Goal: Task Accomplishment & Management: Use online tool/utility

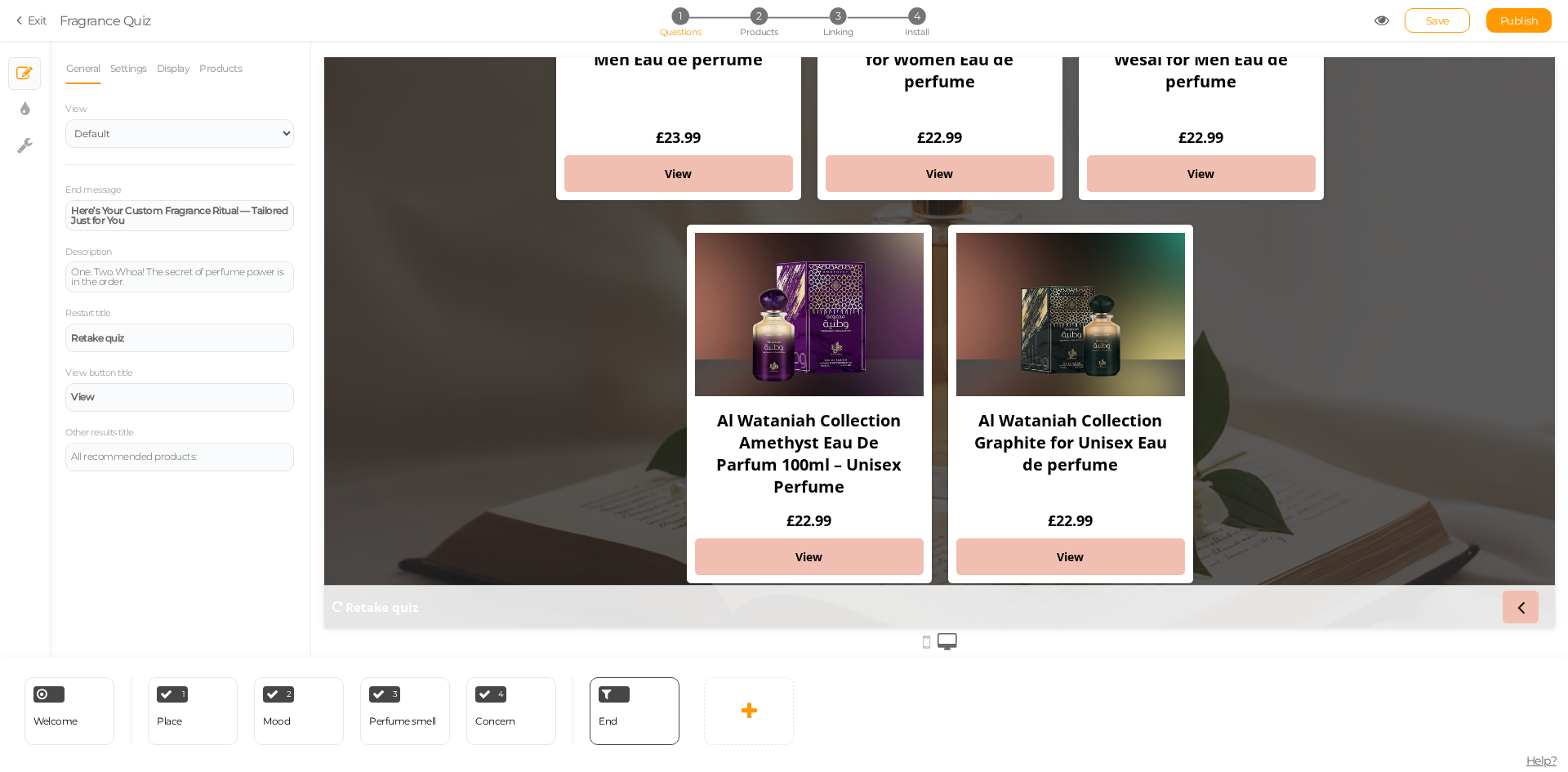
scroll to position [330, 0]
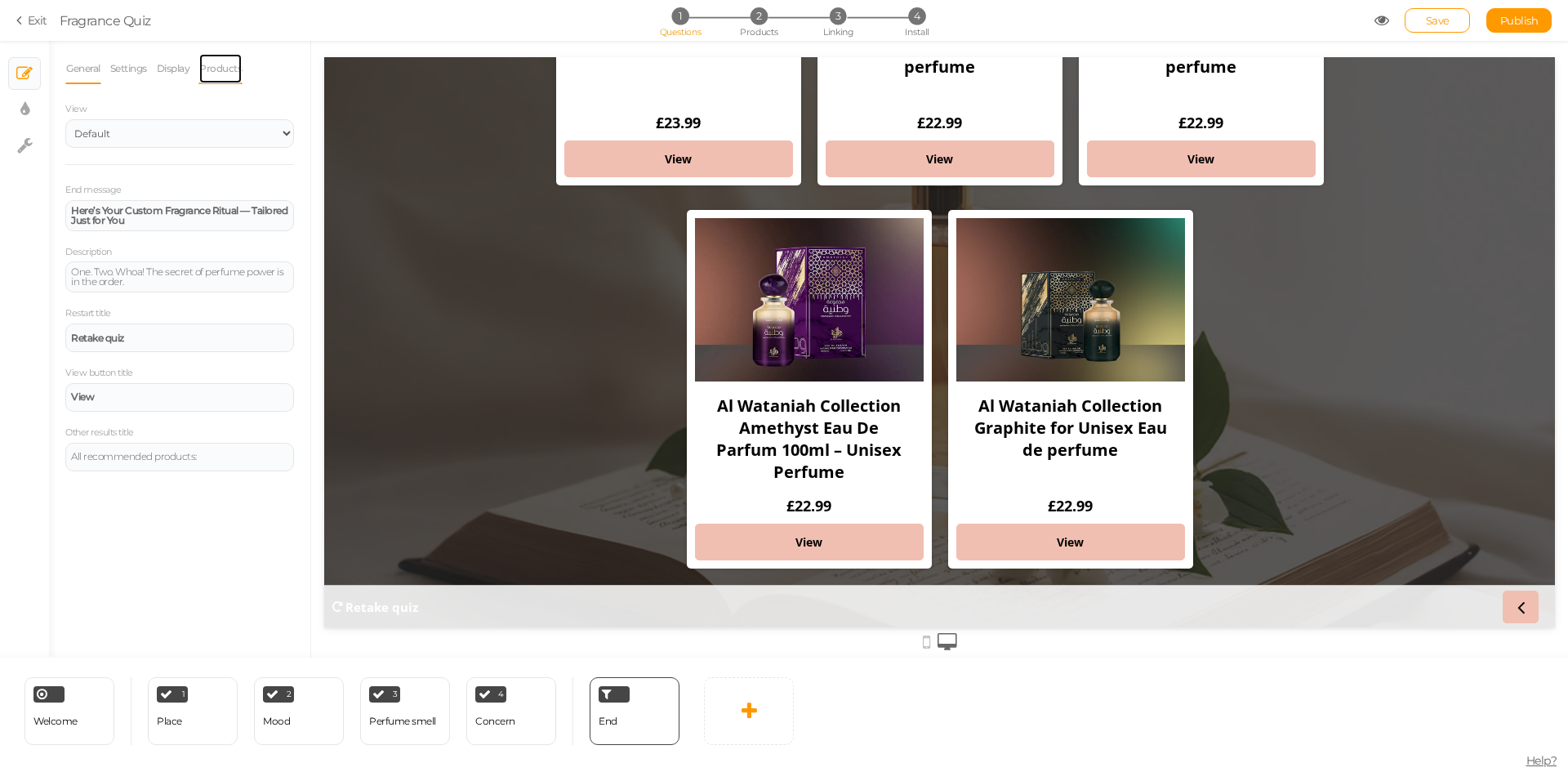
click at [223, 73] on link "Products" at bounding box center [221, 68] width 44 height 31
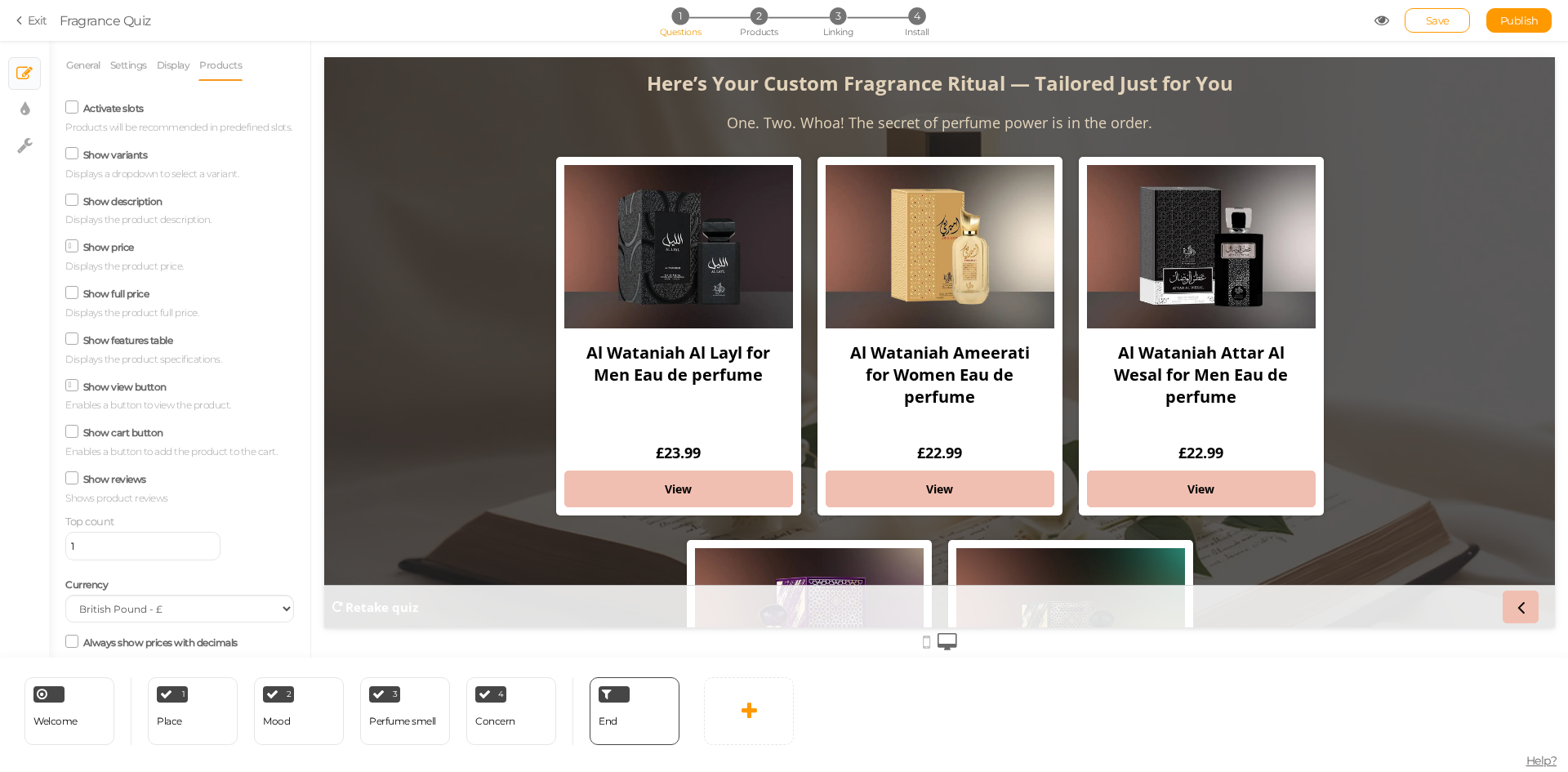
scroll to position [0, 0]
click at [175, 70] on link "Display" at bounding box center [173, 68] width 35 height 31
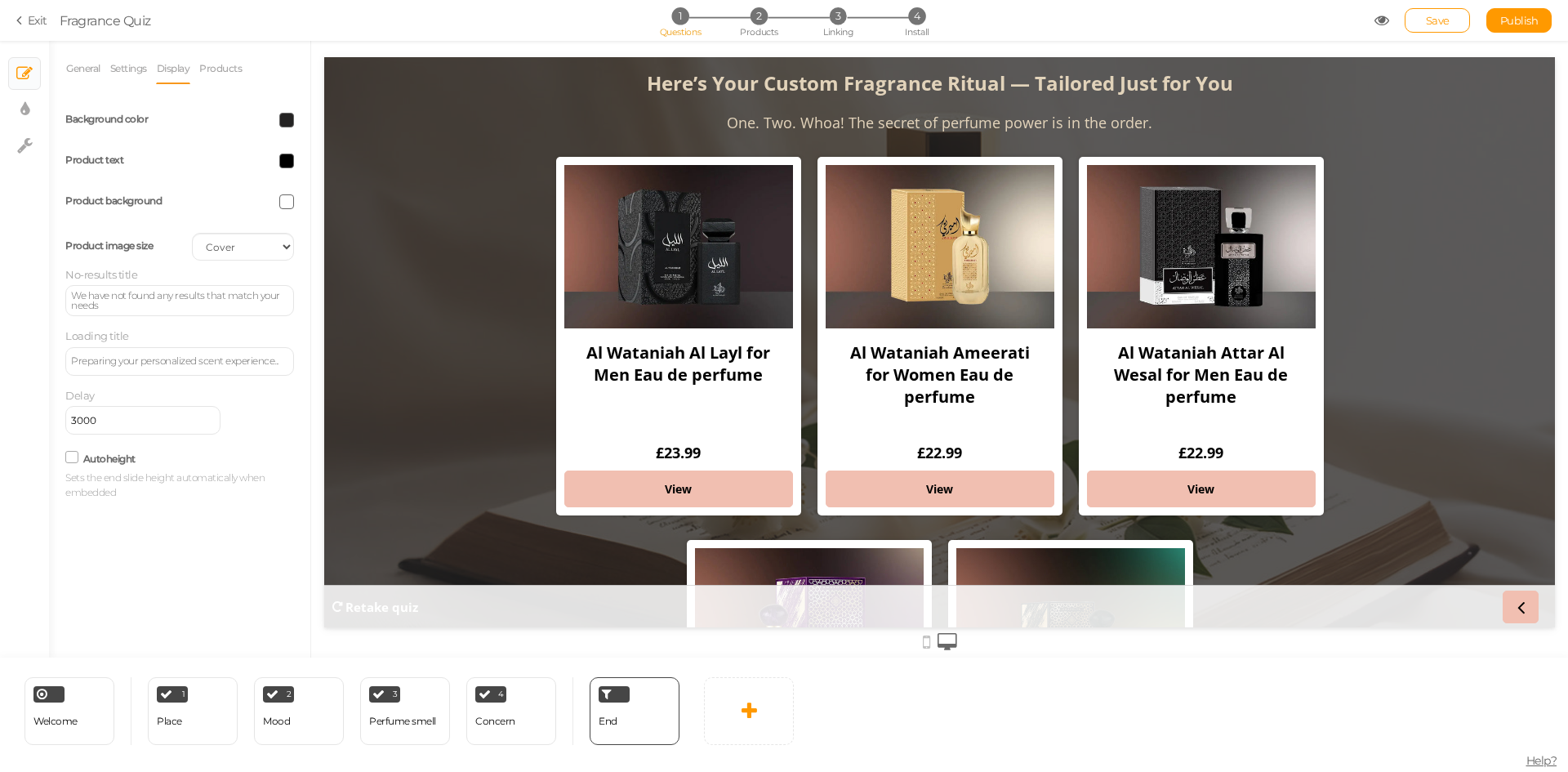
click at [73, 461] on icon at bounding box center [72, 457] width 22 height 8
click at [0, 0] on input "Autoheight" at bounding box center [0, 0] width 0 height 0
click at [71, 458] on icon at bounding box center [72, 458] width 8 height 0
click at [0, 0] on input "Autoheight" at bounding box center [0, 0] width 0 height 0
click at [1489, 24] on link "Publish" at bounding box center [1520, 19] width 66 height 24
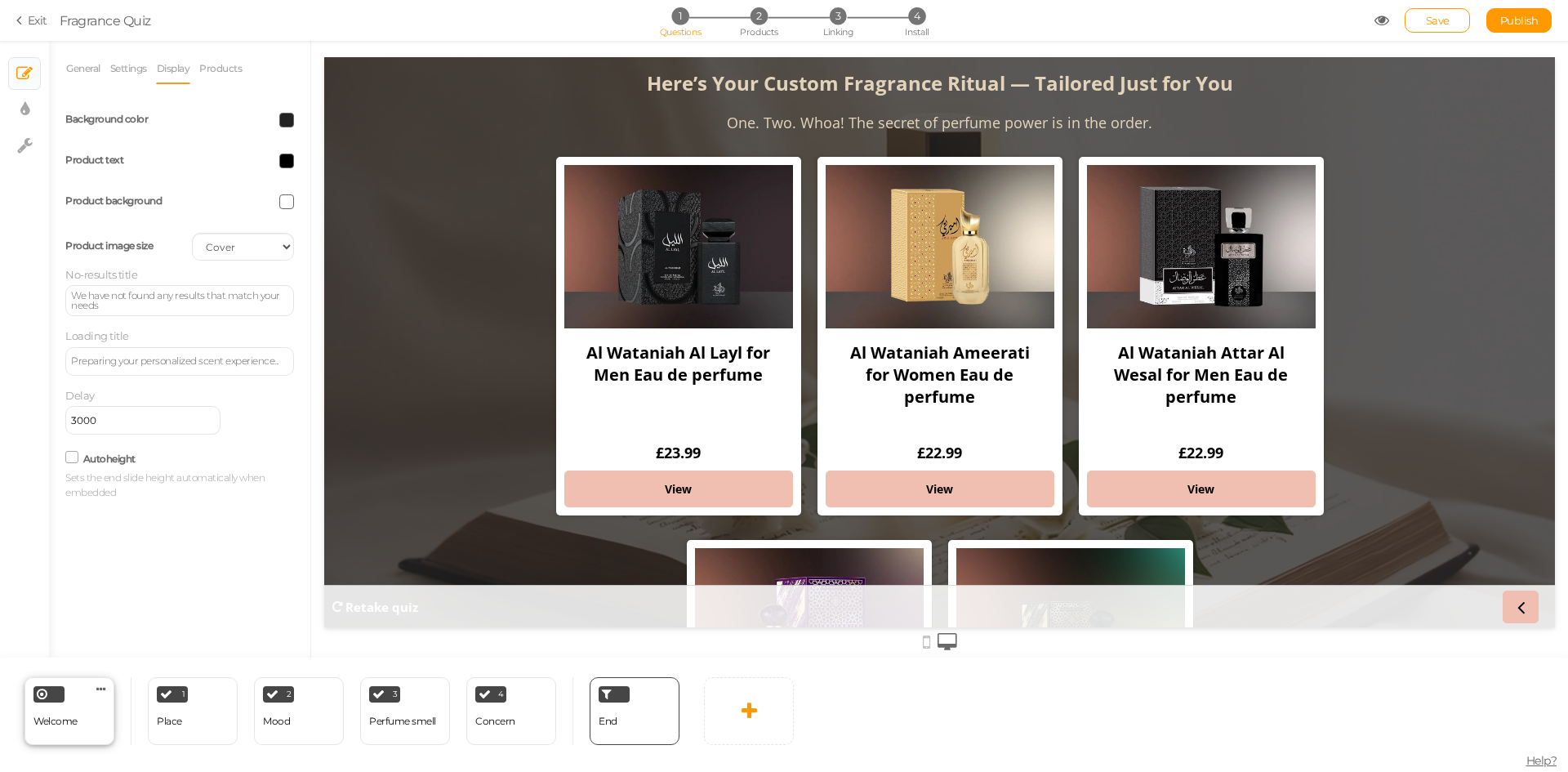
click at [56, 729] on div "Welcome" at bounding box center [56, 722] width 44 height 29
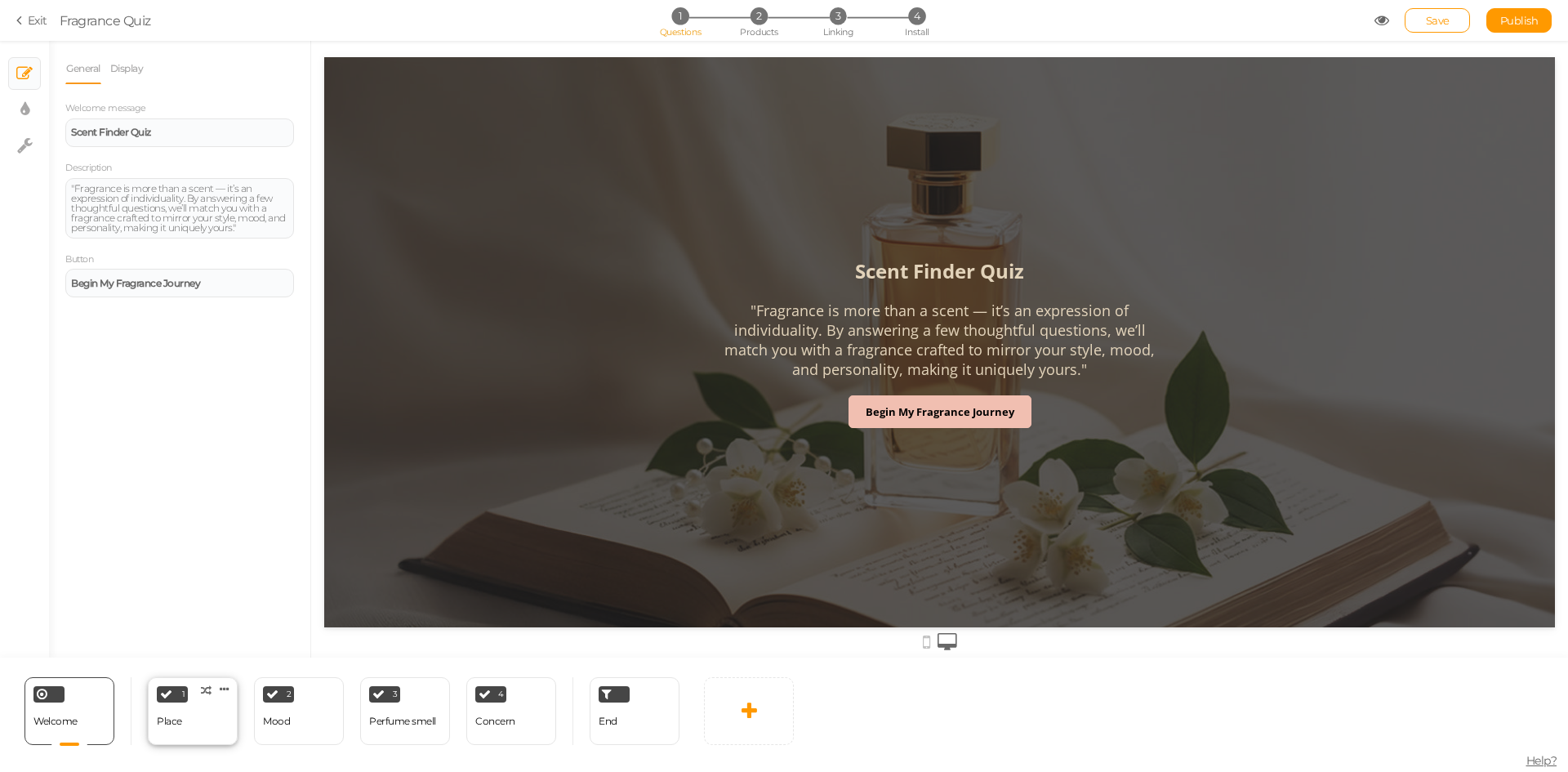
click at [219, 722] on div "1 Place × Define the conditions to show this slide. Clone Change type Delete" at bounding box center [192, 711] width 90 height 67
select select "2"
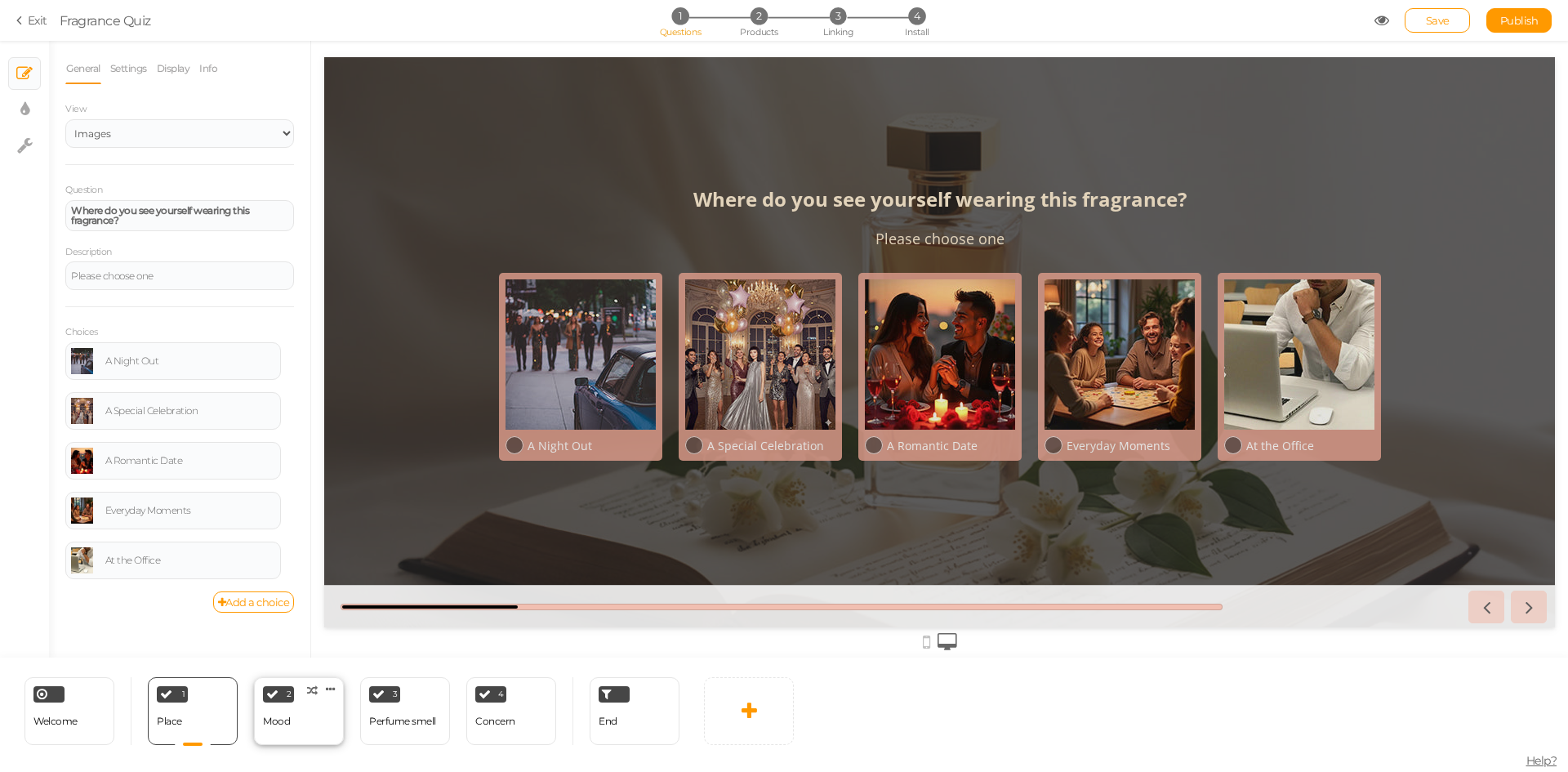
click at [298, 730] on div "2 Mood × Define the conditions to show this slide. Clone Change type Delete" at bounding box center [299, 711] width 90 height 67
select select "2"
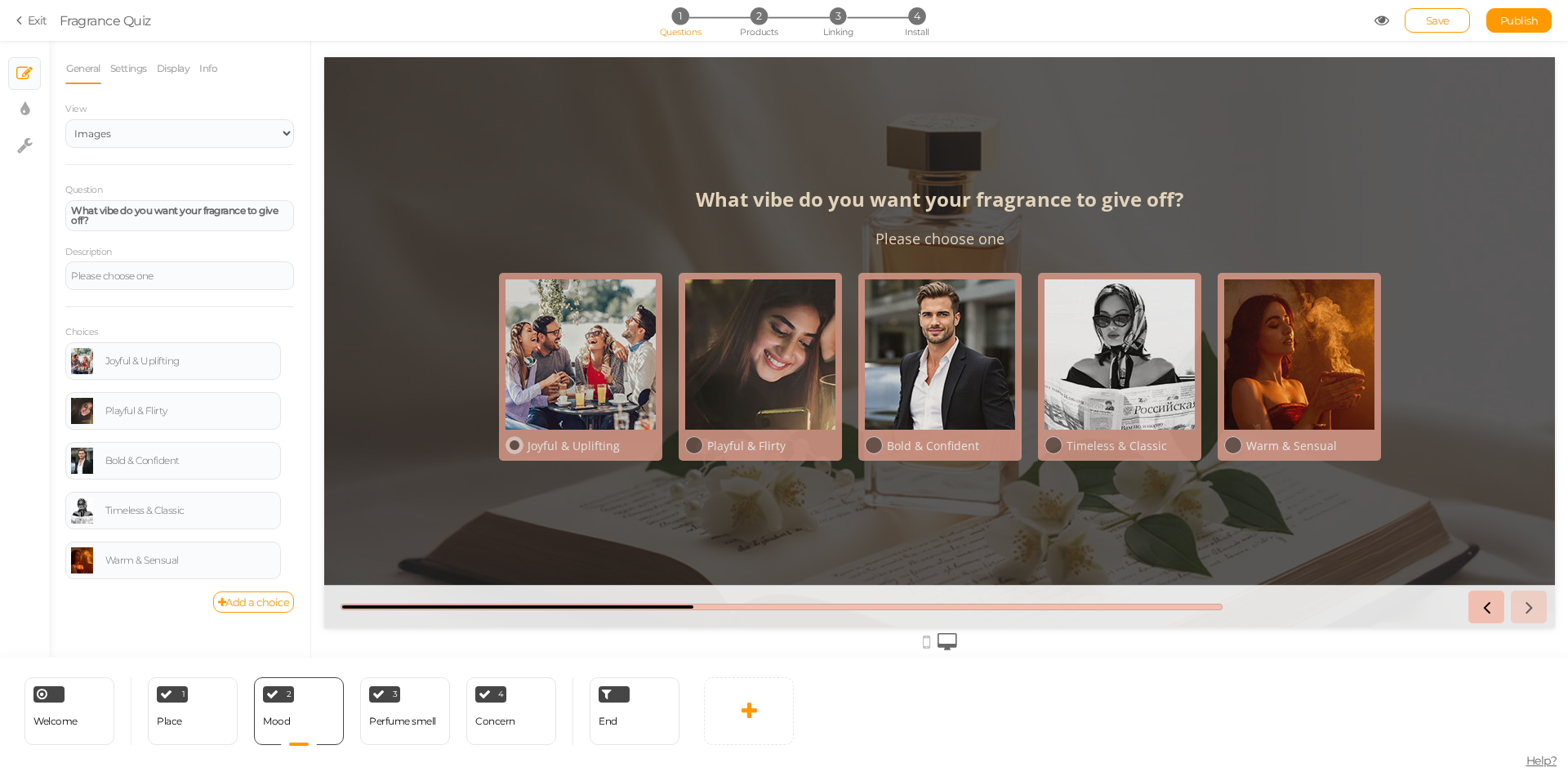
click at [517, 442] on icon at bounding box center [514, 445] width 11 height 11
click at [693, 445] on icon at bounding box center [693, 445] width 11 height 11
click at [889, 439] on div "Bold & Confident" at bounding box center [950, 445] width 128 height 15
click at [1077, 448] on div "Timeless & Classic" at bounding box center [1130, 445] width 128 height 15
click at [1244, 442] on div "Warm & Sensual" at bounding box center [1308, 445] width 132 height 15
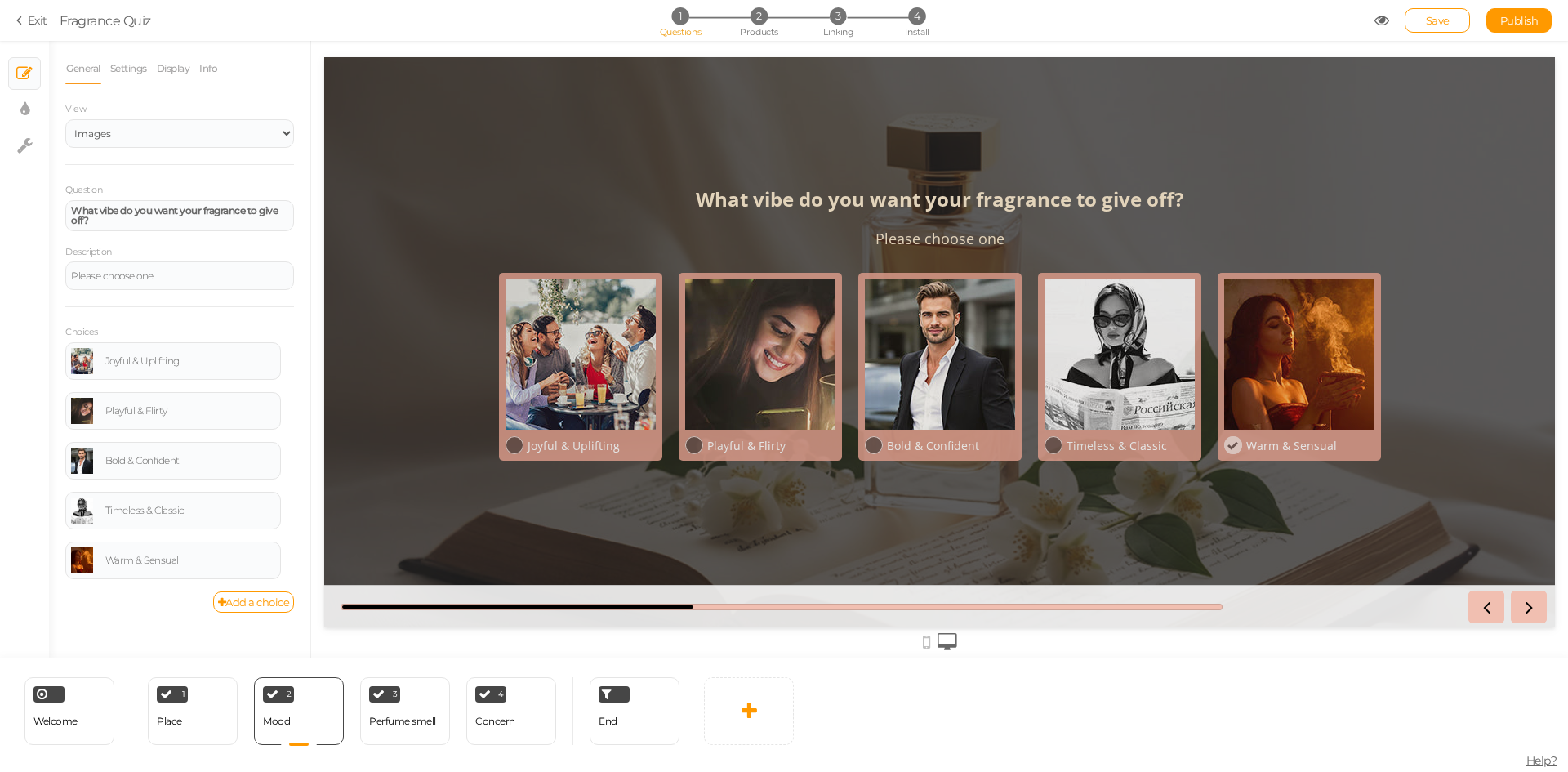
click at [454, 493] on div "What vibe do you want your fragrance to give off? Please choose one Joyful & Up…" at bounding box center [939, 342] width 1231 height 338
click at [137, 69] on link "Settings" at bounding box center [129, 68] width 39 height 31
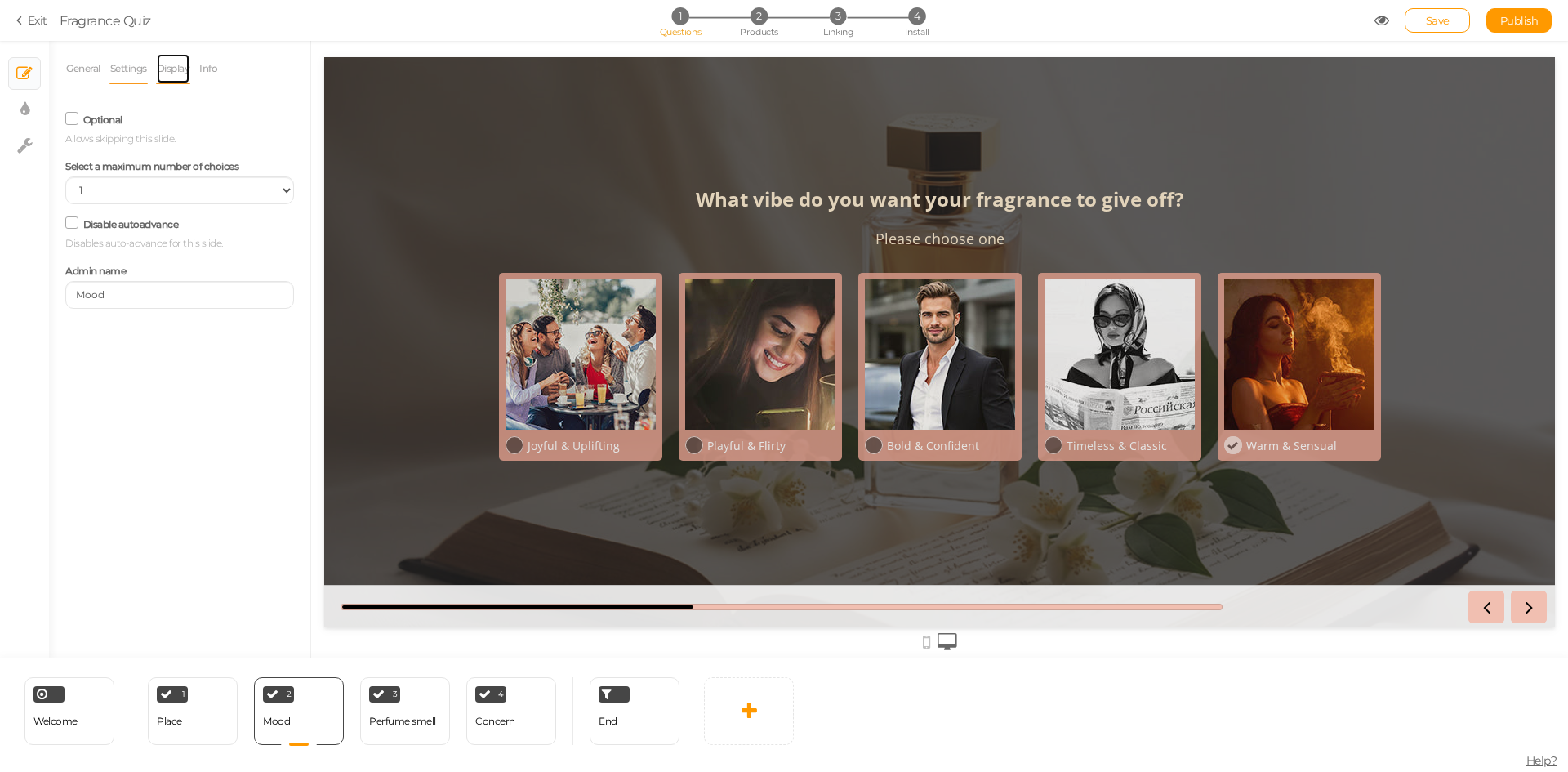
click at [169, 61] on link "Display" at bounding box center [173, 68] width 35 height 31
click at [125, 70] on link "Settings" at bounding box center [129, 68] width 39 height 31
click at [83, 68] on link "General" at bounding box center [83, 68] width 36 height 31
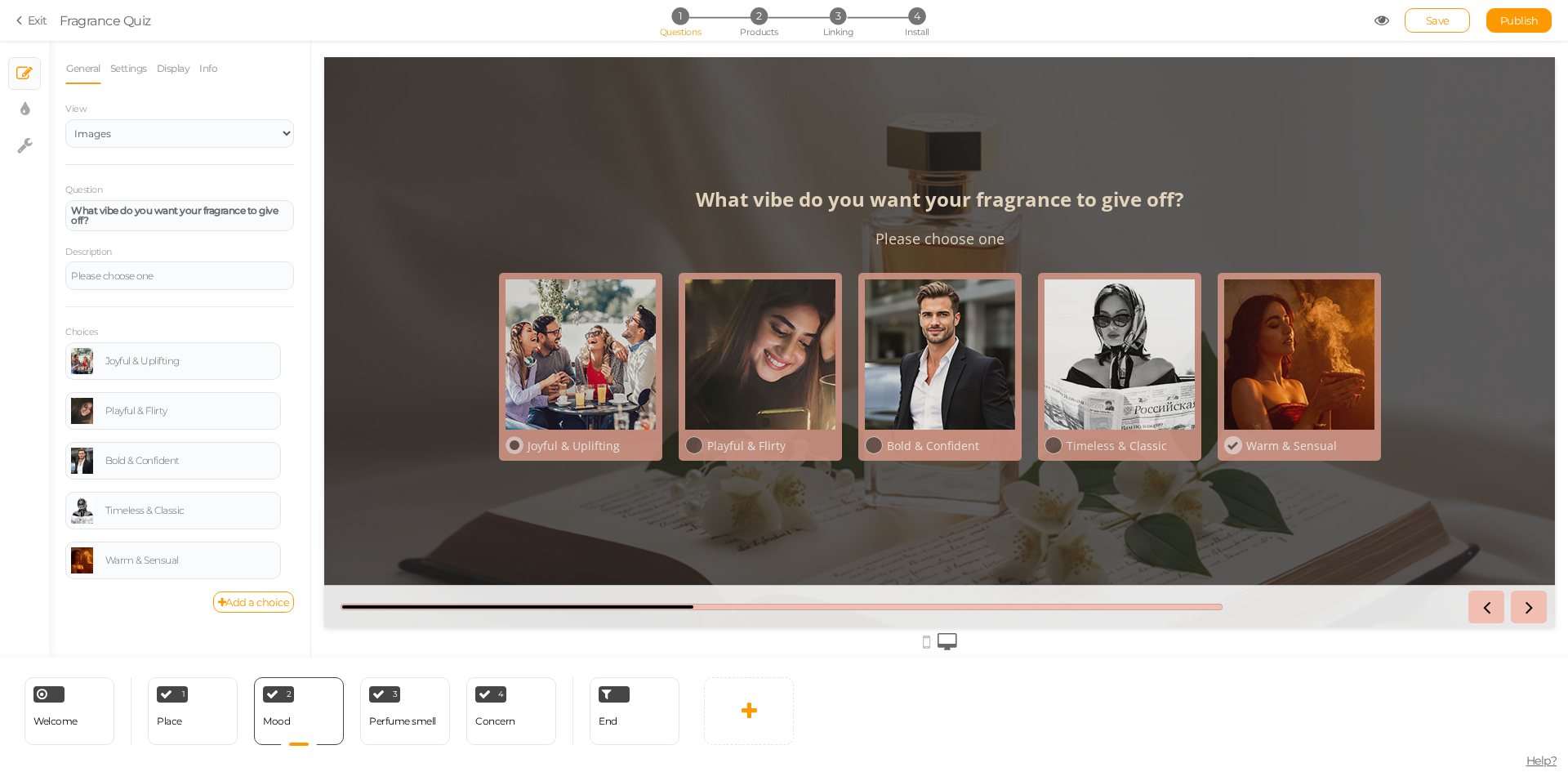
click at [541, 399] on div at bounding box center [581, 355] width 150 height 150
click at [517, 449] on icon at bounding box center [514, 445] width 11 height 11
click at [417, 721] on div "Perfume smell" at bounding box center [402, 721] width 66 height 12
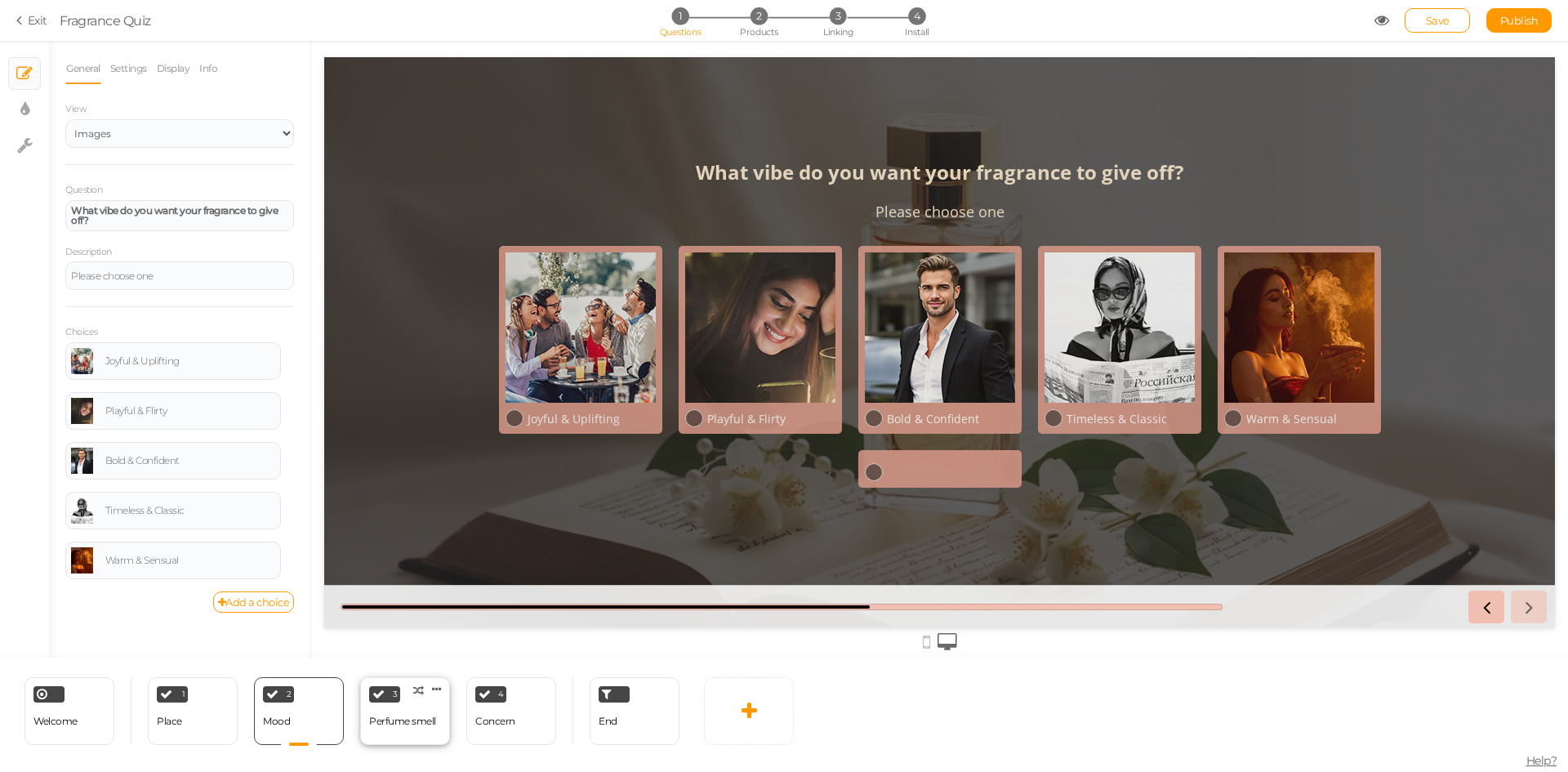
select select "2"
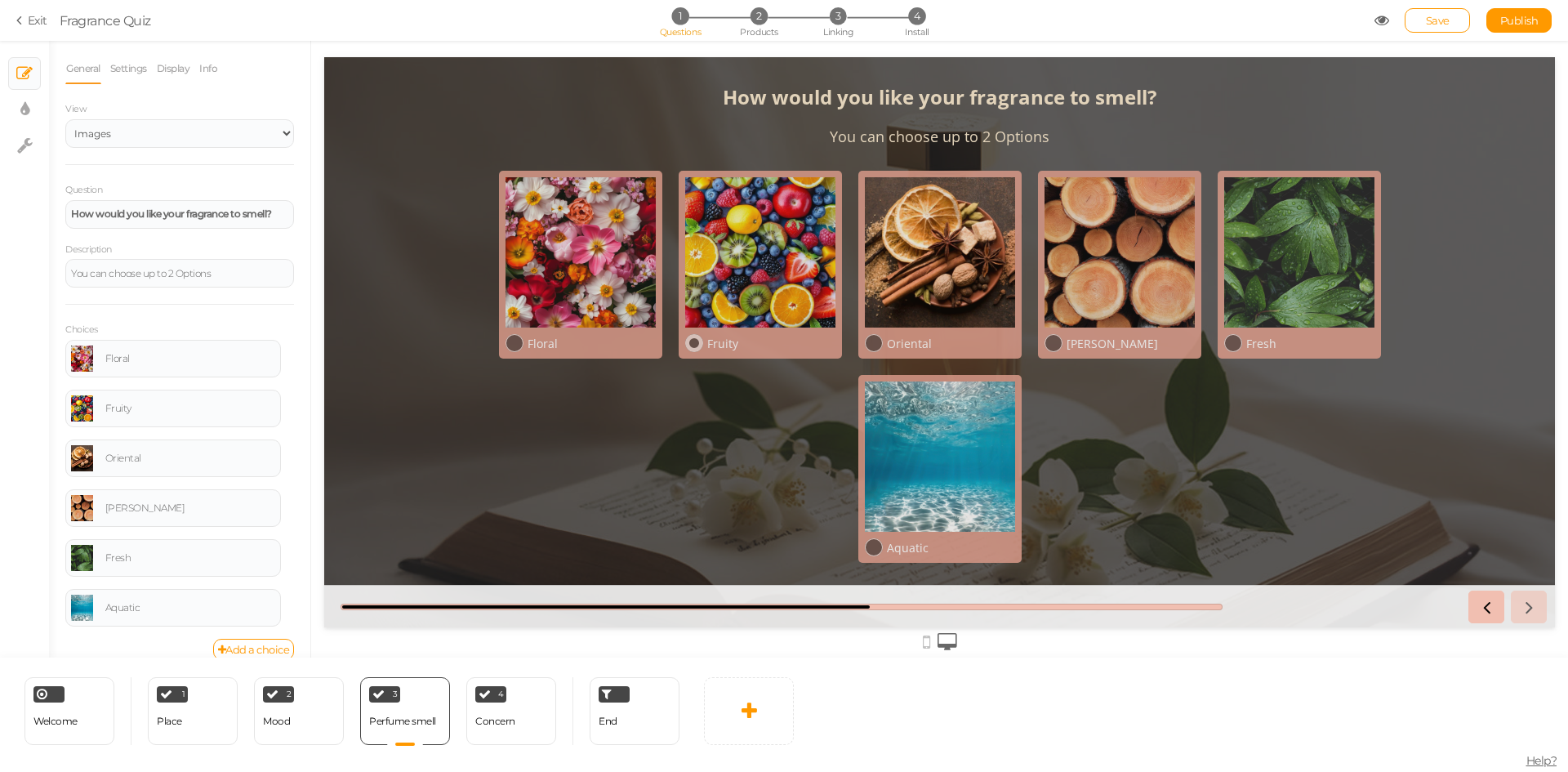
click at [739, 306] on div at bounding box center [760, 253] width 150 height 150
click at [917, 284] on div at bounding box center [941, 253] width 150 height 150
click at [1103, 291] on div at bounding box center [1120, 253] width 150 height 150
click at [1096, 295] on div at bounding box center [1120, 253] width 150 height 150
click at [920, 339] on div "Oriental" at bounding box center [950, 343] width 128 height 15
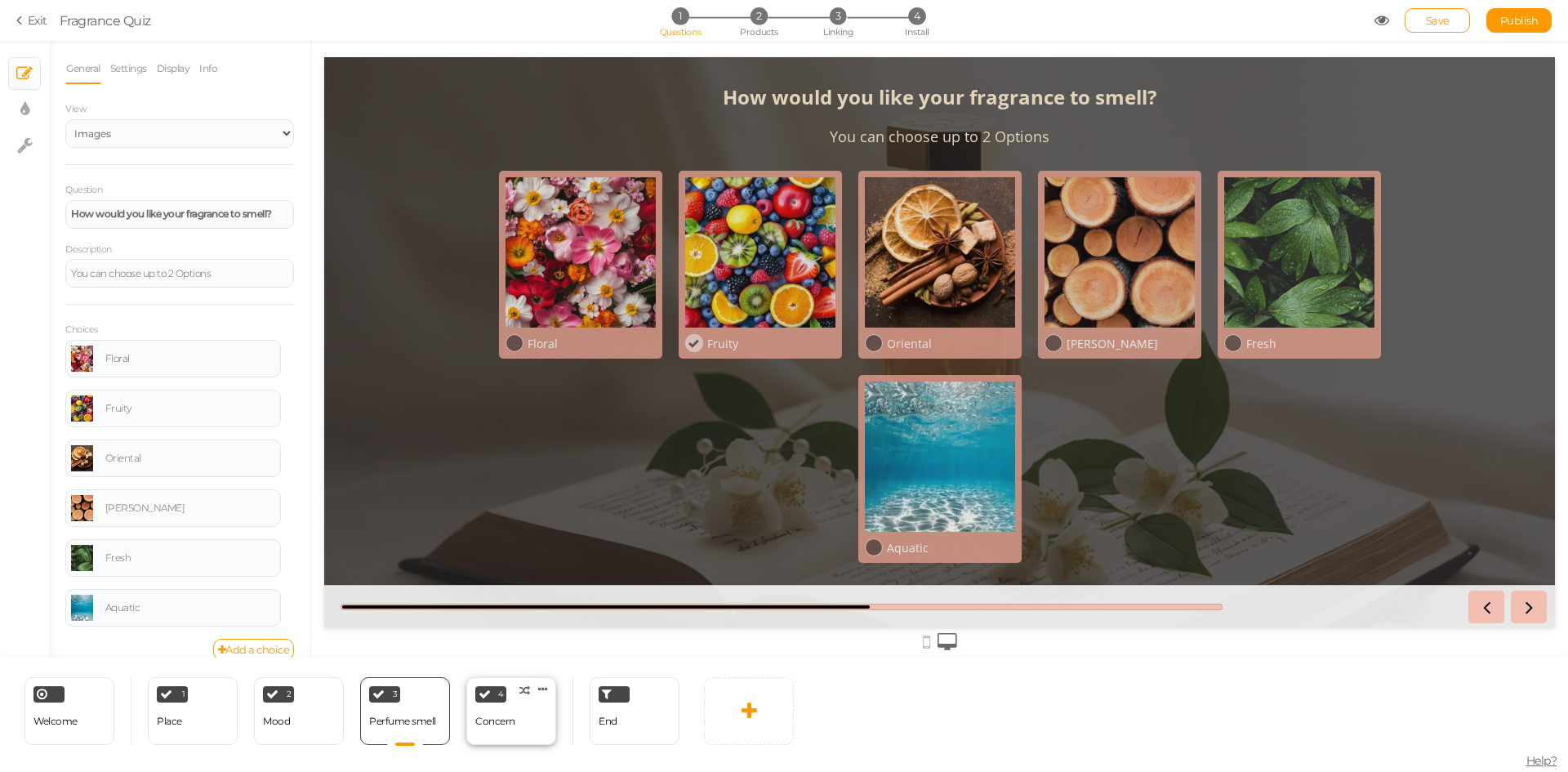
click at [505, 733] on div "Concern" at bounding box center [495, 722] width 40 height 29
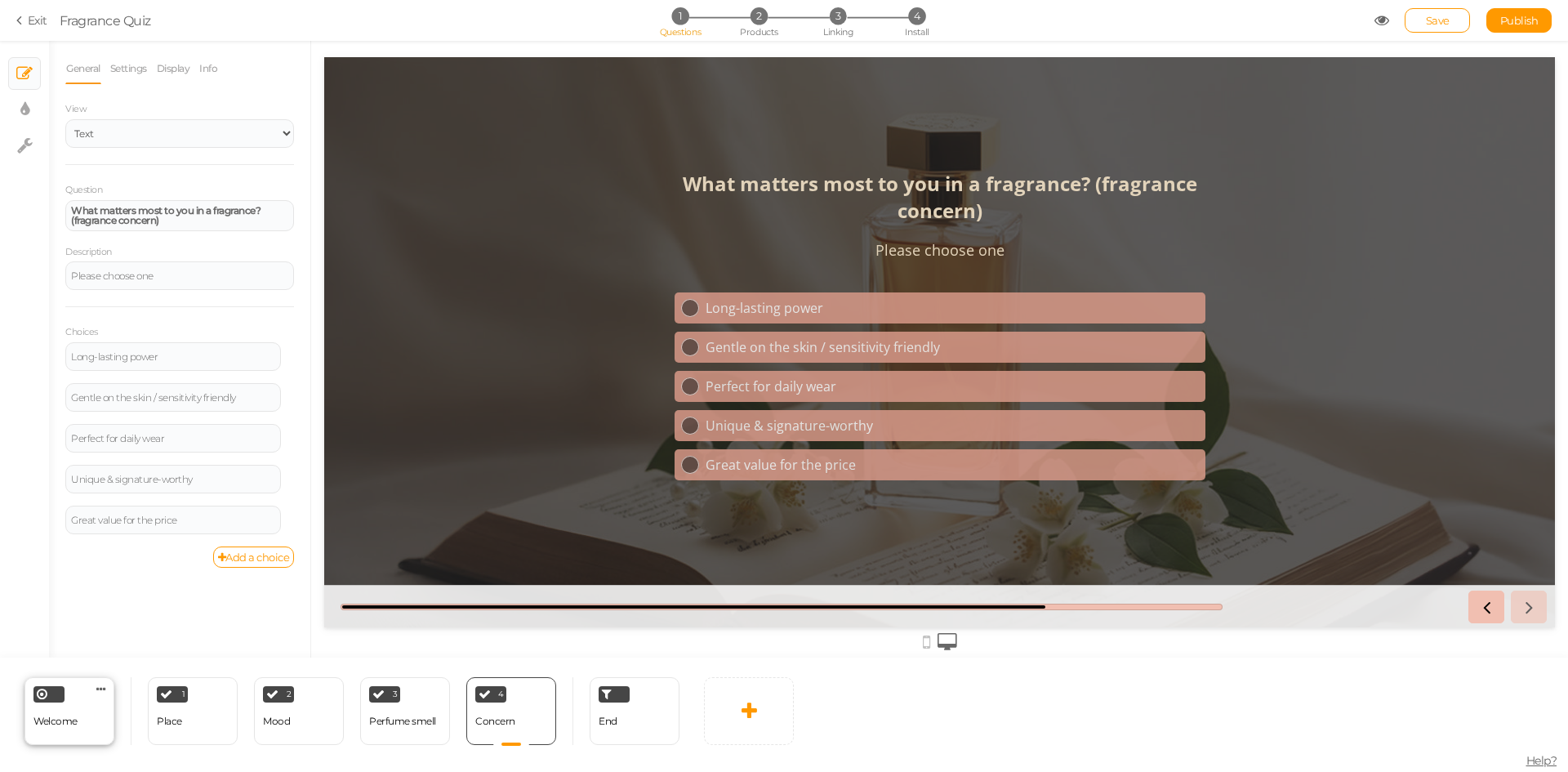
click at [45, 737] on div "Welcome Delete" at bounding box center [68, 711] width 90 height 67
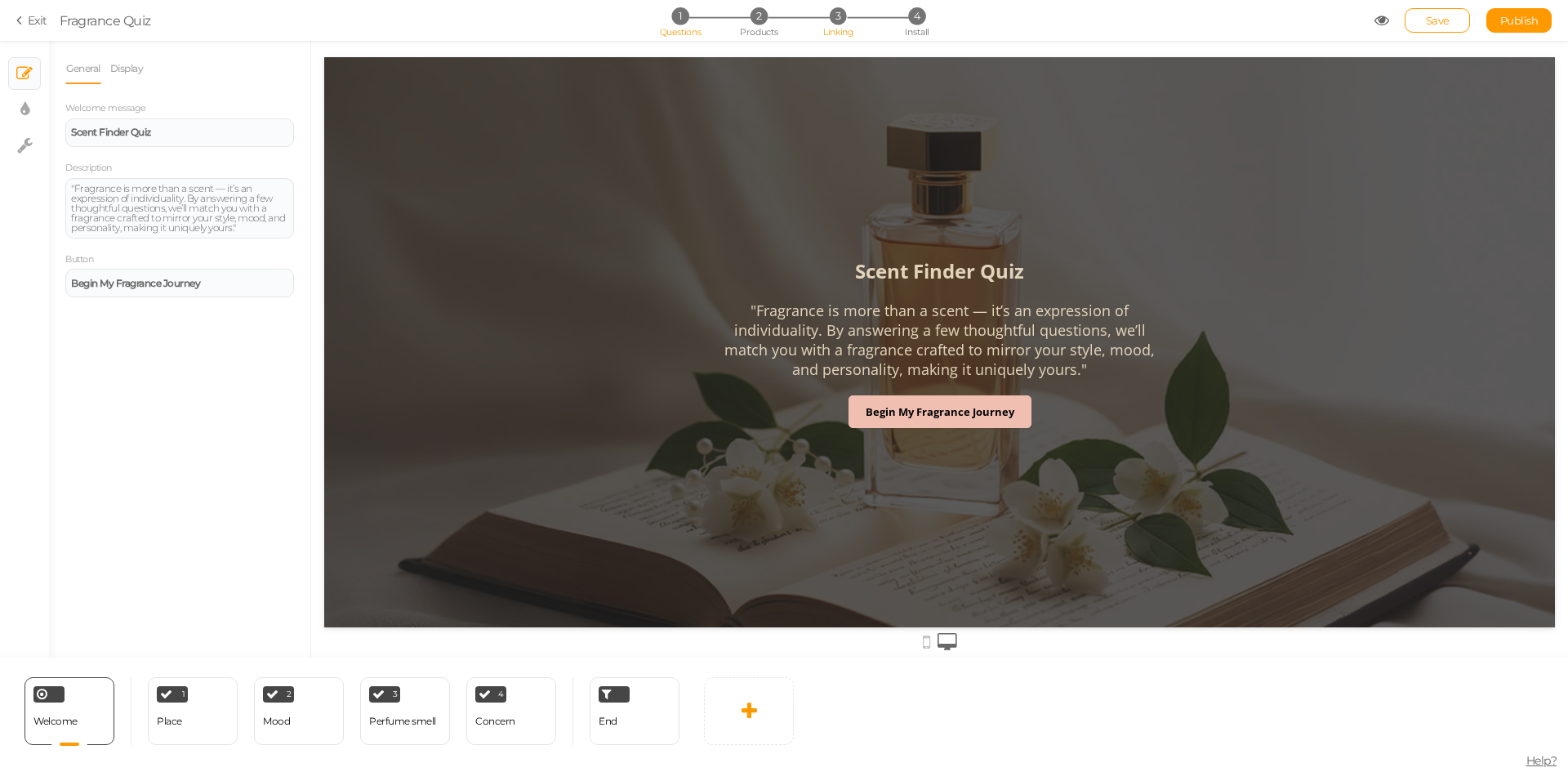
click at [839, 30] on span "Linking" at bounding box center [837, 32] width 30 height 12
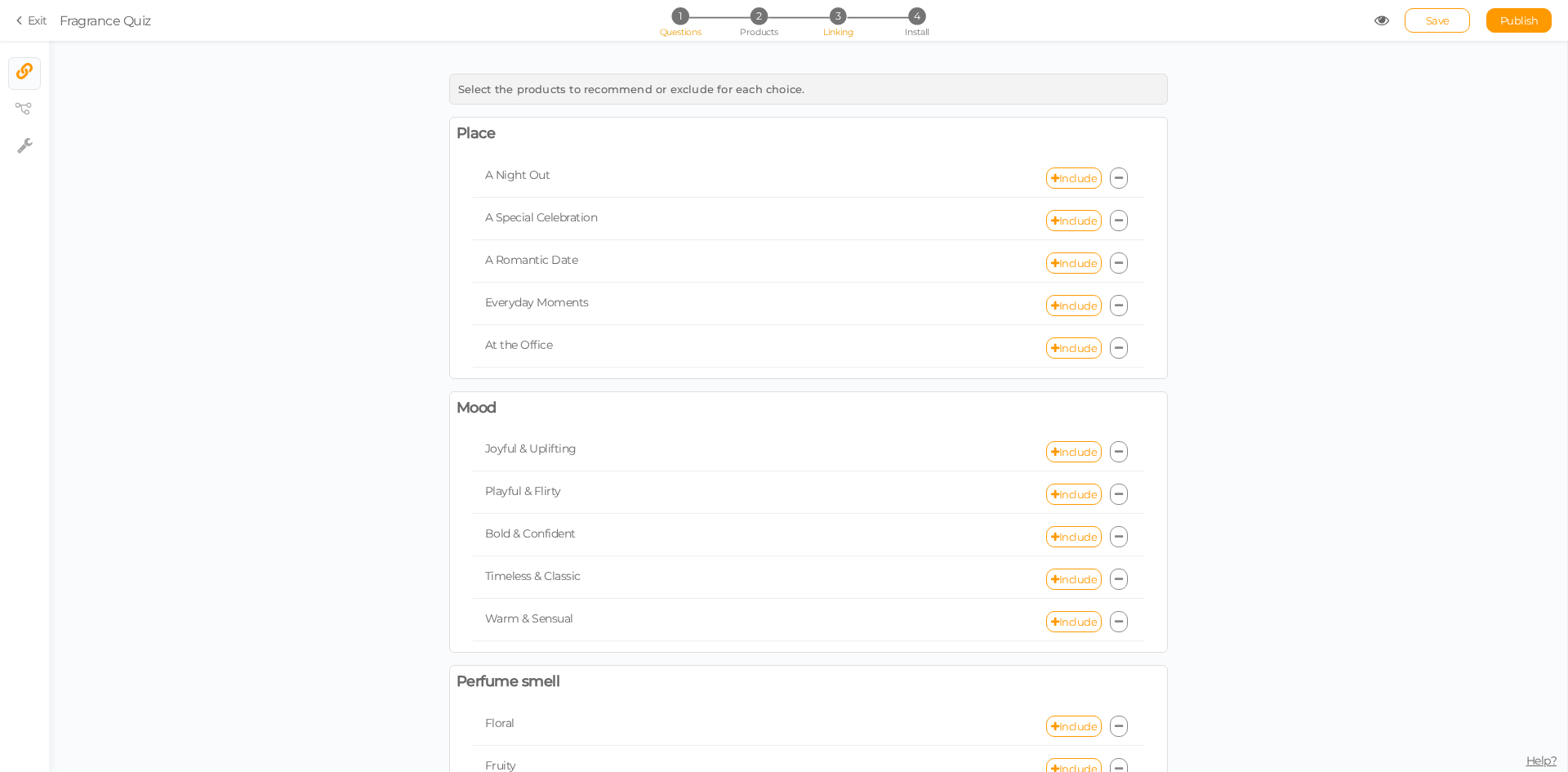
click at [691, 15] on li "1 Questions" at bounding box center [679, 16] width 76 height 17
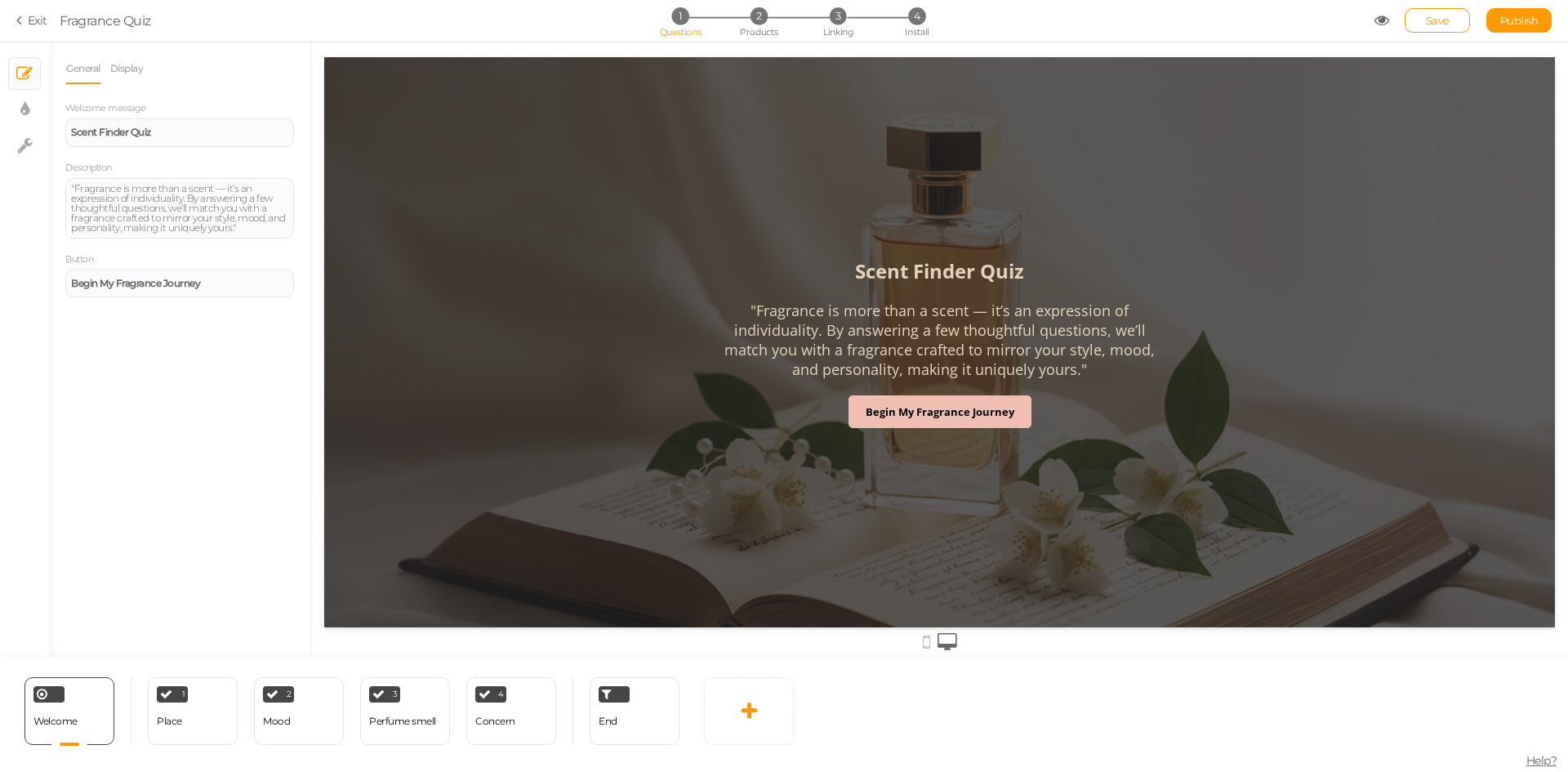
drag, startPoint x: 852, startPoint y: 271, endPoint x: 1048, endPoint y: 274, distance: 196.0
click at [1048, 274] on header "Scent Finder Quiz "Fragrance is more than a scent — it’s an expression of indiv…" at bounding box center [940, 326] width 438 height 138
click at [1039, 273] on header "Scent Finder Quiz "Fragrance is more than a scent — it’s an expression of indiv…" at bounding box center [940, 326] width 438 height 138
click at [606, 718] on span "End" at bounding box center [607, 721] width 18 height 13
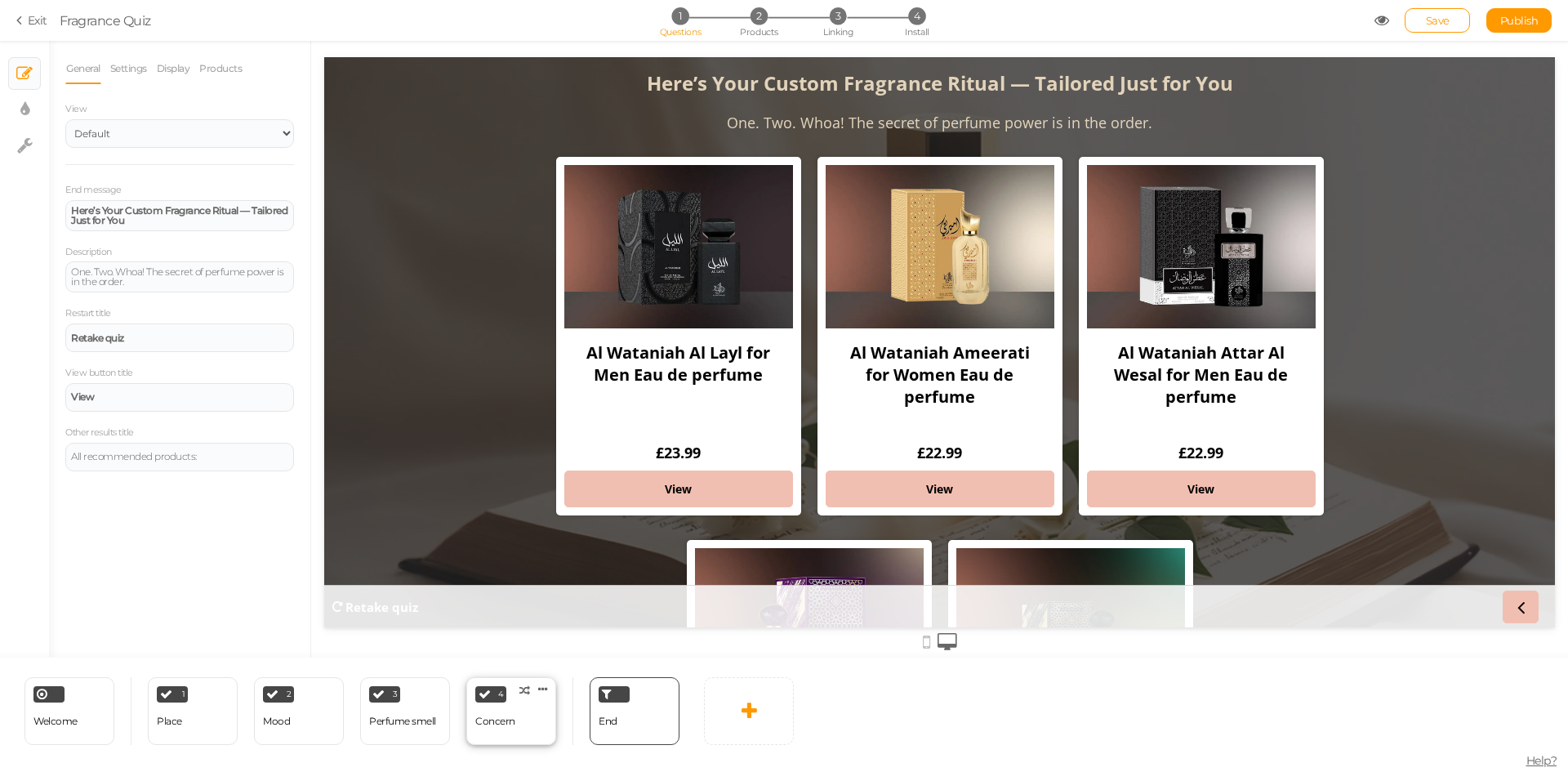
click at [493, 723] on div "Concern" at bounding box center [495, 721] width 40 height 12
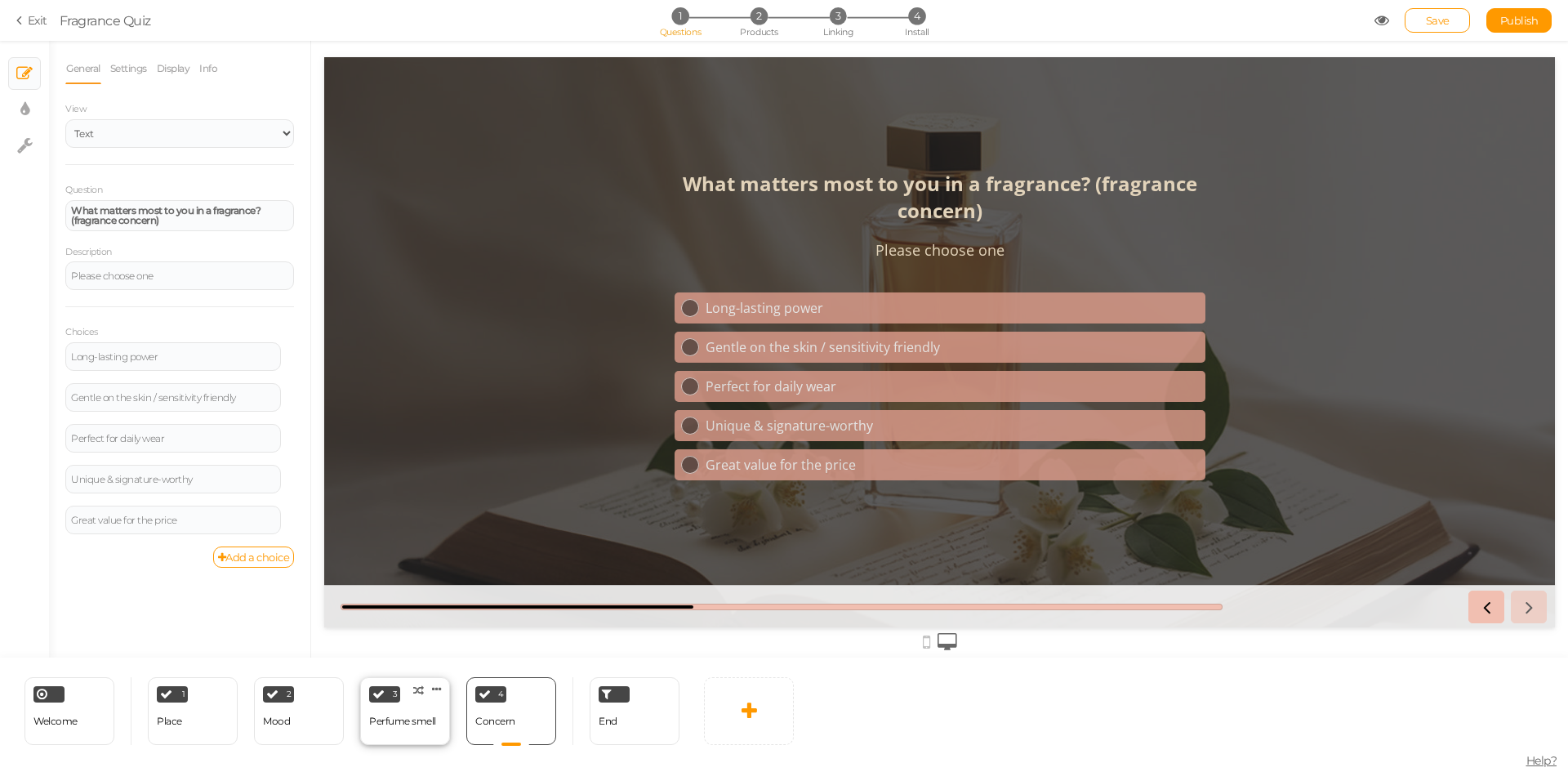
click at [391, 726] on div "Perfume smell" at bounding box center [402, 721] width 66 height 12
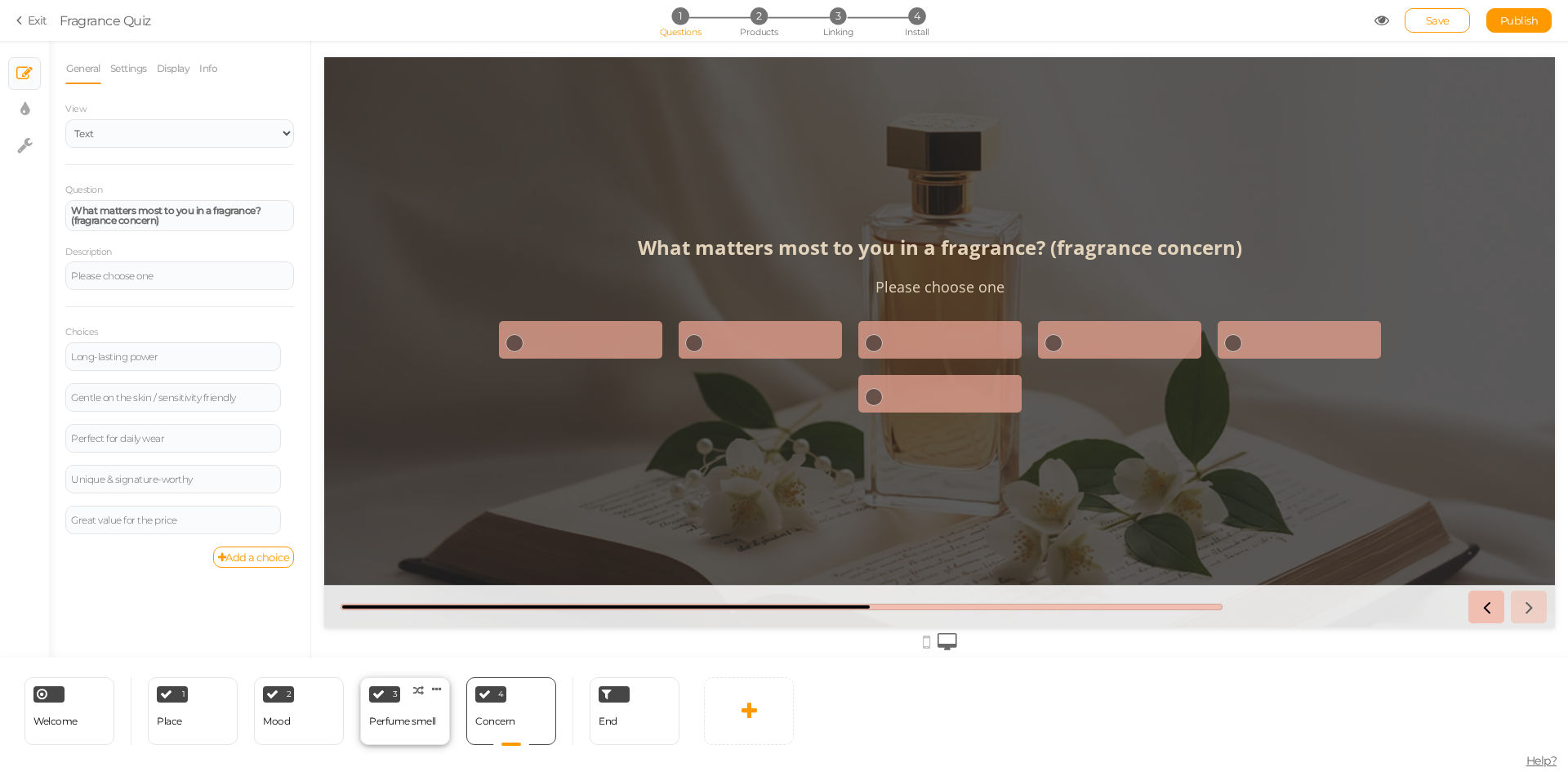
select select "2"
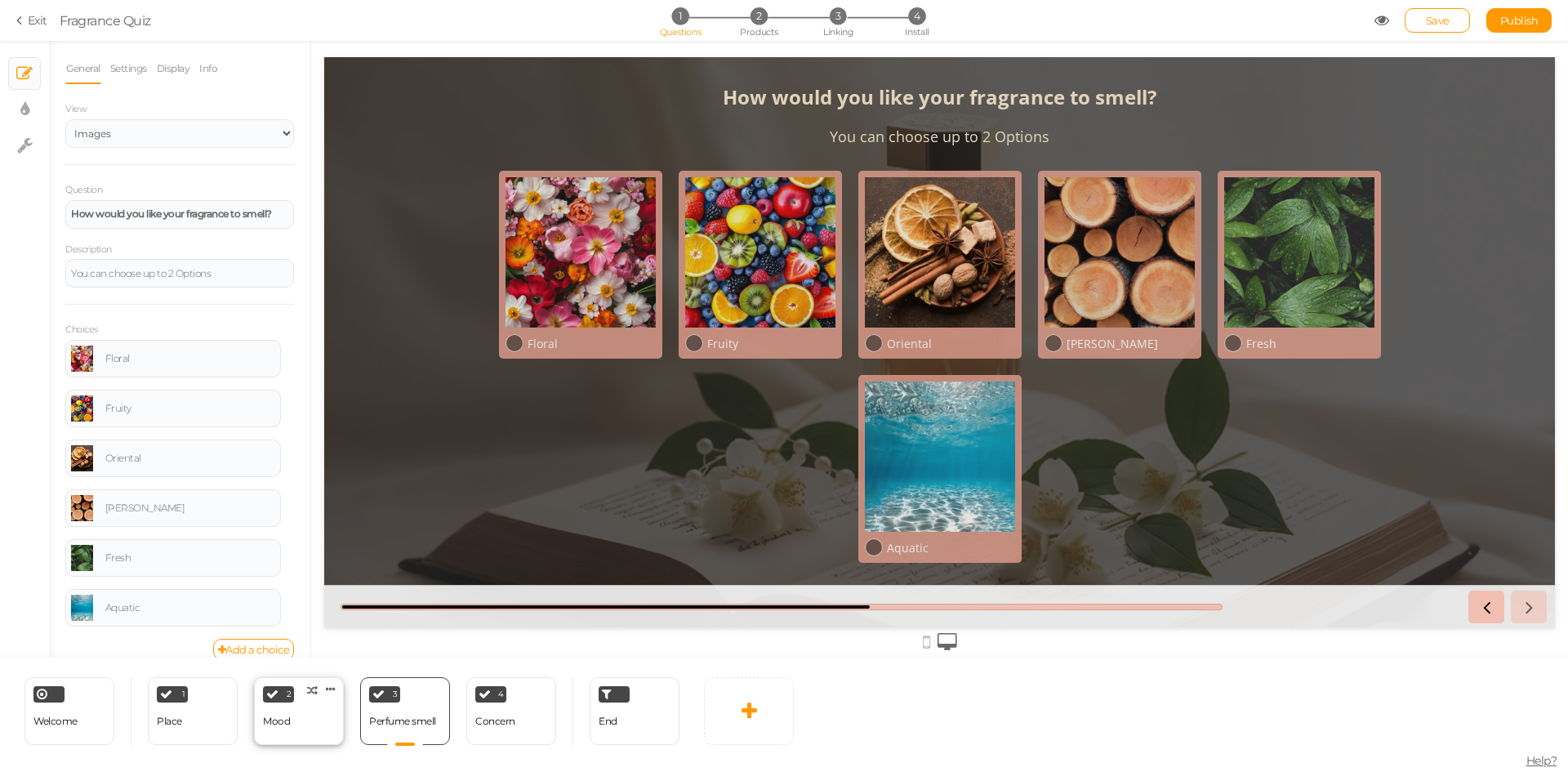
click at [318, 719] on div "2 Mood × Define the conditions to show this slide. Clone Change type Delete" at bounding box center [299, 711] width 90 height 67
select select "2"
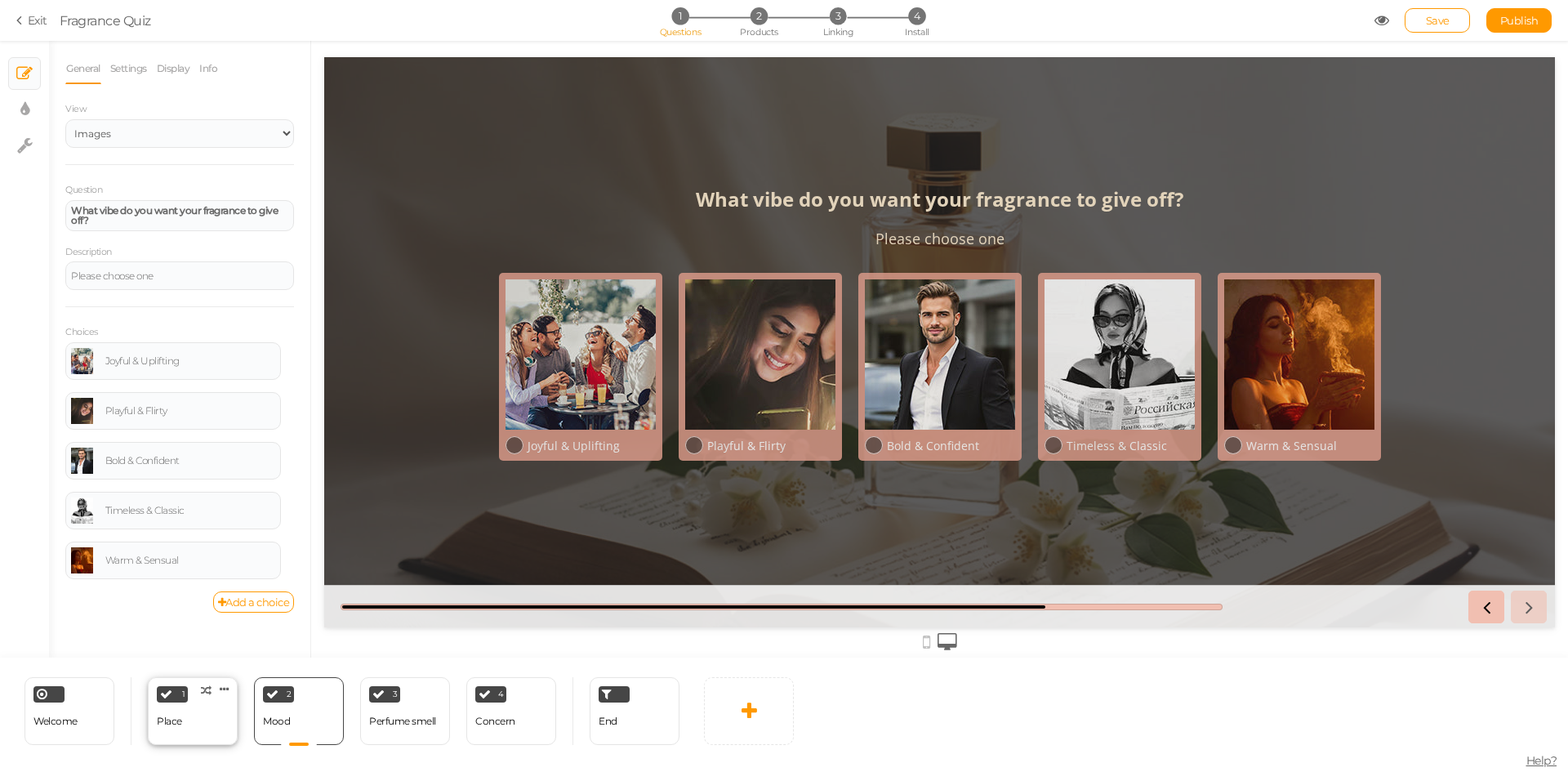
click at [212, 721] on div "1 Place × Define the conditions to show this slide. Clone Change type Delete" at bounding box center [192, 711] width 90 height 67
select select "2"
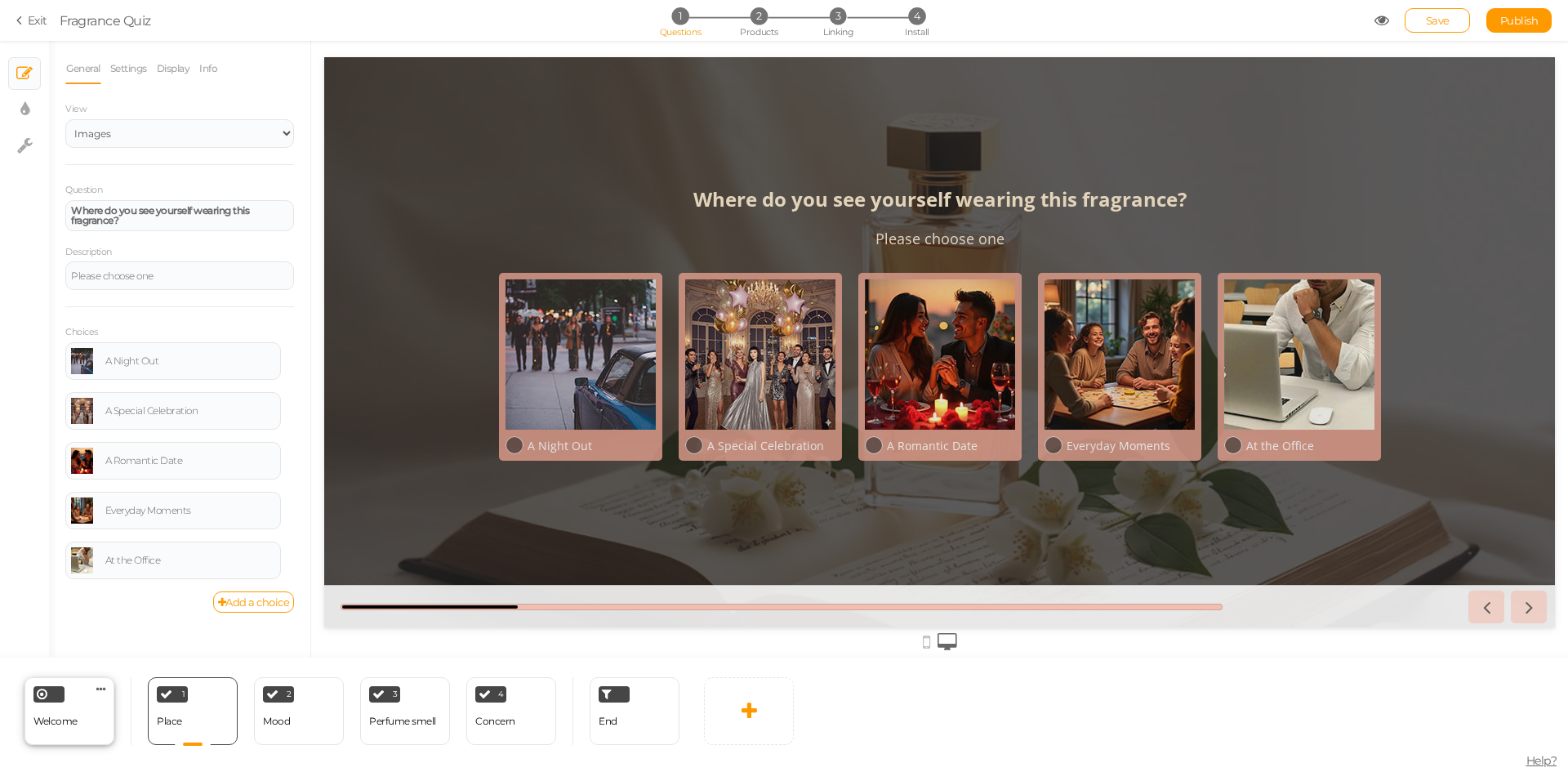
click at [56, 725] on span "Welcome" at bounding box center [56, 721] width 44 height 13
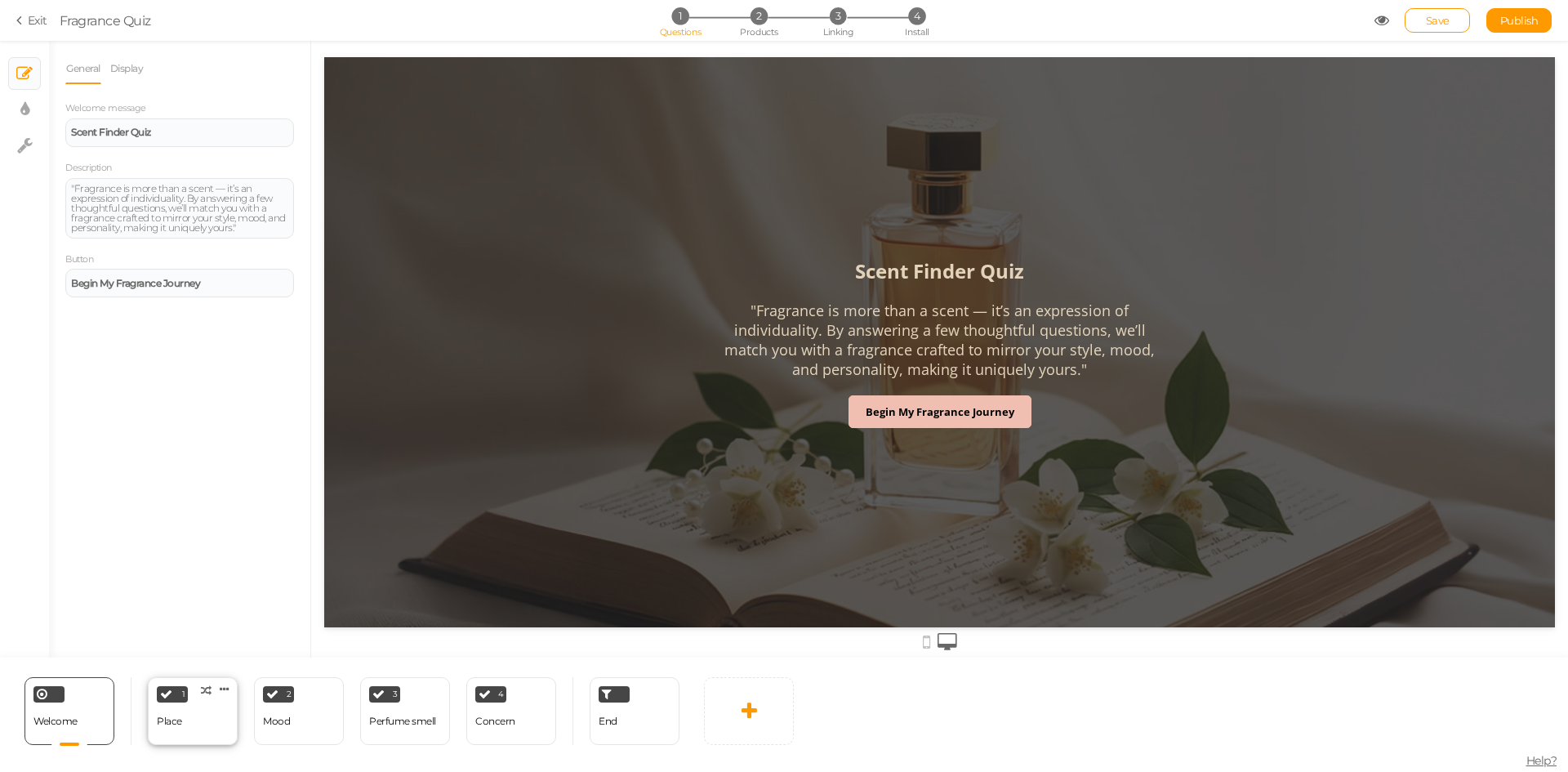
click at [210, 720] on div "1 Place × Define the conditions to show this slide. Clone Change type Delete" at bounding box center [192, 711] width 90 height 67
select select "2"
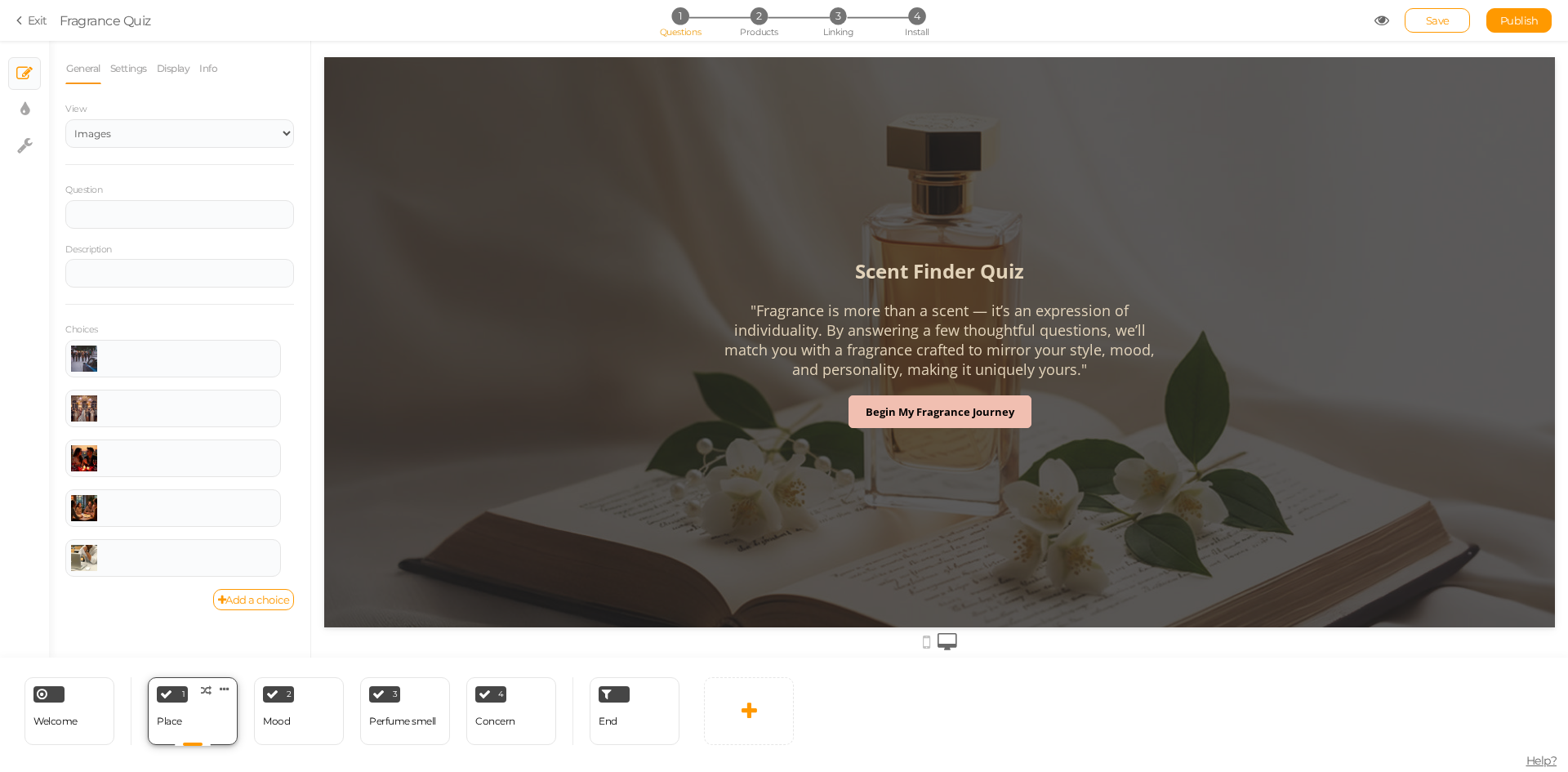
click at [210, 720] on div "1 Place × Define the conditions to show this slide. Clone Change type Delete" at bounding box center [192, 711] width 90 height 67
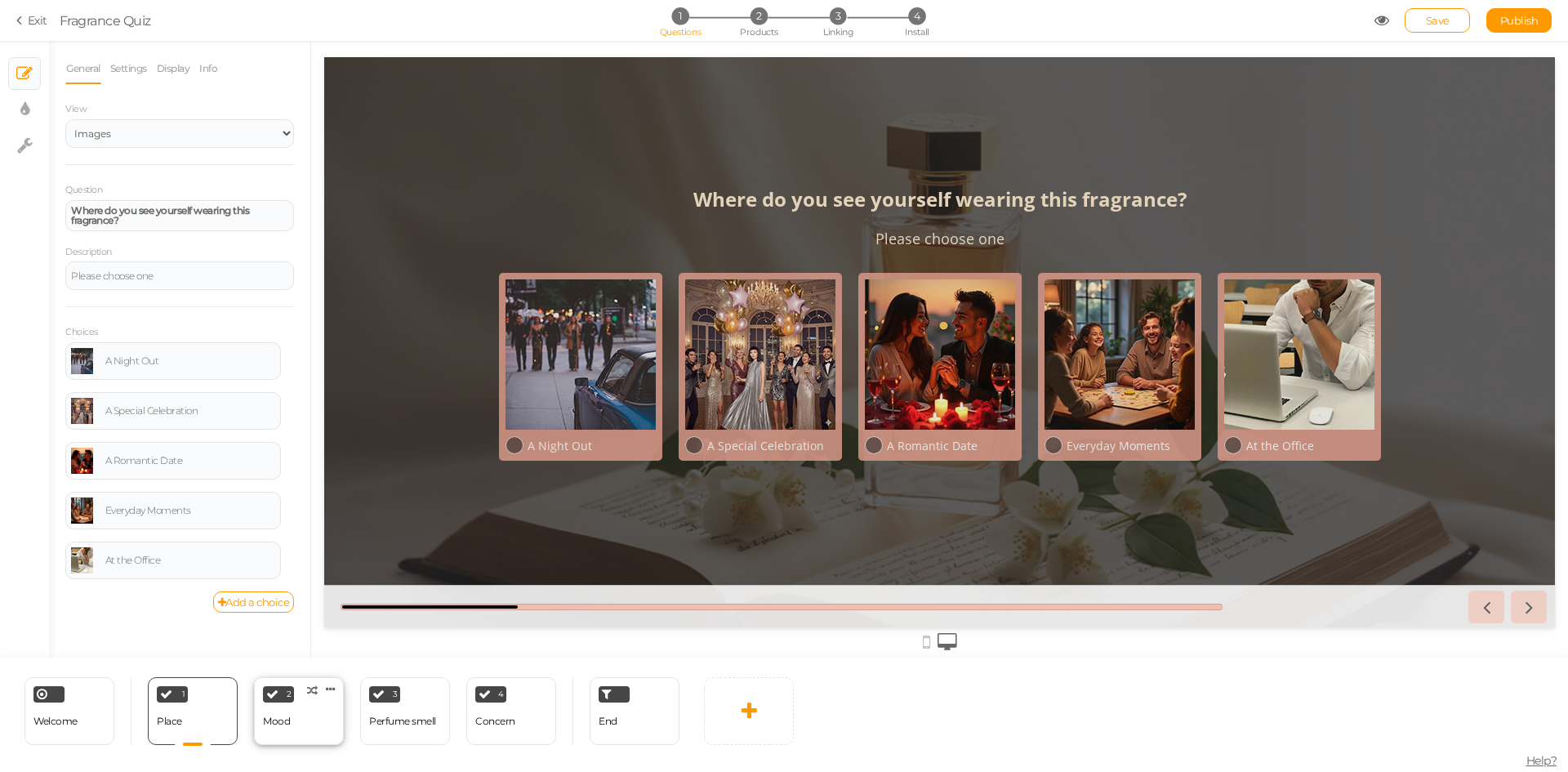
click at [308, 717] on div "2 Mood × Define the conditions to show this slide. Clone Change type Delete" at bounding box center [299, 711] width 90 height 67
select select "2"
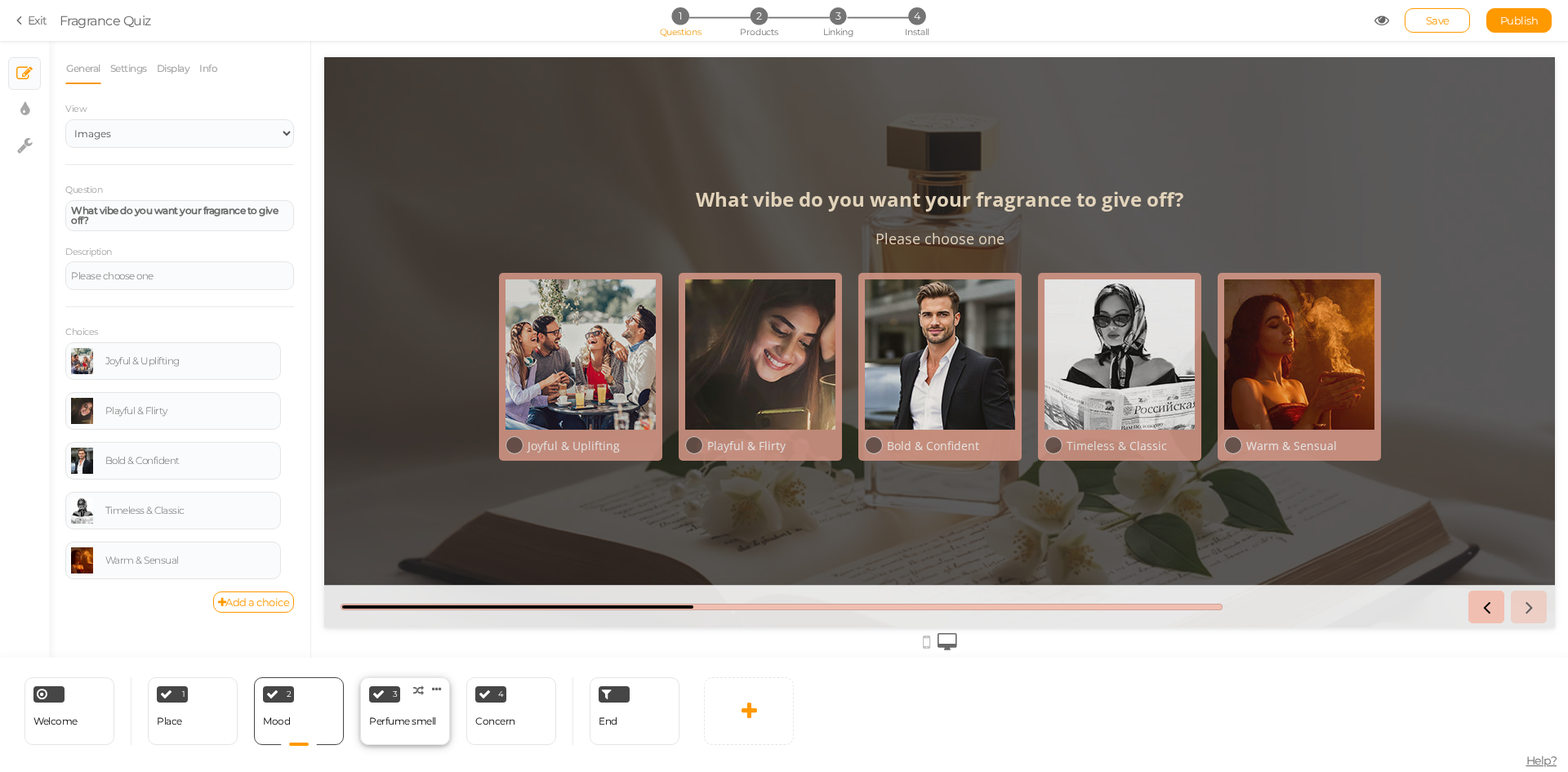
click at [410, 718] on div "Perfume smell" at bounding box center [402, 721] width 66 height 12
select select "2"
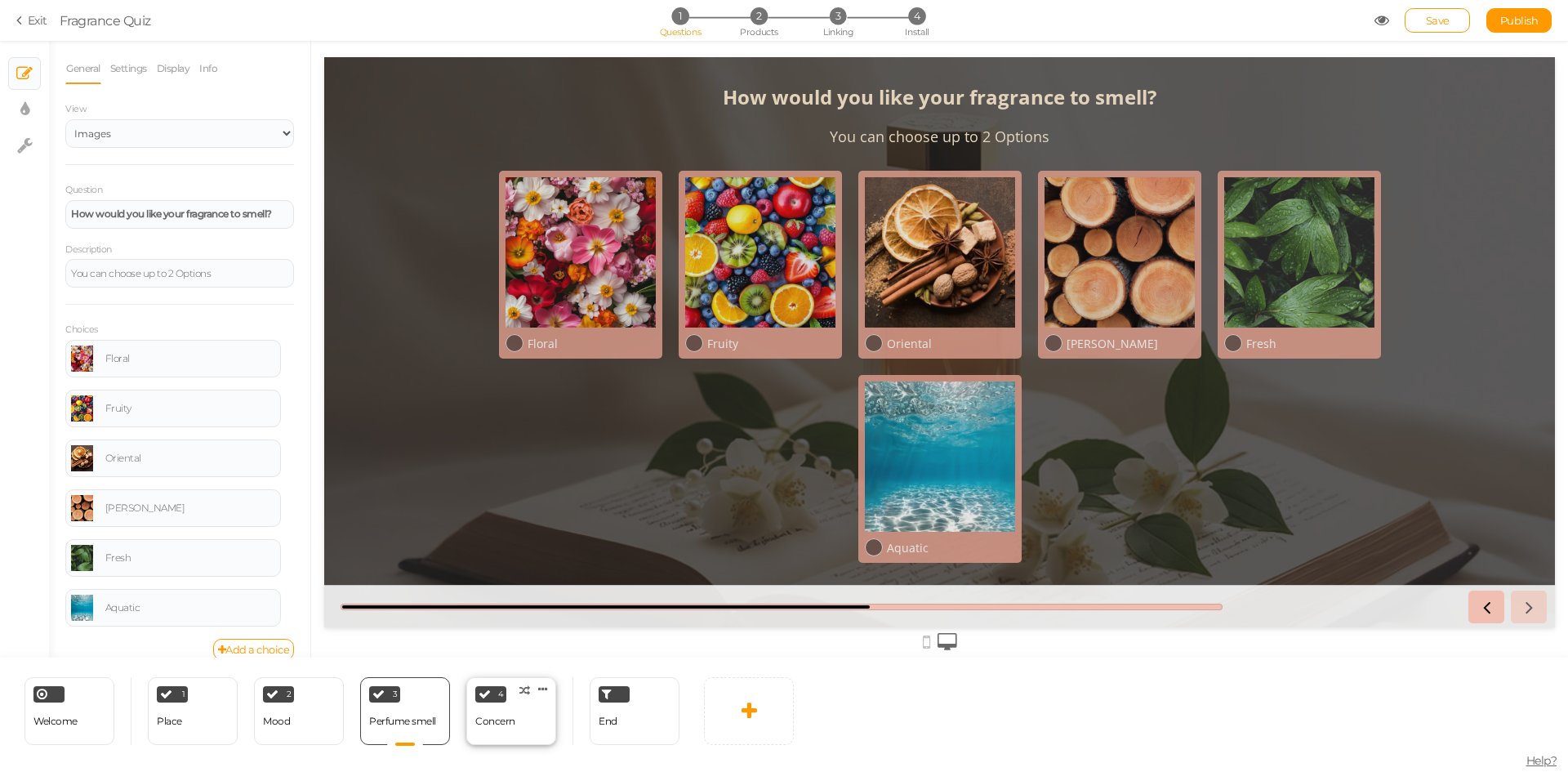
click at [526, 717] on div "4 Concern × Define the conditions to show this slide. Clone Change type Delete" at bounding box center [511, 711] width 90 height 67
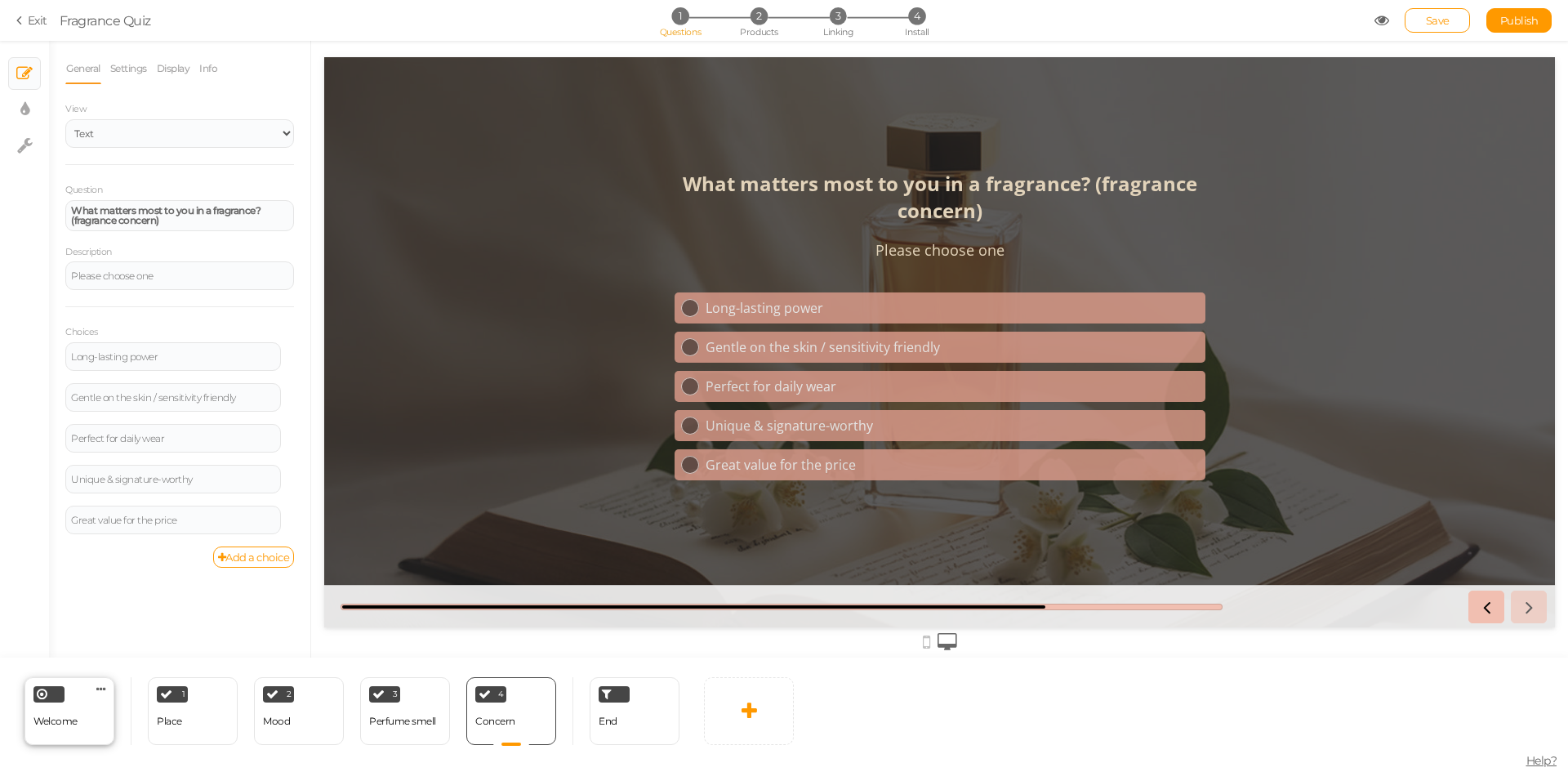
click at [77, 723] on span "Welcome" at bounding box center [56, 721] width 44 height 13
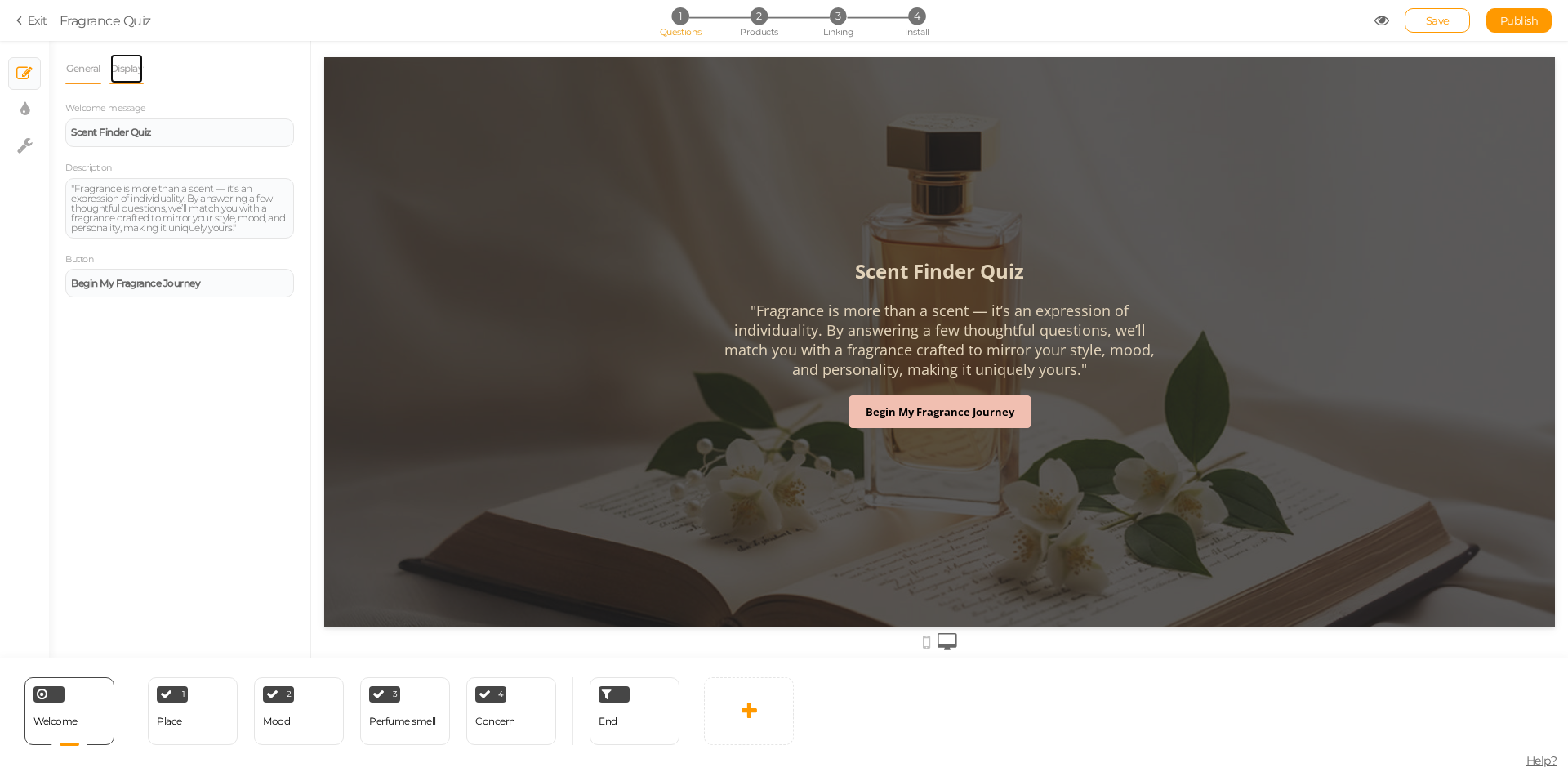
click at [120, 67] on link "Display" at bounding box center [127, 68] width 35 height 31
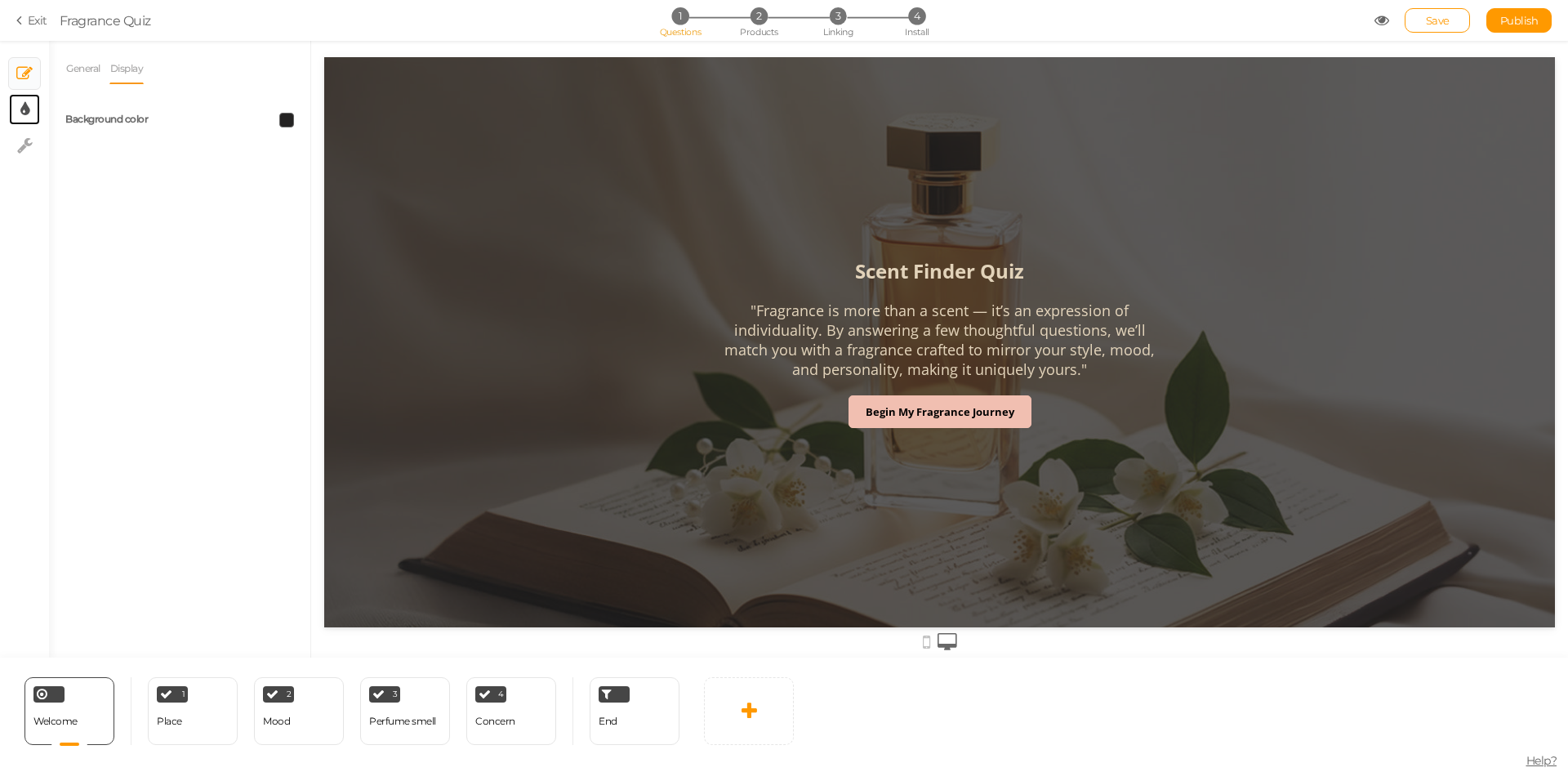
click at [32, 105] on link "× Display settings" at bounding box center [24, 109] width 31 height 31
select select "2"
select select "opensans"
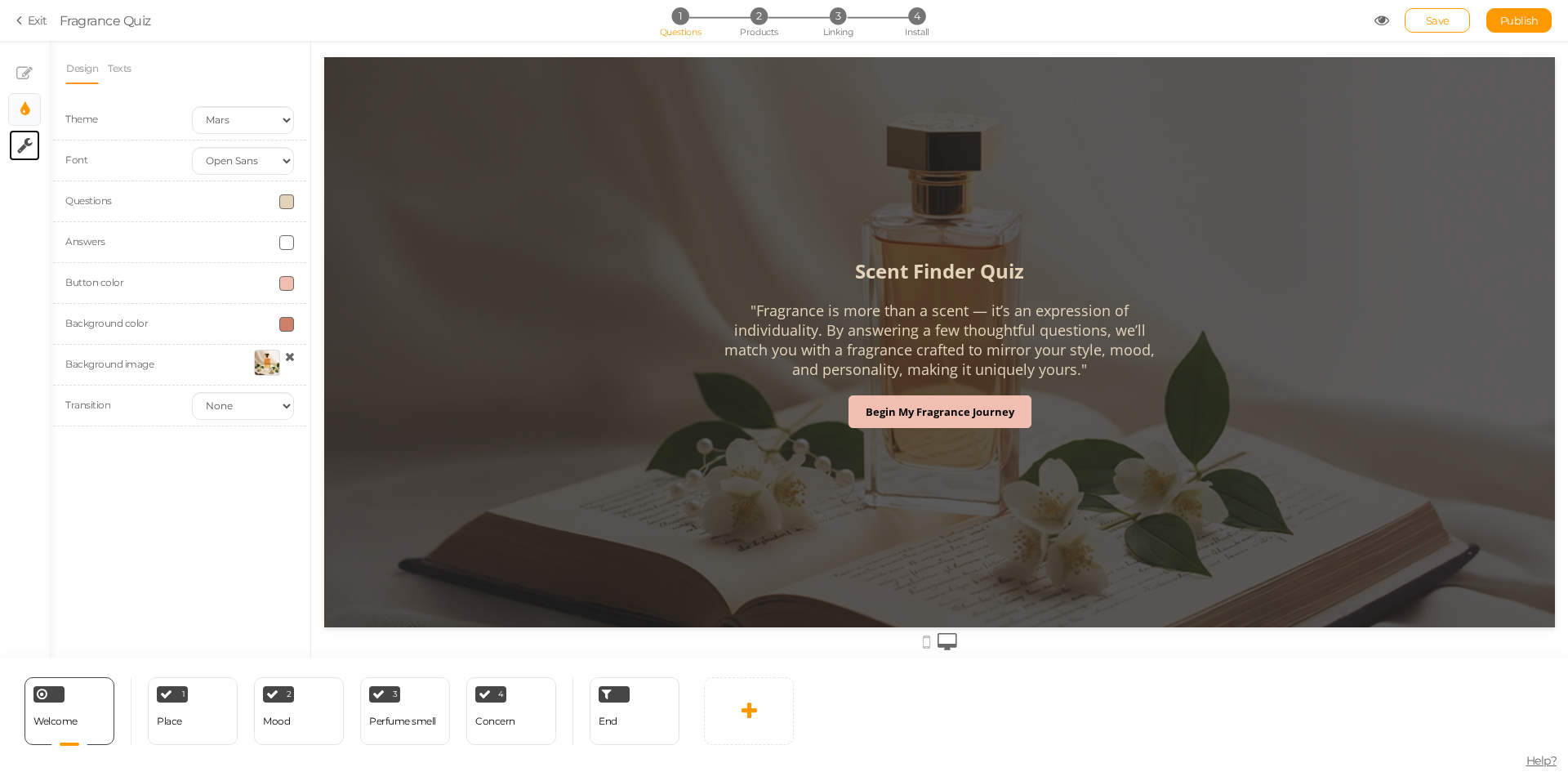
click at [13, 143] on link "× Settings" at bounding box center [24, 146] width 31 height 31
select select "en"
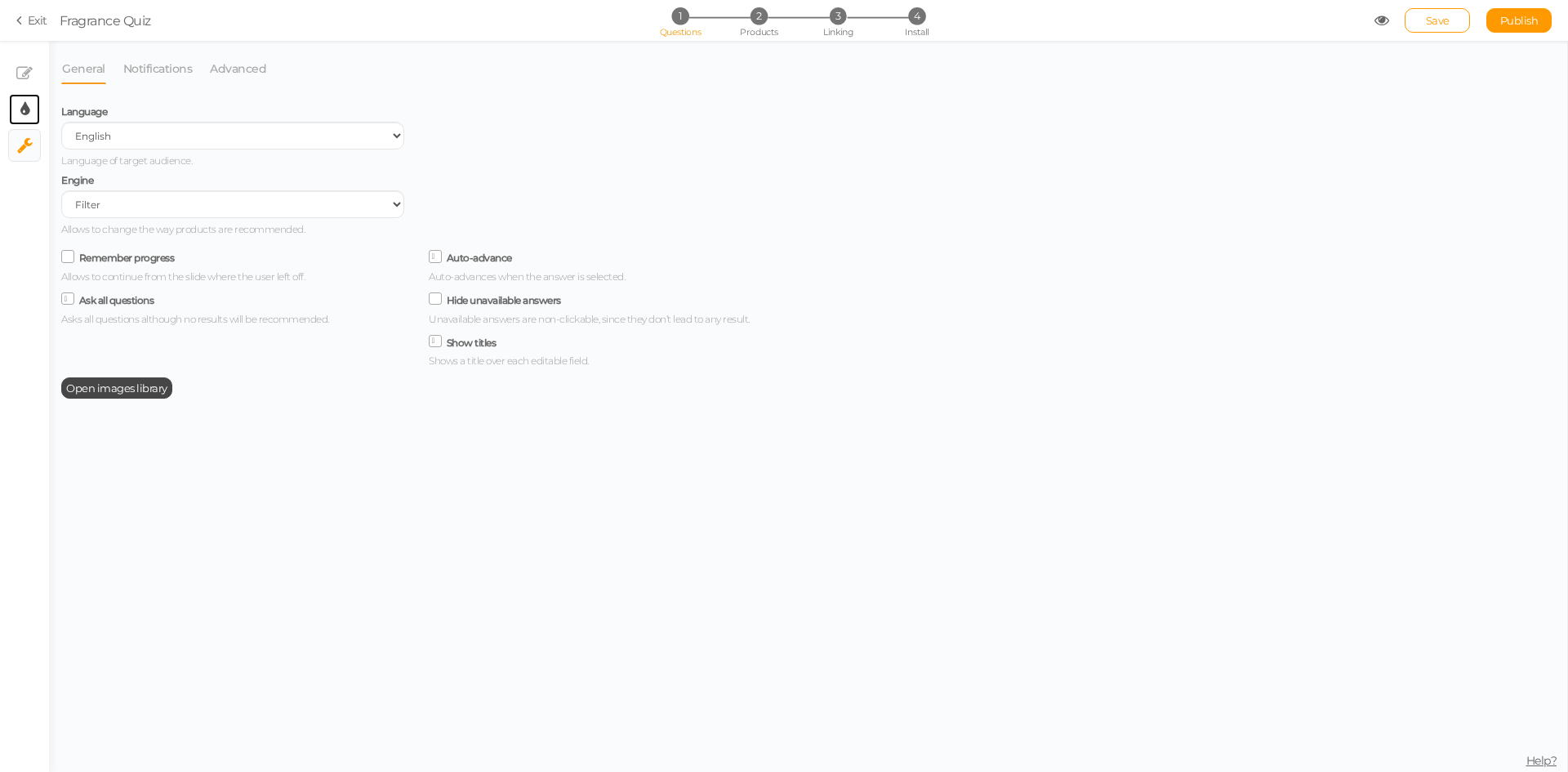
click at [17, 110] on link "× Display settings" at bounding box center [24, 109] width 31 height 31
select select "2"
select select "opensans"
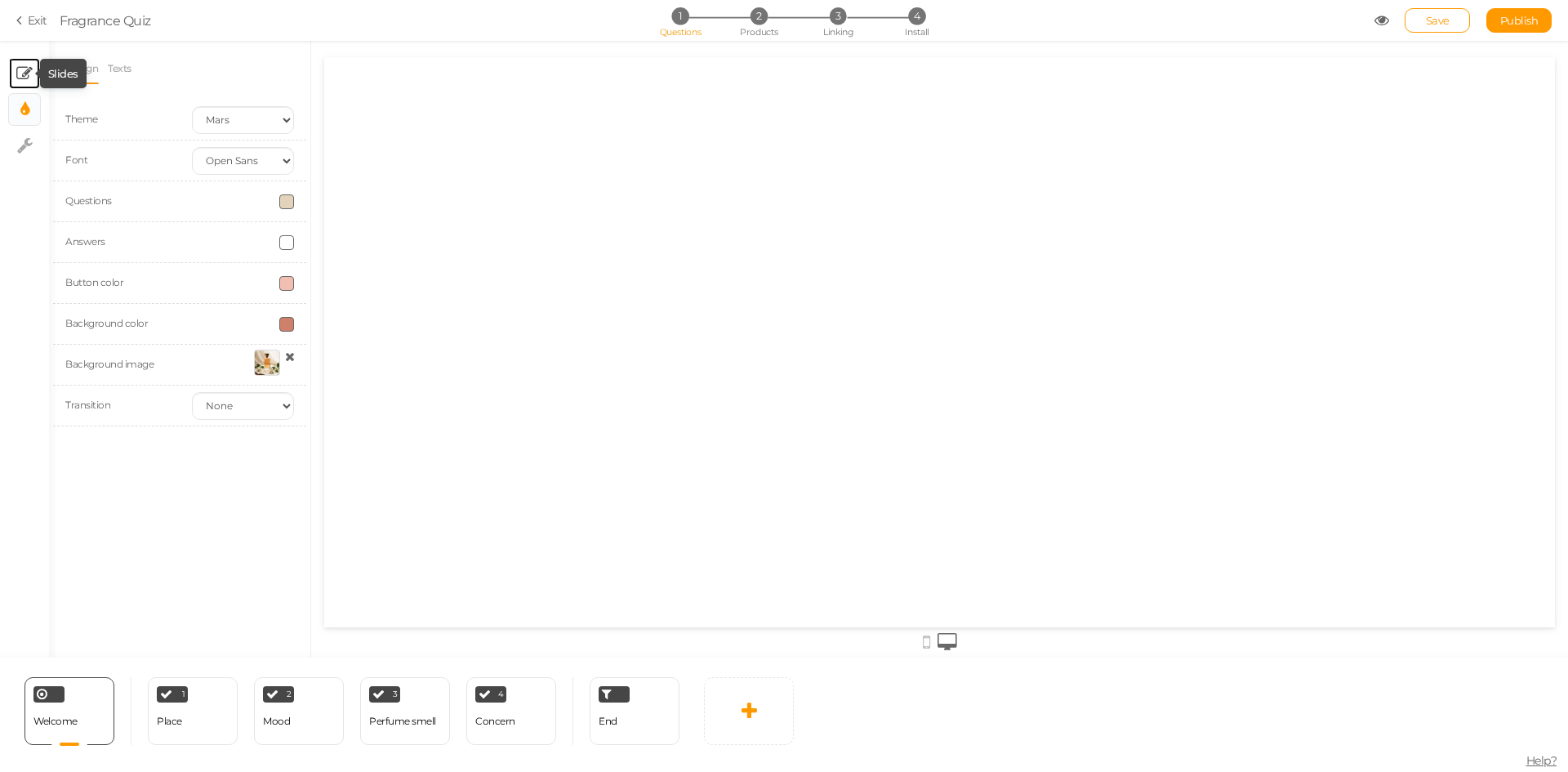
click at [23, 80] on icon at bounding box center [24, 73] width 16 height 16
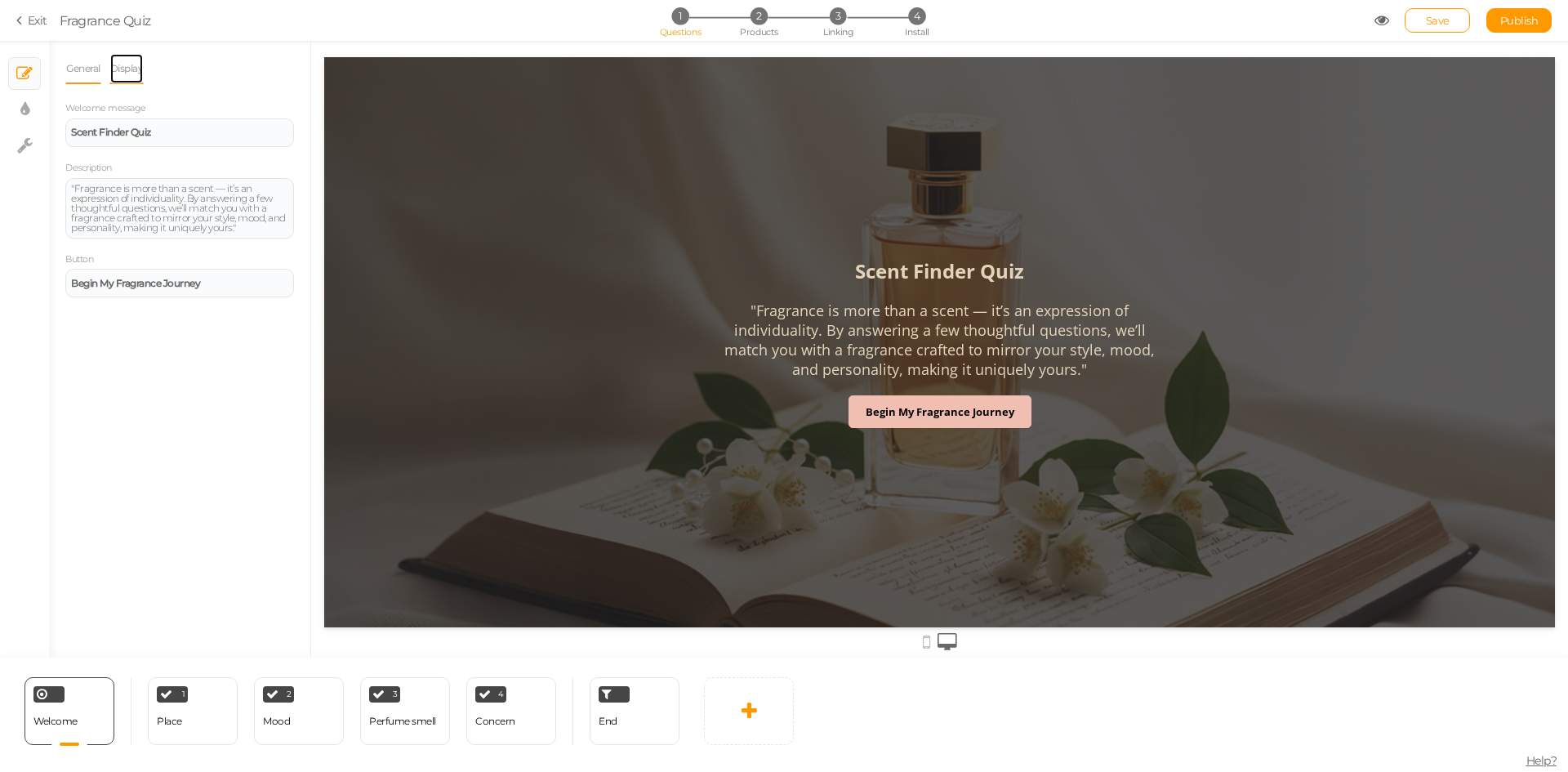
click at [126, 67] on link "Display" at bounding box center [127, 68] width 35 height 31
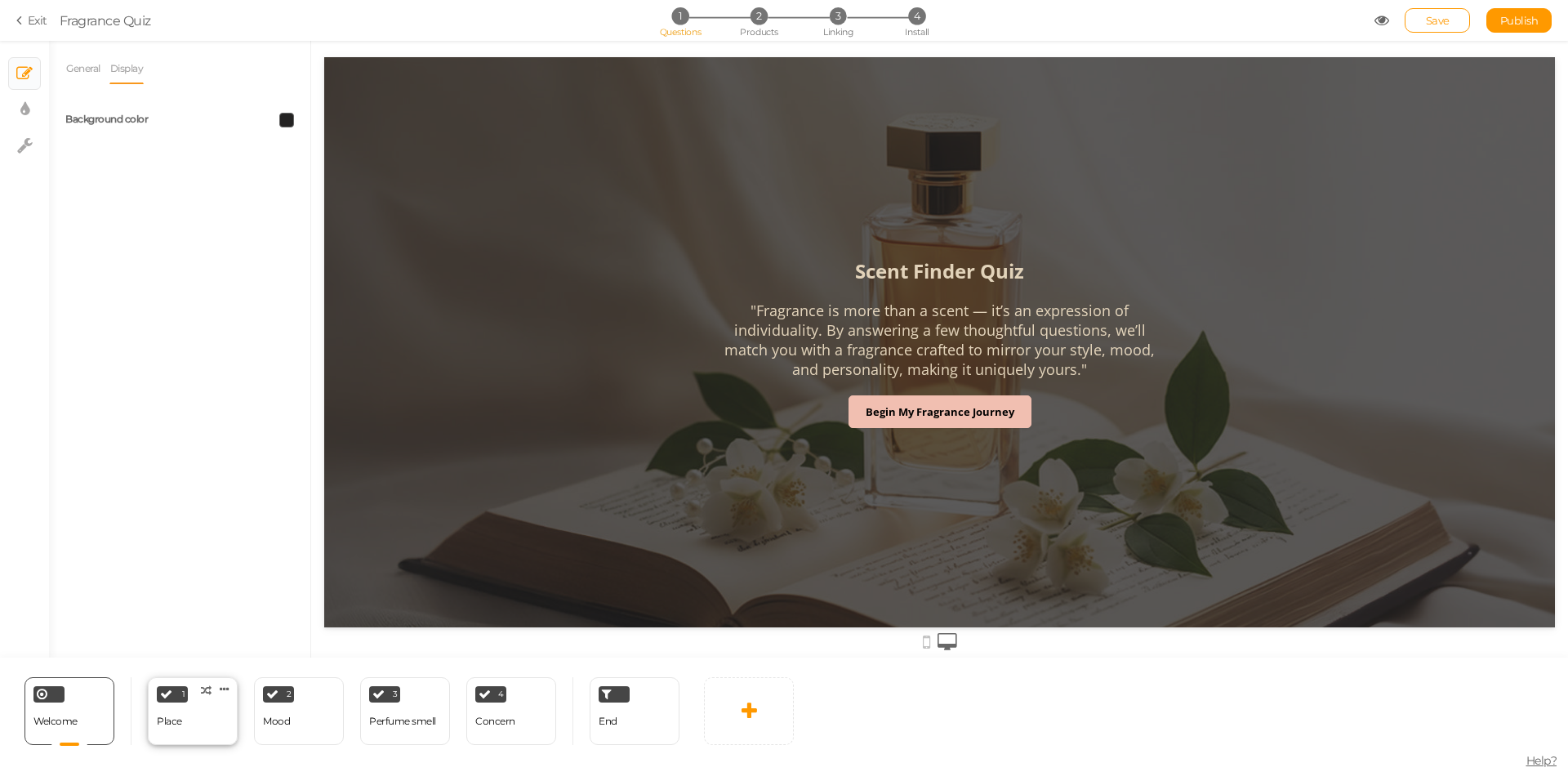
click at [180, 726] on div "Place" at bounding box center [170, 721] width 25 height 12
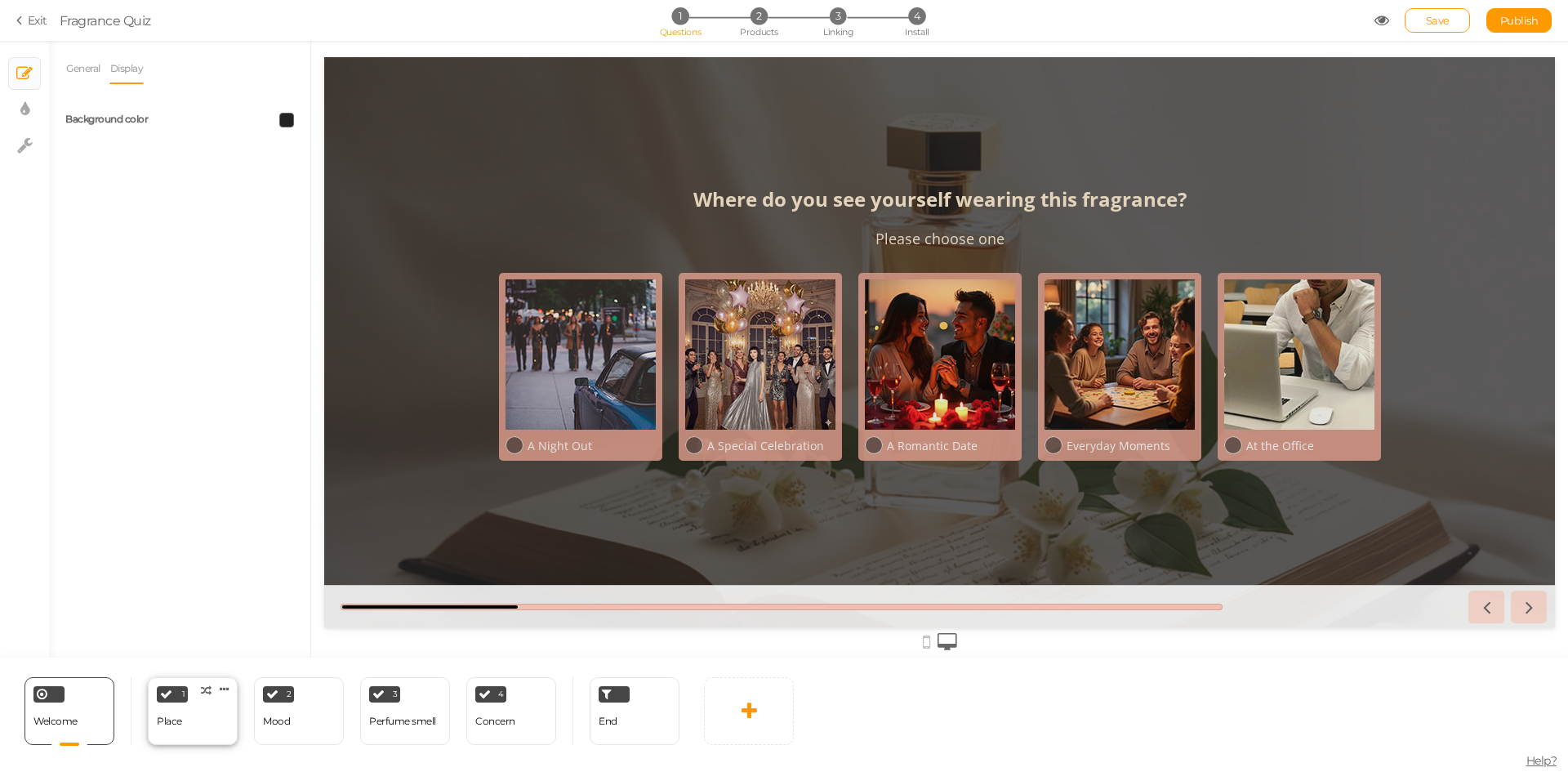
select select "2"
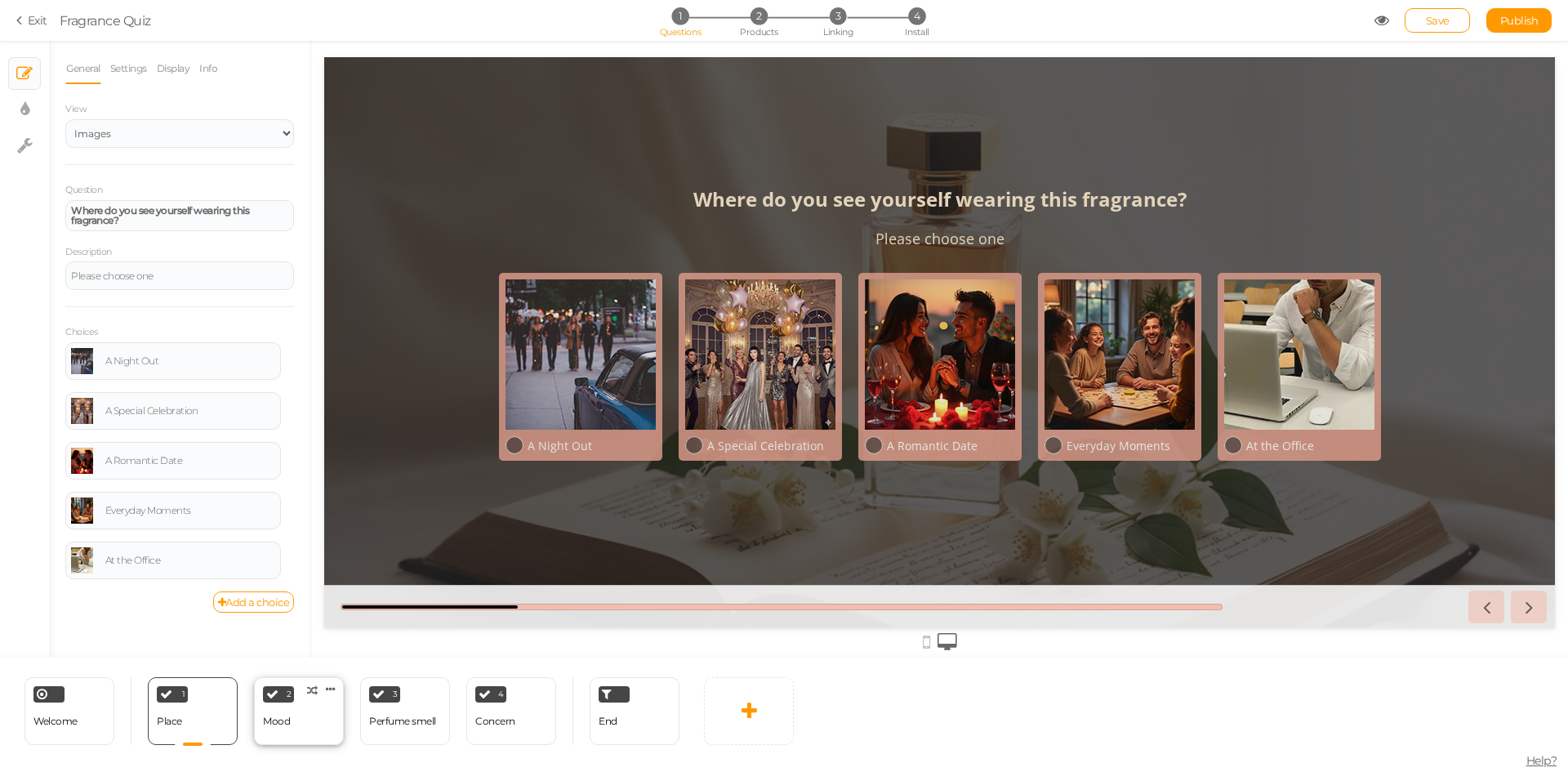
click at [304, 729] on div "2 Mood × Define the conditions to show this slide. Clone Change type Delete" at bounding box center [299, 711] width 90 height 67
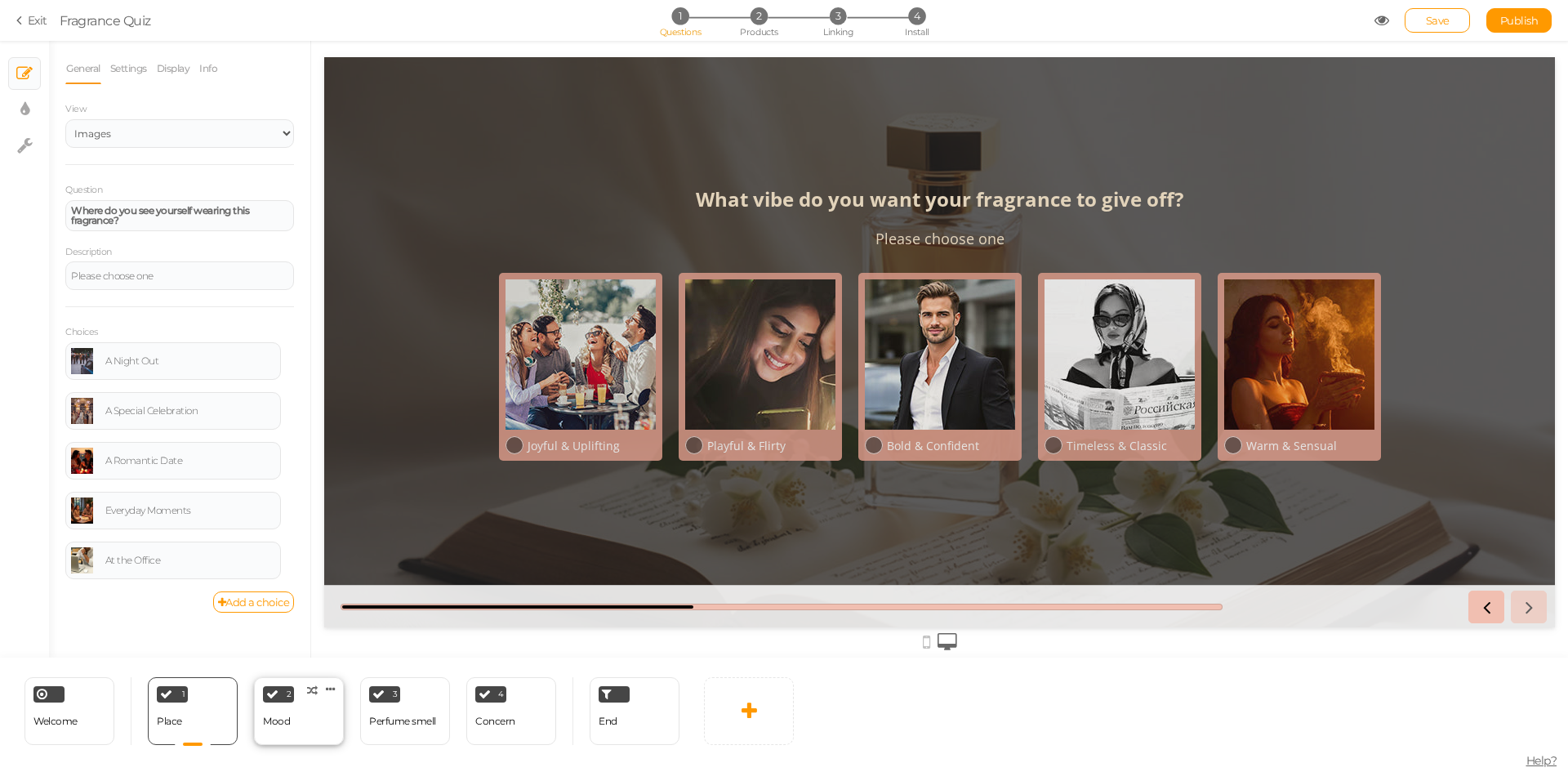
select select "2"
click at [199, 730] on div "1 Place × Define the conditions to show this slide. Clone Change type Delete" at bounding box center [192, 711] width 90 height 67
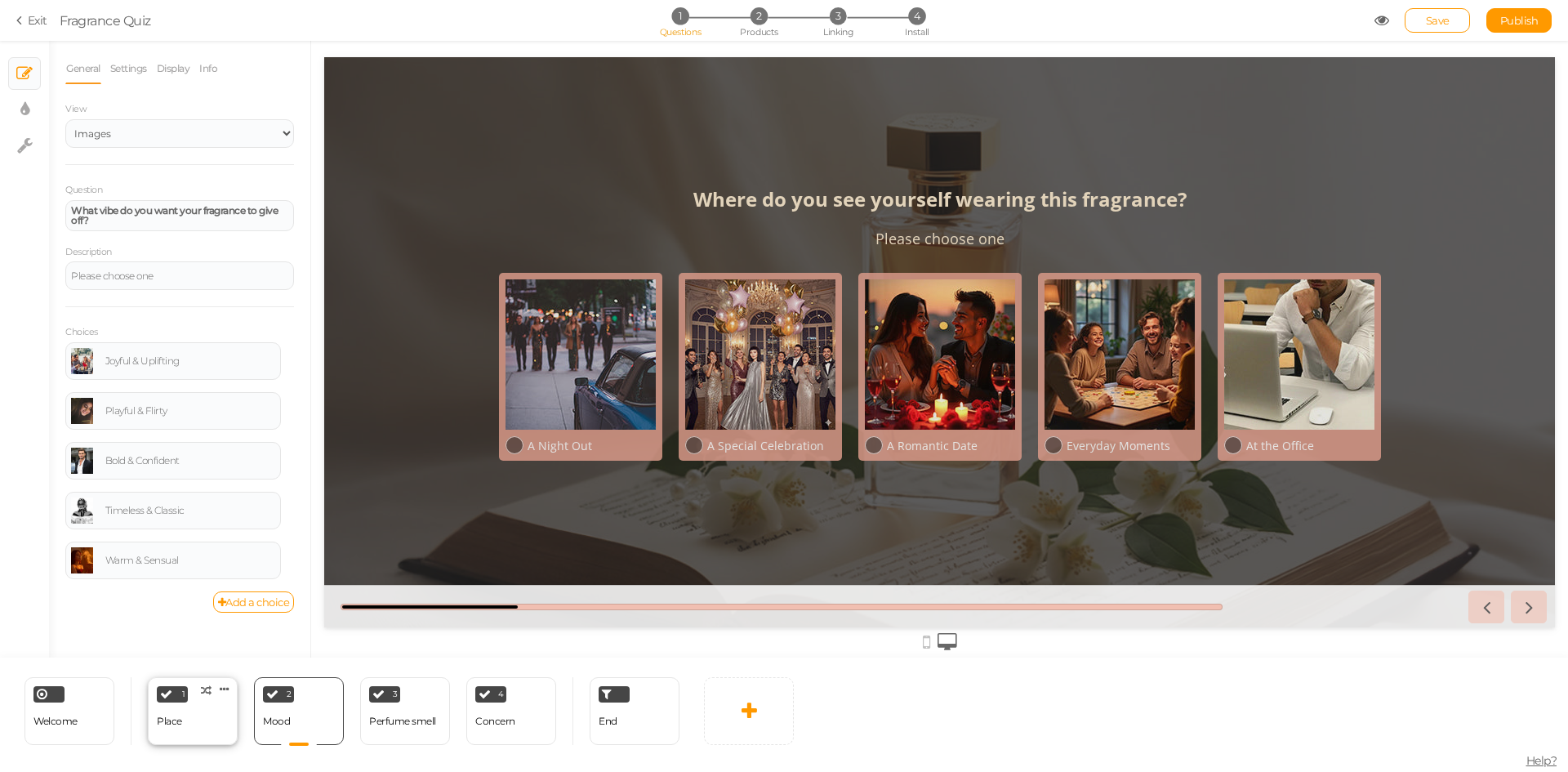
select select "2"
click at [606, 374] on div at bounding box center [581, 355] width 150 height 150
click at [630, 379] on div at bounding box center [581, 355] width 150 height 150
click at [308, 727] on div "2 Mood × Define the conditions to show this slide. Clone Change type Delete" at bounding box center [299, 711] width 90 height 67
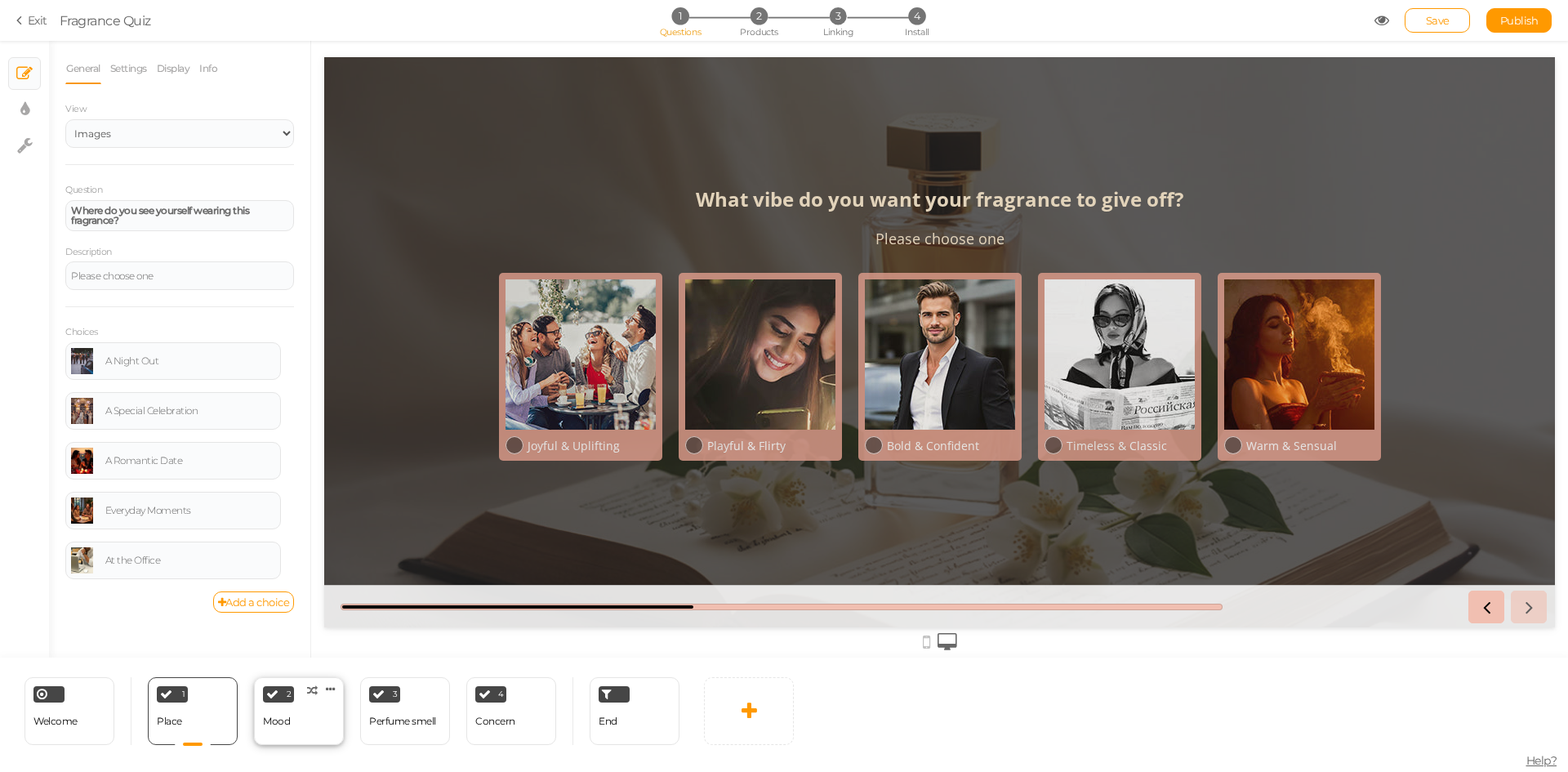
select select "2"
click at [126, 72] on link "Settings" at bounding box center [129, 68] width 39 height 31
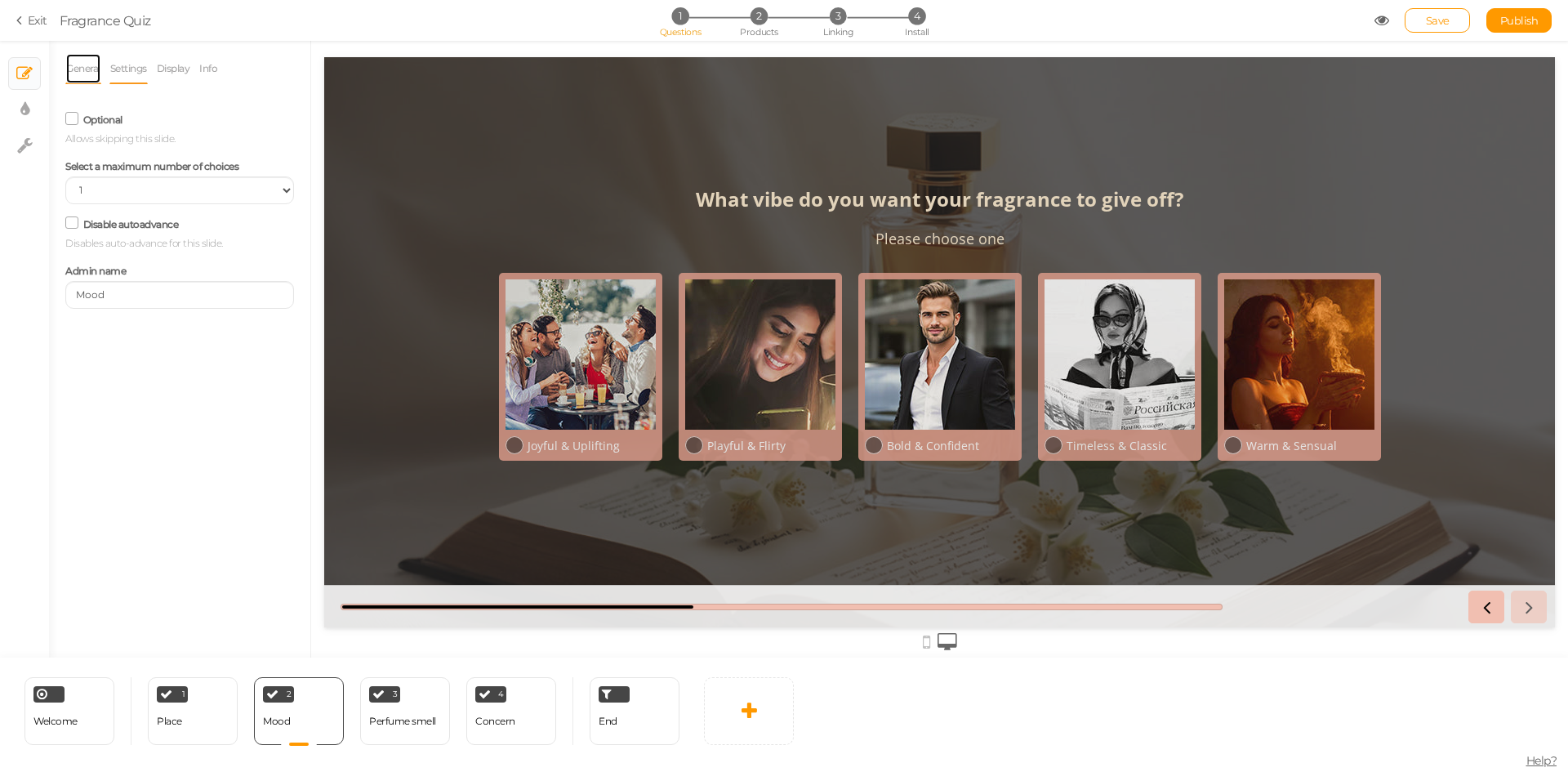
click at [80, 65] on link "General" at bounding box center [83, 68] width 36 height 31
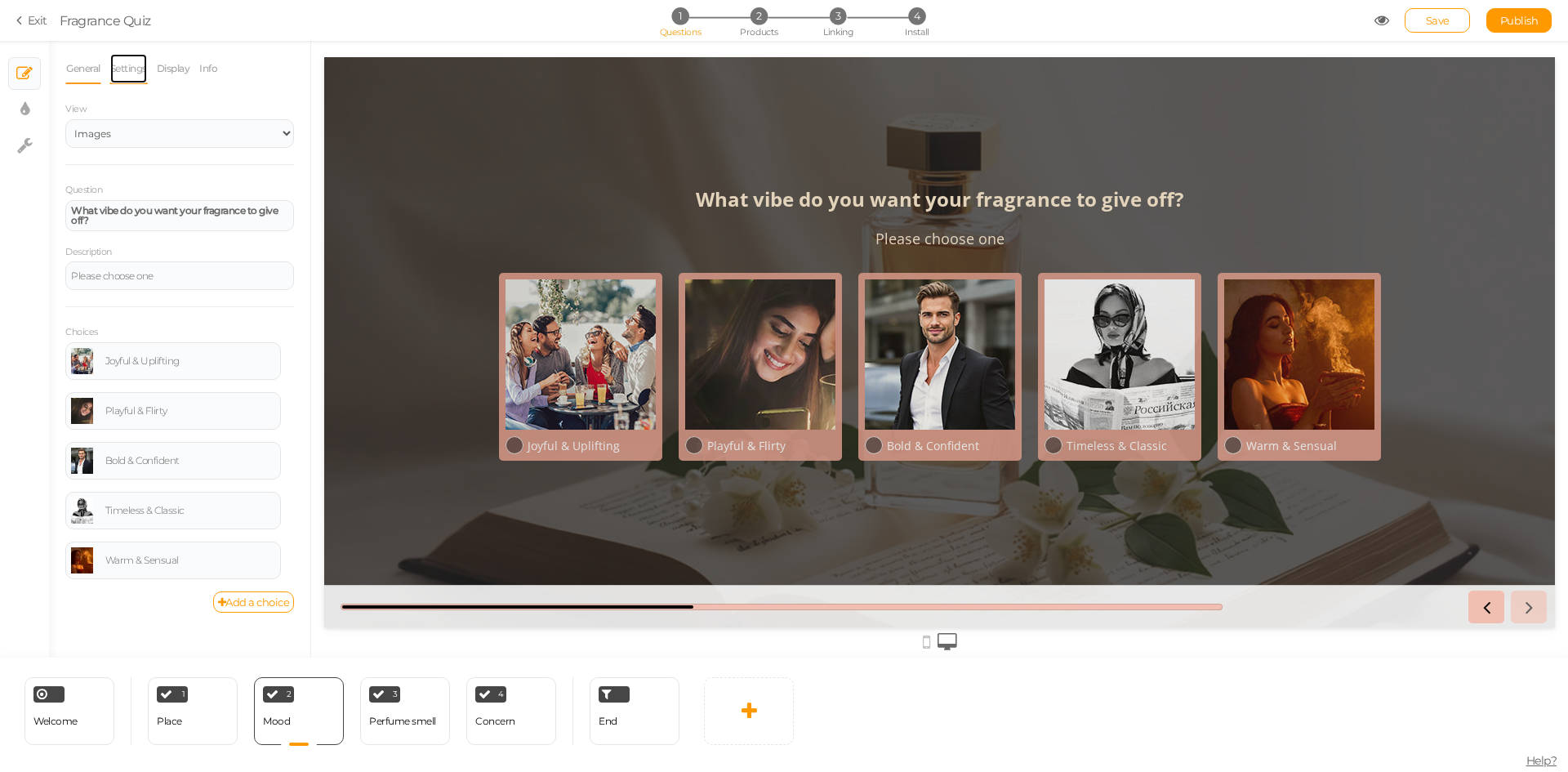
click at [122, 67] on link "Settings" at bounding box center [129, 68] width 39 height 31
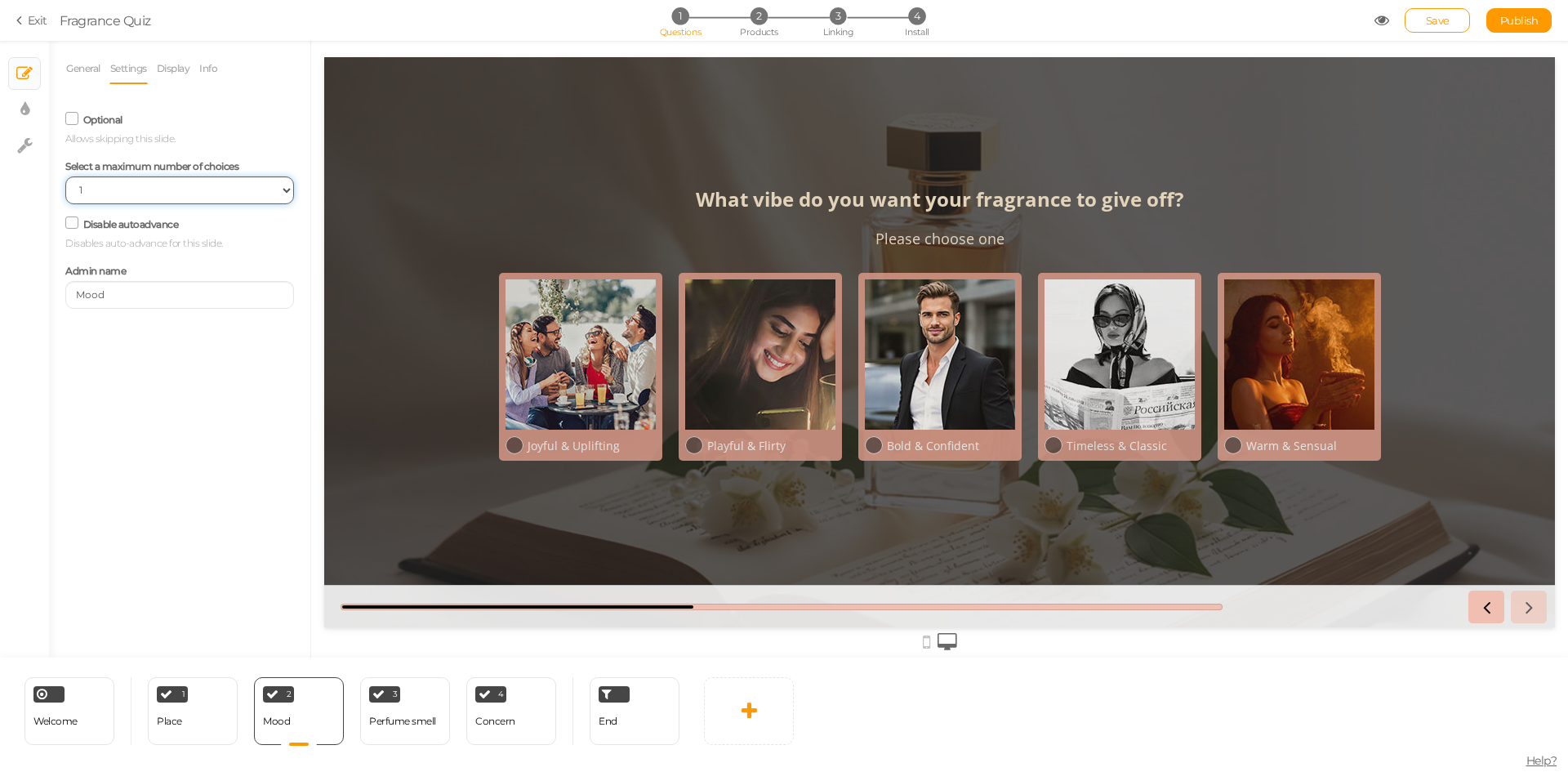
click at [119, 179] on select "No limit 1 2 3 4 5 6 7 8 9 10" at bounding box center [179, 190] width 228 height 28
click at [66, 176] on select "No limit 1 2 3 4 5 6 7 8 9 10" at bounding box center [179, 190] width 228 height 28
click at [113, 196] on select "No limit 1 2 3 4 5 6 7 8 9 10" at bounding box center [179, 190] width 228 height 28
select select "1"
click at [66, 176] on select "No limit 1 2 3 4 5 6 7 8 9 10" at bounding box center [179, 190] width 228 height 28
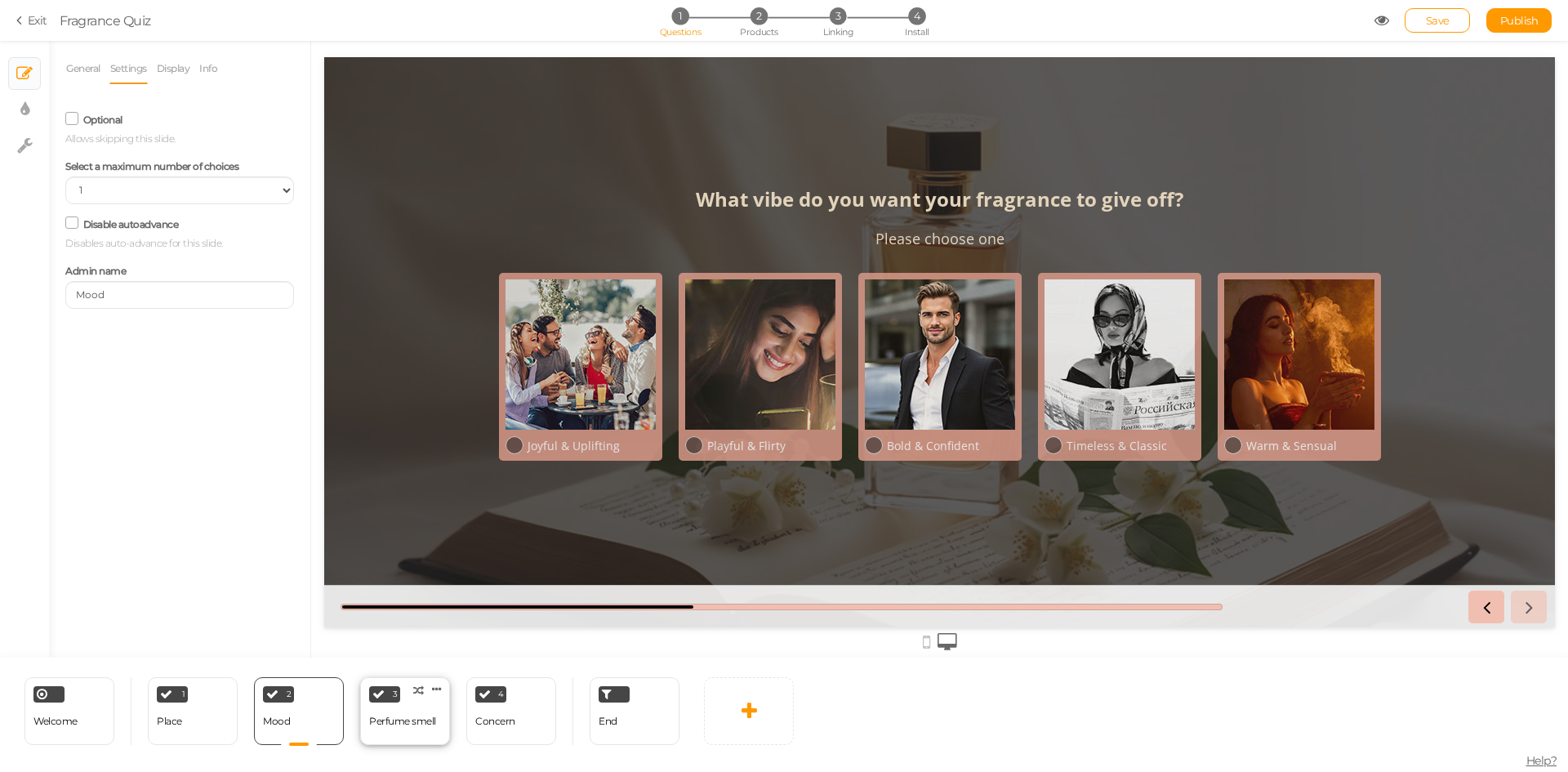
click at [417, 728] on div "Perfume smell" at bounding box center [402, 722] width 66 height 29
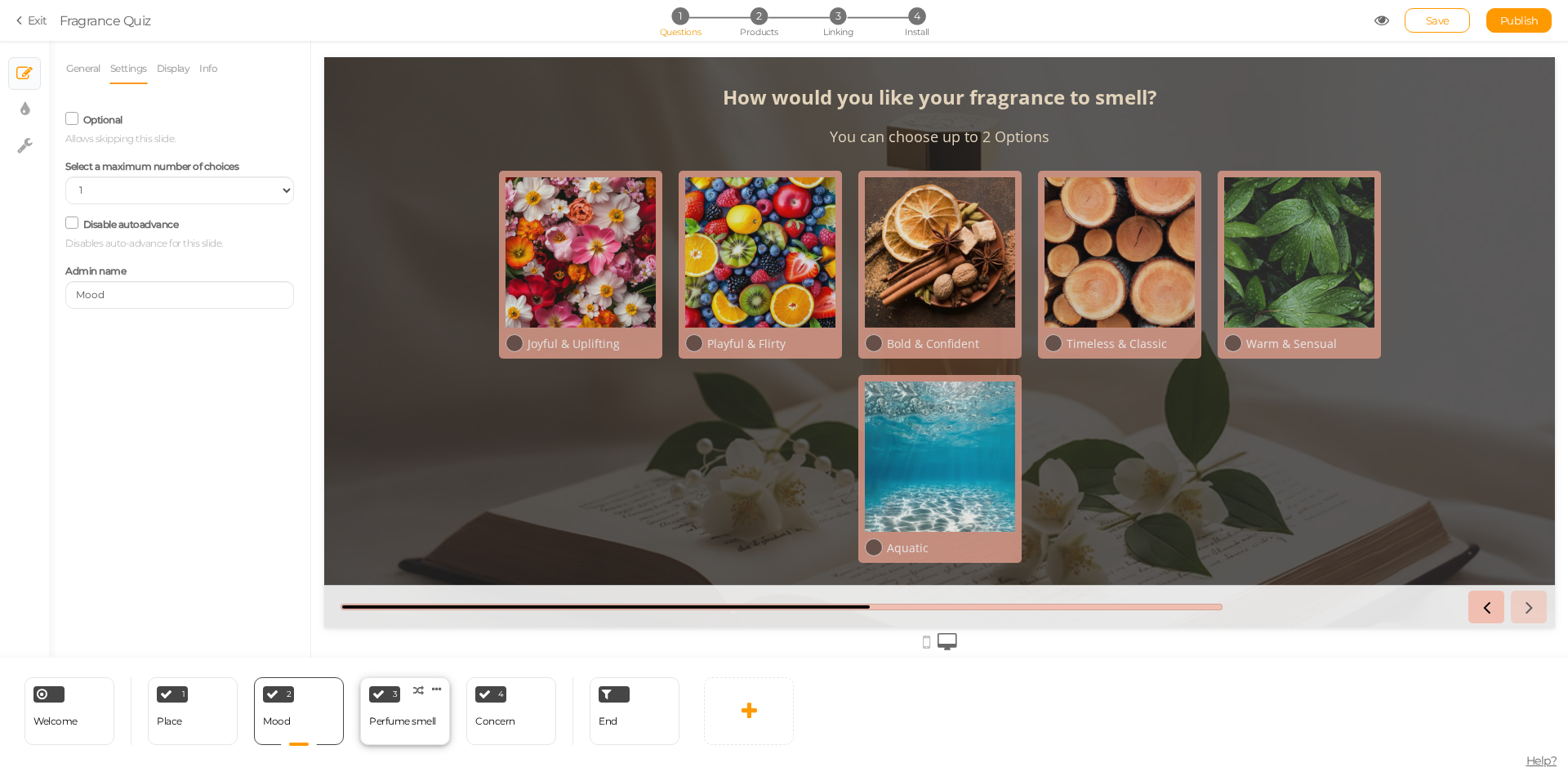
select select "2"
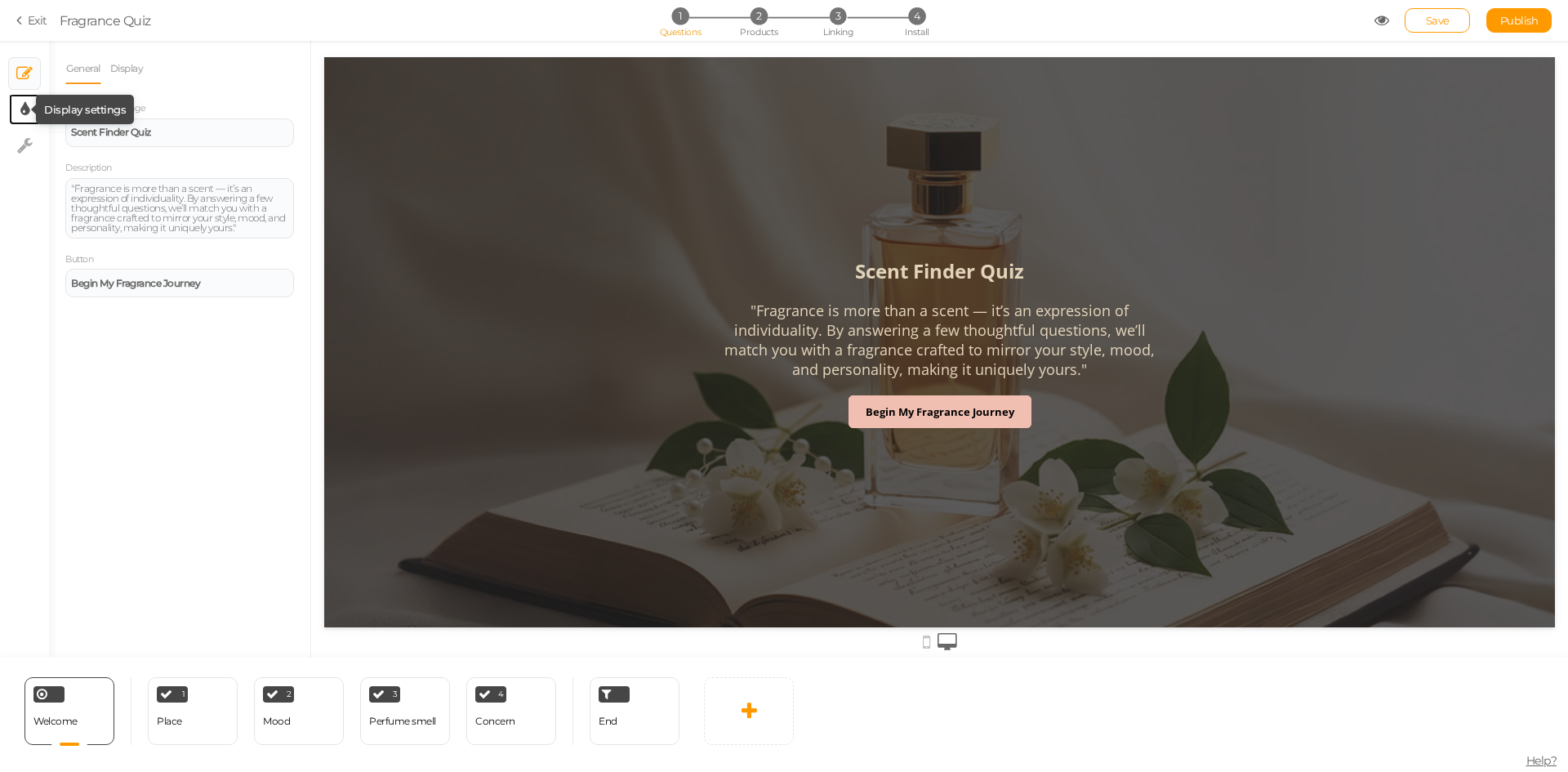
click at [27, 115] on icon at bounding box center [24, 109] width 9 height 16
select select "2"
select select "opensans"
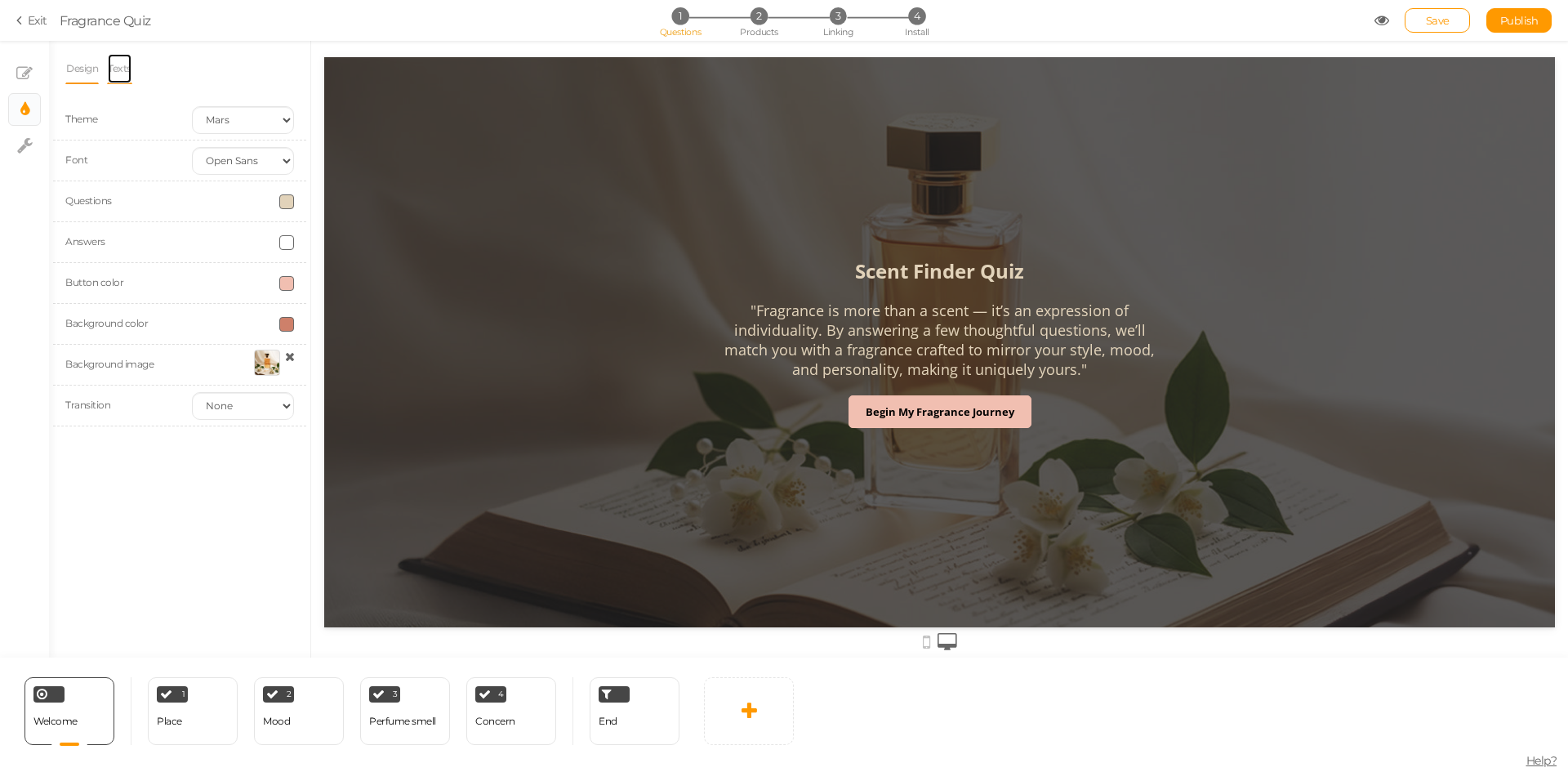
click at [126, 75] on link "Texts" at bounding box center [120, 68] width 25 height 31
click at [11, 72] on link "× Slides" at bounding box center [24, 73] width 31 height 31
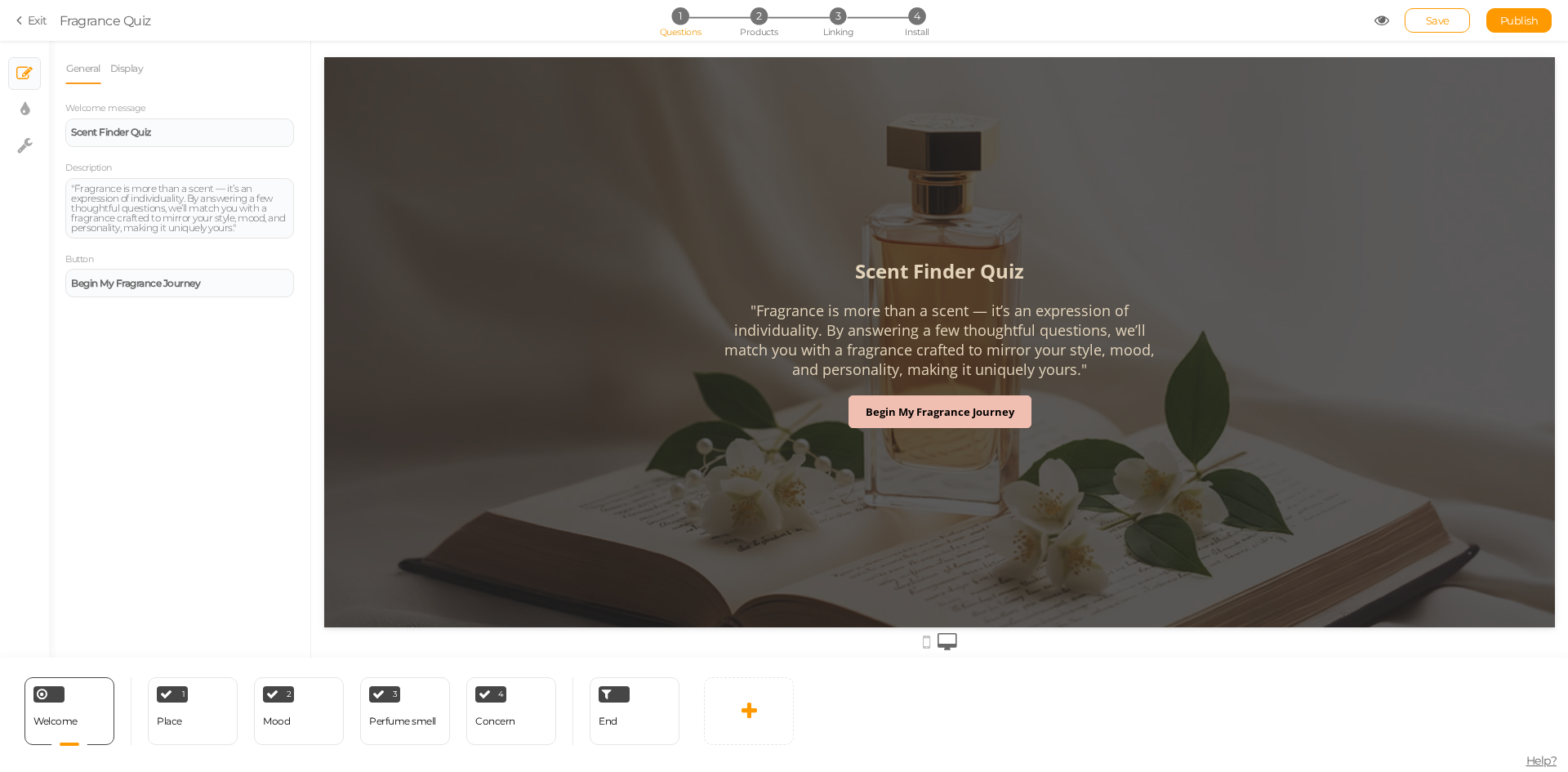
click at [148, 69] on li "Display" at bounding box center [131, 68] width 43 height 31
click at [132, 61] on link "Display" at bounding box center [127, 68] width 35 height 31
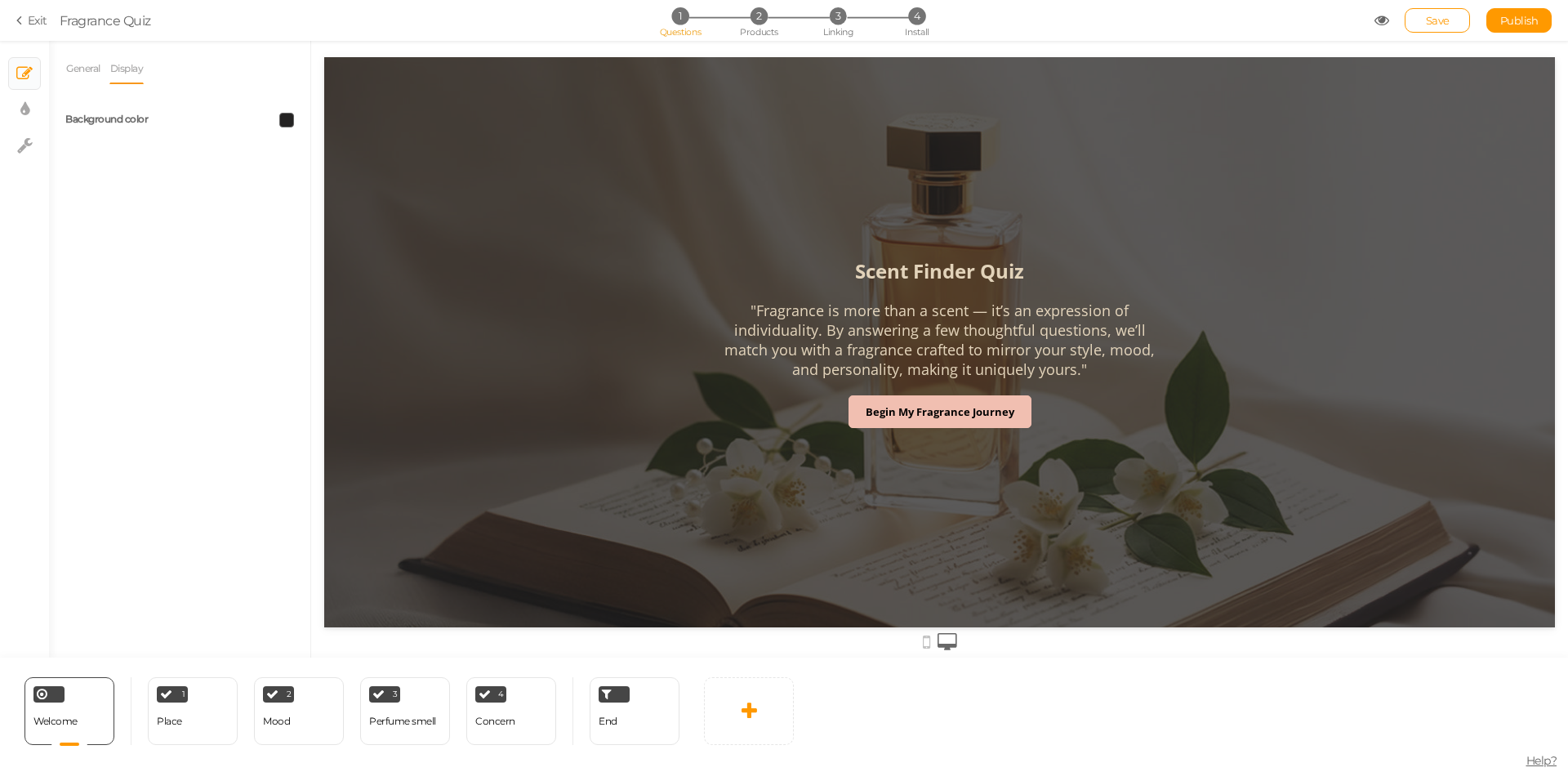
click at [287, 116] on span at bounding box center [286, 120] width 14 height 14
drag, startPoint x: 292, startPoint y: 233, endPoint x: 322, endPoint y: 233, distance: 30.0
click at [322, 233] on input "#242323" at bounding box center [324, 235] width 82 height 14
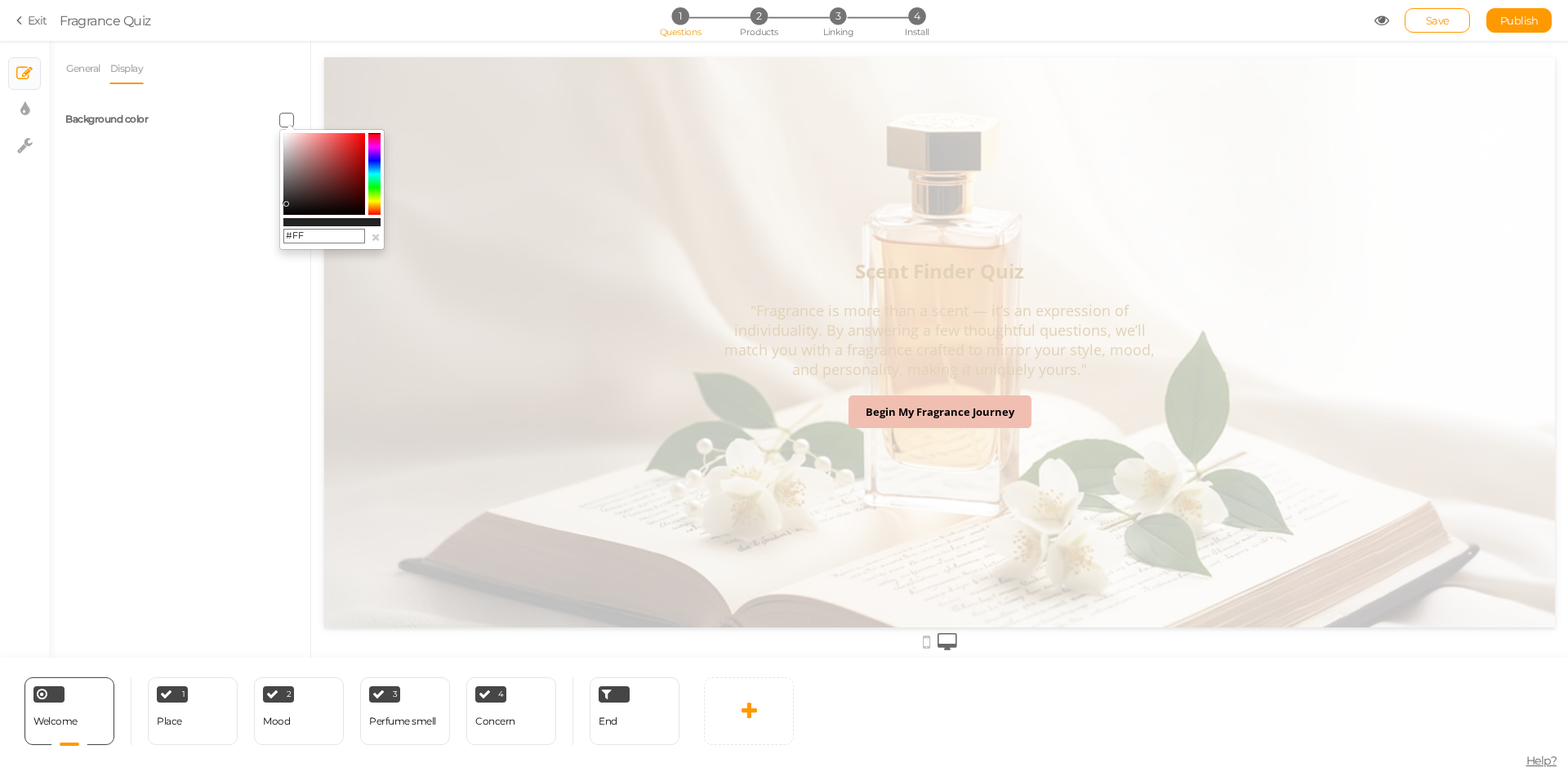
type input "#FFF"
click at [289, 383] on div "General Display Welcome message Scent Finder Quiz Description "Fragrance is mor…" at bounding box center [179, 355] width 261 height 604
click at [191, 710] on div "1 Place × Define the conditions to show this slide. Clone Change type Delete" at bounding box center [192, 711] width 90 height 67
select select "2"
select select "1"
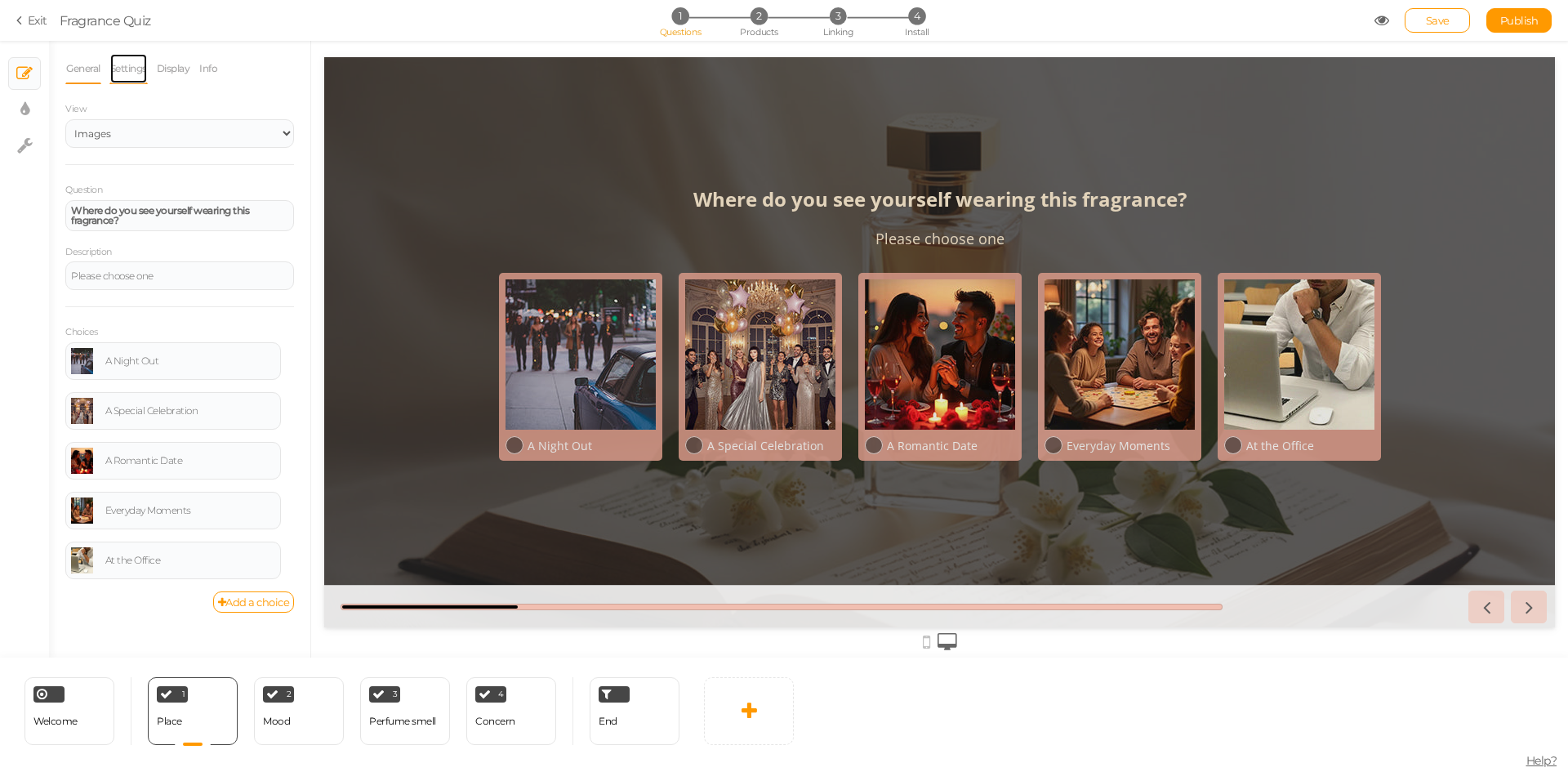
click at [120, 67] on link "Settings" at bounding box center [129, 68] width 39 height 31
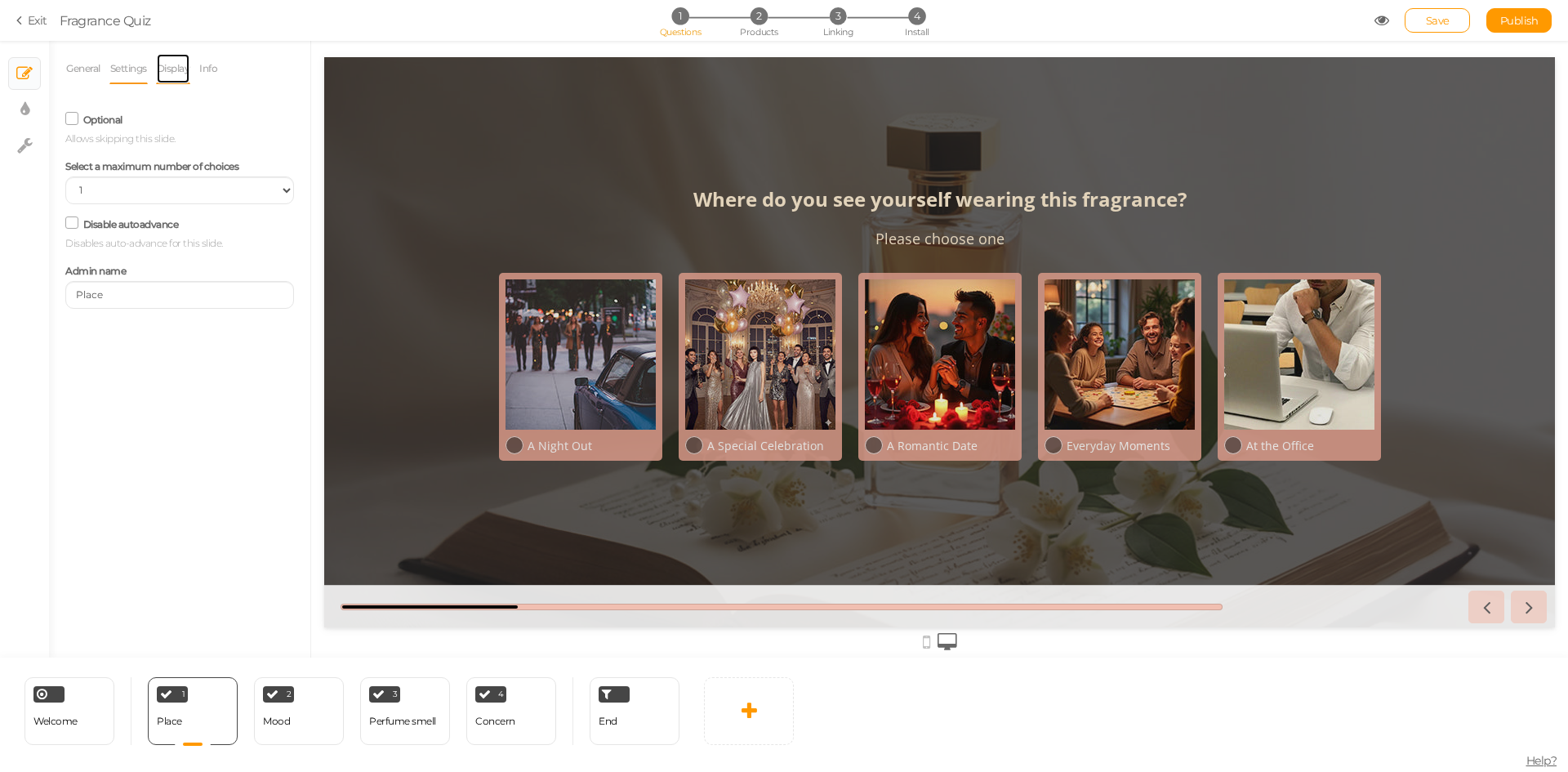
click at [186, 67] on link "Display" at bounding box center [173, 68] width 35 height 31
click at [288, 116] on span at bounding box center [286, 120] width 14 height 14
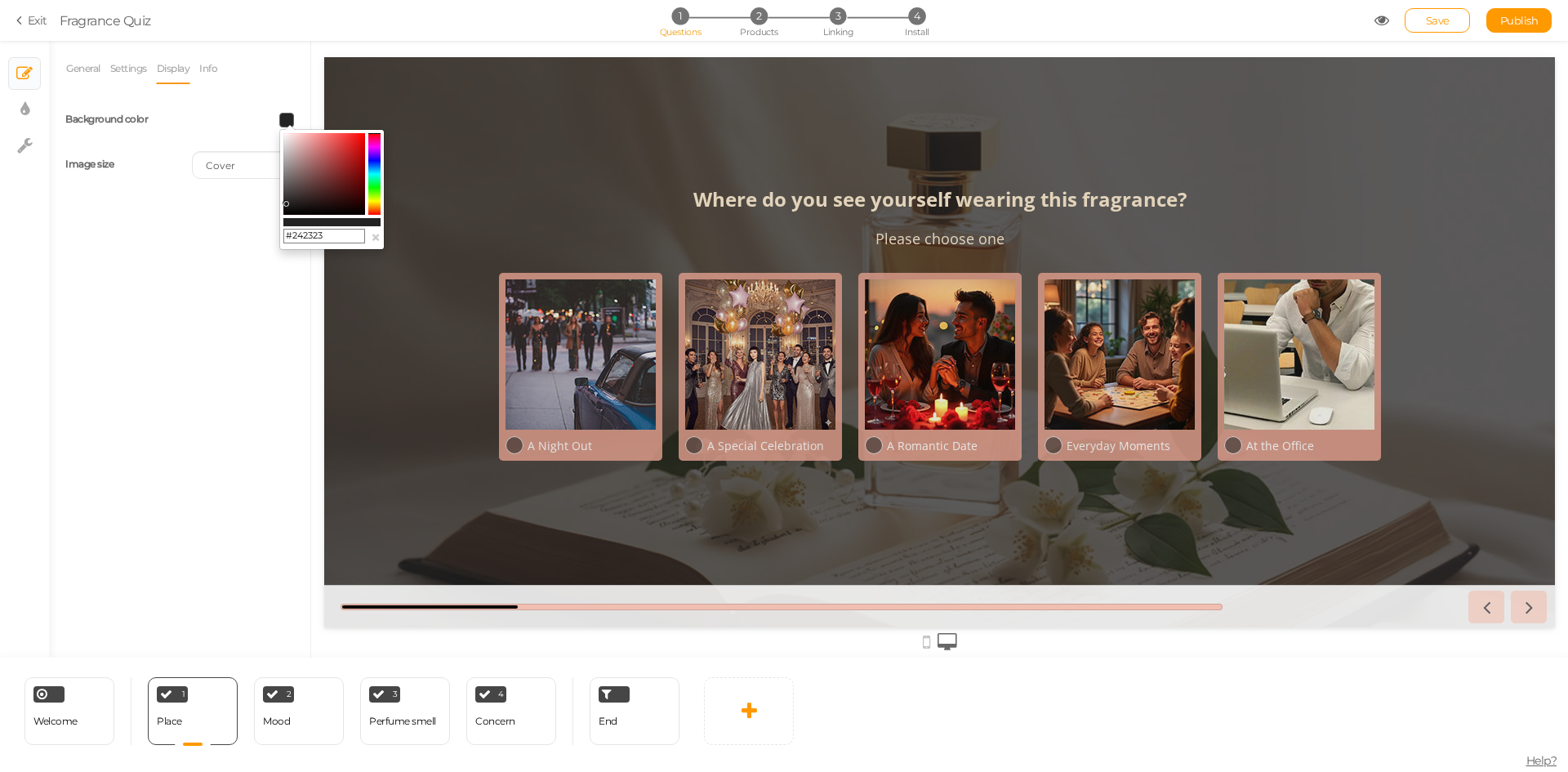
drag, startPoint x: 293, startPoint y: 230, endPoint x: 328, endPoint y: 230, distance: 35.0
click at [328, 230] on input "#242323" at bounding box center [324, 235] width 82 height 14
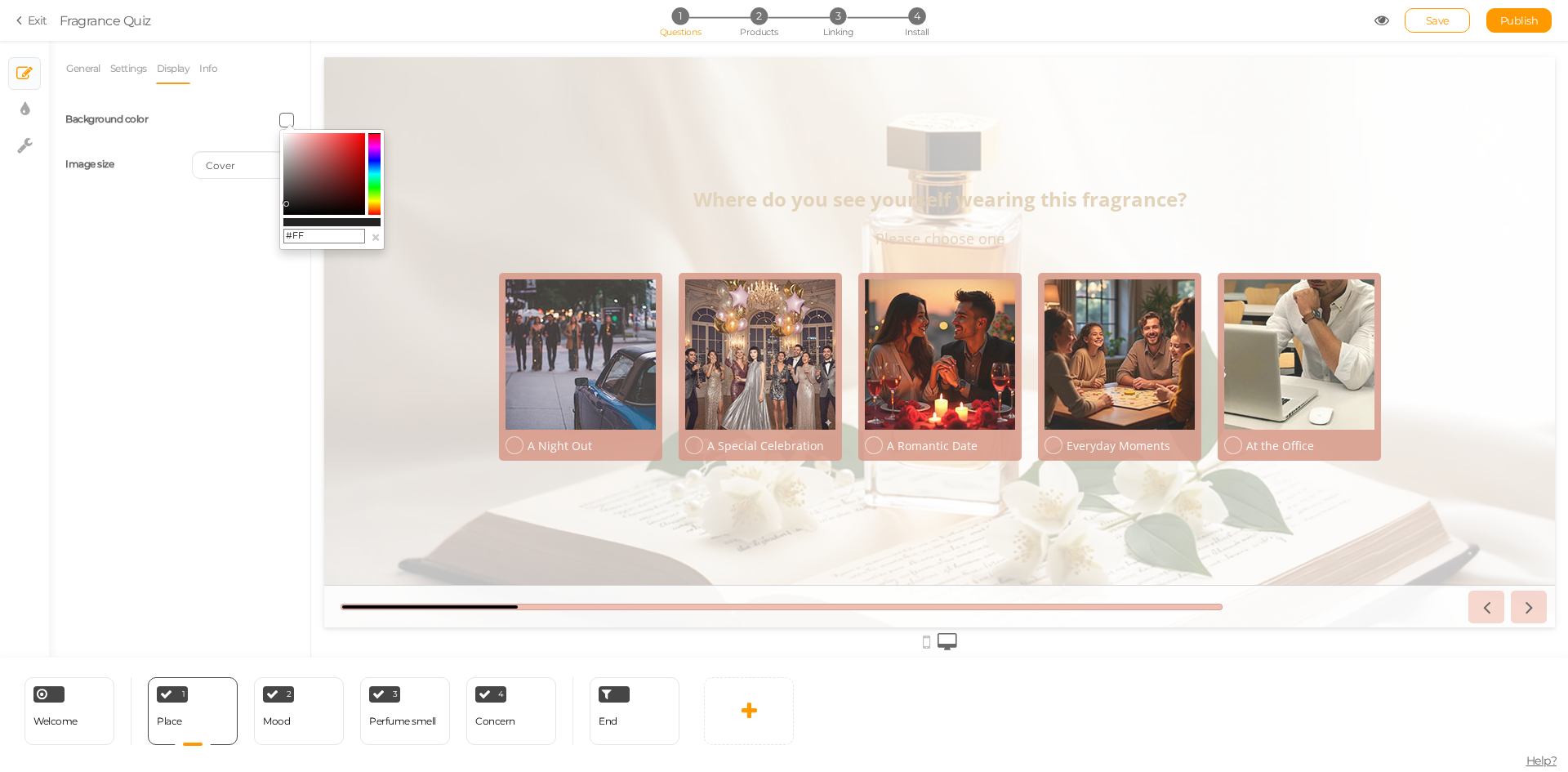
type input "#FFF"
click at [292, 407] on div "General Settings Display Info View Text Images Slider Dropdown Question Where d…" at bounding box center [179, 355] width 261 height 604
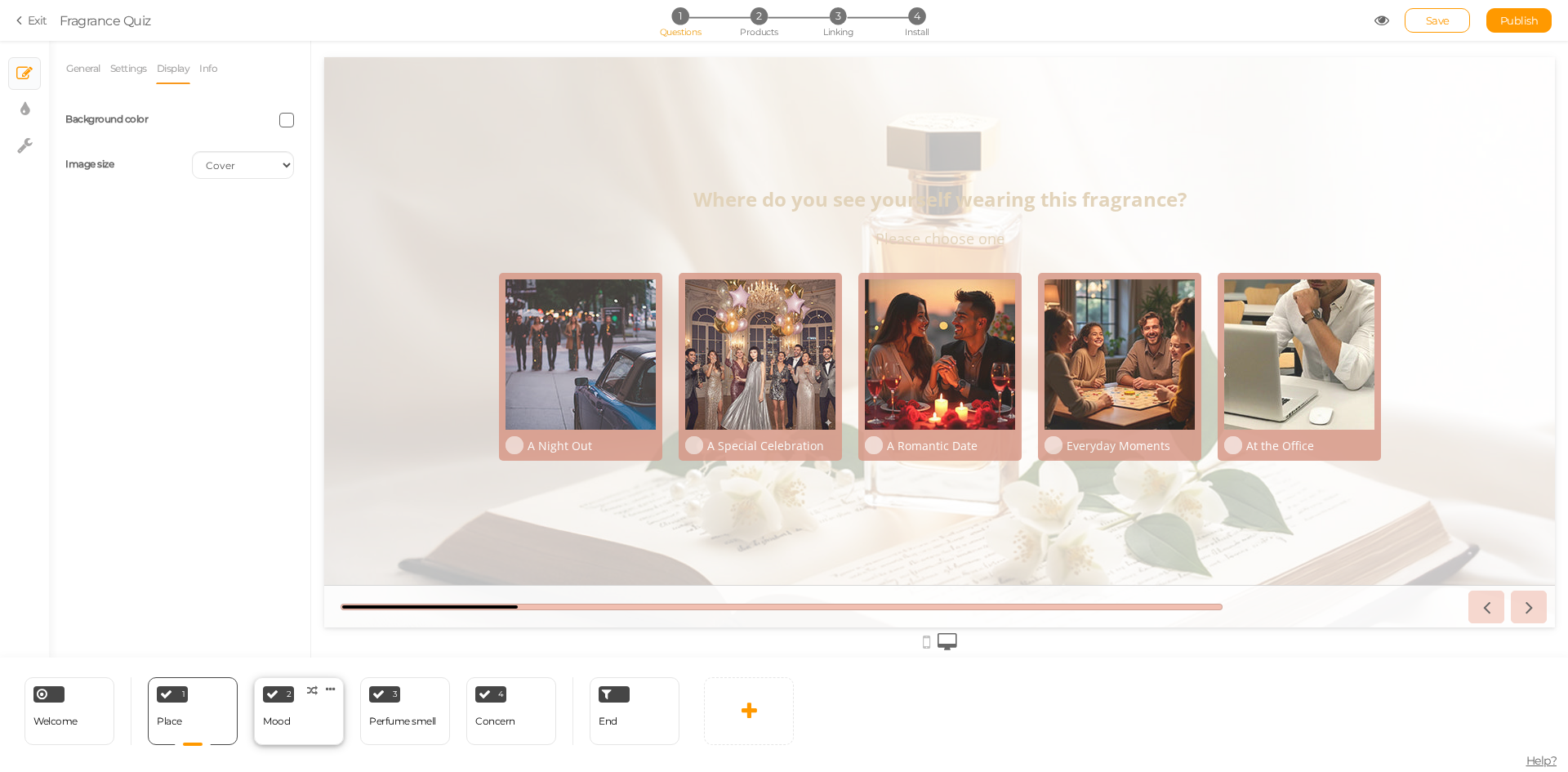
click at [319, 709] on div "2 Mood × Define the conditions to show this slide. Clone Change type Delete" at bounding box center [299, 711] width 90 height 67
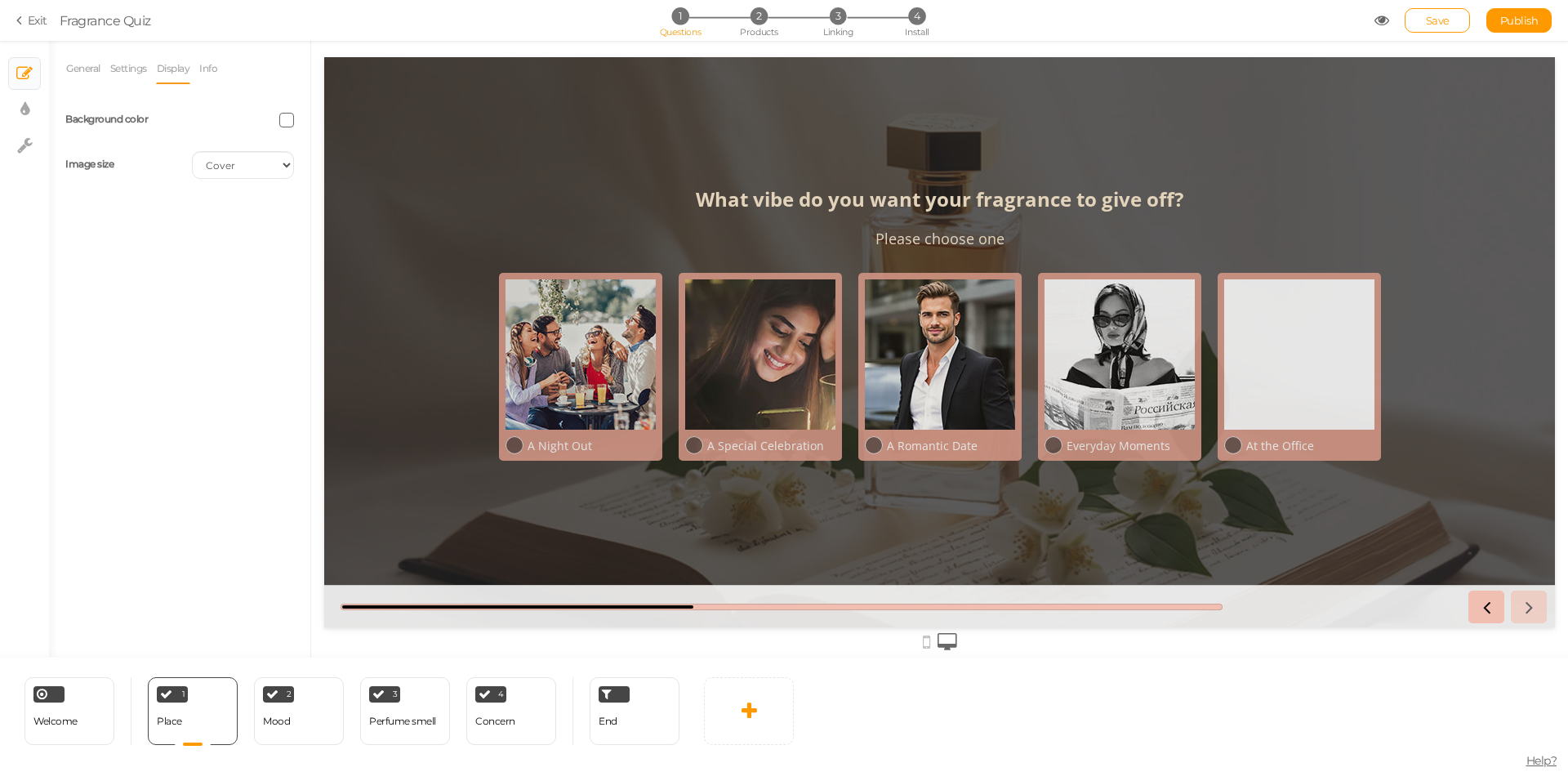
select select "2"
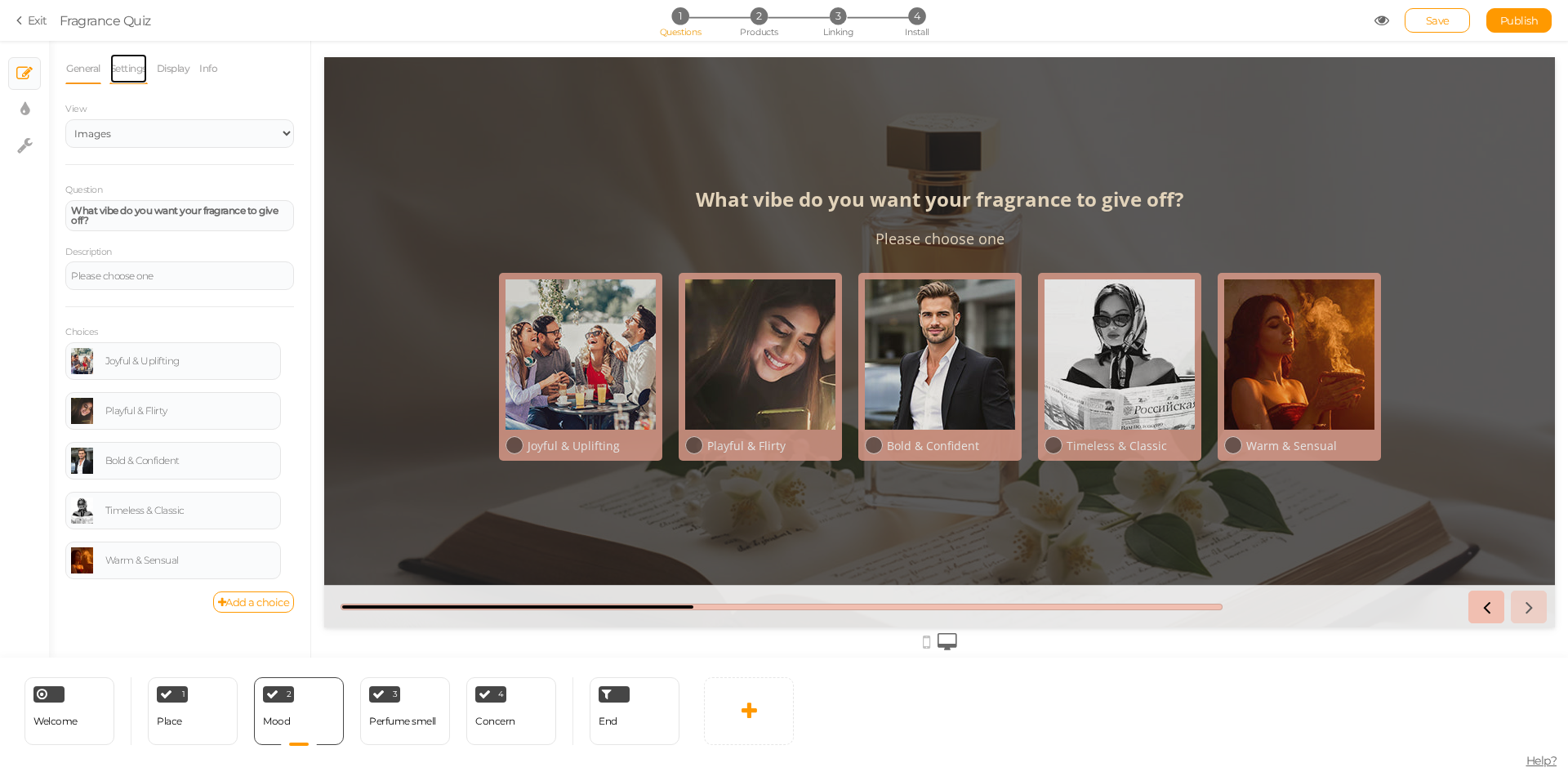
click at [135, 73] on link "Settings" at bounding box center [129, 68] width 39 height 31
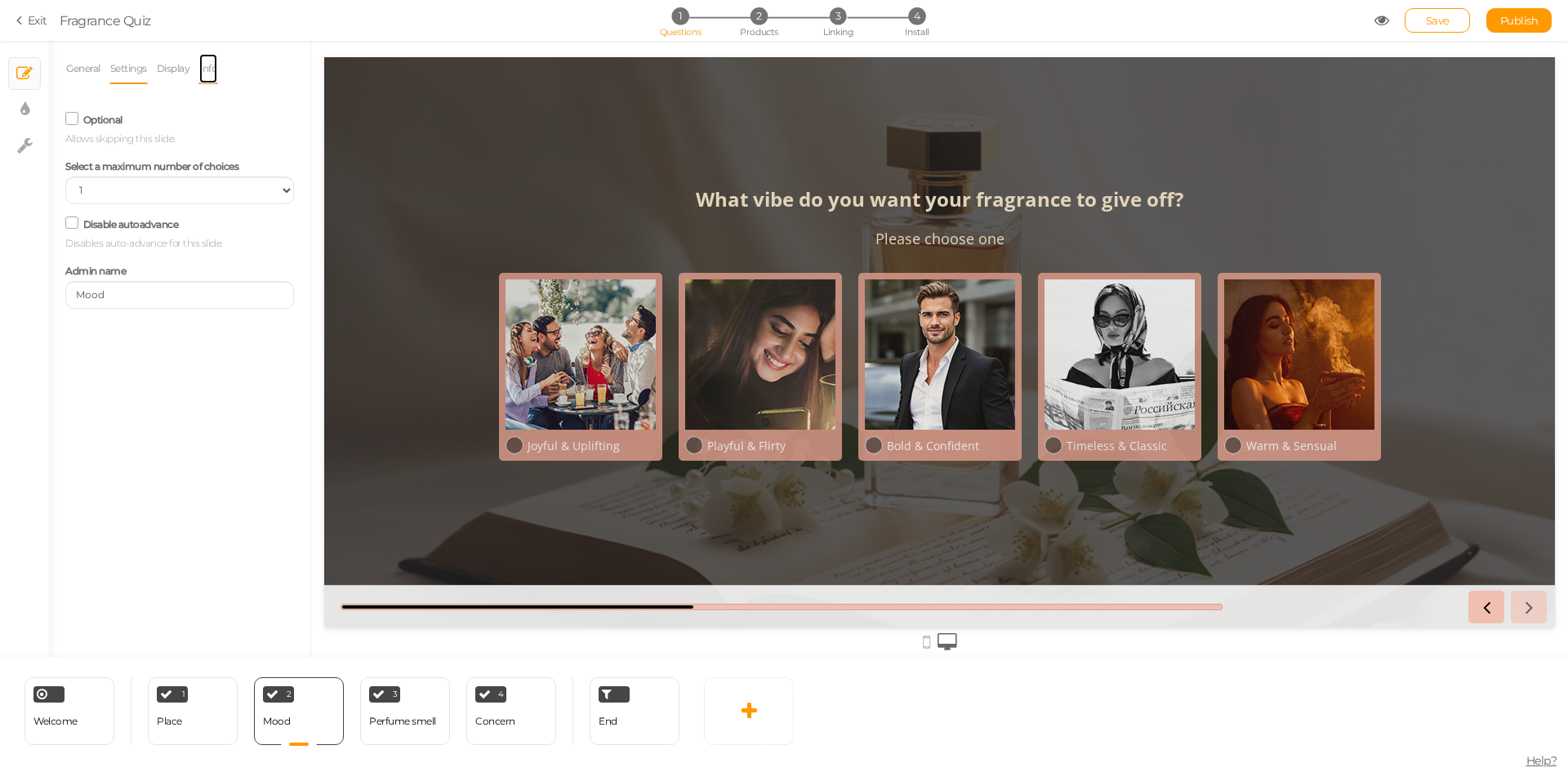
click at [208, 71] on link "Info" at bounding box center [208, 68] width 19 height 31
click at [174, 71] on link "Display" at bounding box center [173, 68] width 35 height 31
click at [279, 117] on span at bounding box center [286, 120] width 14 height 14
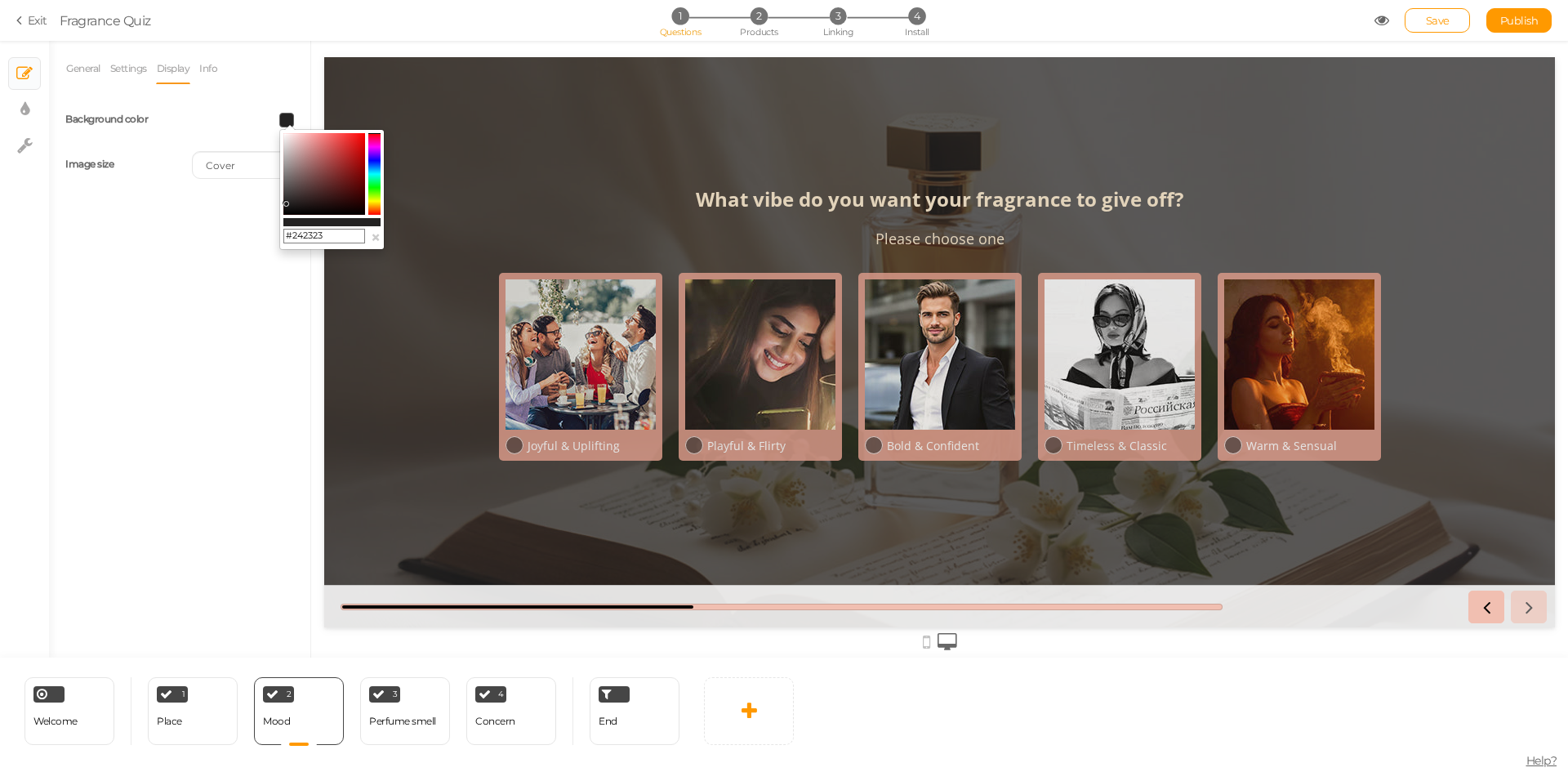
drag, startPoint x: 292, startPoint y: 235, endPoint x: 325, endPoint y: 234, distance: 33.0
click at [325, 234] on input "#242323" at bounding box center [324, 235] width 82 height 14
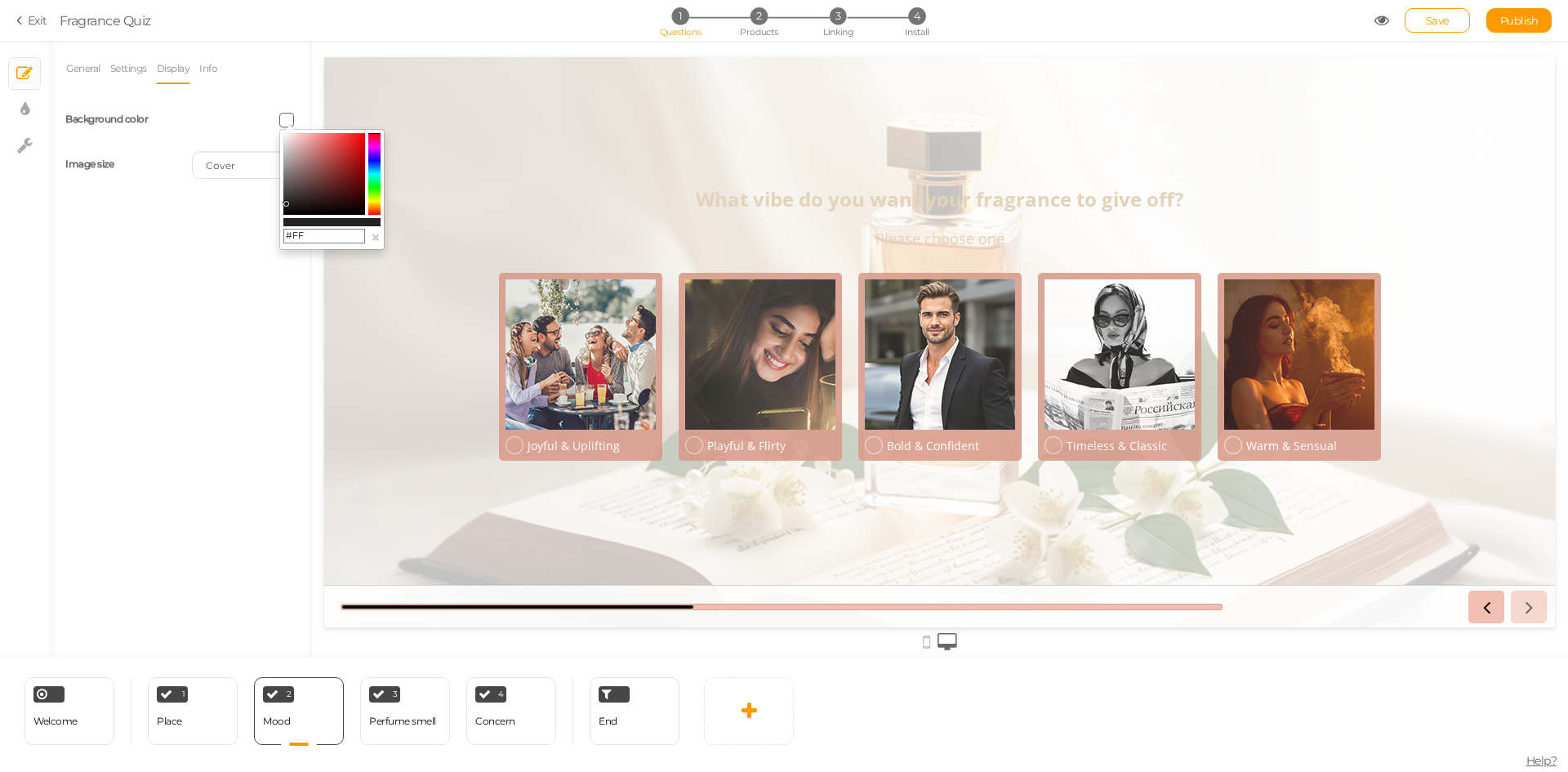
type input "#FFF"
click at [275, 331] on div "General Settings Display Info View Text Images Slider Dropdown Question What vi…" at bounding box center [179, 355] width 261 height 604
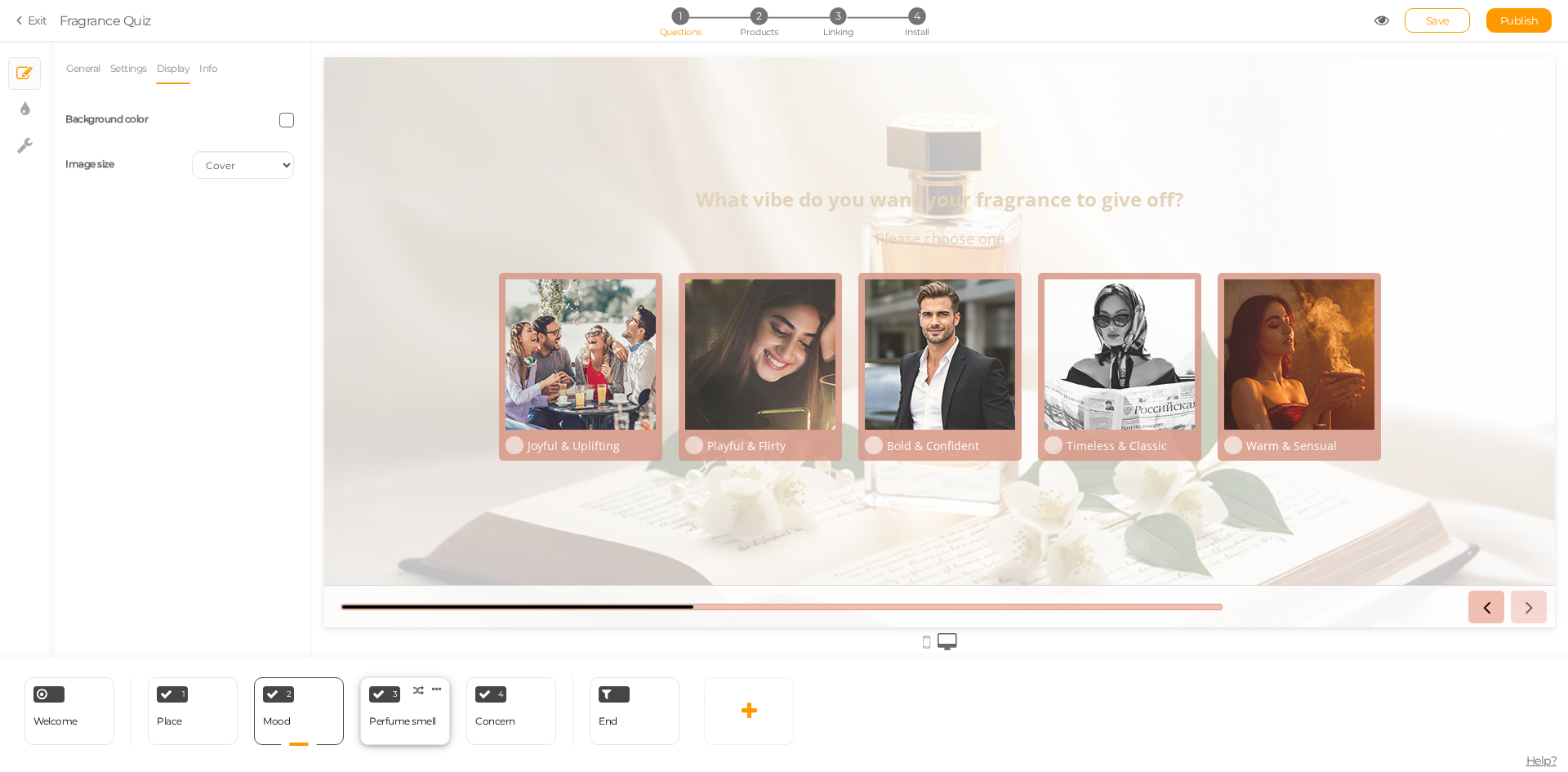
click at [399, 723] on div "Perfume smell" at bounding box center [402, 721] width 66 height 12
select select "2"
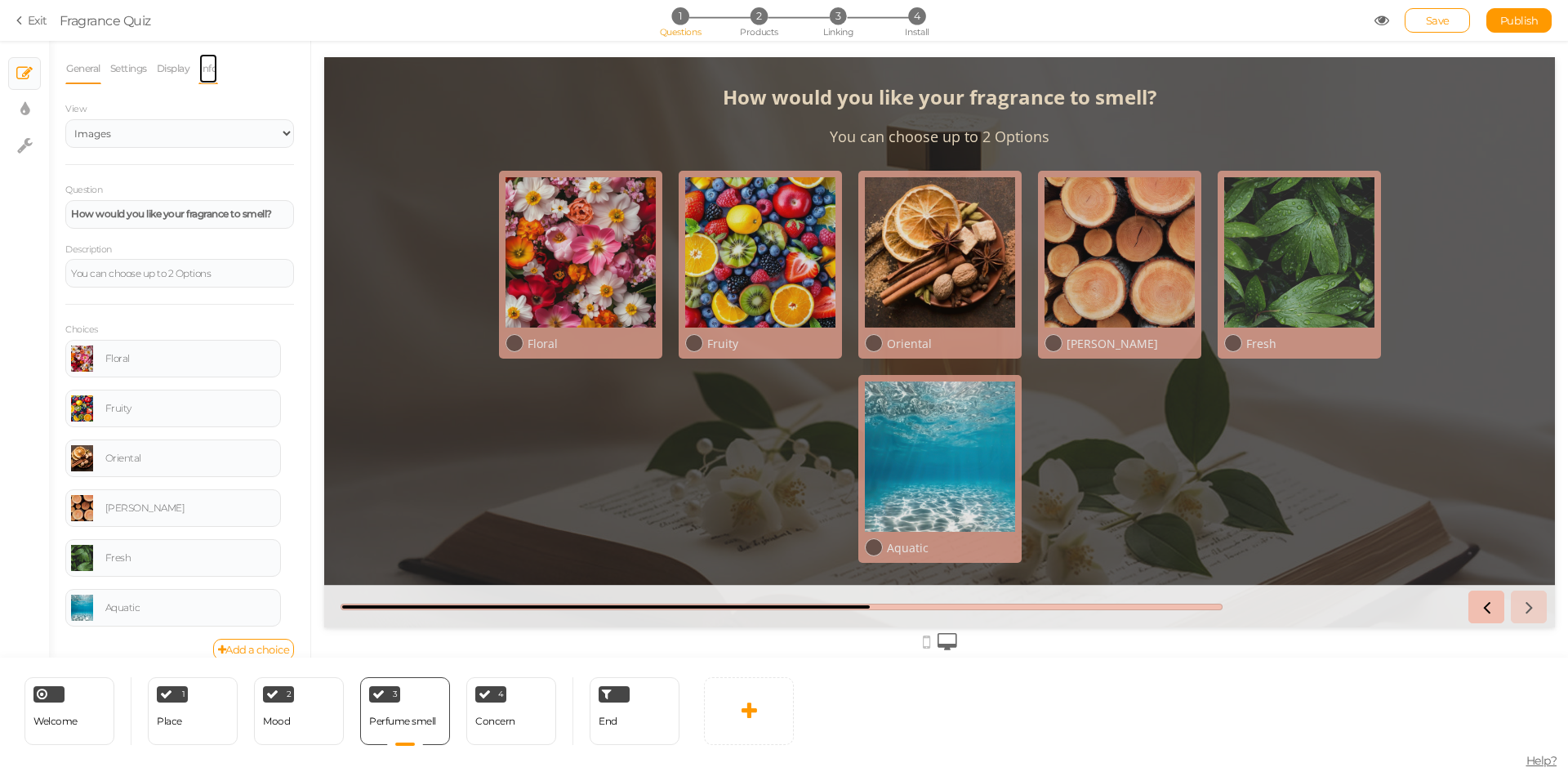
click at [217, 71] on link "Info" at bounding box center [208, 68] width 19 height 31
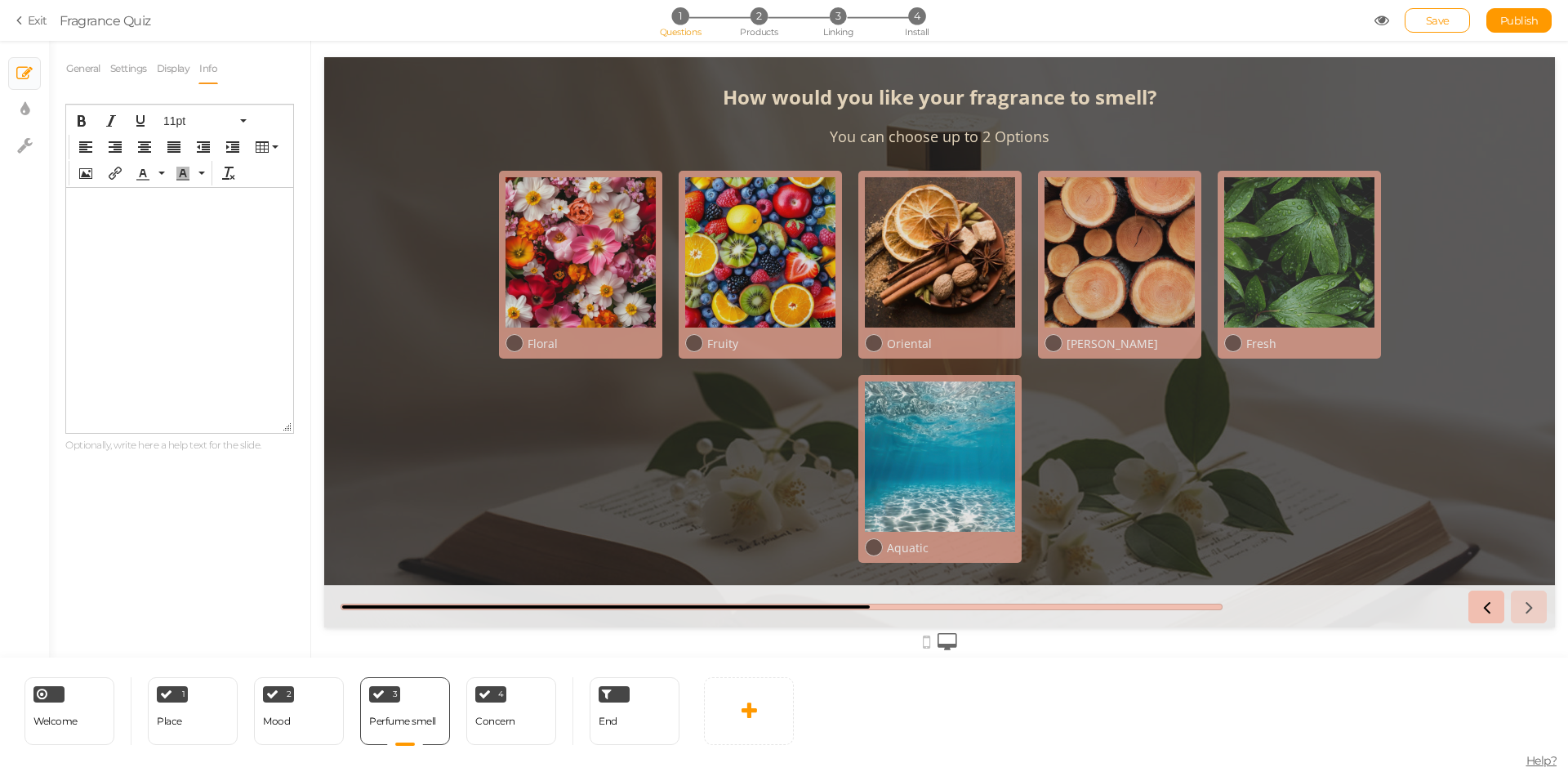
click at [183, 51] on div "General Settings Display Info View Text Images Slider Dropdown Question How wou…" at bounding box center [179, 349] width 261 height 617
click at [174, 56] on link "Display" at bounding box center [173, 68] width 35 height 31
click at [286, 121] on span at bounding box center [286, 120] width 14 height 14
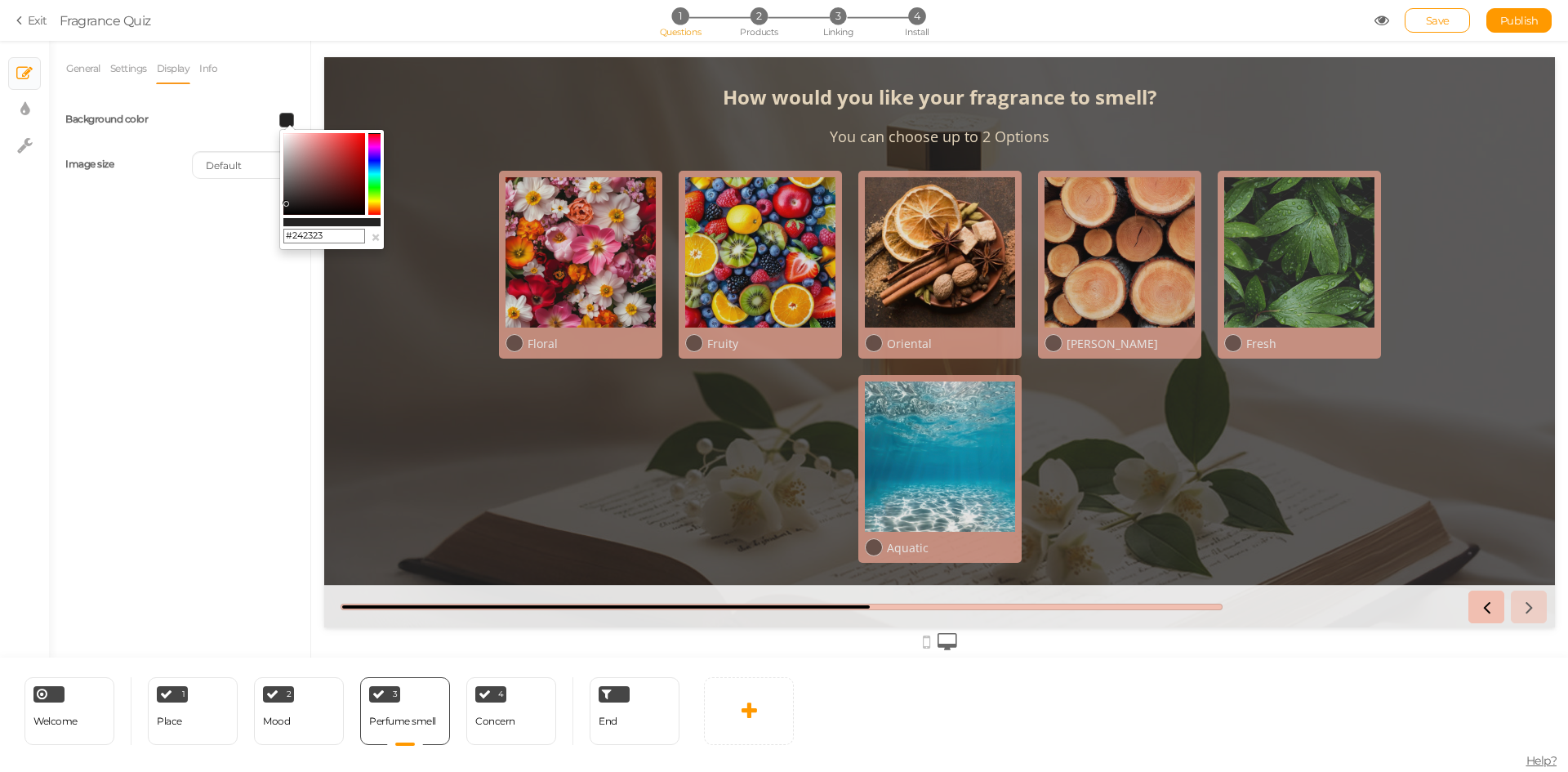
drag, startPoint x: 293, startPoint y: 236, endPoint x: 343, endPoint y: 236, distance: 50.0
click at [343, 236] on input "#242323" at bounding box center [324, 235] width 82 height 14
type input "#FF"
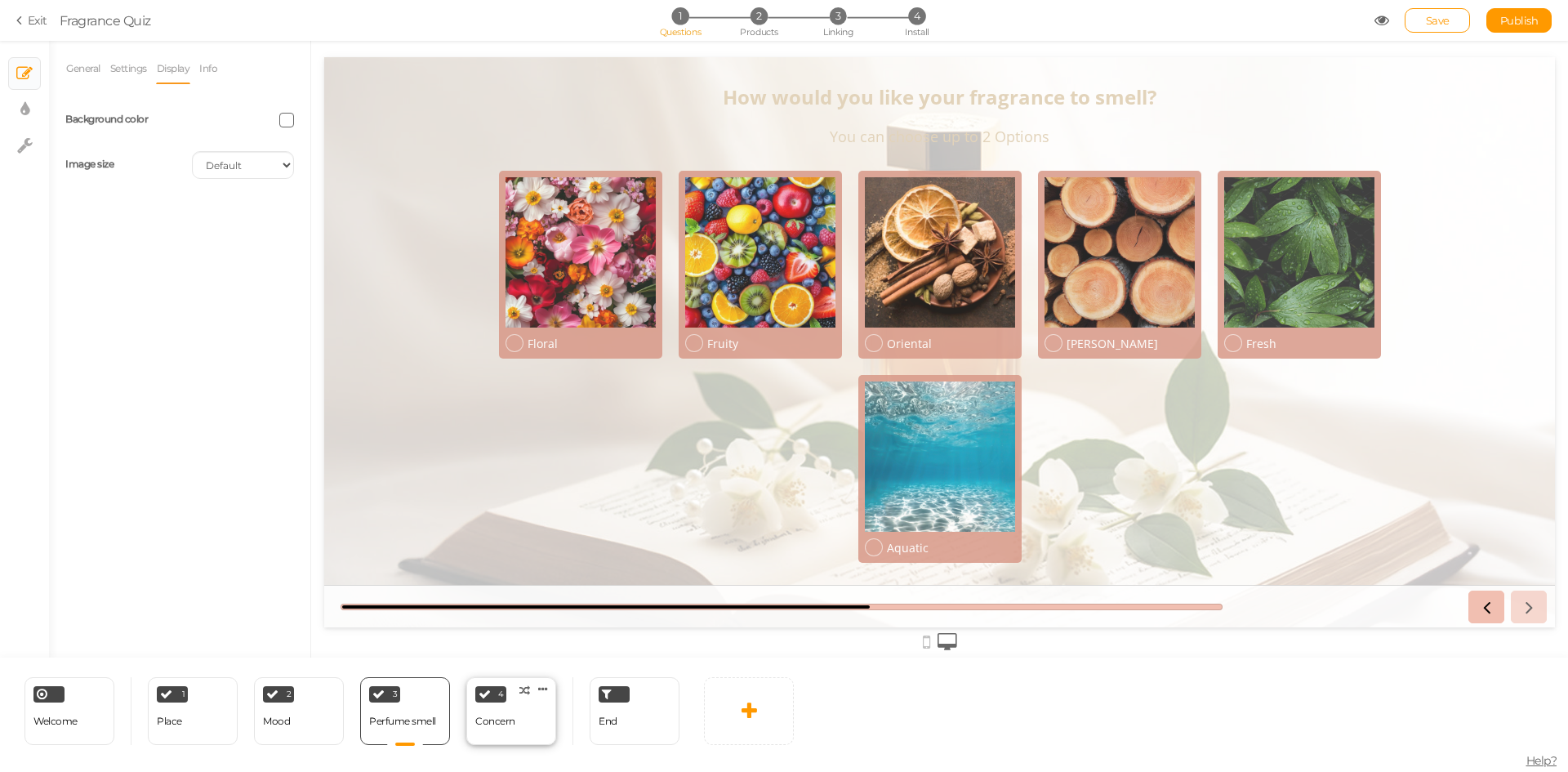
click at [503, 722] on div "Concern" at bounding box center [495, 721] width 40 height 12
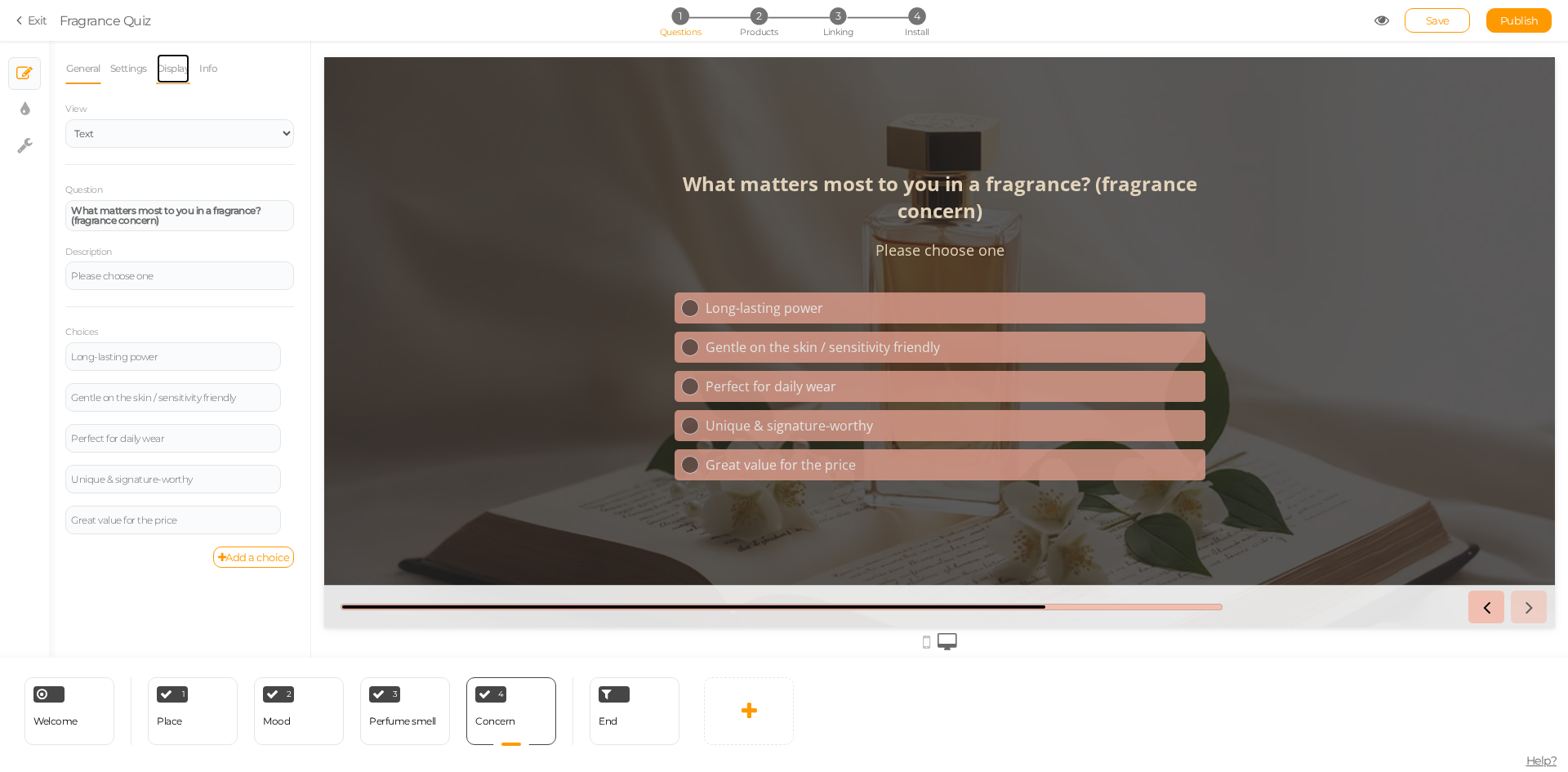
click at [182, 64] on link "Display" at bounding box center [173, 68] width 35 height 31
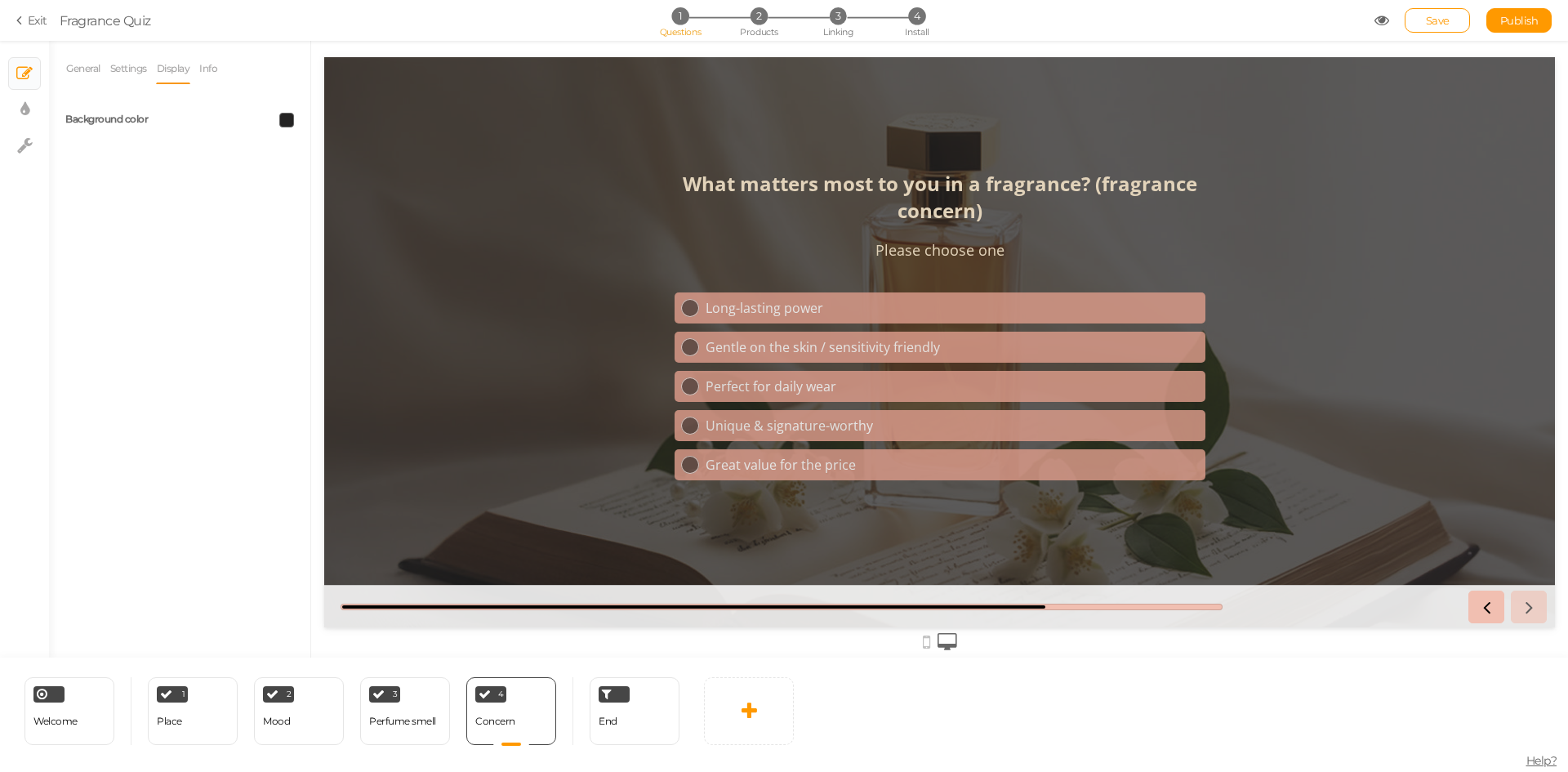
click at [287, 123] on span at bounding box center [286, 120] width 14 height 14
drag, startPoint x: 292, startPoint y: 238, endPoint x: 332, endPoint y: 237, distance: 40.0
click at [332, 237] on input "#242323" at bounding box center [324, 235] width 82 height 14
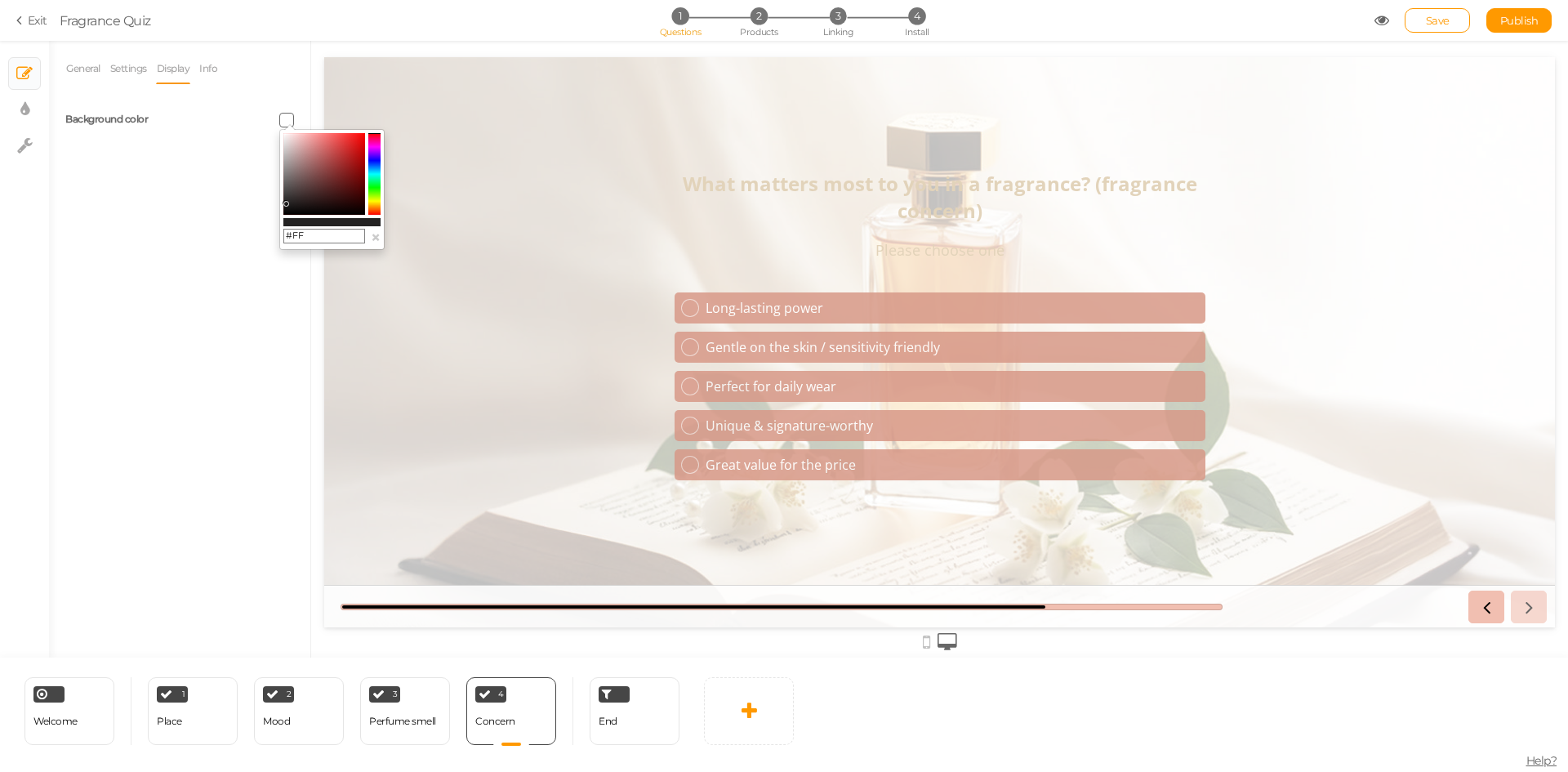
type input "#FFF"
click at [626, 726] on div "End" at bounding box center [634, 711] width 90 height 67
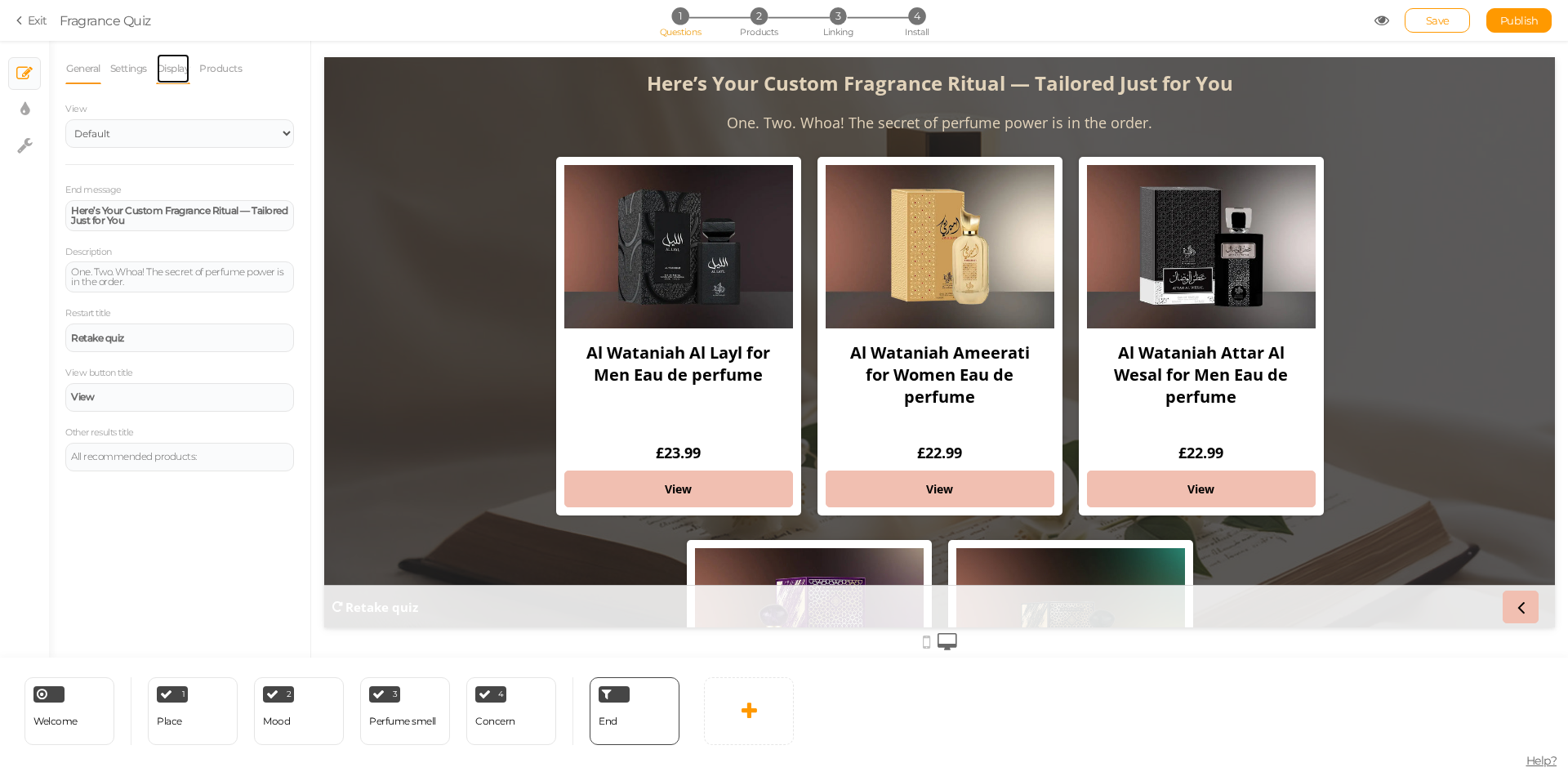
click at [168, 74] on link "Display" at bounding box center [173, 68] width 35 height 31
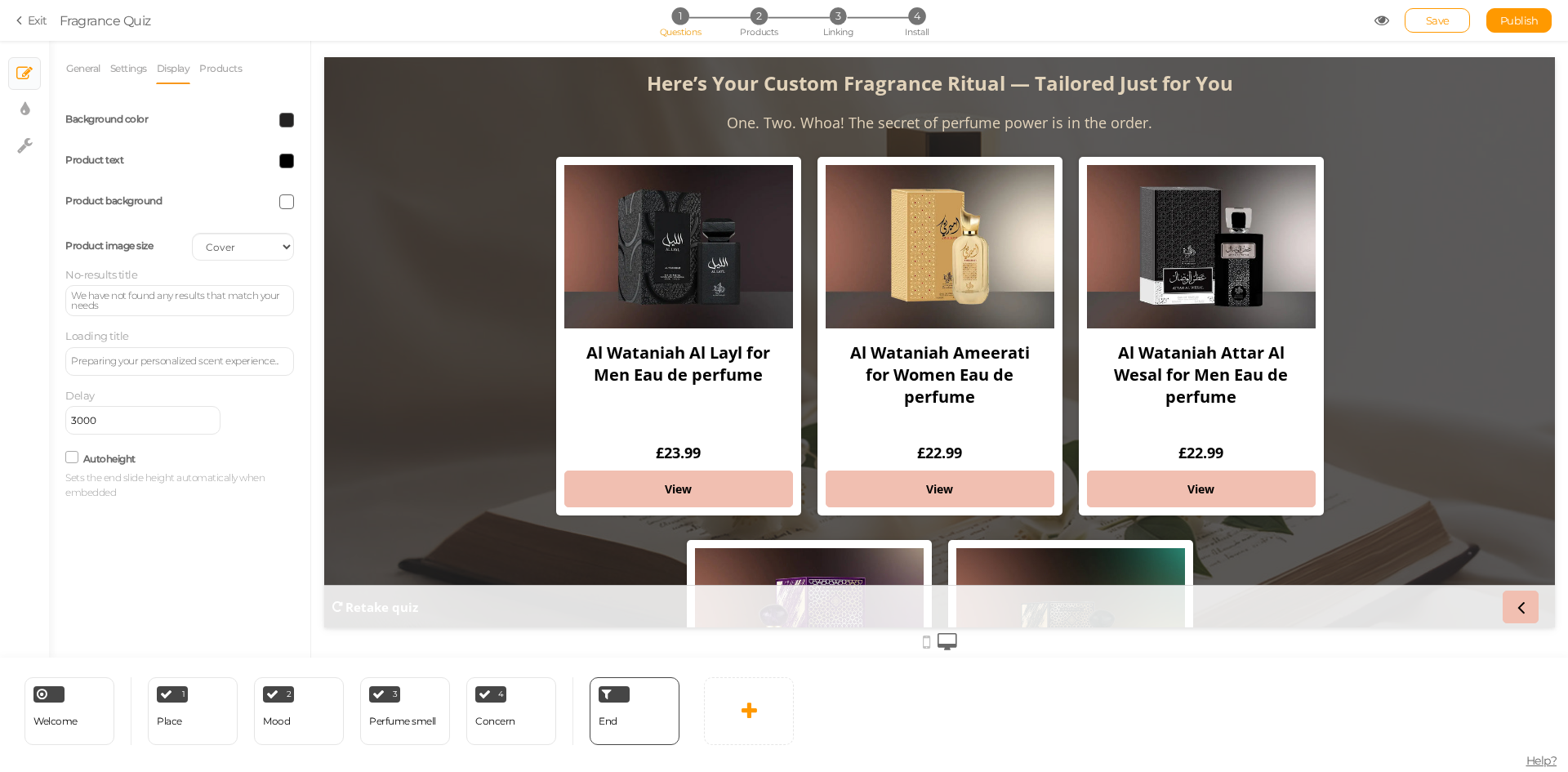
click at [297, 116] on div at bounding box center [242, 120] width 126 height 14
click at [290, 119] on span at bounding box center [286, 120] width 14 height 14
click at [336, 236] on input "#242323" at bounding box center [324, 235] width 82 height 14
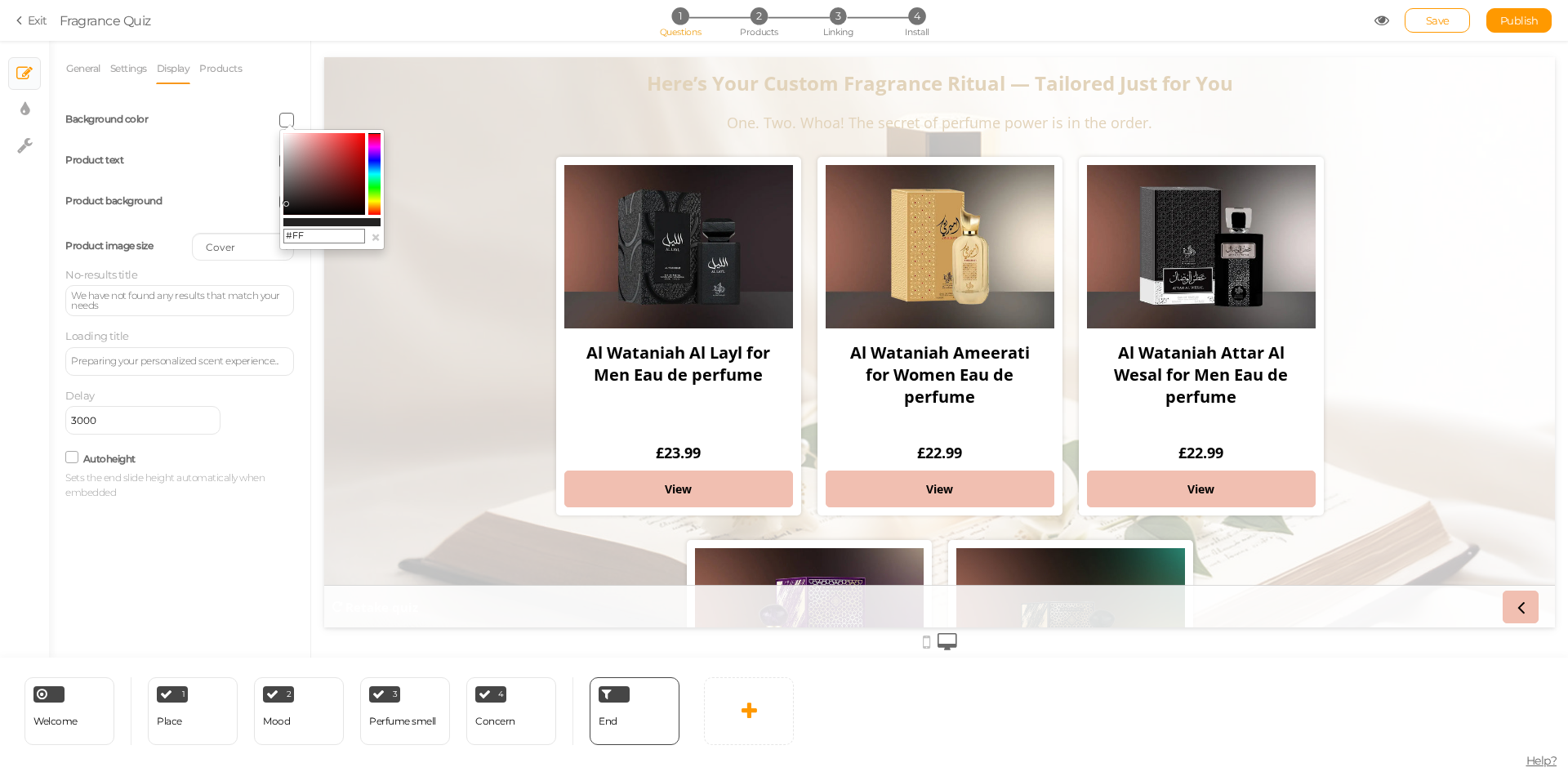
type input "#FFF"
click at [223, 531] on div "General Settings Display Products View Default Top End message Here’s Your Cust…" at bounding box center [179, 355] width 261 height 604
click at [30, 102] on link "× Display settings" at bounding box center [24, 109] width 31 height 31
select select "2"
select select "opensans"
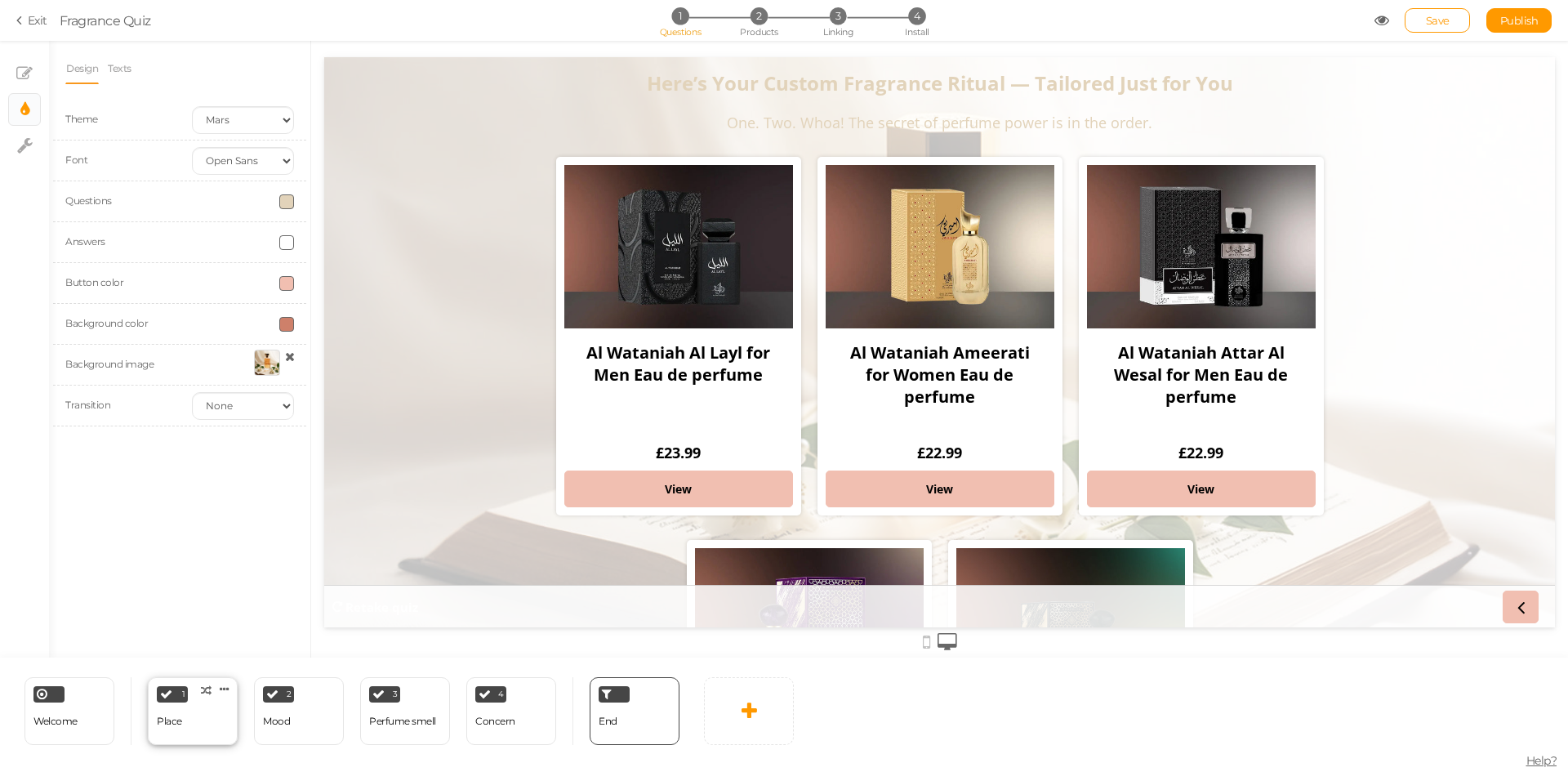
click at [197, 716] on div "1 Place × Define the conditions to show this slide. Clone Change type Delete" at bounding box center [192, 711] width 90 height 67
select select "2"
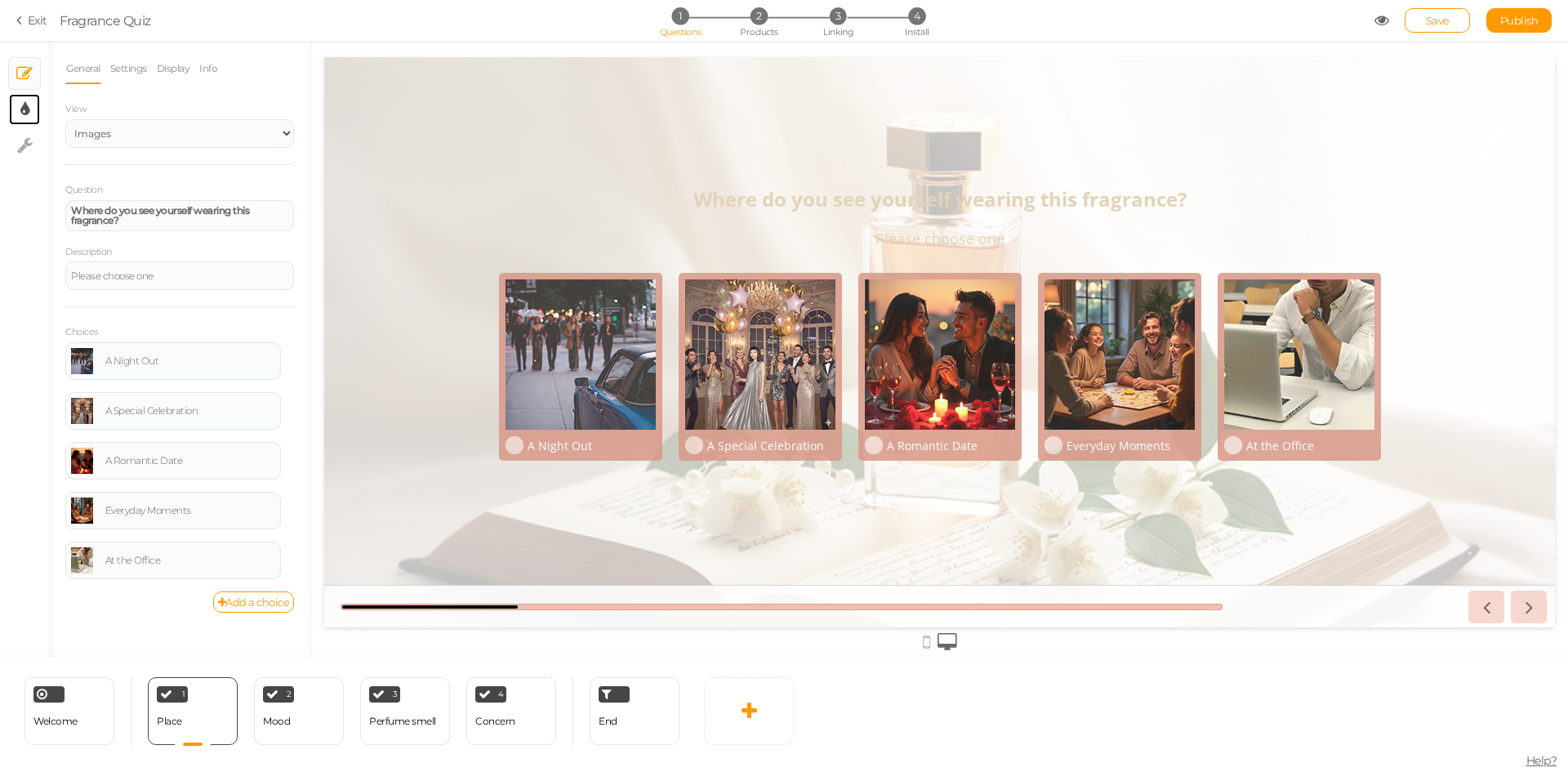
click at [16, 110] on link "× Display settings" at bounding box center [24, 109] width 31 height 31
select select "2"
select select "opensans"
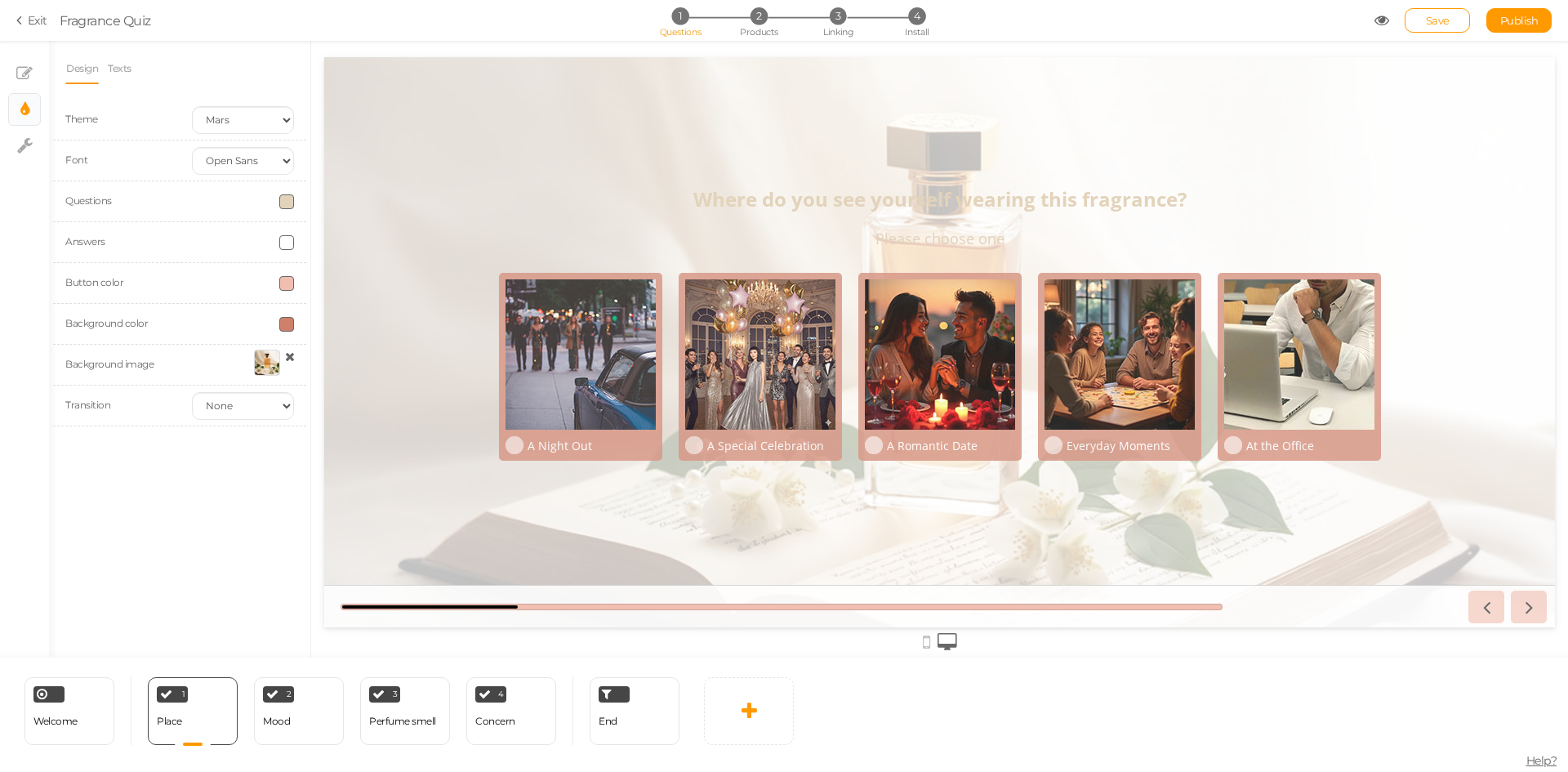
click at [286, 200] on span at bounding box center [286, 201] width 14 height 14
drag, startPoint x: 291, startPoint y: 317, endPoint x: 331, endPoint y: 317, distance: 40.0
click at [331, 317] on input "#E2D3BA" at bounding box center [324, 317] width 82 height 14
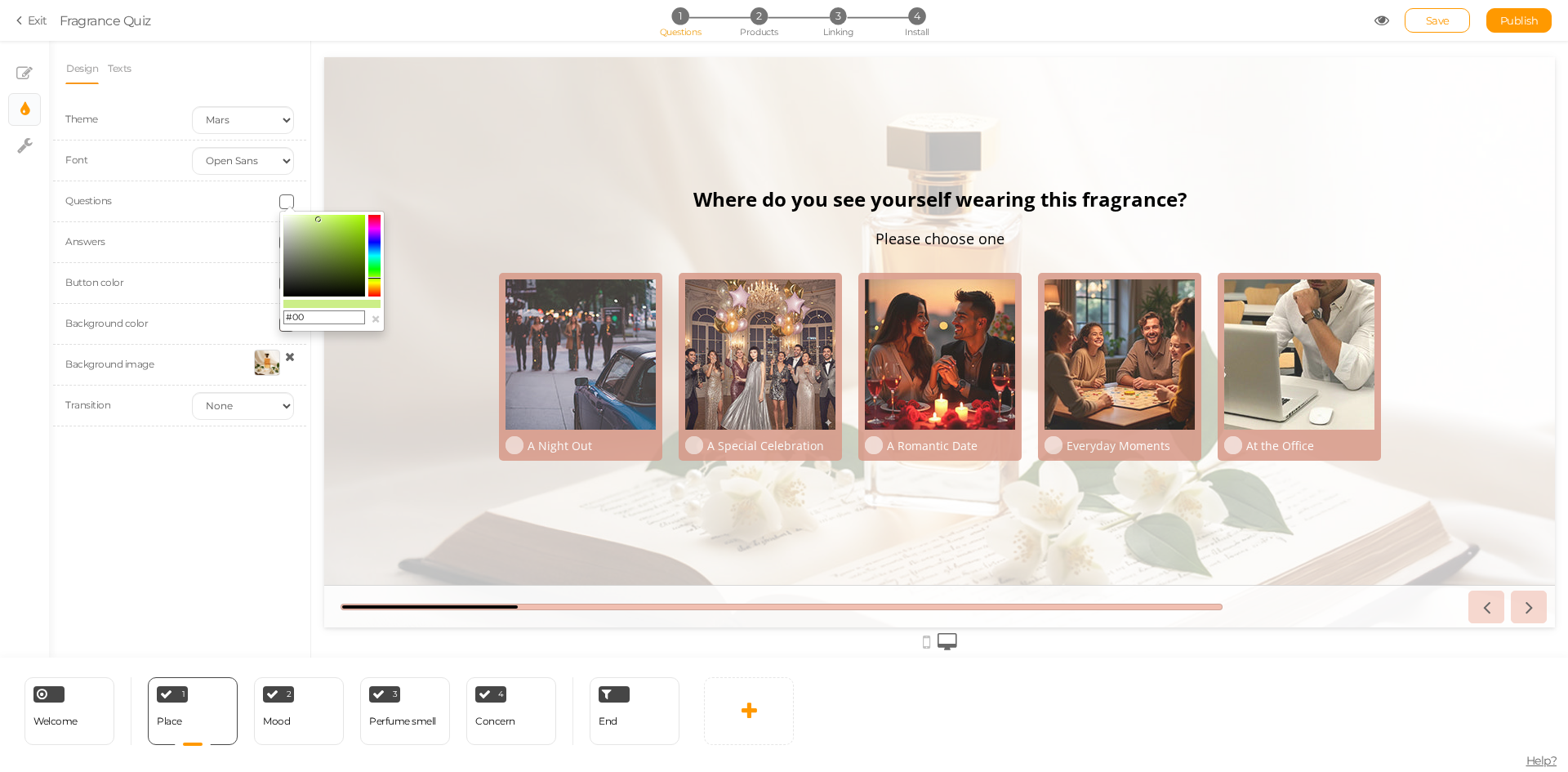
type input "#000"
click at [306, 711] on div "2 Mood × Define the conditions to show this slide. Clone Change type Delete" at bounding box center [299, 711] width 90 height 67
select select "2"
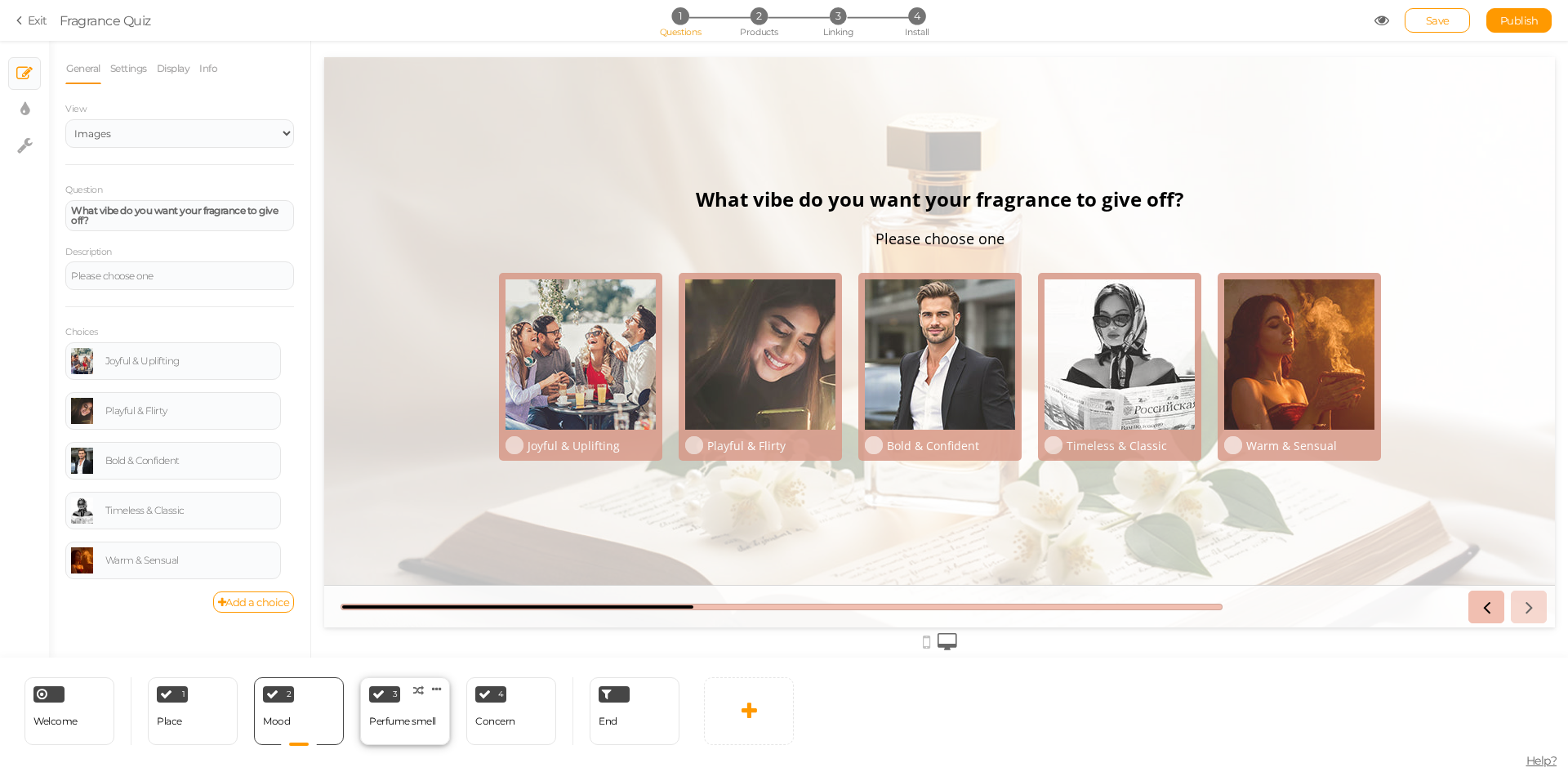
click at [426, 717] on div "Perfume smell" at bounding box center [402, 721] width 66 height 12
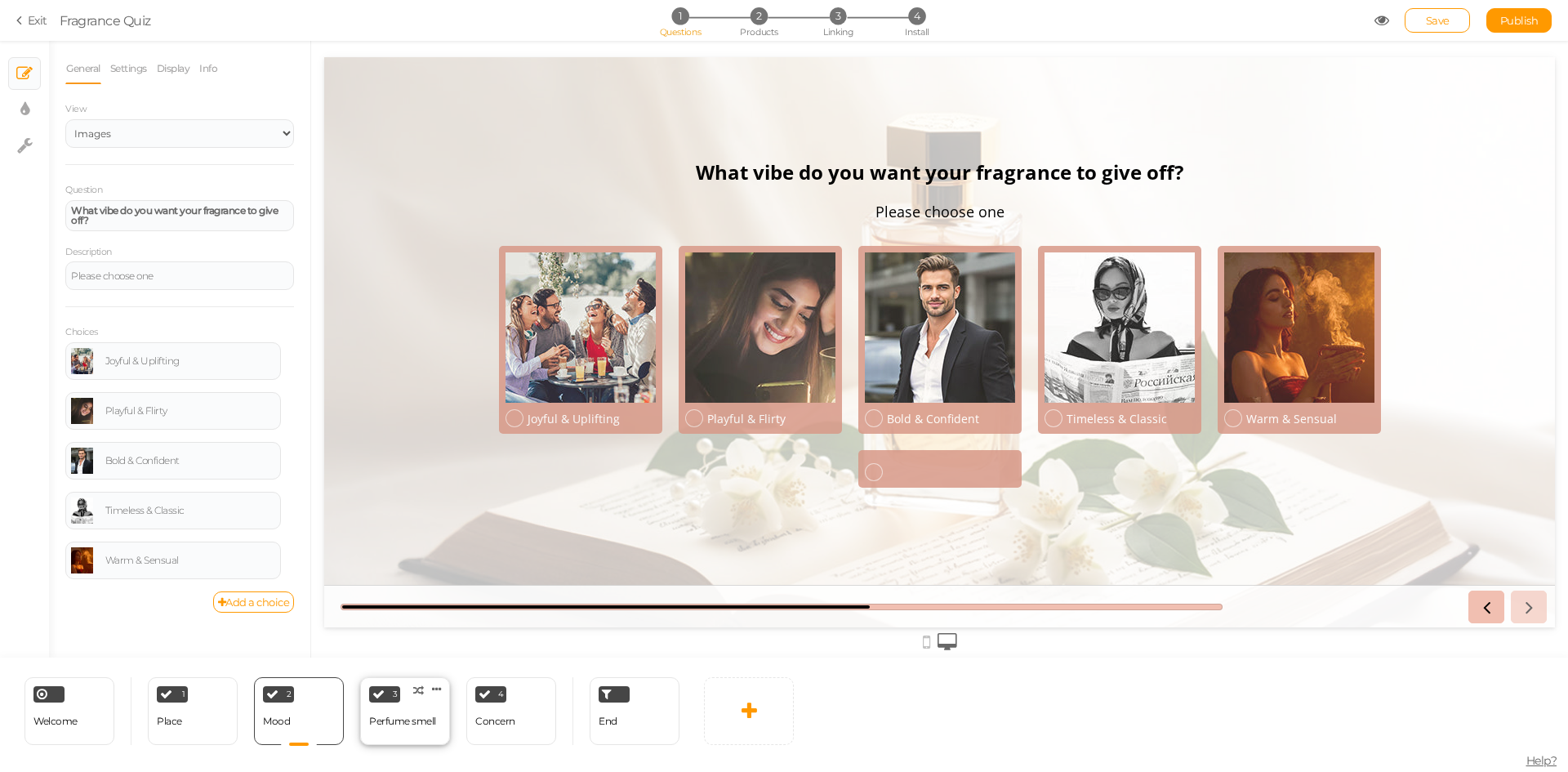
select select "2"
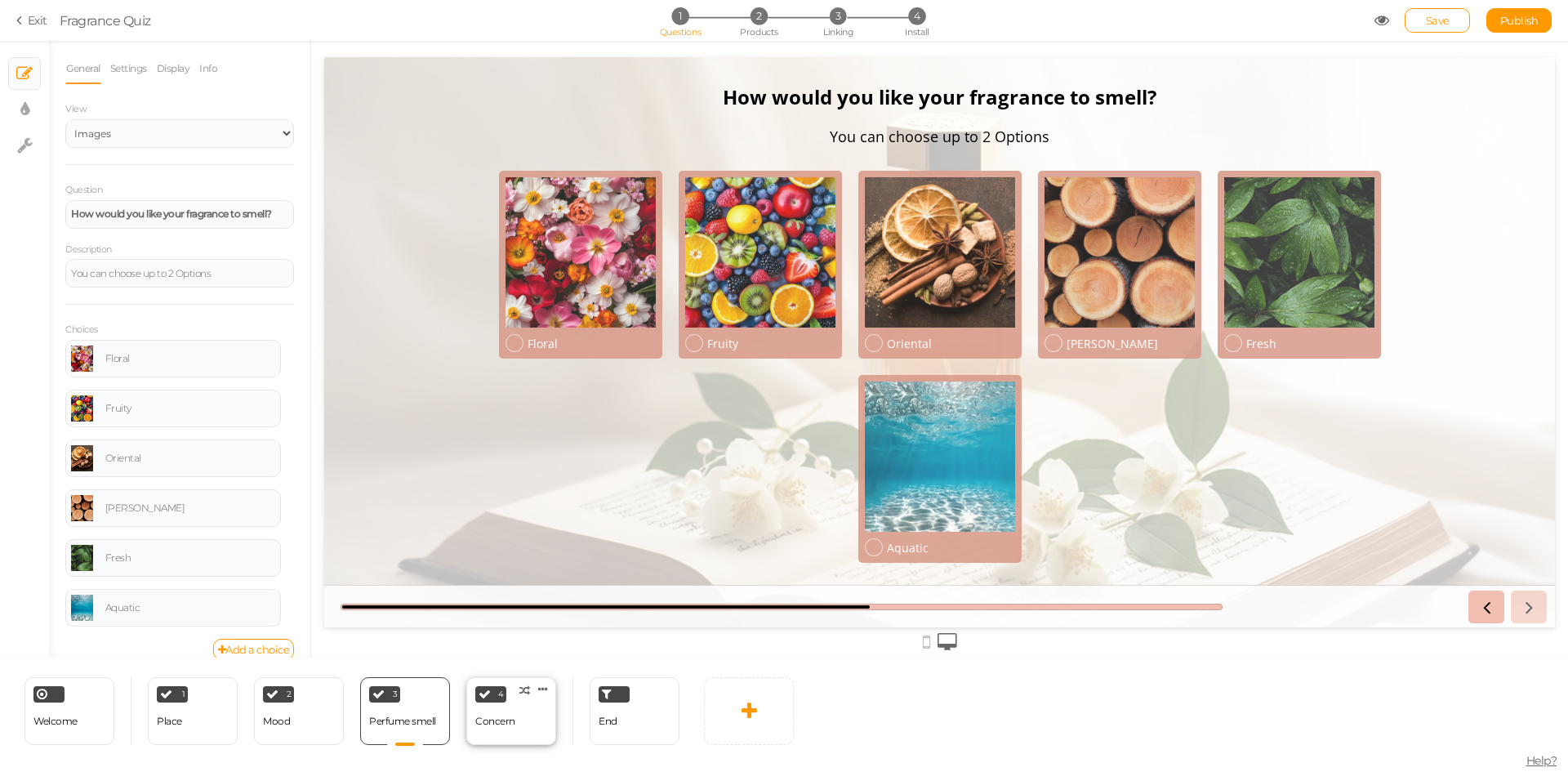
click at [507, 717] on div "Concern" at bounding box center [495, 721] width 40 height 12
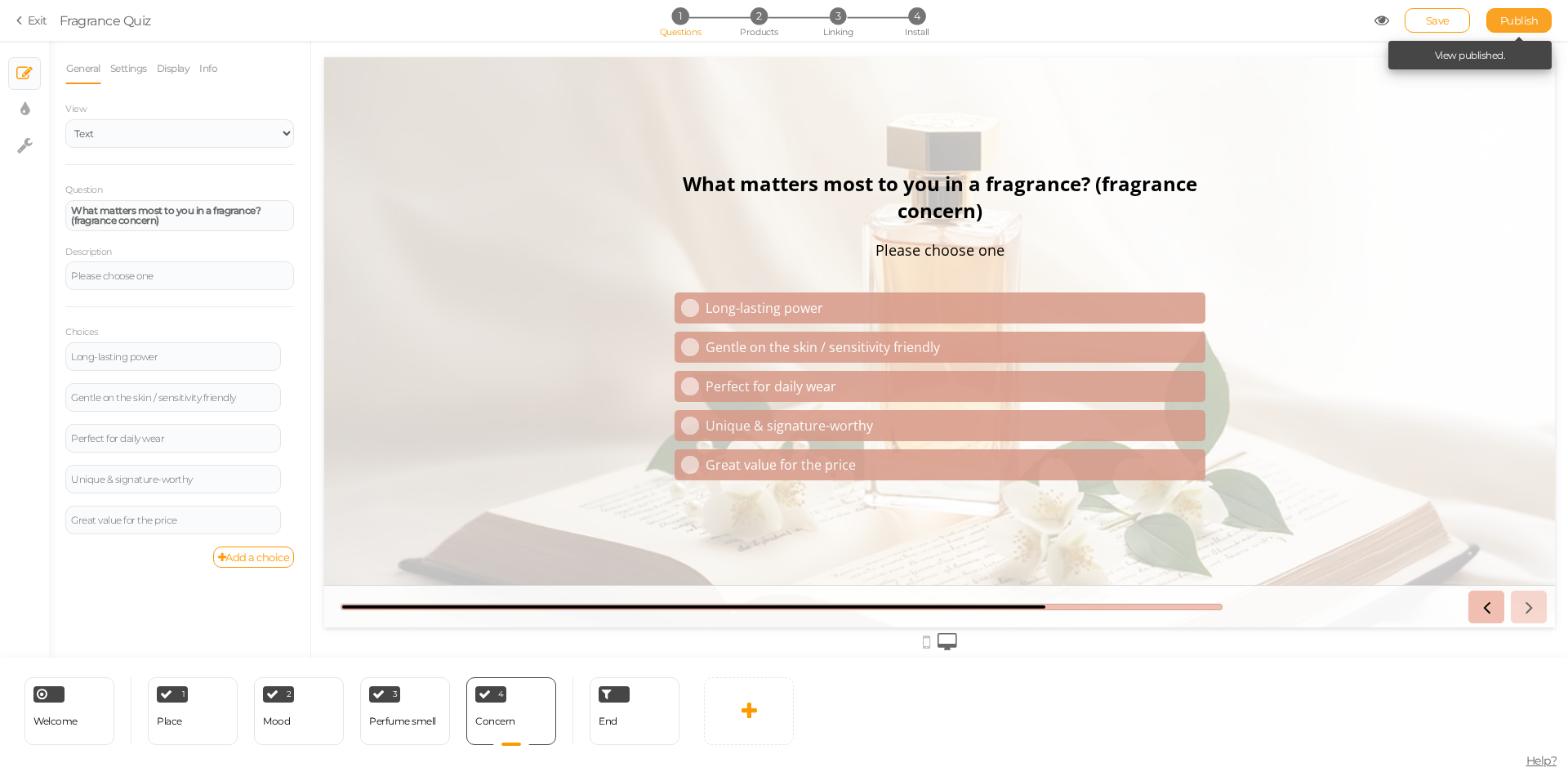
click at [1518, 27] on link "Publish" at bounding box center [1520, 19] width 66 height 24
click at [388, 726] on div "Perfume smell" at bounding box center [402, 721] width 66 height 12
select select "2"
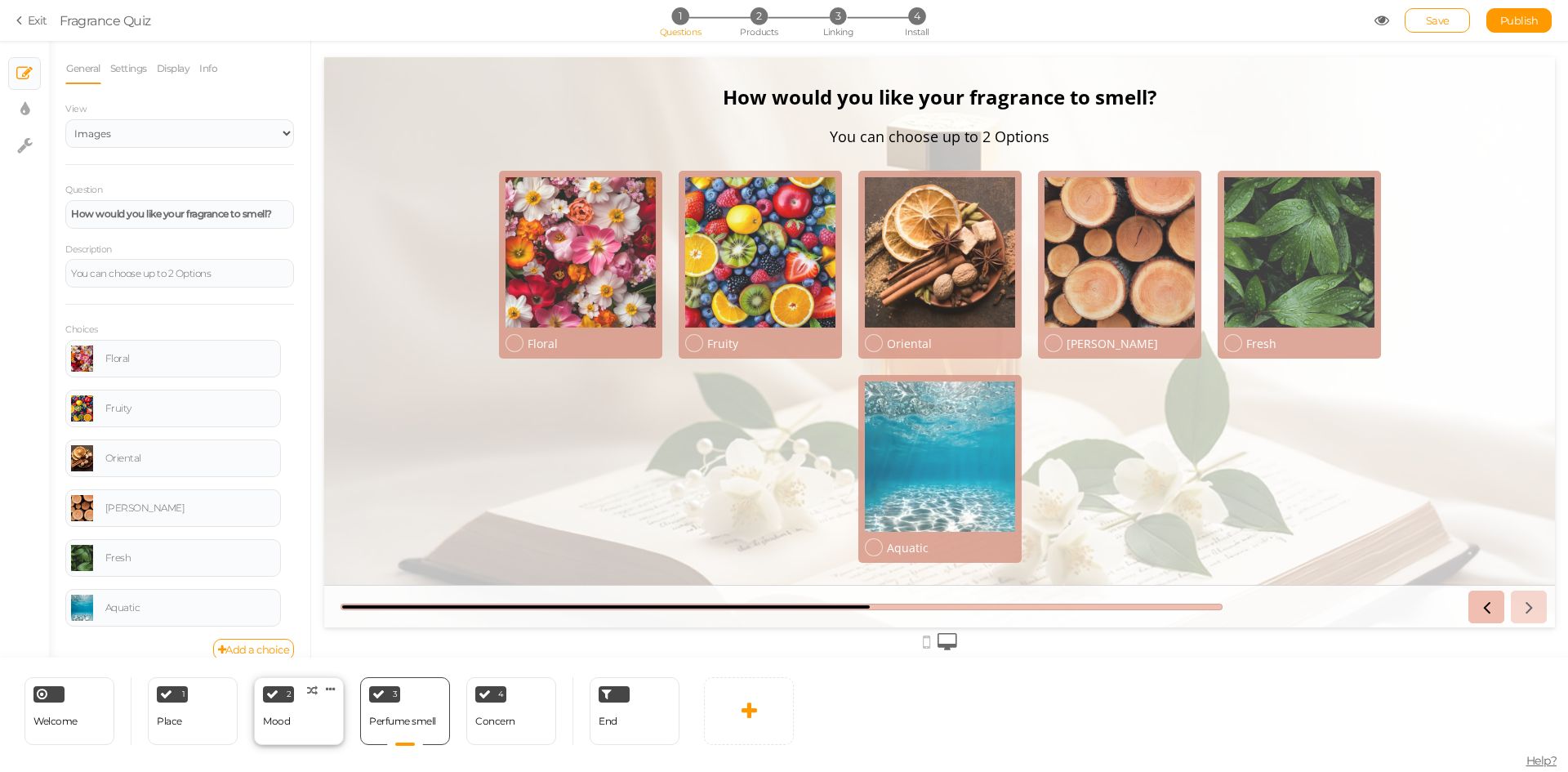
click at [312, 723] on div "2 Mood × Define the conditions to show this slide. Clone Change type Delete" at bounding box center [299, 711] width 90 height 67
select select "2"
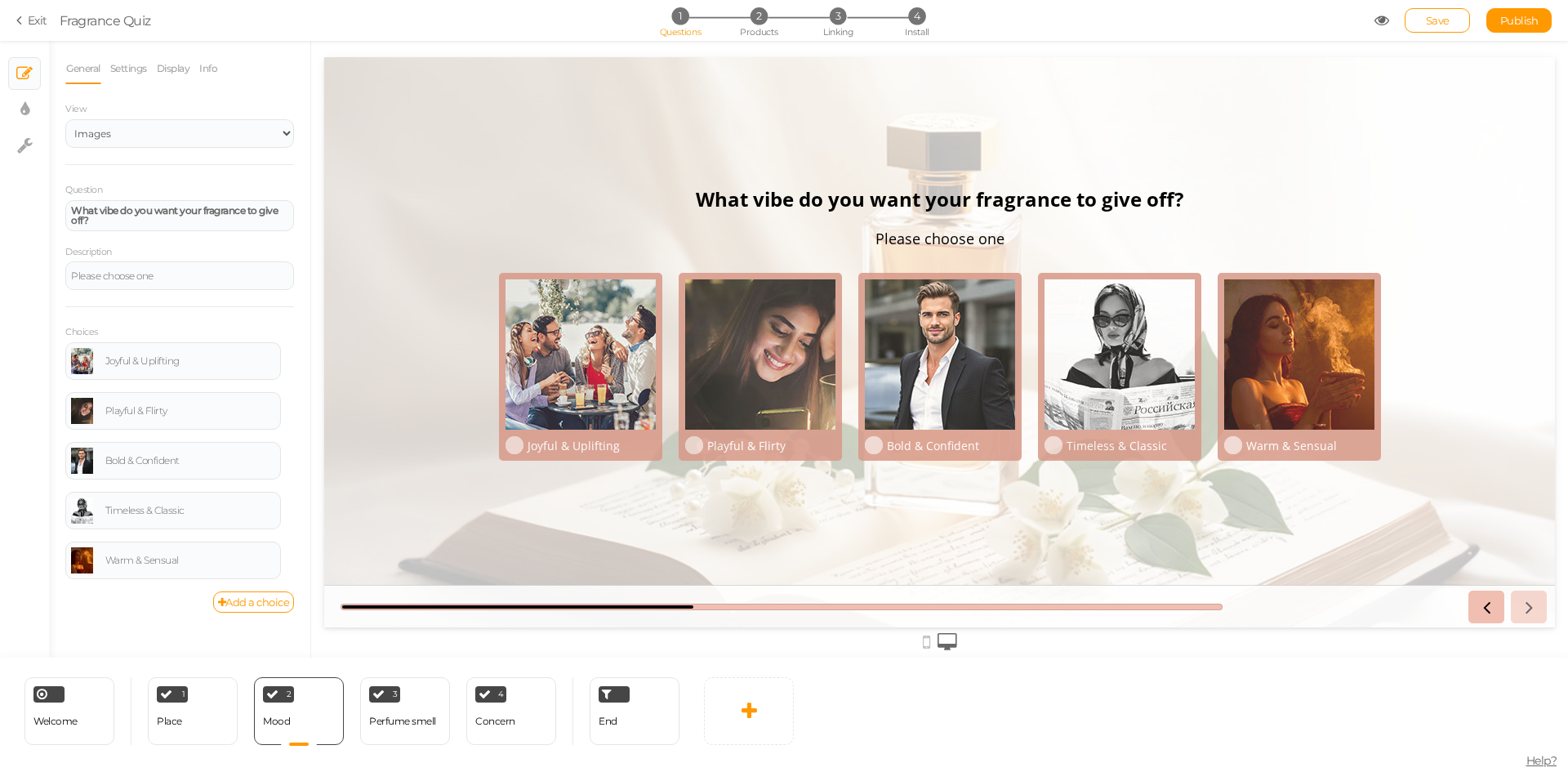
click at [515, 444] on icon at bounding box center [514, 445] width 11 height 11
click at [515, 437] on div at bounding box center [515, 445] width 18 height 18
click at [45, 96] on ul "× Slides × Display settings × Settings" at bounding box center [24, 101] width 49 height 122
click at [28, 104] on icon at bounding box center [24, 109] width 9 height 16
select select "2"
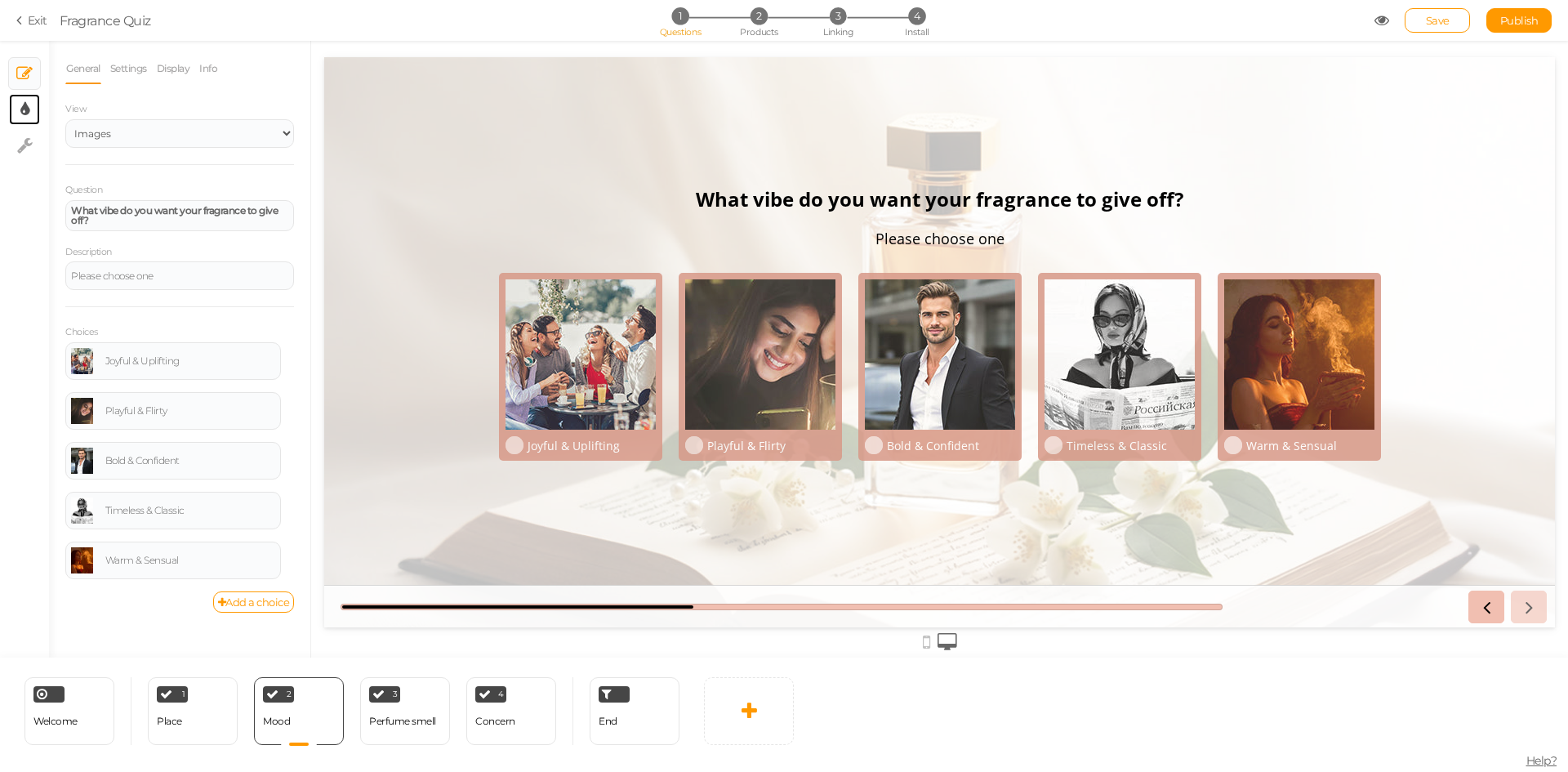
select select "opensans"
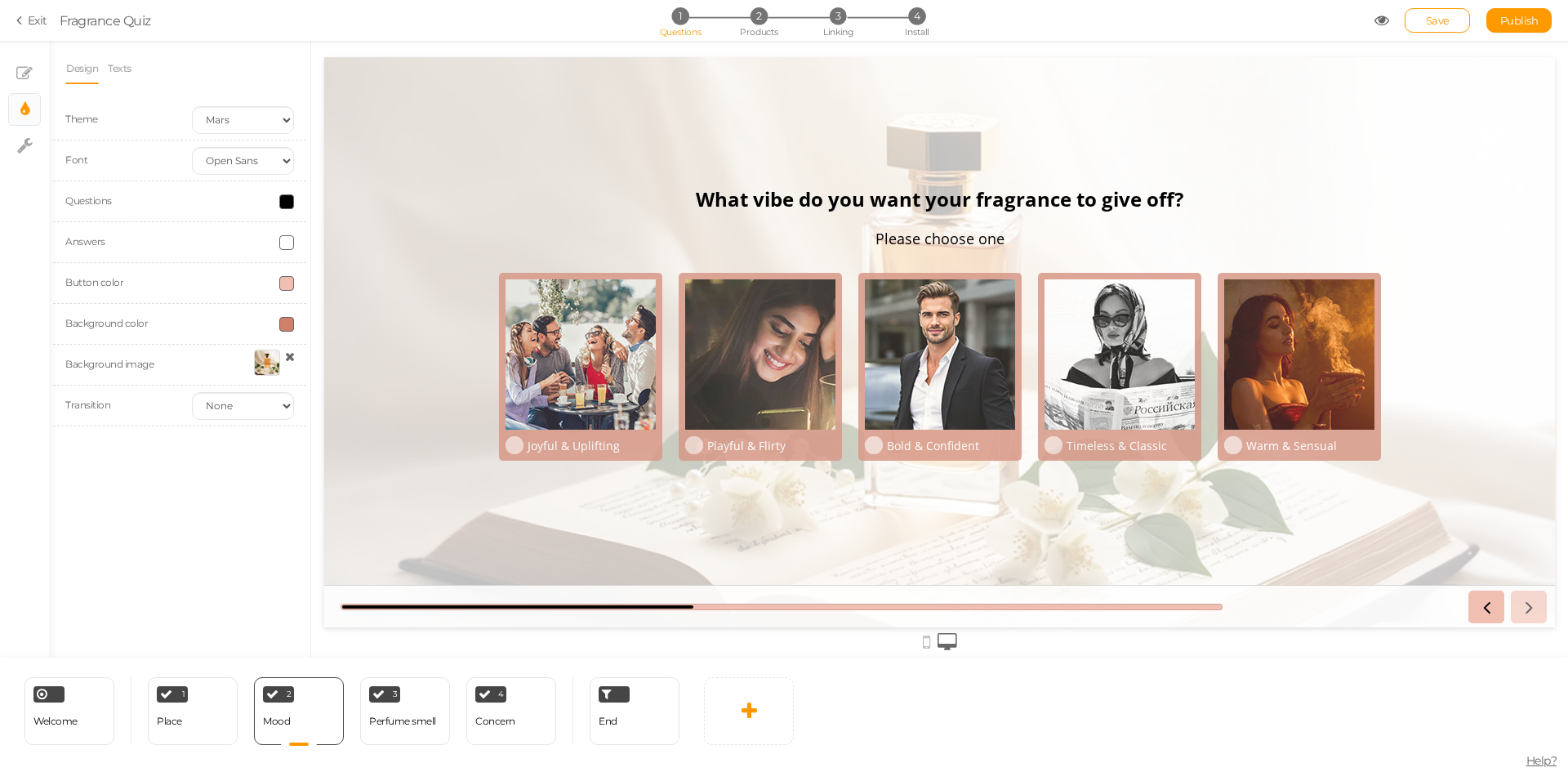
click at [285, 238] on span at bounding box center [286, 242] width 14 height 14
drag, startPoint x: 289, startPoint y: 359, endPoint x: 308, endPoint y: 360, distance: 19.0
click at [308, 360] on input "#fff" at bounding box center [324, 358] width 82 height 14
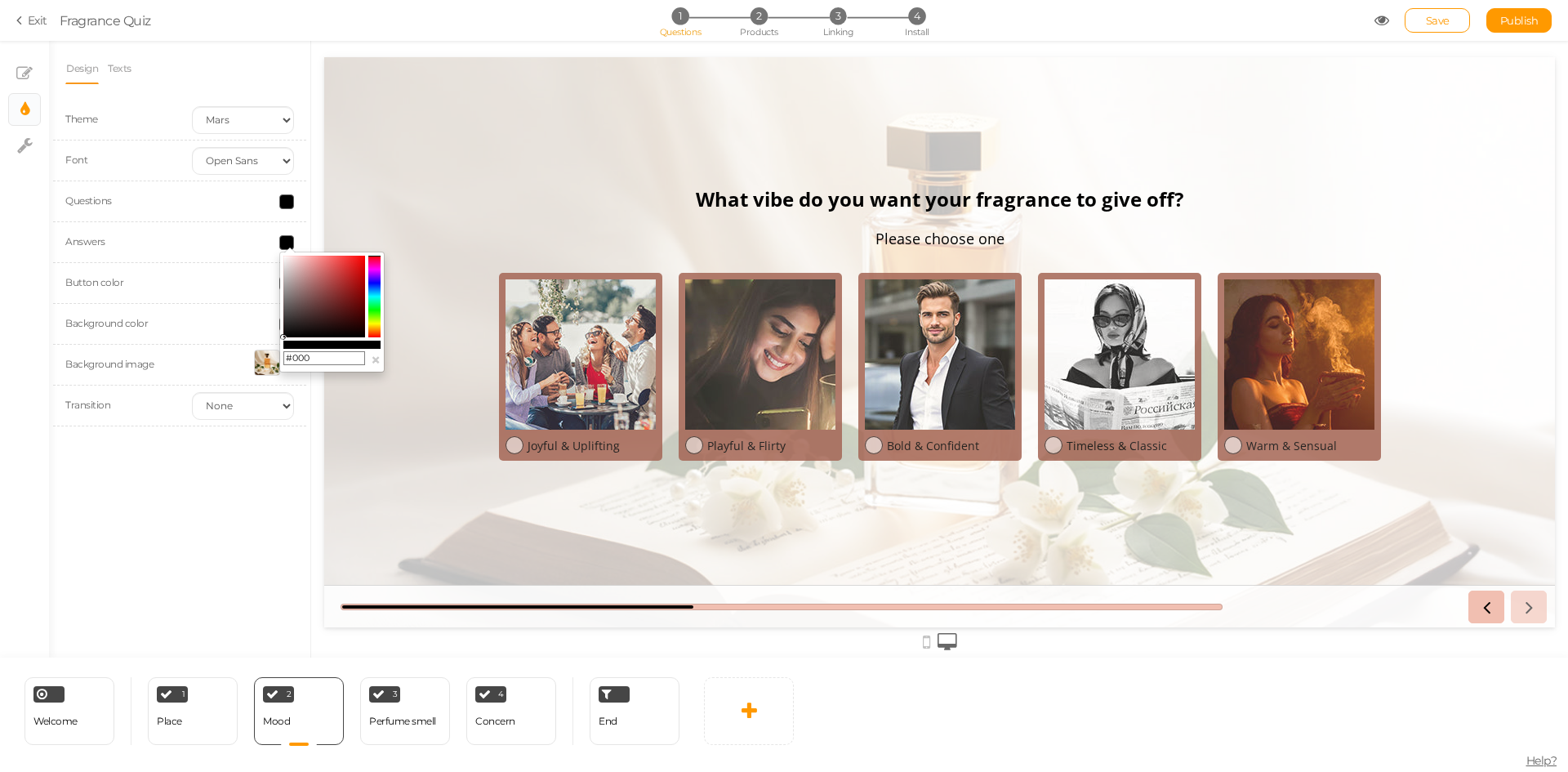
click at [225, 485] on div "Design Texts Theme Earth Mars Font Custom Default Lato Lora Montserrat Open San…" at bounding box center [179, 349] width 261 height 617
click at [517, 448] on icon at bounding box center [514, 445] width 11 height 11
click at [286, 239] on span at bounding box center [286, 242] width 14 height 14
click at [315, 358] on input "#000" at bounding box center [324, 358] width 82 height 14
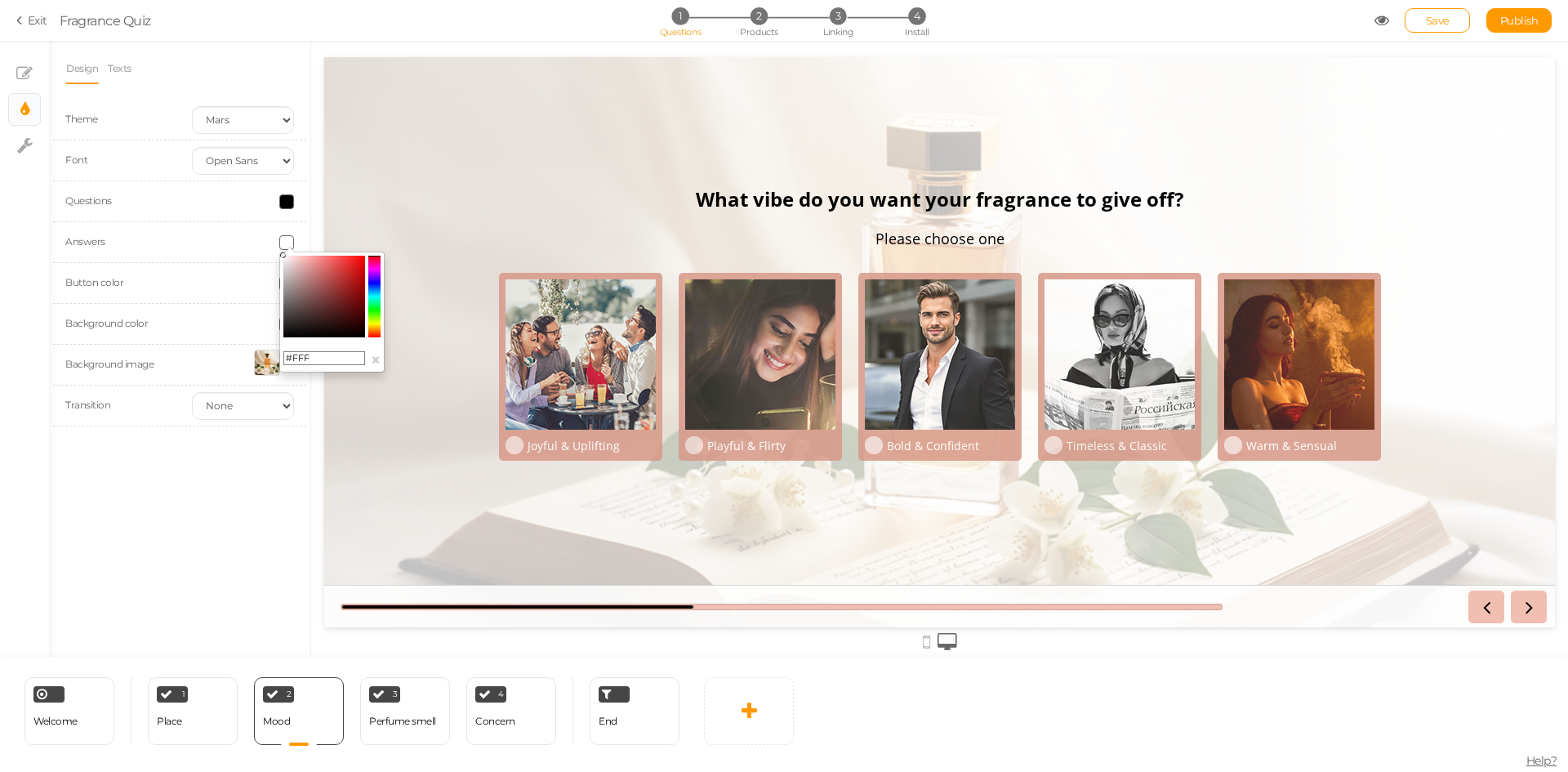
click at [515, 445] on icon at bounding box center [514, 445] width 11 height 11
click at [336, 359] on input "#FFF" at bounding box center [324, 358] width 82 height 14
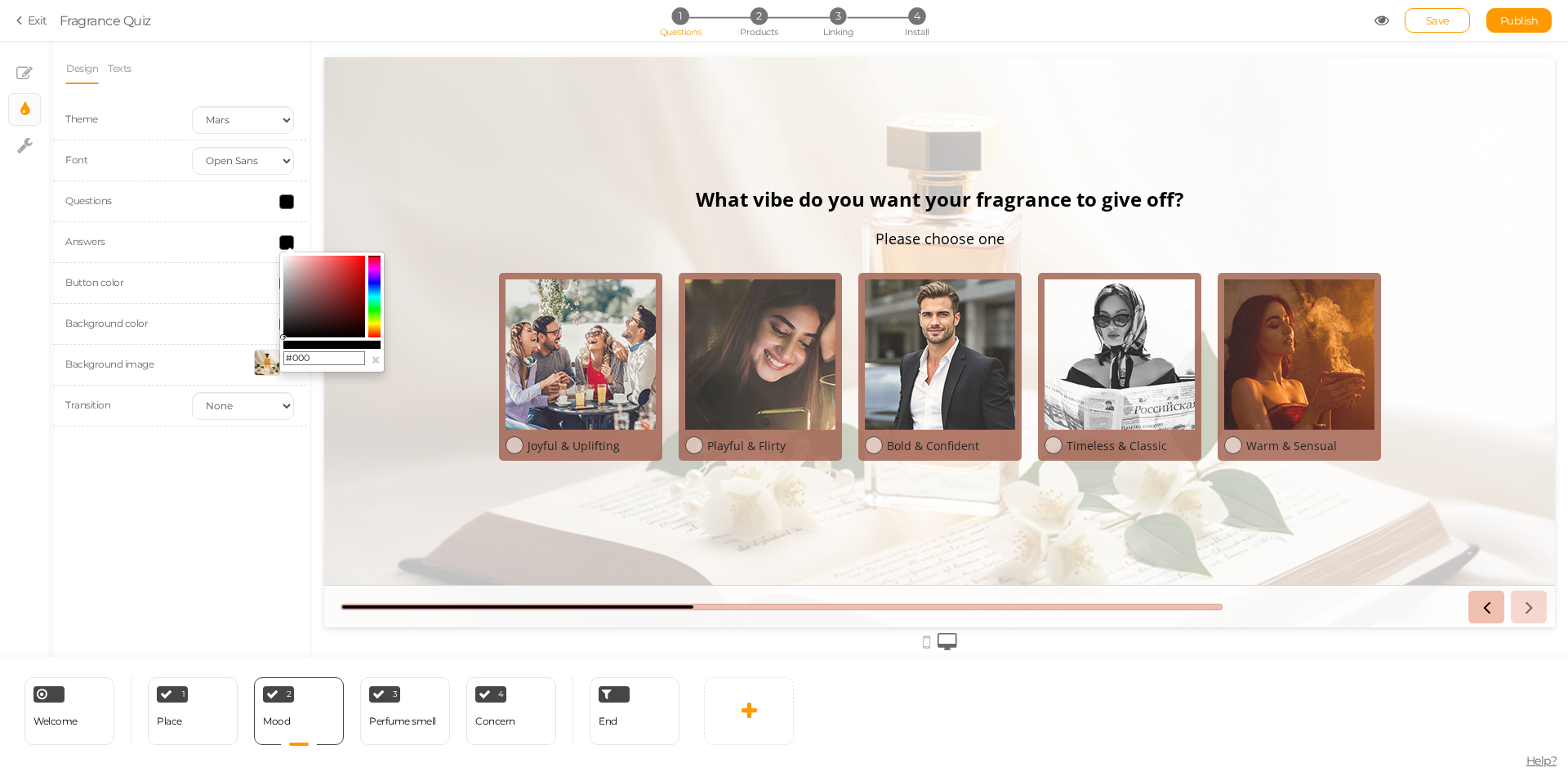
click at [307, 360] on input "#000" at bounding box center [324, 358] width 82 height 14
paste input "e5d8c3"
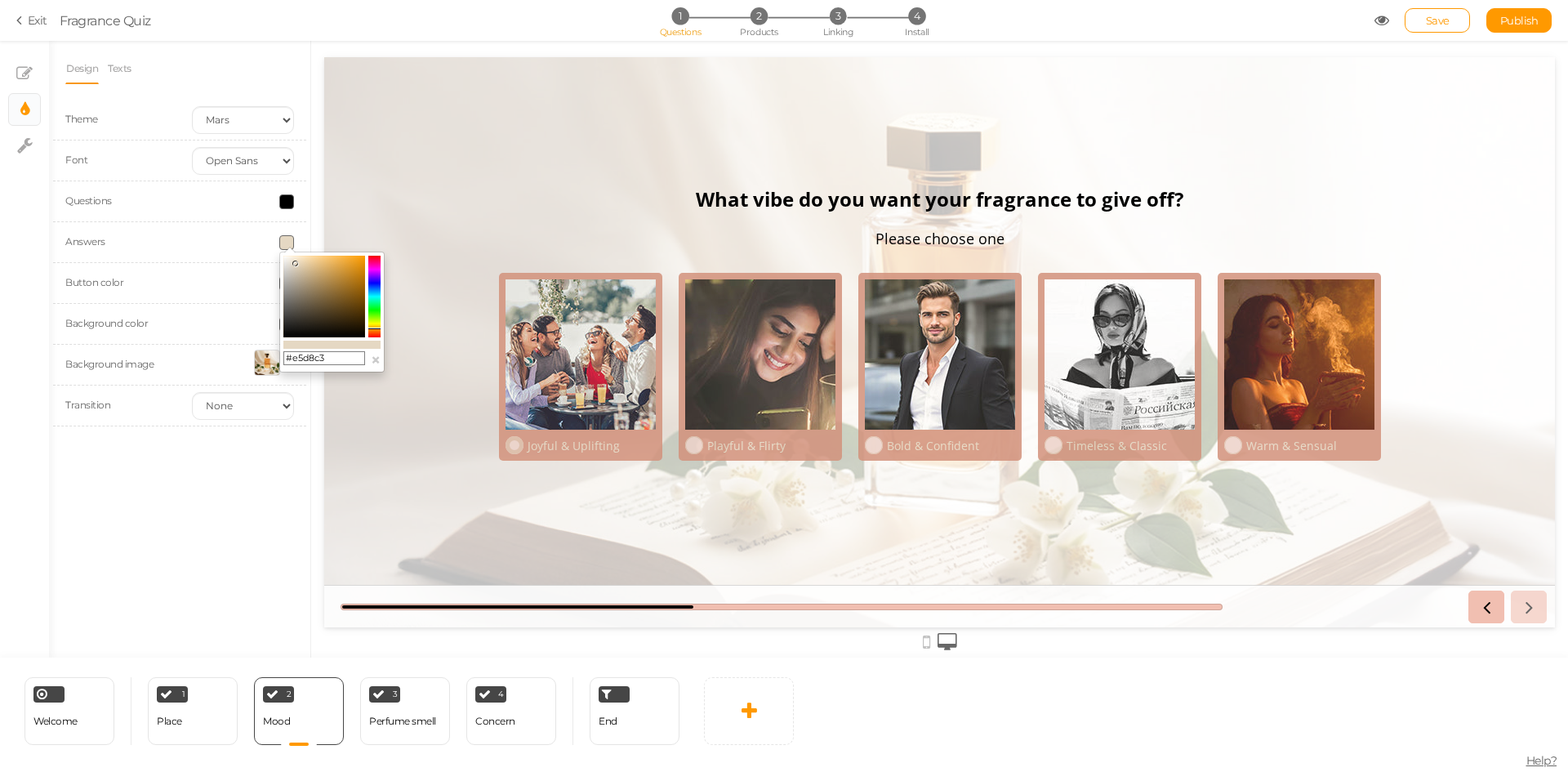
type input "#e5d8c3"
click at [523, 452] on div "Joyful & Uplifting" at bounding box center [589, 445] width 132 height 15
click at [197, 459] on div "Design Texts Theme Earth Mars Font Custom Default Lato Lora Montserrat Open San…" at bounding box center [179, 349] width 261 height 617
click at [112, 64] on link "Texts" at bounding box center [120, 68] width 25 height 31
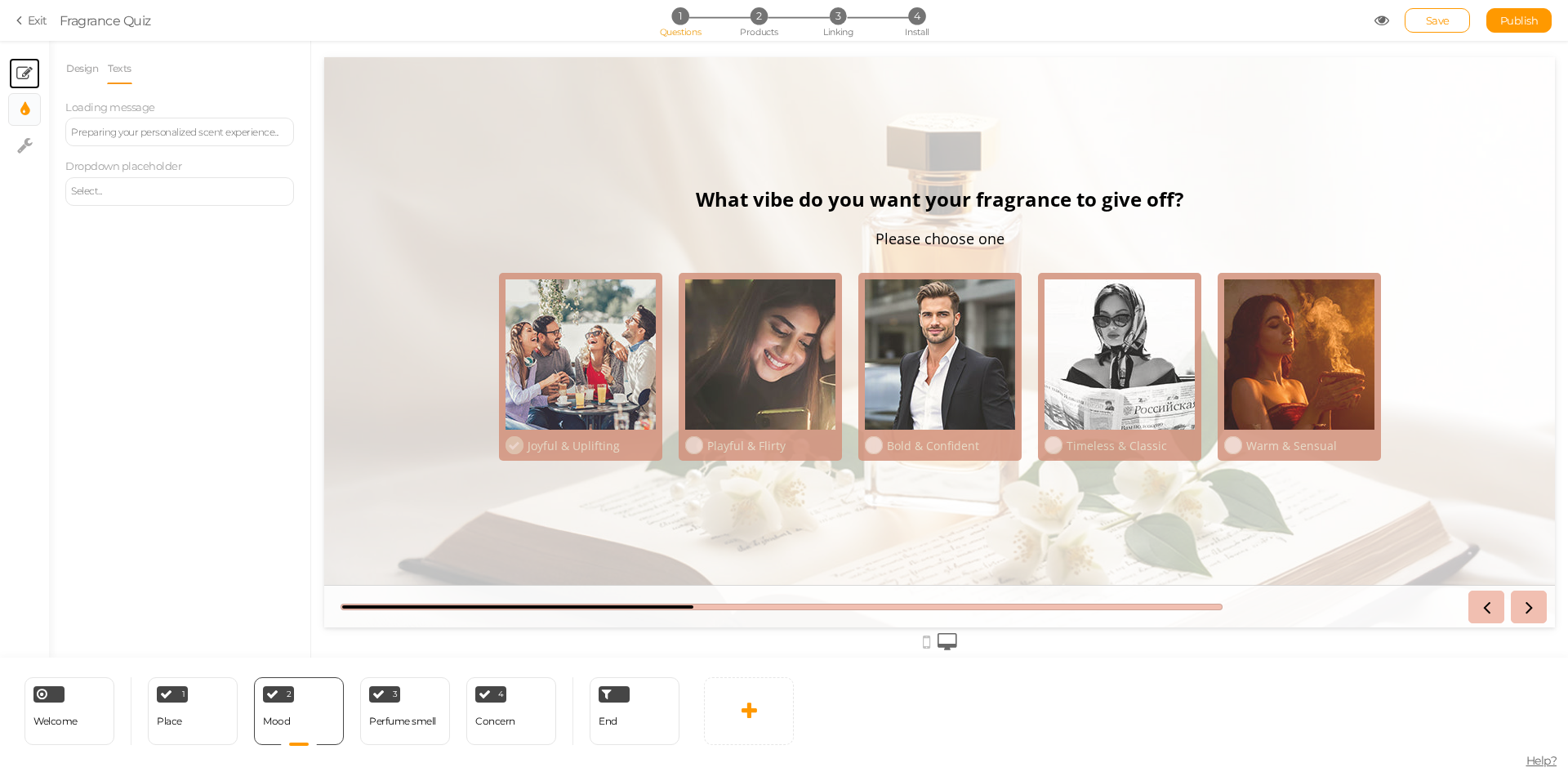
click at [31, 72] on icon at bounding box center [24, 73] width 16 height 16
select select "2"
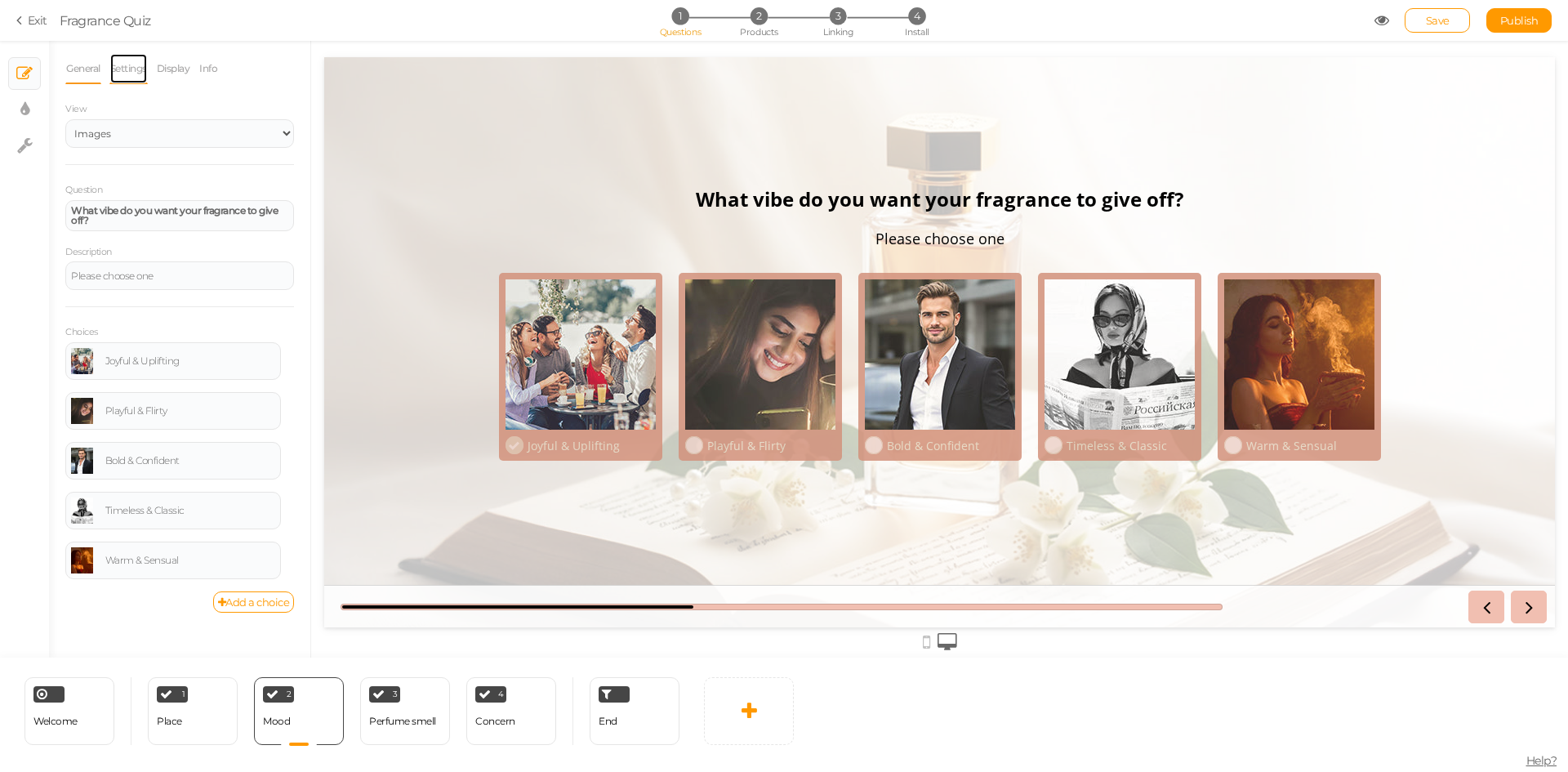
click at [139, 72] on link "Settings" at bounding box center [129, 68] width 39 height 31
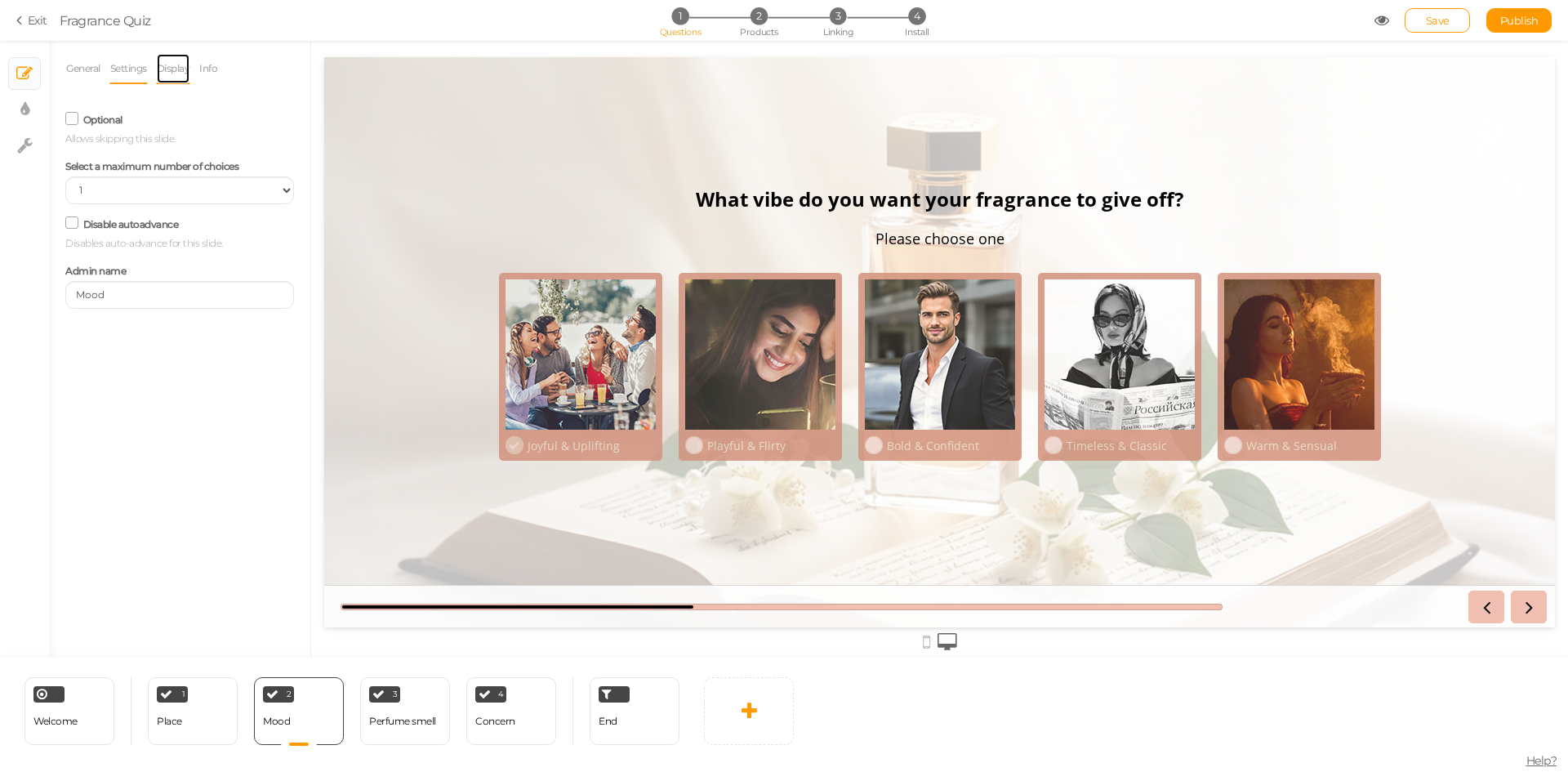
click at [169, 72] on link "Display" at bounding box center [173, 68] width 35 height 31
click at [284, 123] on span at bounding box center [286, 120] width 14 height 14
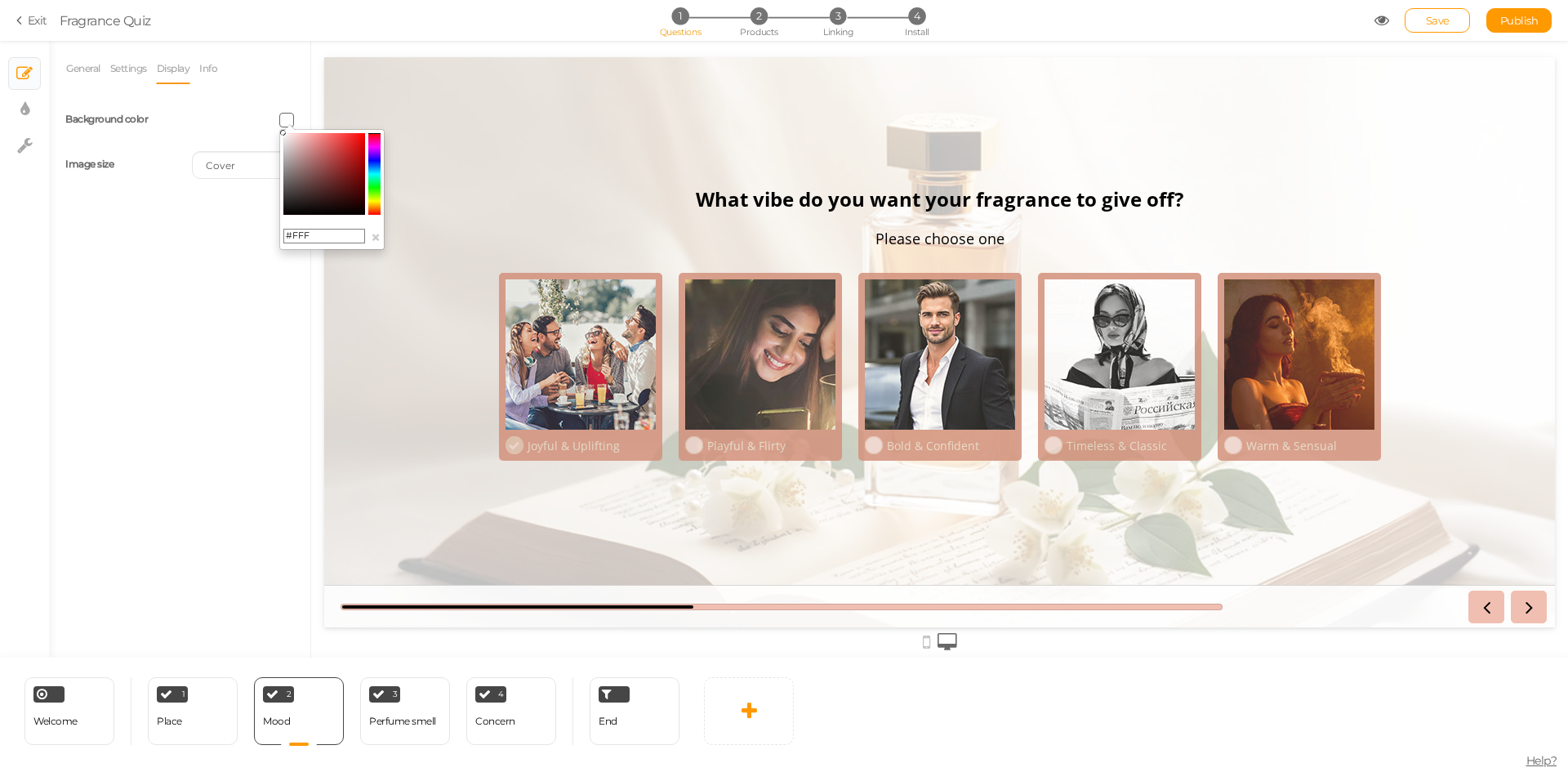
click at [337, 231] on input "#FFF" at bounding box center [324, 235] width 82 height 14
type input "#"
click at [226, 381] on div "General Settings Display Info View Text Images Slider Dropdown Question What vi…" at bounding box center [179, 355] width 261 height 604
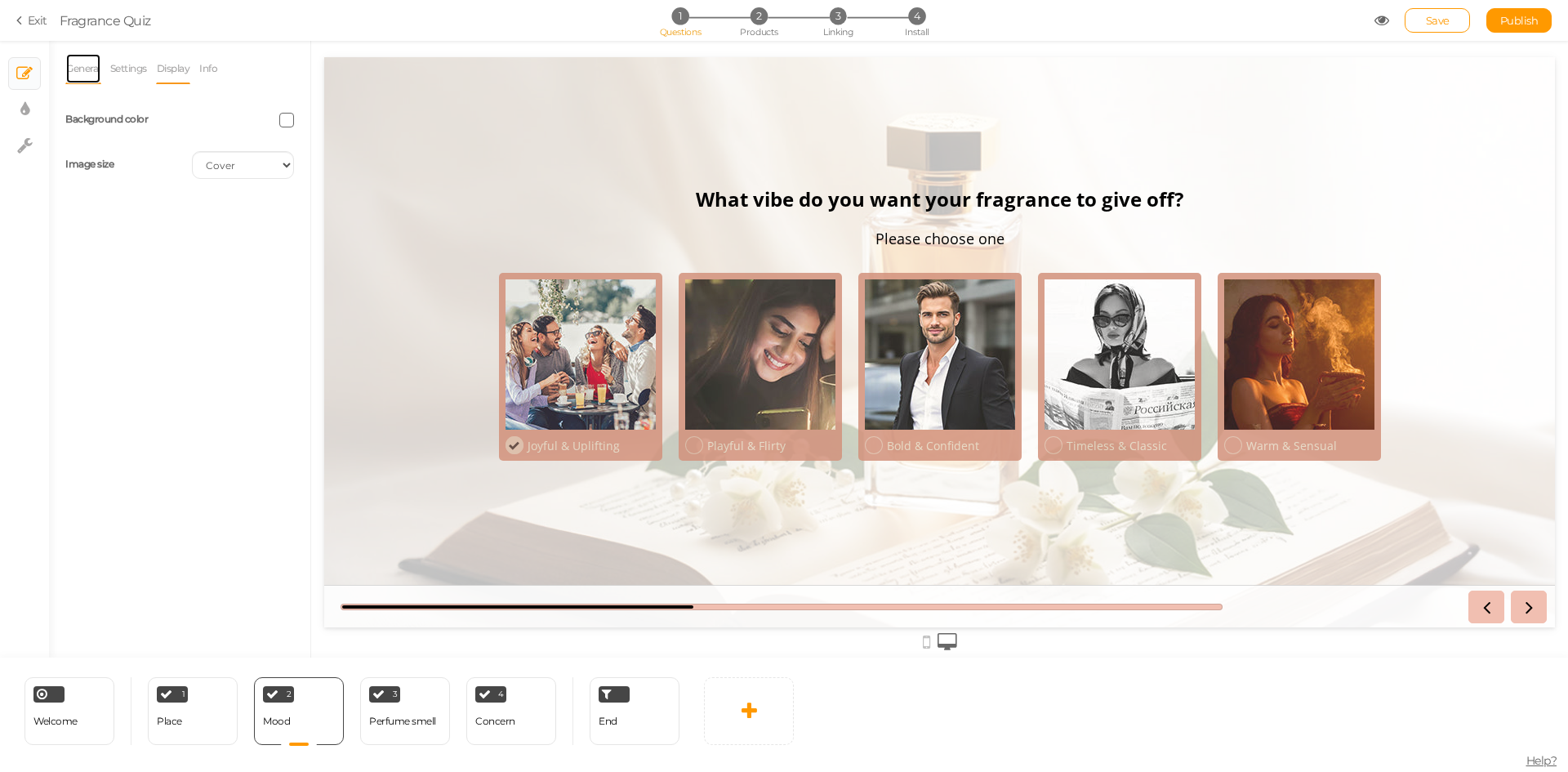
click at [97, 69] on link "General" at bounding box center [83, 68] width 36 height 31
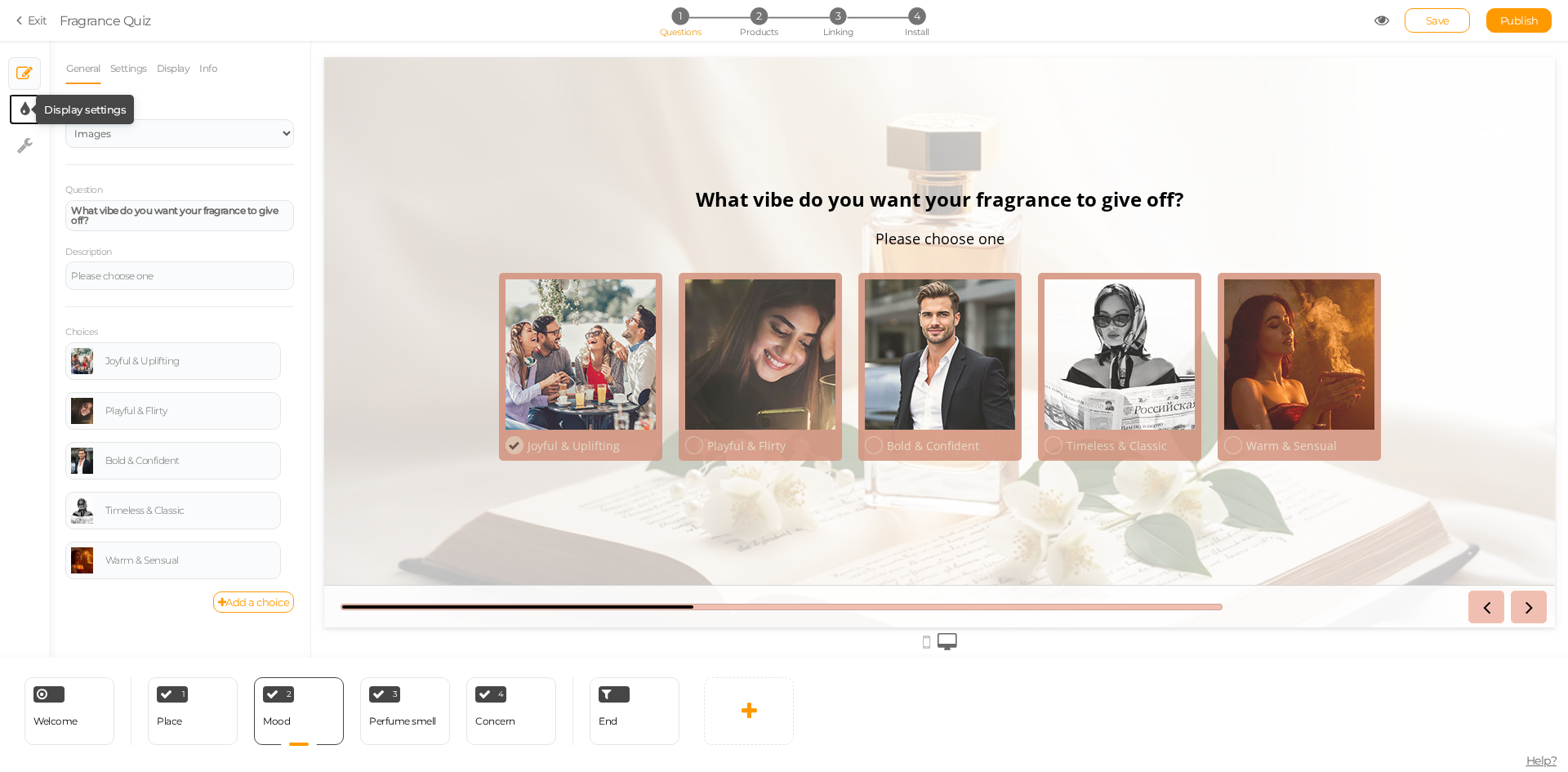
click at [24, 116] on icon at bounding box center [24, 109] width 9 height 16
select select "2"
select select "opensans"
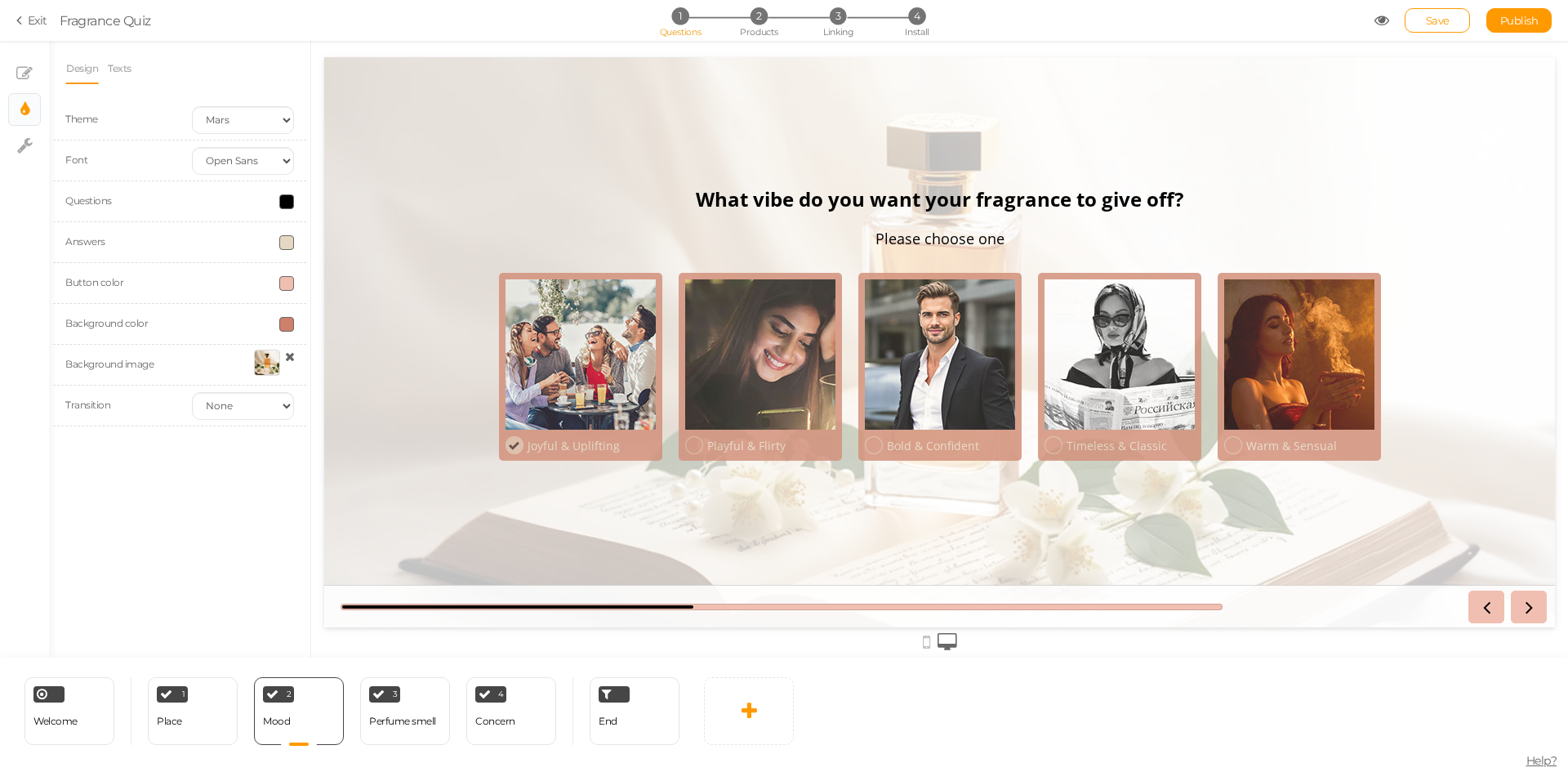
click at [286, 238] on span at bounding box center [286, 242] width 14 height 14
click at [341, 353] on input "#e5d8c3" at bounding box center [324, 358] width 82 height 14
paste input "7ada8"
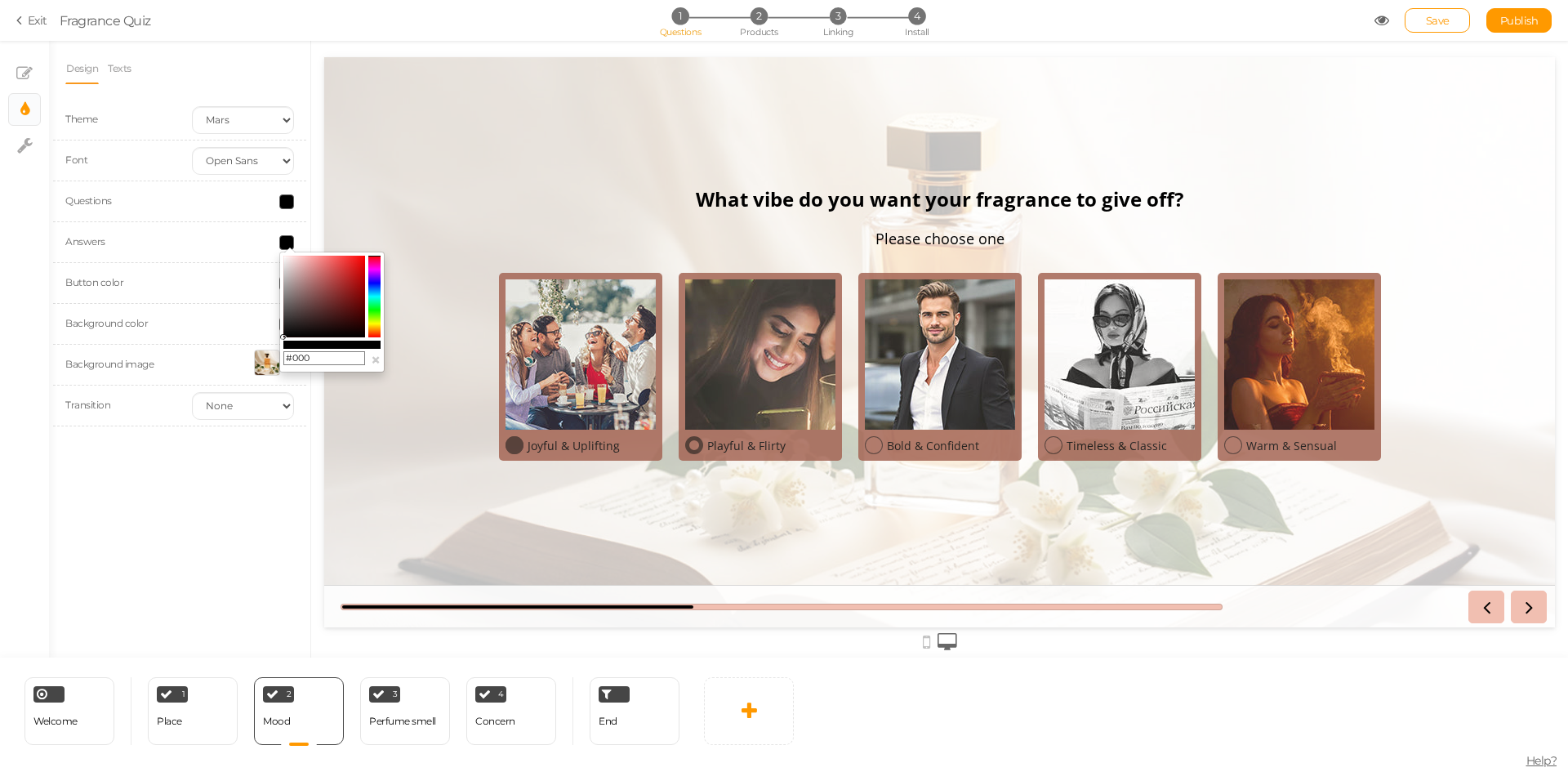
click at [689, 452] on div at bounding box center [694, 445] width 18 height 18
click at [506, 437] on div "Joyful & Uplifting" at bounding box center [581, 441] width 150 height 24
click at [322, 354] on input "#000" at bounding box center [324, 358] width 82 height 14
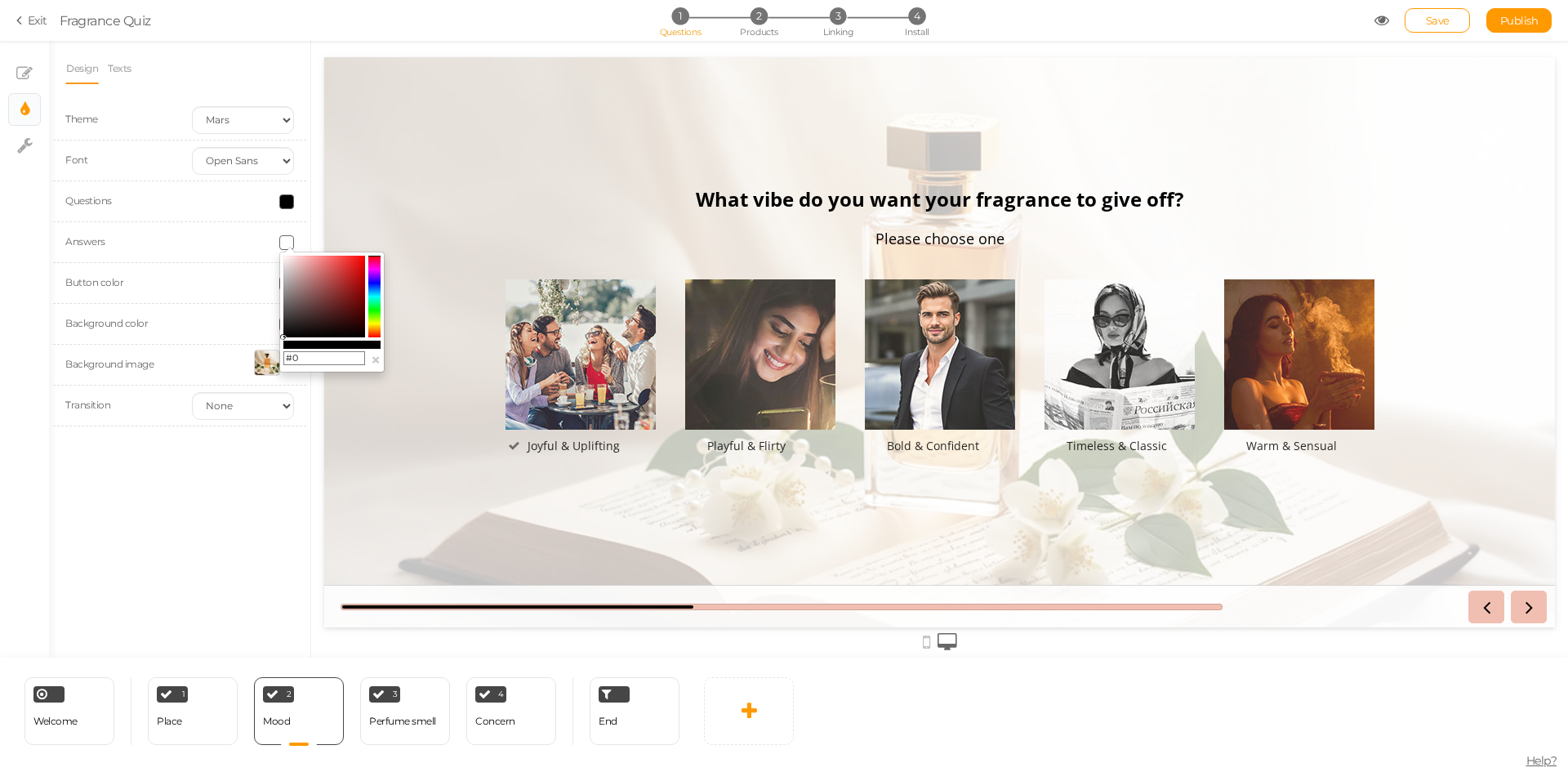
type input "#"
click at [373, 357] on button "×" at bounding box center [376, 359] width 10 height 17
click at [118, 68] on link "Texts" at bounding box center [120, 68] width 25 height 31
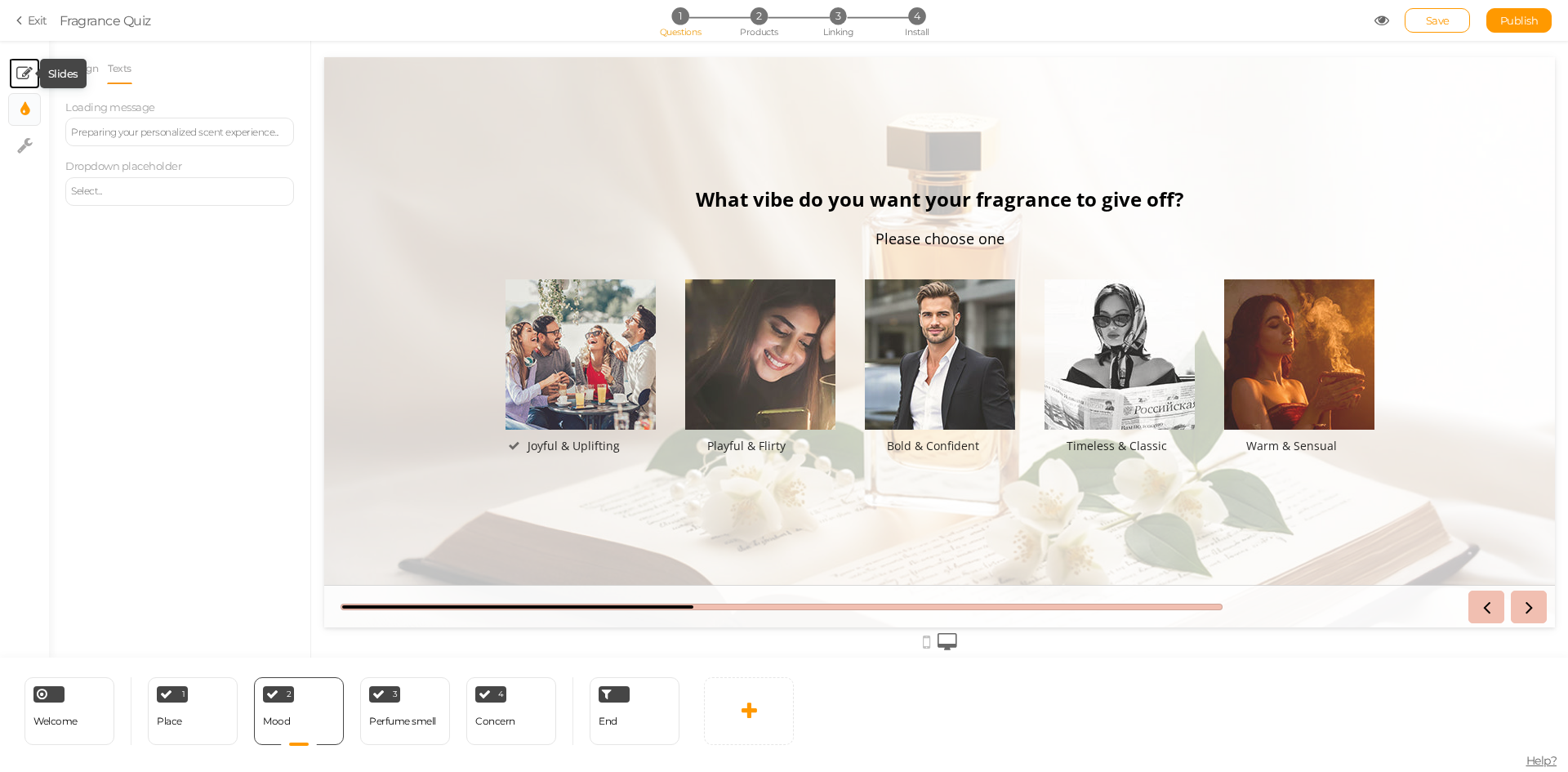
click at [28, 71] on icon at bounding box center [24, 73] width 16 height 16
select select "2"
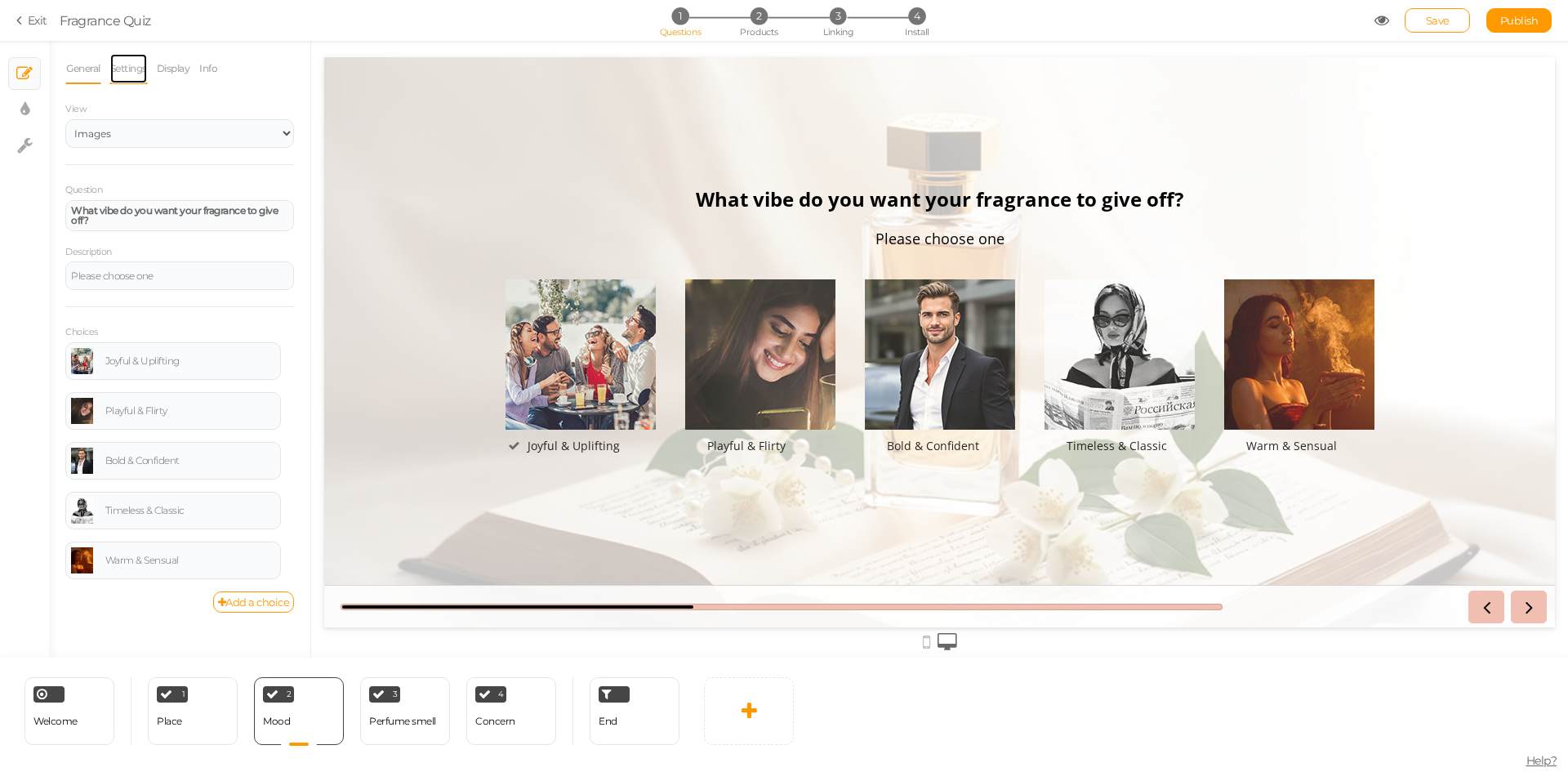
click at [134, 67] on link "Settings" at bounding box center [129, 68] width 39 height 31
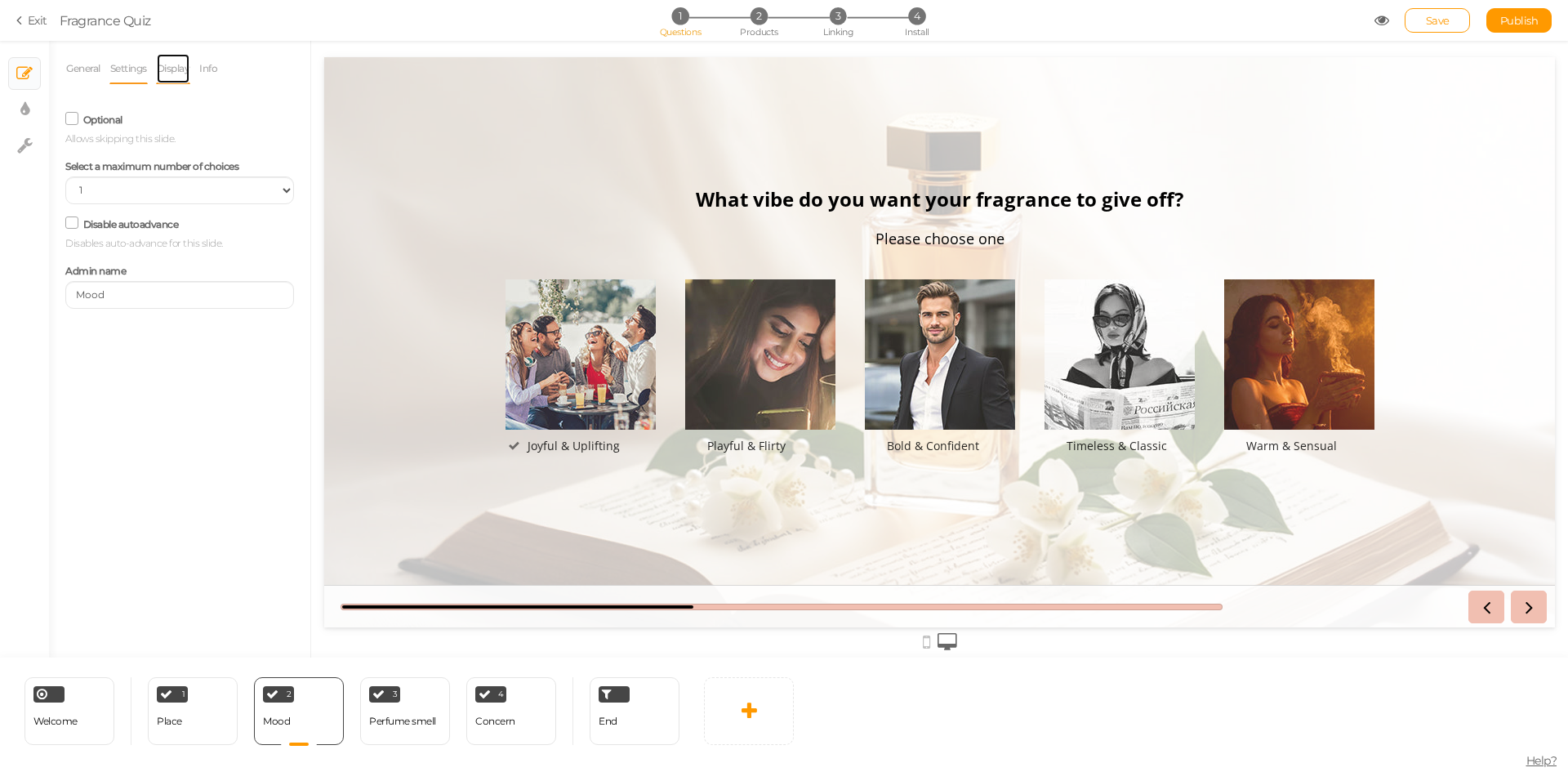
click at [176, 67] on link "Display" at bounding box center [173, 68] width 35 height 31
click at [286, 116] on span at bounding box center [286, 120] width 14 height 14
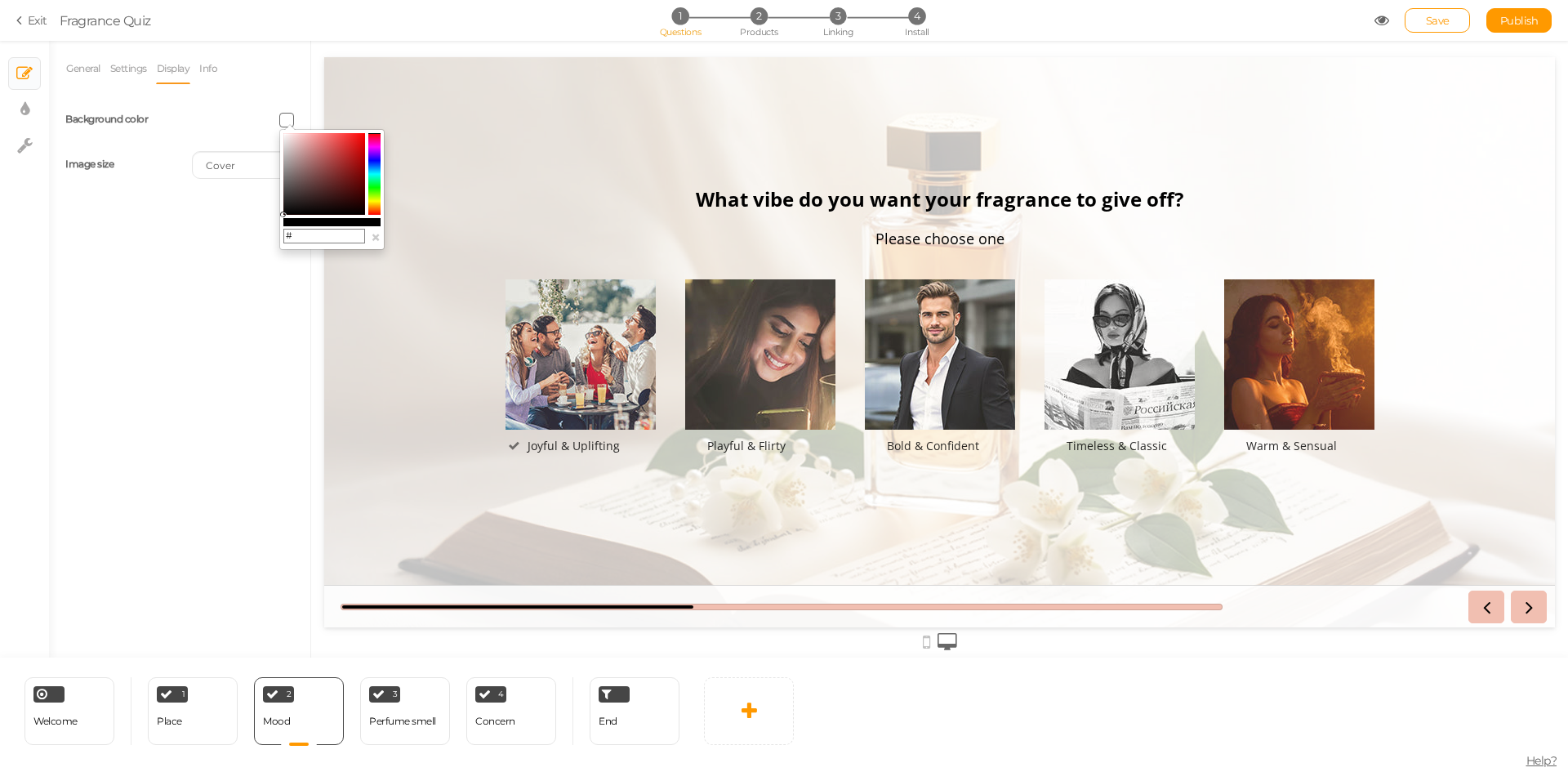
click at [305, 232] on input "#" at bounding box center [324, 235] width 82 height 14
click at [375, 238] on button "×" at bounding box center [376, 237] width 10 height 17
click at [757, 361] on div at bounding box center [760, 355] width 150 height 150
click at [612, 358] on div at bounding box center [581, 355] width 150 height 150
click at [281, 115] on span at bounding box center [286, 120] width 14 height 14
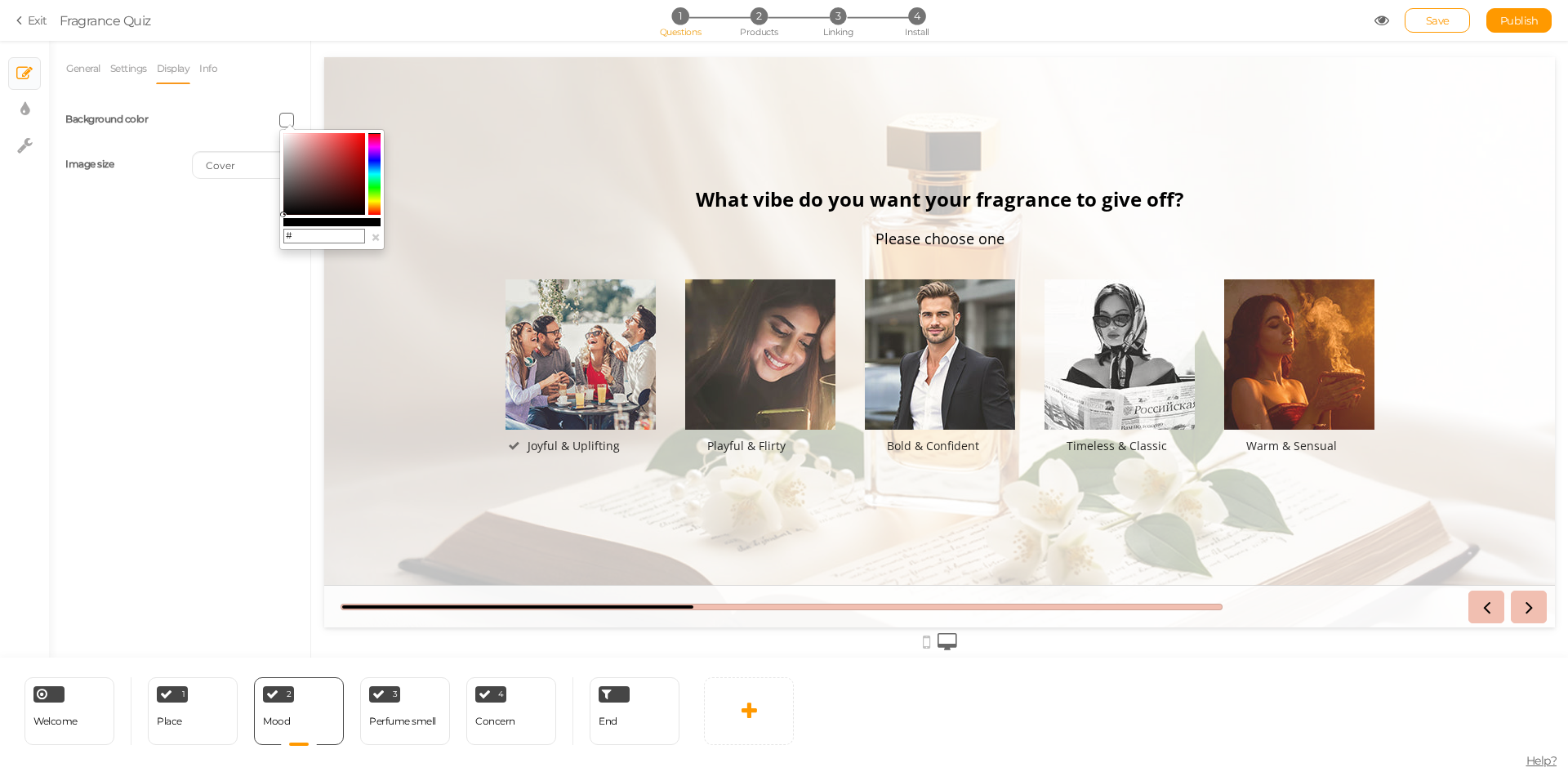
click at [303, 239] on input "#" at bounding box center [324, 235] width 82 height 14
type input "#000"
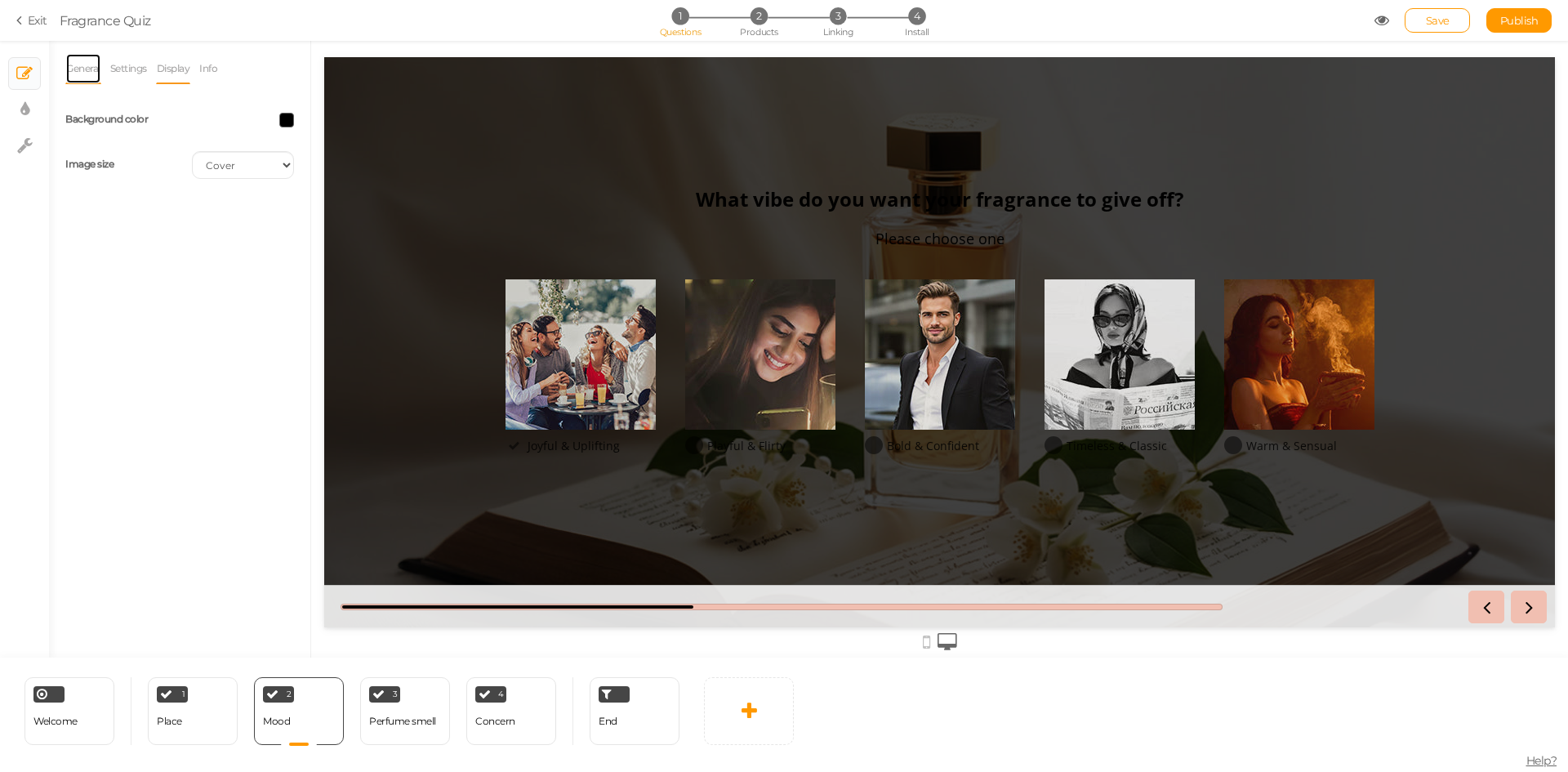
click at [92, 53] on link "General" at bounding box center [83, 68] width 36 height 31
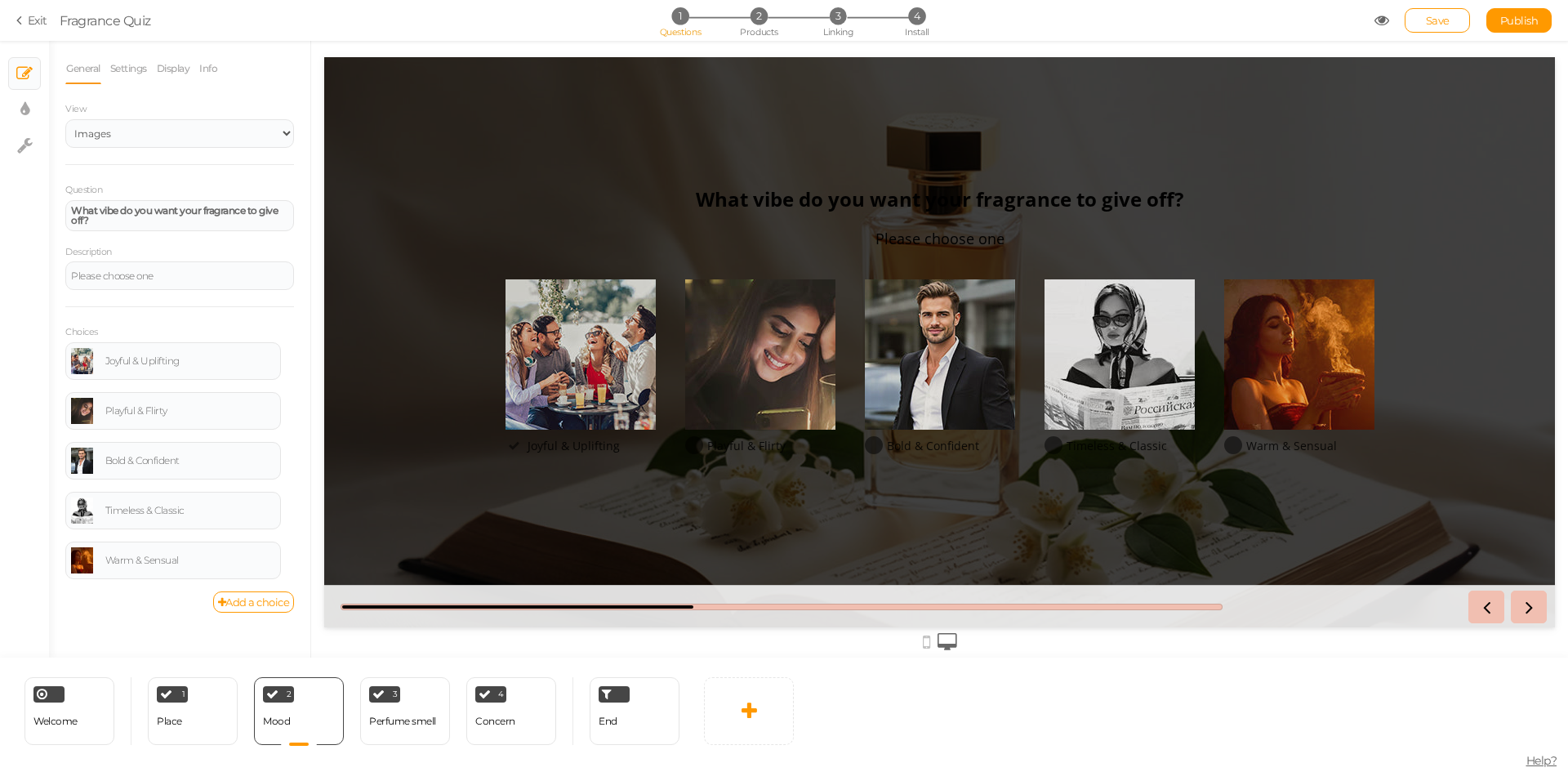
click at [40, 97] on ul "× Slides × Display settings × Settings" at bounding box center [24, 101] width 49 height 122
click at [30, 105] on link "× Display settings" at bounding box center [24, 109] width 31 height 31
select select "2"
select select "opensans"
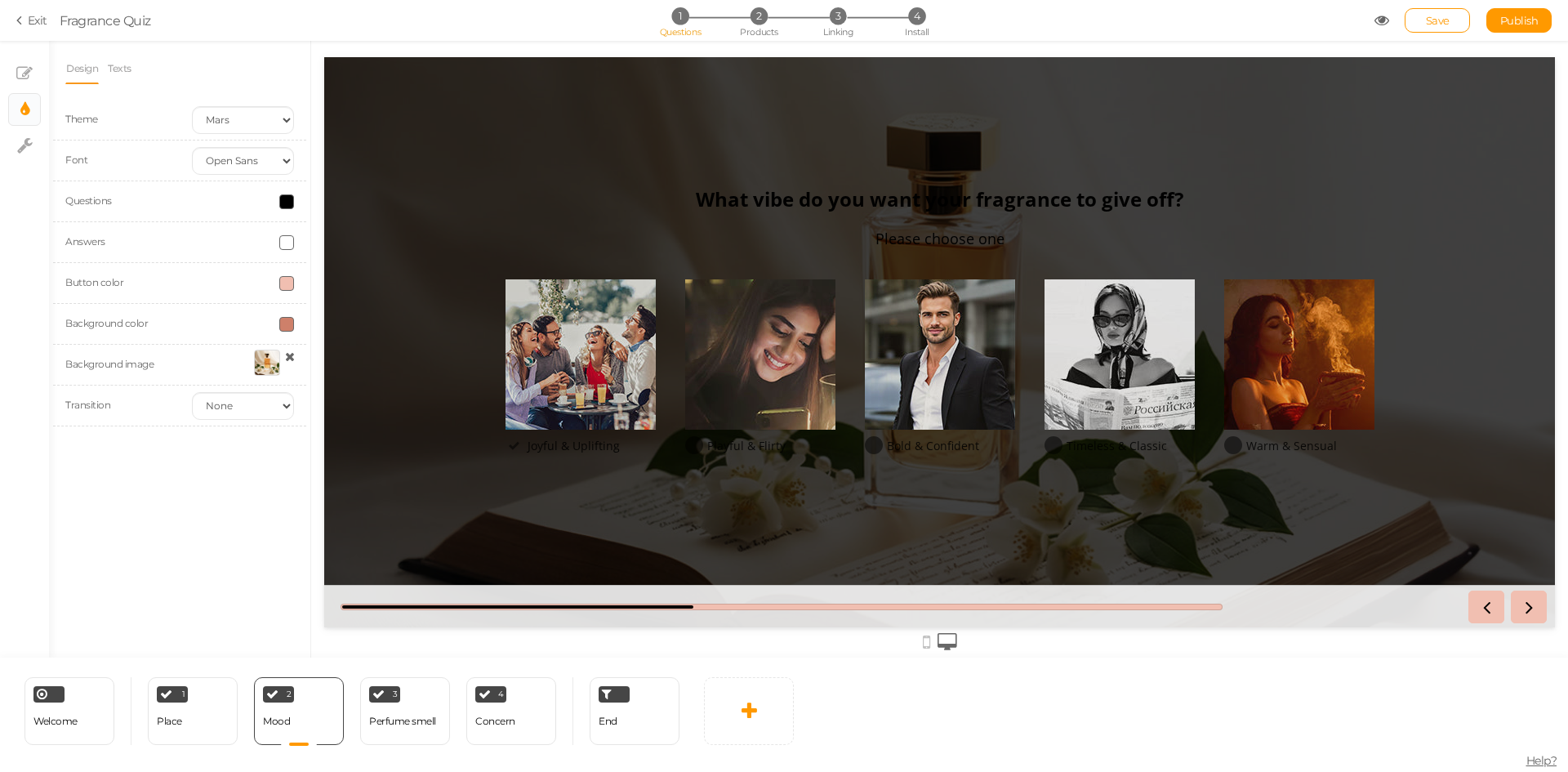
click at [286, 245] on span at bounding box center [286, 242] width 14 height 14
click at [303, 356] on input "#" at bounding box center [324, 358] width 82 height 14
type input "#FFF"
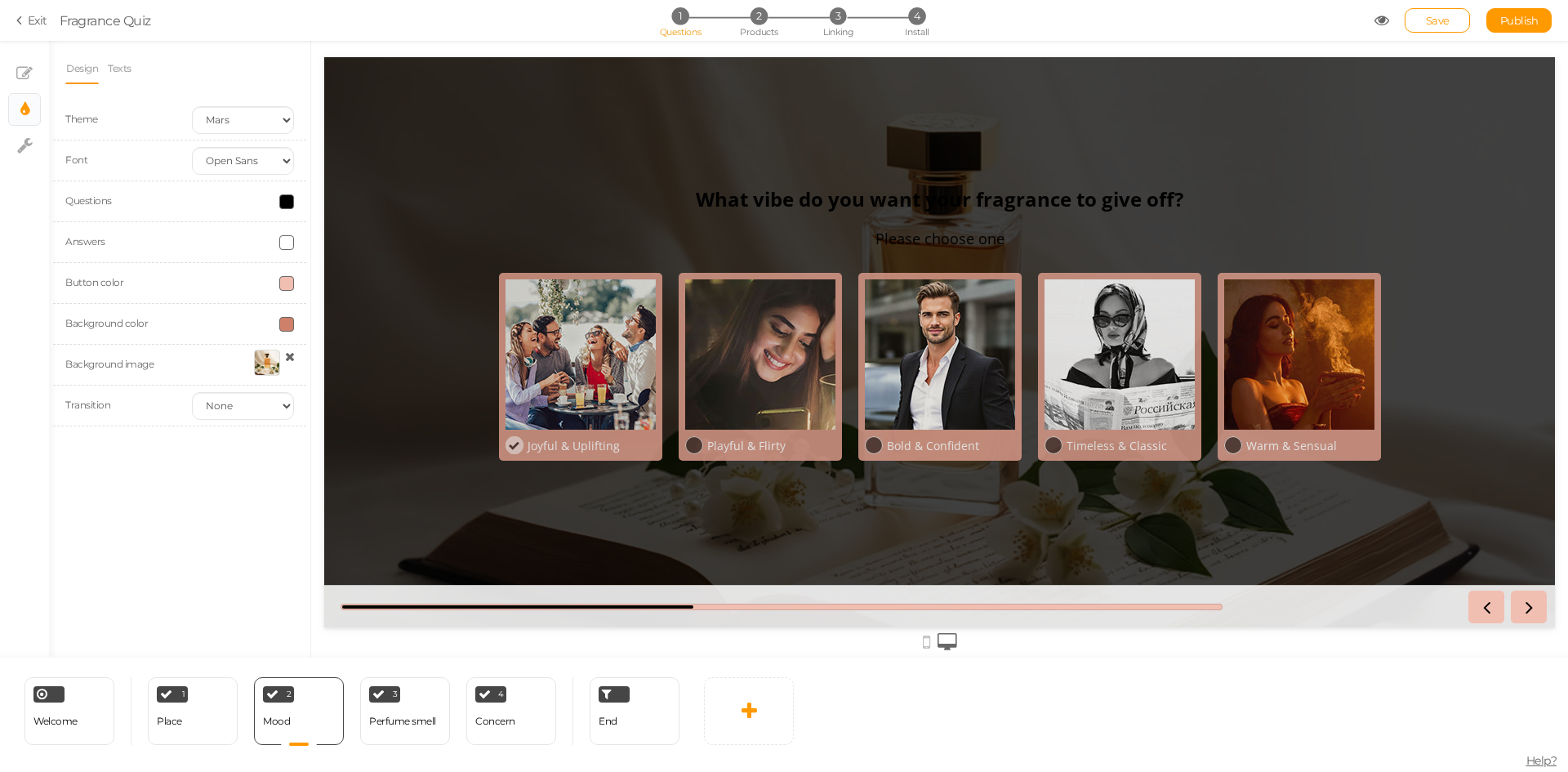
click at [103, 470] on div "Design Texts Theme Earth Mars Font Custom Default Lato Lora Montserrat Open San…" at bounding box center [179, 349] width 261 height 617
click at [295, 202] on div at bounding box center [242, 201] width 126 height 14
click at [283, 207] on span at bounding box center [286, 201] width 14 height 14
drag, startPoint x: 292, startPoint y: 318, endPoint x: 318, endPoint y: 317, distance: 26.0
click at [317, 317] on input "#000" at bounding box center [324, 317] width 82 height 14
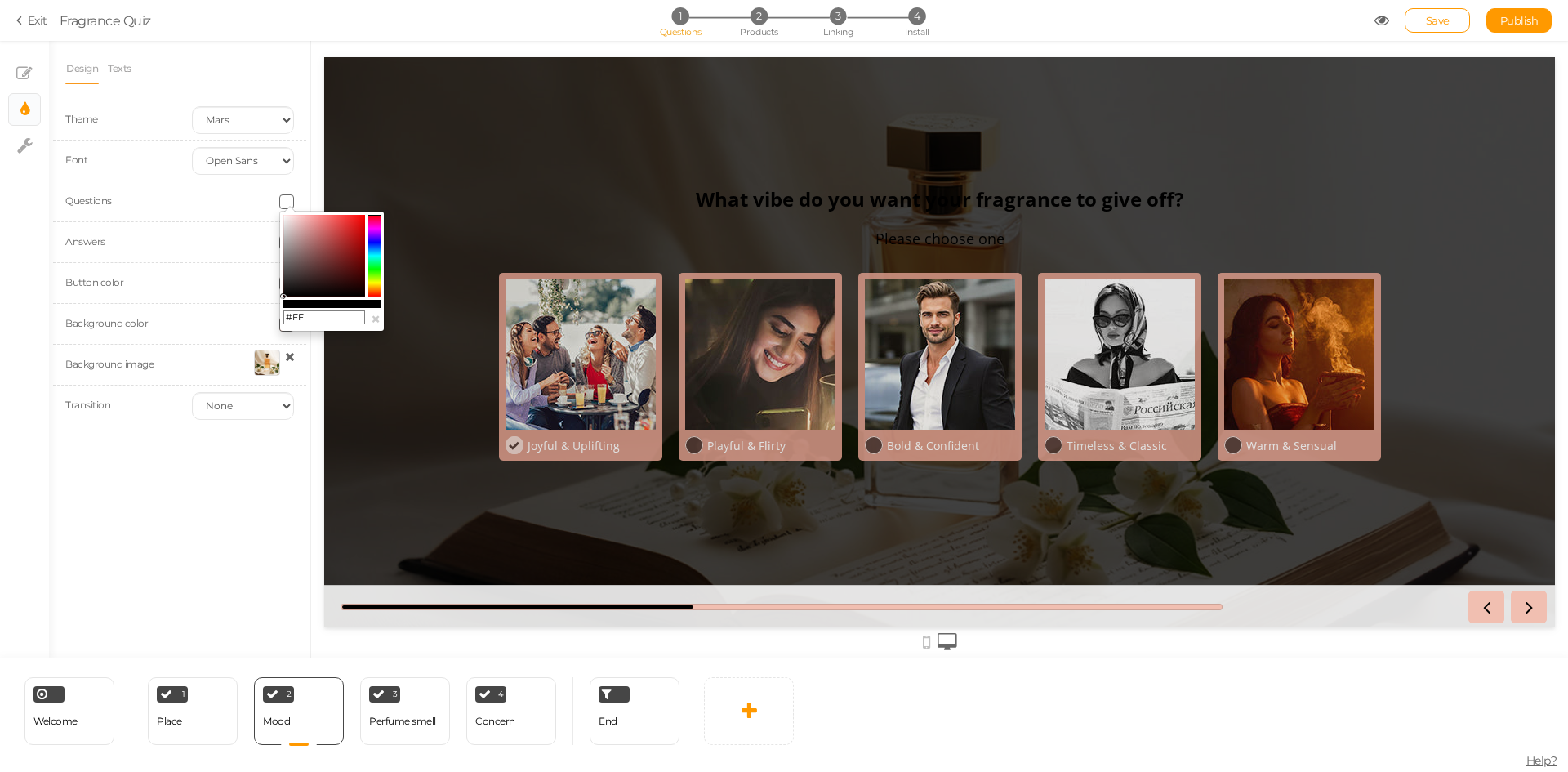
type input "#FFF"
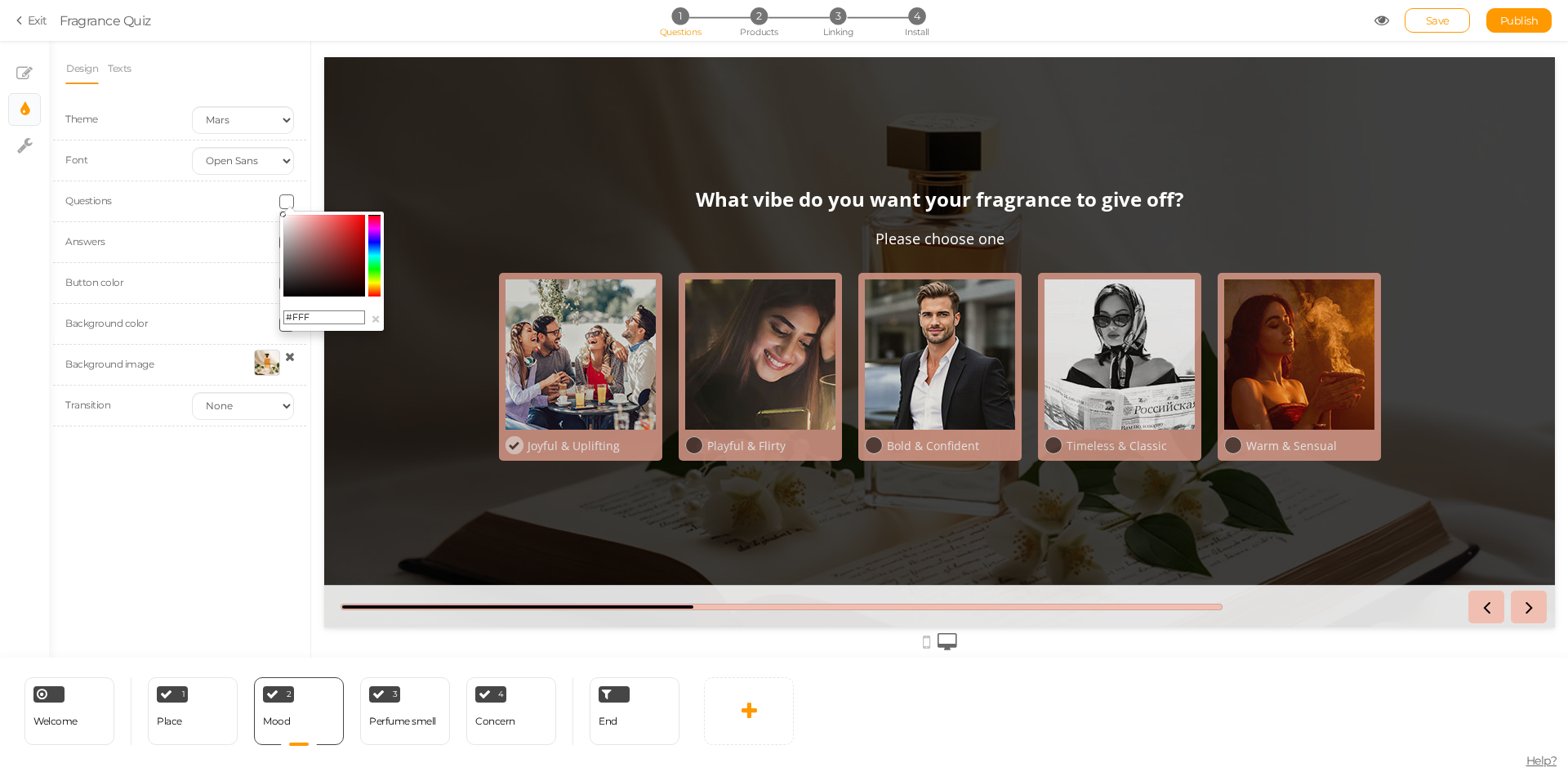
click at [257, 495] on div "Design Texts Theme Earth Mars Font Custom Default Lato Lora Montserrat Open San…" at bounding box center [179, 349] width 261 height 617
click at [873, 447] on icon at bounding box center [873, 445] width 11 height 11
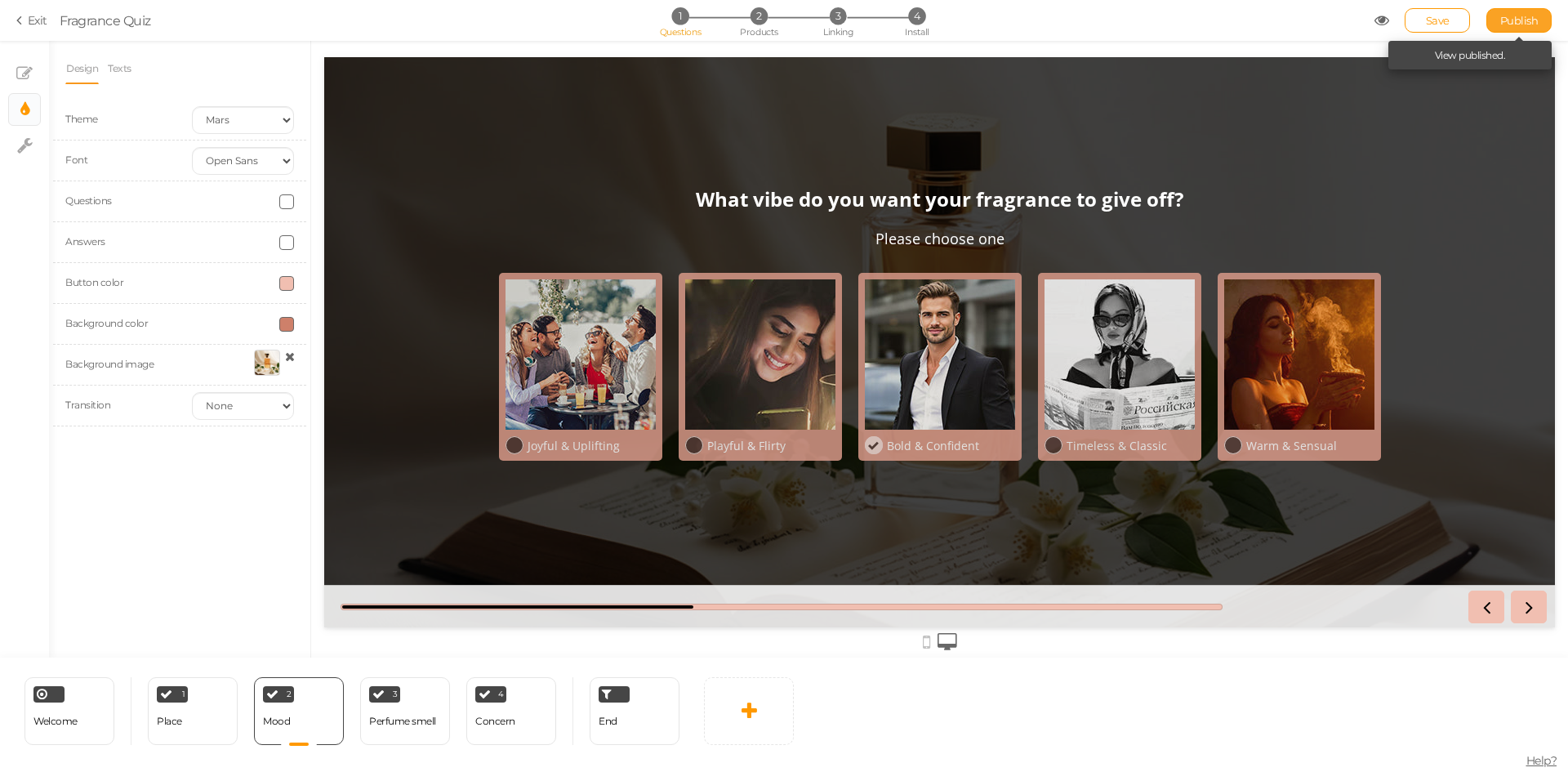
click at [1513, 13] on link "Publish" at bounding box center [1520, 19] width 66 height 24
click at [32, 72] on icon at bounding box center [24, 73] width 16 height 16
select select "2"
select select "1"
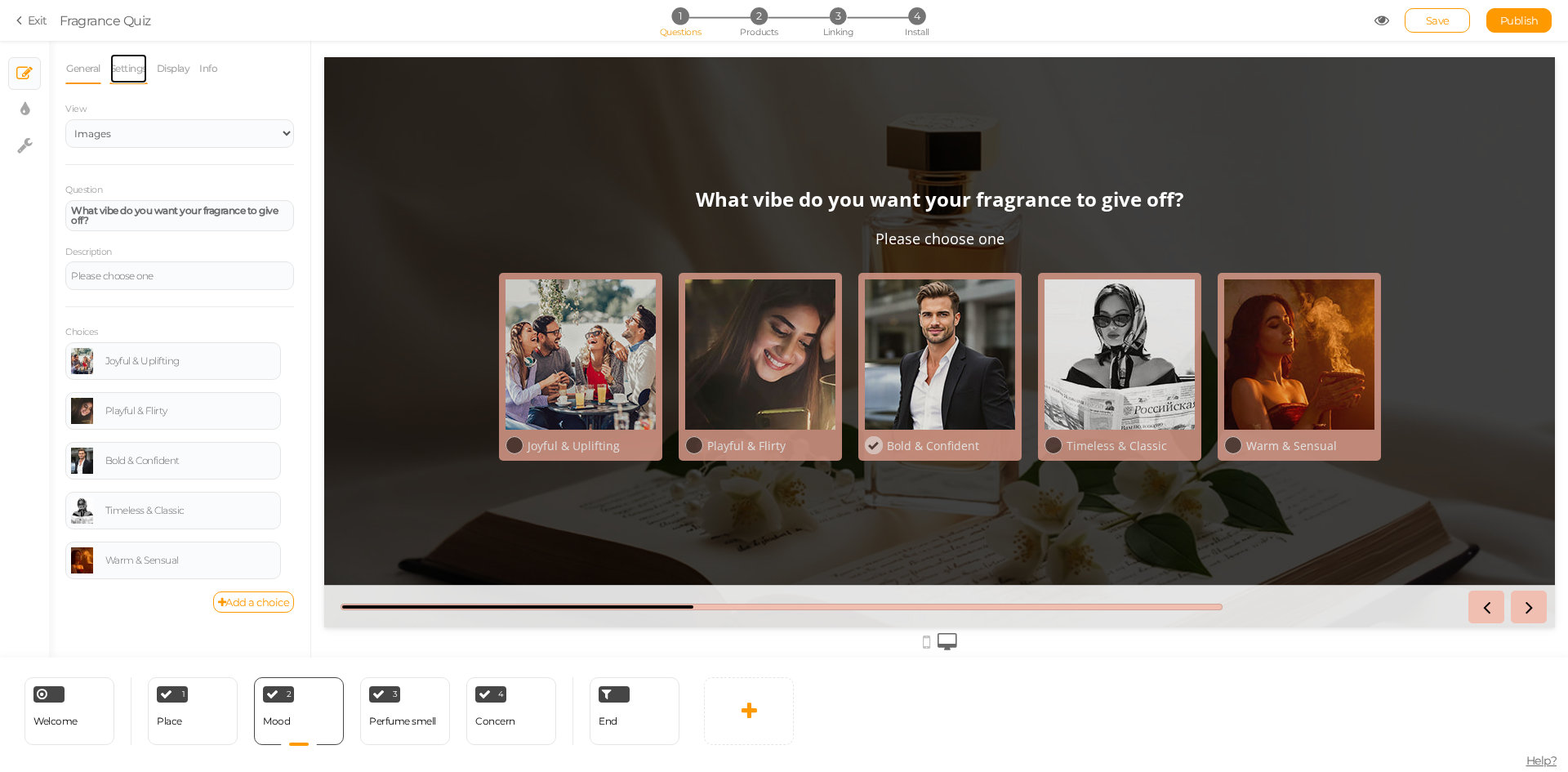
click at [138, 67] on link "Settings" at bounding box center [129, 68] width 39 height 31
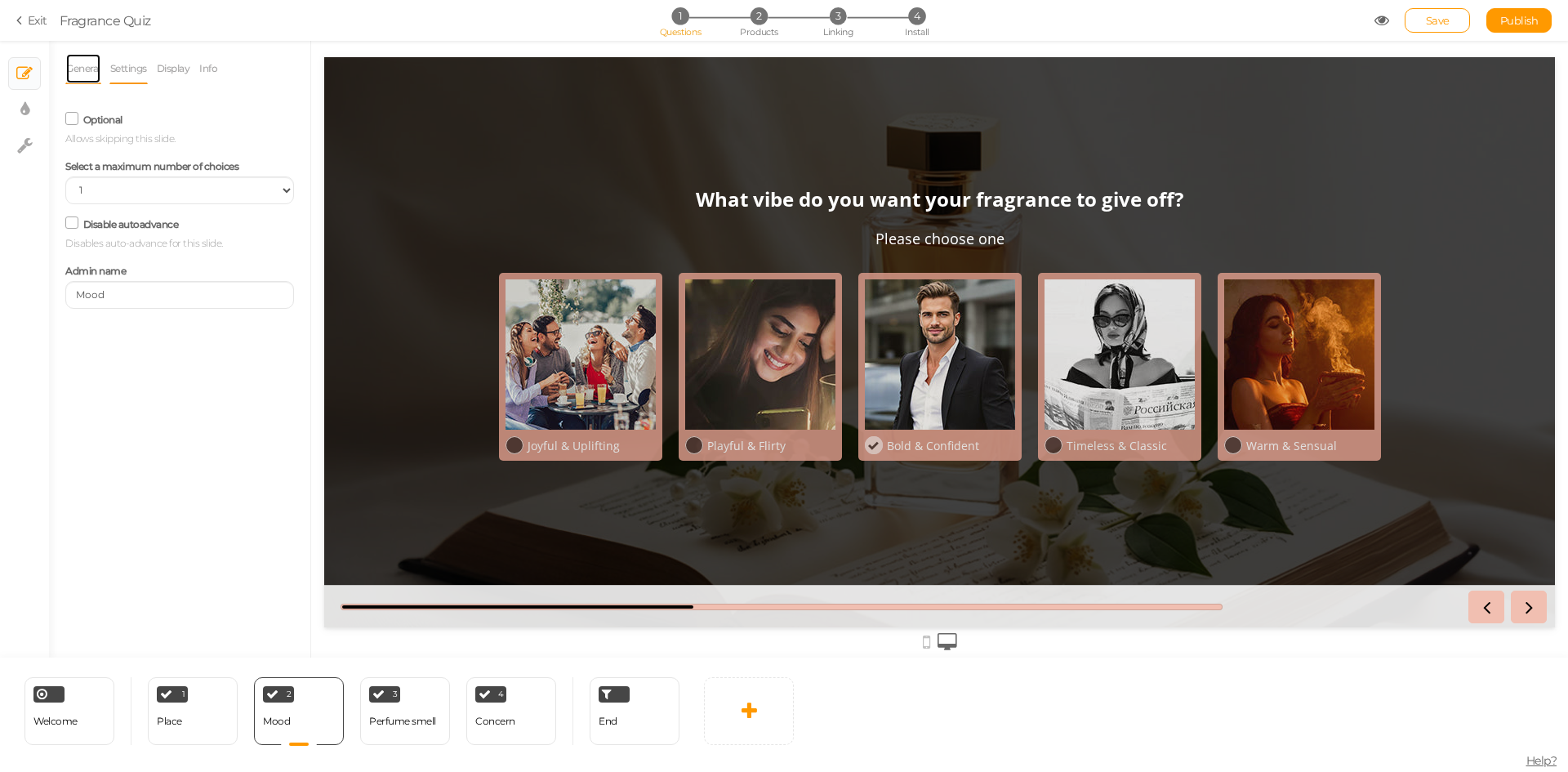
click at [83, 68] on link "General" at bounding box center [83, 68] width 36 height 31
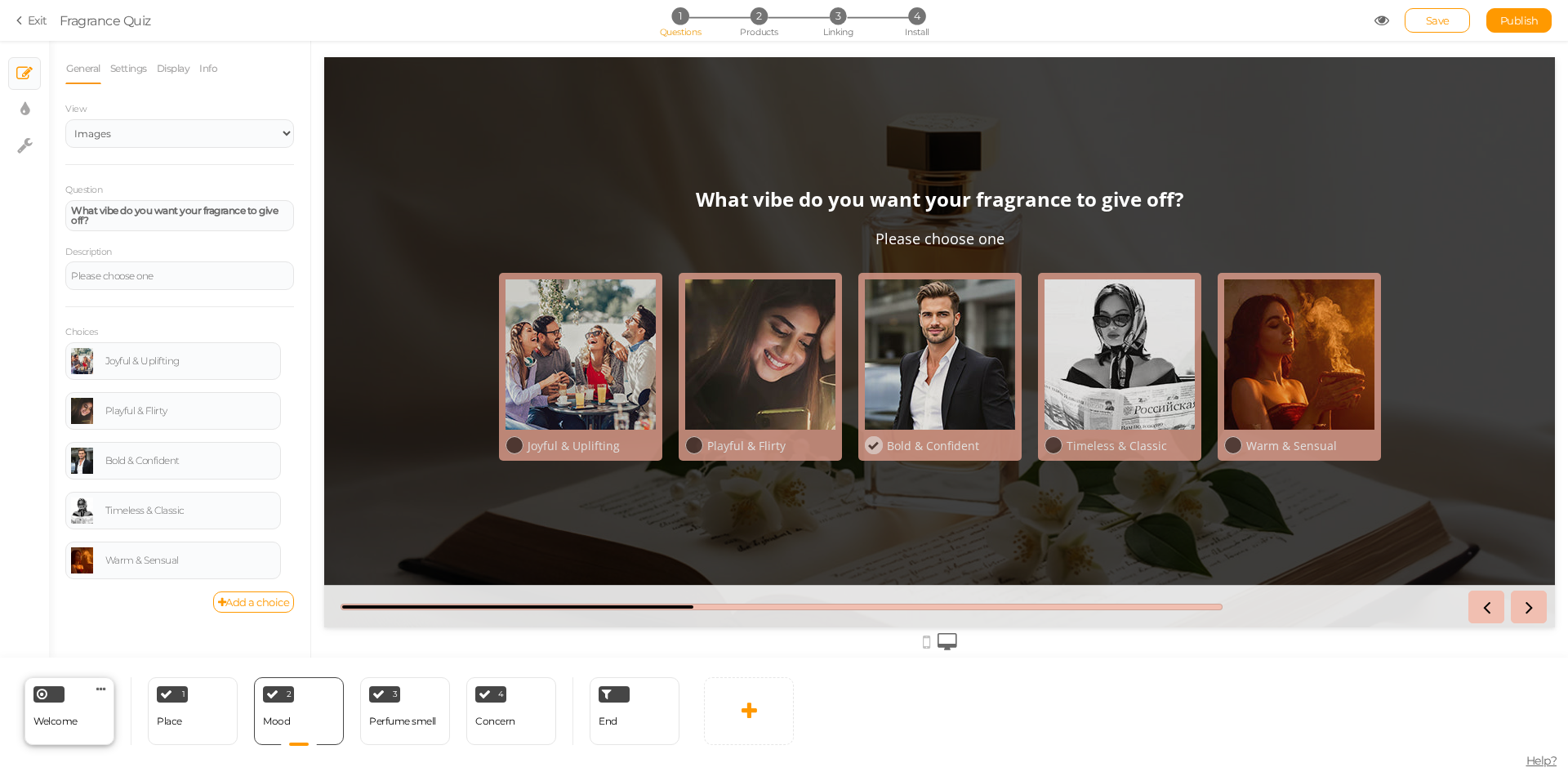
click at [69, 730] on div "Welcome" at bounding box center [56, 722] width 44 height 29
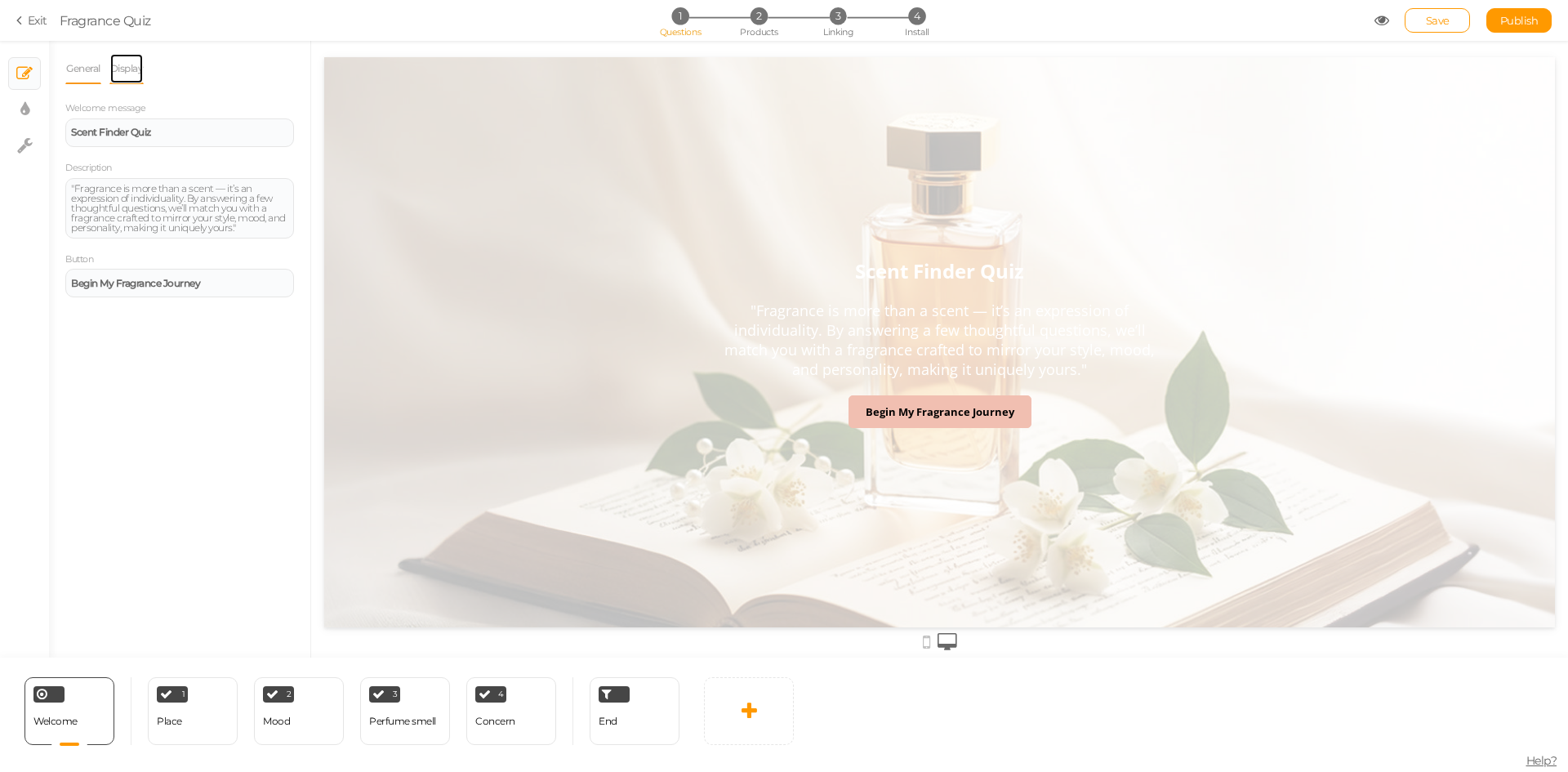
click at [132, 67] on link "Display" at bounding box center [127, 68] width 35 height 31
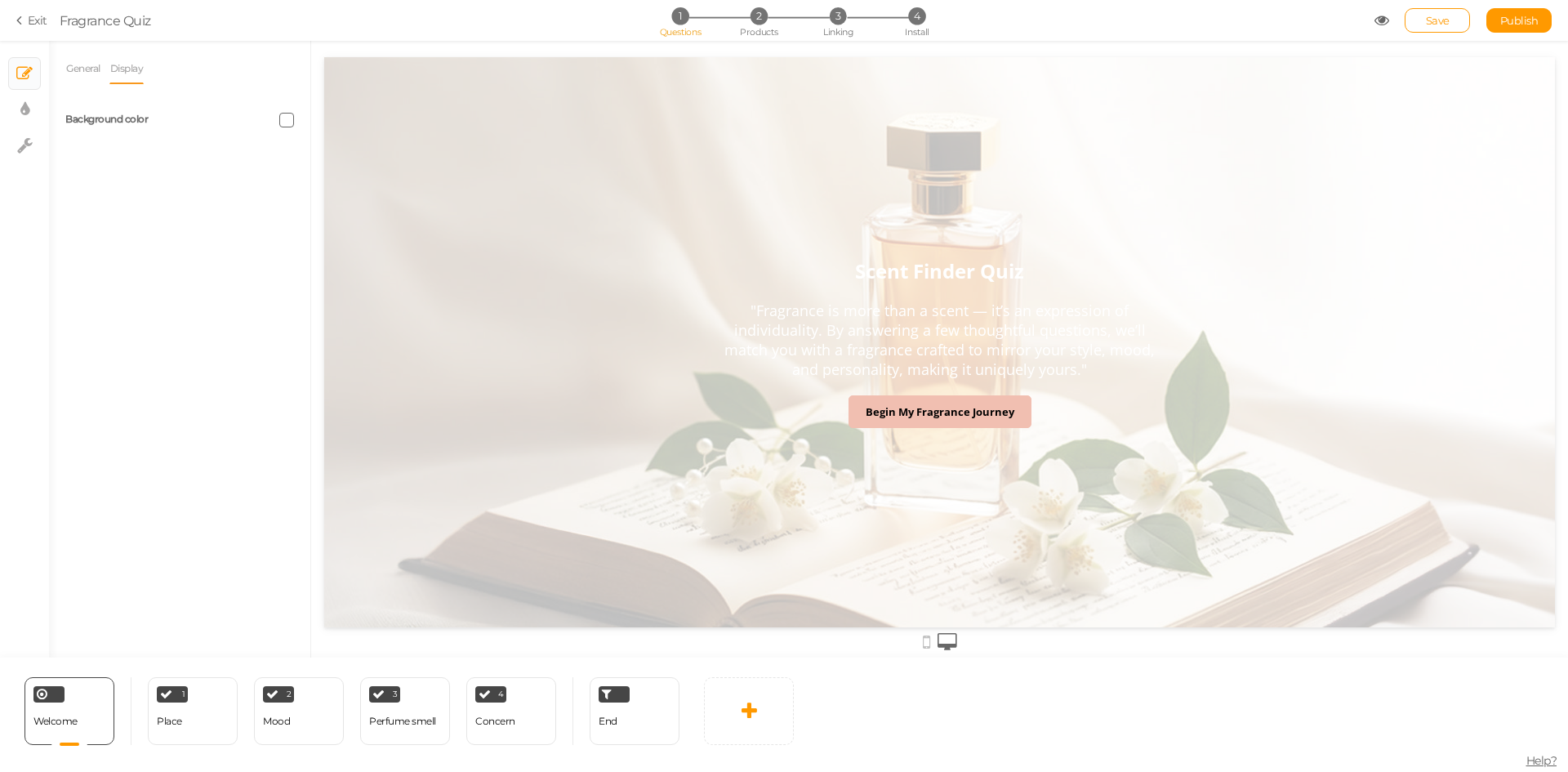
click at [290, 119] on span at bounding box center [286, 120] width 14 height 14
drag, startPoint x: 292, startPoint y: 237, endPoint x: 315, endPoint y: 237, distance: 23.0
click at [315, 237] on input "#FFF" at bounding box center [324, 235] width 82 height 14
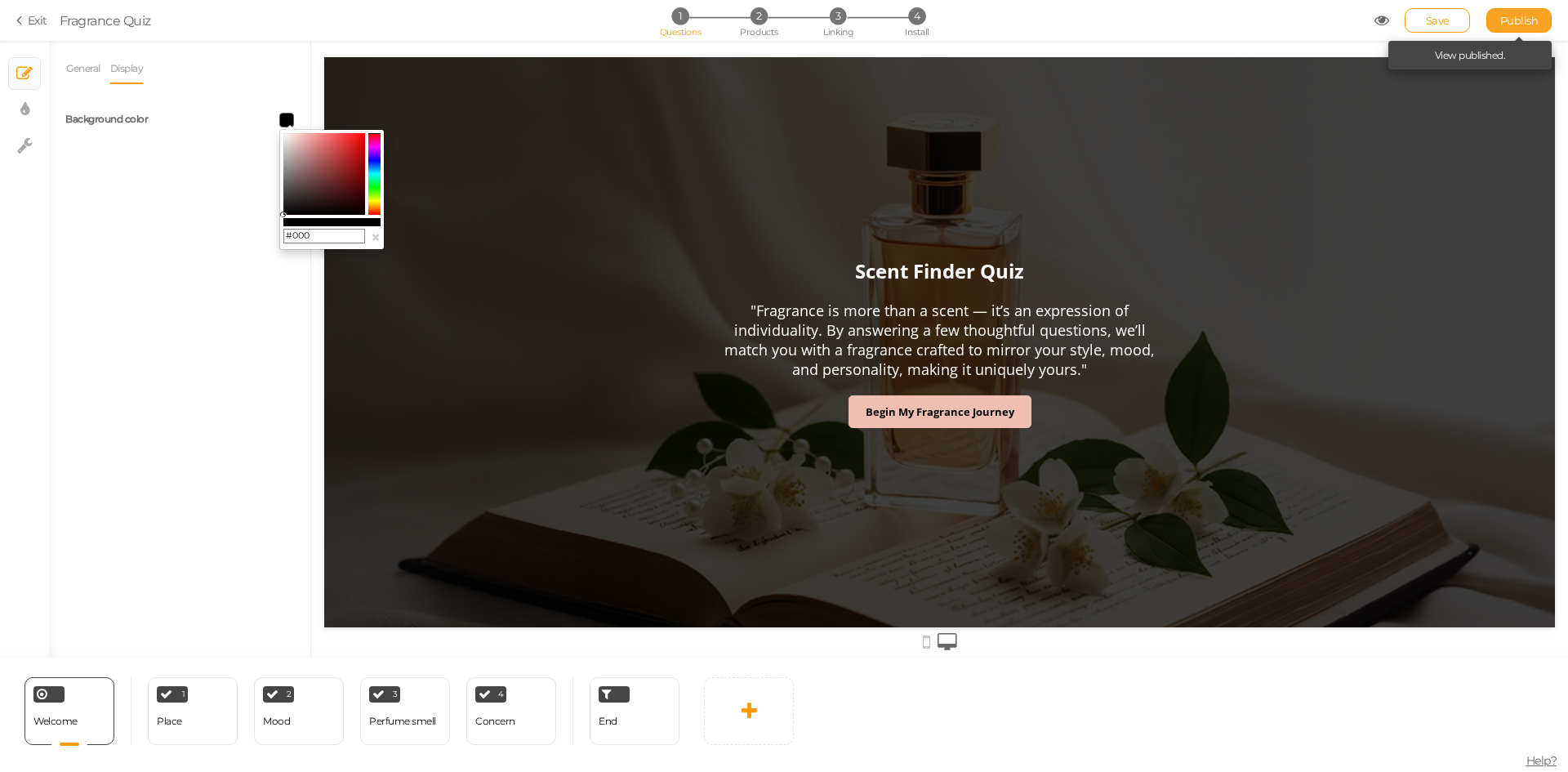
click at [1526, 13] on span "Publish" at bounding box center [1520, 20] width 39 height 13
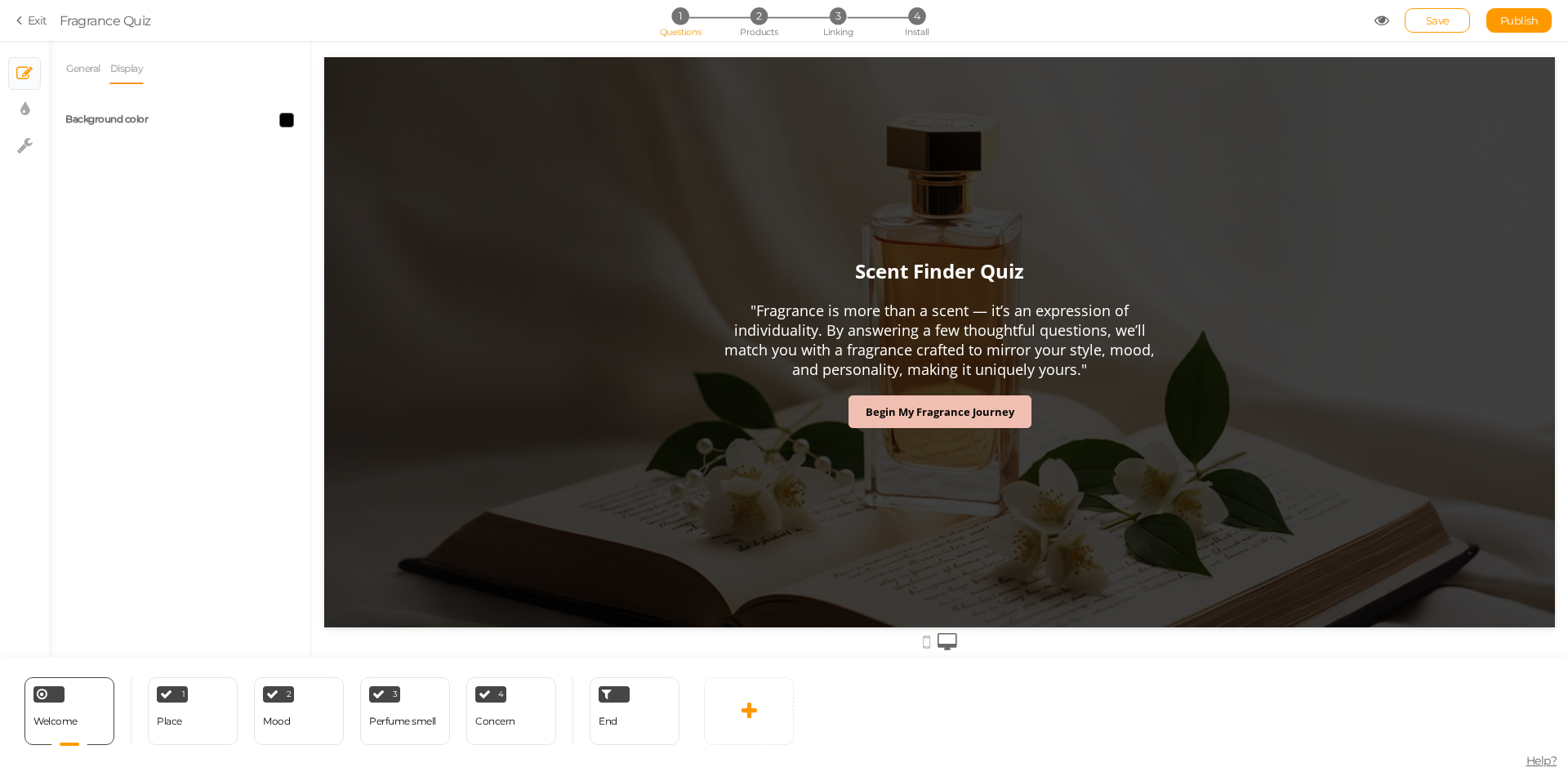
click at [282, 115] on span at bounding box center [286, 120] width 14 height 14
drag, startPoint x: 292, startPoint y: 233, endPoint x: 320, endPoint y: 233, distance: 28.0
click at [320, 233] on input "#000" at bounding box center [324, 235] width 82 height 14
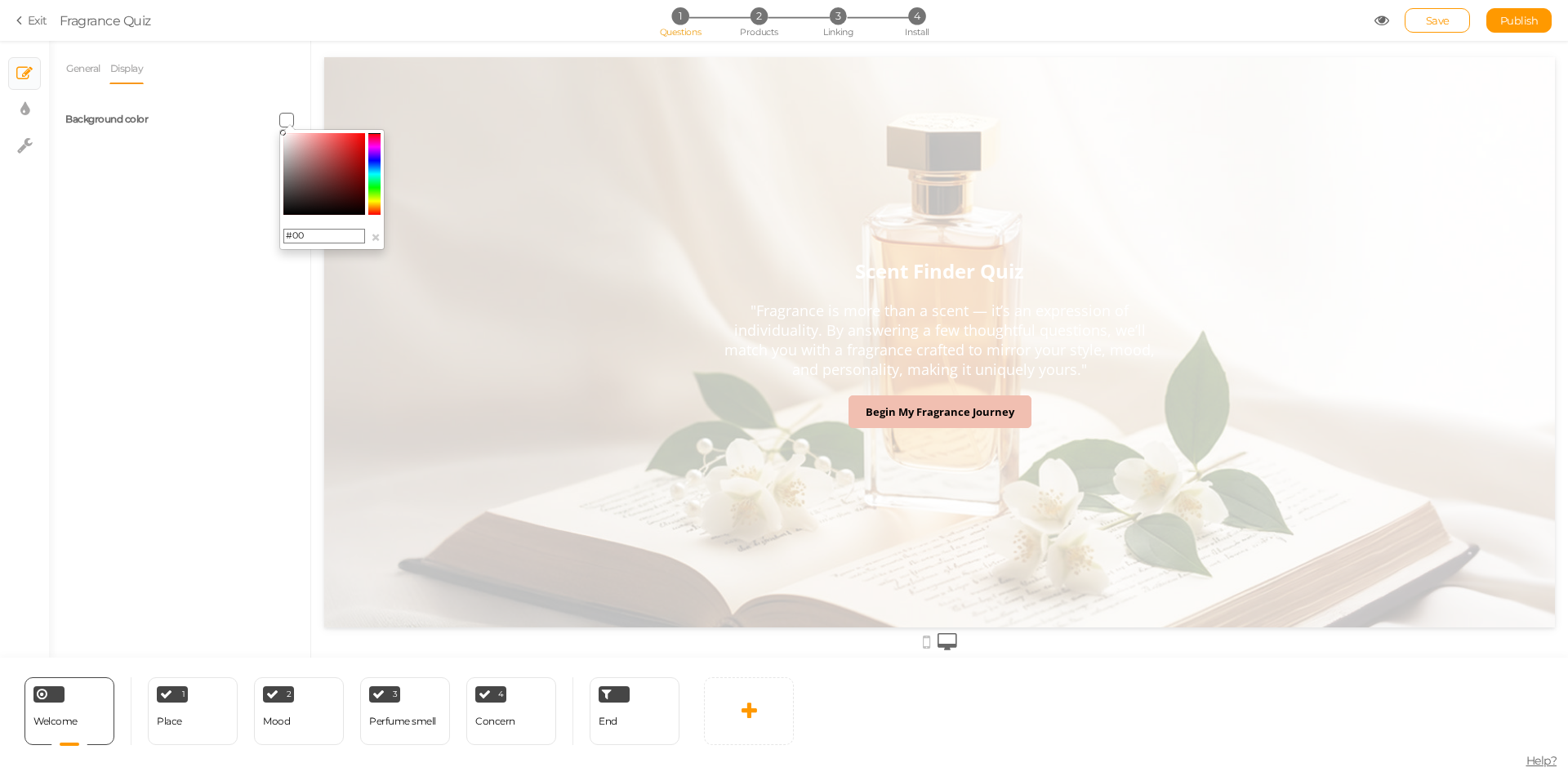
type input "#000"
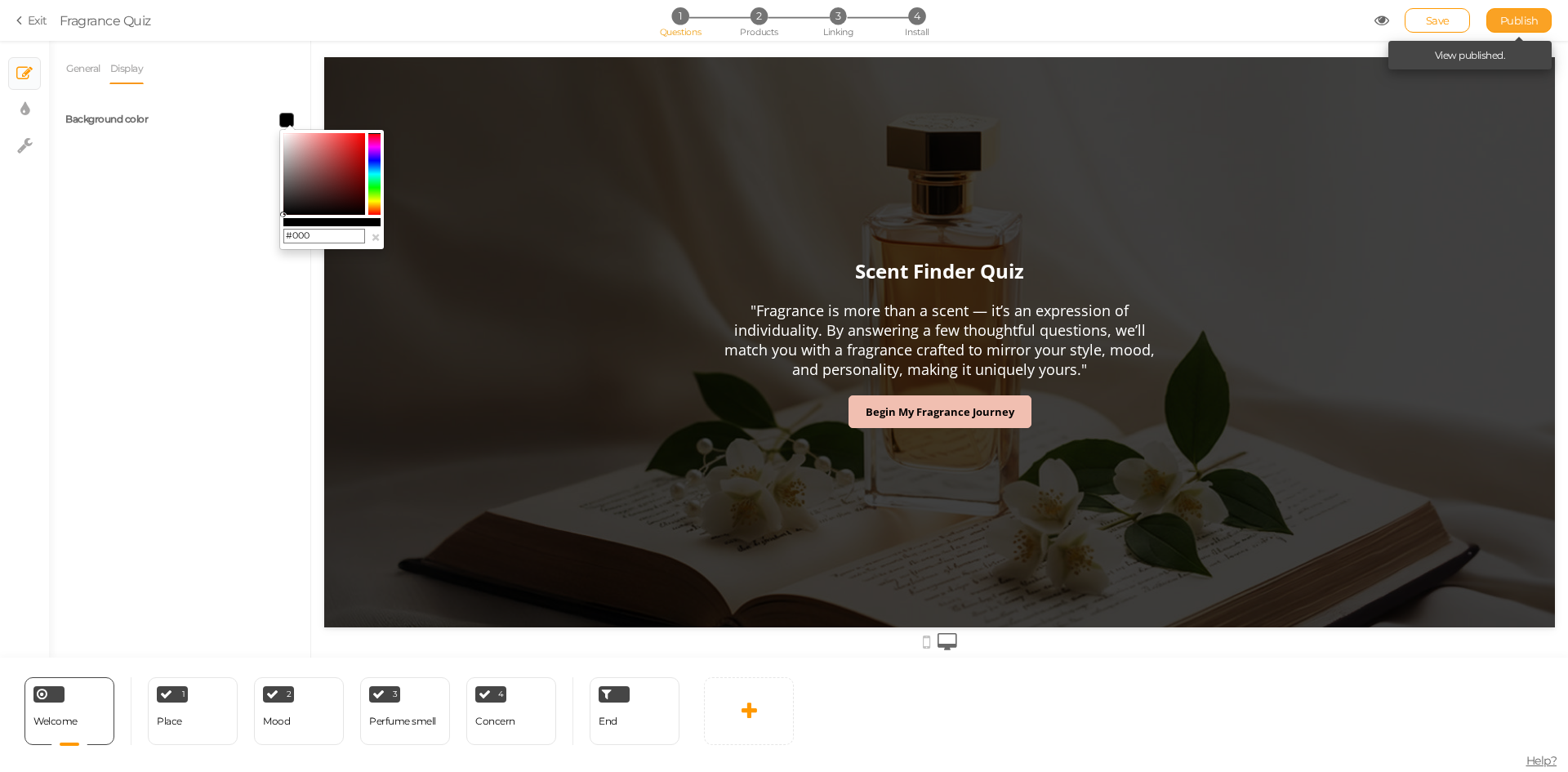
click at [1513, 10] on link "Publish" at bounding box center [1520, 19] width 66 height 24
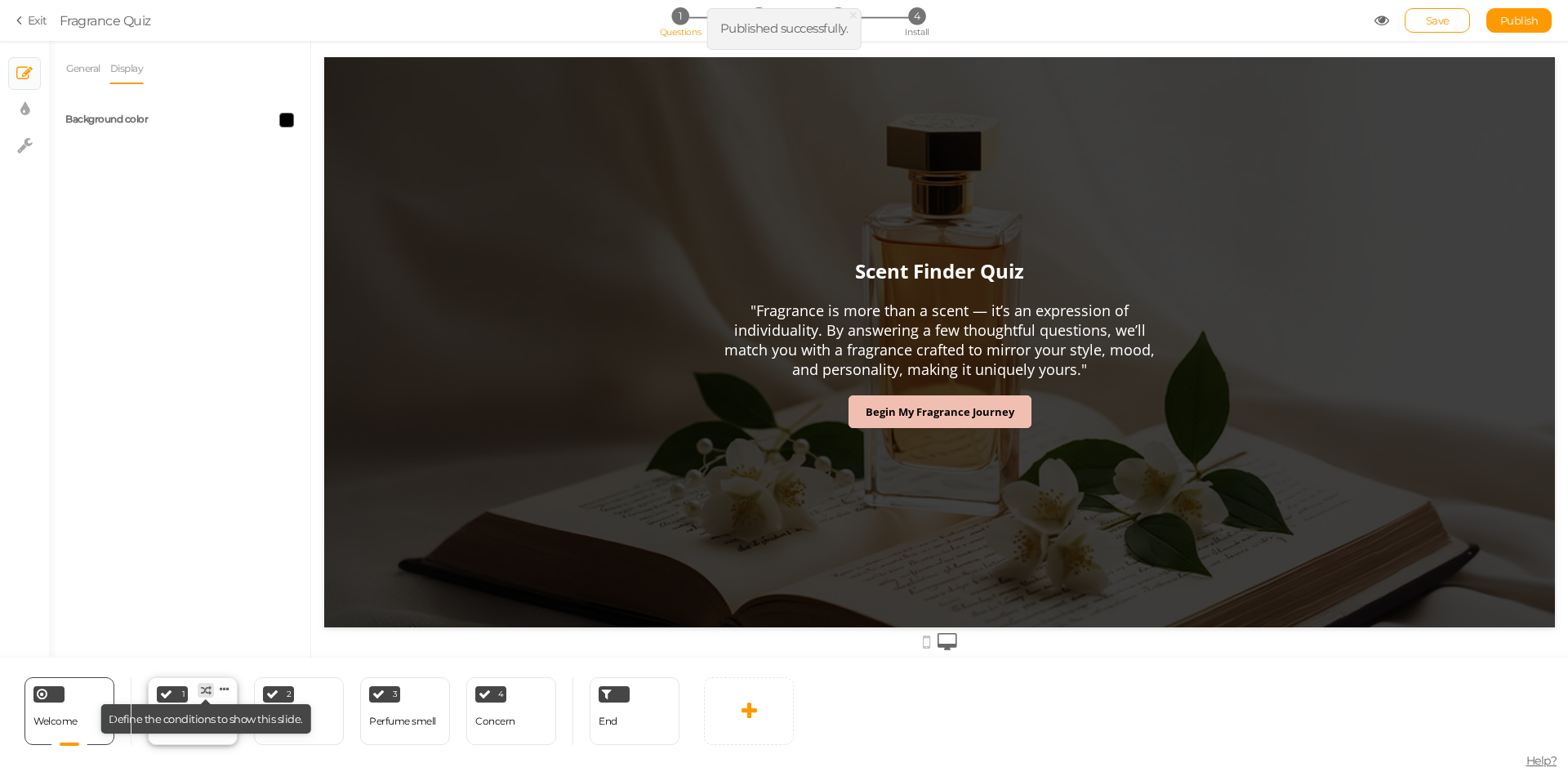
click at [198, 722] on tip-tip "× Define the conditions to show this slide." at bounding box center [206, 719] width 195 height 13
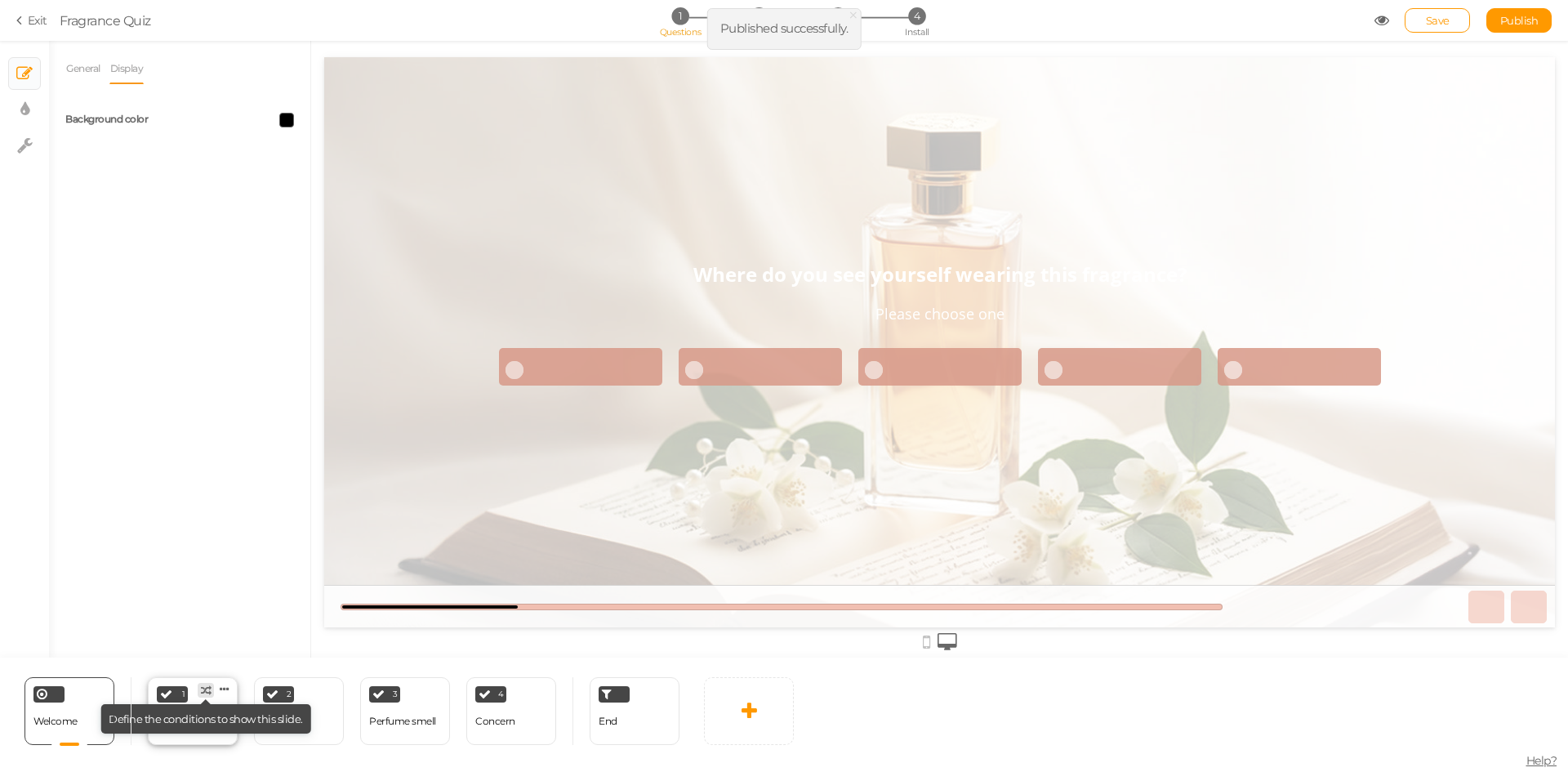
select select "2"
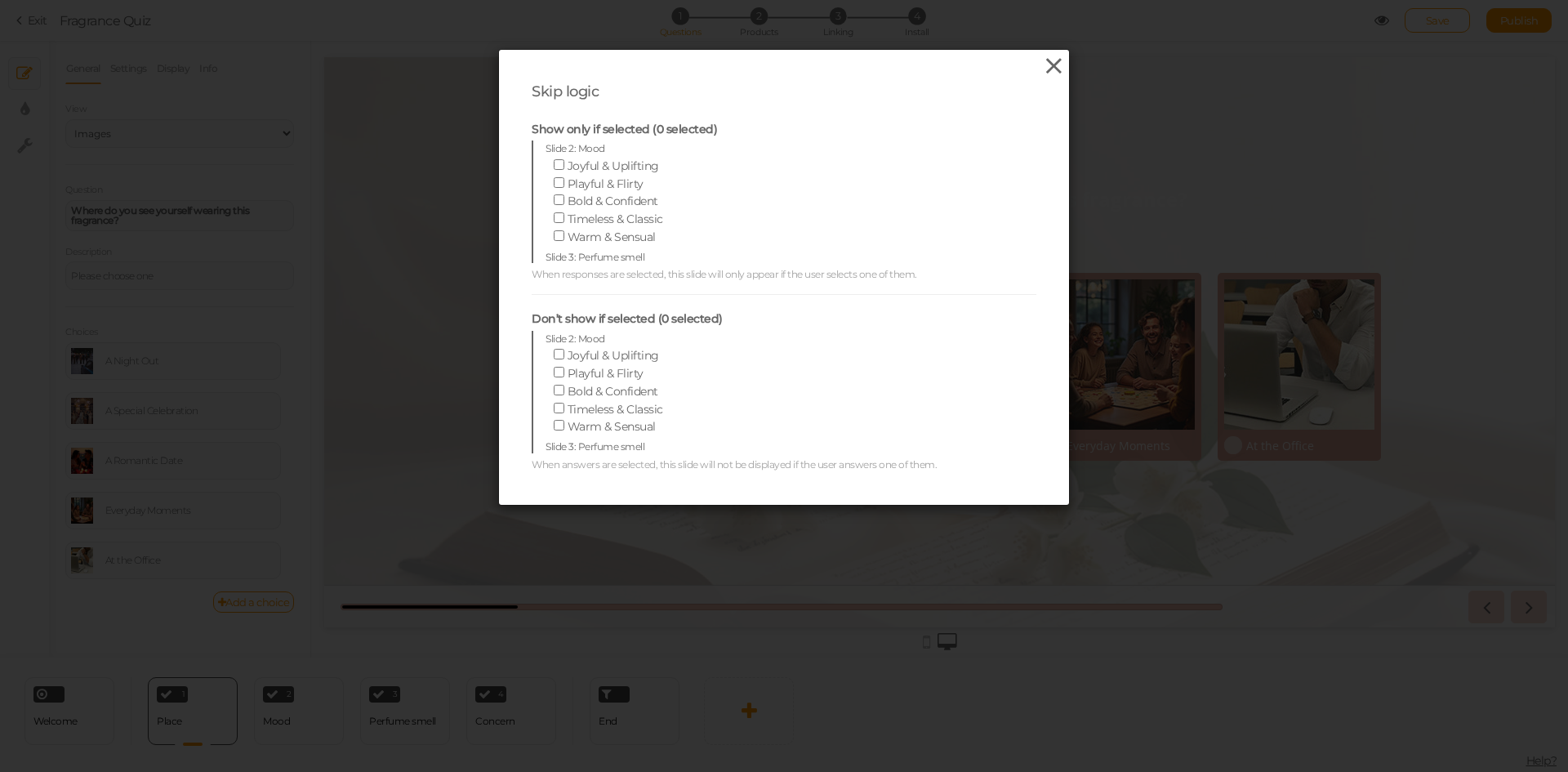
click at [1052, 62] on icon at bounding box center [1053, 66] width 24 height 24
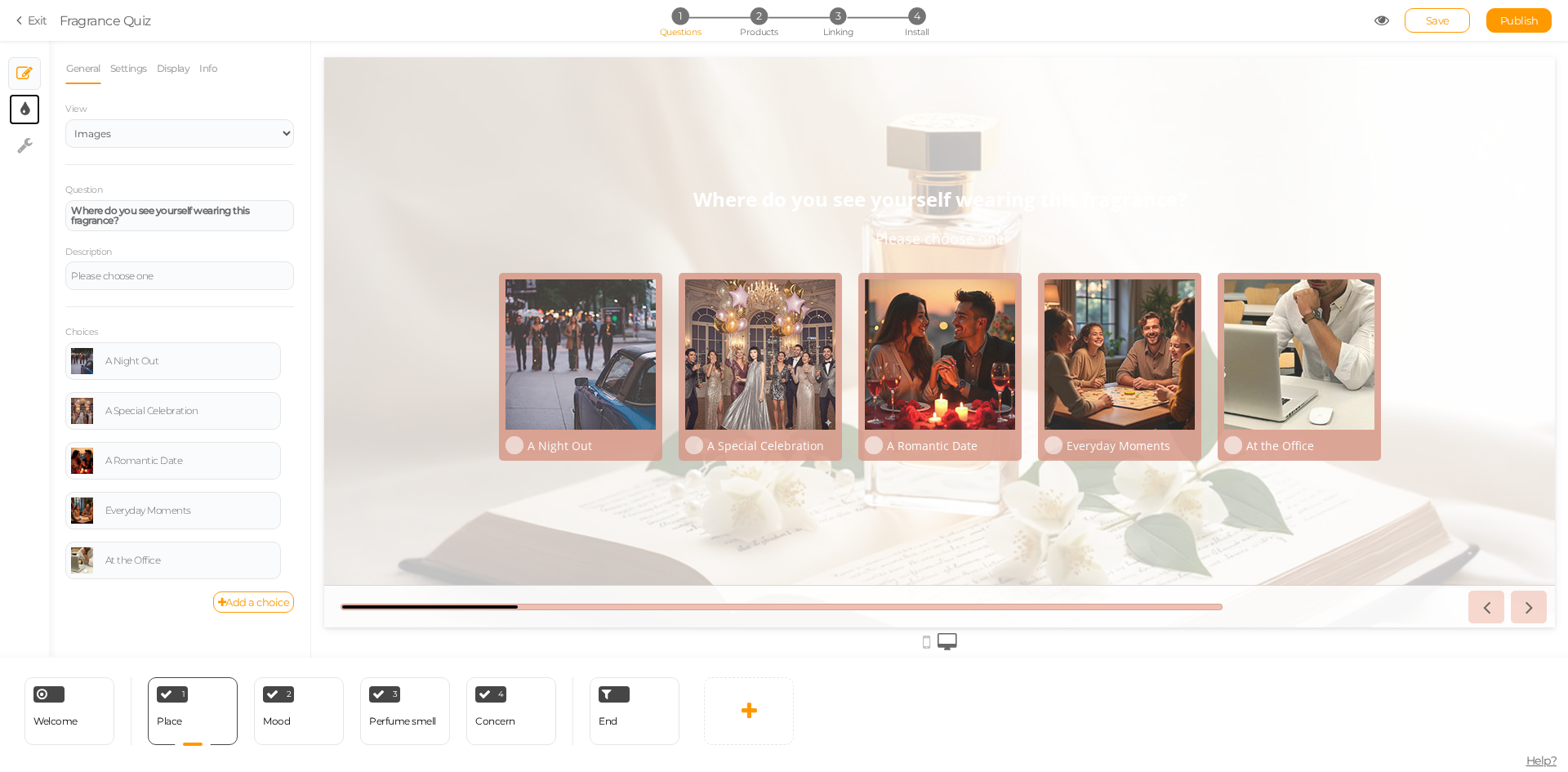
click at [18, 109] on link "× Display settings" at bounding box center [24, 109] width 31 height 31
select select "2"
select select "opensans"
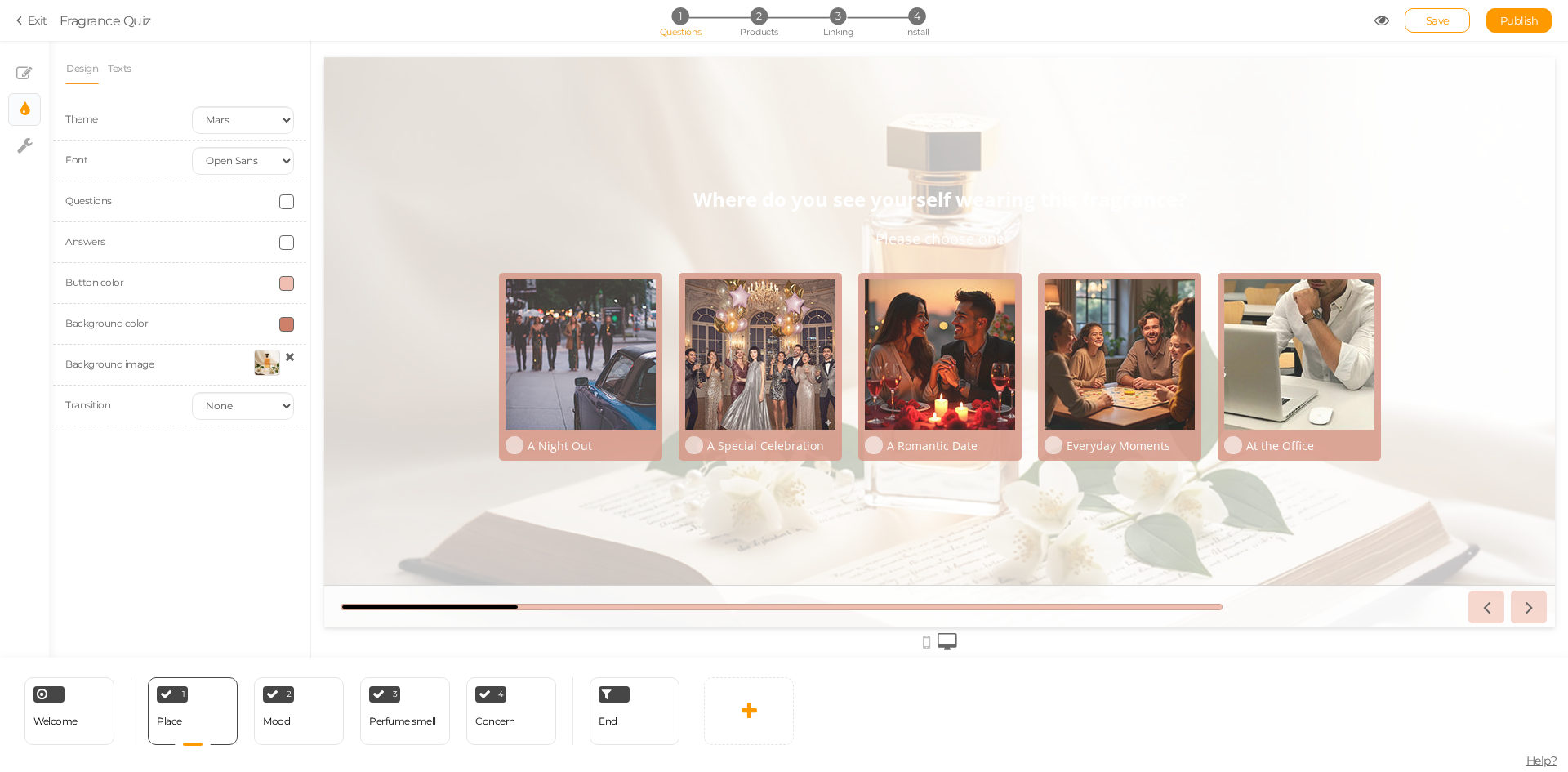
click at [290, 201] on span at bounding box center [286, 201] width 14 height 14
click at [343, 313] on input "#FFF" at bounding box center [324, 317] width 82 height 14
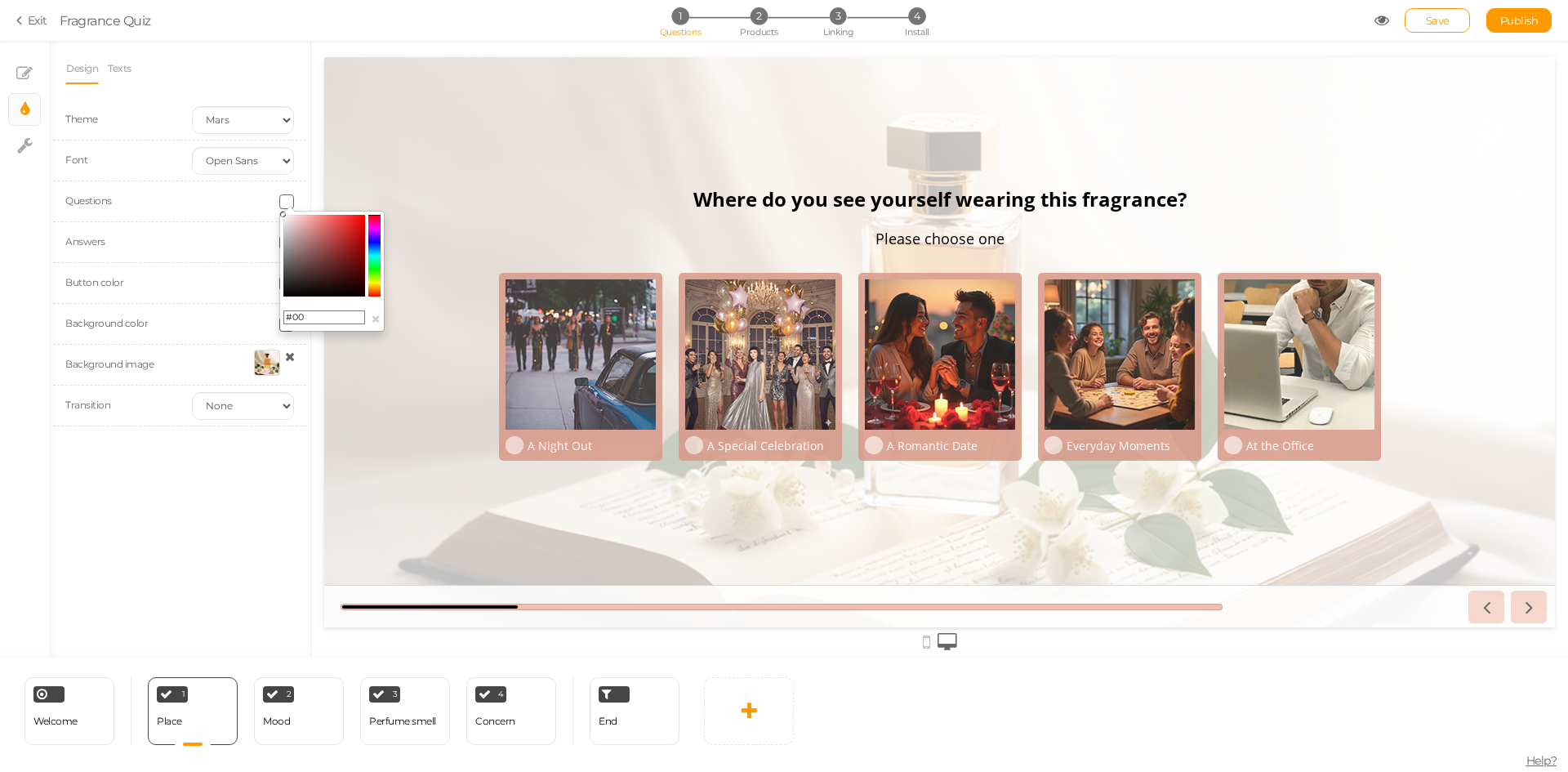
type input "#000"
click at [248, 517] on div "Design Texts Theme Earth Mars Font Custom Default Lato Lora Montserrat Open San…" at bounding box center [179, 349] width 261 height 617
click at [512, 453] on div at bounding box center [515, 445] width 18 height 18
click at [285, 246] on span at bounding box center [286, 242] width 14 height 14
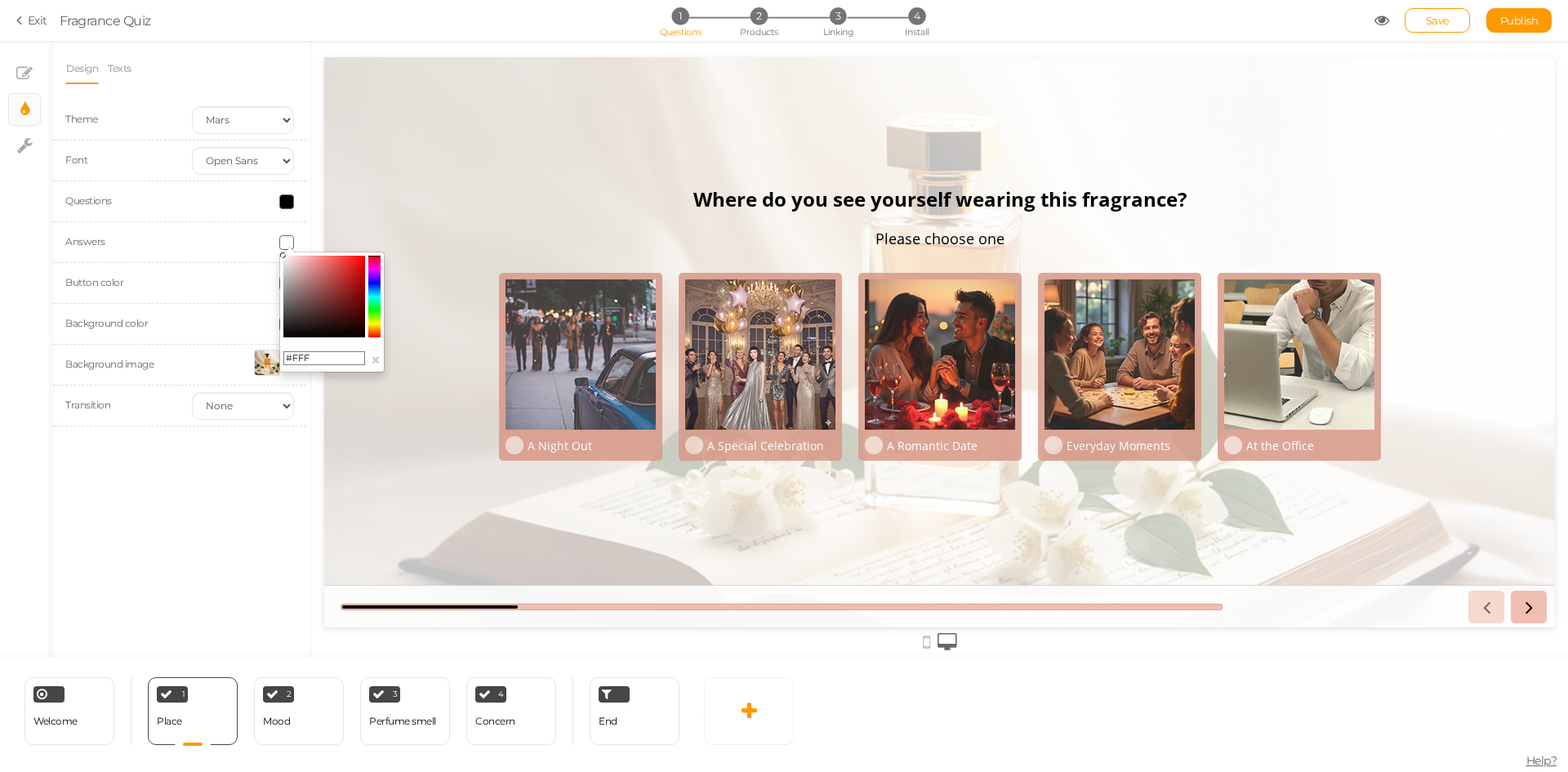
drag, startPoint x: 294, startPoint y: 357, endPoint x: 319, endPoint y: 359, distance: 25.1
click at [319, 359] on input "#FFF" at bounding box center [324, 358] width 82 height 14
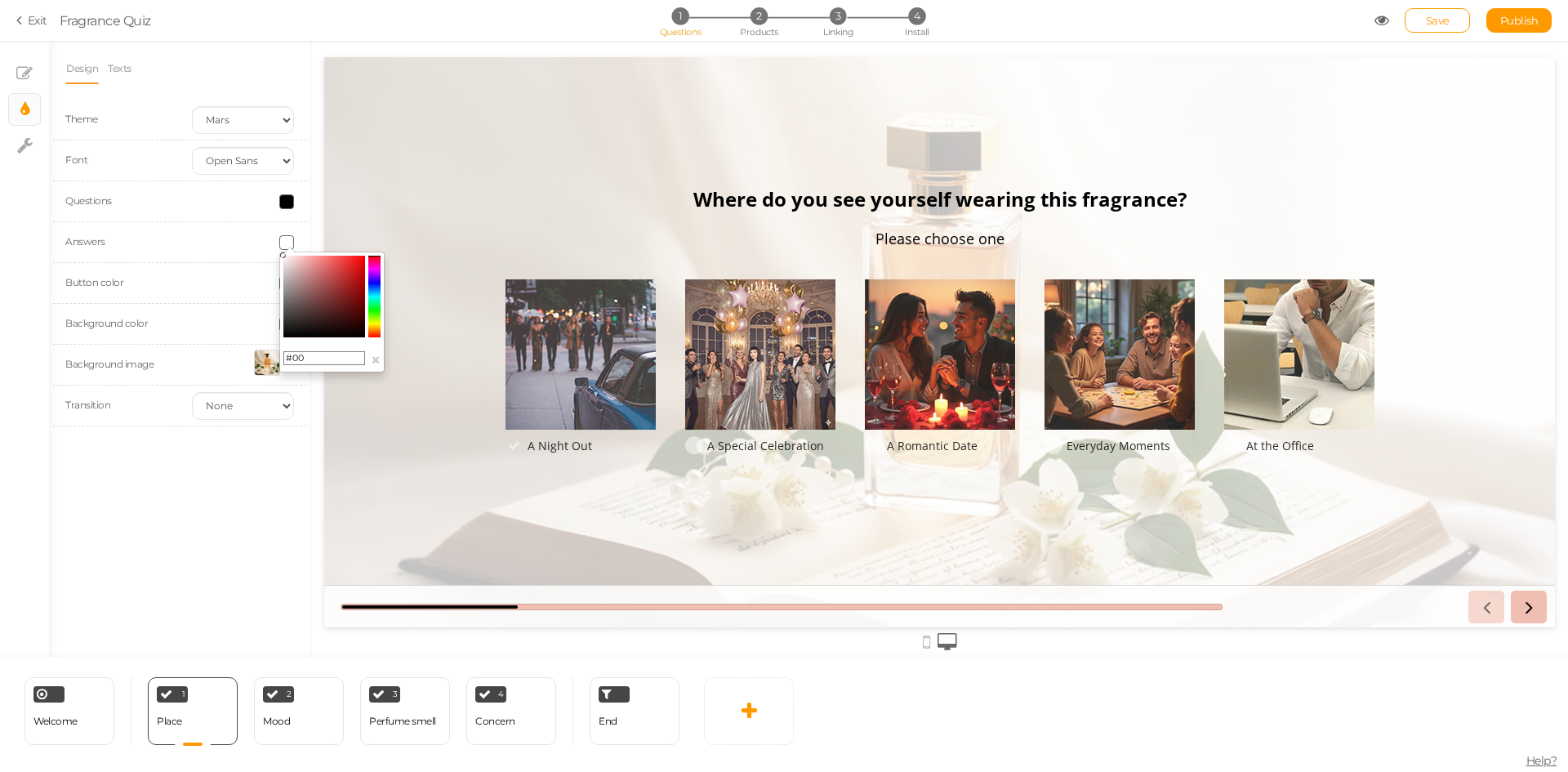
type input "#000"
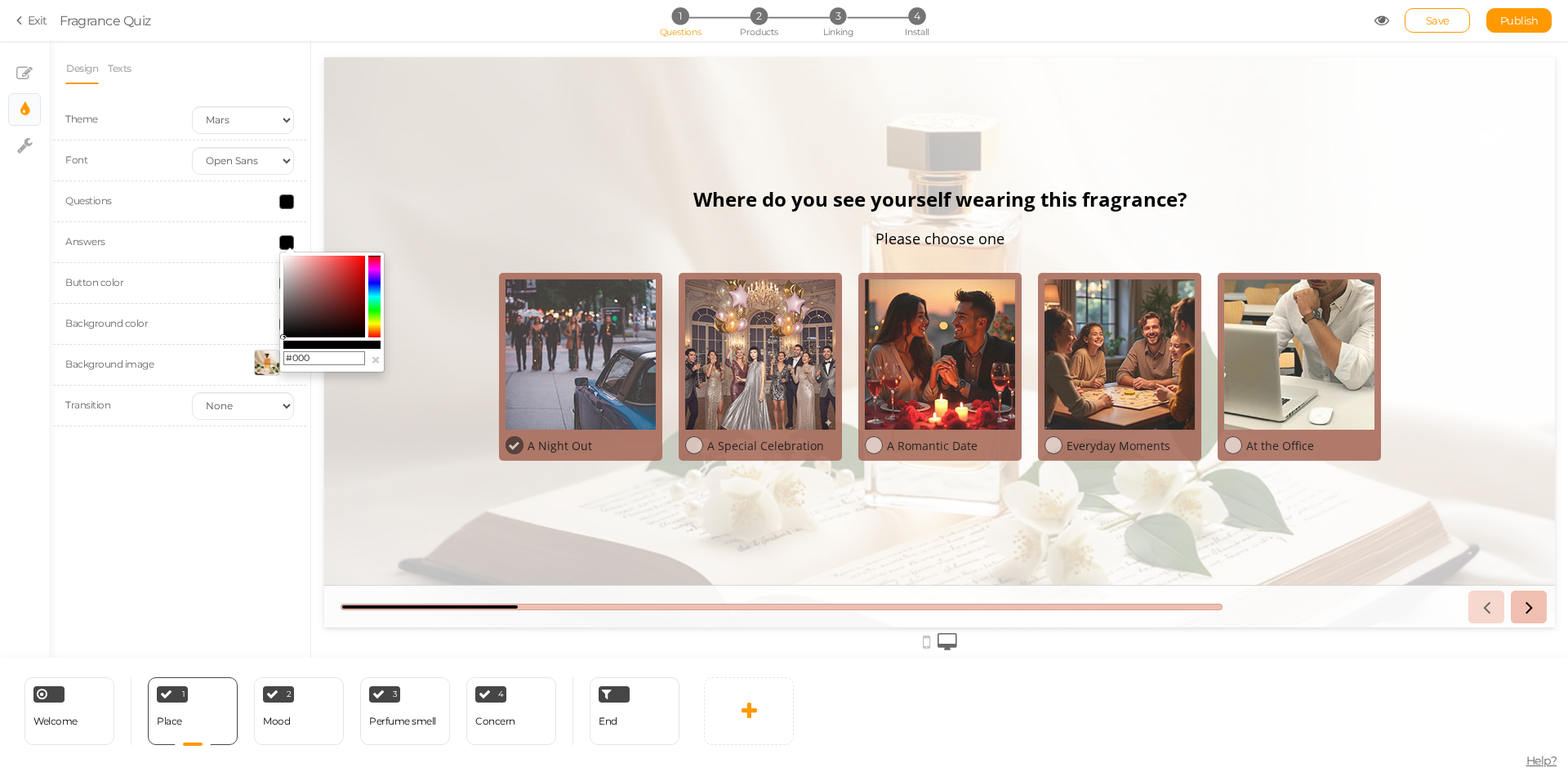
click at [267, 500] on div "Design Texts Theme Earth Mars Font Custom Default Lato Lora Montserrat Open San…" at bounding box center [179, 349] width 261 height 617
click at [309, 716] on div "2 Mood × Define the conditions to show this slide. Clone Change type Delete" at bounding box center [299, 711] width 90 height 67
select select "2"
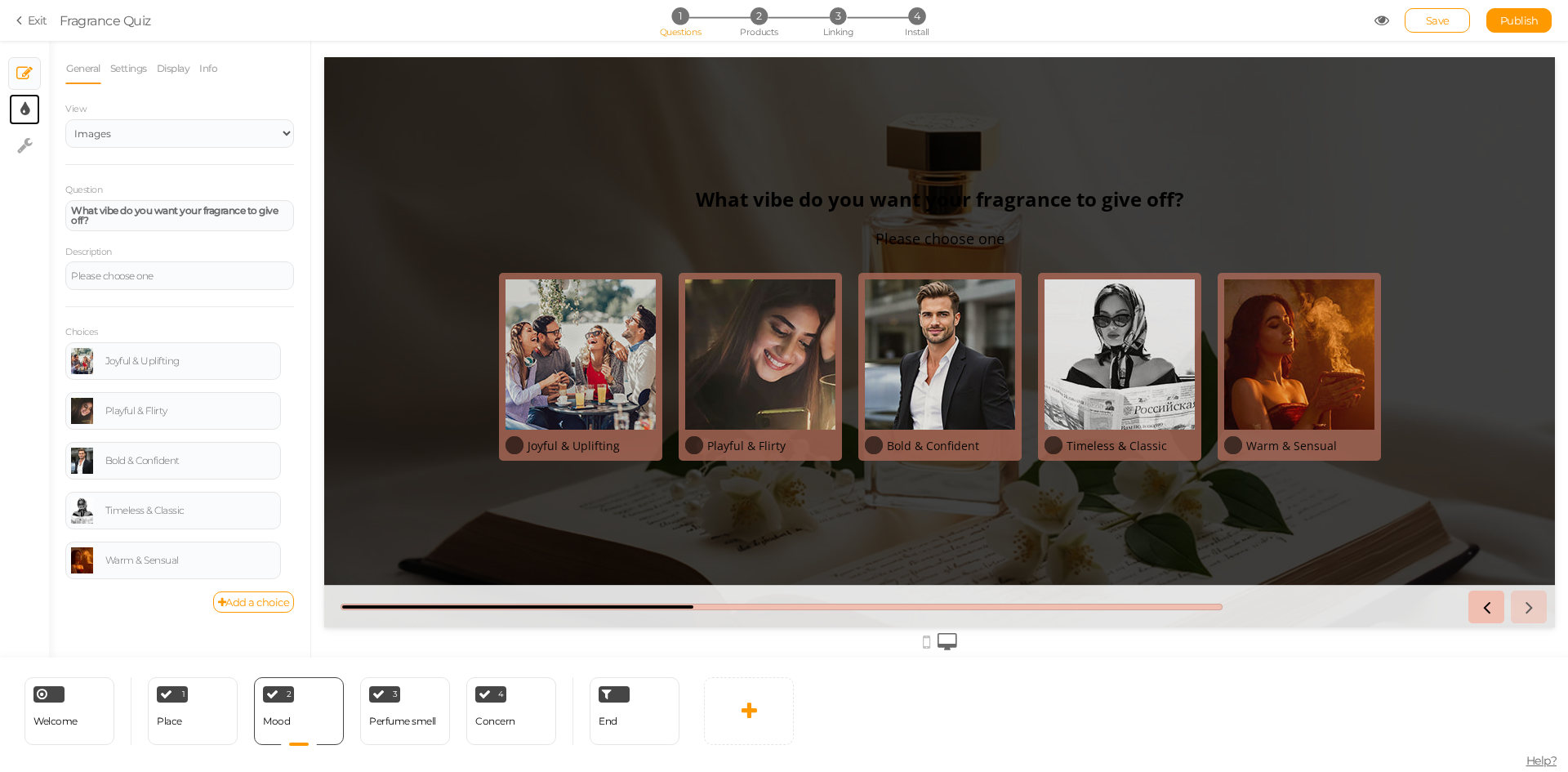
click at [31, 116] on link "× Display settings" at bounding box center [24, 109] width 31 height 31
select select "2"
select select "opensans"
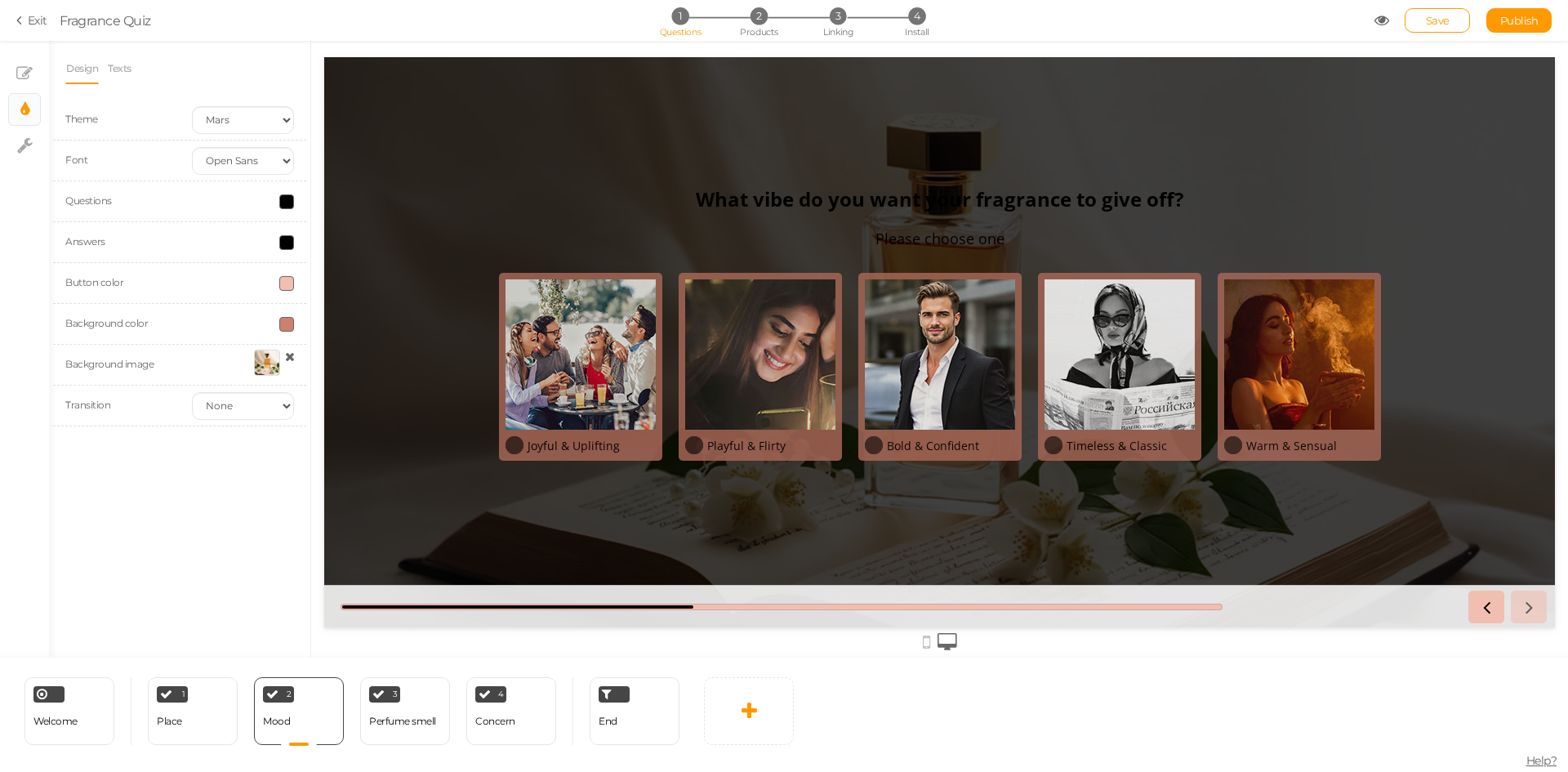
click at [288, 202] on span at bounding box center [286, 201] width 14 height 14
drag, startPoint x: 294, startPoint y: 317, endPoint x: 325, endPoint y: 318, distance: 31.0
click at [325, 318] on input "#000" at bounding box center [324, 317] width 82 height 14
type input "#FFF"
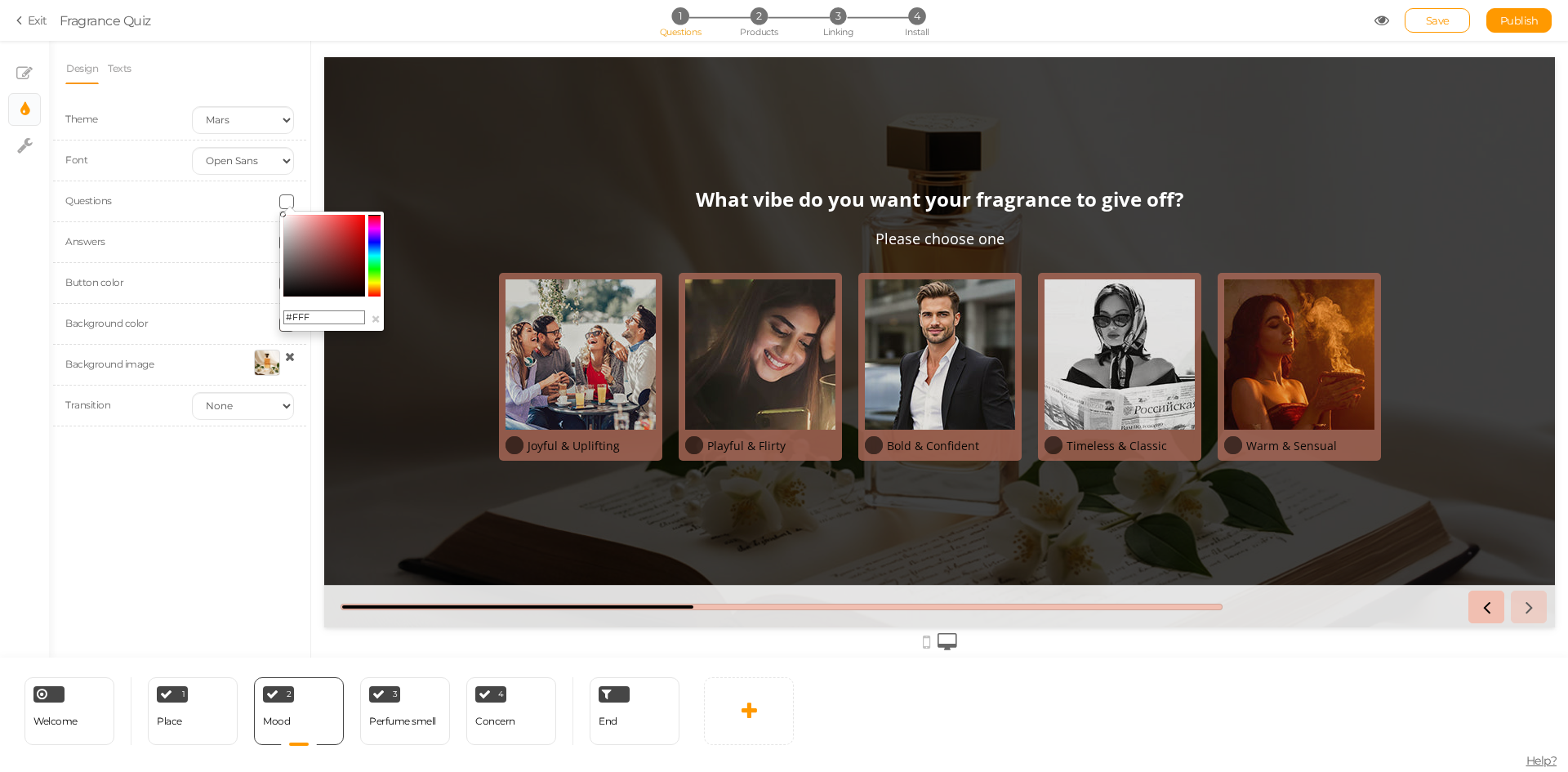
click at [239, 467] on div "Design Texts Theme Earth Mars Font Custom Default Lato Lora Montserrat Open San…" at bounding box center [179, 349] width 261 height 617
click at [518, 445] on icon at bounding box center [514, 445] width 11 height 11
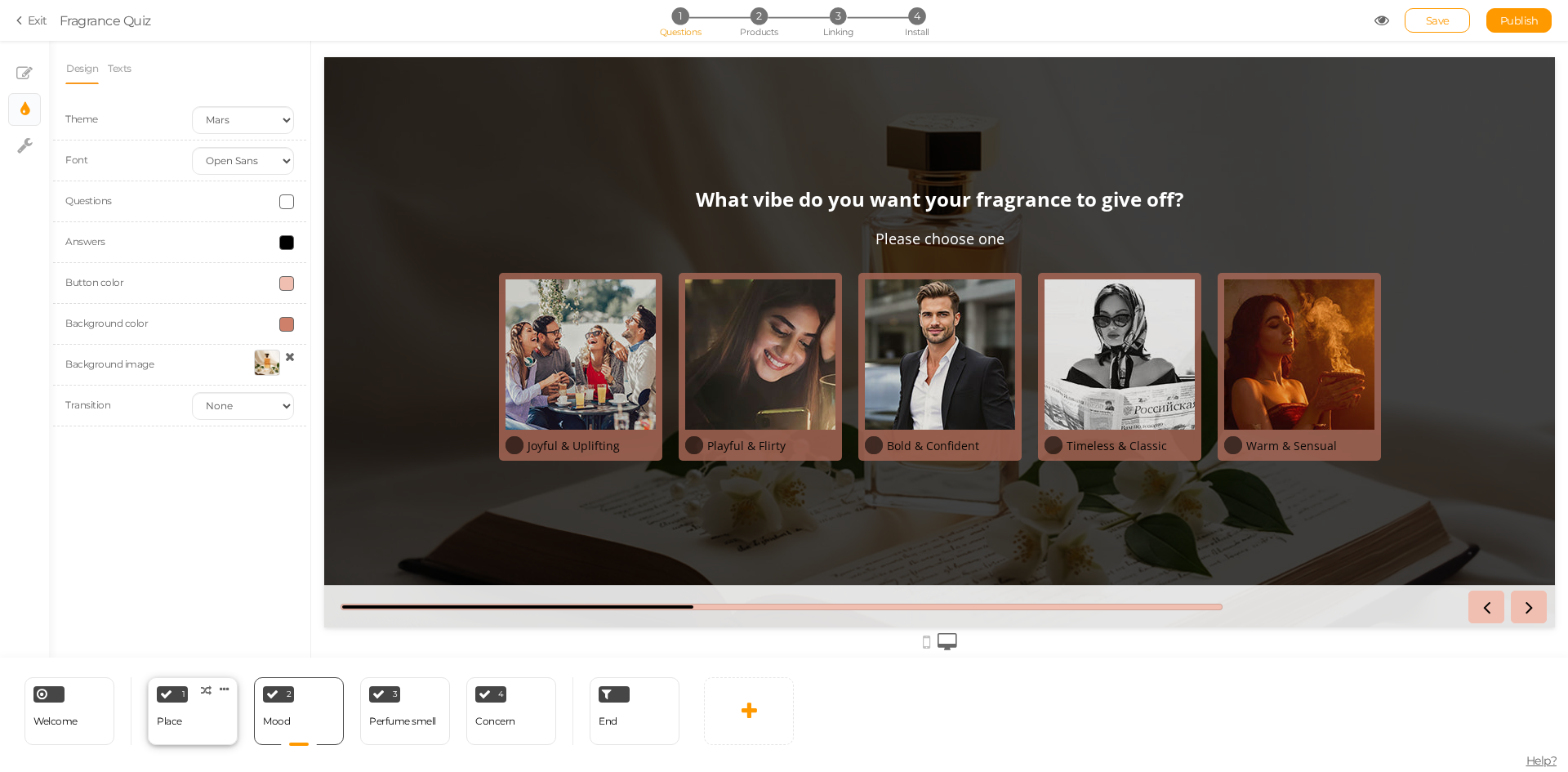
click at [174, 719] on div "Place" at bounding box center [170, 721] width 25 height 12
select select "2"
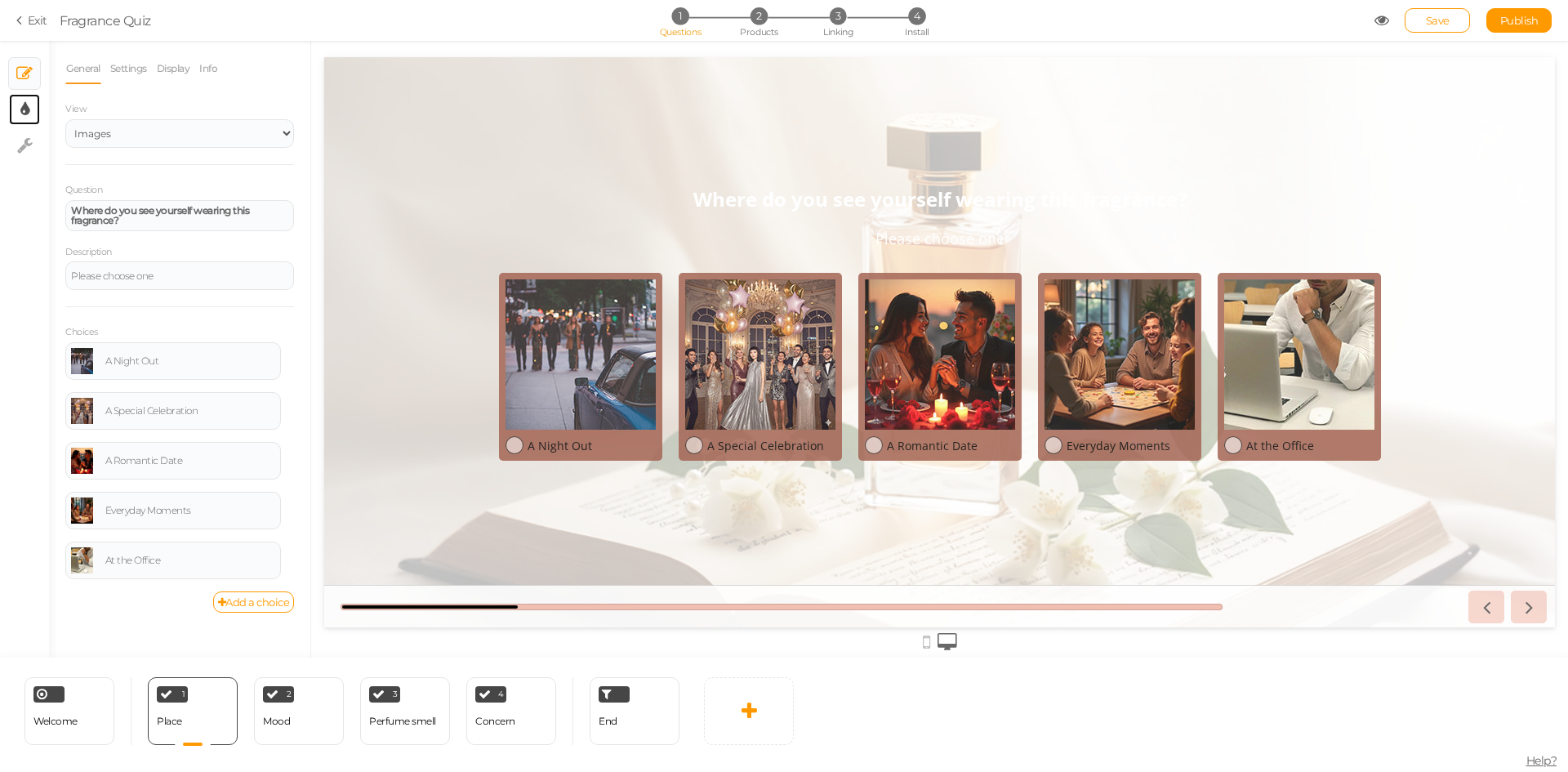
click at [24, 118] on tip-cont at bounding box center [24, 109] width 9 height 19
select select "2"
select select "opensans"
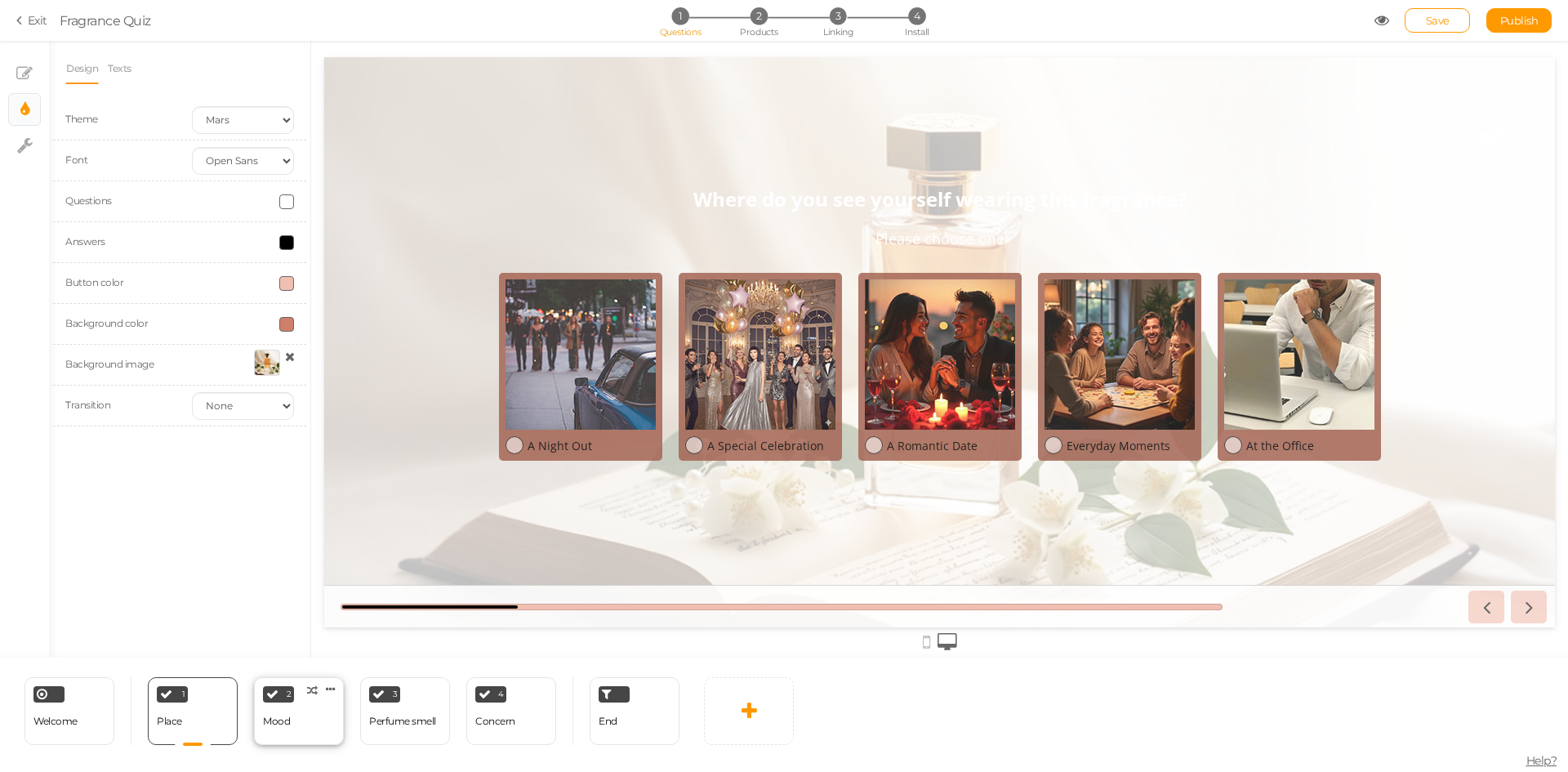
click at [317, 714] on div "2 Mood × Define the conditions to show this slide. Clone Change type Delete" at bounding box center [299, 711] width 90 height 67
select select "2"
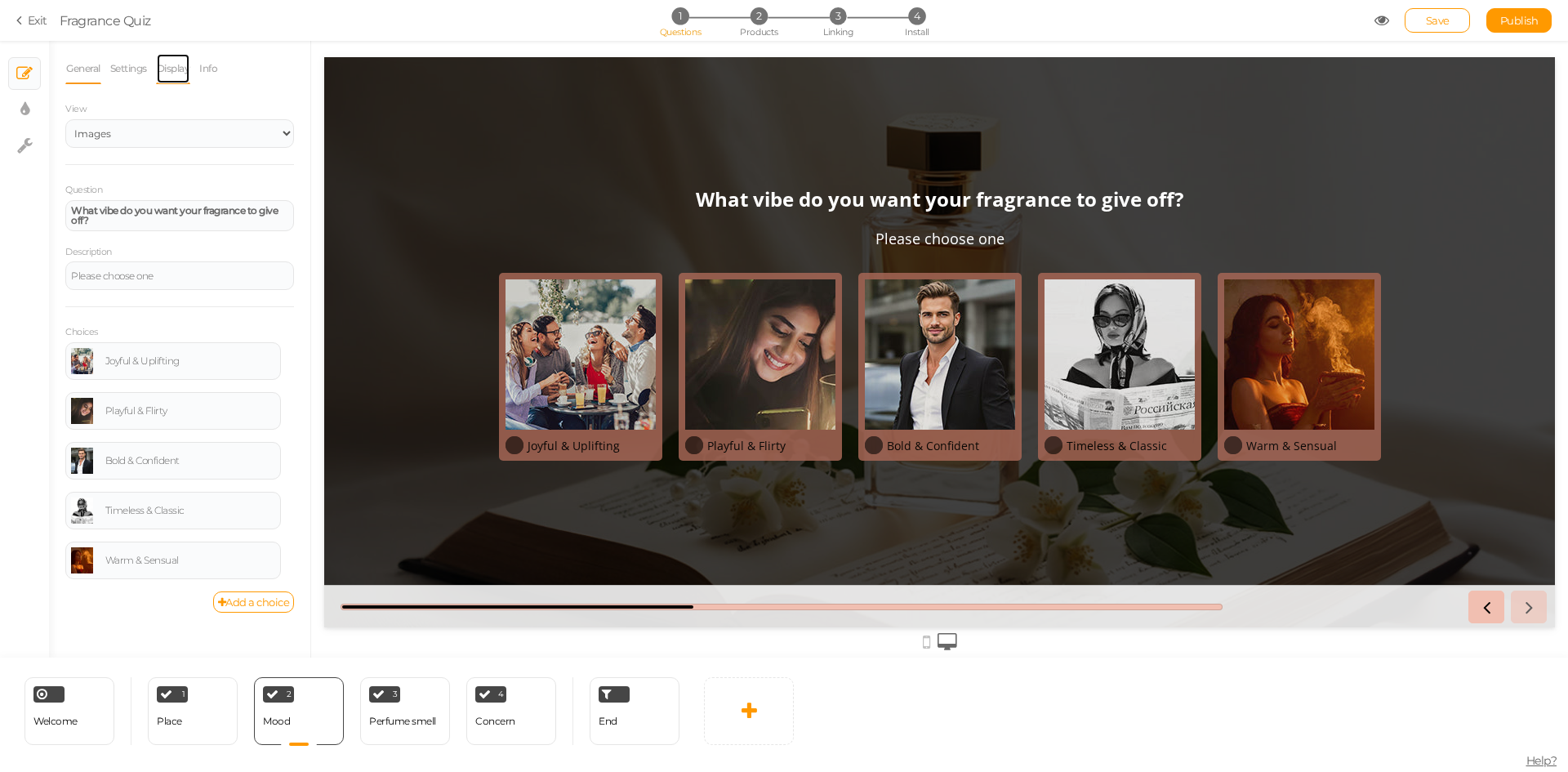
click at [189, 69] on link "Display" at bounding box center [173, 68] width 35 height 31
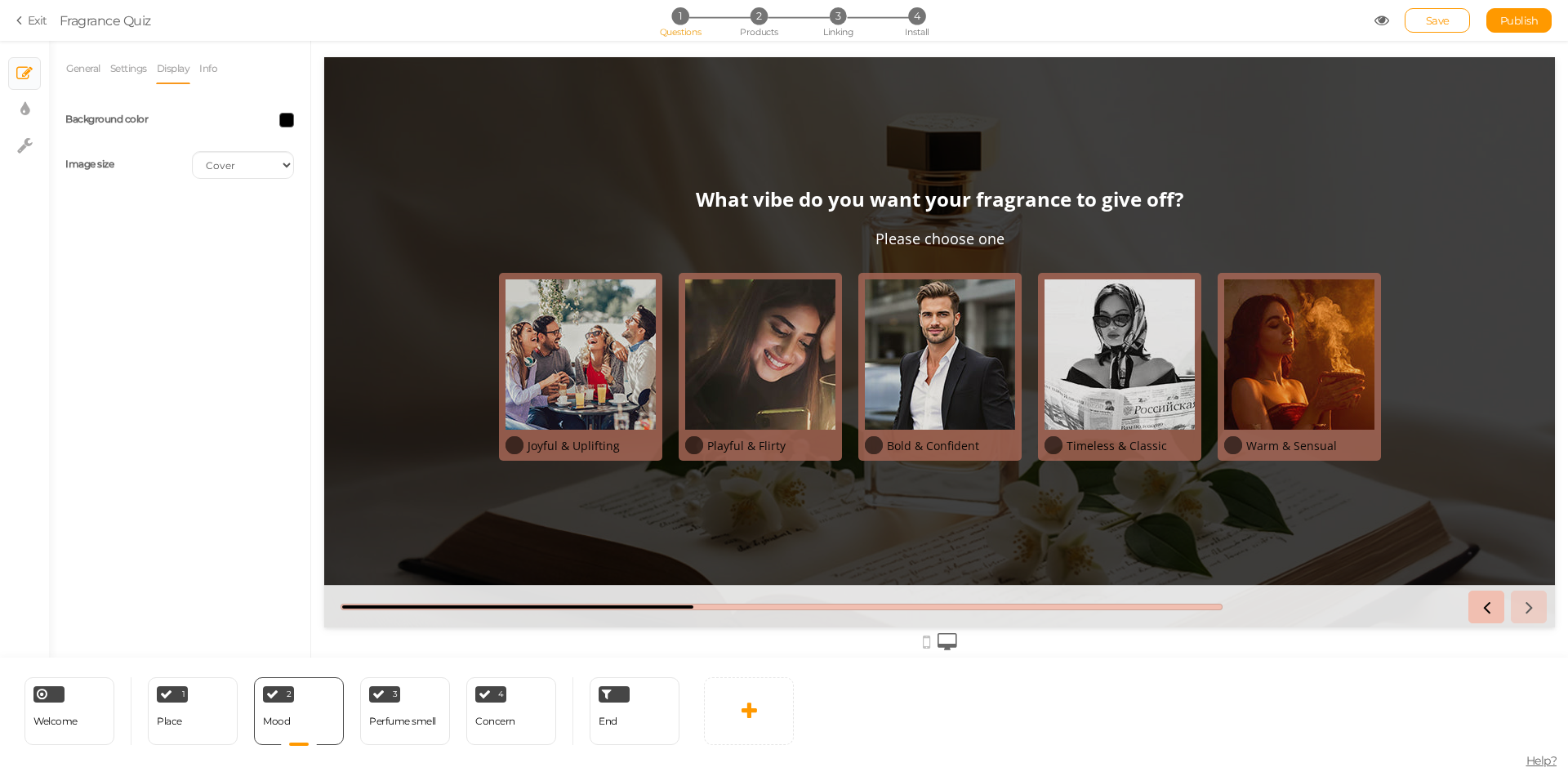
click at [292, 126] on span at bounding box center [286, 120] width 14 height 14
click at [334, 238] on input "#000" at bounding box center [324, 235] width 82 height 14
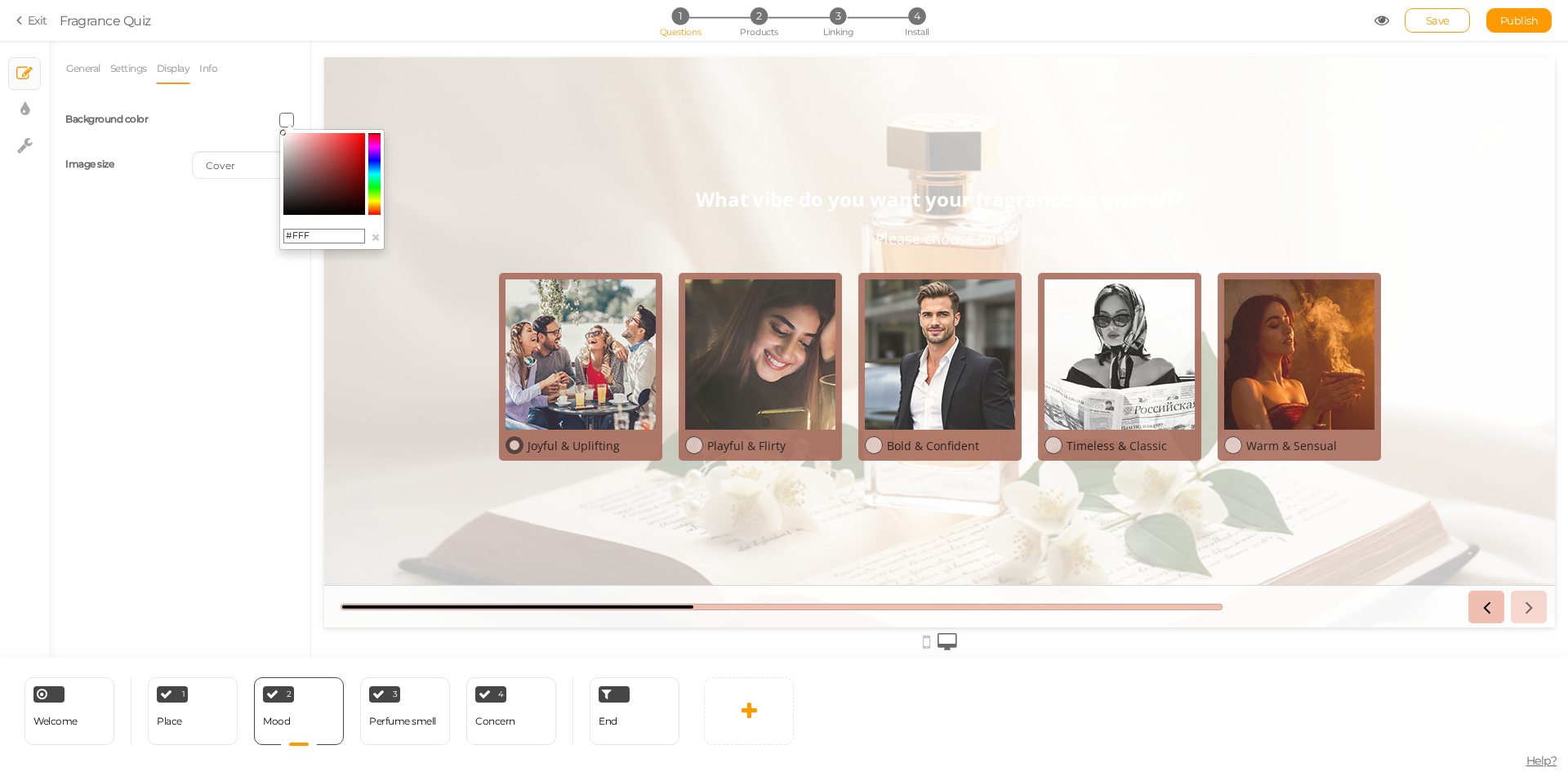
type input "#FFF"
click at [524, 443] on div "Joyful & Uplifting" at bounding box center [589, 445] width 132 height 15
click at [88, 61] on link "General" at bounding box center [83, 68] width 36 height 31
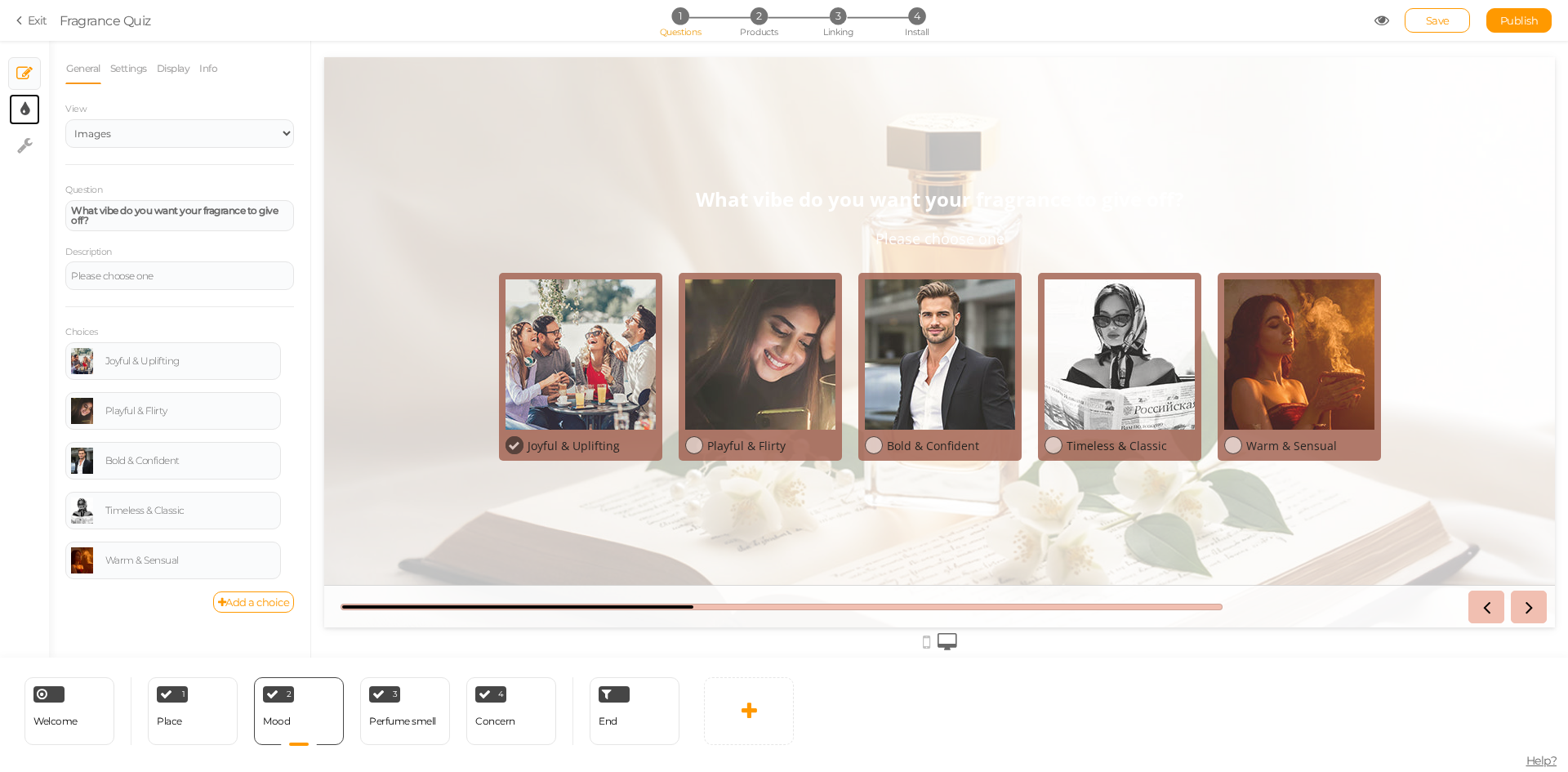
click at [28, 109] on icon at bounding box center [24, 109] width 9 height 16
select select "2"
select select "opensans"
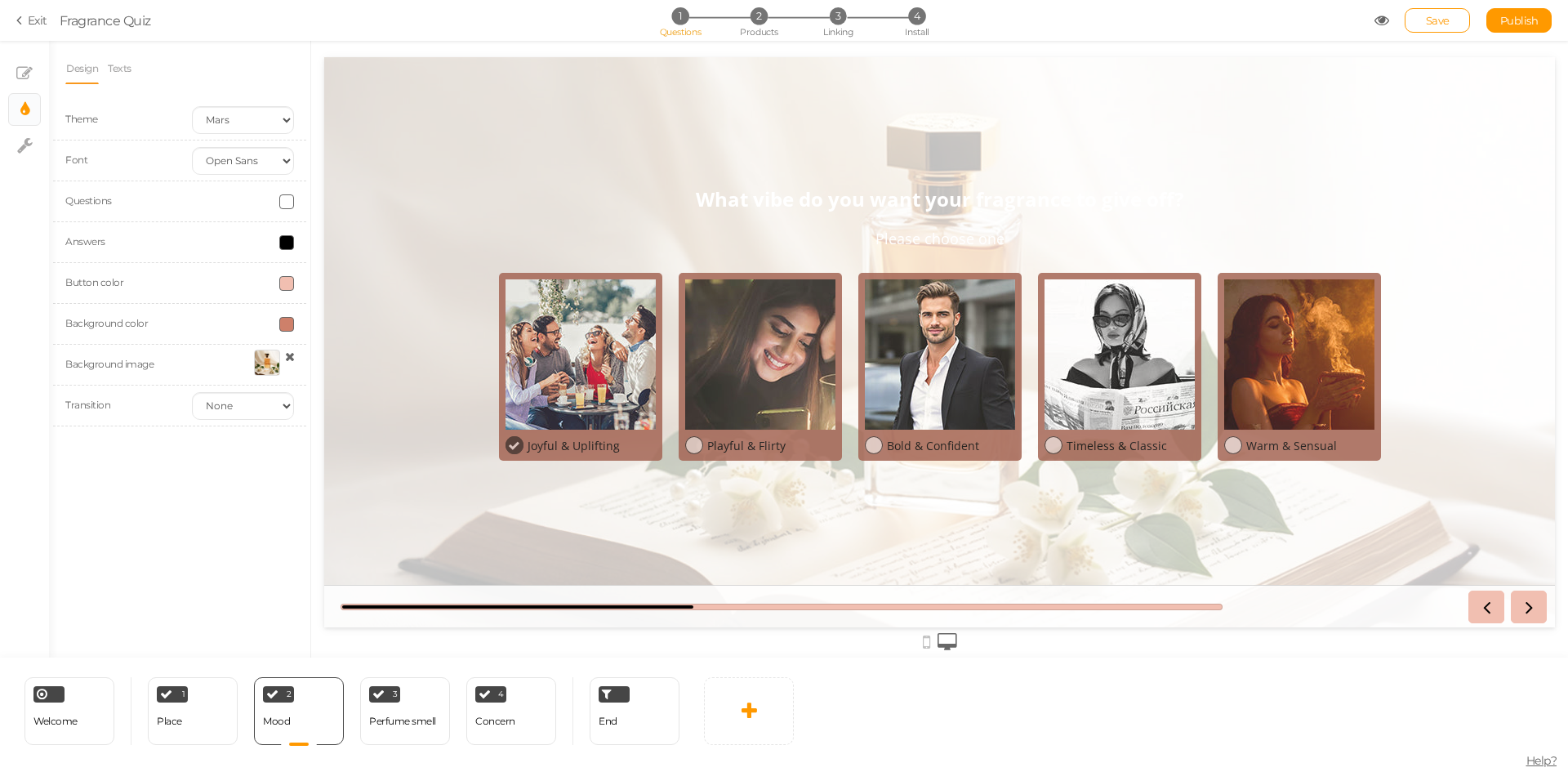
click at [284, 202] on span at bounding box center [286, 201] width 14 height 14
drag, startPoint x: 289, startPoint y: 318, endPoint x: 320, endPoint y: 319, distance: 31.0
click at [320, 319] on input "#FFF" at bounding box center [324, 317] width 82 height 14
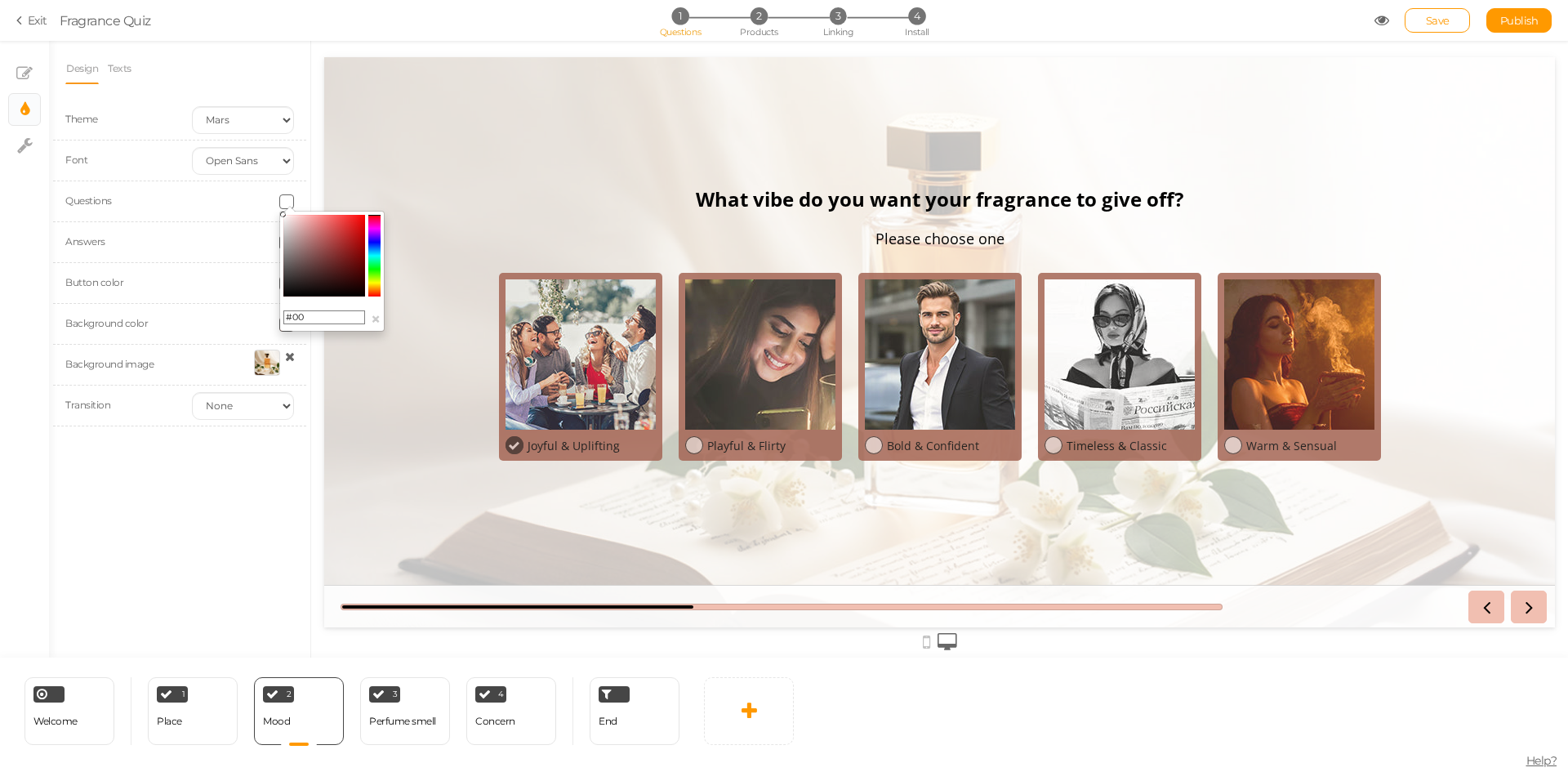
type input "#000"
click at [252, 476] on div "Design Texts Theme Earth Mars Font Custom Default Lato Lora Montserrat Open San…" at bounding box center [179, 349] width 261 height 617
click at [97, 718] on div "Welcome Delete" at bounding box center [68, 711] width 90 height 67
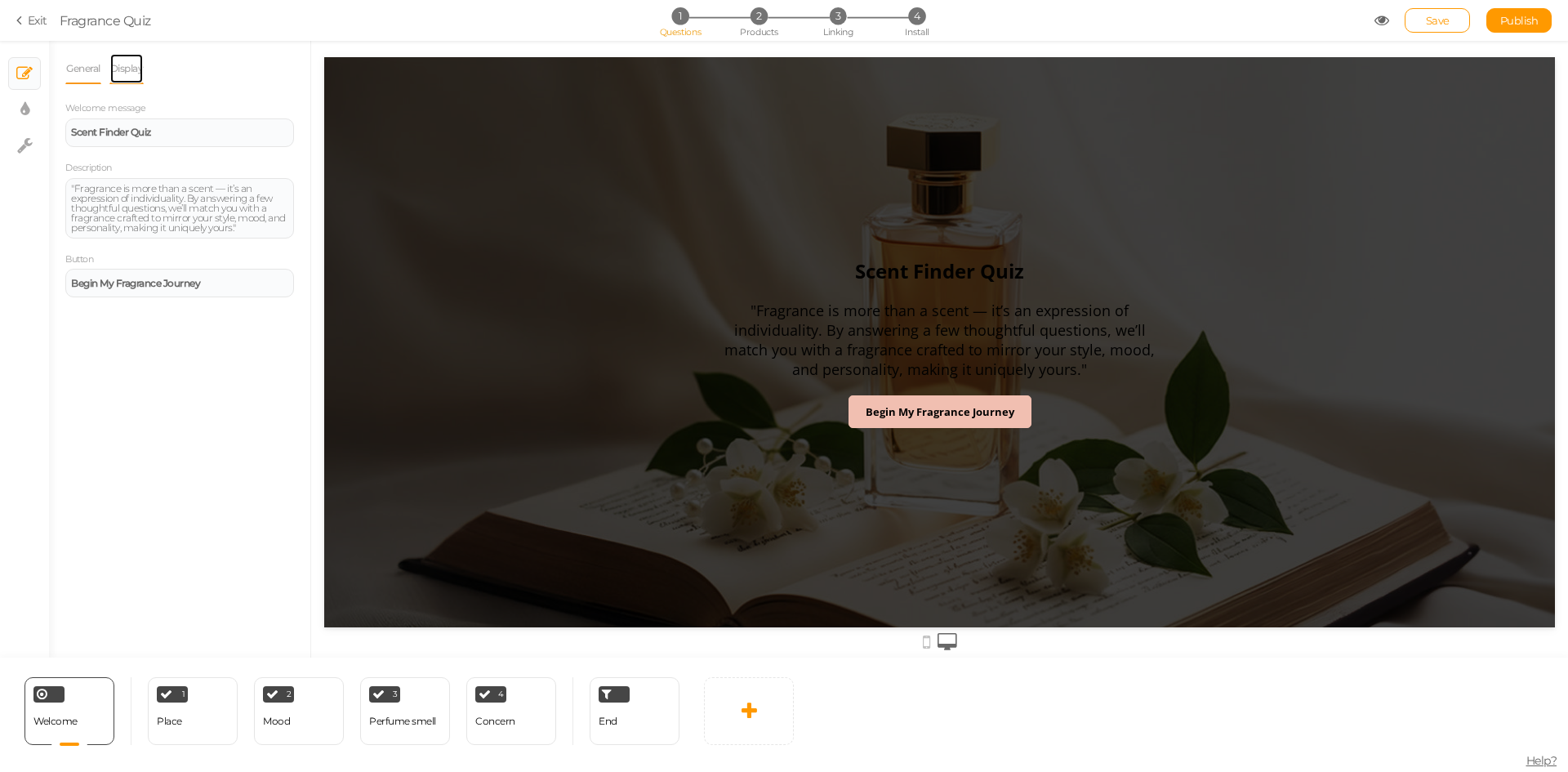
click at [132, 71] on link "Display" at bounding box center [127, 68] width 35 height 31
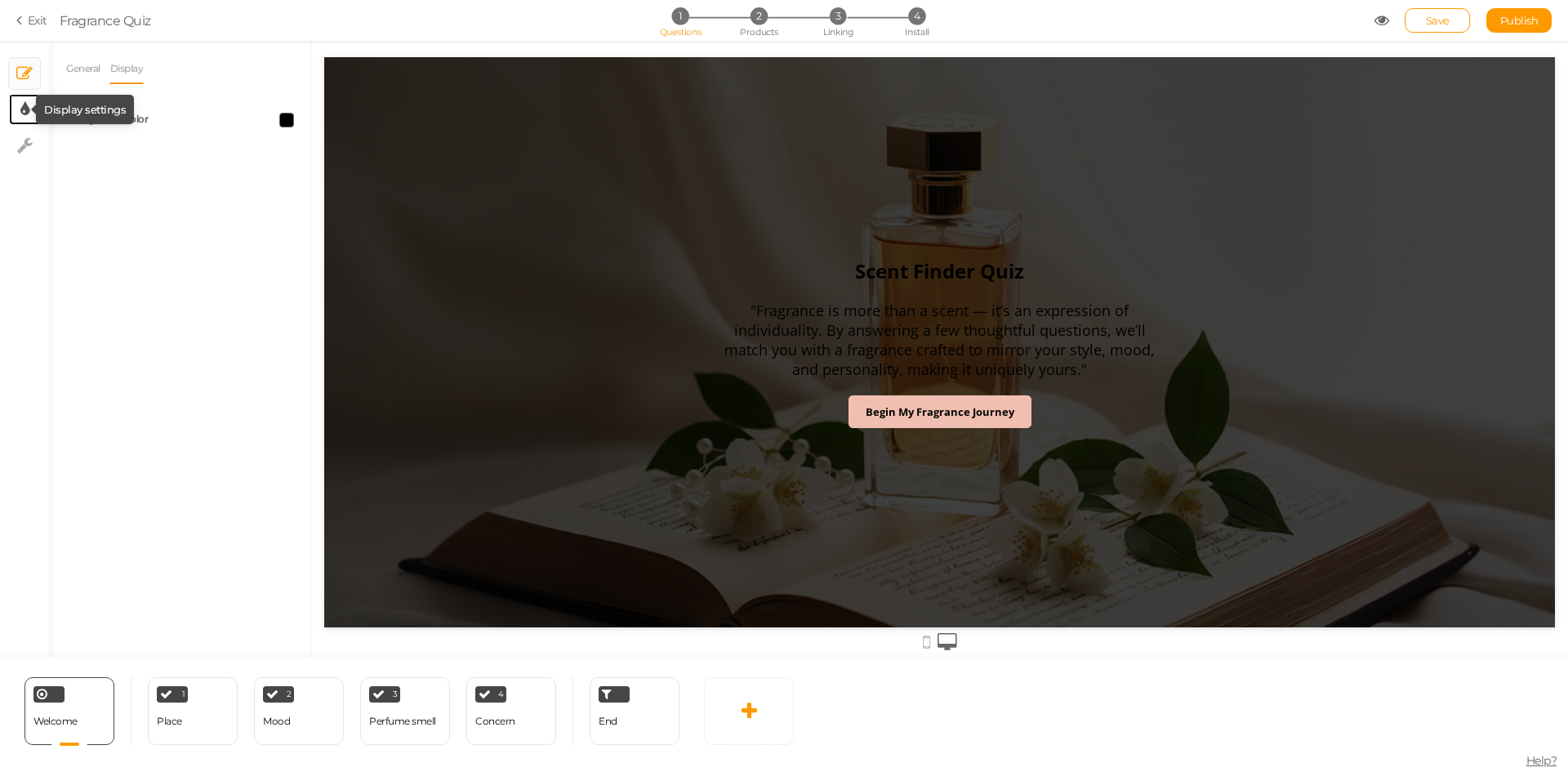
click at [24, 102] on icon at bounding box center [24, 109] width 9 height 16
select select "2"
select select "opensans"
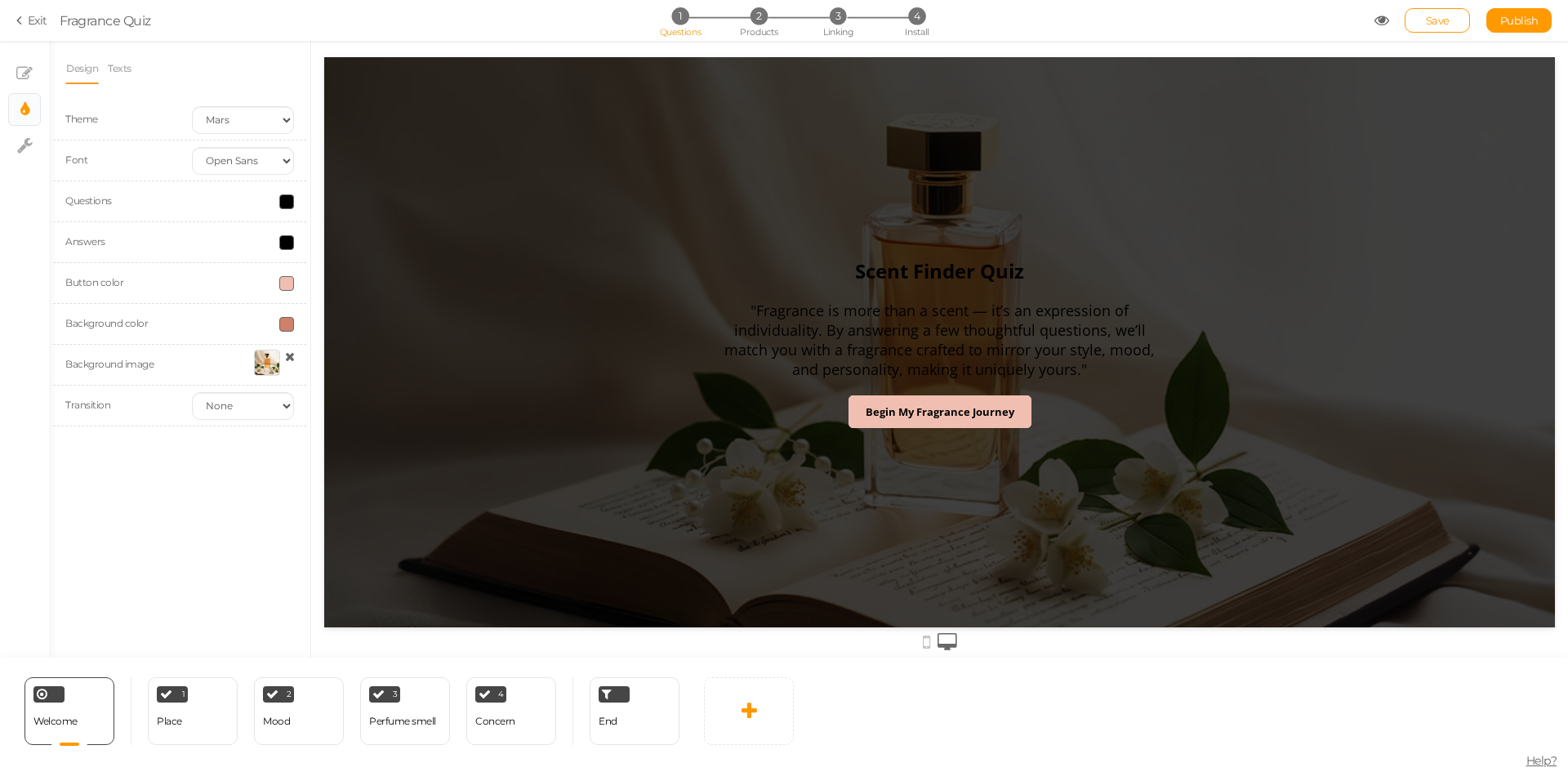
click at [286, 242] on span at bounding box center [286, 242] width 14 height 14
drag, startPoint x: 292, startPoint y: 357, endPoint x: 320, endPoint y: 357, distance: 28.0
click at [320, 357] on input "#000" at bounding box center [324, 358] width 82 height 14
type input "#FFF"
click at [285, 204] on span at bounding box center [286, 201] width 14 height 14
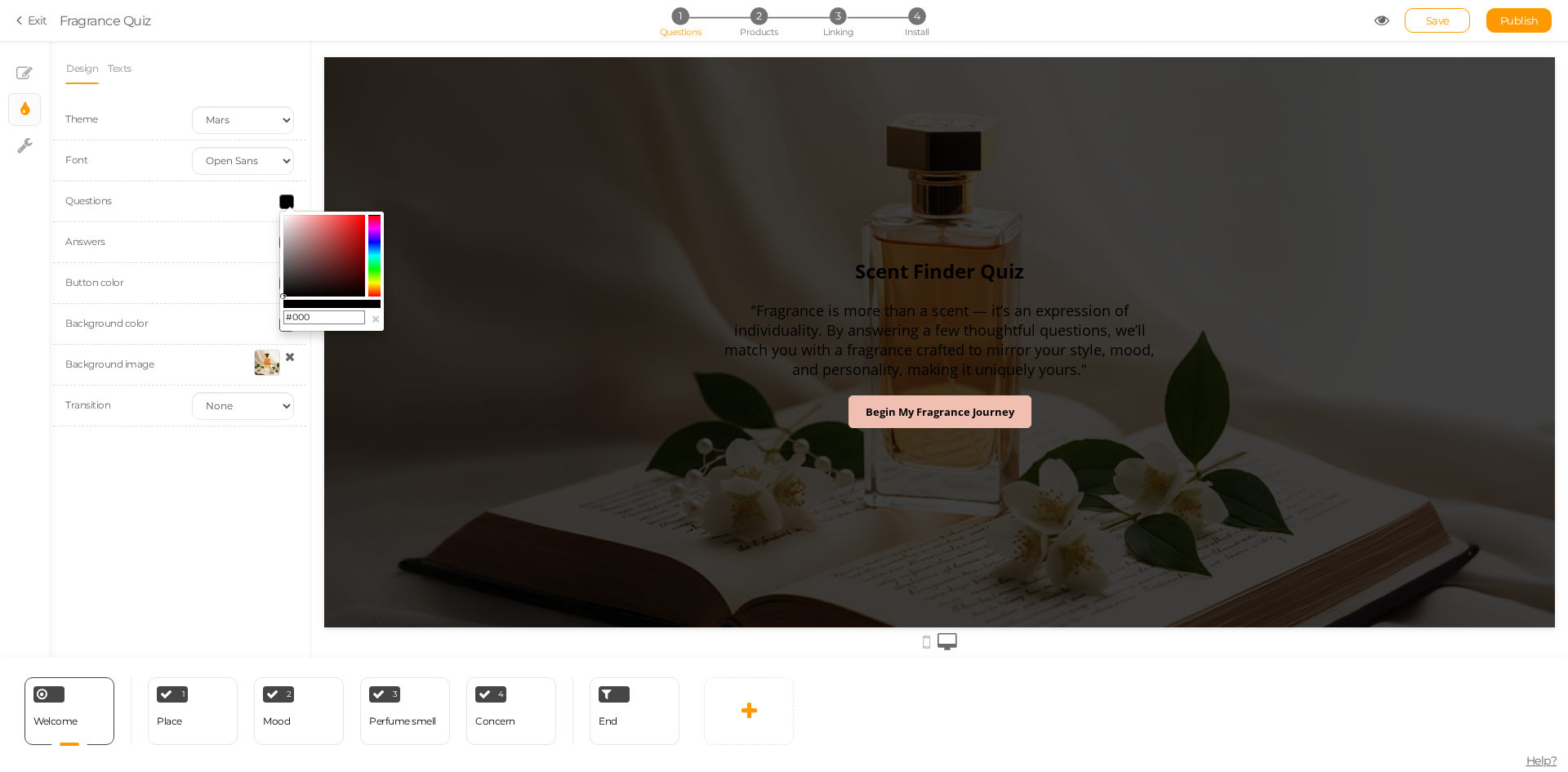
drag, startPoint x: 292, startPoint y: 311, endPoint x: 325, endPoint y: 313, distance: 33.1
click at [325, 313] on input "#000" at bounding box center [324, 317] width 82 height 14
type input "#FFF"
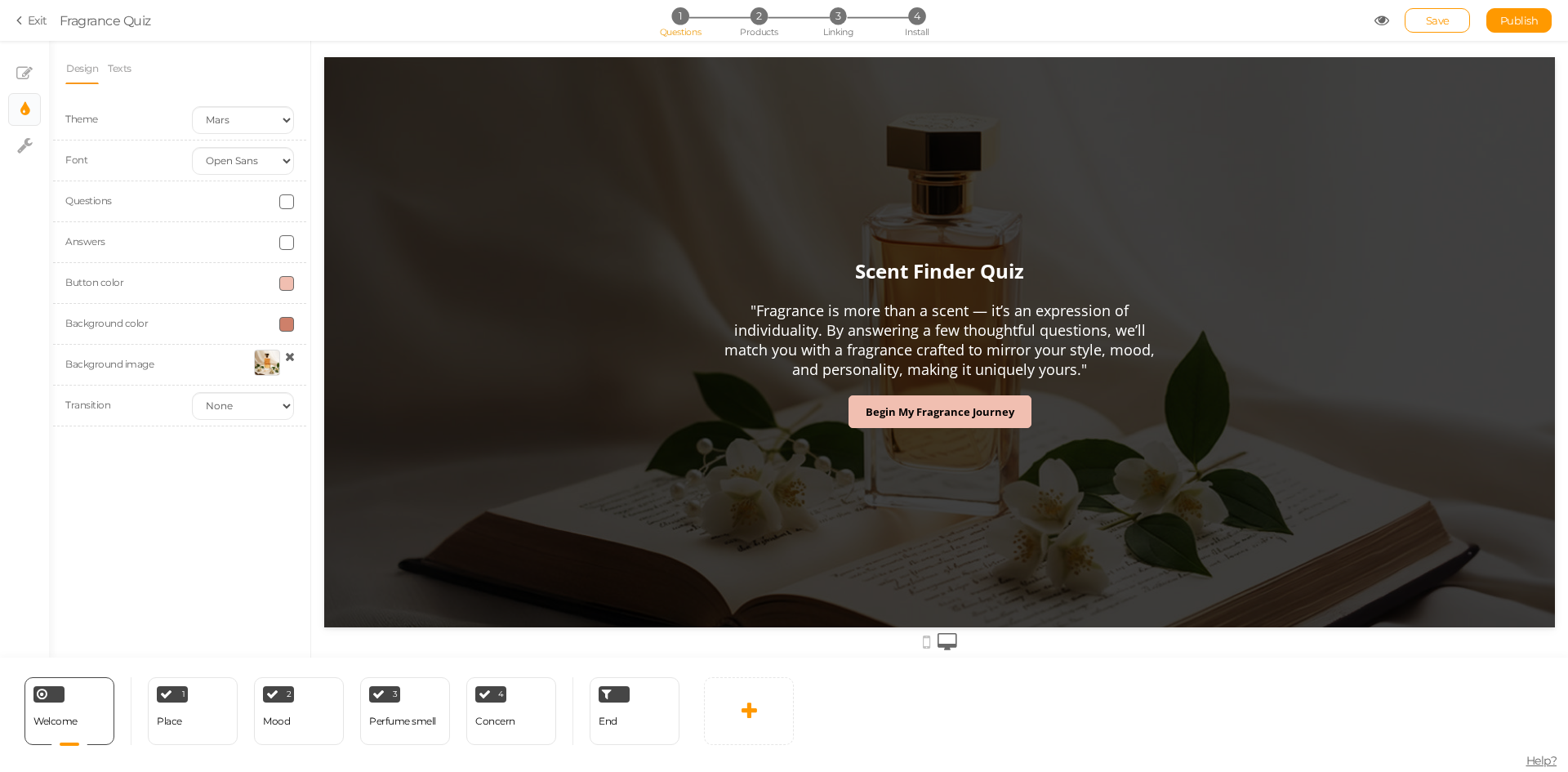
click at [243, 464] on div "Design Texts Theme Earth Mars Font Custom Default Lato Lora Montserrat Open San…" at bounding box center [179, 349] width 261 height 617
click at [198, 713] on div "1 Place × Define the conditions to show this slide. Clone Change type Delete" at bounding box center [192, 711] width 90 height 67
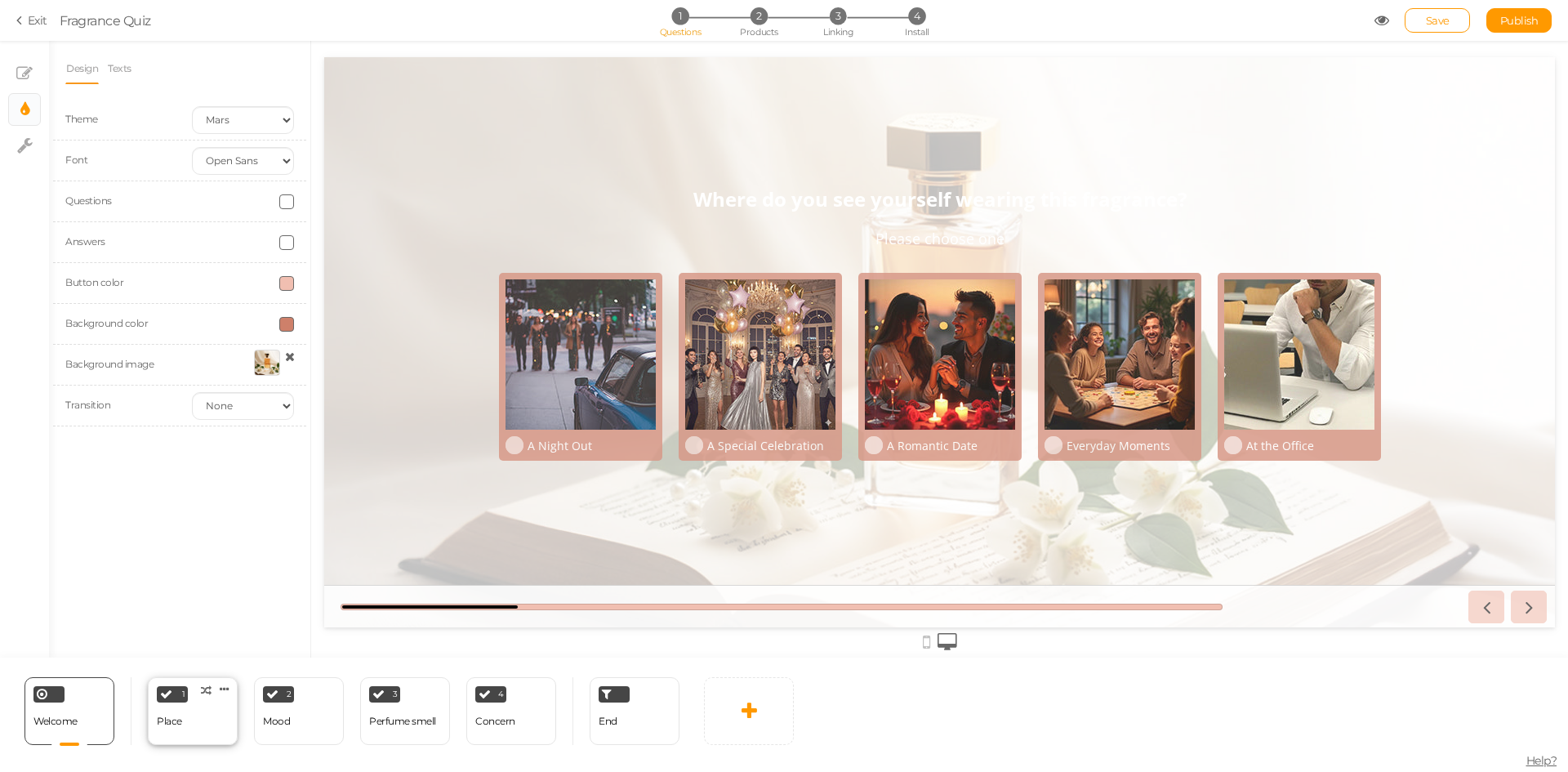
select select "2"
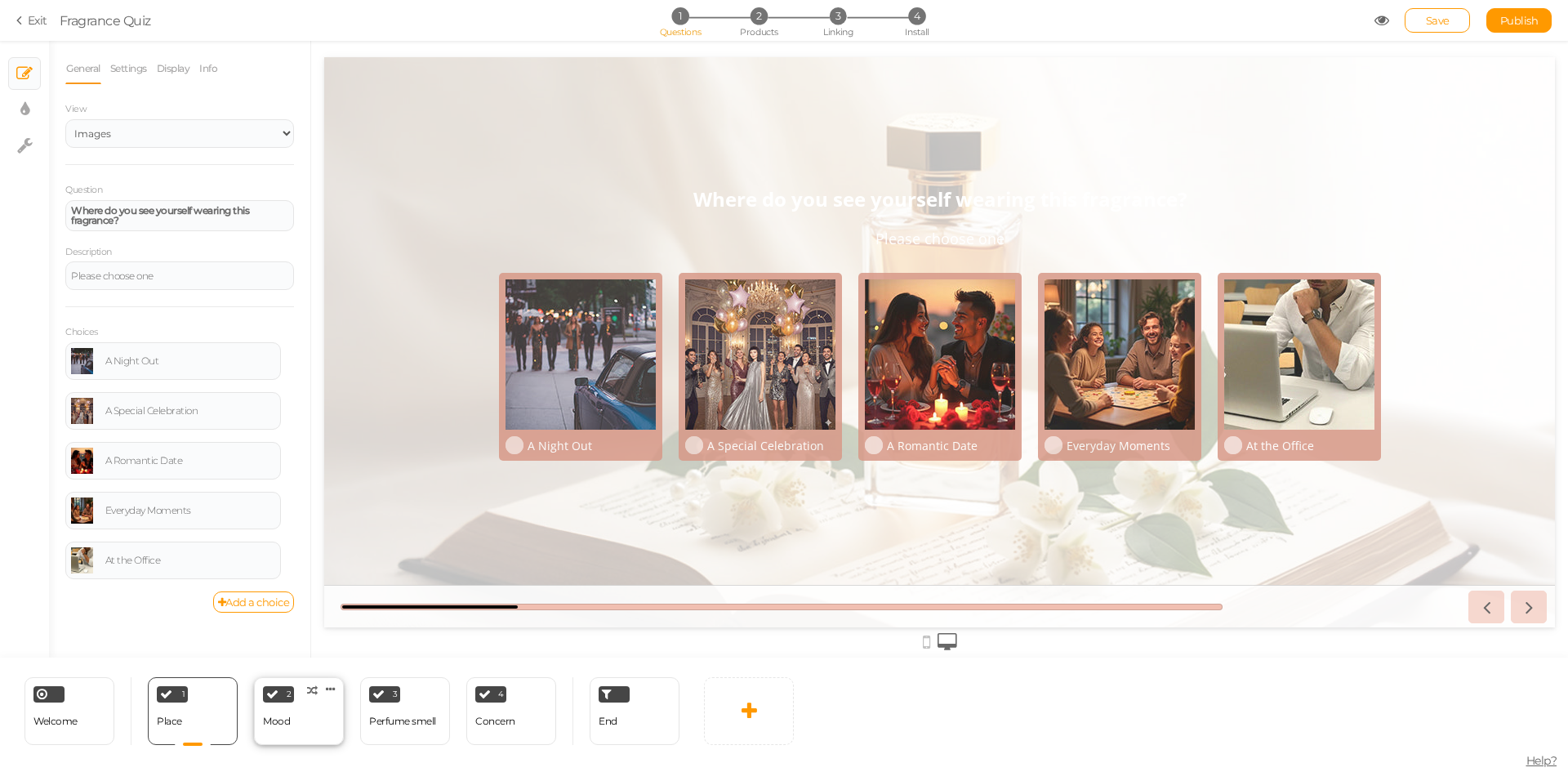
click at [304, 717] on div "2 Mood × Define the conditions to show this slide. Clone Change type Delete" at bounding box center [299, 711] width 90 height 67
select select "2"
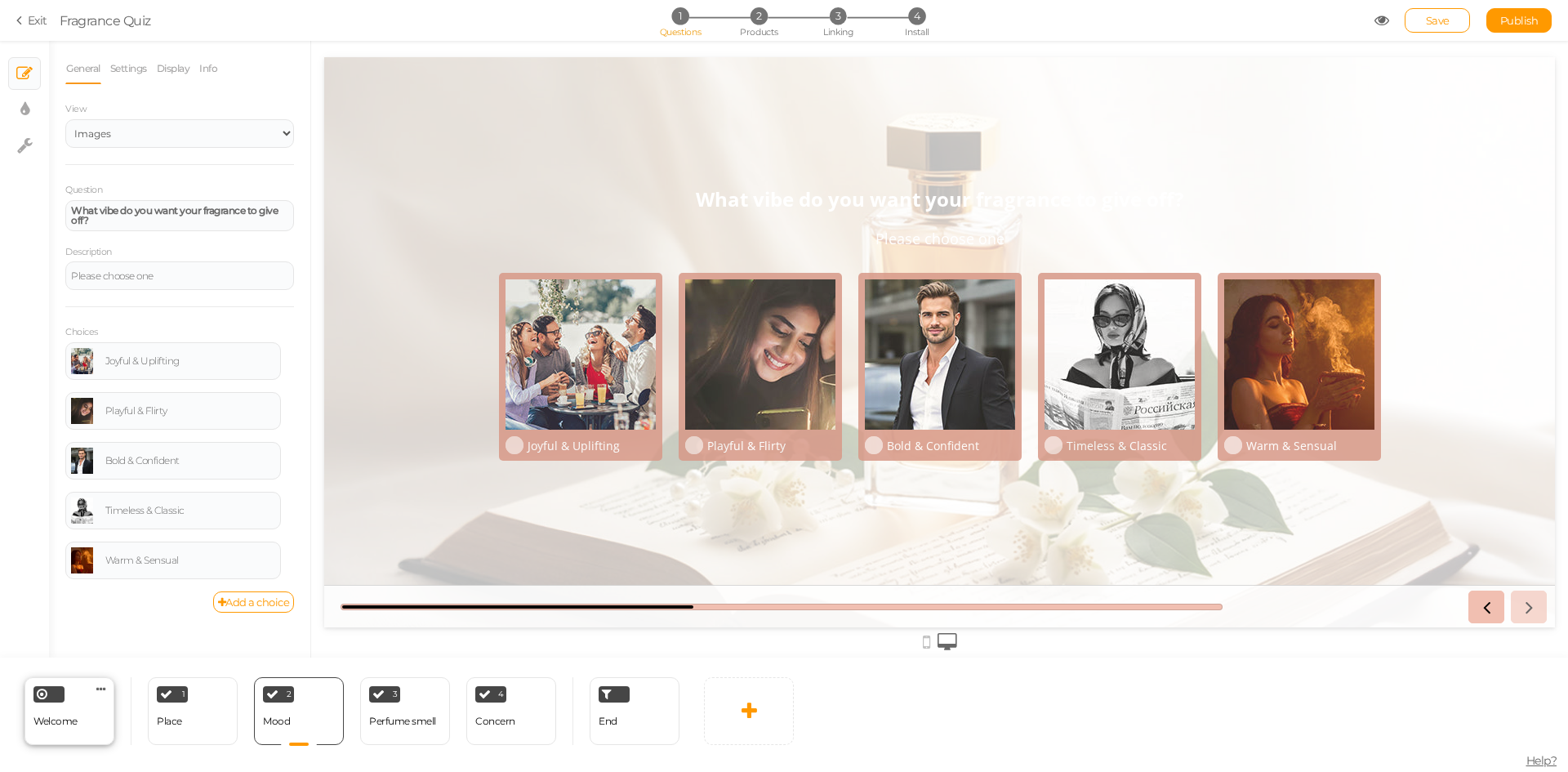
click at [98, 717] on div "Welcome Delete" at bounding box center [68, 711] width 90 height 67
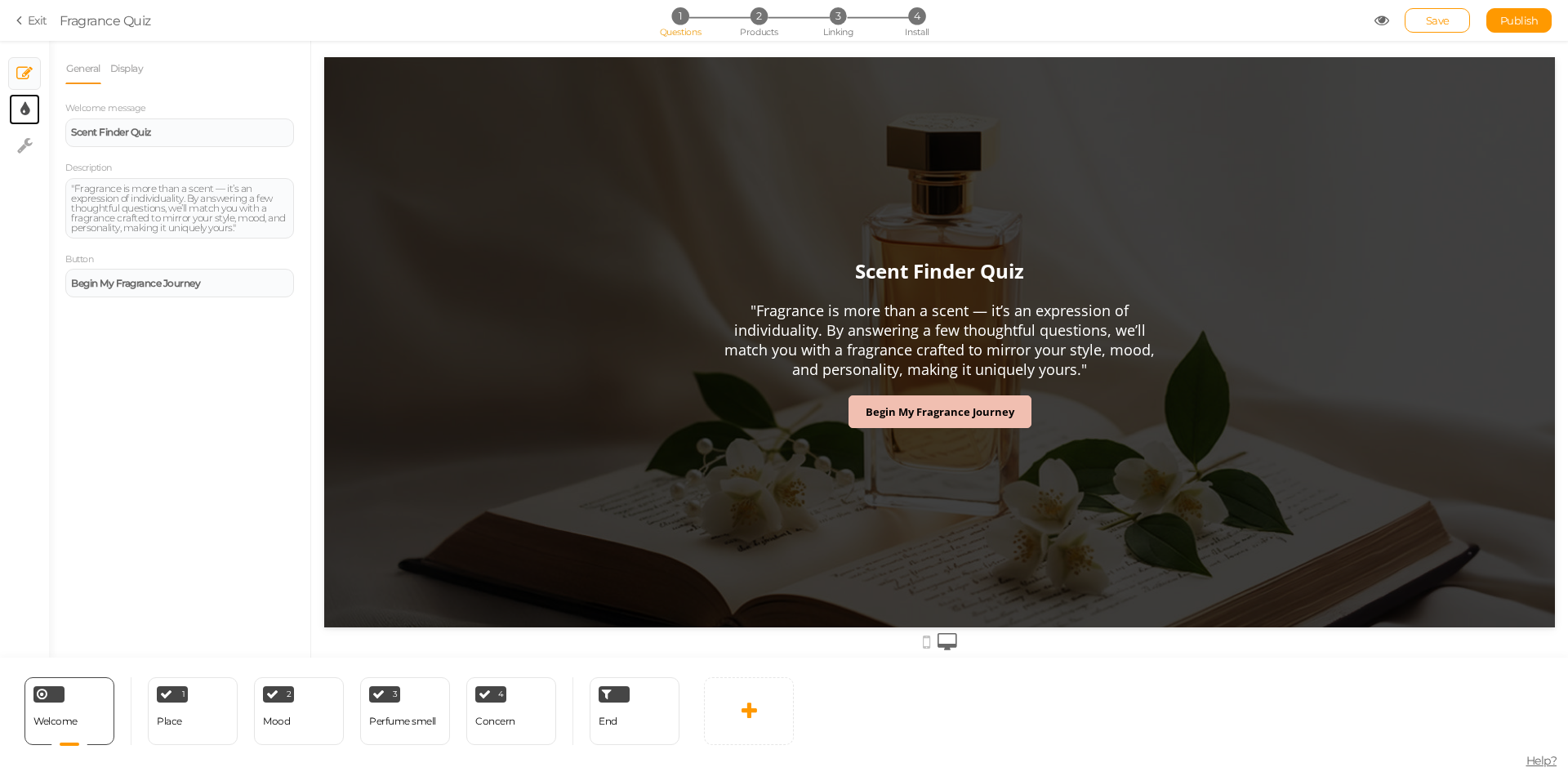
click at [12, 108] on link "× Display settings" at bounding box center [24, 109] width 31 height 31
select select "2"
select select "opensans"
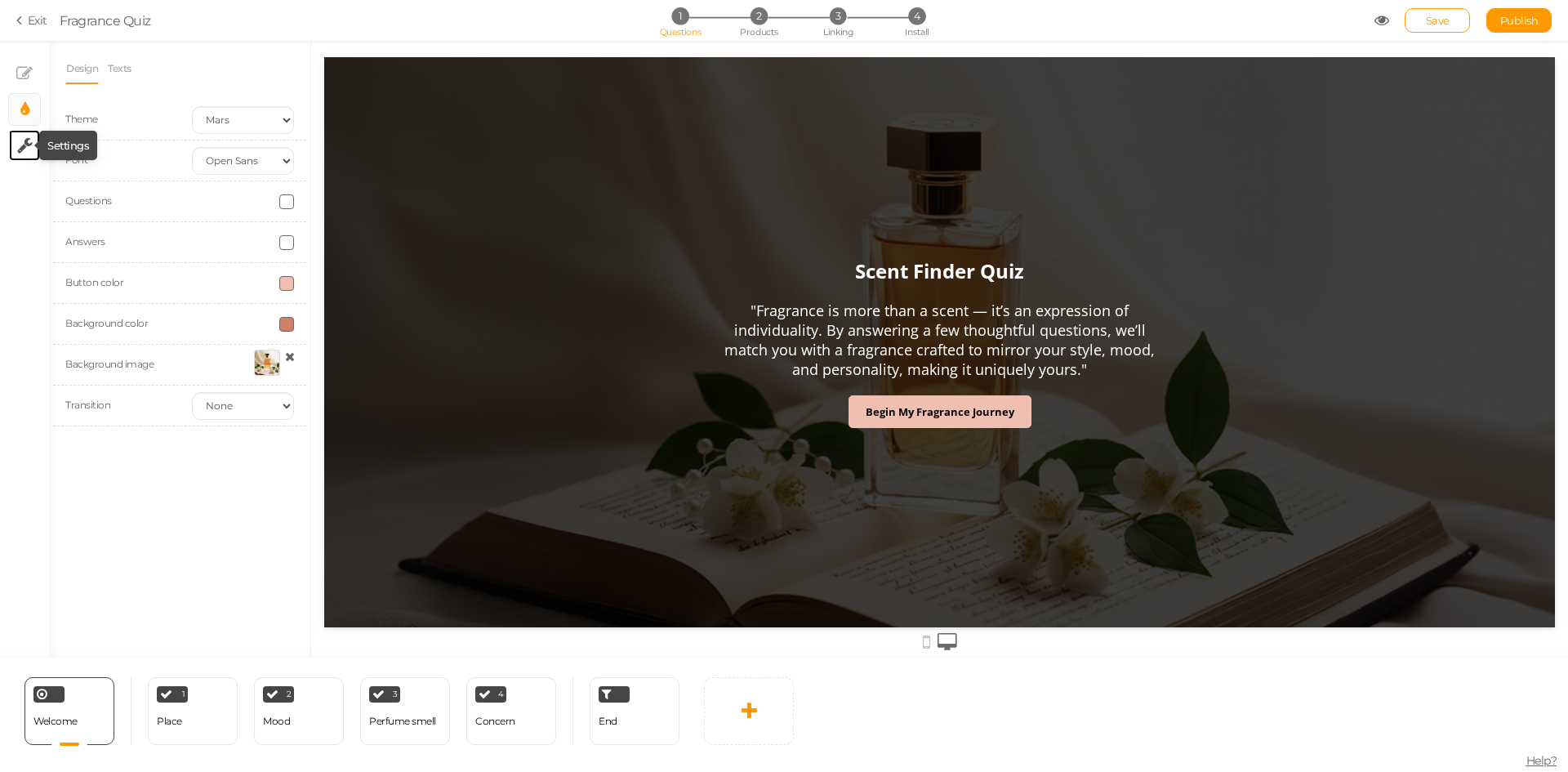
click at [17, 144] on icon at bounding box center [25, 145] width 15 height 16
select select "en"
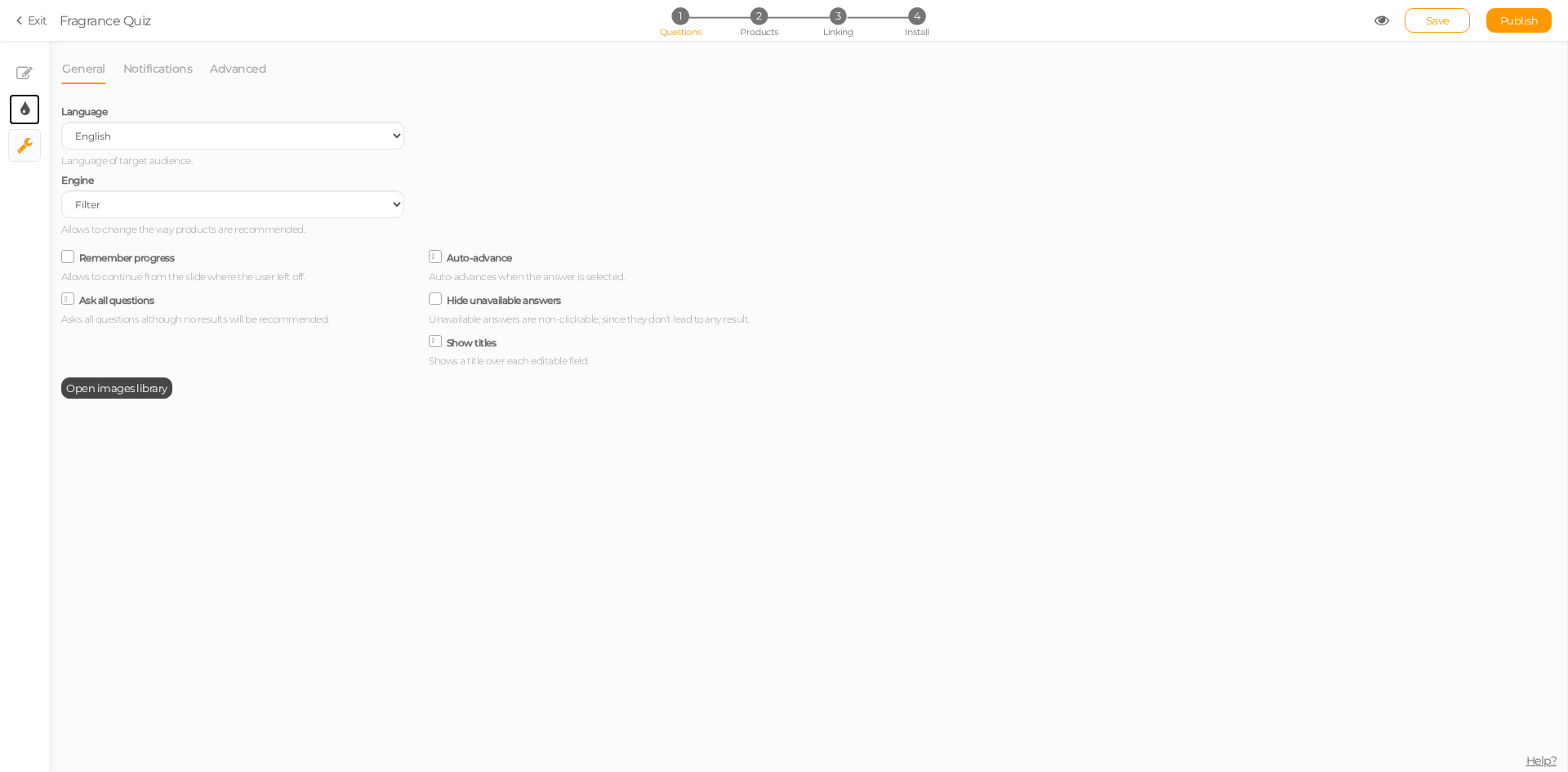
click at [17, 114] on link "× Display settings" at bounding box center [24, 109] width 31 height 31
select select "2"
select select "opensans"
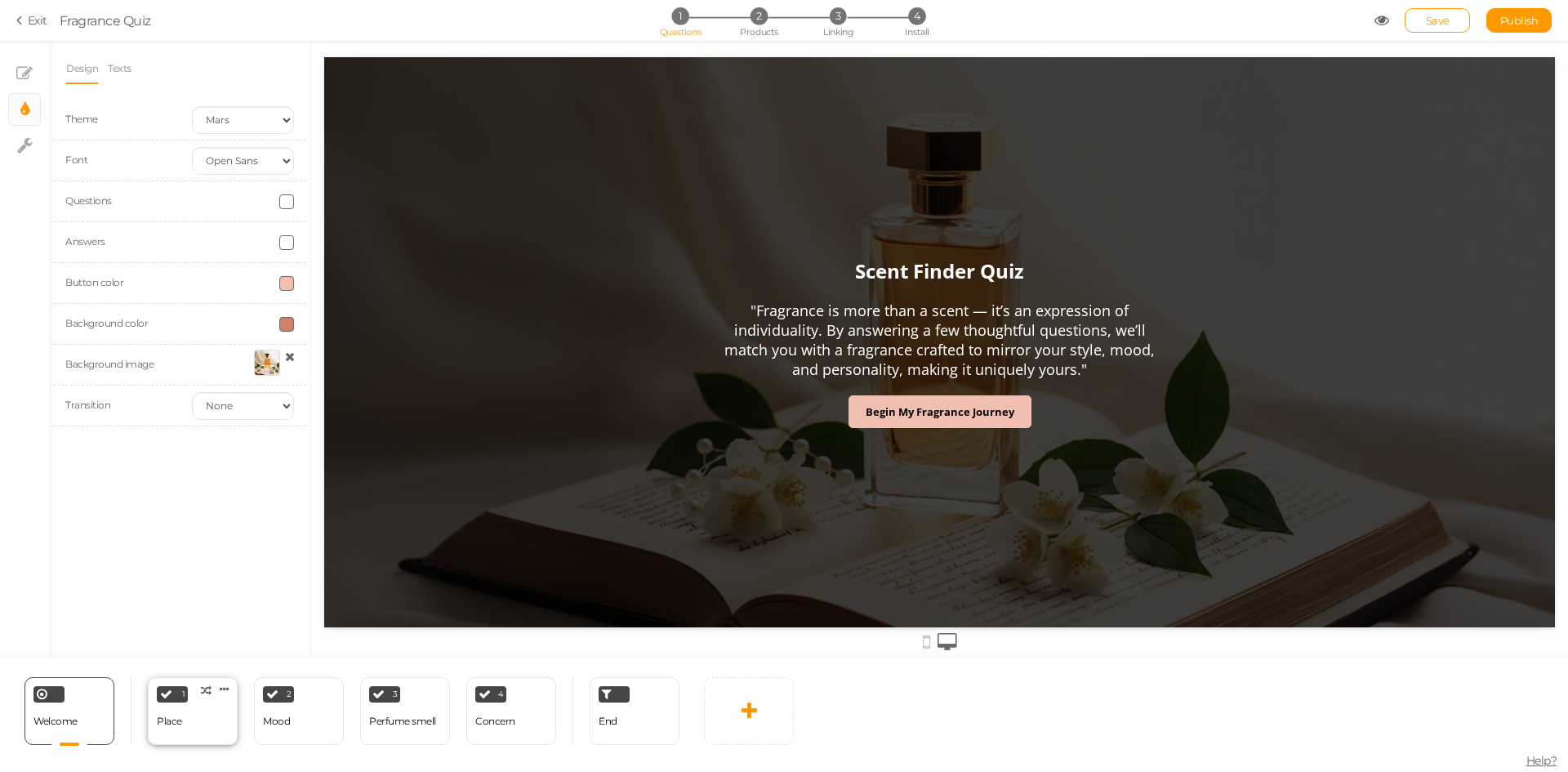
click at [199, 729] on div "1 Place × Define the conditions to show this slide. Clone Change type Delete" at bounding box center [192, 711] width 90 height 67
select select "2"
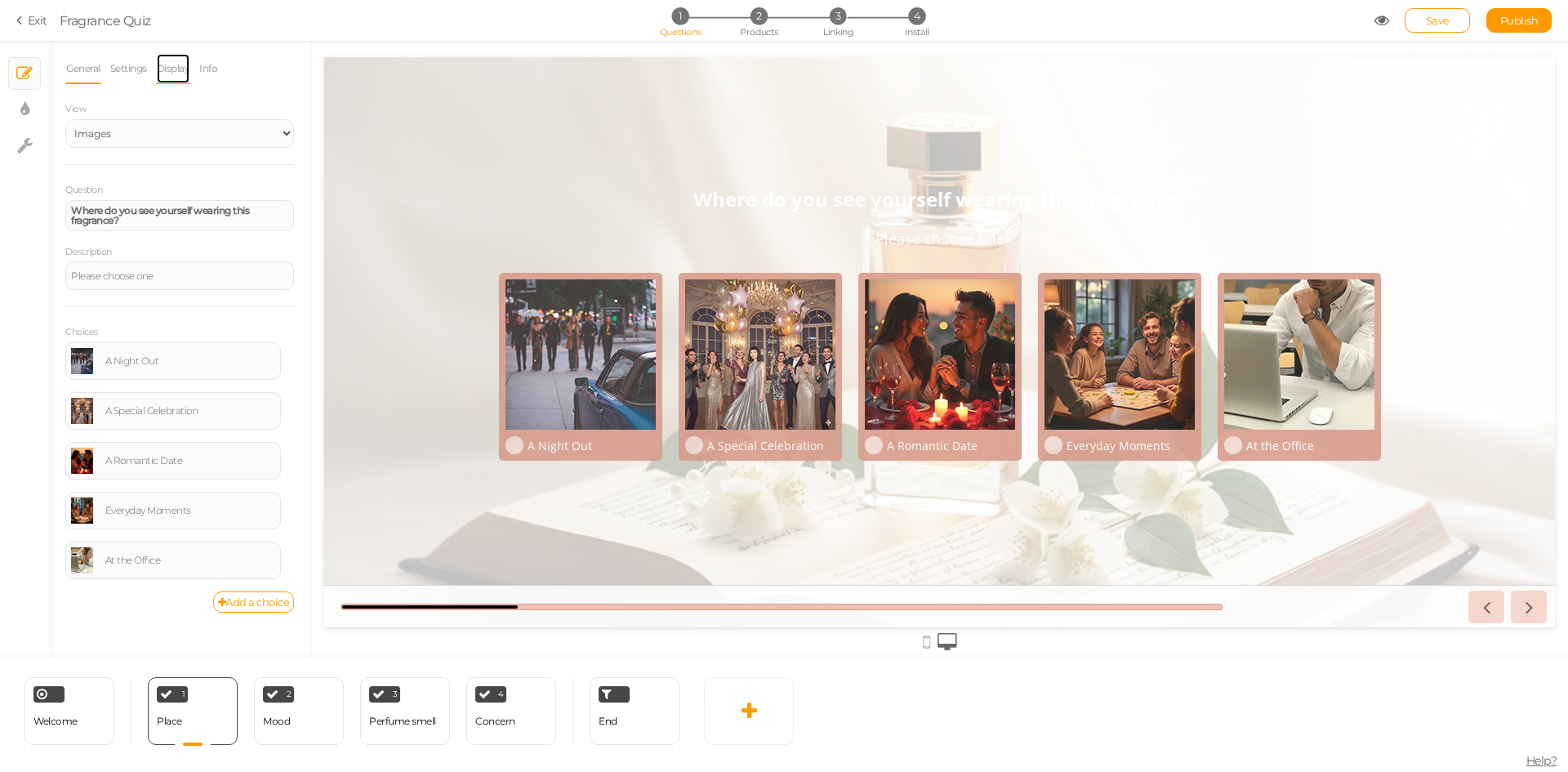
click at [173, 76] on link "Display" at bounding box center [173, 68] width 35 height 31
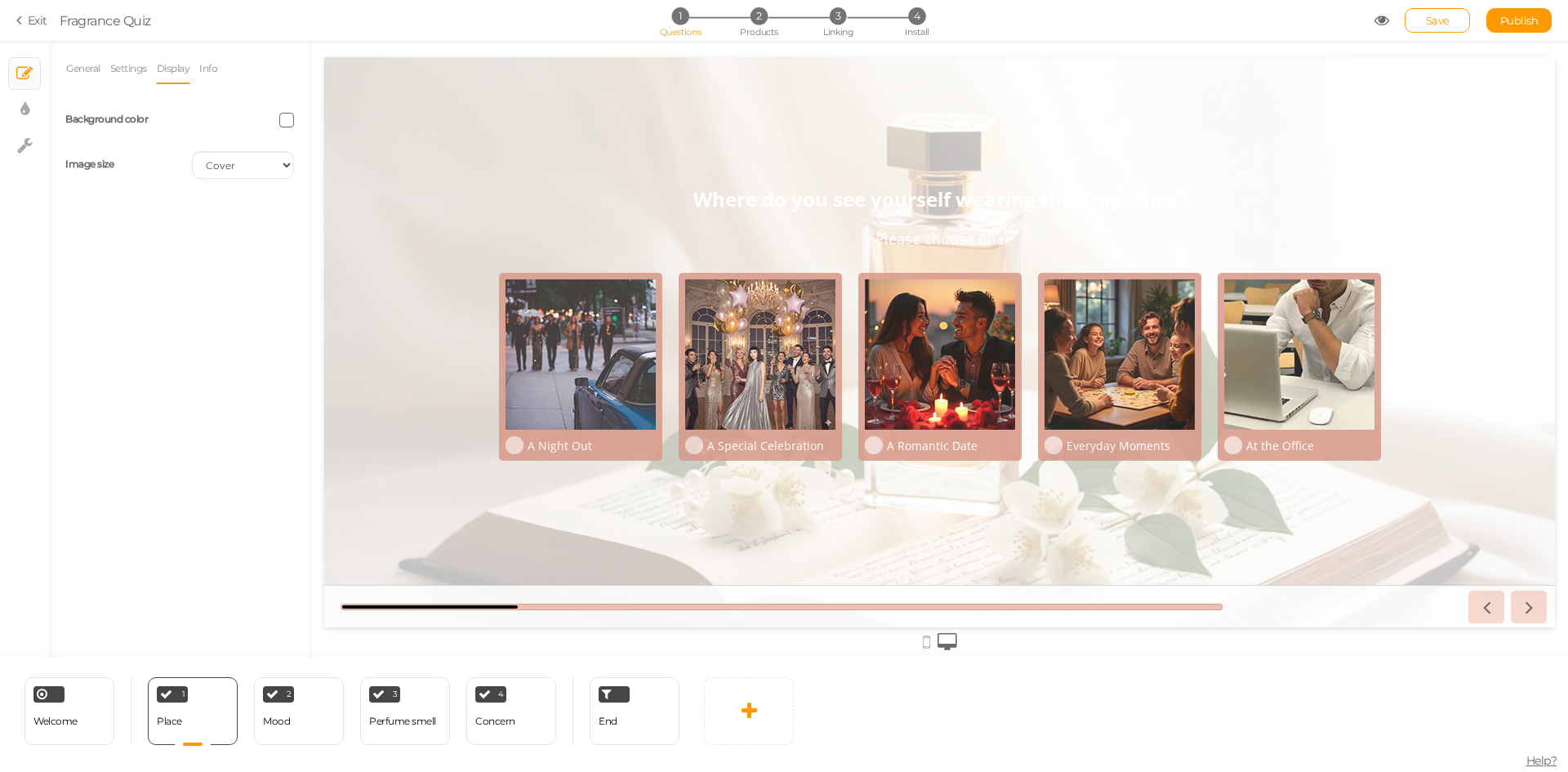
click at [280, 120] on span at bounding box center [286, 120] width 14 height 14
drag, startPoint x: 292, startPoint y: 237, endPoint x: 327, endPoint y: 238, distance: 35.0
click at [327, 238] on input "#FFF" at bounding box center [324, 235] width 82 height 14
type input "#000"
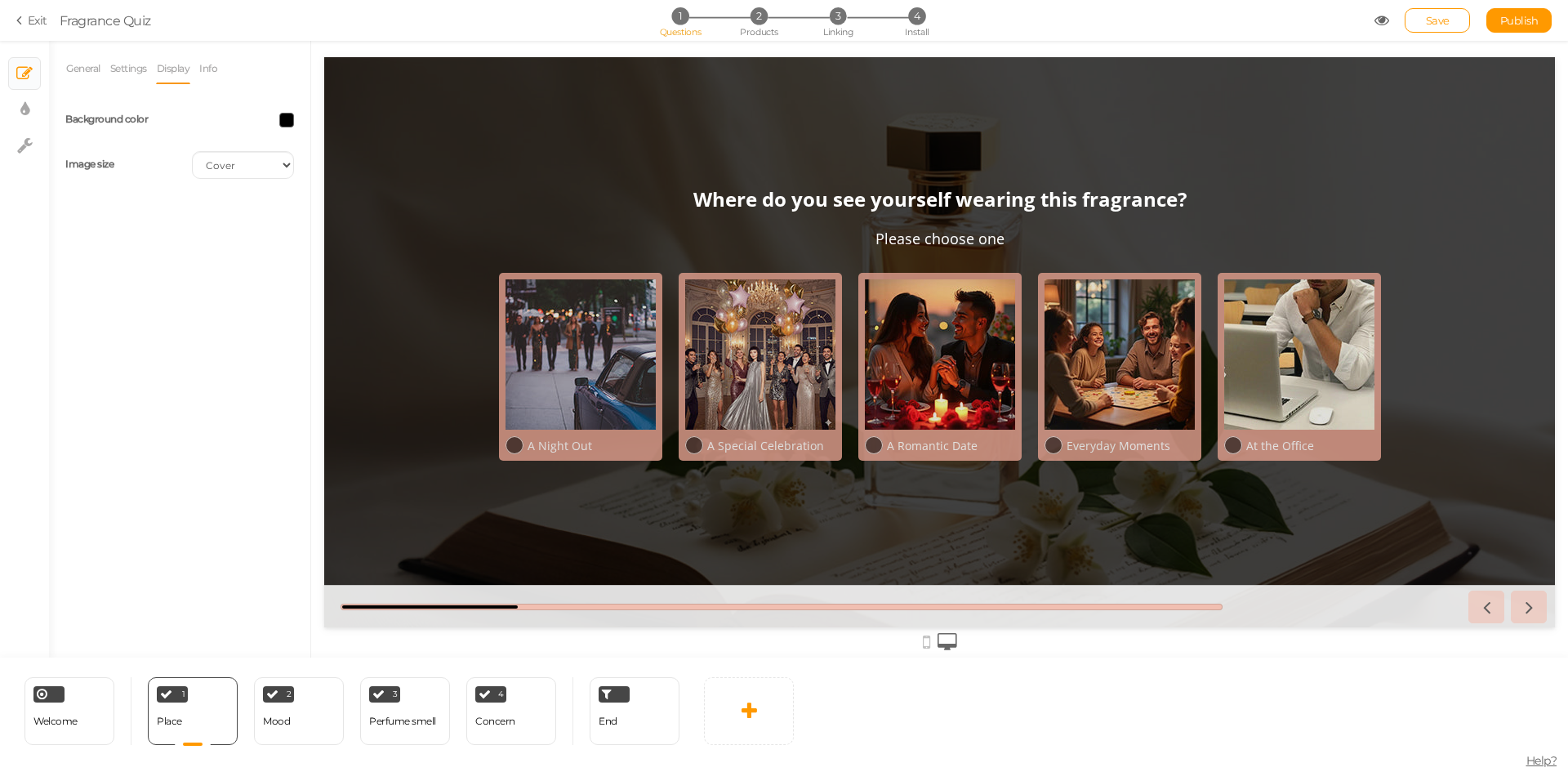
click at [216, 356] on div "General Settings Display Info View Text Images Slider Dropdown Question Where d…" at bounding box center [179, 355] width 261 height 604
click at [286, 726] on div "Mood" at bounding box center [277, 721] width 27 height 12
select select "2"
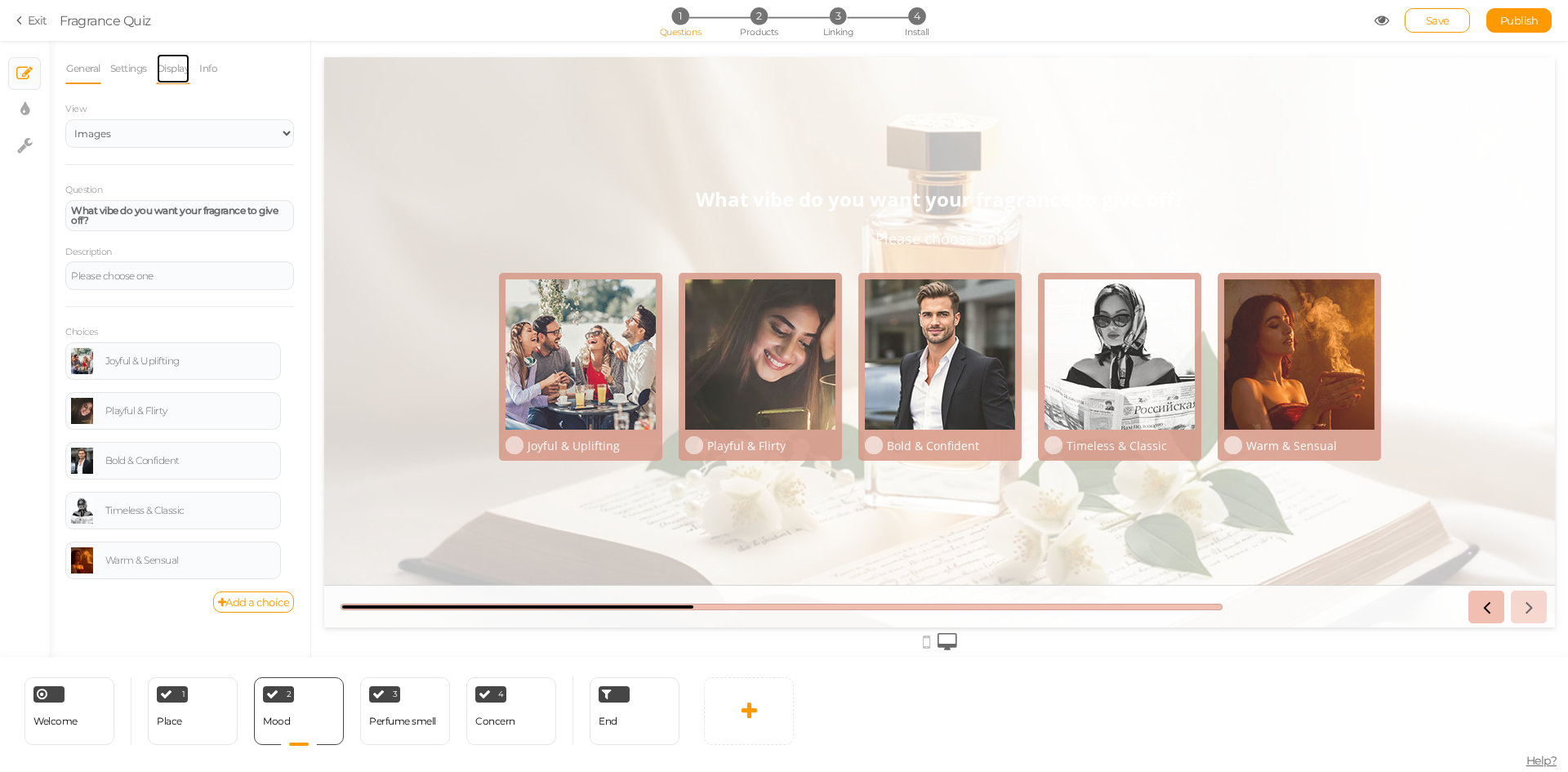
click at [172, 68] on link "Display" at bounding box center [173, 68] width 35 height 31
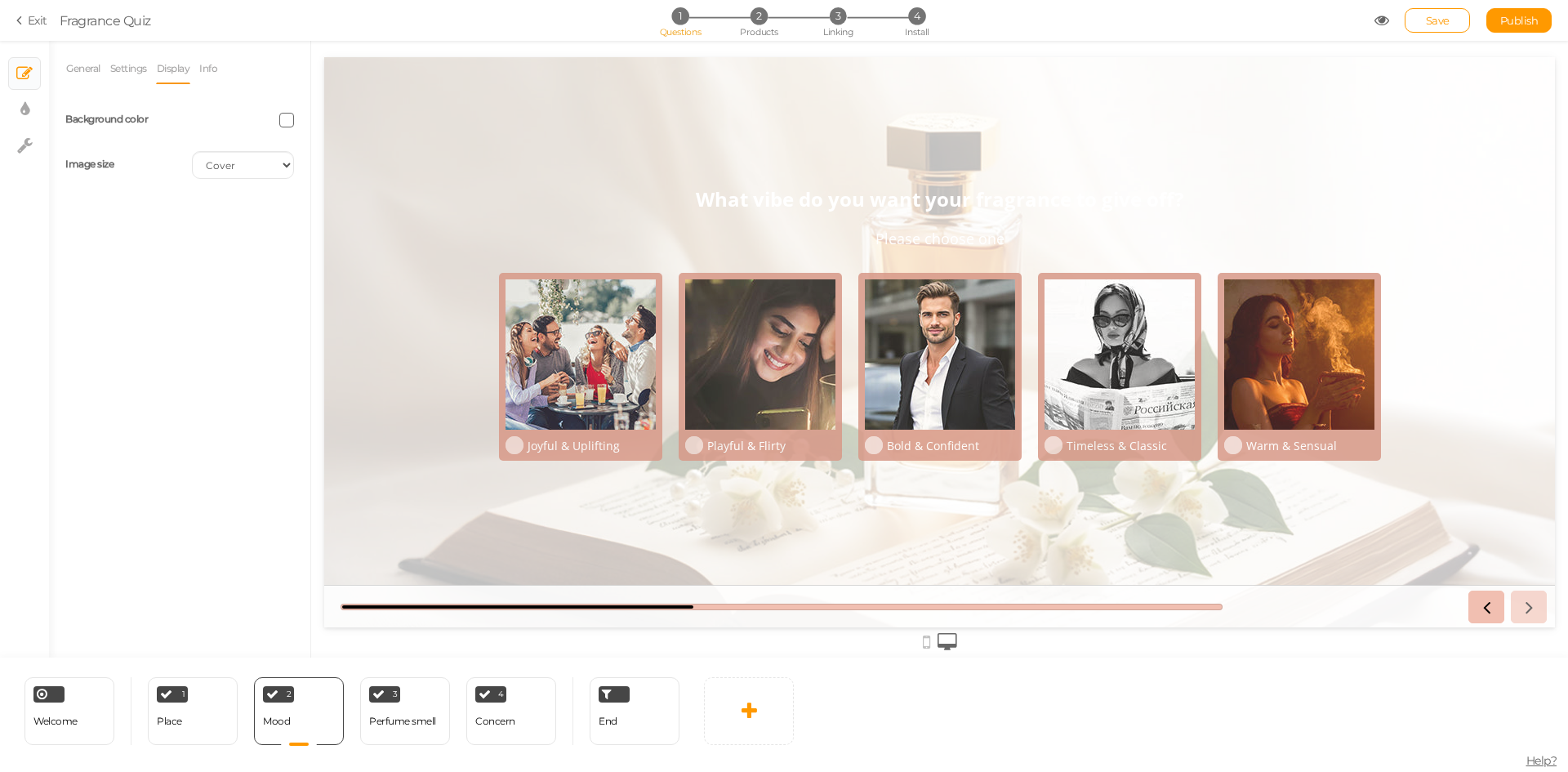
click at [280, 117] on span at bounding box center [286, 120] width 14 height 14
drag, startPoint x: 290, startPoint y: 238, endPoint x: 329, endPoint y: 238, distance: 39.0
click at [329, 238] on input "#FFF" at bounding box center [324, 235] width 82 height 14
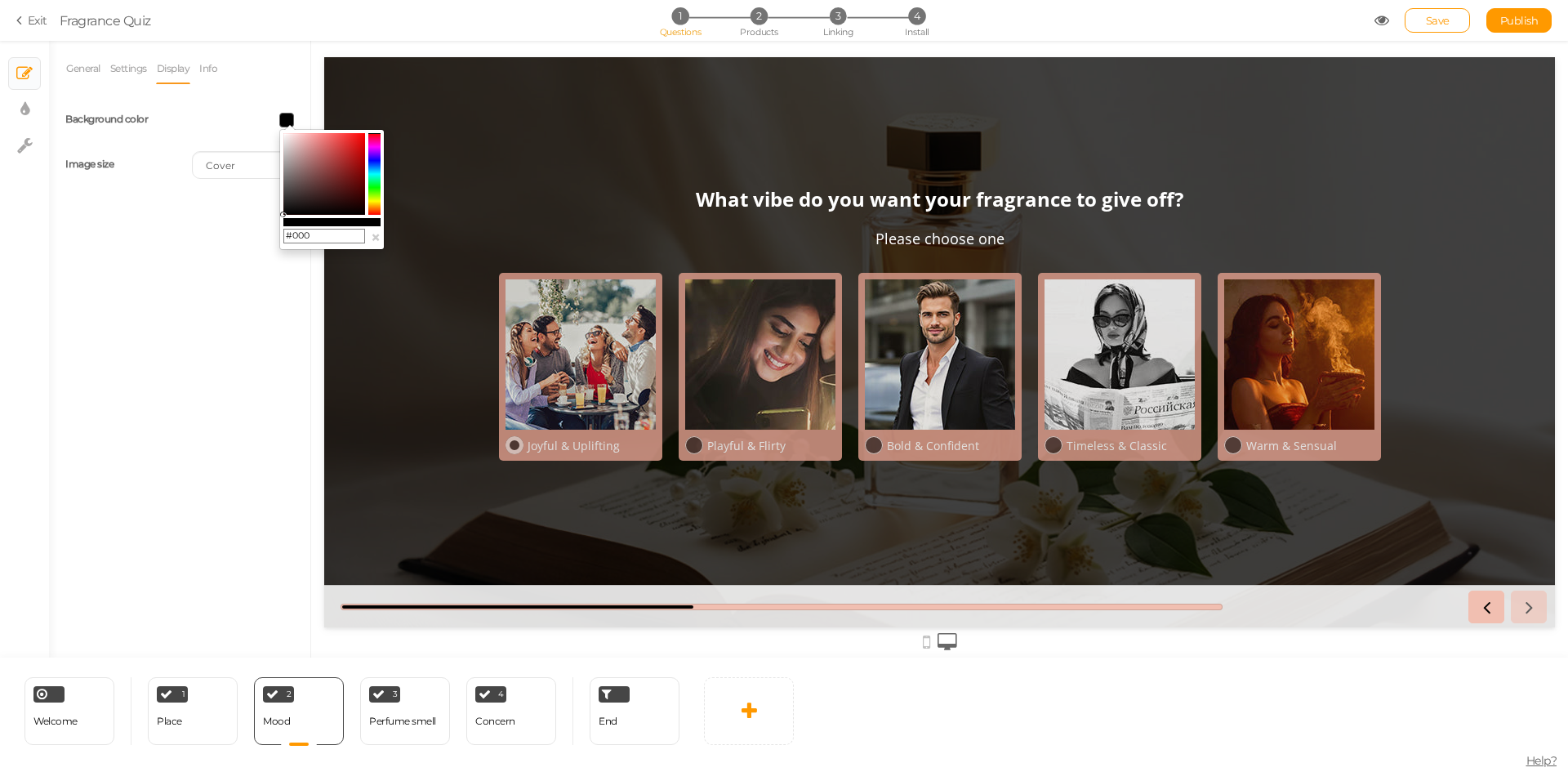
type input "#000"
click at [549, 445] on div "Joyful & Uplifting" at bounding box center [592, 445] width 128 height 15
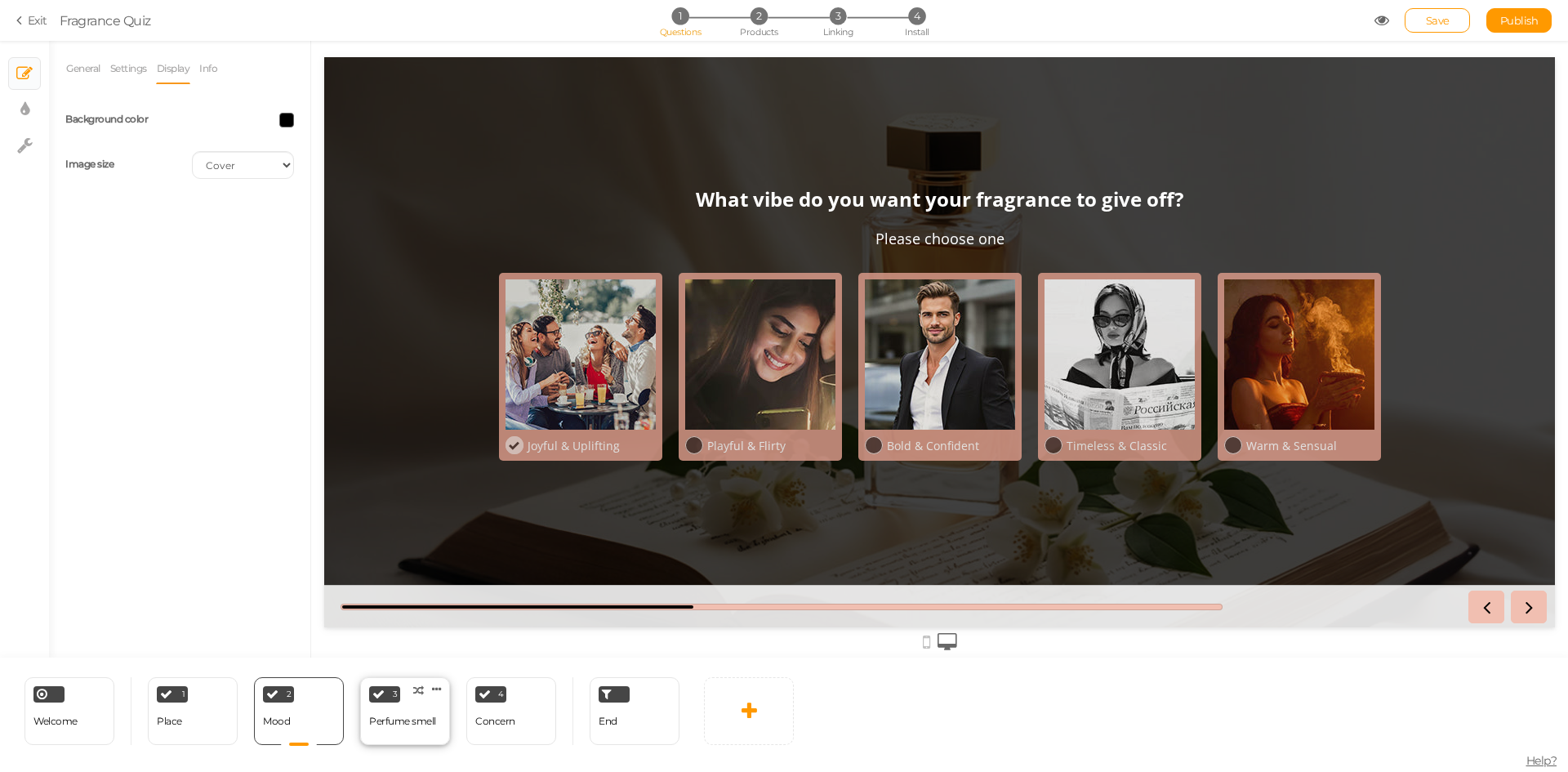
click at [402, 732] on div "Perfume smell" at bounding box center [402, 722] width 66 height 29
select select "2"
select select
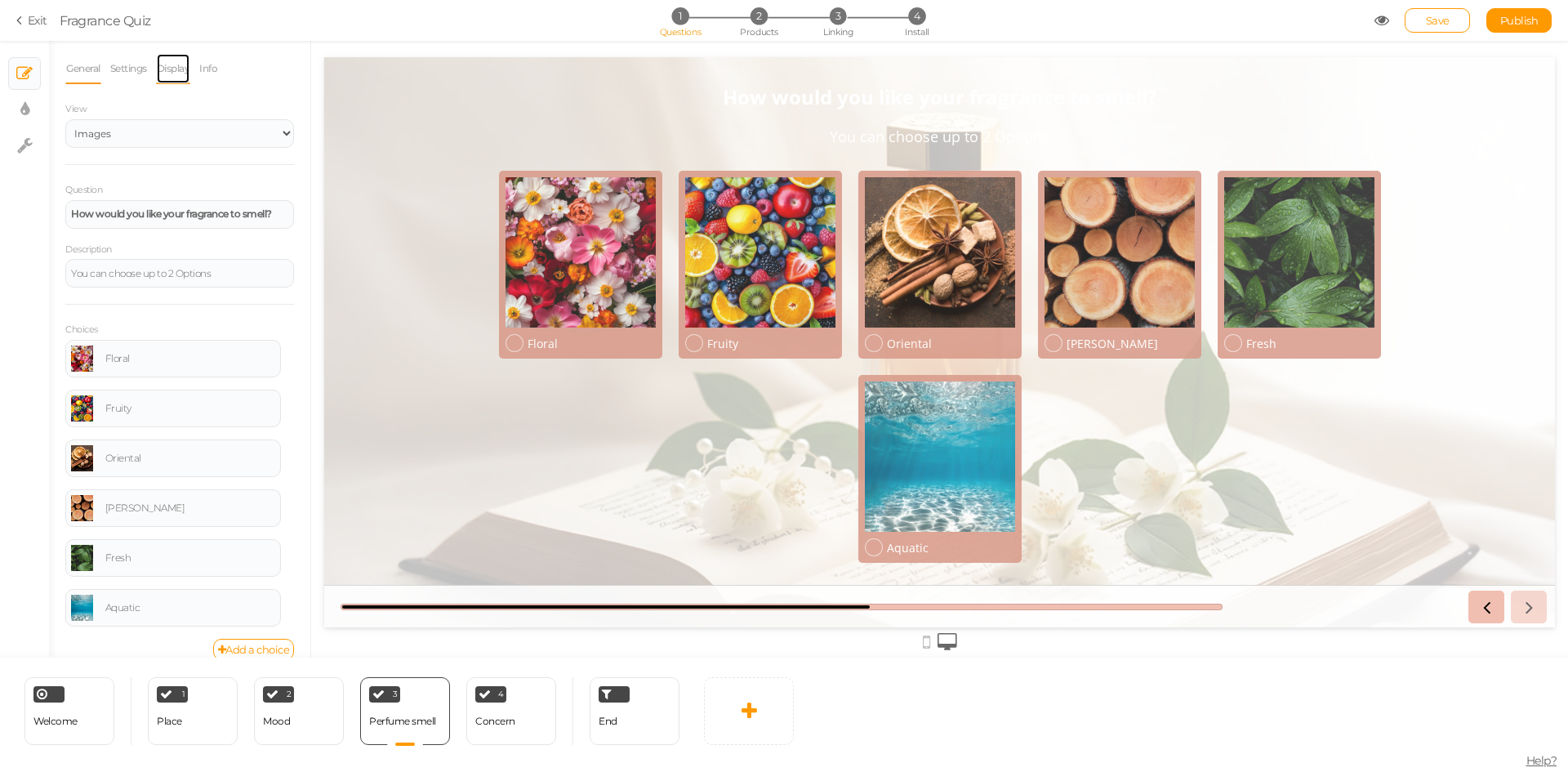
click at [166, 67] on link "Display" at bounding box center [173, 68] width 35 height 31
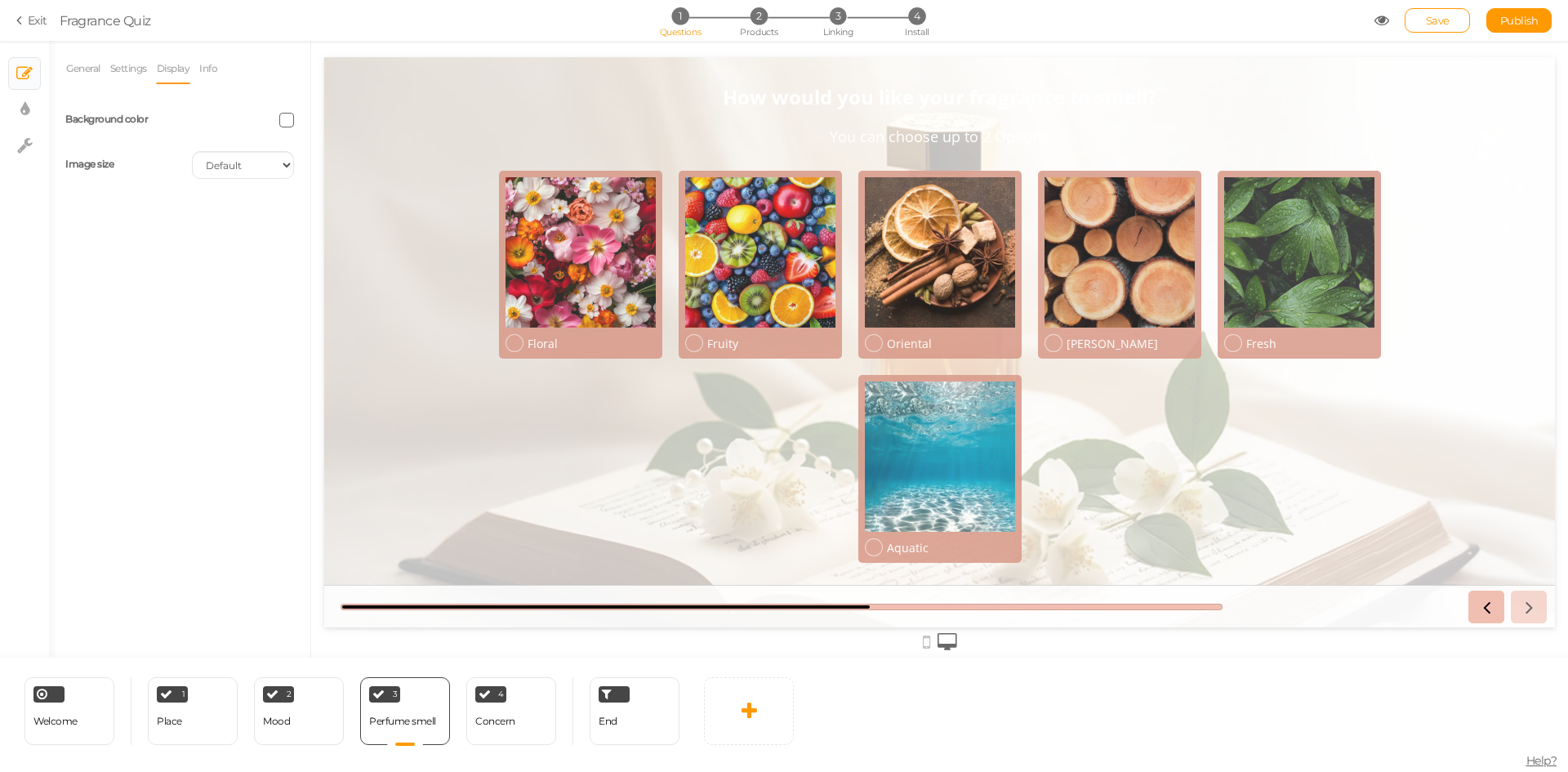
click at [295, 122] on div at bounding box center [242, 120] width 126 height 14
click at [289, 126] on span at bounding box center [286, 120] width 14 height 14
click at [298, 233] on input "#FF" at bounding box center [324, 235] width 82 height 14
drag, startPoint x: 292, startPoint y: 232, endPoint x: 324, endPoint y: 232, distance: 32.0
click at [324, 232] on input "#0" at bounding box center [324, 235] width 82 height 14
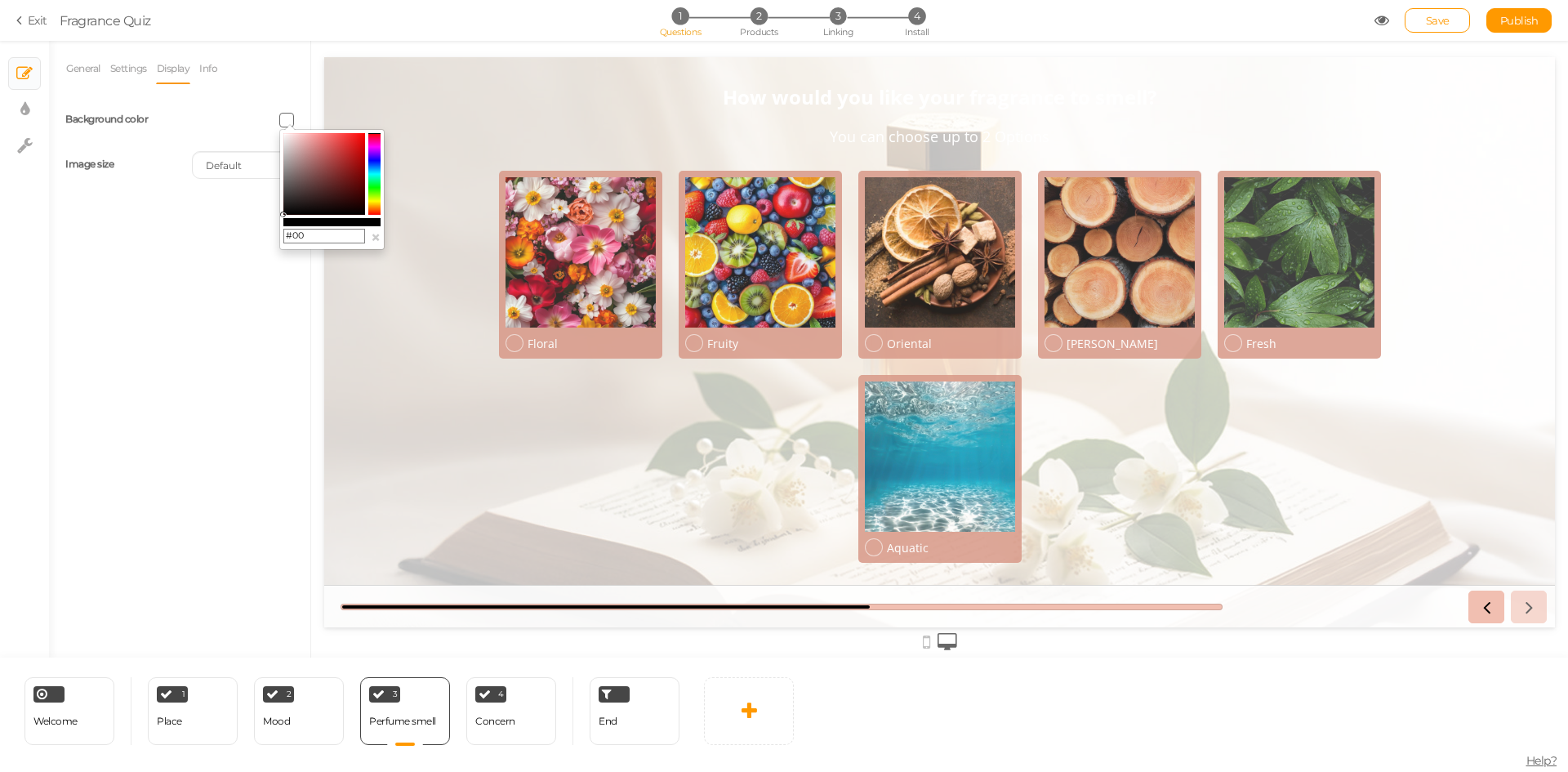
type input "#000"
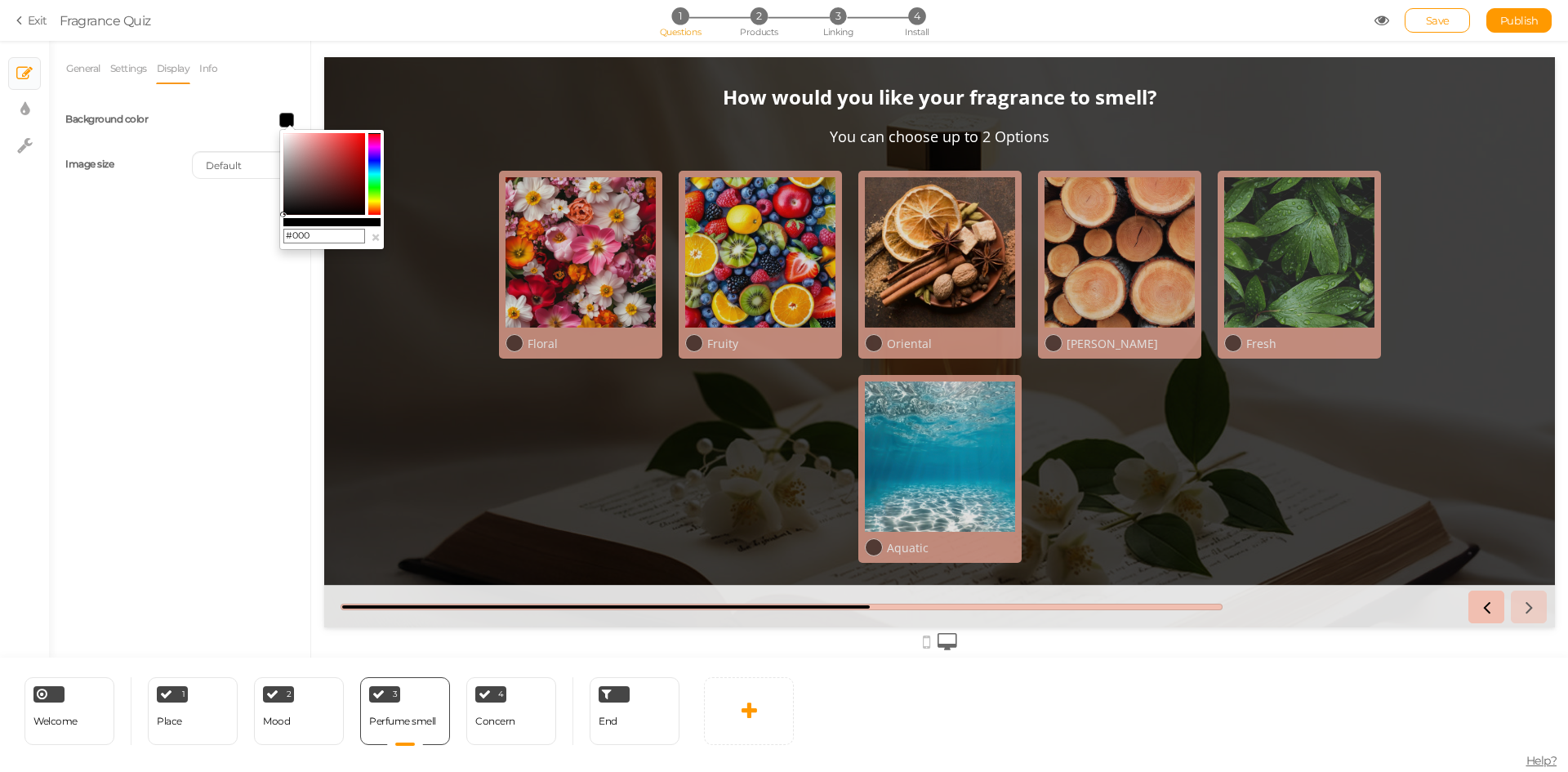
click at [253, 342] on div "General Settings Display Info View Text Images Slider Dropdown Question How wou…" at bounding box center [179, 355] width 261 height 604
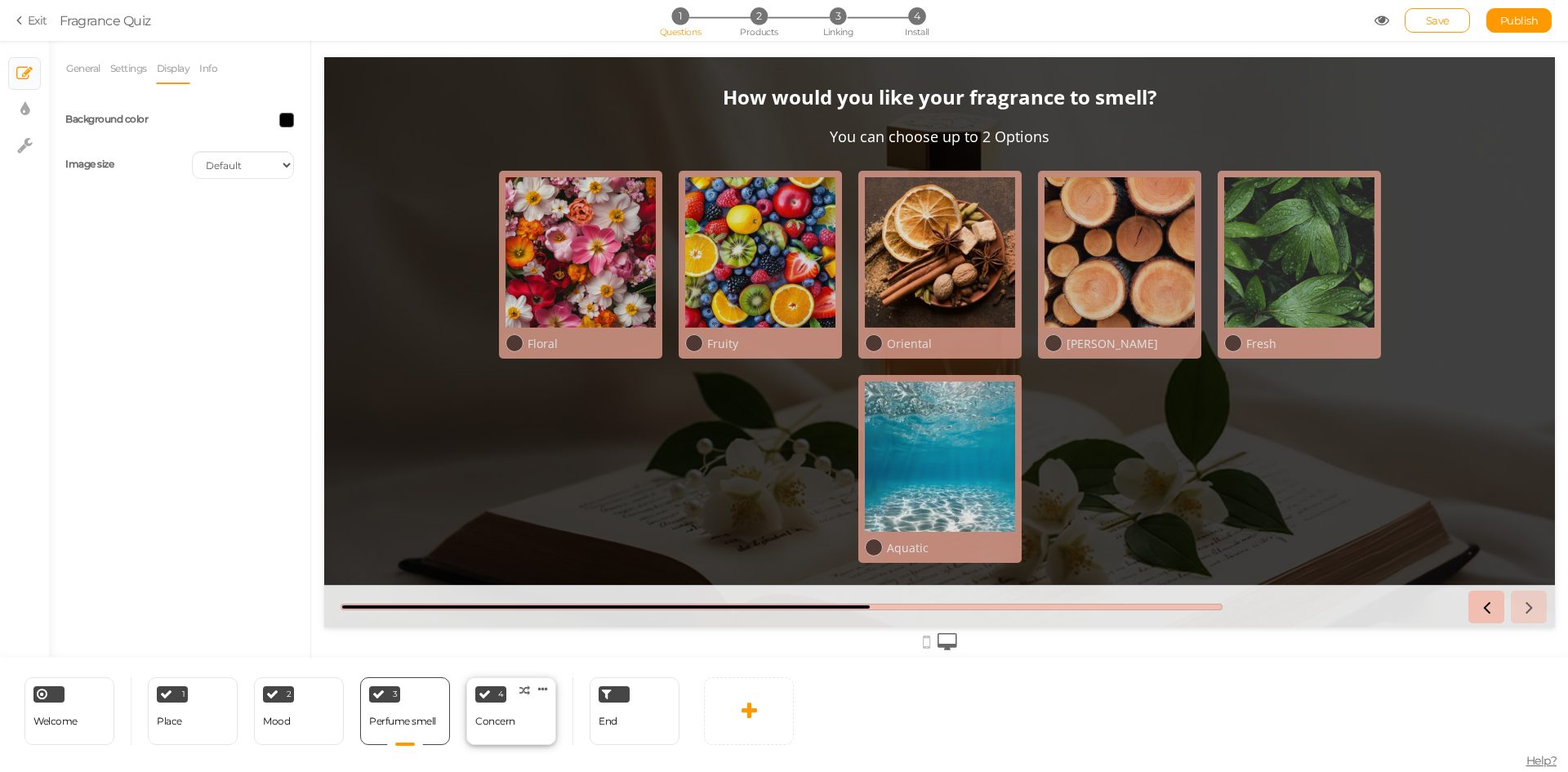
click at [522, 721] on div "4 Concern × Define the conditions to show this slide. Clone Change type Delete" at bounding box center [511, 711] width 90 height 67
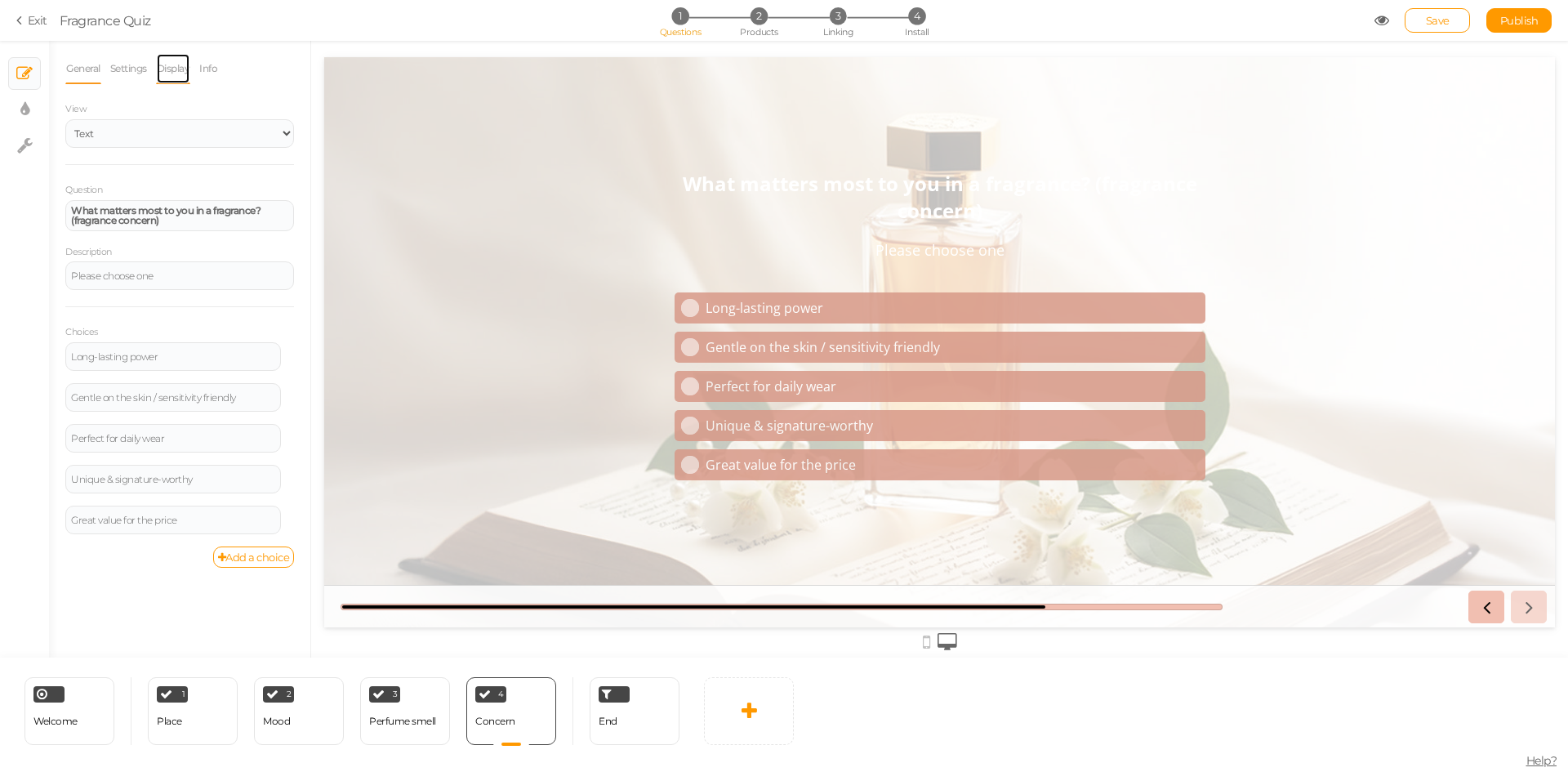
click at [181, 66] on link "Display" at bounding box center [173, 68] width 35 height 31
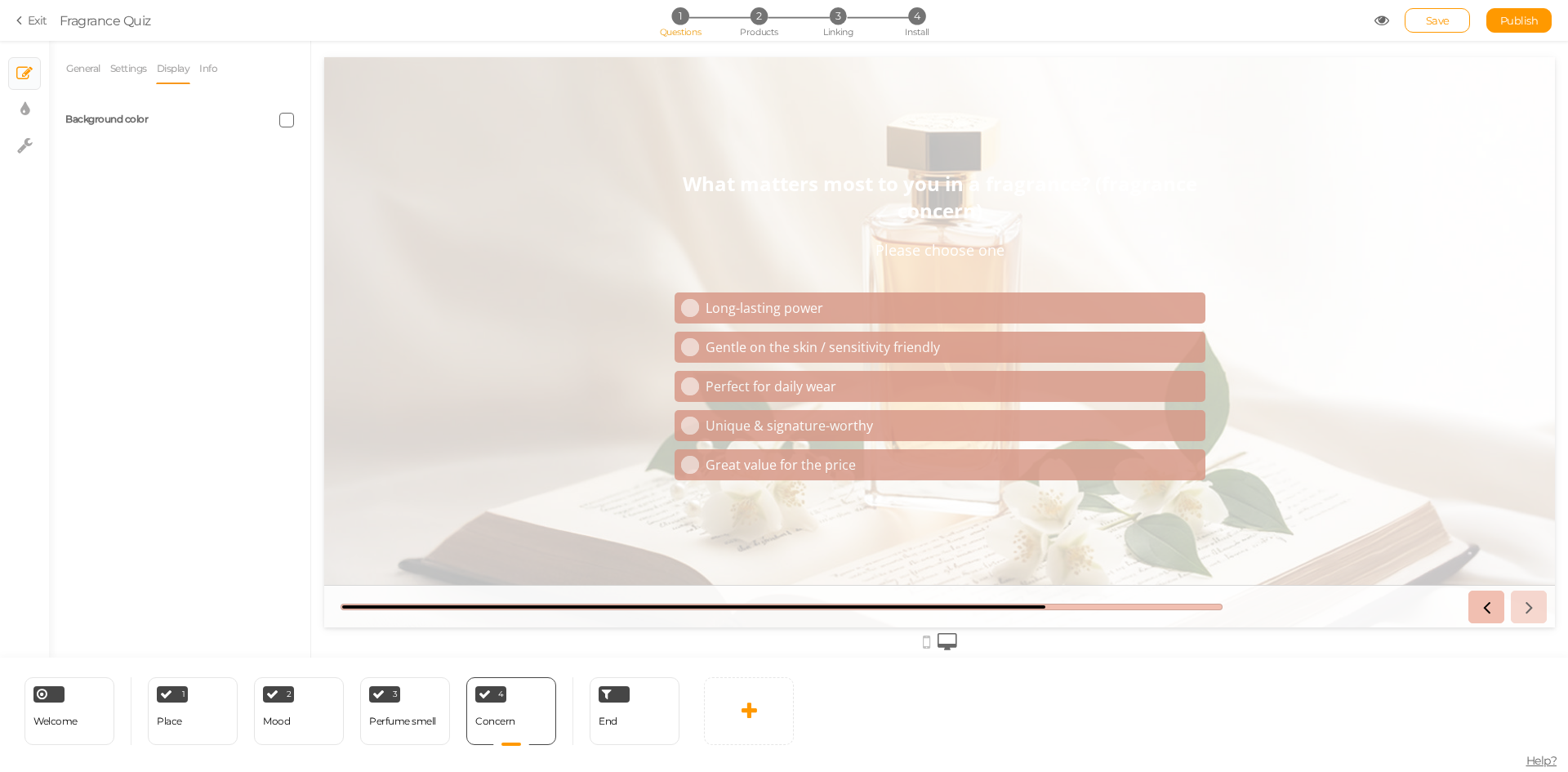
click at [286, 116] on span at bounding box center [286, 120] width 14 height 14
drag, startPoint x: 291, startPoint y: 235, endPoint x: 350, endPoint y: 235, distance: 59.0
click at [350, 235] on input "#FFF" at bounding box center [324, 235] width 82 height 14
type input "#000"
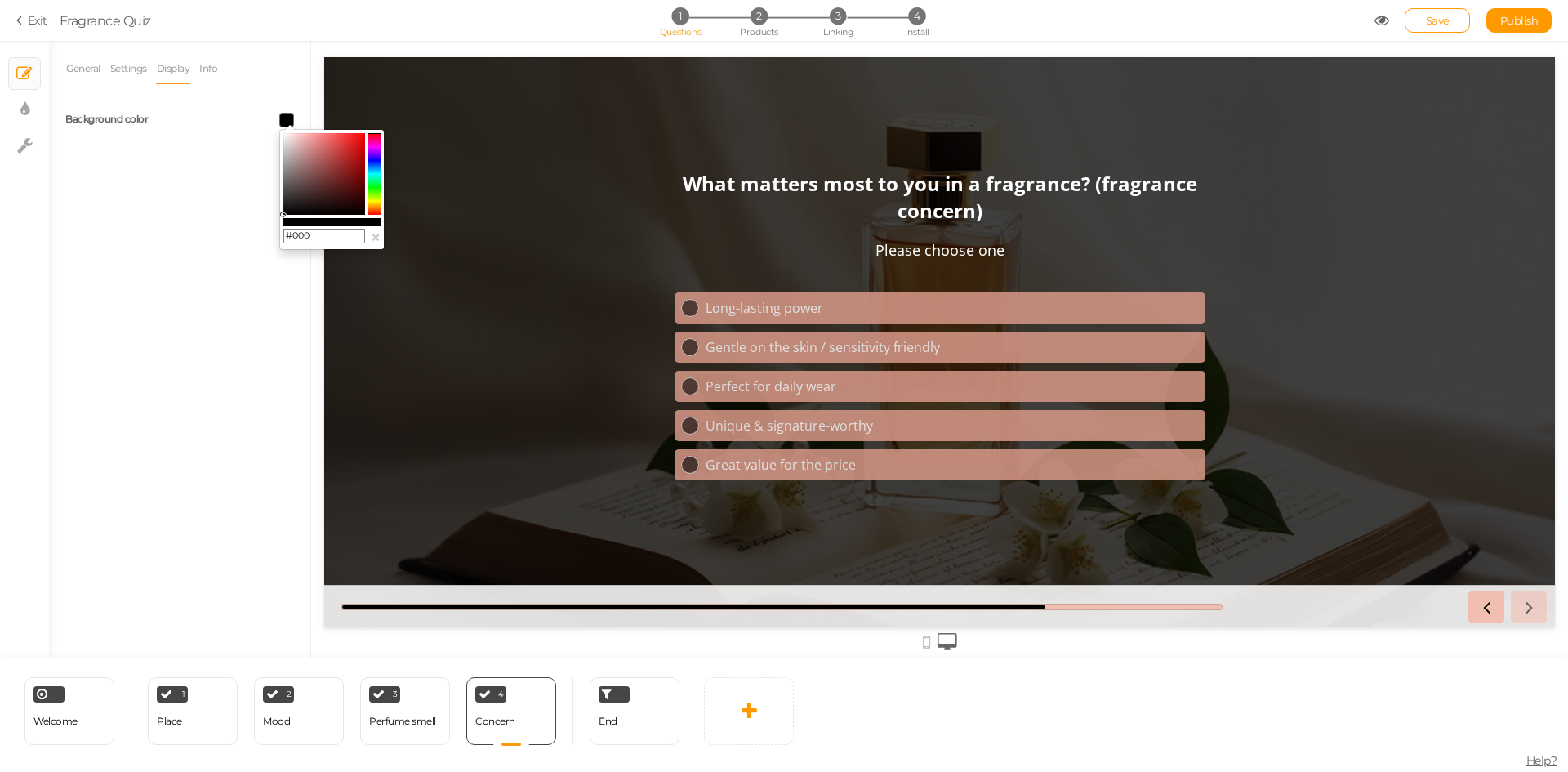
click at [249, 411] on div "General Settings Display Info View Text Images Slider Dropdown Question What ma…" at bounding box center [179, 355] width 261 height 604
click at [629, 732] on div "End" at bounding box center [634, 711] width 90 height 67
select select "GBP"
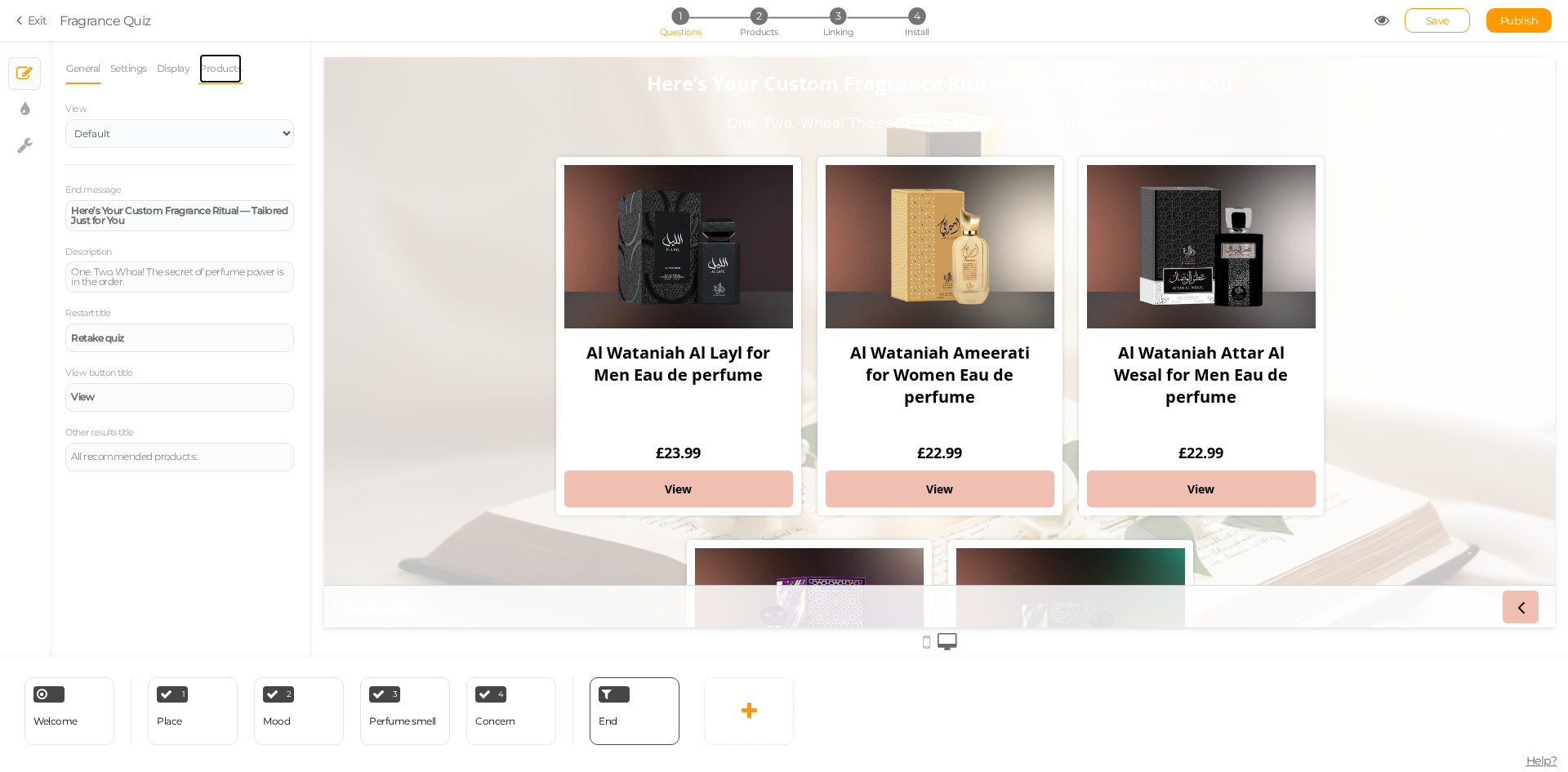
click at [224, 72] on link "Products" at bounding box center [221, 68] width 44 height 31
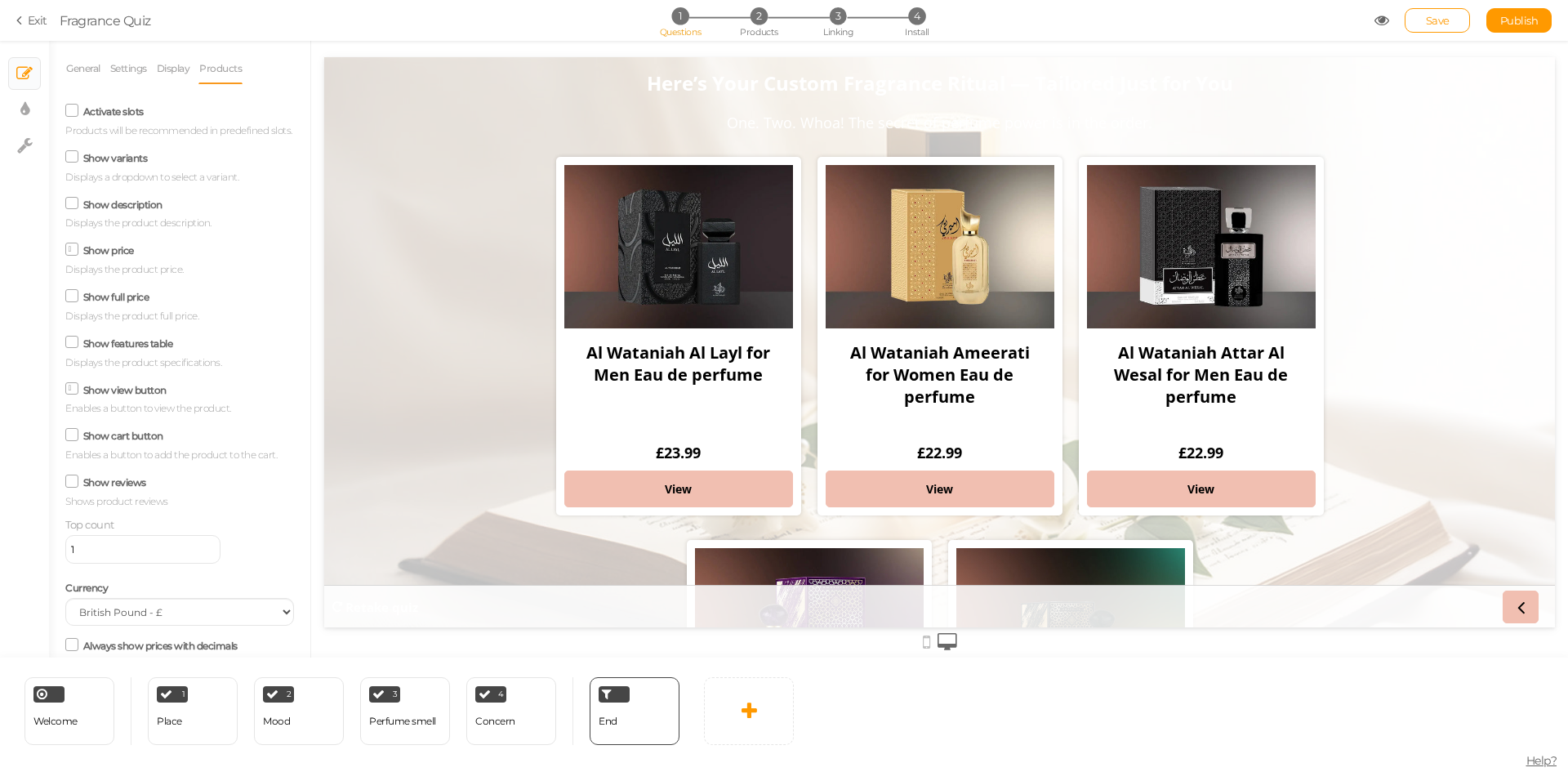
click at [195, 67] on li "Display" at bounding box center [177, 68] width 43 height 31
click at [163, 72] on link "Display" at bounding box center [173, 68] width 35 height 31
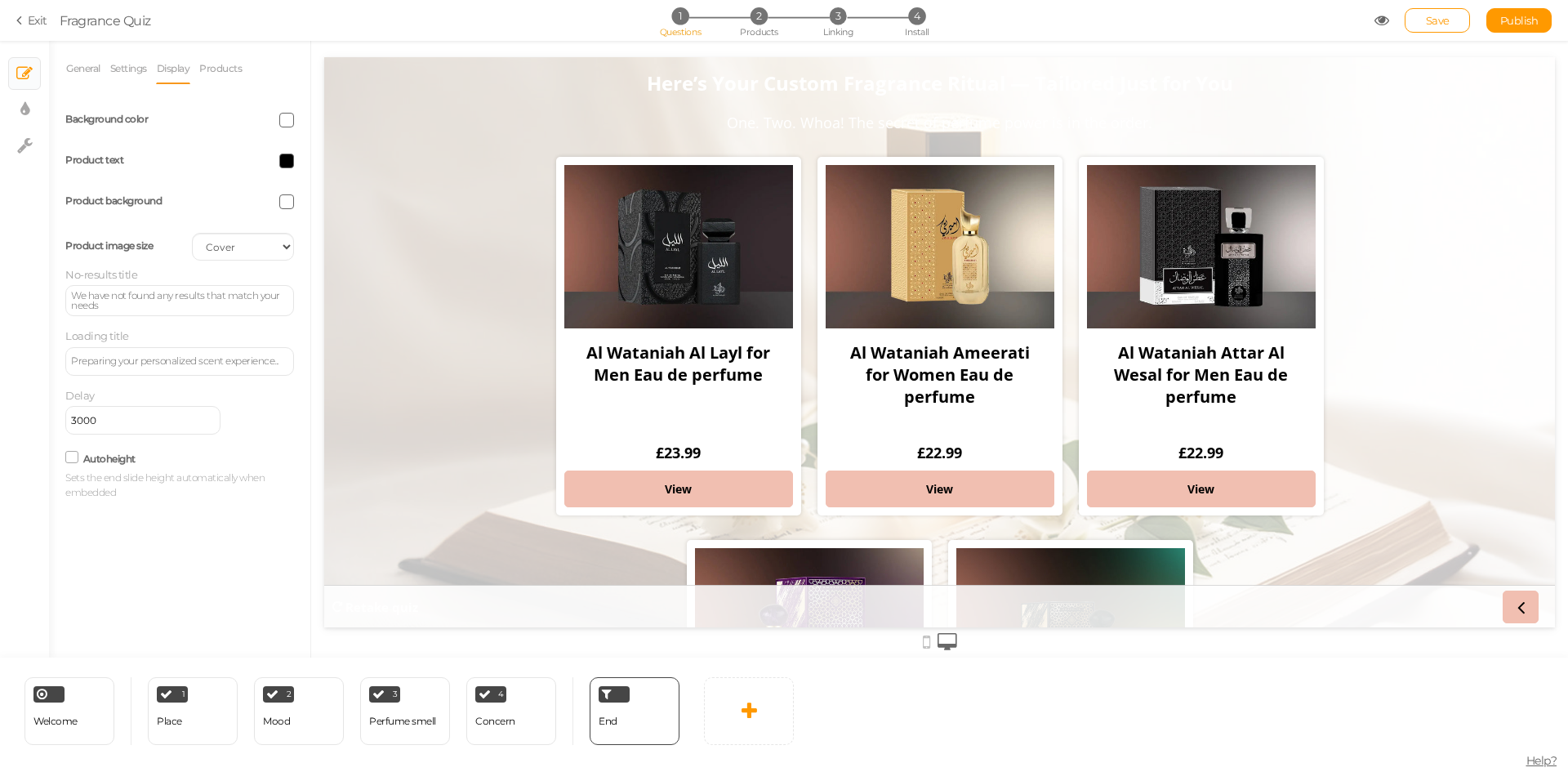
click at [290, 123] on span at bounding box center [286, 120] width 14 height 14
drag, startPoint x: 292, startPoint y: 233, endPoint x: 332, endPoint y: 237, distance: 40.2
click at [332, 237] on input "#0" at bounding box center [324, 235] width 82 height 14
type input "#000"
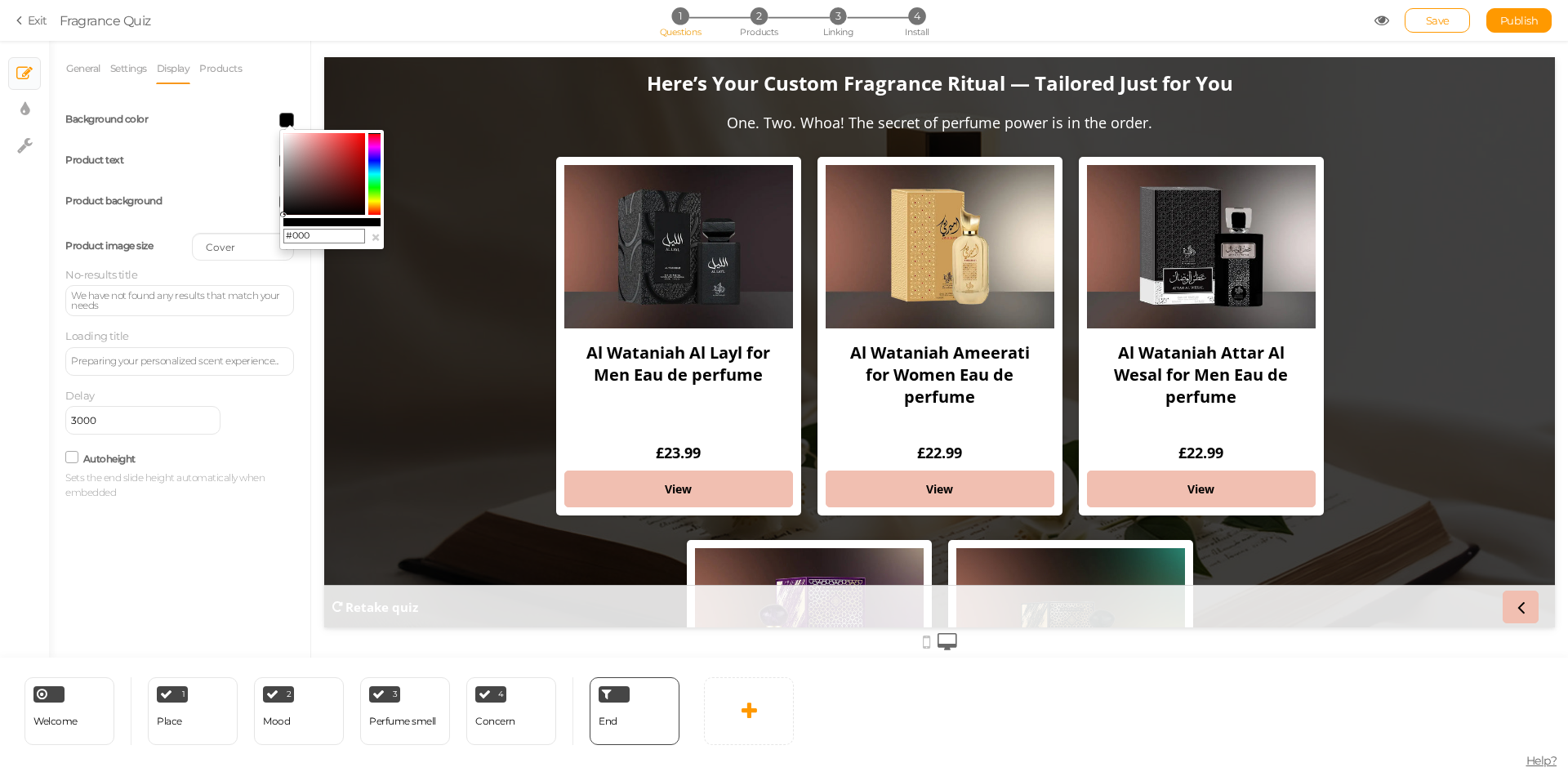
click at [277, 565] on div "General Settings Display Products View Default Top End message Here’s Your Cust…" at bounding box center [179, 355] width 261 height 604
click at [89, 726] on div "Welcome Delete" at bounding box center [68, 711] width 90 height 67
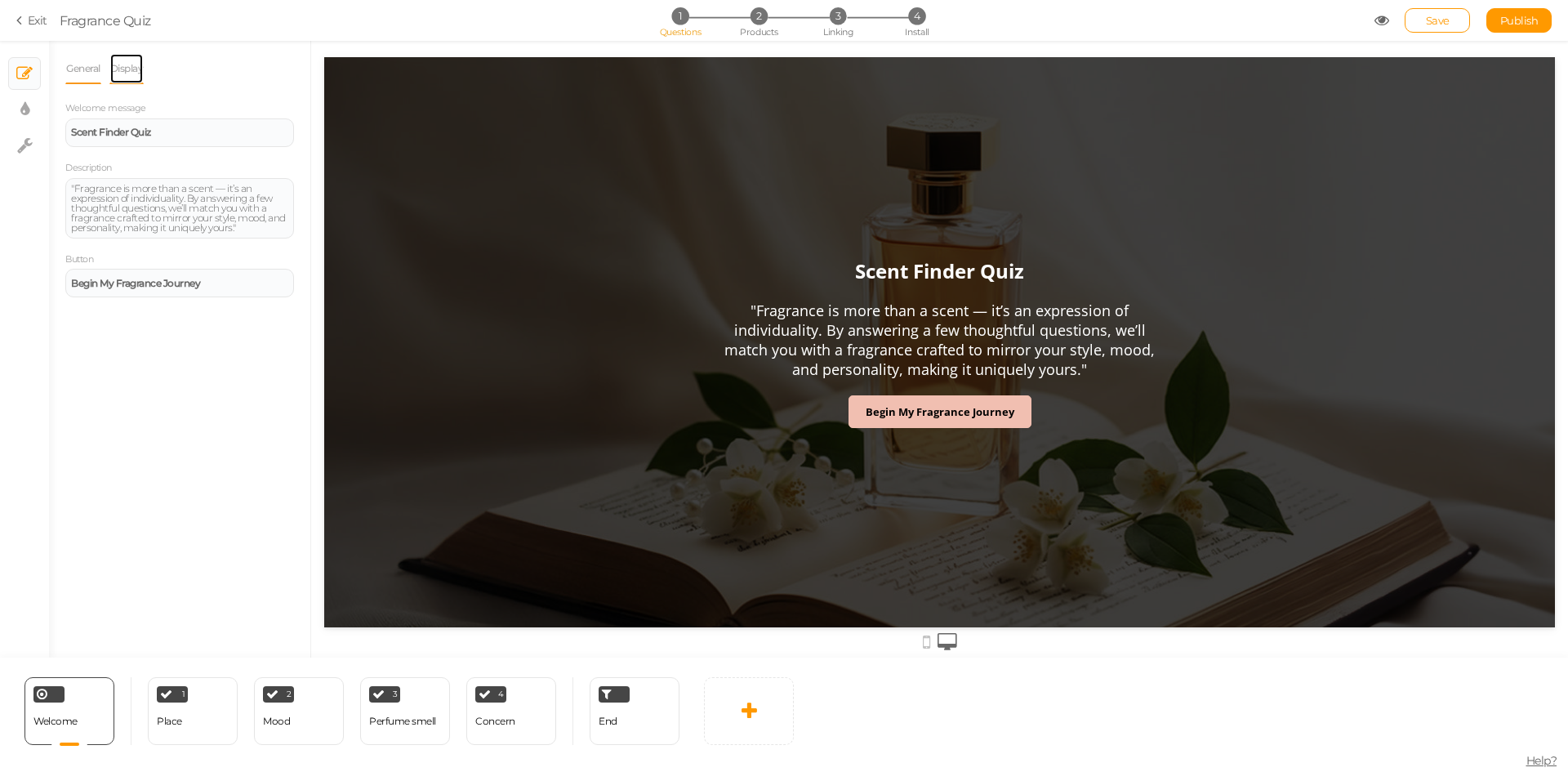
click at [128, 67] on link "Display" at bounding box center [127, 68] width 35 height 31
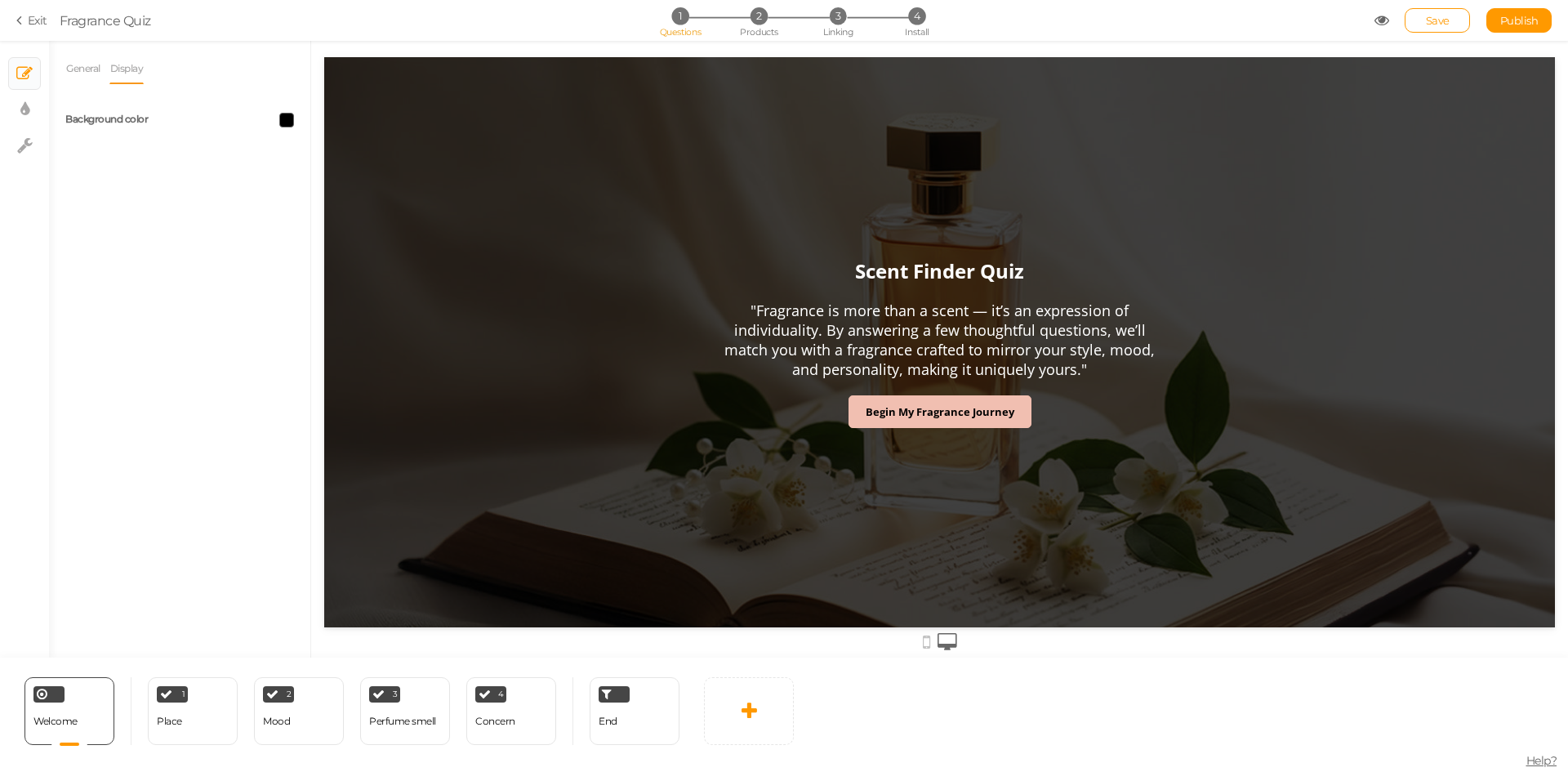
click at [289, 120] on span at bounding box center [286, 120] width 14 height 14
drag, startPoint x: 294, startPoint y: 232, endPoint x: 311, endPoint y: 235, distance: 17.3
click at [311, 235] on input "#000" at bounding box center [324, 235] width 82 height 14
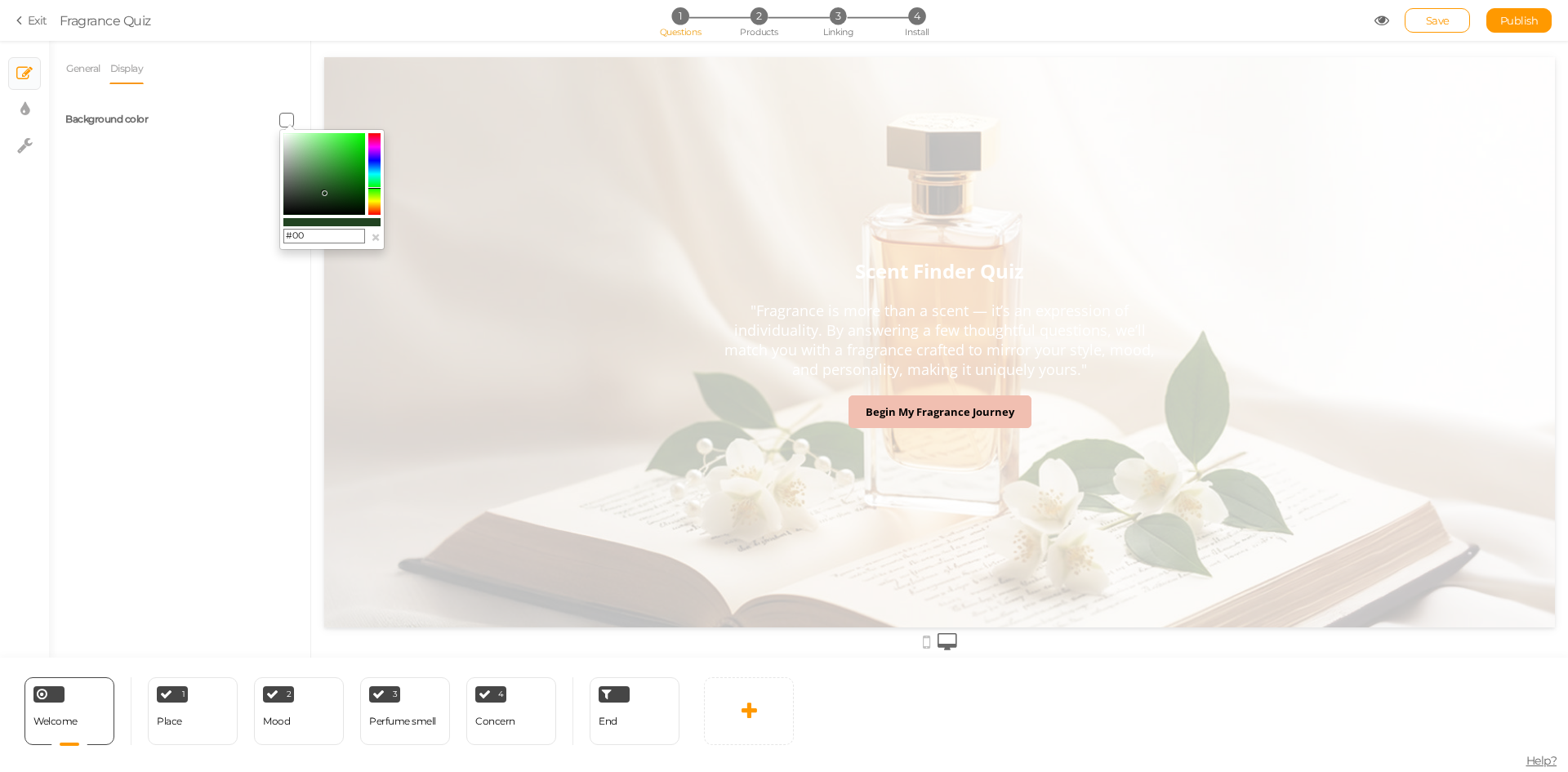
type input "#000"
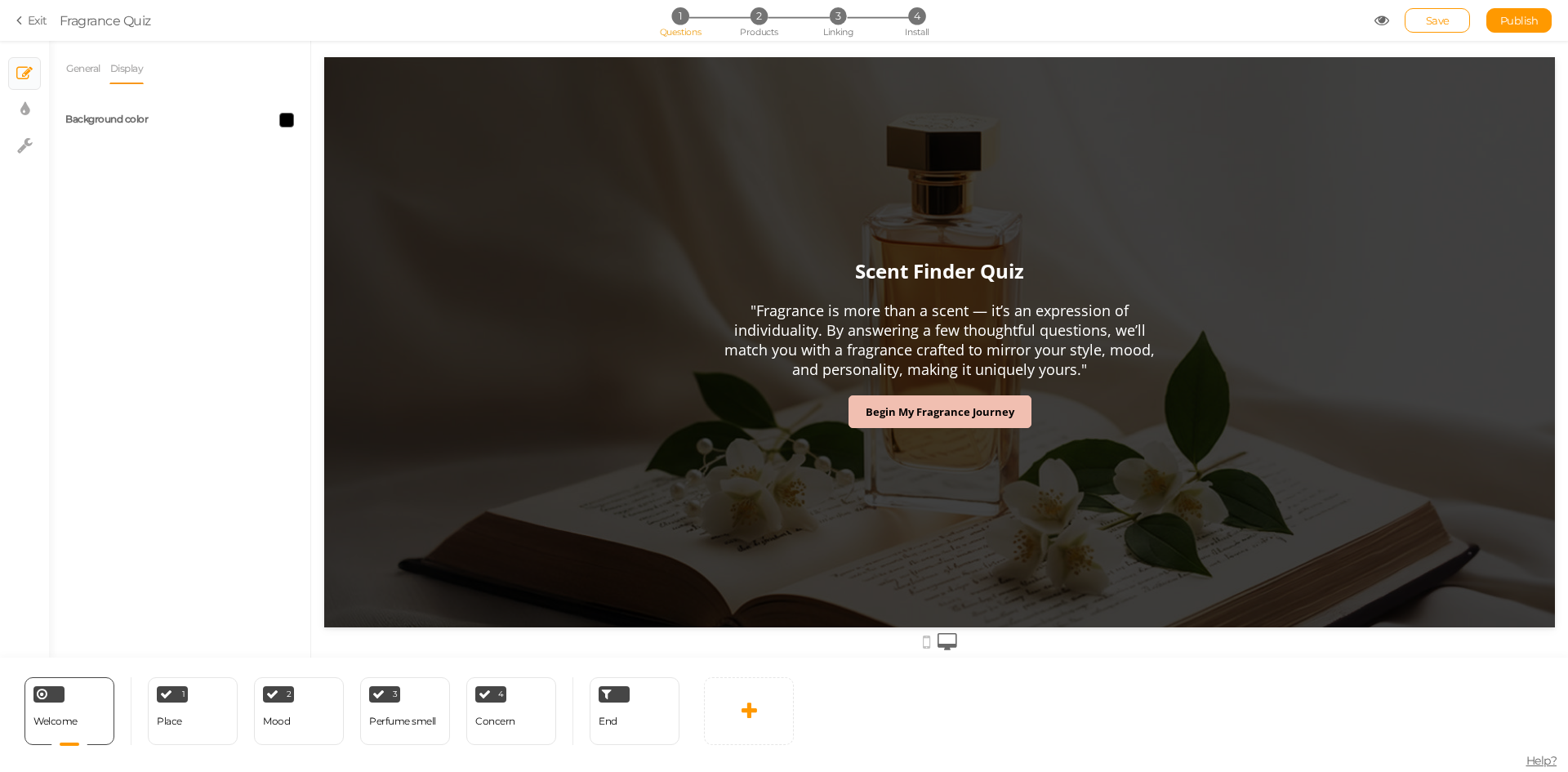
click at [191, 366] on div "General Display Welcome message Scent Finder Quiz Description "Fragrance is mor…" at bounding box center [179, 355] width 261 height 604
click at [1515, 31] on link "Publish" at bounding box center [1520, 19] width 66 height 24
click at [838, 36] on span "Linking" at bounding box center [837, 32] width 30 height 12
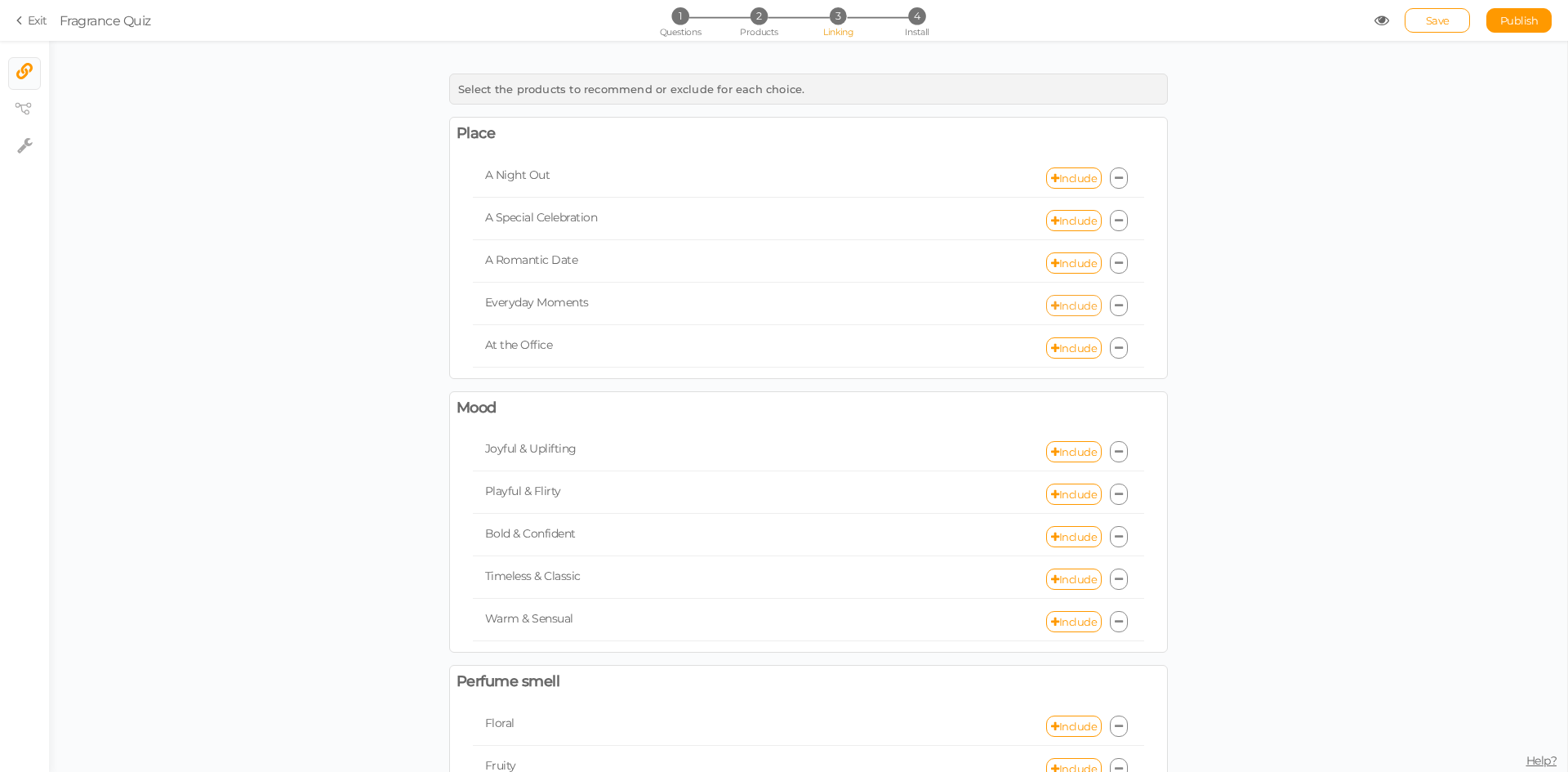
click at [1064, 306] on link "Include" at bounding box center [1075, 306] width 56 height 21
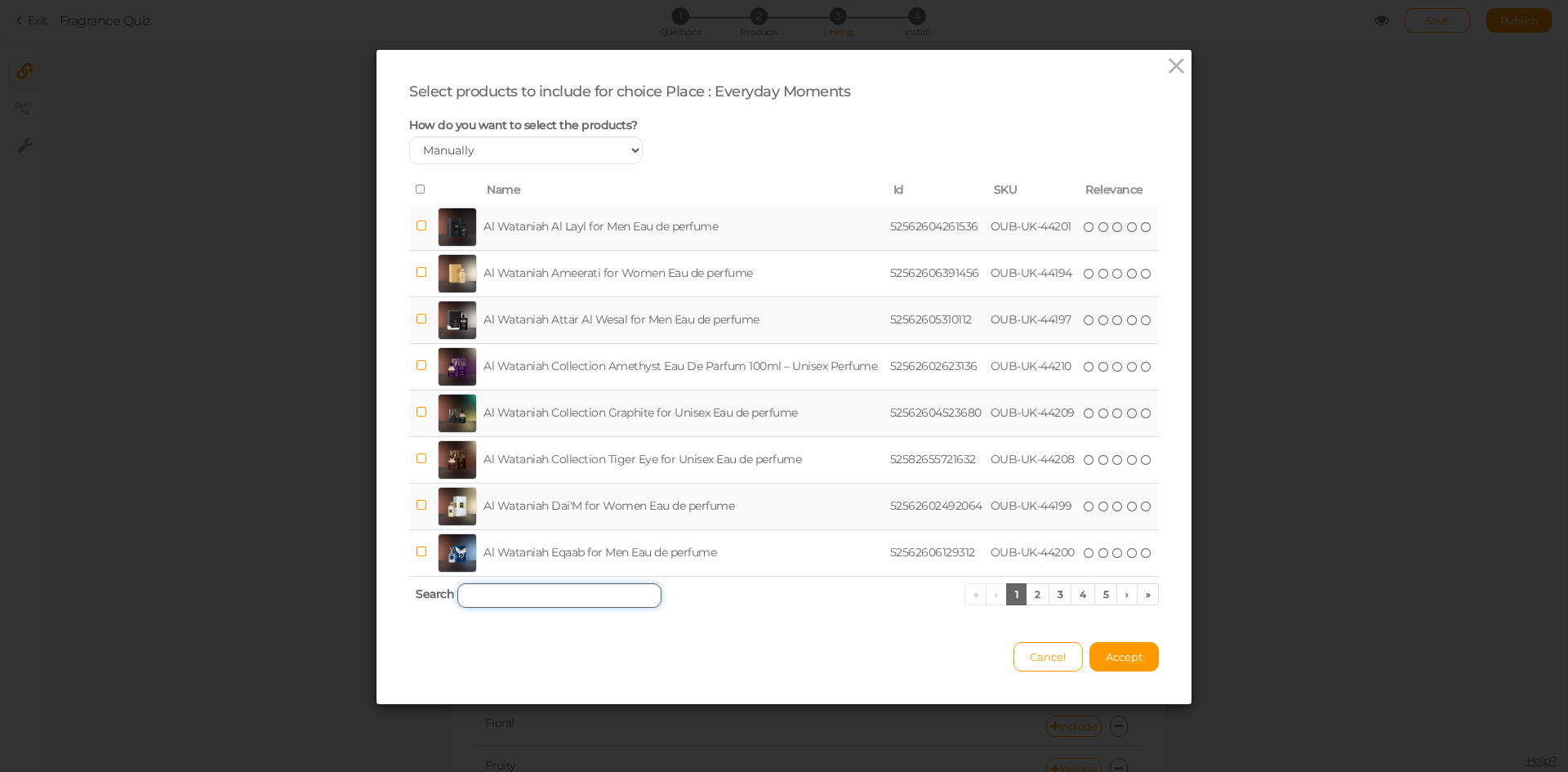
click at [591, 583] on input "search" at bounding box center [560, 595] width 204 height 24
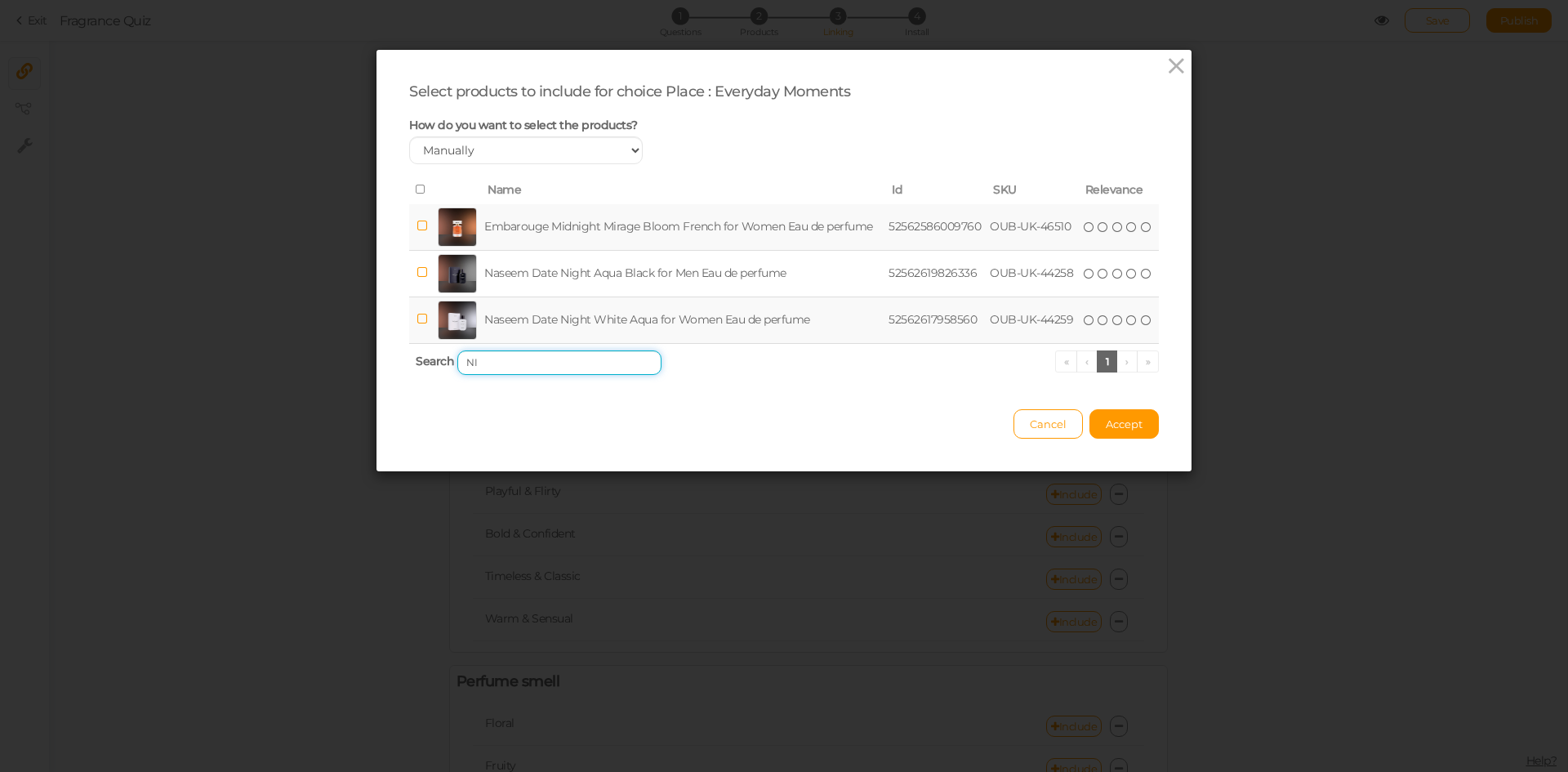
type input "N"
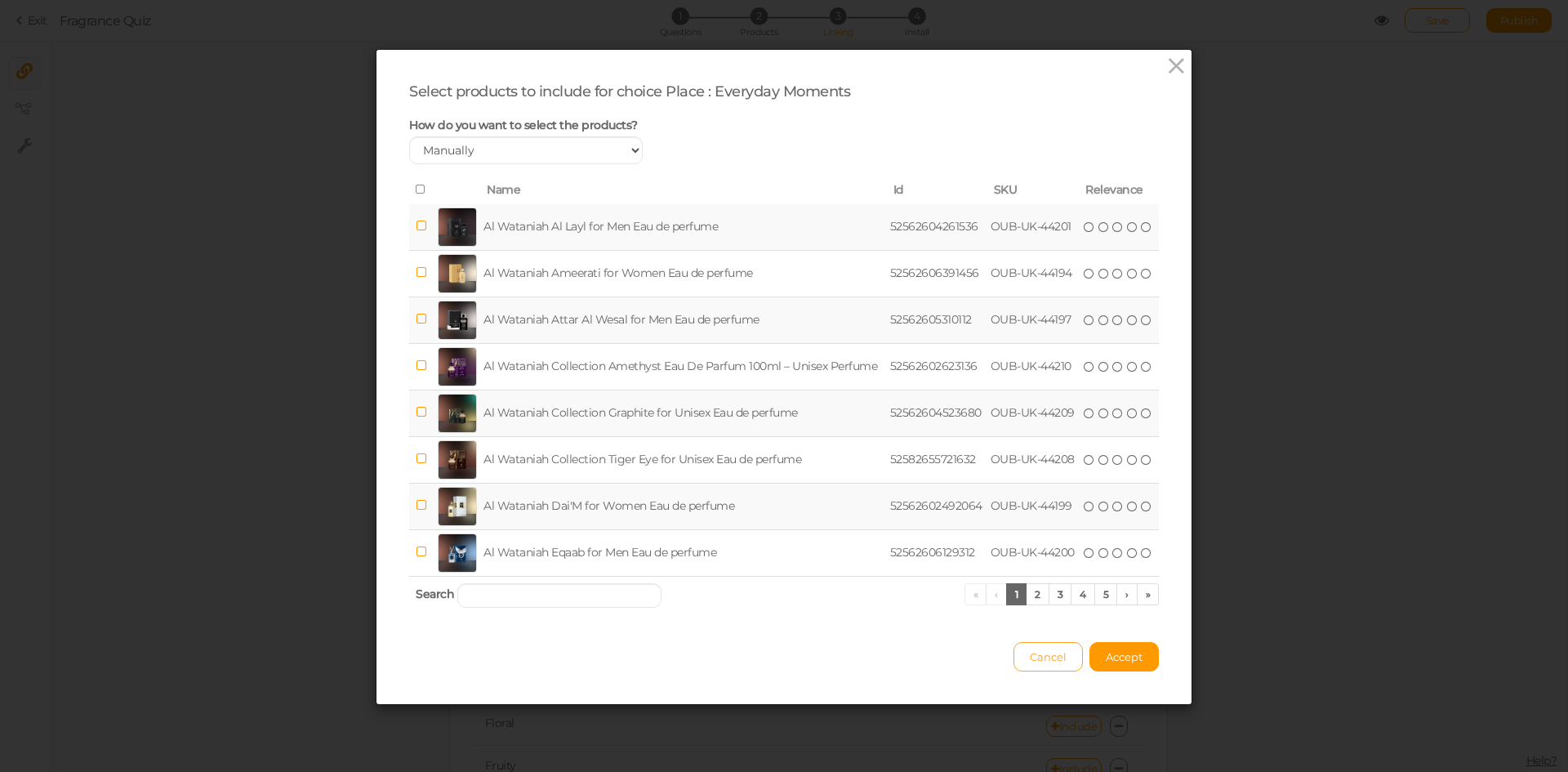
click at [1023, 649] on button "Cancel" at bounding box center [1049, 656] width 69 height 30
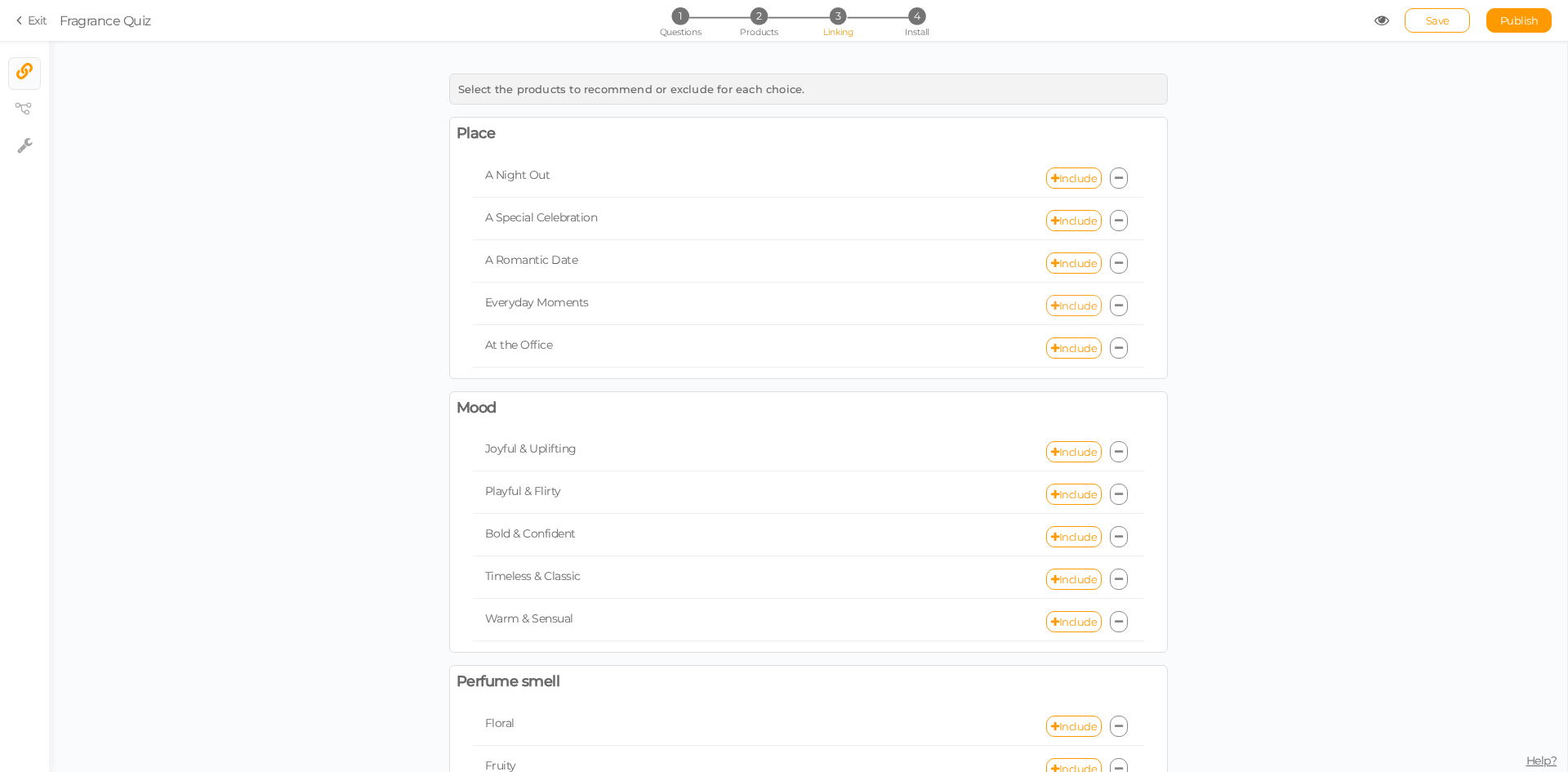
click at [1082, 309] on link "Include" at bounding box center [1075, 306] width 56 height 21
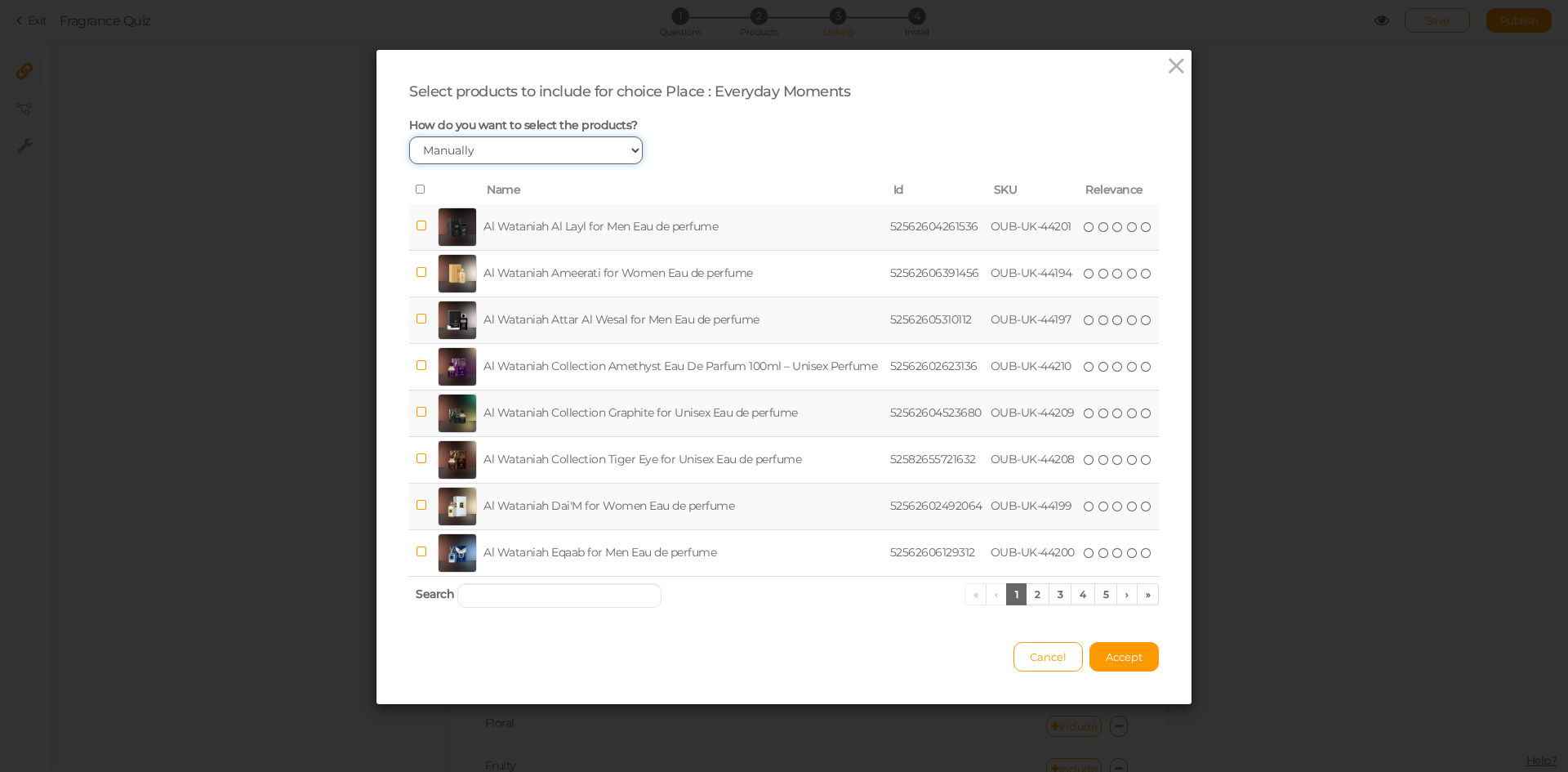
click at [592, 152] on select "Manually By tags By price" at bounding box center [526, 150] width 233 height 28
select select "expr"
click at [410, 137] on select "Manually By tags By price" at bounding box center [526, 150] width 233 height 28
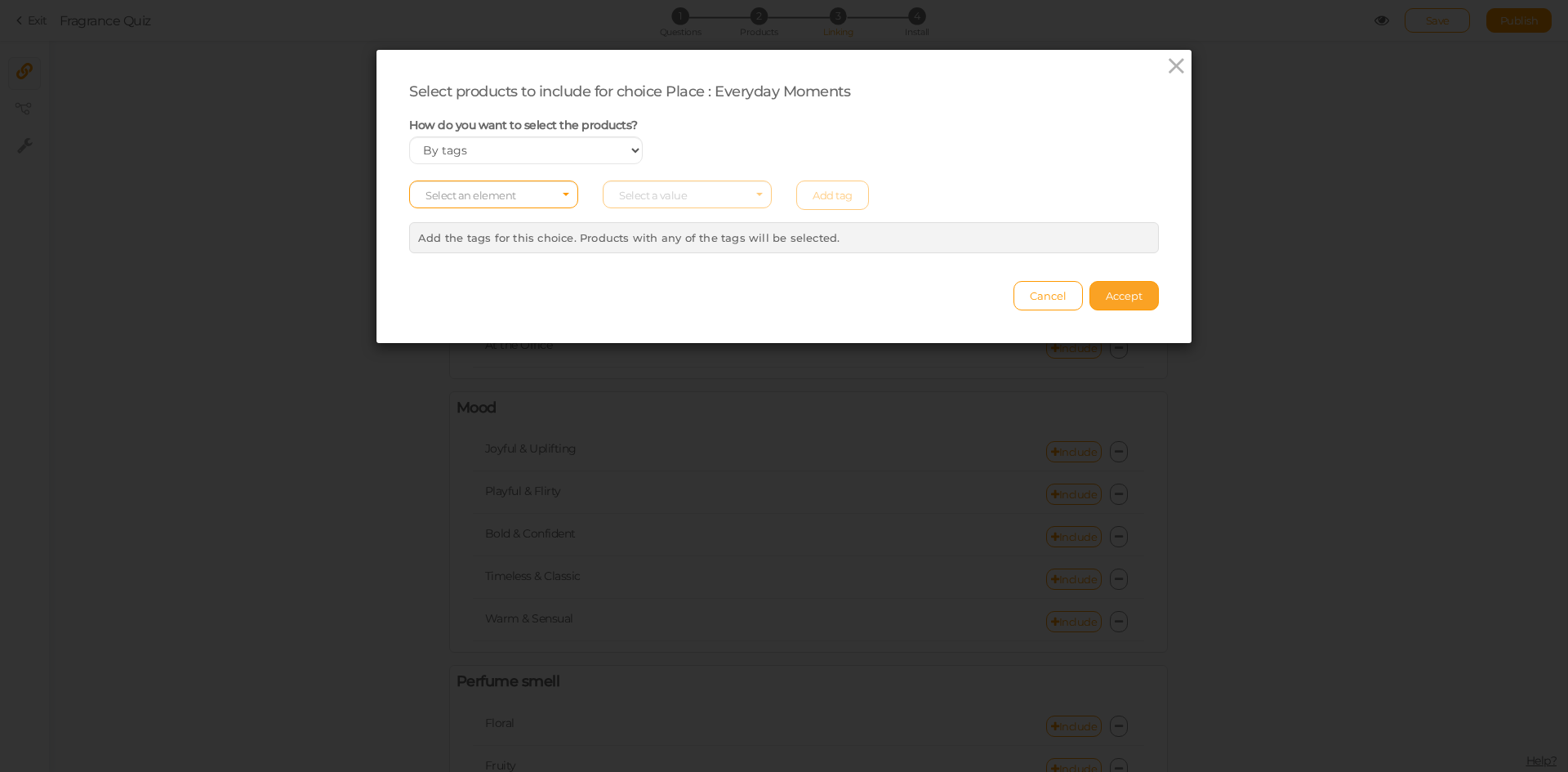
click at [1116, 304] on button "Accept" at bounding box center [1125, 296] width 69 height 30
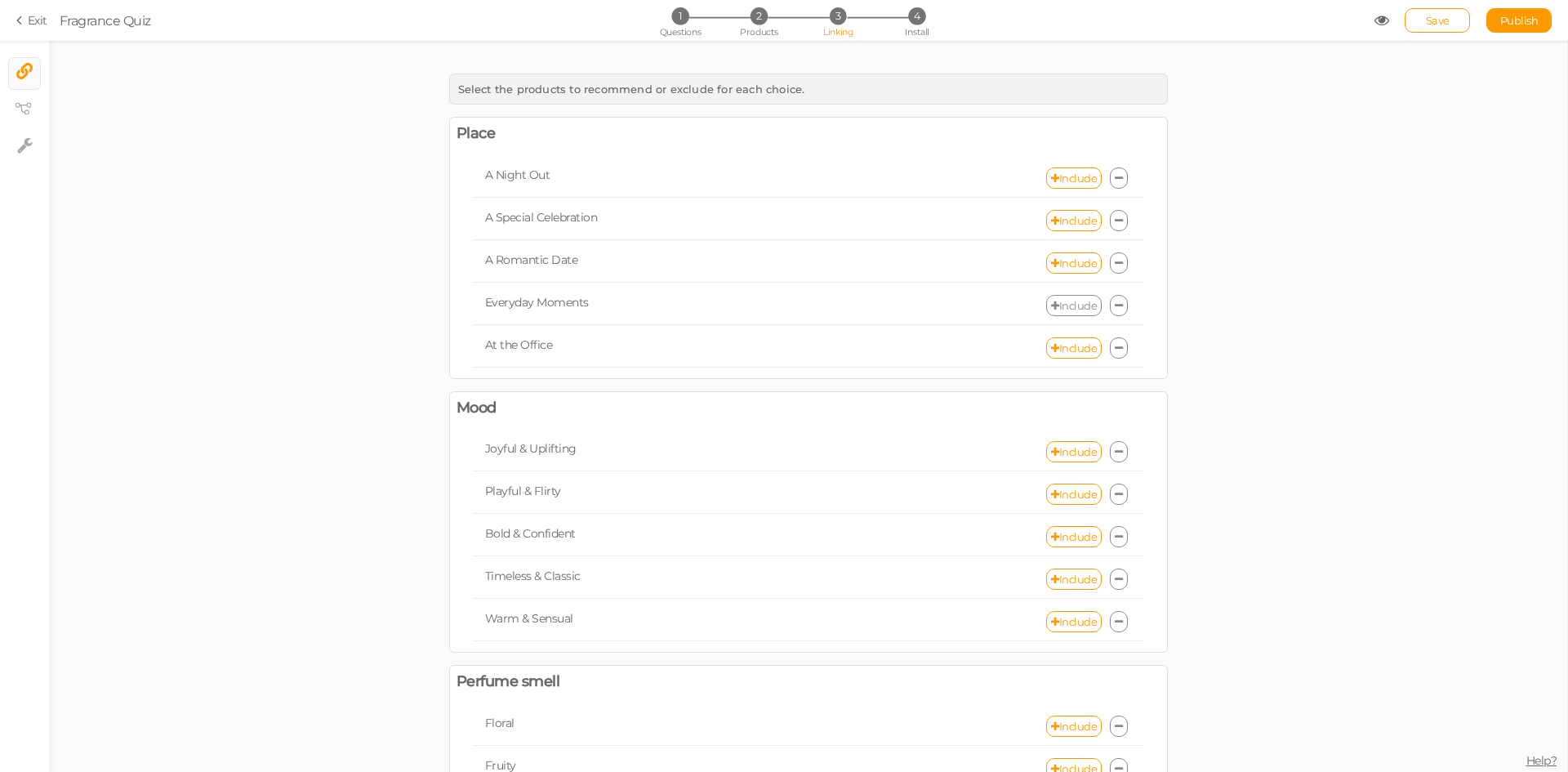
click at [1074, 306] on link "Include" at bounding box center [1075, 306] width 56 height 21
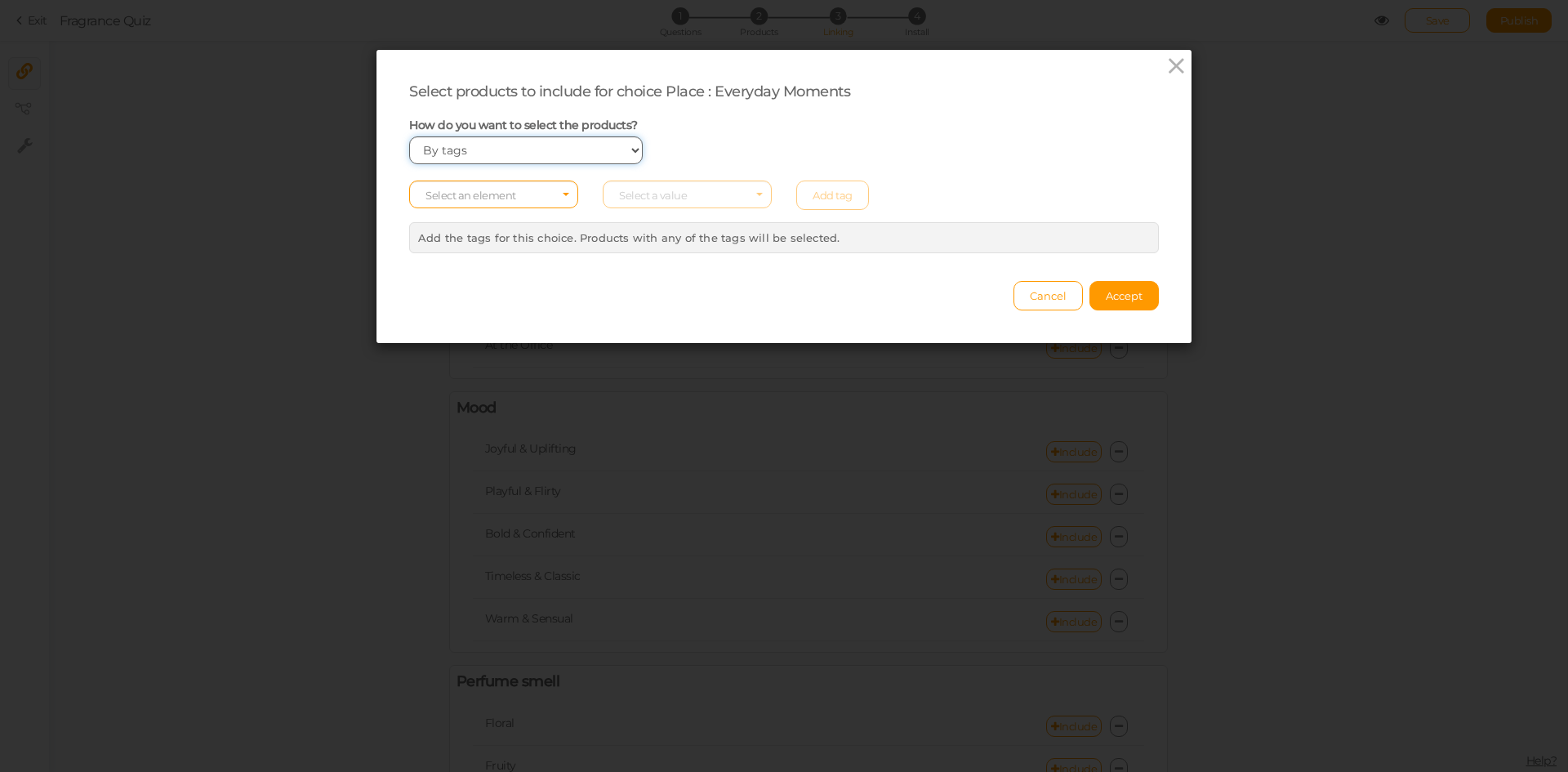
click at [521, 147] on select "Manually By tags By price" at bounding box center [526, 150] width 233 height 28
select select "manual"
click at [410, 137] on select "Manually By tags By price" at bounding box center [526, 150] width 233 height 28
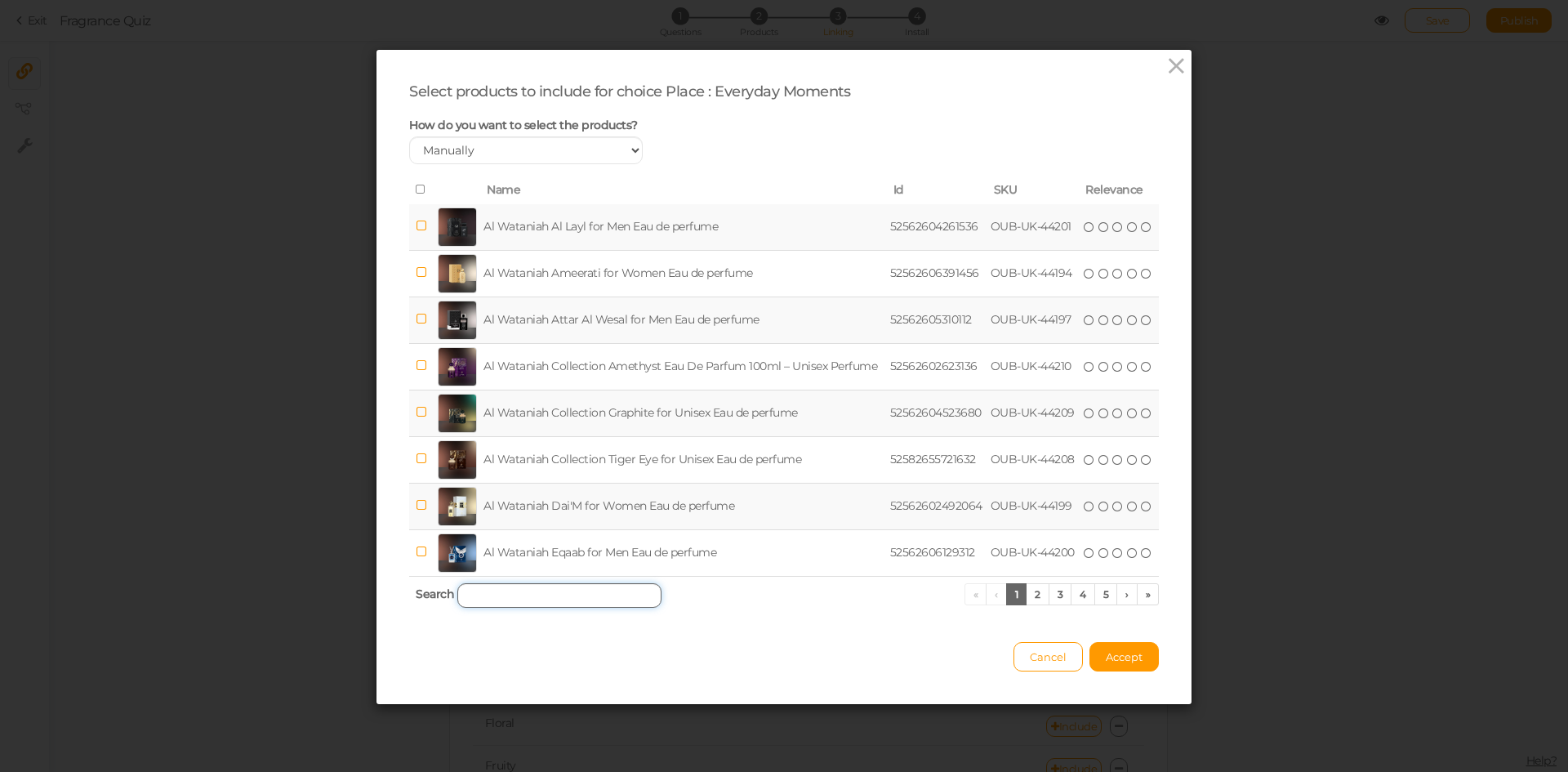
click at [511, 595] on input "search" at bounding box center [560, 595] width 204 height 24
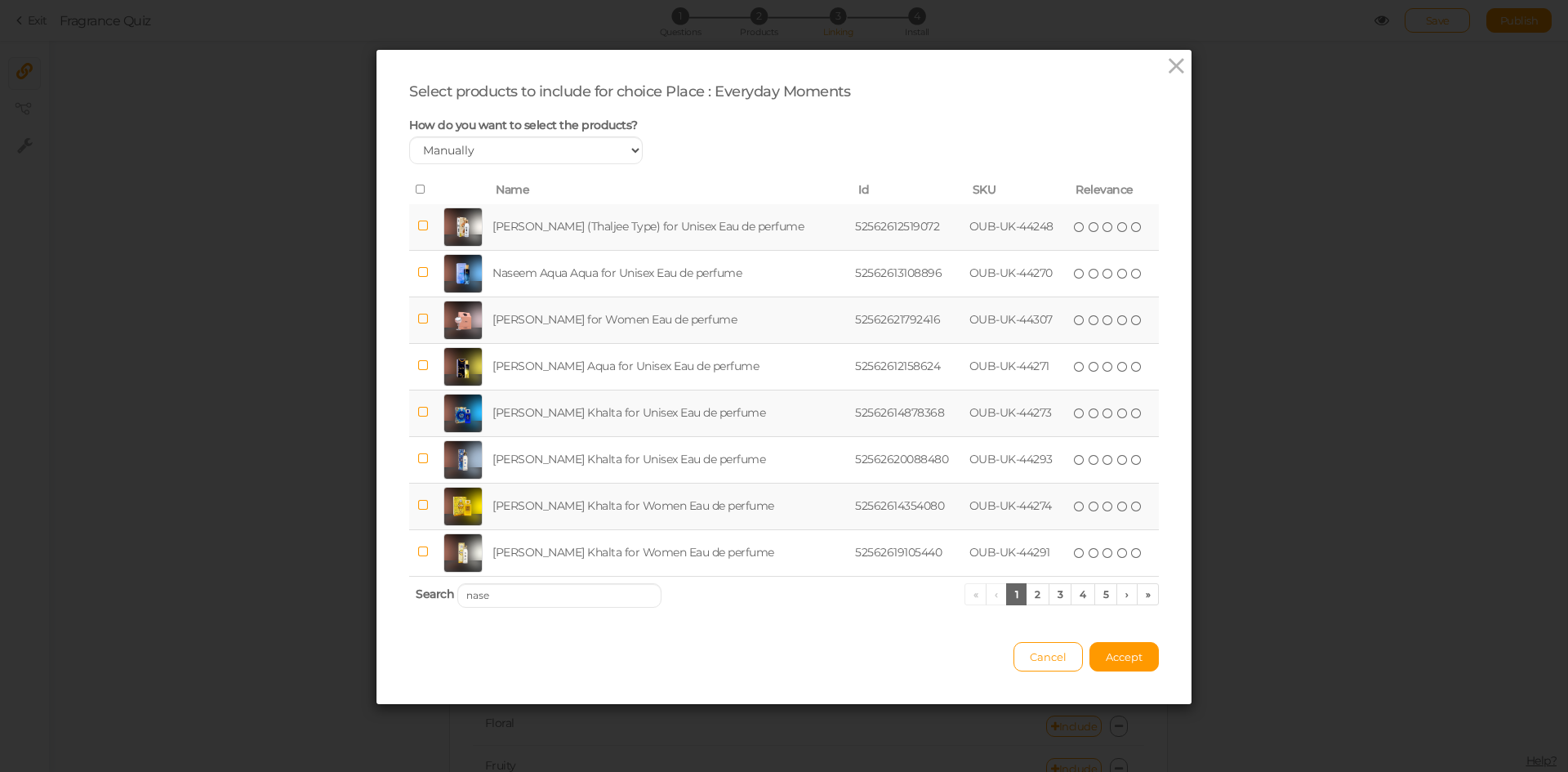
click at [562, 328] on td "[PERSON_NAME] for Women Eau de perfume" at bounding box center [671, 320] width 362 height 46
click at [1030, 595] on link "2" at bounding box center [1038, 594] width 24 height 22
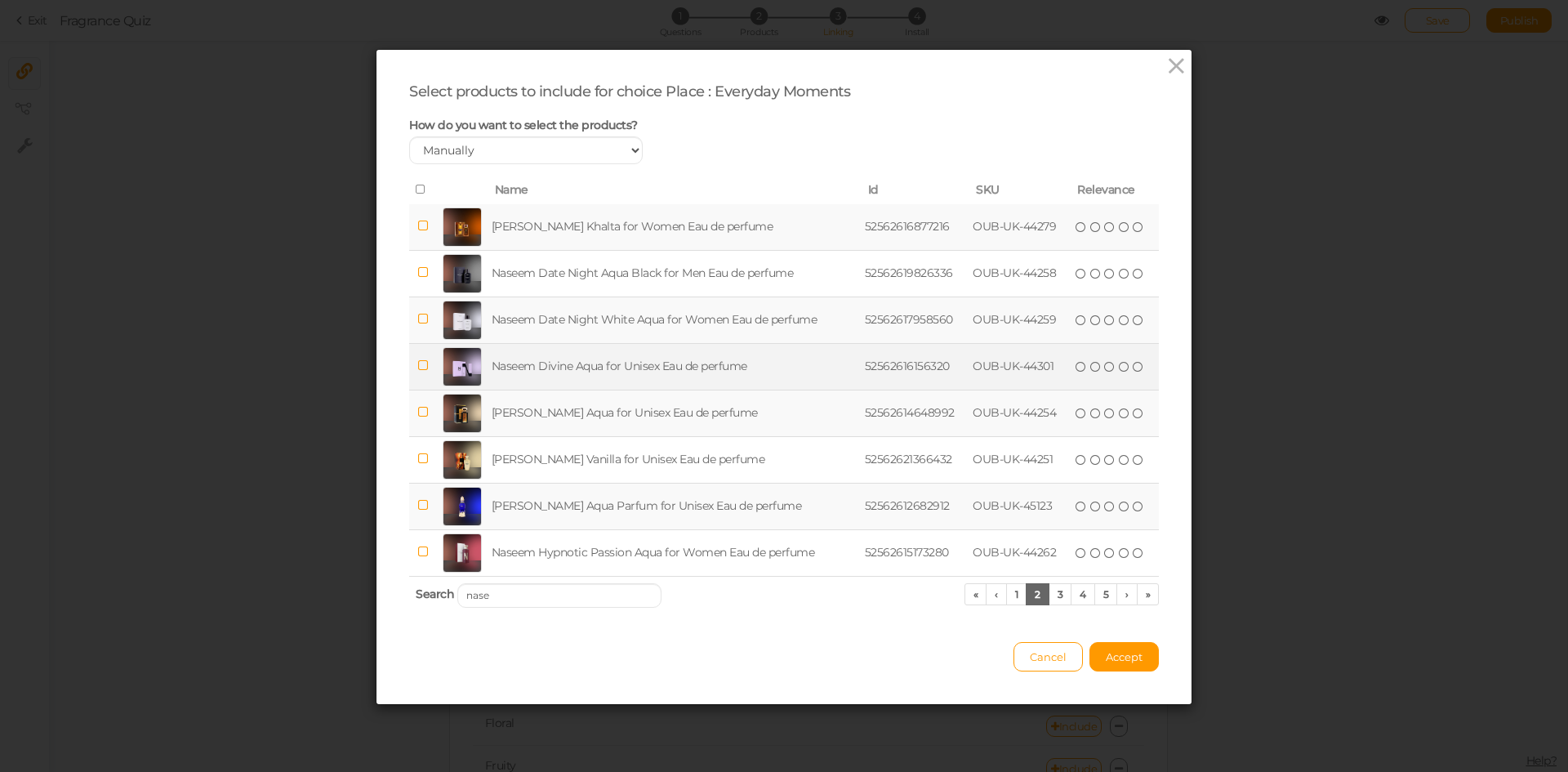
click at [600, 368] on td "Naseem Divine Aqua for Unisex Eau de perfume" at bounding box center [675, 366] width 373 height 46
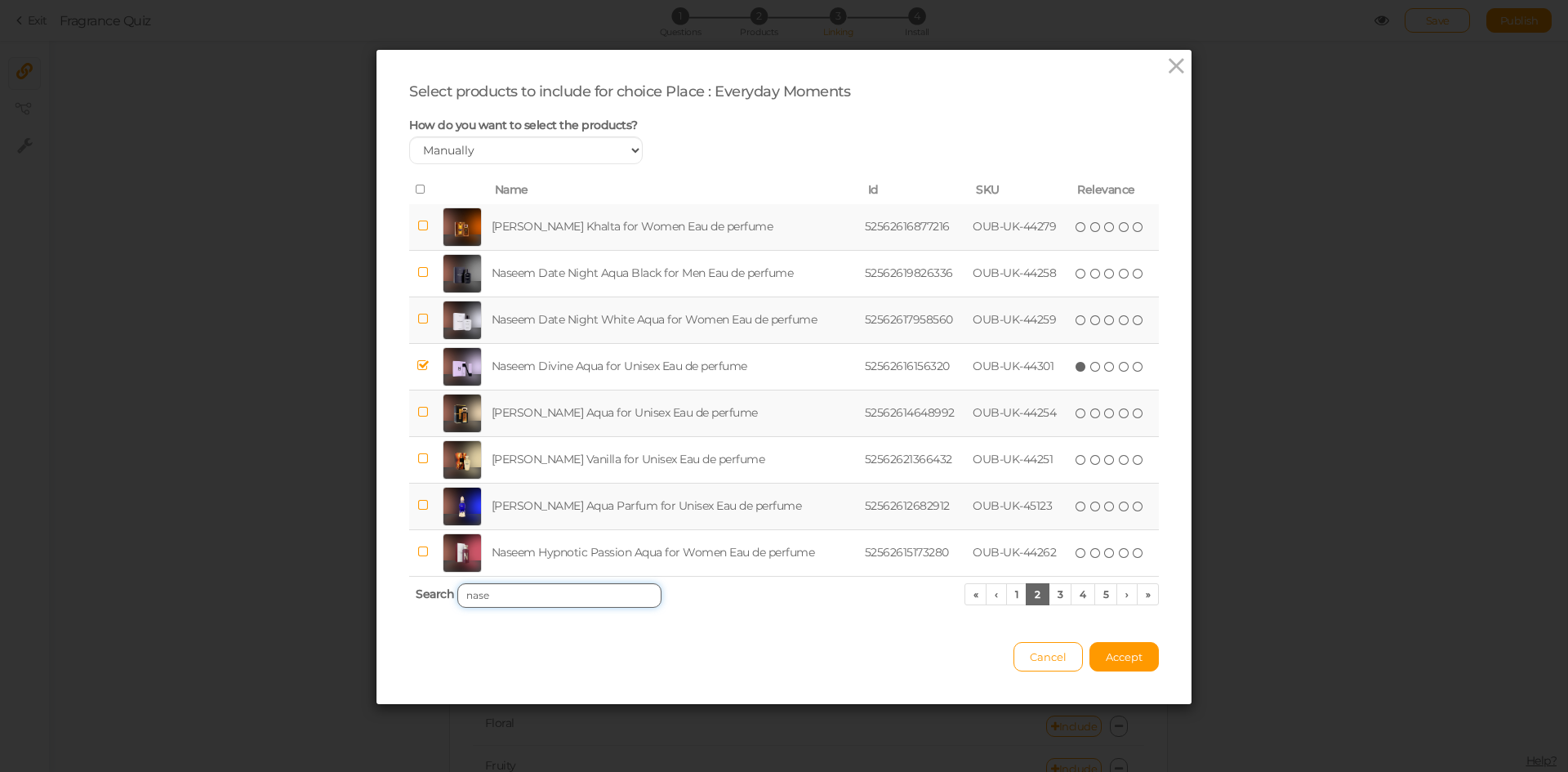
click at [507, 599] on input "nase" at bounding box center [560, 595] width 204 height 24
type input "n"
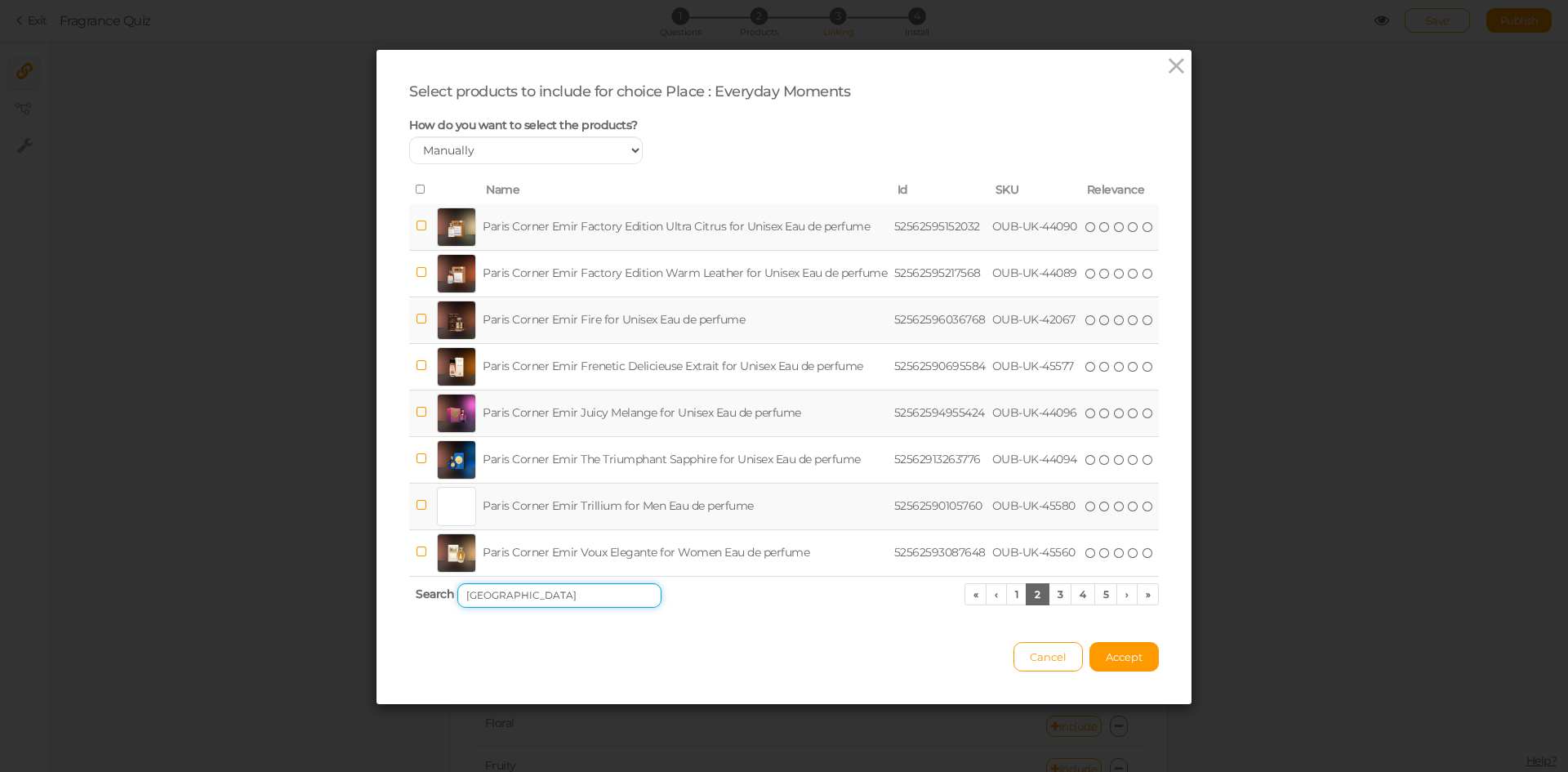
type input "paris"
click at [607, 407] on td "Paris Corner Emir Juicy Melange for Unisex Eau de perfume" at bounding box center [685, 413] width 412 height 46
click at [1052, 588] on link "3" at bounding box center [1060, 594] width 24 height 22
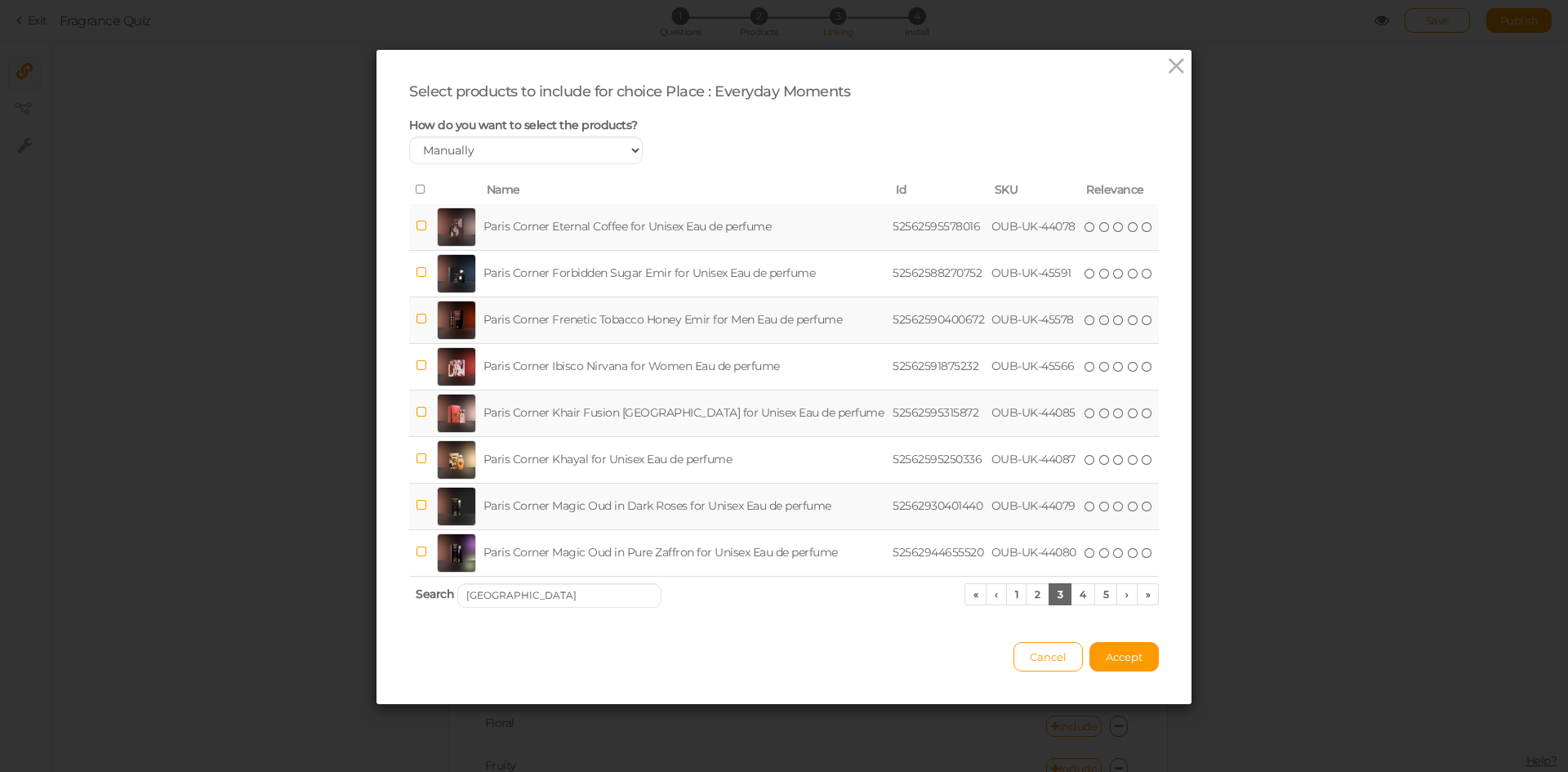
click at [612, 226] on td "Paris Corner Eternal Coffee for Unisex Eau de perfume" at bounding box center [684, 227] width 410 height 46
click at [1076, 598] on link "4" at bounding box center [1082, 594] width 24 height 22
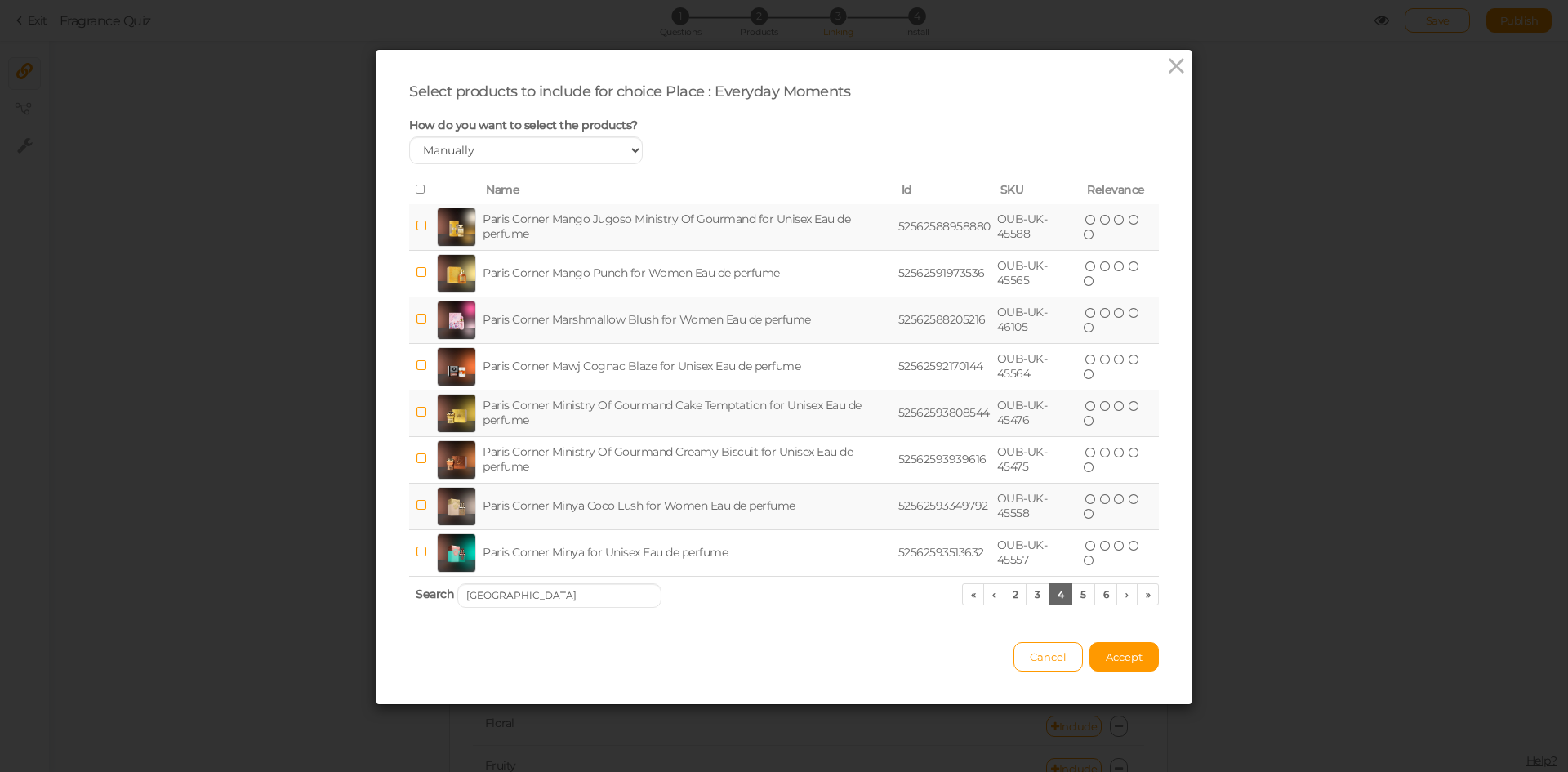
click at [623, 503] on td "Paris Corner Minya Coco Lush for Women Eau de perfume" at bounding box center [687, 506] width 415 height 46
click at [1129, 654] on span "Accept" at bounding box center [1125, 657] width 37 height 13
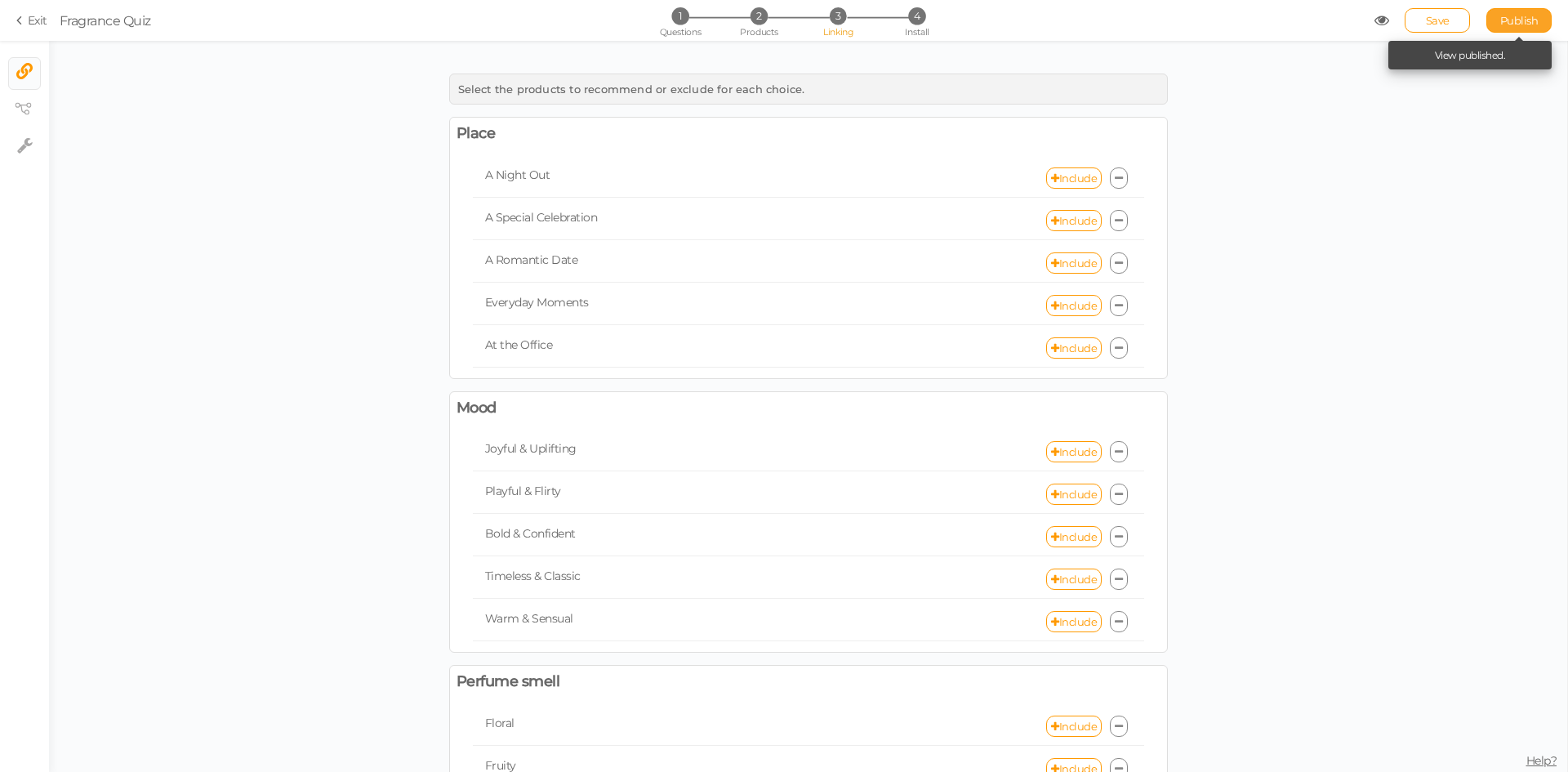
click at [1502, 24] on span "Publish" at bounding box center [1520, 20] width 39 height 13
click at [1055, 449] on link "Include" at bounding box center [1075, 452] width 56 height 21
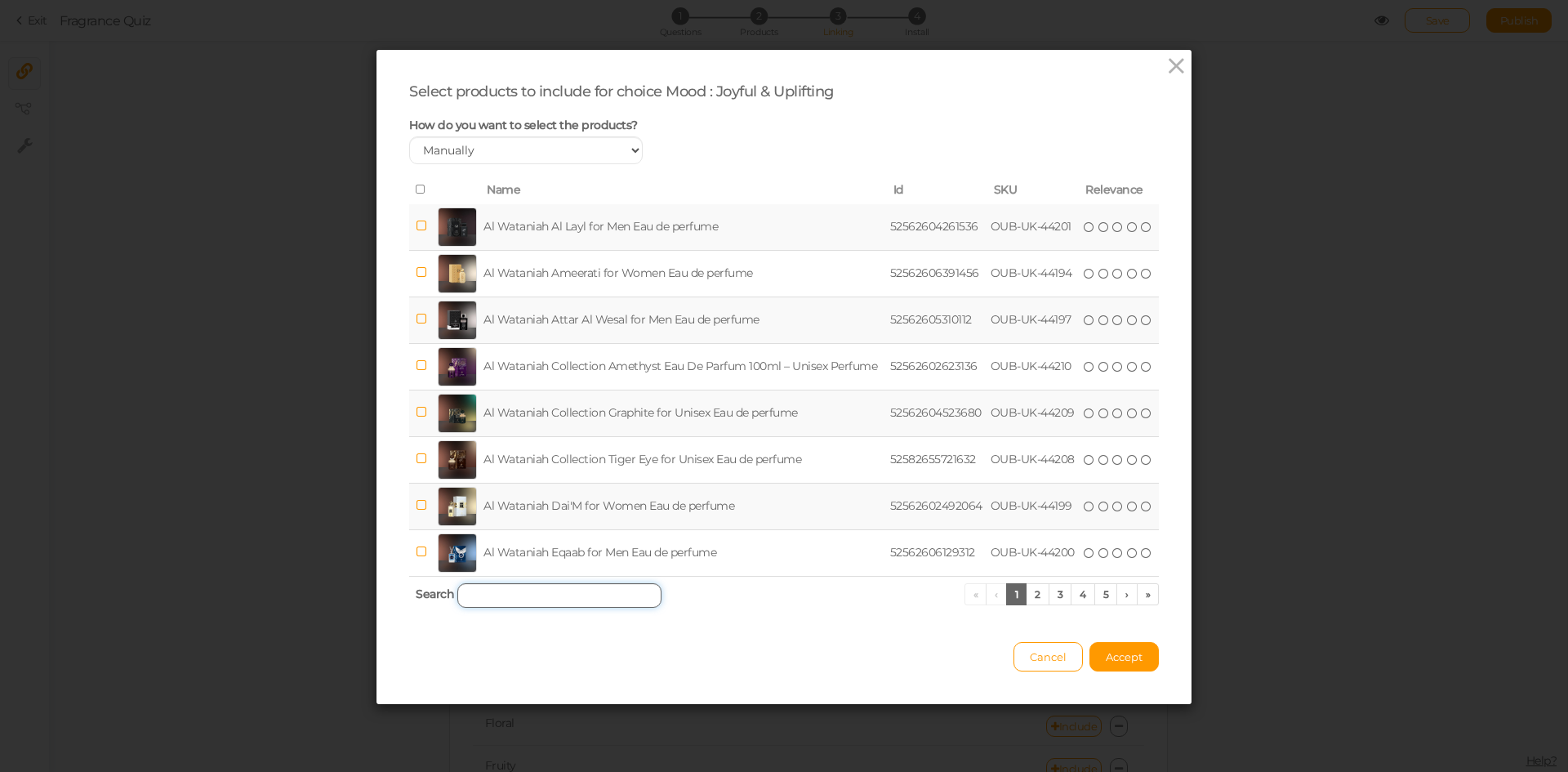
click at [543, 591] on input "search" at bounding box center [560, 595] width 204 height 24
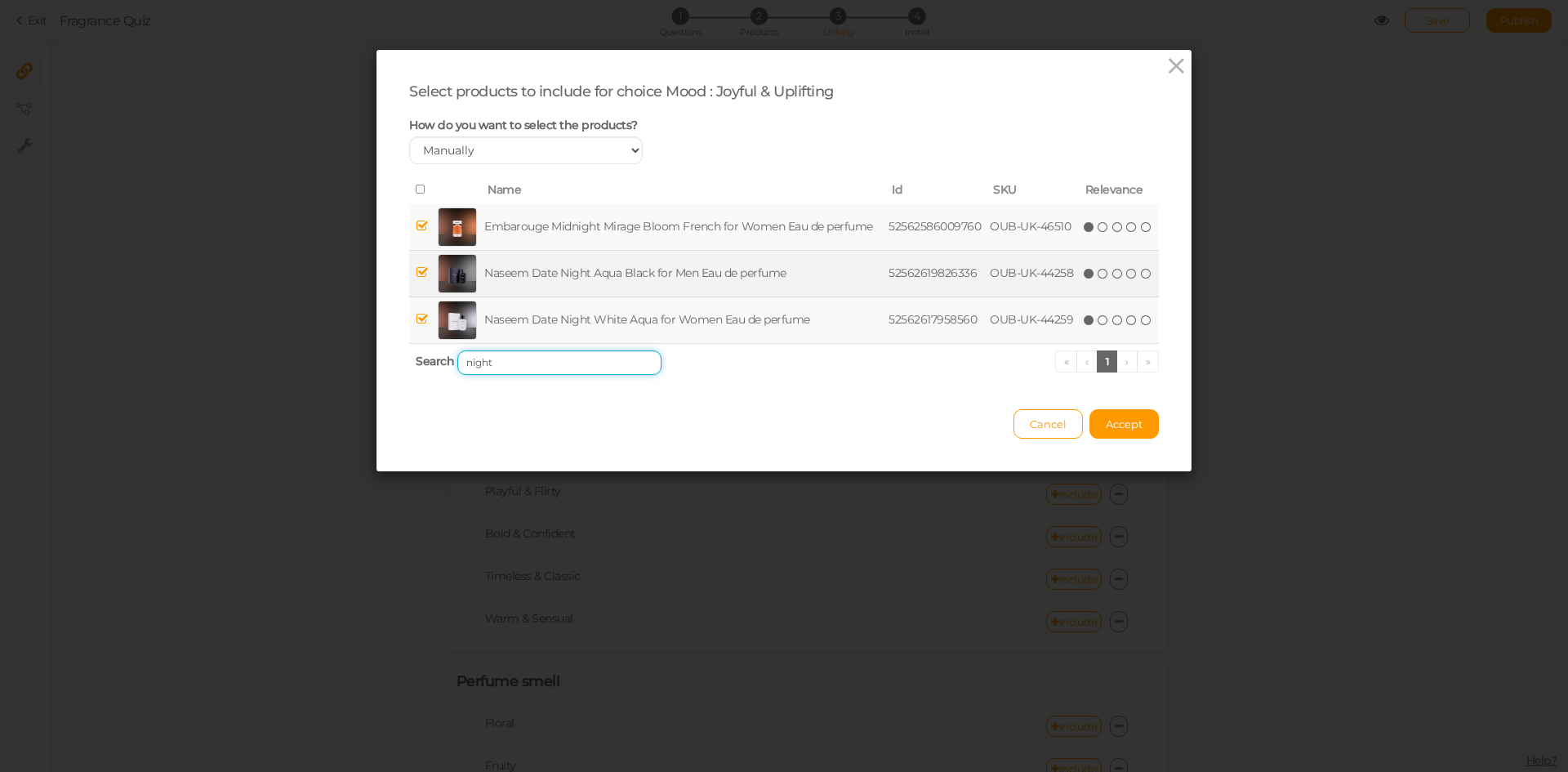
type input "night"
click at [512, 269] on td "Naseem Date Night Aqua Black for Men Eau de perfume" at bounding box center [683, 273] width 405 height 46
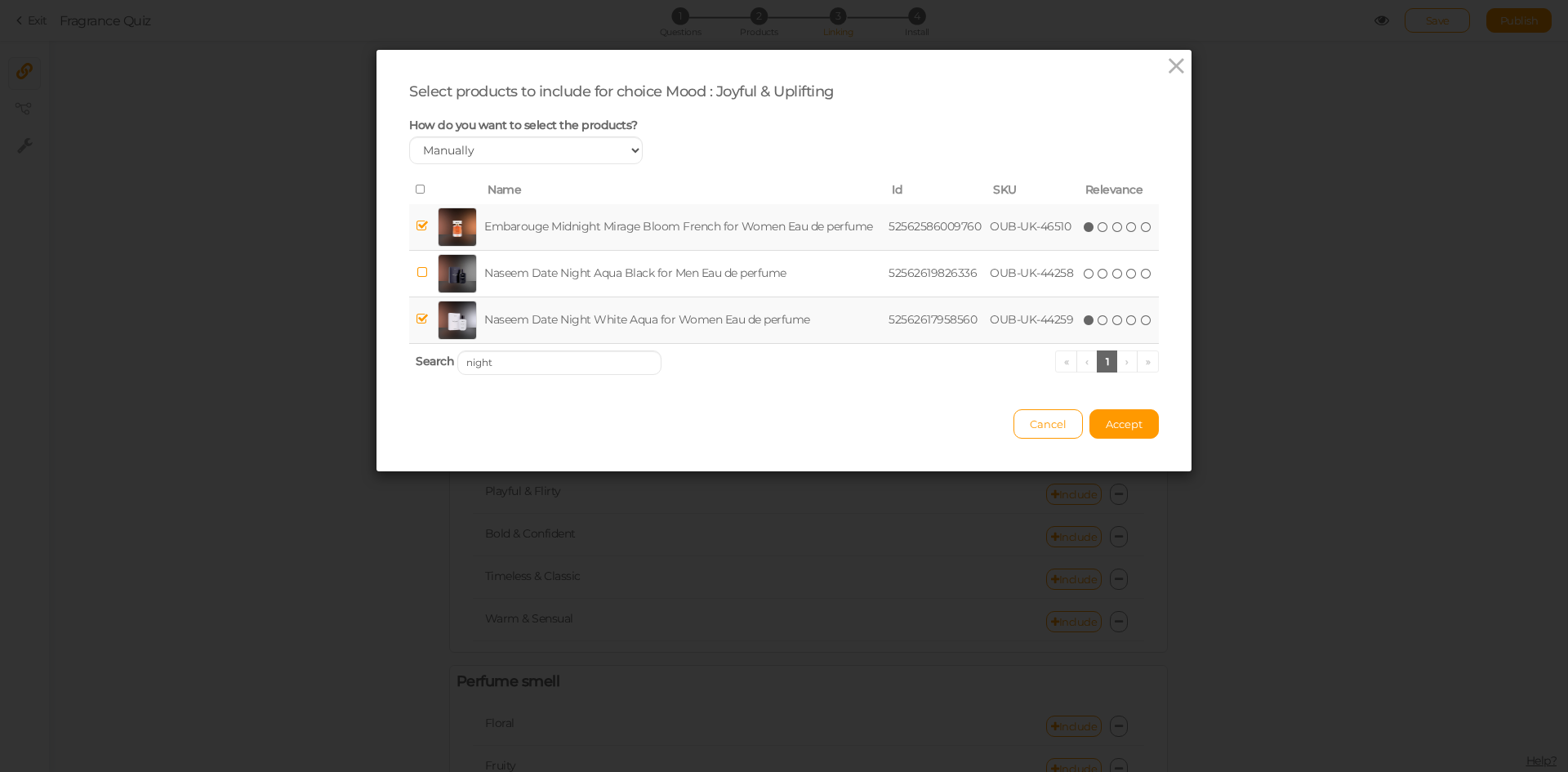
click at [510, 319] on td "Naseem Date Night White Aqua for Women Eau de perfume" at bounding box center [683, 320] width 405 height 46
drag, startPoint x: 502, startPoint y: 361, endPoint x: 406, endPoint y: 351, distance: 96.5
click at [410, 351] on th "Search night « ‹ 1 › »" at bounding box center [784, 362] width 750 height 39
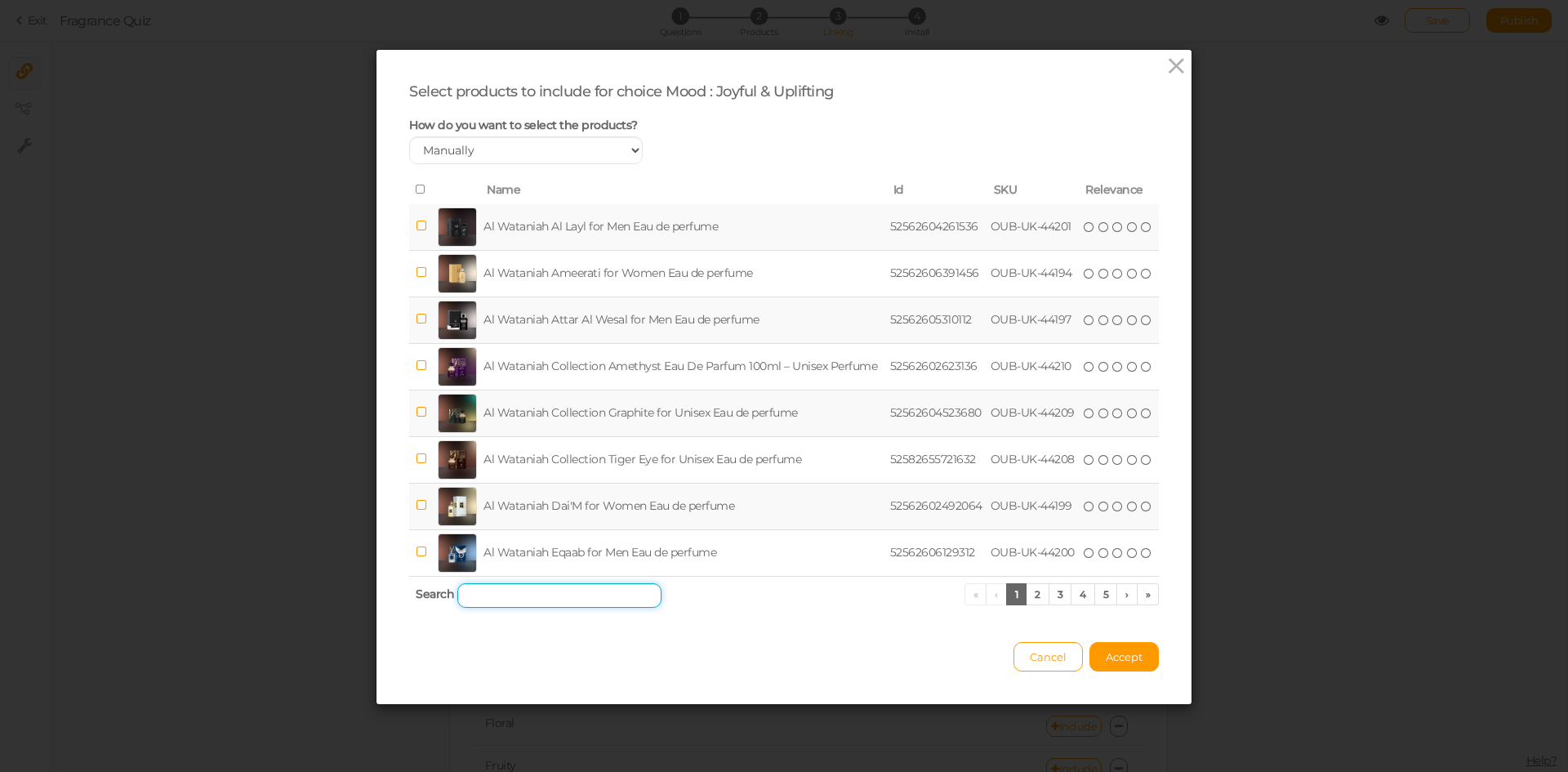
type input "k"
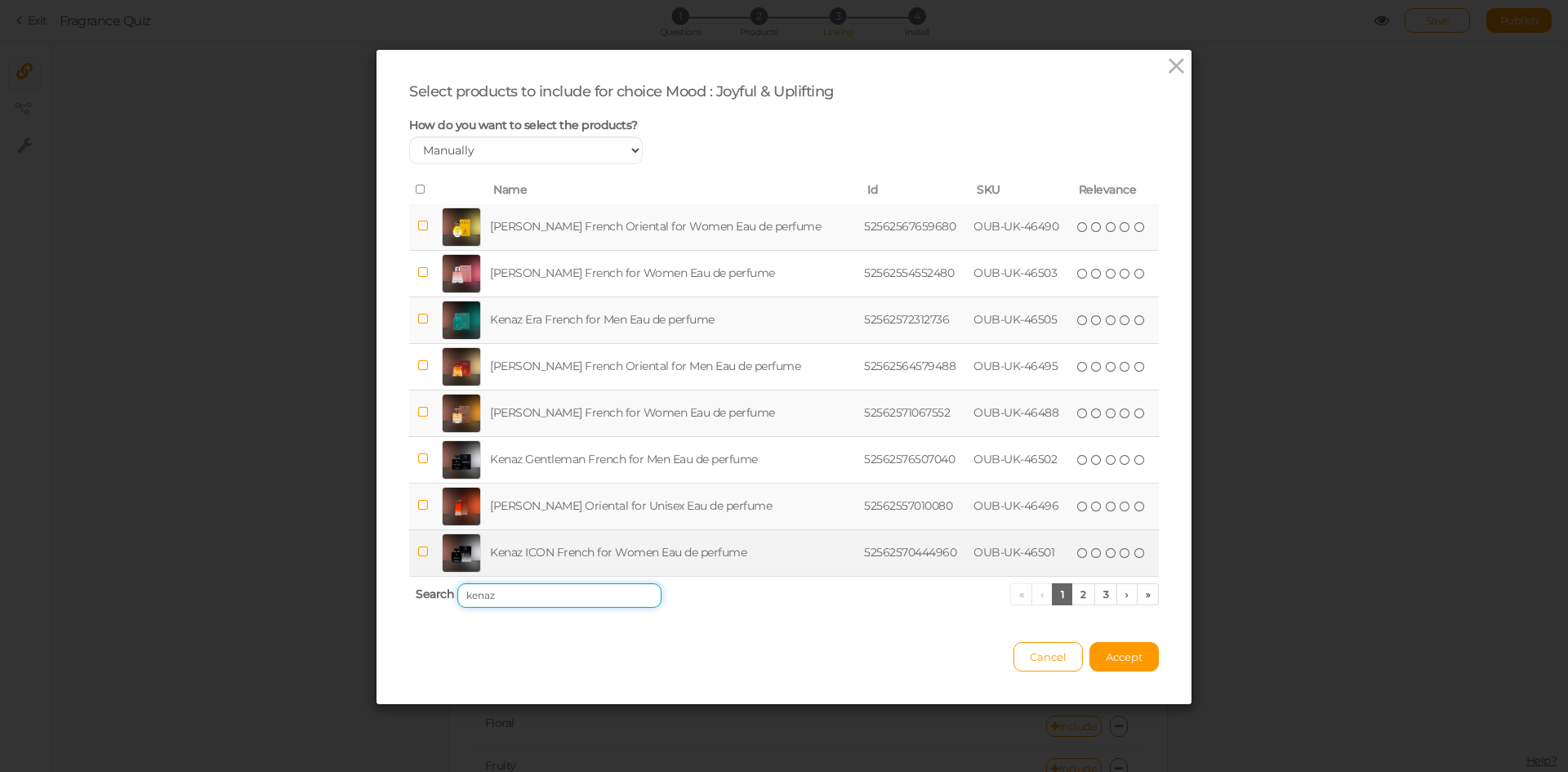
type input "kenaz"
click at [565, 542] on td "Kenaz ICON French for Women Eau de perfume" at bounding box center [674, 552] width 374 height 46
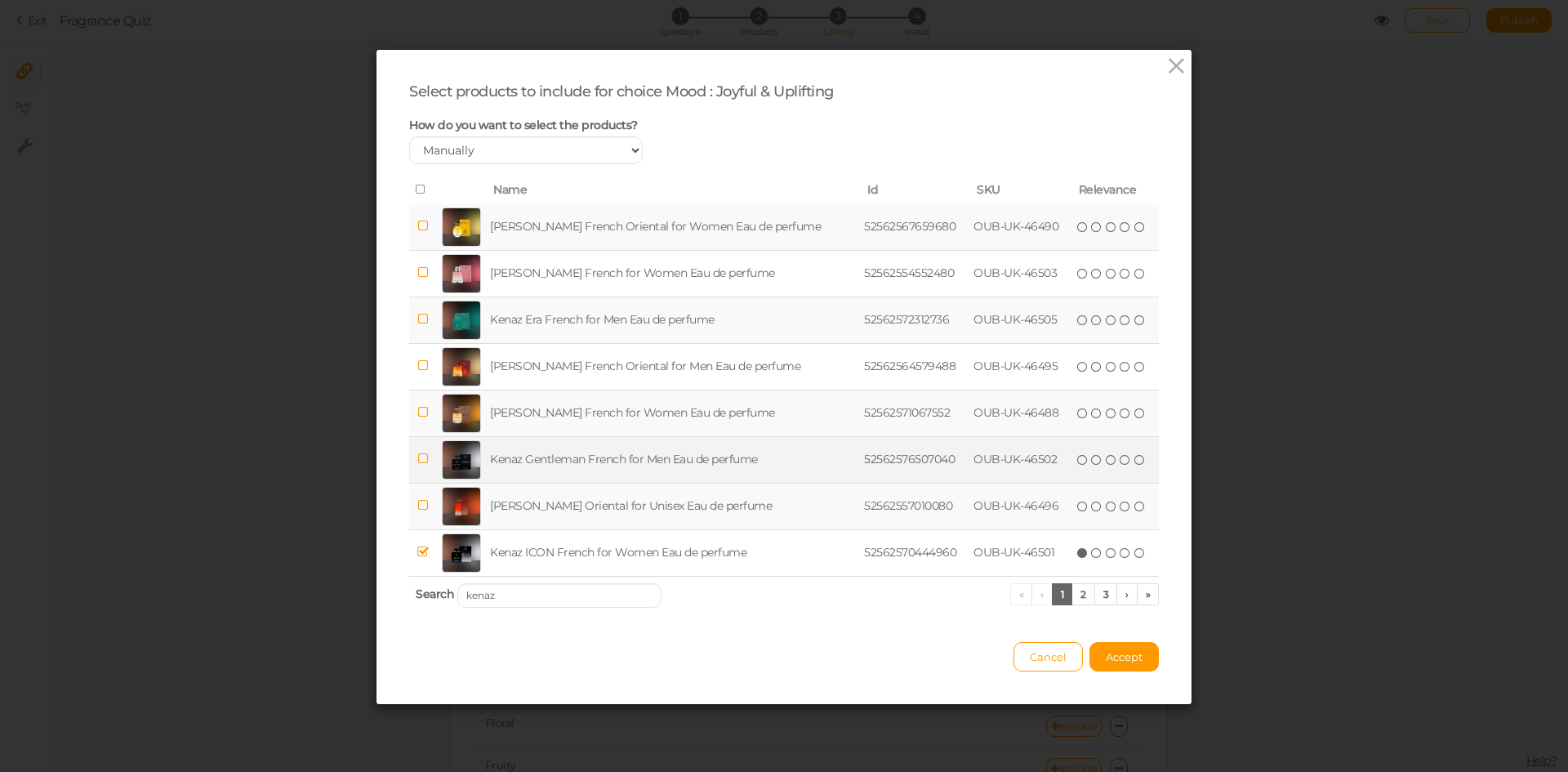
click at [544, 452] on td "Kenaz Gentleman French for Men Eau de perfume" at bounding box center [674, 460] width 374 height 46
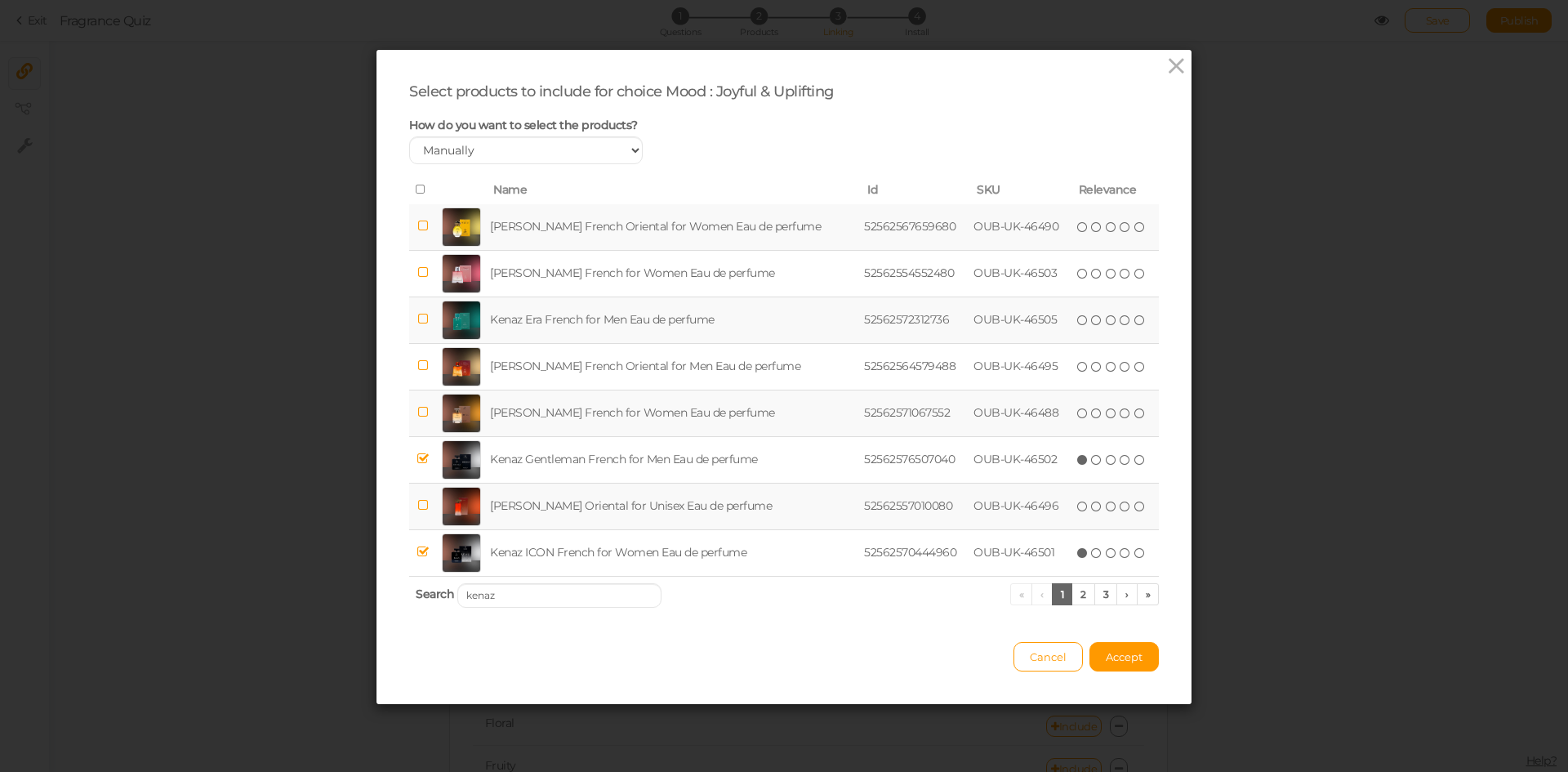
click at [554, 323] on td "Kenaz Era French for Men Eau de perfume" at bounding box center [674, 320] width 374 height 46
click at [1111, 654] on span "Accept" at bounding box center [1125, 657] width 37 height 13
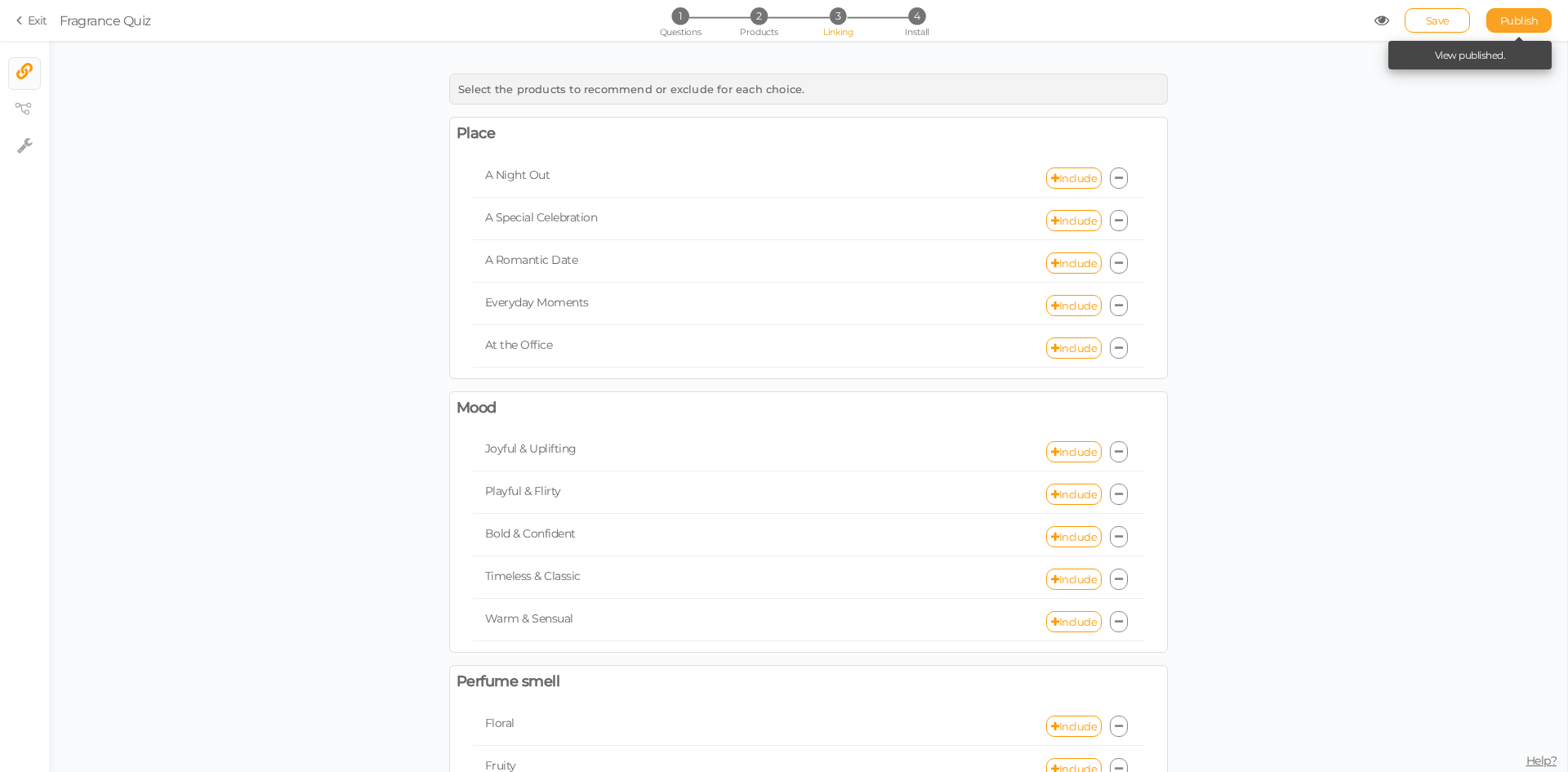
click at [1512, 22] on span "Publish" at bounding box center [1520, 20] width 39 height 13
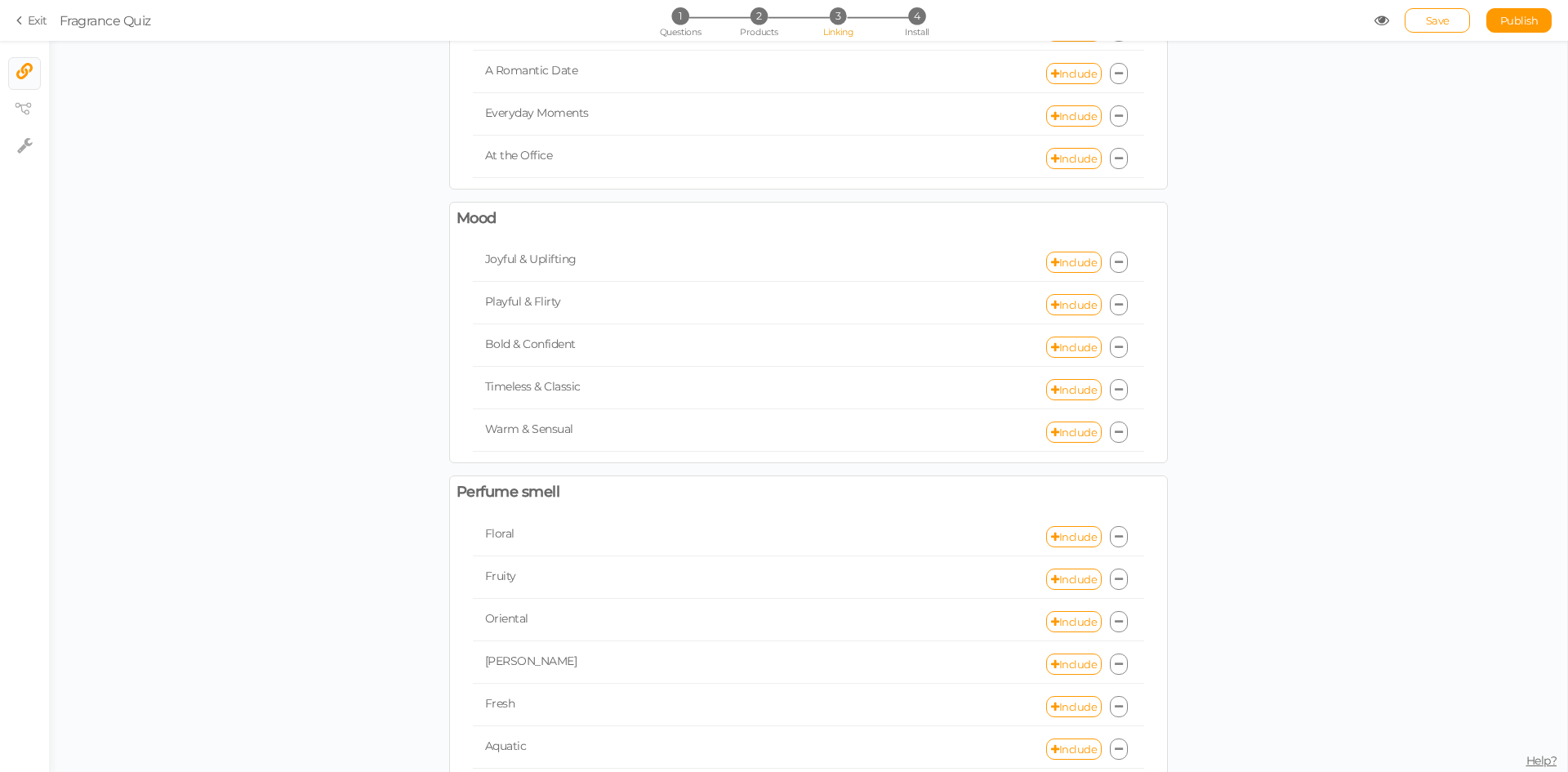
scroll to position [245, 0]
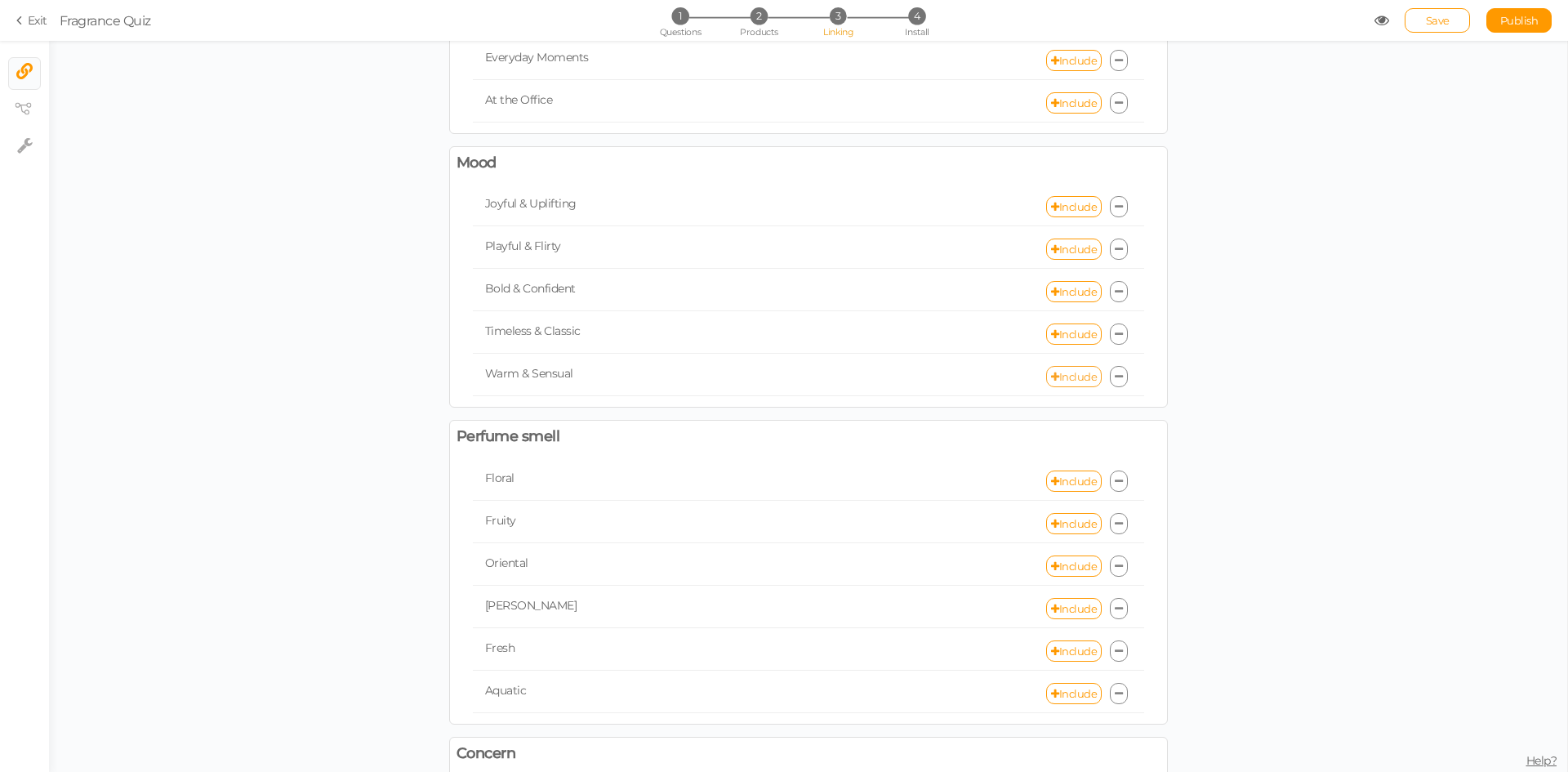
click at [1071, 378] on link "Include" at bounding box center [1075, 377] width 56 height 21
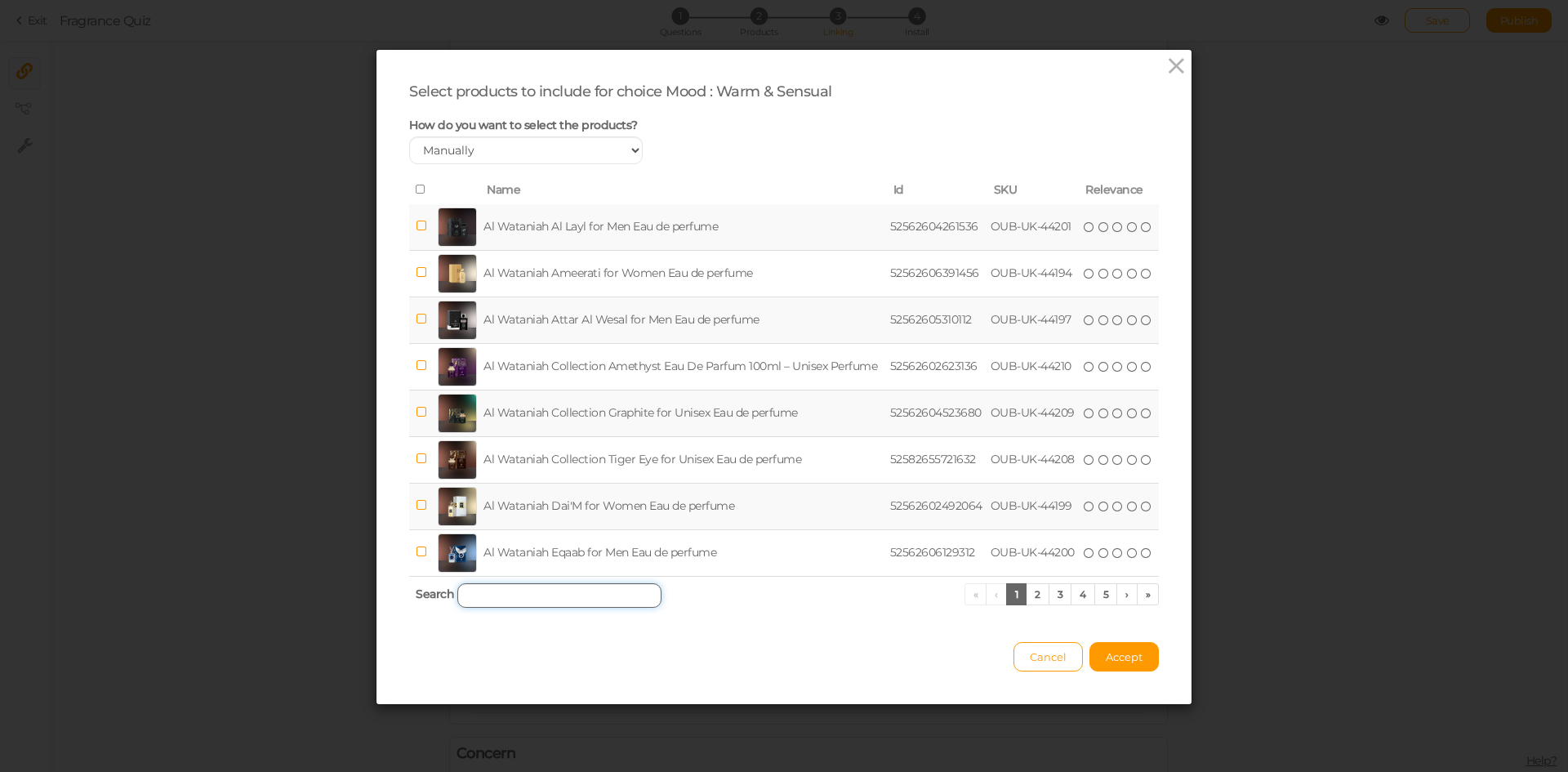
click at [576, 600] on input "search" at bounding box center [560, 595] width 204 height 24
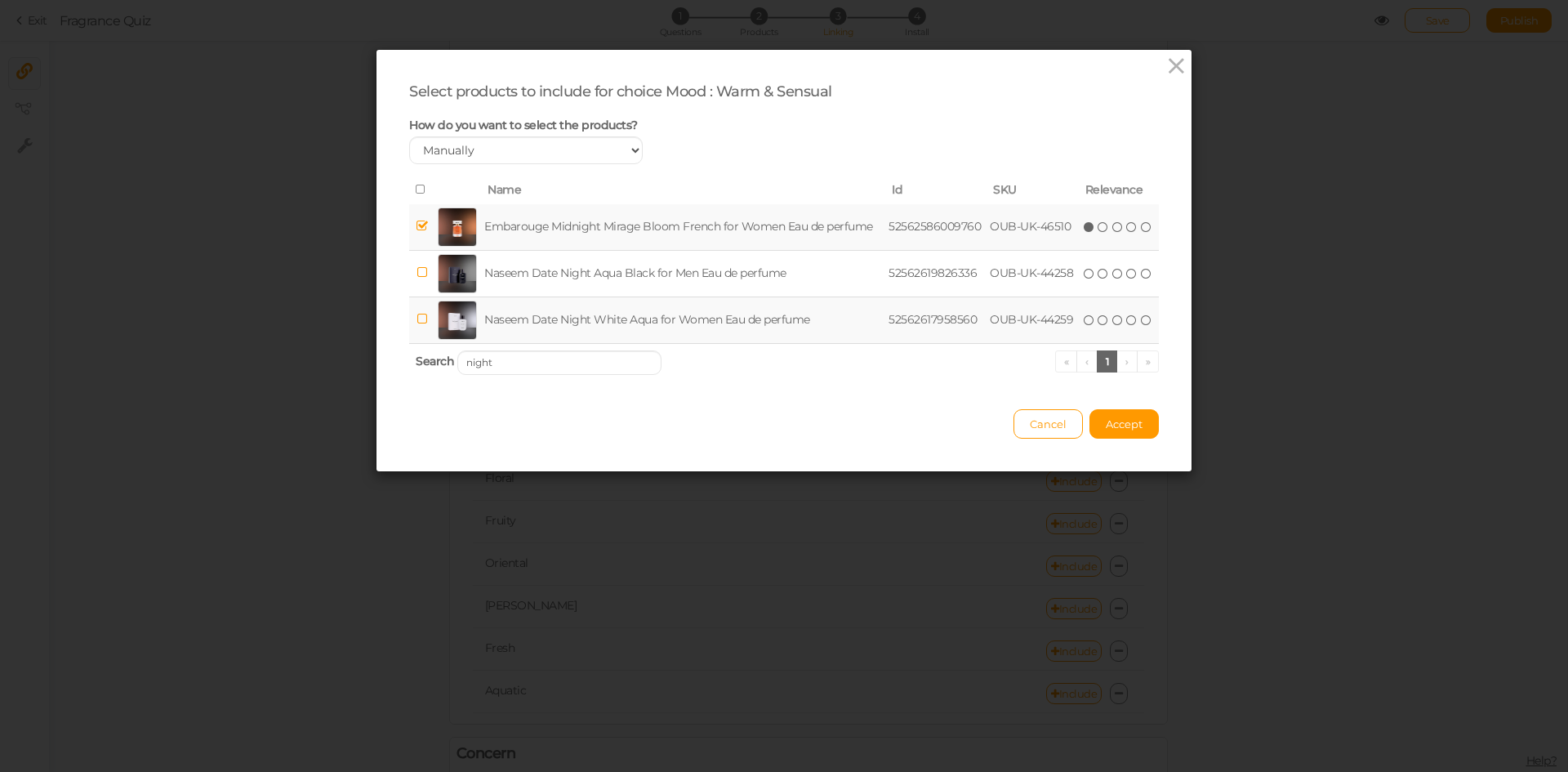
click at [488, 223] on td "Embarouge Midnight Mirage Bloom French for Women Eau de perfume" at bounding box center [683, 227] width 405 height 46
click at [509, 333] on td "Naseem Date Night White Aqua for Women Eau de perfume" at bounding box center [683, 320] width 405 height 46
click at [515, 372] on input "night" at bounding box center [560, 362] width 204 height 24
type input "n"
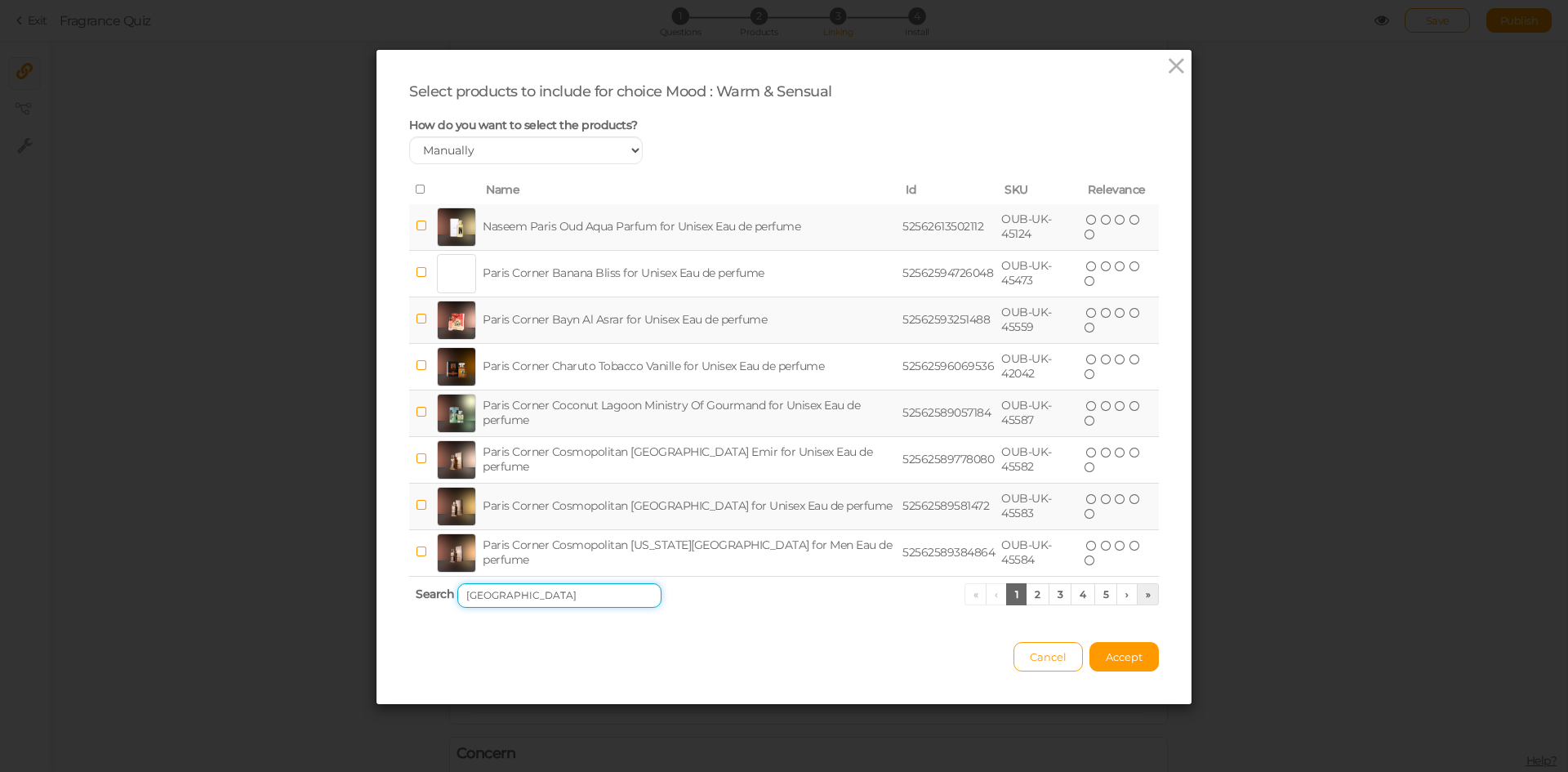
type input "paris"
click at [1137, 598] on link "»" at bounding box center [1149, 594] width 23 height 22
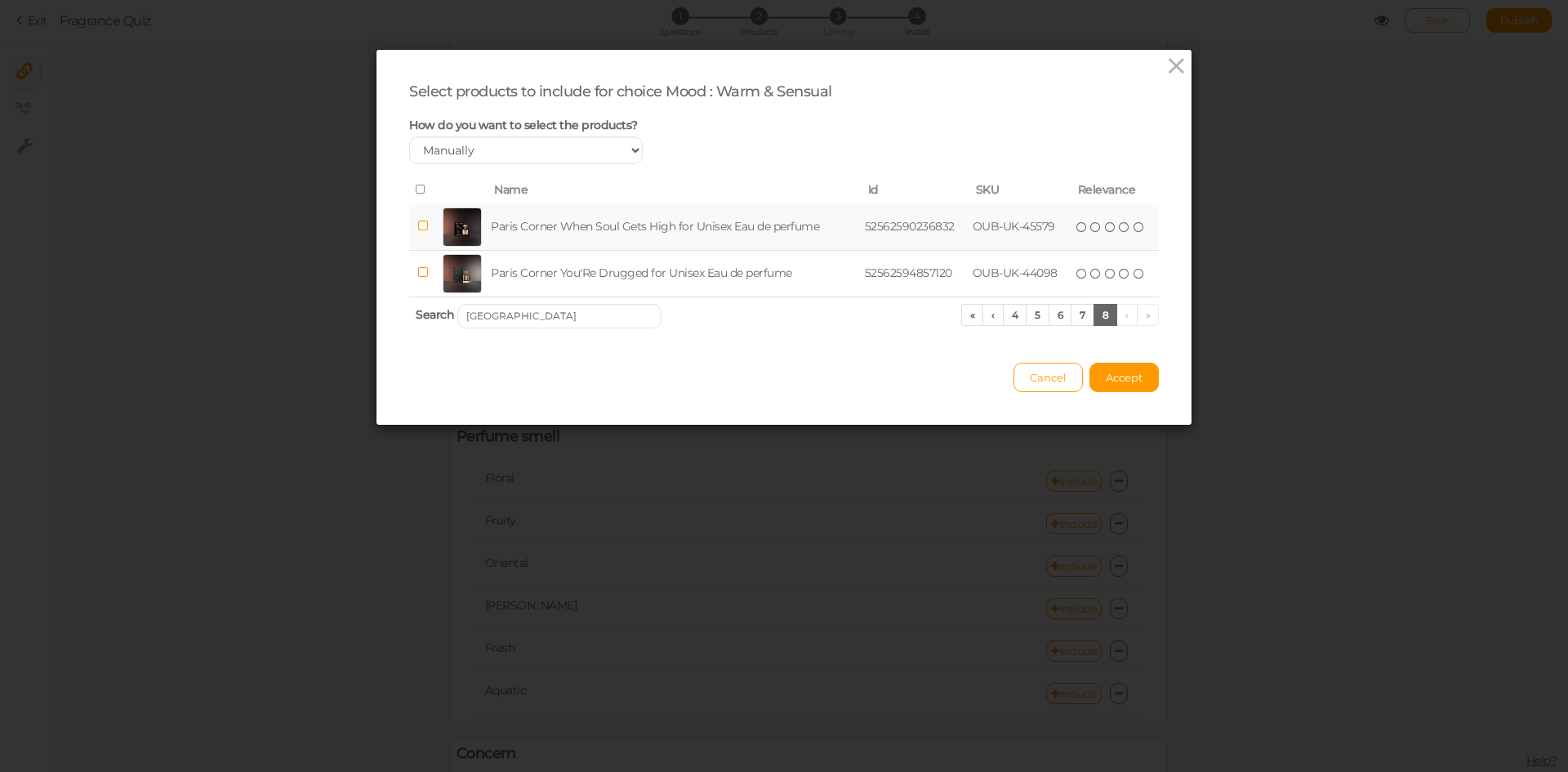
click at [615, 226] on td "Paris Corner When Soul Gets High for Unisex Eau de perfume" at bounding box center [675, 227] width 374 height 46
click at [1056, 313] on link "6" at bounding box center [1060, 314] width 24 height 22
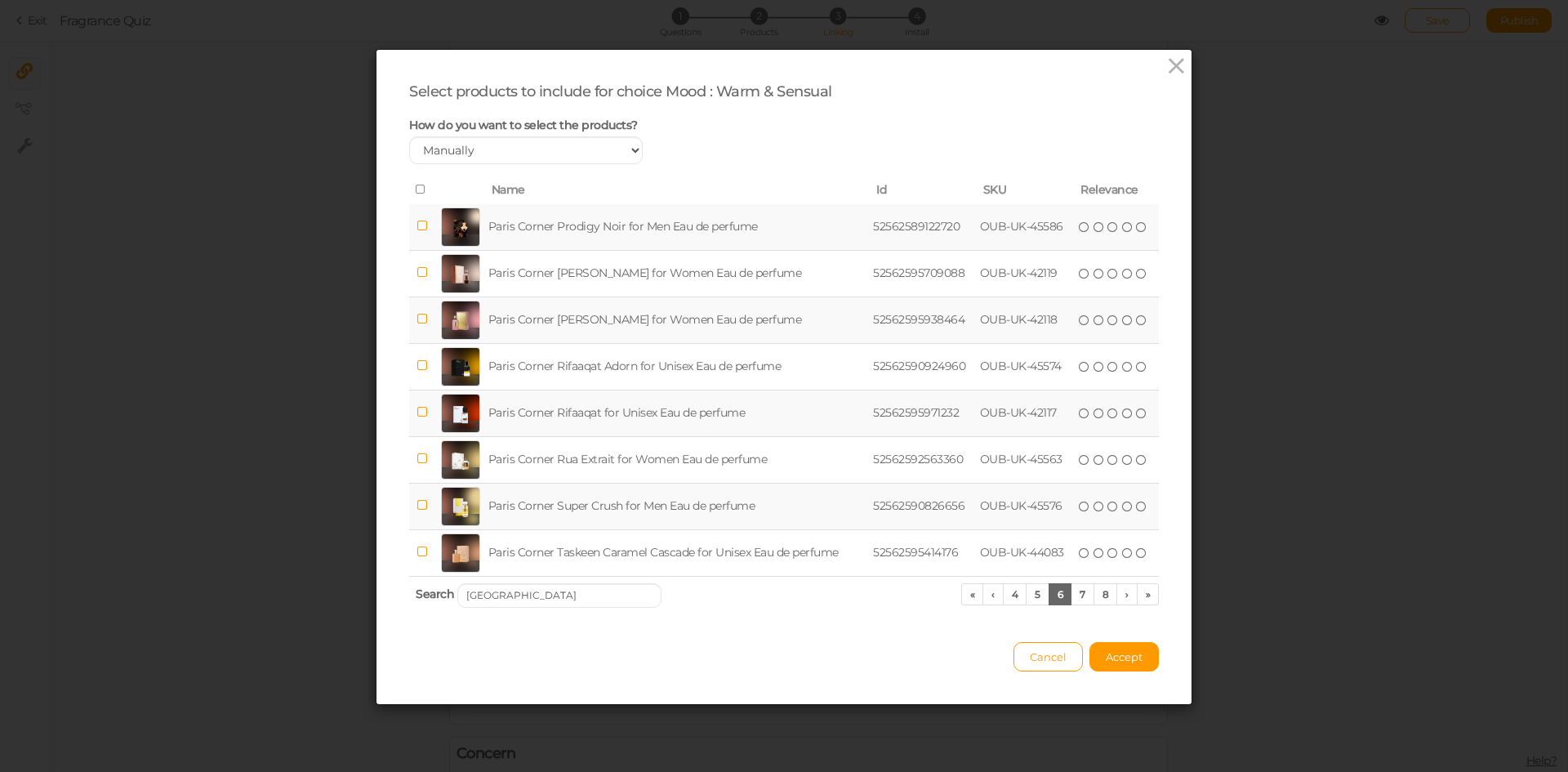
click at [640, 313] on td "Paris Corner [PERSON_NAME] for Women Eau de perfume" at bounding box center [677, 320] width 385 height 46
click at [1084, 593] on link "7" at bounding box center [1082, 594] width 24 height 22
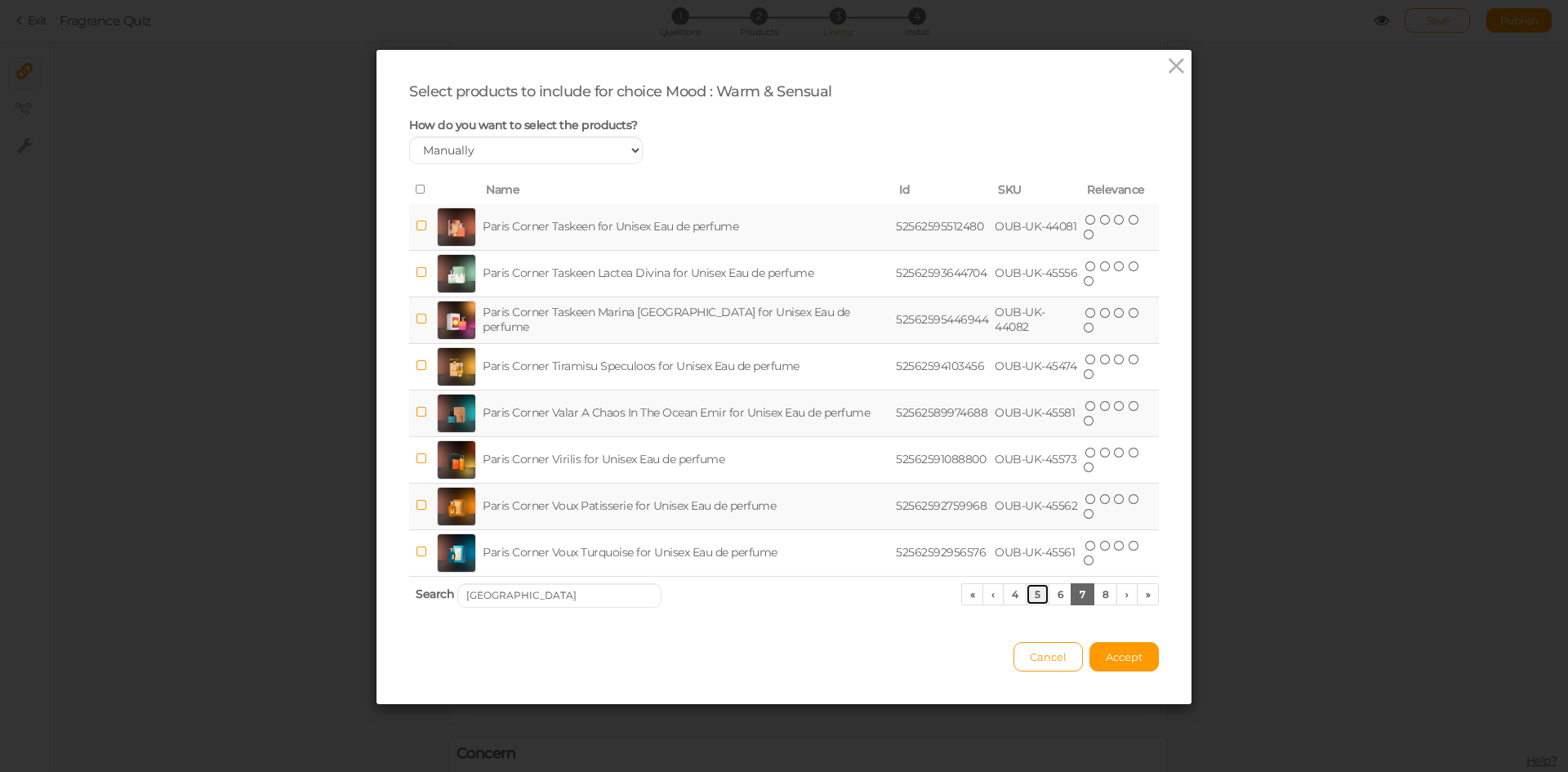
click at [1032, 595] on link "5" at bounding box center [1038, 594] width 24 height 22
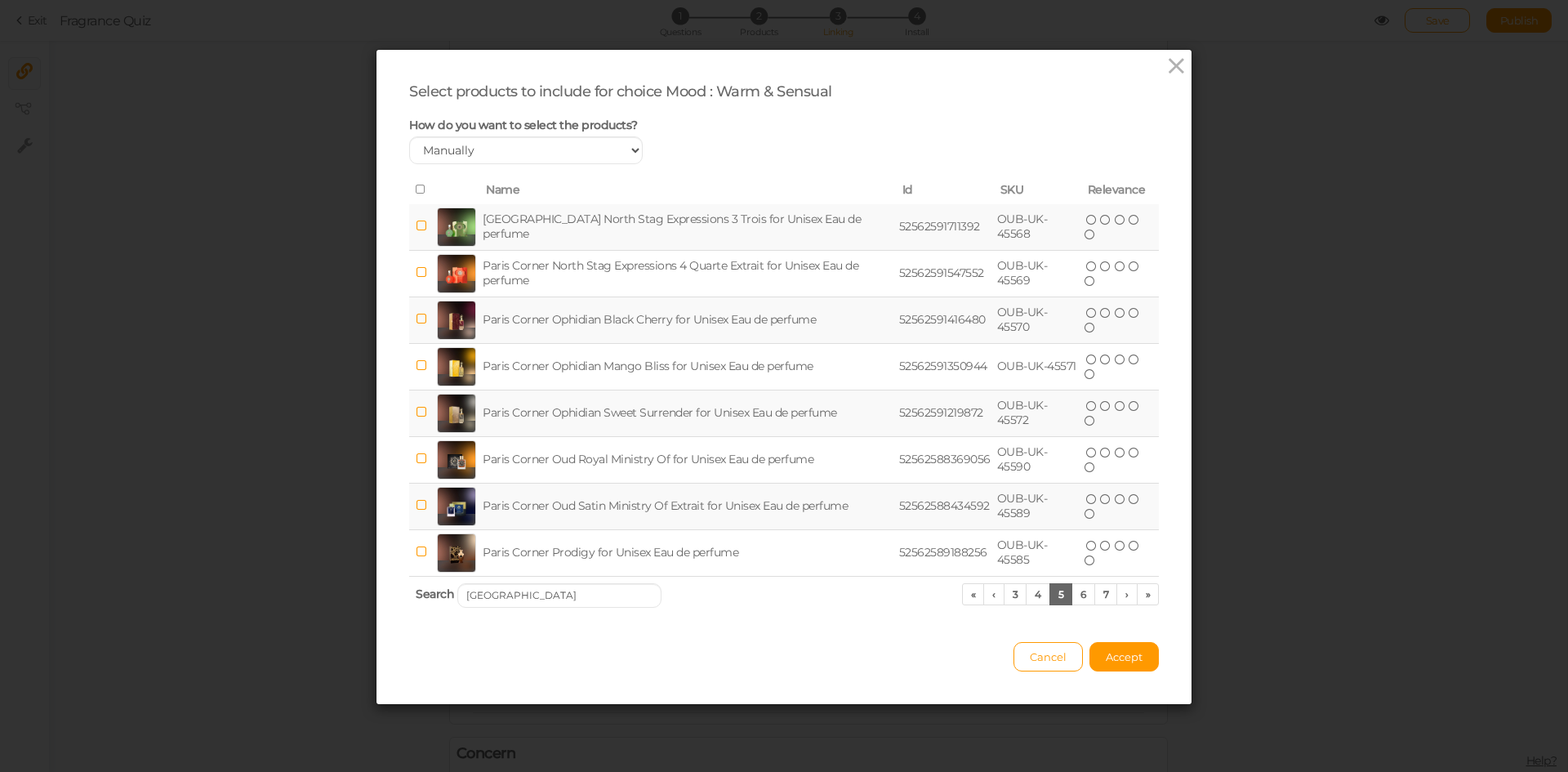
click at [663, 409] on td "Paris Corner Ophidian Sweet Surrender for Unisex Eau de perfume" at bounding box center [688, 413] width 416 height 46
click at [1133, 656] on span "Accept" at bounding box center [1125, 657] width 37 height 13
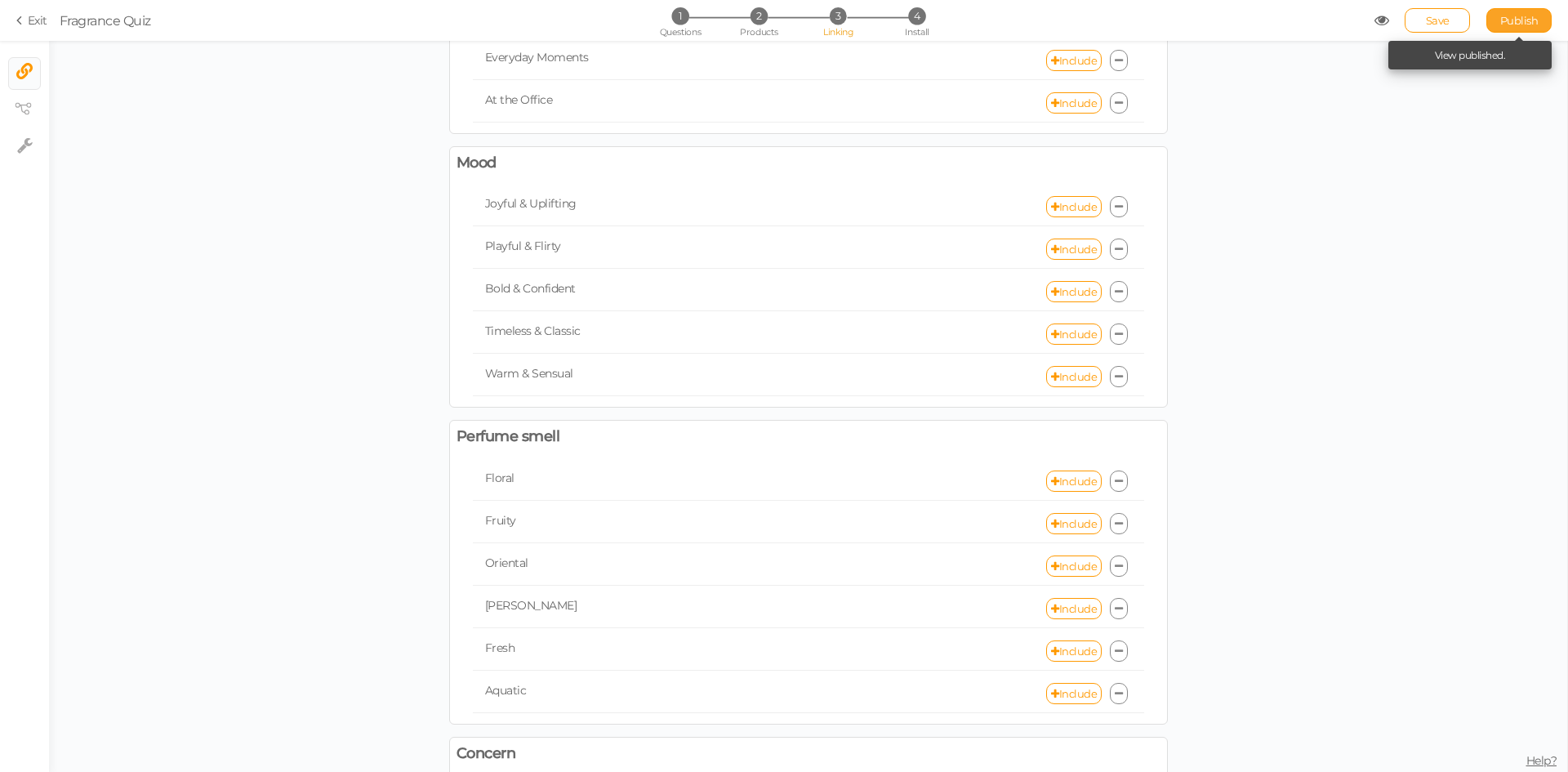
click at [1487, 17] on link "Publish" at bounding box center [1520, 19] width 66 height 24
click at [1062, 478] on link "Include" at bounding box center [1075, 481] width 56 height 21
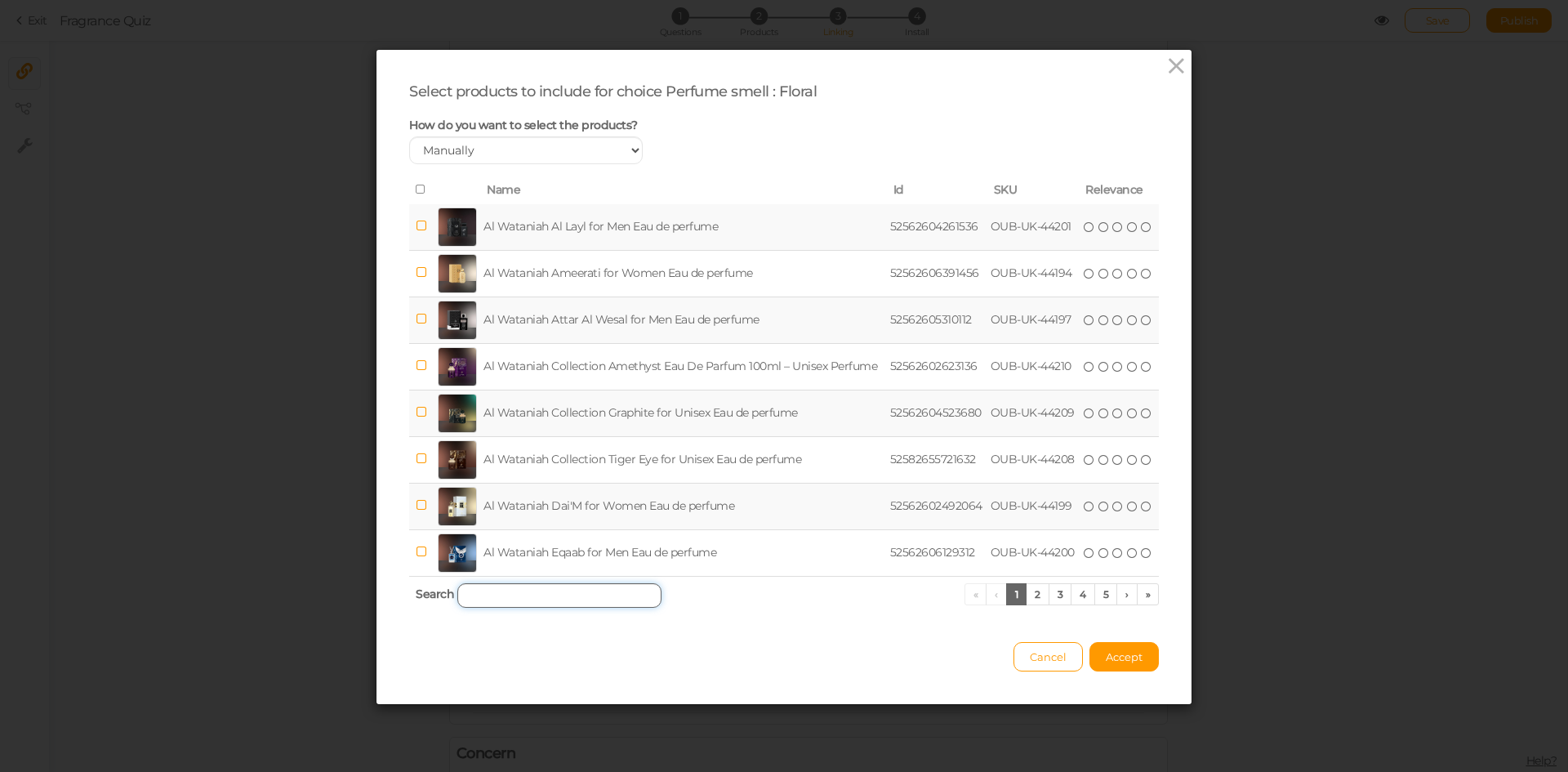
click at [622, 596] on input "search" at bounding box center [560, 595] width 204 height 24
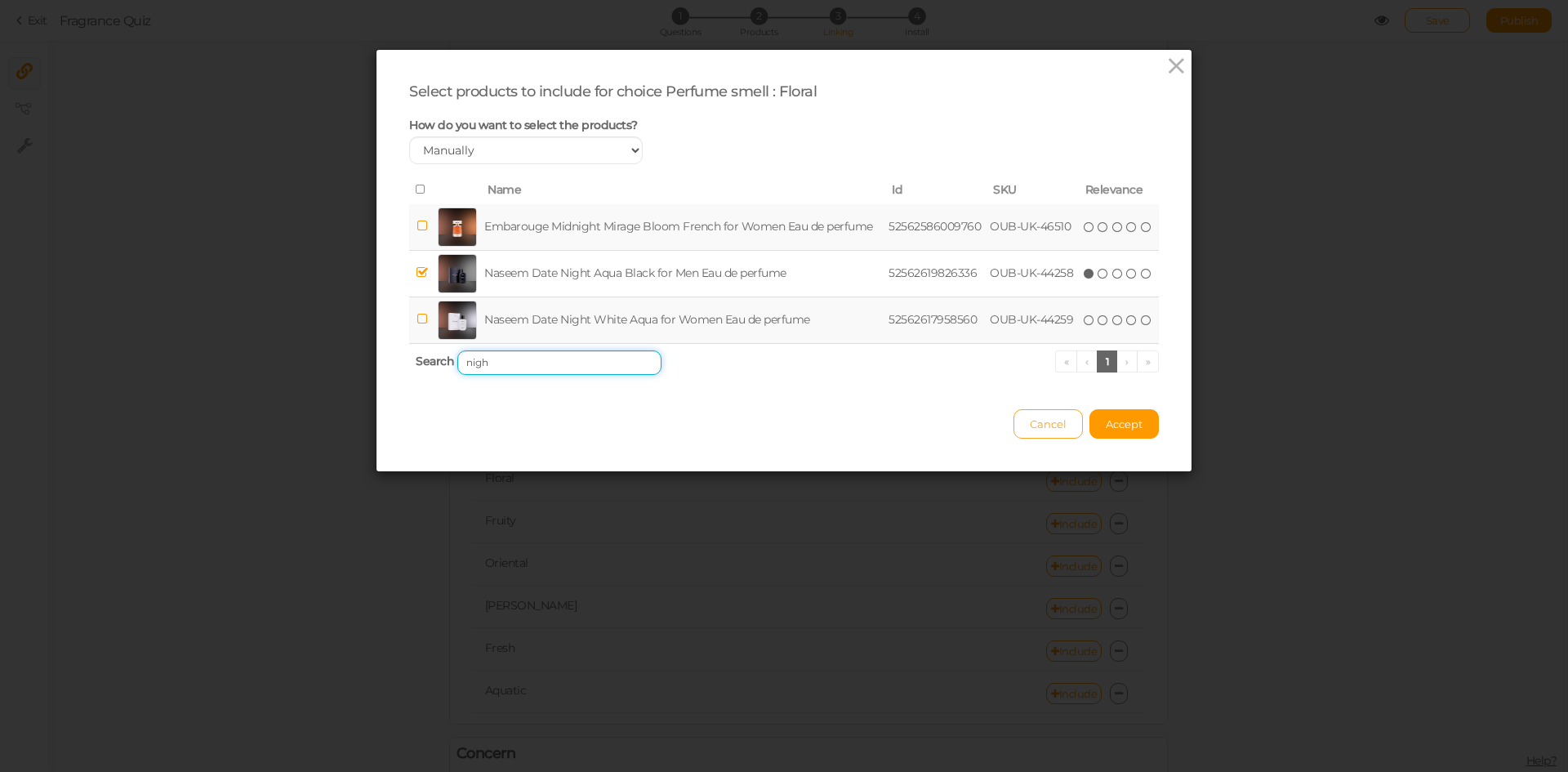
type input "nigh"
click at [1018, 428] on button "Cancel" at bounding box center [1049, 424] width 69 height 30
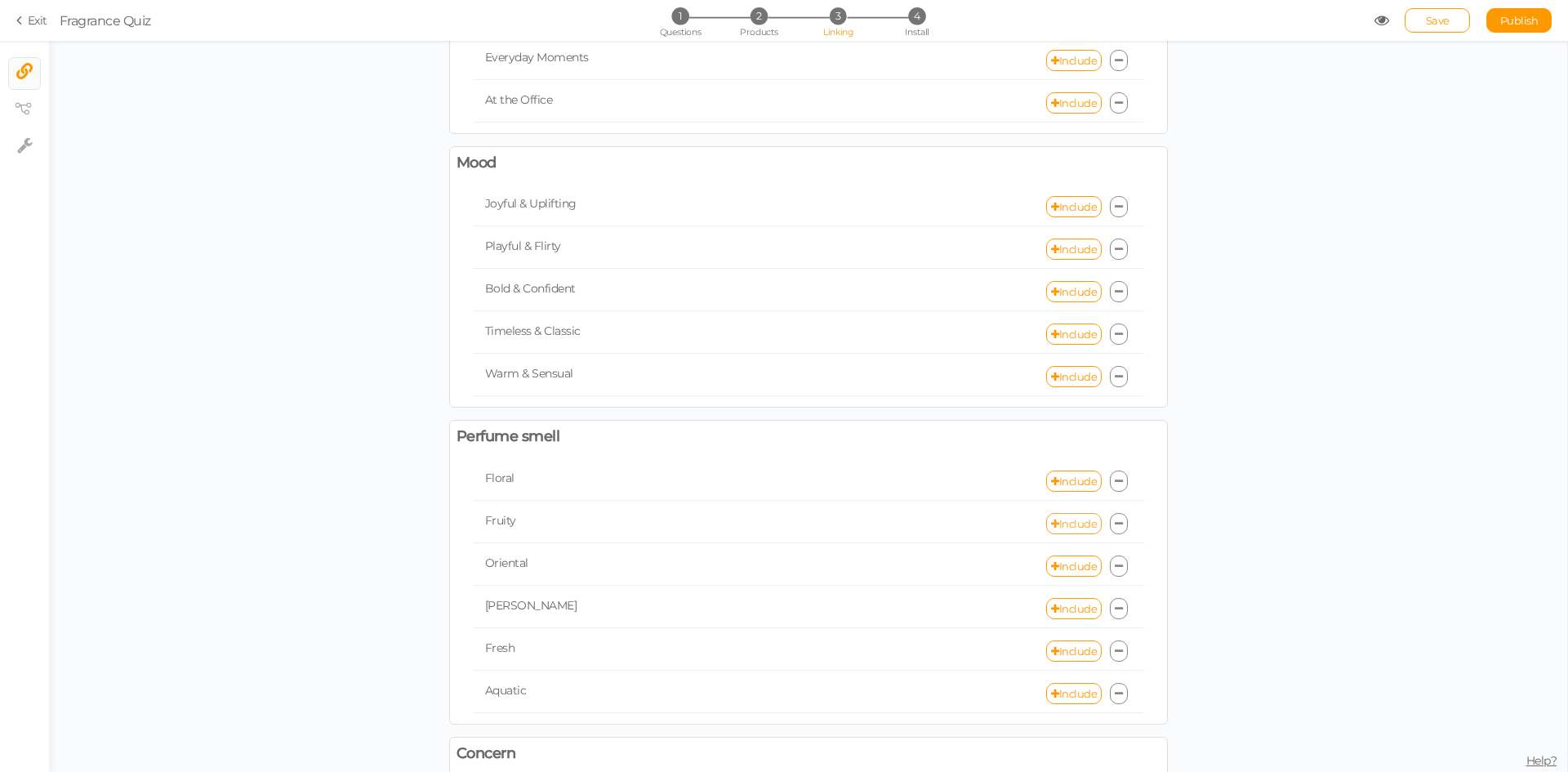
click at [1062, 516] on link "Include" at bounding box center [1075, 523] width 56 height 21
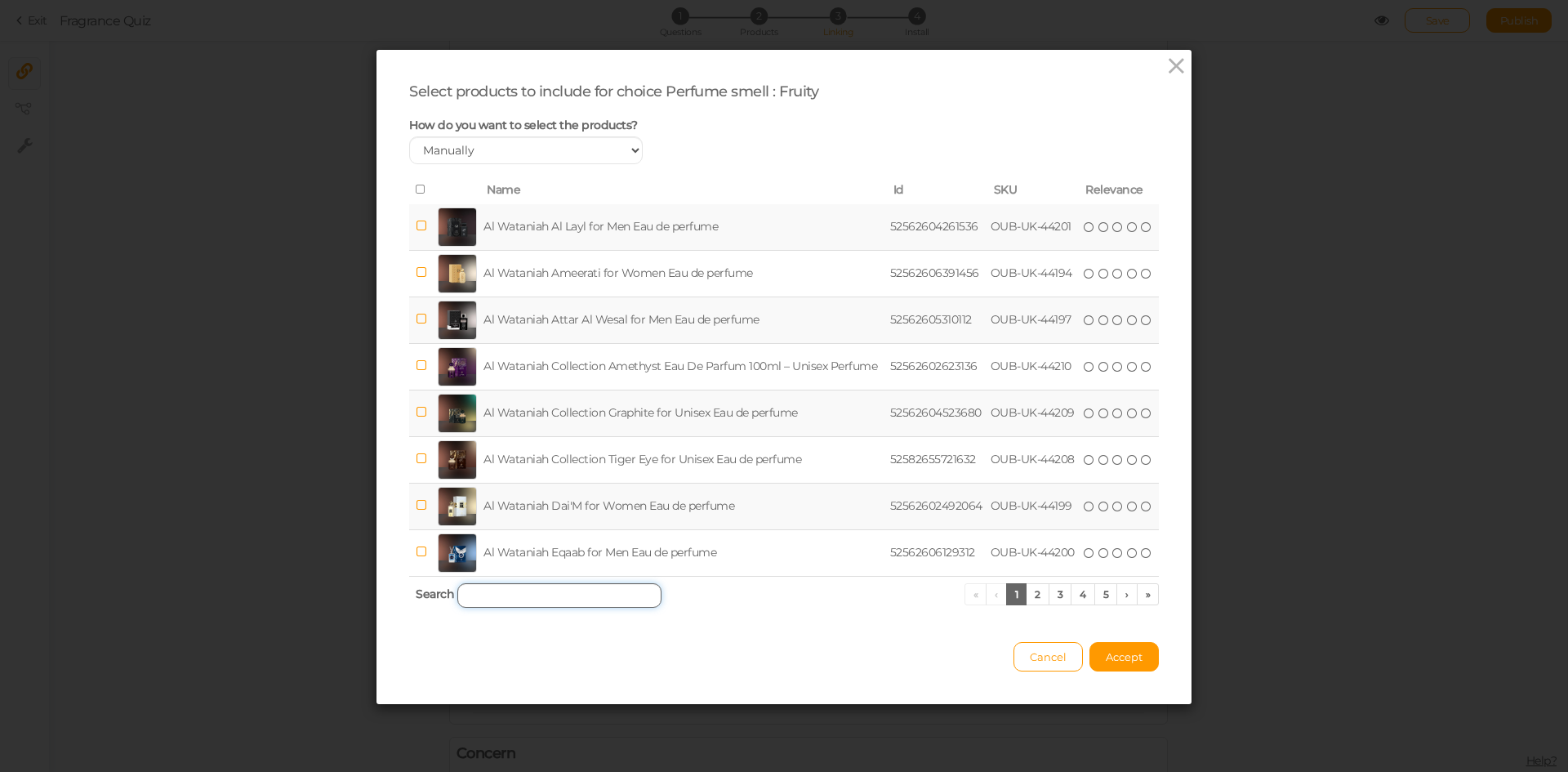
click at [600, 593] on input "search" at bounding box center [560, 595] width 204 height 24
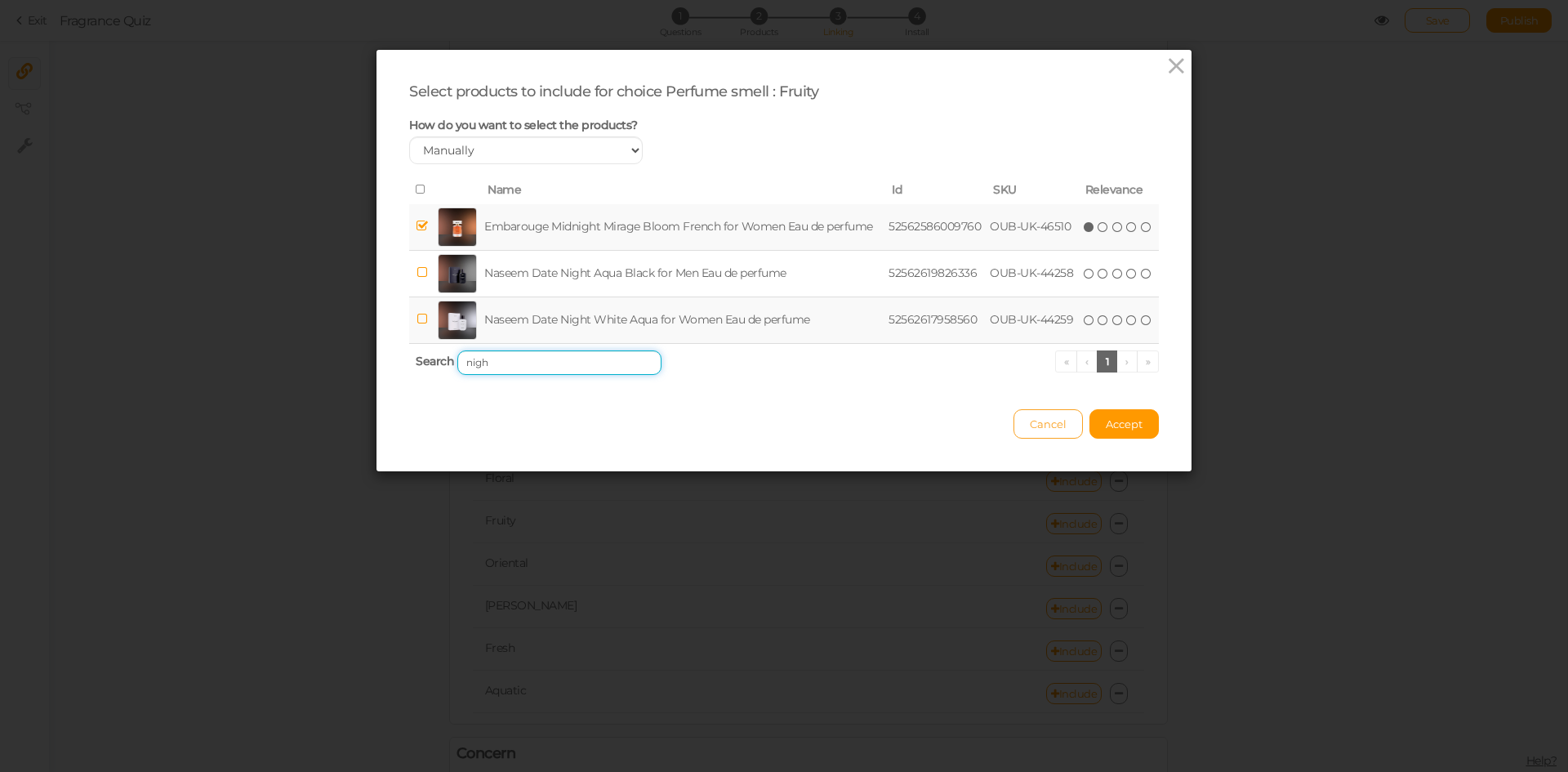
type input "nigh"
click at [1049, 421] on span "Cancel" at bounding box center [1049, 424] width 37 height 13
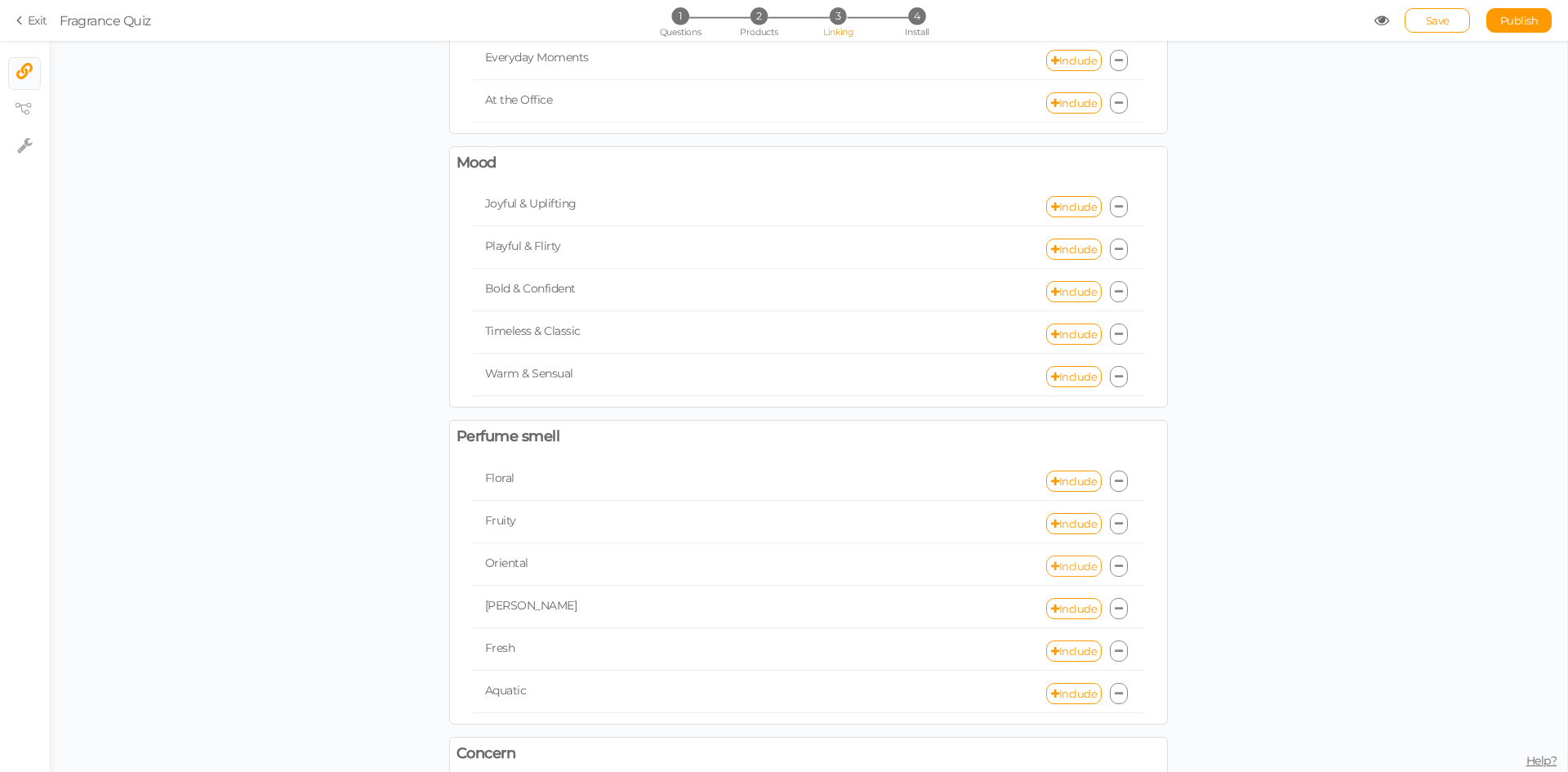
click at [1063, 573] on link "Include" at bounding box center [1075, 566] width 56 height 21
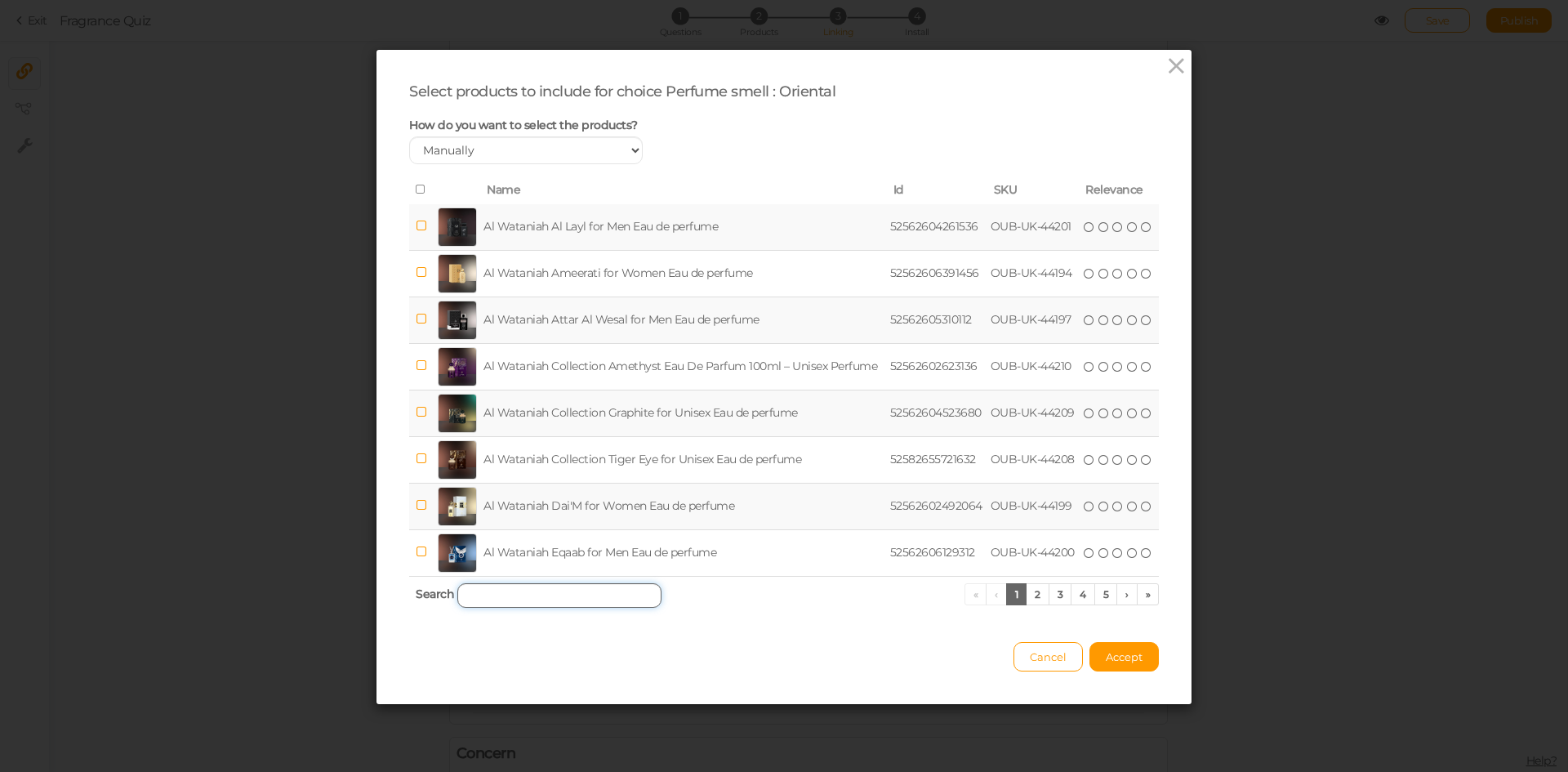
click at [596, 596] on input "search" at bounding box center [560, 595] width 204 height 24
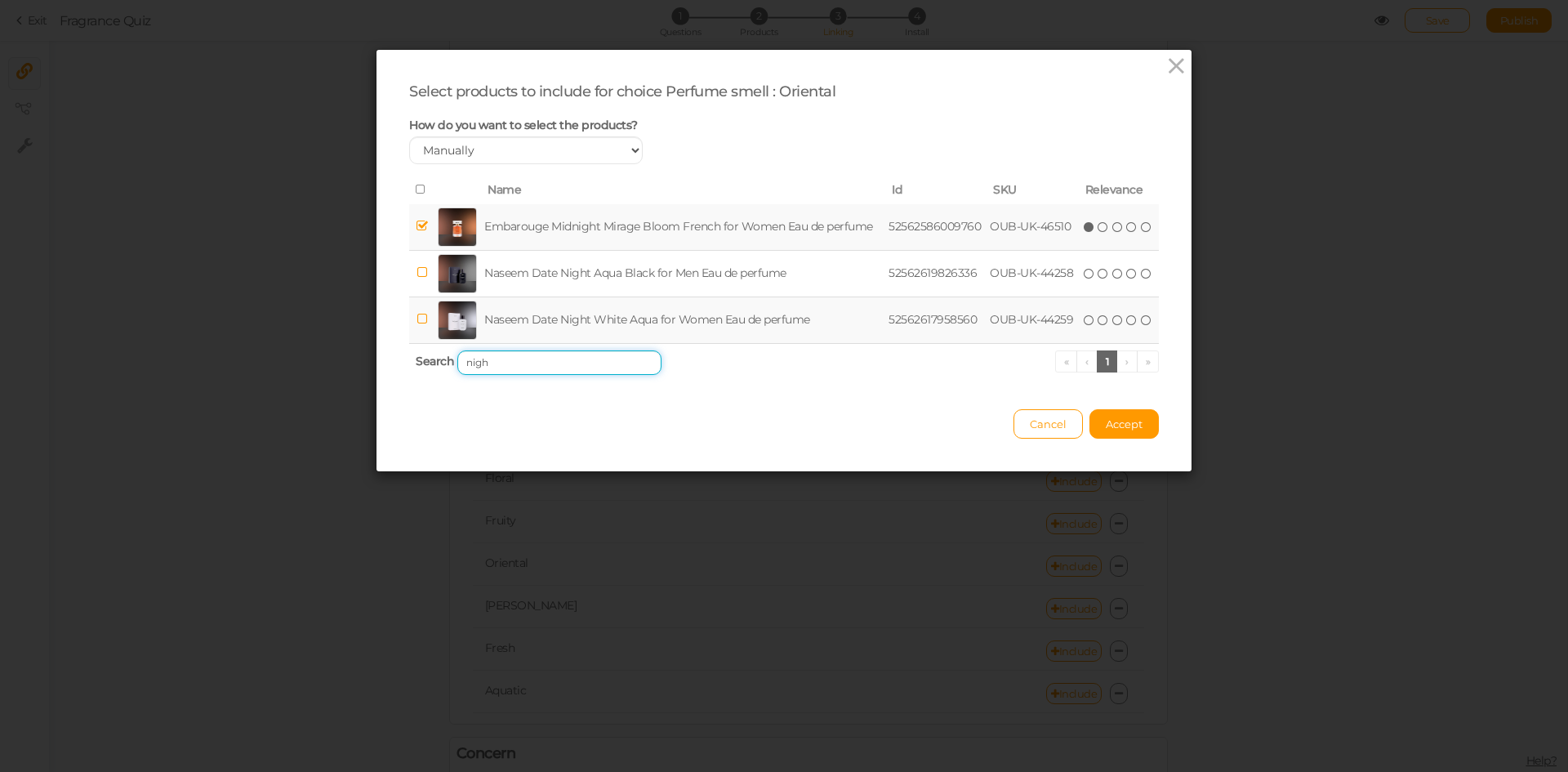
type input "nigh"
click at [532, 211] on td "Embarouge Midnight Mirage Bloom French for Women Eau de perfume" at bounding box center [683, 227] width 405 height 46
click at [545, 315] on td "Naseem Date Night White Aqua for Women Eau de perfume" at bounding box center [683, 320] width 405 height 46
click at [1130, 412] on button "Accept" at bounding box center [1125, 424] width 69 height 30
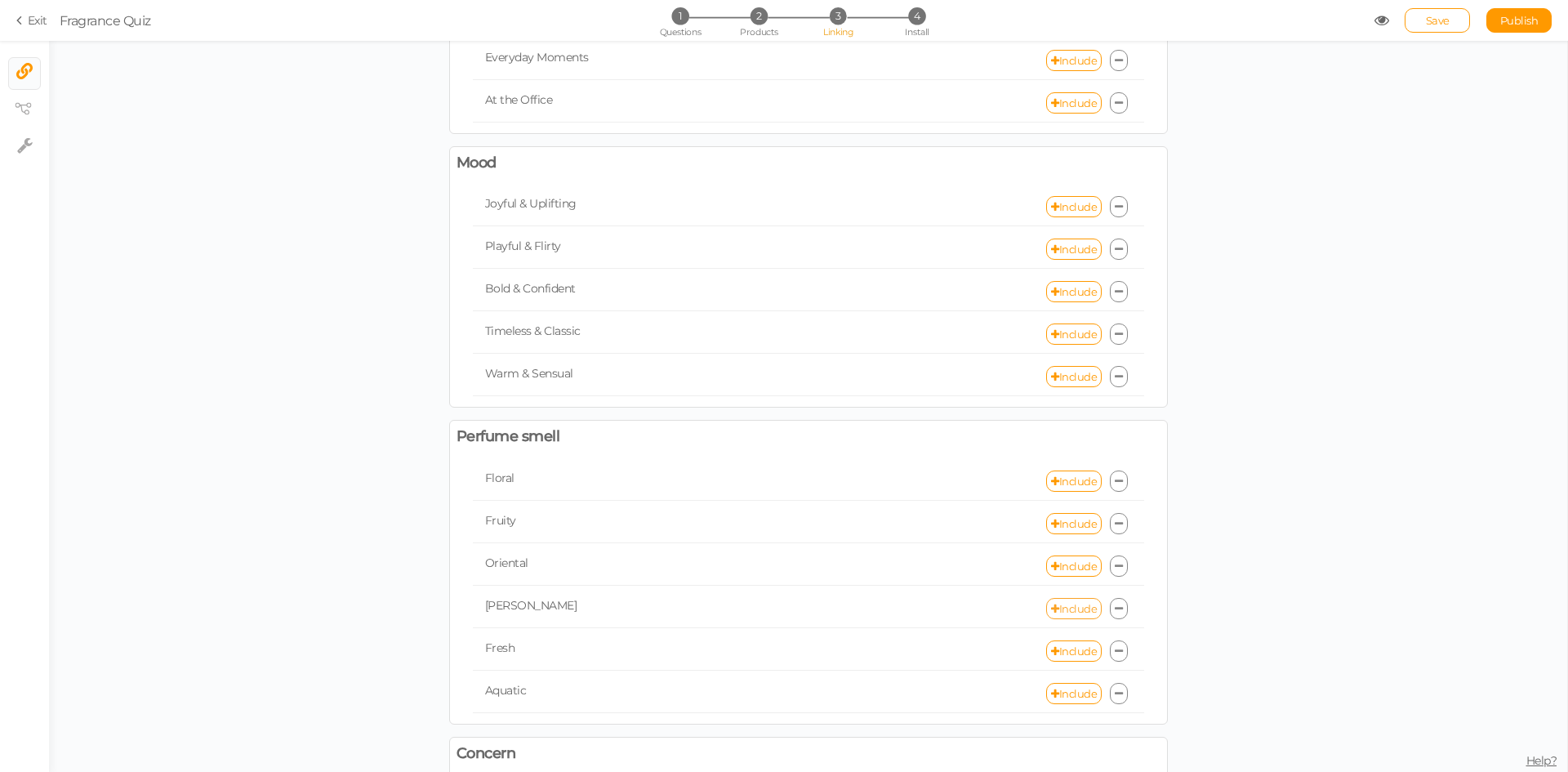
click at [1066, 608] on link "Include" at bounding box center [1075, 608] width 56 height 21
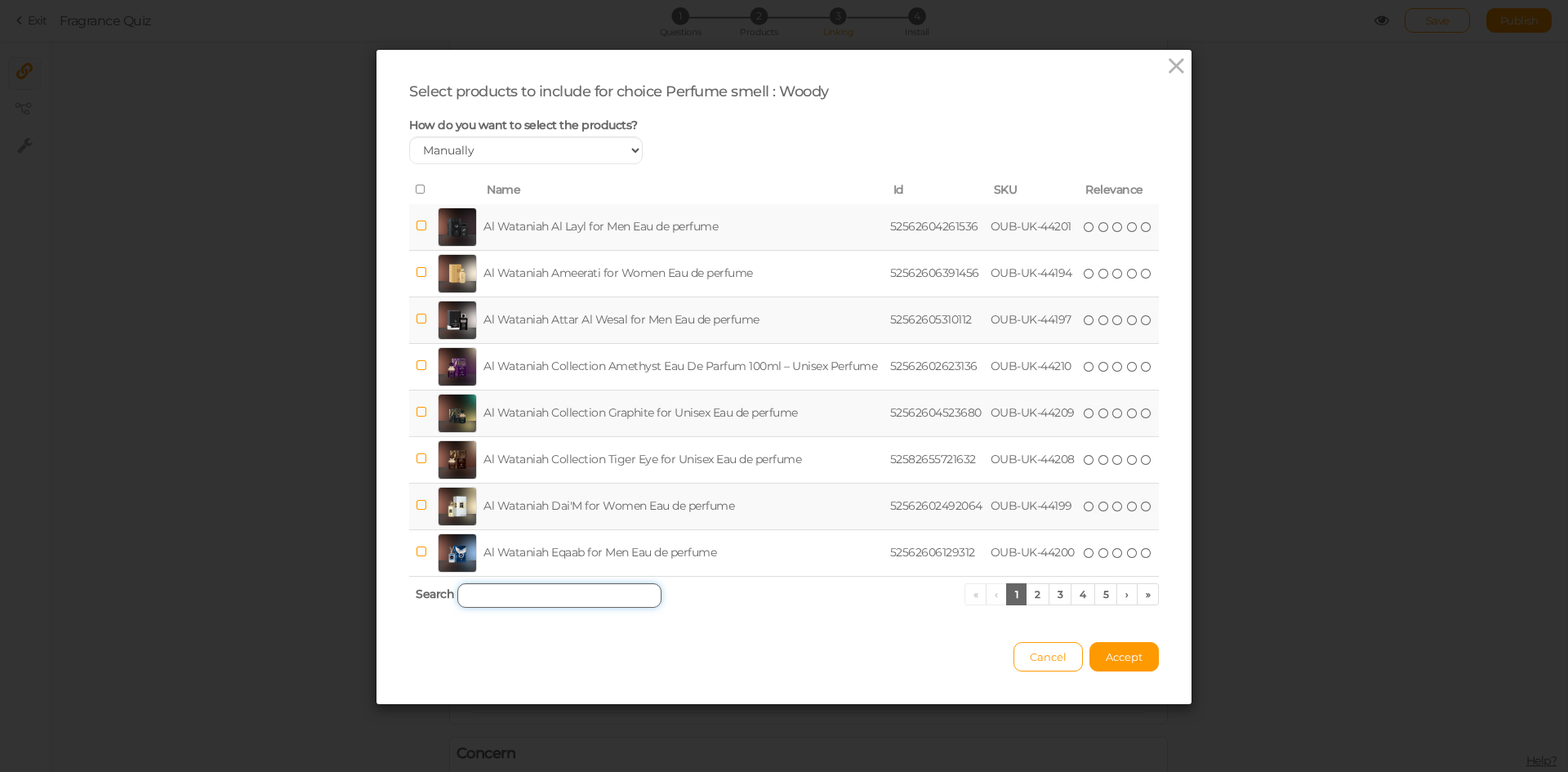
click at [590, 599] on input "search" at bounding box center [560, 595] width 204 height 24
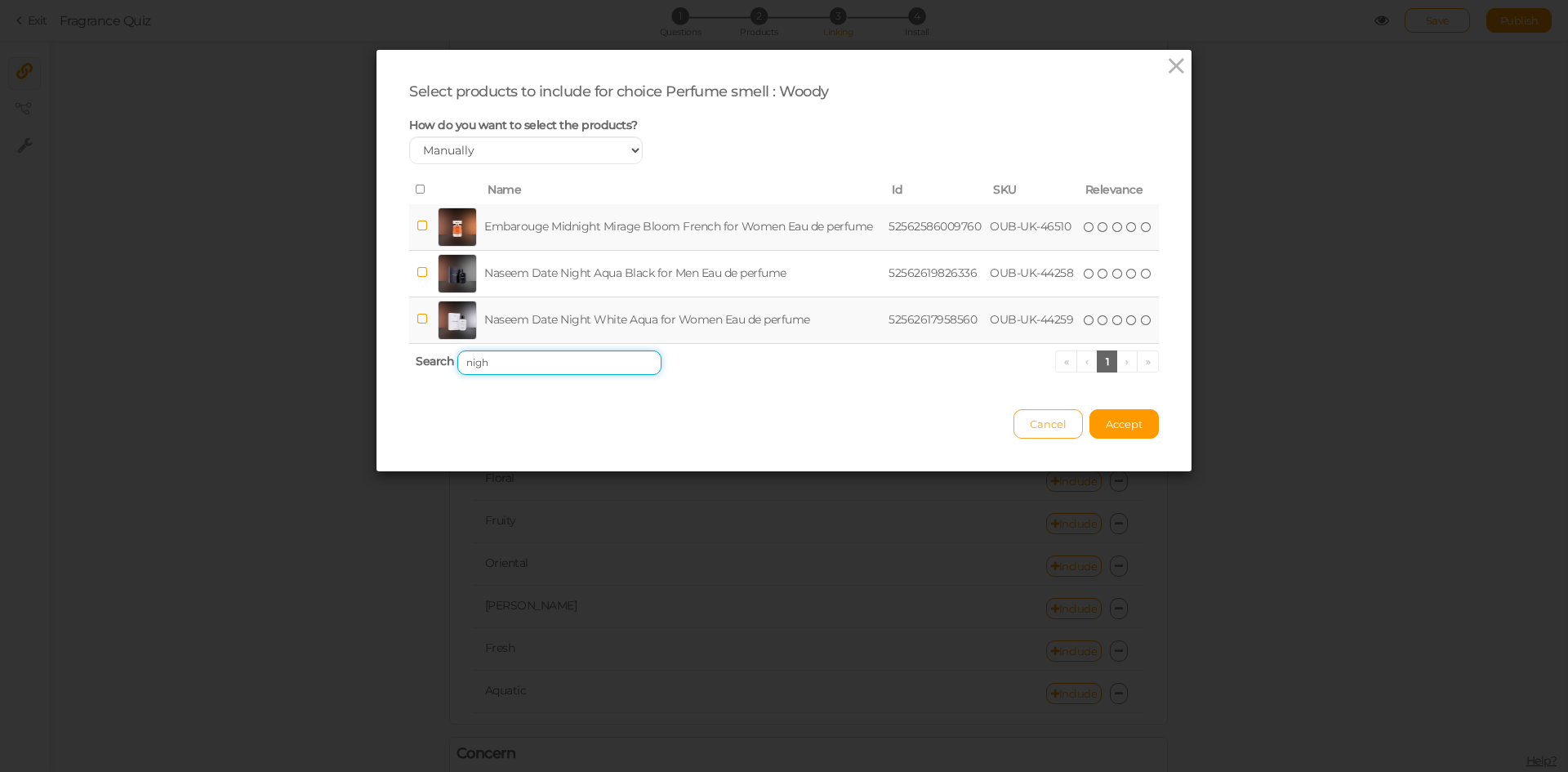
type input "nigh"
click at [1035, 420] on span "Cancel" at bounding box center [1049, 424] width 37 height 13
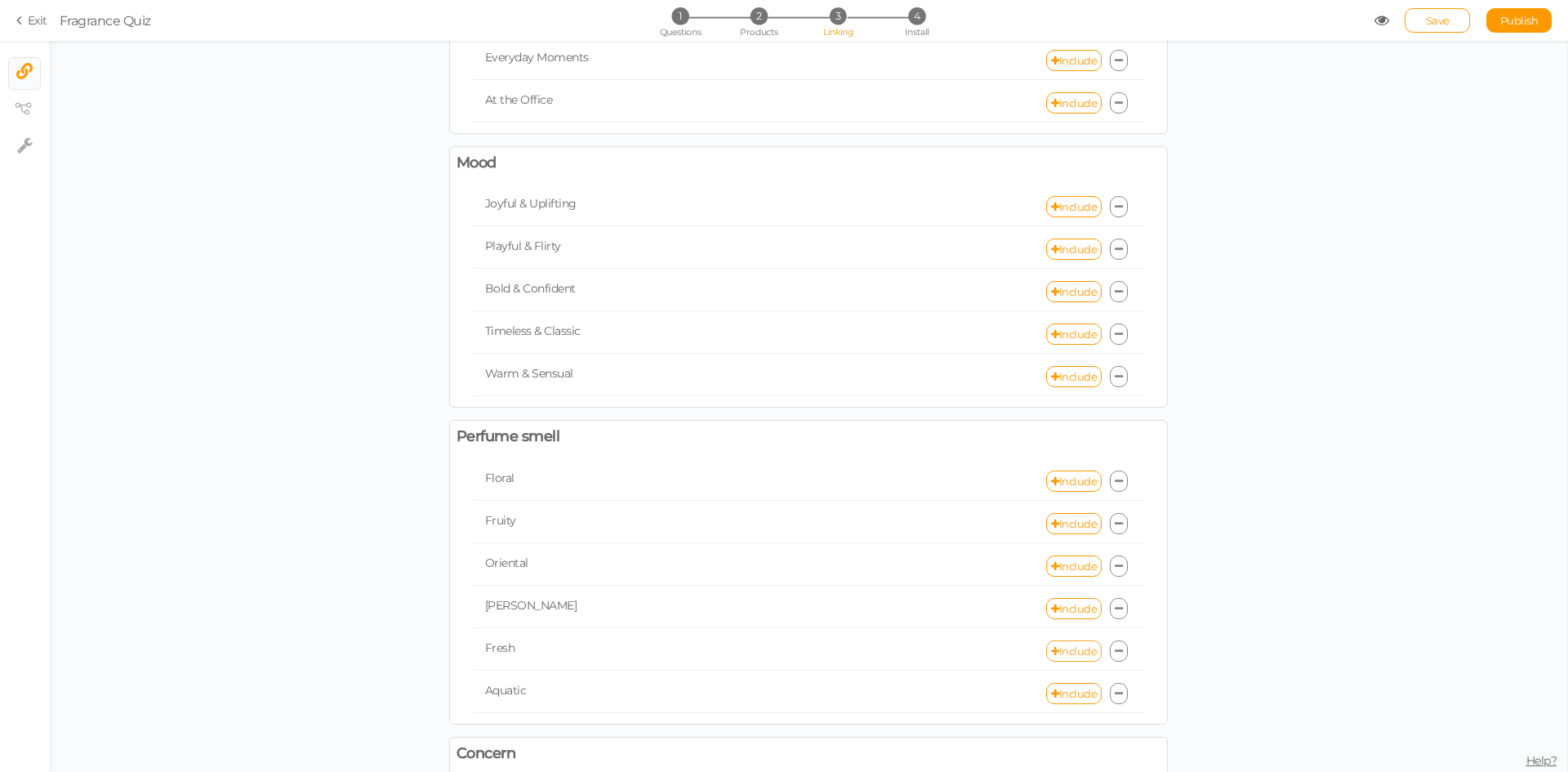
click at [1078, 644] on link "Include" at bounding box center [1075, 651] width 56 height 21
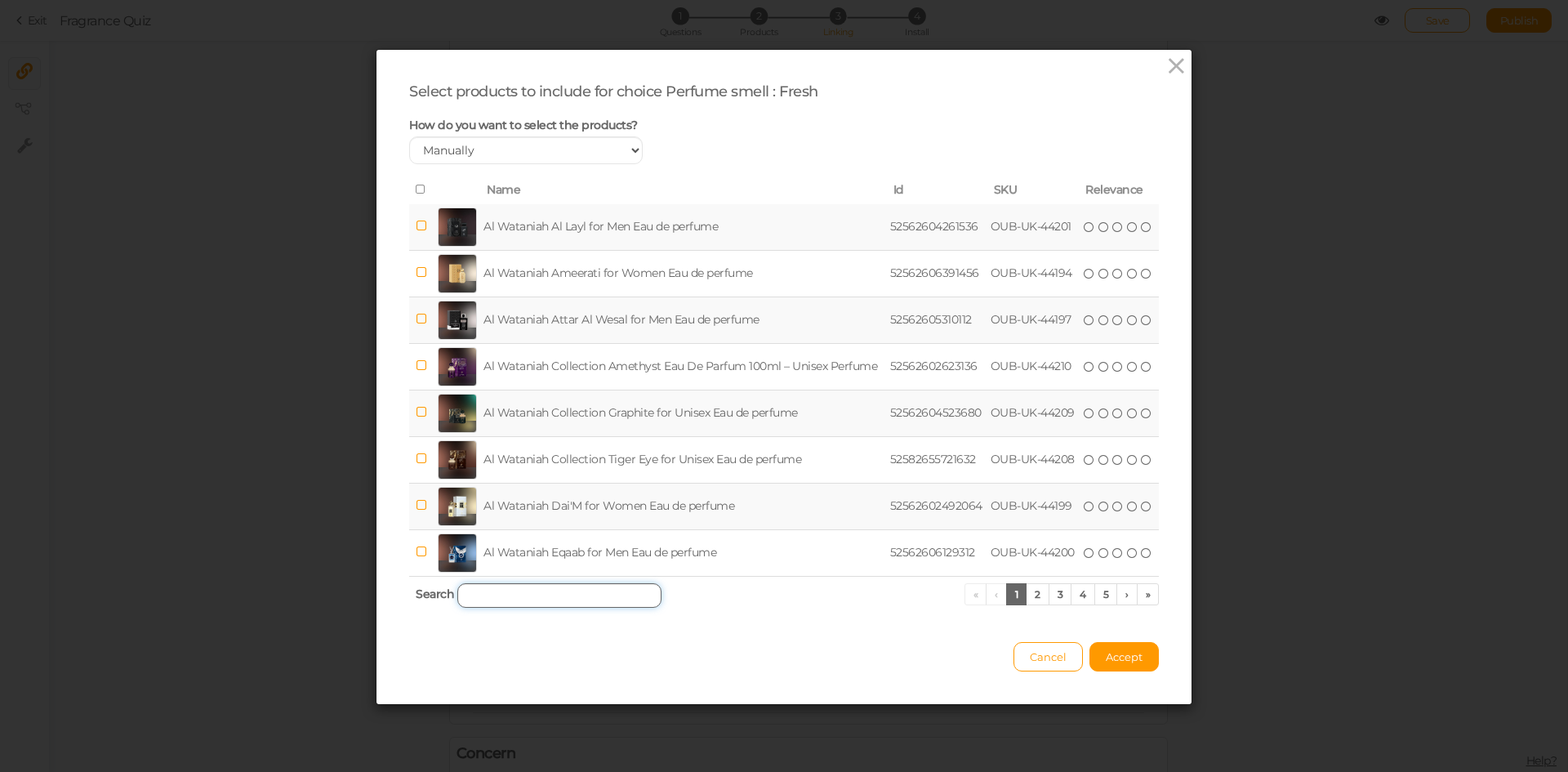
click at [496, 585] on input "search" at bounding box center [560, 595] width 204 height 24
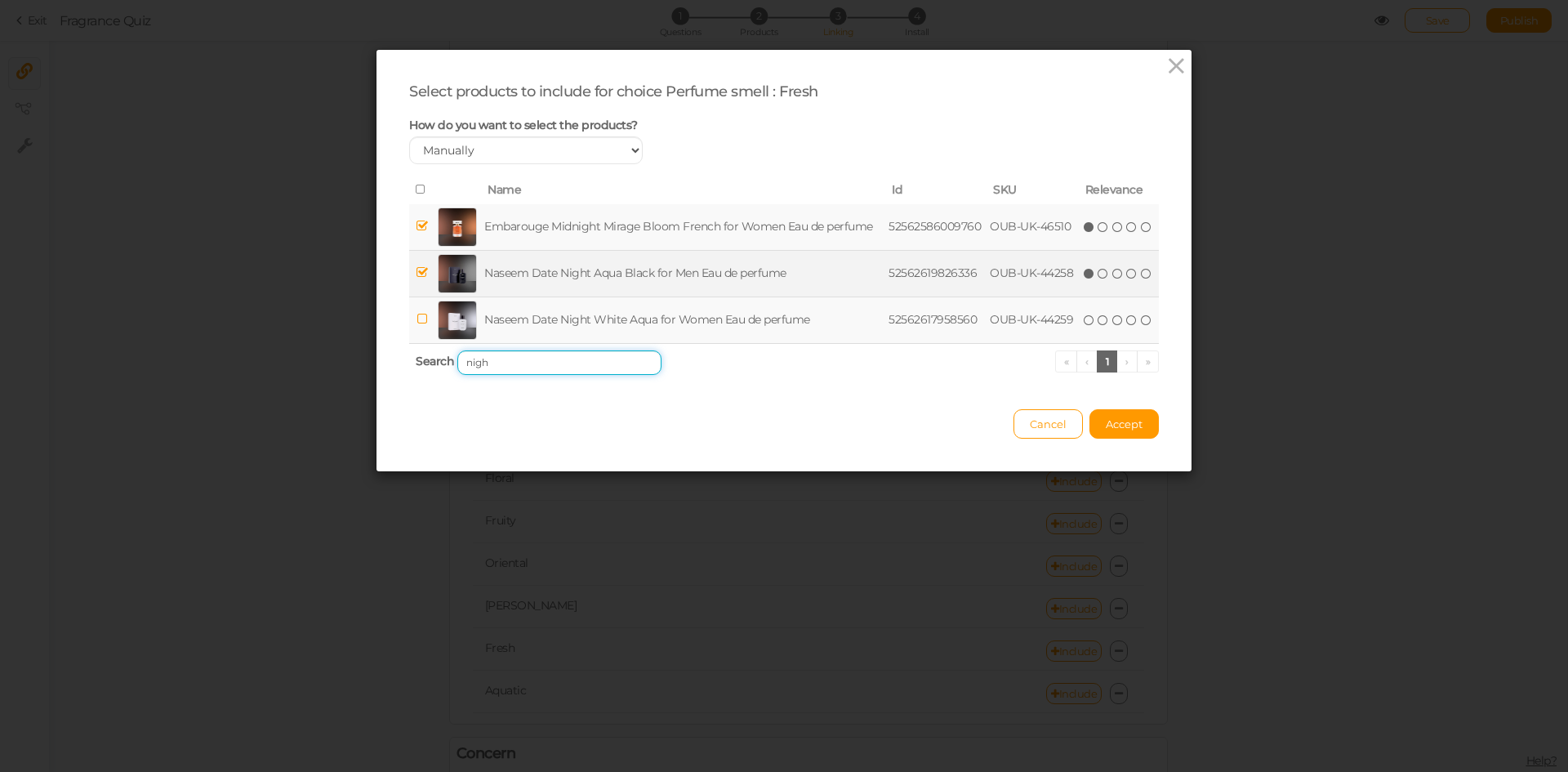
type input "nigh"
click at [558, 274] on td "Naseem Date Night Aqua Black for Men Eau de perfume" at bounding box center [683, 273] width 405 height 46
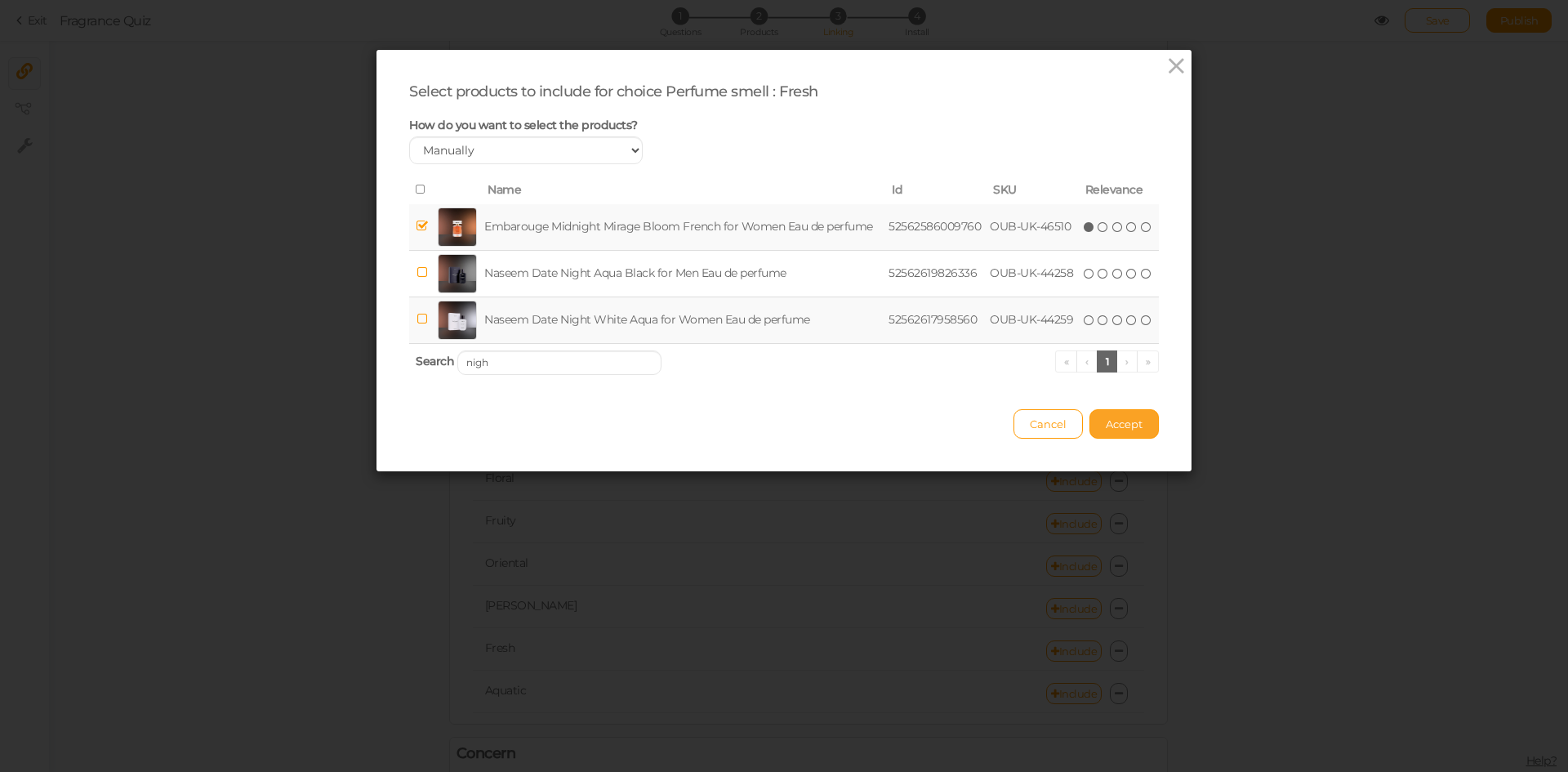
click at [1117, 419] on span "Accept" at bounding box center [1125, 424] width 37 height 13
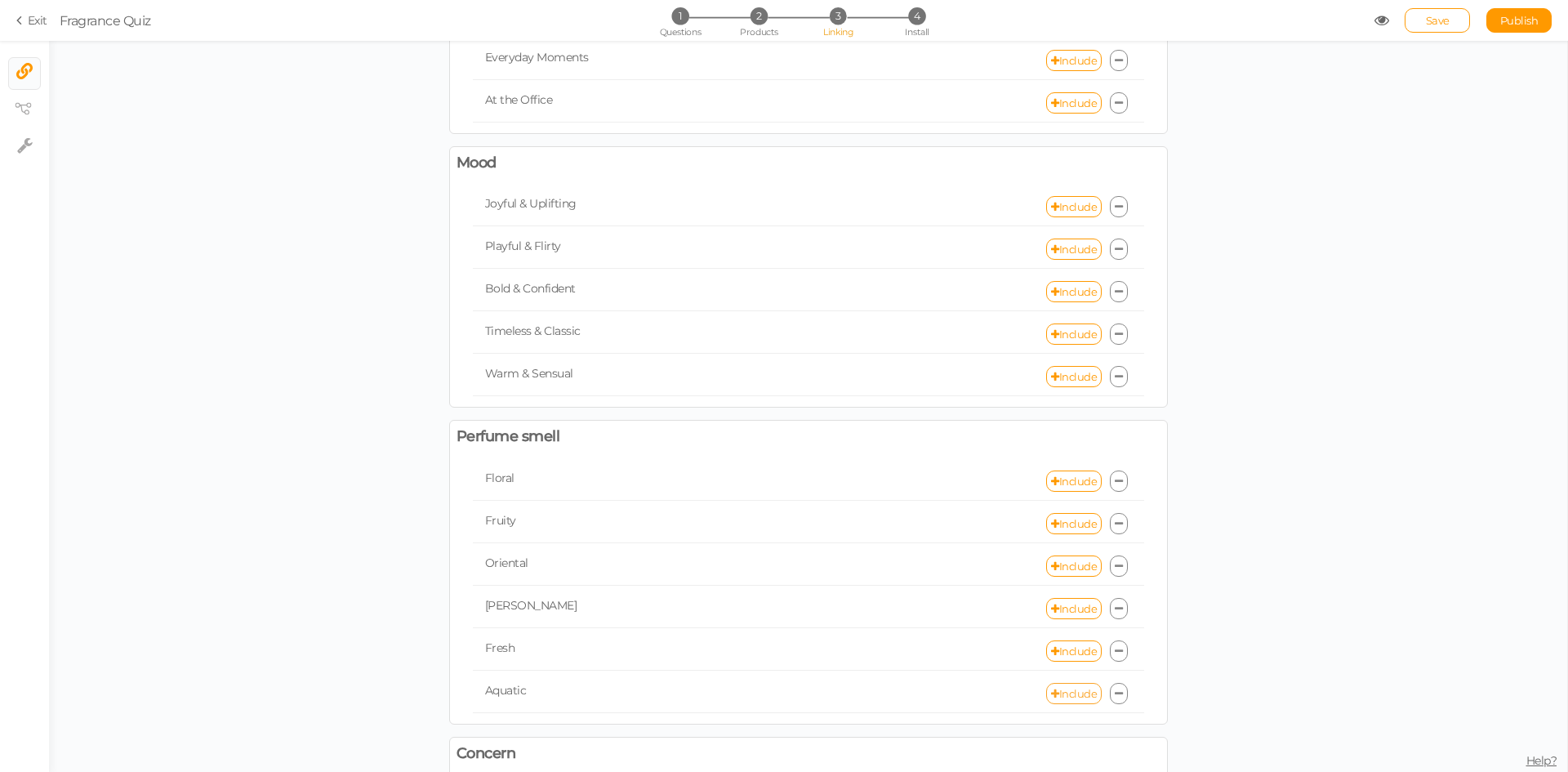
click at [1067, 691] on link "Include" at bounding box center [1075, 694] width 56 height 21
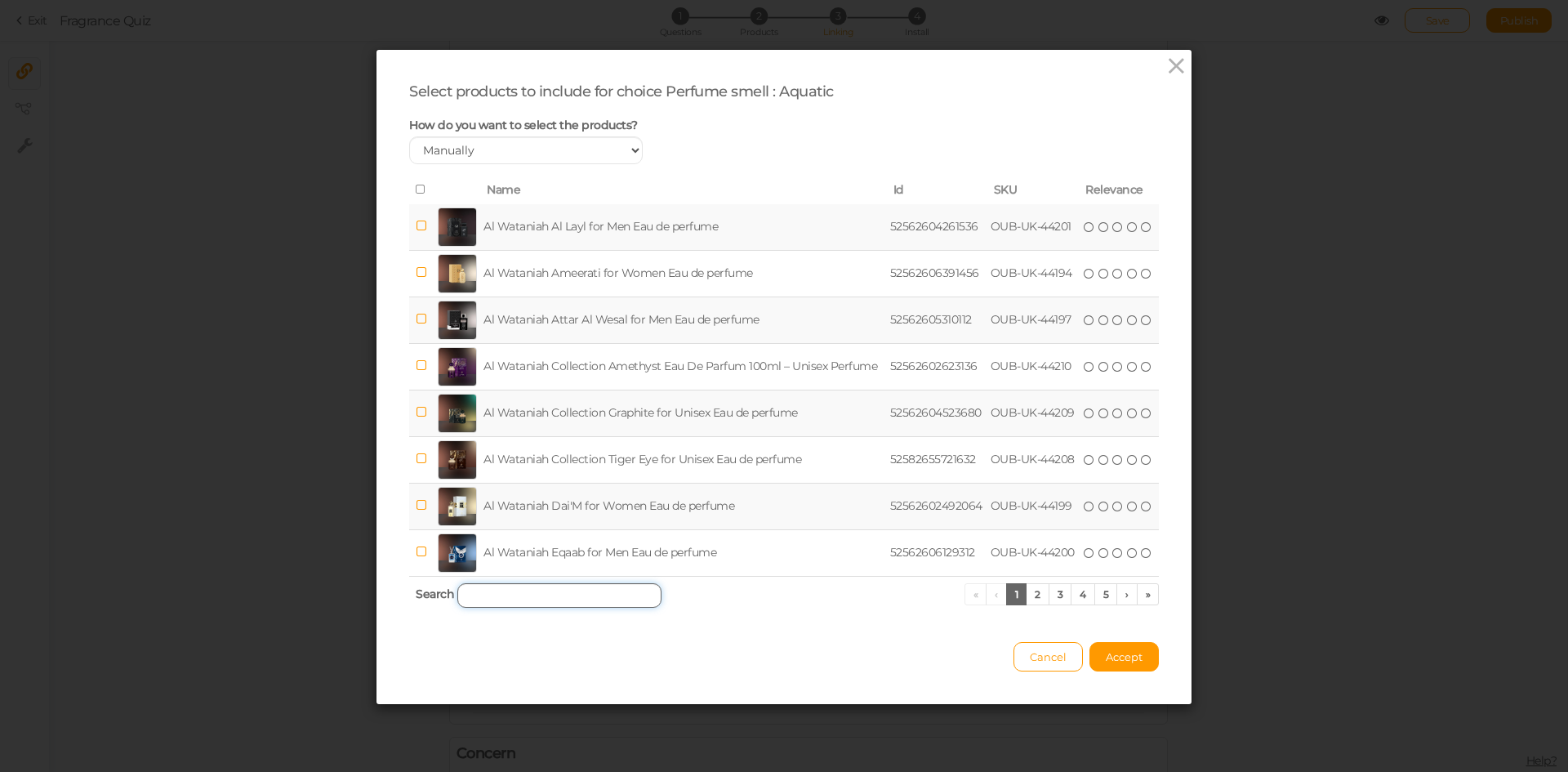
click at [491, 599] on input "search" at bounding box center [560, 595] width 204 height 24
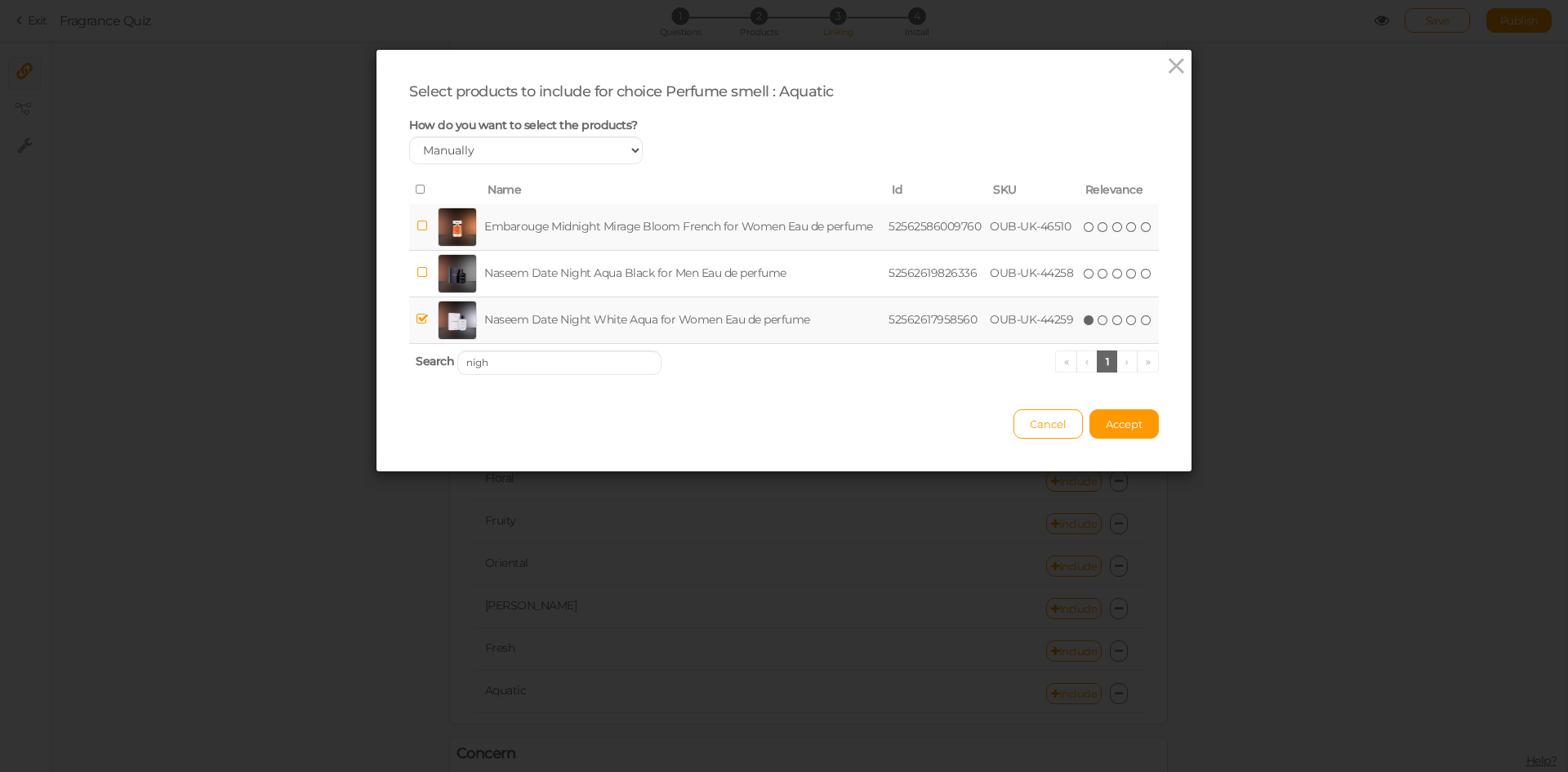
click at [558, 302] on td "Naseem Date Night White Aqua for Women Eau de perfume" at bounding box center [683, 320] width 405 height 46
drag, startPoint x: 549, startPoint y: 370, endPoint x: 386, endPoint y: 354, distance: 163.8
click at [386, 354] on div "Select products to include for choice Perfume smell : Aquatic How do you want t…" at bounding box center [784, 260] width 815 height 421
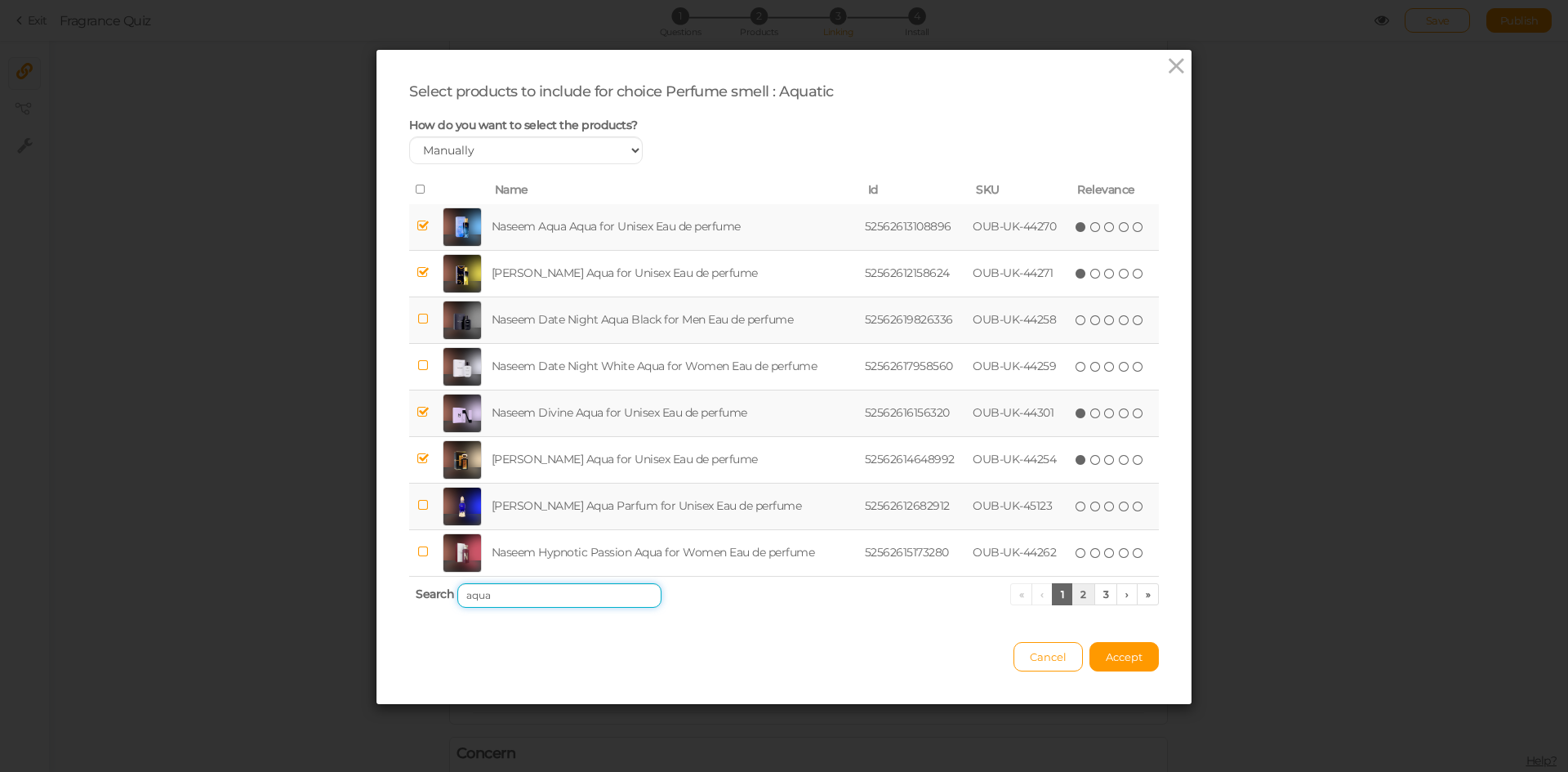
type input "aqua"
click at [1076, 593] on link "2" at bounding box center [1083, 594] width 24 height 22
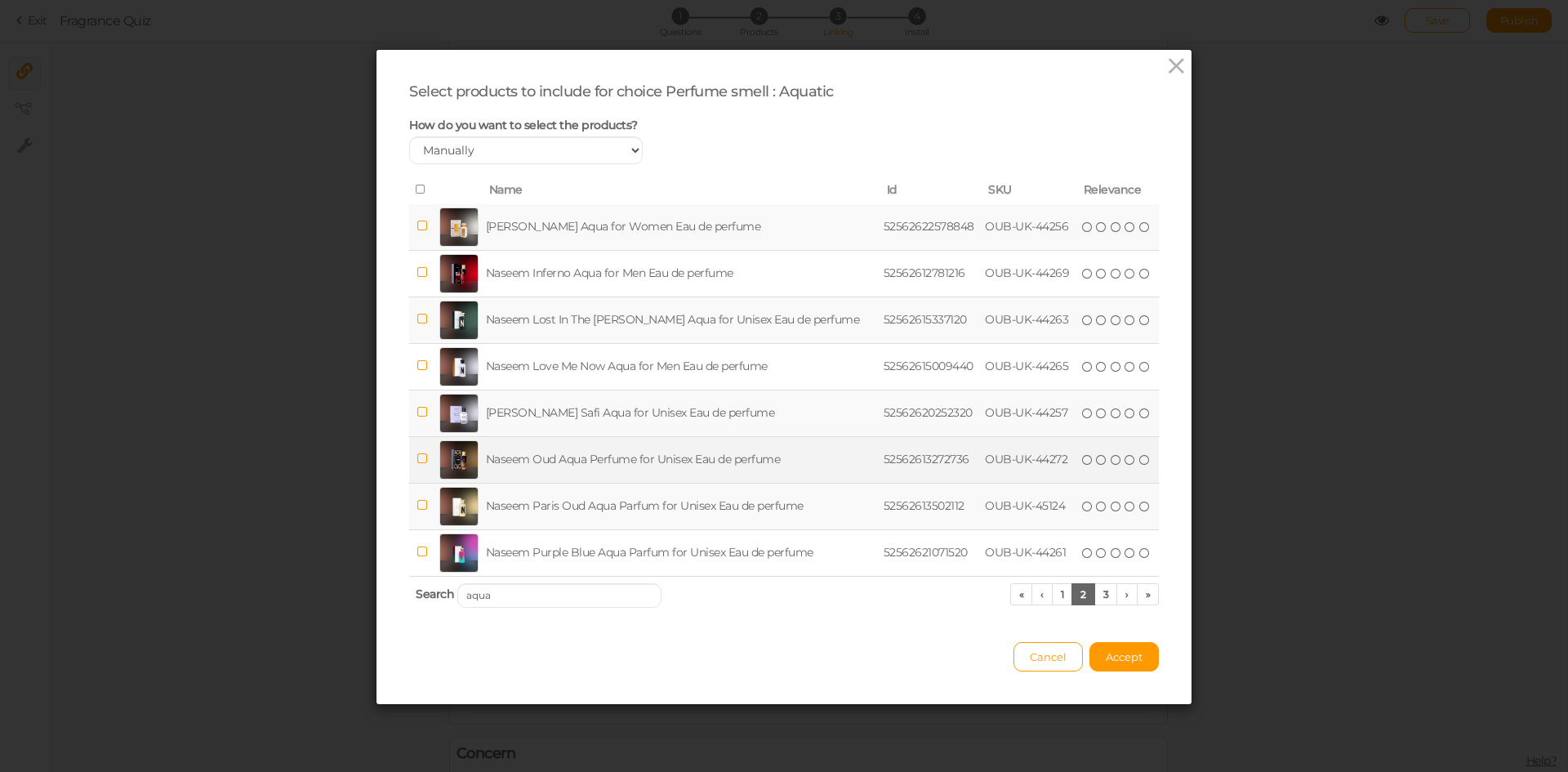
click at [661, 448] on td "Naseem Oud Aqua Perfume for Unisex Eau de perfume" at bounding box center [681, 460] width 398 height 46
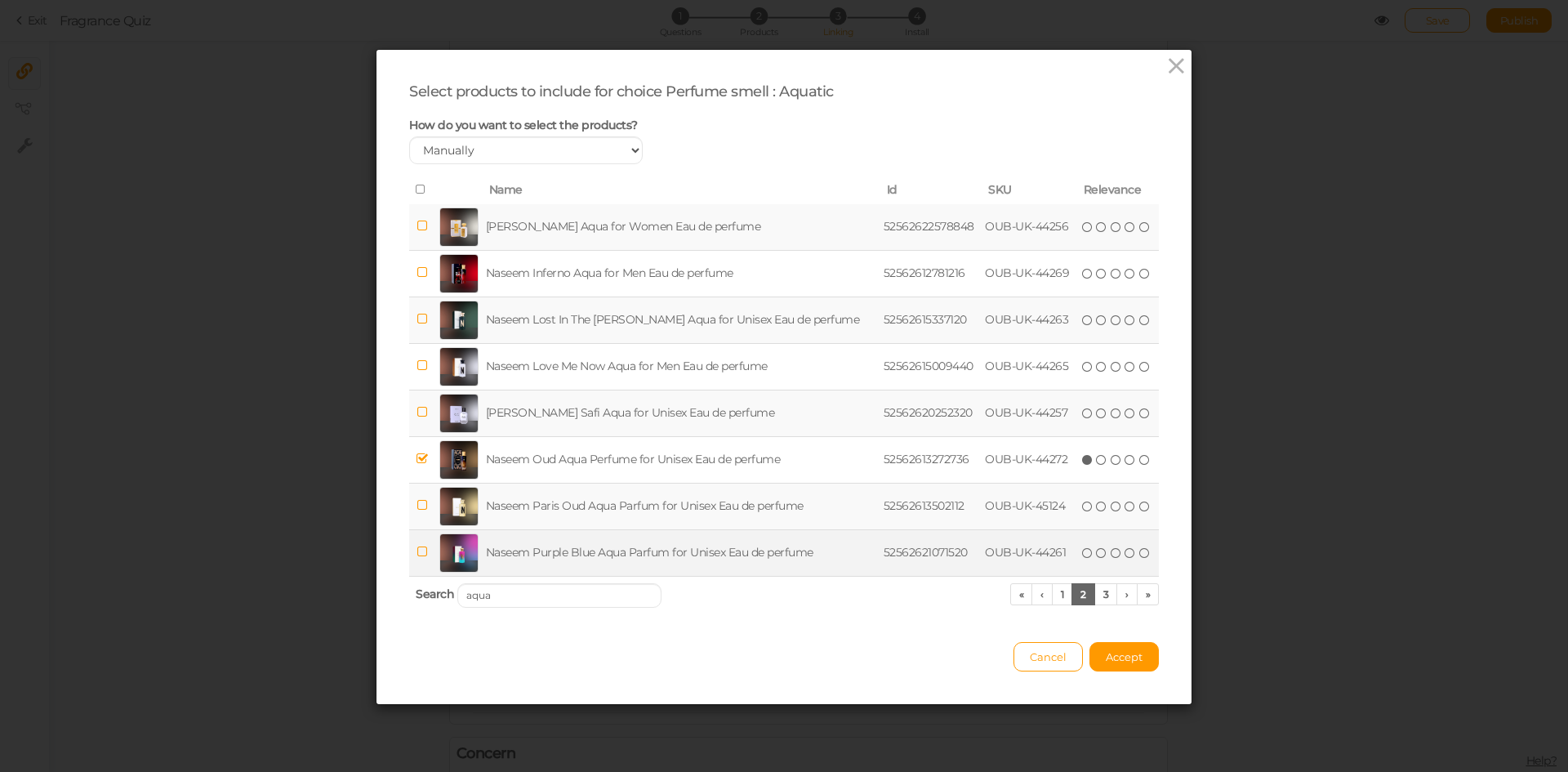
click at [690, 555] on td "Naseem Purple Blue Aqua Parfum for Unisex Eau de perfume" at bounding box center [681, 552] width 398 height 46
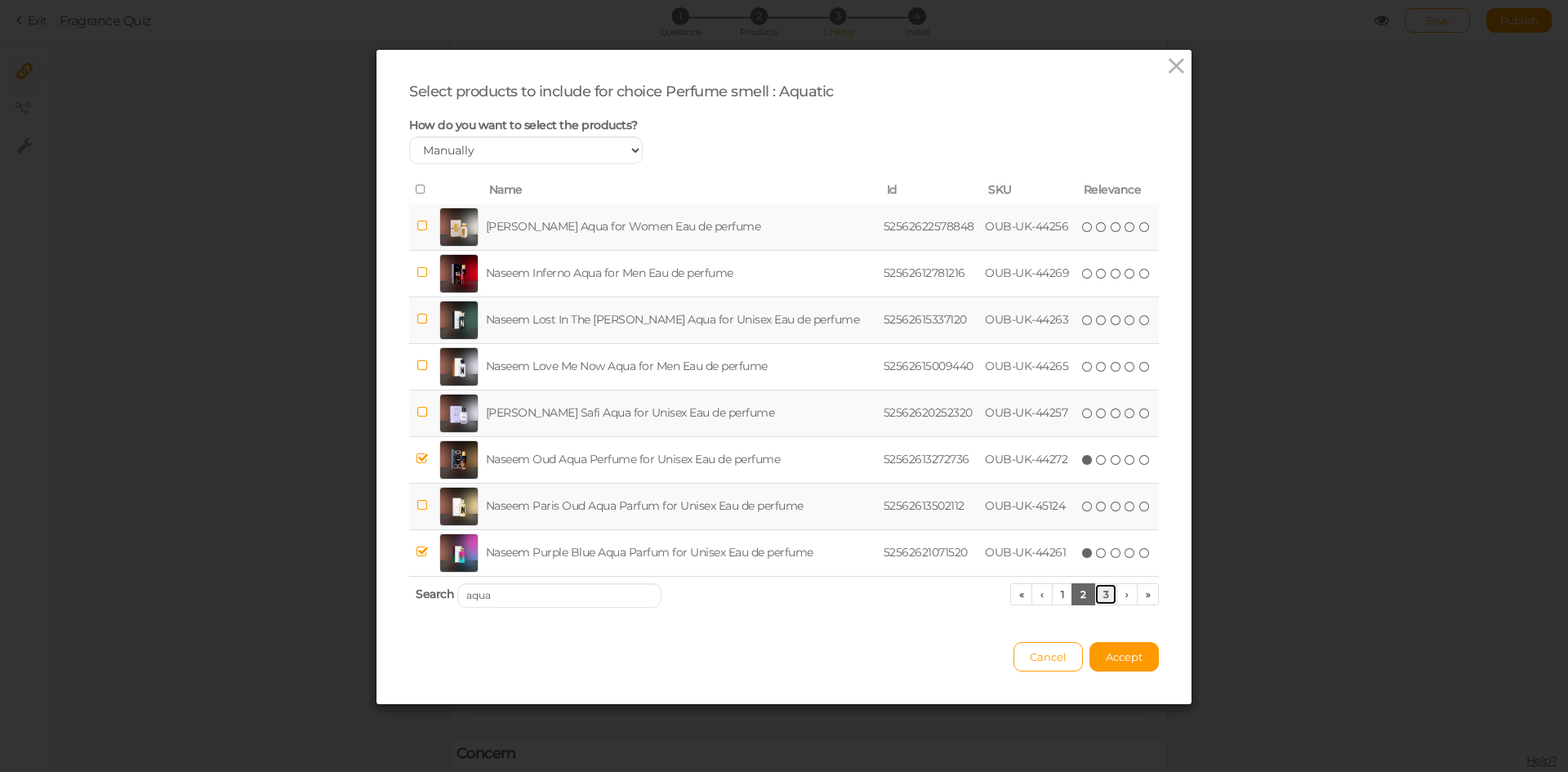
click at [1106, 595] on link "3" at bounding box center [1106, 594] width 24 height 22
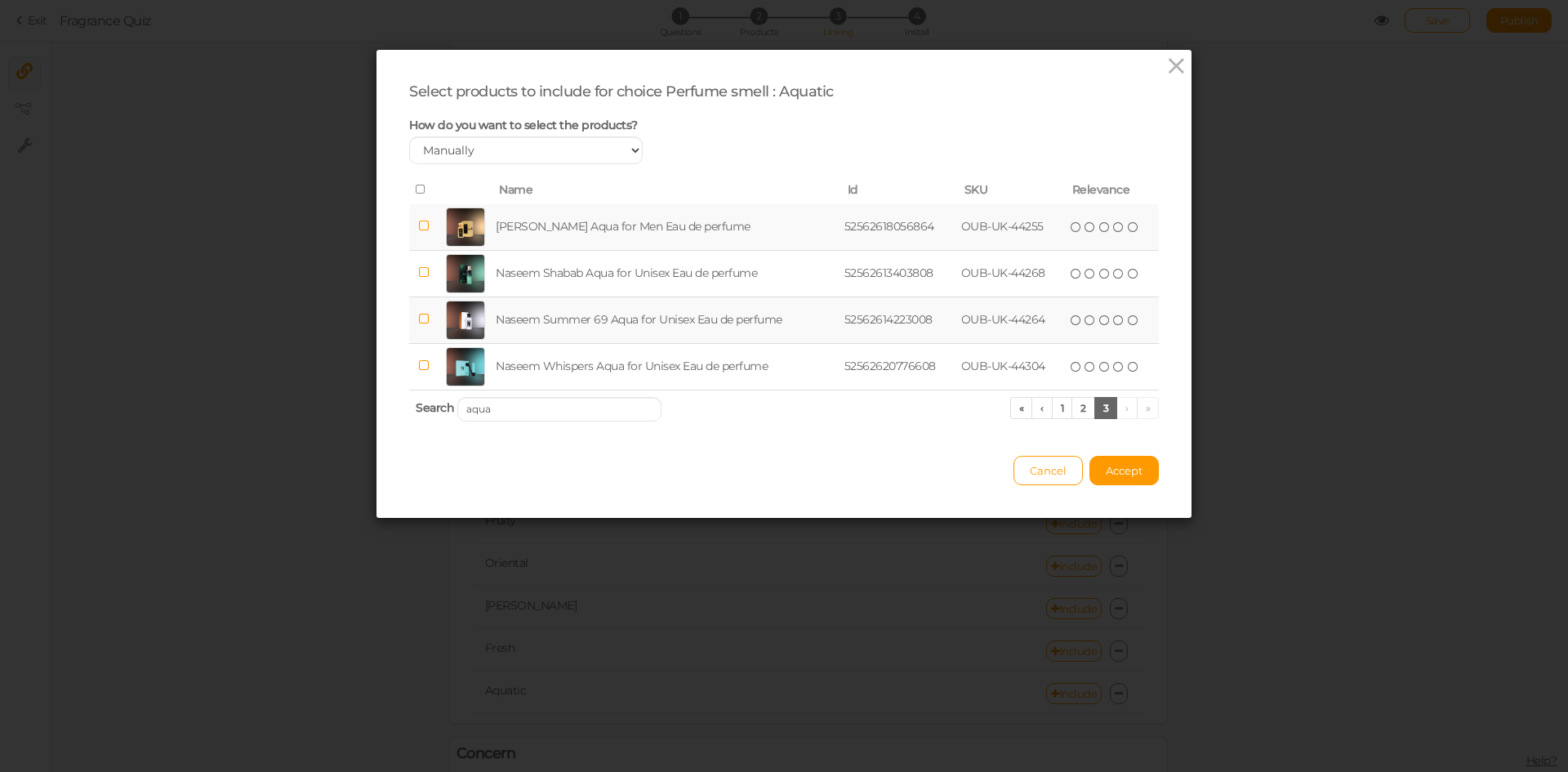
click at [528, 328] on td "Naseem Summer 69 Aqua for Unisex Eau de perfume" at bounding box center [667, 320] width 349 height 46
click at [1095, 460] on button "Accept" at bounding box center [1125, 470] width 69 height 30
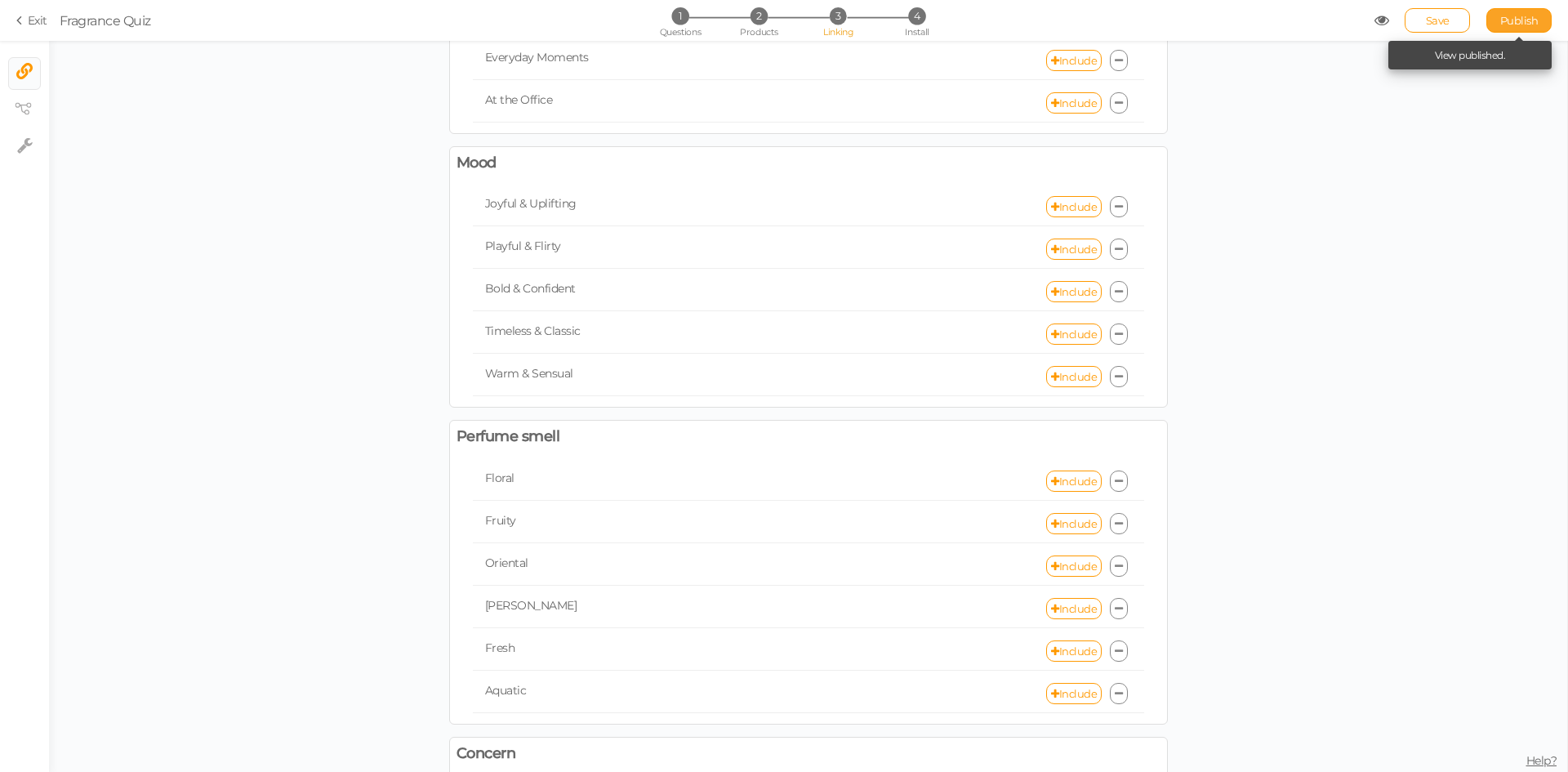
click at [1529, 19] on span "Publish" at bounding box center [1520, 20] width 39 height 13
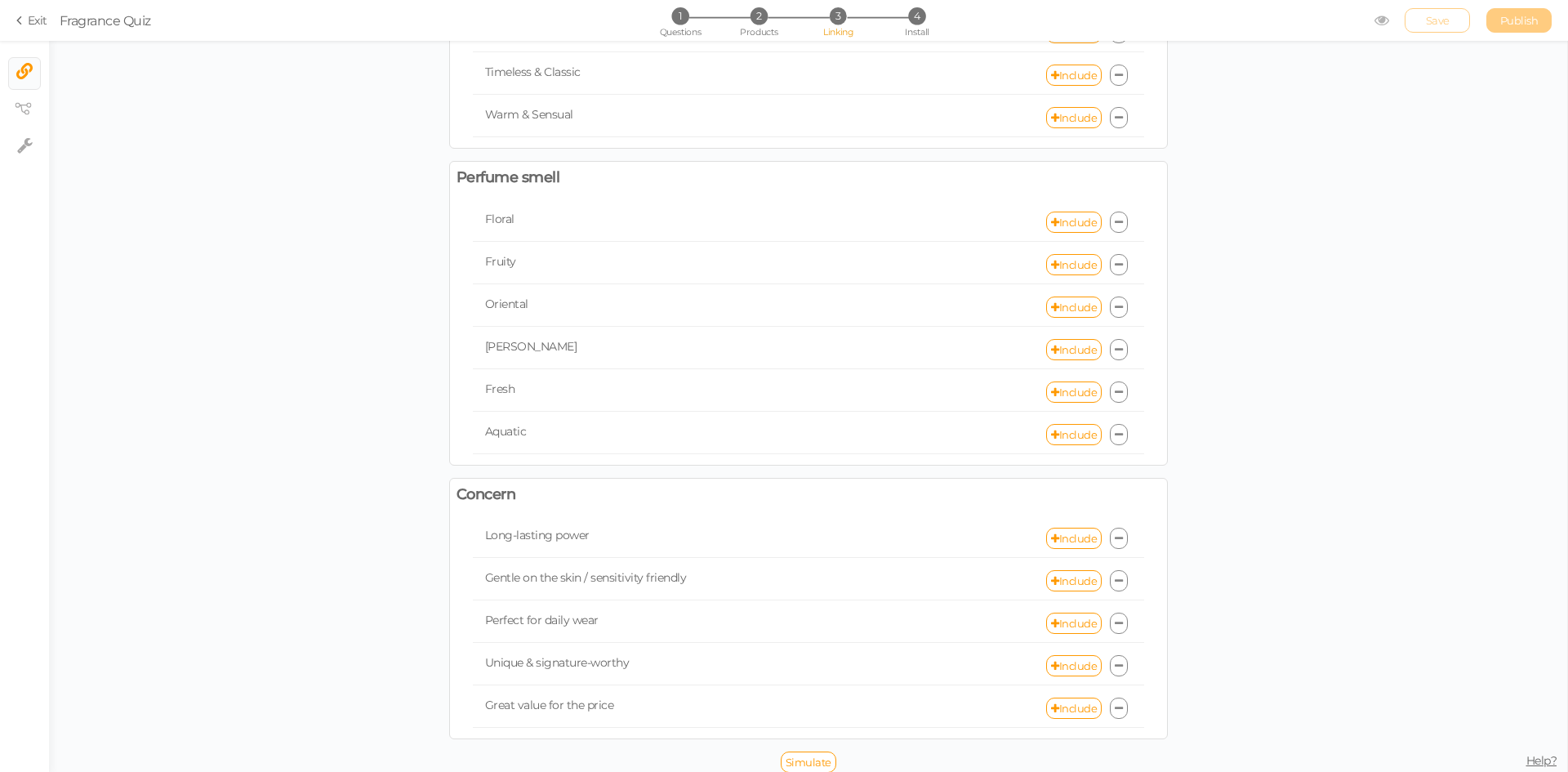
scroll to position [513, 0]
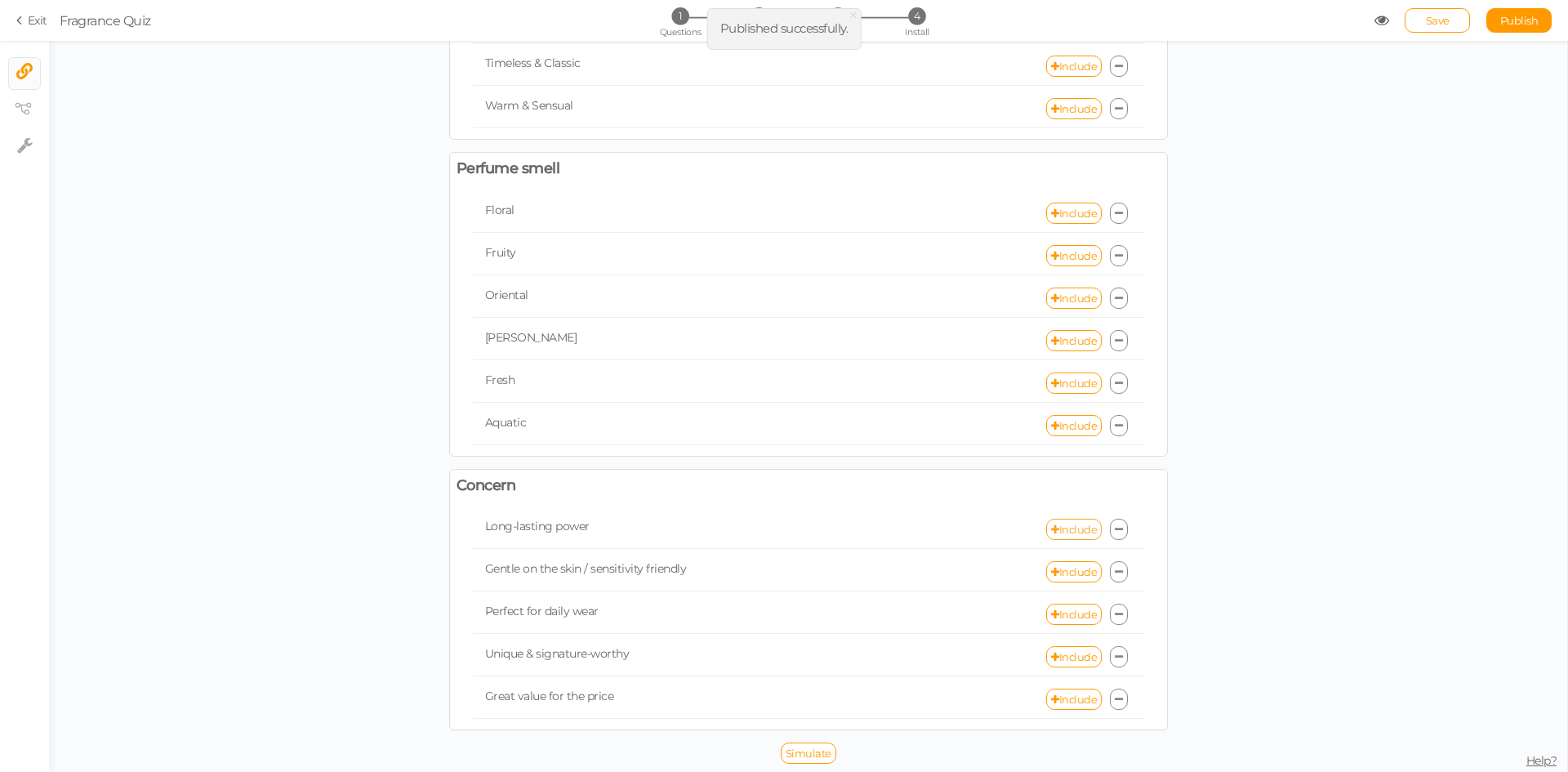
click at [1057, 528] on link "Include" at bounding box center [1075, 529] width 56 height 21
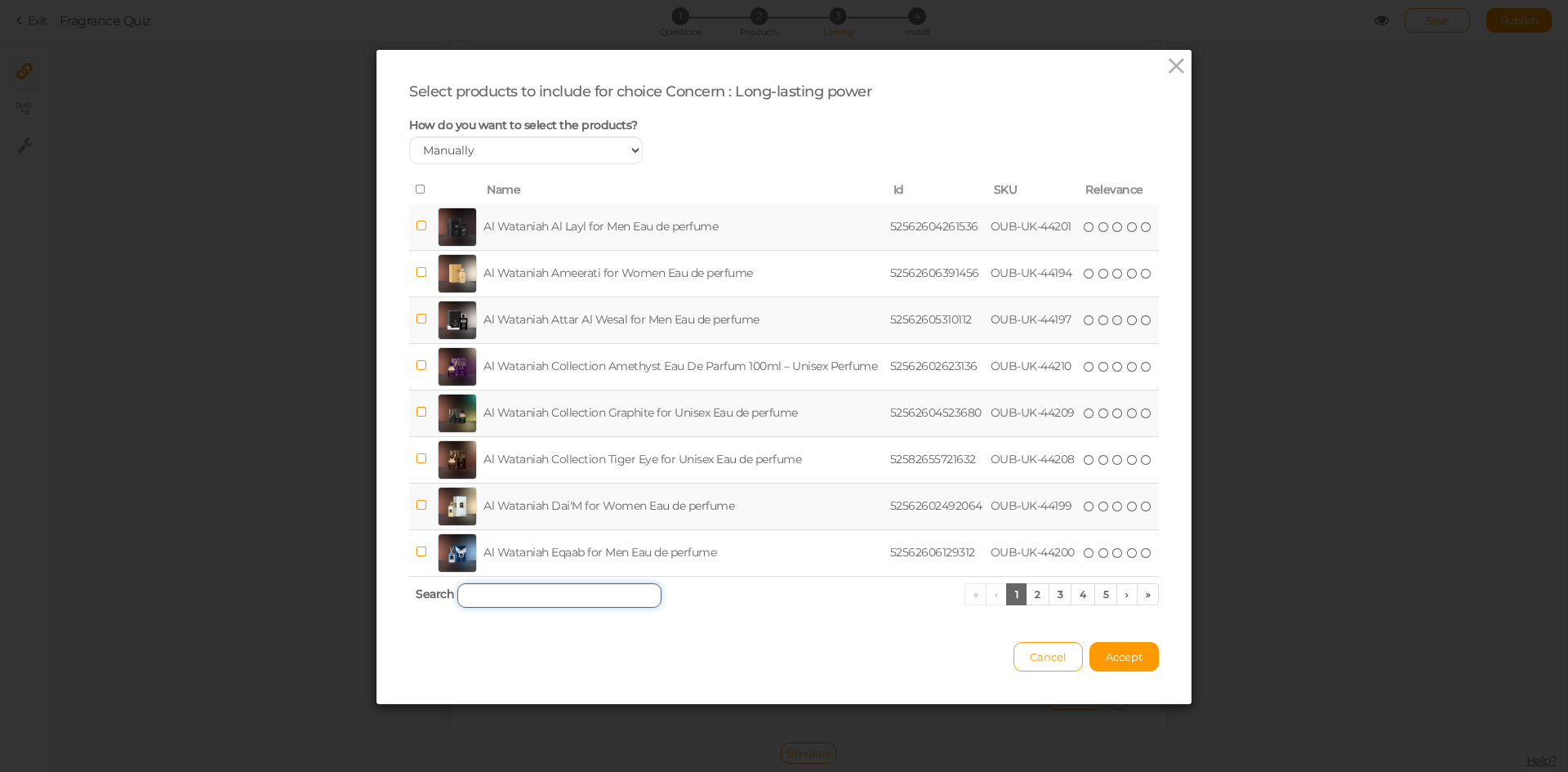
click at [618, 591] on input "search" at bounding box center [560, 595] width 204 height 24
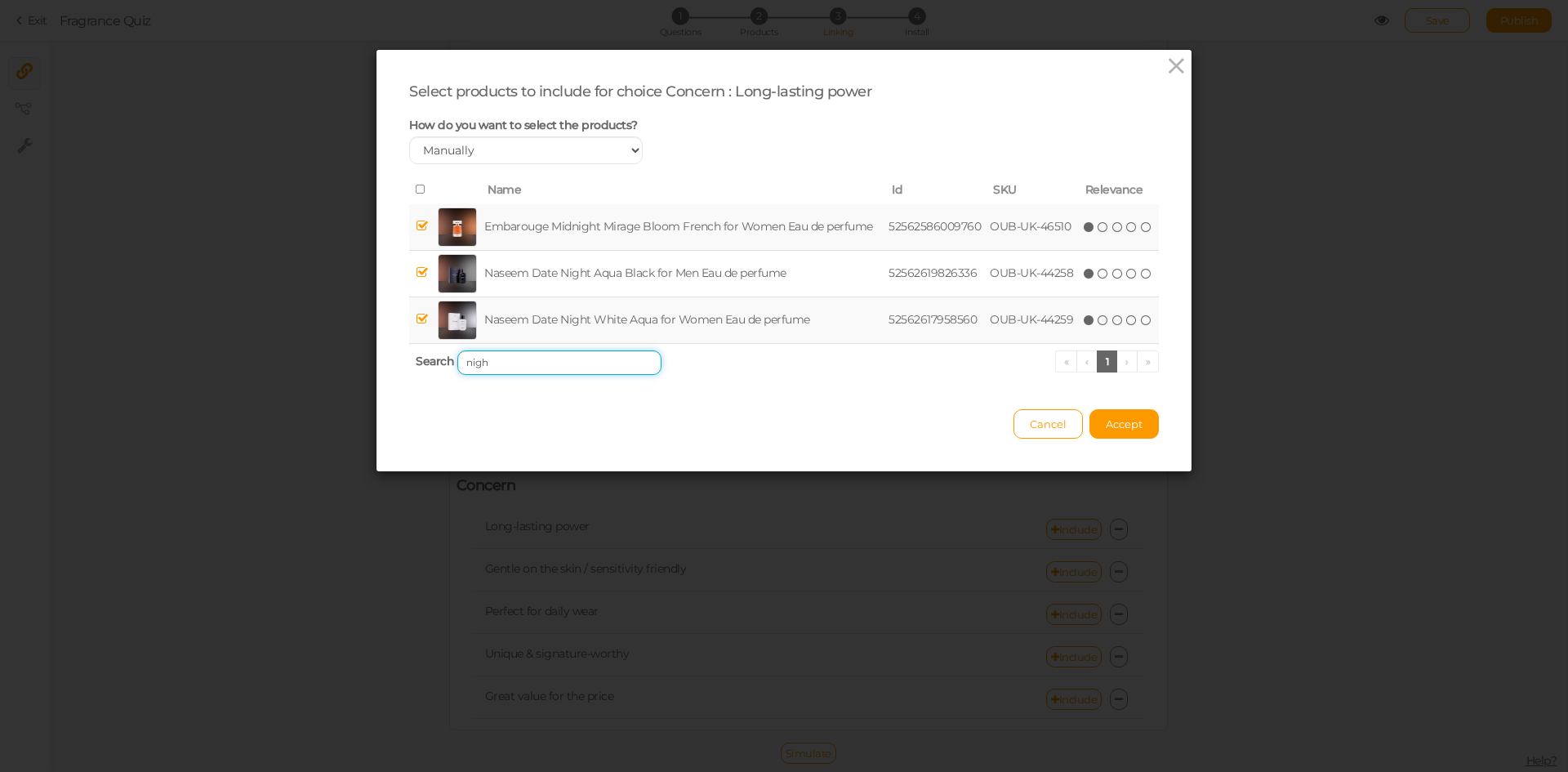
type input "nigh"
click at [554, 220] on td "Embarouge Midnight Mirage Bloom French for Women Eau de perfume" at bounding box center [683, 227] width 405 height 46
click at [584, 319] on td "Naseem Date Night White Aqua for Women Eau de perfume" at bounding box center [683, 320] width 405 height 46
click at [1117, 417] on span "Accept" at bounding box center [1125, 424] width 37 height 13
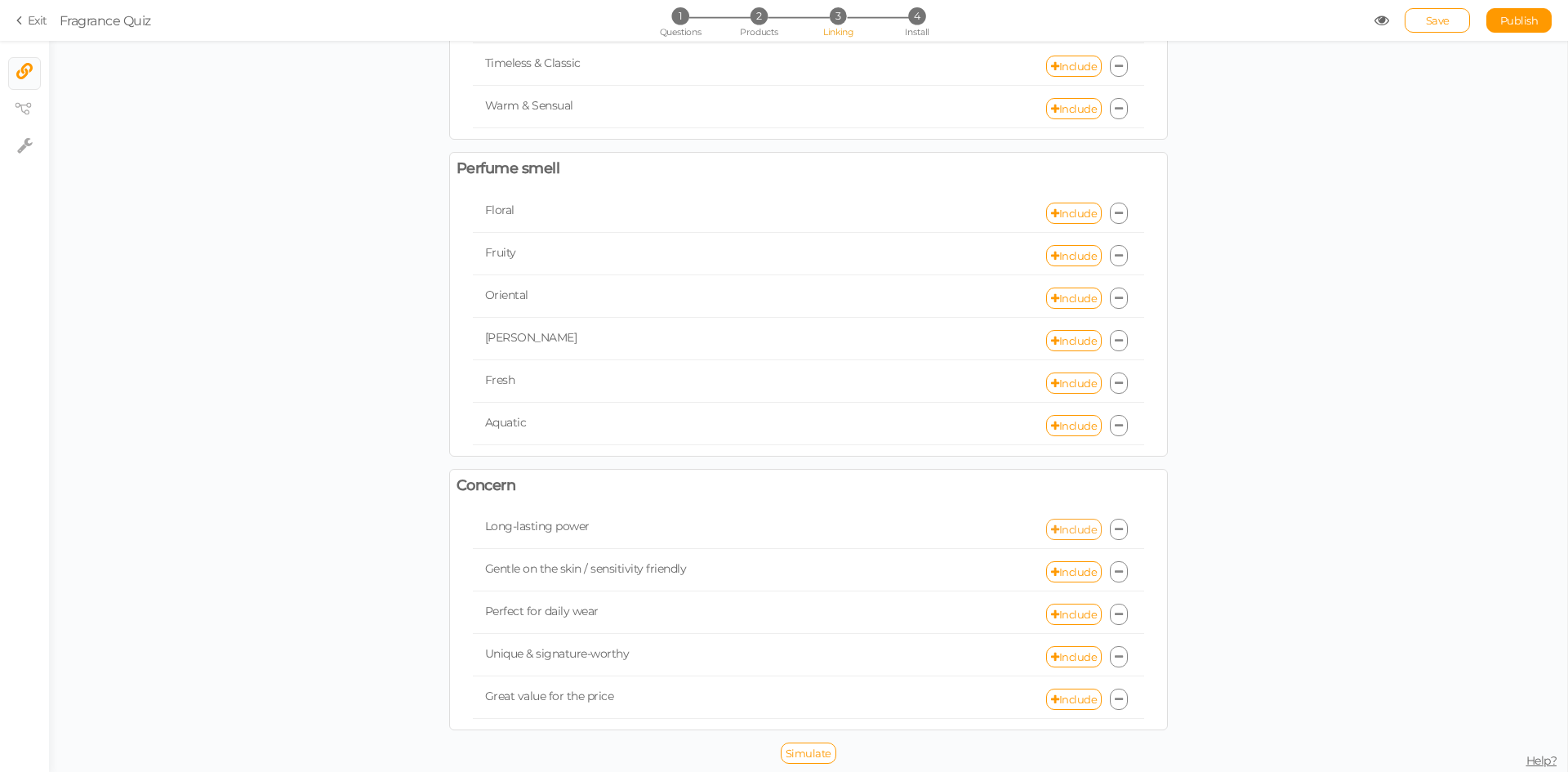
click at [1055, 532] on link "Include" at bounding box center [1075, 529] width 56 height 21
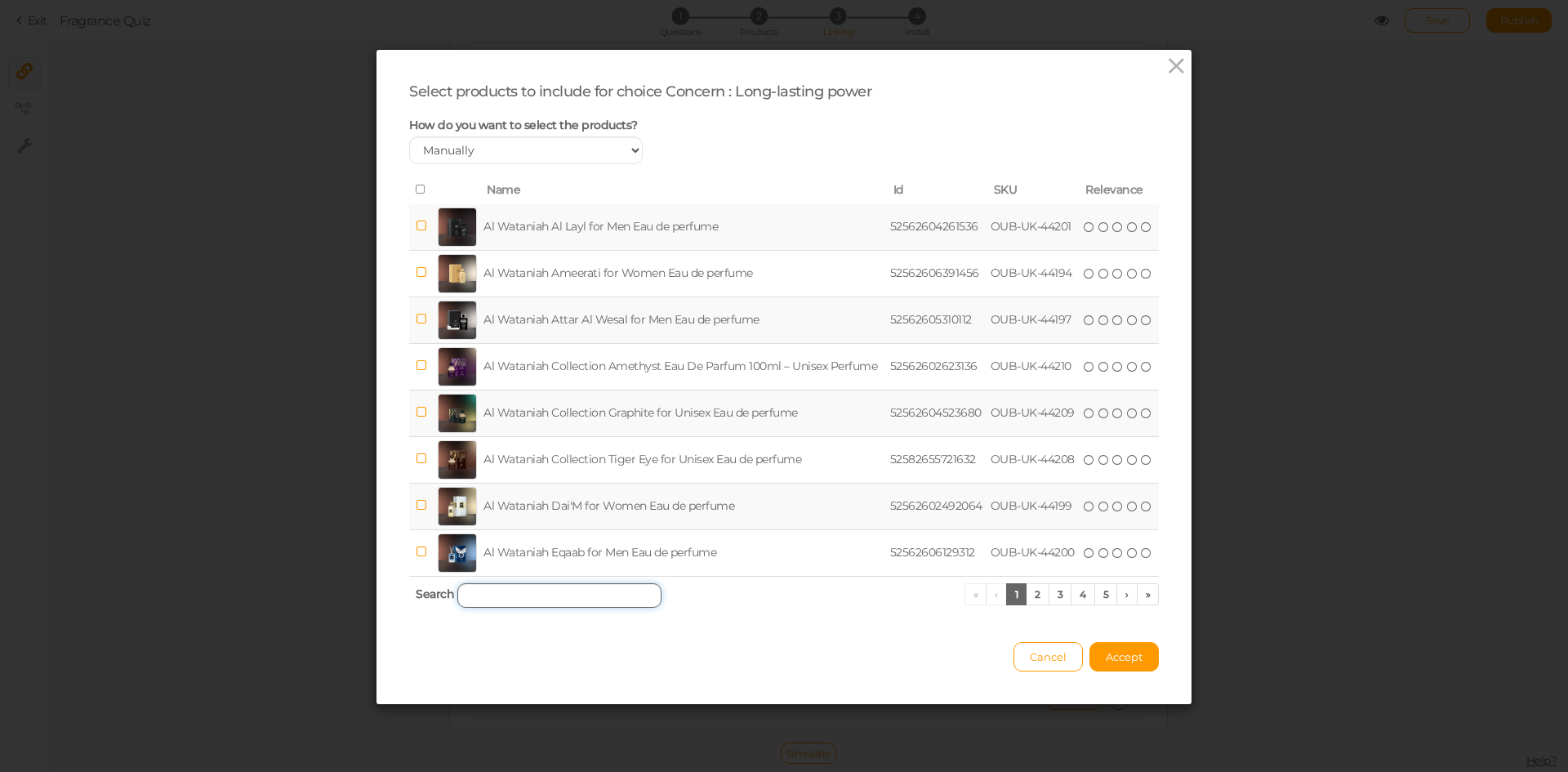
click at [543, 601] on input "search" at bounding box center [560, 595] width 204 height 24
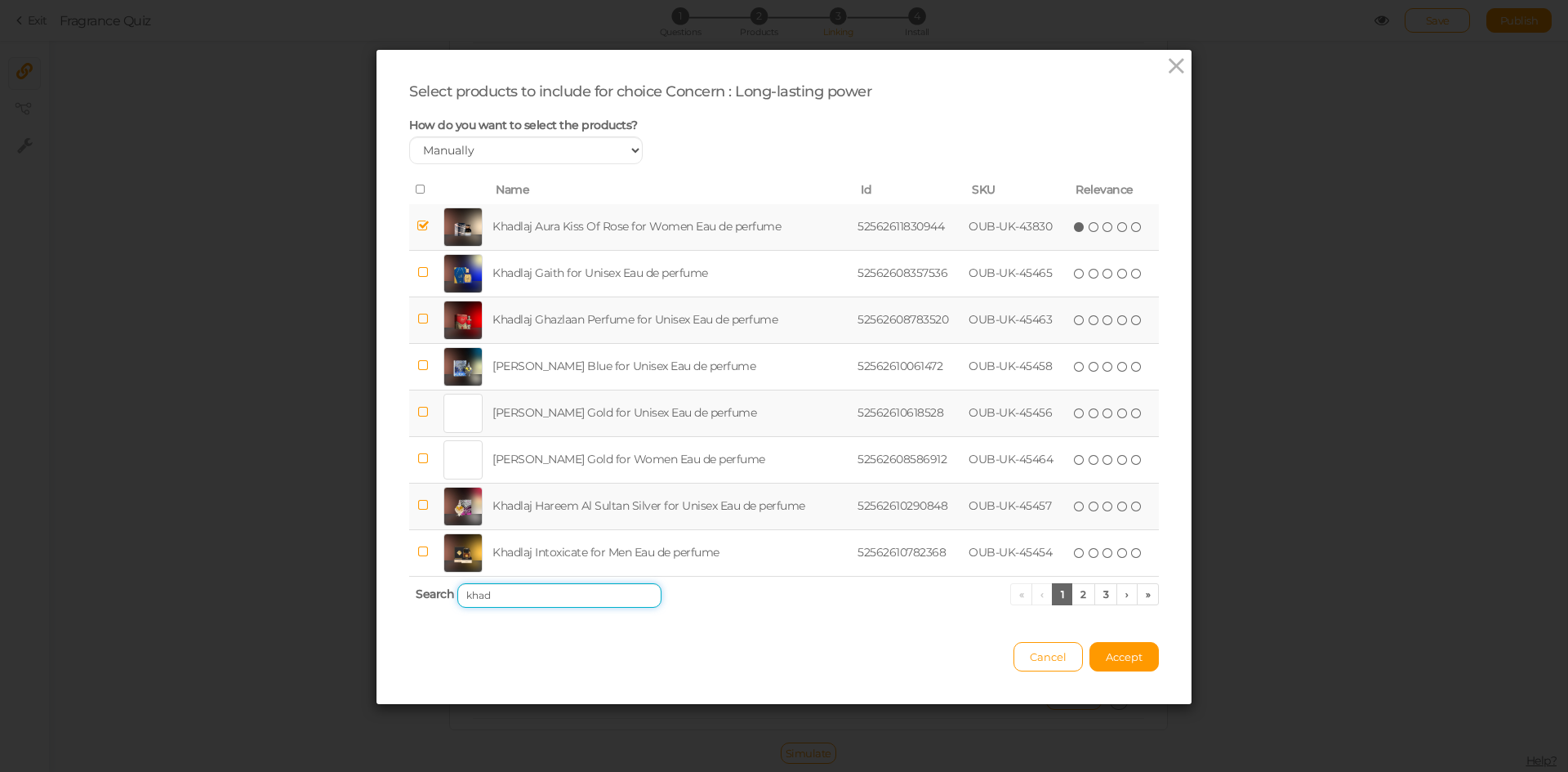
type input "khad"
click at [576, 404] on td "[PERSON_NAME] Gold for Unisex Eau de perfume" at bounding box center [672, 413] width 365 height 46
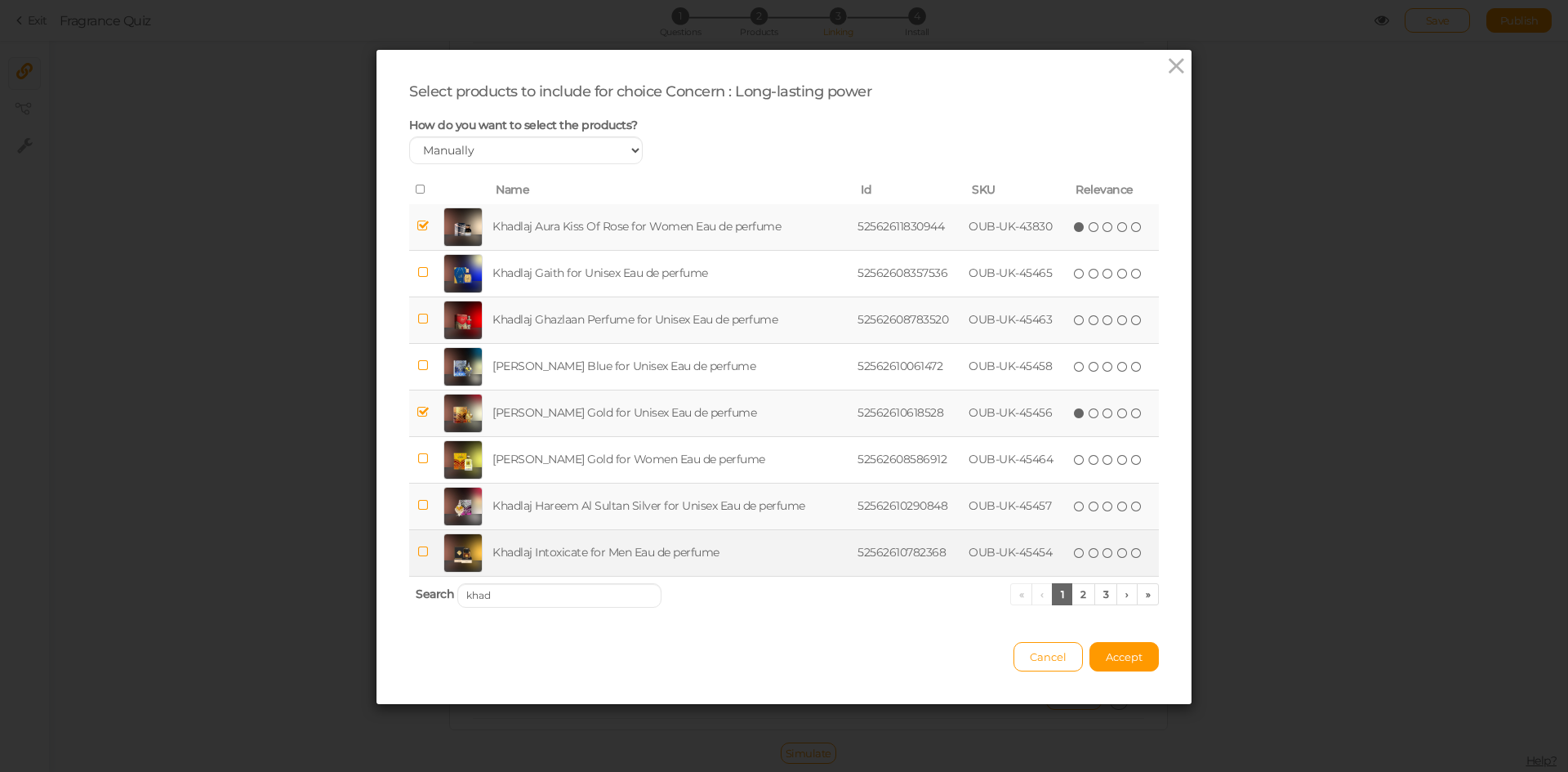
click at [583, 550] on td "Khadlaj Intoxicate for Men Eau de perfume" at bounding box center [672, 552] width 365 height 46
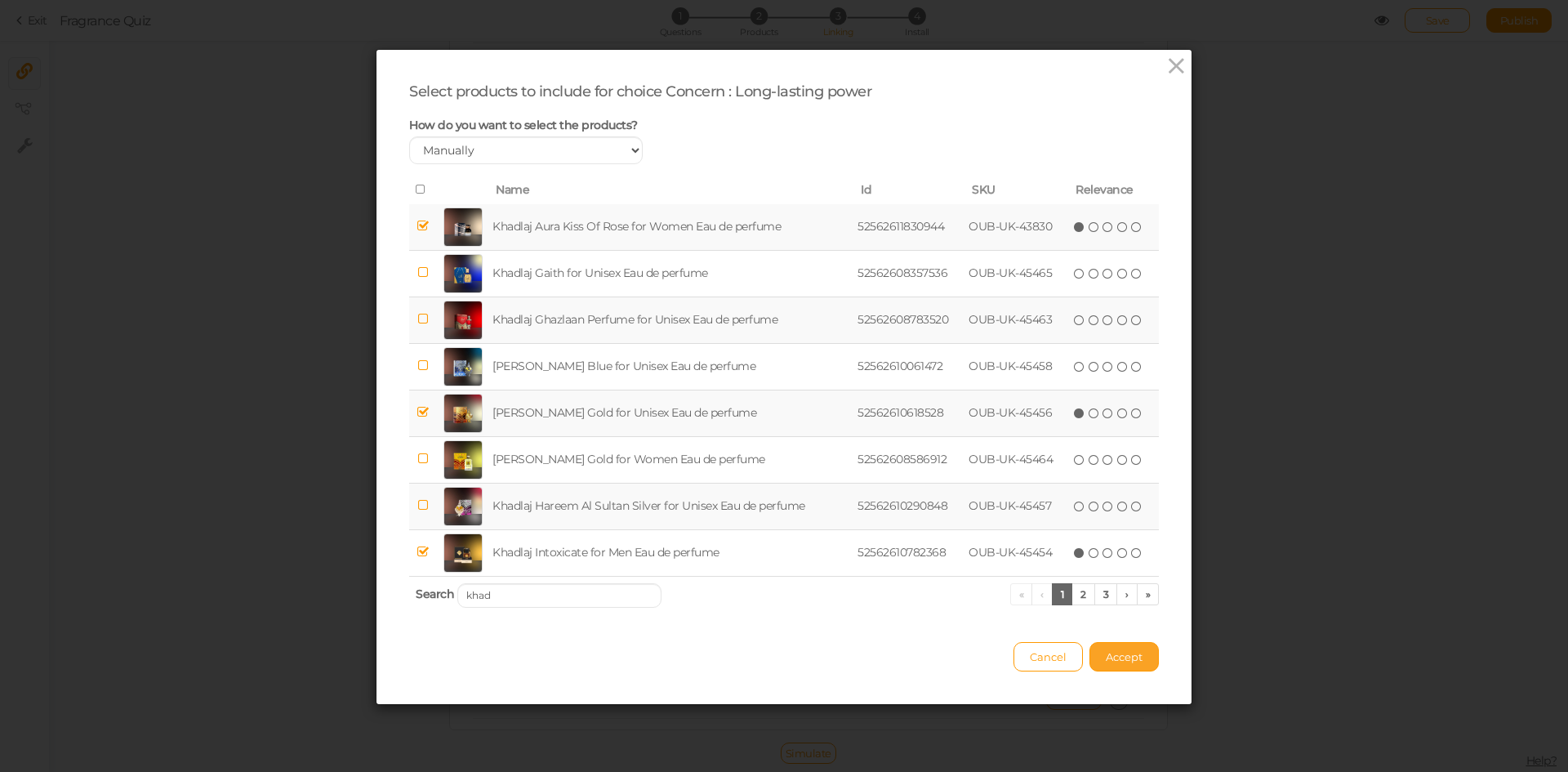
click at [1128, 659] on span "Accept" at bounding box center [1125, 657] width 37 height 13
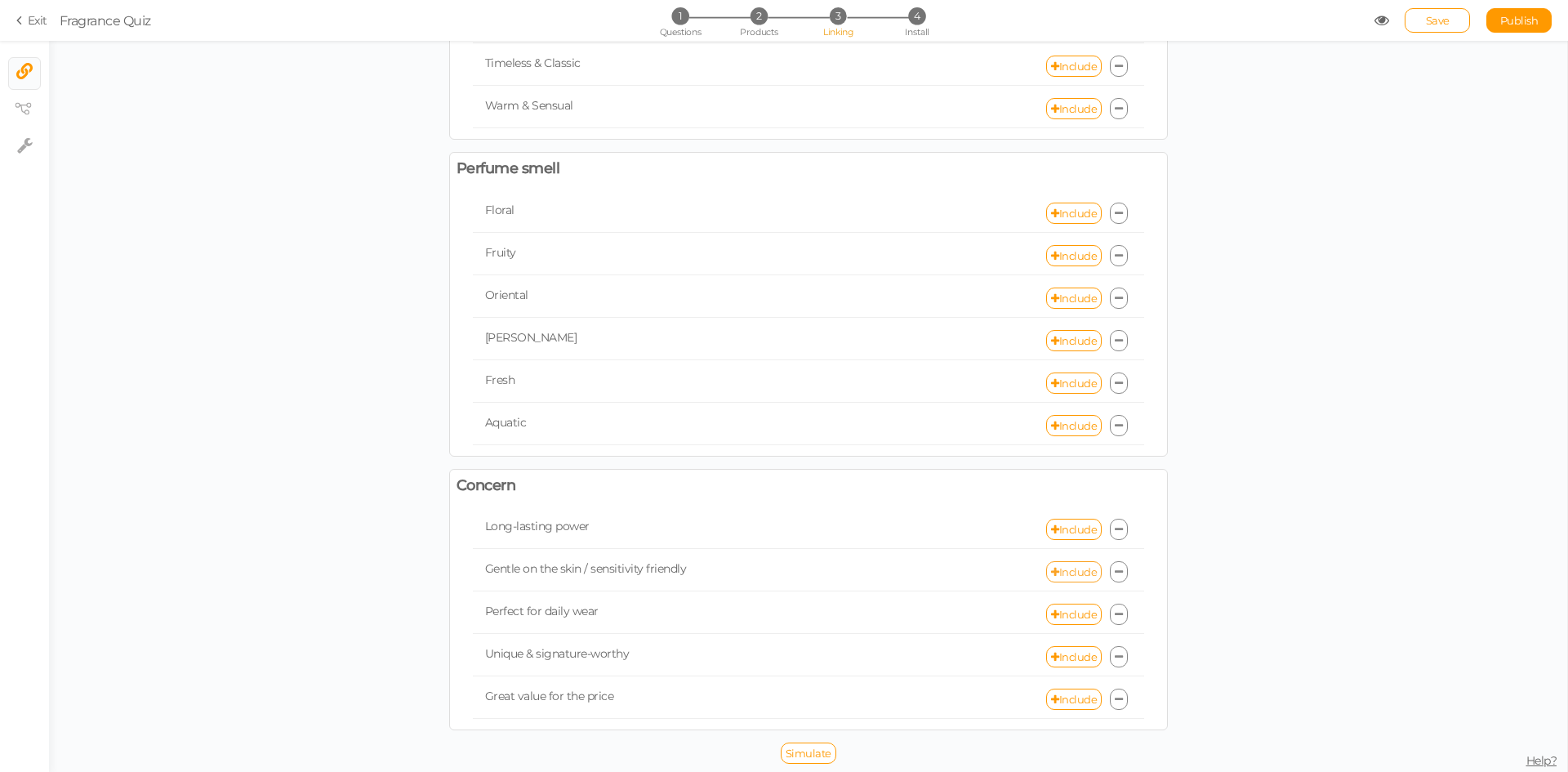
click at [1065, 572] on link "Include" at bounding box center [1075, 572] width 56 height 21
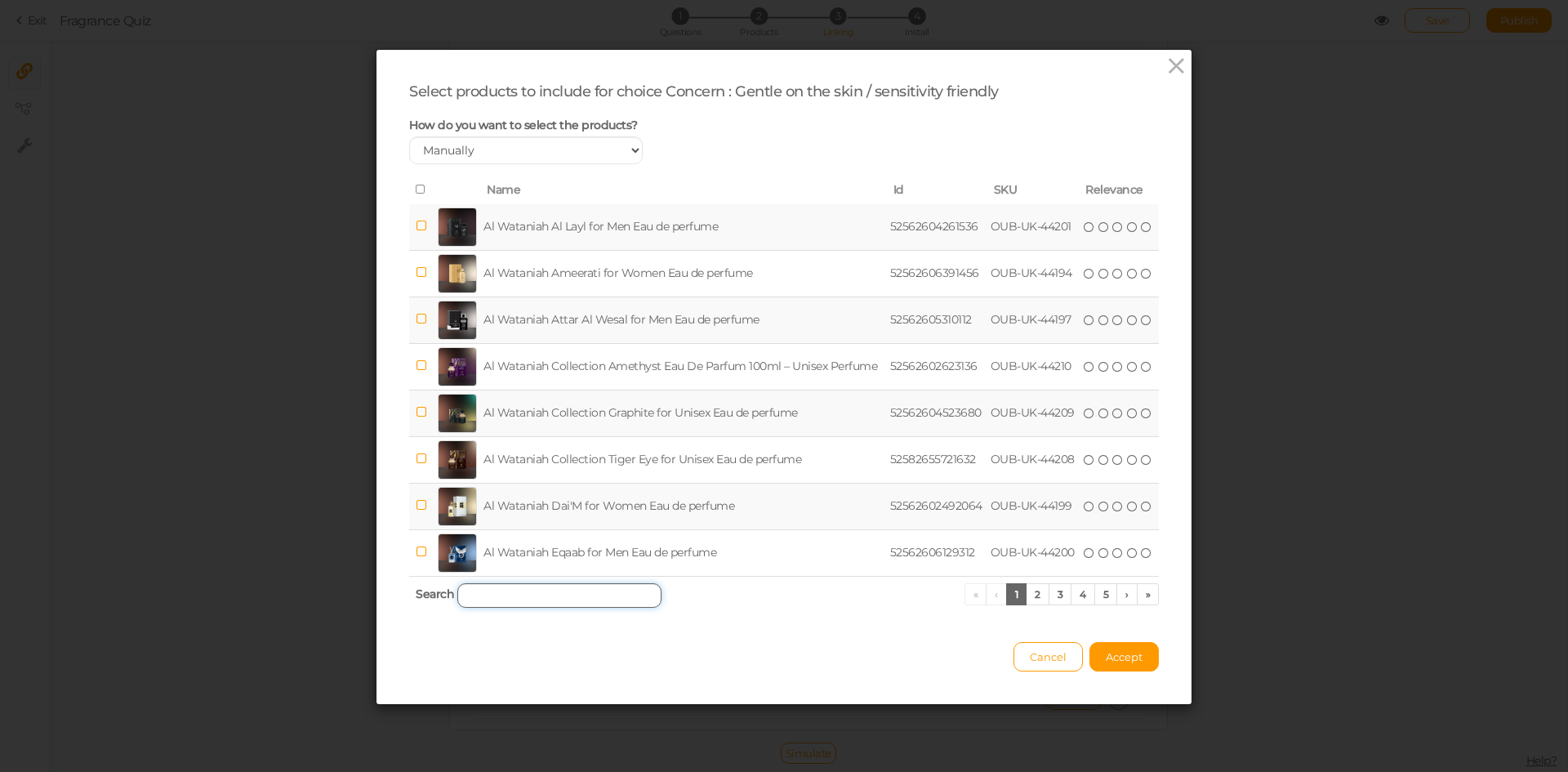
click at [545, 602] on input "search" at bounding box center [560, 595] width 204 height 24
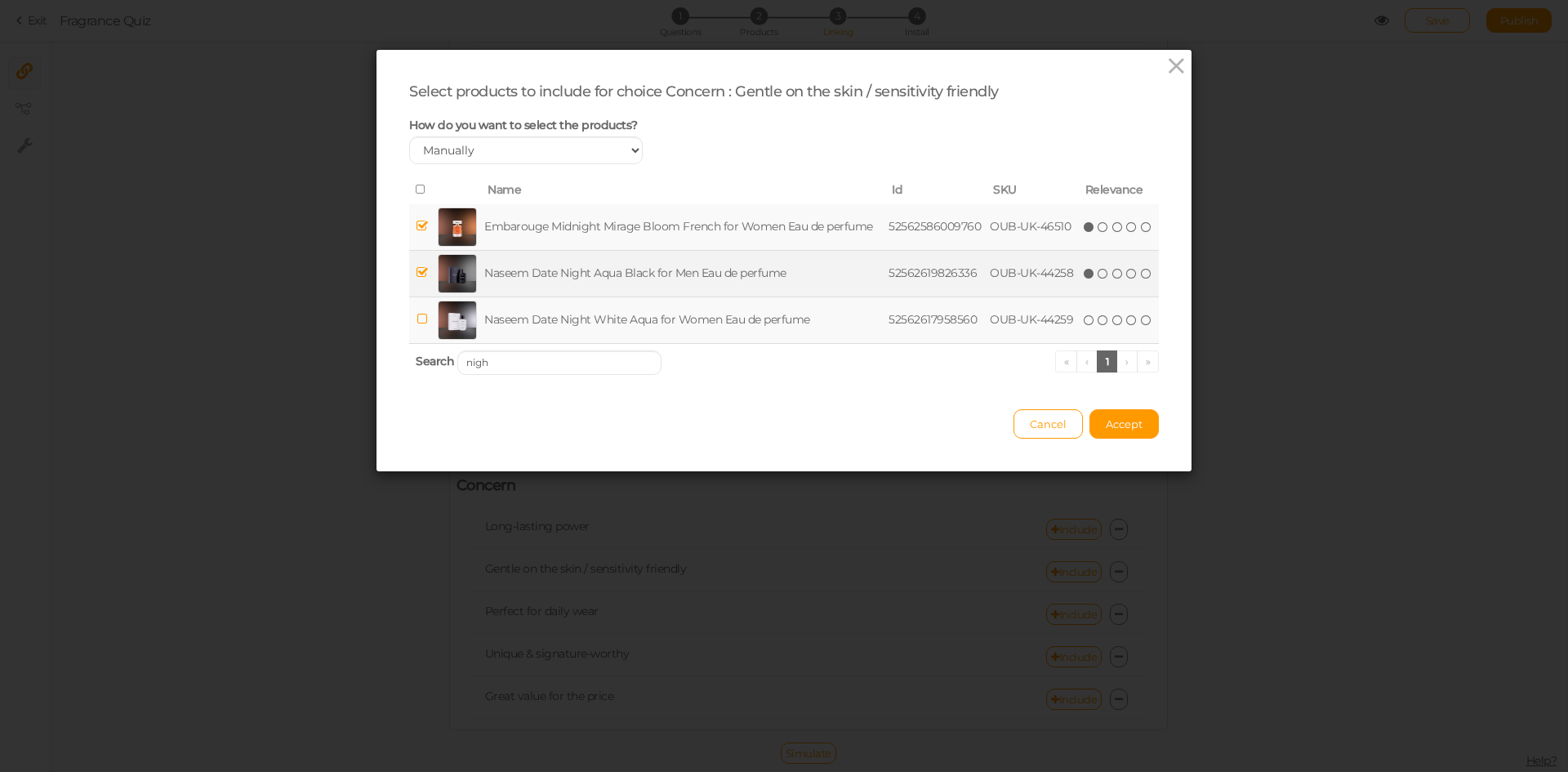
click at [519, 257] on td "Naseem Date Night Aqua Black for Men Eau de perfume" at bounding box center [683, 273] width 405 height 46
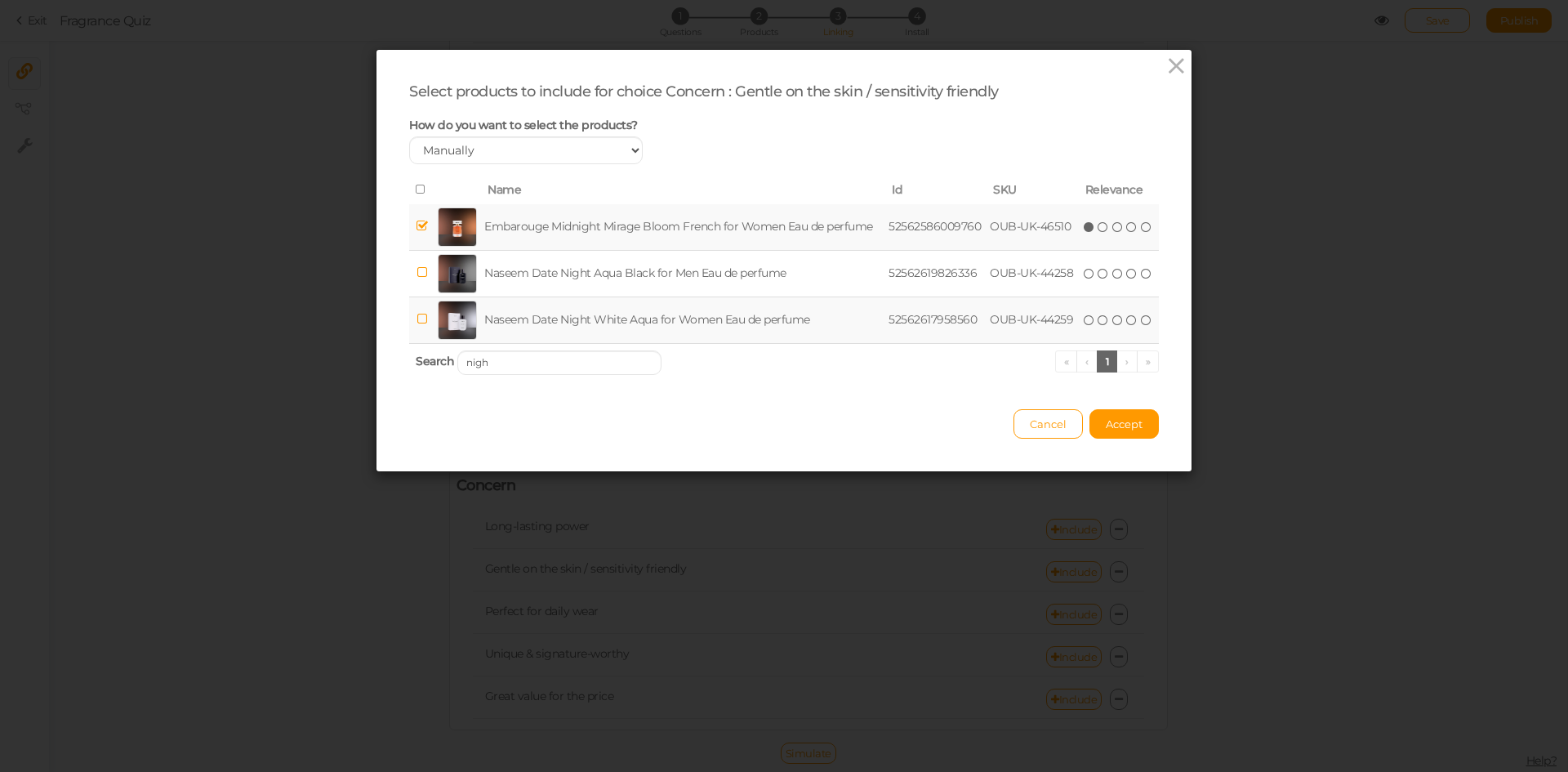
click at [534, 218] on td "Embarouge Midnight Mirage Bloom French for Women Eau de perfume" at bounding box center [683, 227] width 405 height 46
drag, startPoint x: 501, startPoint y: 372, endPoint x: 401, endPoint y: 360, distance: 100.7
click at [401, 360] on div "Select products to include for choice Concern : Gentle on the skin / sensitivit…" at bounding box center [784, 260] width 815 height 421
type input "n"
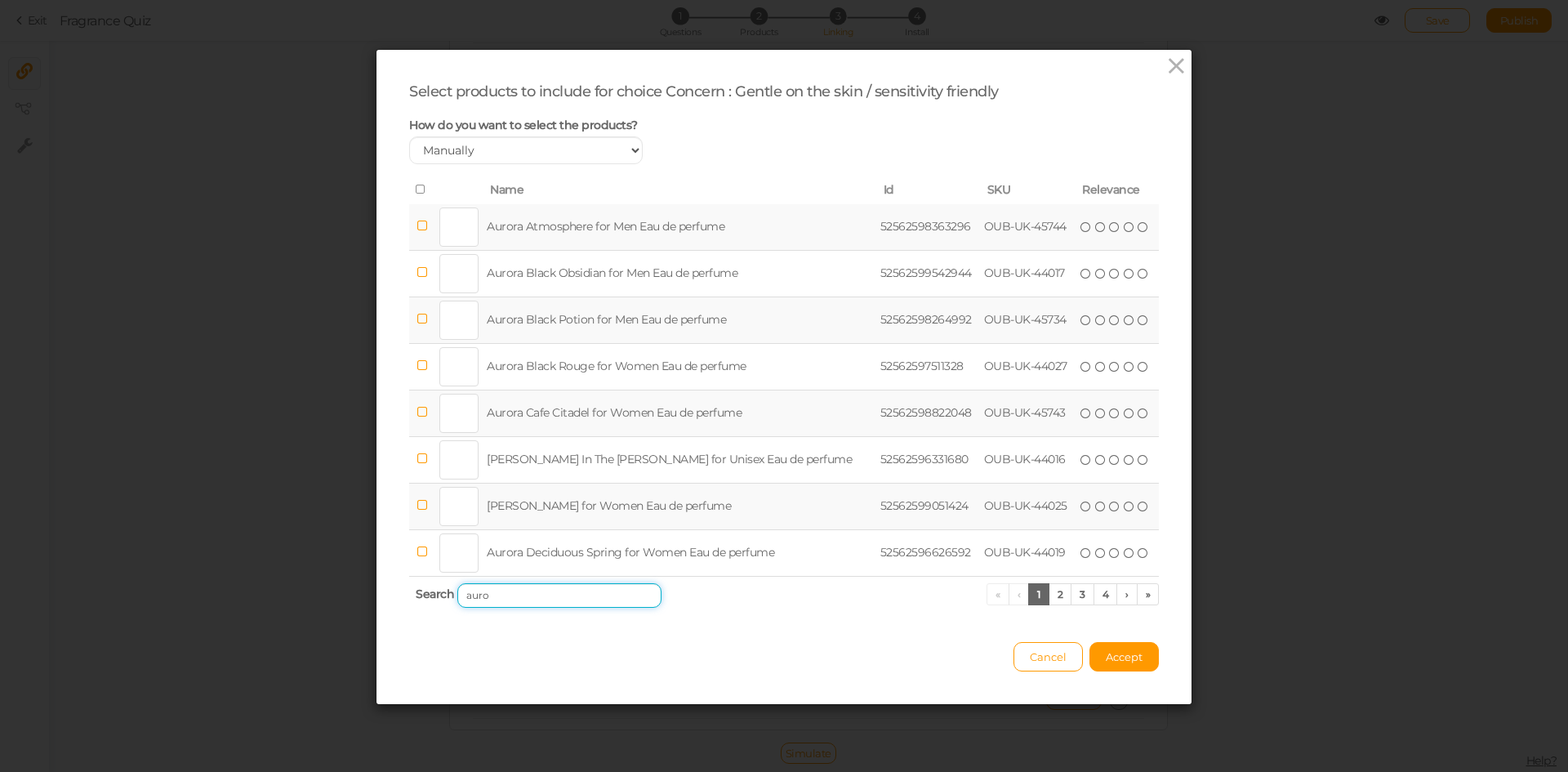
type input "auro"
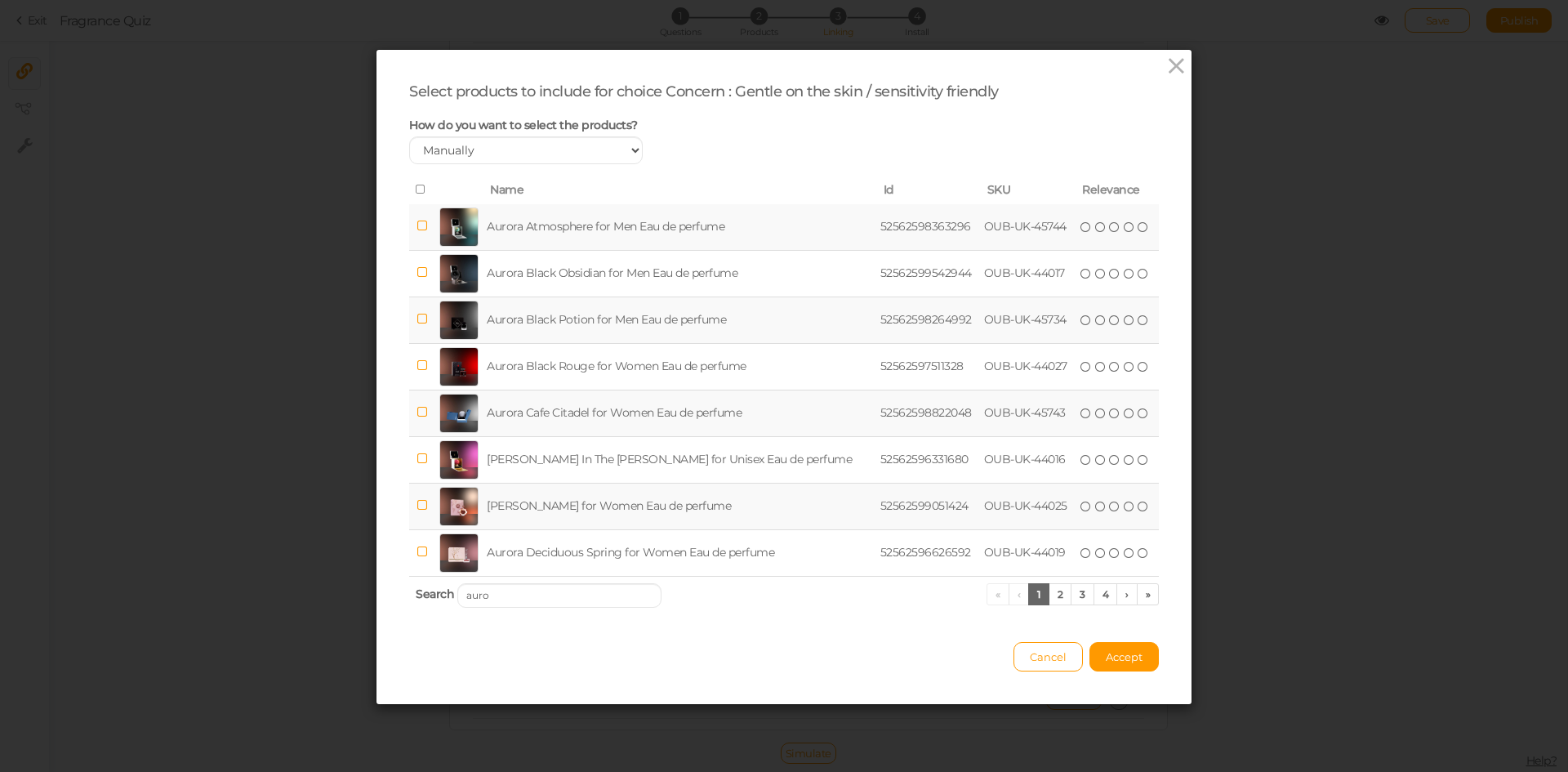
click at [598, 234] on td "Aurora Atmosphere for Men Eau de perfume" at bounding box center [680, 227] width 394 height 46
click at [596, 415] on td "Aurora Cafe Citadel for Women Eau de perfume" at bounding box center [680, 413] width 394 height 46
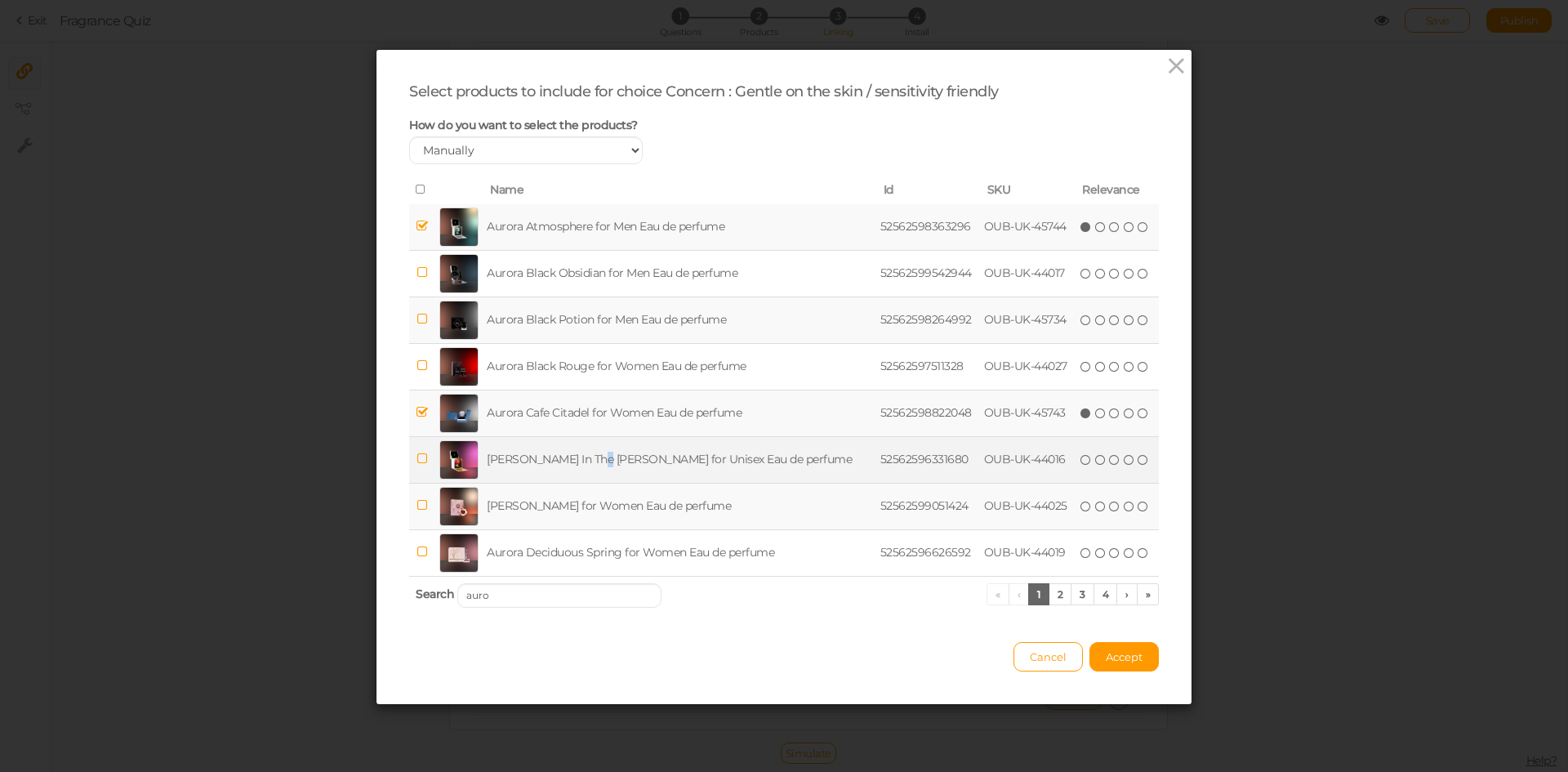
click at [594, 457] on td "[PERSON_NAME] In The [PERSON_NAME] for Unisex Eau de perfume" at bounding box center [680, 460] width 394 height 46
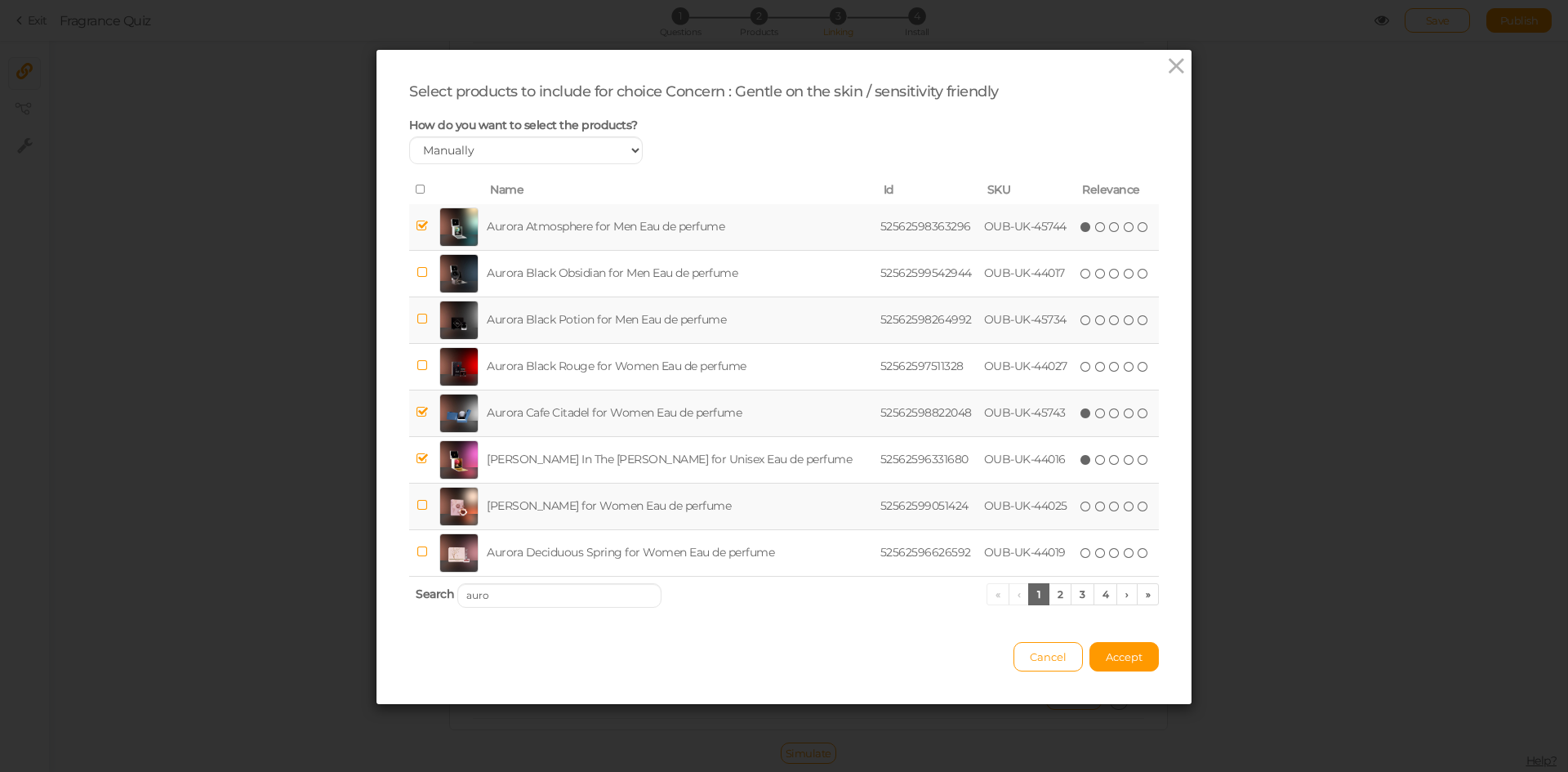
click at [597, 502] on td "[PERSON_NAME] for Women Eau de perfume" at bounding box center [680, 506] width 394 height 46
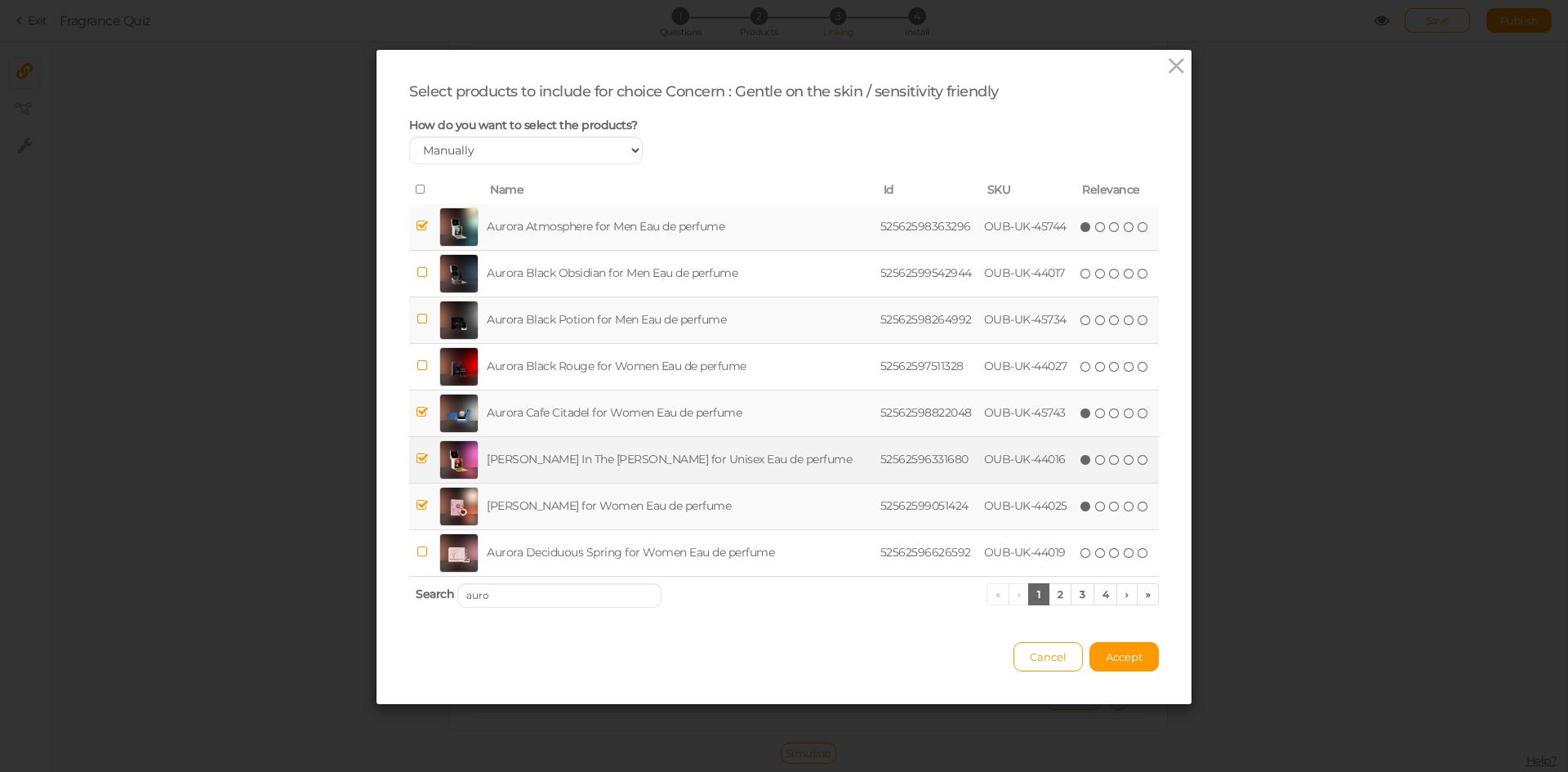
click at [585, 456] on td "[PERSON_NAME] In The [PERSON_NAME] for Unisex Eau de perfume" at bounding box center [680, 460] width 394 height 46
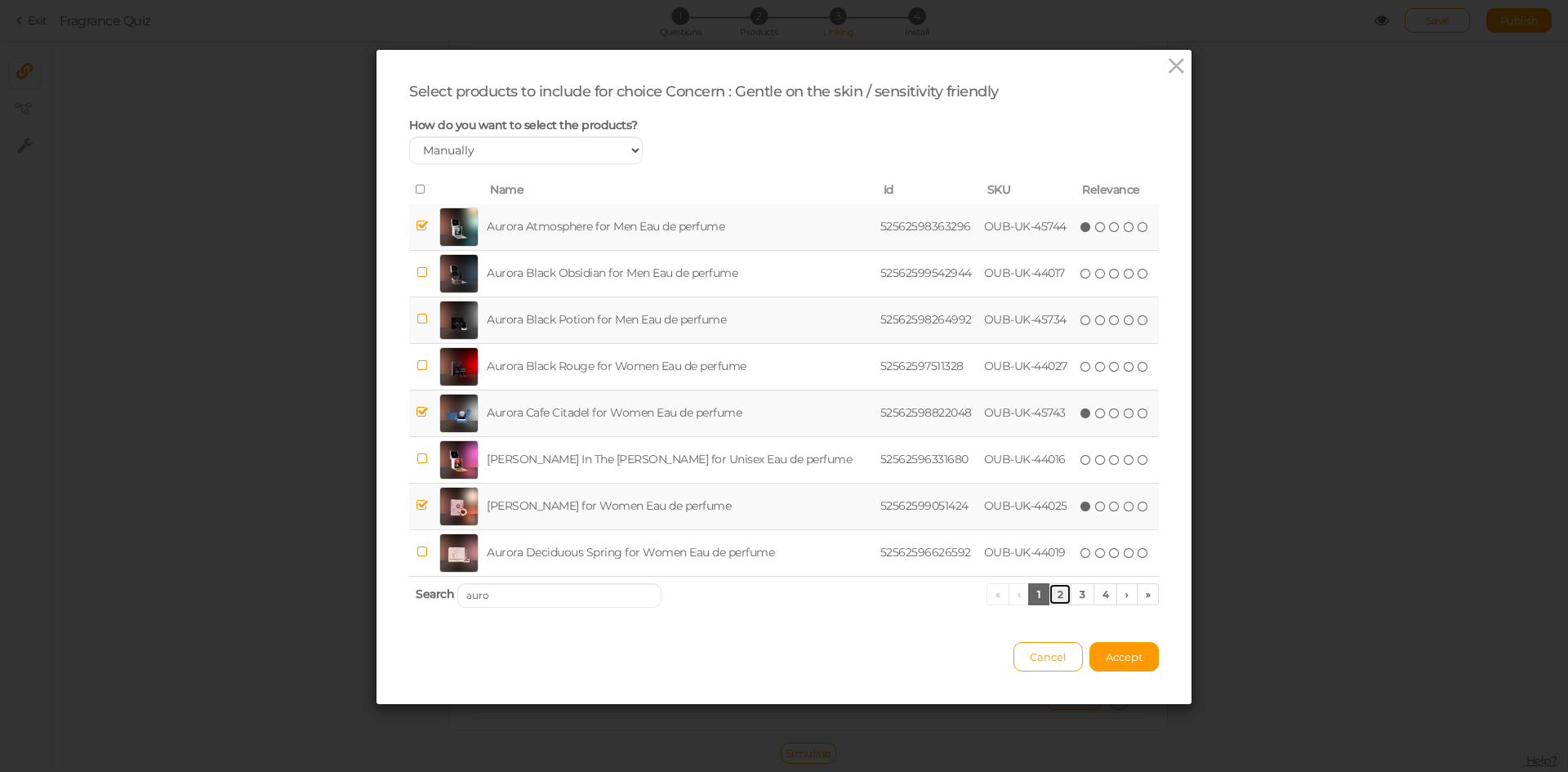
click at [1055, 596] on link "2" at bounding box center [1060, 594] width 24 height 22
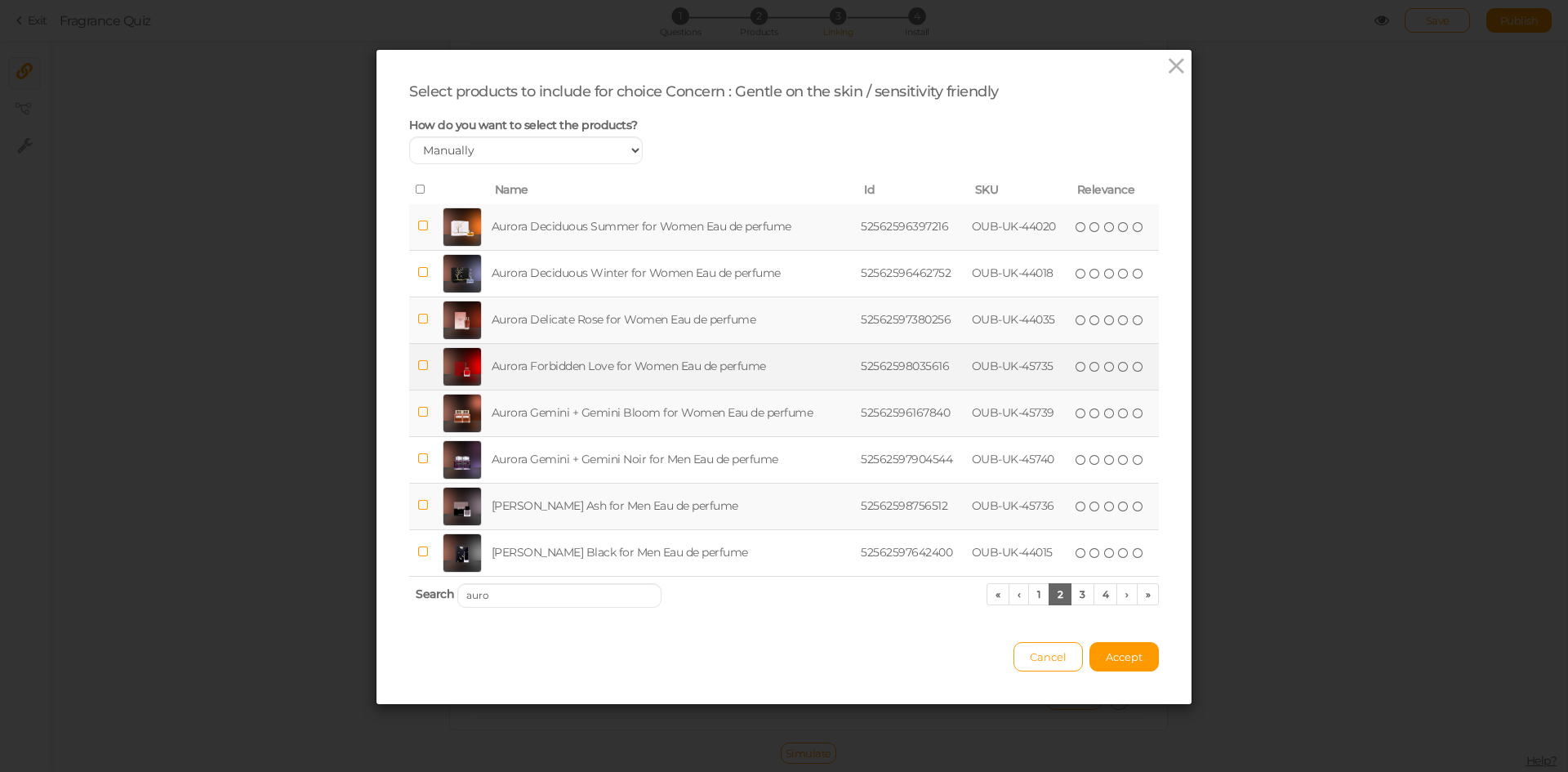
click at [574, 379] on td "Aurora Forbidden Love for Women Eau de perfume" at bounding box center [674, 366] width 370 height 46
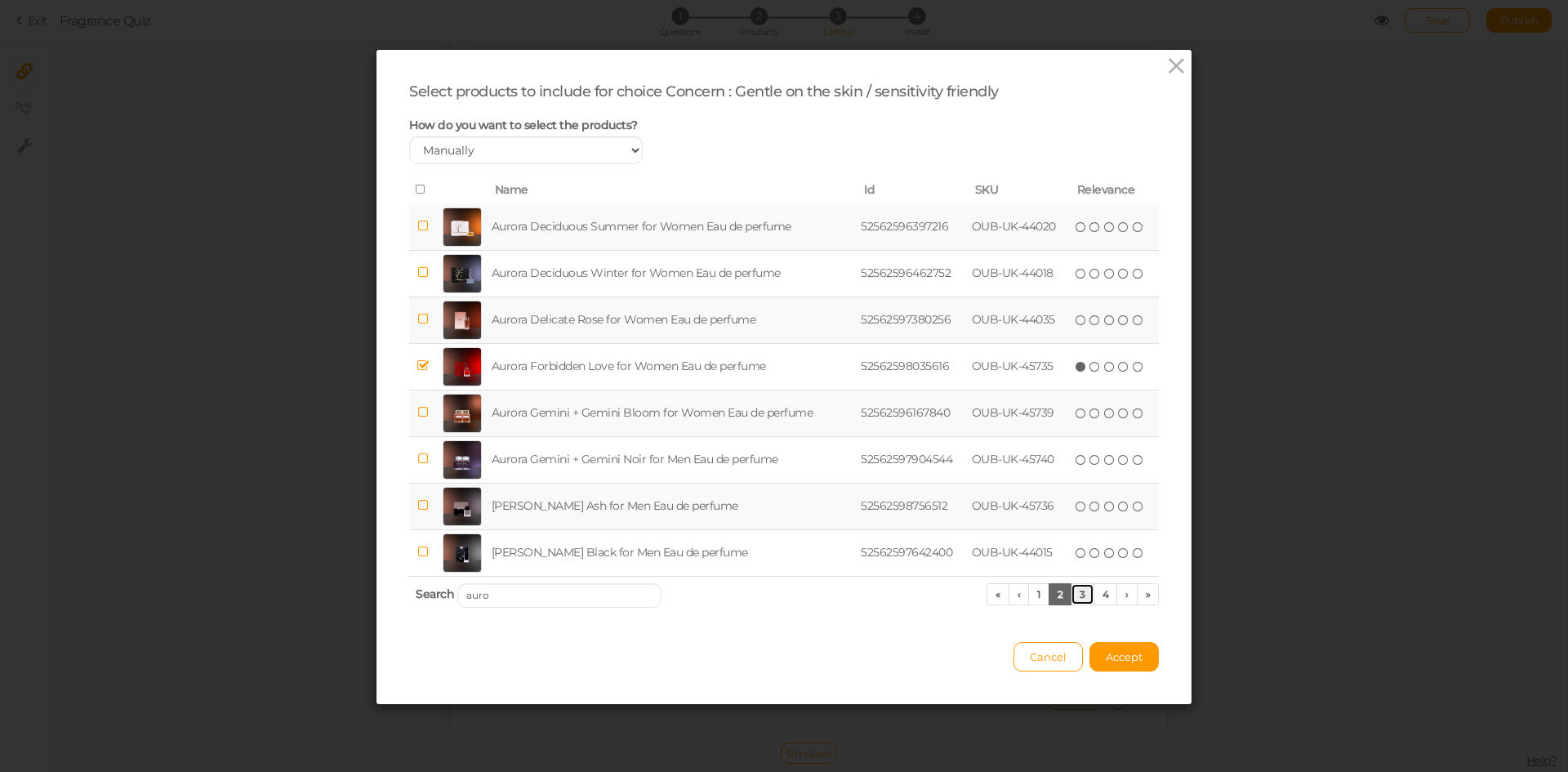
click at [1076, 599] on link "3" at bounding box center [1082, 594] width 24 height 22
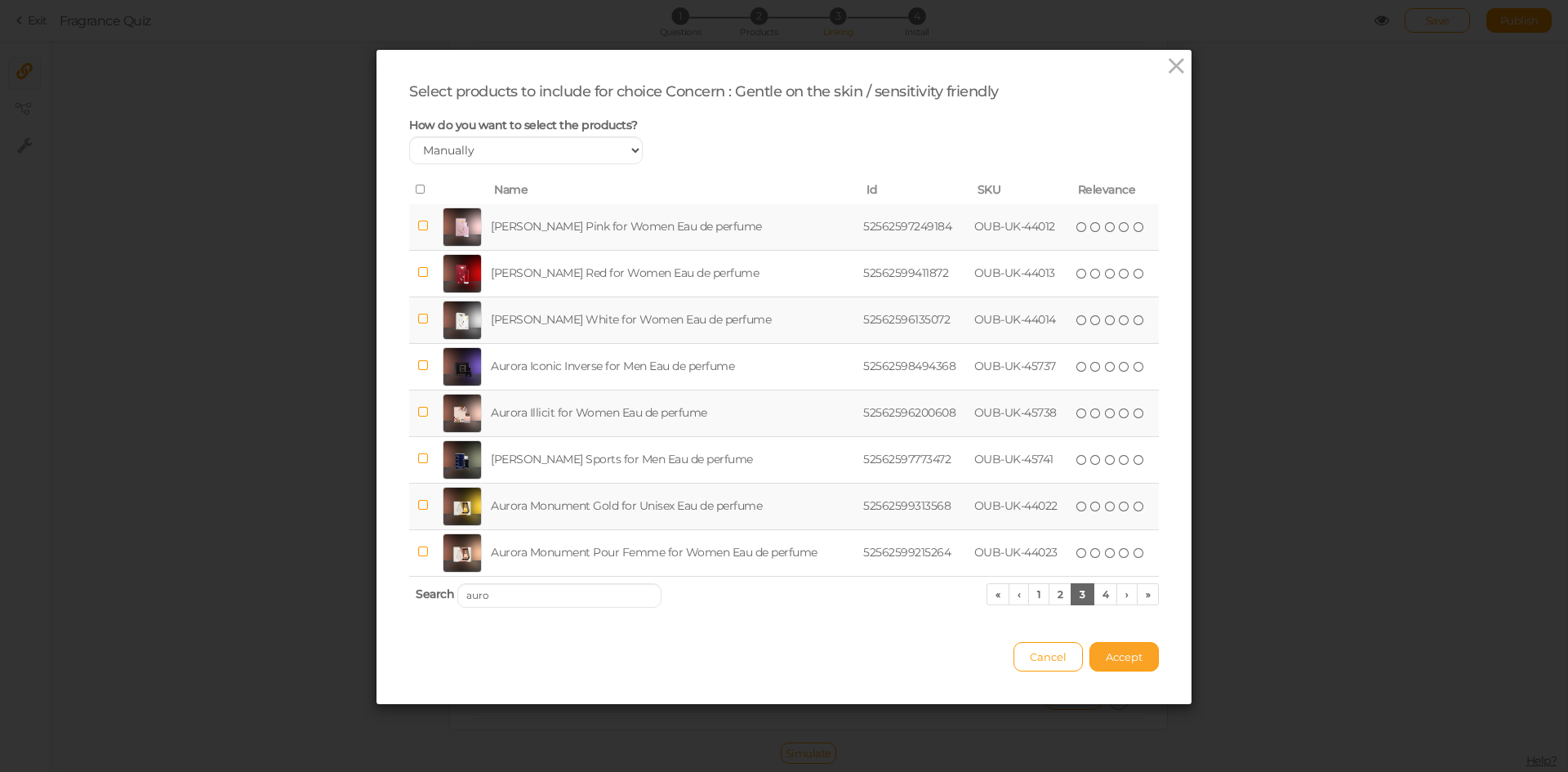
click at [1128, 651] on button "Accept" at bounding box center [1125, 656] width 69 height 30
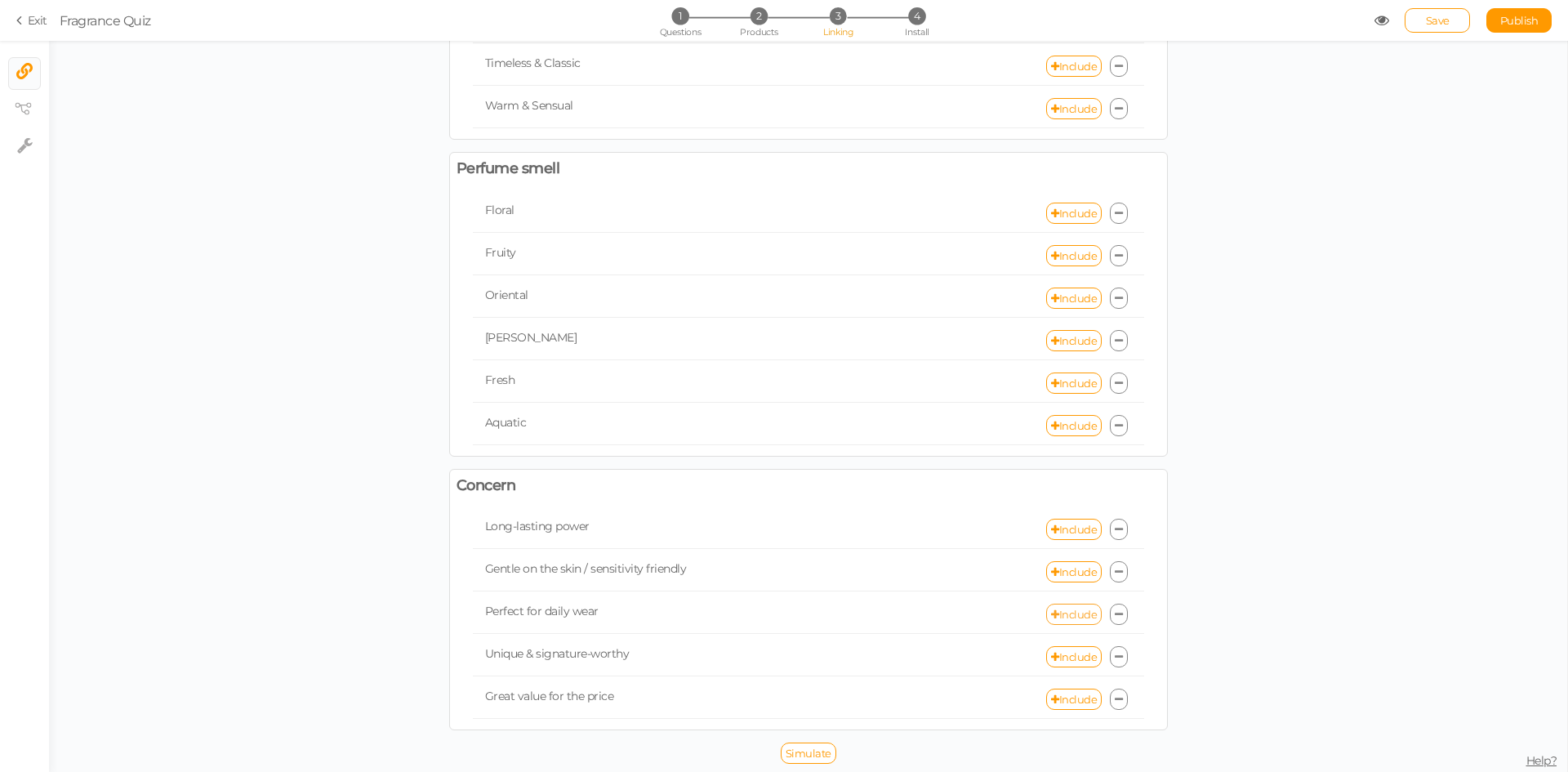
click at [1075, 608] on link "Include" at bounding box center [1075, 614] width 56 height 21
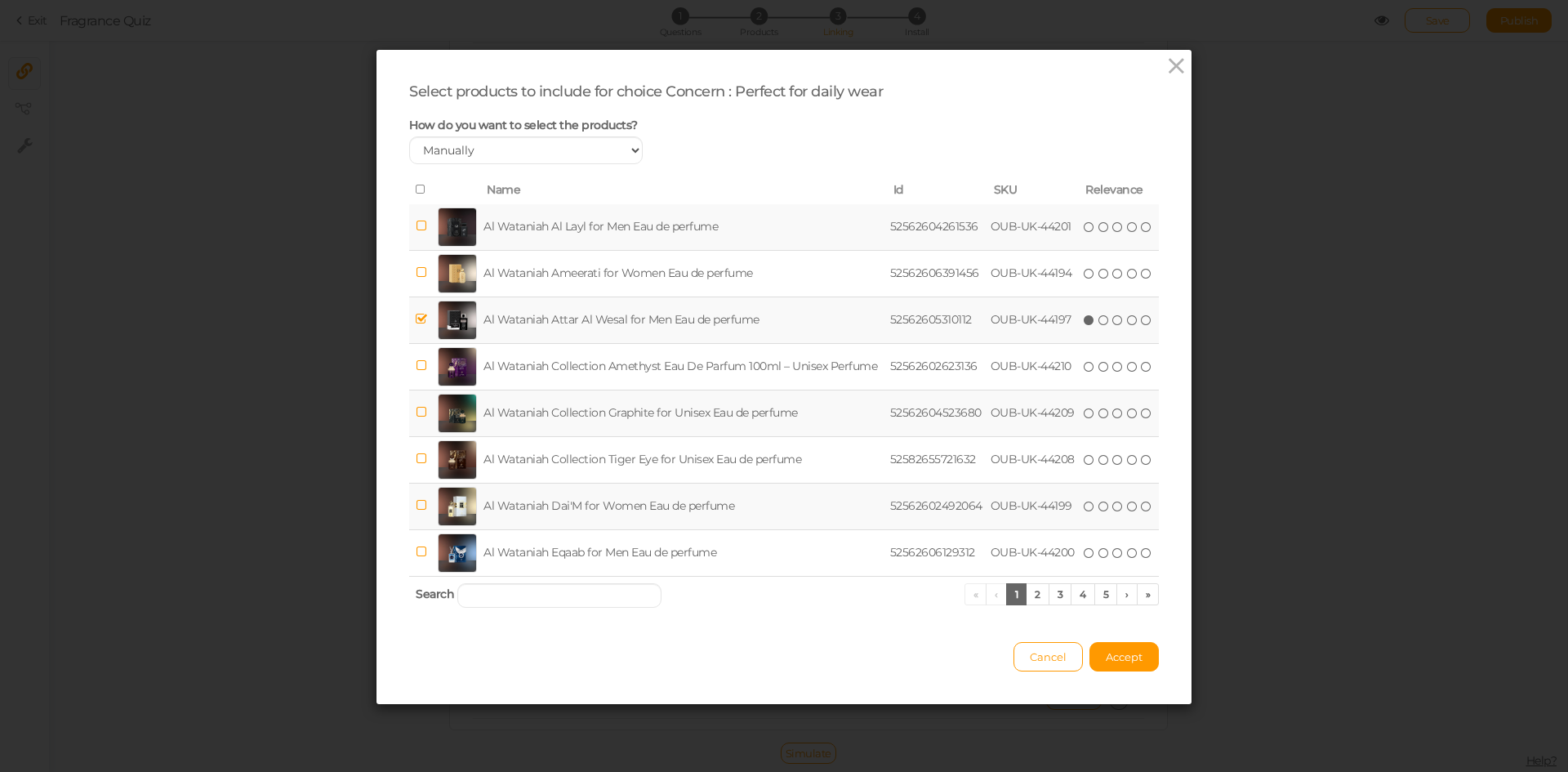
click at [538, 581] on th "Search « ‹ 1 2 3 4 5 › »" at bounding box center [784, 596] width 750 height 39
click at [543, 592] on input "search" at bounding box center [560, 595] width 204 height 24
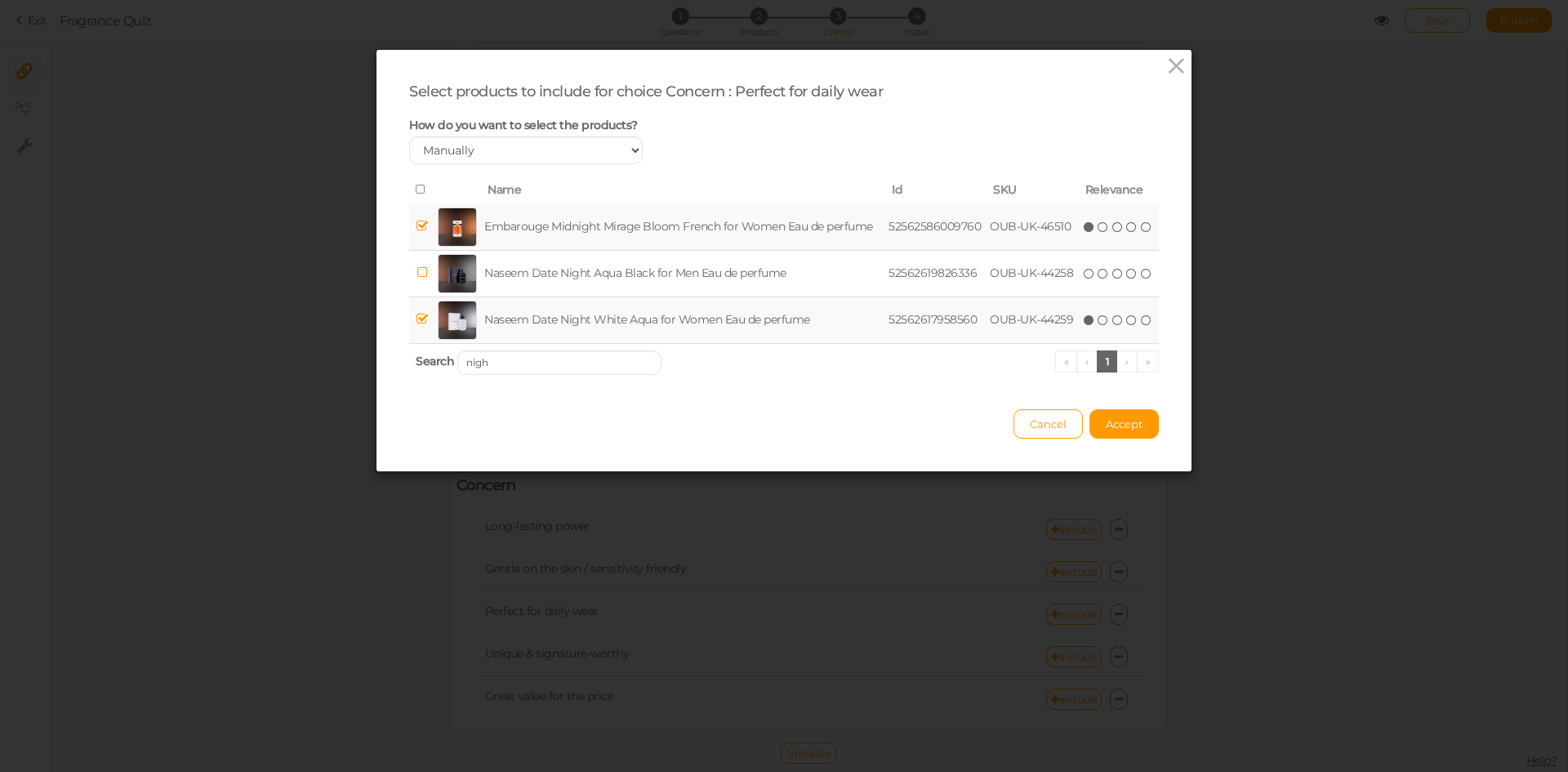
click at [543, 313] on td "Naseem Date Night White Aqua for Women Eau de perfume" at bounding box center [683, 320] width 405 height 46
drag, startPoint x: 543, startPoint y: 361, endPoint x: 400, endPoint y: 361, distance: 143.0
click at [400, 361] on div "Select products to include for choice Concern : Perfect for daily wear How do y…" at bounding box center [784, 260] width 815 height 421
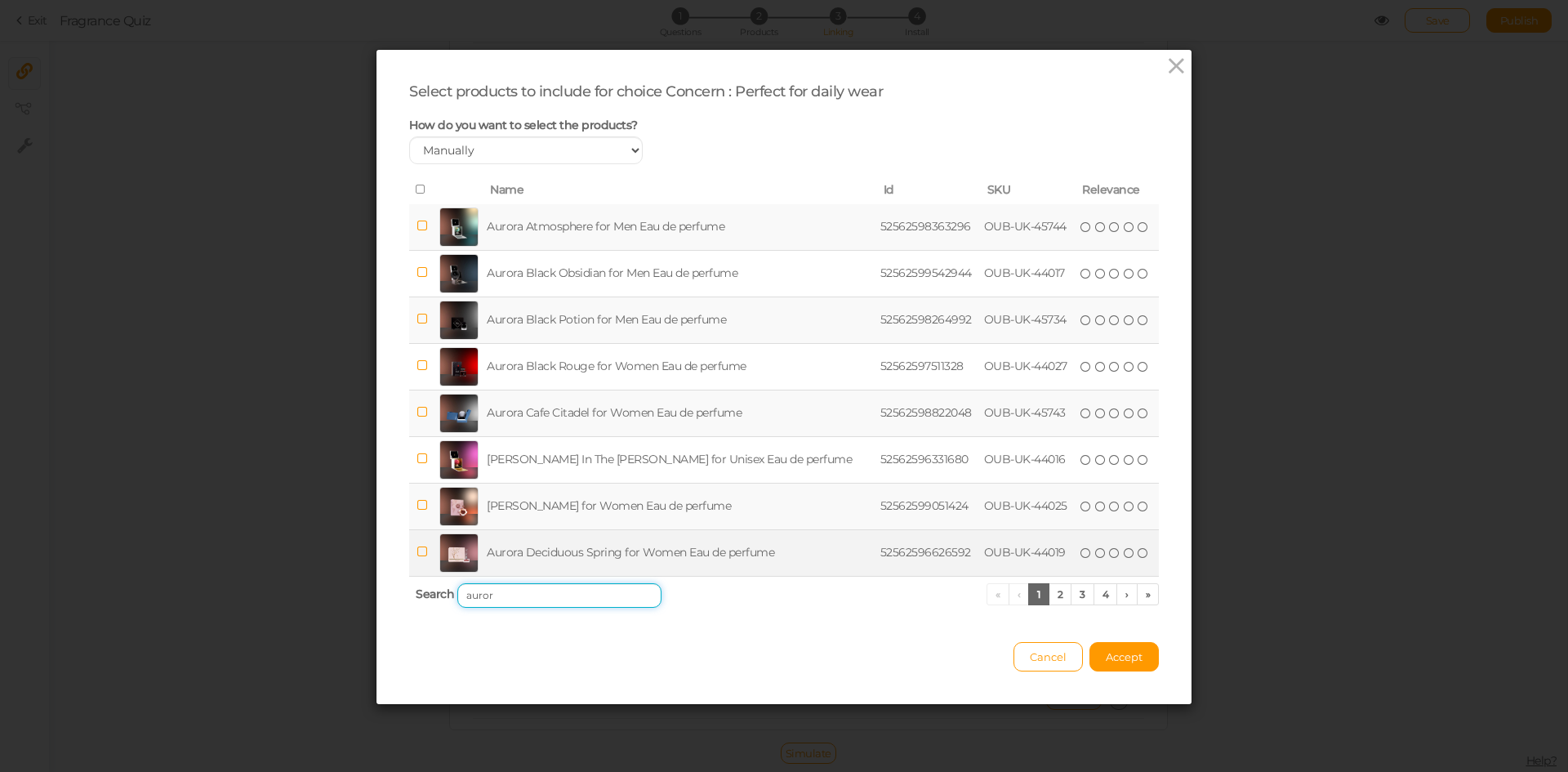
type input "auror"
click at [689, 560] on td "Aurora Deciduous Spring for Women Eau de perfume" at bounding box center [680, 552] width 394 height 46
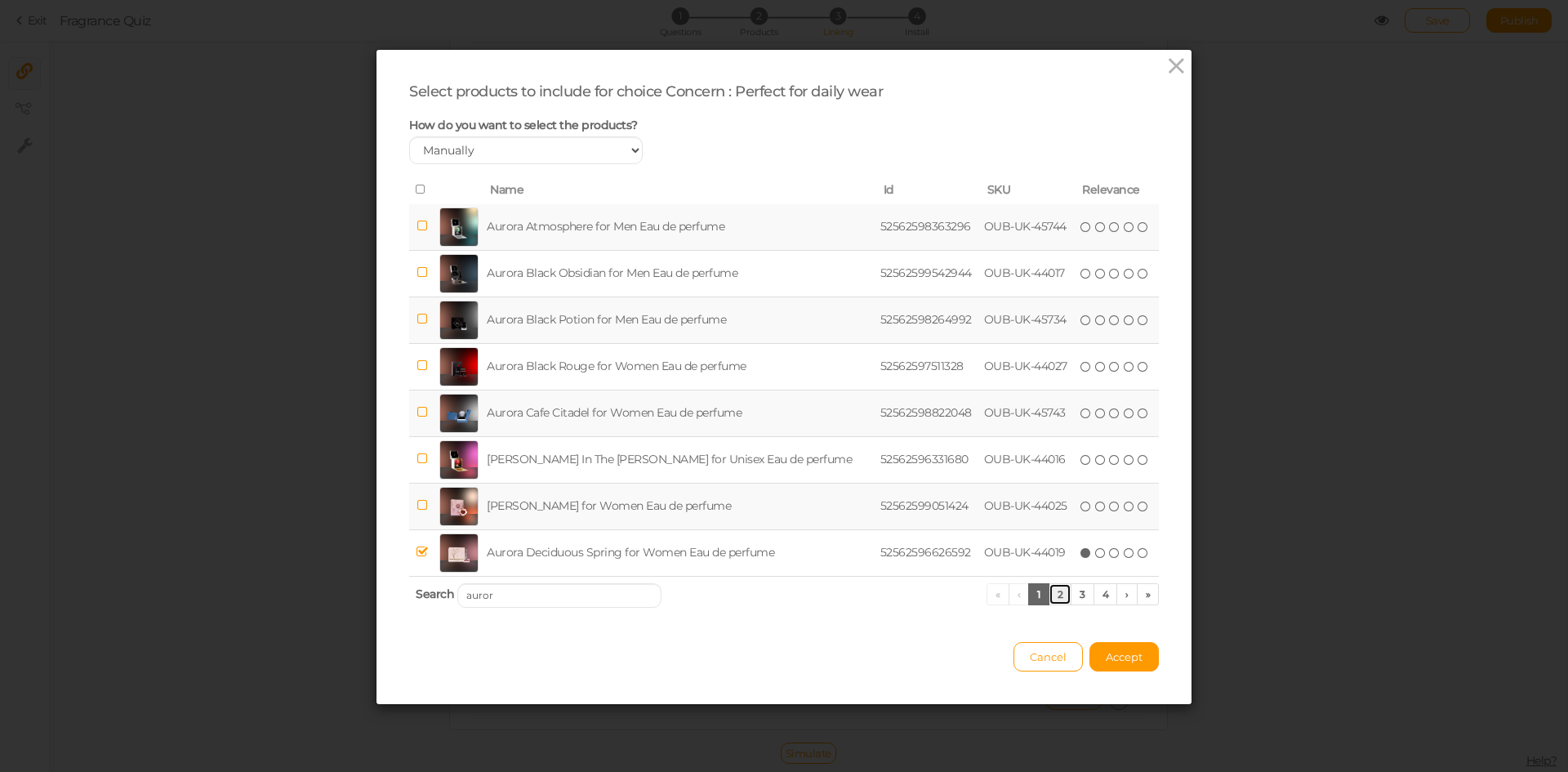
click at [1053, 596] on link "2" at bounding box center [1060, 594] width 24 height 22
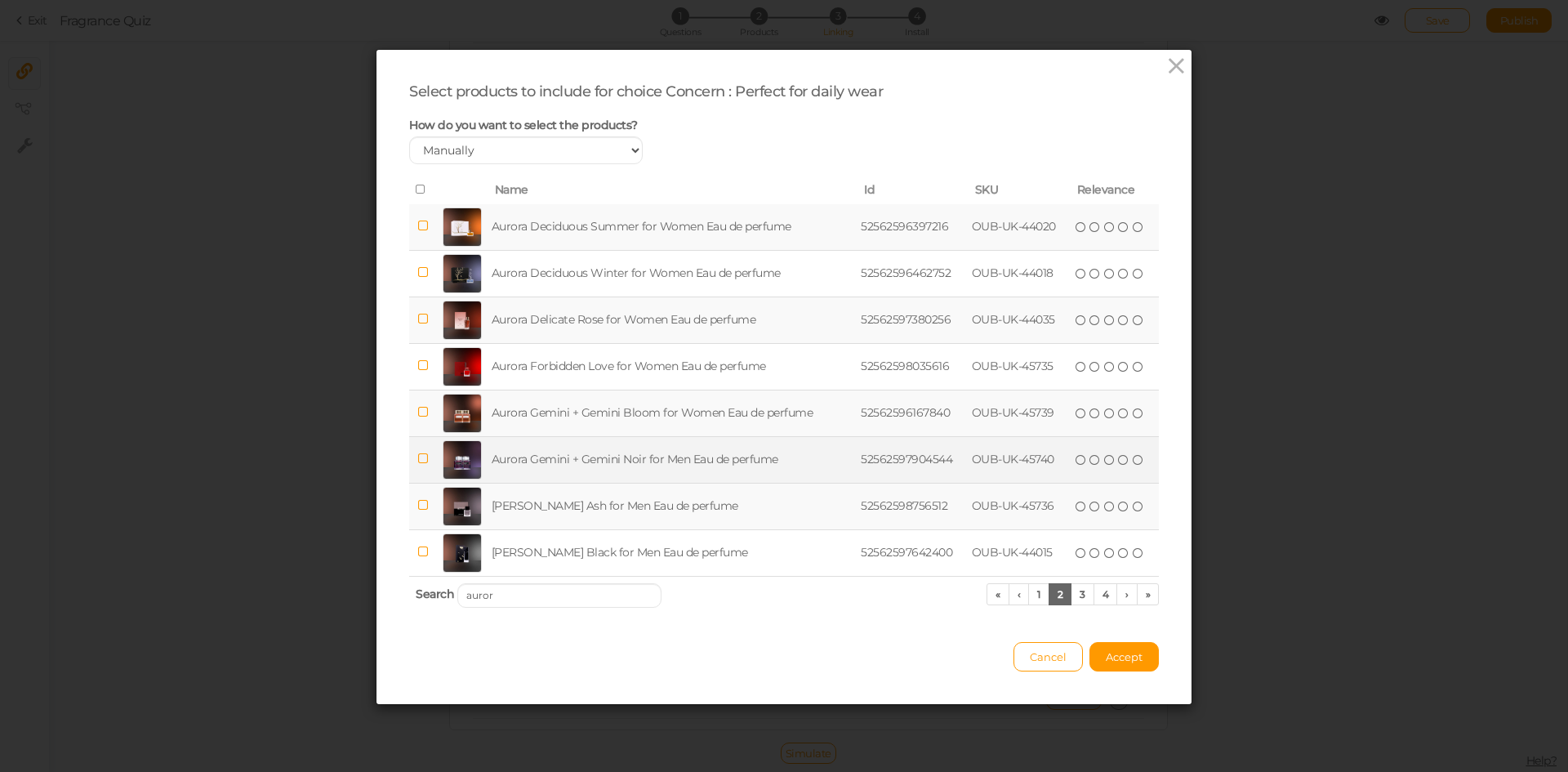
click at [614, 456] on td "Aurora Gemini + Gemini Noir for Men Eau de perfume" at bounding box center [674, 460] width 370 height 46
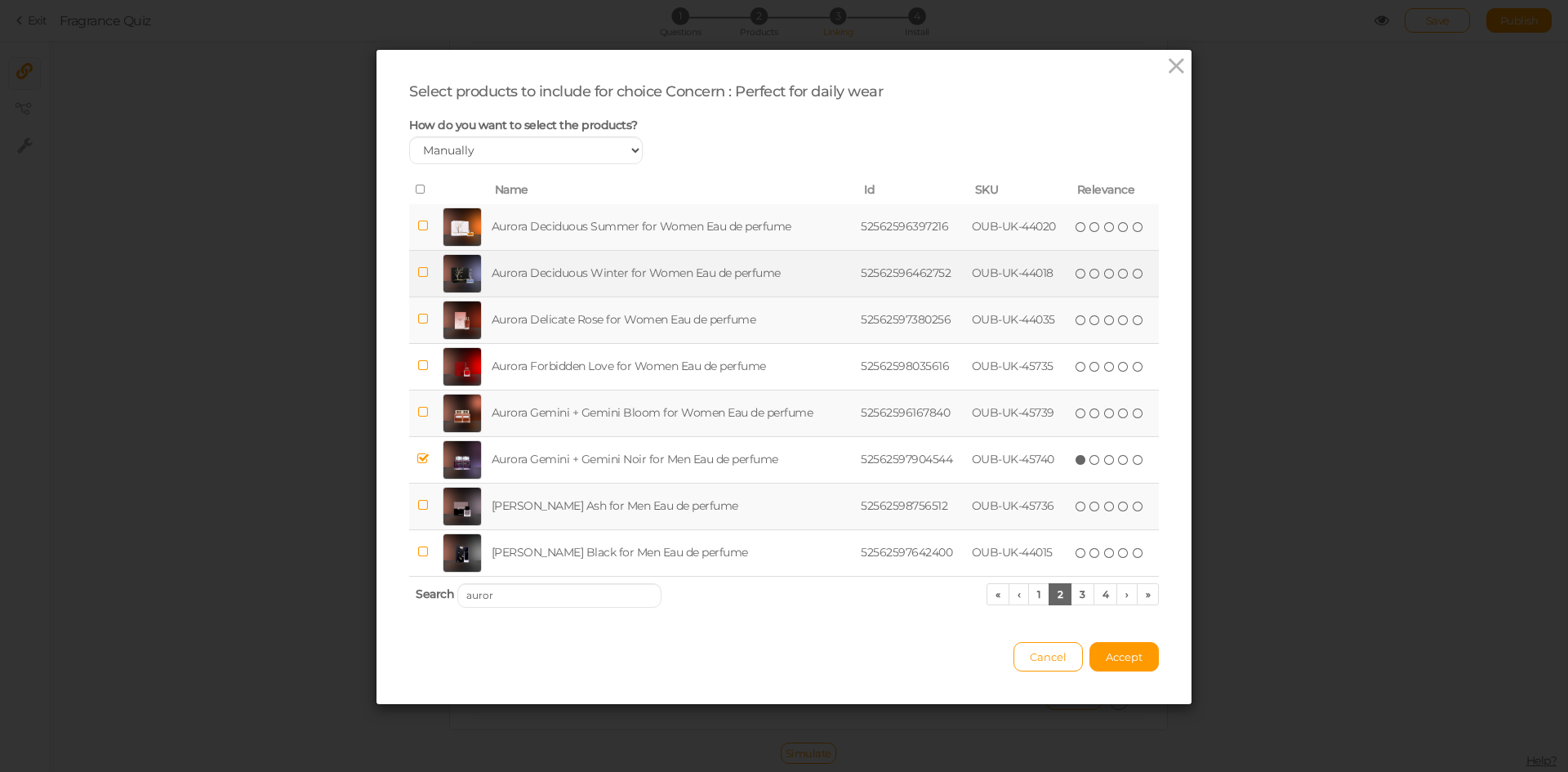
click at [629, 270] on td "Aurora Deciduous Winter for Women Eau de perfume" at bounding box center [674, 273] width 370 height 46
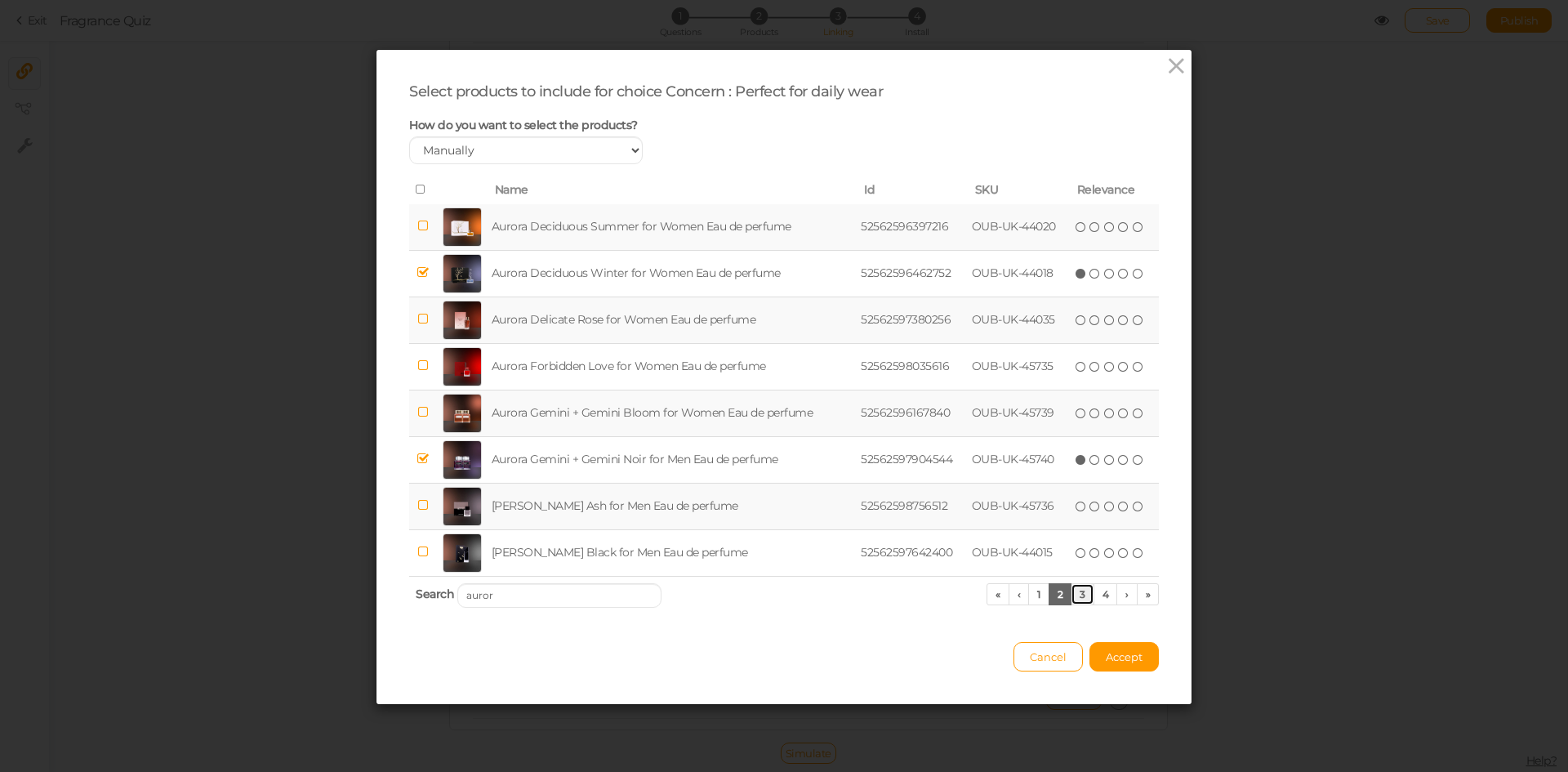
click at [1076, 598] on link "3" at bounding box center [1082, 594] width 24 height 22
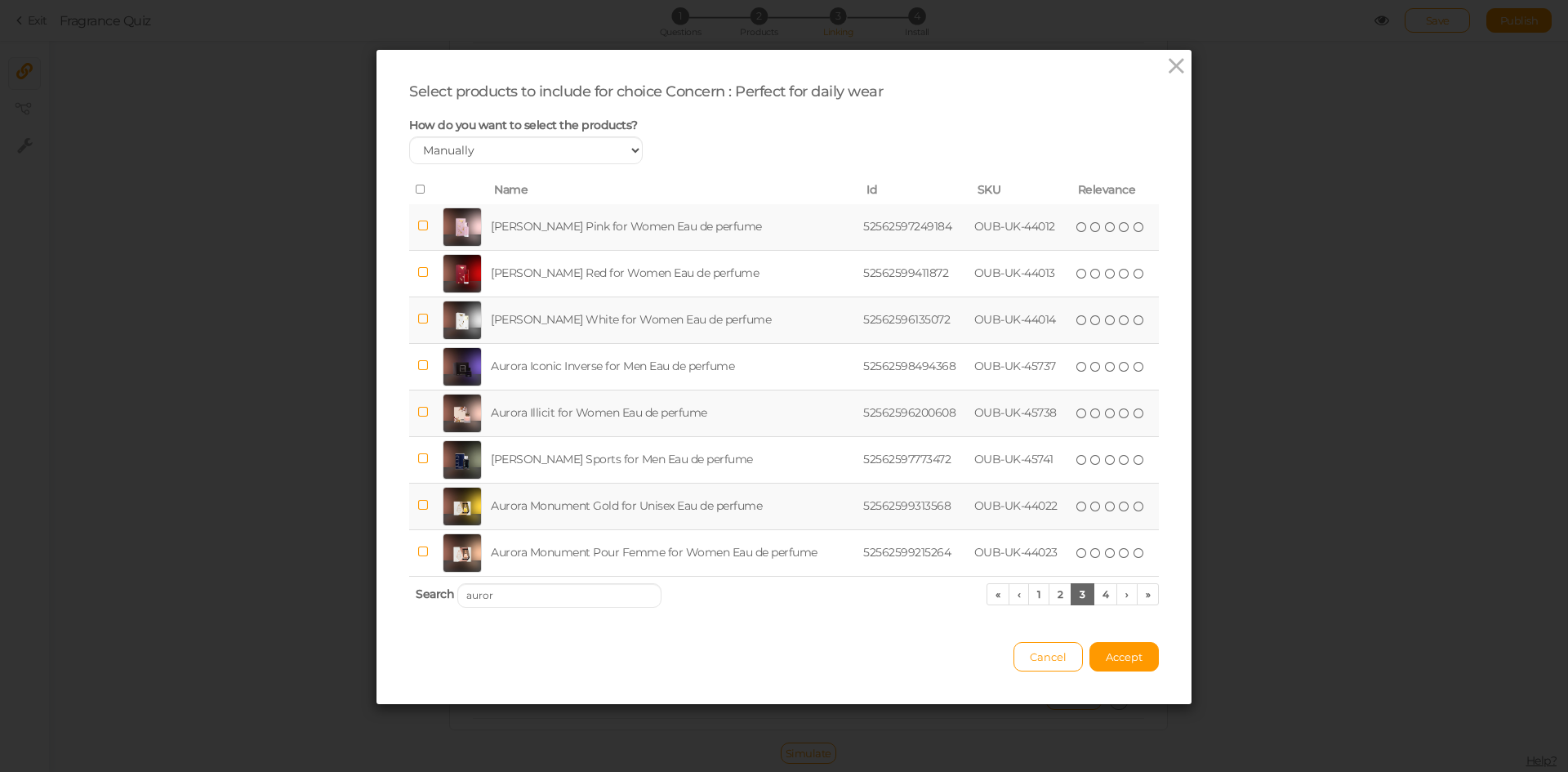
click at [592, 423] on td "Aurora Illicit for Women Eau de perfume" at bounding box center [674, 413] width 372 height 46
click at [1114, 655] on span "Accept" at bounding box center [1125, 657] width 37 height 13
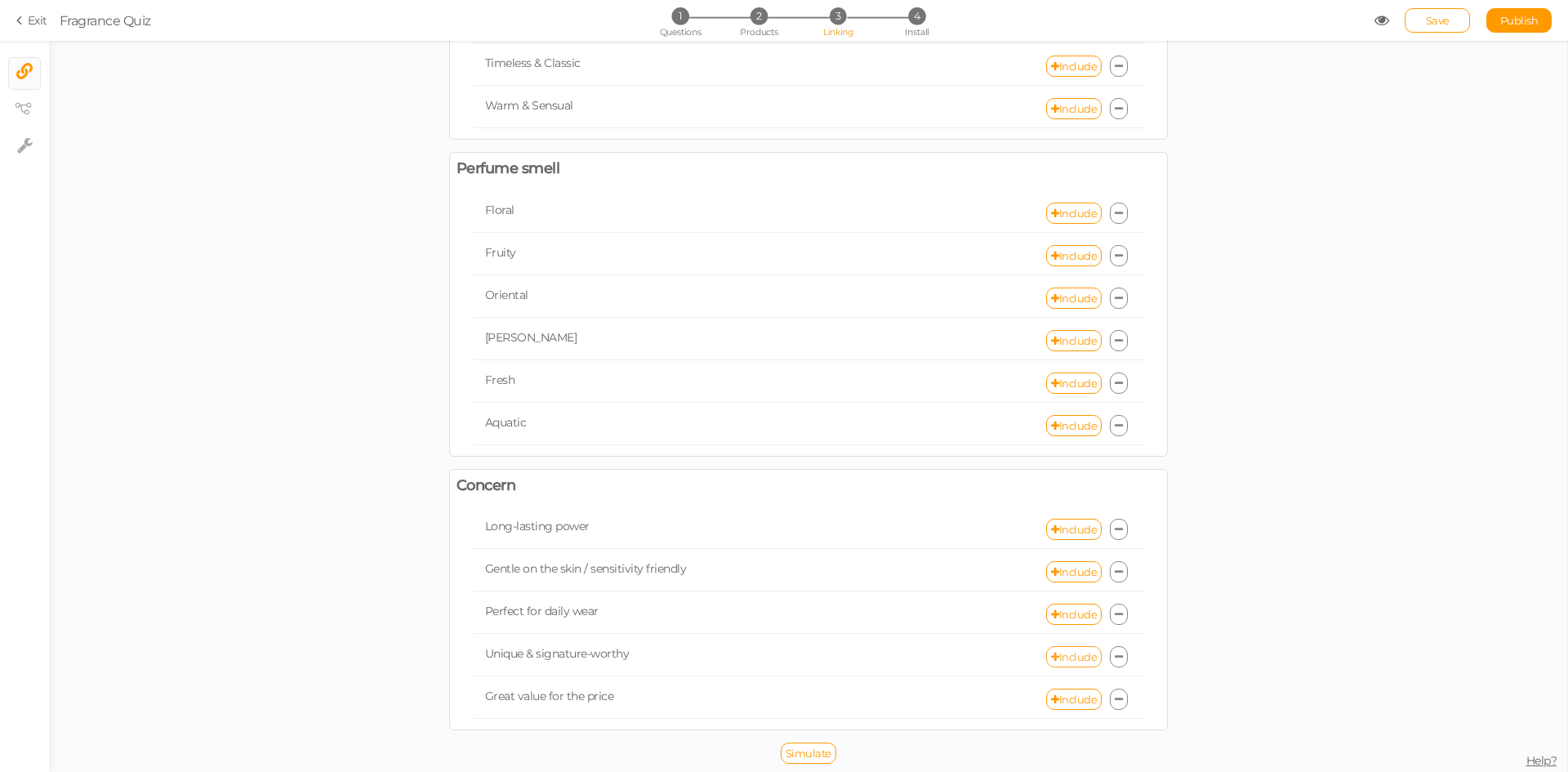
click at [1051, 657] on icon at bounding box center [1055, 656] width 8 height 11
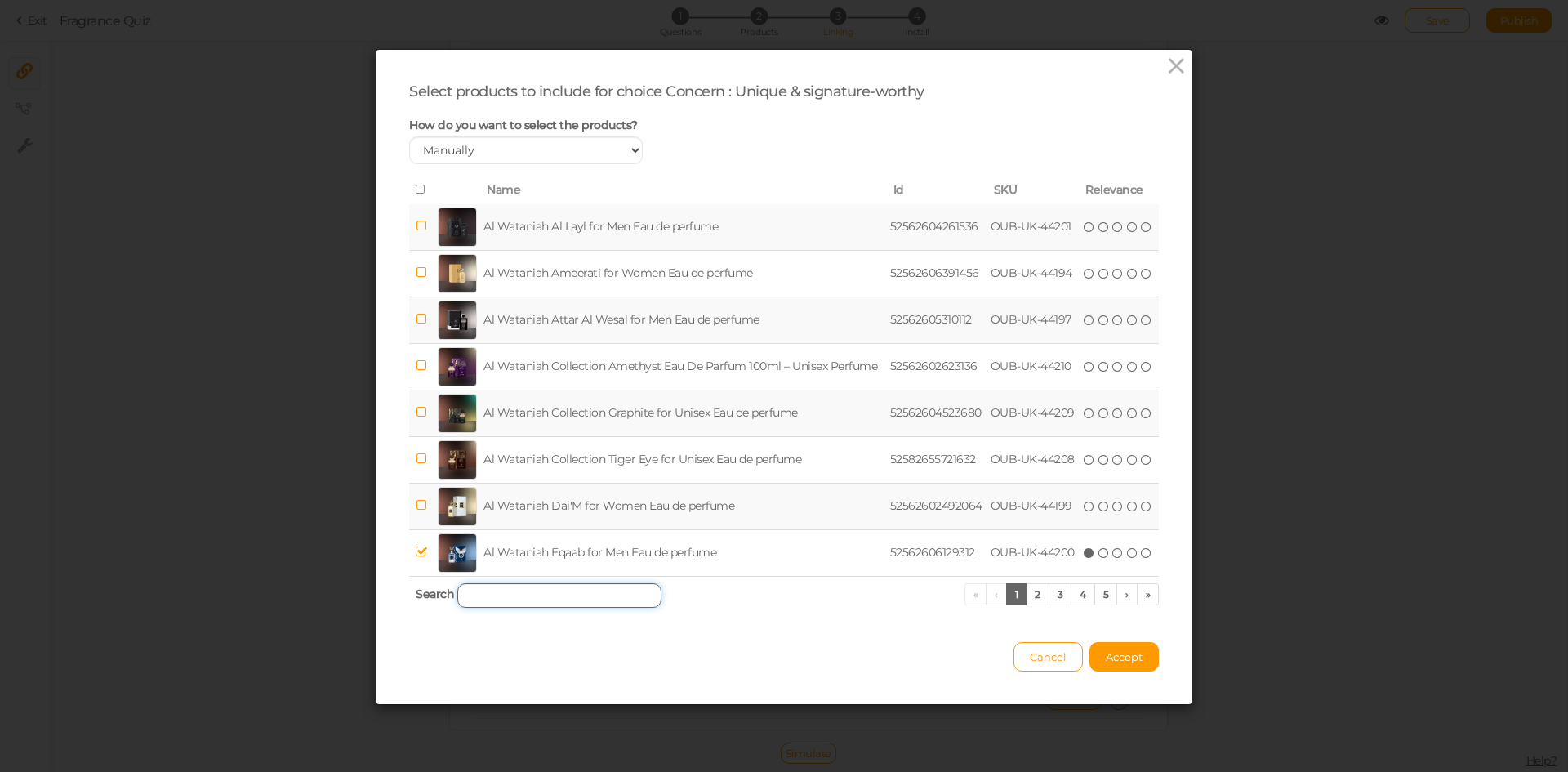
click at [606, 598] on input "search" at bounding box center [560, 595] width 204 height 24
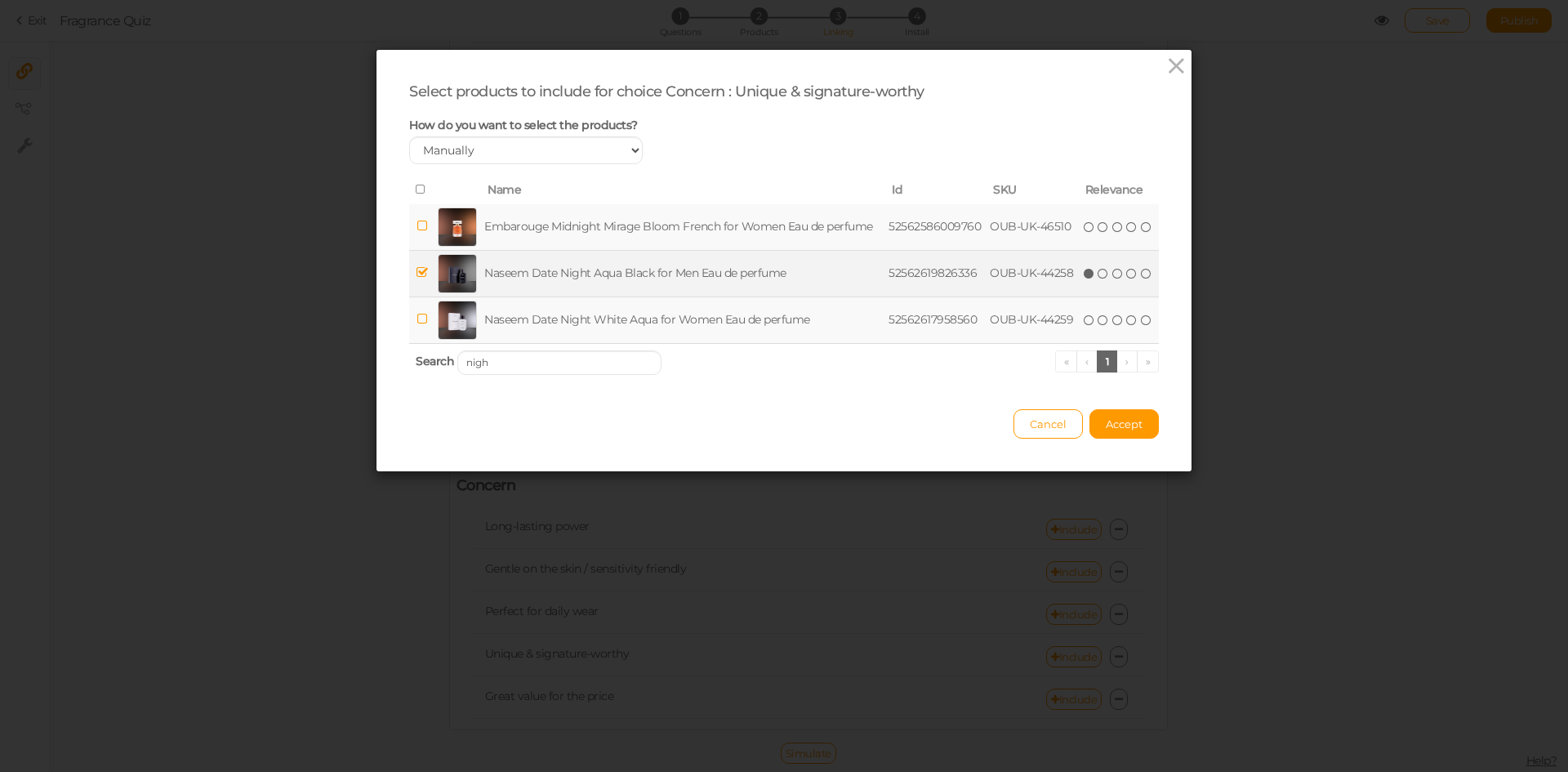
click at [536, 267] on td "Naseem Date Night Aqua Black for Men Eau de perfume" at bounding box center [683, 273] width 405 height 46
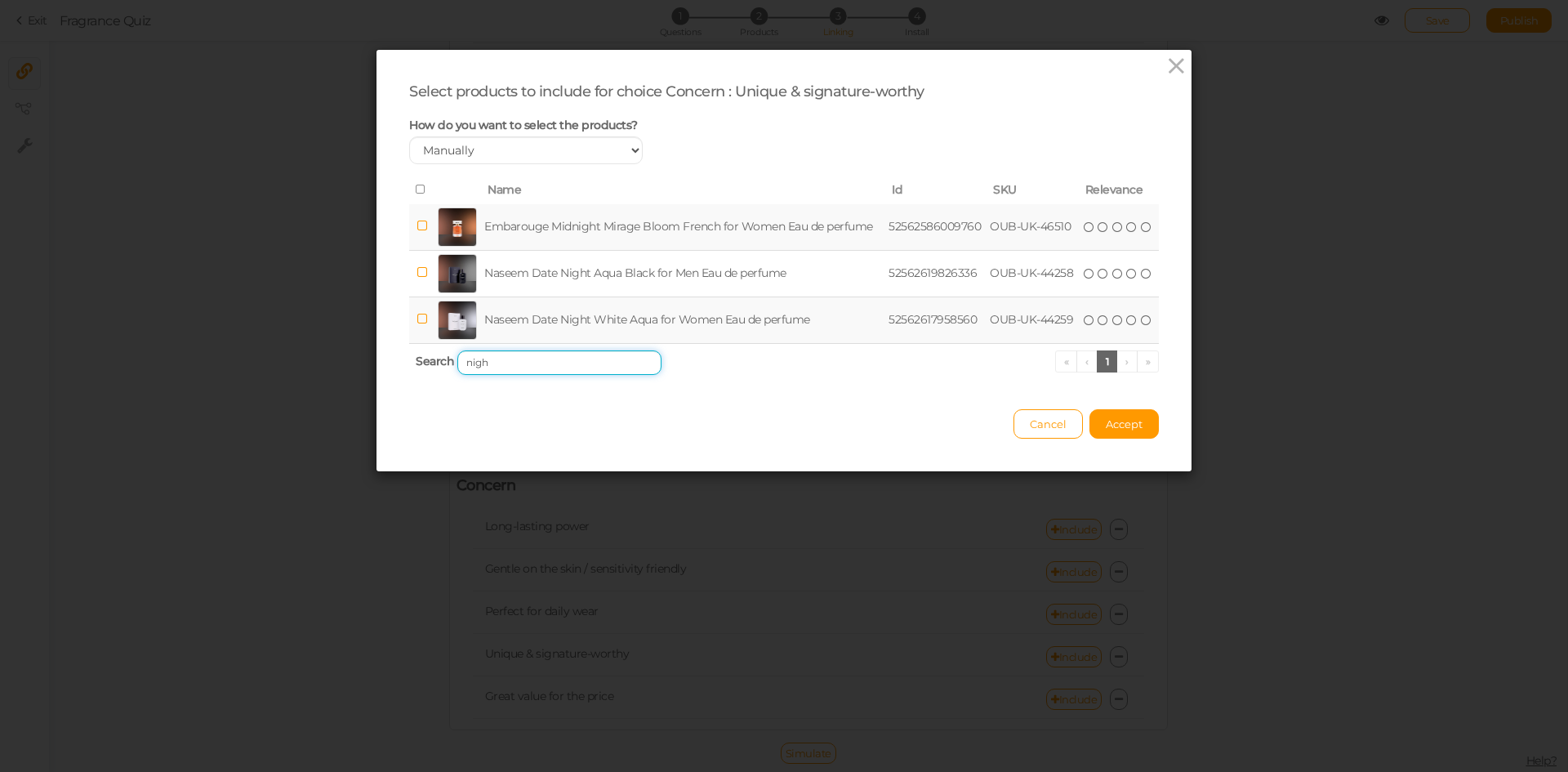
drag, startPoint x: 497, startPoint y: 359, endPoint x: 391, endPoint y: 365, distance: 106.2
click at [391, 365] on div "Select products to include for choice Concern : Unique & signature-worthy How d…" at bounding box center [784, 260] width 815 height 421
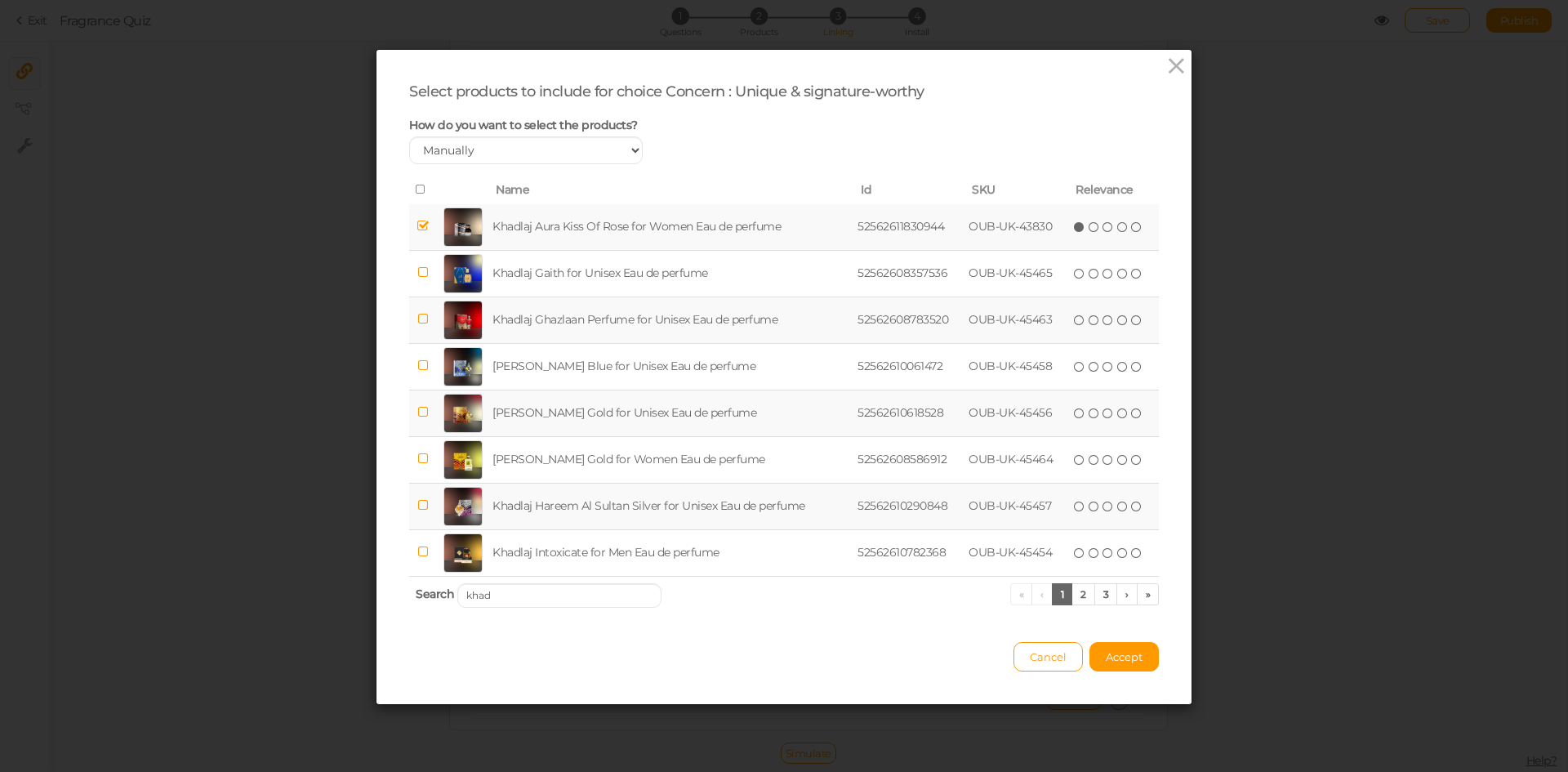
click at [611, 414] on td "[PERSON_NAME] Gold for Unisex Eau de perfume" at bounding box center [672, 413] width 365 height 46
click at [1076, 593] on link "2" at bounding box center [1083, 594] width 24 height 22
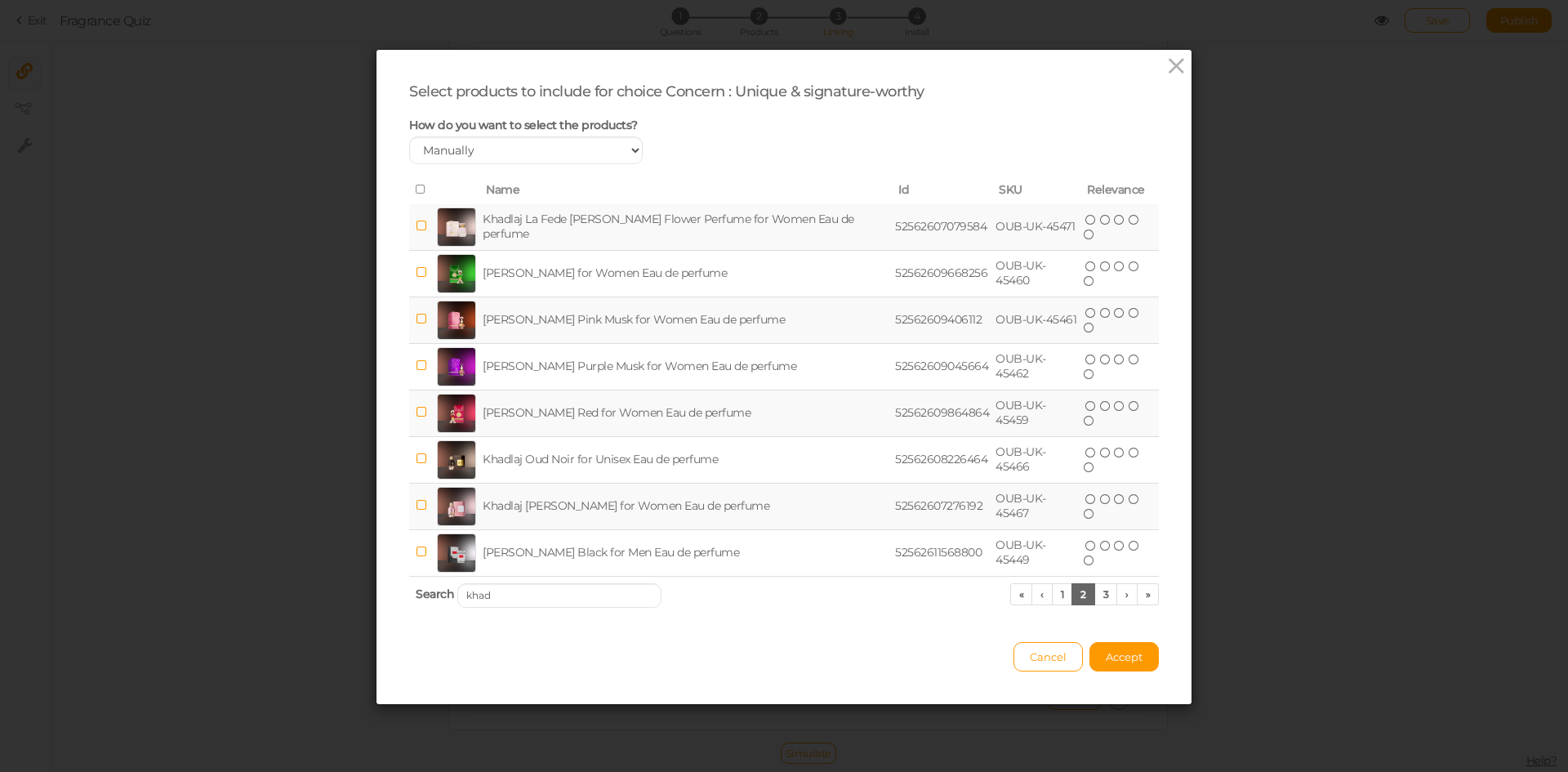
click at [587, 496] on td "Khadlaj [PERSON_NAME] for Women Eau de perfume" at bounding box center [686, 506] width 412 height 46
drag, startPoint x: 526, startPoint y: 596, endPoint x: 394, endPoint y: 588, distance: 132.2
click at [394, 590] on div "Select products to include for choice Concern : Unique & signature-worthy How d…" at bounding box center [784, 377] width 815 height 654
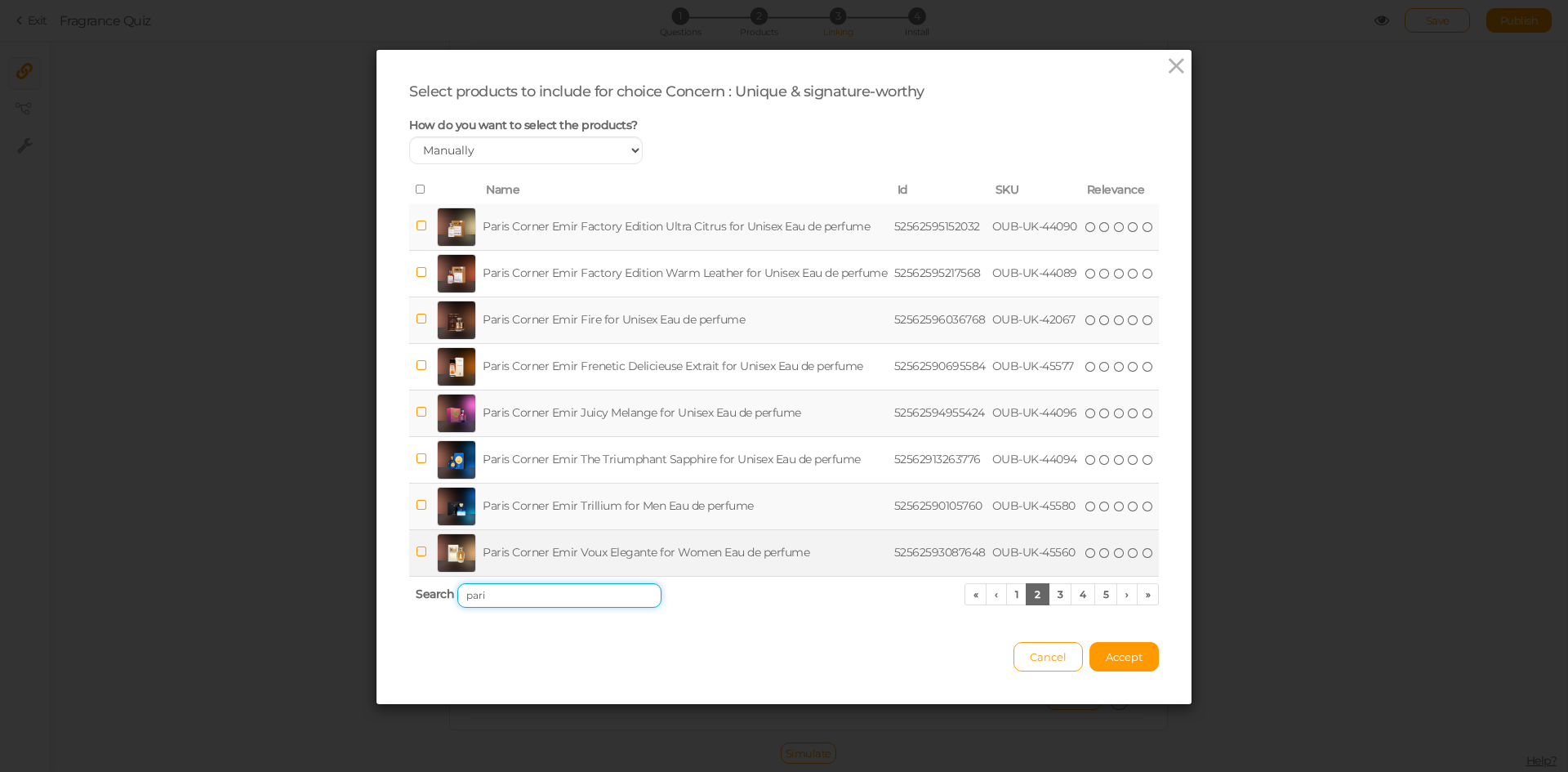
type input "pari"
click at [751, 549] on td "Paris Corner Emir Voux Elegante for Women Eau de perfume" at bounding box center [685, 552] width 412 height 46
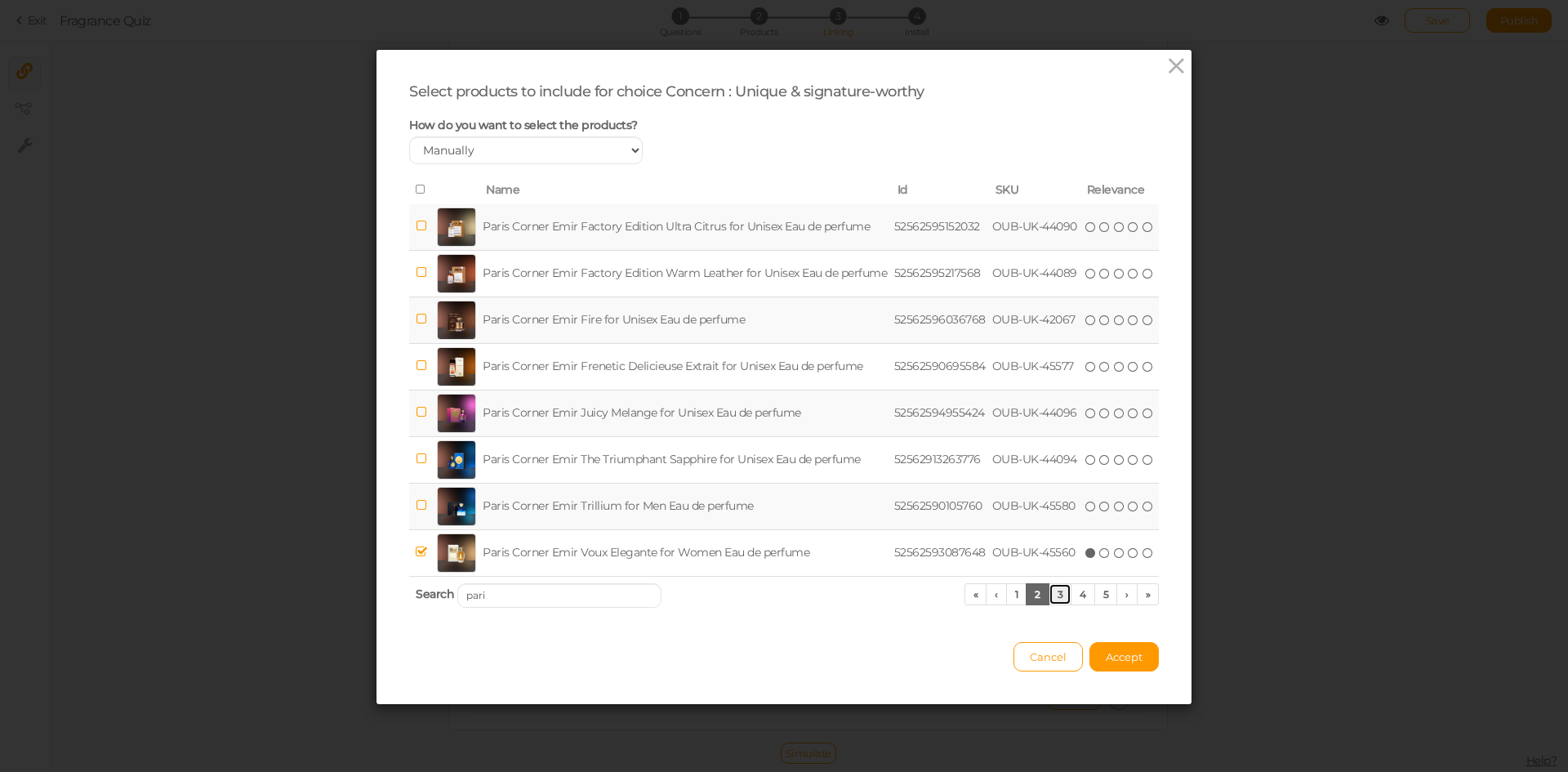
click at [1052, 599] on link "3" at bounding box center [1060, 594] width 24 height 22
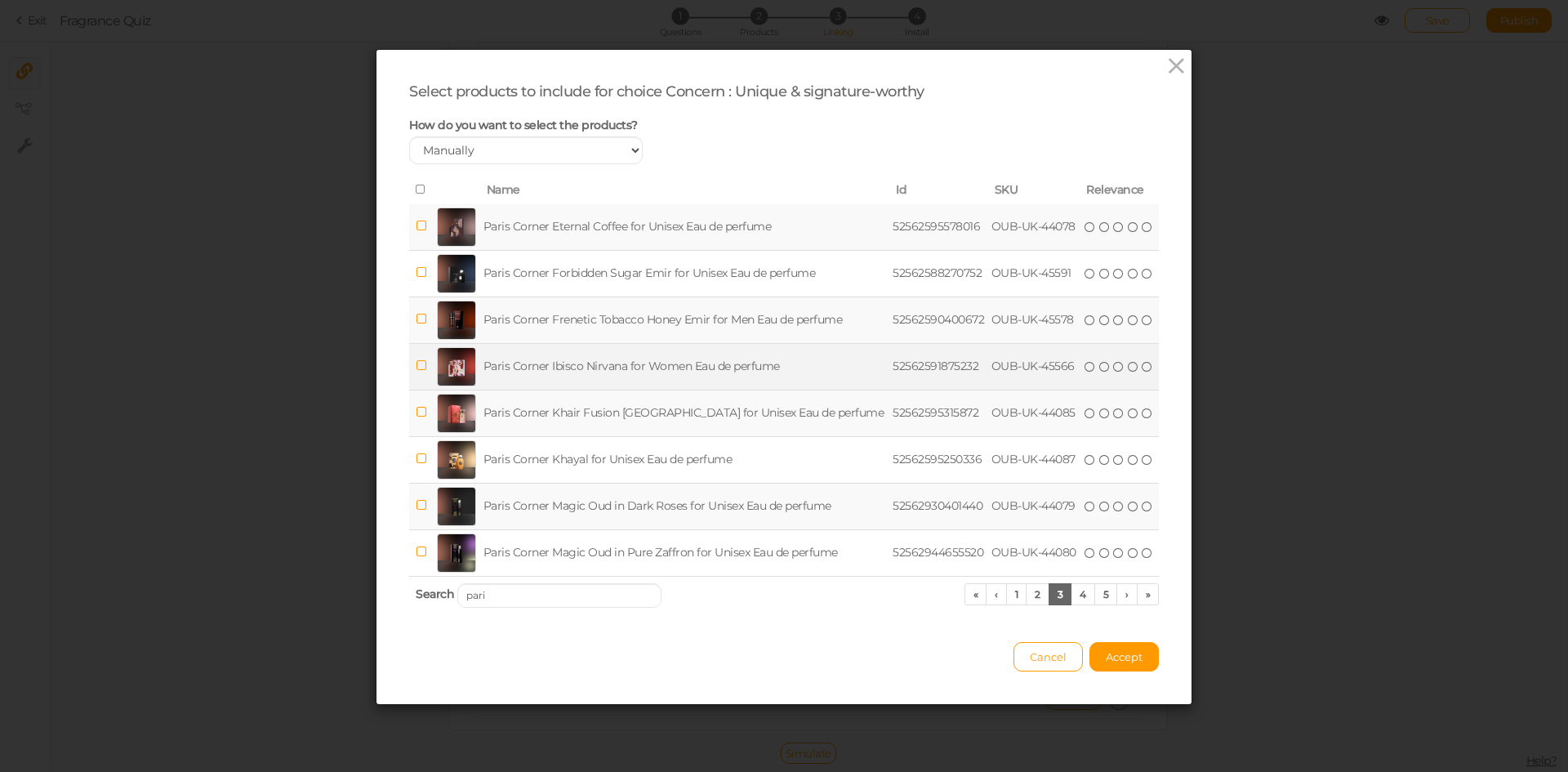
click at [738, 376] on td "Paris Corner Ibisco Nirvana for Women Eau de perfume" at bounding box center [684, 366] width 410 height 46
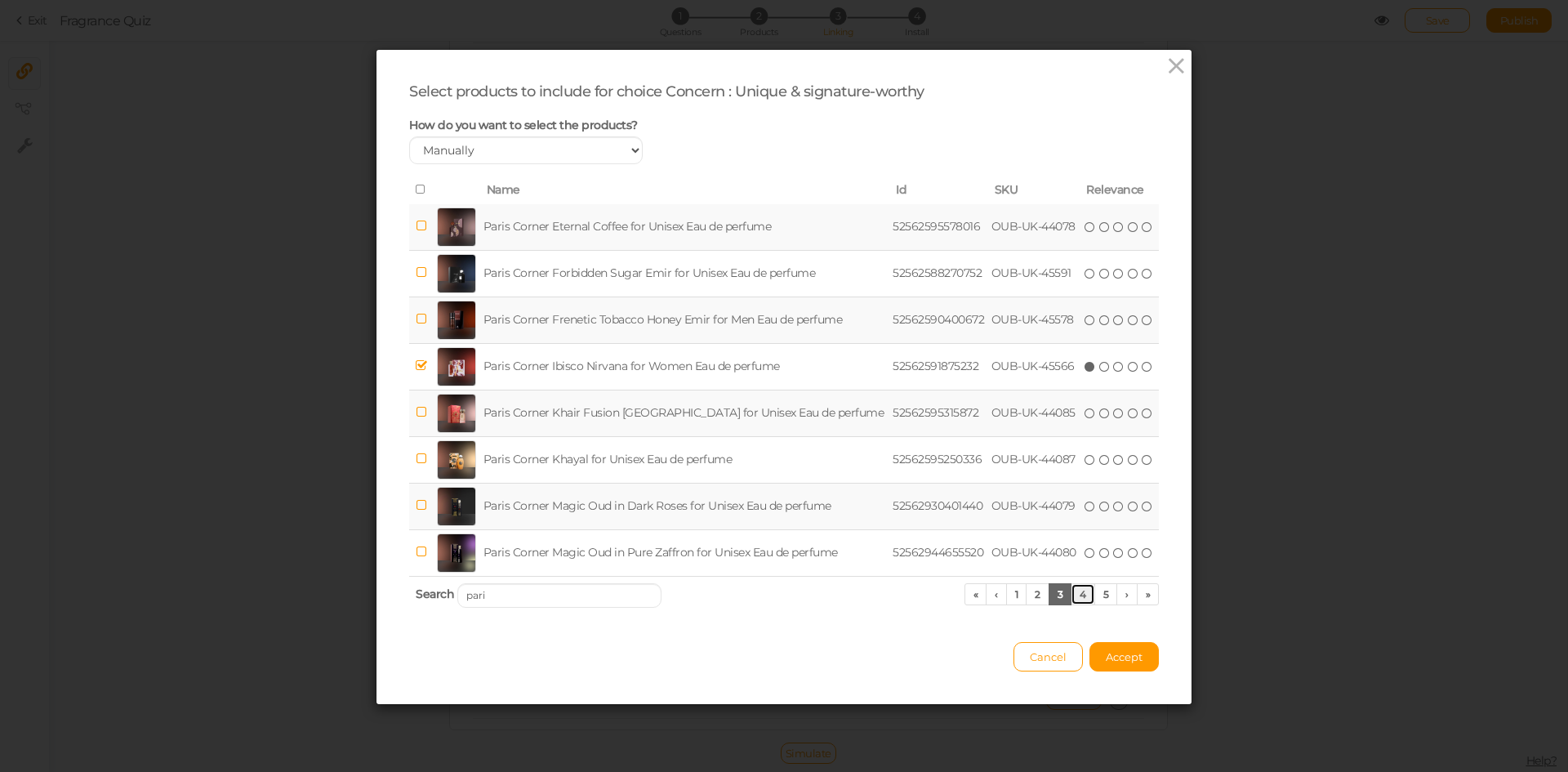
click at [1081, 595] on link "4" at bounding box center [1082, 594] width 24 height 22
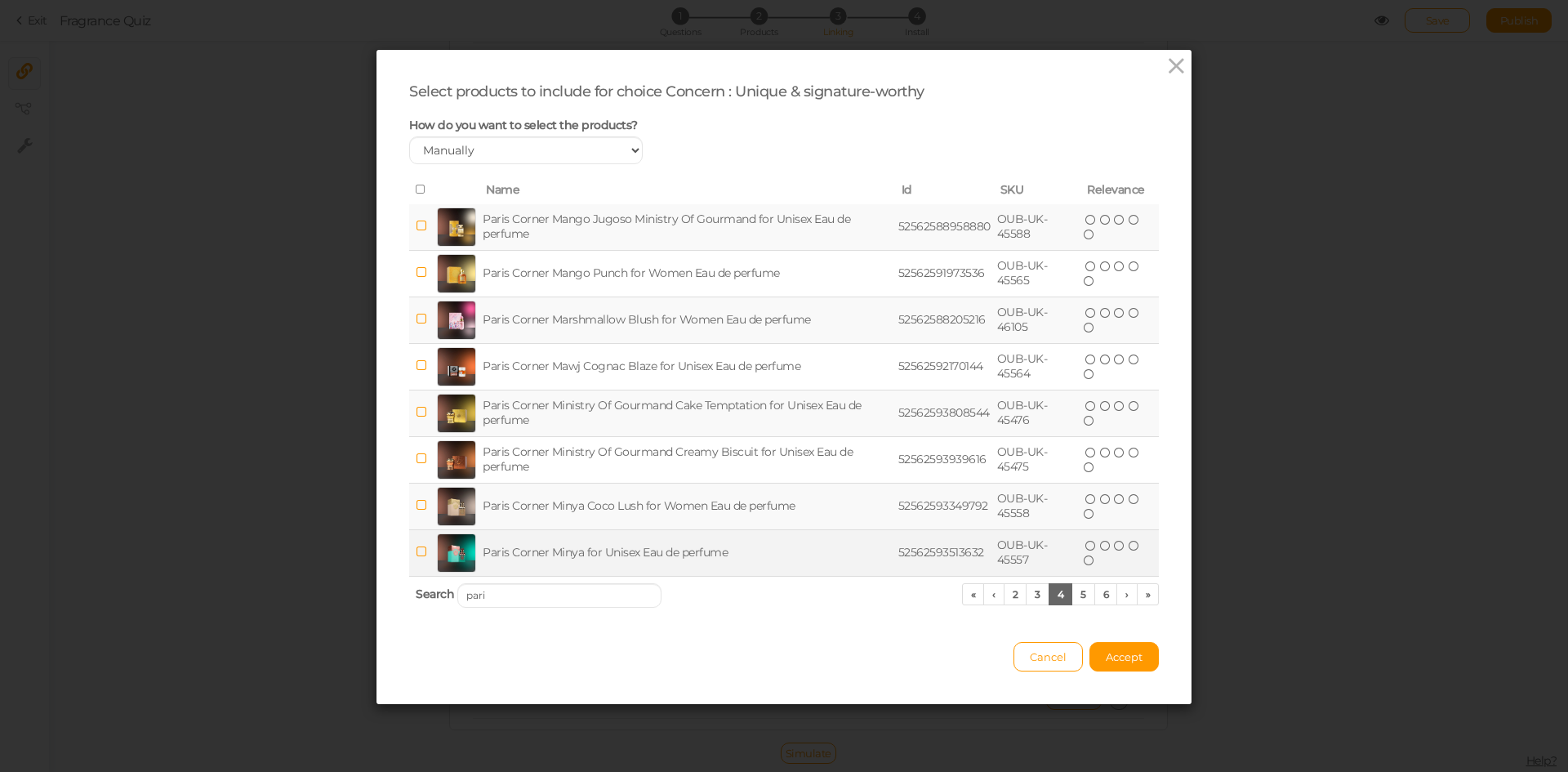
click at [655, 548] on td "Paris Corner Minya for Unisex Eau de perfume" at bounding box center [687, 552] width 415 height 46
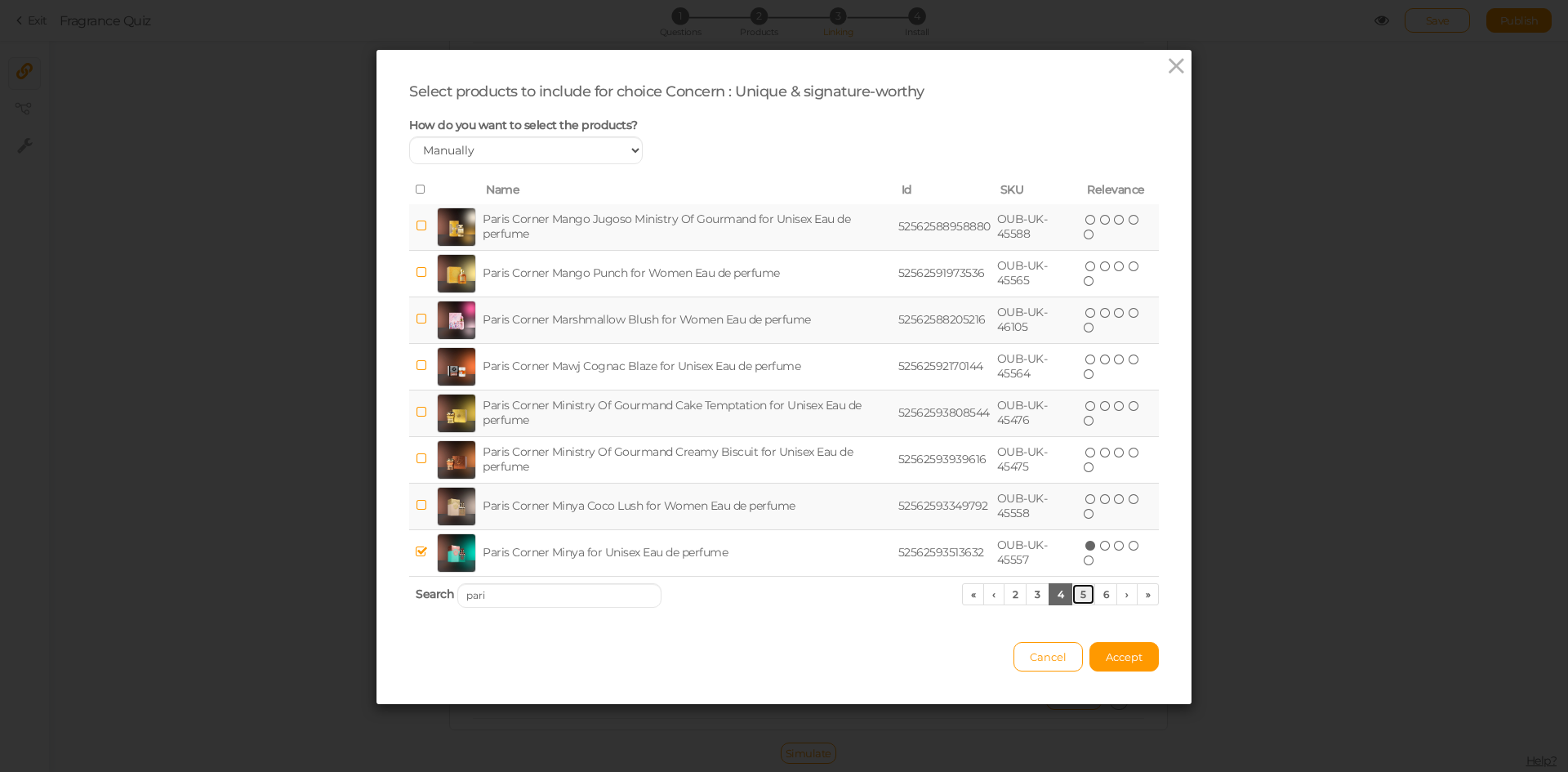
click at [1075, 596] on link "5" at bounding box center [1083, 594] width 24 height 22
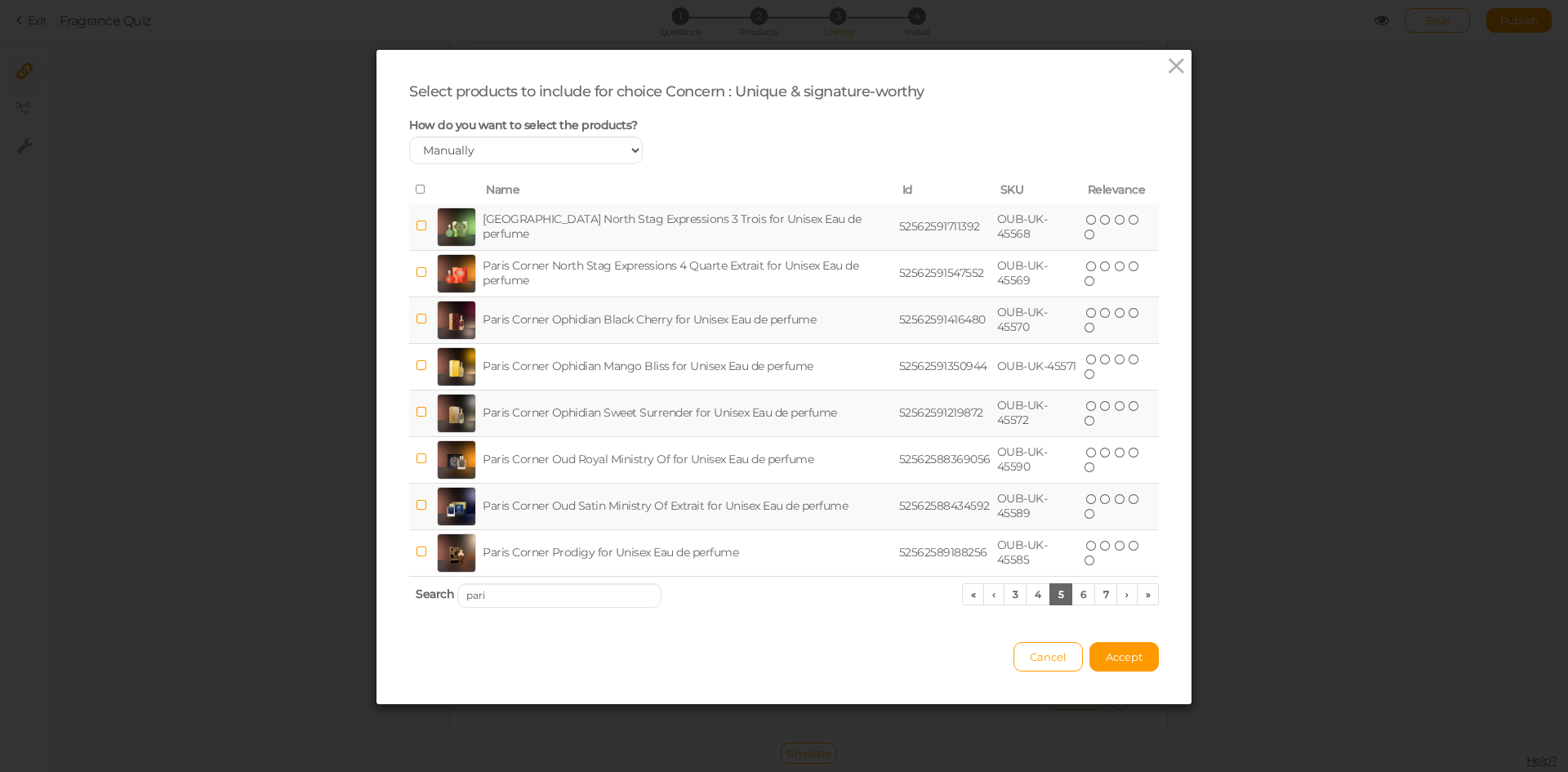
click at [667, 330] on td "Paris Corner Ophidian Black Cherry for Unisex Eau de perfume" at bounding box center [688, 320] width 416 height 46
click at [1118, 656] on span "Accept" at bounding box center [1125, 657] width 37 height 13
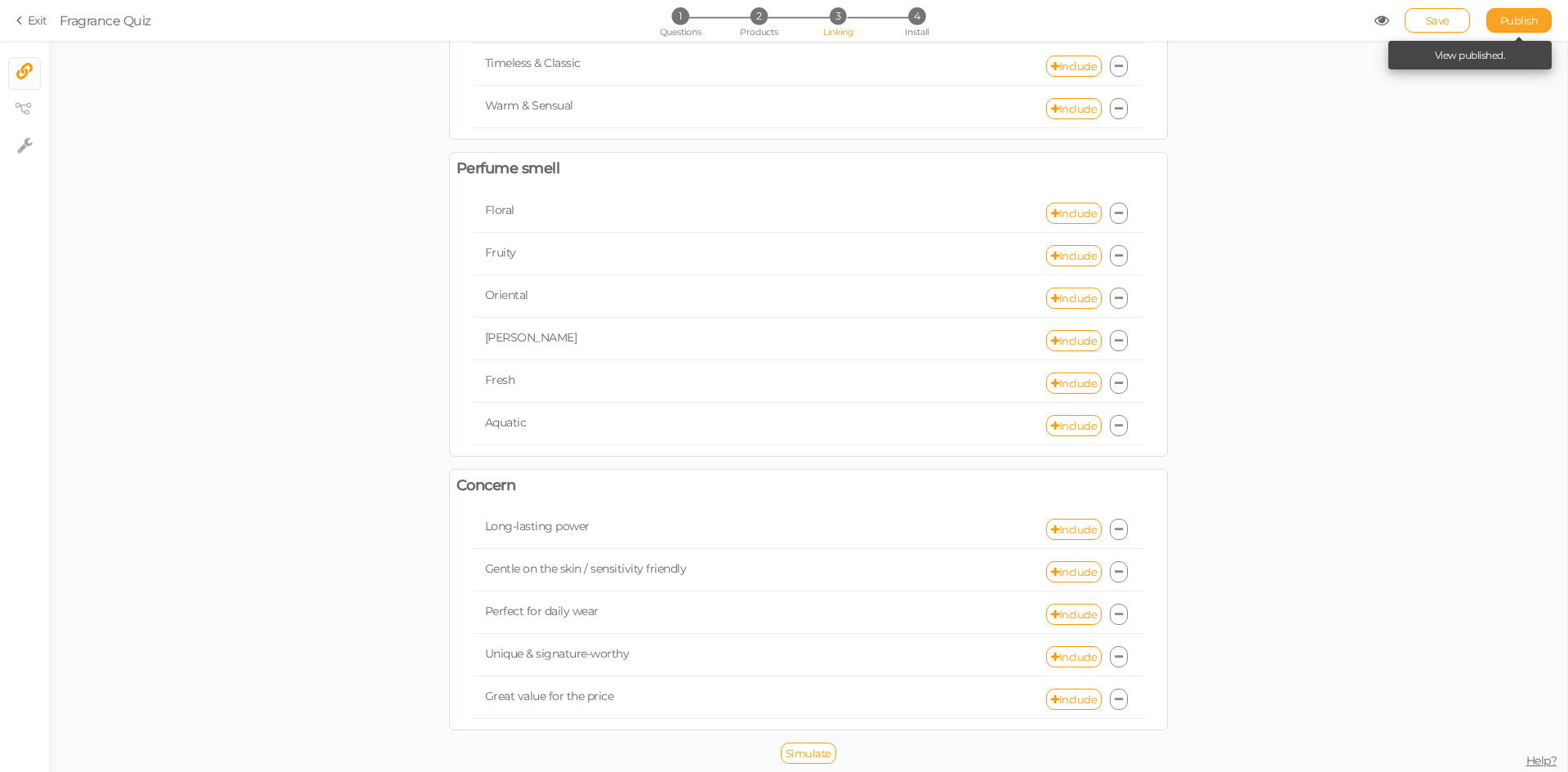
click at [1519, 26] on span "Publish" at bounding box center [1520, 20] width 39 height 13
click at [666, 19] on li "1 Questions" at bounding box center [679, 16] width 76 height 17
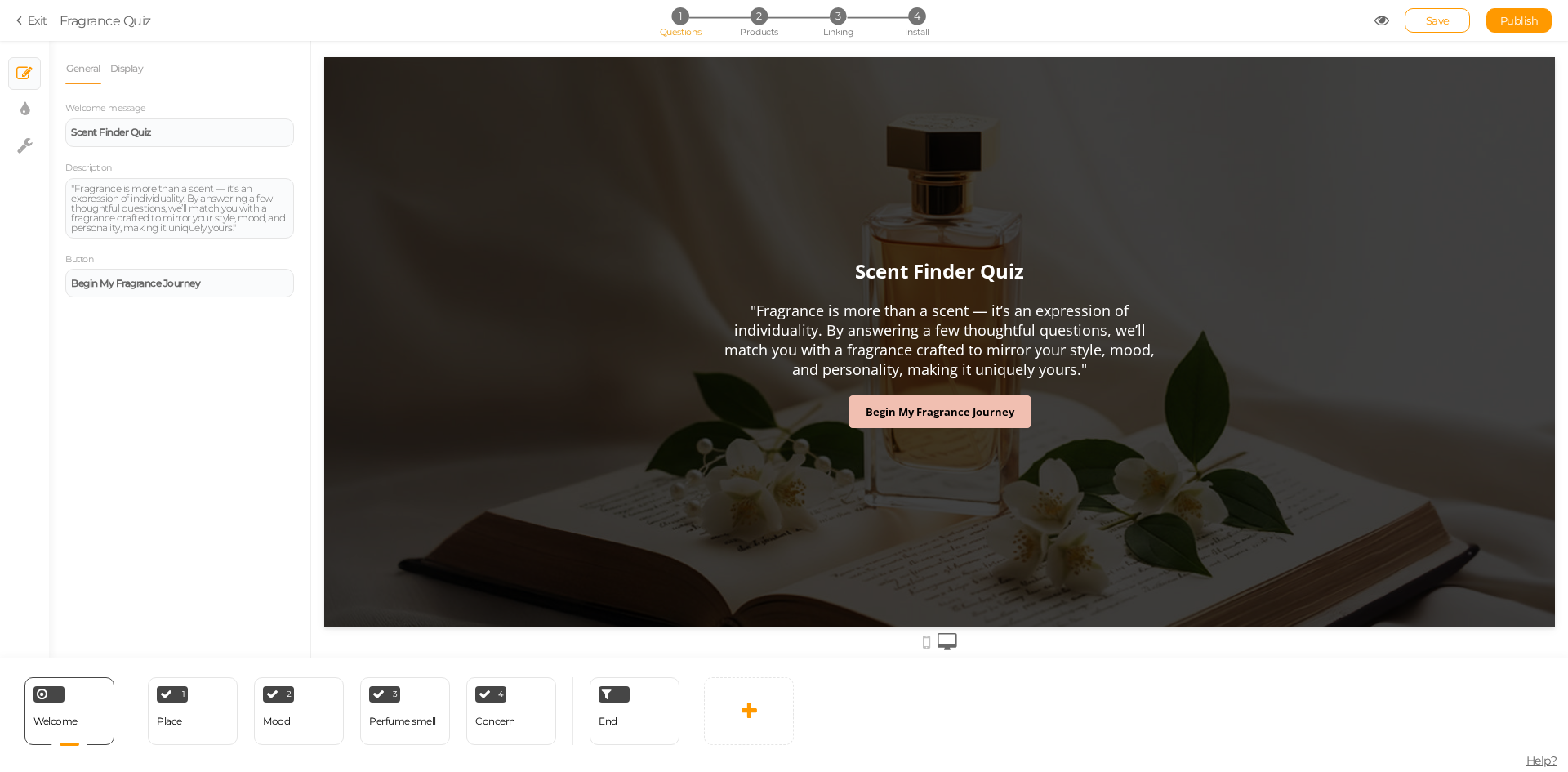
scroll to position [0, 0]
click at [196, 710] on div "1 Place × Define the conditions to show this slide. Clone Change type Delete" at bounding box center [192, 711] width 90 height 67
select select "2"
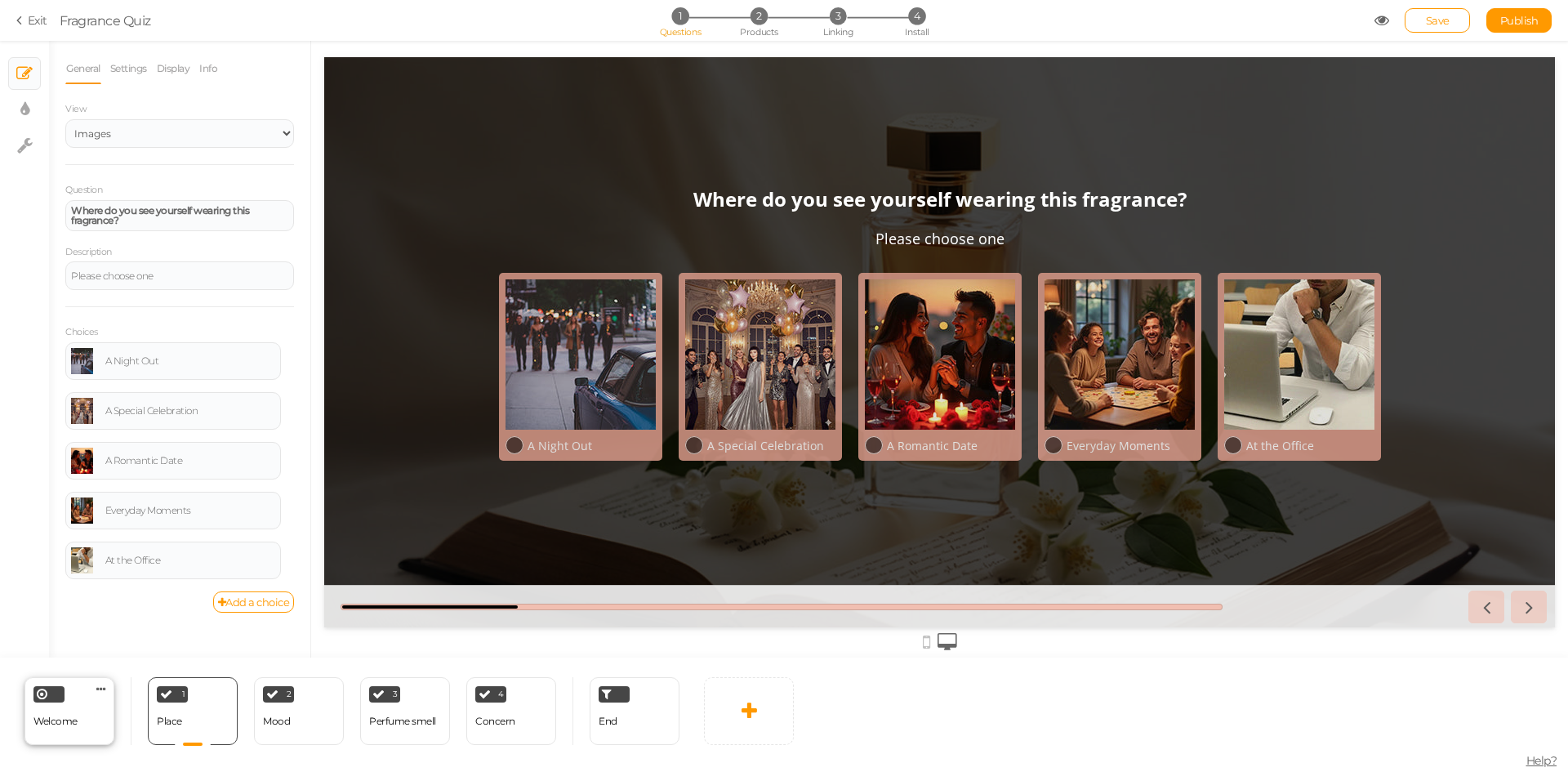
click at [66, 736] on div "Welcome Delete" at bounding box center [68, 711] width 90 height 67
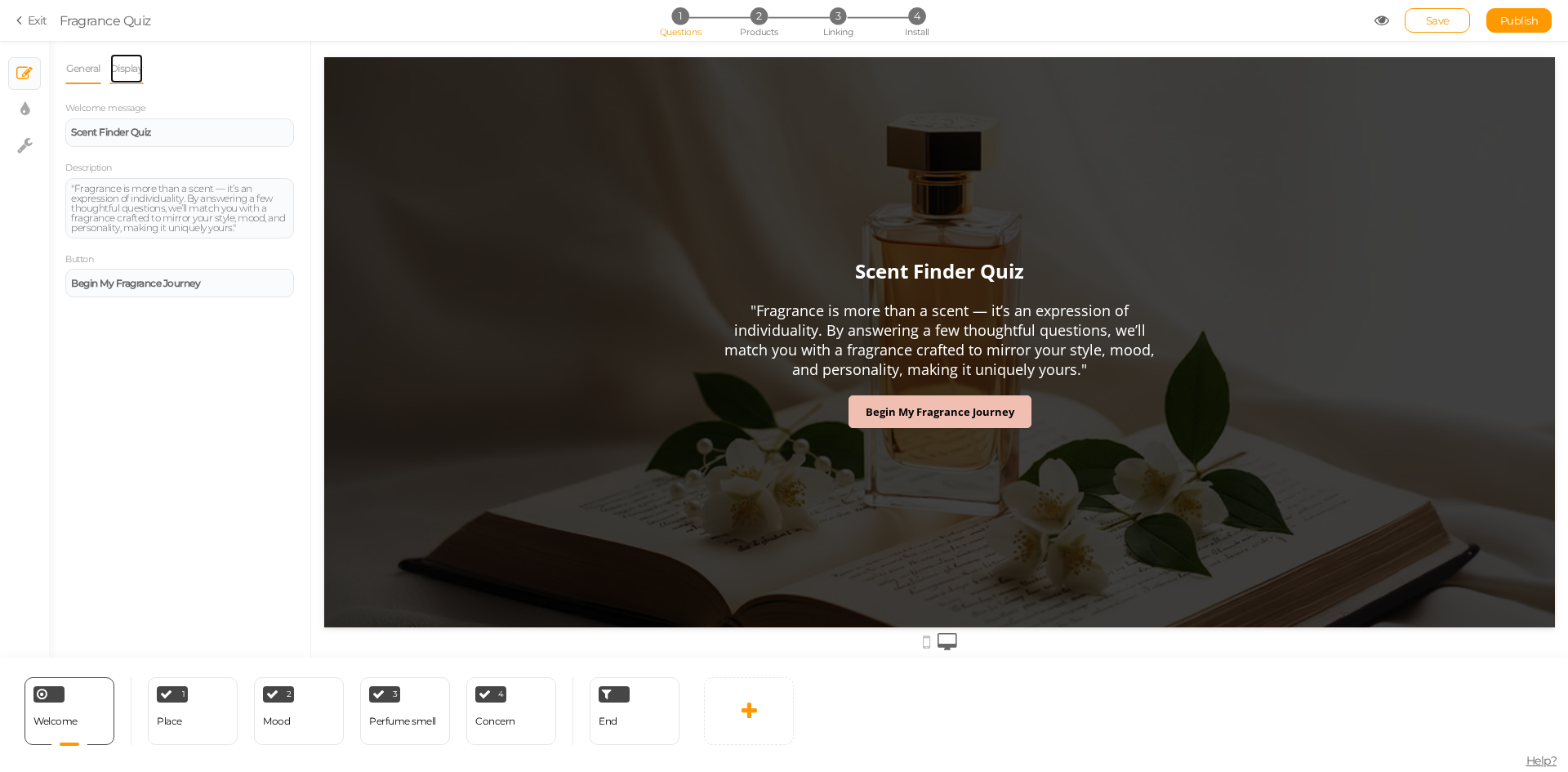
click at [137, 72] on link "Display" at bounding box center [127, 68] width 35 height 31
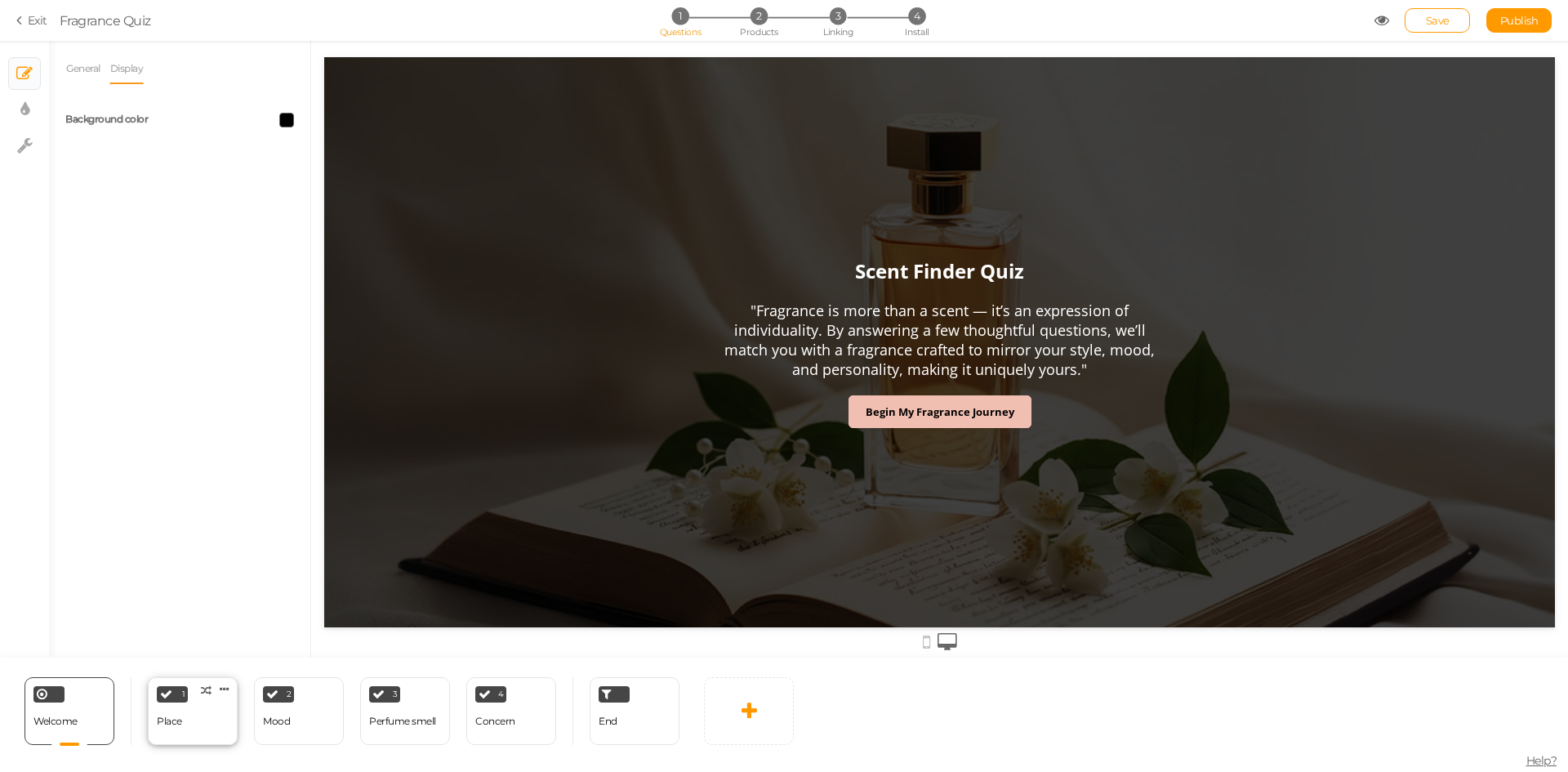
click at [174, 719] on div "Place" at bounding box center [170, 721] width 25 height 12
select select "2"
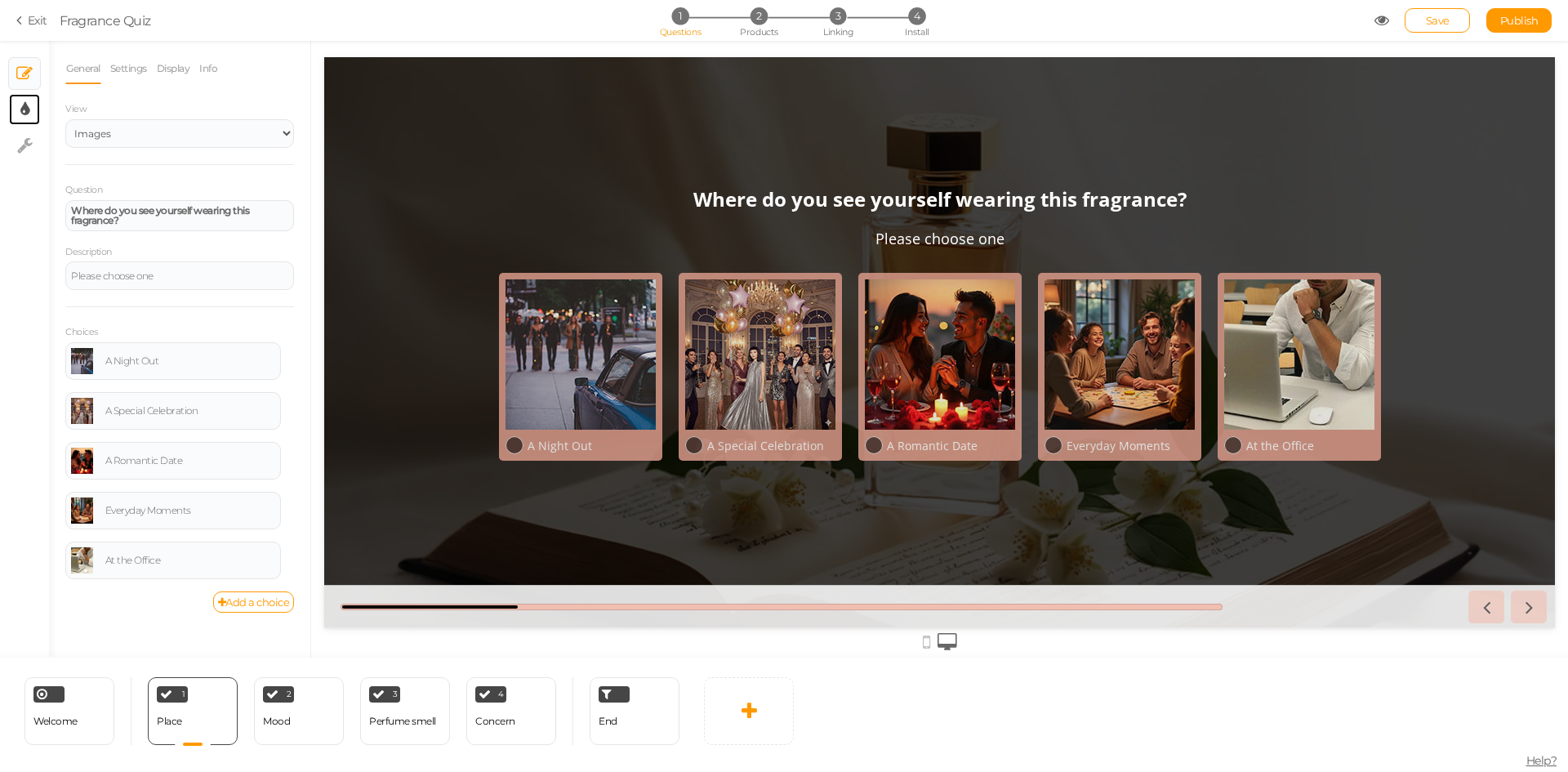
click at [17, 101] on link "× Display settings" at bounding box center [24, 109] width 31 height 31
select select "2"
select select "opensans"
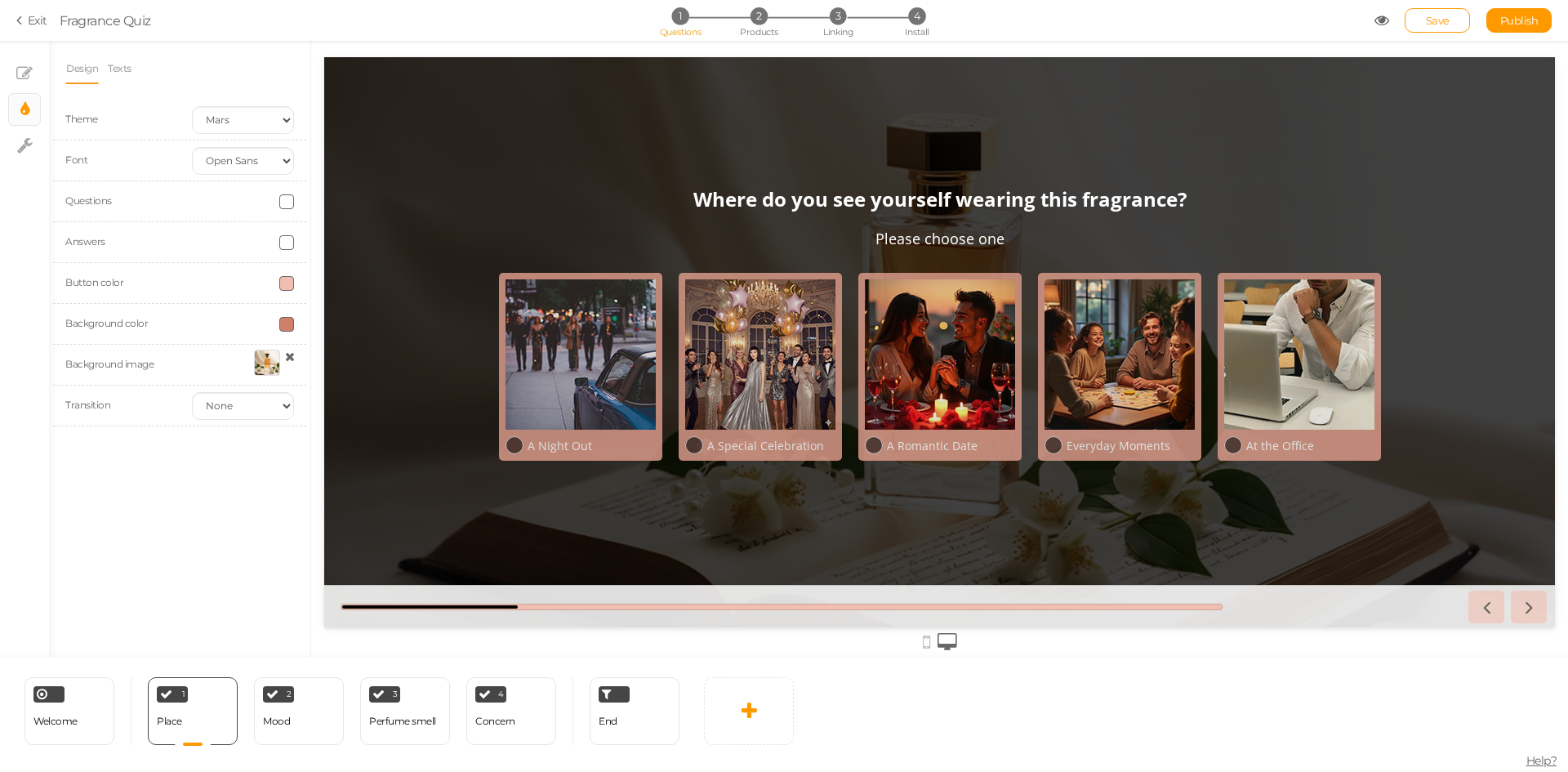
click at [282, 206] on span at bounding box center [286, 201] width 14 height 14
drag, startPoint x: 304, startPoint y: 319, endPoint x: 335, endPoint y: 323, distance: 31.3
click at [335, 323] on input "#FFF" at bounding box center [324, 317] width 82 height 14
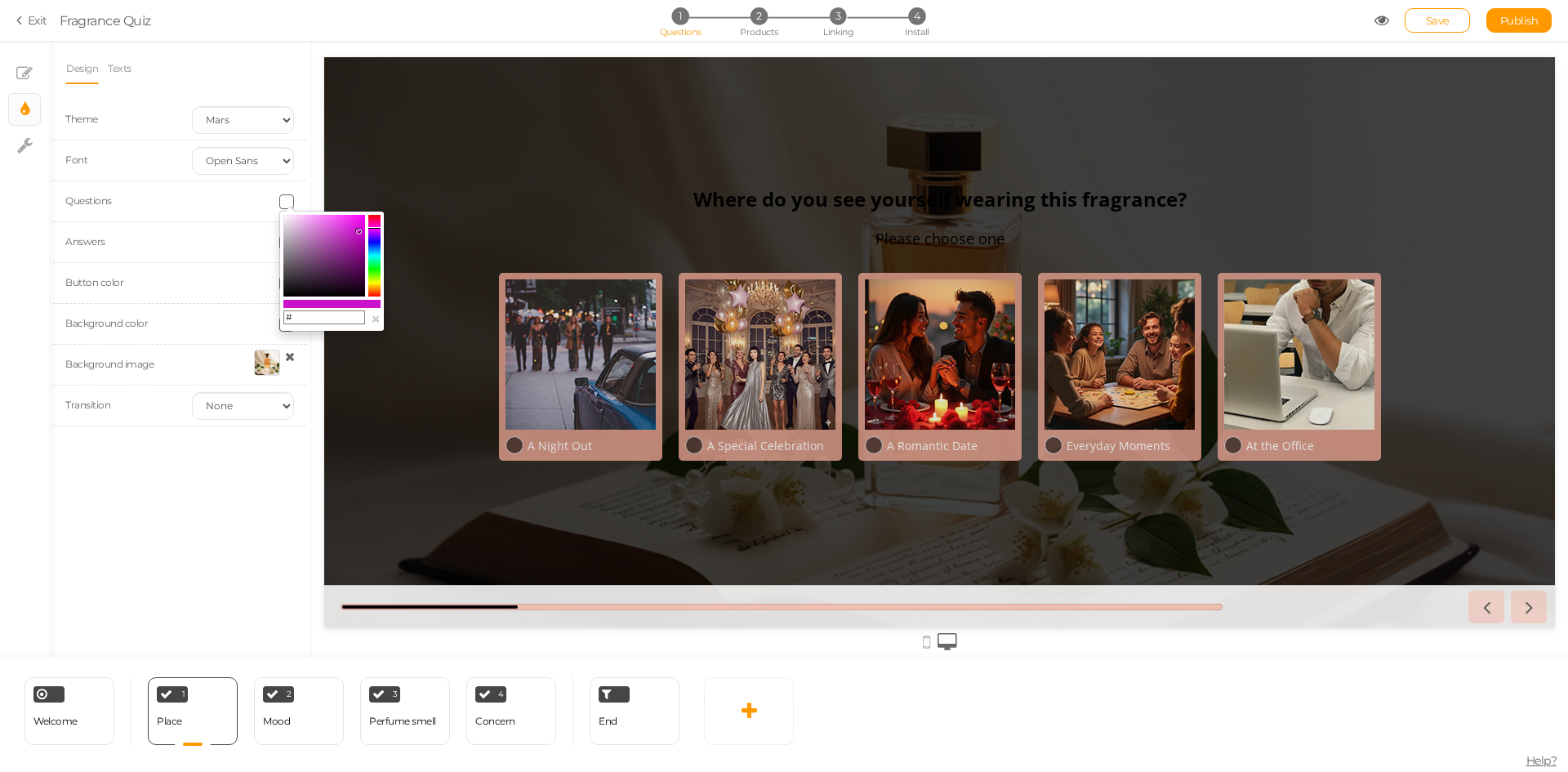
type input "#f1bfb1"
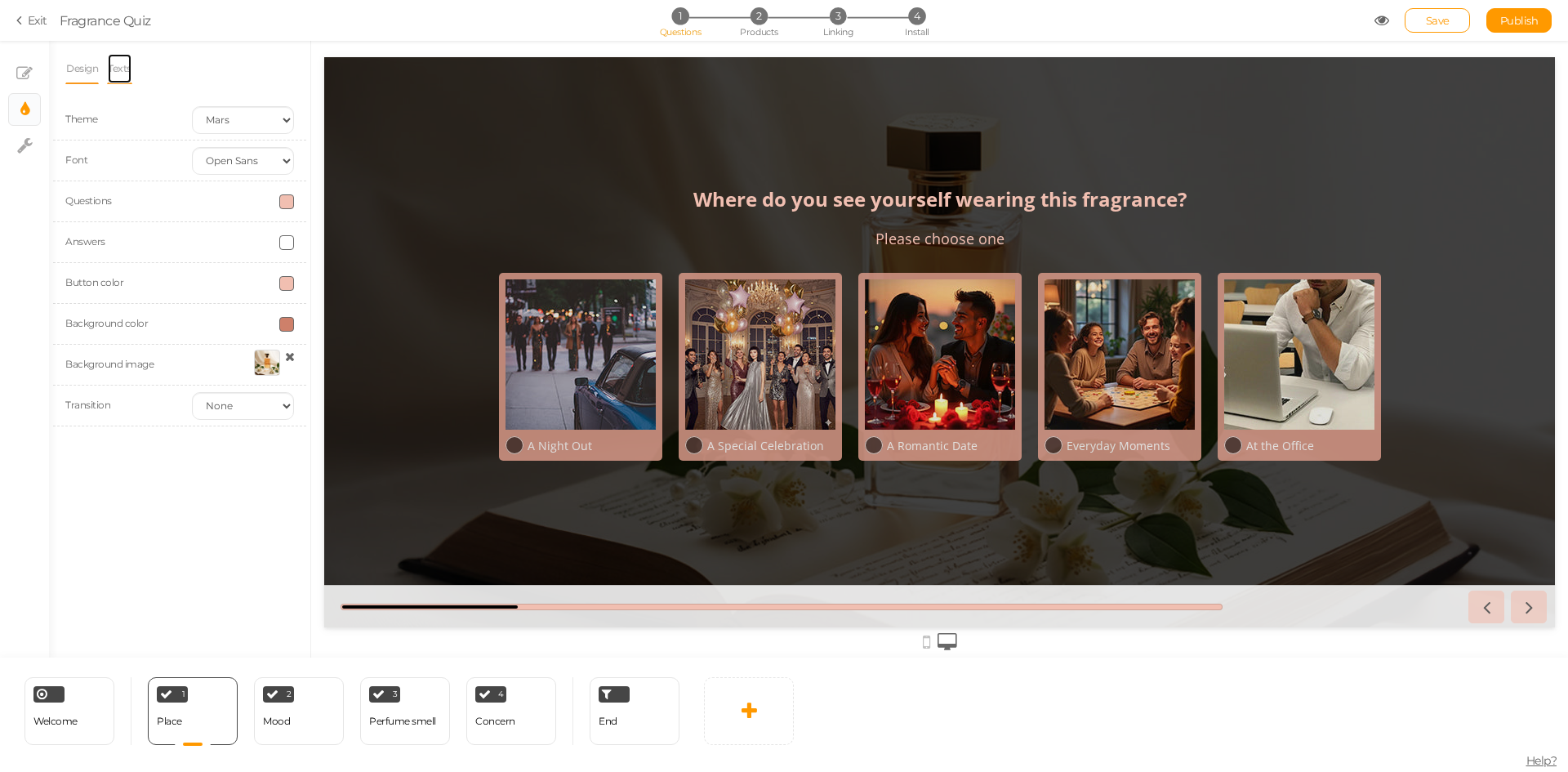
click at [118, 67] on link "Texts" at bounding box center [120, 68] width 25 height 31
click at [17, 73] on icon at bounding box center [24, 73] width 16 height 16
select select "2"
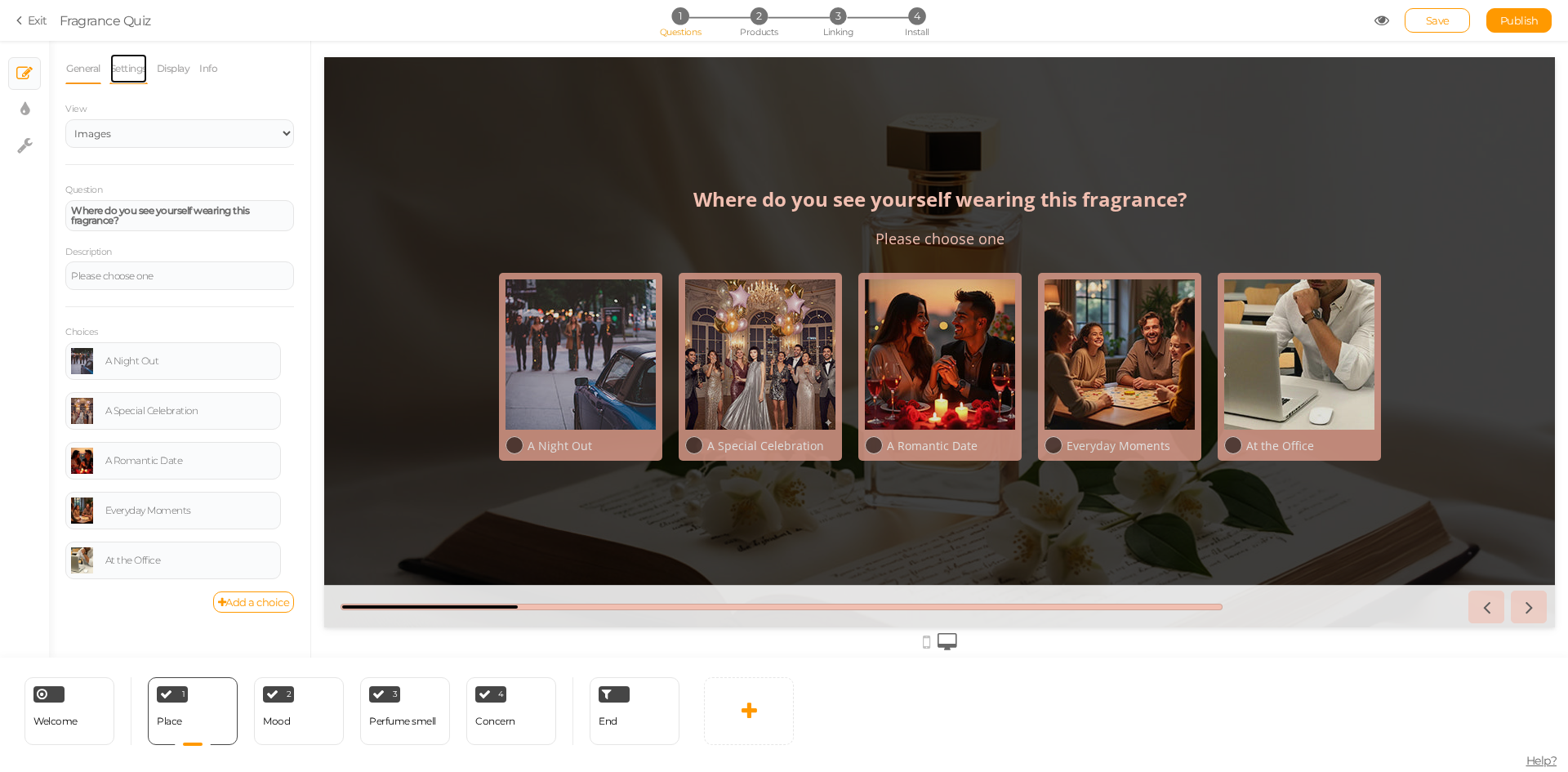
click at [140, 80] on link "Settings" at bounding box center [129, 68] width 39 height 31
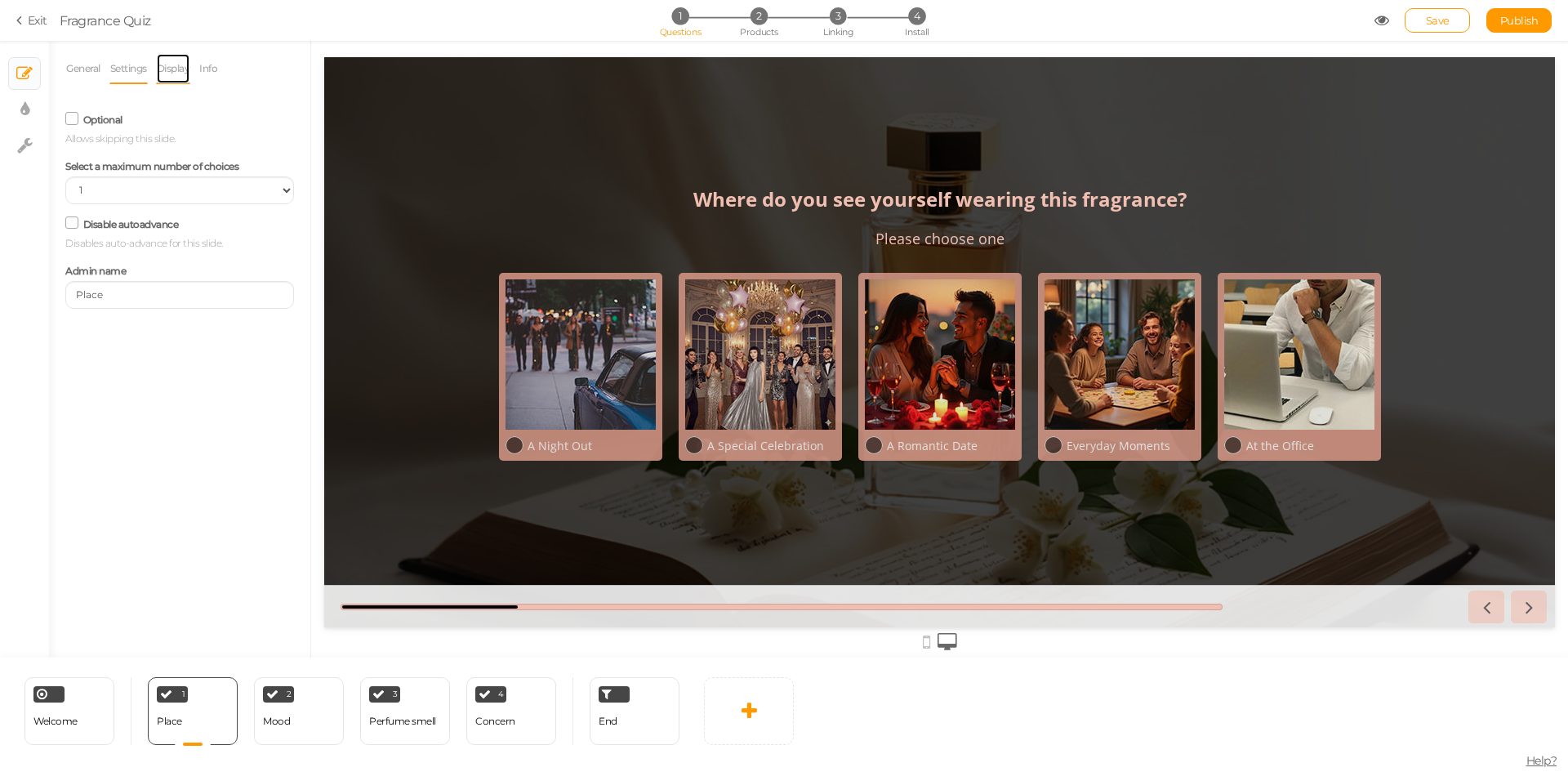
click at [173, 75] on link "Display" at bounding box center [173, 68] width 35 height 31
click at [292, 117] on span at bounding box center [286, 120] width 14 height 14
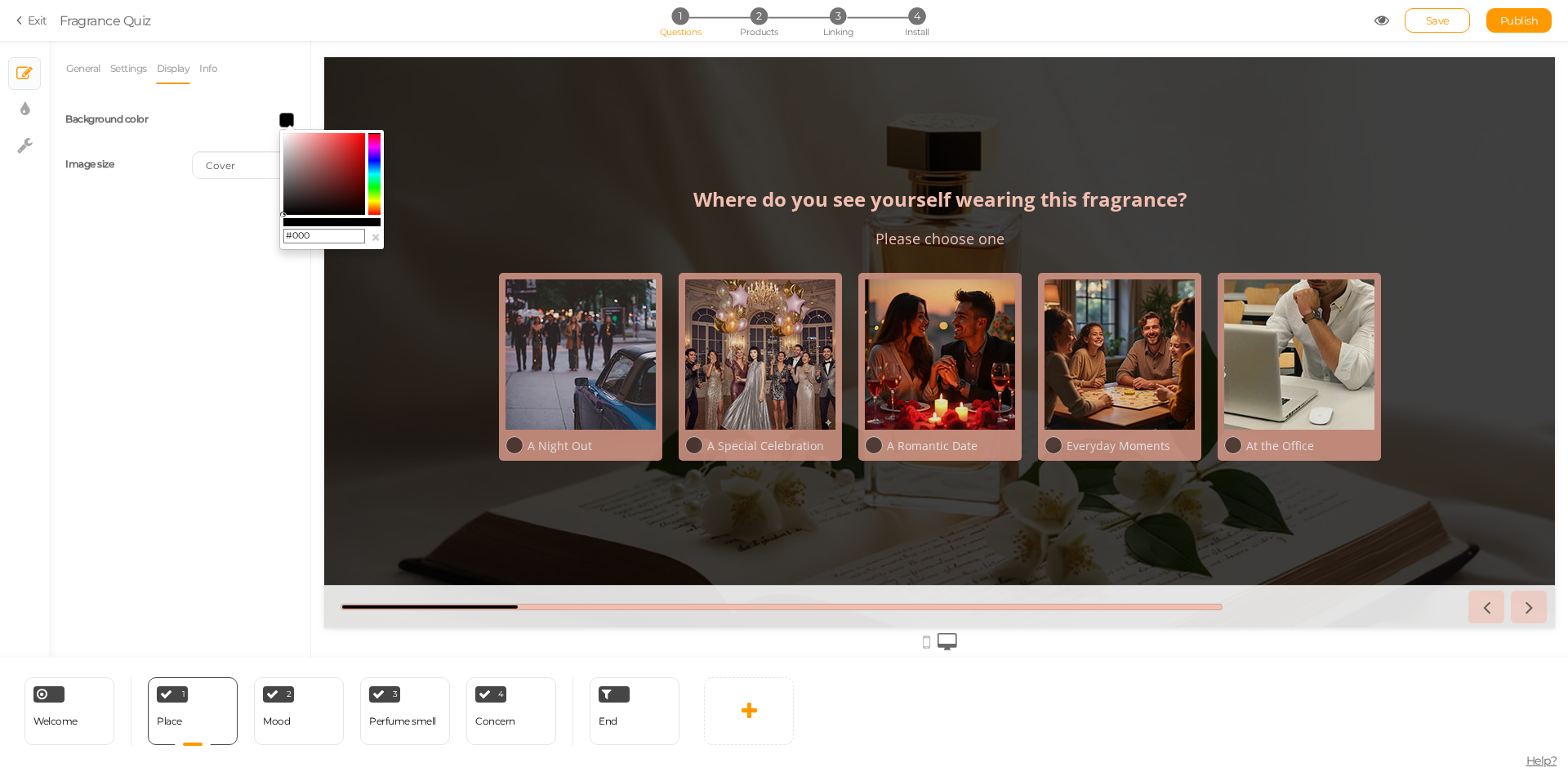
drag, startPoint x: 292, startPoint y: 233, endPoint x: 335, endPoint y: 235, distance: 43.0
click at [335, 235] on input "#000" at bounding box center [324, 235] width 82 height 14
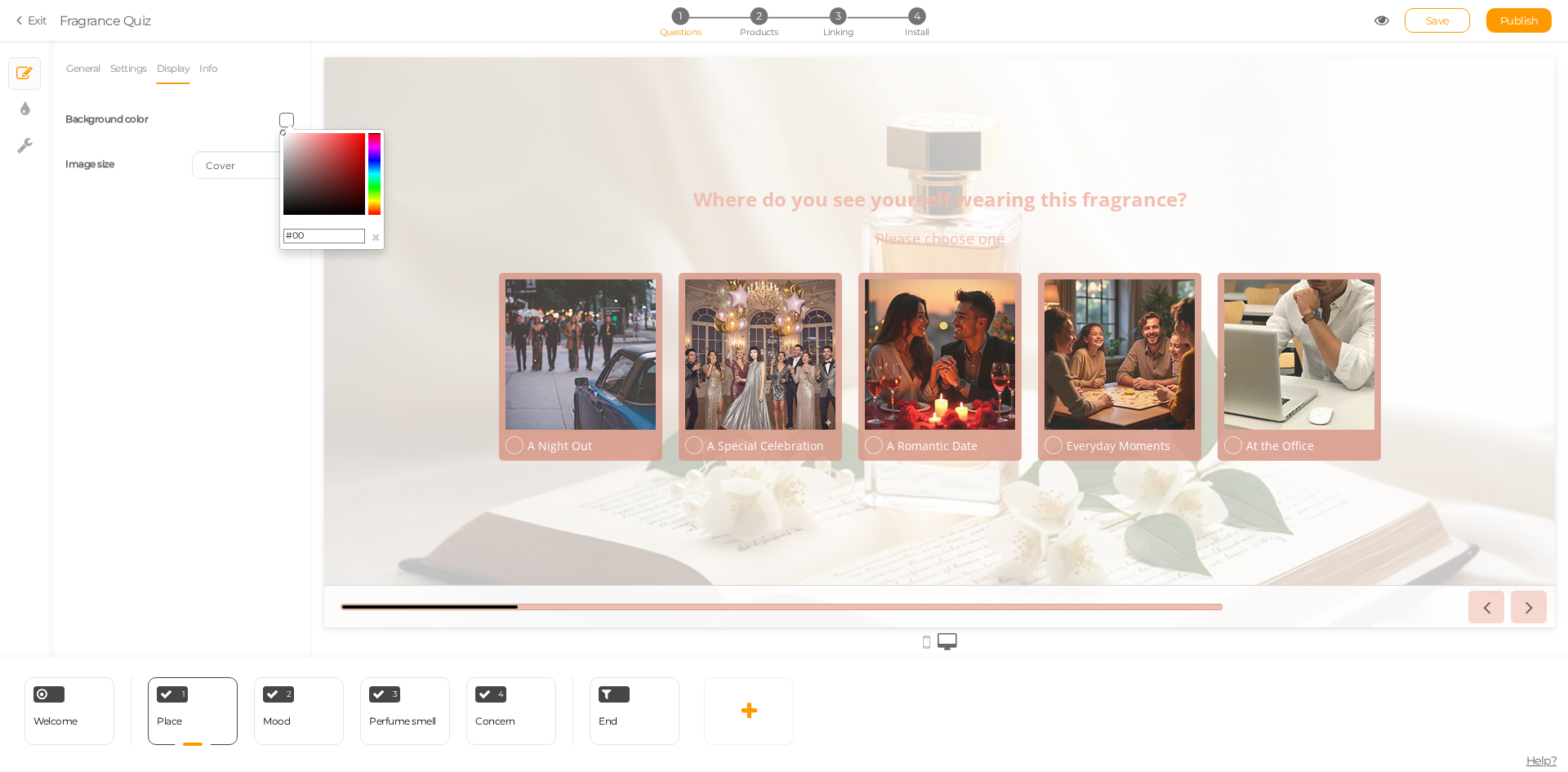
type input "#000"
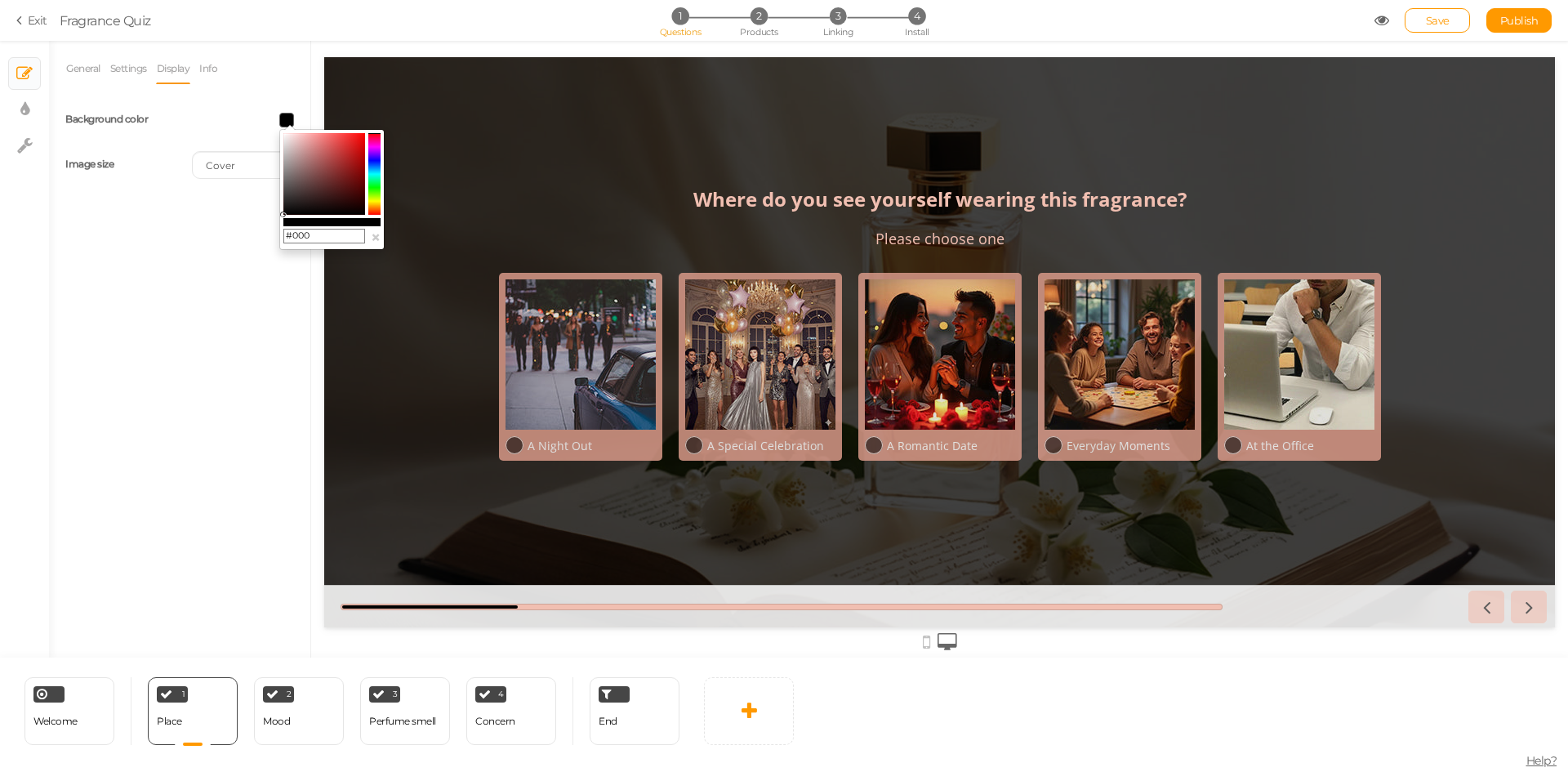
click at [250, 387] on div "General Settings Display Info View Text Images Slider Dropdown Question Where d…" at bounding box center [179, 355] width 261 height 604
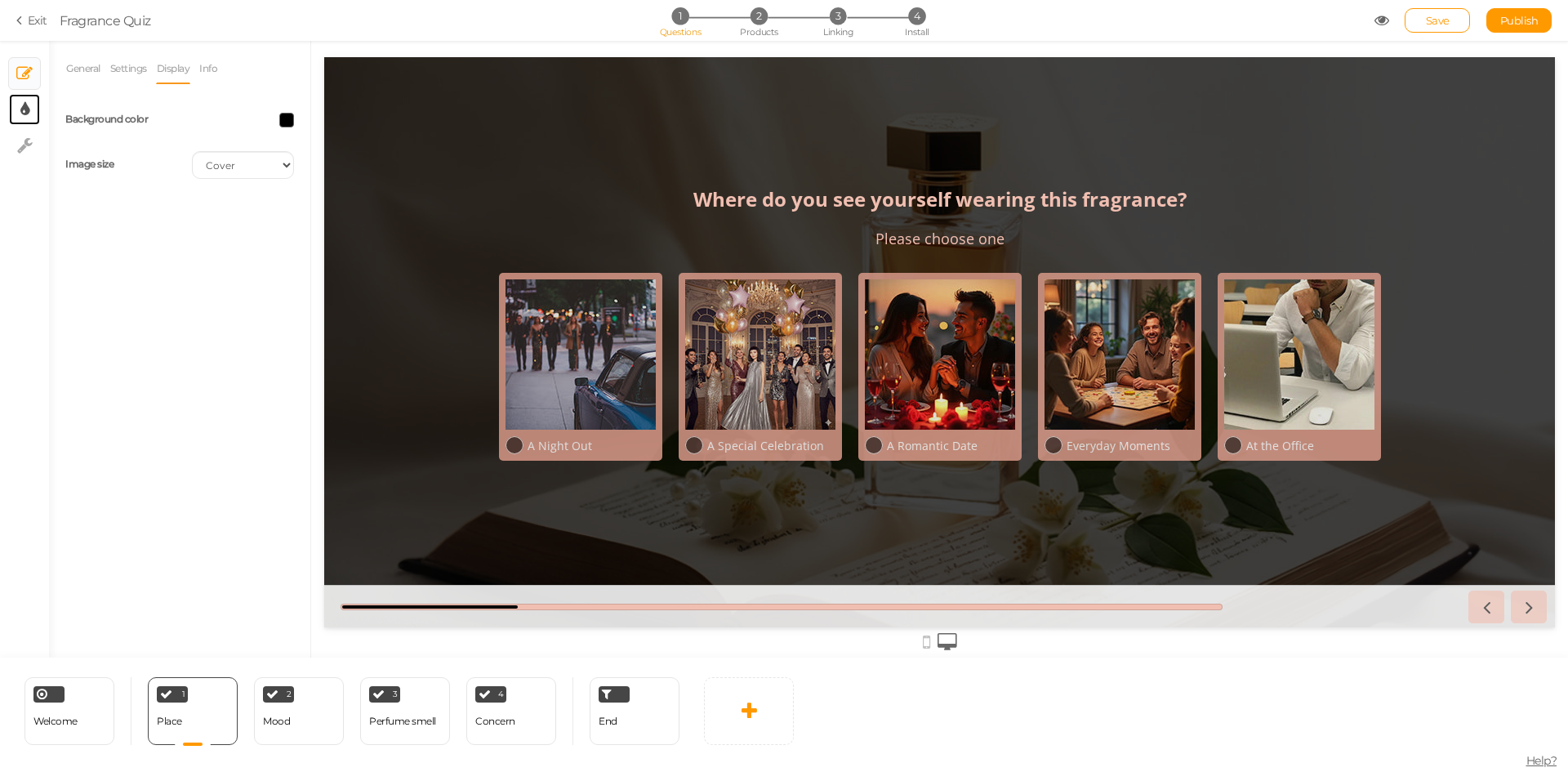
click at [31, 110] on link "× Display settings" at bounding box center [24, 109] width 31 height 31
select select "2"
select select "opensans"
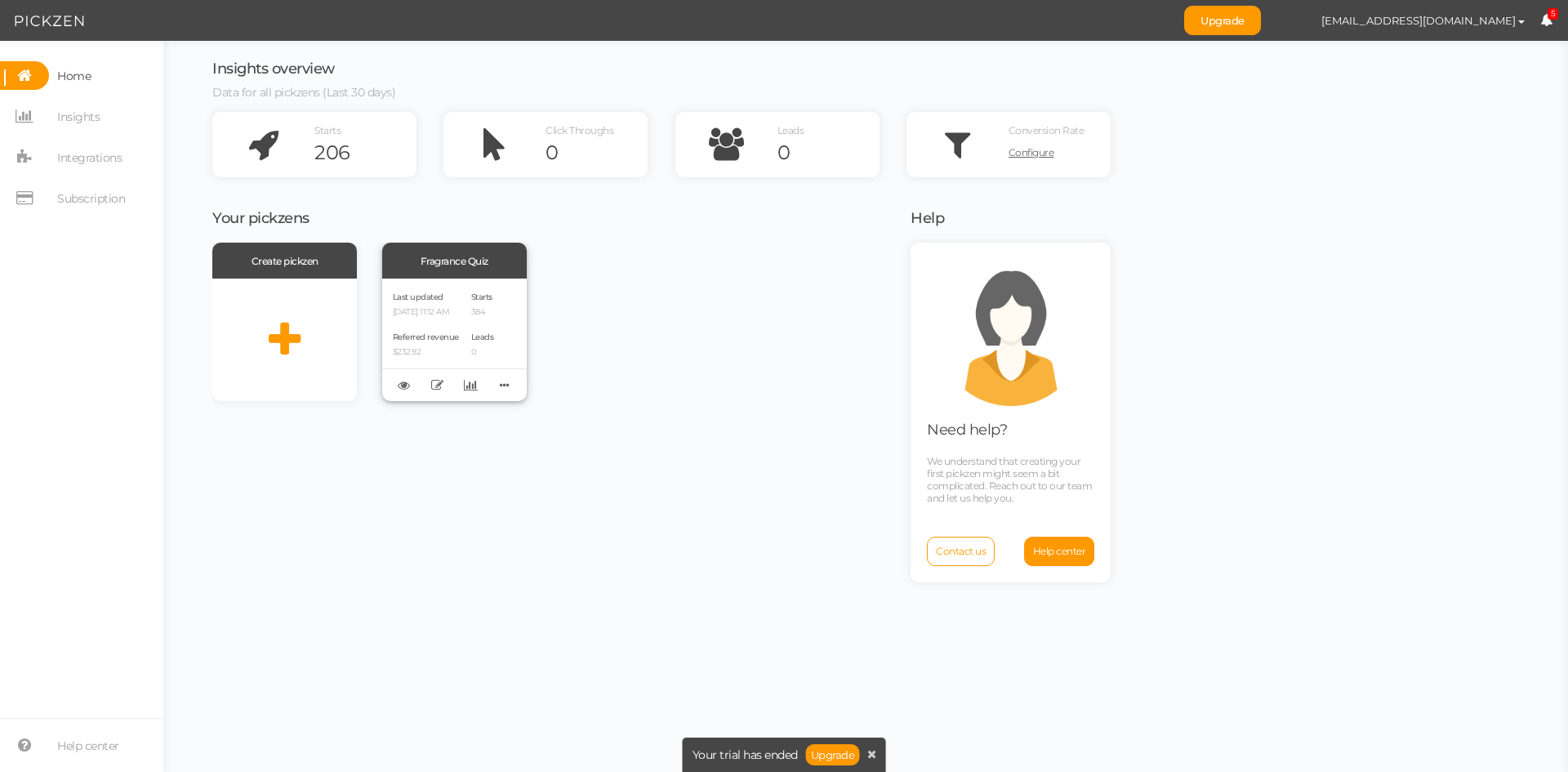
click at [440, 307] on p "[DATE] 11:12 AM" at bounding box center [426, 312] width 66 height 11
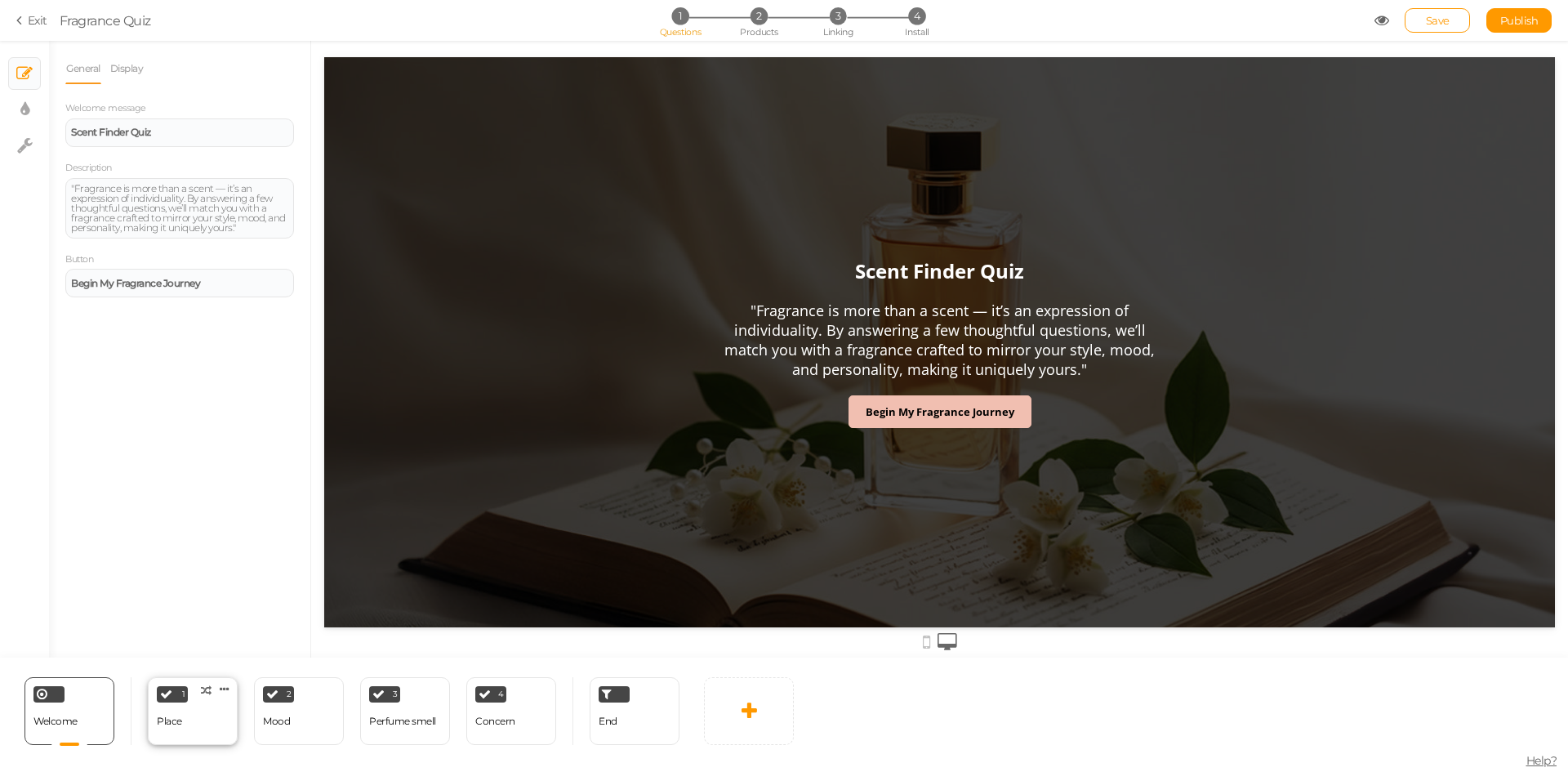
click at [197, 731] on div "1 Place × Define the conditions to show this slide. Clone Change type Delete" at bounding box center [192, 711] width 90 height 67
select select "2"
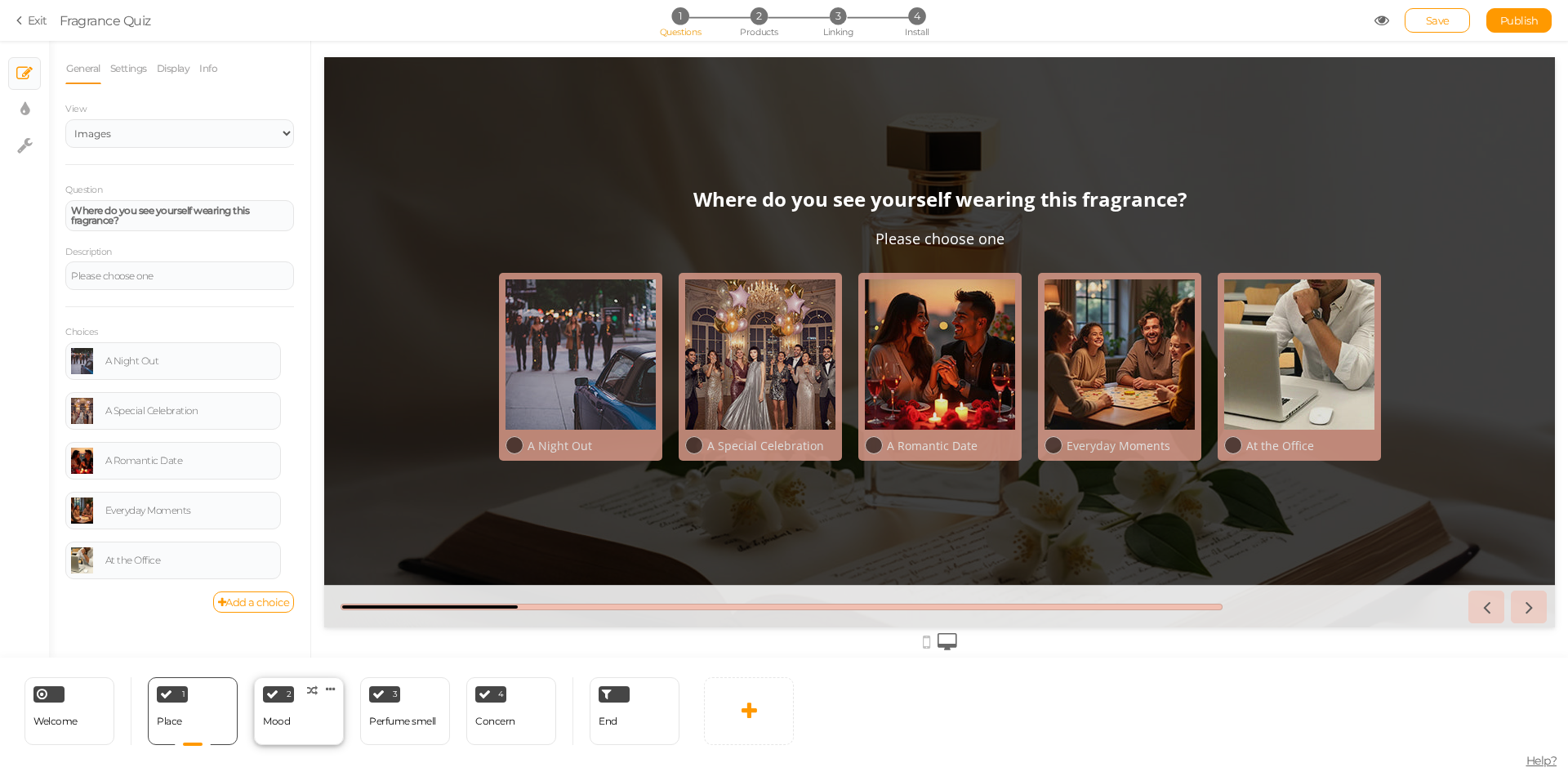
click at [281, 729] on div "Mood" at bounding box center [277, 722] width 27 height 29
select select "2"
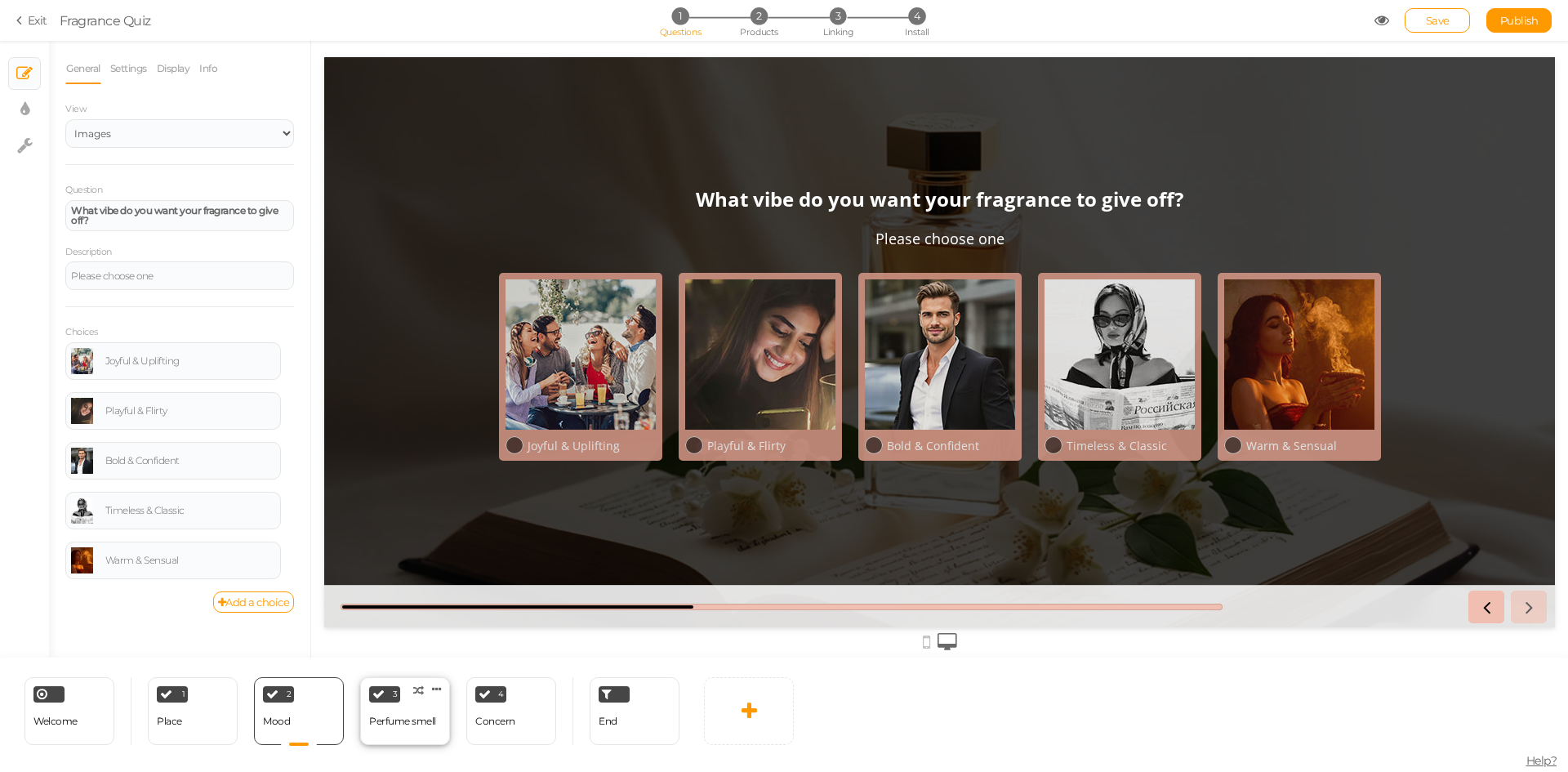
click at [418, 720] on div "Perfume smell" at bounding box center [402, 721] width 66 height 12
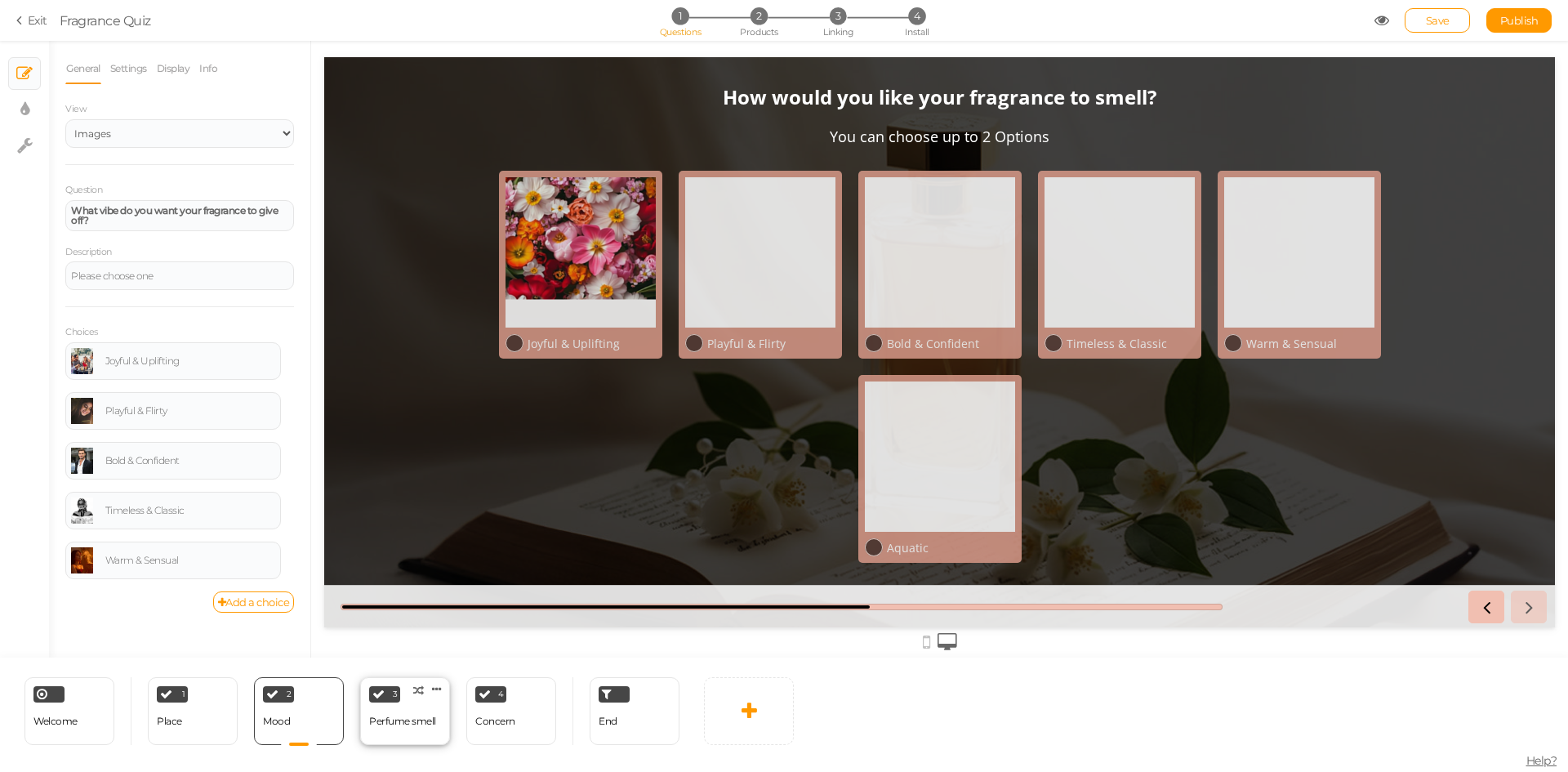
select select "2"
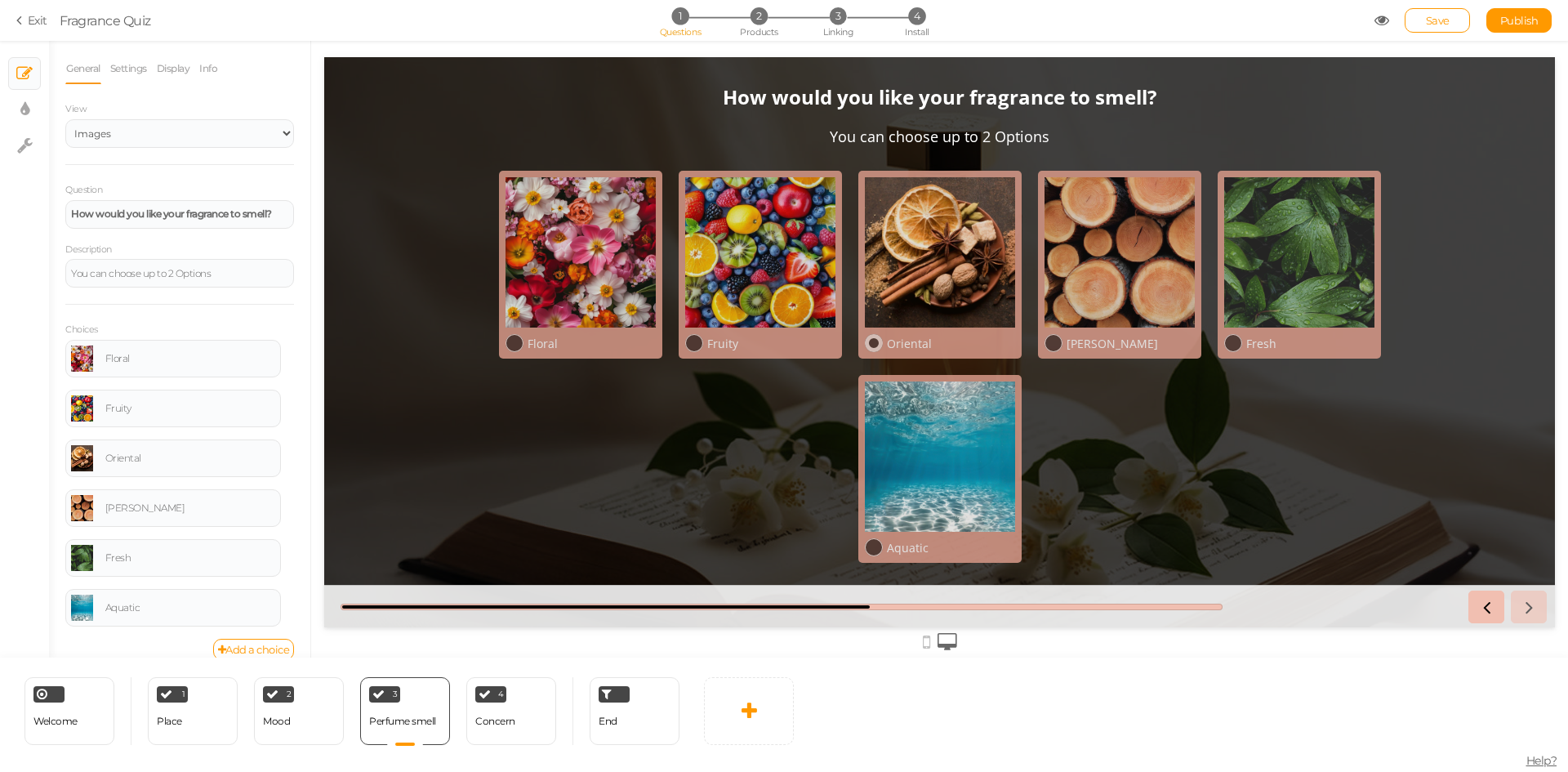
click at [943, 341] on div "Oriental" at bounding box center [950, 343] width 128 height 15
click at [469, 736] on div "4 Concern × Define the conditions to show this slide. Clone Change type Delete" at bounding box center [511, 711] width 90 height 67
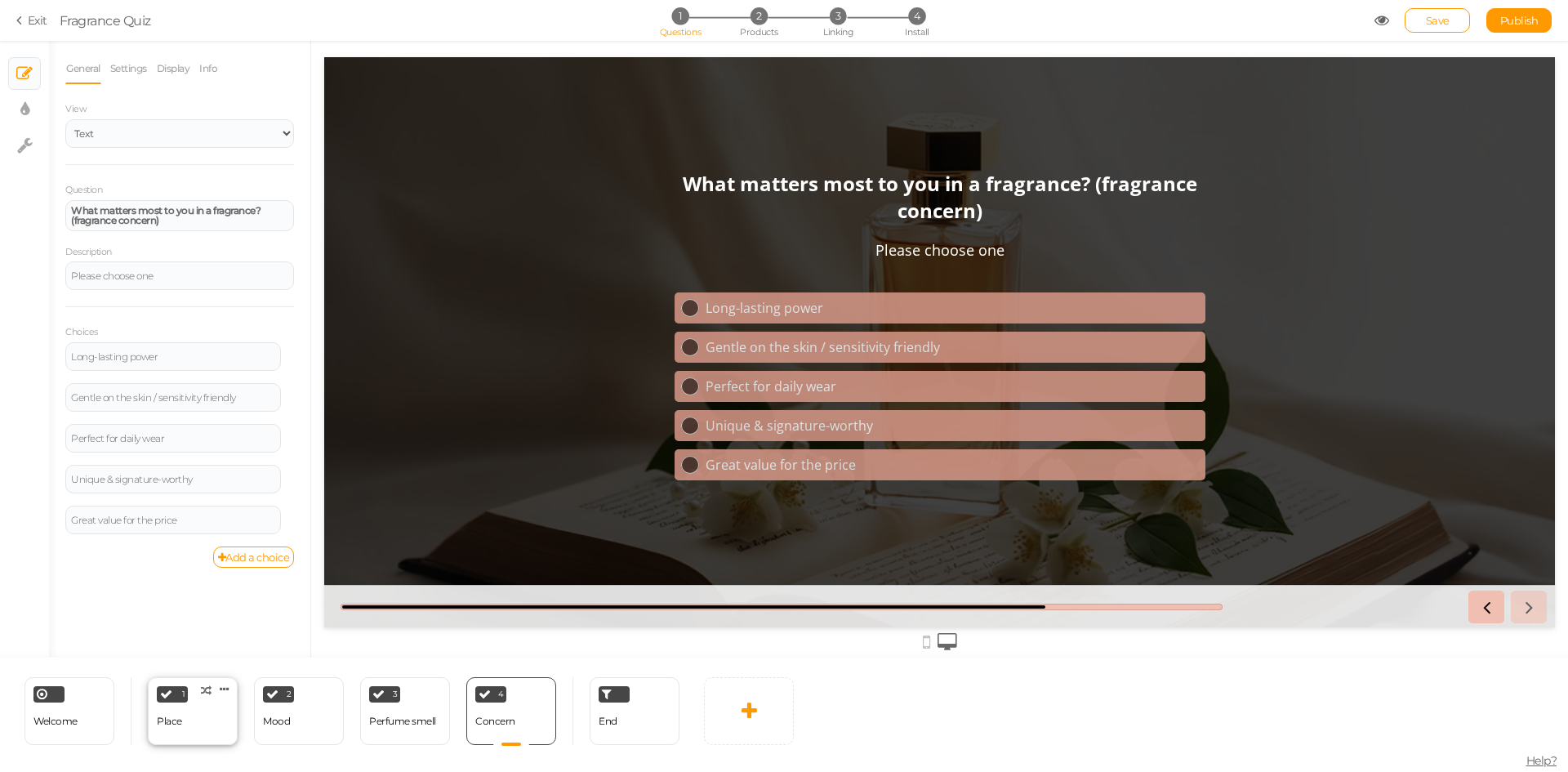
click at [222, 728] on div "1 Place × Define the conditions to show this slide. Clone Change type Delete" at bounding box center [192, 711] width 90 height 67
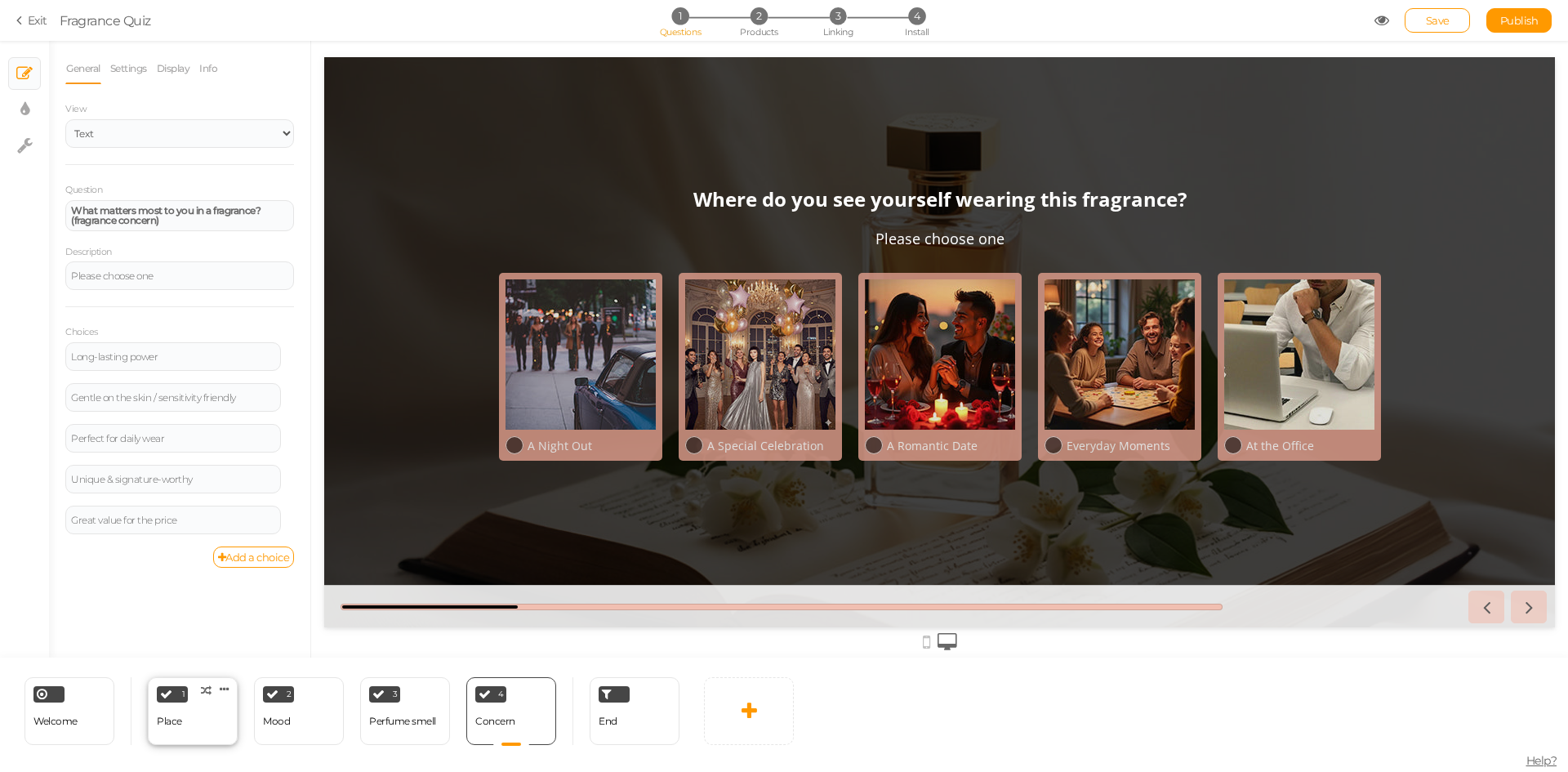
select select "2"
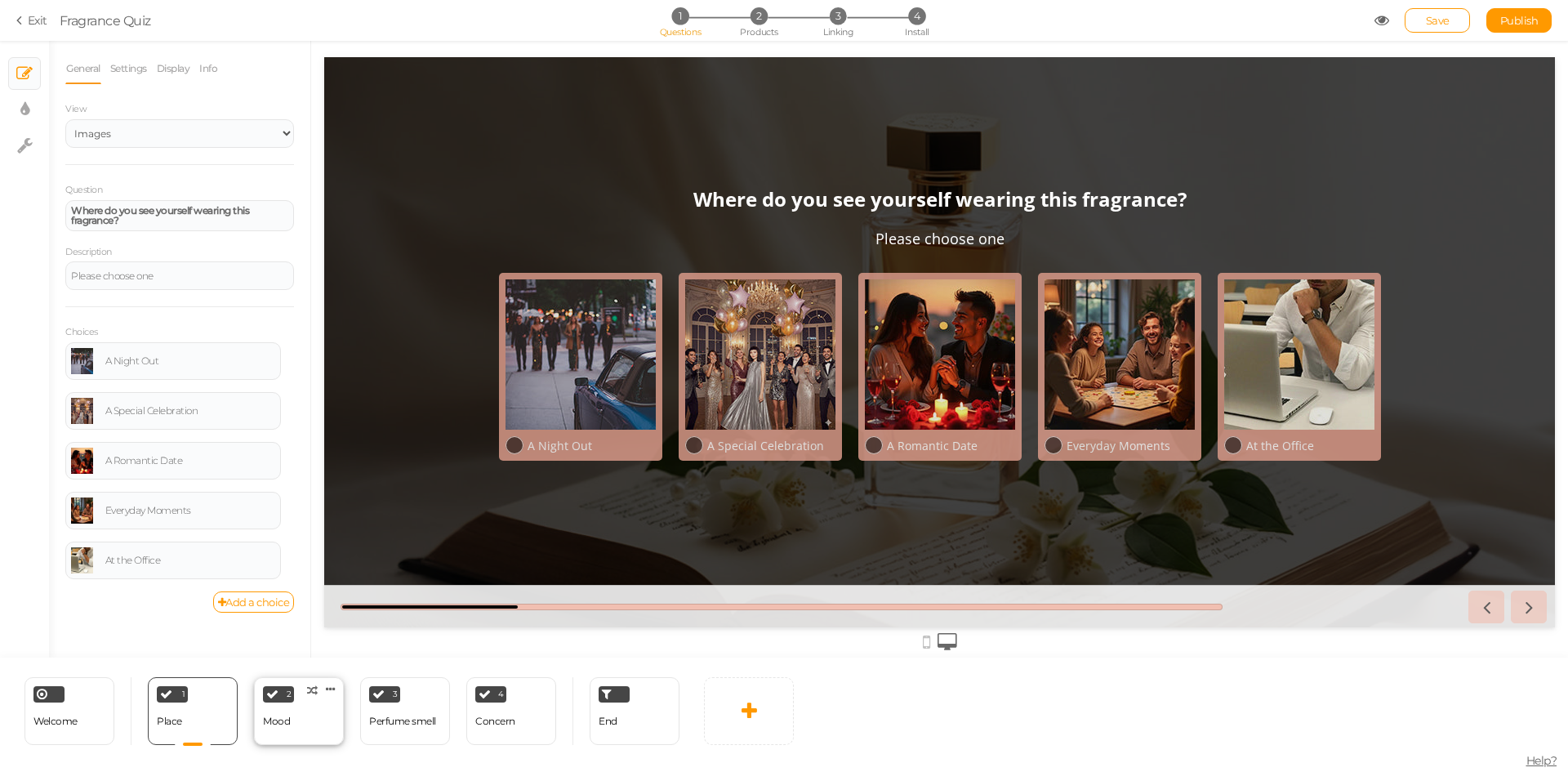
click at [308, 732] on div "2 Mood × Define the conditions to show this slide. Clone Change type Delete" at bounding box center [299, 711] width 90 height 67
select select "2"
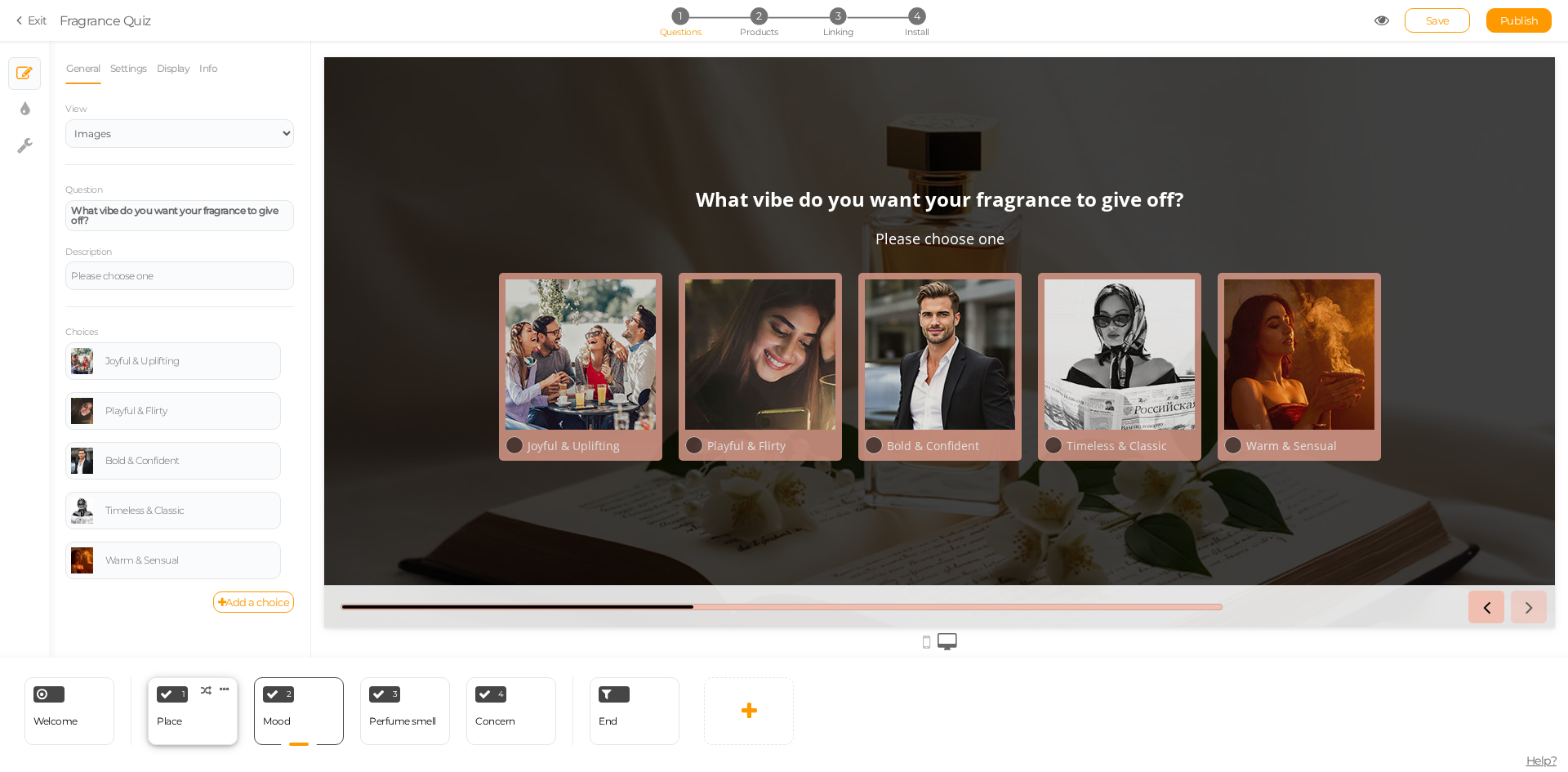
click at [207, 721] on div "1 Place × Define the conditions to show this slide. Clone Change type Delete" at bounding box center [192, 711] width 90 height 67
select select "2"
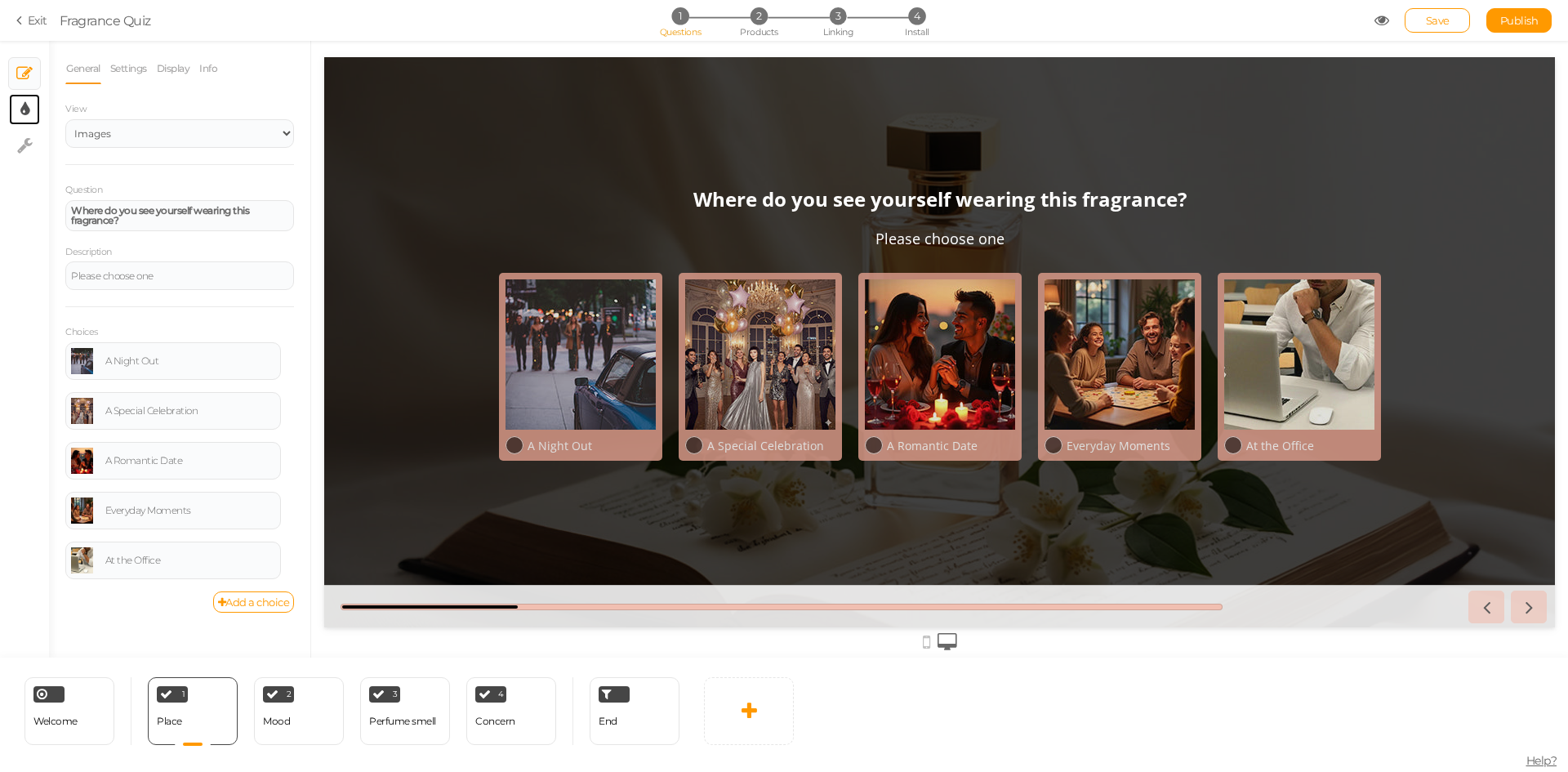
click at [24, 109] on icon at bounding box center [24, 109] width 9 height 16
select select "2"
select select "opensans"
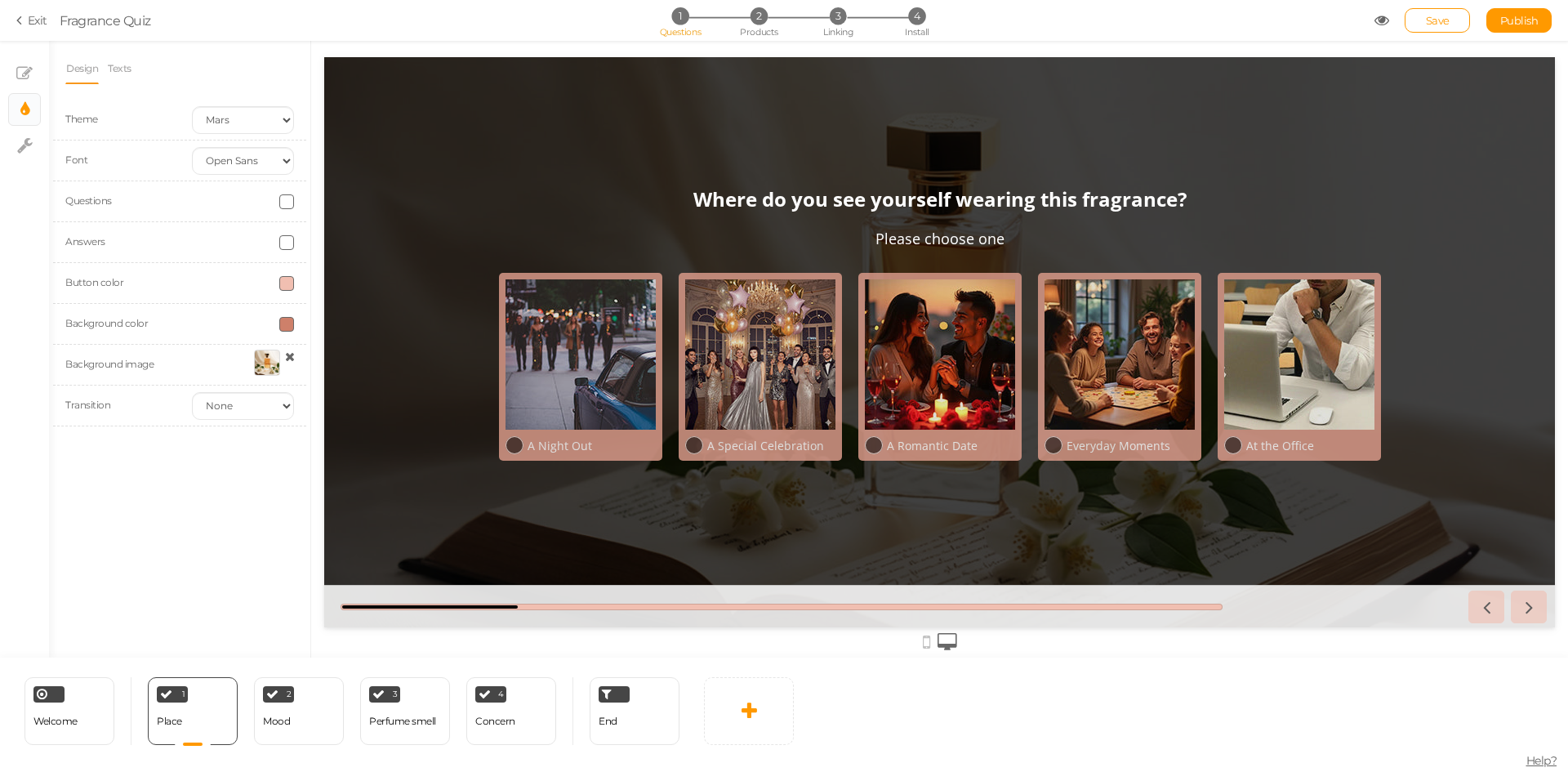
click at [271, 361] on div at bounding box center [267, 362] width 26 height 26
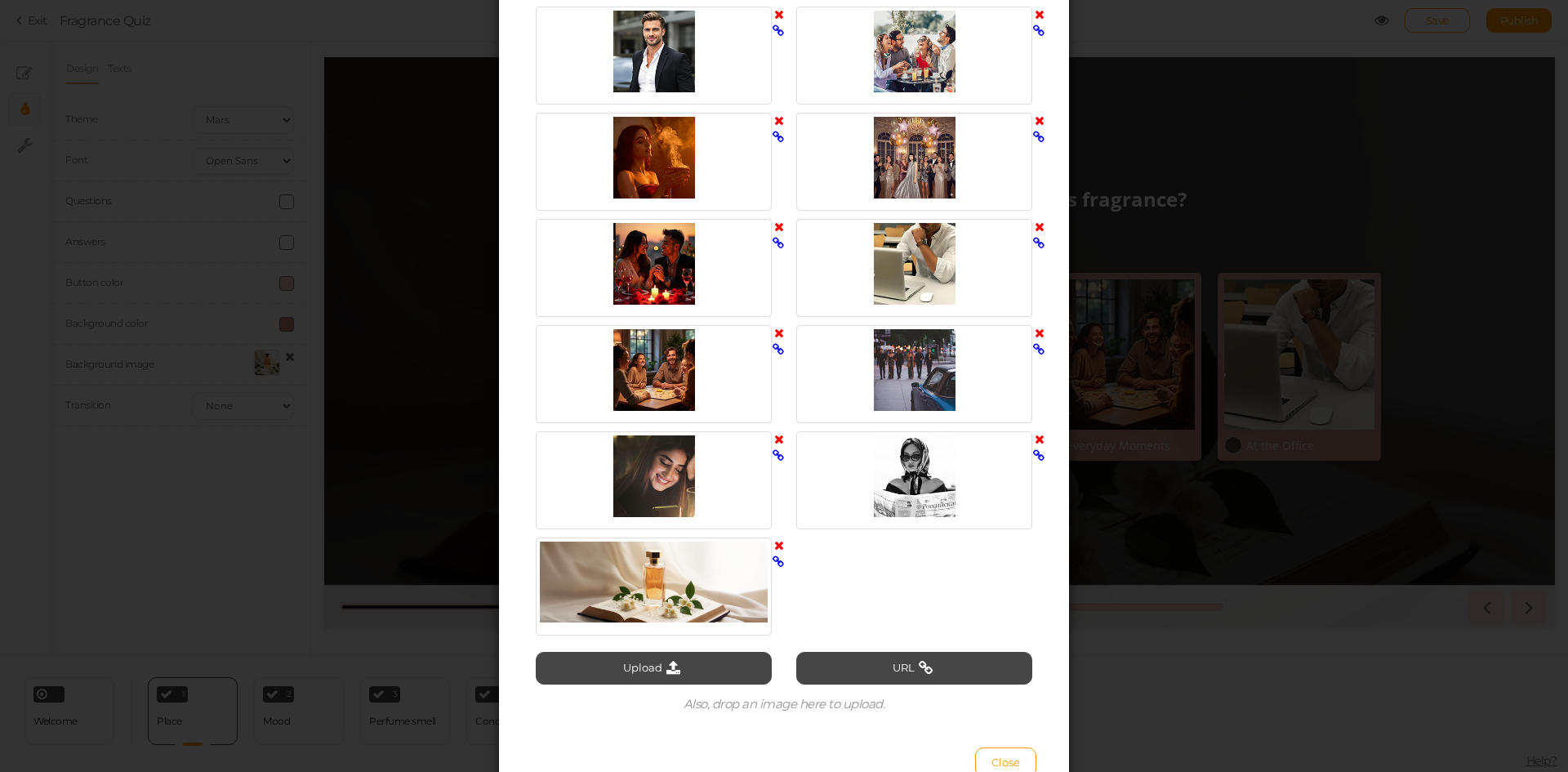
scroll to position [1144, 0]
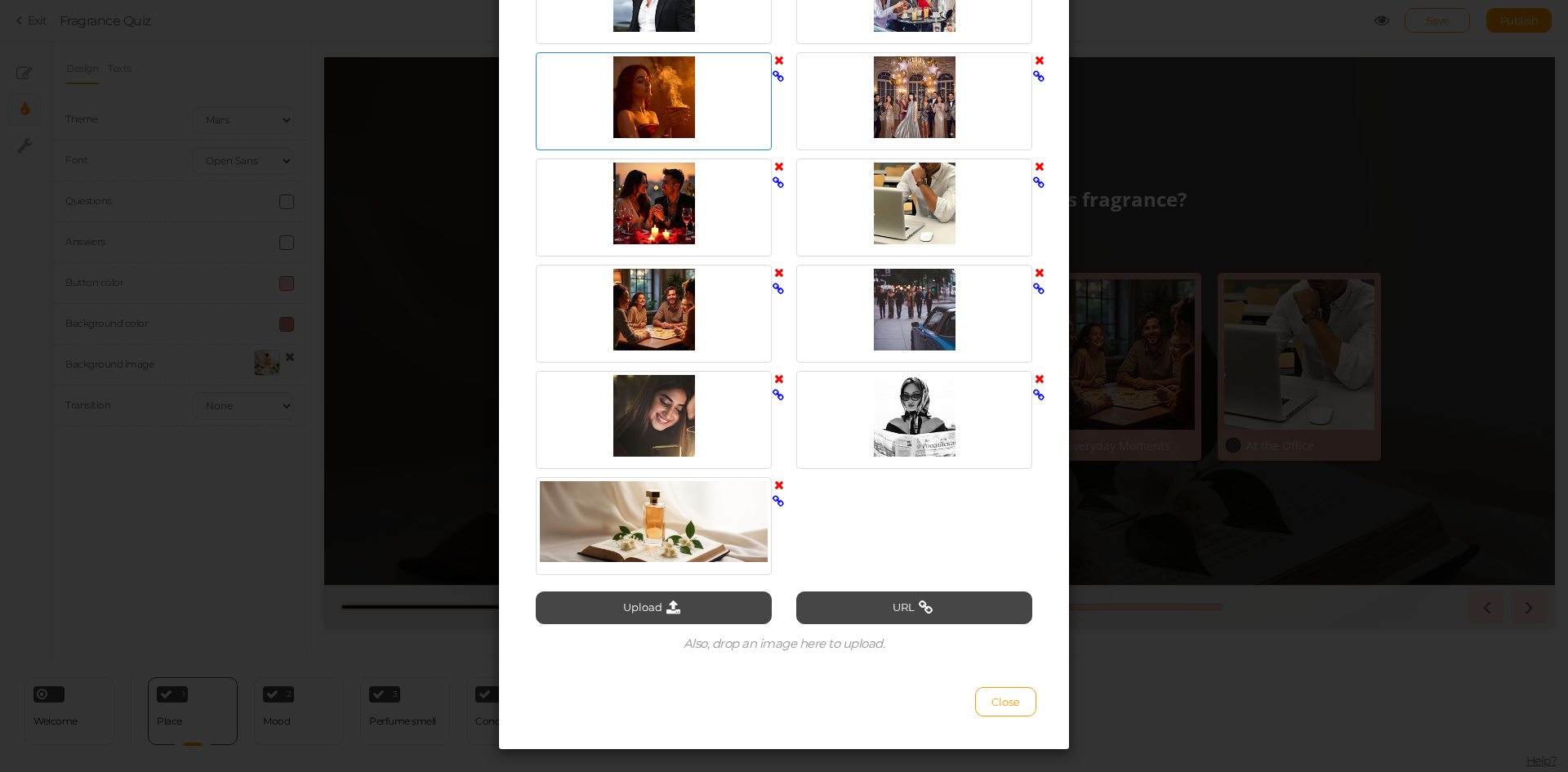
click at [643, 101] on div at bounding box center [653, 96] width 227 height 82
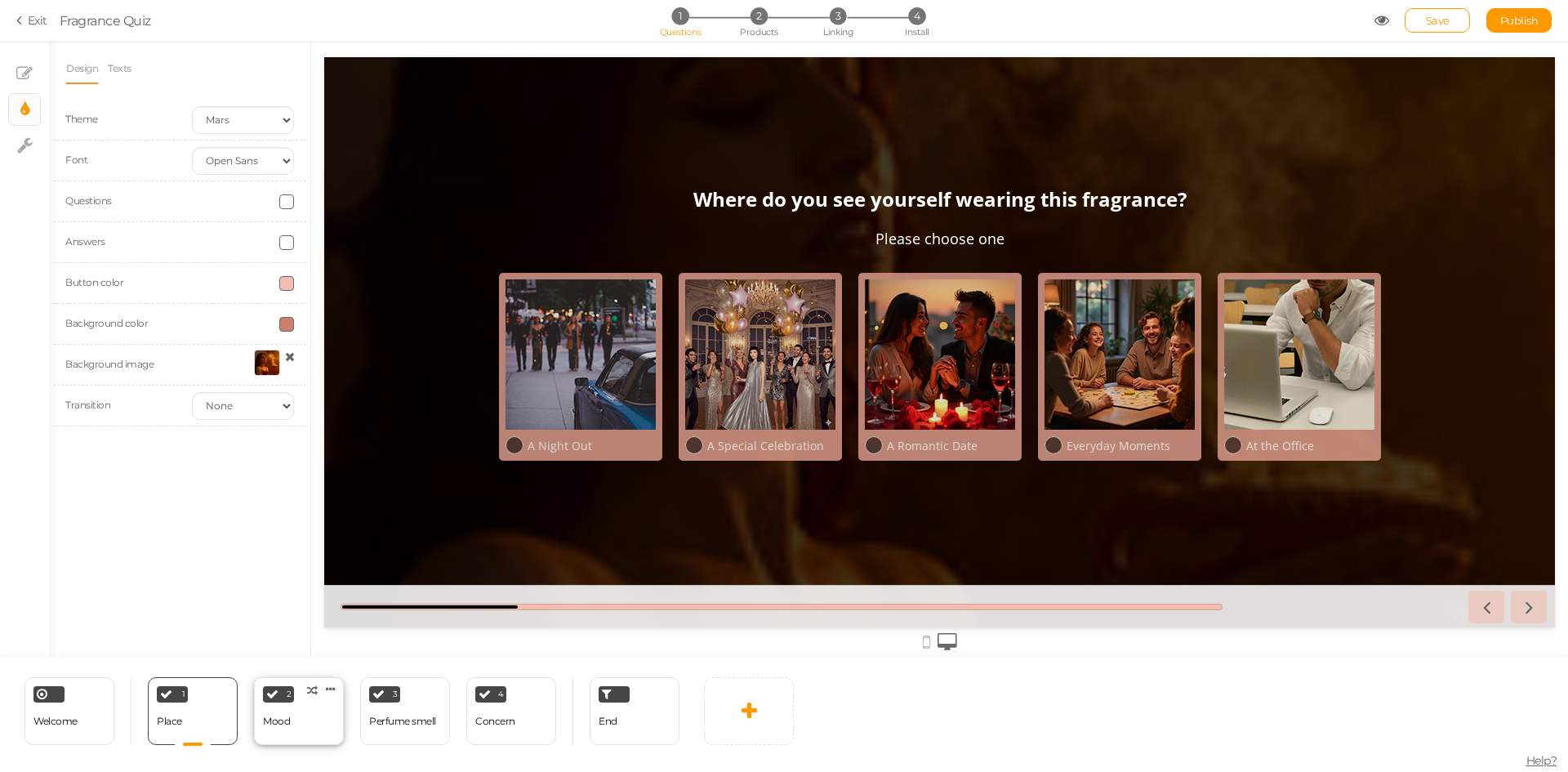
click at [300, 721] on div "2 Mood × Define the conditions to show this slide. Clone Change type Delete" at bounding box center [299, 711] width 90 height 67
select select "2"
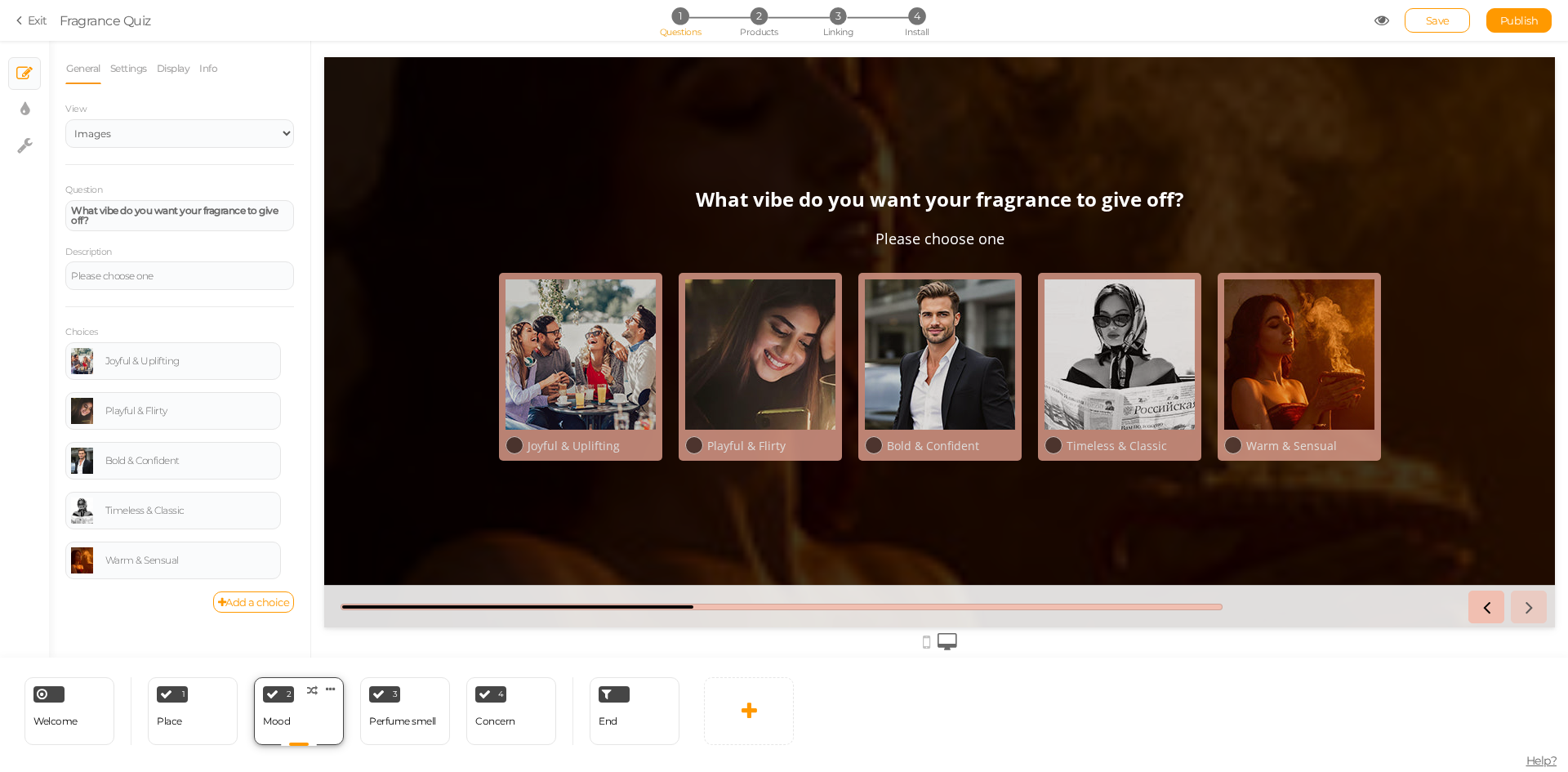
scroll to position [0, 0]
click at [68, 719] on span "Welcome" at bounding box center [56, 721] width 44 height 13
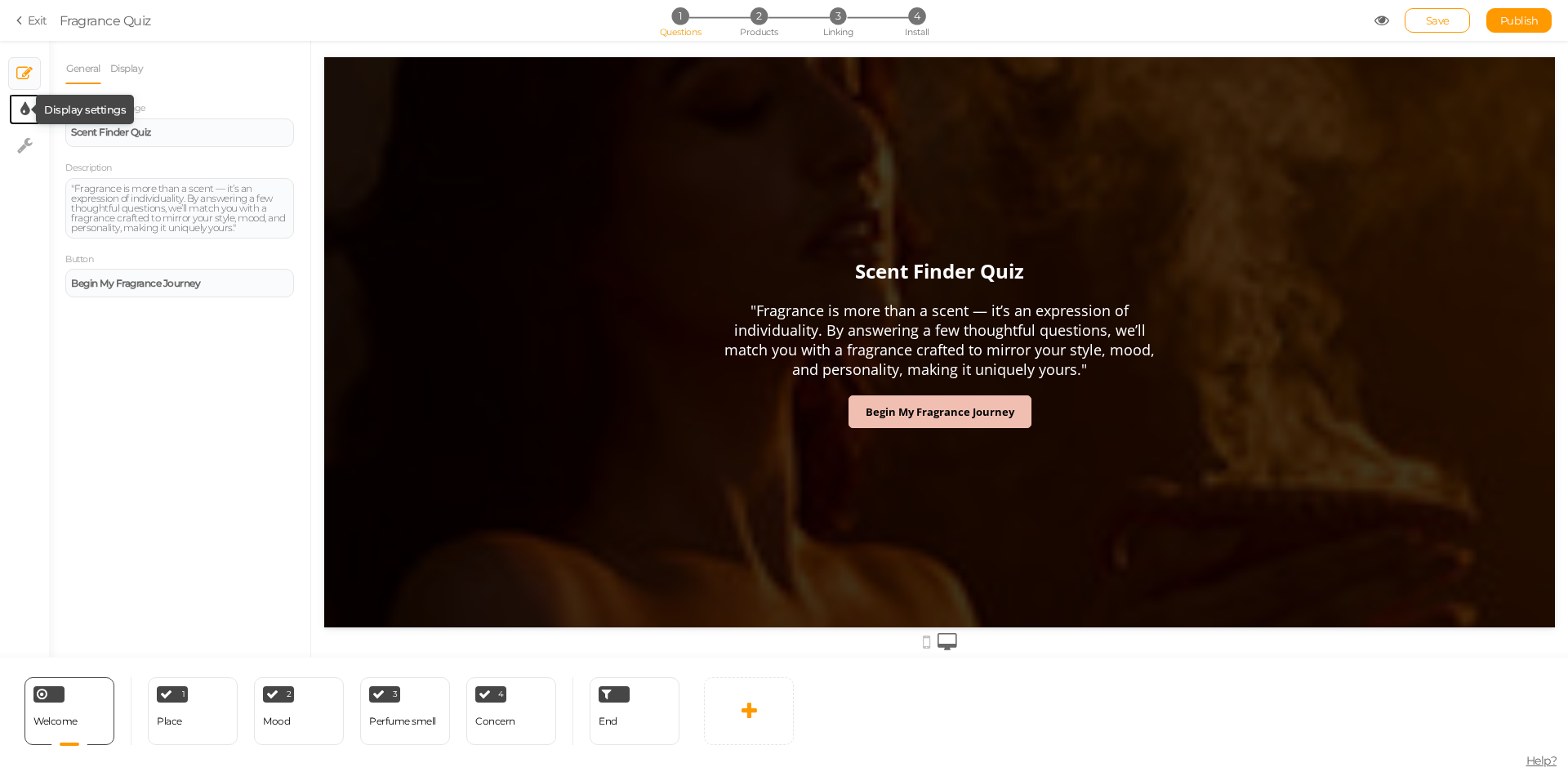
click at [29, 117] on icon at bounding box center [24, 109] width 9 height 16
select select "2"
select select "opensans"
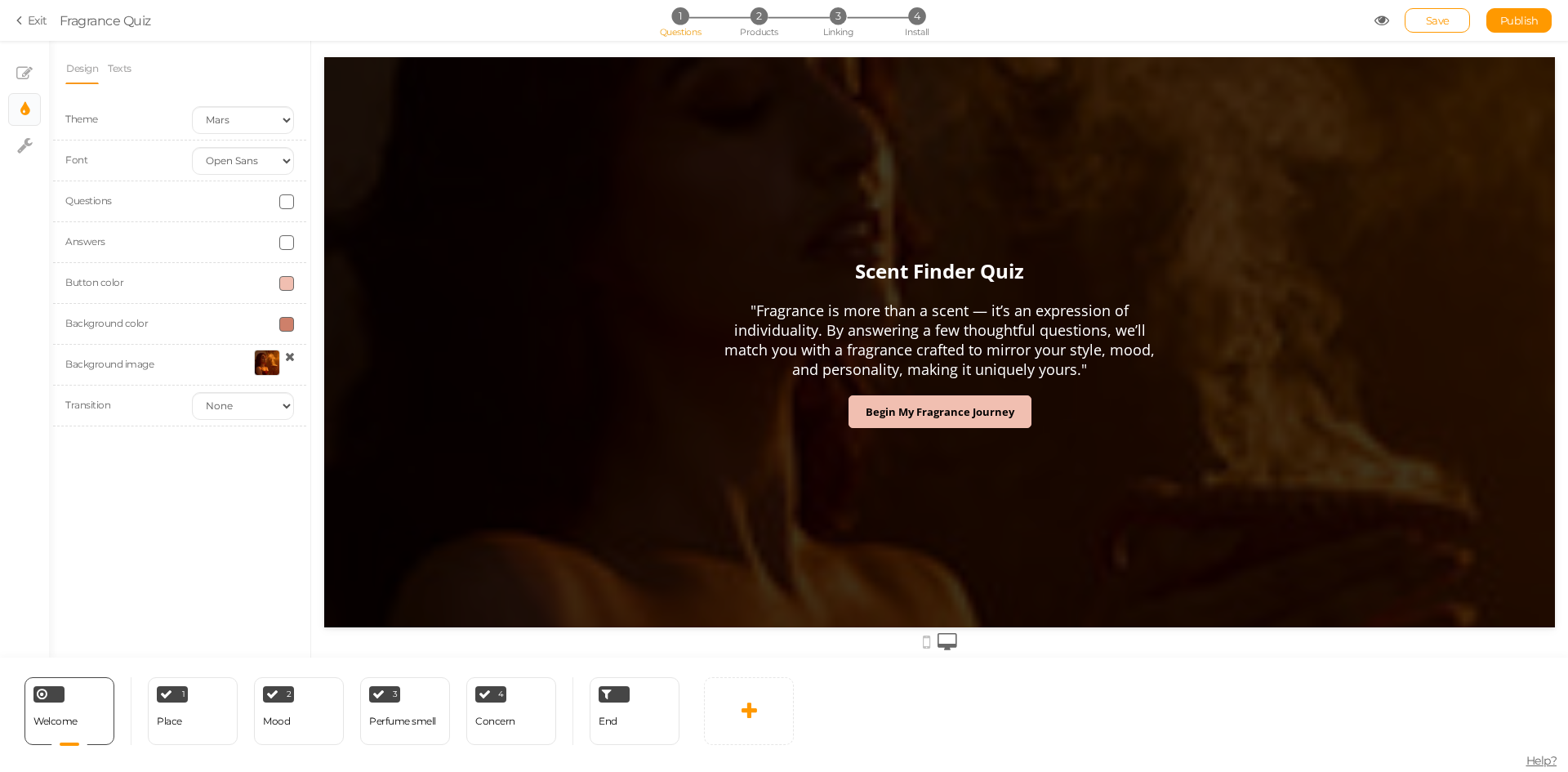
click at [262, 356] on div at bounding box center [267, 362] width 26 height 26
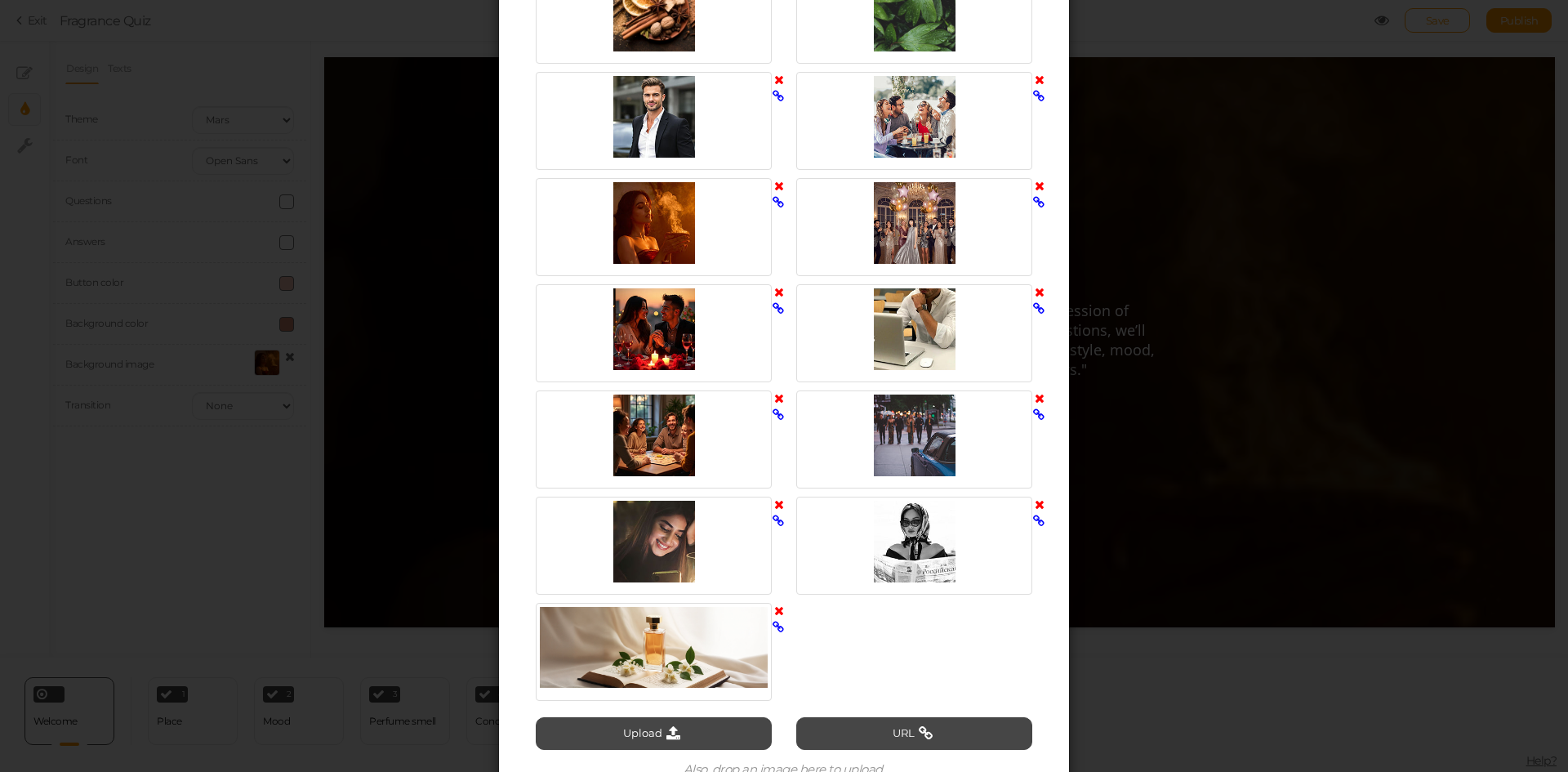
scroll to position [1062, 0]
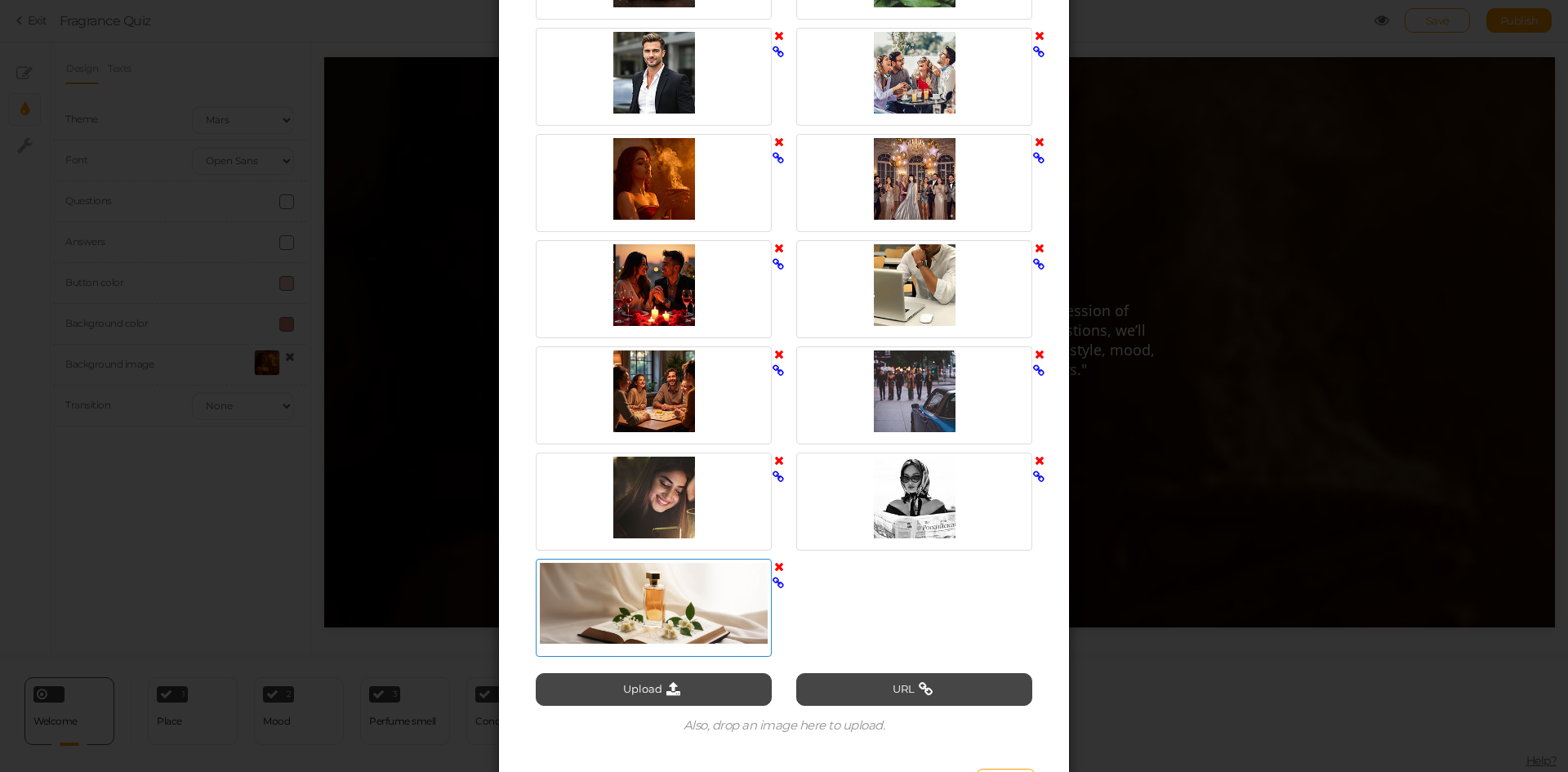
click at [604, 608] on div at bounding box center [653, 603] width 227 height 82
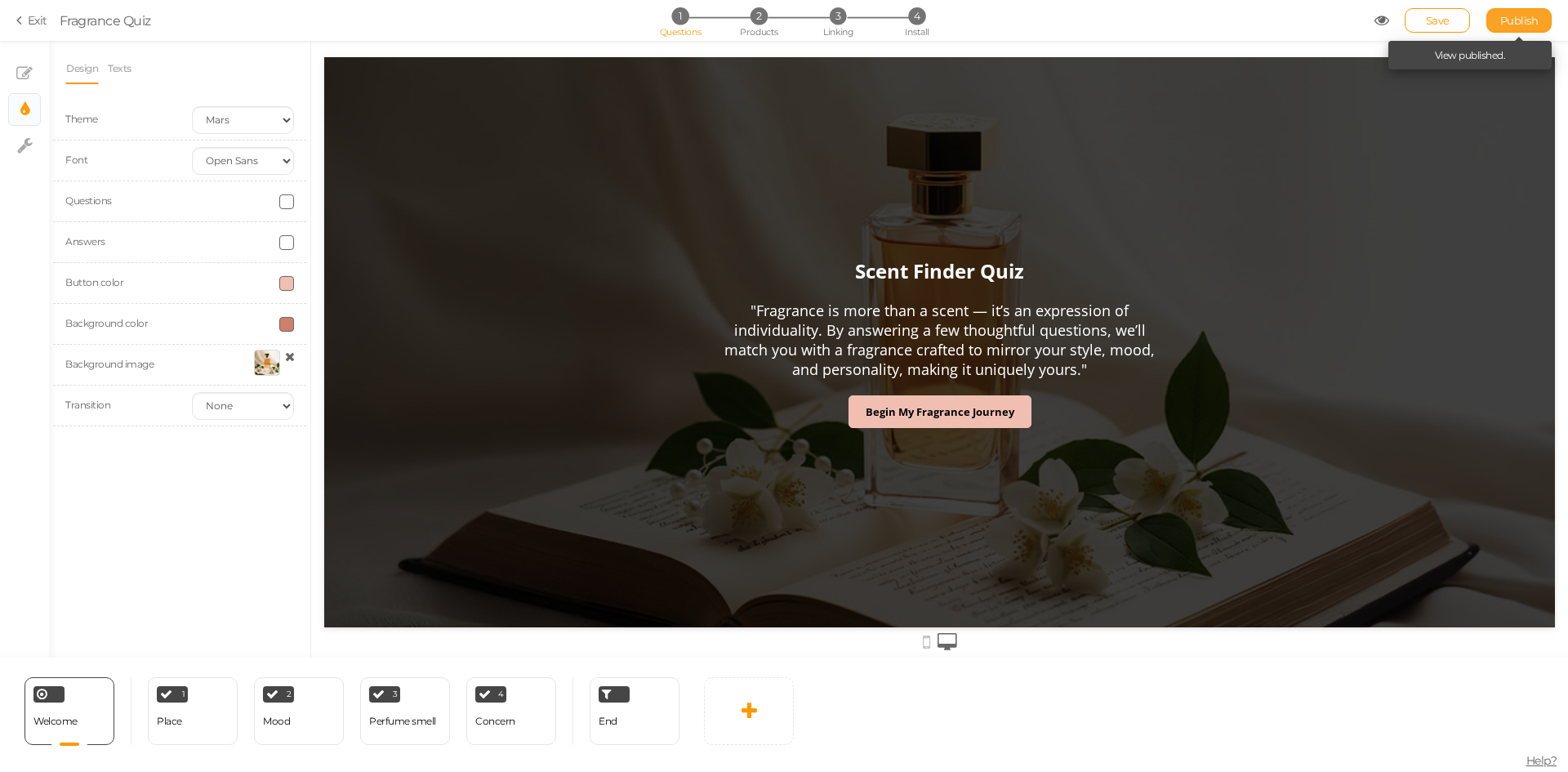
click at [1517, 26] on span "Publish" at bounding box center [1520, 20] width 39 height 13
click at [19, 70] on icon at bounding box center [24, 73] width 16 height 16
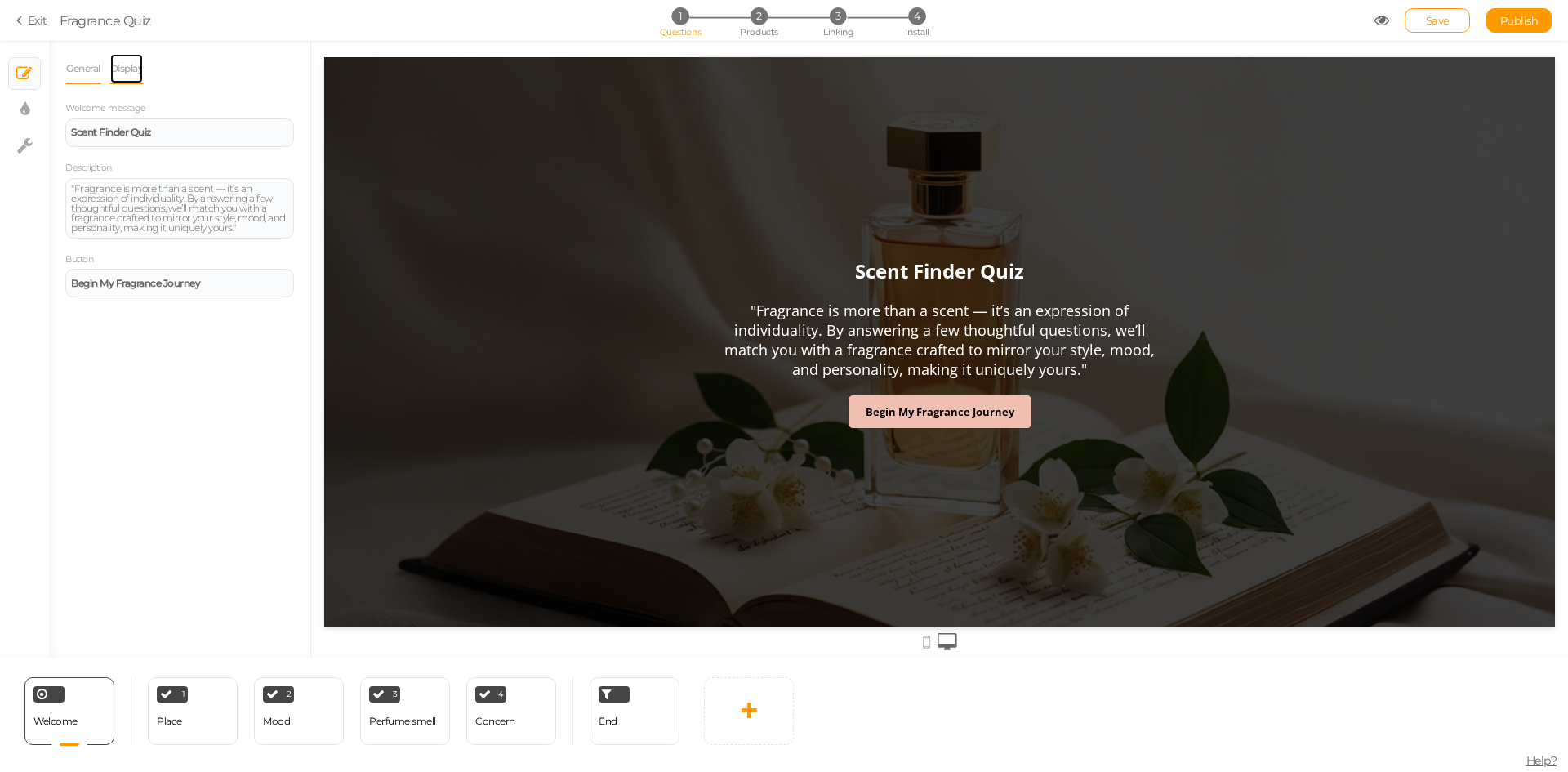
click at [131, 76] on link "Display" at bounding box center [127, 68] width 35 height 31
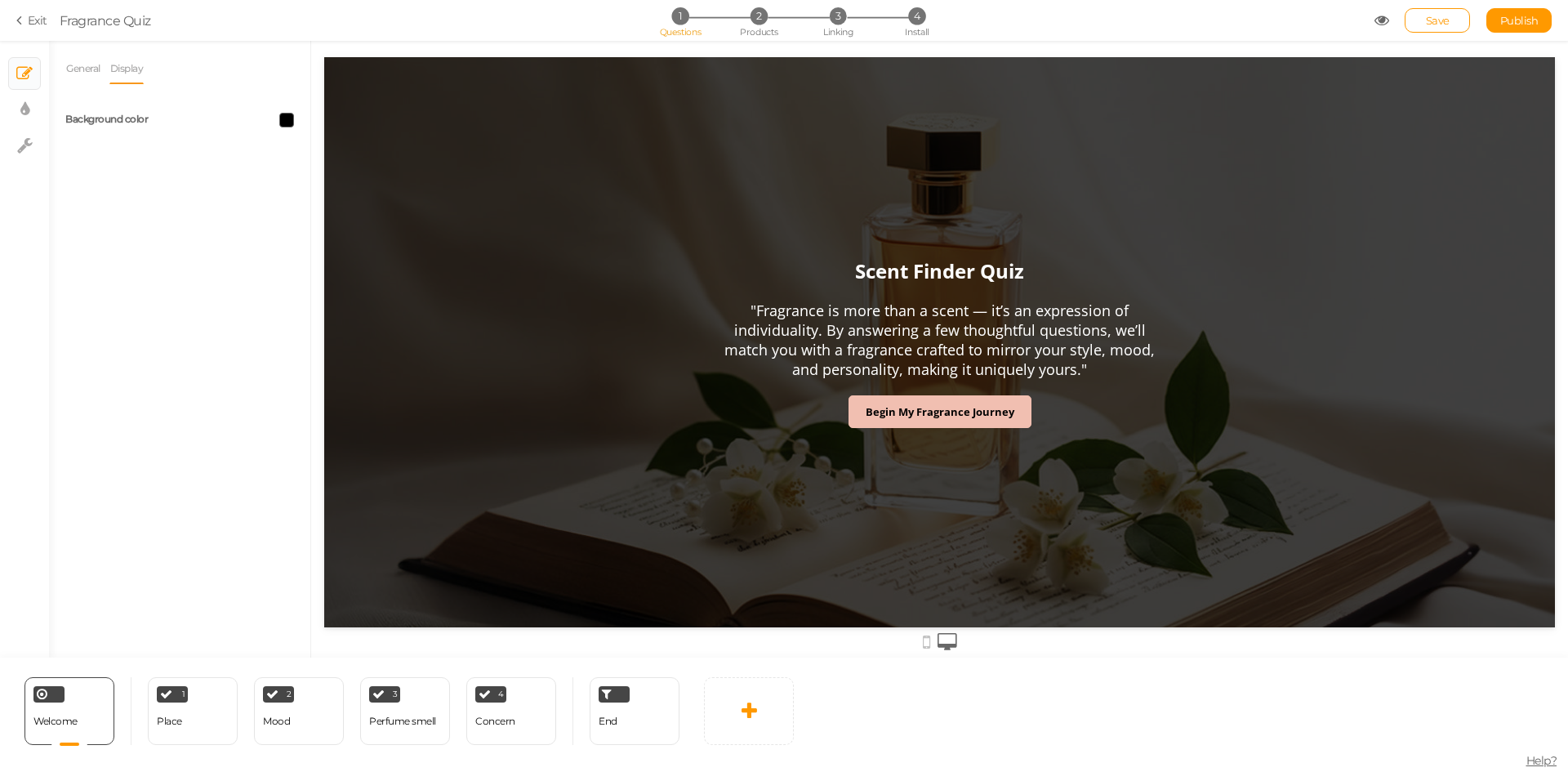
click at [289, 120] on span at bounding box center [286, 120] width 14 height 14
click at [314, 227] on div "#000 ×" at bounding box center [332, 189] width 105 height 120
click at [317, 233] on input "#000" at bounding box center [324, 235] width 82 height 14
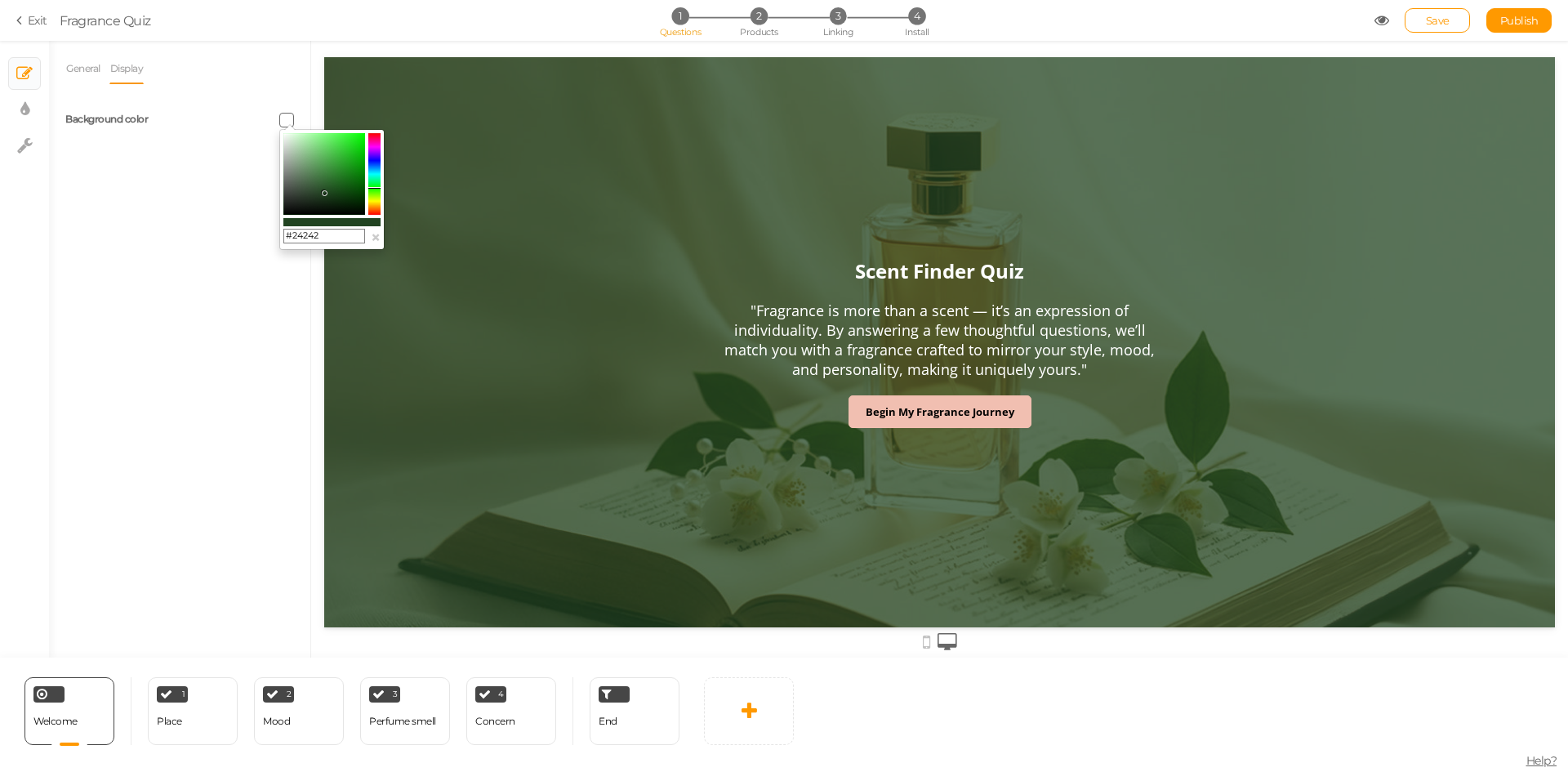
type input "#242423"
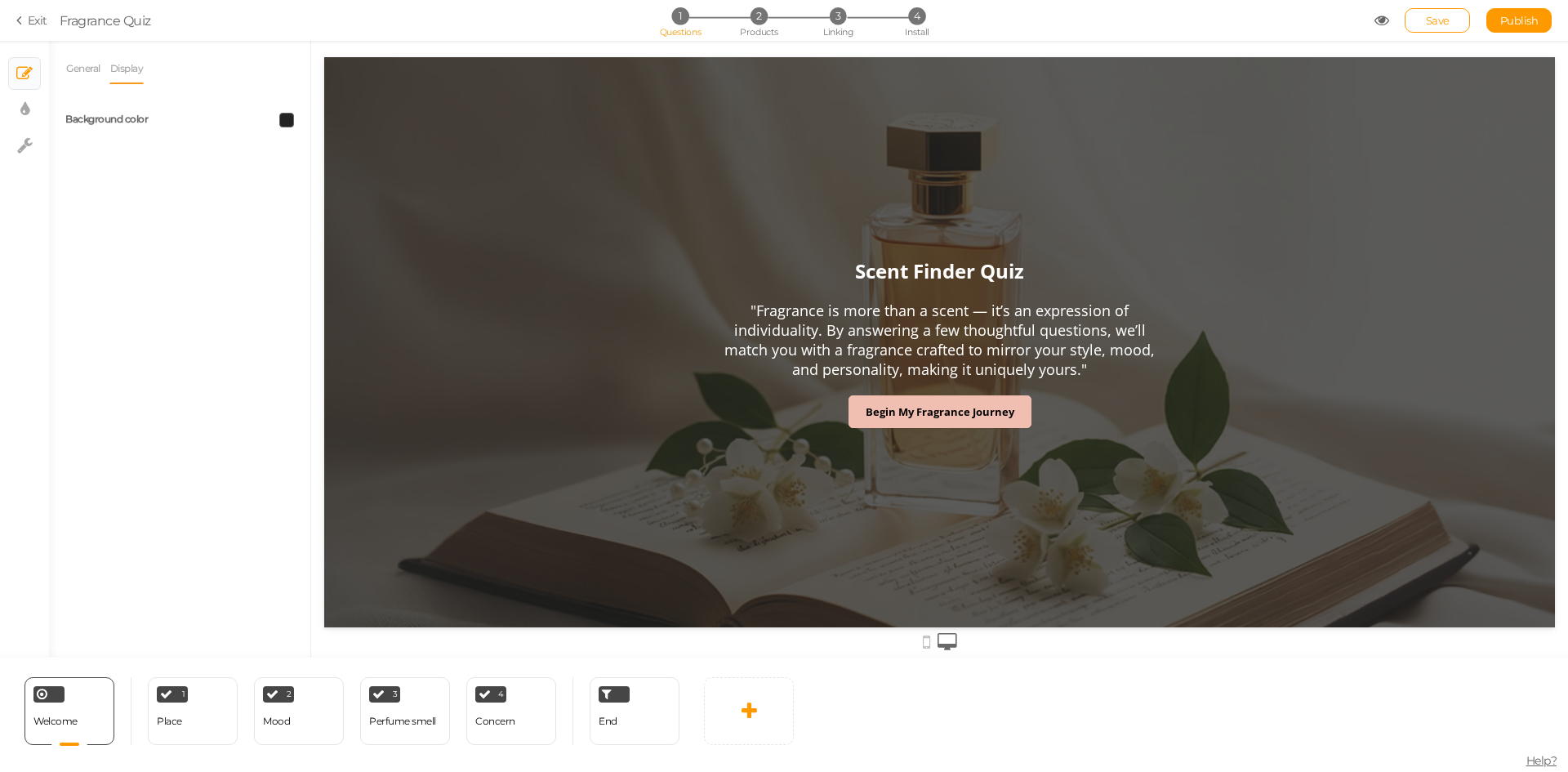
drag, startPoint x: 277, startPoint y: 293, endPoint x: 269, endPoint y: 263, distance: 31.0
click at [269, 263] on div "General Display Welcome message Scent Finder Quiz Description "Fragrance is mor…" at bounding box center [179, 355] width 261 height 604
click at [1520, 13] on span "Publish" at bounding box center [1520, 20] width 39 height 13
click at [1514, 17] on span "Publish" at bounding box center [1520, 20] width 39 height 13
drag, startPoint x: 853, startPoint y: 272, endPoint x: 1063, endPoint y: 357, distance: 226.6
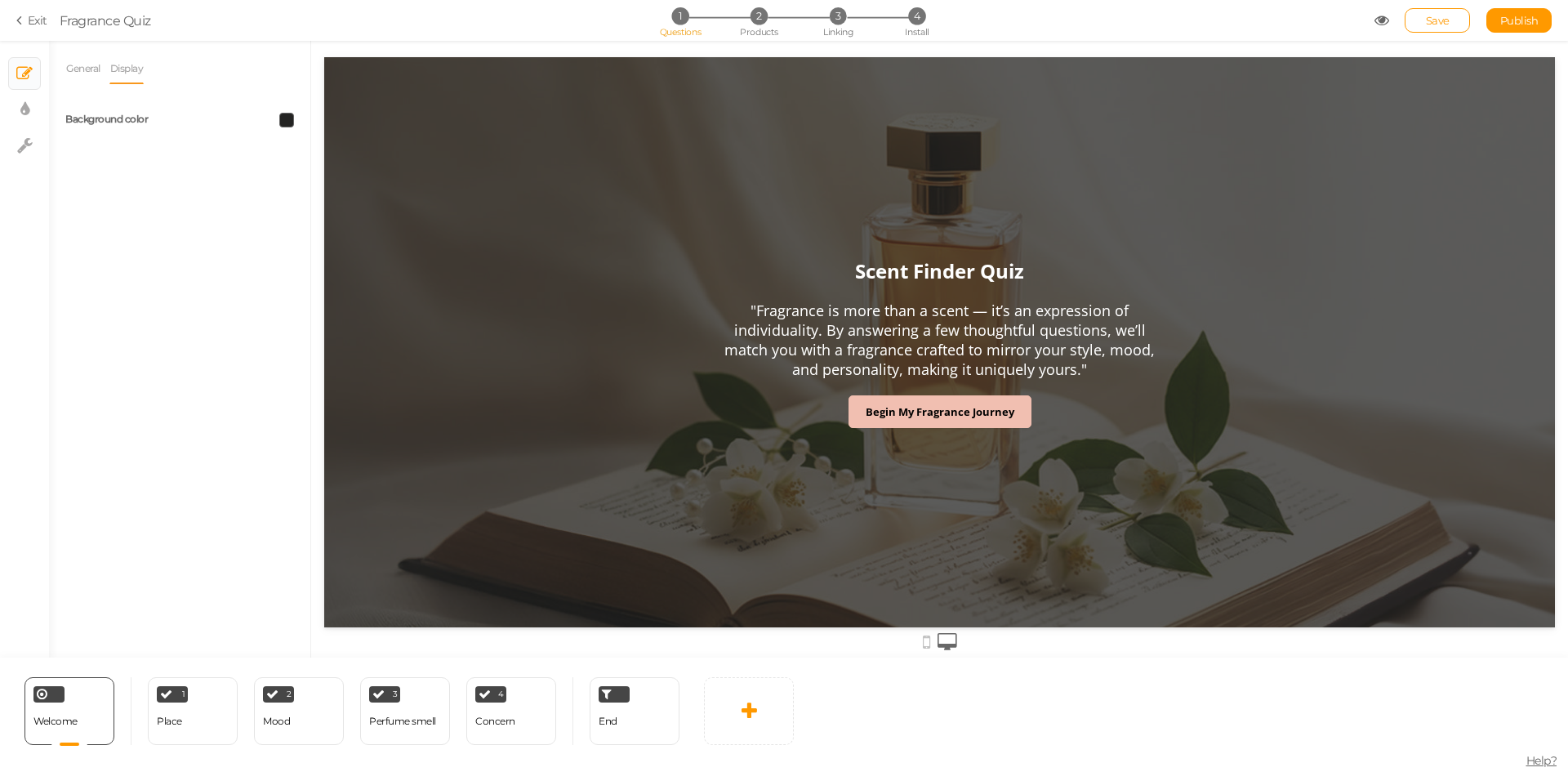
click at [1023, 324] on header "Scent Finder Quiz "Fragrance is more than a scent — it’s an expression of indiv…" at bounding box center [940, 326] width 438 height 138
click at [290, 732] on div "2 Mood × Define the conditions to show this slide. Clone Change type Delete" at bounding box center [299, 711] width 90 height 67
select select "2"
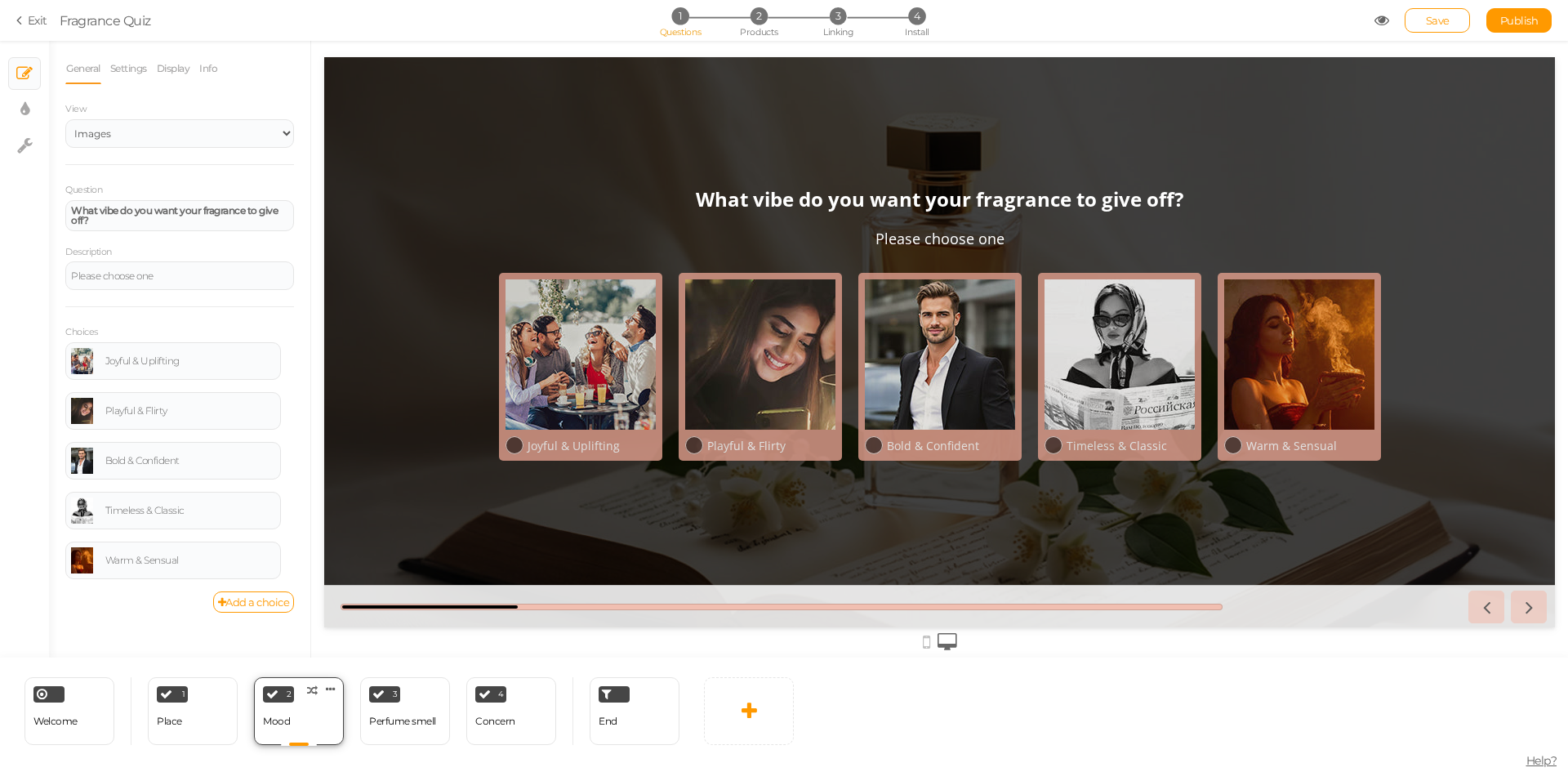
scroll to position [0, 0]
click at [206, 730] on div "1 Place × Define the conditions to show this slide. Clone Change type Delete" at bounding box center [192, 711] width 90 height 67
select select "2"
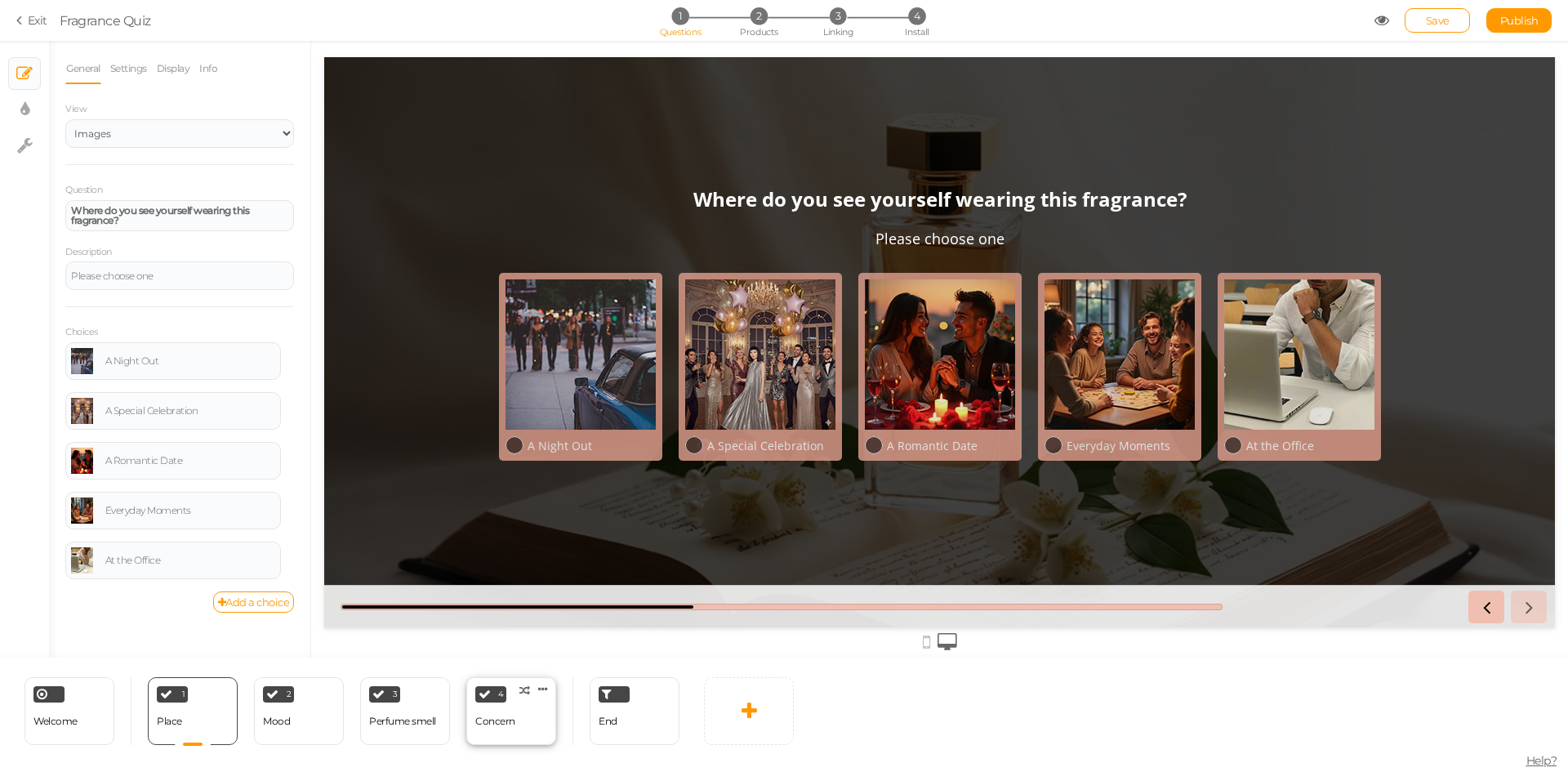
click at [517, 723] on div "4 Concern × Define the conditions to show this slide. Clone Change type Delete" at bounding box center [511, 711] width 90 height 67
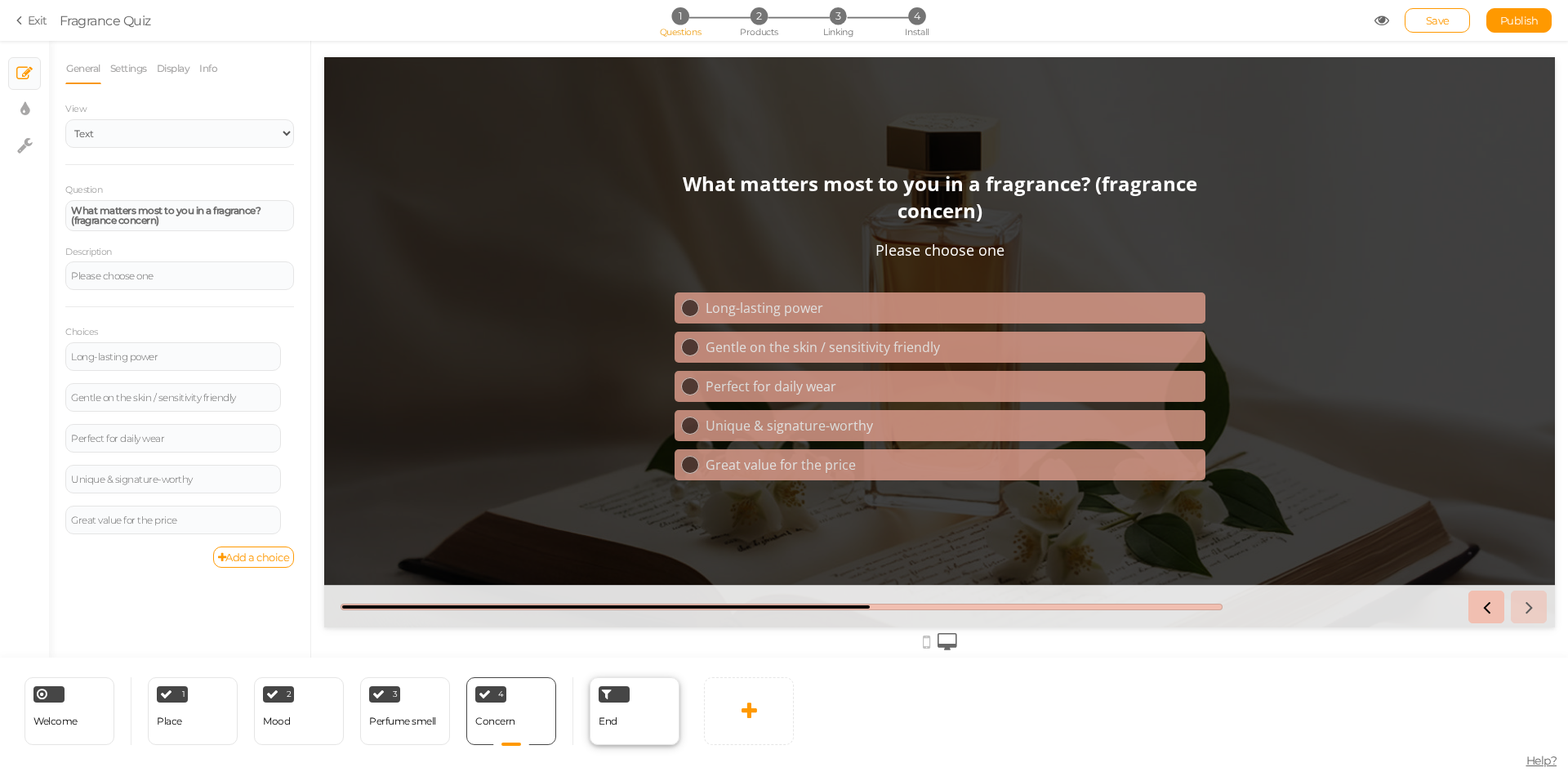
click at [625, 733] on div "End" at bounding box center [634, 711] width 90 height 67
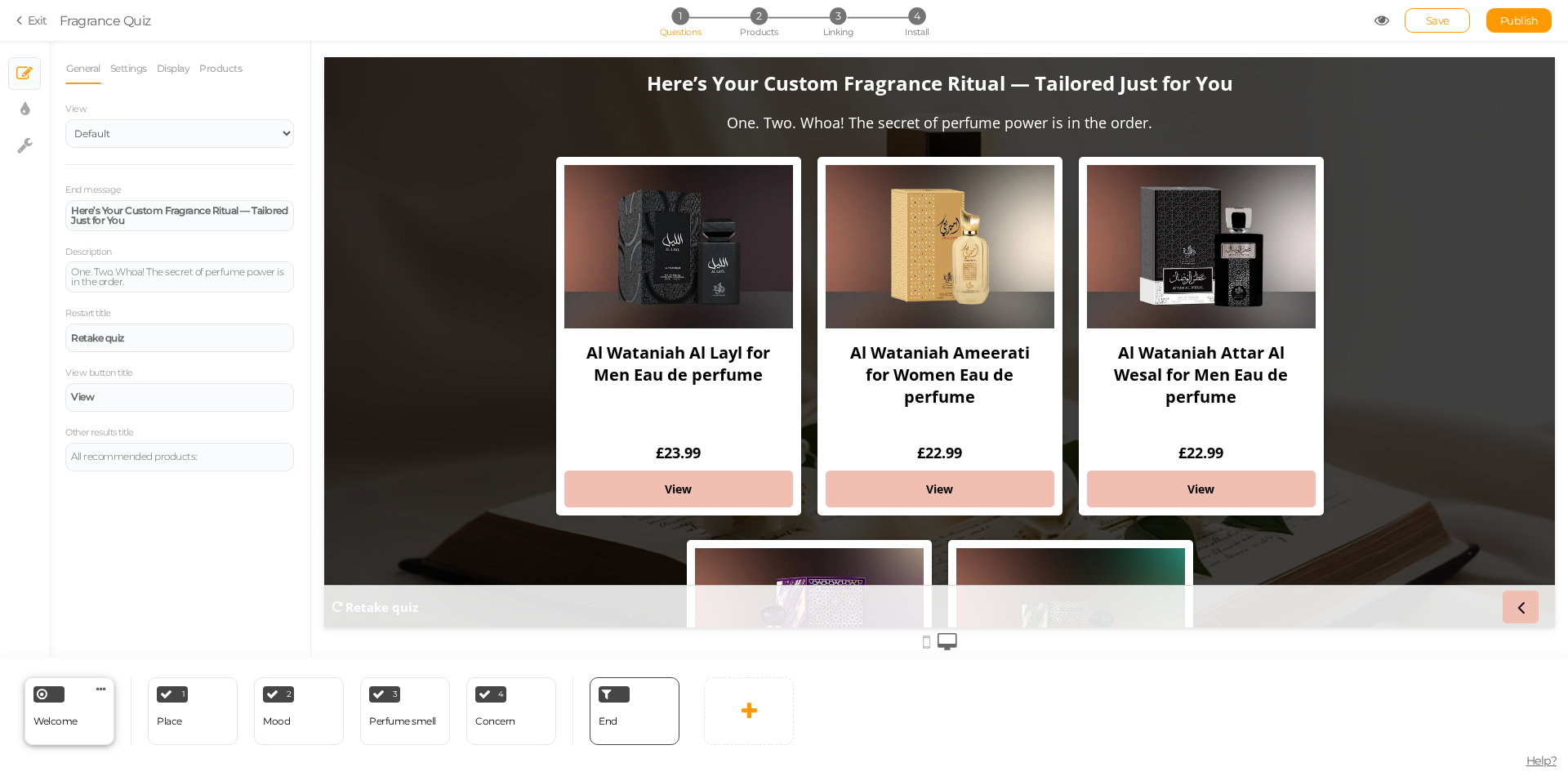
click at [81, 721] on div "Welcome Delete" at bounding box center [68, 711] width 90 height 67
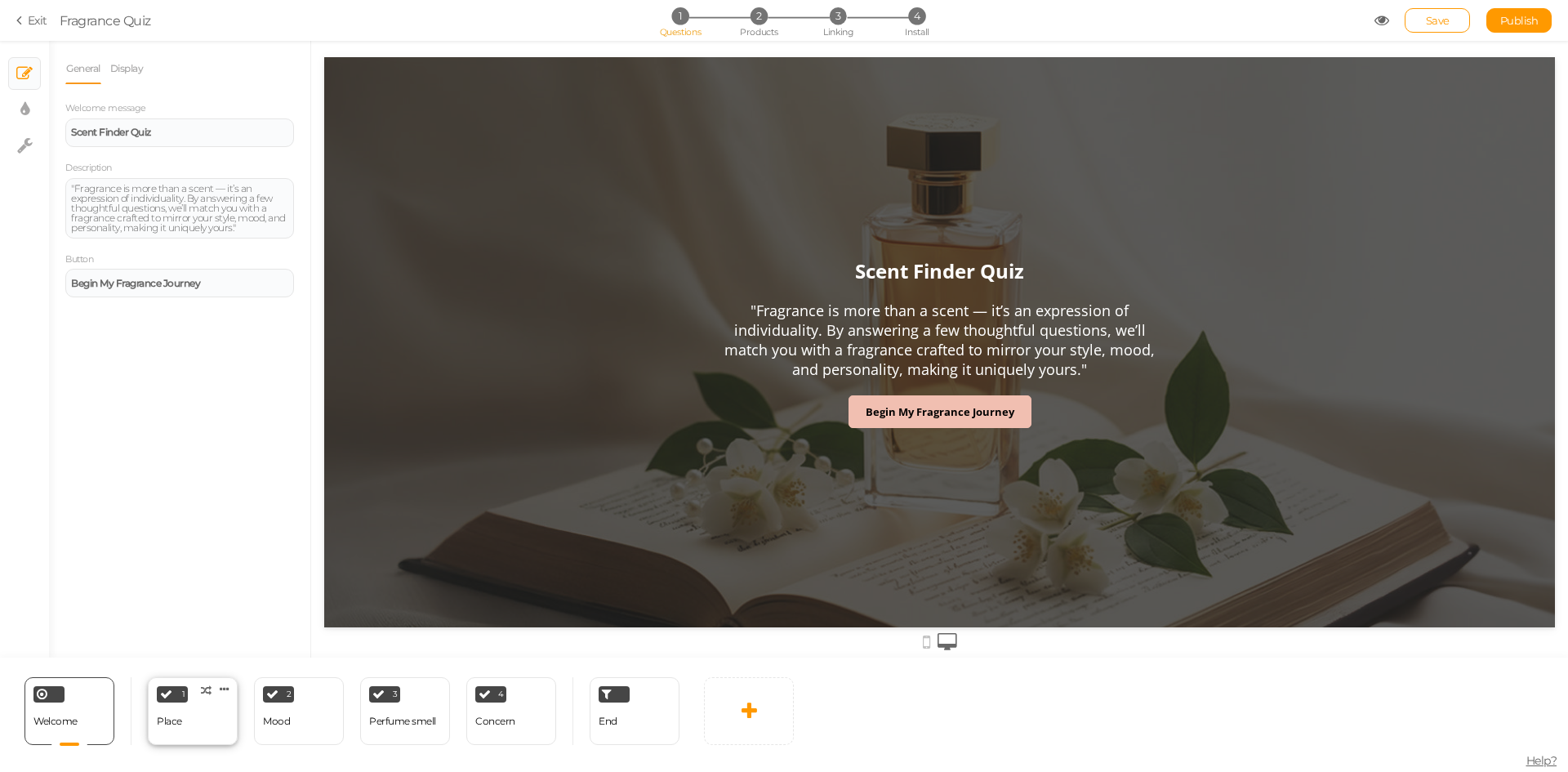
click at [173, 732] on div "Place" at bounding box center [170, 722] width 25 height 29
select select "2"
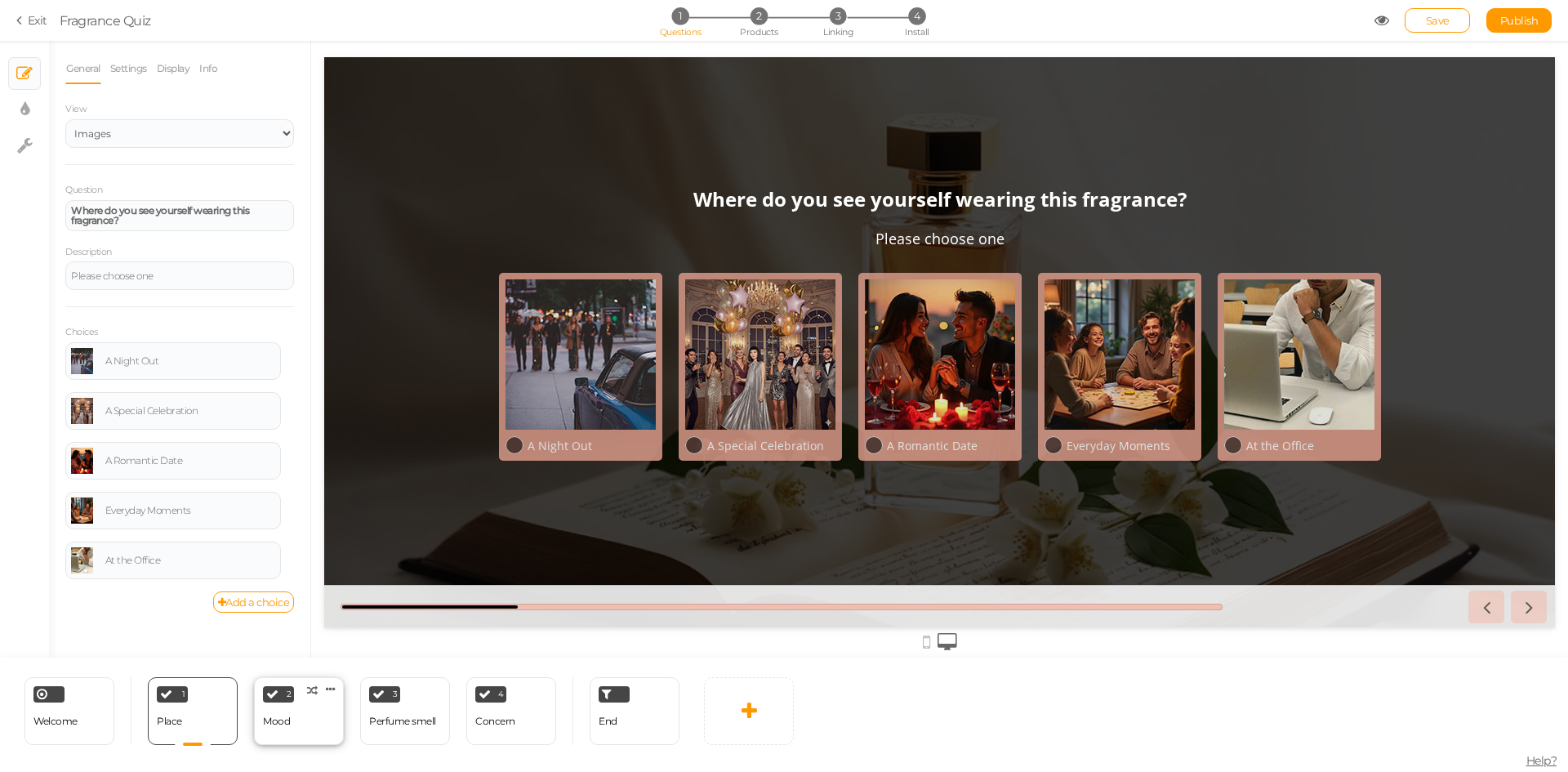
click at [300, 724] on div "2 Mood × Define the conditions to show this slide. Clone Change type Delete" at bounding box center [299, 711] width 90 height 67
select select "2"
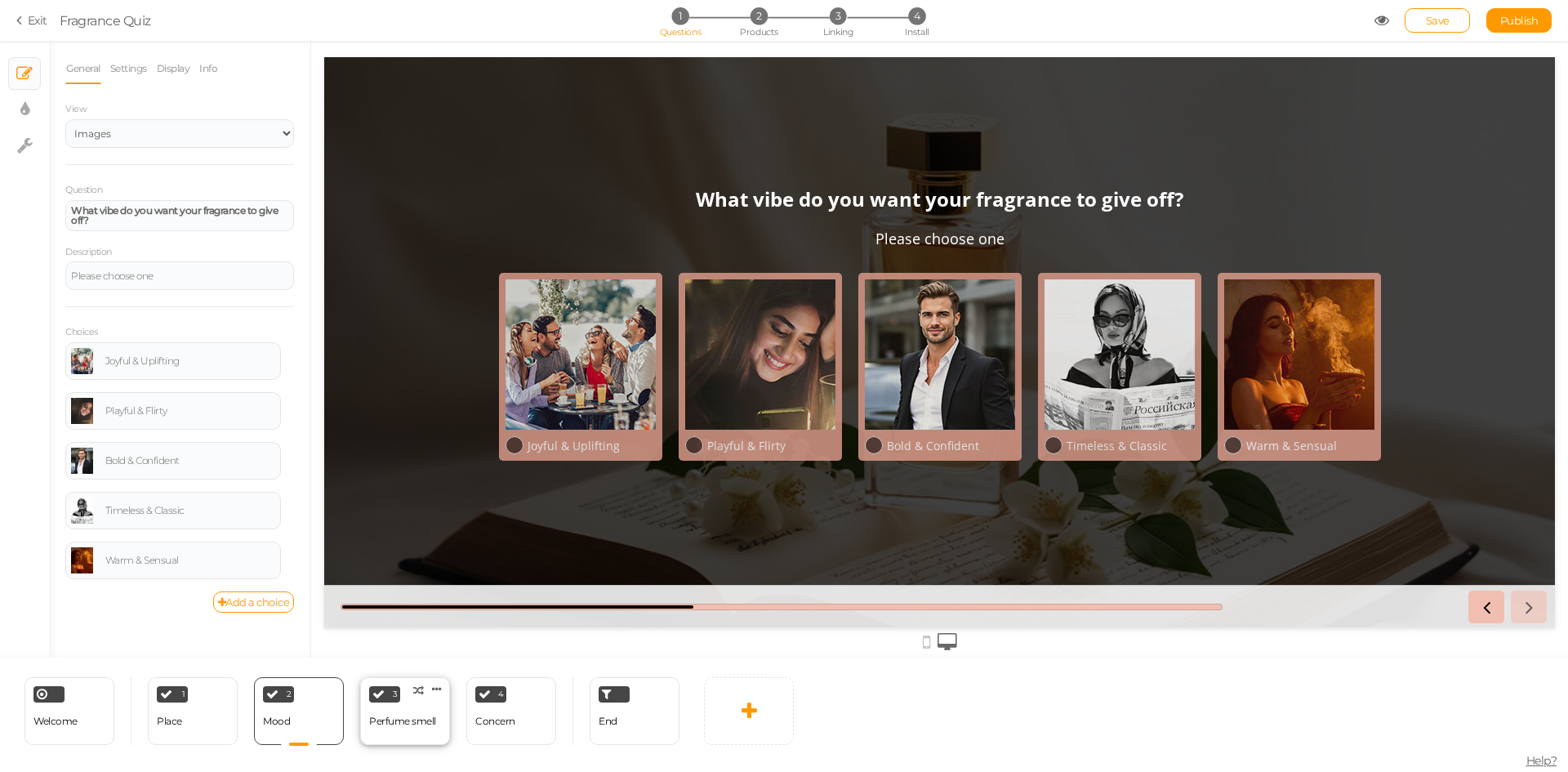
click at [385, 727] on div "Perfume smell" at bounding box center [402, 722] width 66 height 29
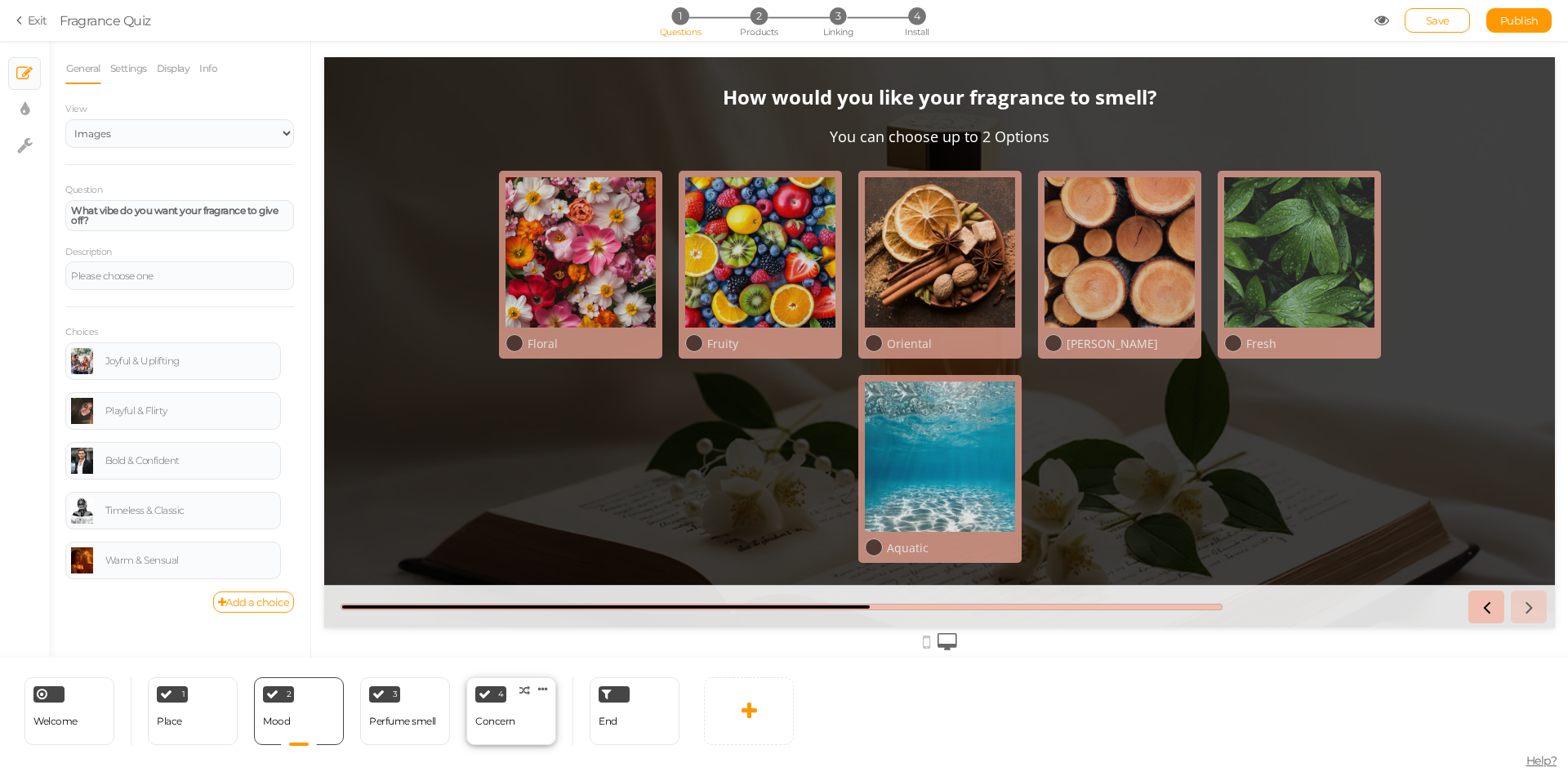
select select "2"
click at [485, 723] on div "Concern" at bounding box center [495, 721] width 40 height 12
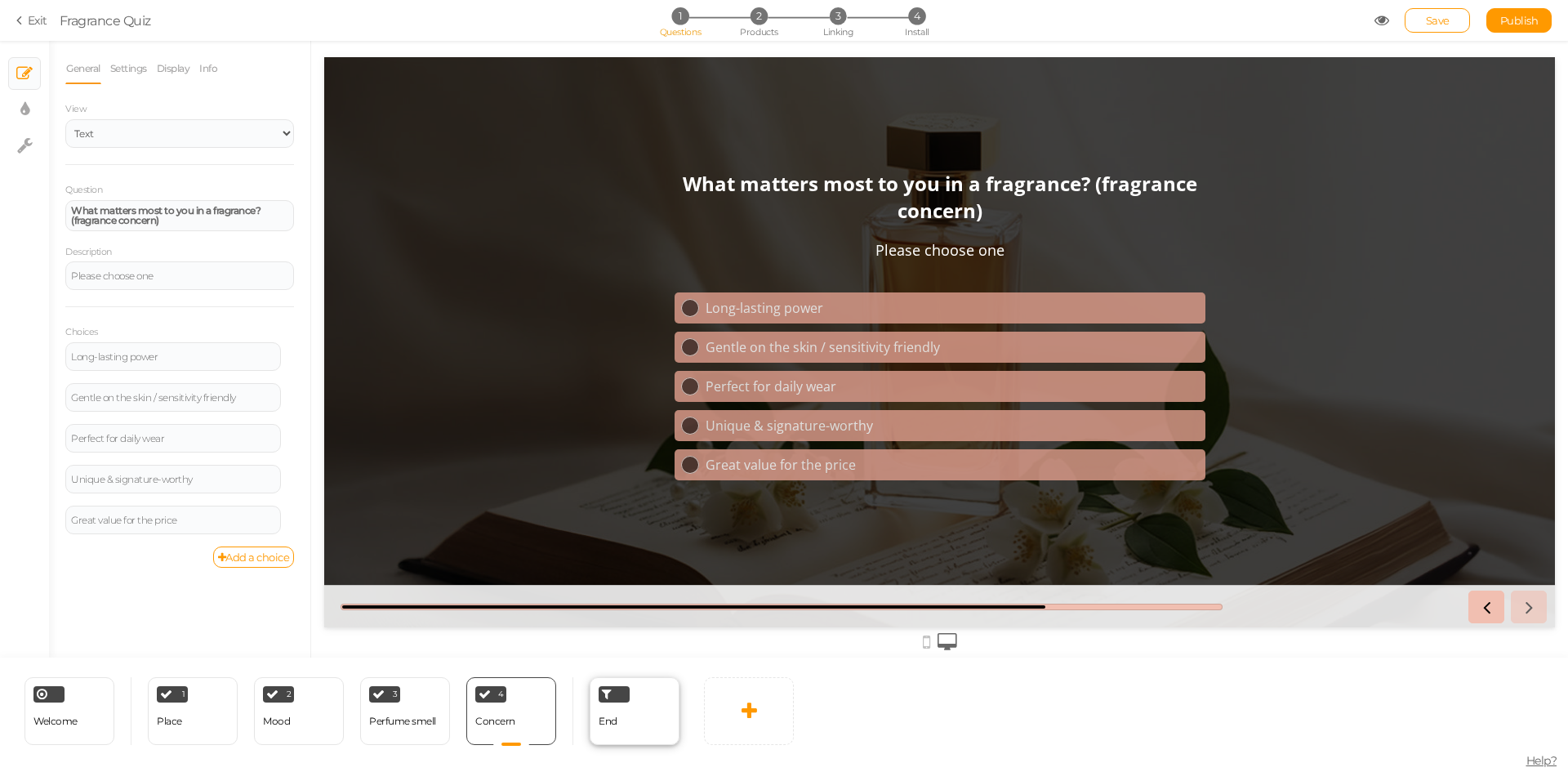
click at [619, 736] on div "End" at bounding box center [634, 711] width 90 height 67
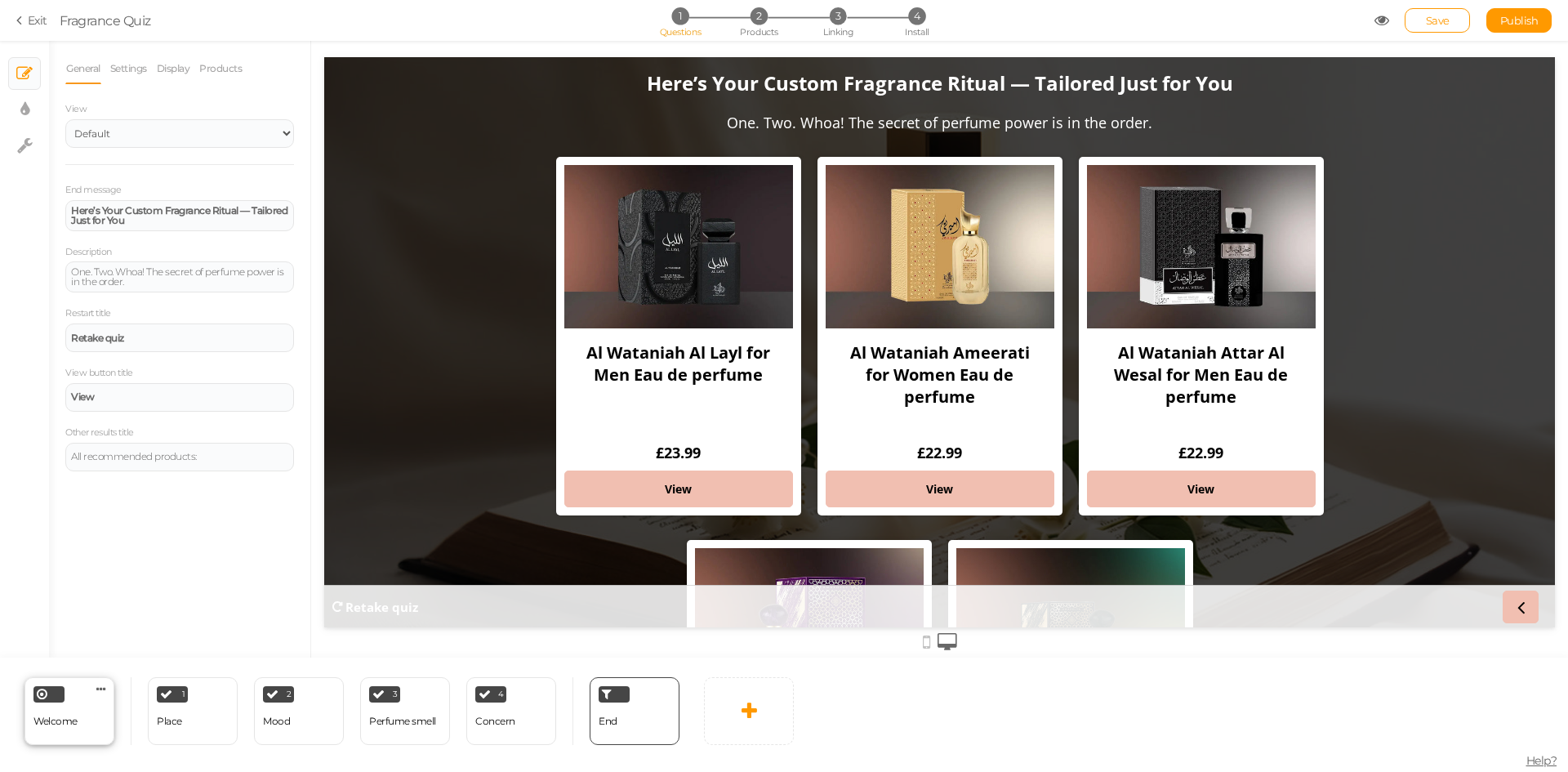
click at [62, 733] on div "Welcome" at bounding box center [56, 722] width 44 height 29
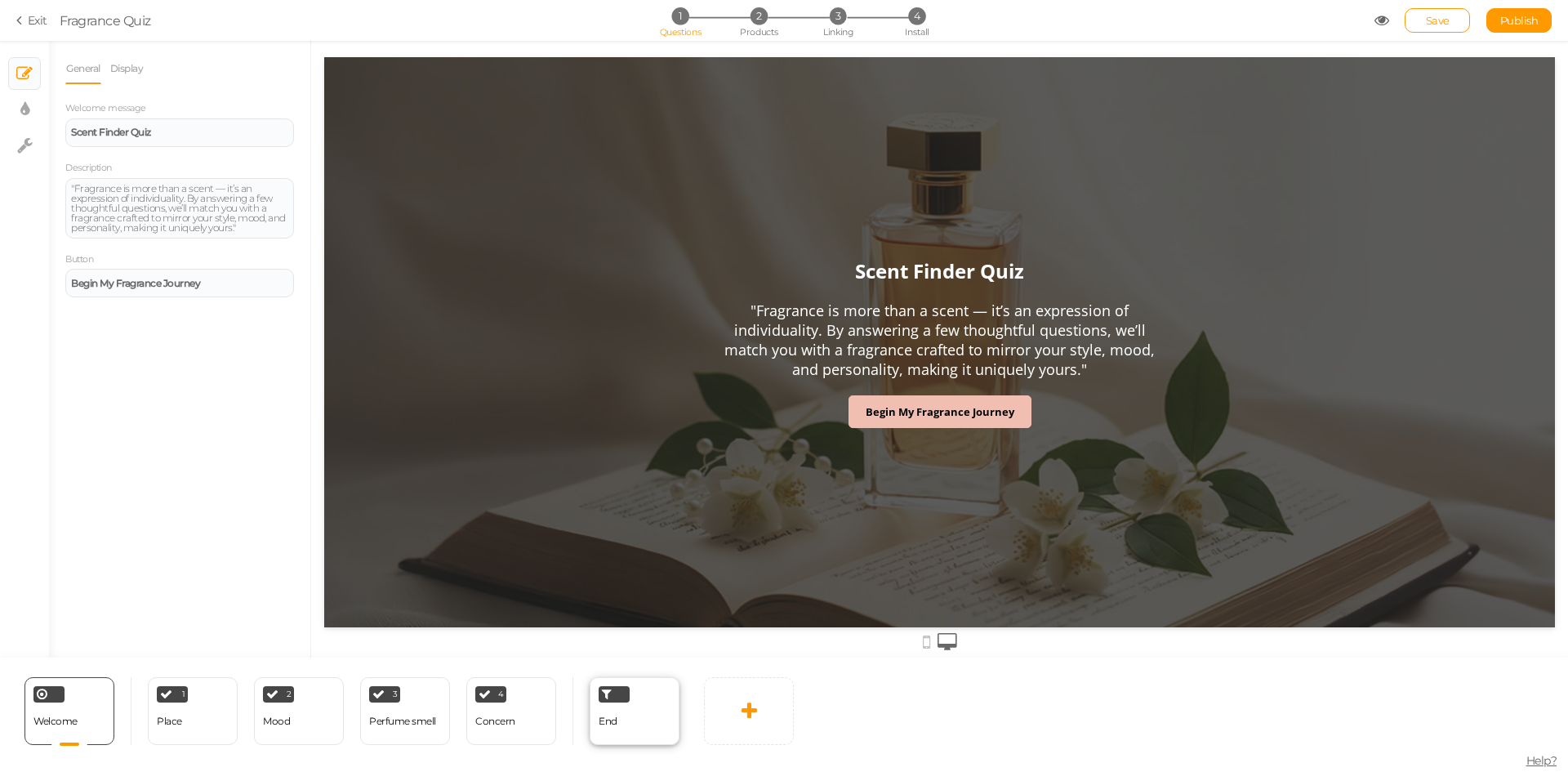
click at [635, 725] on div "End" at bounding box center [634, 711] width 90 height 67
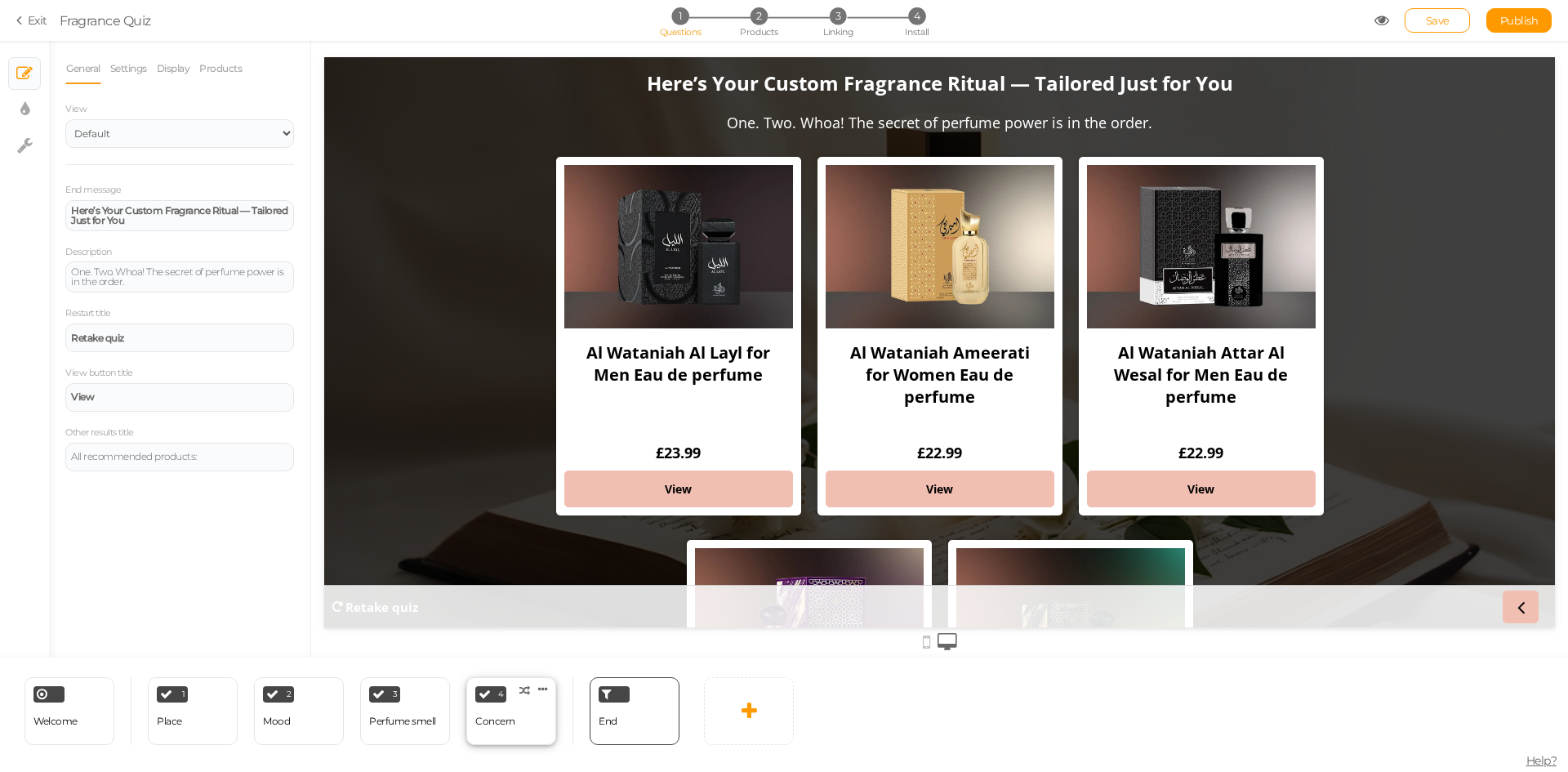
click at [514, 725] on div "Concern" at bounding box center [495, 721] width 40 height 12
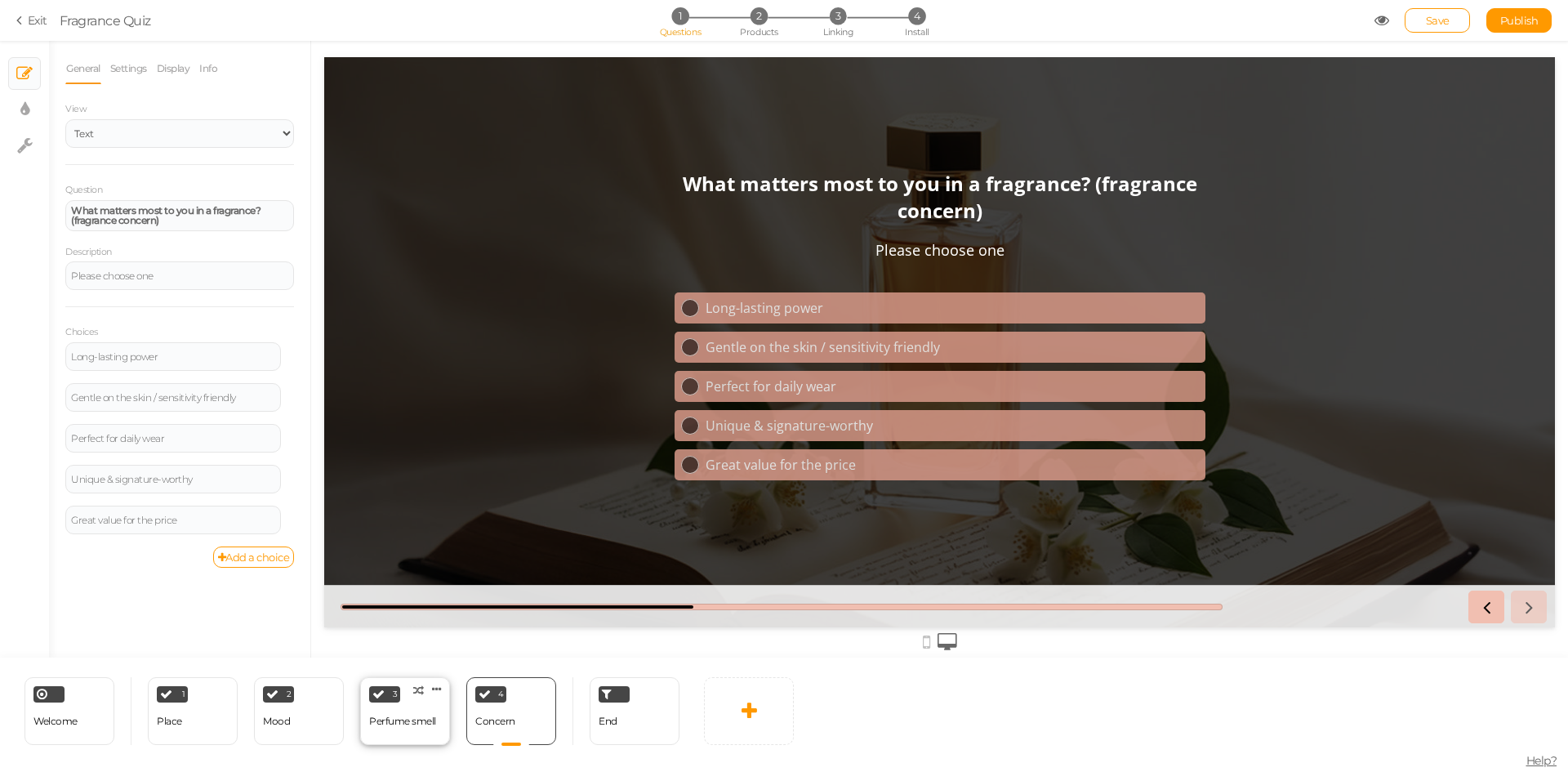
click at [432, 726] on div "Perfume smell" at bounding box center [402, 721] width 66 height 12
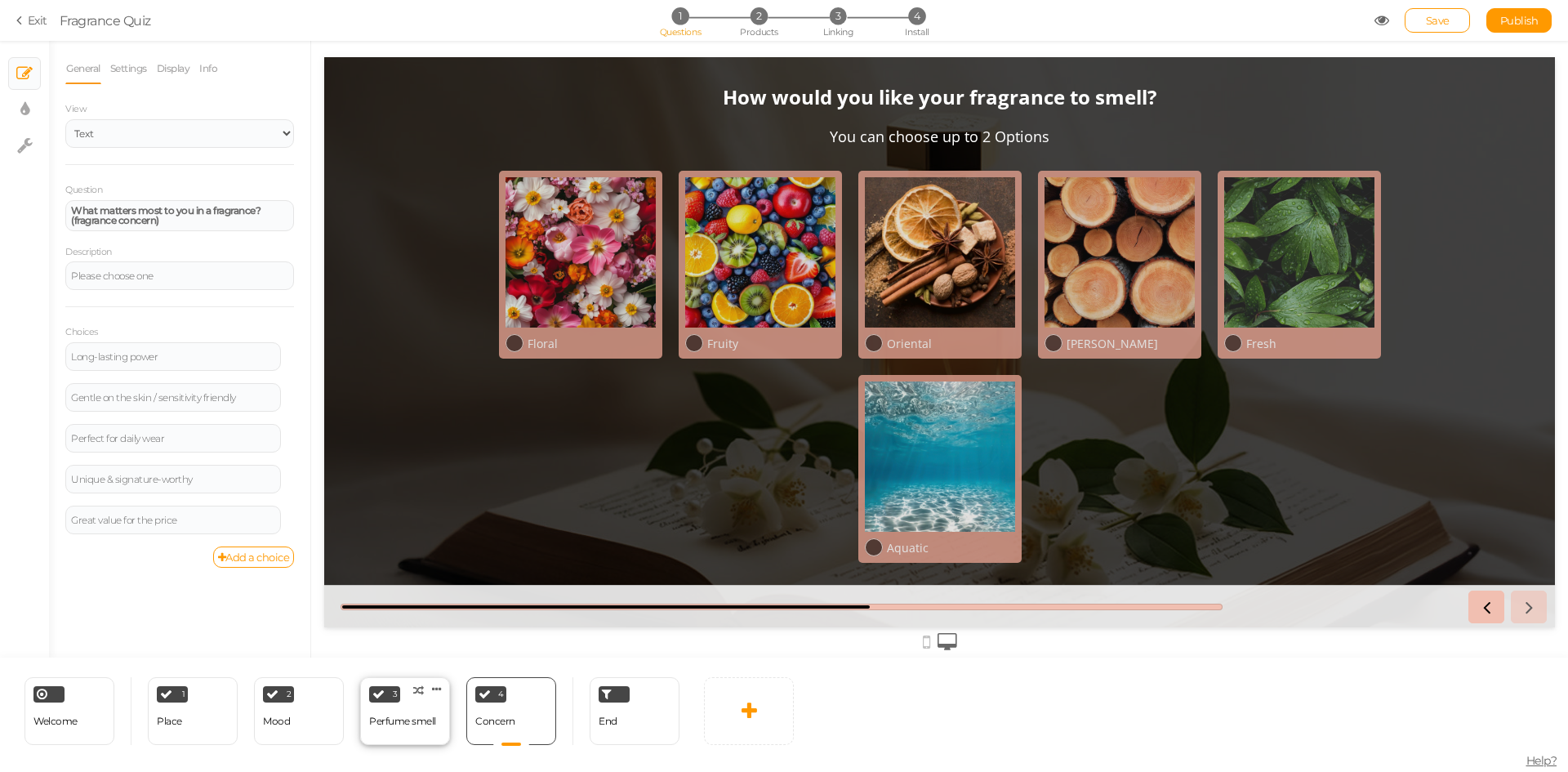
select select "2"
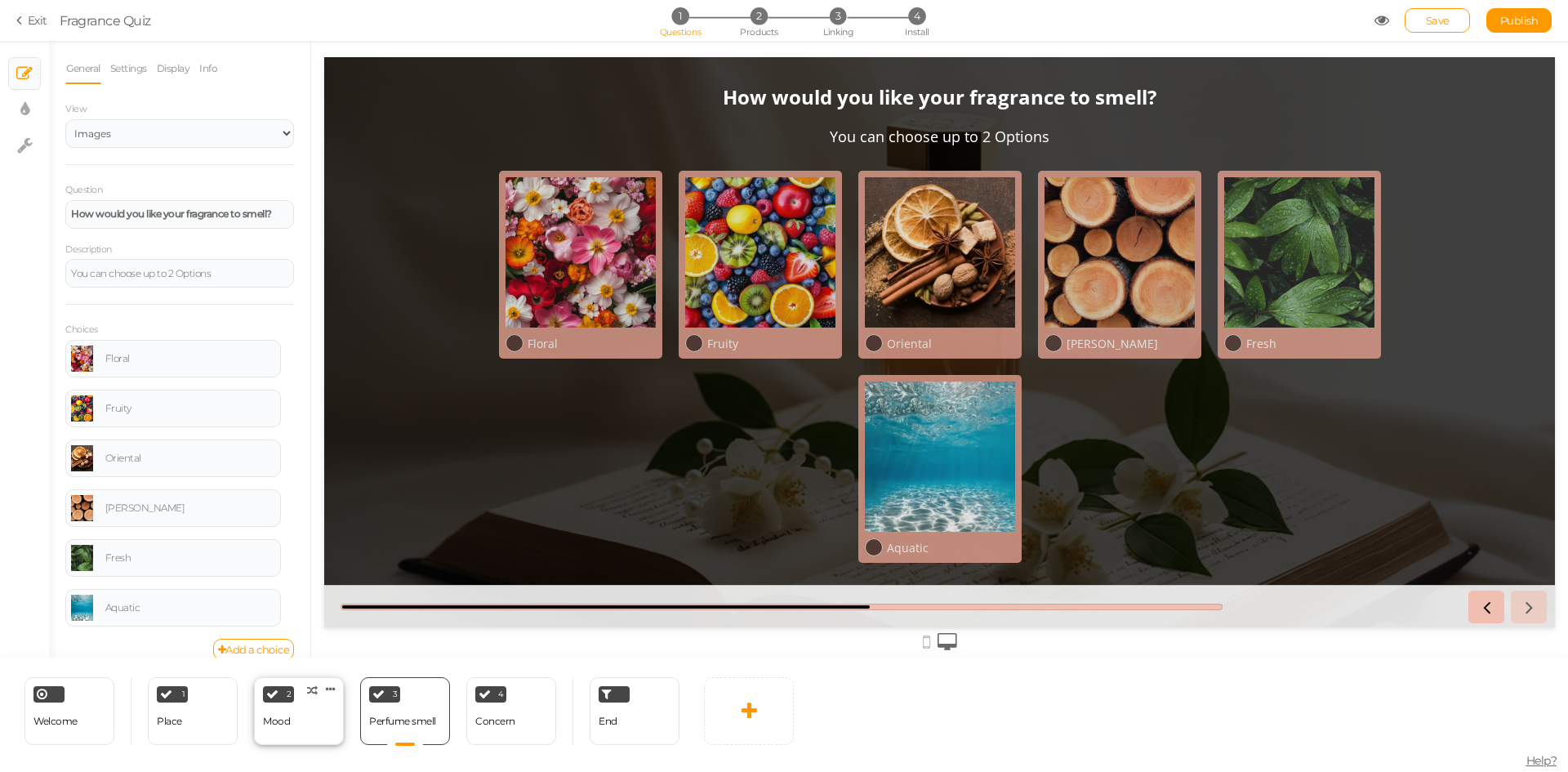
click at [301, 724] on div "2 Mood × Define the conditions to show this slide. Clone Change type Delete" at bounding box center [299, 711] width 90 height 67
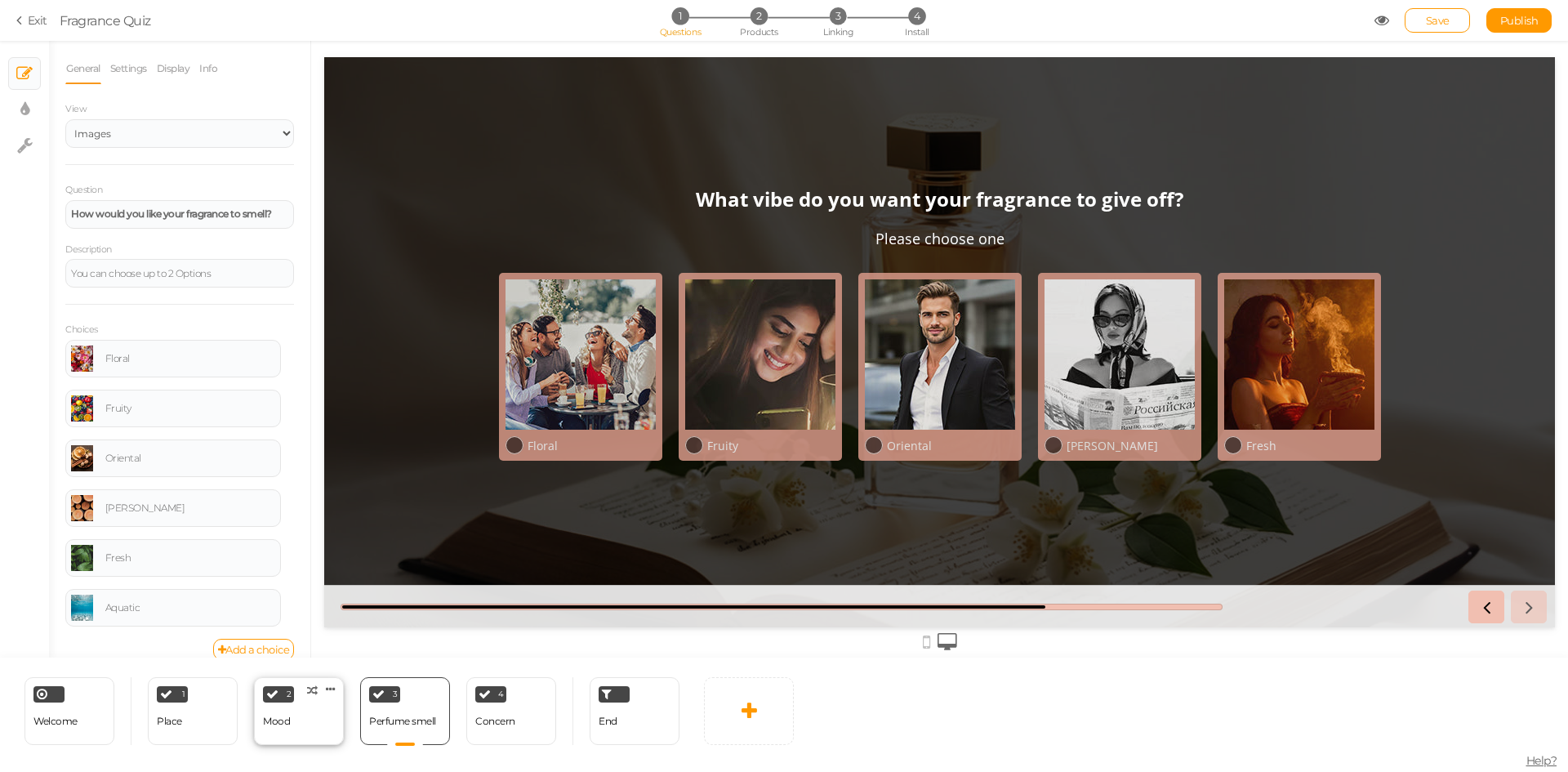
select select "2"
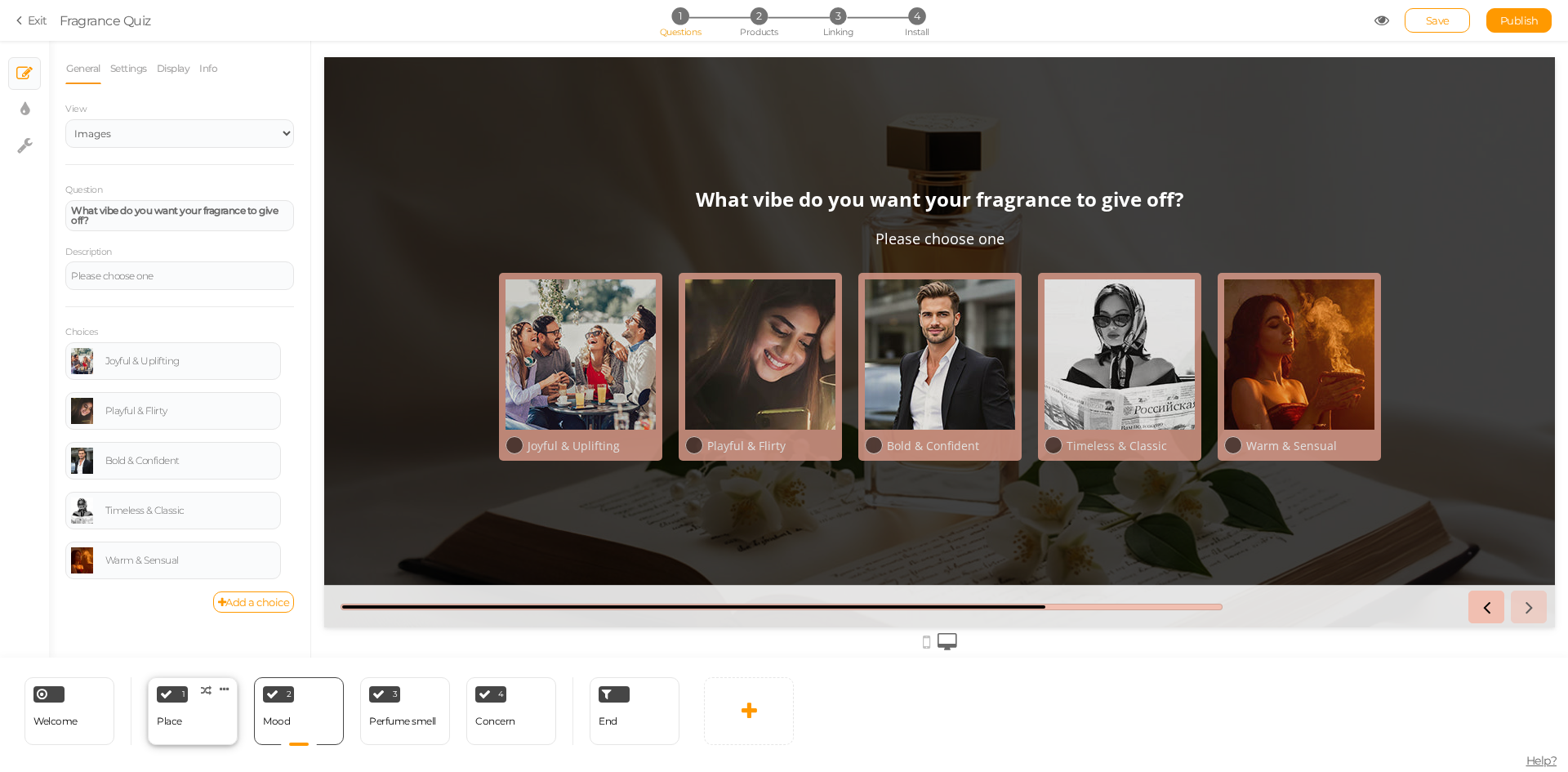
click at [209, 736] on div "1 Place × Define the conditions to show this slide. Clone Change type Delete" at bounding box center [192, 711] width 90 height 67
select select "2"
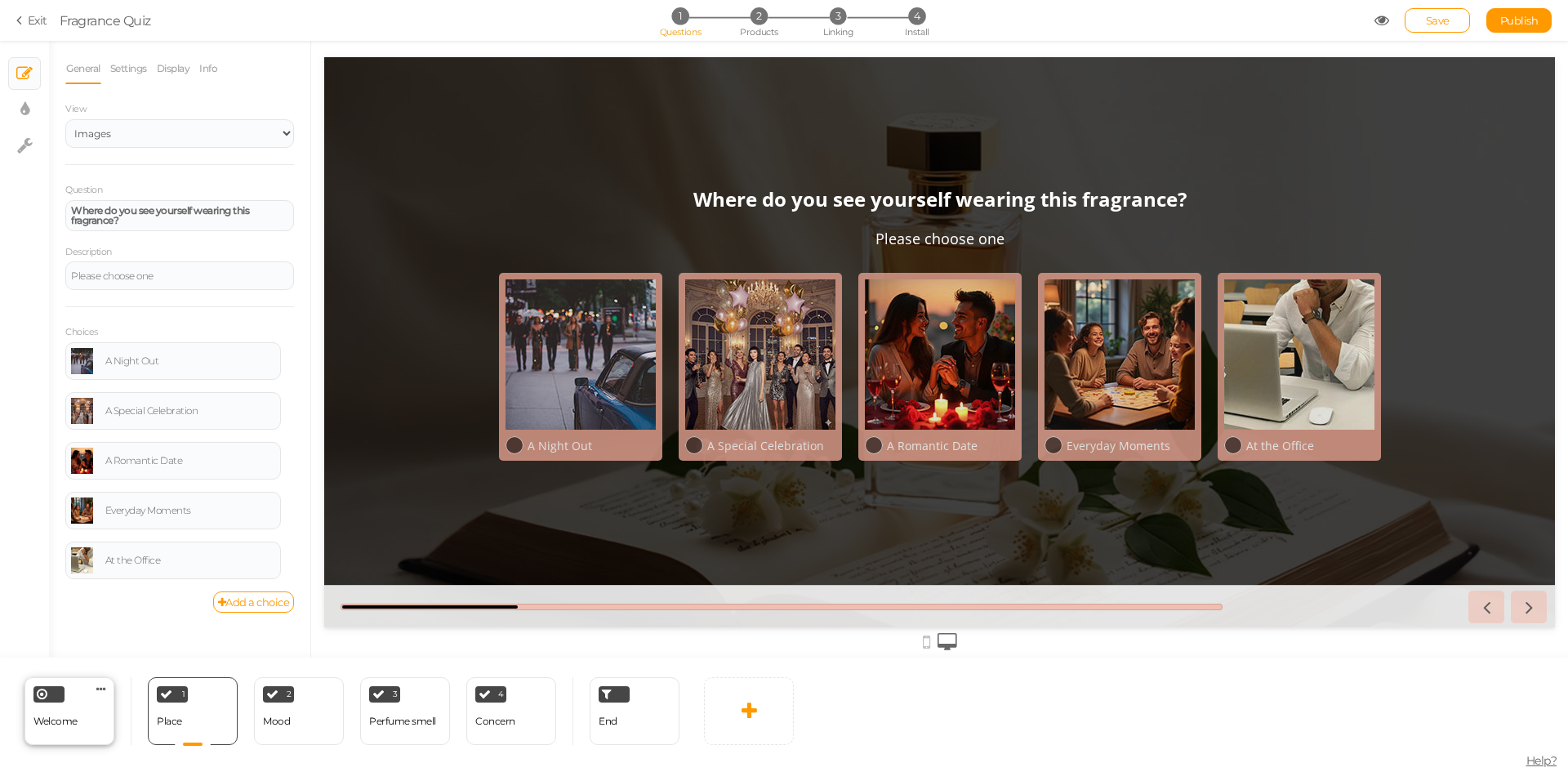
click at [71, 735] on div "Welcome" at bounding box center [56, 722] width 44 height 29
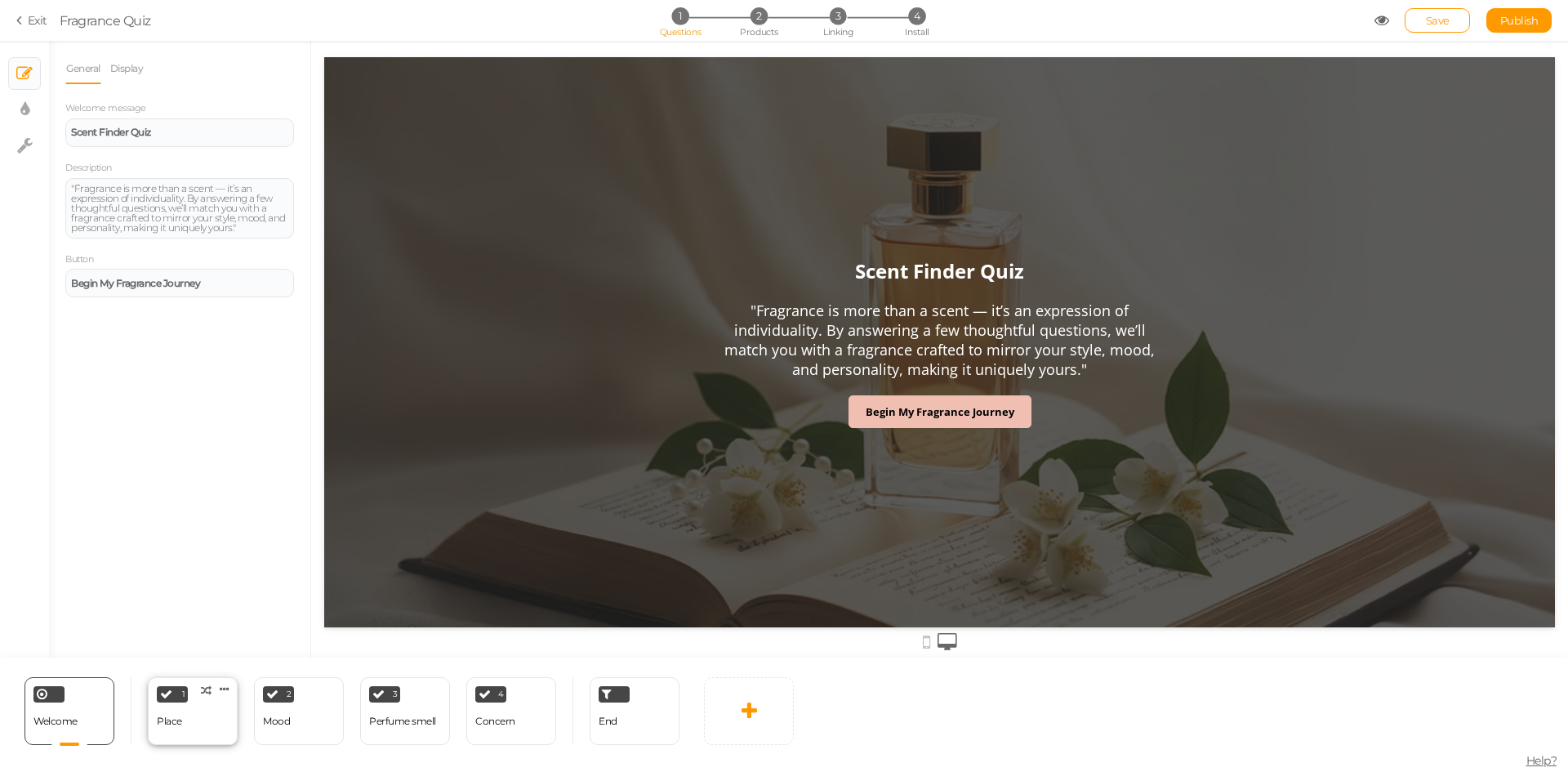
click at [194, 736] on div "1 Place × Define the conditions to show this slide. Clone Change type Delete" at bounding box center [192, 711] width 90 height 67
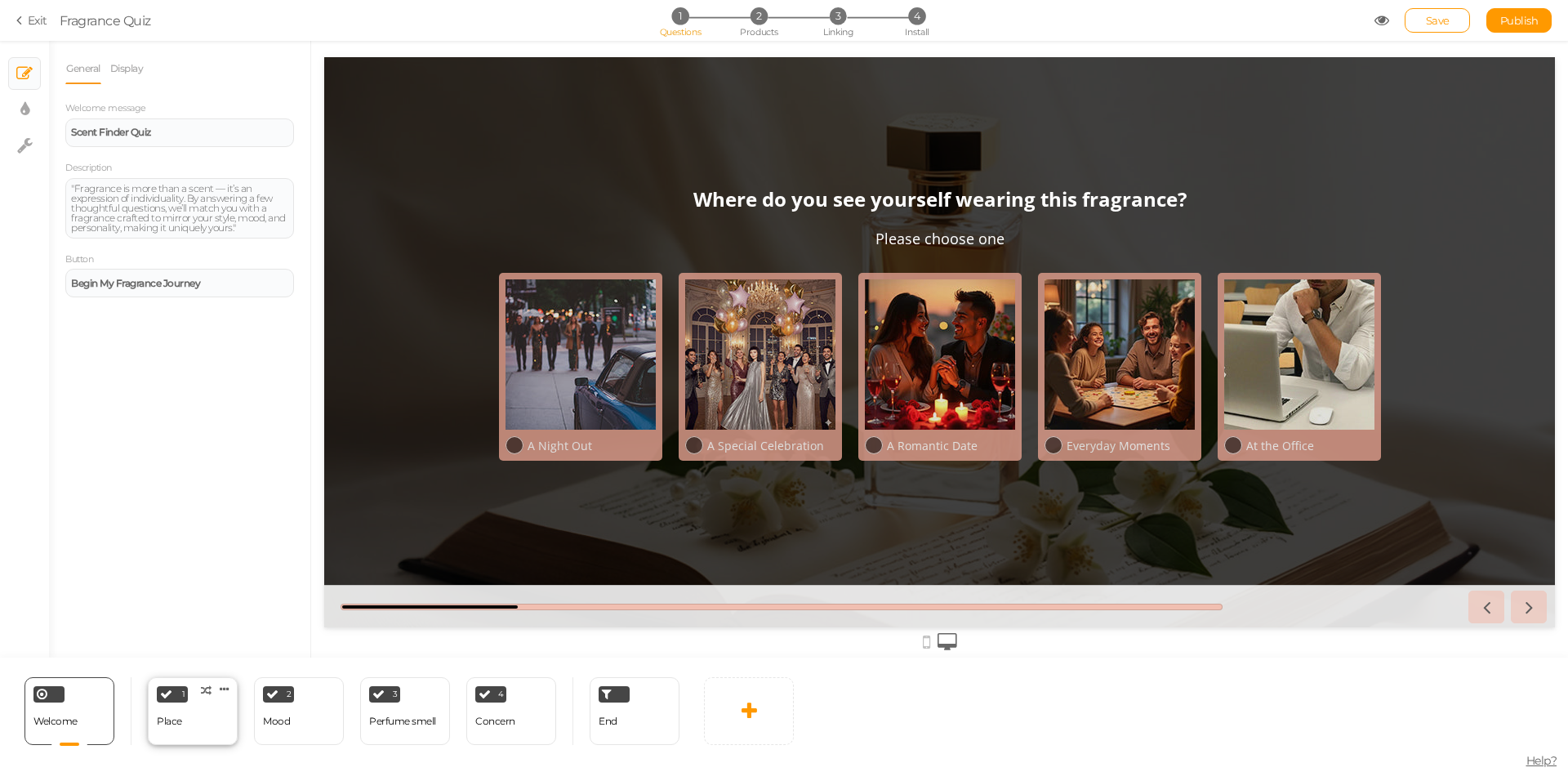
select select "2"
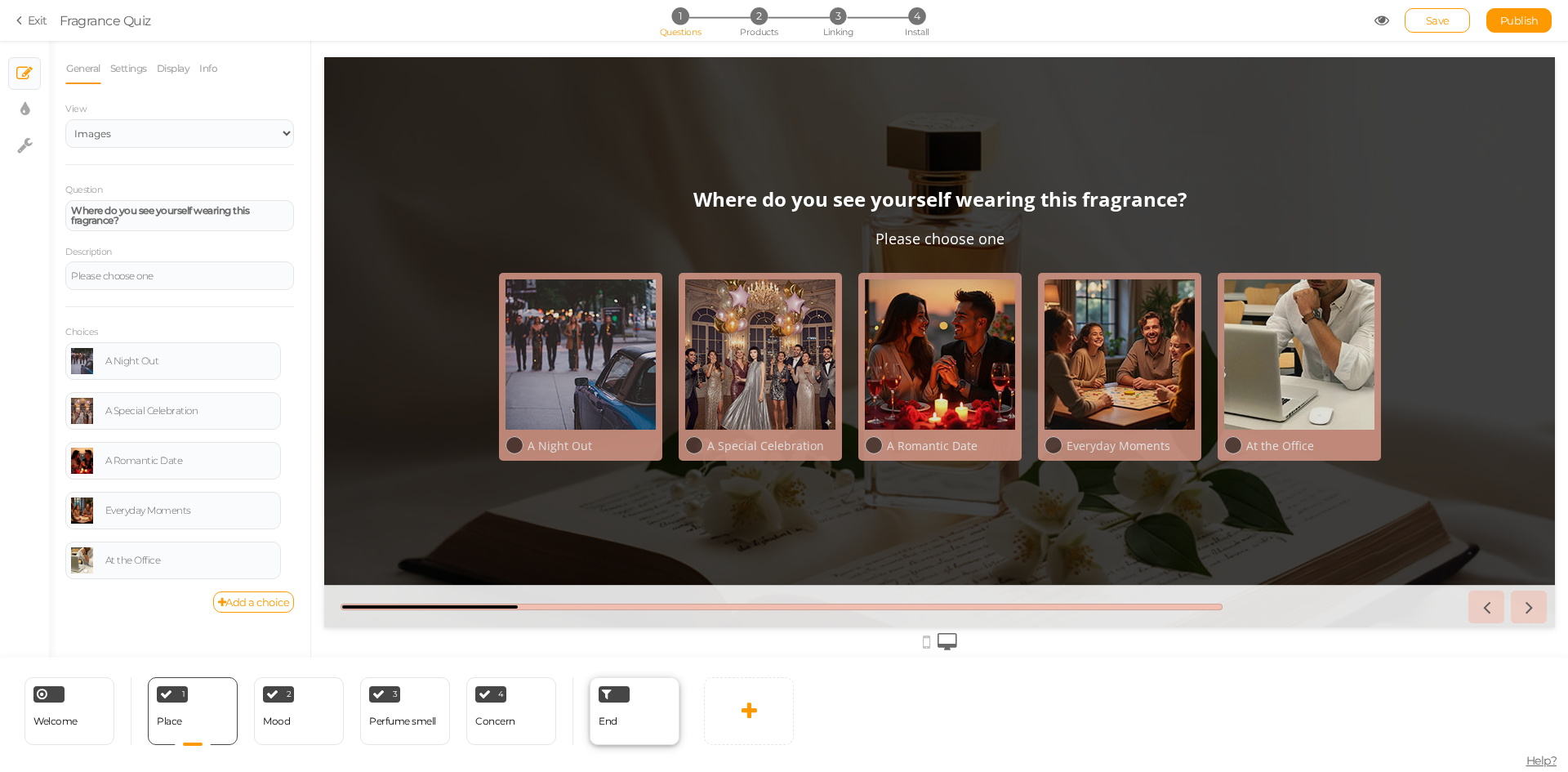
click at [609, 730] on div "End" at bounding box center [607, 722] width 18 height 29
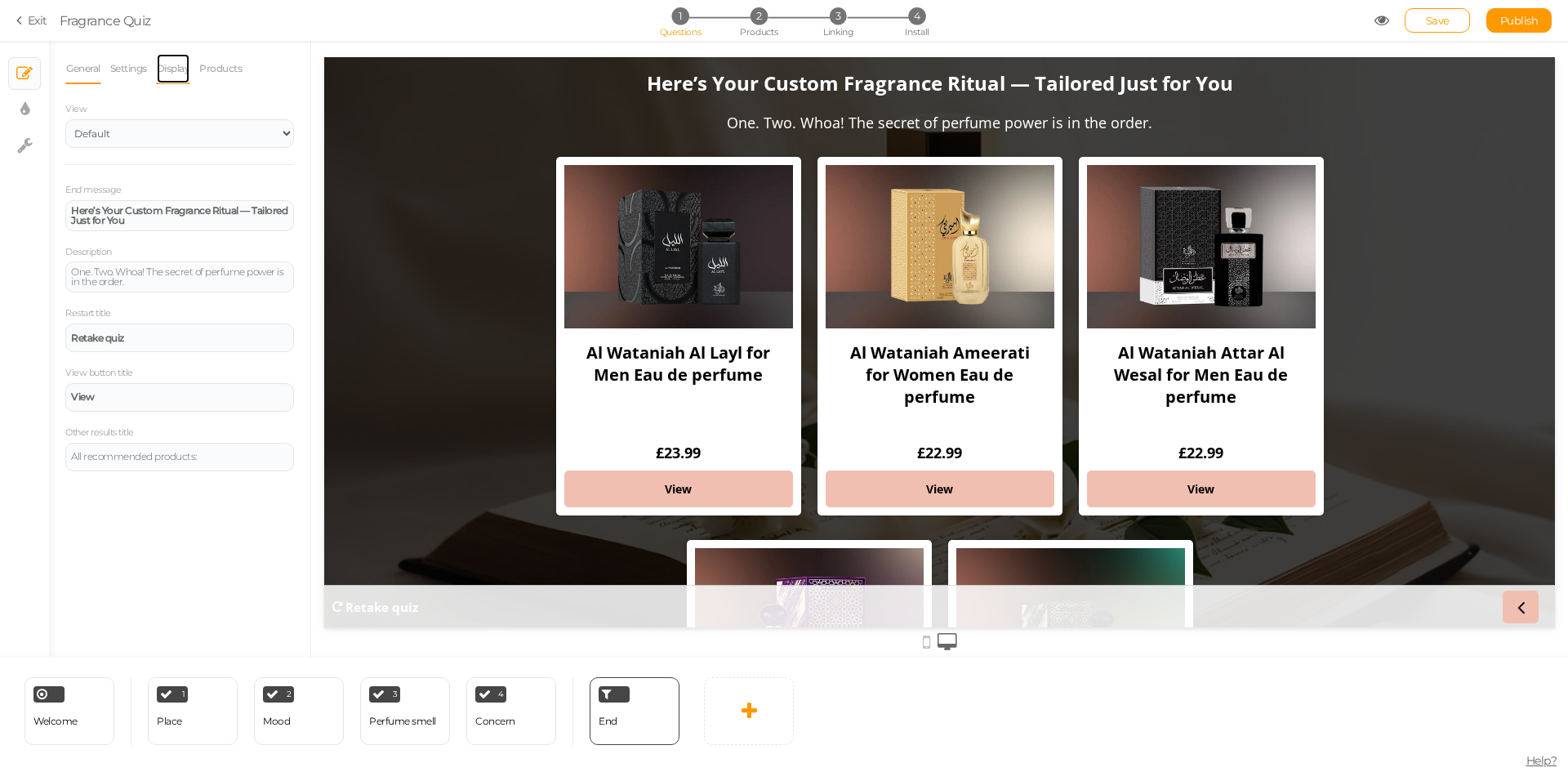
click at [174, 67] on link "Display" at bounding box center [173, 68] width 35 height 31
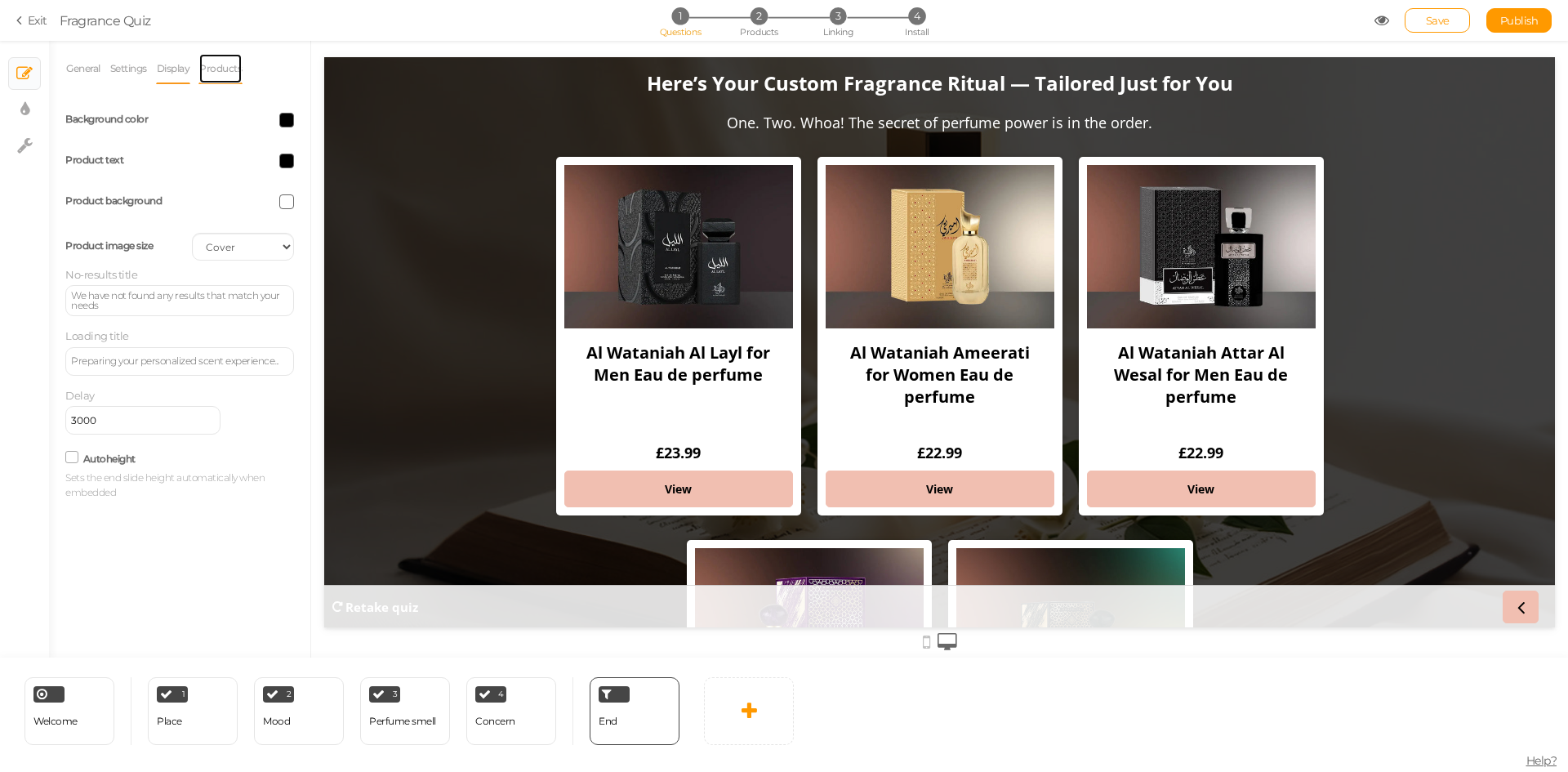
click at [217, 71] on link "Products" at bounding box center [221, 68] width 44 height 31
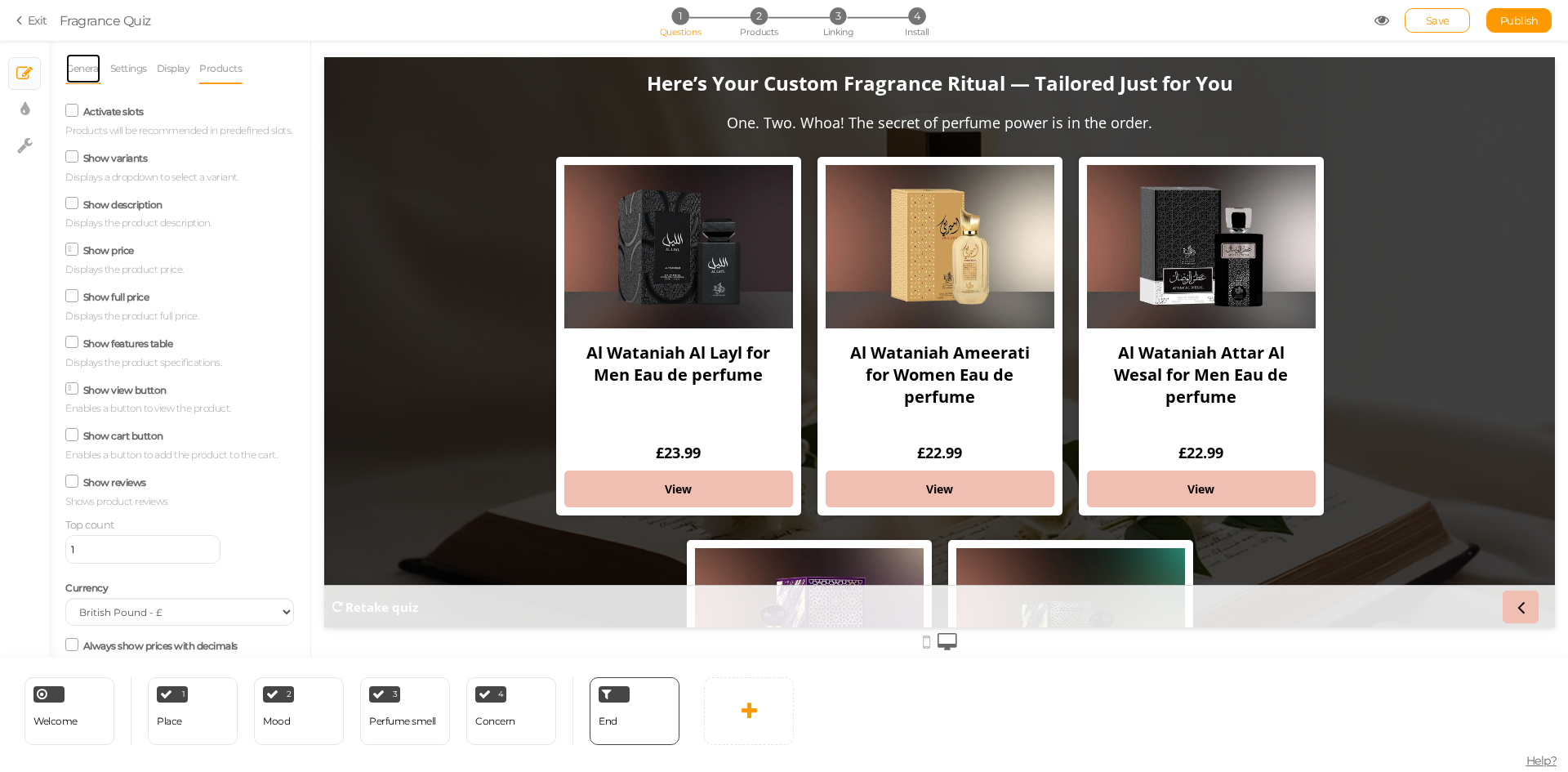
click at [79, 74] on link "General" at bounding box center [83, 68] width 36 height 31
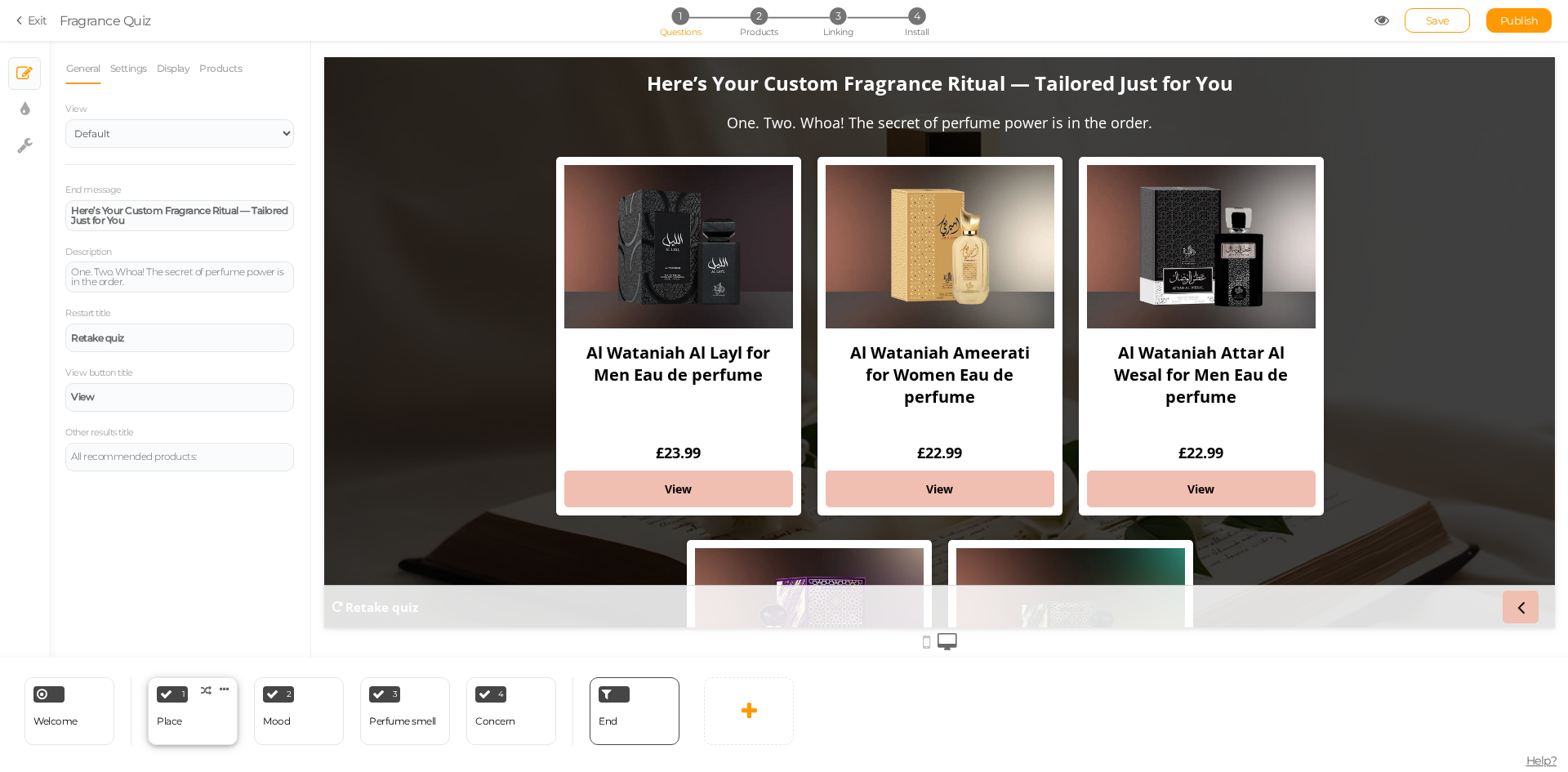
click at [188, 730] on div "1 Place × Define the conditions to show this slide. Clone Change type Delete" at bounding box center [192, 711] width 90 height 67
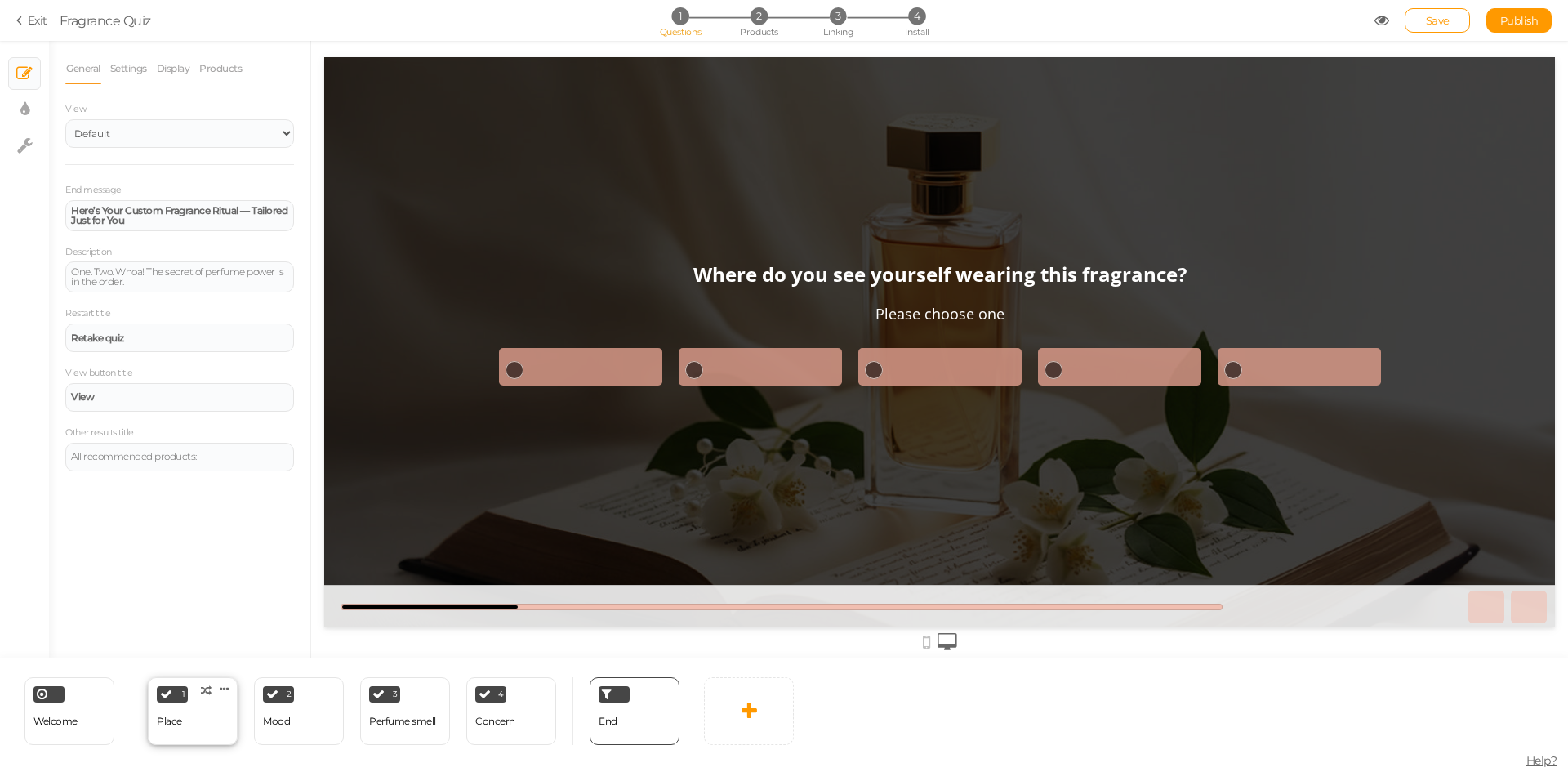
select select "2"
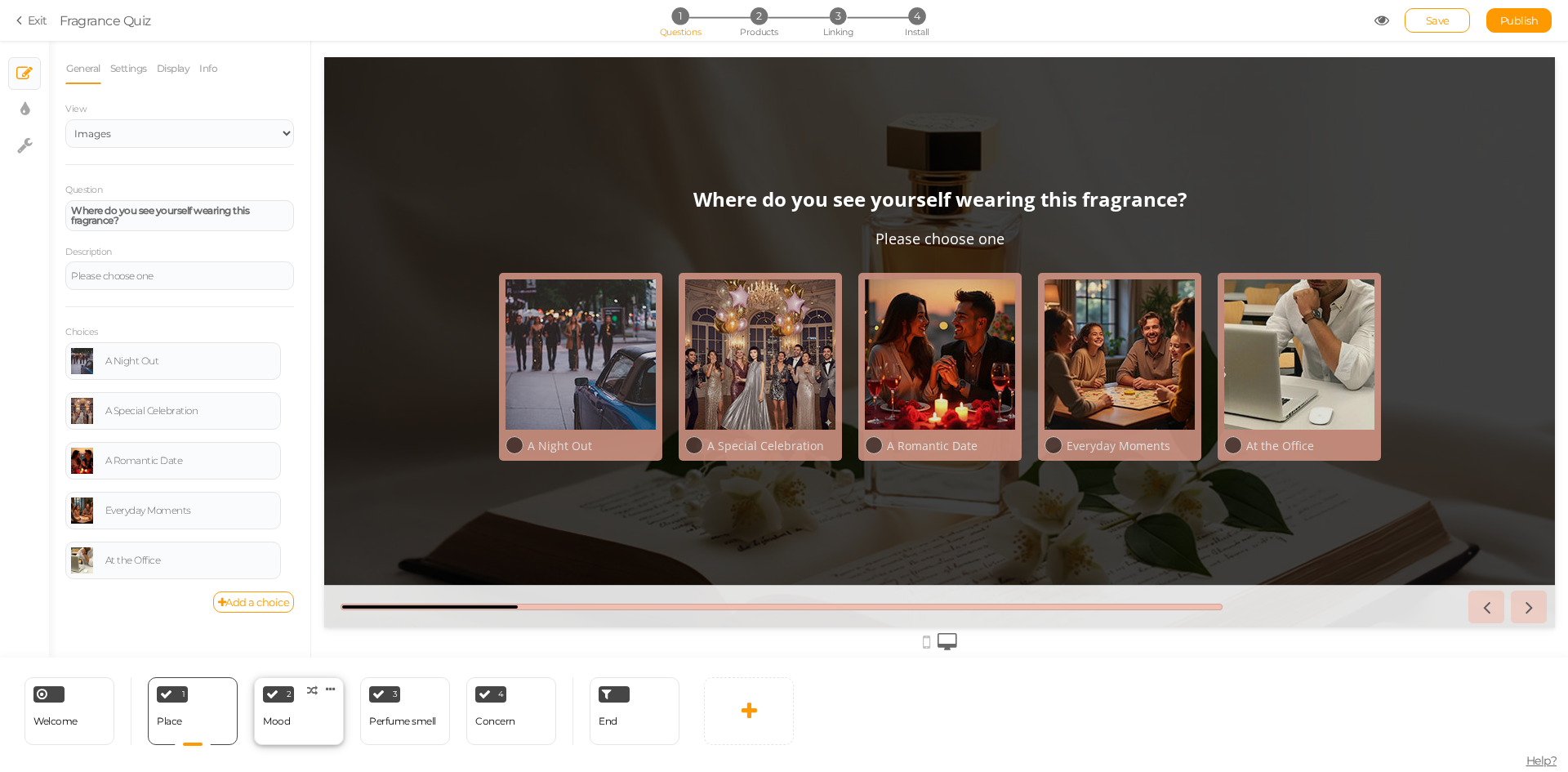
click at [309, 716] on div "2 Mood × Define the conditions to show this slide. Clone Change type Delete" at bounding box center [299, 711] width 90 height 67
select select "2"
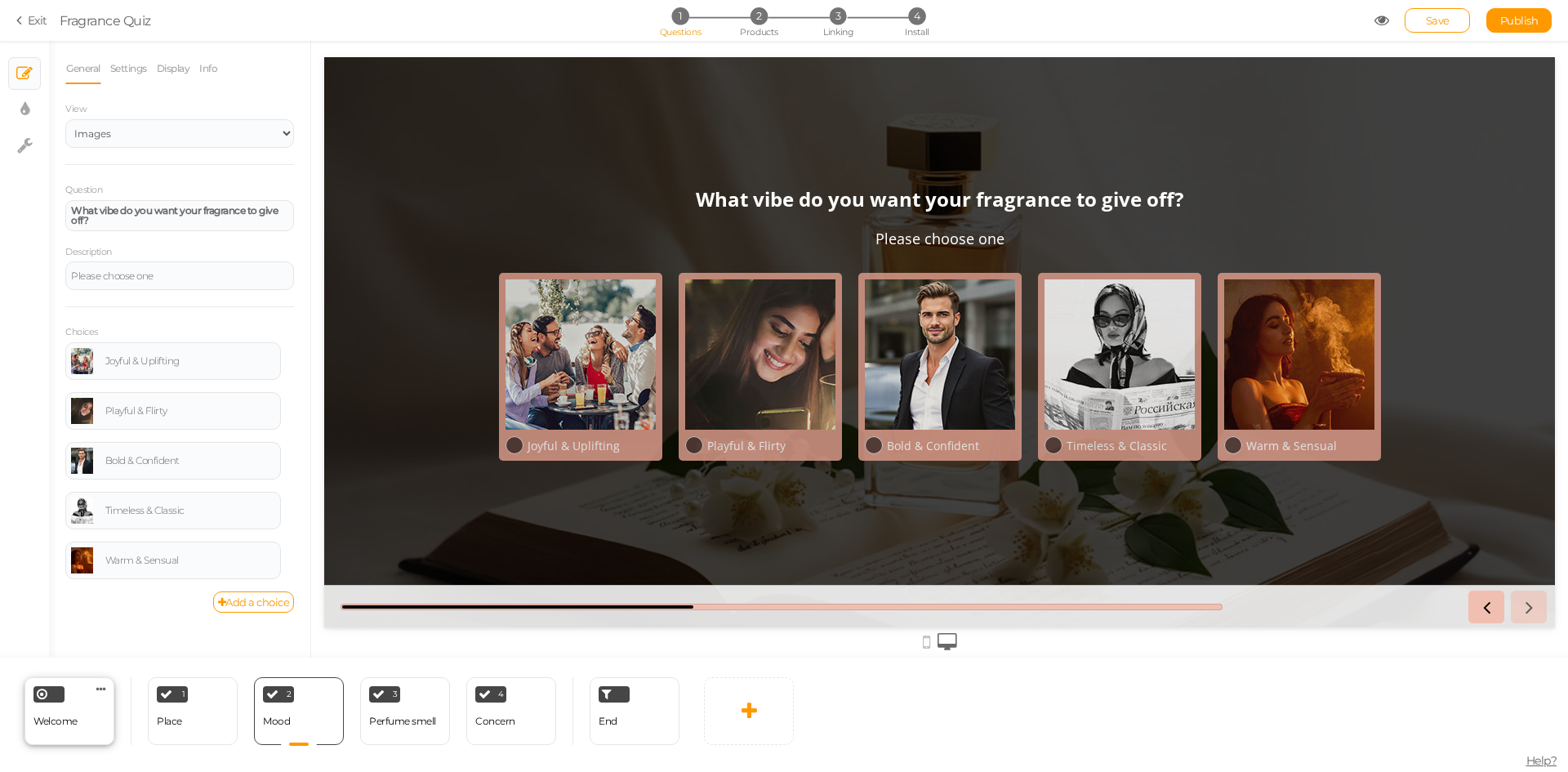
click at [71, 724] on span "Welcome" at bounding box center [56, 721] width 44 height 13
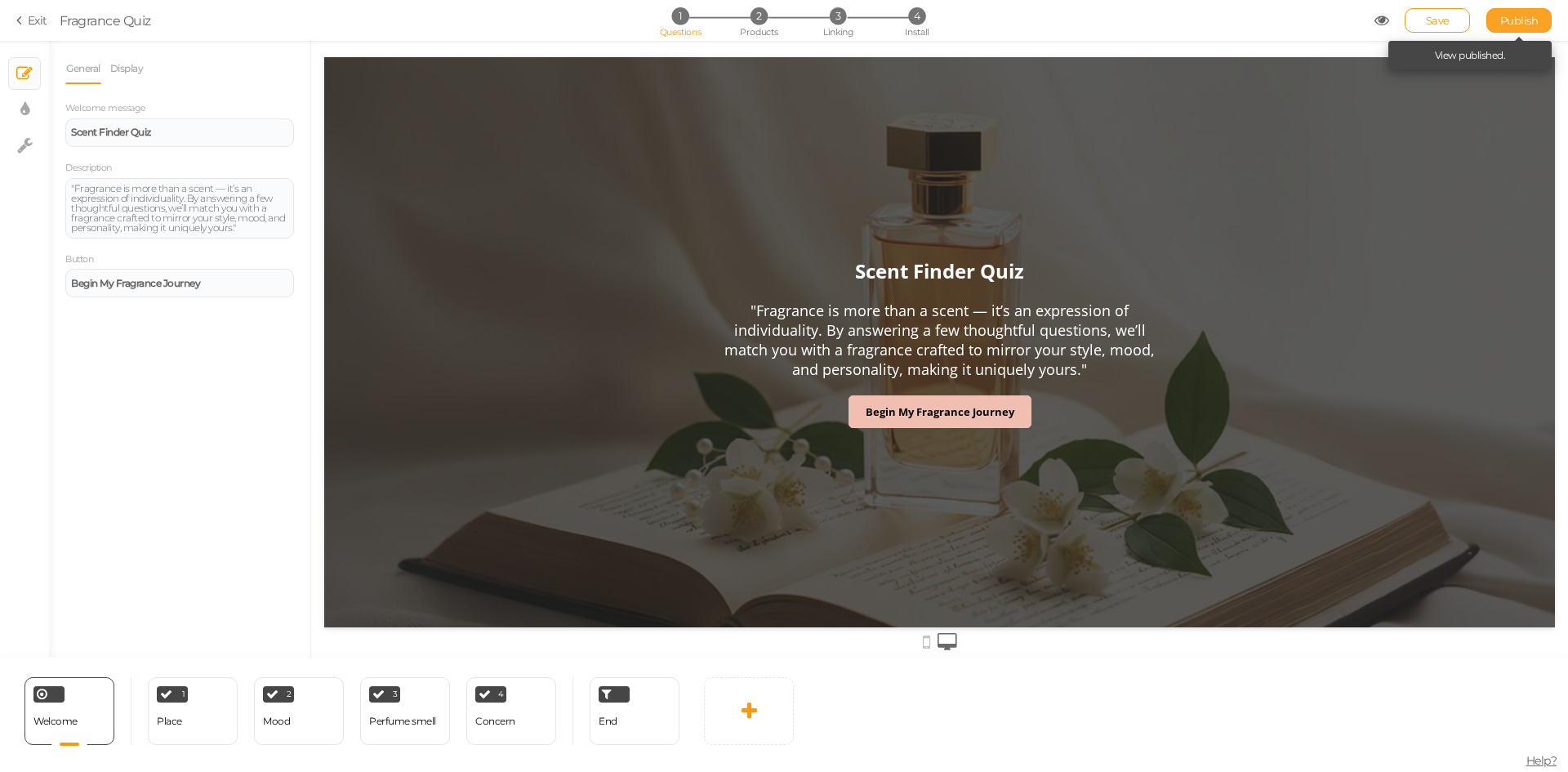
click at [1505, 21] on span "Publish" at bounding box center [1520, 20] width 39 height 13
click at [643, 708] on div "End" at bounding box center [634, 711] width 90 height 67
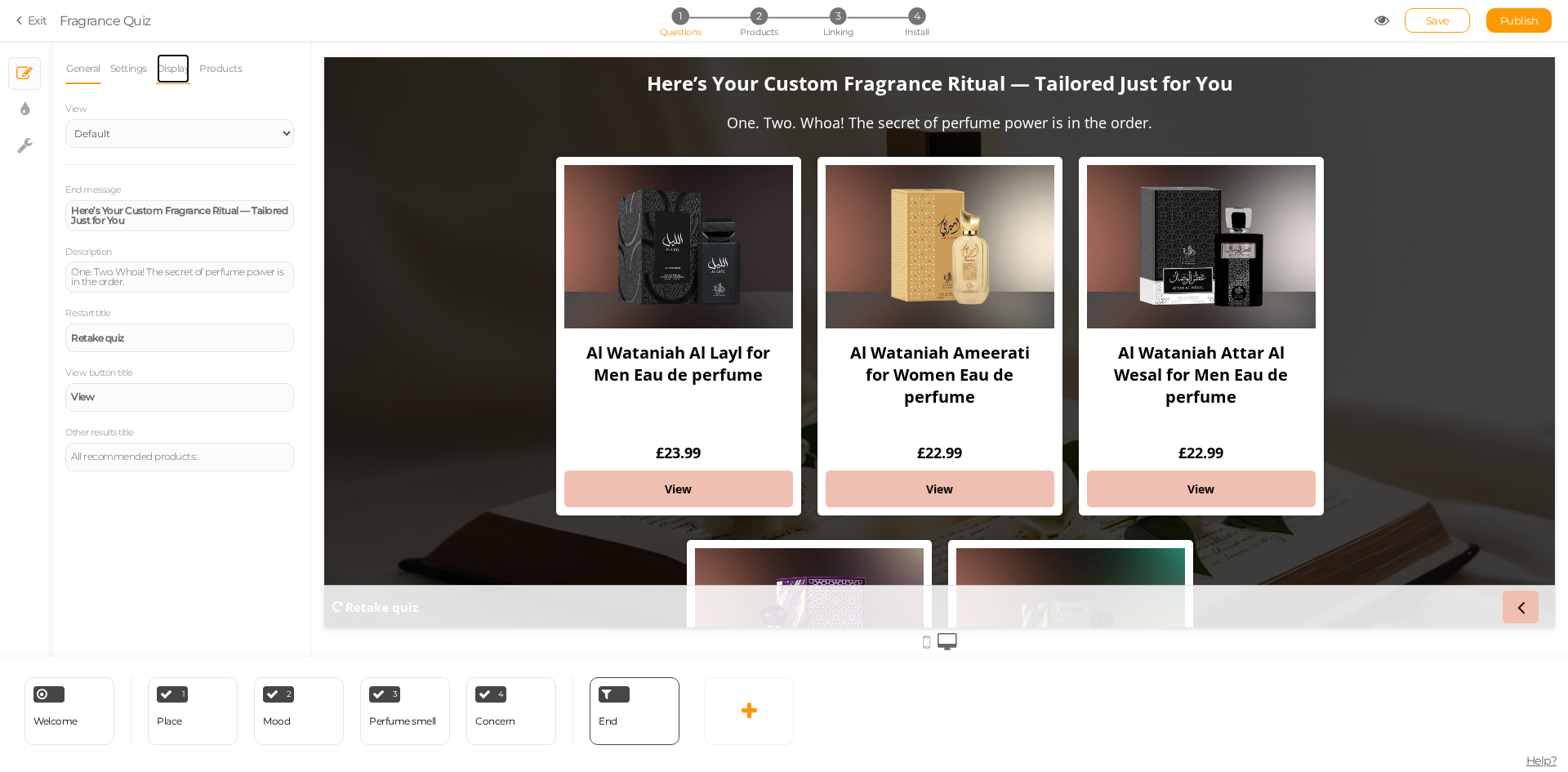
click at [174, 82] on link "Display" at bounding box center [173, 68] width 35 height 31
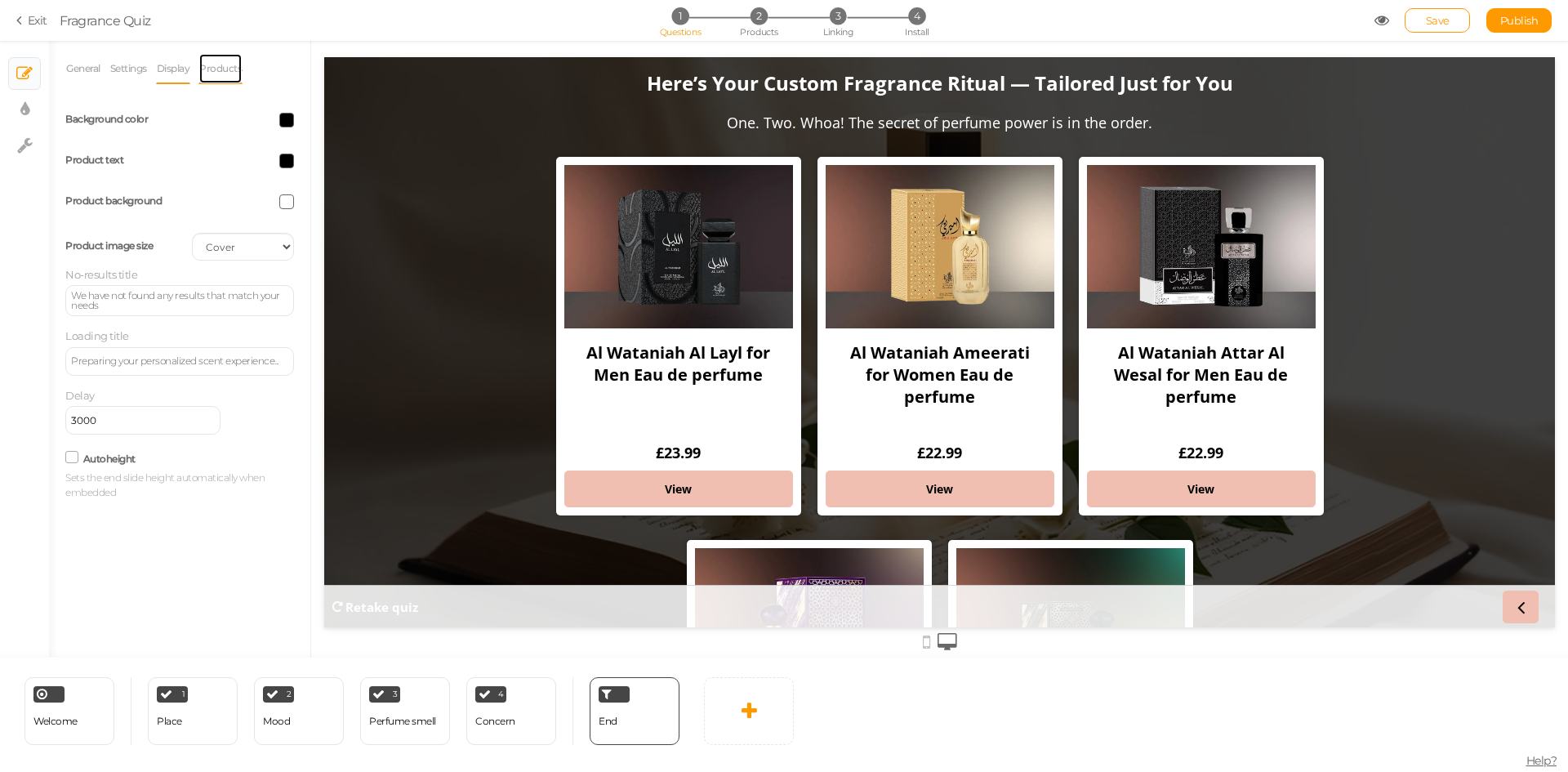
click at [215, 69] on link "Products" at bounding box center [221, 68] width 44 height 31
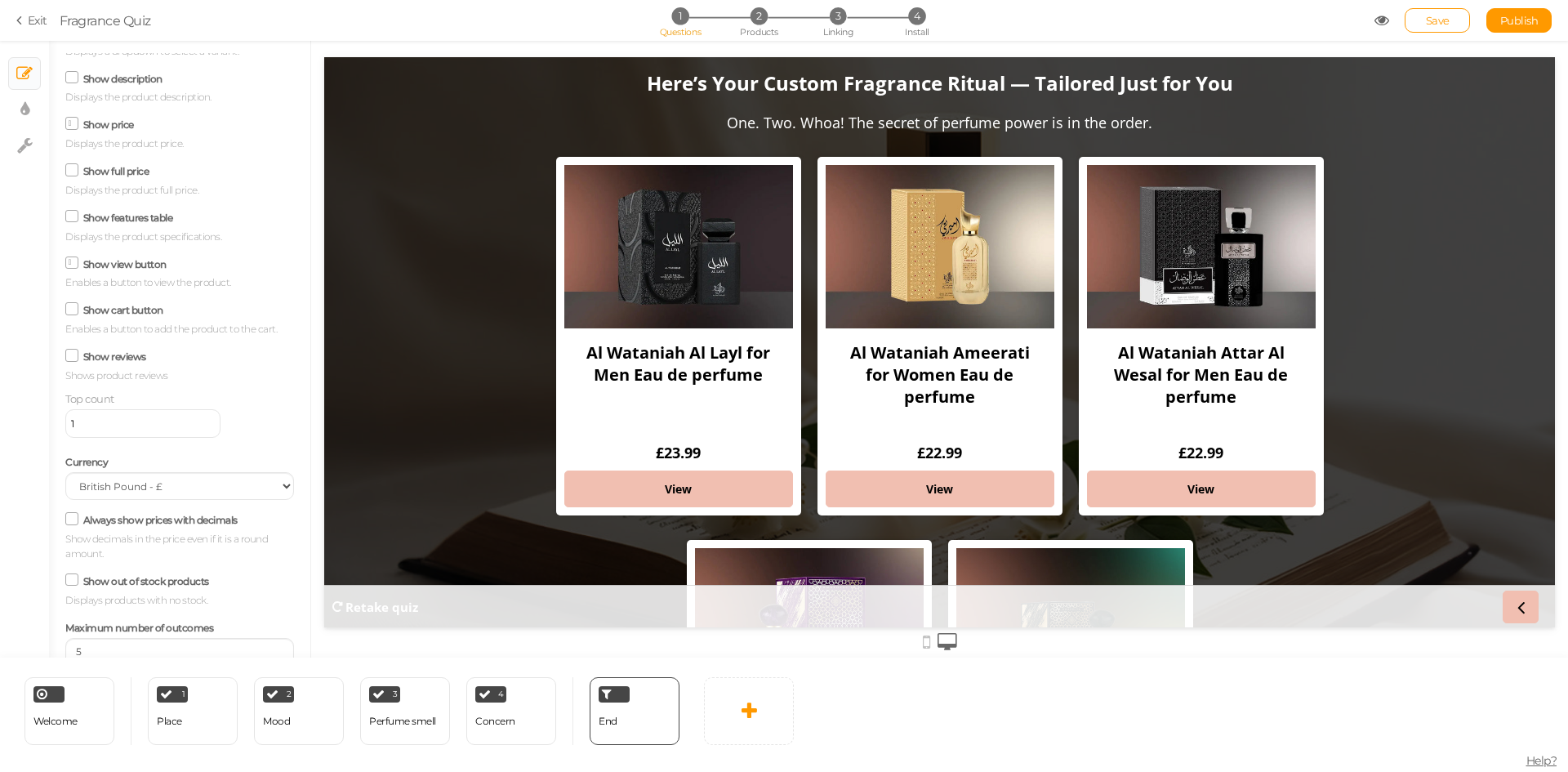
scroll to position [182, 0]
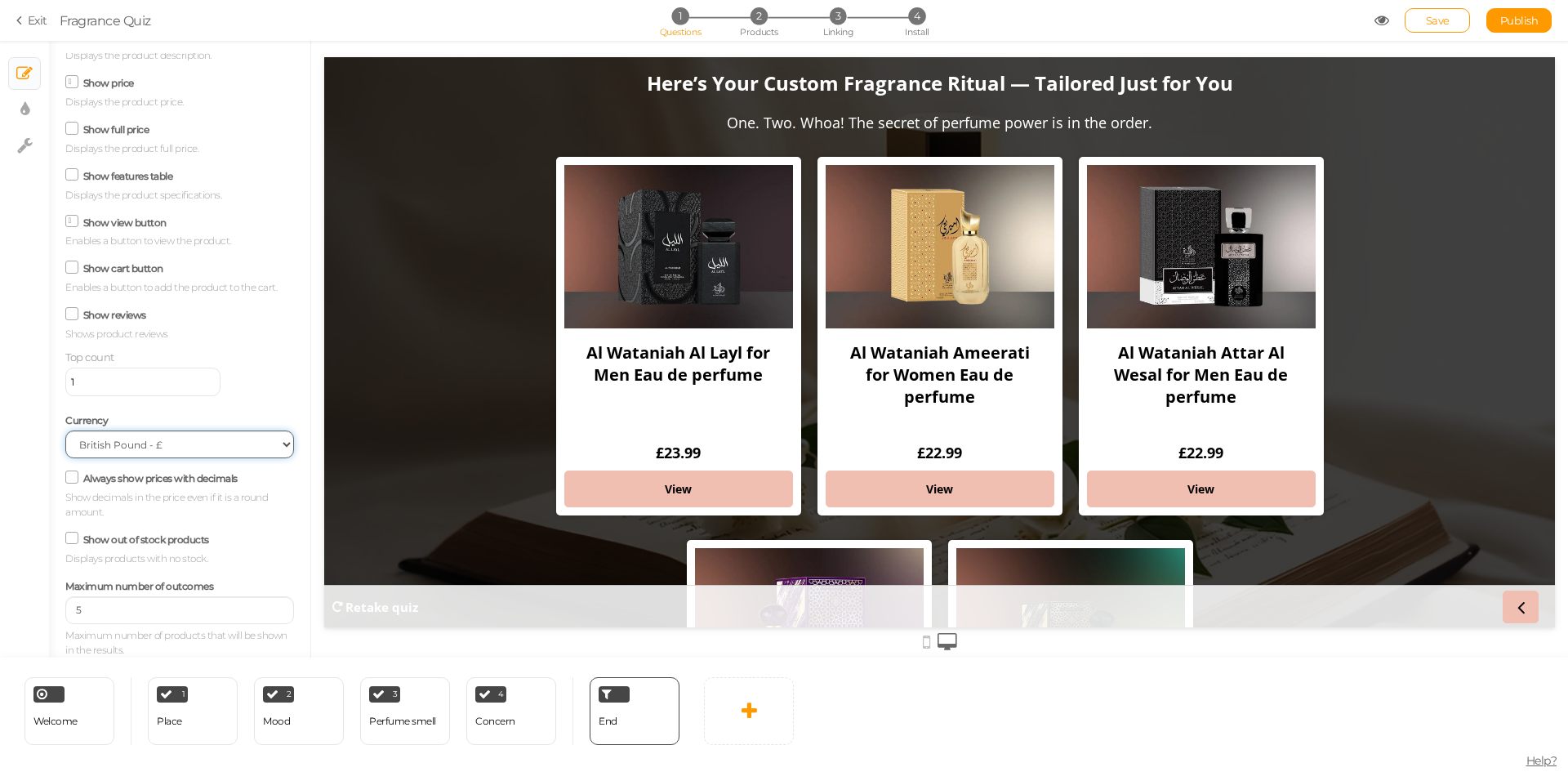
click at [207, 451] on select "US Dollar - $ Euro - € British Pound - £ Canadian Dollar - CAD Australian Dolla…" at bounding box center [179, 444] width 228 height 28
click at [247, 335] on div "Show reviews Shows product reviews" at bounding box center [179, 322] width 228 height 39
click at [28, 115] on icon at bounding box center [24, 109] width 9 height 16
select select "2"
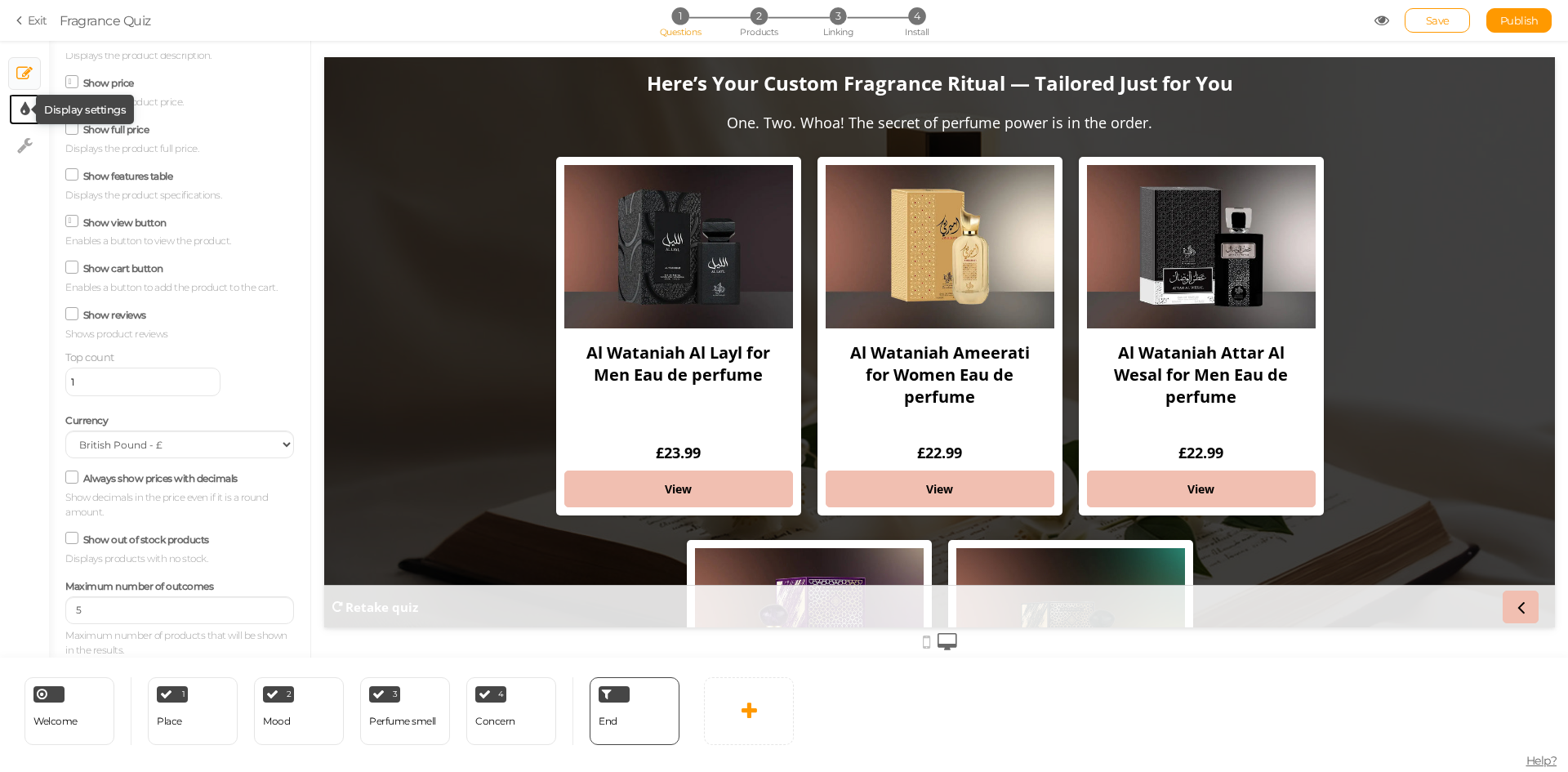
select select "opensans"
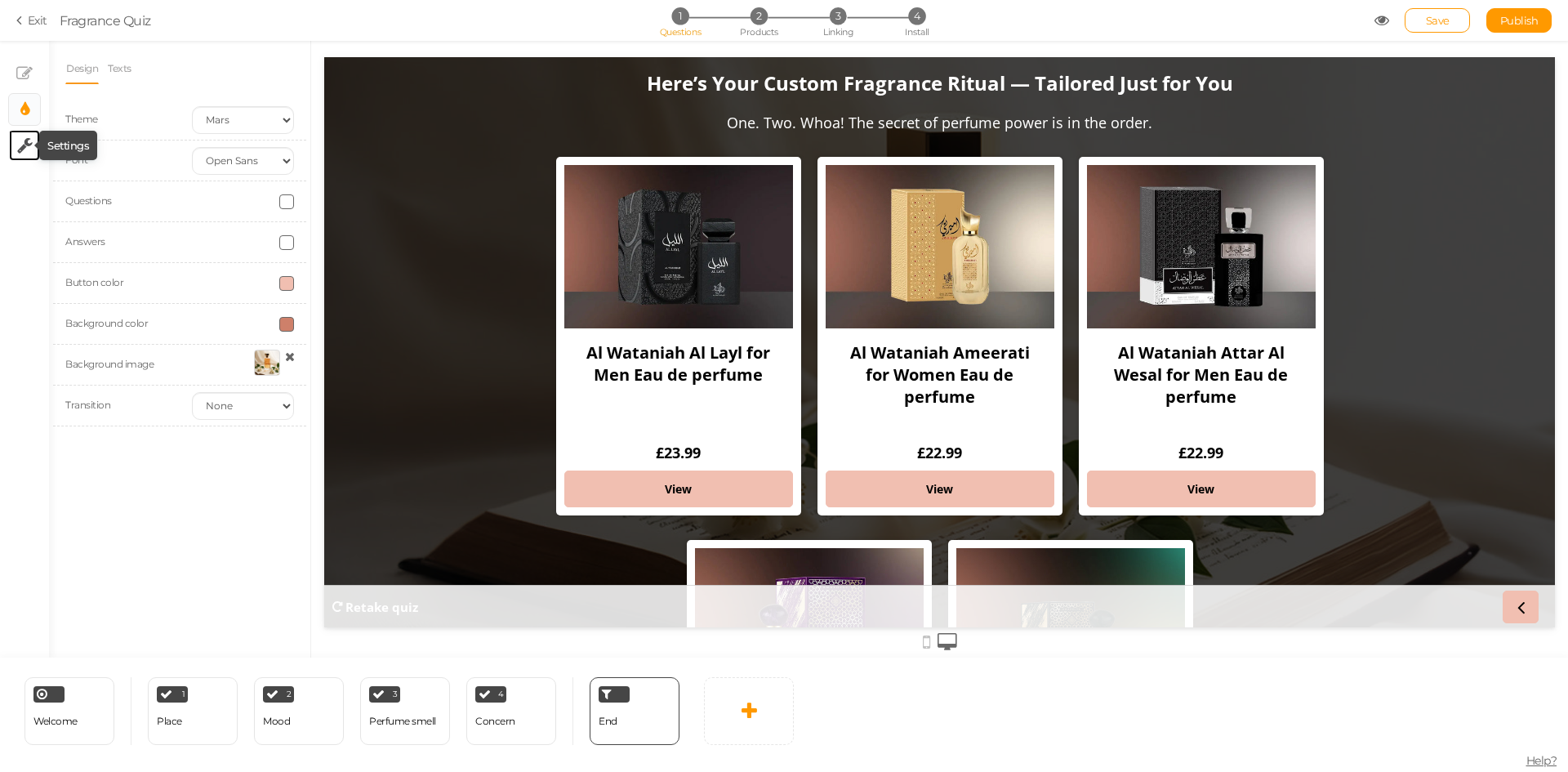
click at [24, 139] on icon at bounding box center [25, 145] width 15 height 16
select select "en"
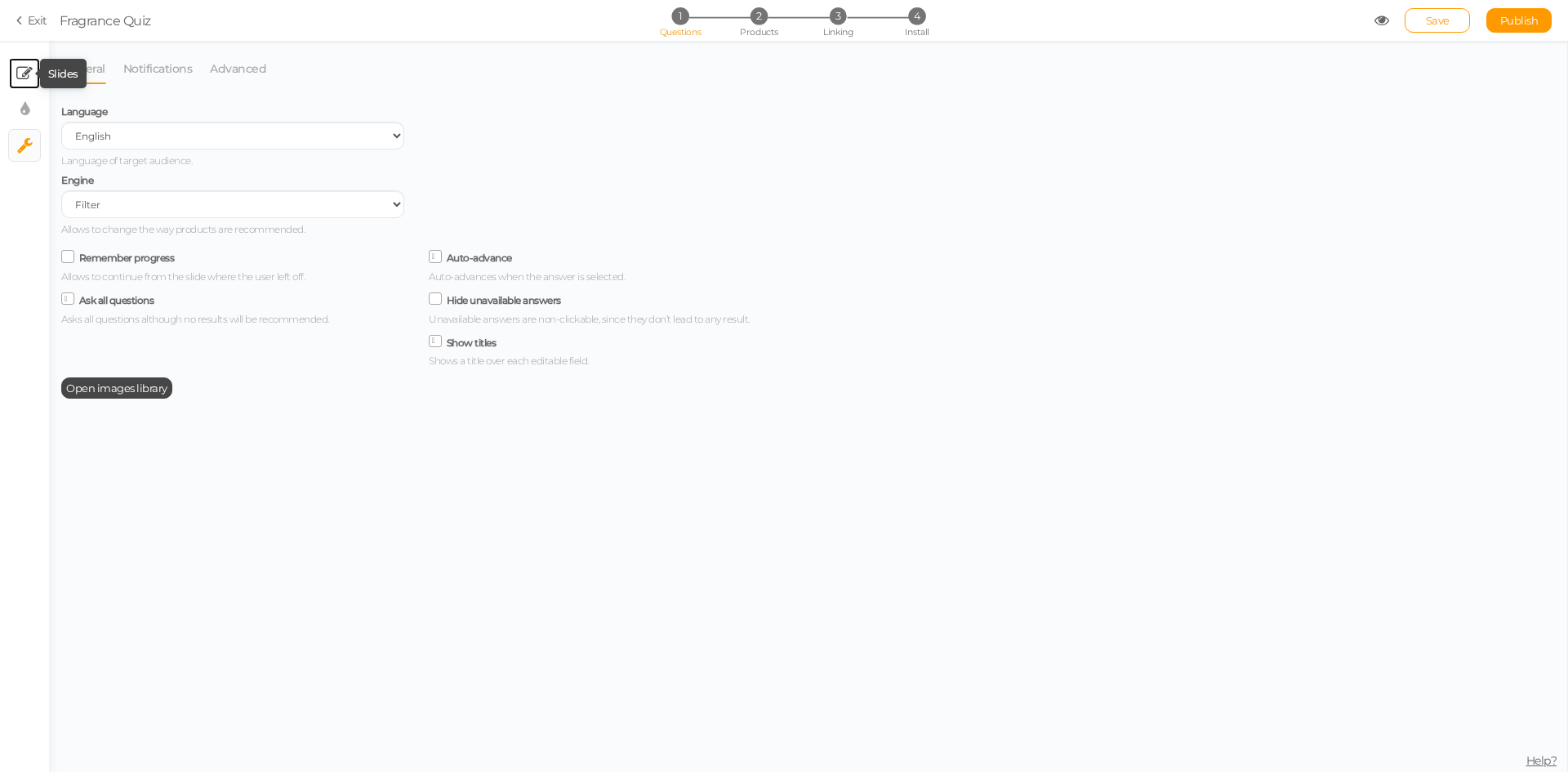
click at [28, 67] on icon at bounding box center [24, 73] width 16 height 16
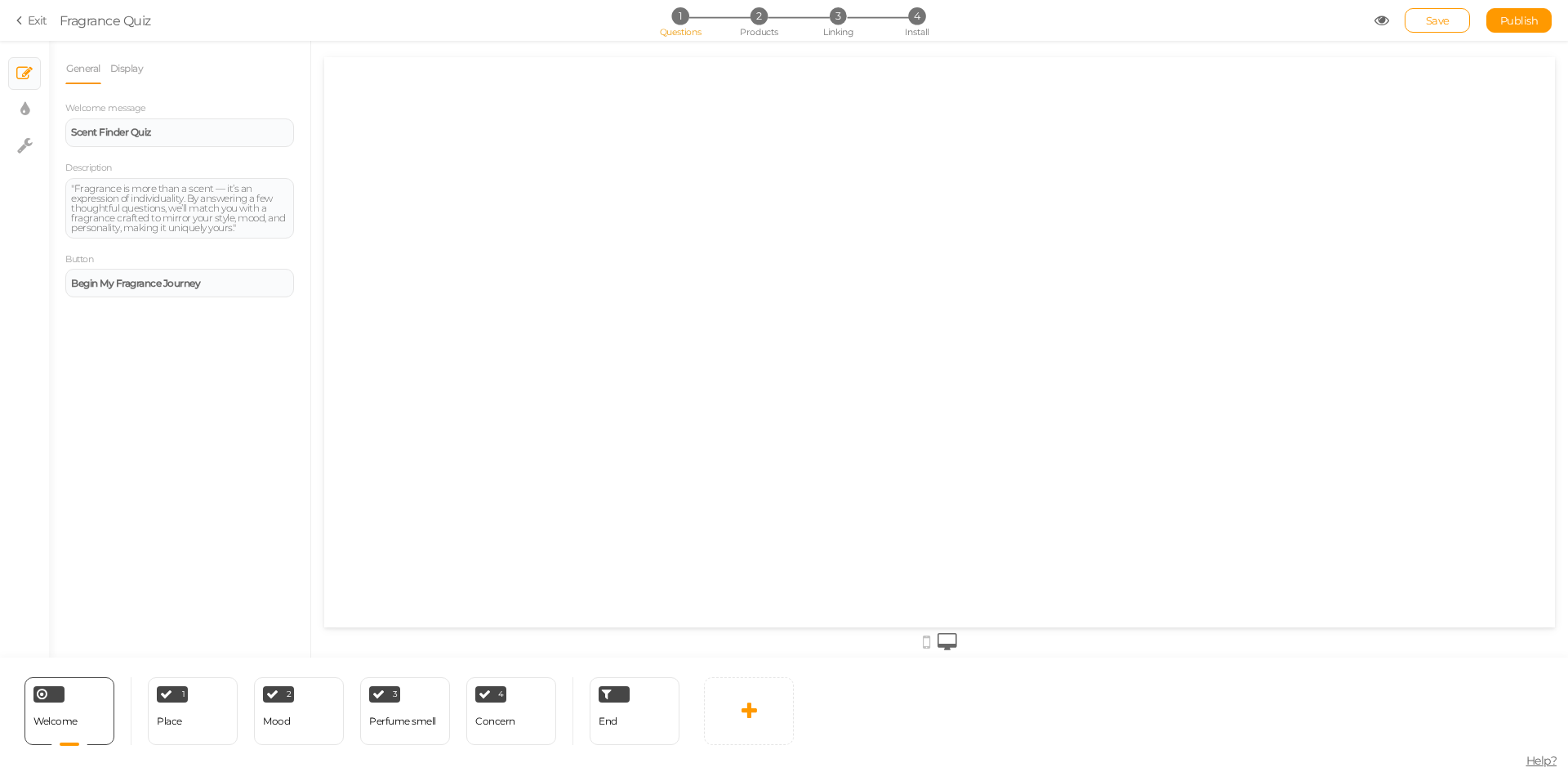
click at [21, 15] on icon at bounding box center [22, 20] width 12 height 14
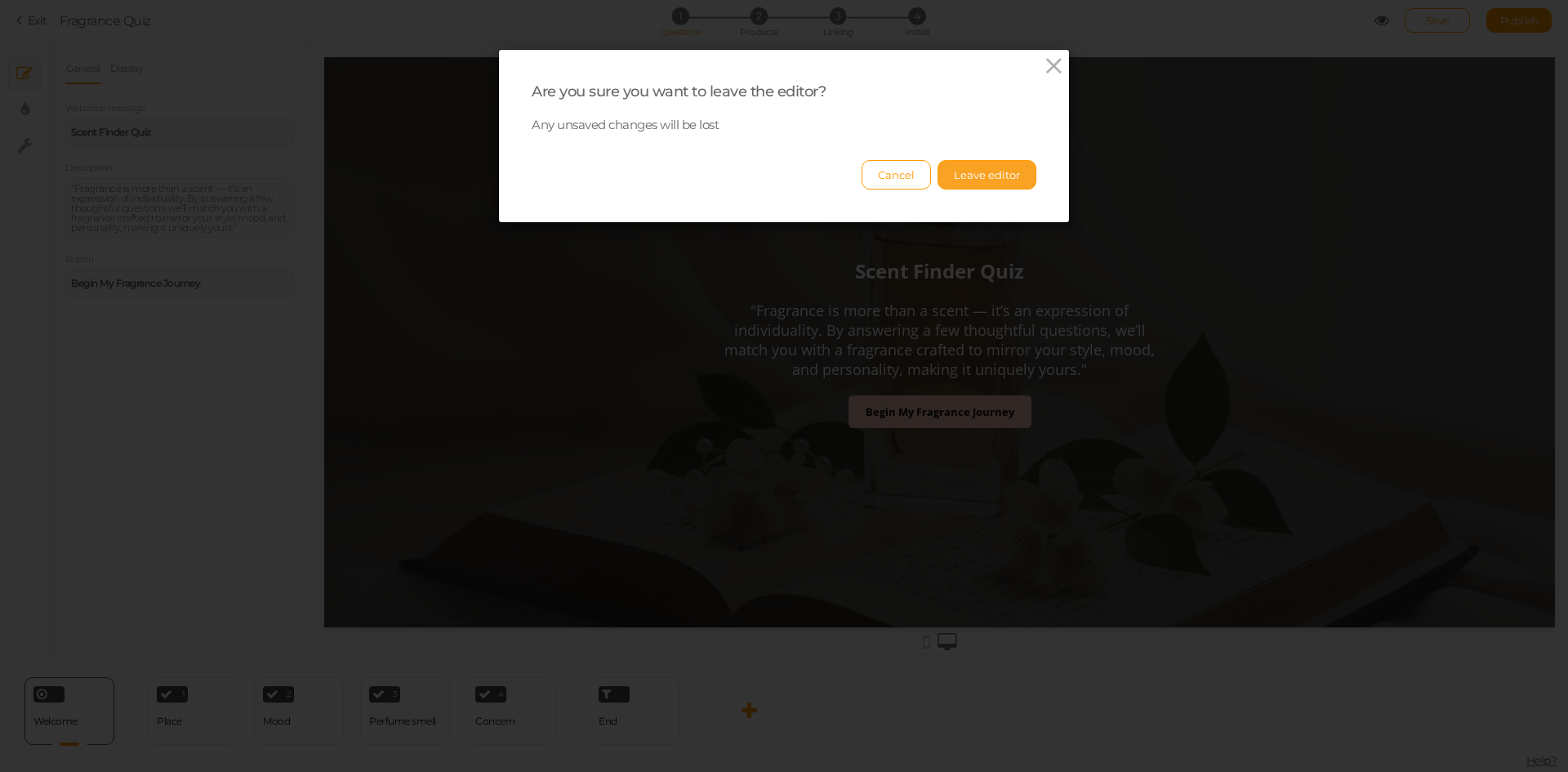
scroll to position [0, 0]
click at [963, 180] on button "Leave editor" at bounding box center [987, 174] width 99 height 30
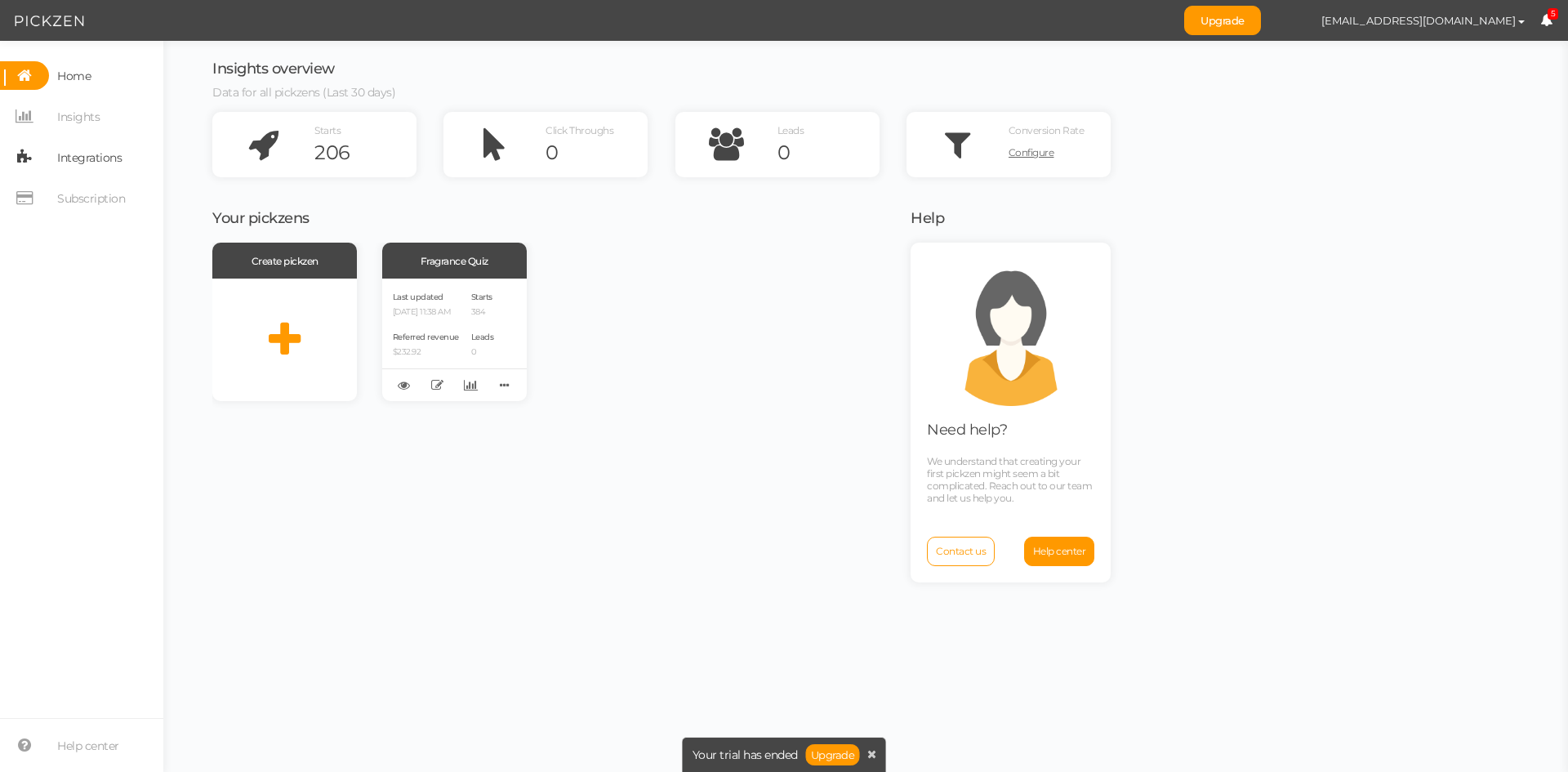
click at [36, 146] on icon at bounding box center [24, 157] width 49 height 29
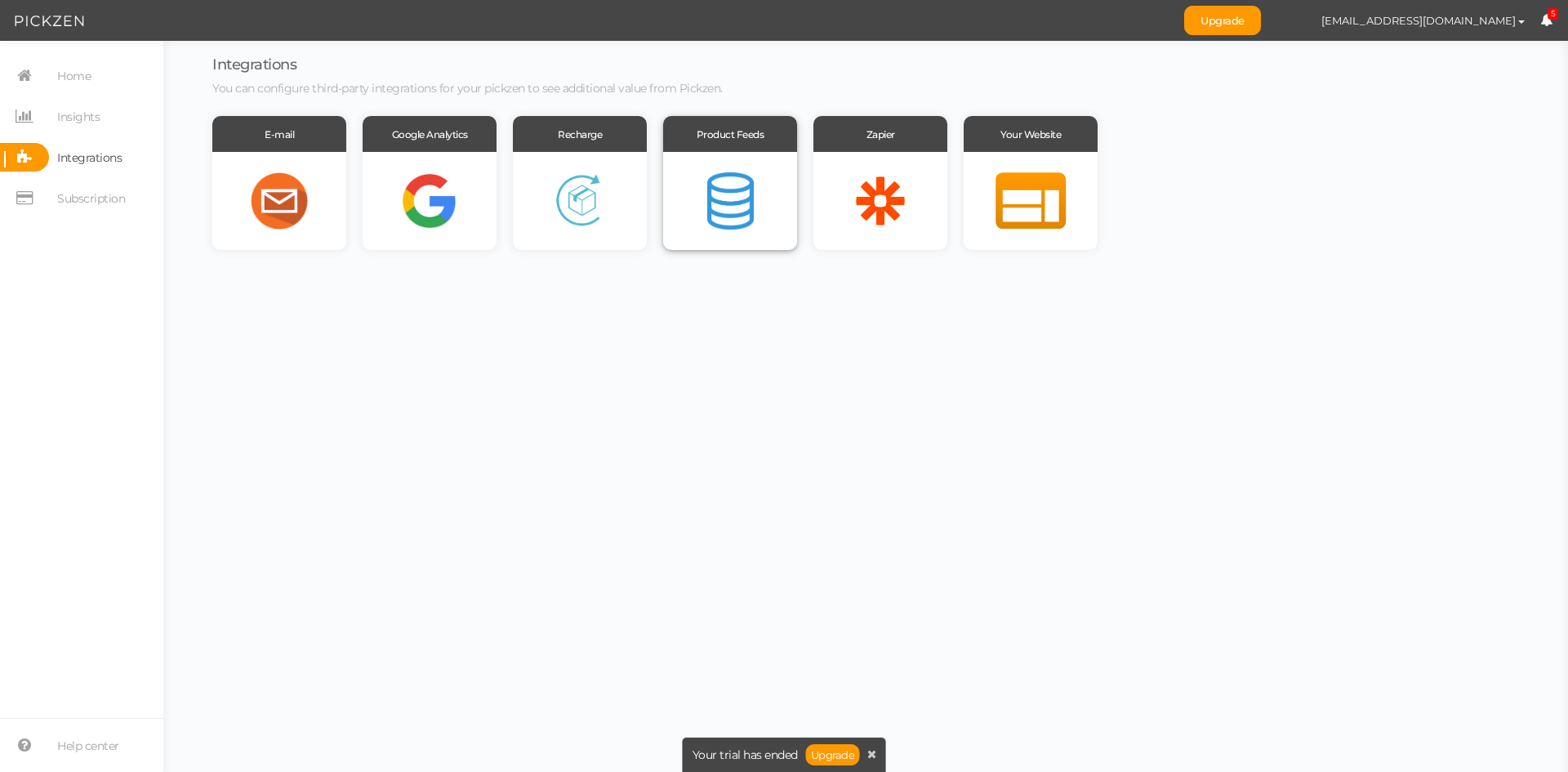
click at [726, 185] on div at bounding box center [730, 201] width 134 height 98
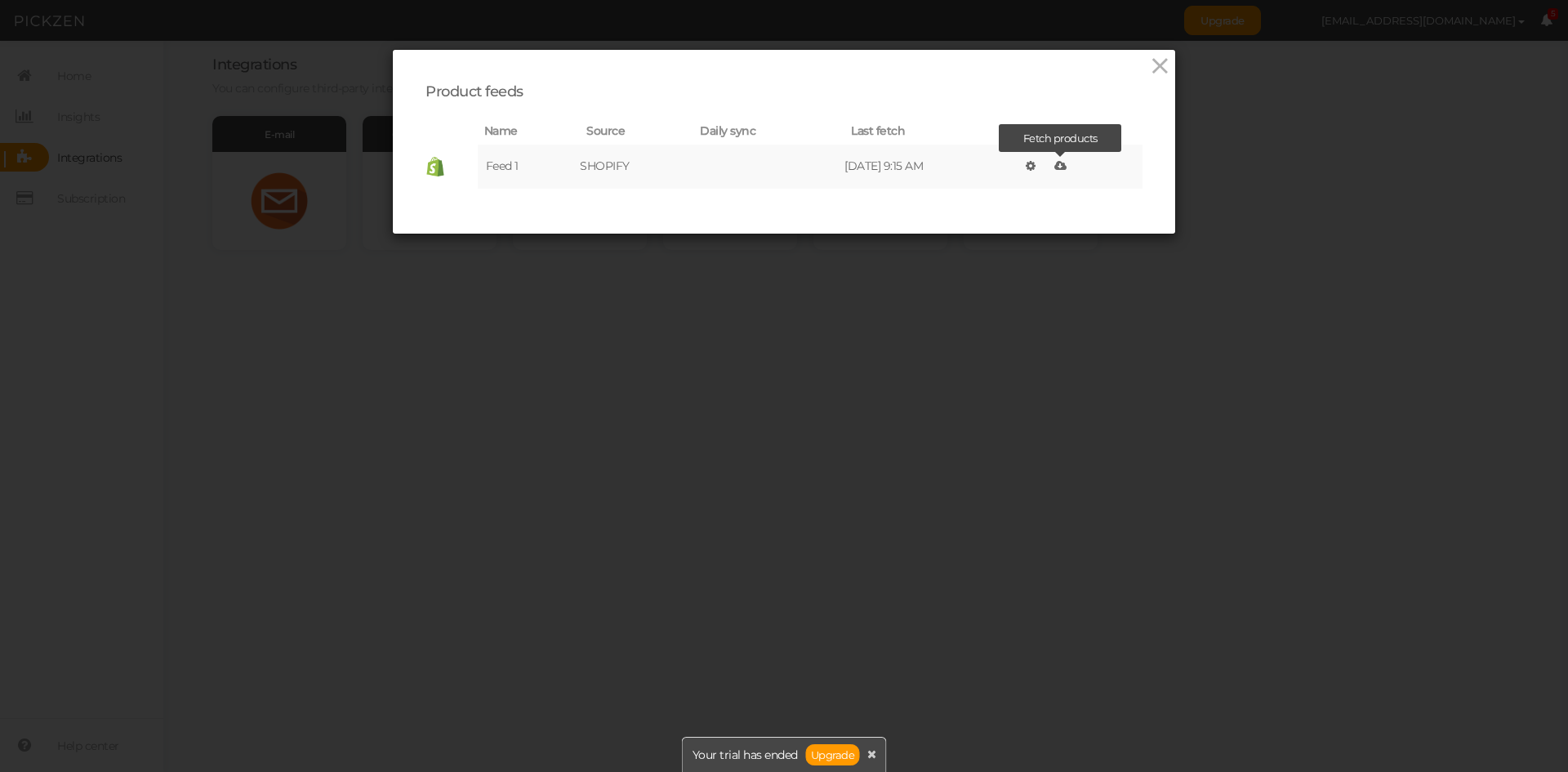
click at [1059, 170] on icon at bounding box center [1060, 166] width 13 height 12
click at [1153, 67] on icon at bounding box center [1160, 66] width 24 height 24
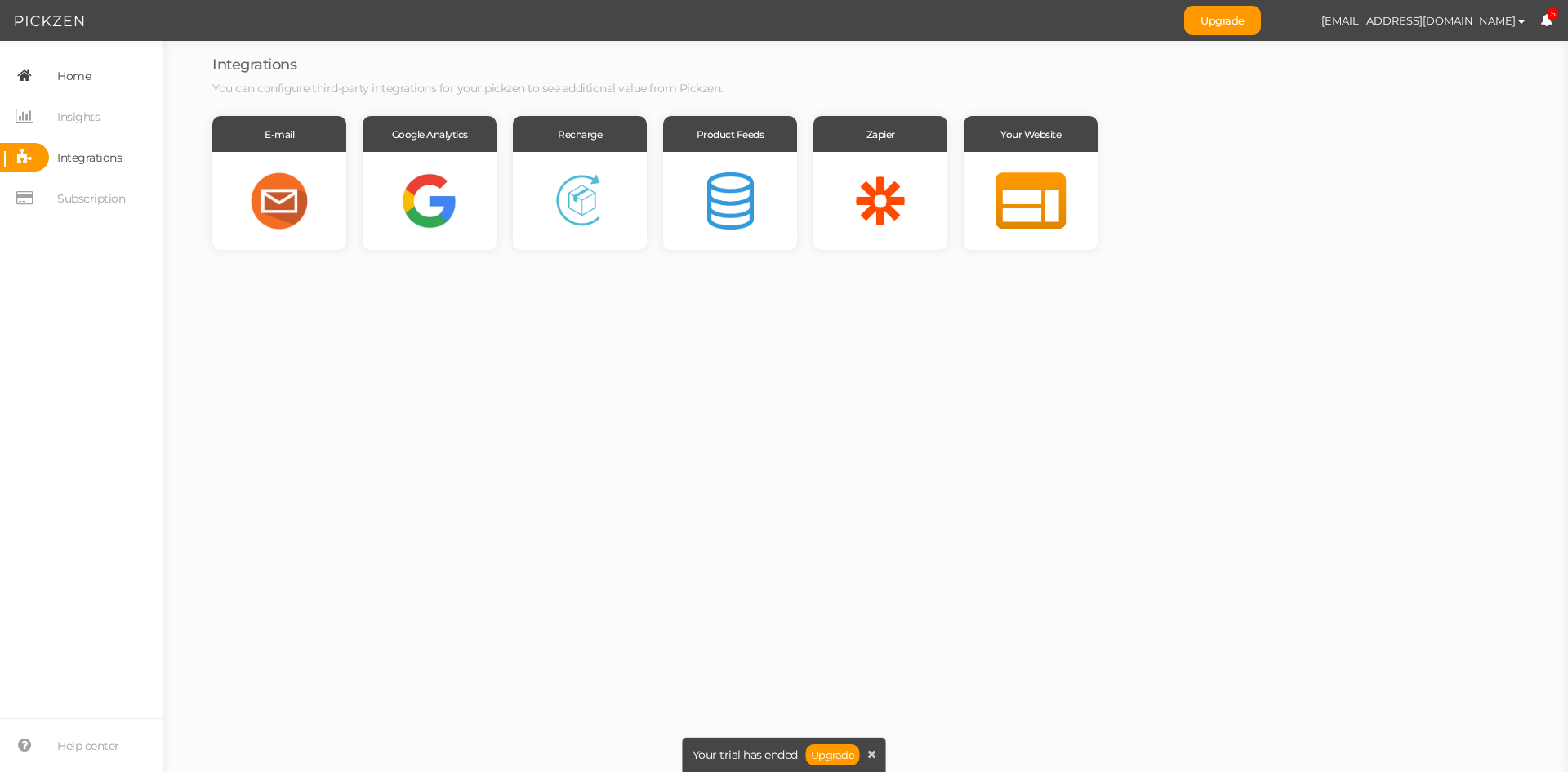
click at [89, 80] on span "Home" at bounding box center [73, 75] width 34 height 26
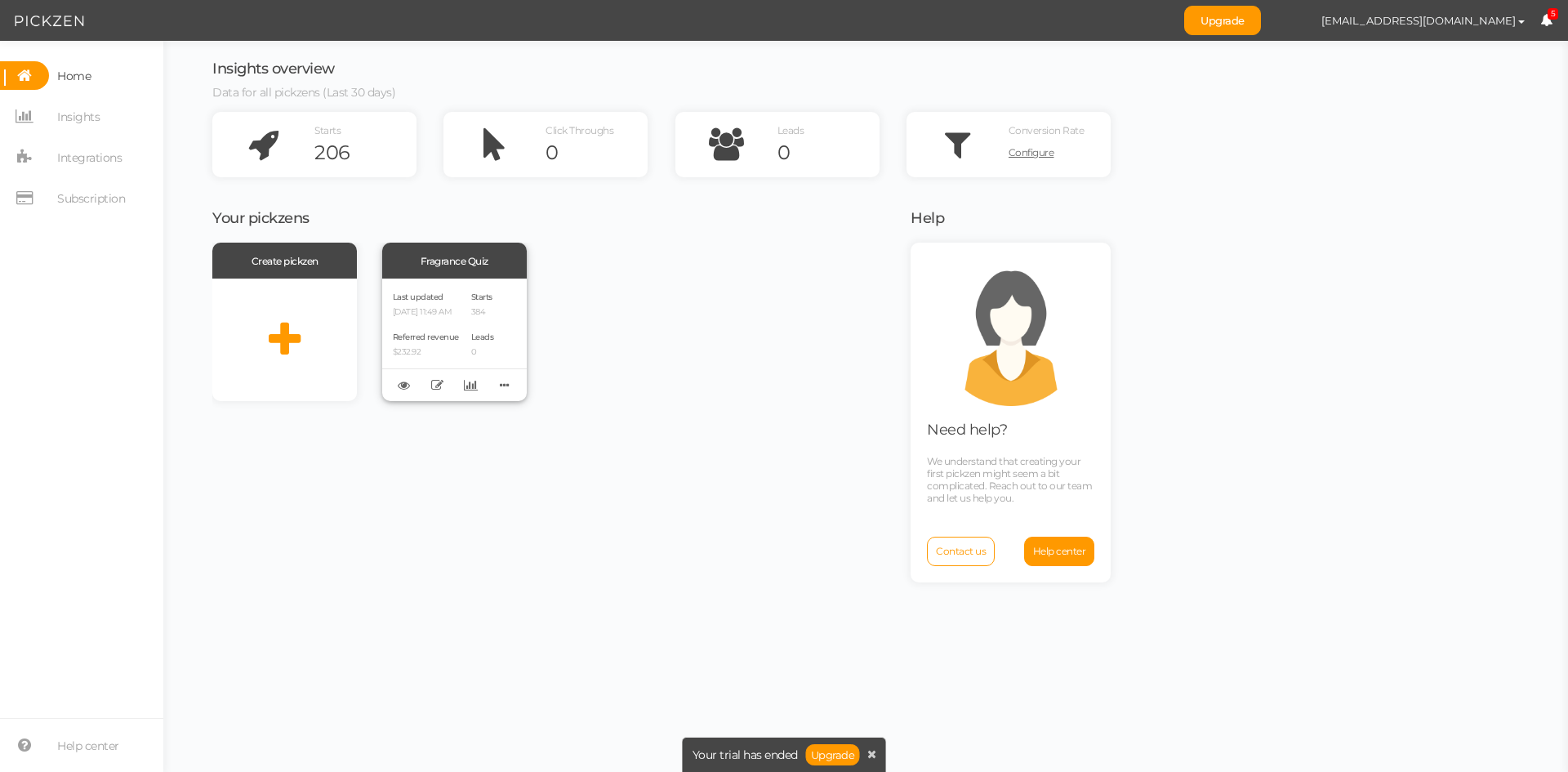
click at [471, 324] on div "Last updated [DATE] 11:49 AM Referred revenue $232.92 Starts 384 Leads 0" at bounding box center [455, 339] width 145 height 122
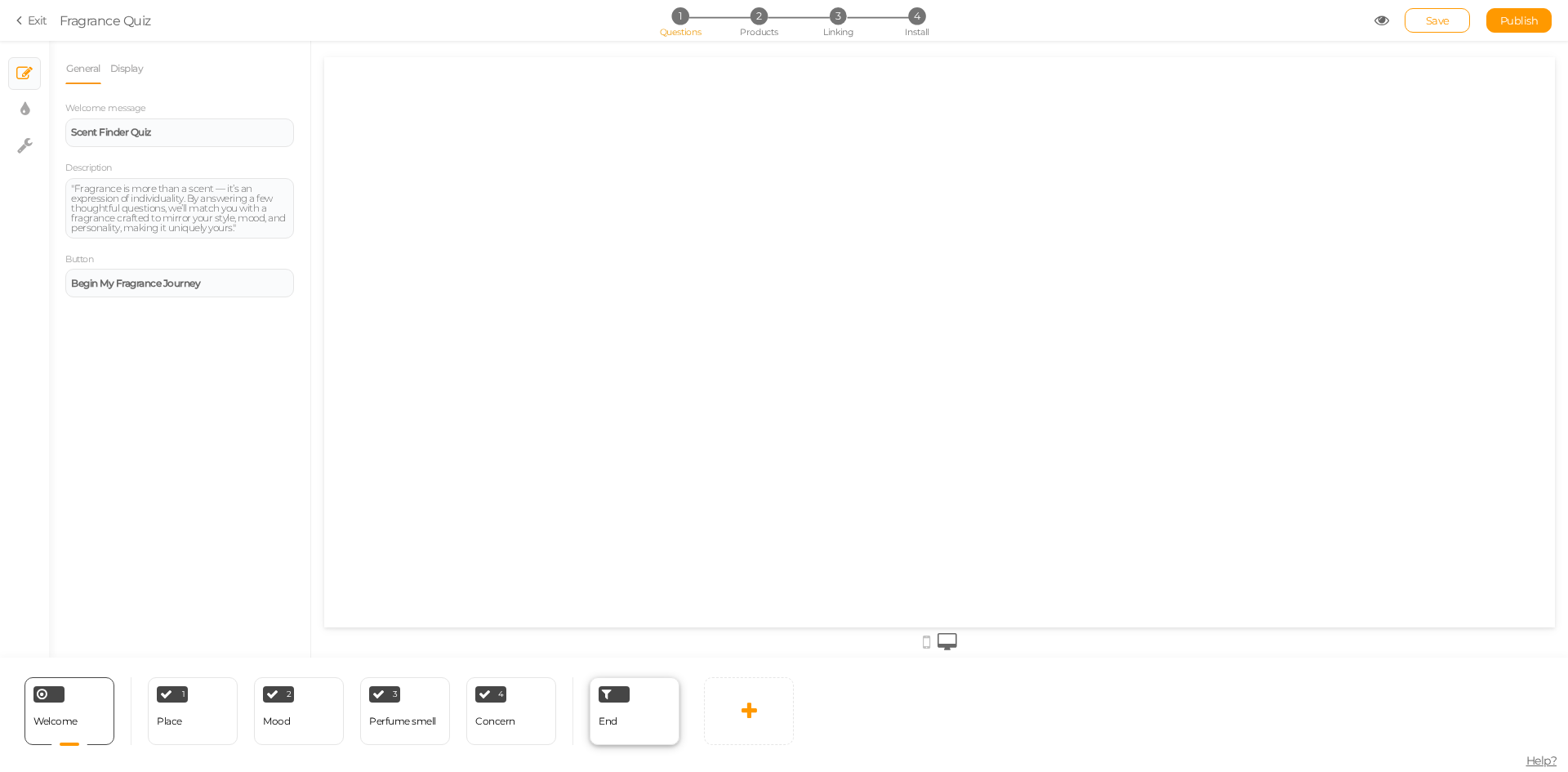
drag, startPoint x: 657, startPoint y: 715, endPoint x: 656, endPoint y: 700, distance: 15.0
click at [656, 715] on div "End" at bounding box center [634, 711] width 90 height 67
click at [763, 29] on span "Products" at bounding box center [759, 32] width 39 height 12
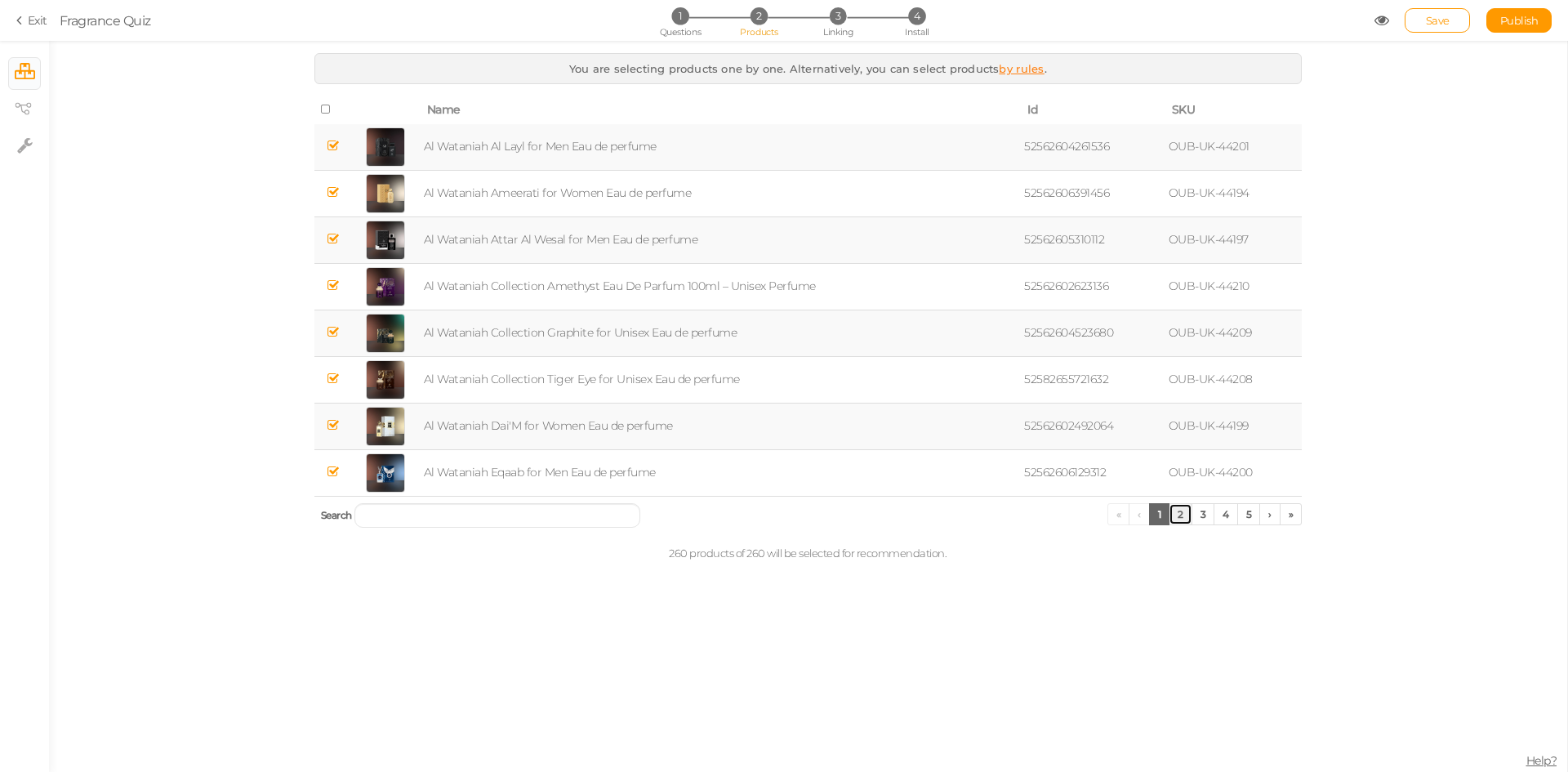
click at [1180, 514] on link "2" at bounding box center [1181, 514] width 24 height 22
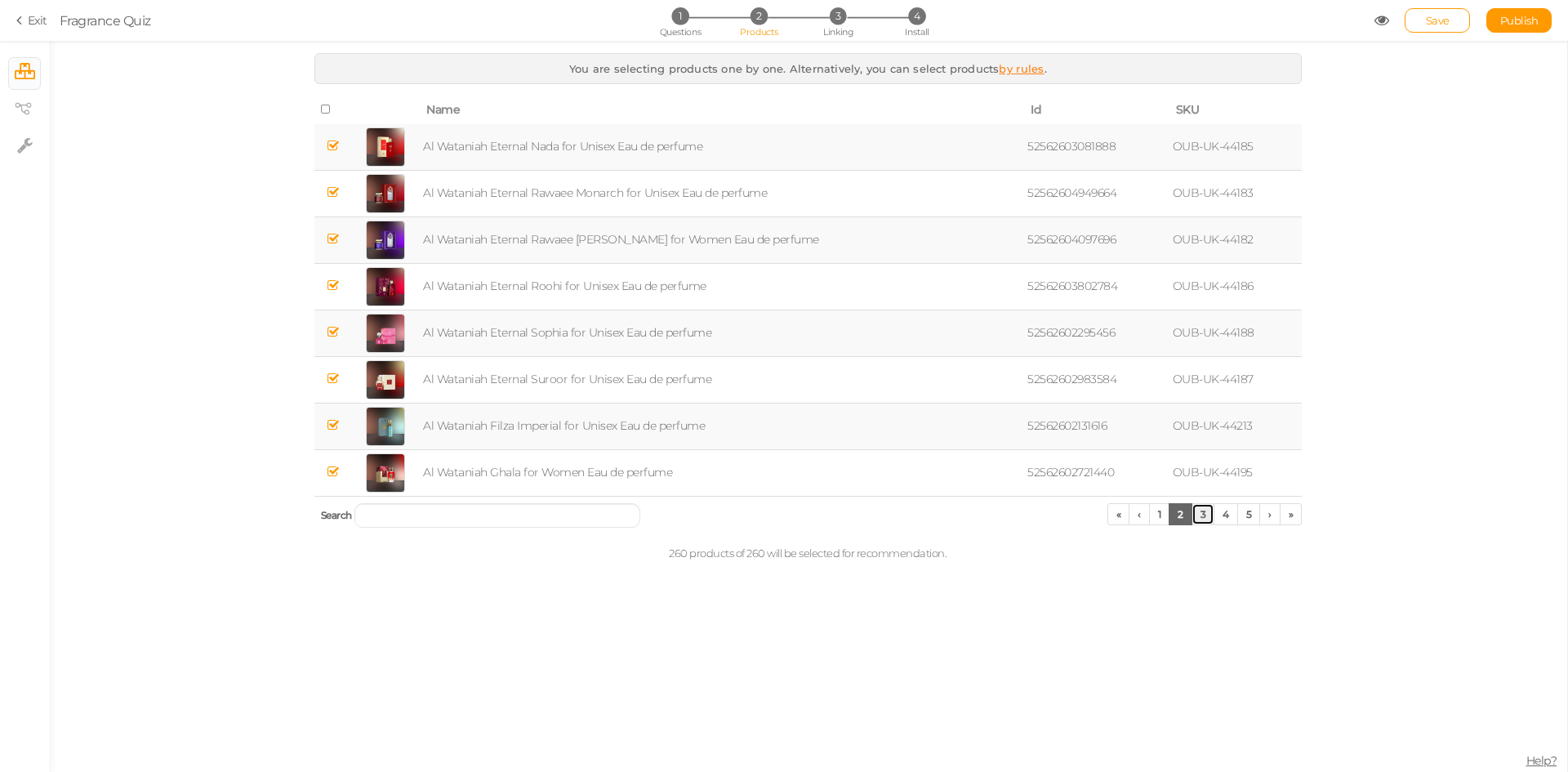
click at [1203, 518] on link "3" at bounding box center [1204, 514] width 24 height 22
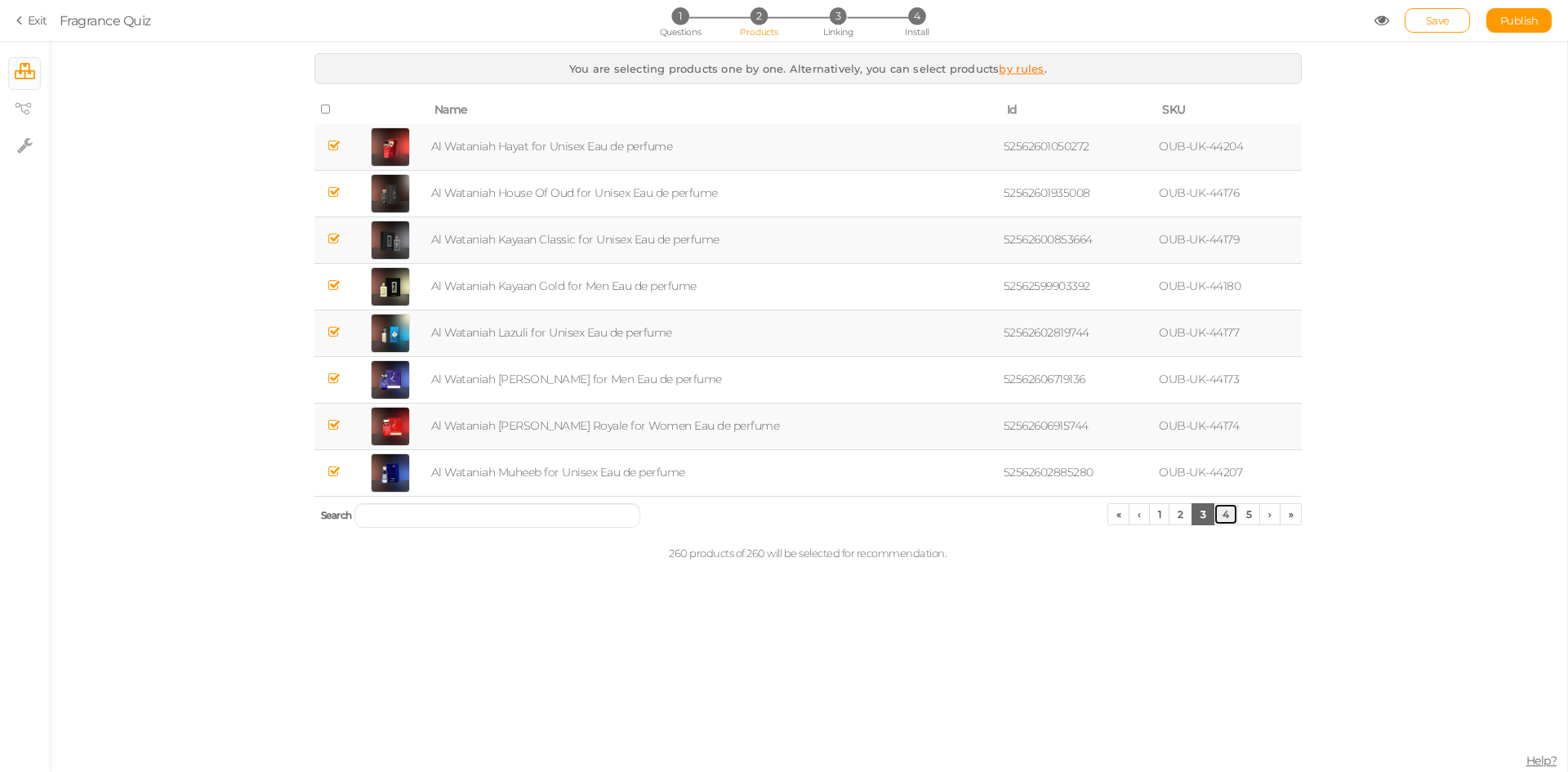
click at [1226, 519] on link "4" at bounding box center [1225, 514] width 24 height 22
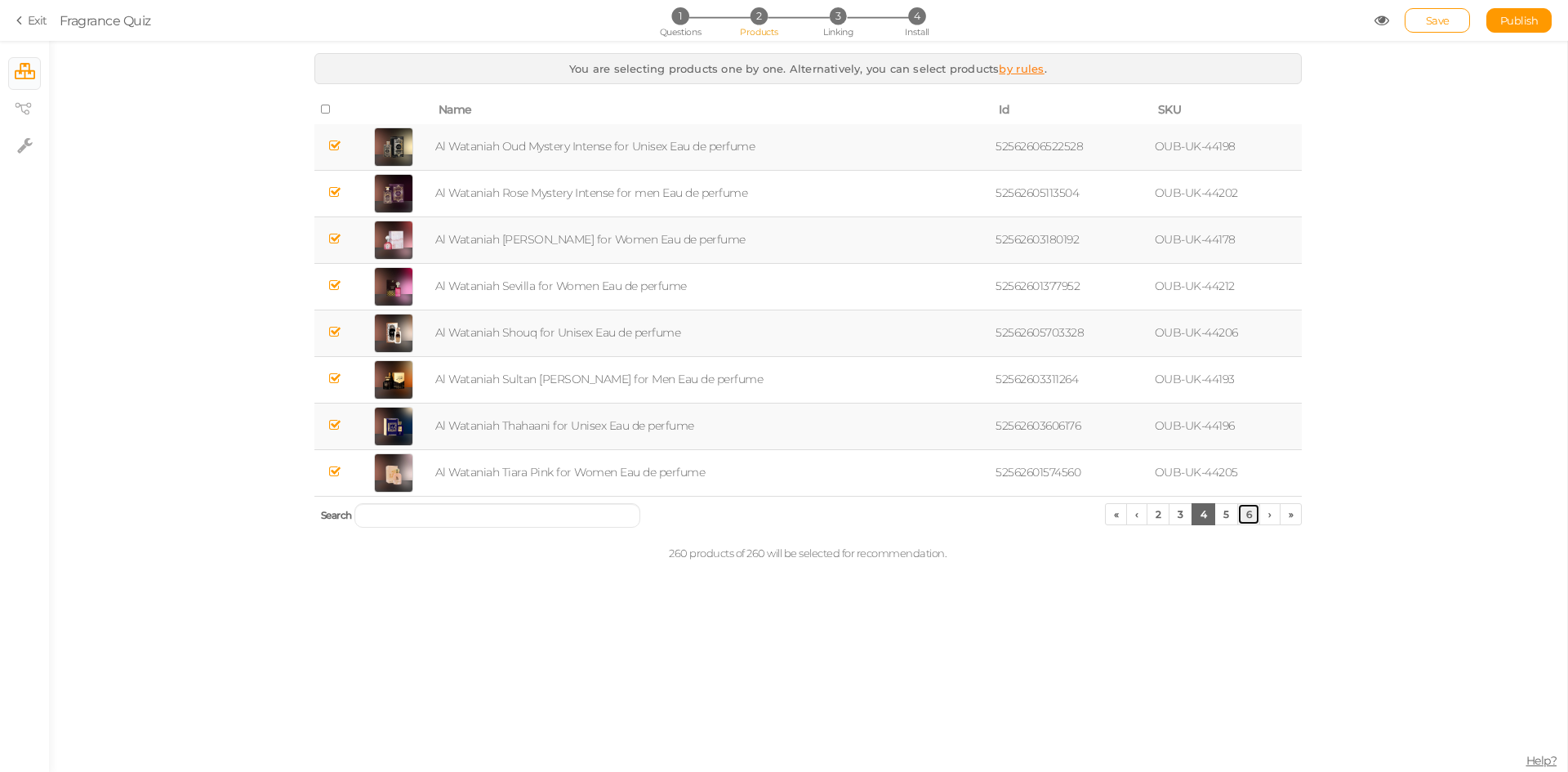
click at [1241, 517] on link "6" at bounding box center [1249, 514] width 24 height 22
click at [1226, 513] on link "7" at bounding box center [1225, 514] width 24 height 22
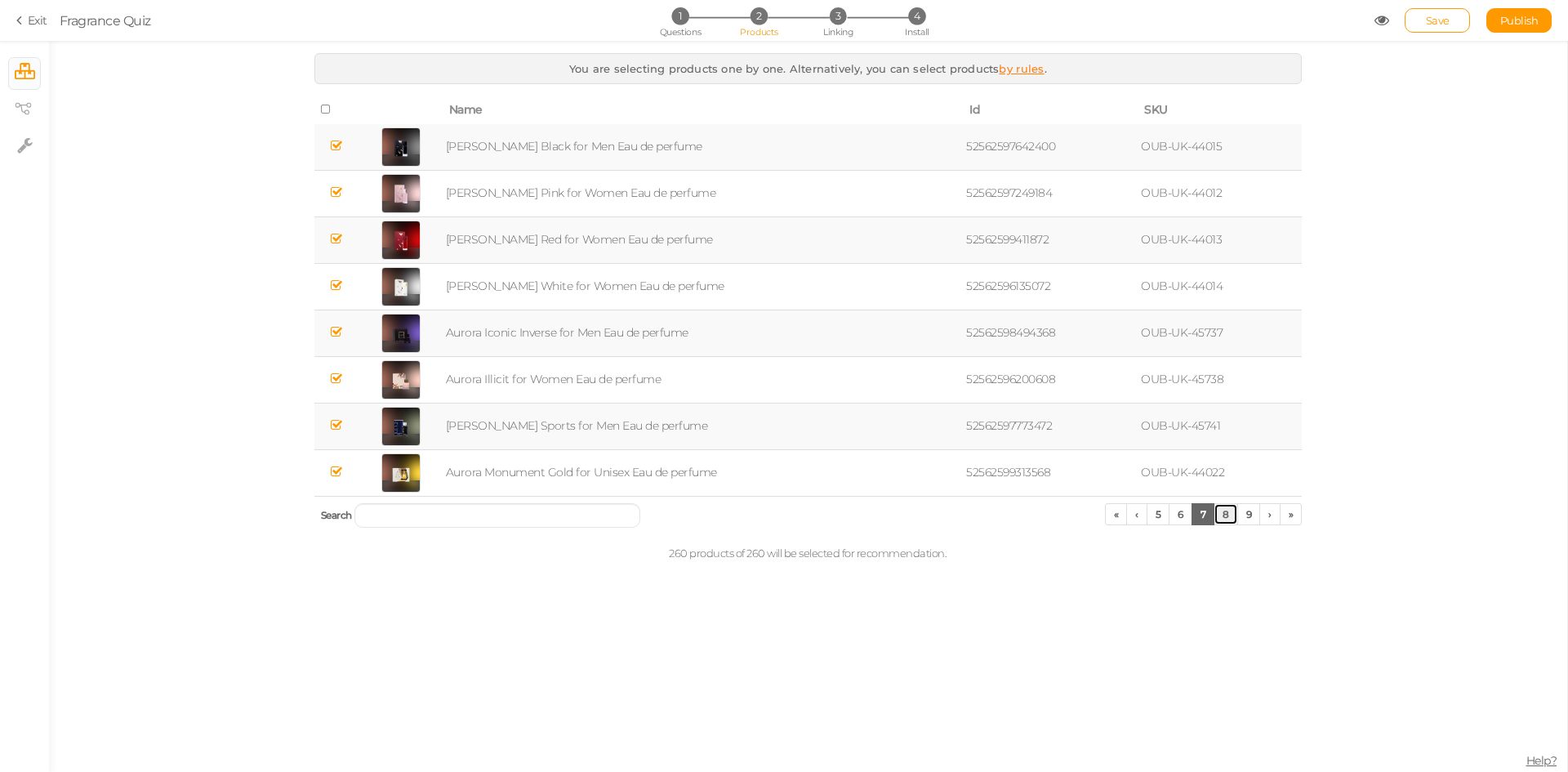
click at [1224, 512] on link "8" at bounding box center [1225, 514] width 24 height 22
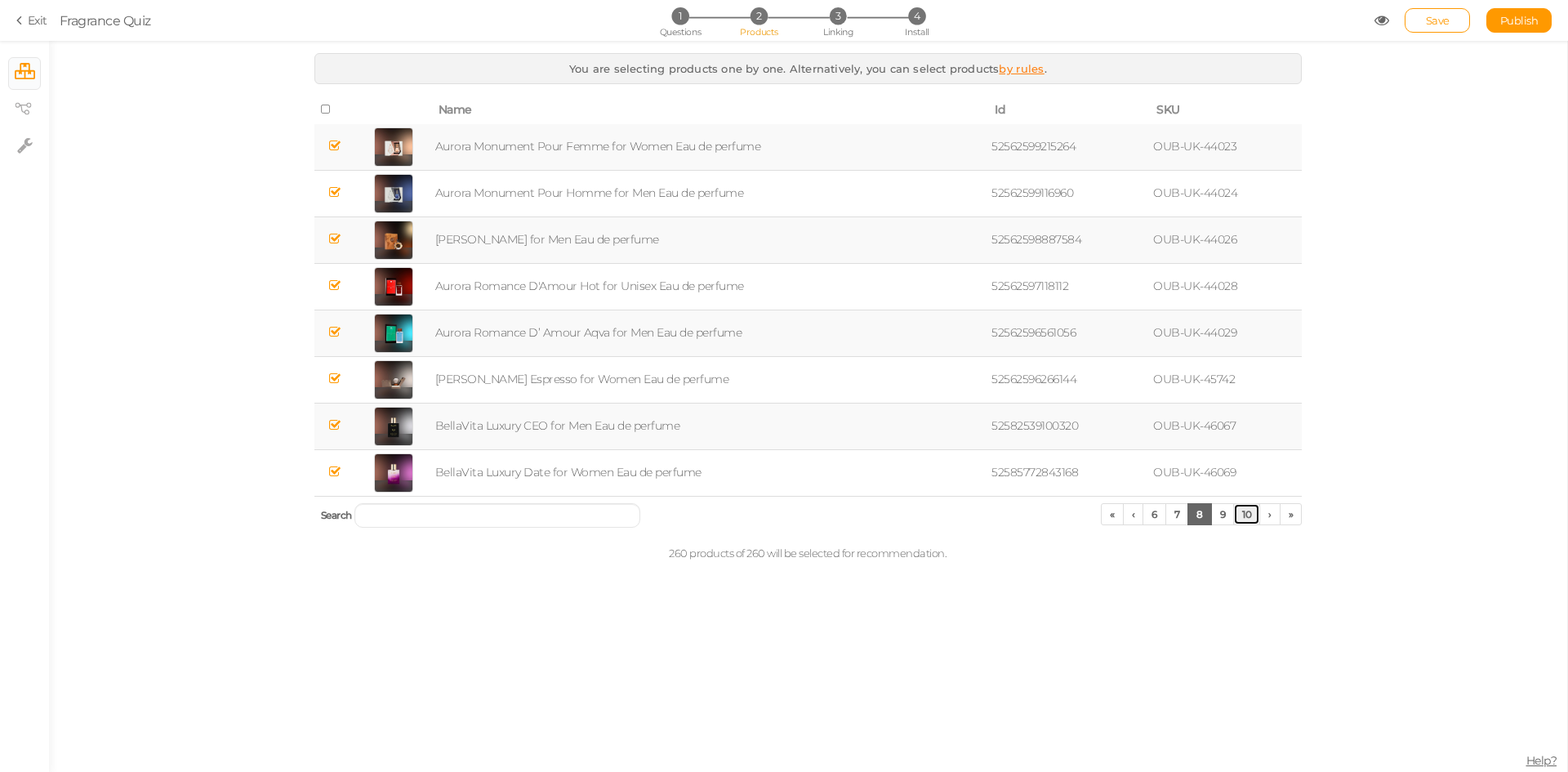
click at [1244, 521] on link "10" at bounding box center [1247, 514] width 27 height 22
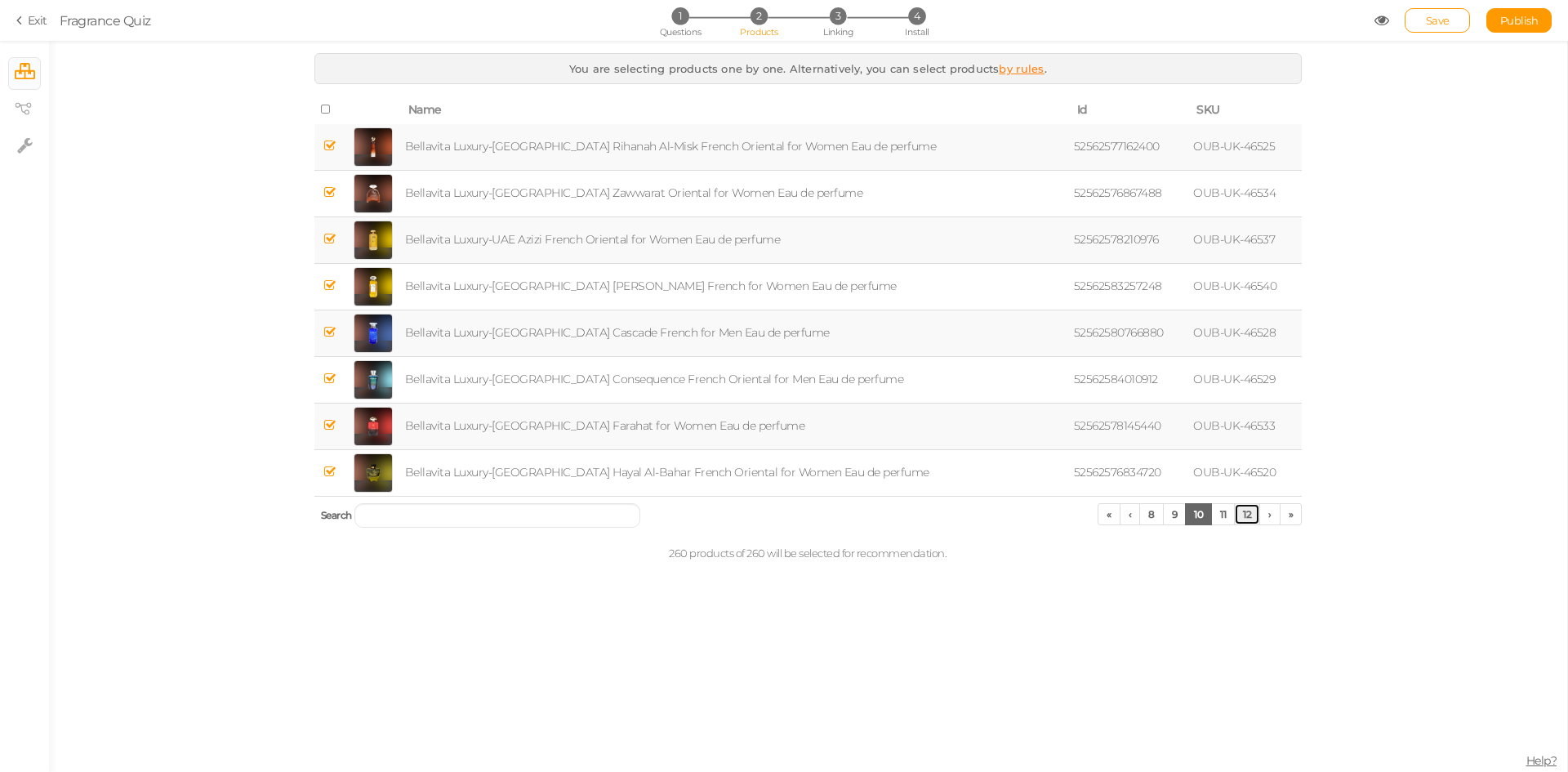
click at [1251, 517] on link "12" at bounding box center [1247, 514] width 26 height 22
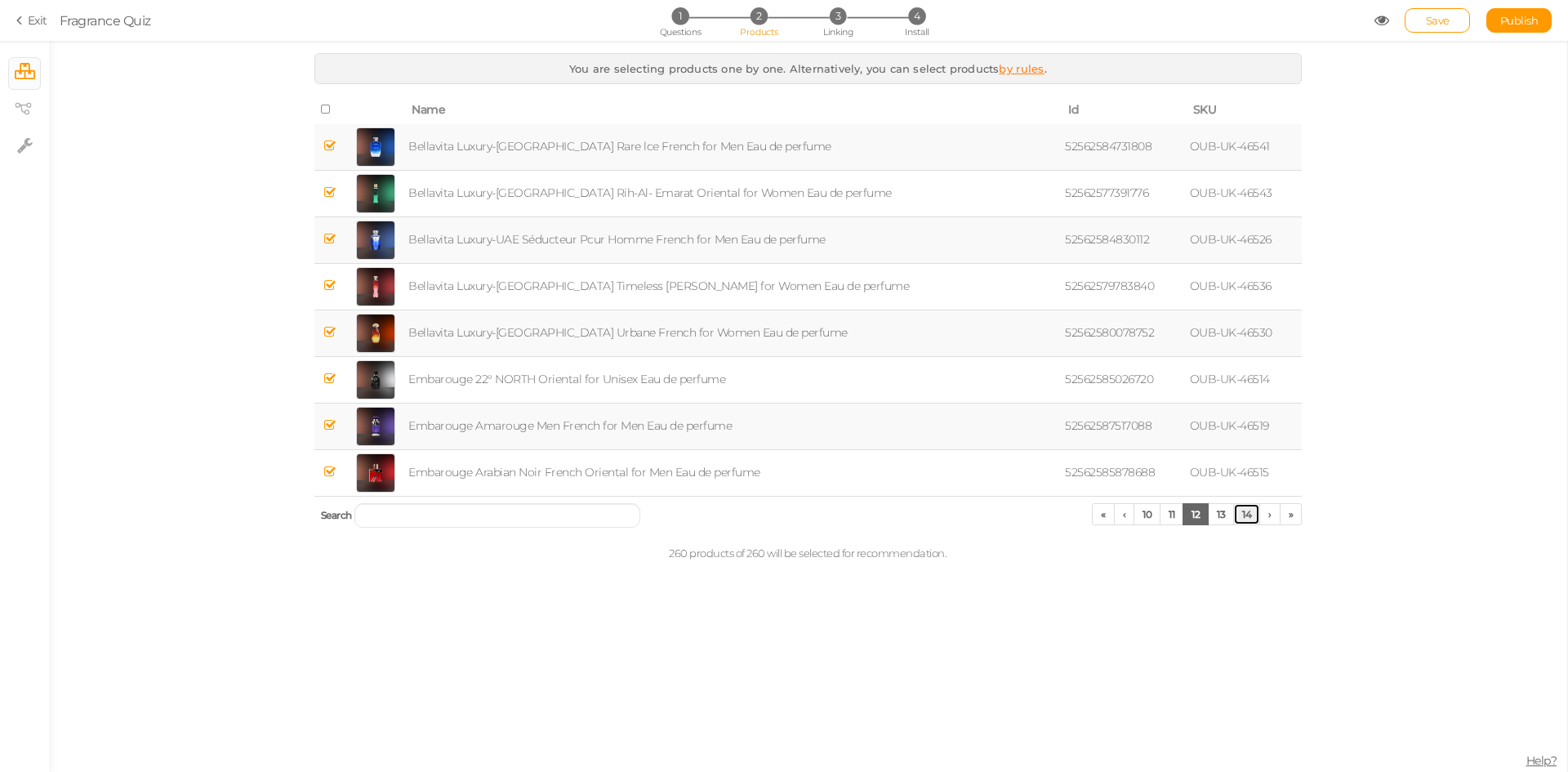
click at [1251, 517] on link "14" at bounding box center [1247, 514] width 27 height 22
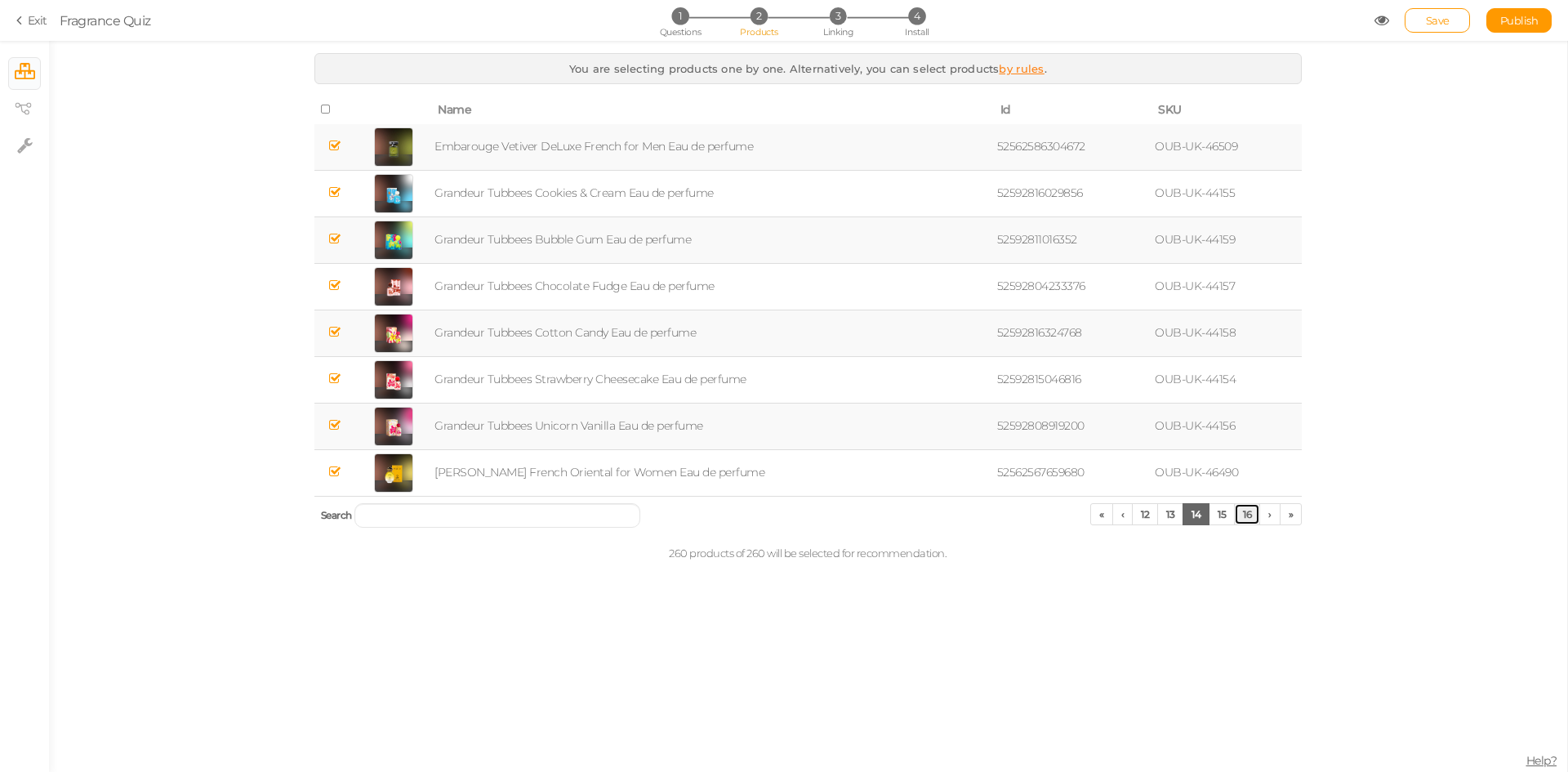
click at [1251, 517] on link "16" at bounding box center [1247, 514] width 26 height 22
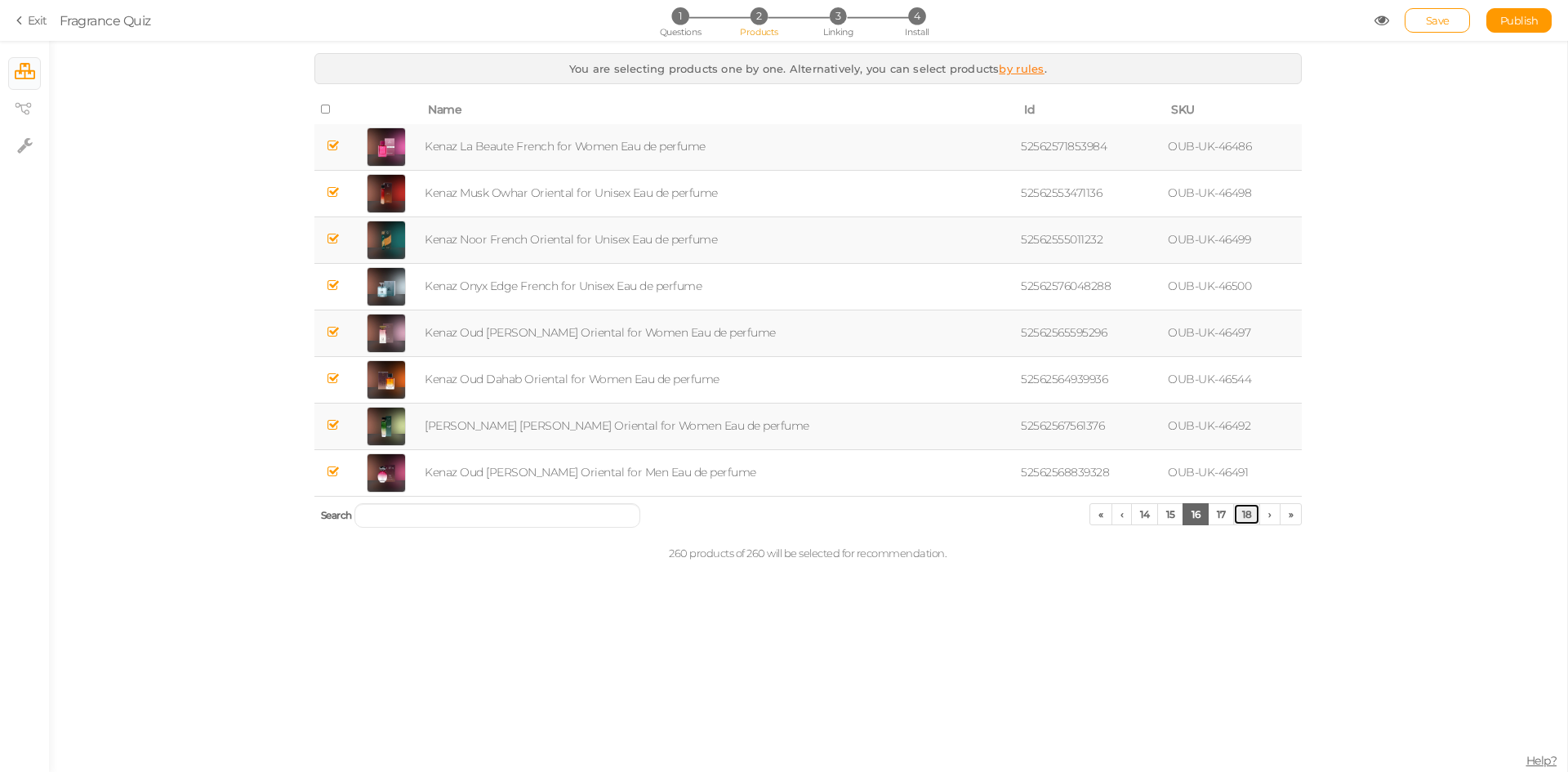
click at [1251, 517] on link "18" at bounding box center [1247, 514] width 27 height 22
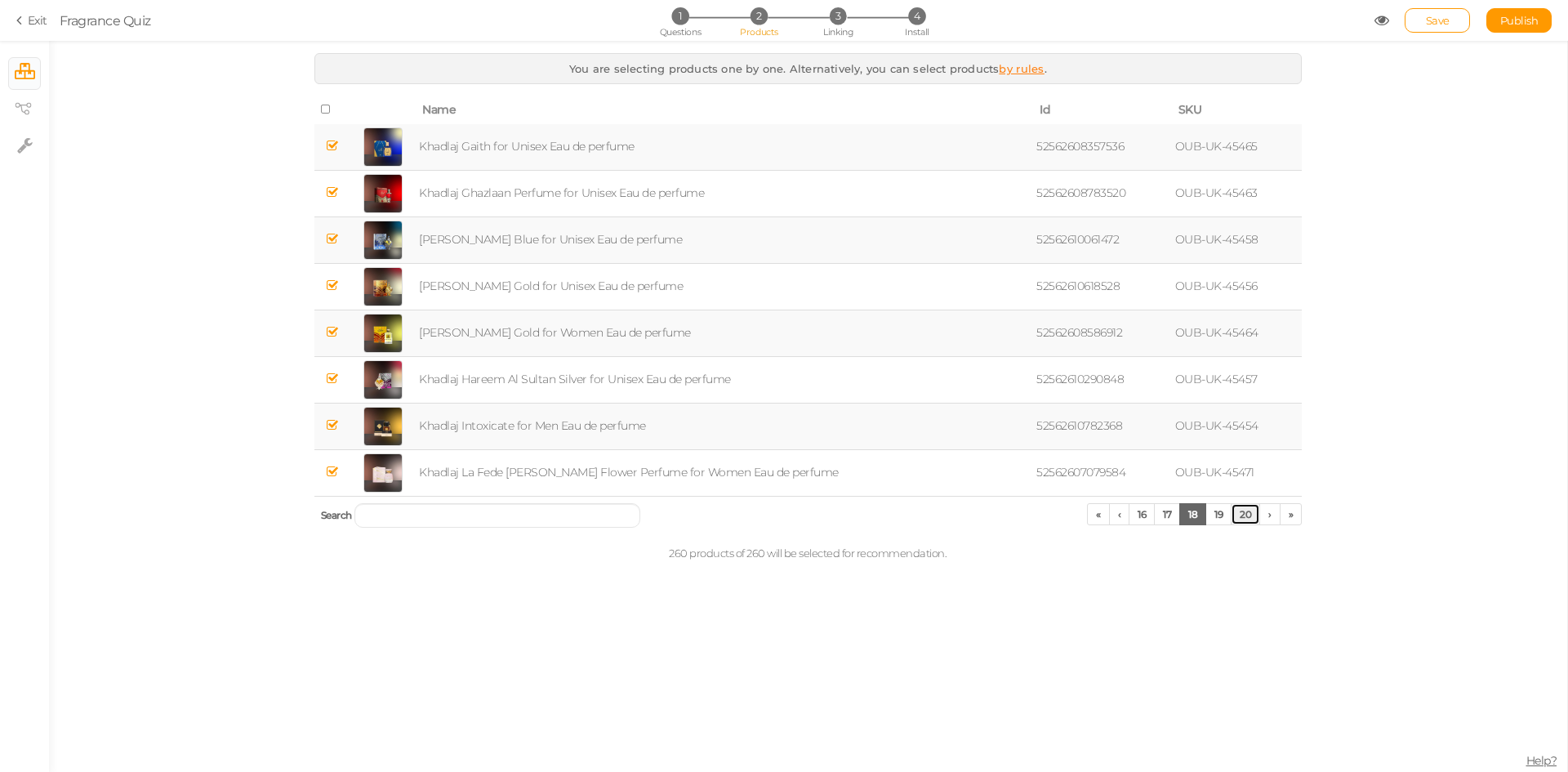
click at [1251, 517] on link "20" at bounding box center [1245, 514] width 30 height 22
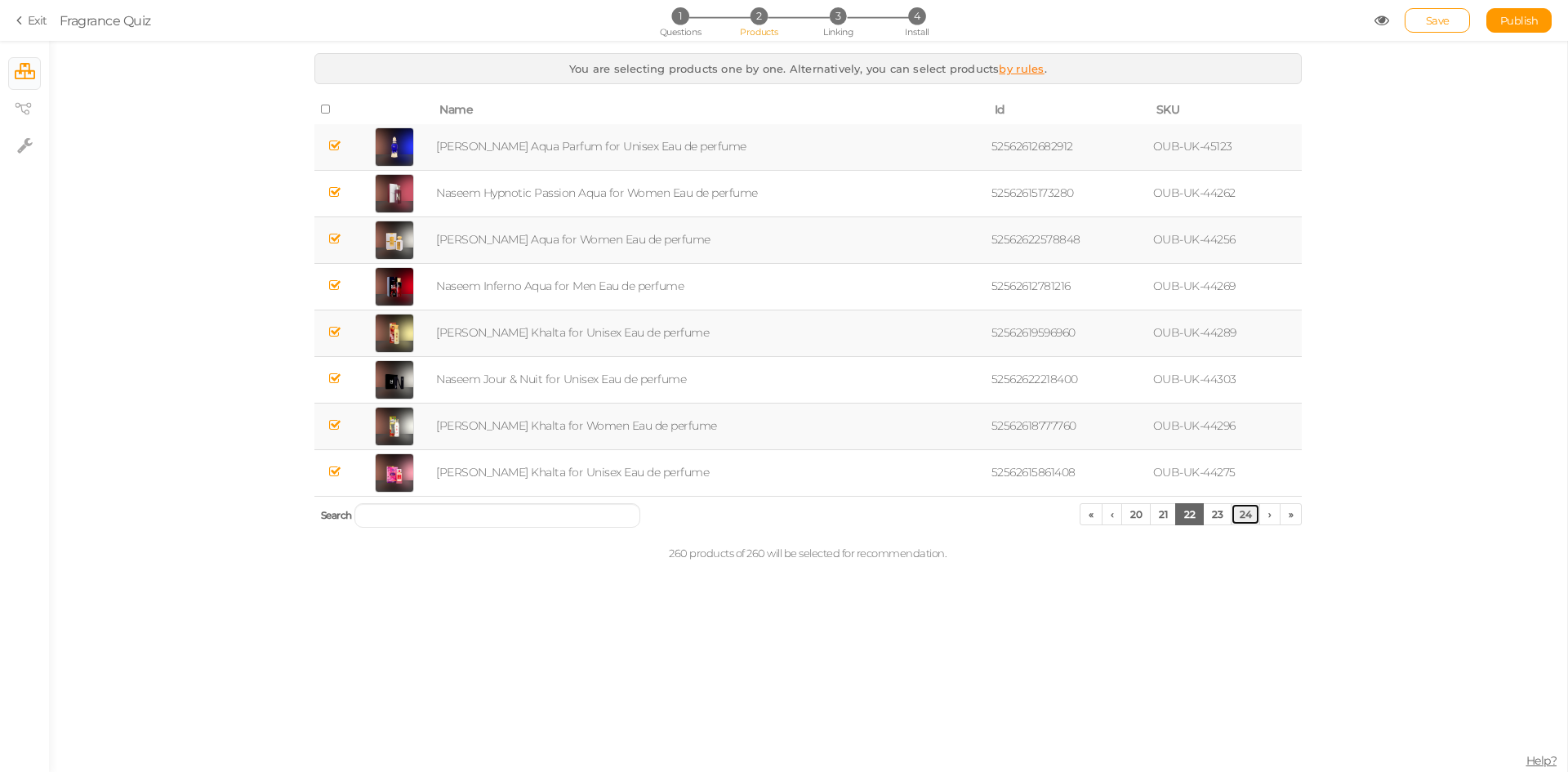
click at [1251, 517] on link "24" at bounding box center [1245, 514] width 30 height 22
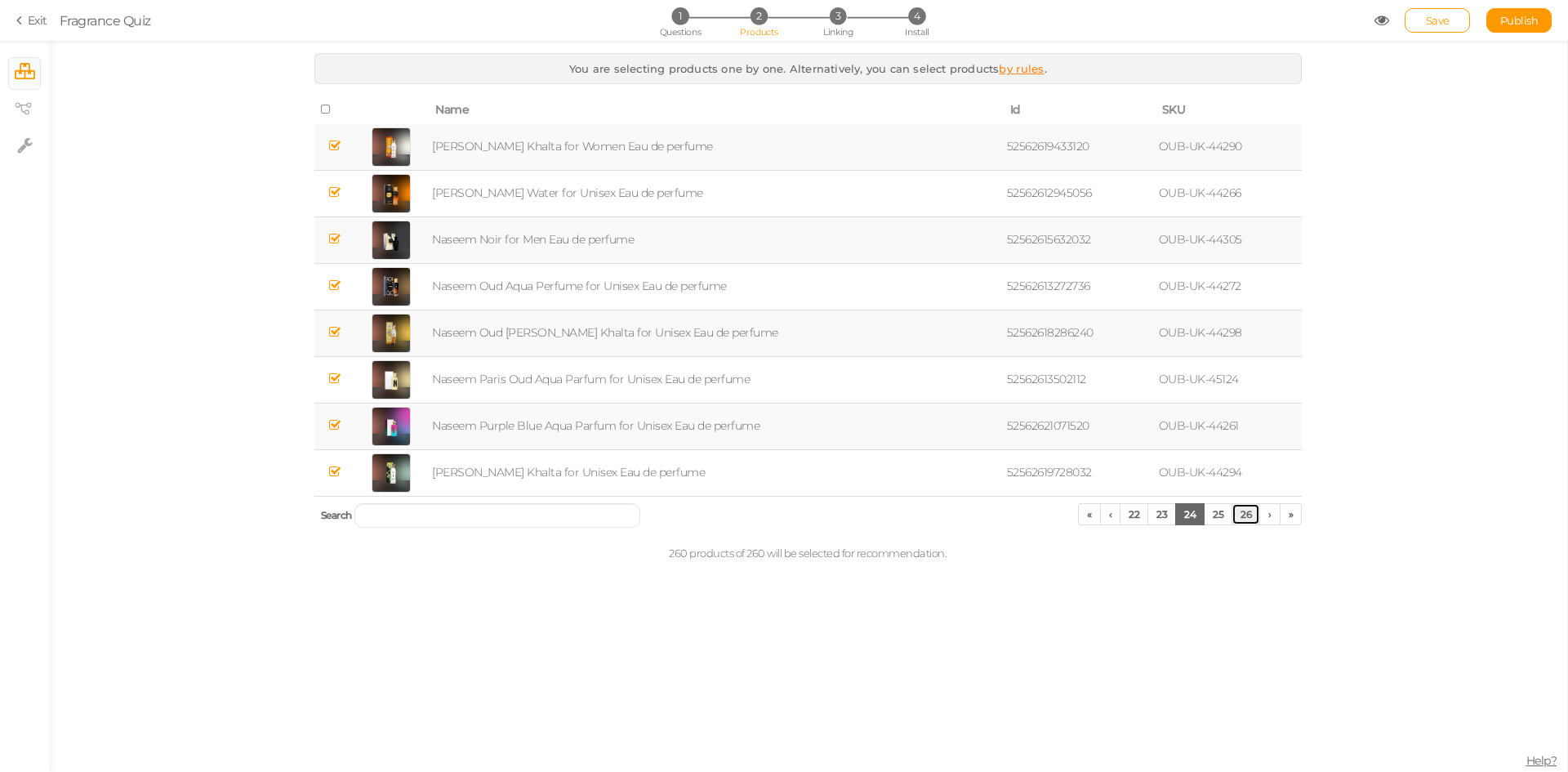
click at [1251, 517] on link "26" at bounding box center [1246, 514] width 29 height 22
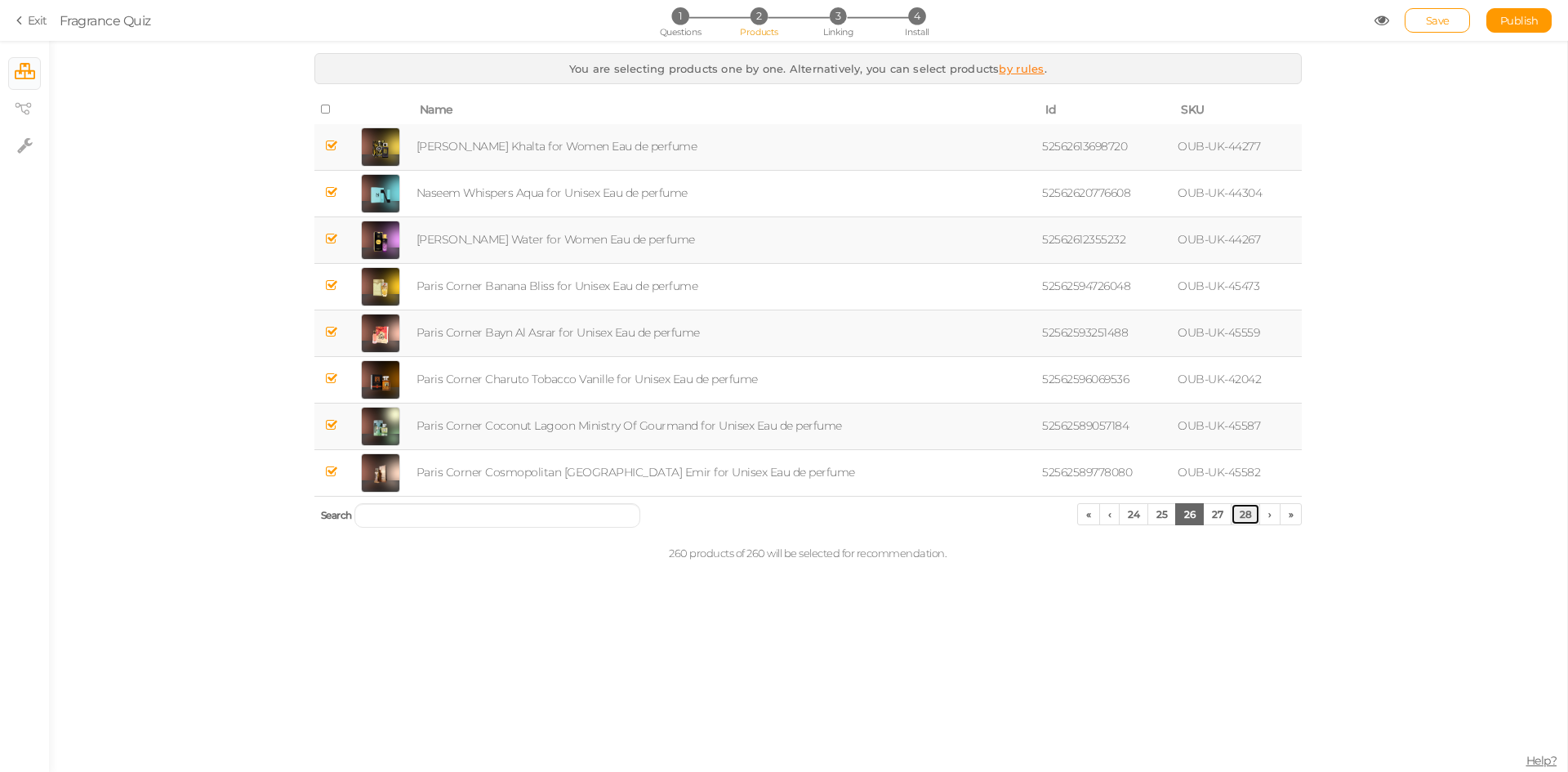
click at [1251, 517] on link "28" at bounding box center [1245, 514] width 30 height 22
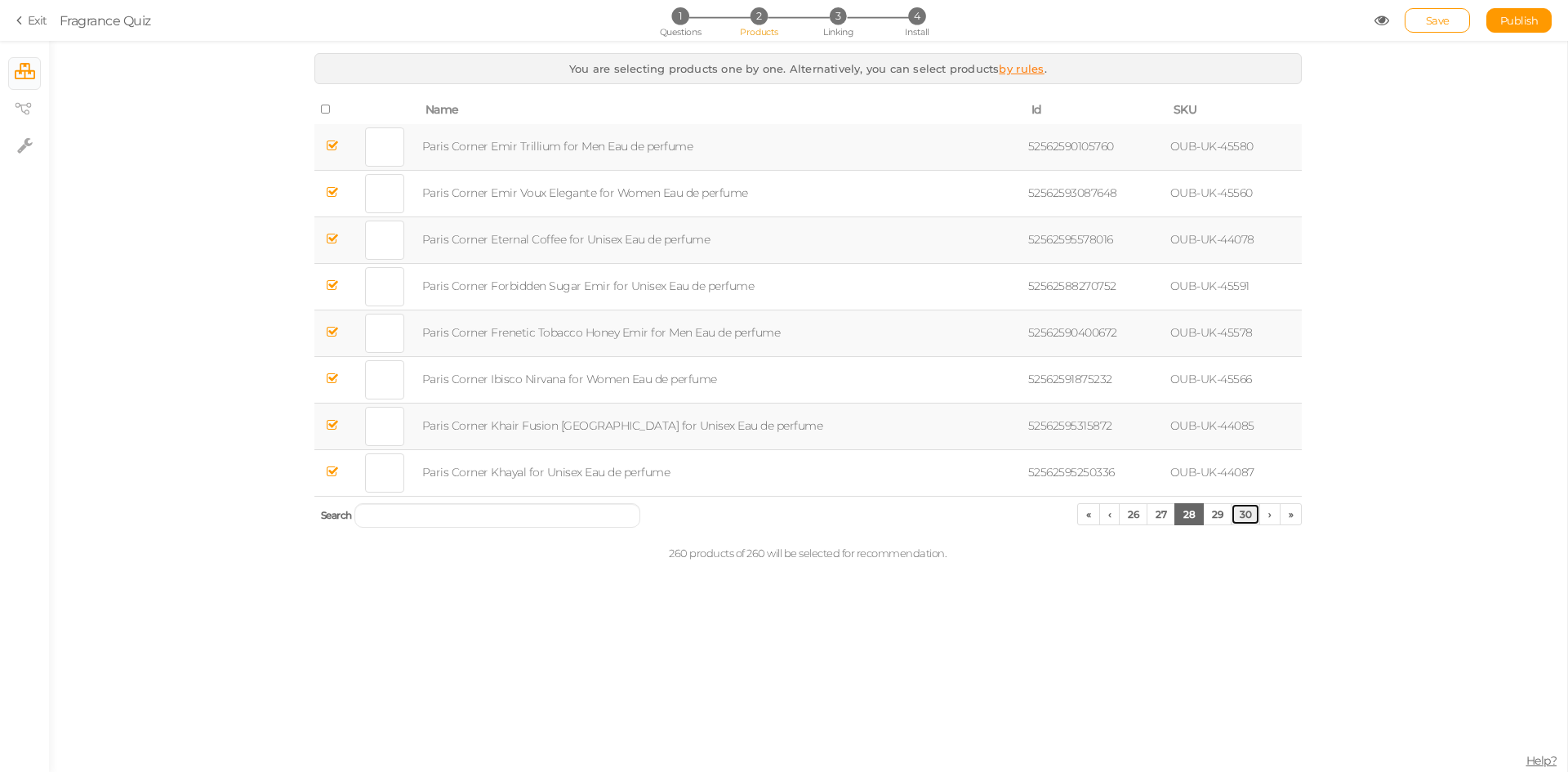
click at [1251, 517] on link "30" at bounding box center [1245, 514] width 30 height 22
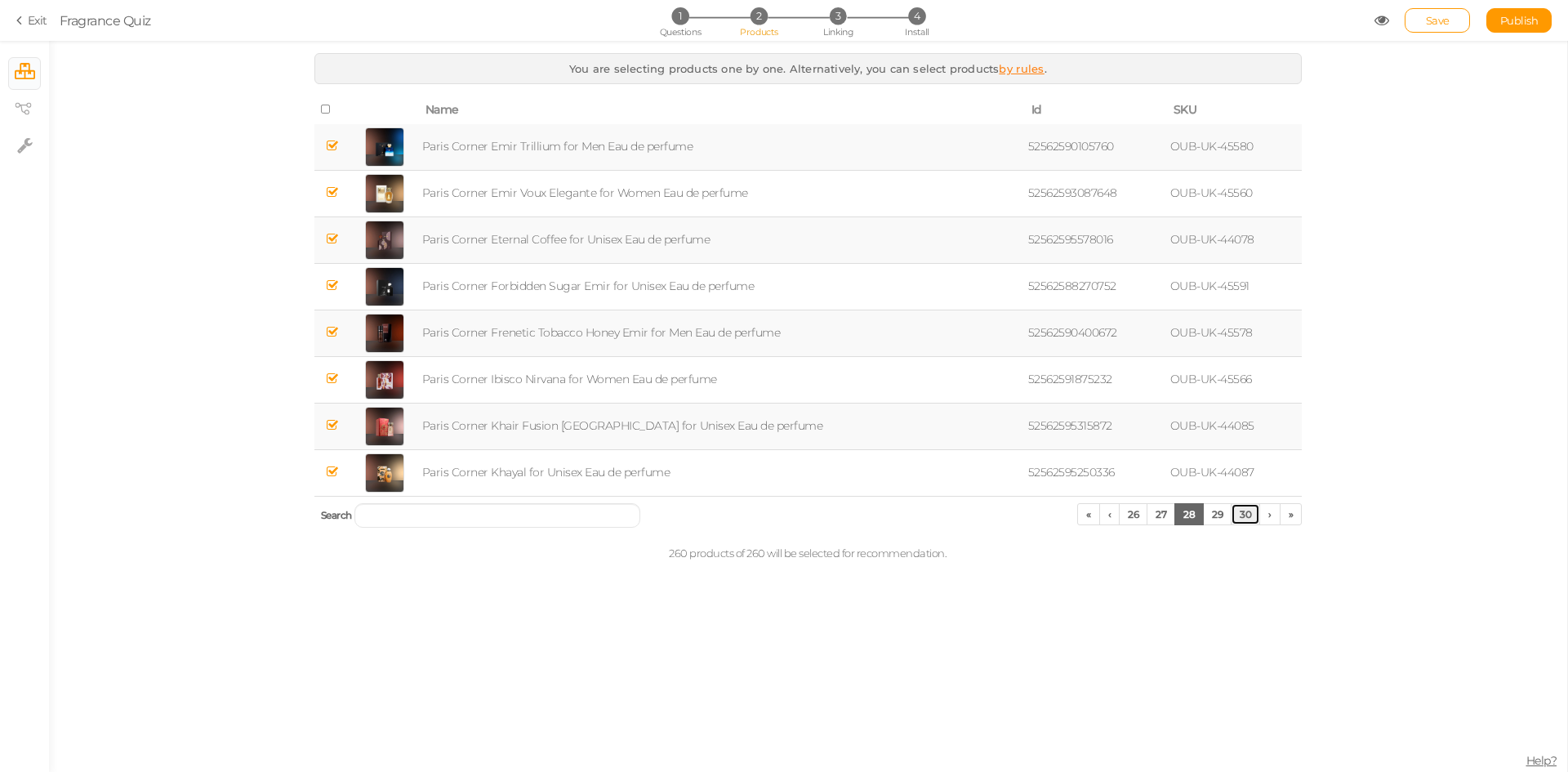
click at [1251, 517] on link "30" at bounding box center [1245, 514] width 30 height 22
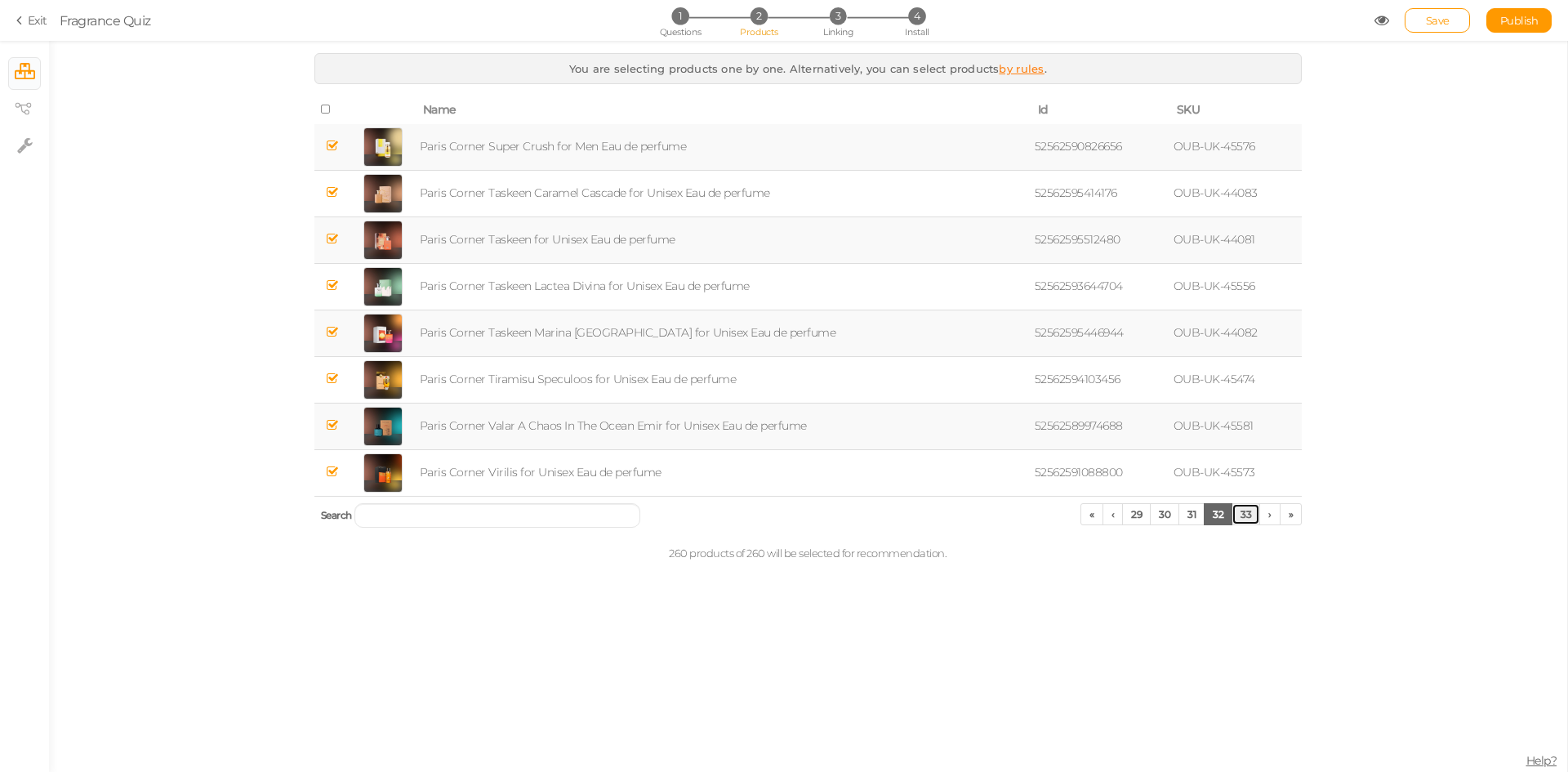
click at [1251, 517] on link "33" at bounding box center [1246, 514] width 29 height 22
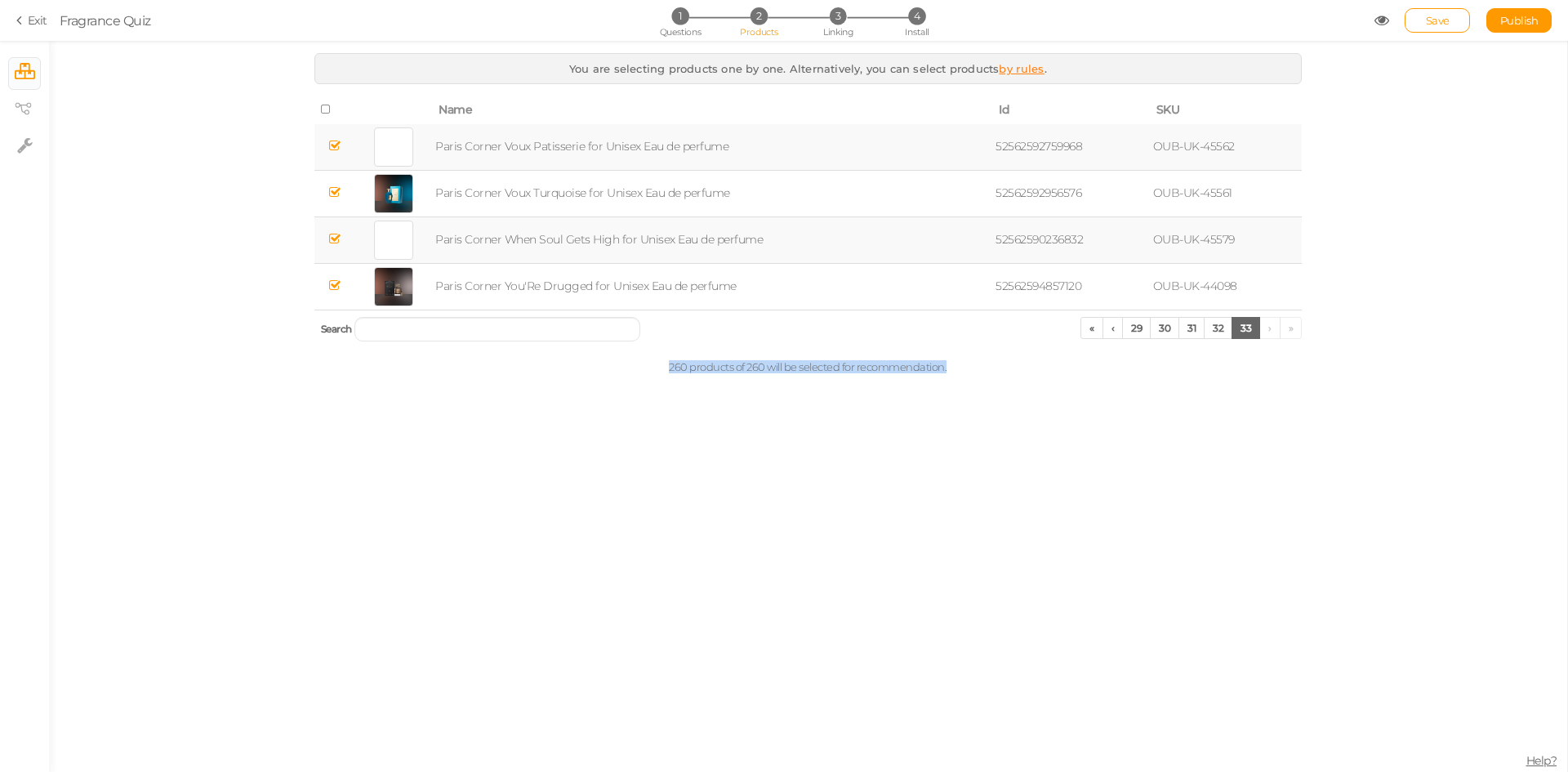
click at [1251, 517] on div "You are selecting products one by one. Alternatively, you can select products b…" at bounding box center [809, 406] width 1519 height 732
click at [1248, 528] on div "You are selecting products one by one. Alternatively, you can select products b…" at bounding box center [809, 406] width 1519 height 732
click at [1096, 330] on link "«" at bounding box center [1092, 328] width 23 height 22
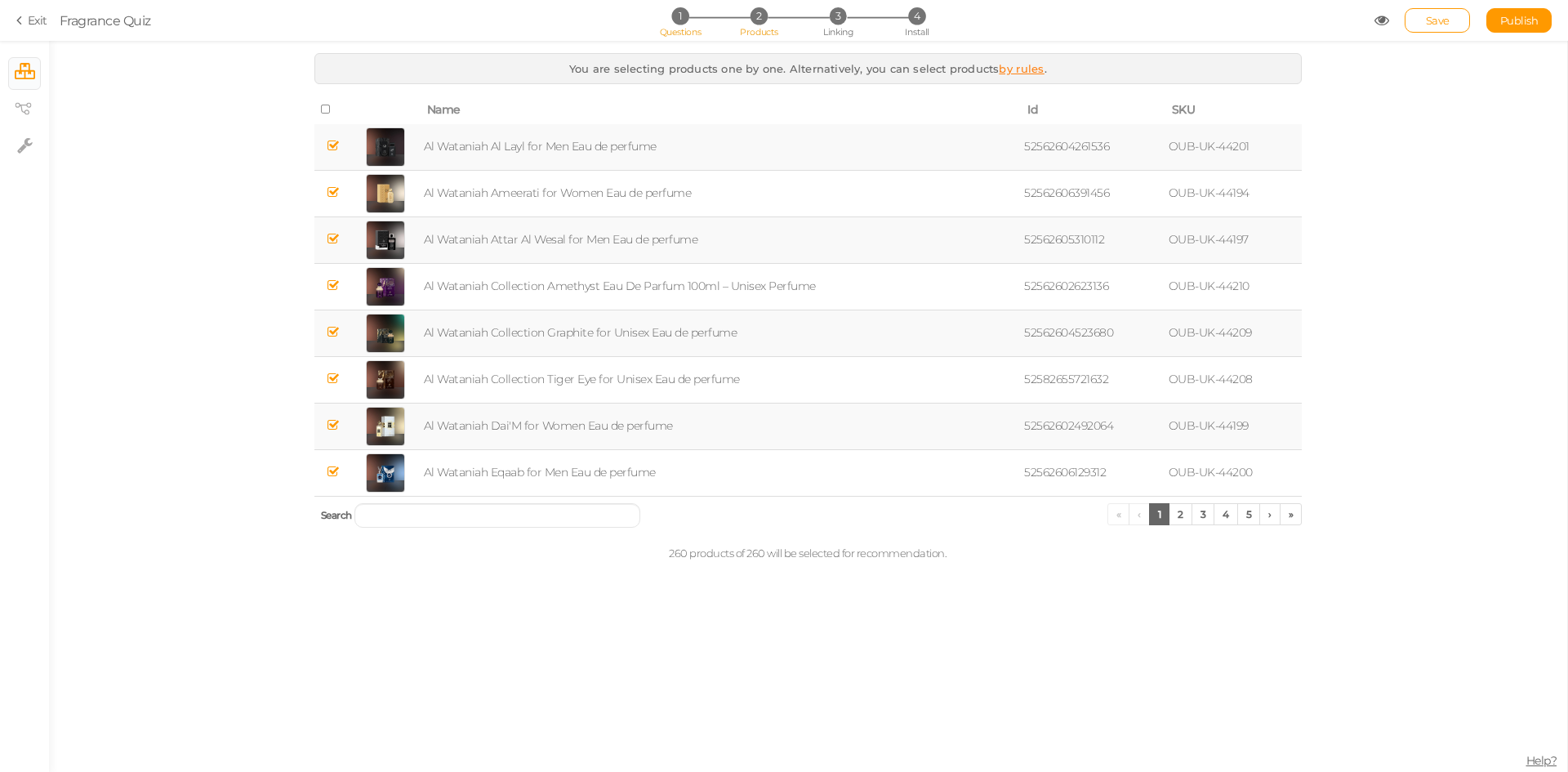
click at [676, 18] on span "1" at bounding box center [680, 16] width 17 height 17
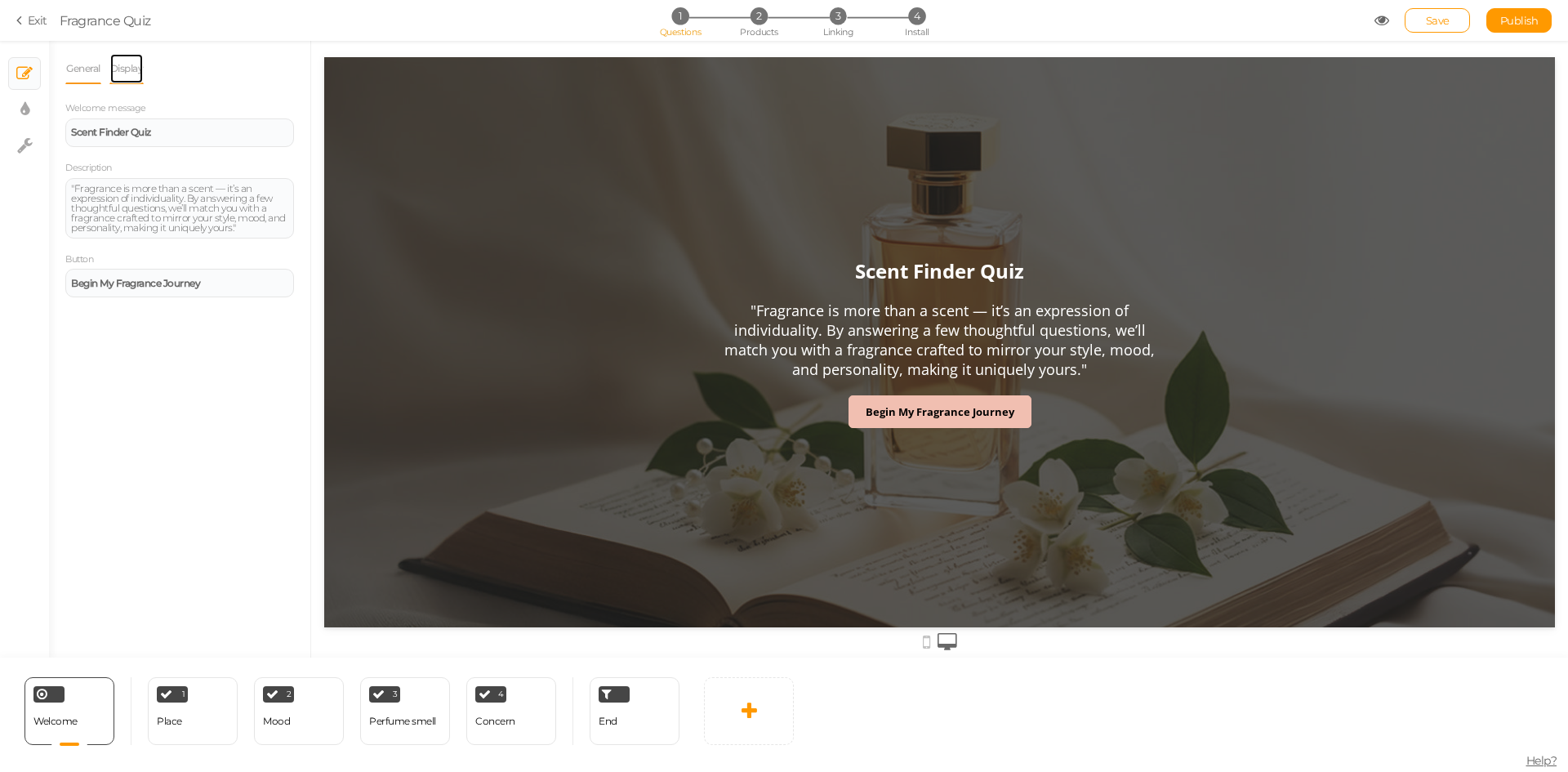
click at [123, 65] on link "Display" at bounding box center [127, 68] width 35 height 31
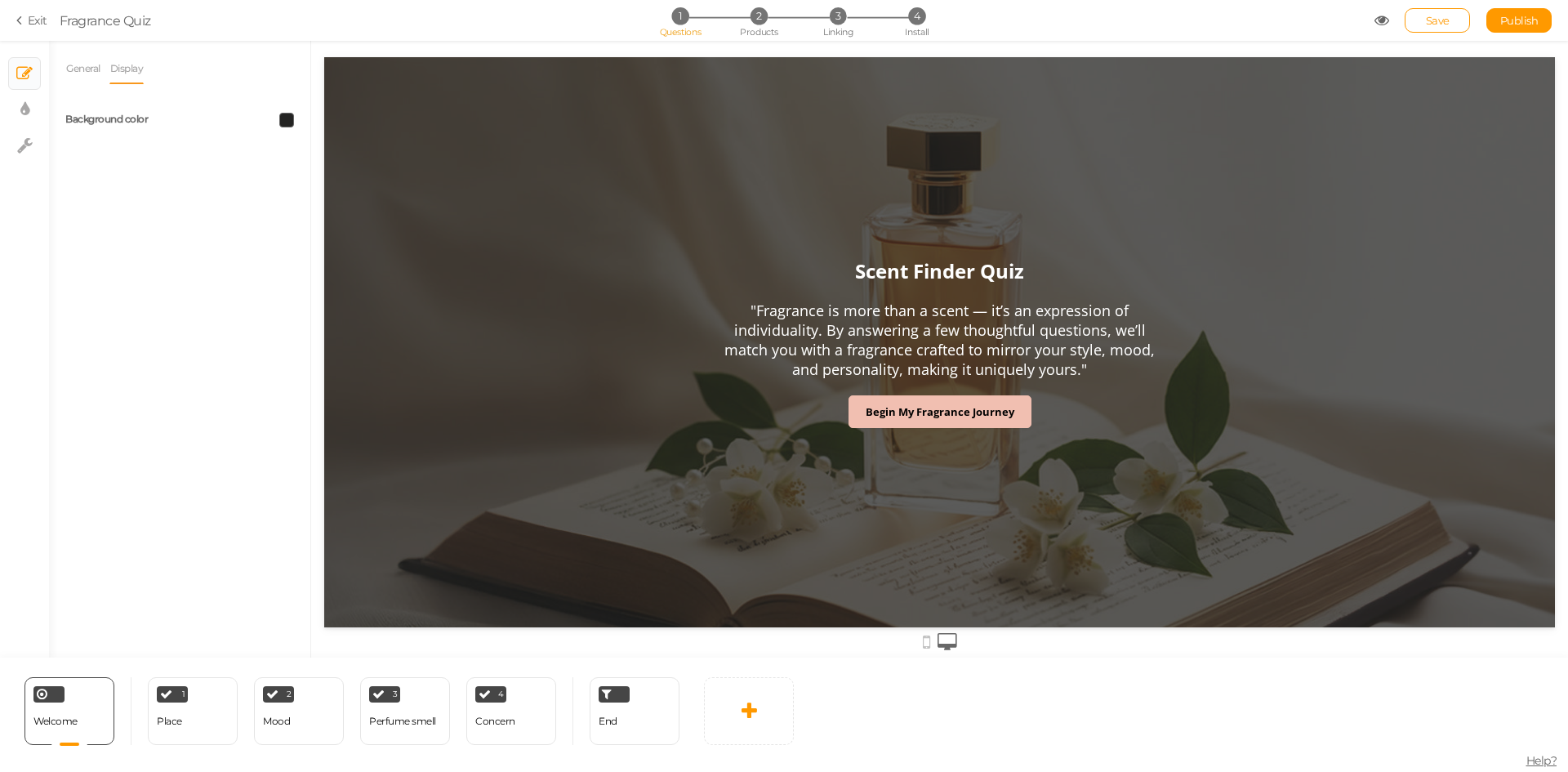
click at [283, 121] on span at bounding box center [286, 120] width 14 height 14
click at [290, 233] on input "#242423" at bounding box center [324, 235] width 82 height 14
drag, startPoint x: 290, startPoint y: 233, endPoint x: 324, endPoint y: 232, distance: 34.0
click at [324, 232] on input "#242423" at bounding box center [324, 235] width 82 height 14
drag, startPoint x: 282, startPoint y: 152, endPoint x: 286, endPoint y: 206, distance: 54.1
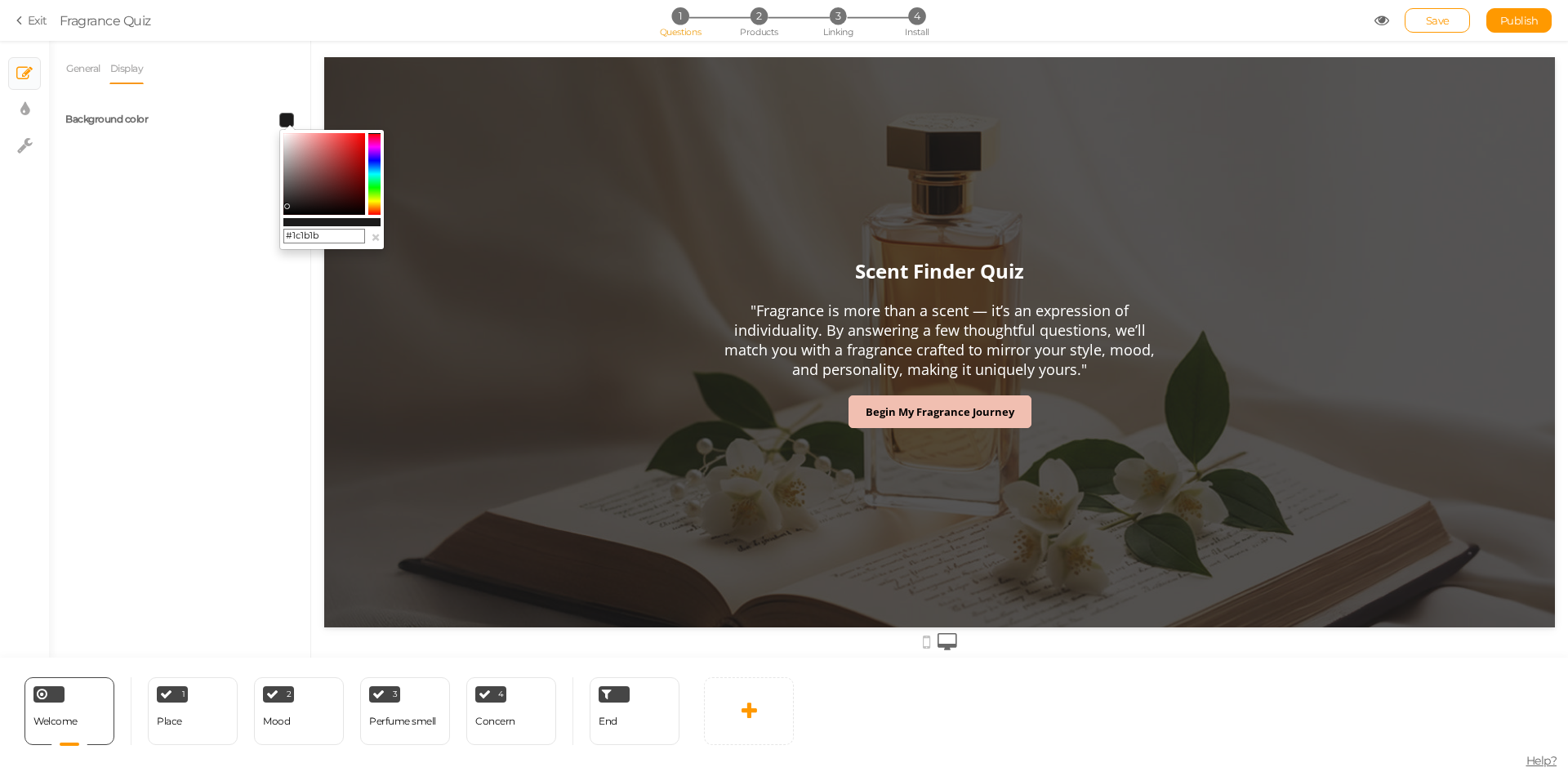
click at [286, 206] on icon at bounding box center [286, 205] width 6 height 6
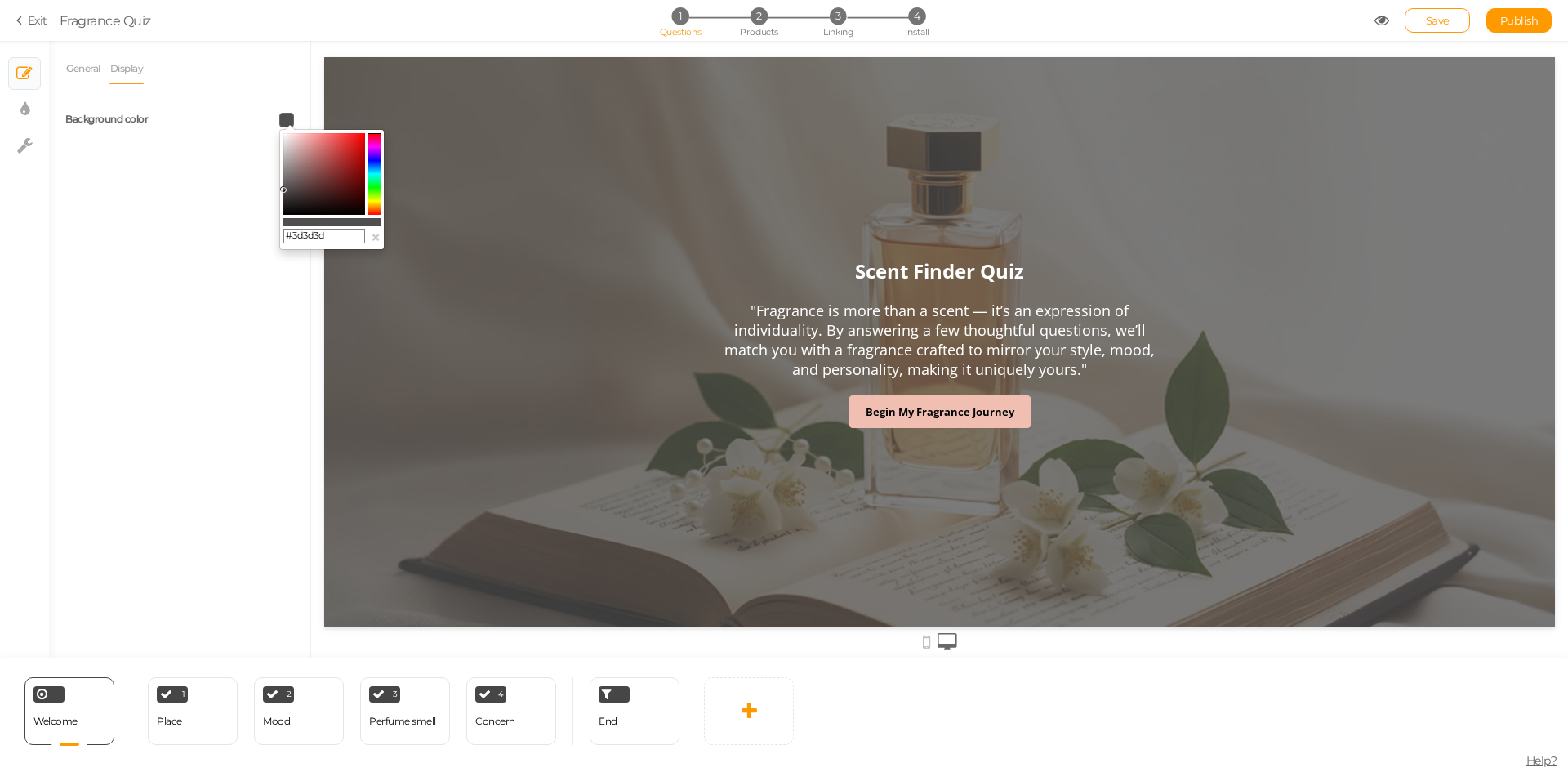
type input "#3b3b3b"
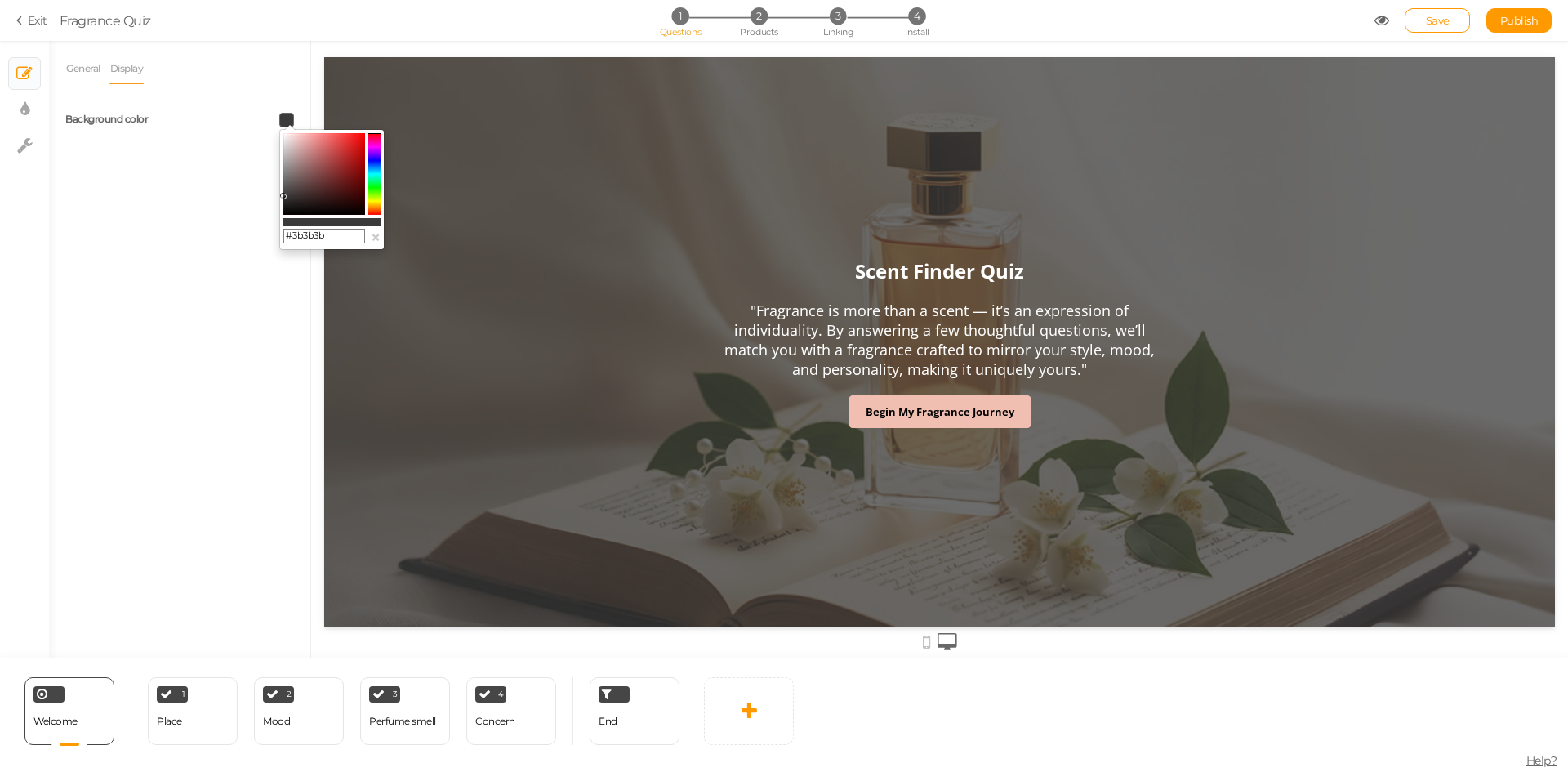
drag, startPoint x: 287, startPoint y: 207, endPoint x: 281, endPoint y: 196, distance: 12.5
click at [281, 196] on icon at bounding box center [283, 196] width 6 height 6
click at [196, 288] on div "General Display Welcome message Scent Finder Quiz Description "Fragrance is mor…" at bounding box center [179, 355] width 261 height 604
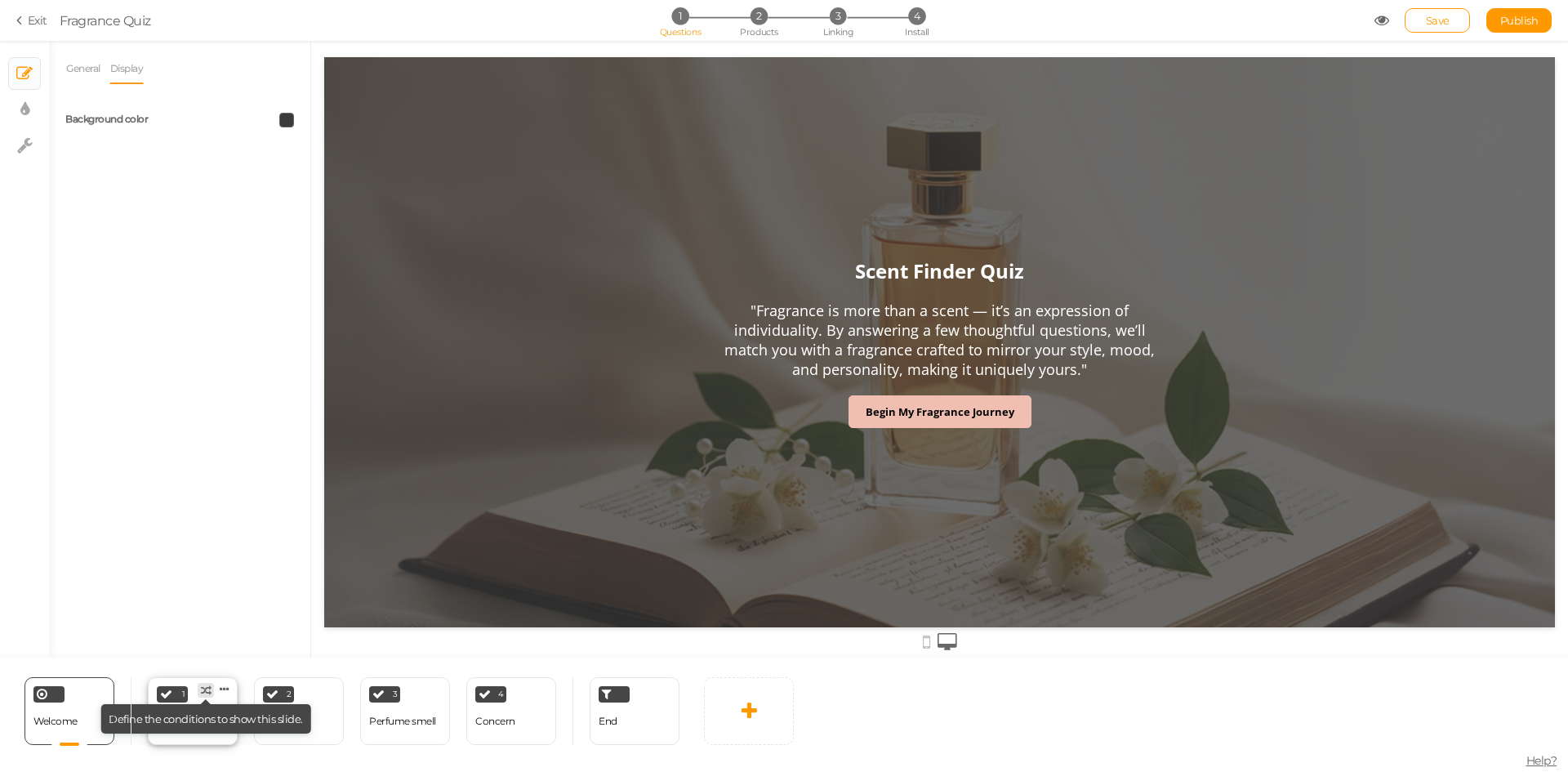
click at [204, 726] on tip "× Define the conditions to show this slide." at bounding box center [205, 719] width 211 height 30
select select "2"
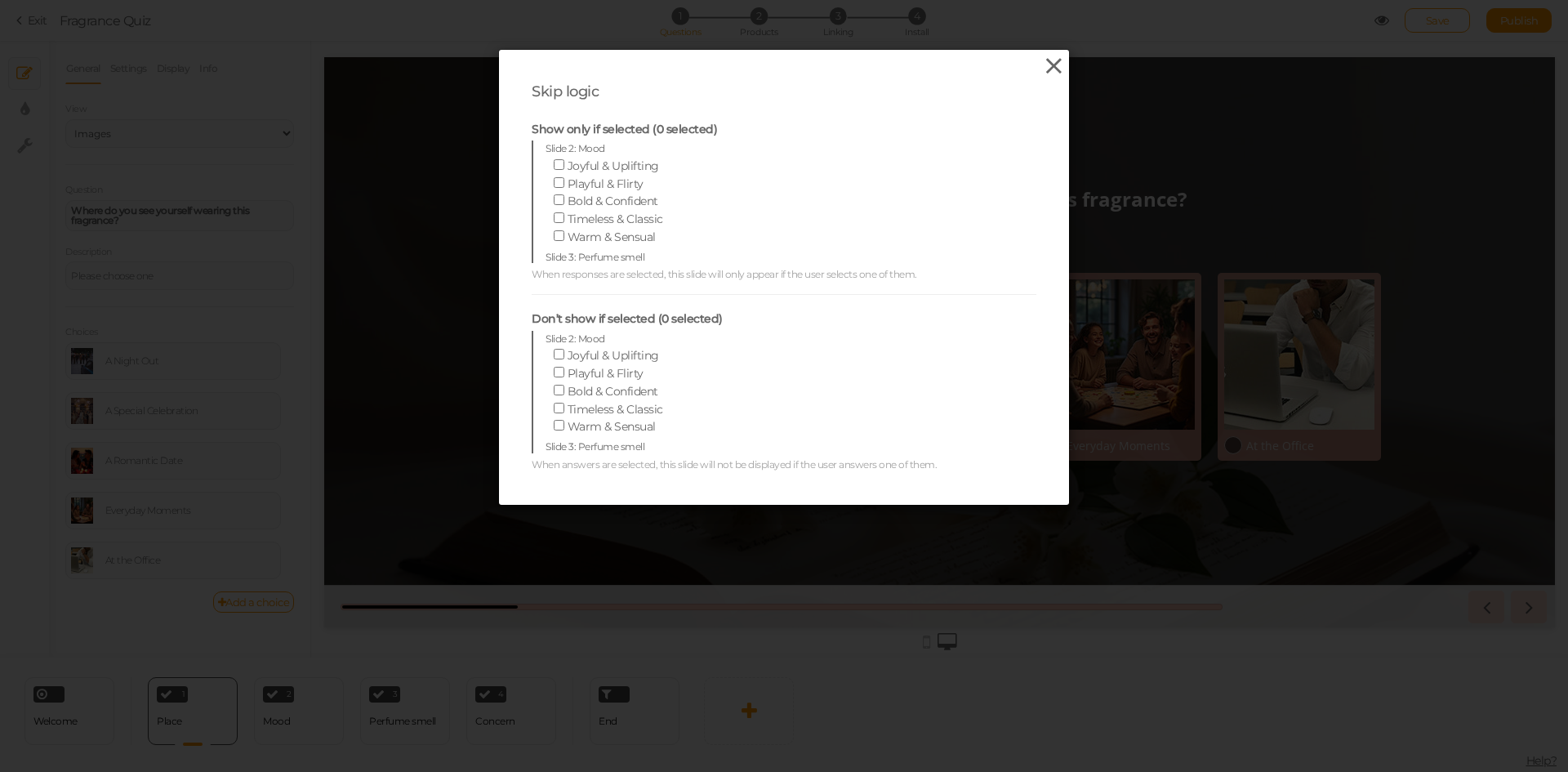
click at [1042, 59] on icon at bounding box center [1053, 66] width 24 height 24
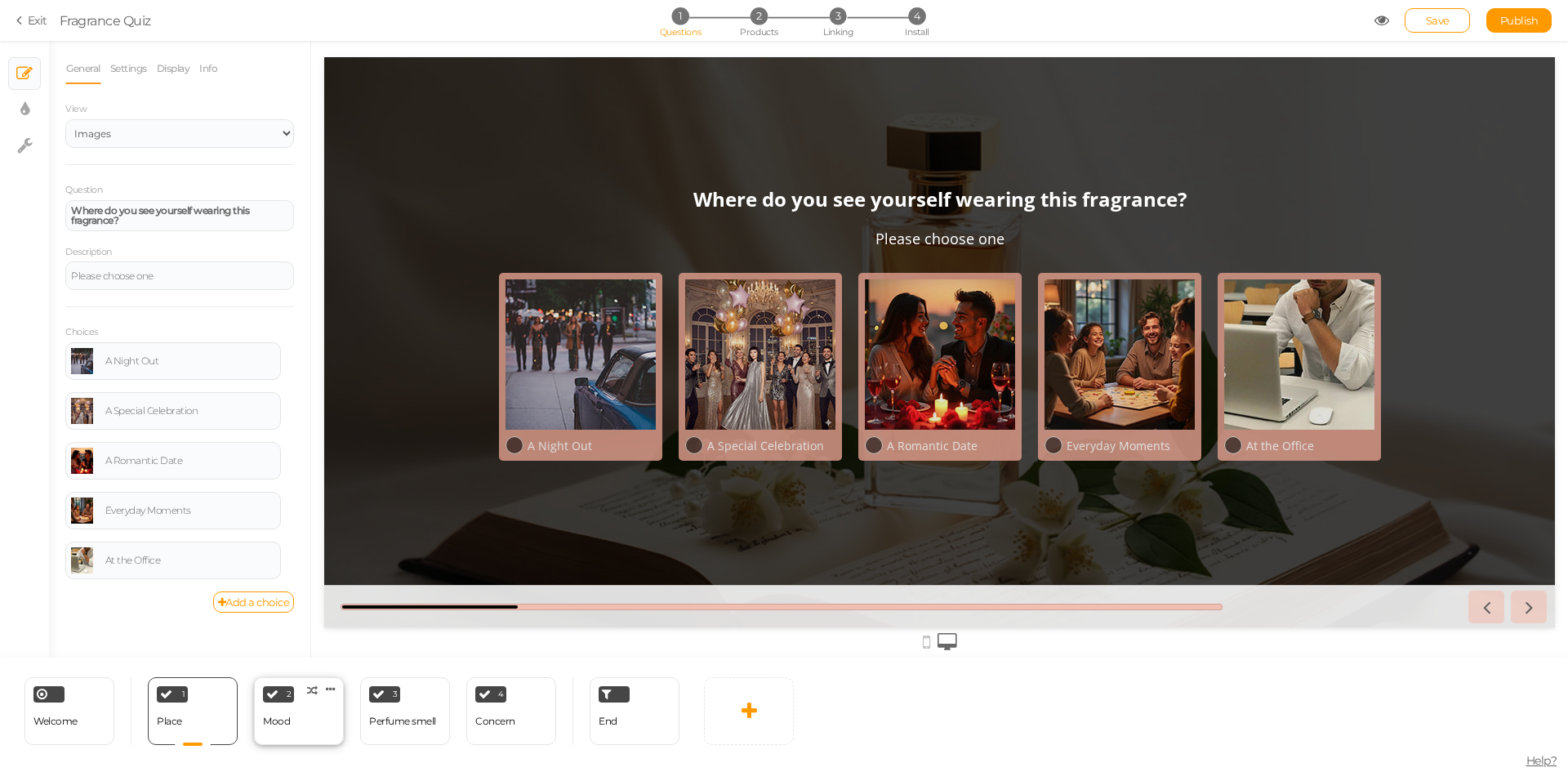
click at [299, 726] on div "2 Mood × Define the conditions to show this slide. Clone Change type Delete" at bounding box center [299, 711] width 90 height 67
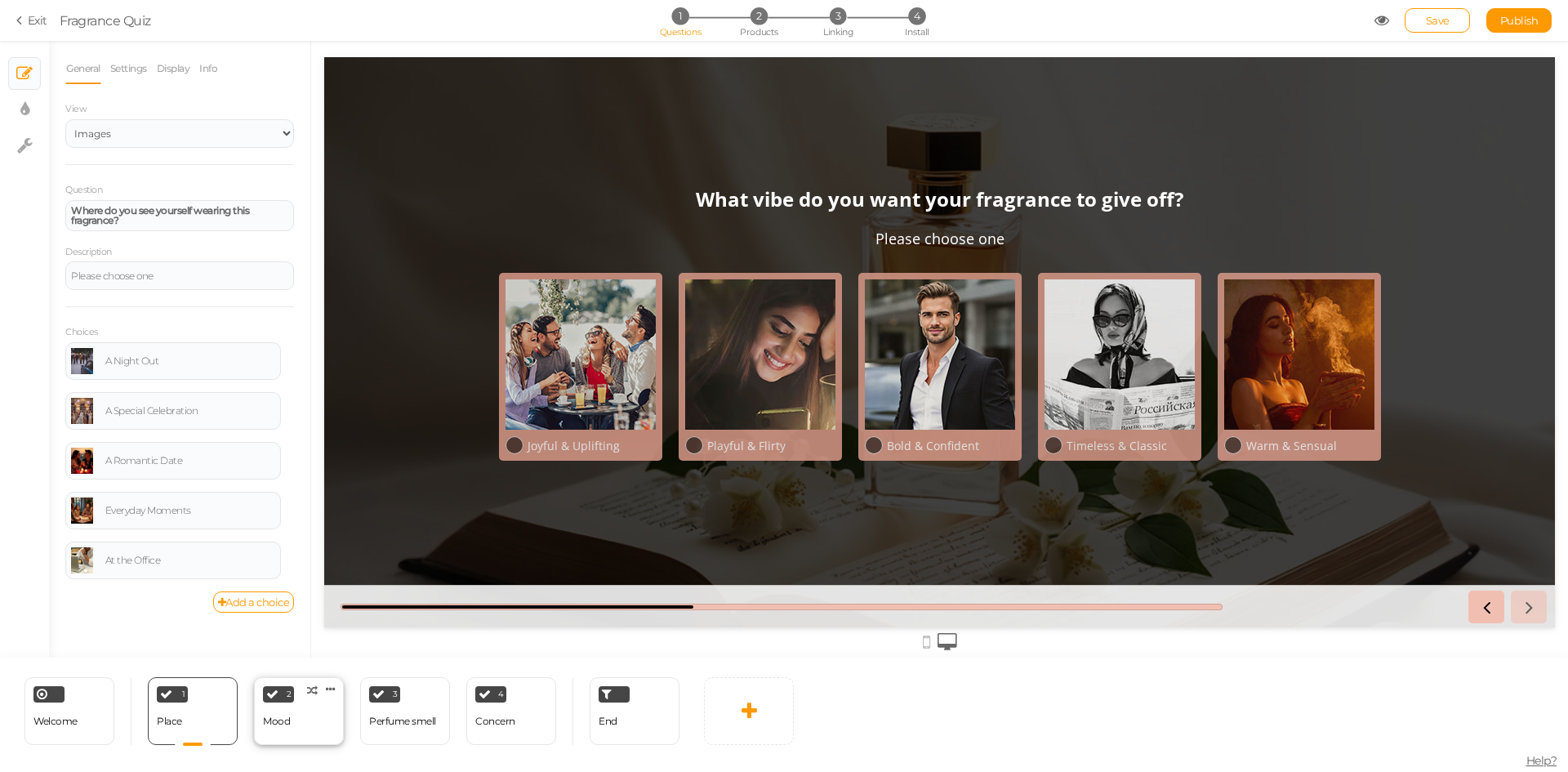
select select "2"
click at [229, 740] on div "1 Place × Define the conditions to show this slide. Clone Change type Delete" at bounding box center [192, 711] width 90 height 67
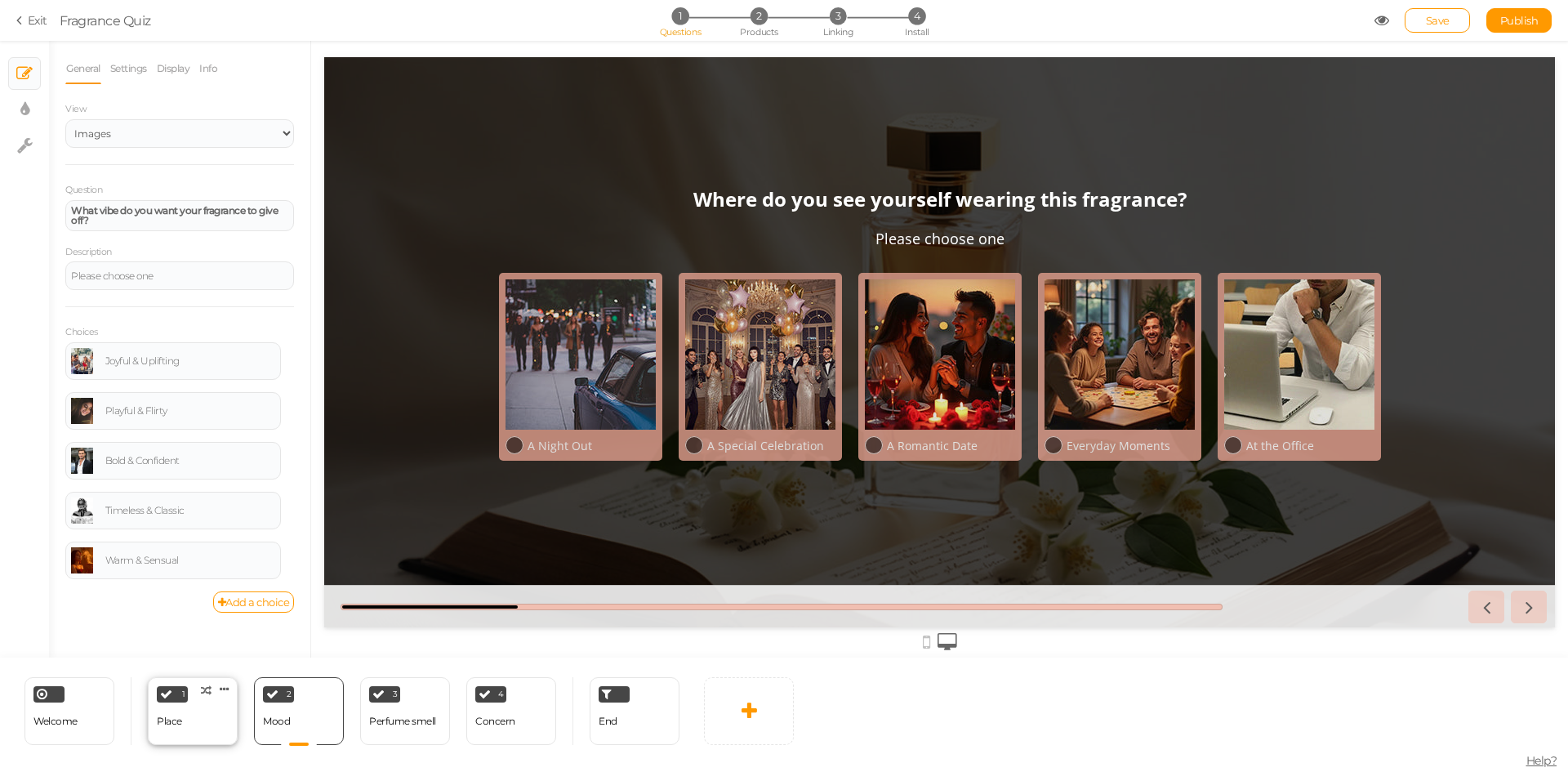
select select "2"
click at [173, 70] on link "Display" at bounding box center [173, 68] width 35 height 31
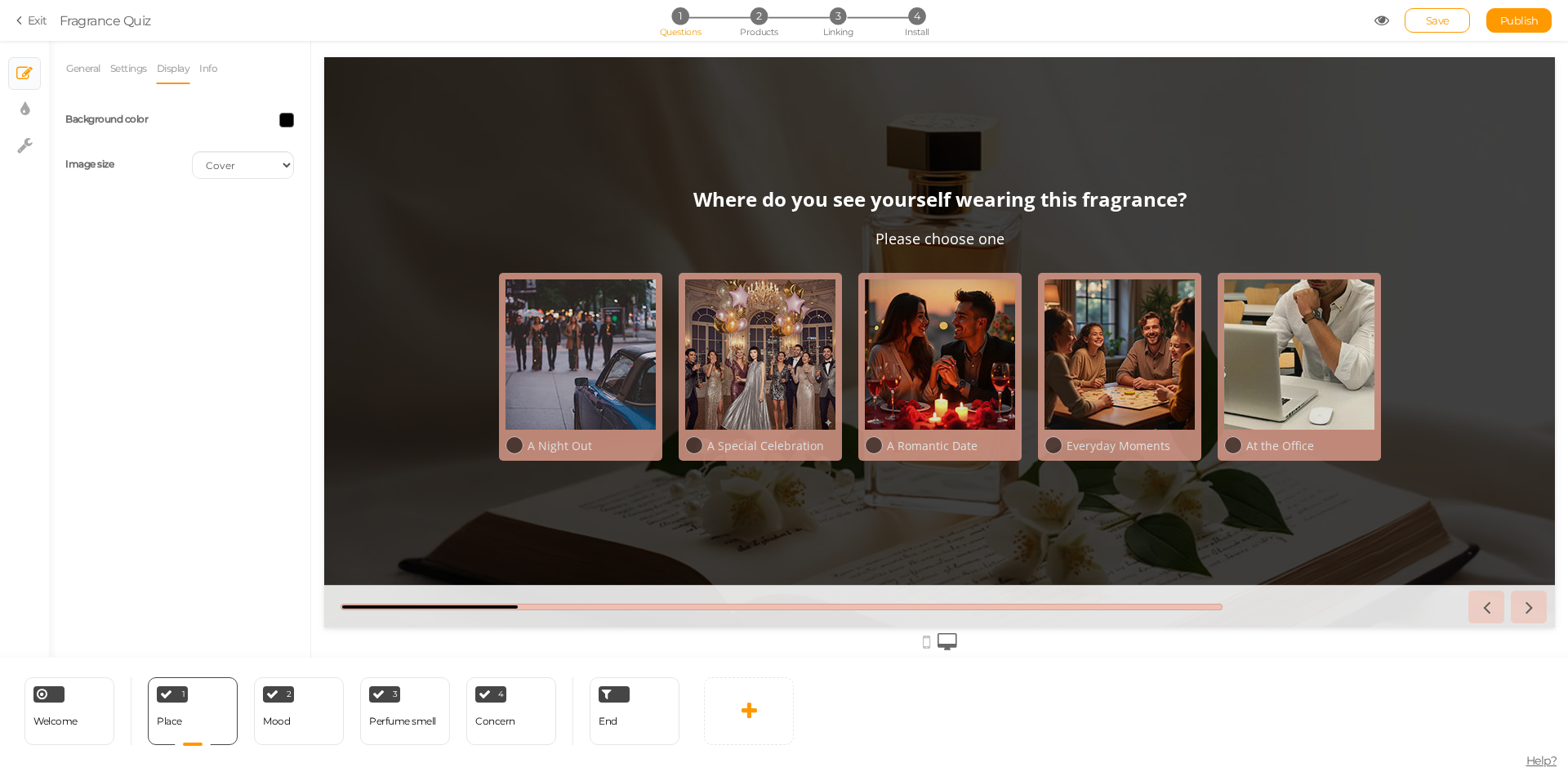
click at [280, 109] on div "Background color" at bounding box center [179, 120] width 253 height 40
click at [290, 118] on span at bounding box center [286, 120] width 14 height 14
drag, startPoint x: 294, startPoint y: 237, endPoint x: 311, endPoint y: 238, distance: 17.0
click at [311, 238] on input "#000" at bounding box center [324, 235] width 82 height 14
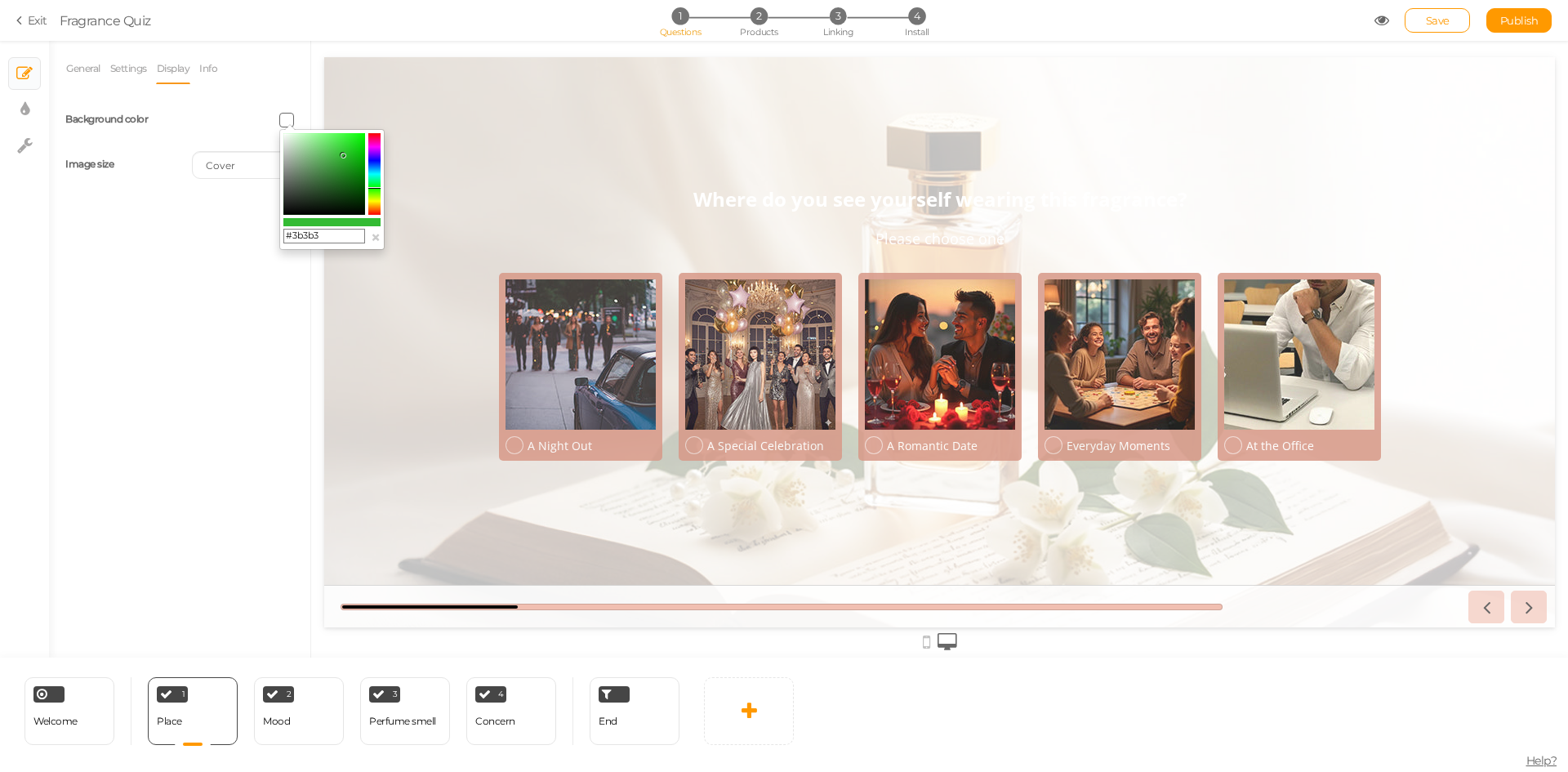
type input "#3b3b3b"
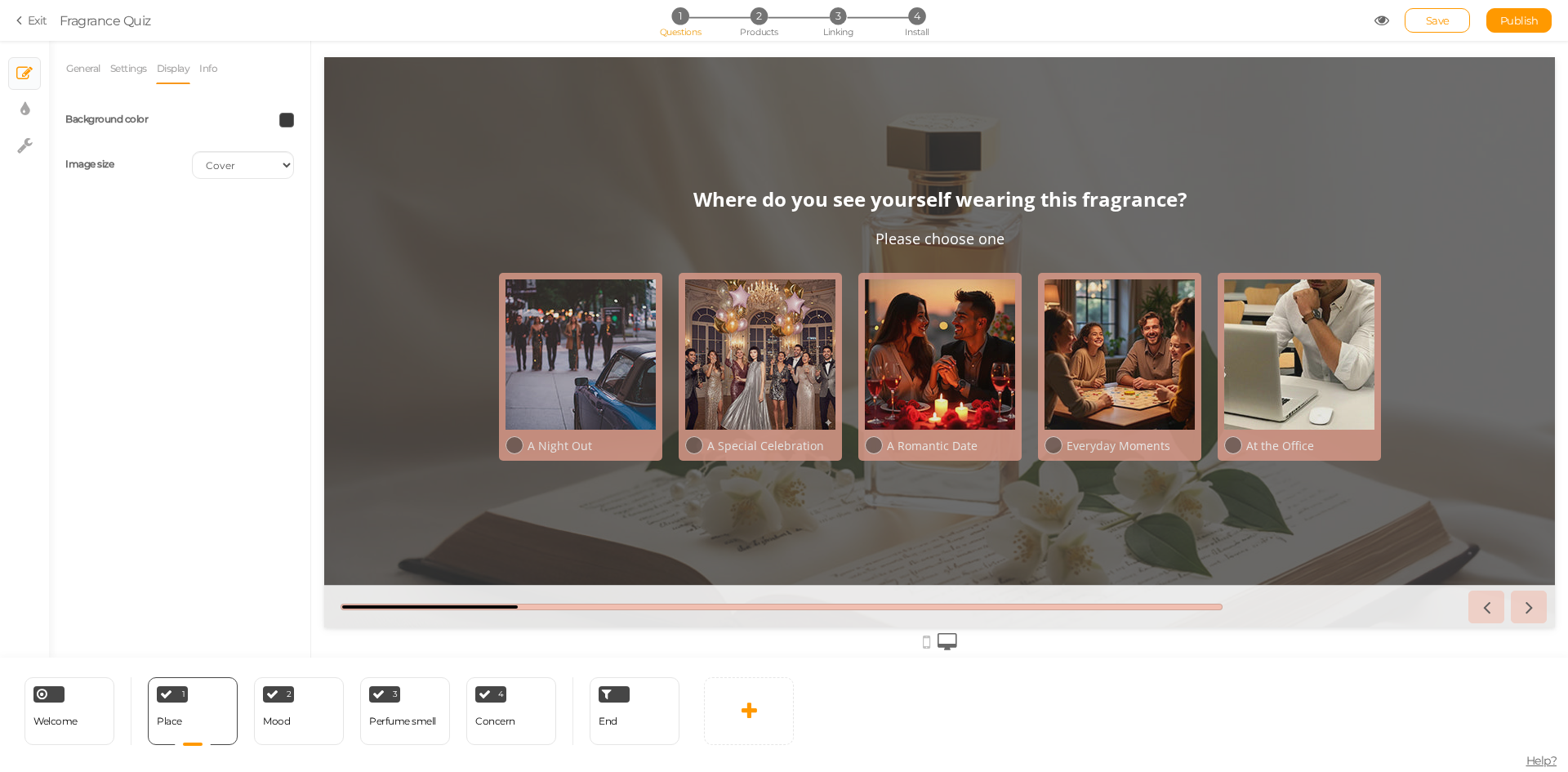
click at [276, 319] on div "General Settings Display Info View Text Images Slider Dropdown Question Where d…" at bounding box center [179, 355] width 261 height 604
click at [292, 117] on span at bounding box center [286, 120] width 14 height 14
click at [306, 731] on div "2 Mood × Define the conditions to show this slide. Clone Change type Delete" at bounding box center [299, 711] width 90 height 67
select select "2"
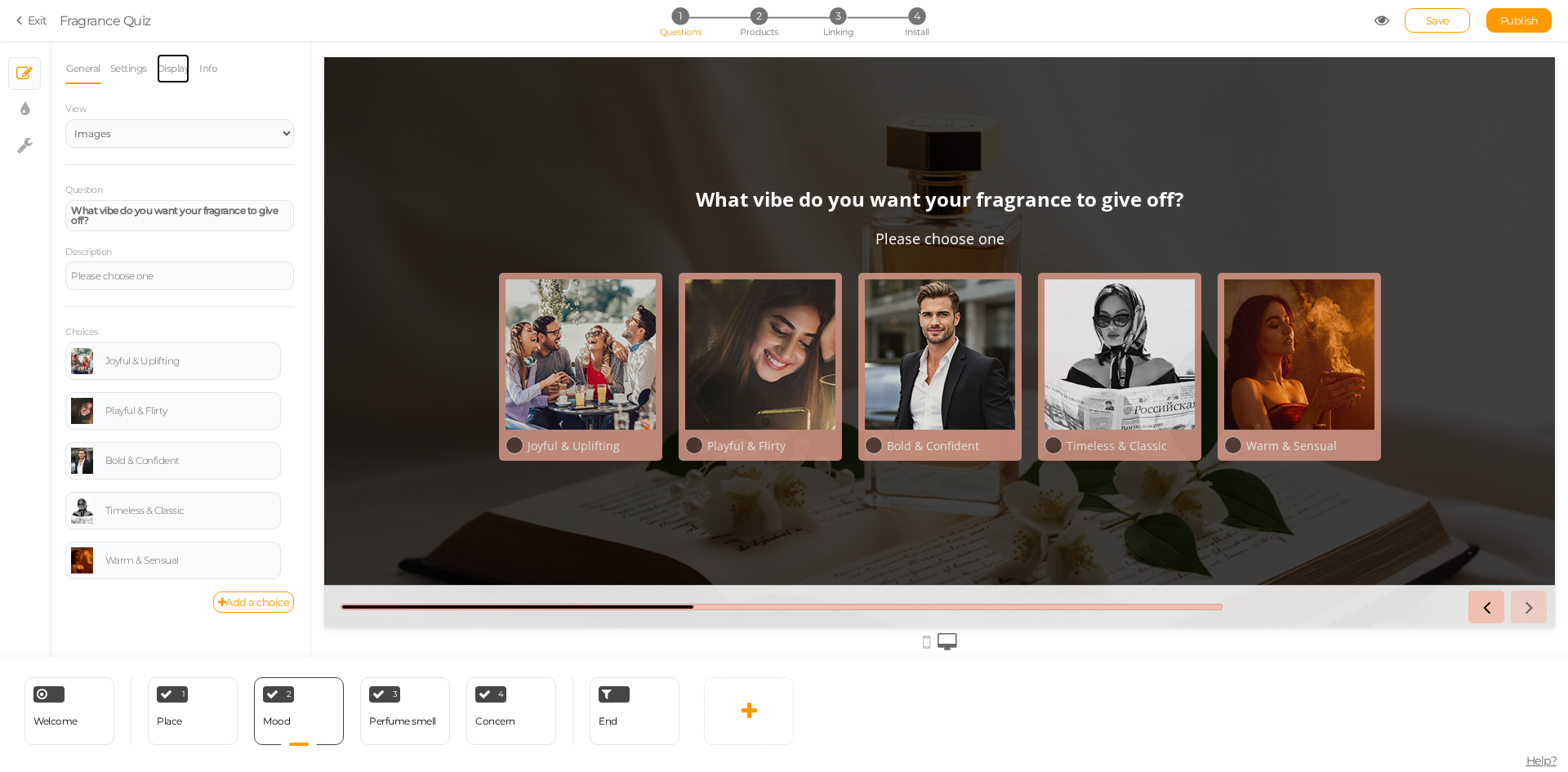
drag, startPoint x: 178, startPoint y: 67, endPoint x: 204, endPoint y: 93, distance: 36.8
click at [178, 67] on link "Display" at bounding box center [173, 68] width 35 height 31
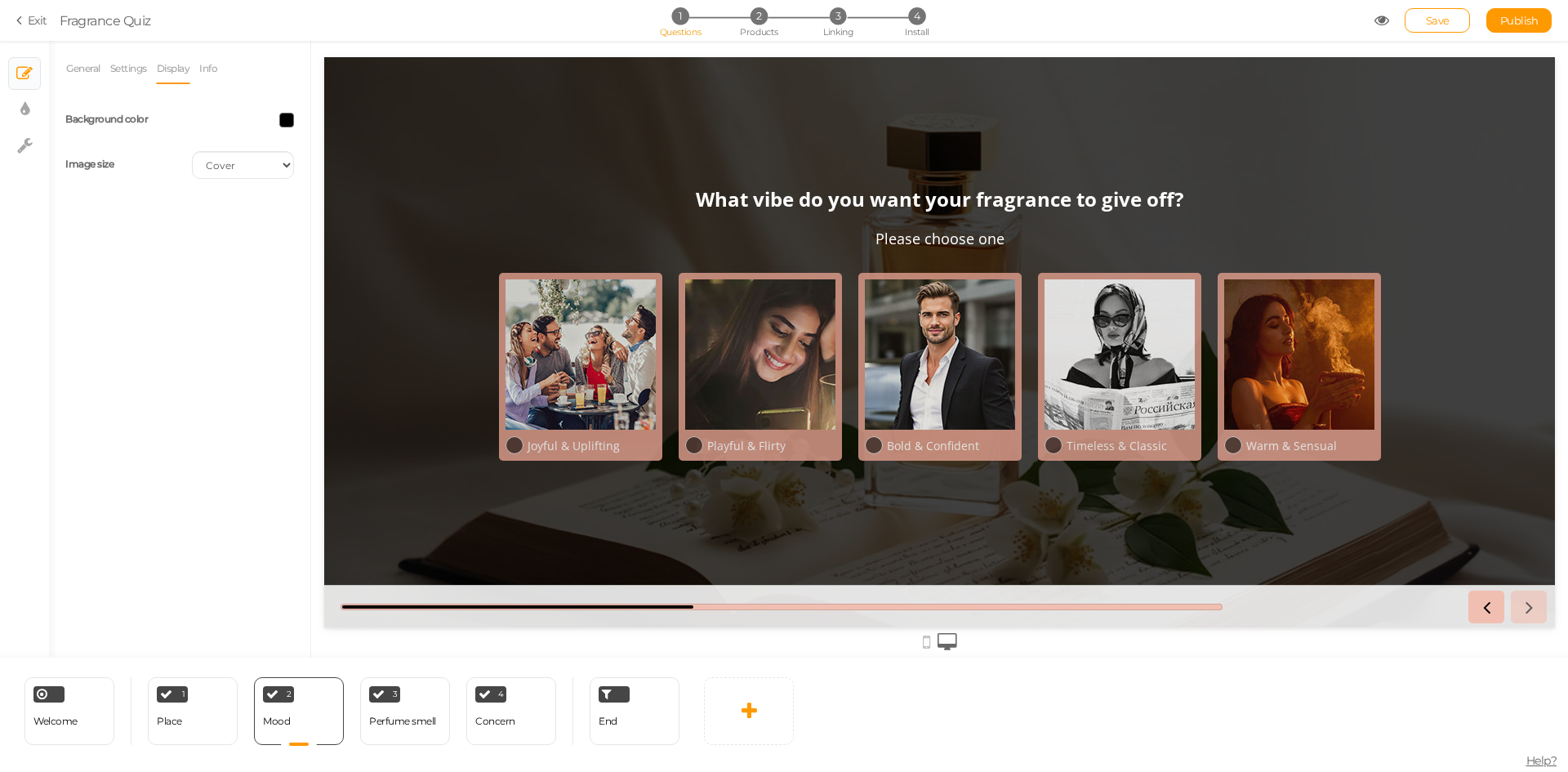
click at [285, 118] on span at bounding box center [286, 120] width 14 height 14
drag, startPoint x: 288, startPoint y: 231, endPoint x: 310, endPoint y: 233, distance: 22.1
click at [310, 233] on input "#000" at bounding box center [324, 235] width 82 height 14
click at [338, 242] on input "#000" at bounding box center [324, 235] width 82 height 14
drag, startPoint x: 292, startPoint y: 236, endPoint x: 342, endPoint y: 232, distance: 50.2
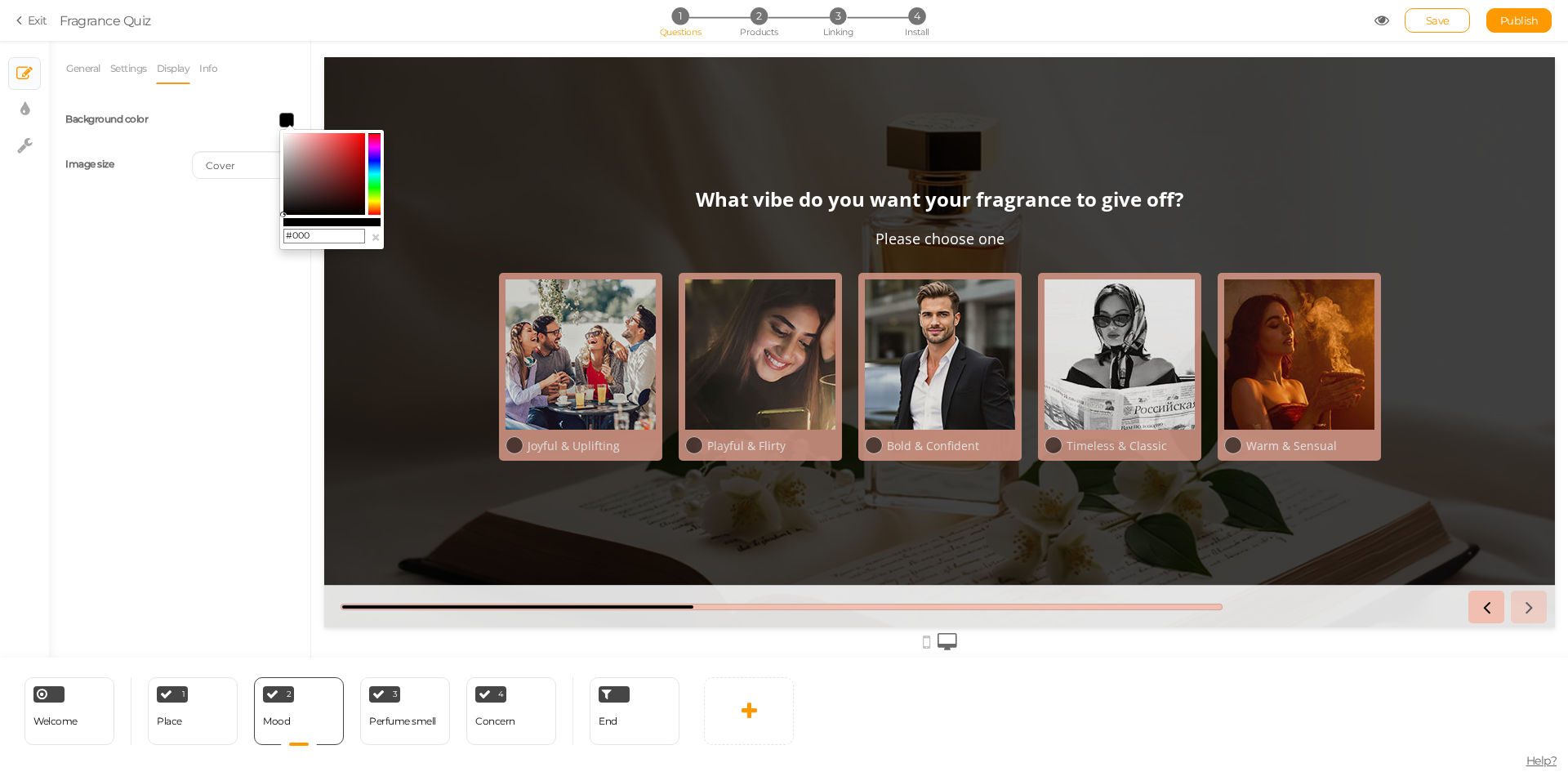
click at [342, 232] on input "#000" at bounding box center [324, 235] width 82 height 14
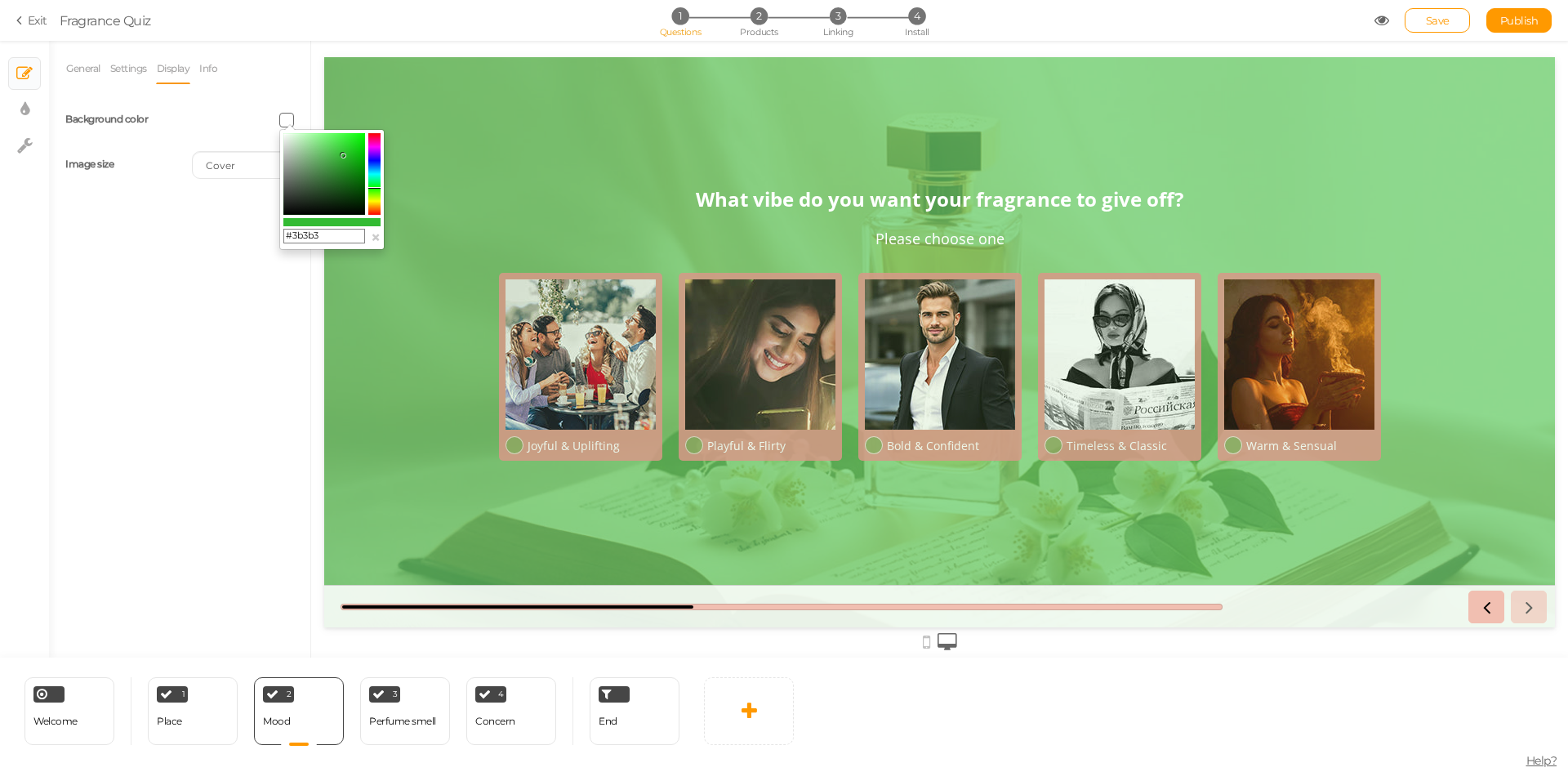
type input "#3b3b3b"
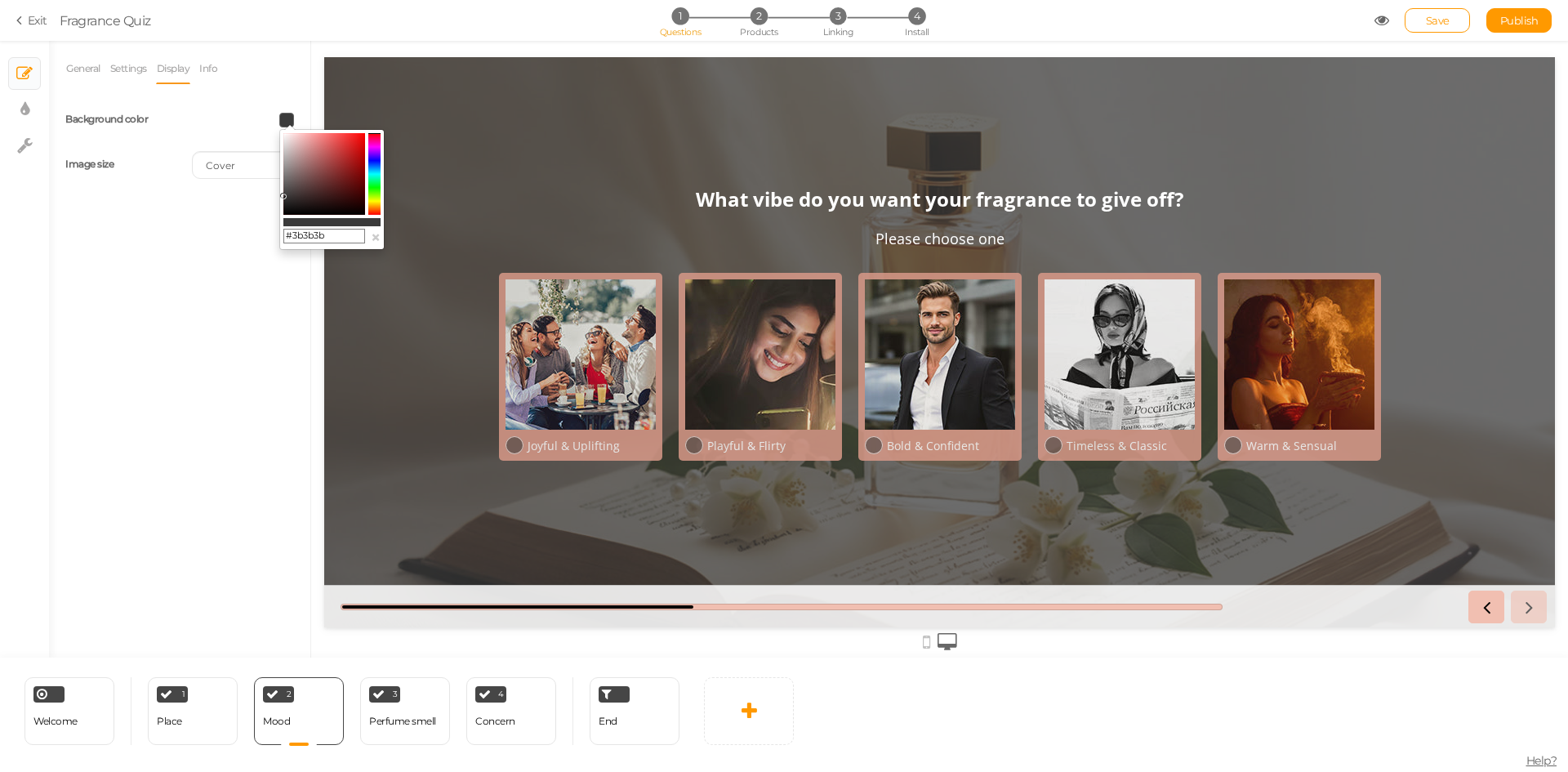
click at [131, 464] on div "General Settings Display Info View Text Images Slider Dropdown Question What vi…" at bounding box center [179, 355] width 261 height 604
drag, startPoint x: 394, startPoint y: 725, endPoint x: 30, endPoint y: 534, distance: 411.1
click at [394, 725] on div "Perfume smell" at bounding box center [402, 721] width 66 height 12
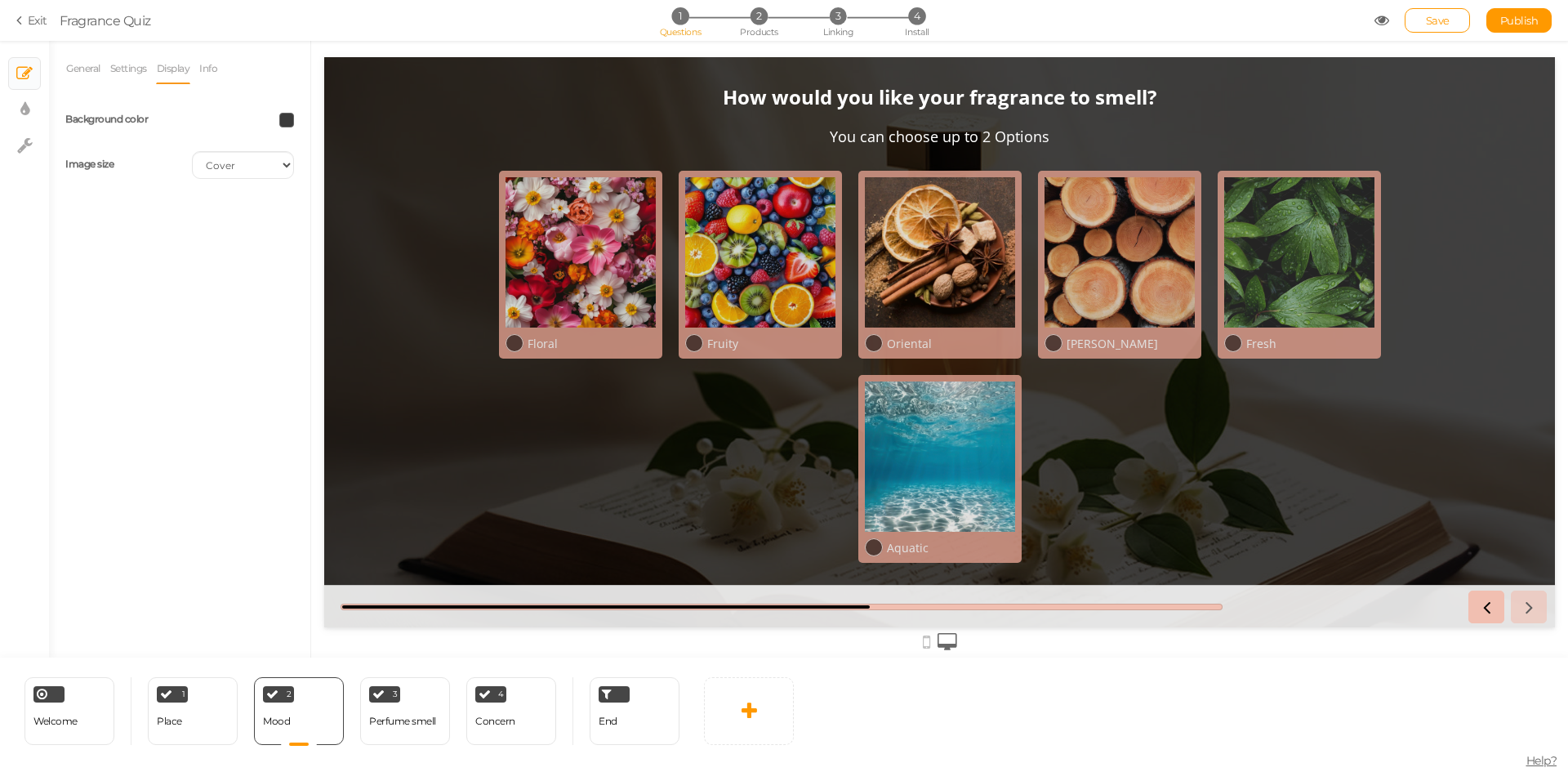
select select "2"
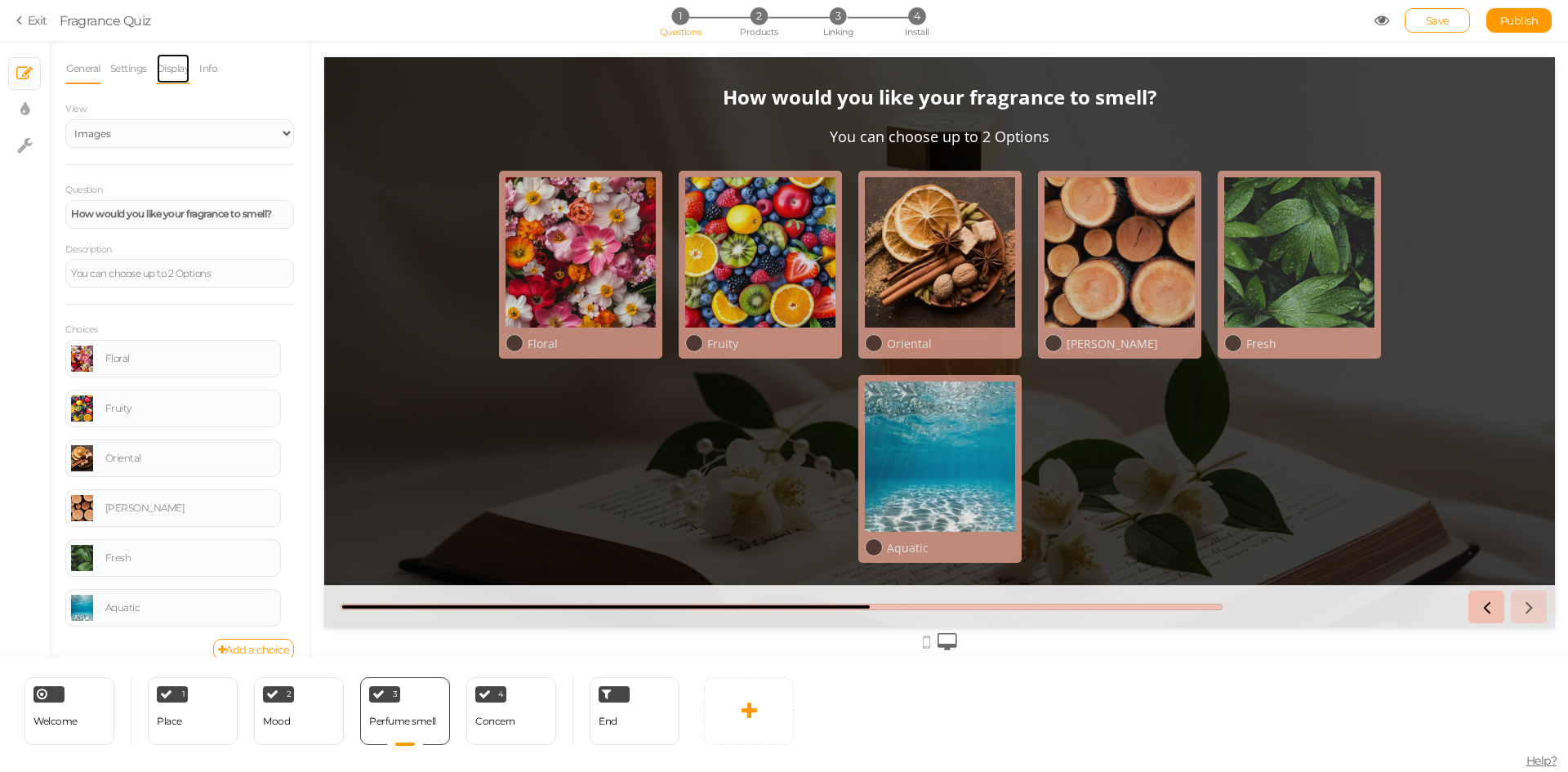
click at [189, 70] on link "Display" at bounding box center [173, 68] width 35 height 31
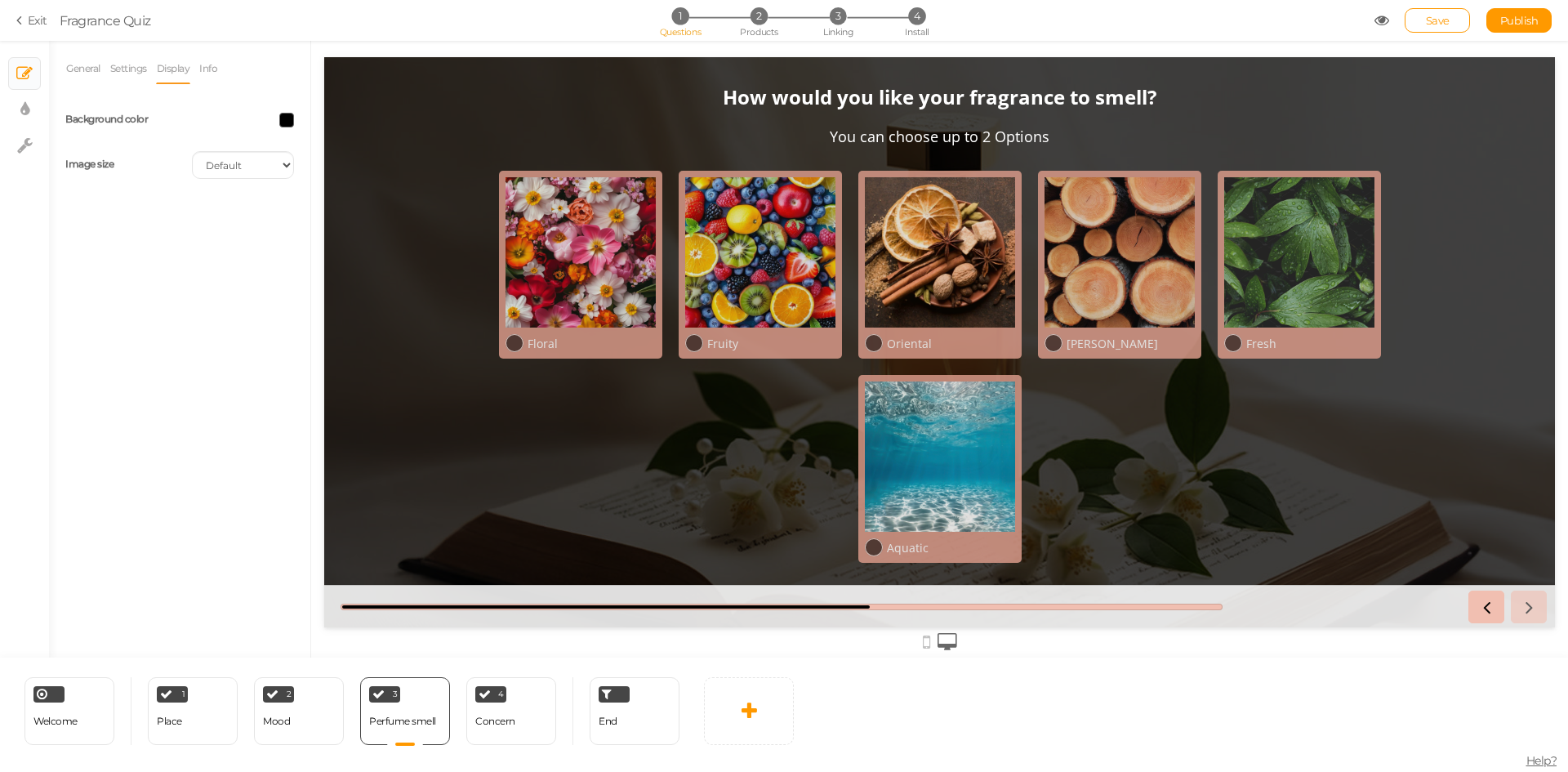
click at [285, 120] on span at bounding box center [286, 120] width 14 height 14
drag, startPoint x: 290, startPoint y: 237, endPoint x: 334, endPoint y: 237, distance: 44.0
click at [334, 237] on input "#000" at bounding box center [324, 235] width 82 height 14
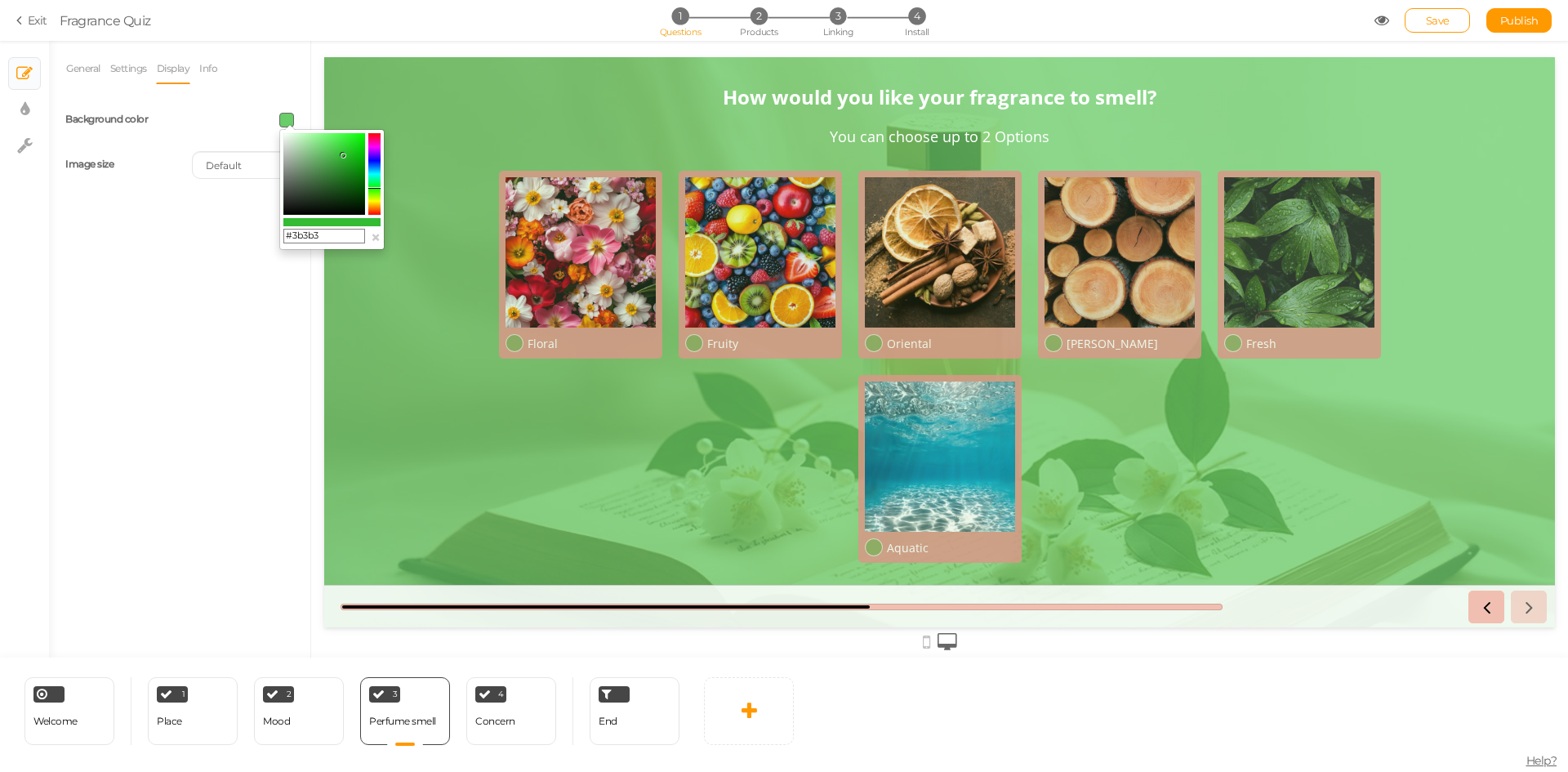
type input "#3b3b3b"
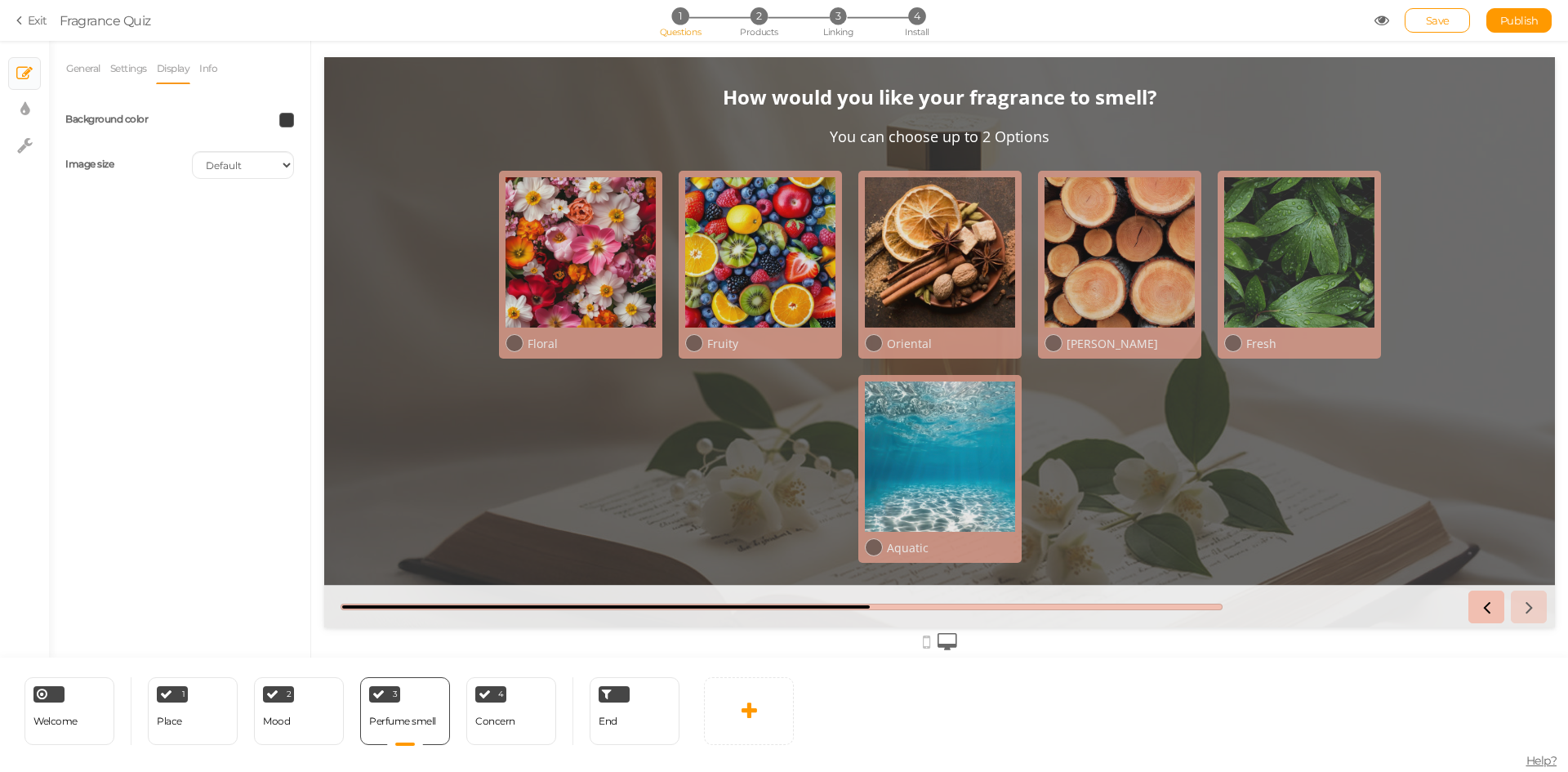
click at [168, 340] on div "General Settings Display Info View Text Images Slider Dropdown Question How wou…" at bounding box center [179, 355] width 261 height 604
click at [497, 738] on div "4 Concern × Define the conditions to show this slide. Clone Change type Delete" at bounding box center [511, 711] width 90 height 67
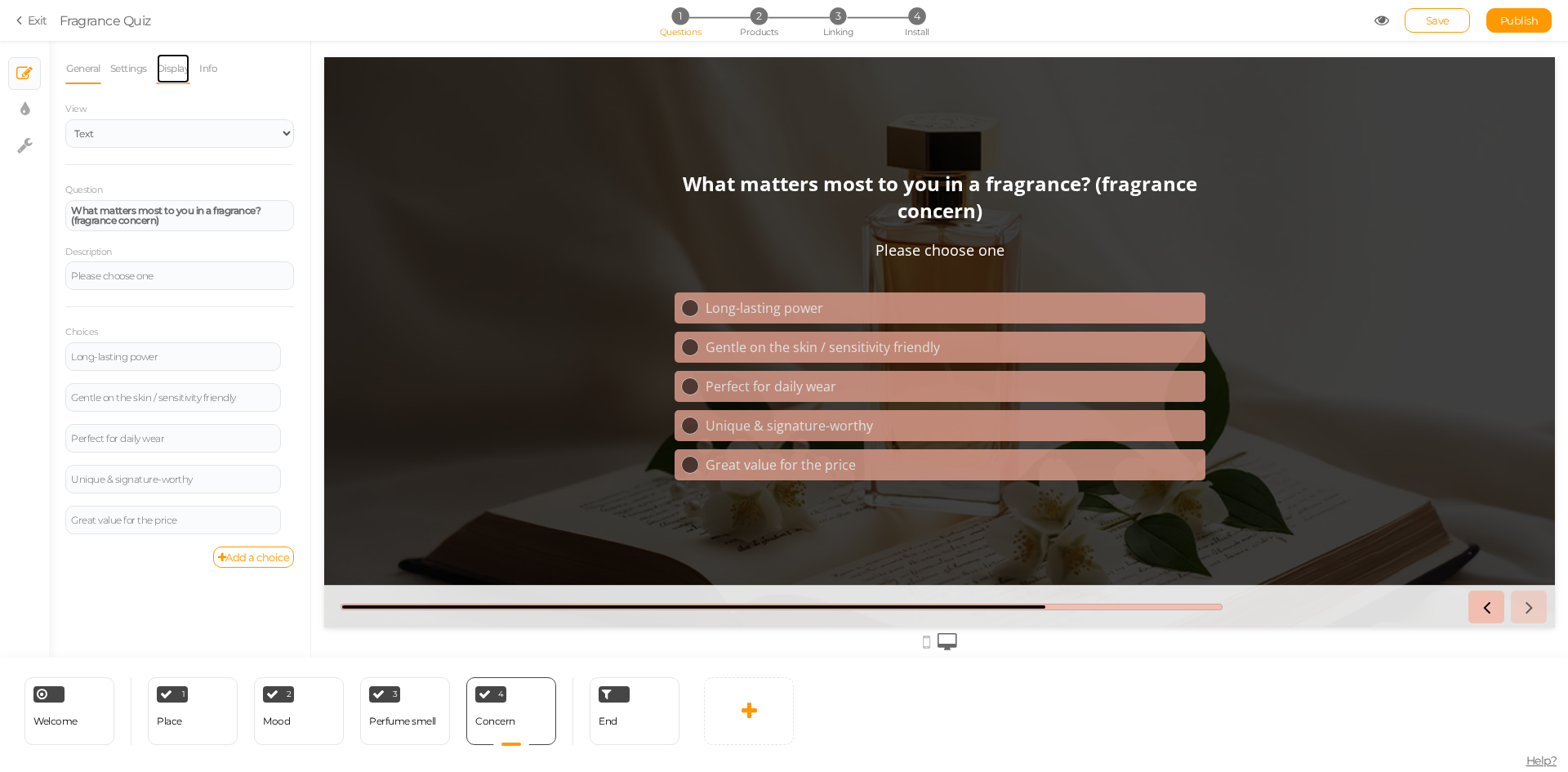
click at [179, 58] on link "Display" at bounding box center [173, 68] width 35 height 31
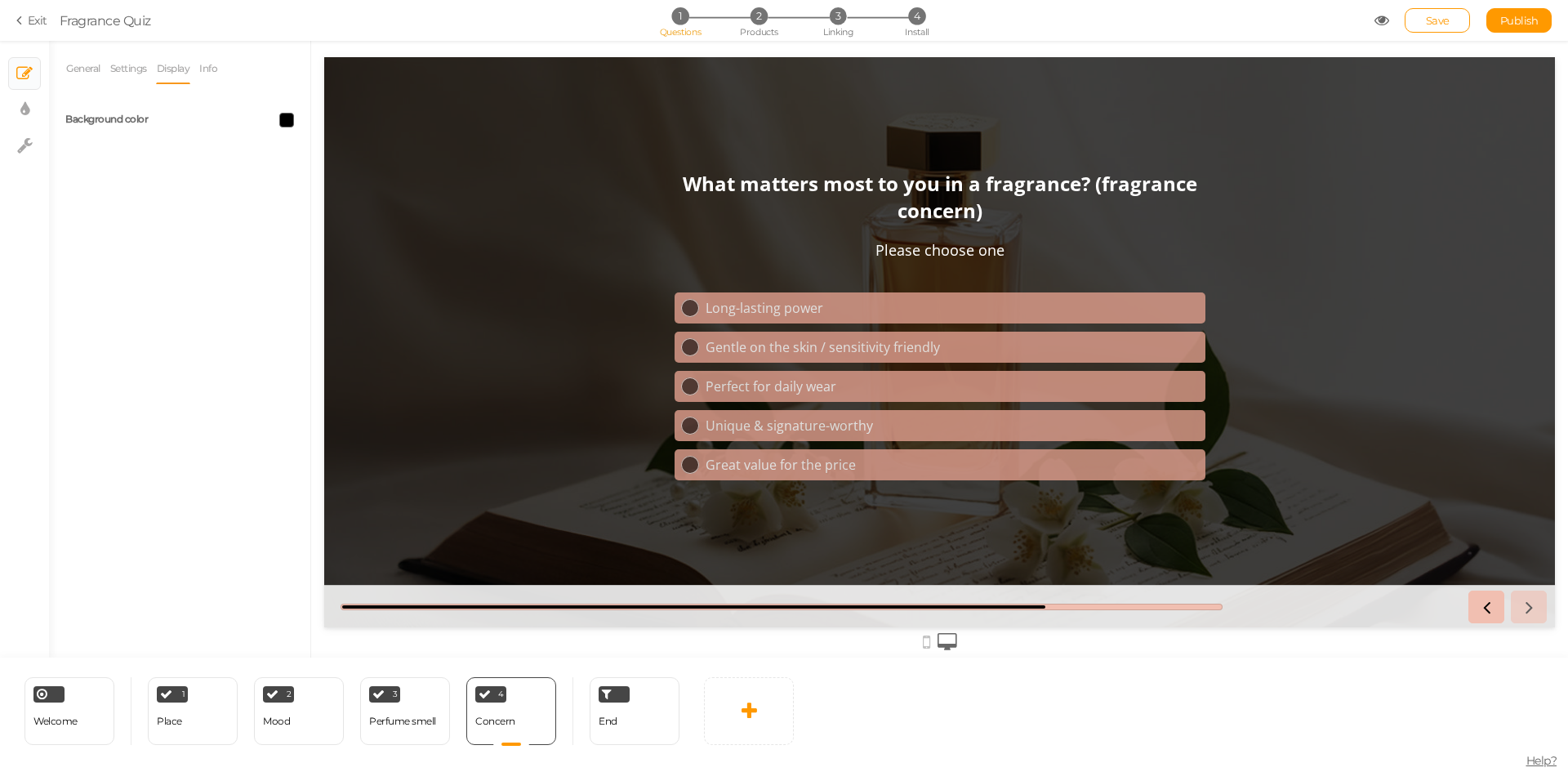
click at [283, 120] on span at bounding box center [286, 120] width 14 height 14
drag, startPoint x: 293, startPoint y: 236, endPoint x: 324, endPoint y: 237, distance: 31.0
click at [324, 237] on input "#000" at bounding box center [324, 235] width 82 height 14
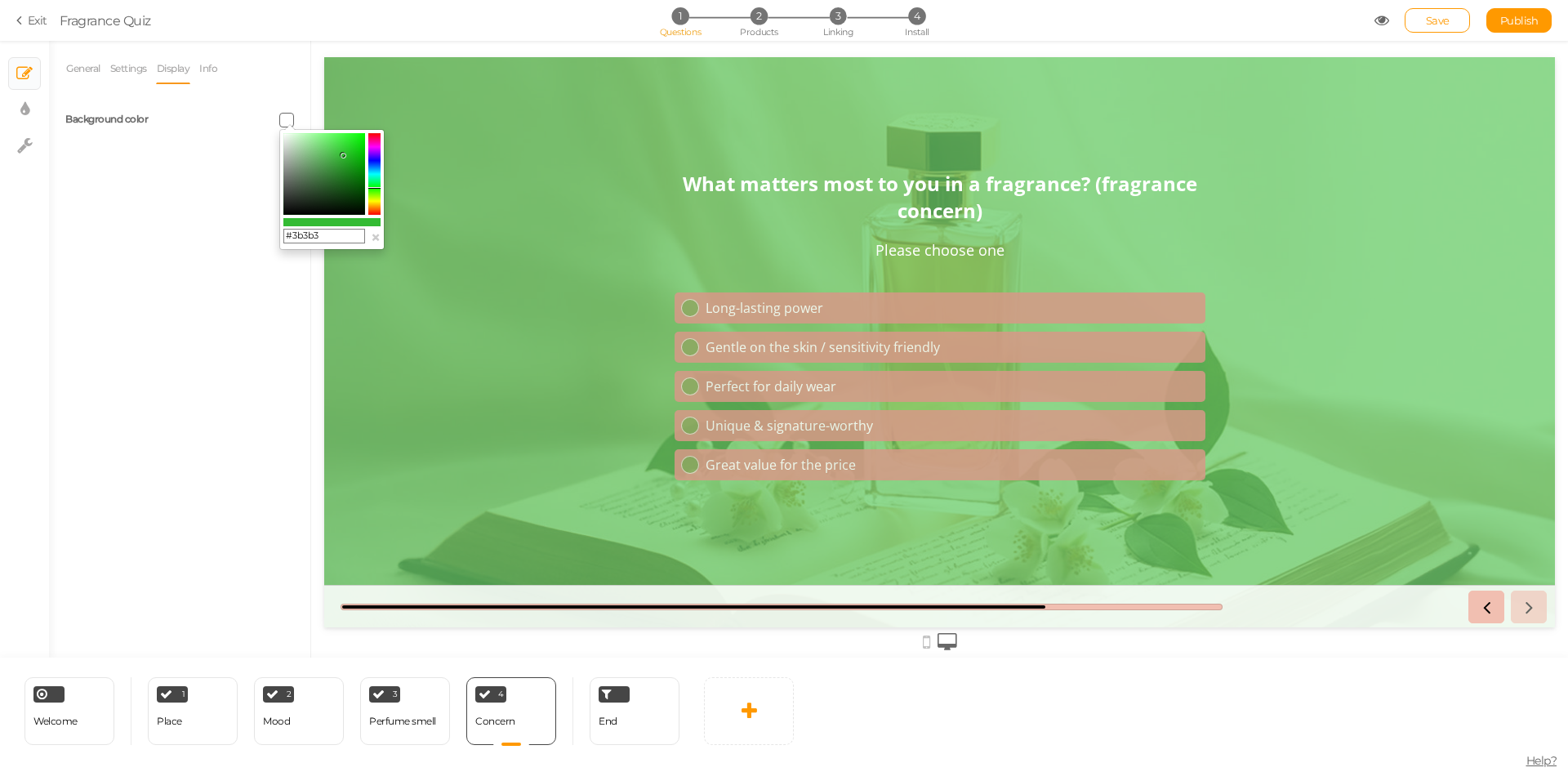
type input "#3b3b3b"
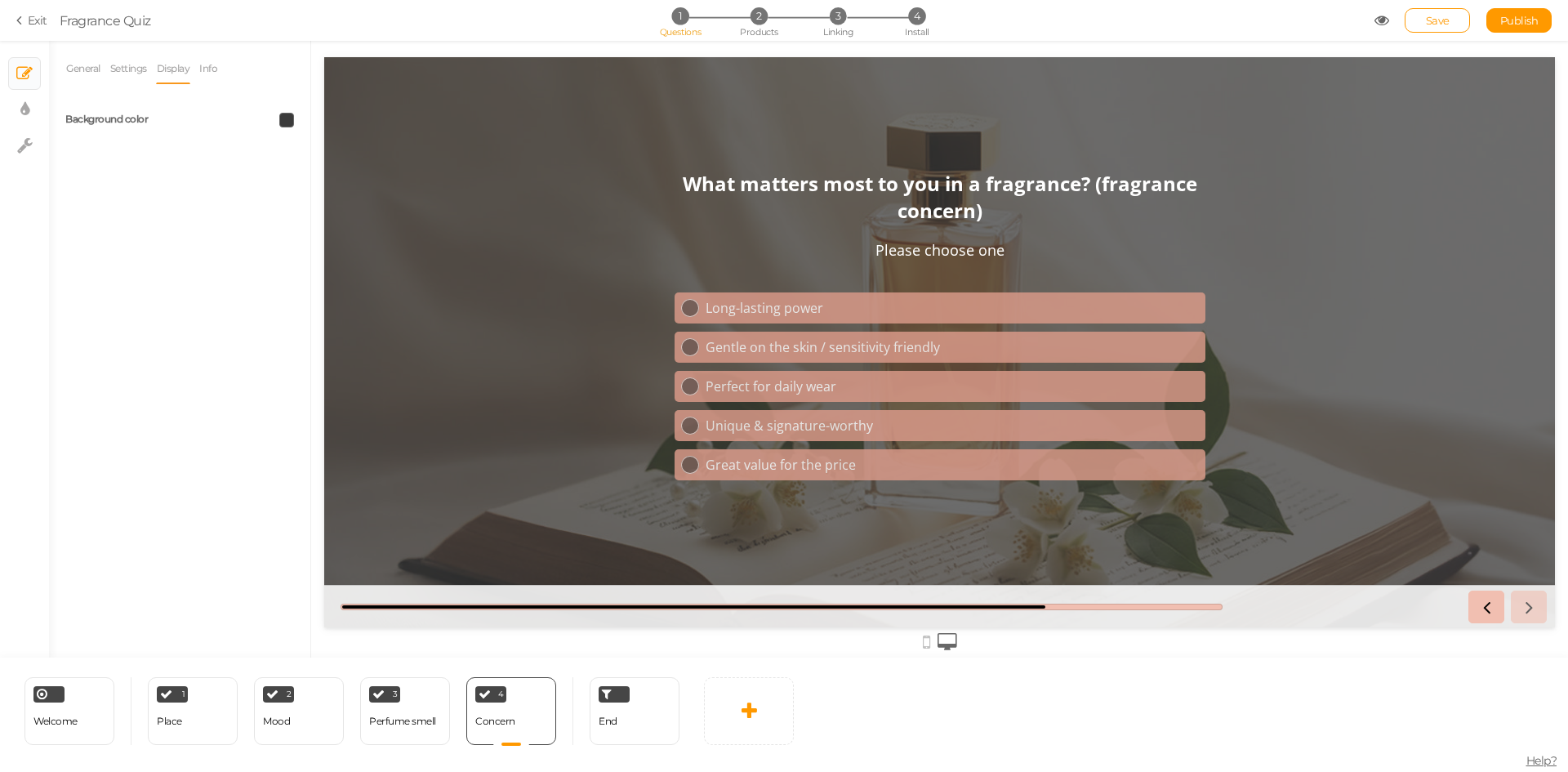
click at [245, 333] on div "General Settings Display Info View Text Images Slider Dropdown Question What ma…" at bounding box center [179, 355] width 261 height 604
click at [637, 736] on div "End" at bounding box center [634, 711] width 90 height 67
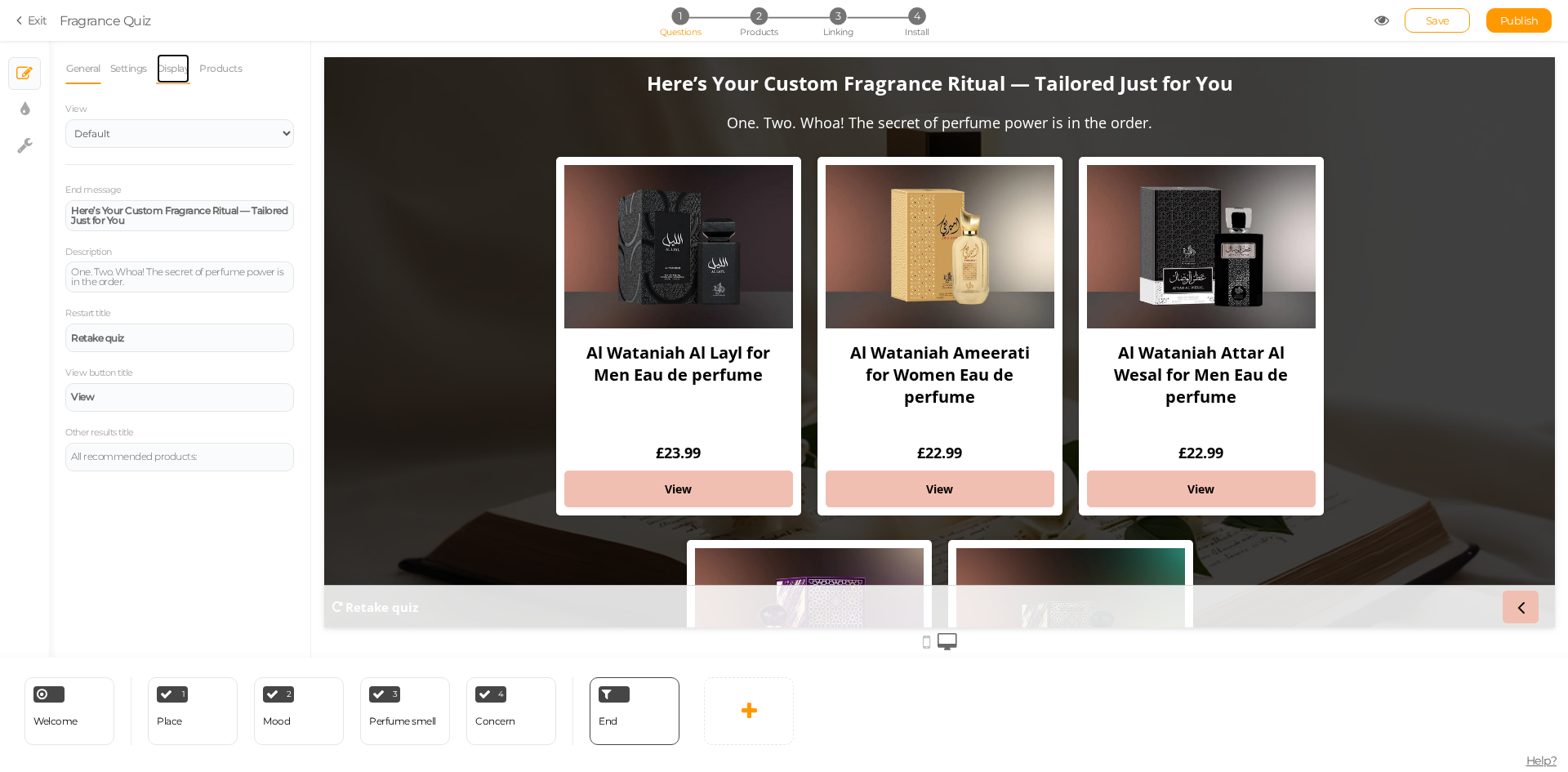
click at [183, 75] on link "Display" at bounding box center [173, 68] width 35 height 31
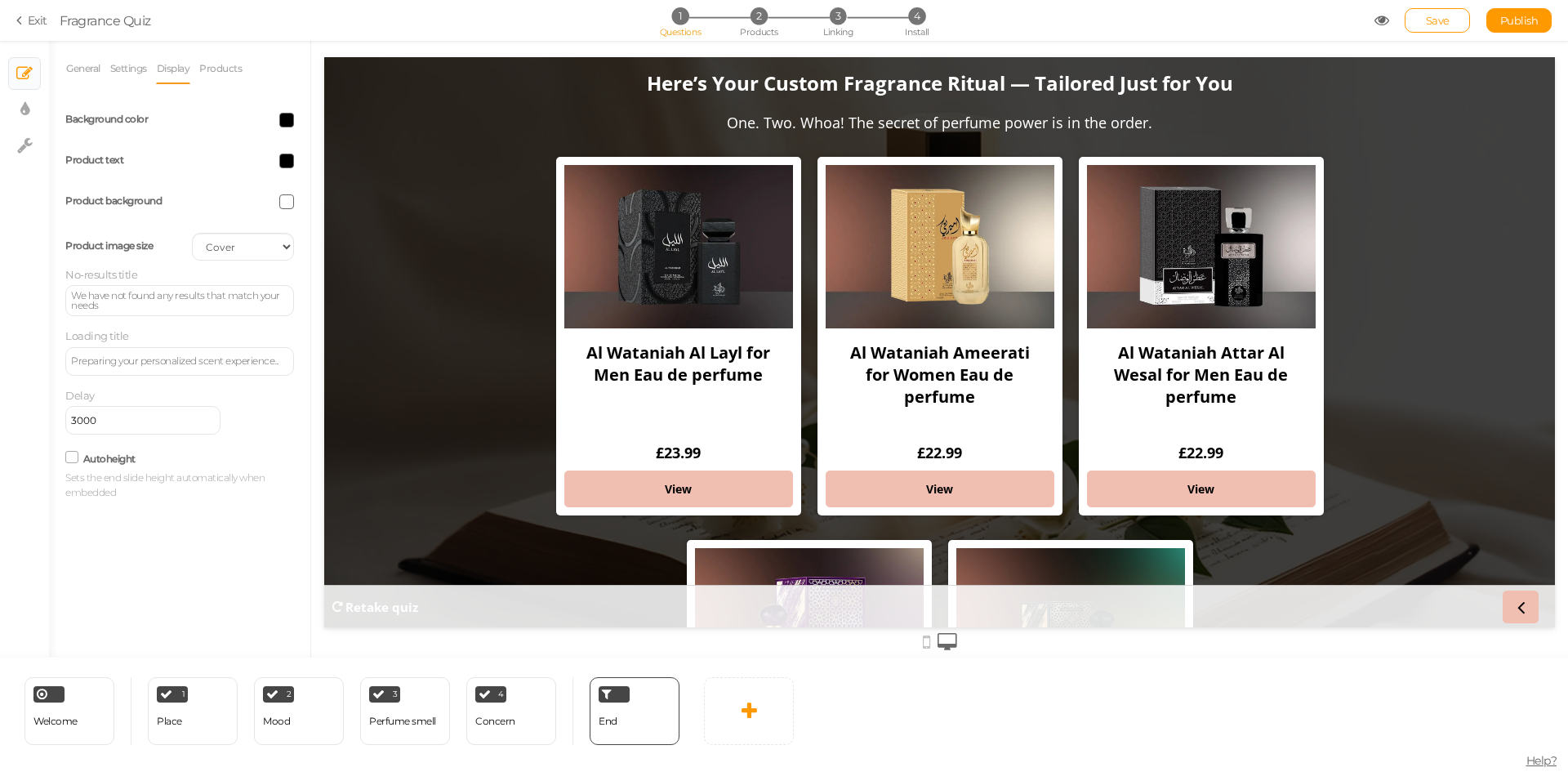
click at [287, 116] on span at bounding box center [286, 120] width 14 height 14
drag, startPoint x: 292, startPoint y: 237, endPoint x: 328, endPoint y: 238, distance: 36.0
click at [328, 238] on input "#000" at bounding box center [324, 235] width 82 height 14
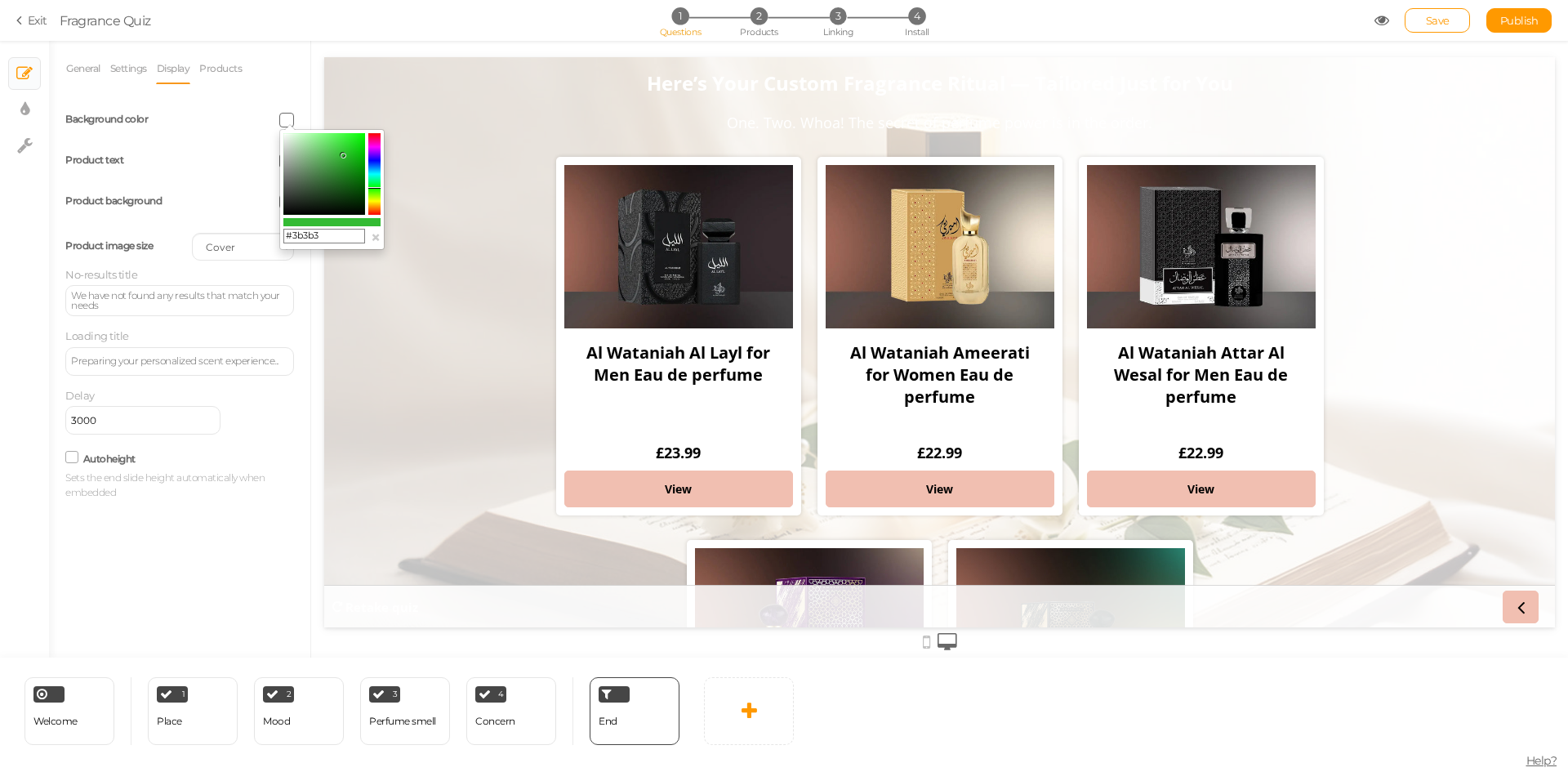
type input "#3b3b3b"
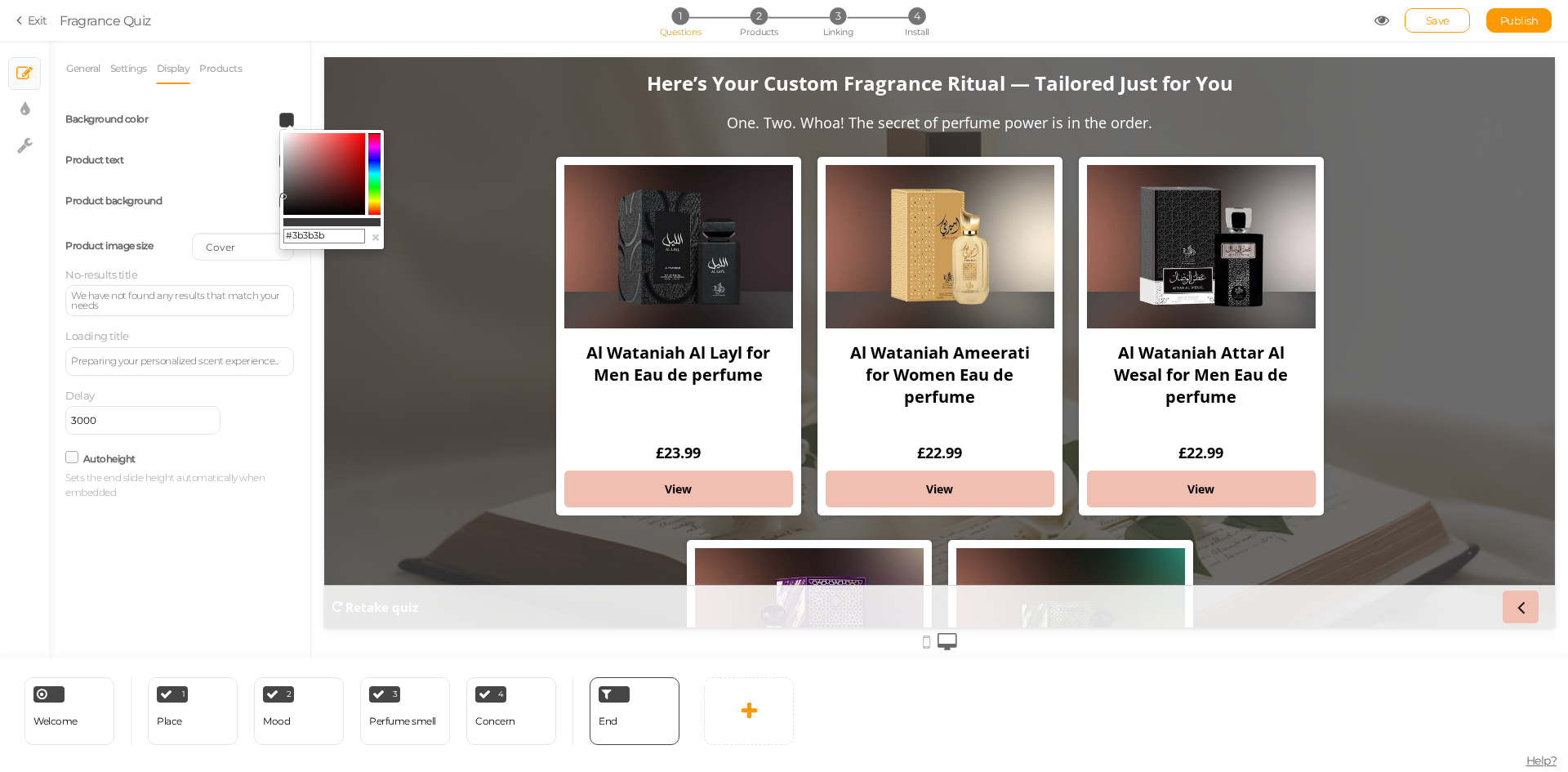
click at [224, 575] on div "General Settings Display Products View Default Top End message Here’s Your Cust…" at bounding box center [179, 355] width 261 height 604
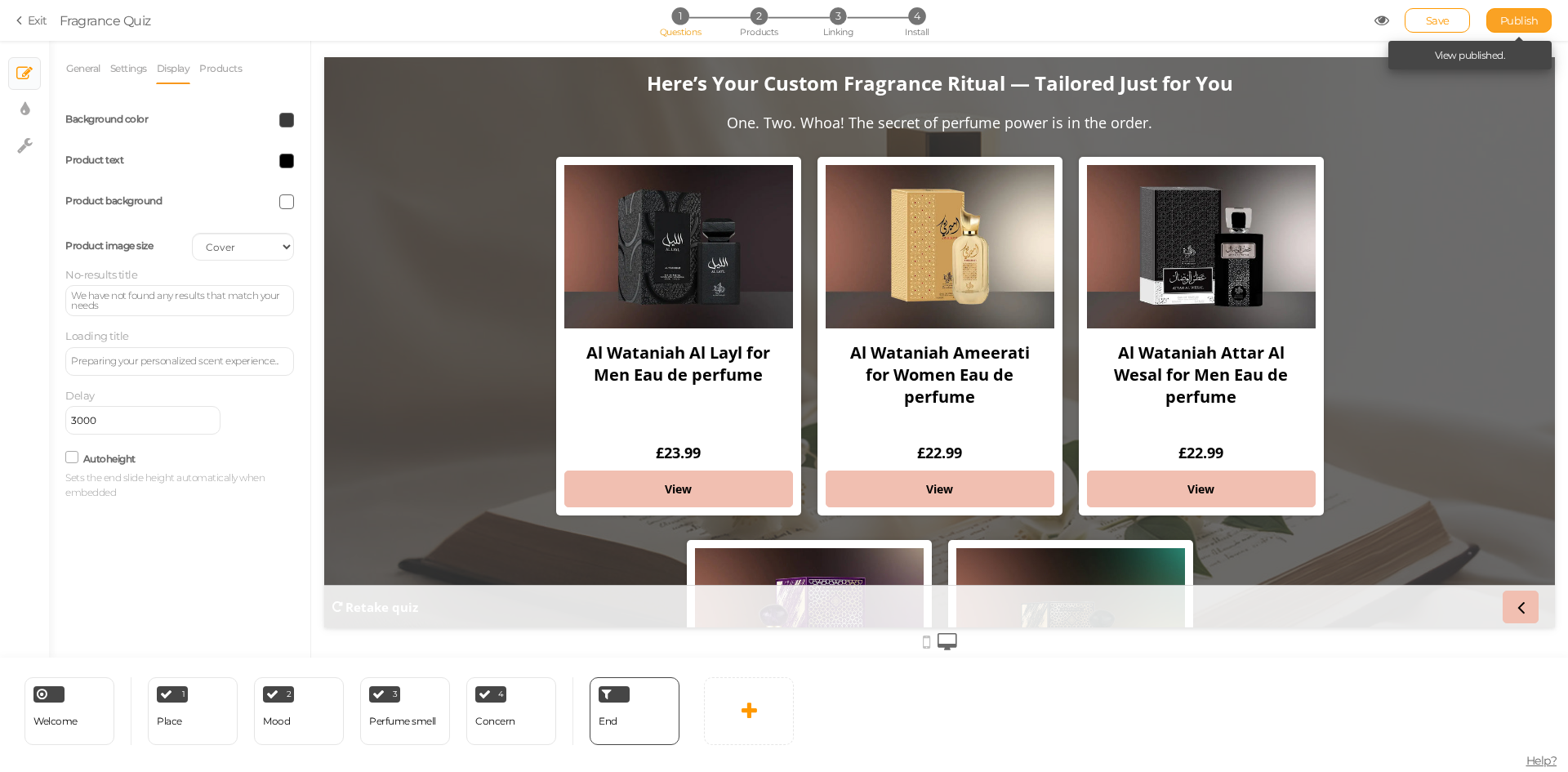
click at [1499, 16] on link "Publish" at bounding box center [1520, 19] width 66 height 24
click at [1524, 17] on span "Publish" at bounding box center [1520, 20] width 39 height 13
click at [65, 713] on div "Welcome" at bounding box center [56, 722] width 44 height 29
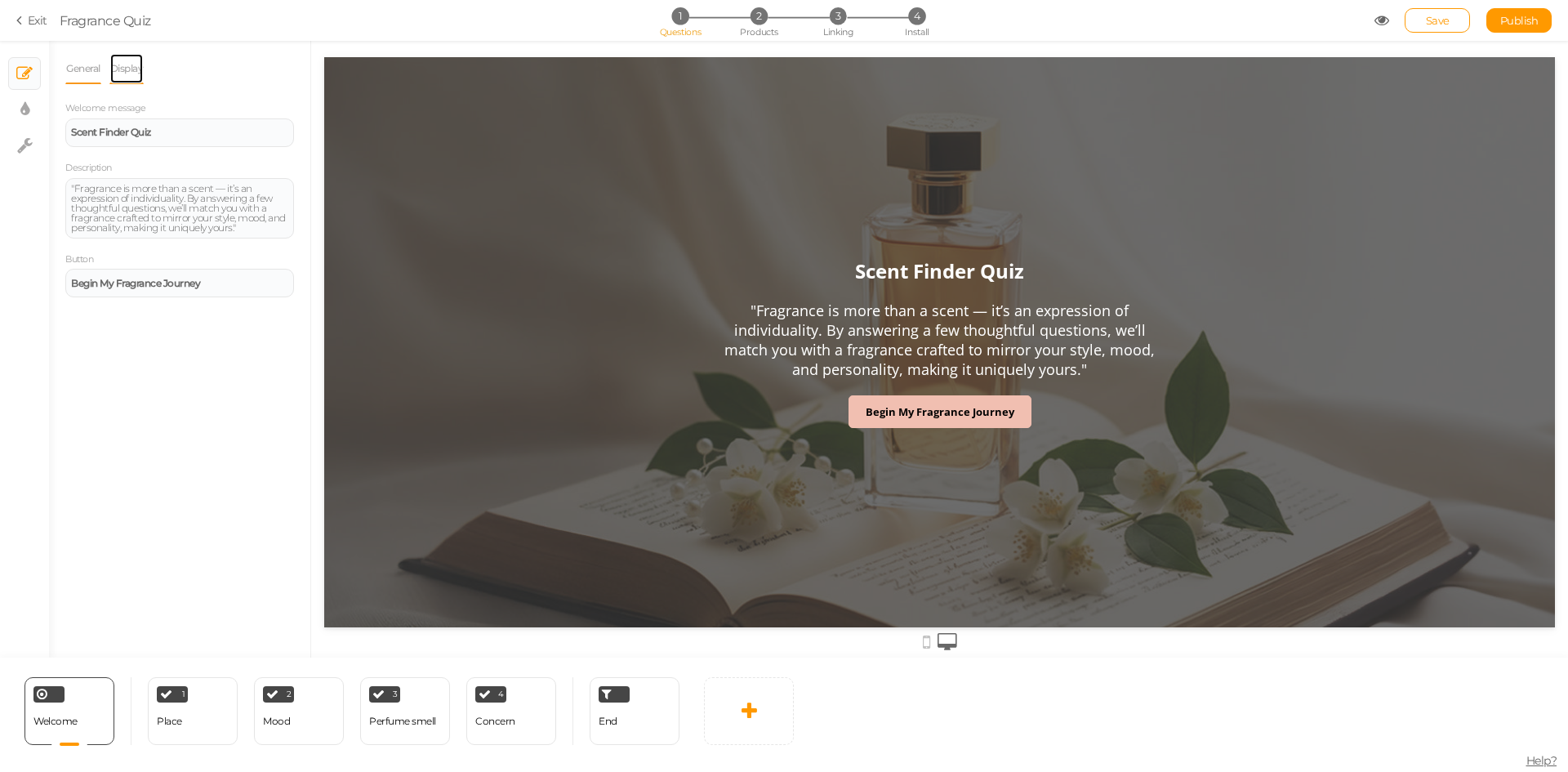
click at [126, 67] on link "Display" at bounding box center [127, 68] width 35 height 31
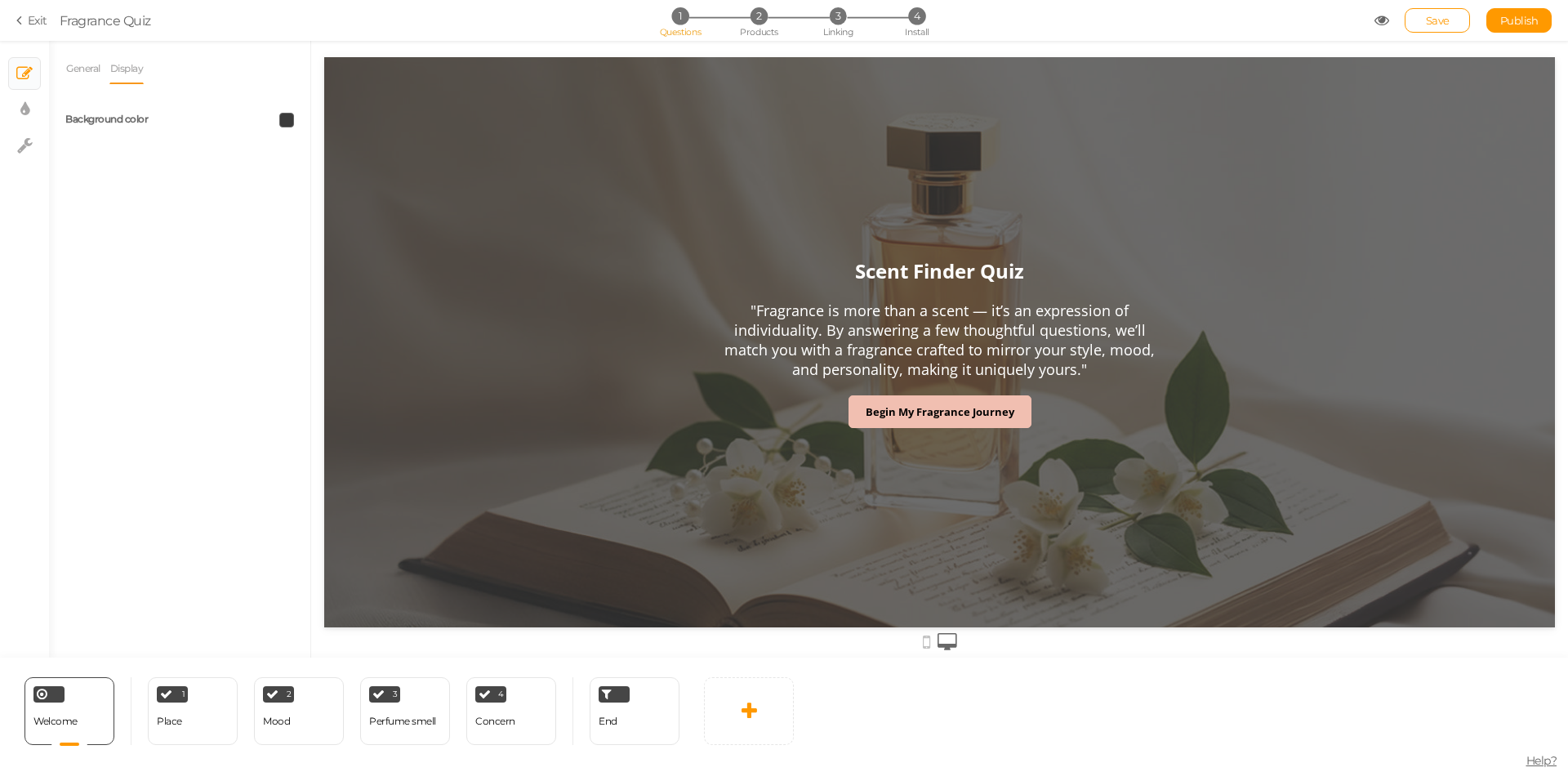
click at [288, 113] on span at bounding box center [286, 120] width 14 height 14
drag, startPoint x: 292, startPoint y: 234, endPoint x: 335, endPoint y: 234, distance: 43.0
click at [335, 234] on input "#3b3b3b" at bounding box center [324, 235] width 82 height 14
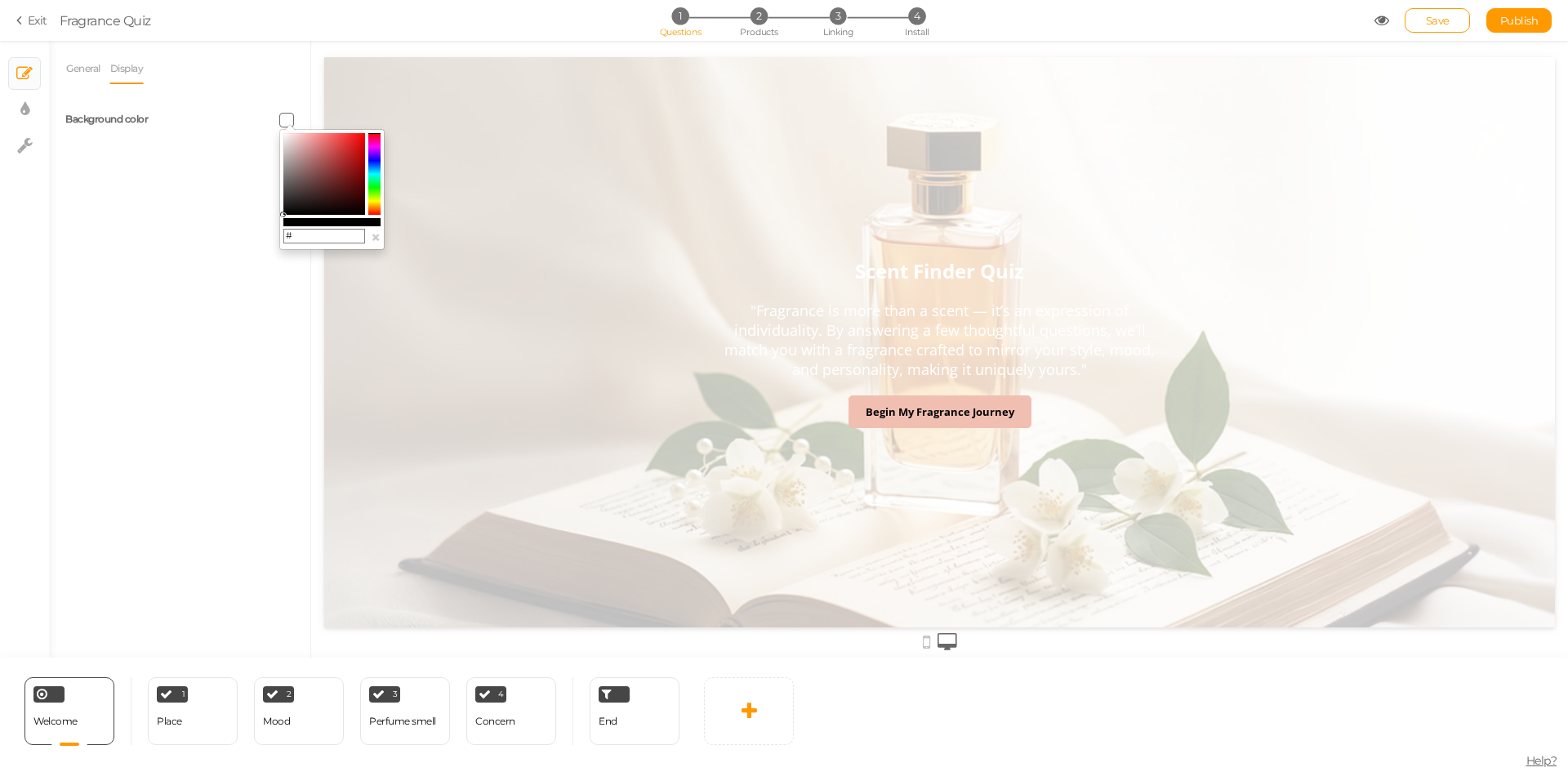
type input "#242323"
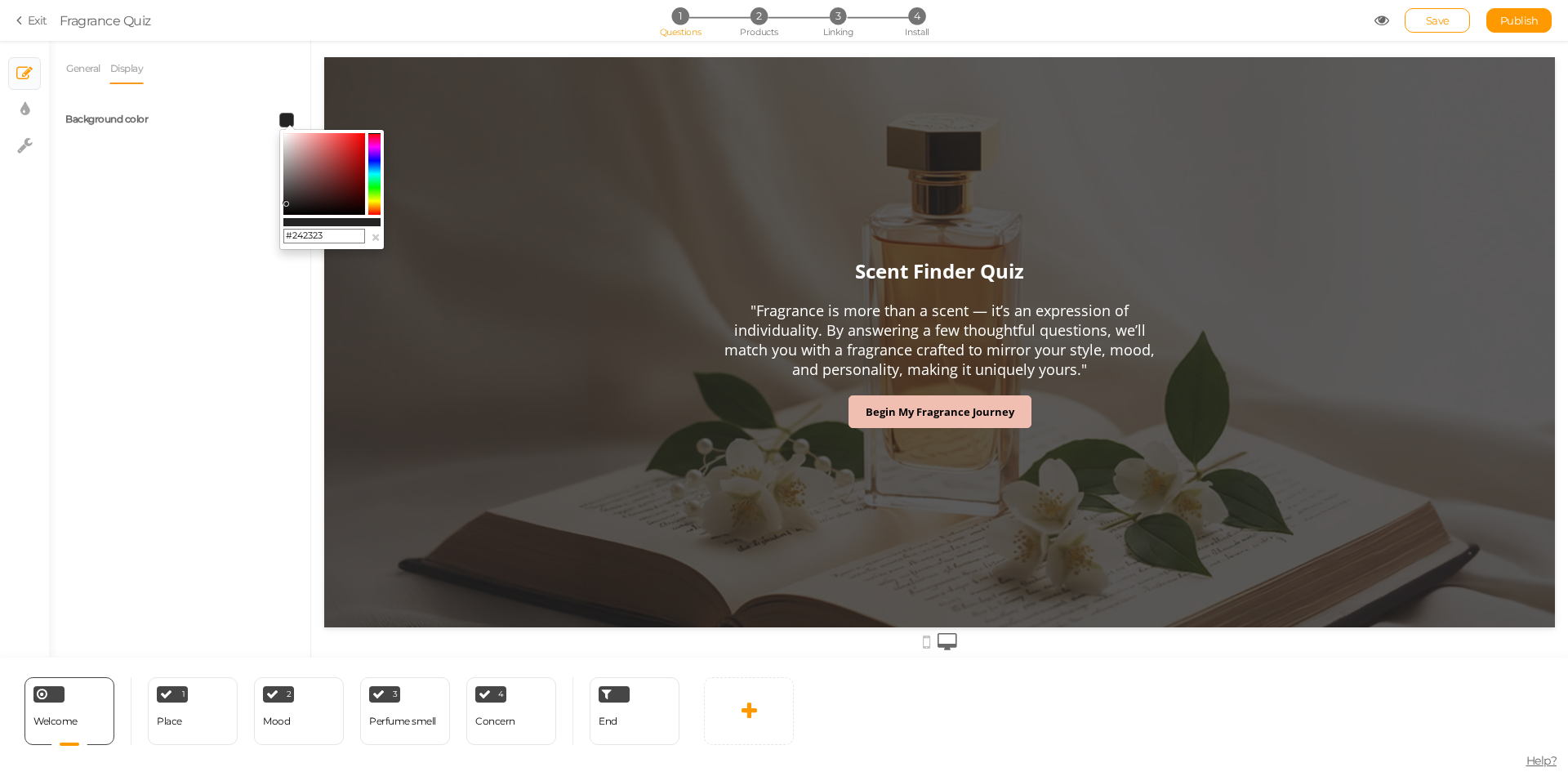
click at [345, 236] on input "#242323" at bounding box center [324, 235] width 82 height 14
click at [254, 292] on div "General Display Welcome message Scent Finder Quiz Description "Fragrance is mor…" at bounding box center [179, 355] width 261 height 604
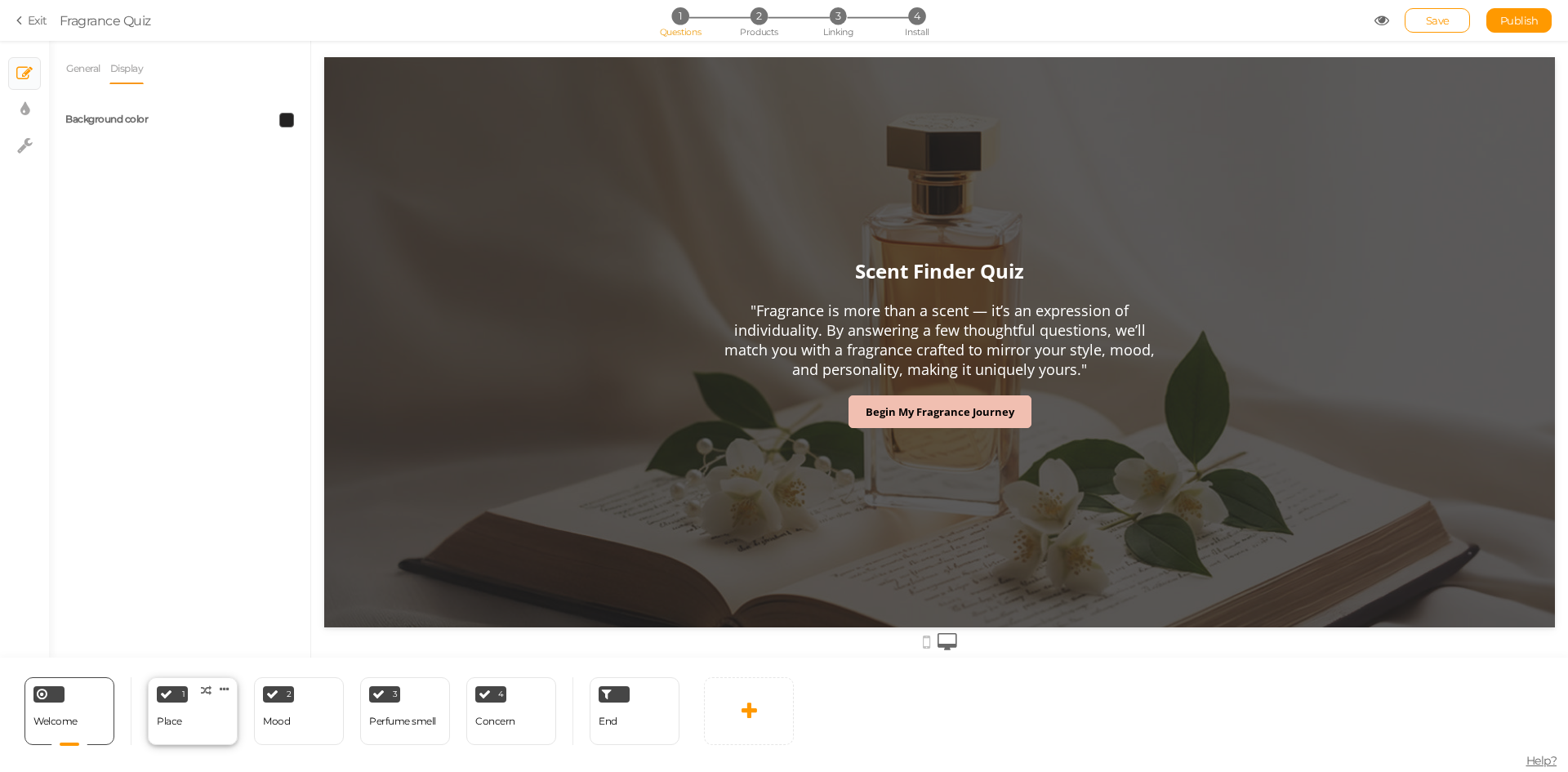
click at [189, 725] on div "1 Place × Define the conditions to show this slide. Clone Change type Delete" at bounding box center [192, 711] width 90 height 67
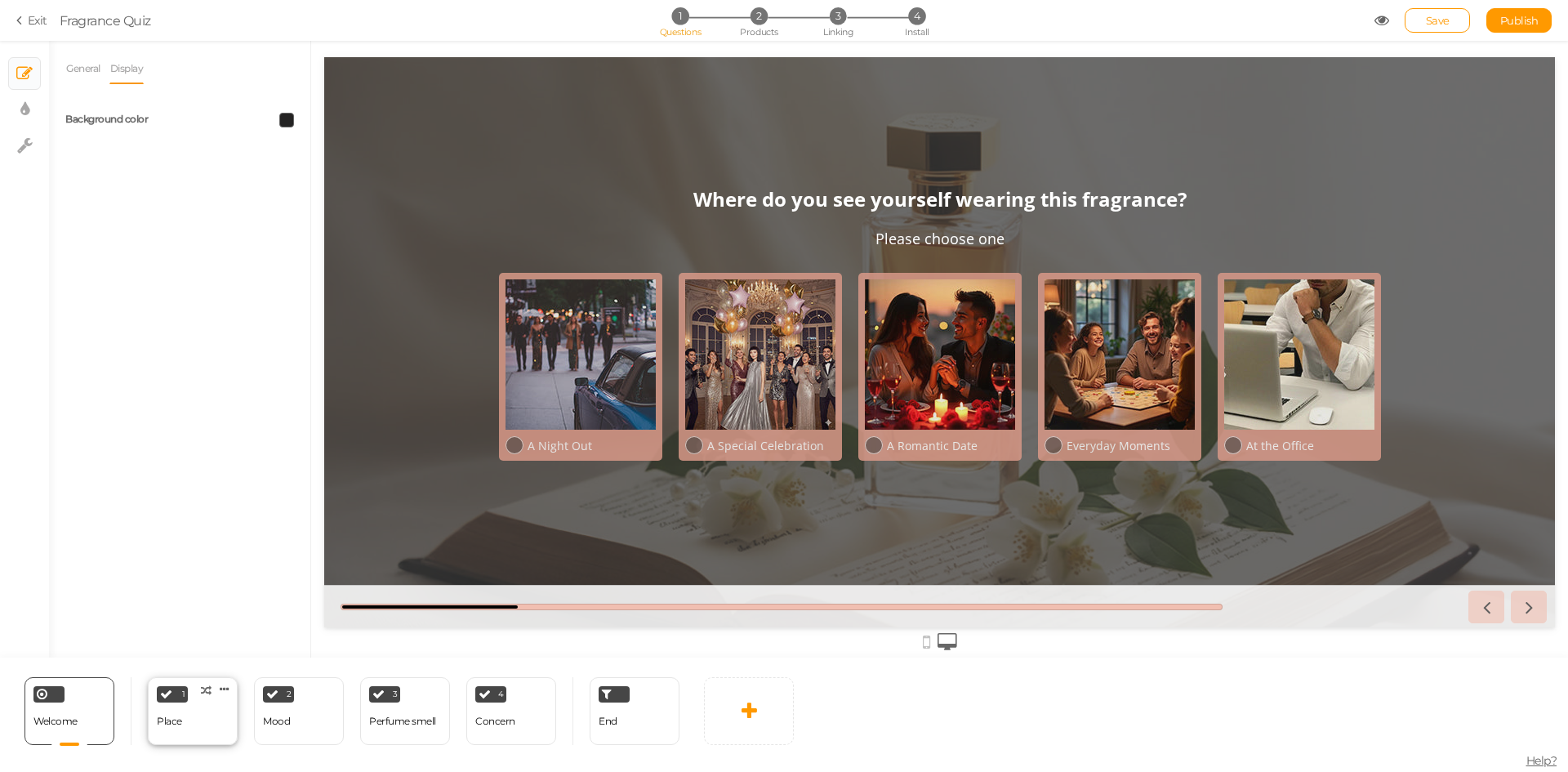
select select "2"
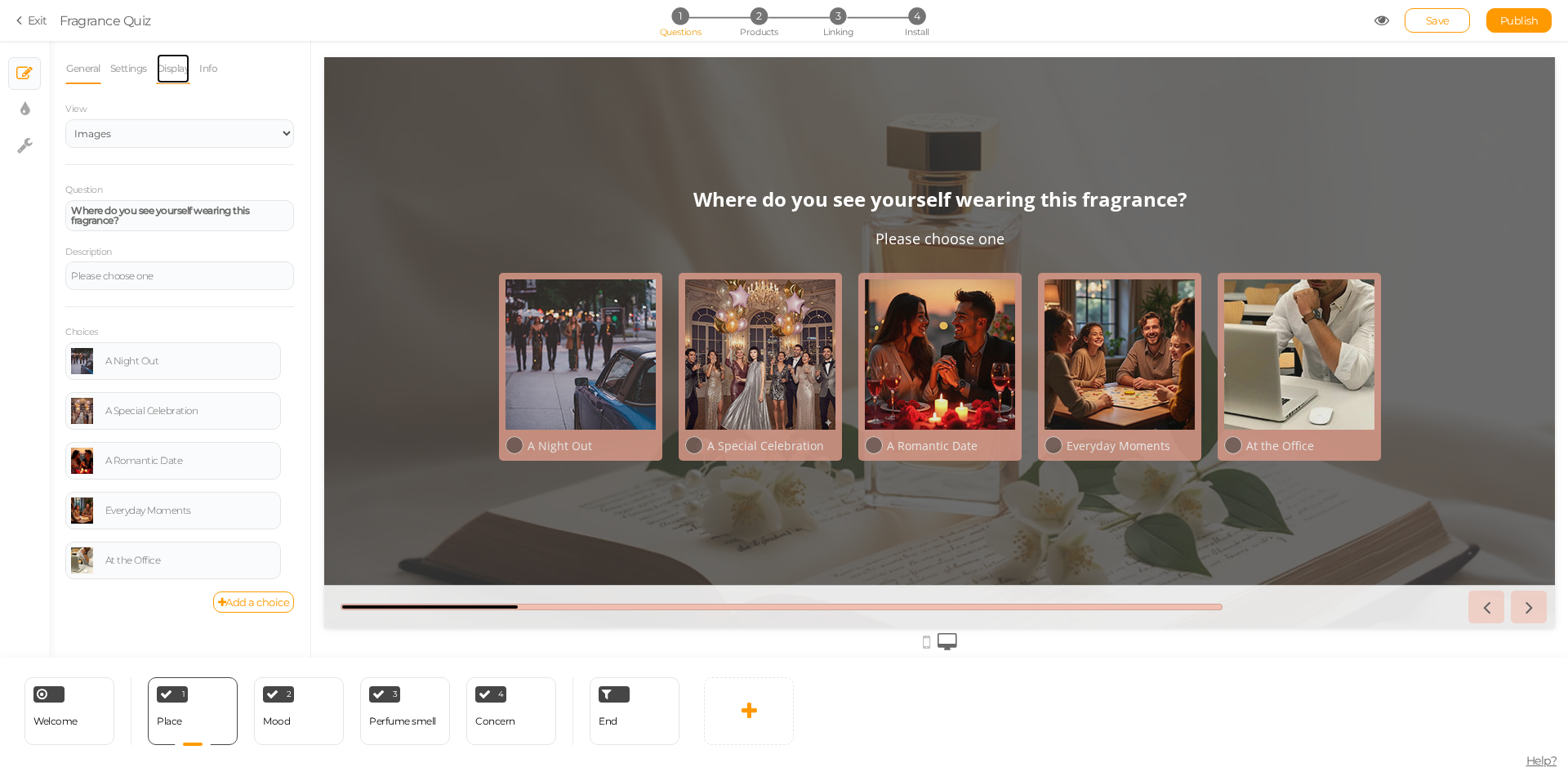
click at [167, 67] on link "Display" at bounding box center [173, 68] width 35 height 31
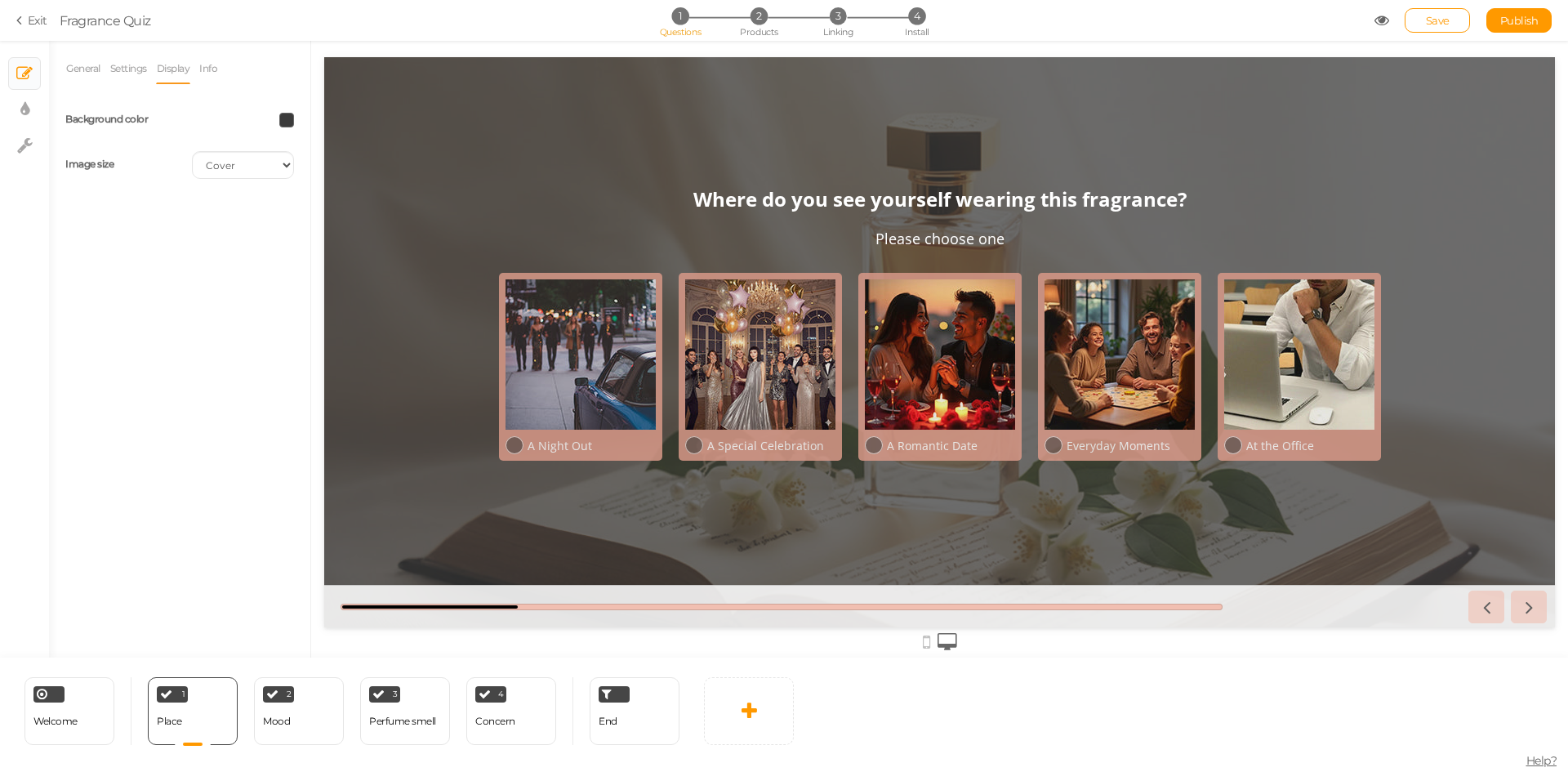
drag, startPoint x: 295, startPoint y: 119, endPoint x: 285, endPoint y: 124, distance: 11.2
click at [290, 120] on div at bounding box center [242, 120] width 126 height 14
click at [285, 124] on span at bounding box center [286, 120] width 14 height 14
click at [335, 231] on input "#3b3b3b" at bounding box center [324, 235] width 82 height 14
paste input "242323"
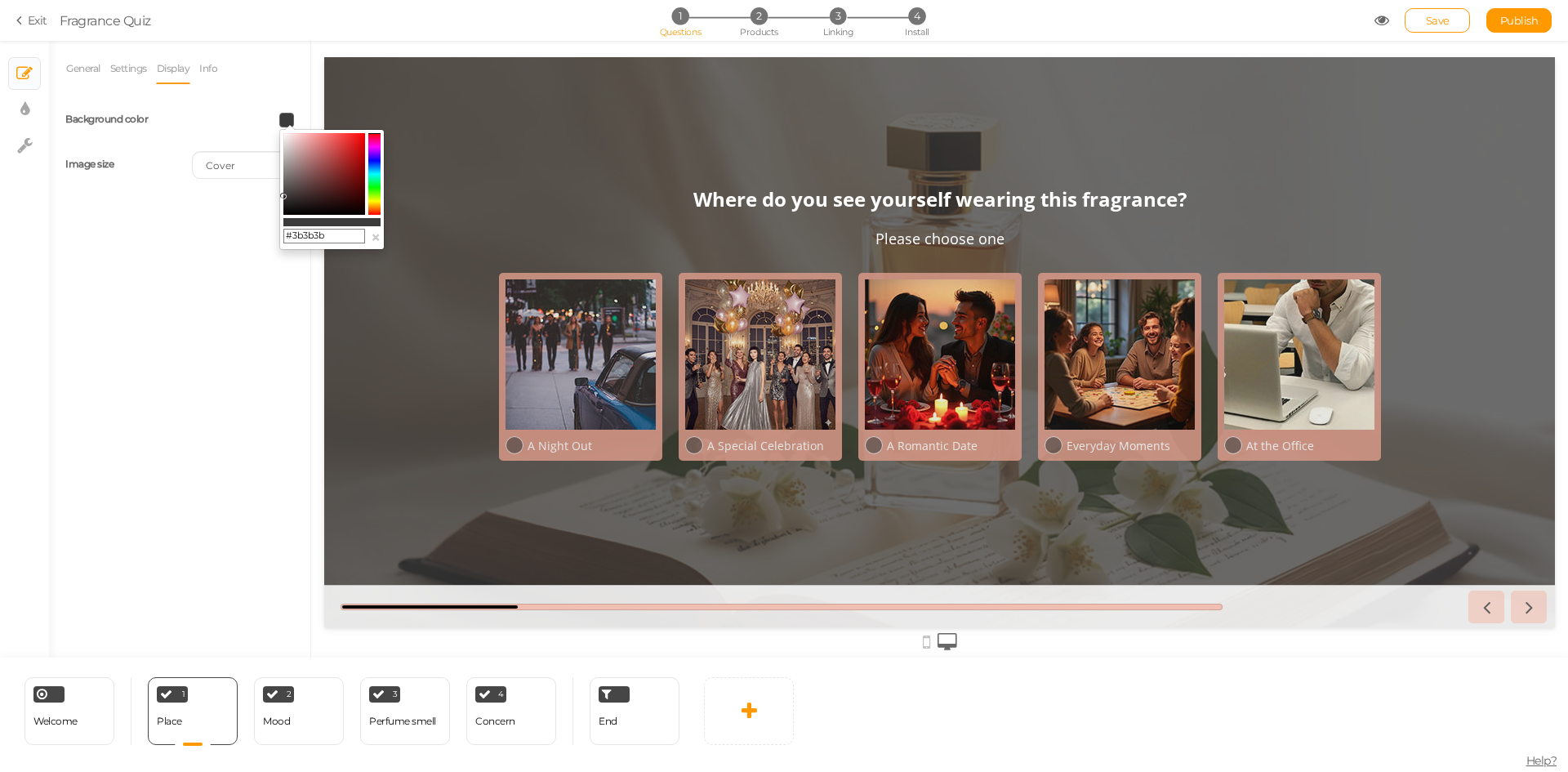
type input "#242323"
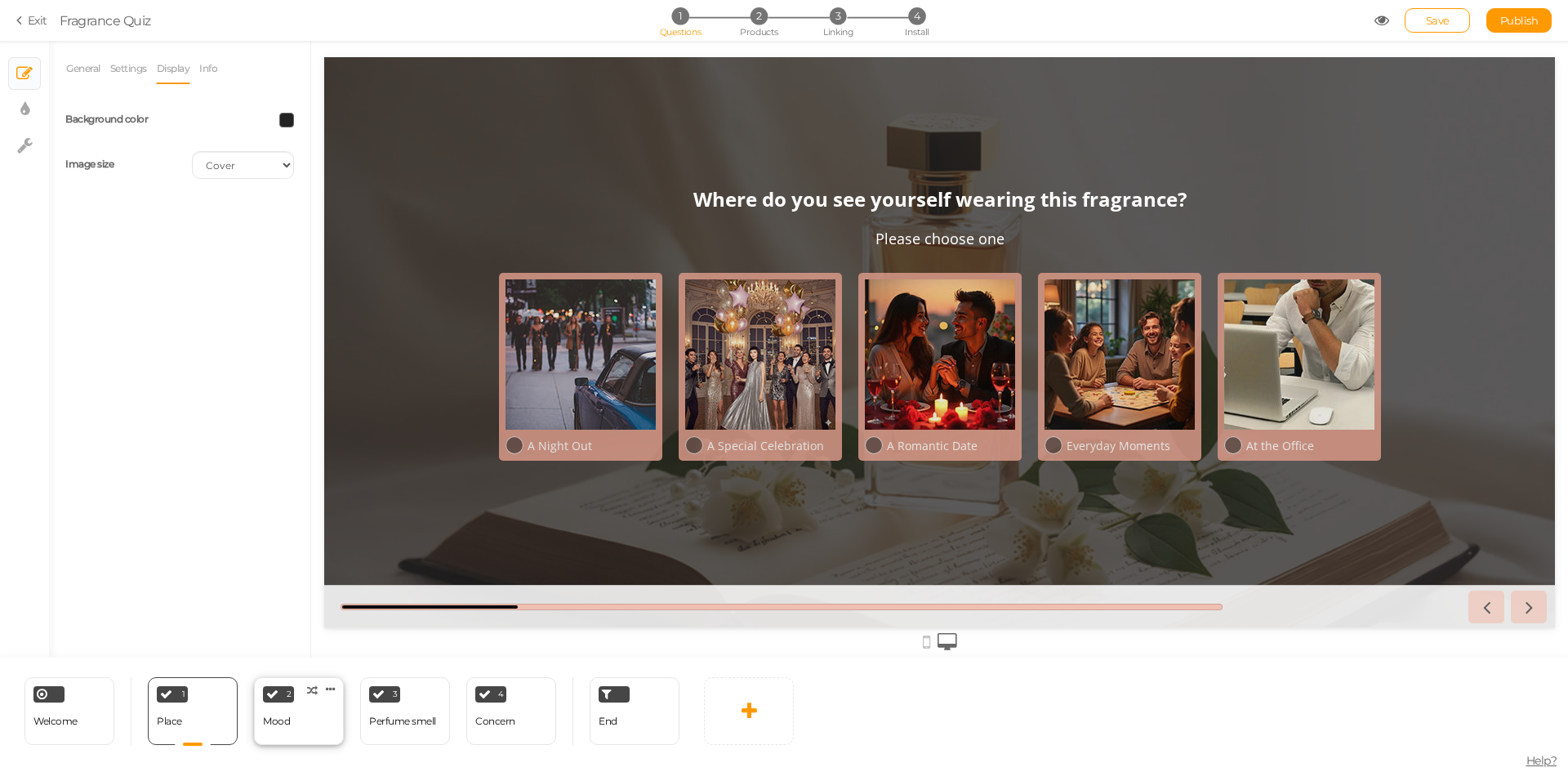
click at [319, 721] on div "2 Mood × Define the conditions to show this slide. Clone Change type Delete" at bounding box center [299, 711] width 90 height 67
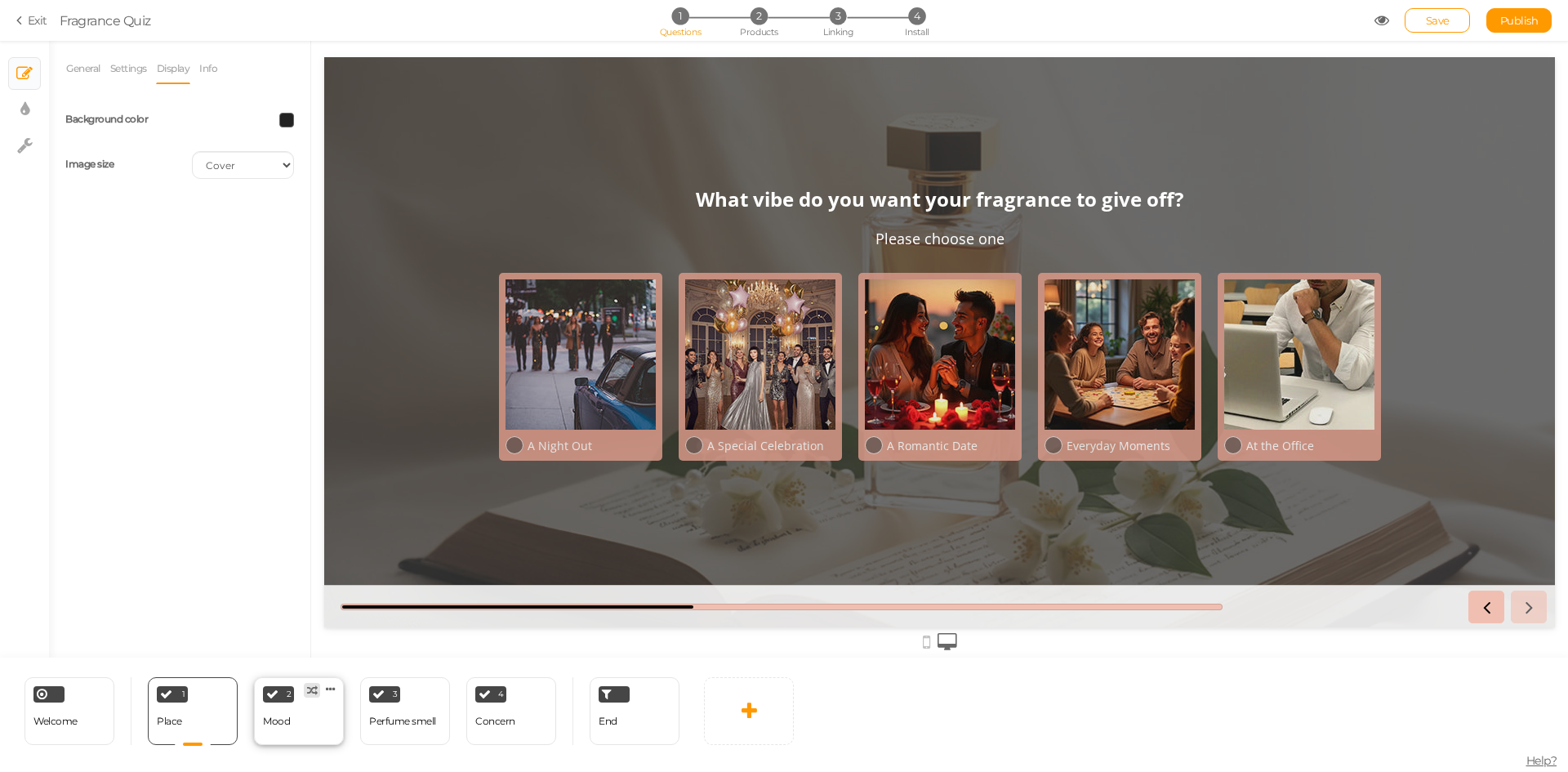
select select "2"
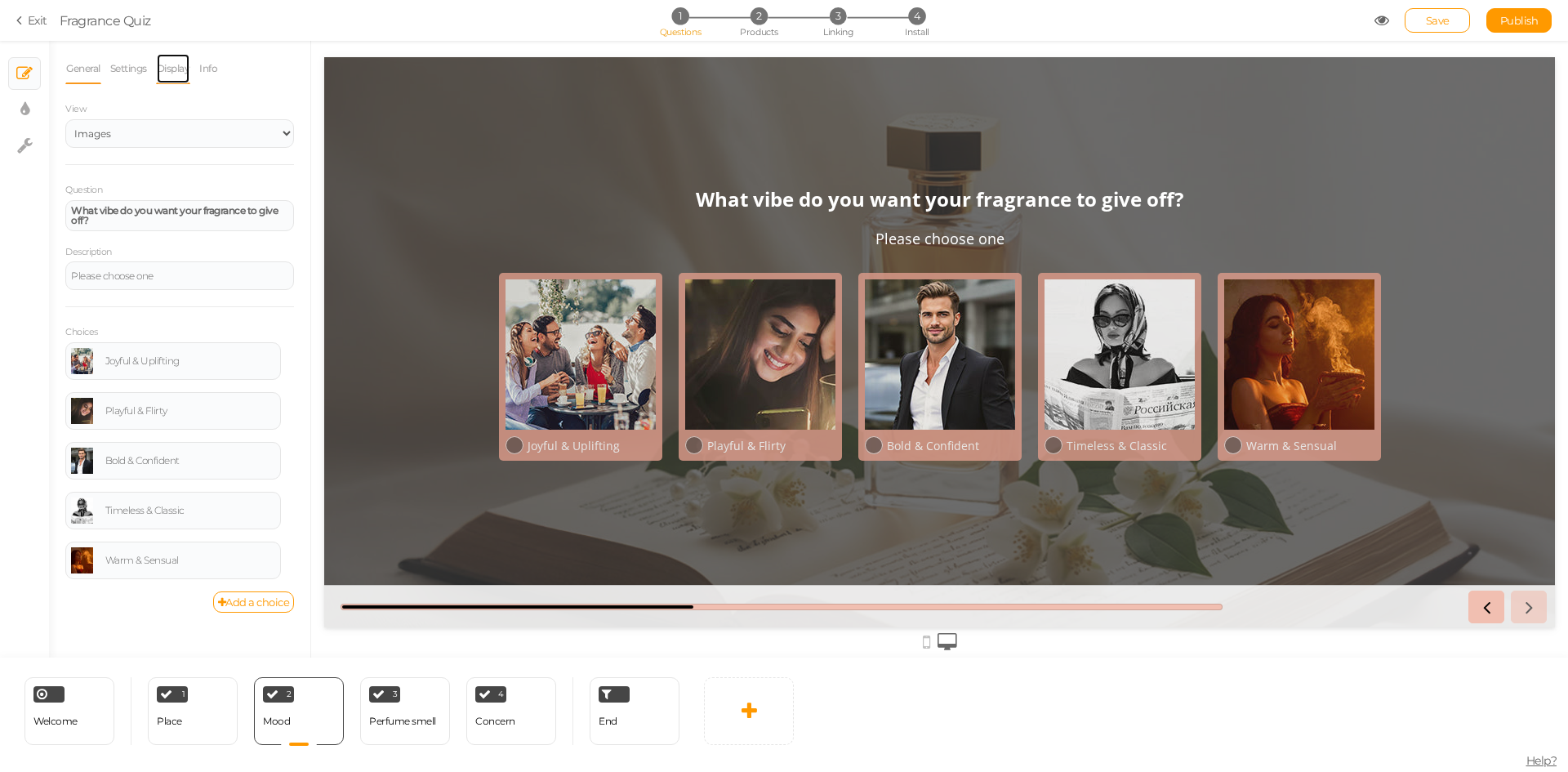
click at [170, 75] on link "Display" at bounding box center [173, 68] width 35 height 31
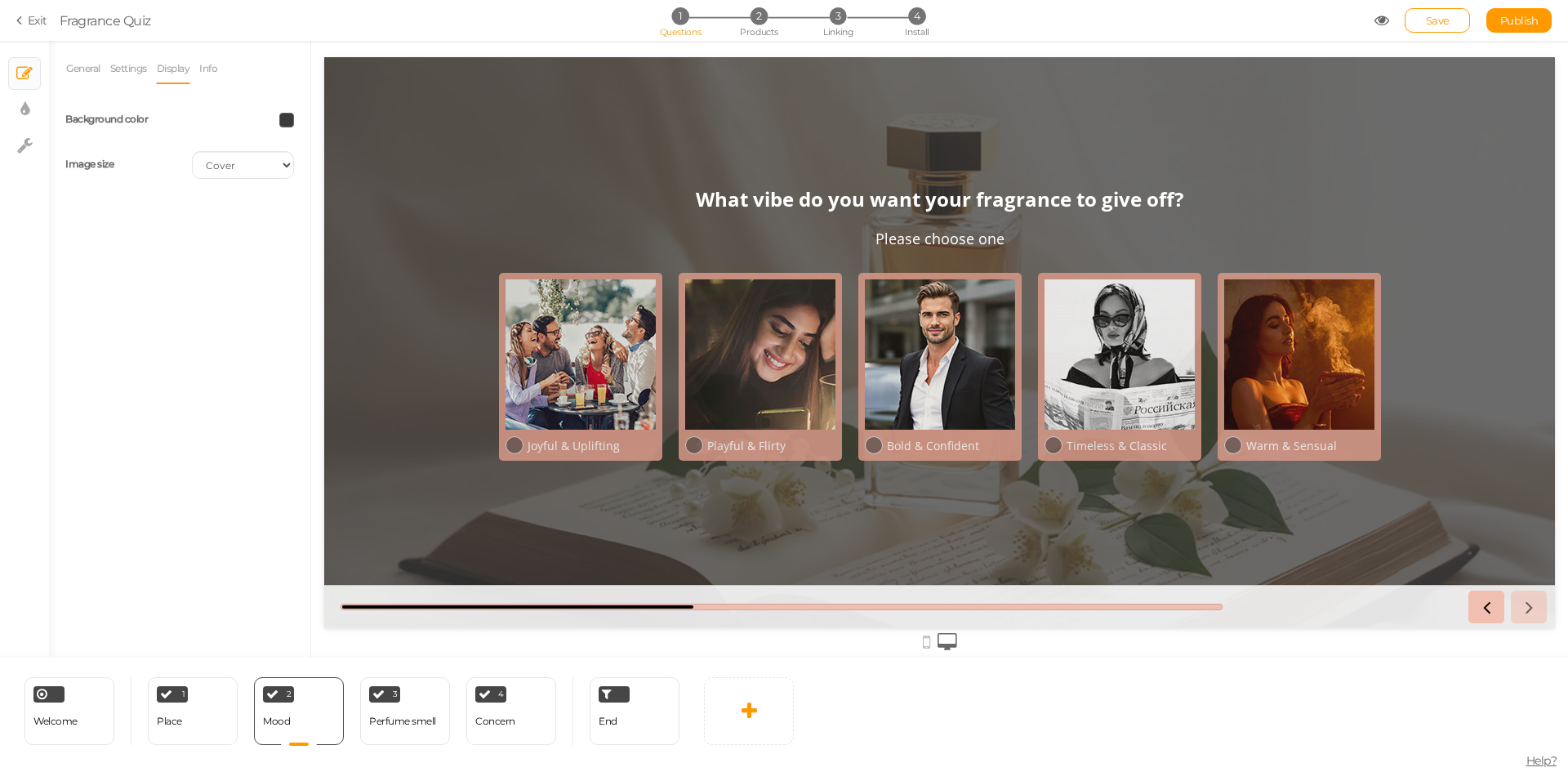
click at [288, 125] on span at bounding box center [286, 120] width 14 height 14
click at [331, 229] on input "#3b3b3b" at bounding box center [324, 235] width 82 height 14
paste input "242323"
type input "#242323"
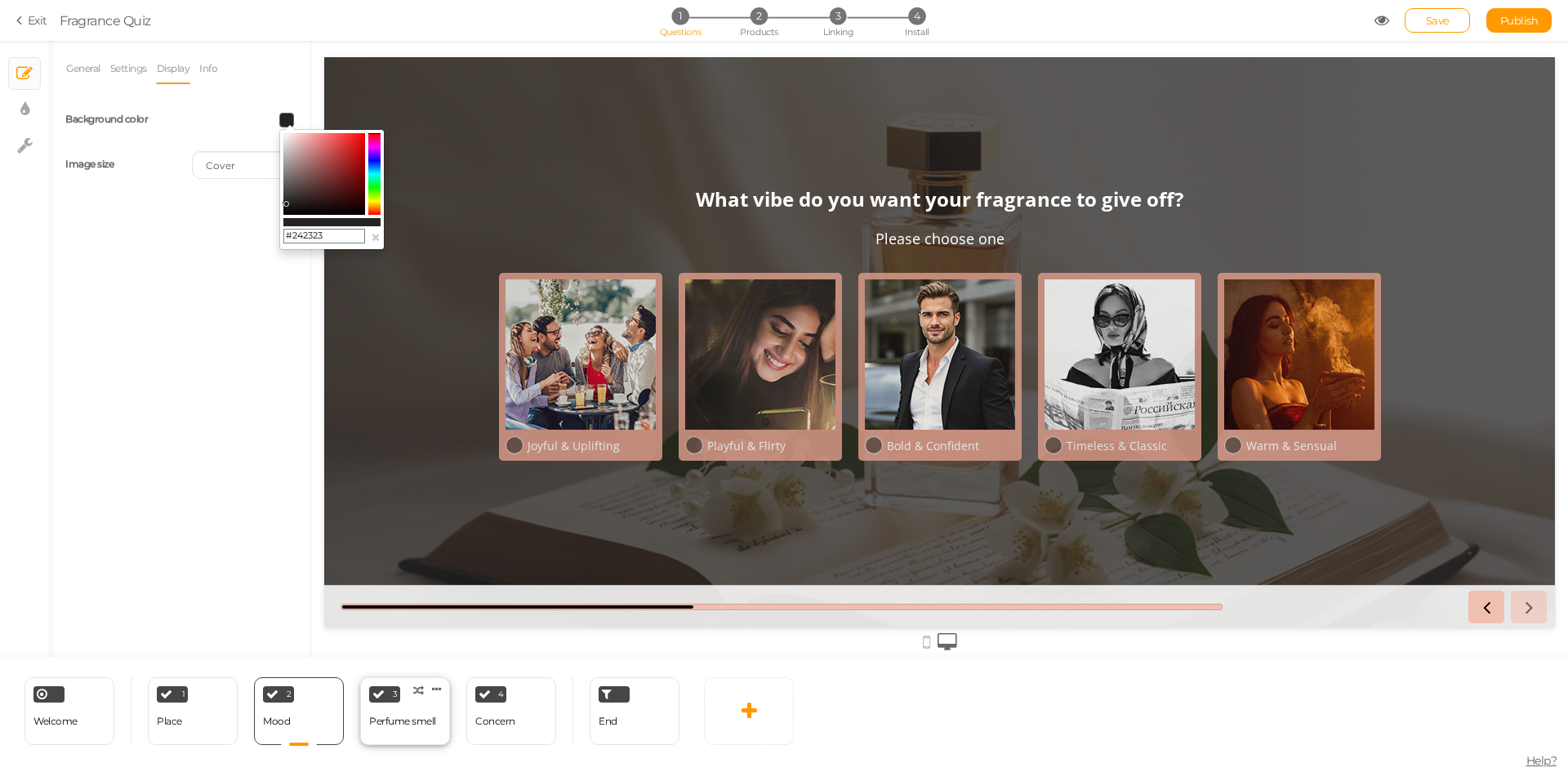
click at [409, 720] on div "Perfume smell" at bounding box center [402, 721] width 66 height 12
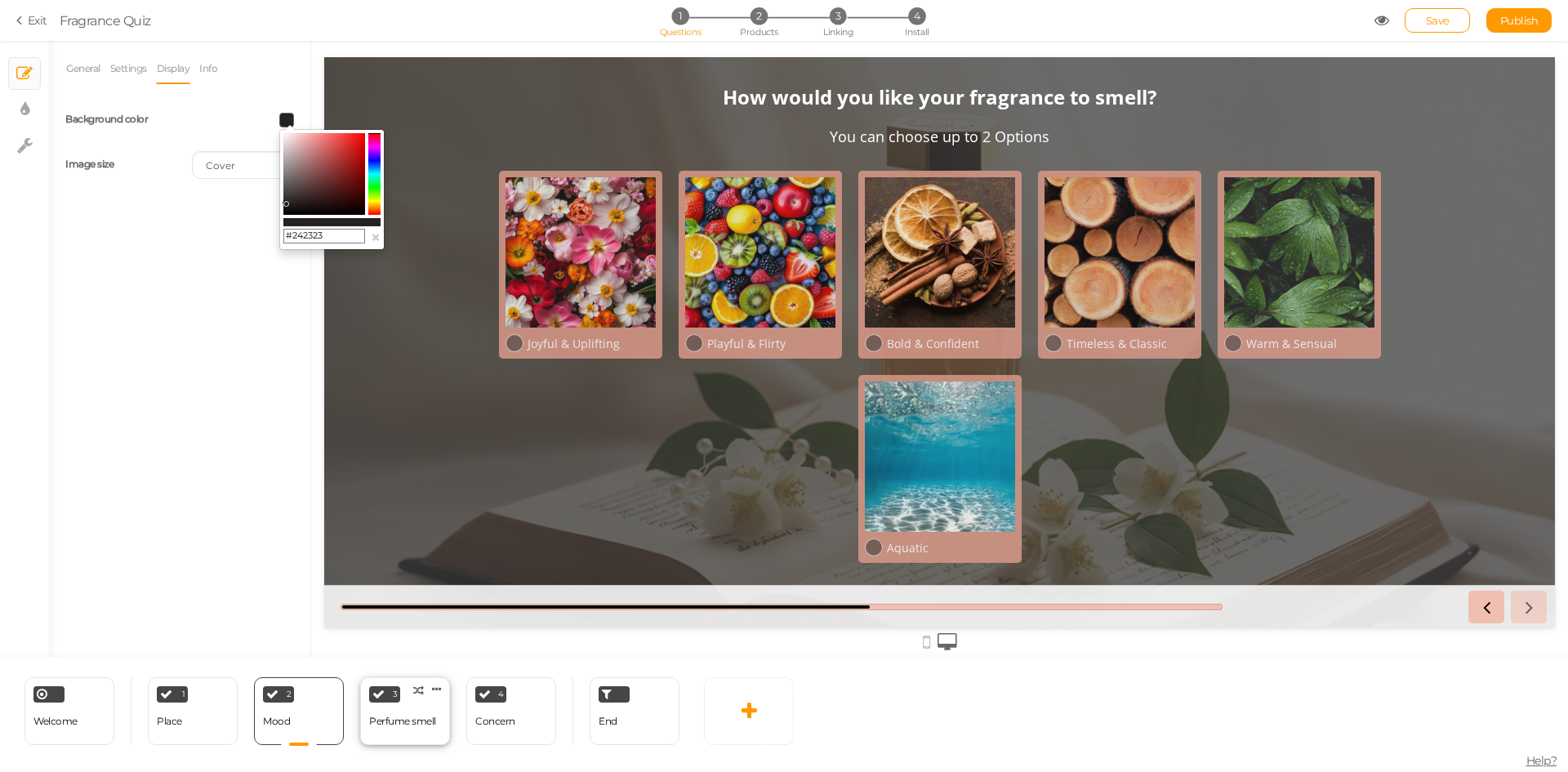
select select "2"
select select
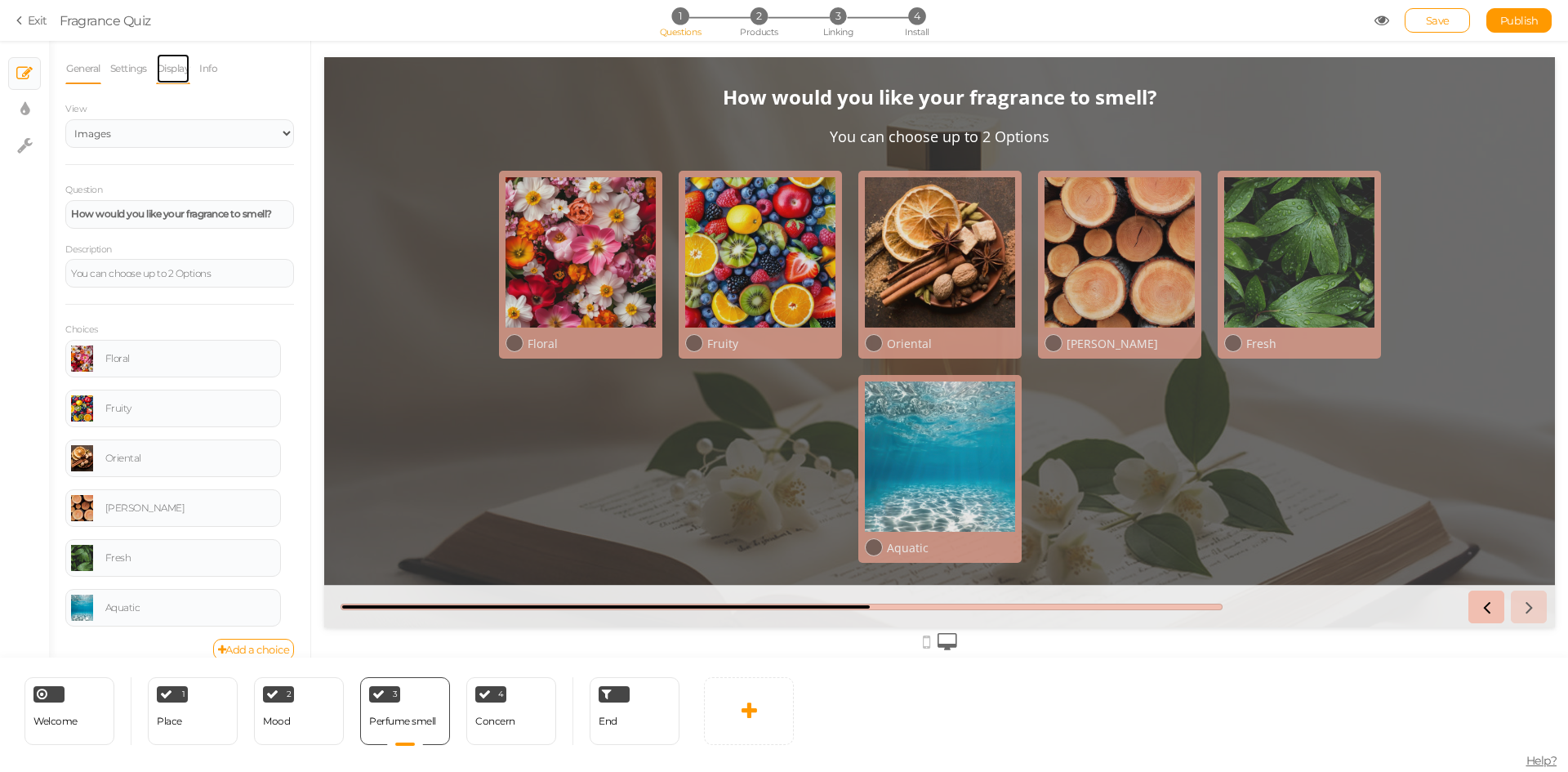
click at [173, 70] on link "Display" at bounding box center [173, 68] width 35 height 31
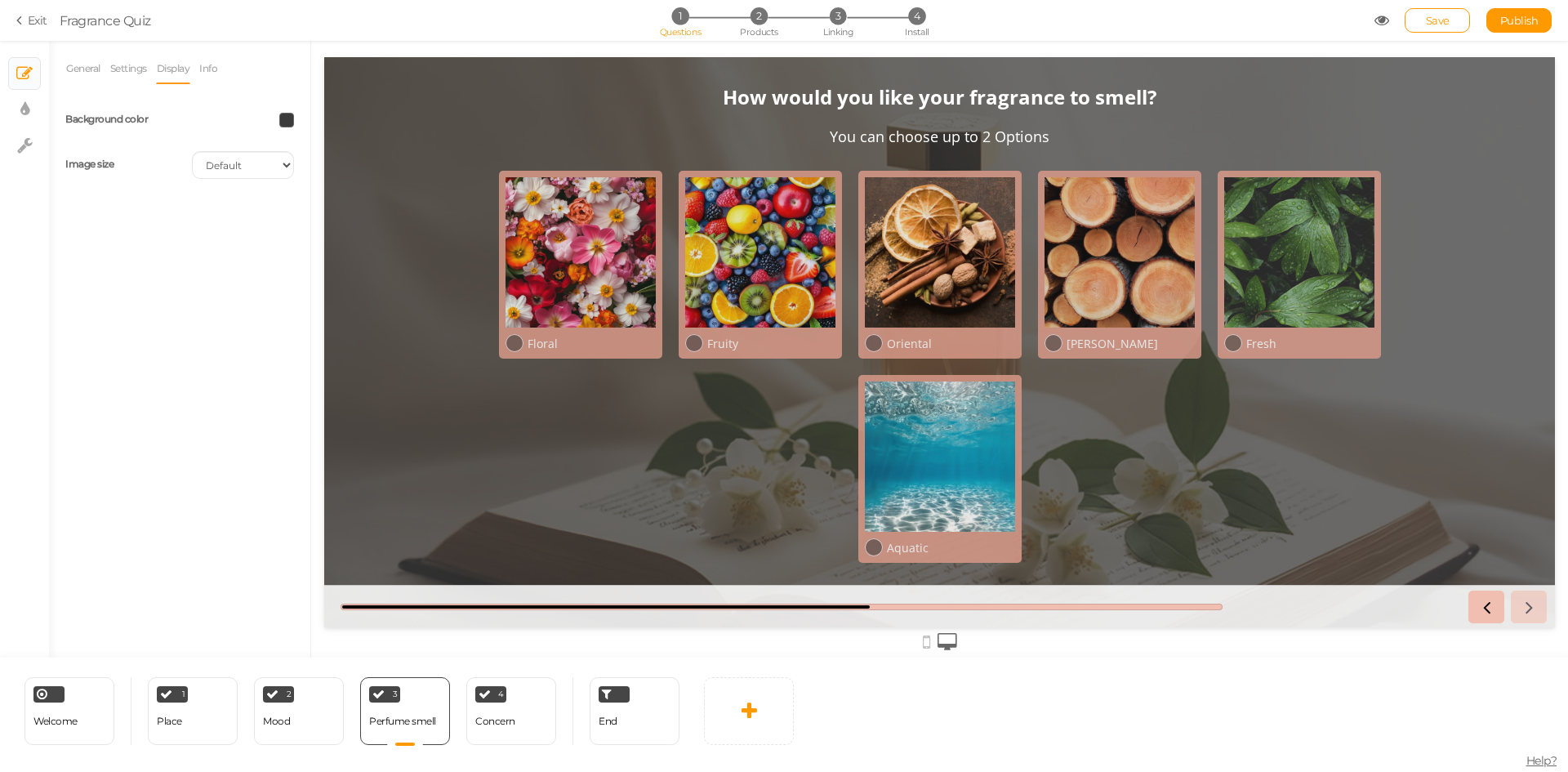
click at [283, 127] on div "Background color" at bounding box center [179, 120] width 253 height 40
click at [291, 121] on span at bounding box center [286, 120] width 14 height 14
click at [330, 233] on input "#3b3b3b" at bounding box center [324, 235] width 82 height 14
paste input "242323"
type input "#242323"
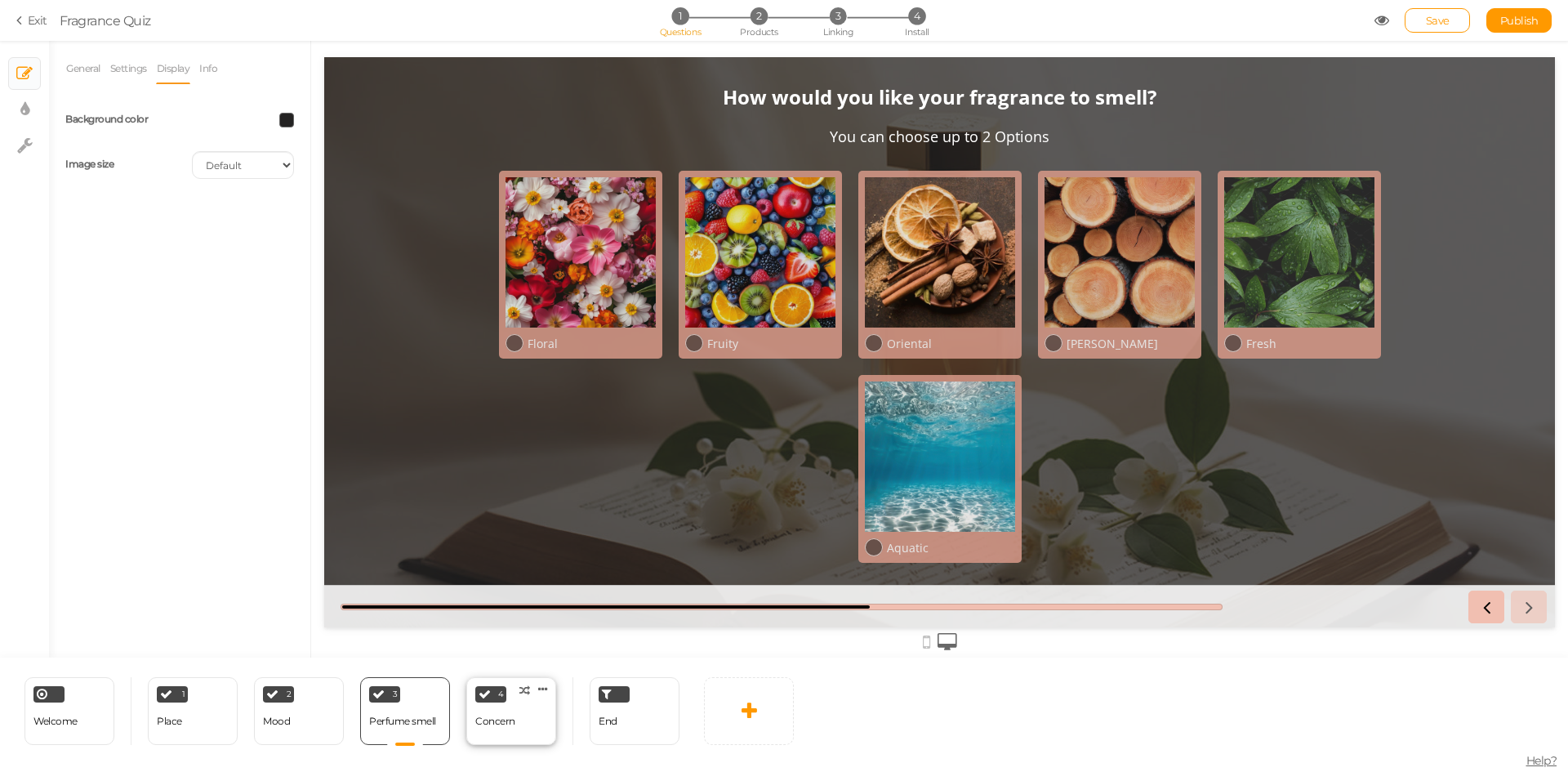
click at [507, 731] on div "Concern" at bounding box center [495, 722] width 40 height 29
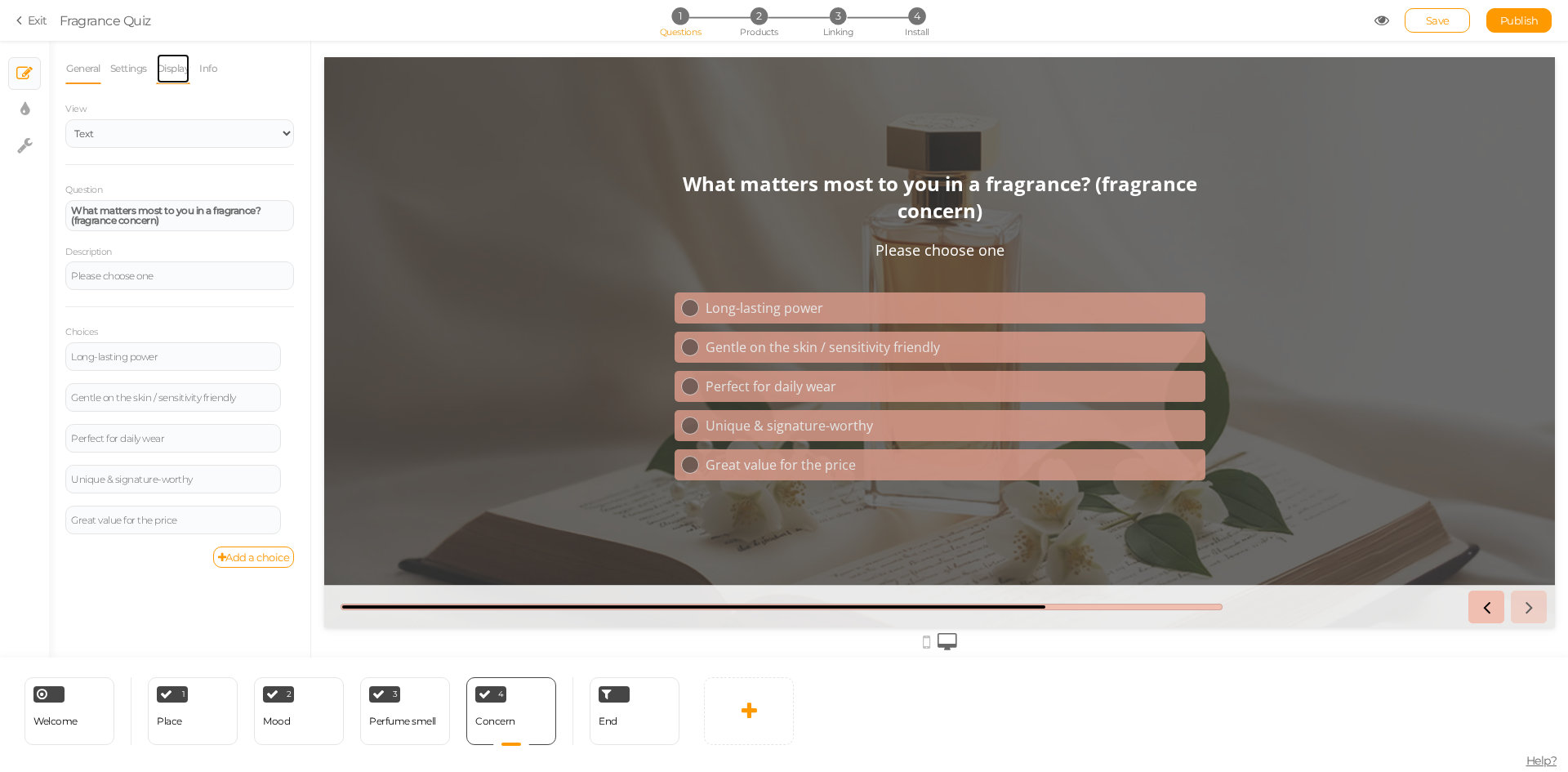
click at [184, 78] on link "Display" at bounding box center [173, 68] width 35 height 31
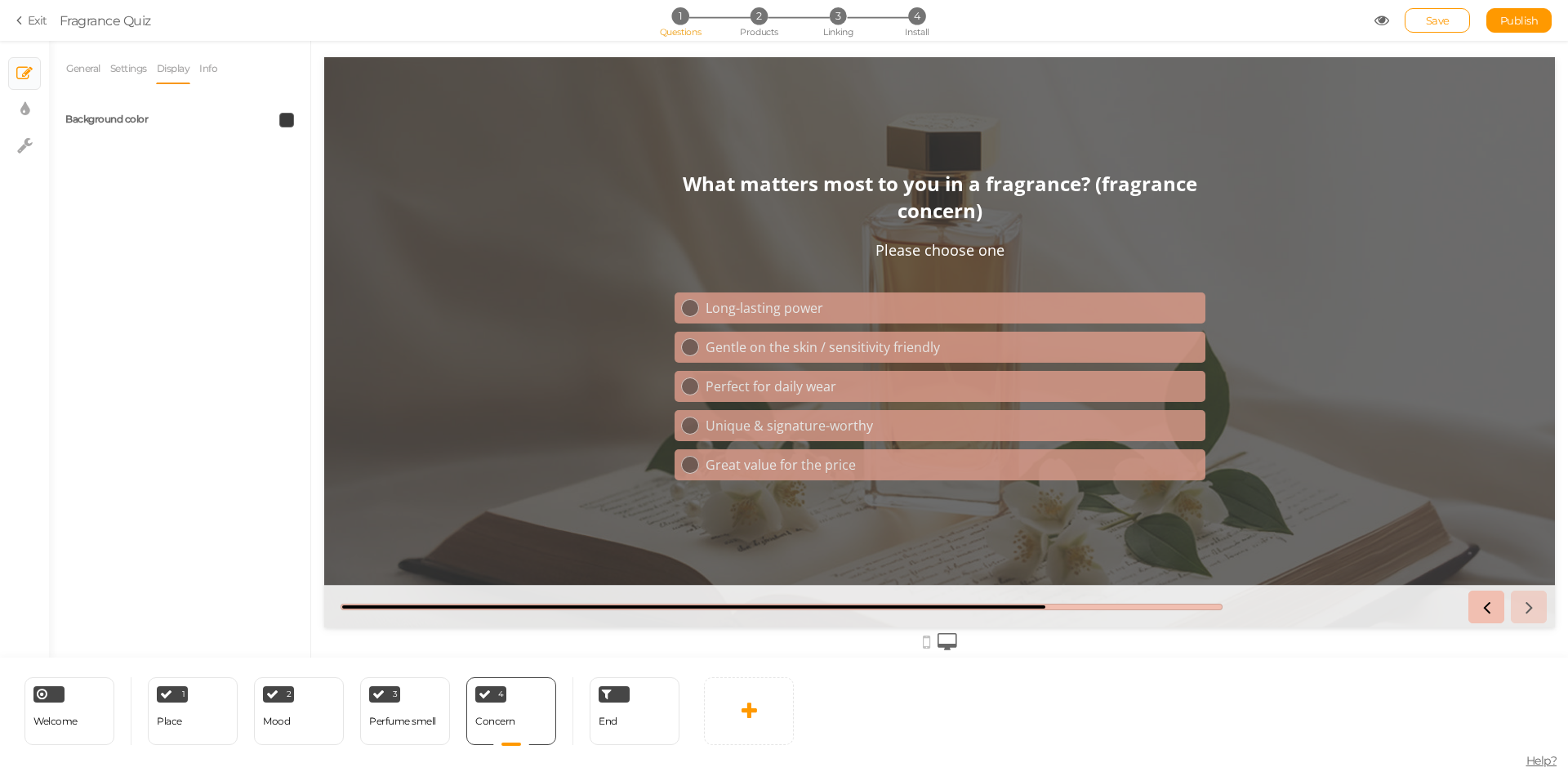
click at [292, 119] on span at bounding box center [286, 120] width 14 height 14
click at [340, 236] on input "#3b3b3b" at bounding box center [324, 235] width 82 height 14
paste input "242323"
type input "#242323"
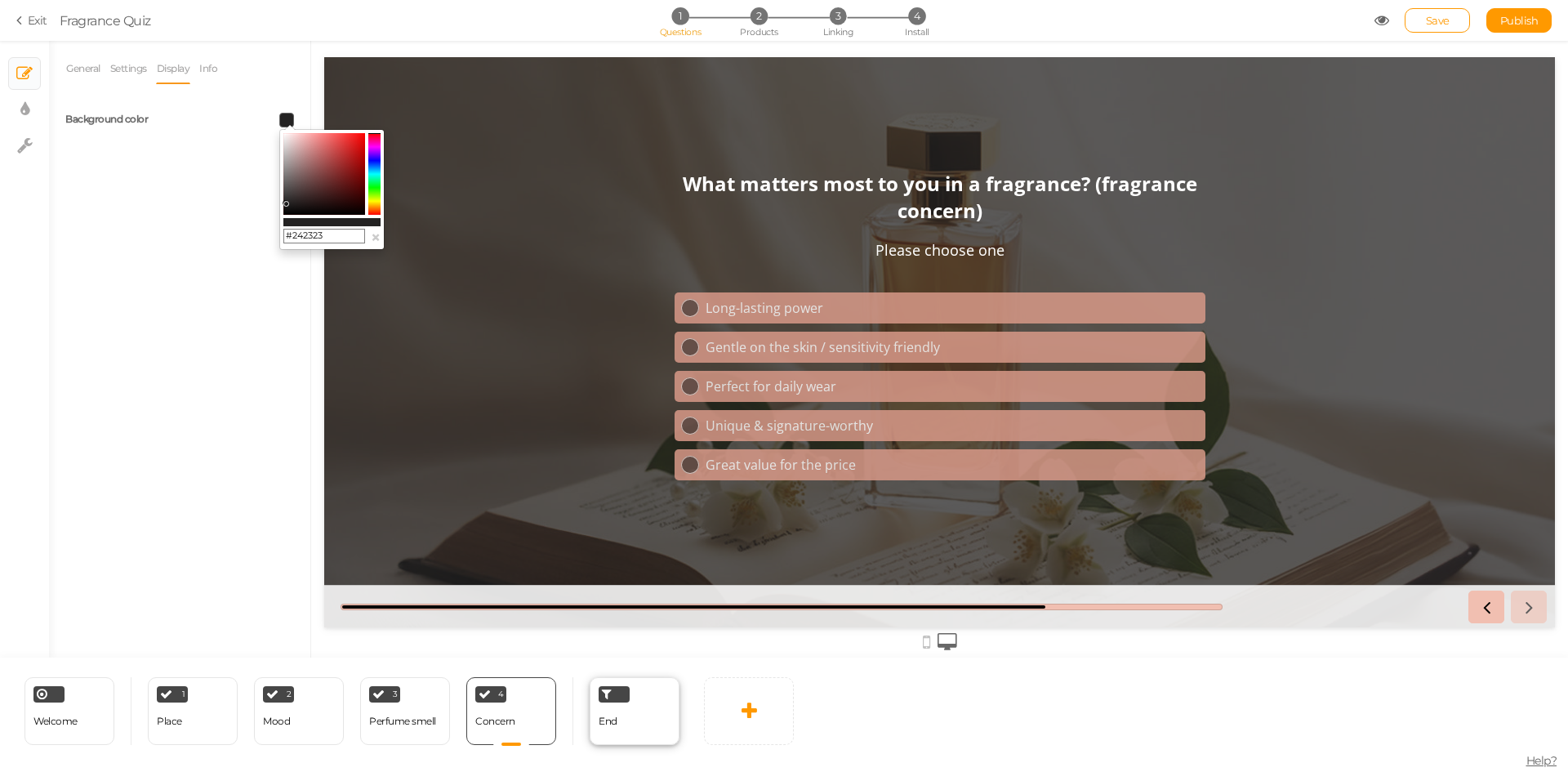
click at [651, 710] on div "End" at bounding box center [634, 711] width 90 height 67
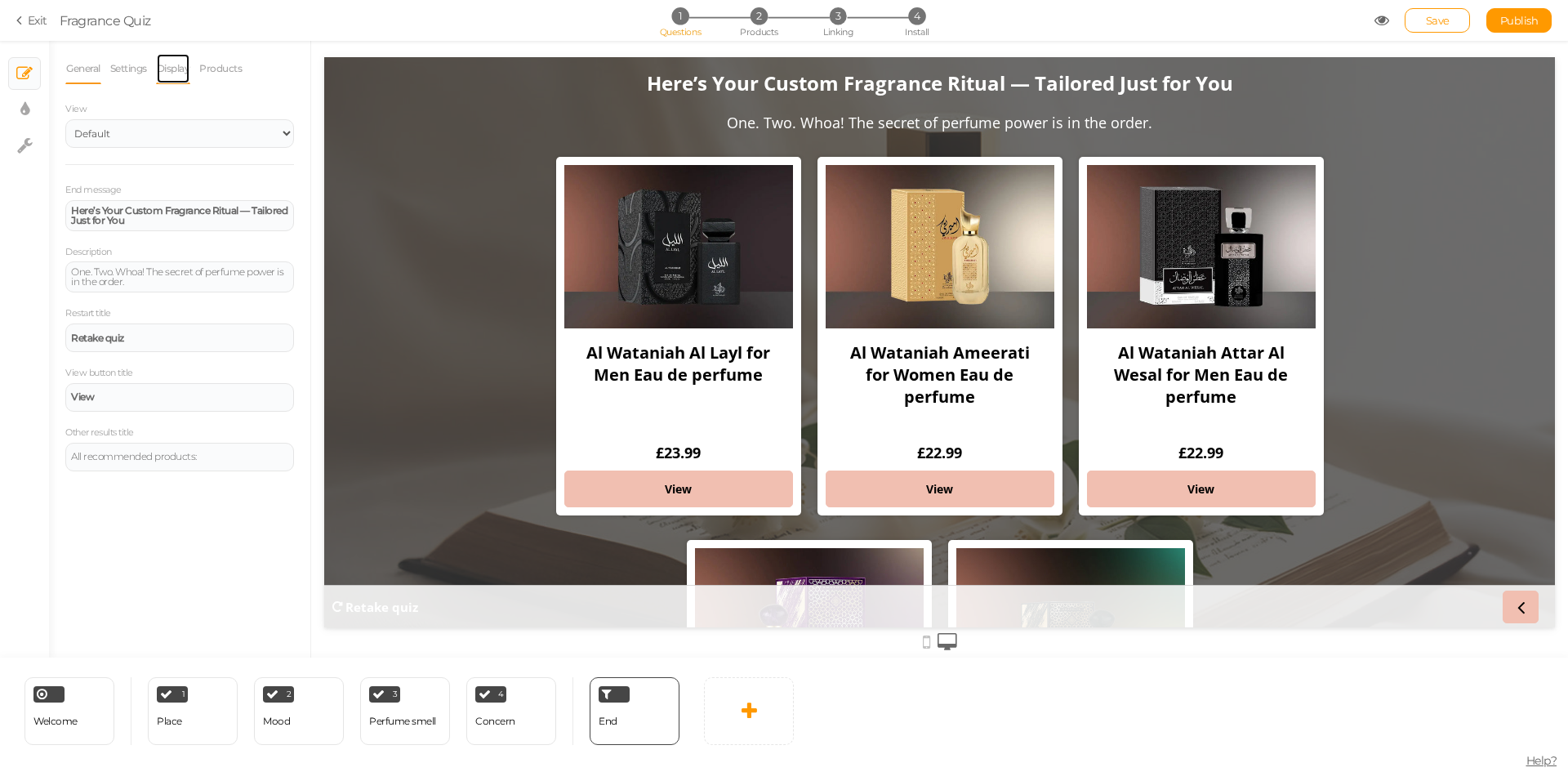
click at [183, 67] on link "Display" at bounding box center [173, 68] width 35 height 31
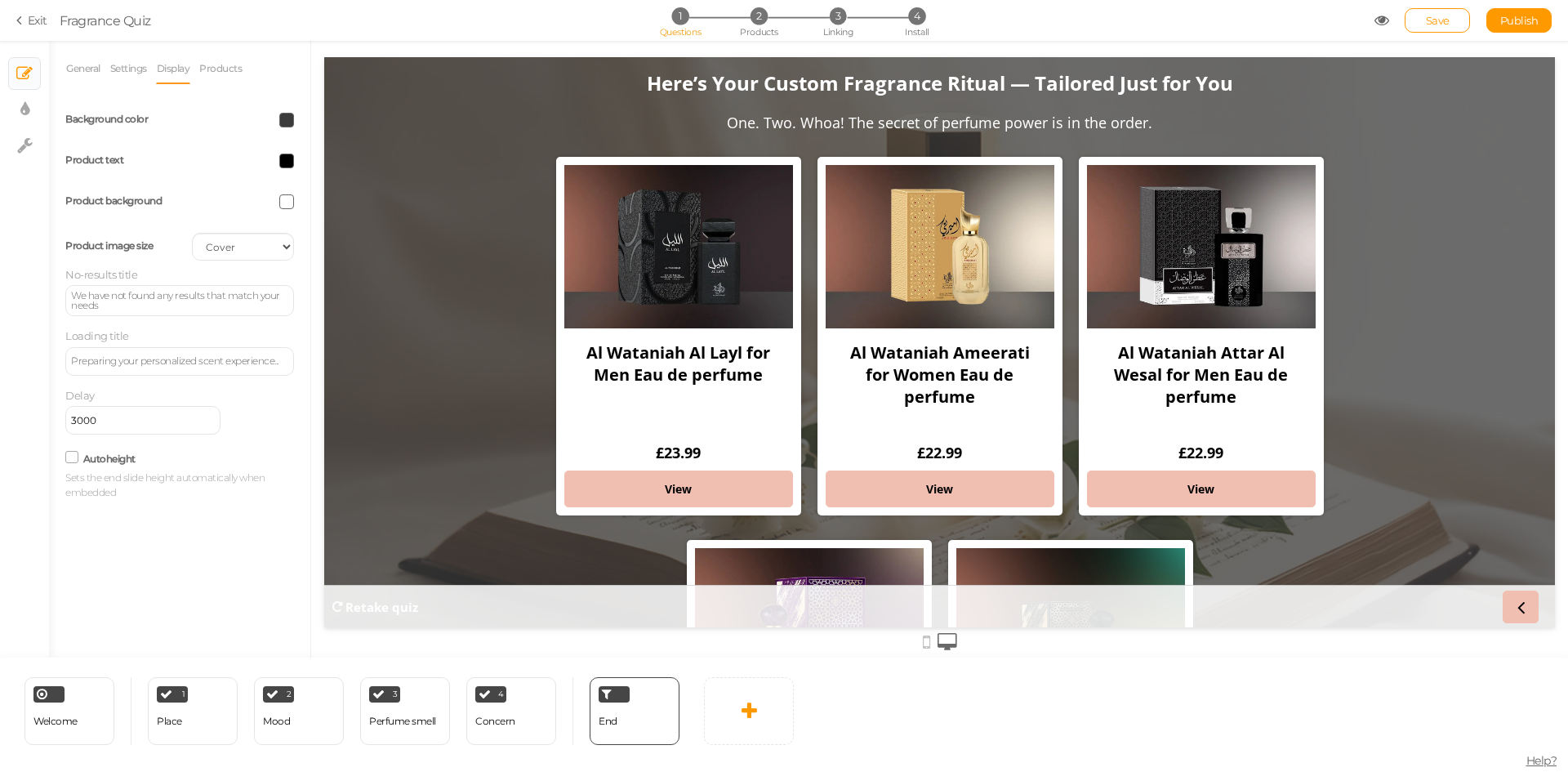
click at [286, 120] on span at bounding box center [286, 120] width 14 height 14
click at [339, 234] on input "#3b3b3b" at bounding box center [324, 235] width 82 height 14
paste input "242323"
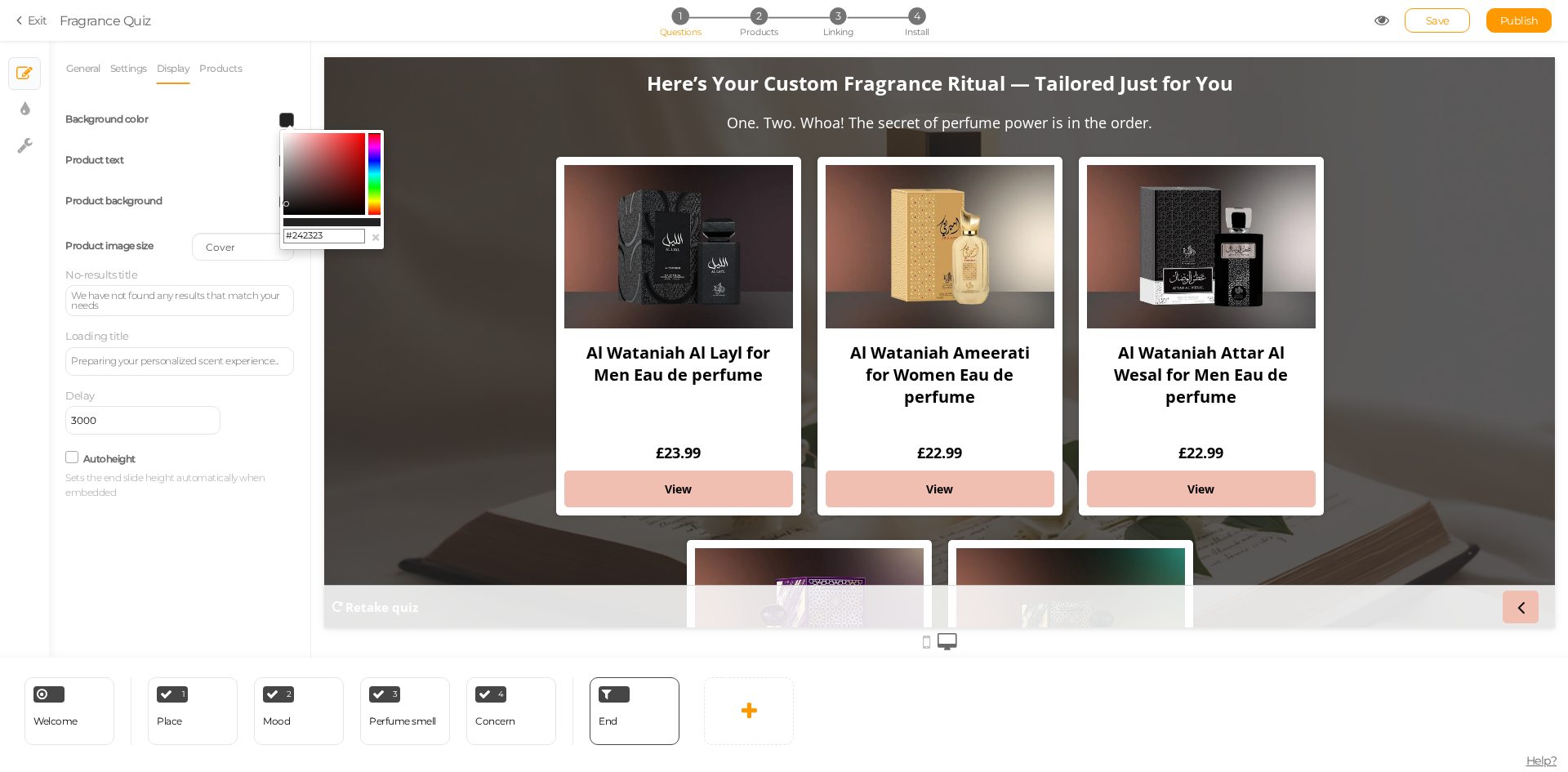
click at [244, 522] on div "General Settings Display Products View Default Top End message Here’s Your Cust…" at bounding box center [179, 355] width 261 height 604
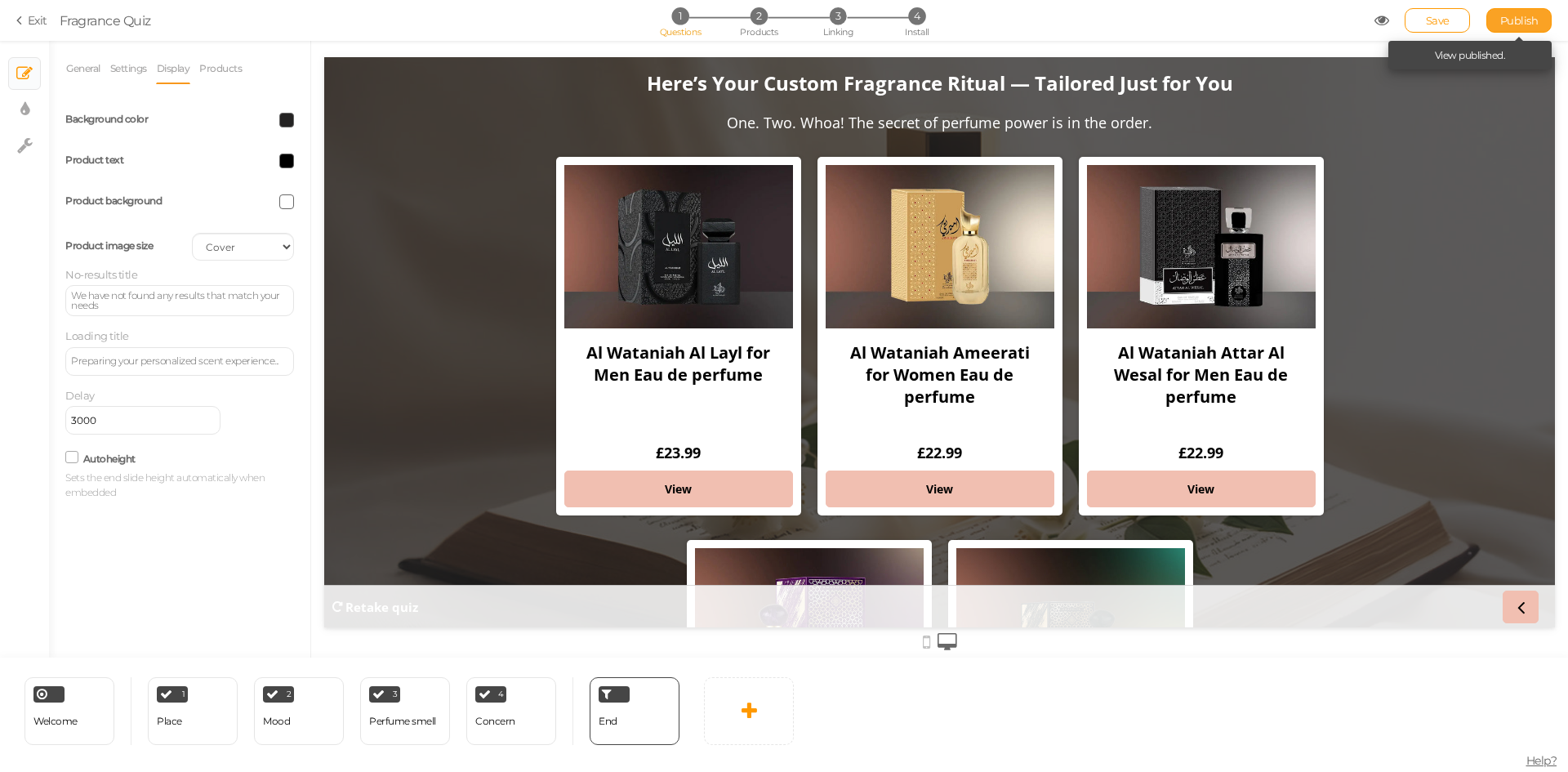
click at [1510, 28] on link "Publish" at bounding box center [1520, 19] width 66 height 24
click at [70, 67] on link "General" at bounding box center [83, 68] width 36 height 31
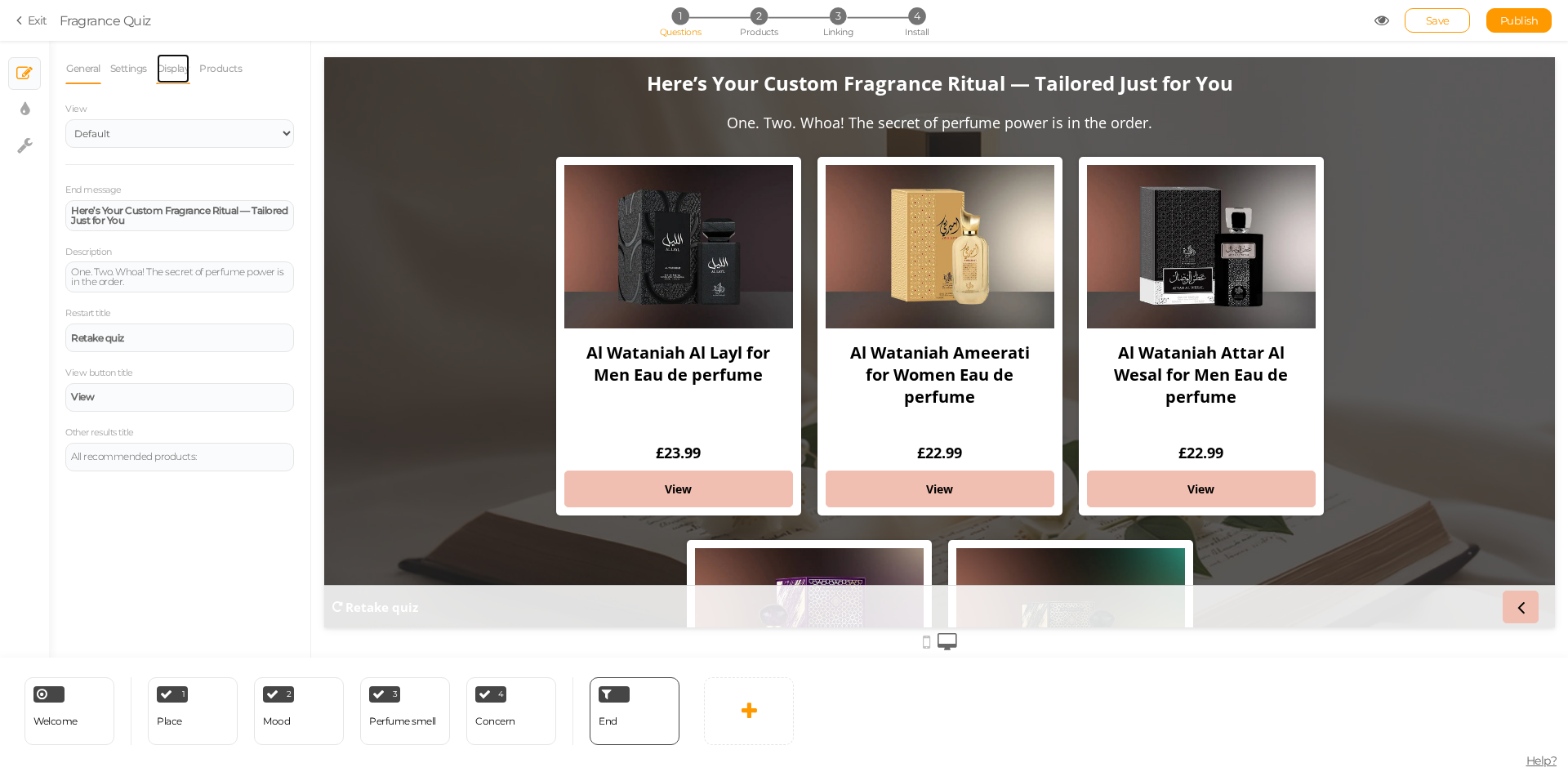
click at [161, 69] on link "Display" at bounding box center [173, 68] width 35 height 31
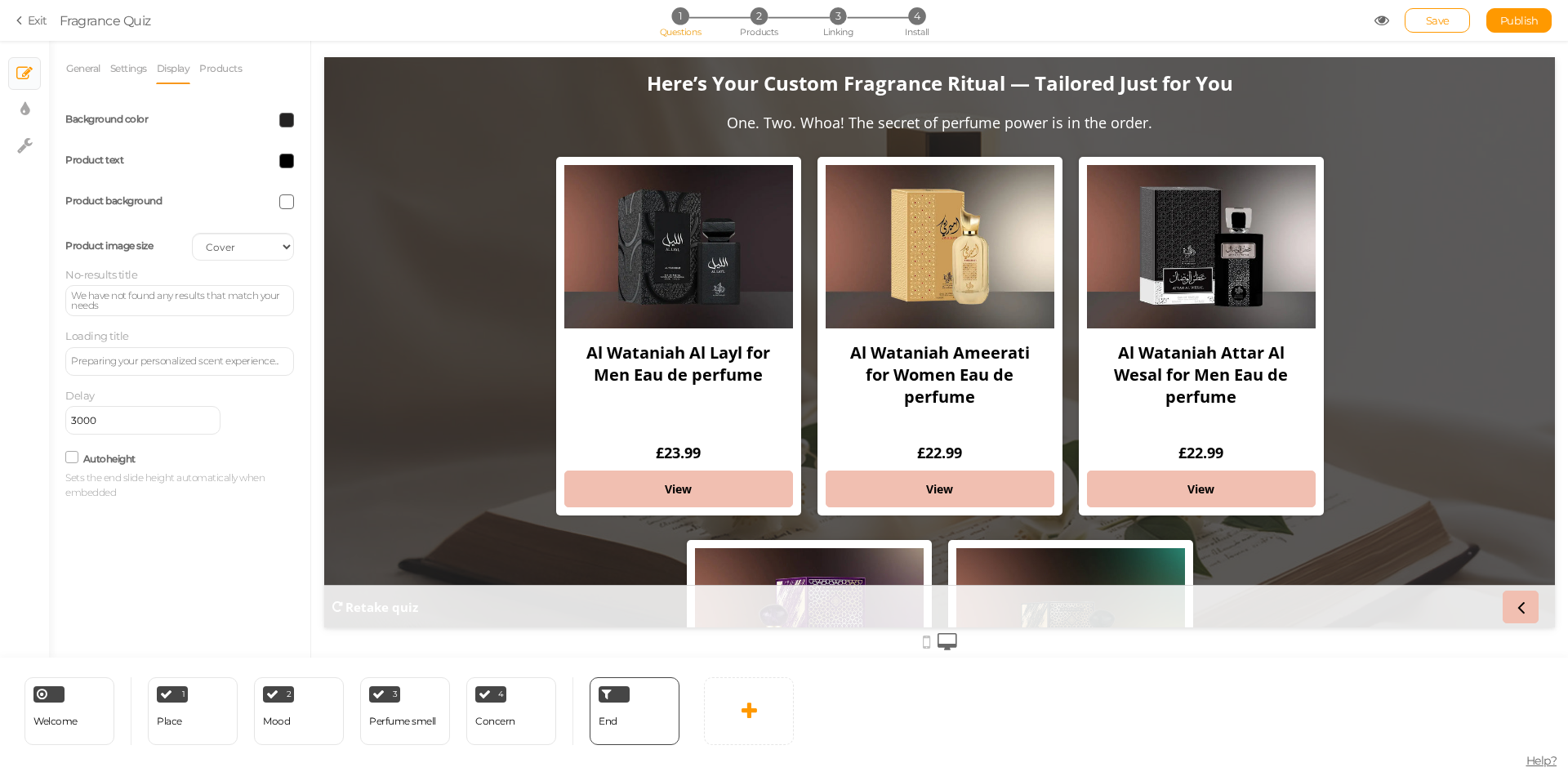
click at [290, 120] on span at bounding box center [286, 120] width 14 height 14
drag, startPoint x: 292, startPoint y: 230, endPoint x: 347, endPoint y: 233, distance: 55.1
click at [347, 233] on input "#242323" at bounding box center [324, 235] width 82 height 14
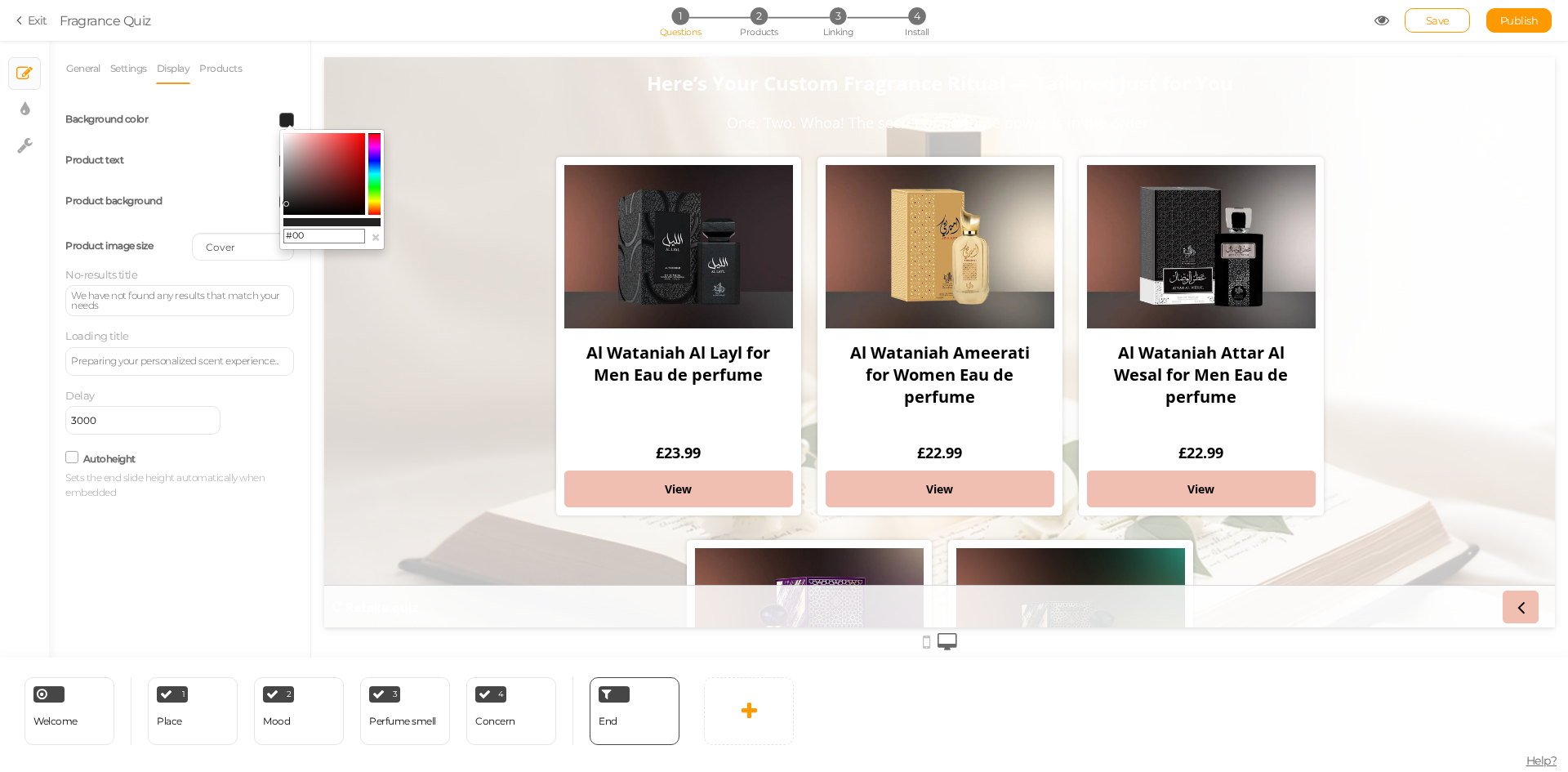
type input "#000"
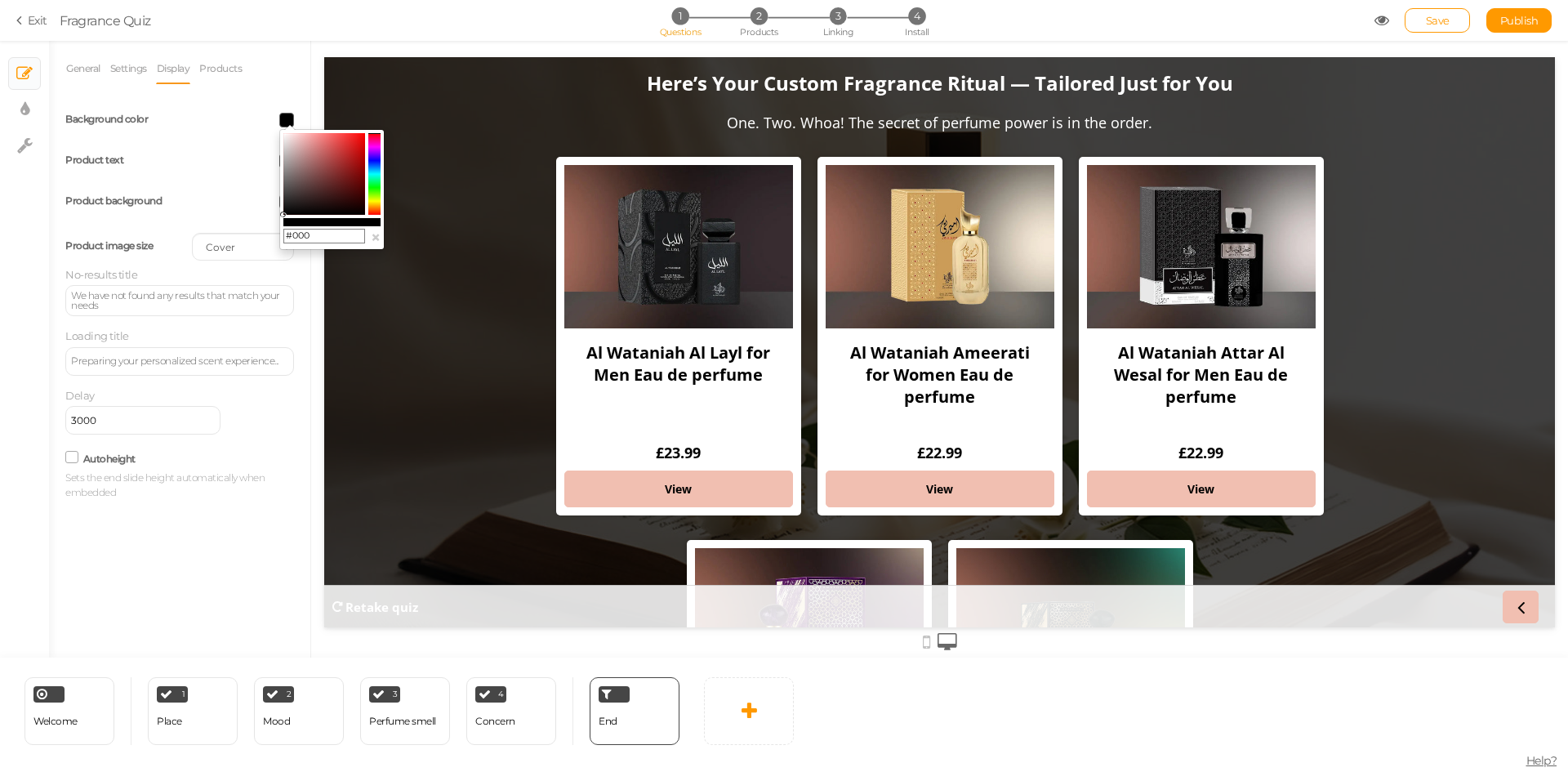
click at [200, 603] on div "General Settings Display Products View Default Top End message Here’s Your Cust…" at bounding box center [179, 355] width 261 height 604
click at [61, 719] on span "Welcome" at bounding box center [56, 721] width 44 height 13
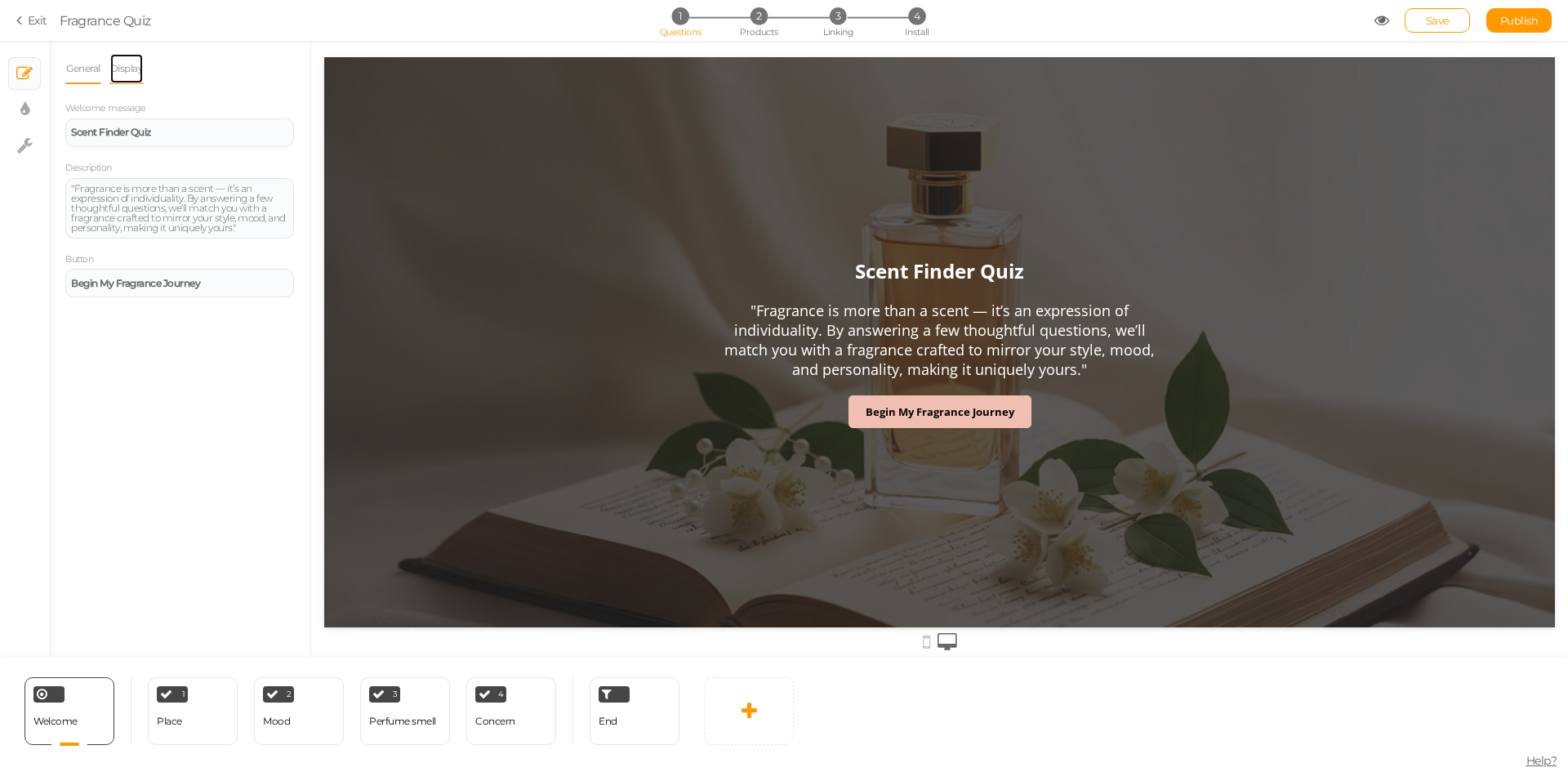
click at [122, 56] on link "Display" at bounding box center [127, 68] width 35 height 31
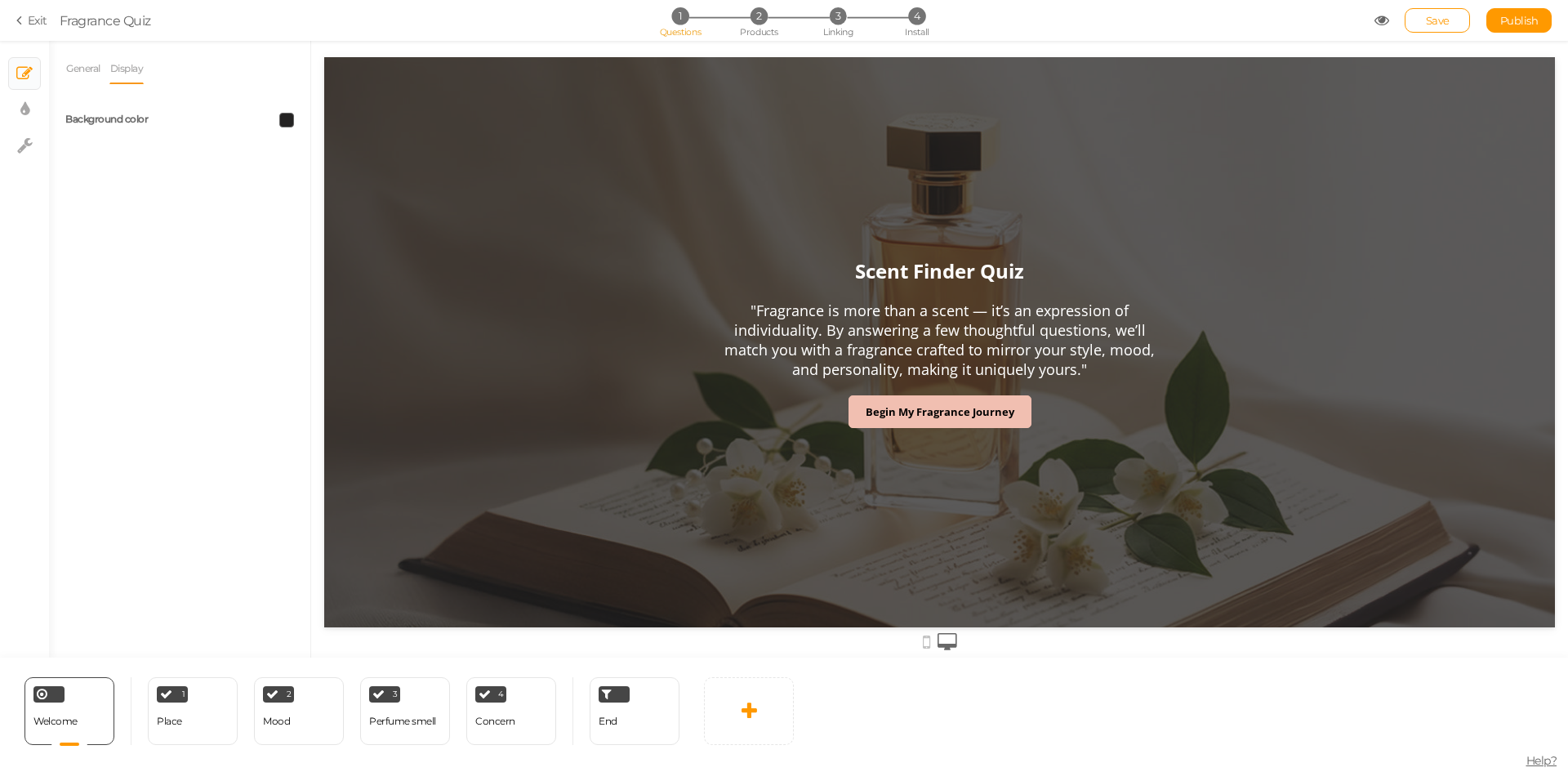
click at [285, 117] on span at bounding box center [286, 120] width 14 height 14
drag, startPoint x: 293, startPoint y: 237, endPoint x: 355, endPoint y: 237, distance: 62.0
click at [355, 237] on input "#242323" at bounding box center [324, 235] width 82 height 14
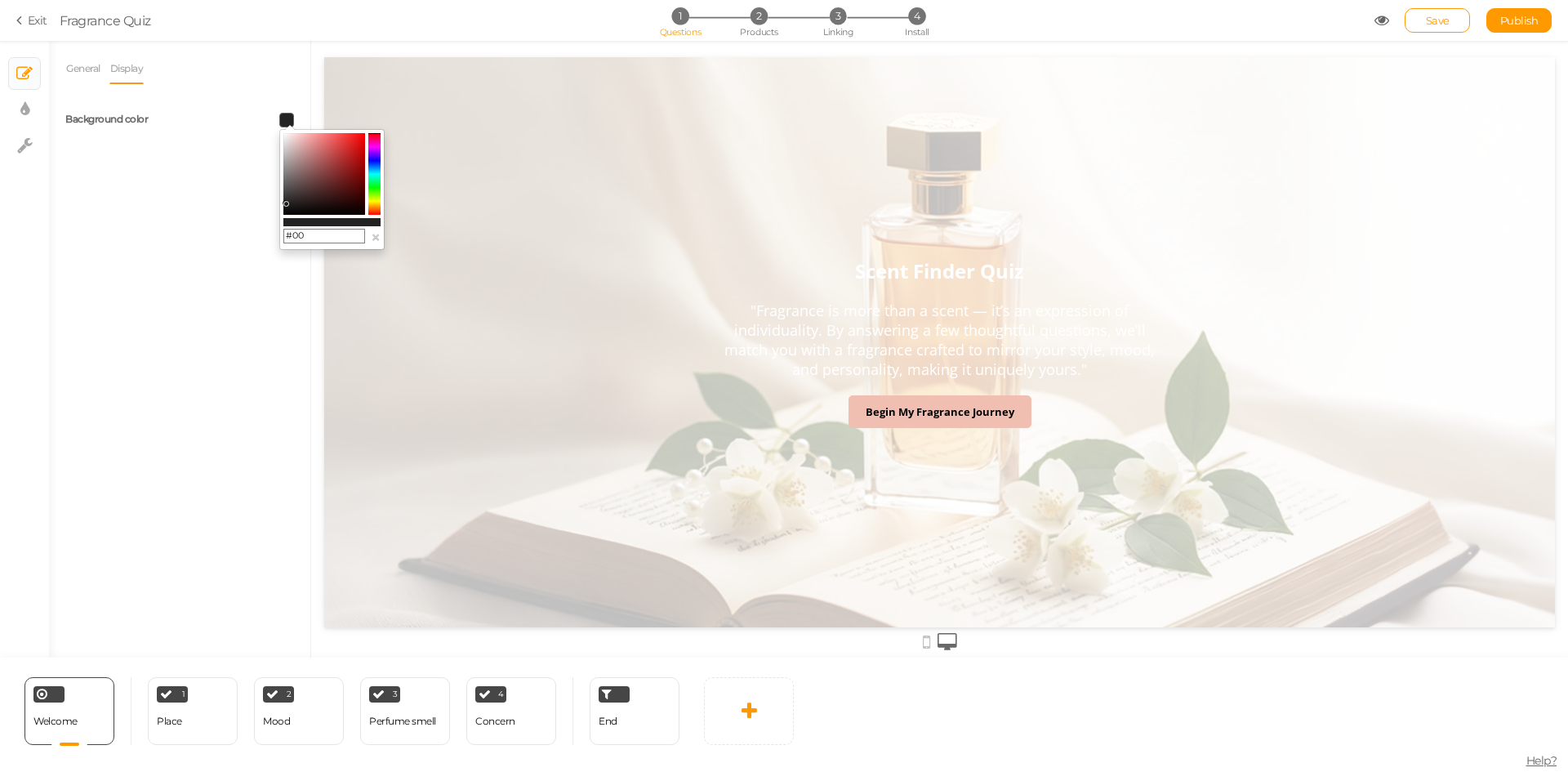
type input "#000"
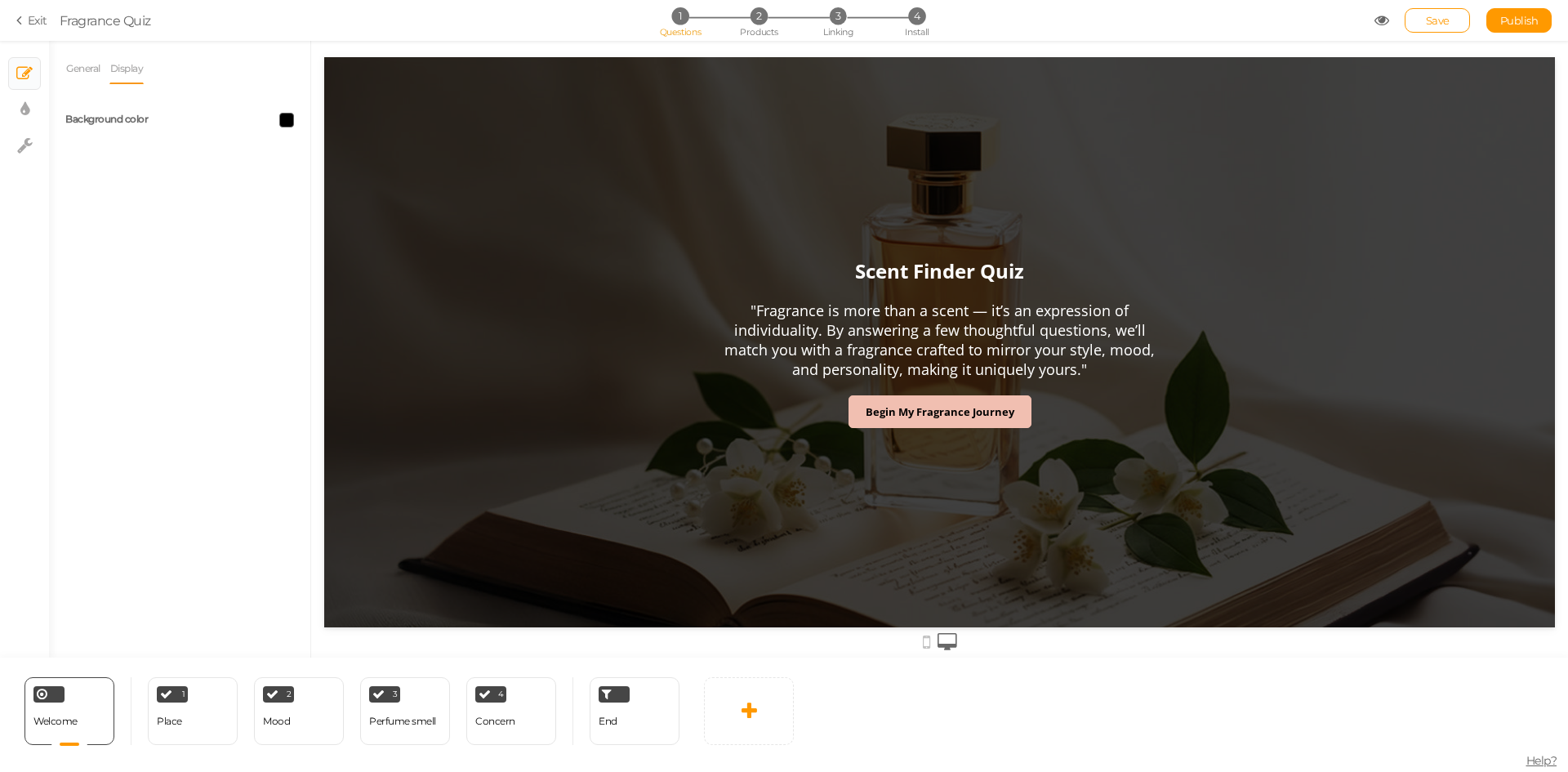
click at [212, 446] on div "General Display Welcome message Scent Finder Quiz Description "Fragrance is mor…" at bounding box center [179, 355] width 261 height 604
click at [1529, 18] on span "Publish" at bounding box center [1520, 20] width 39 height 13
click at [171, 728] on div "Place" at bounding box center [170, 722] width 25 height 29
select select "2"
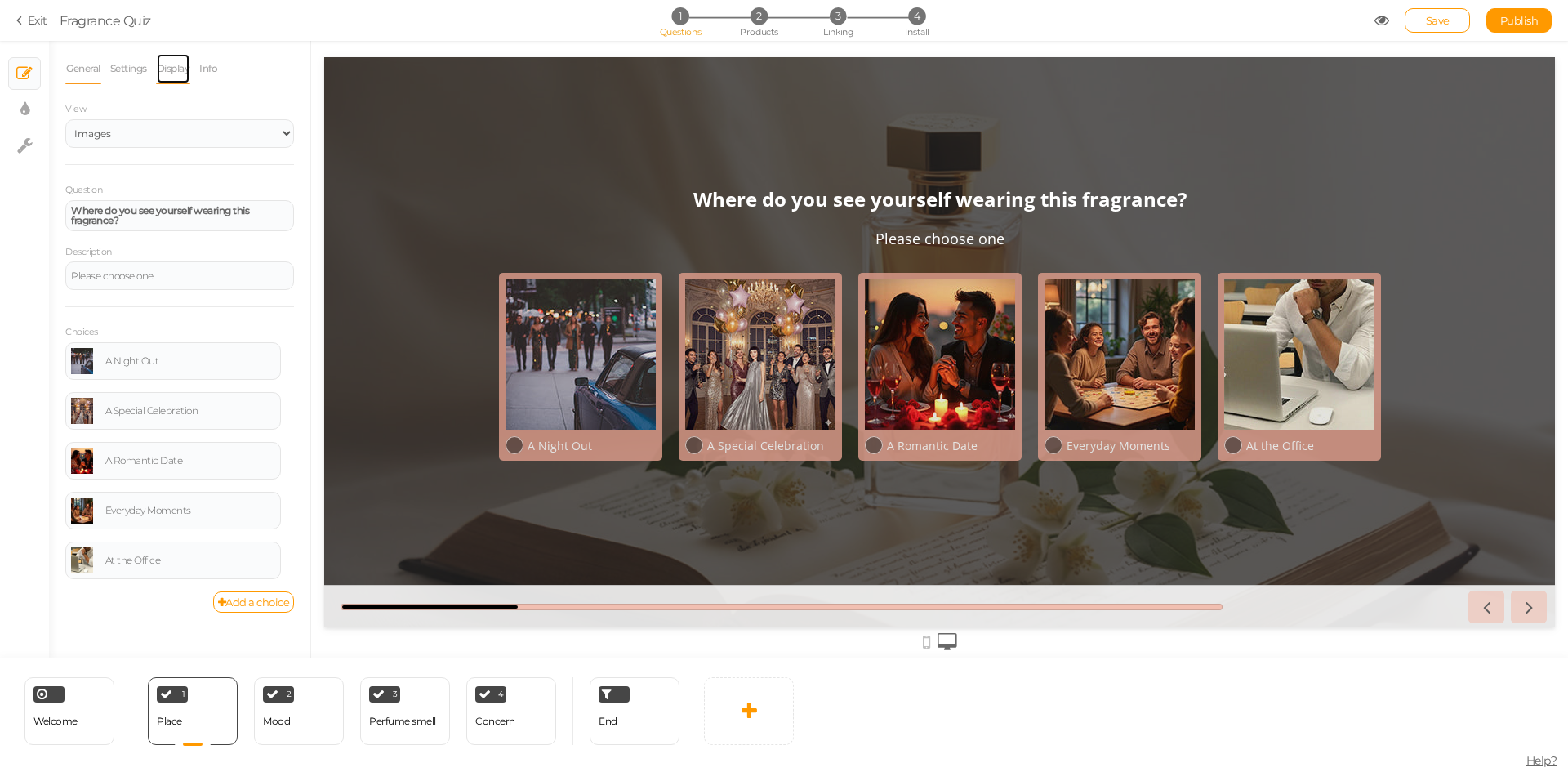
click at [172, 77] on link "Display" at bounding box center [173, 68] width 35 height 31
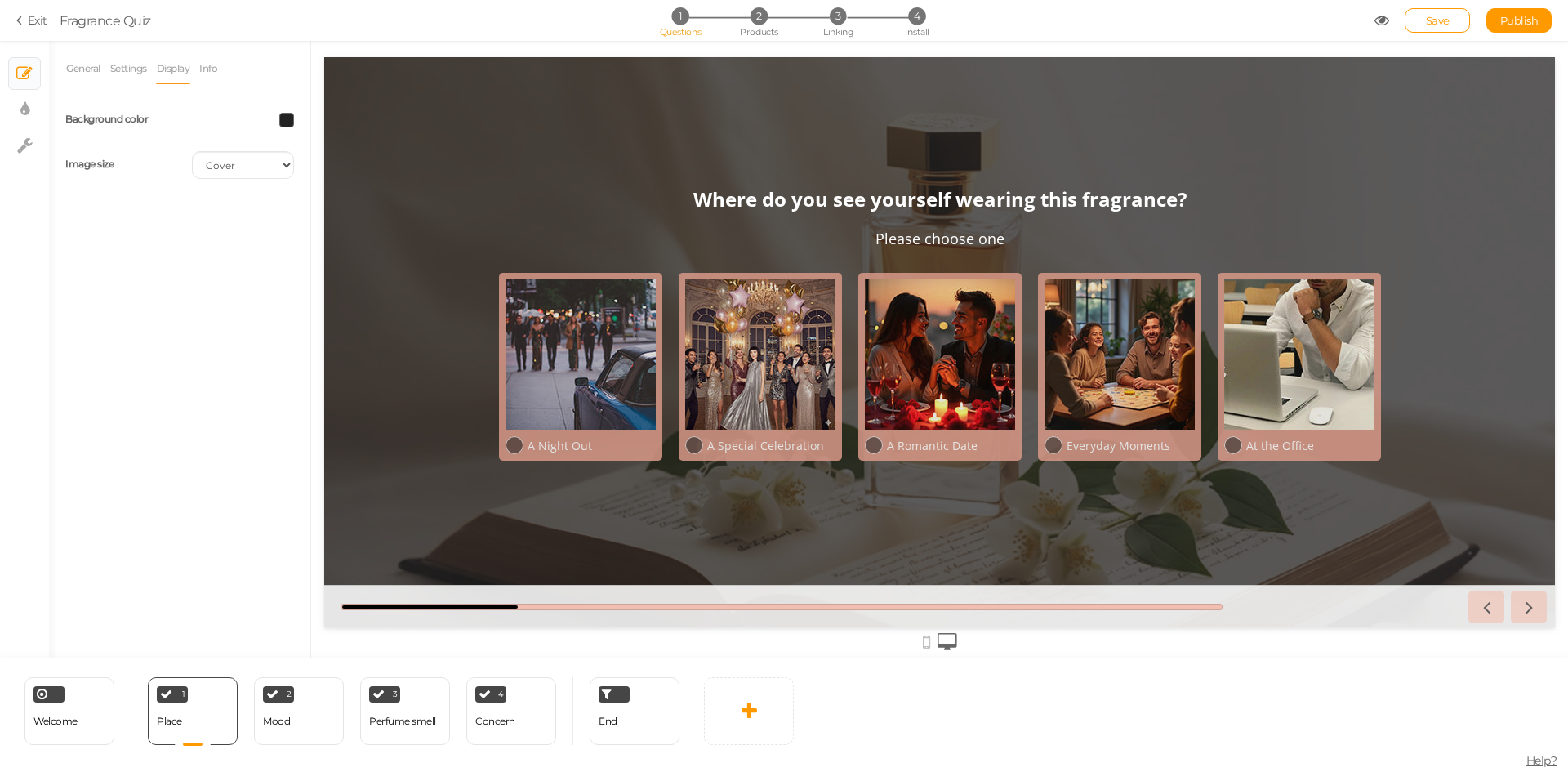
click at [284, 117] on span at bounding box center [286, 120] width 14 height 14
drag, startPoint x: 291, startPoint y: 238, endPoint x: 347, endPoint y: 238, distance: 56.0
click at [347, 238] on input "#242323" at bounding box center [324, 235] width 82 height 14
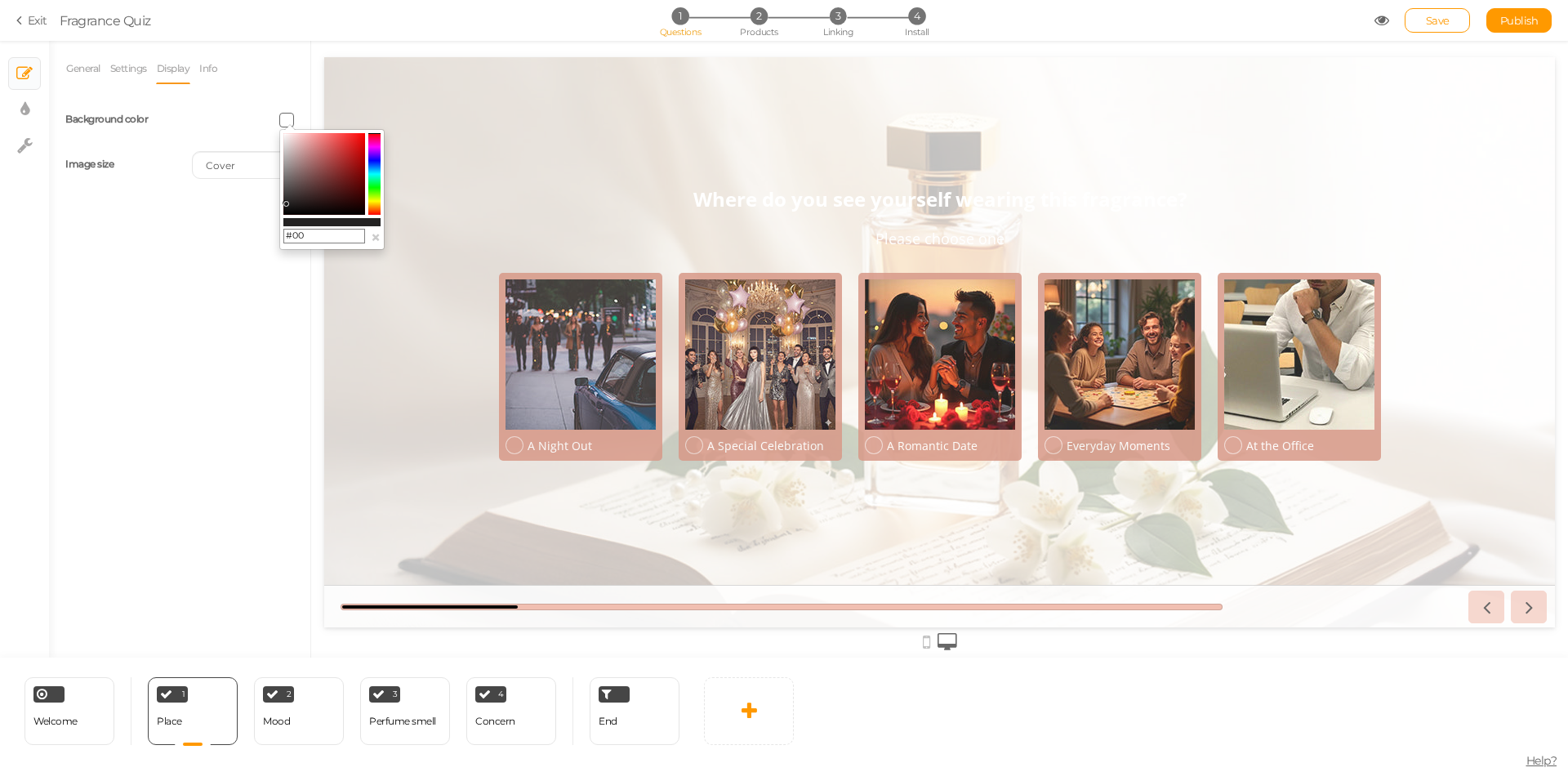
type input "#000"
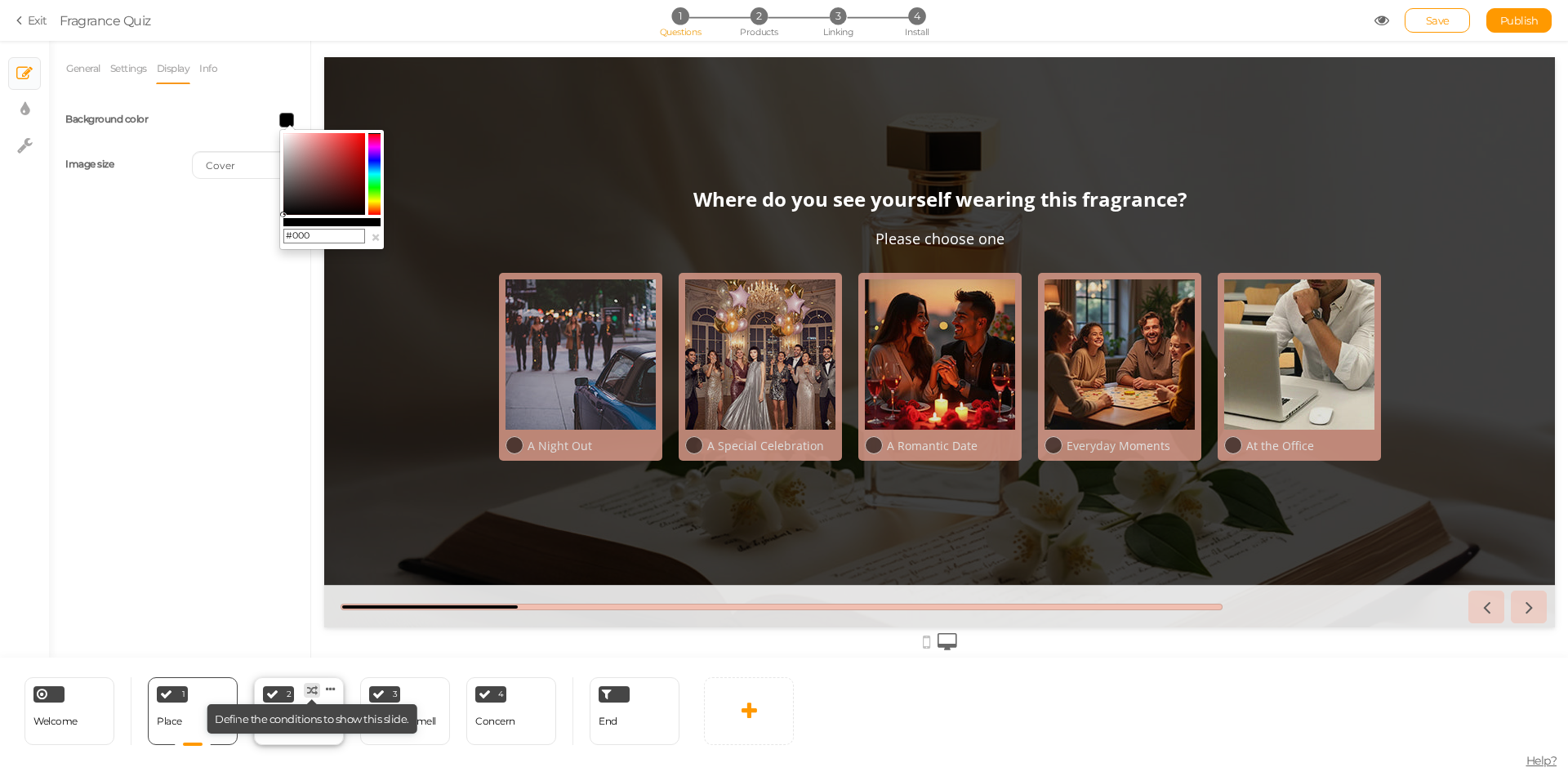
click at [306, 722] on tip-tip "× Define the conditions to show this slide." at bounding box center [312, 719] width 195 height 13
select select "2"
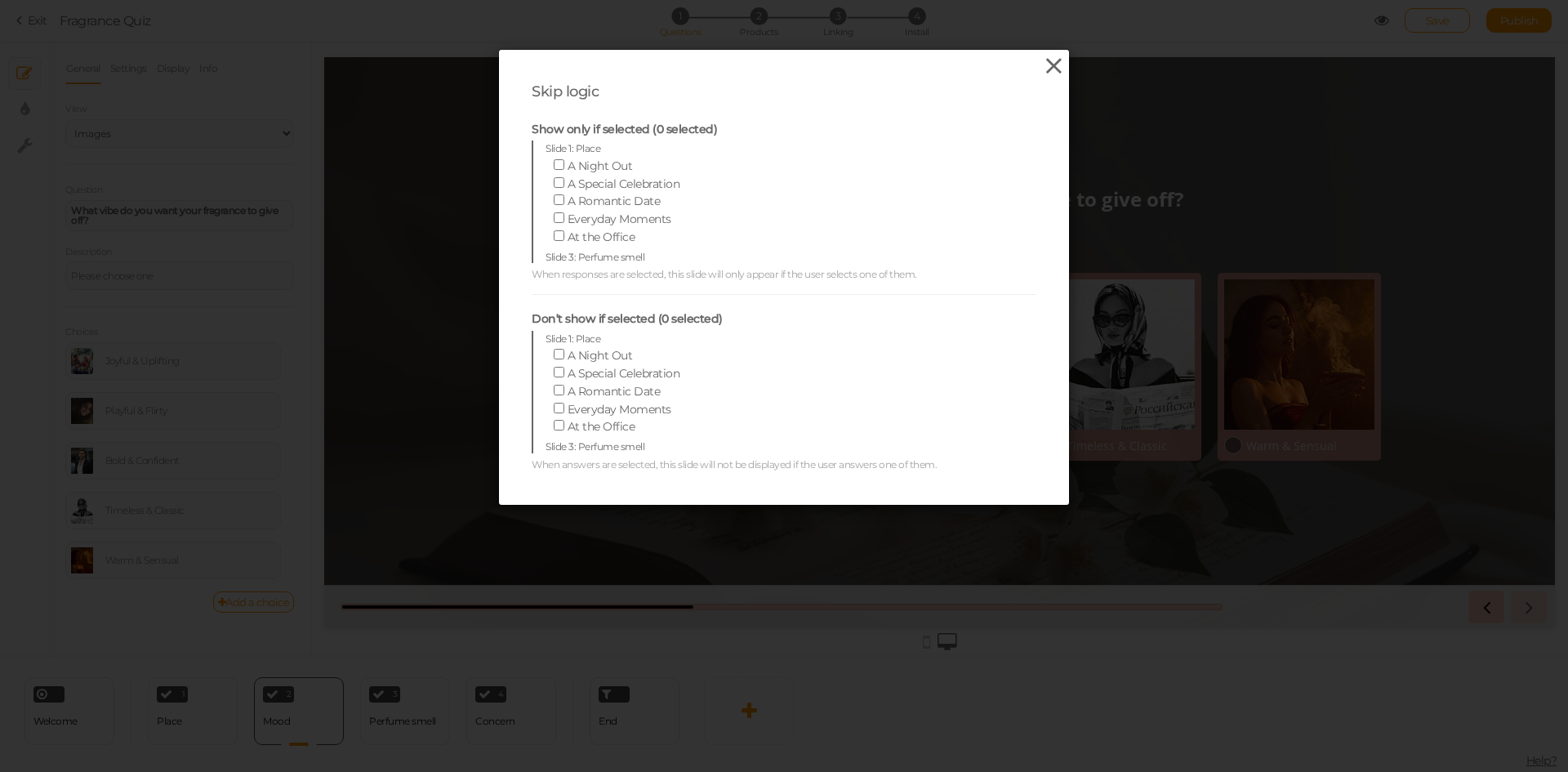
click at [1058, 64] on icon at bounding box center [1053, 66] width 24 height 24
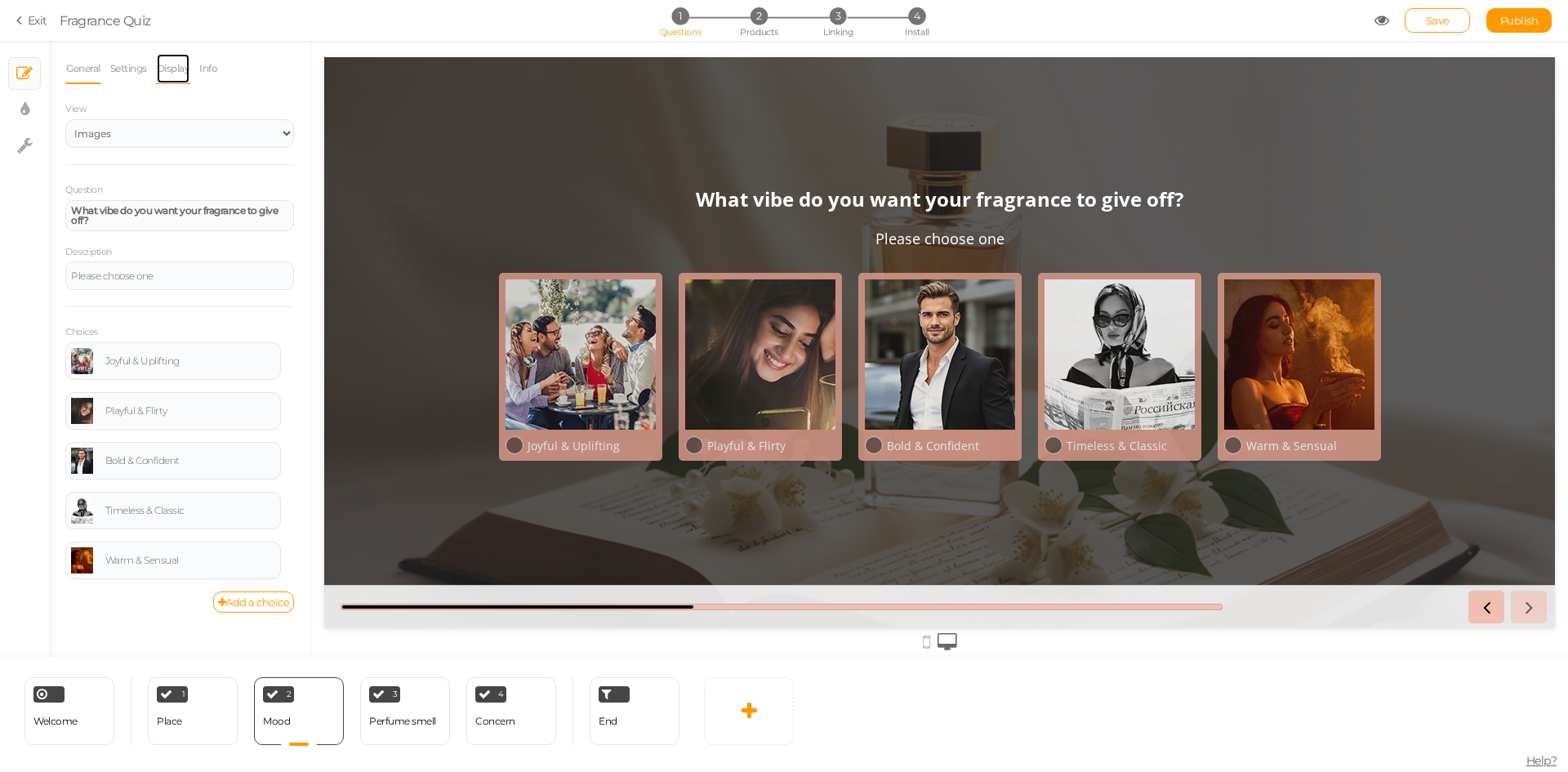
click at [164, 79] on link "Display" at bounding box center [173, 68] width 35 height 31
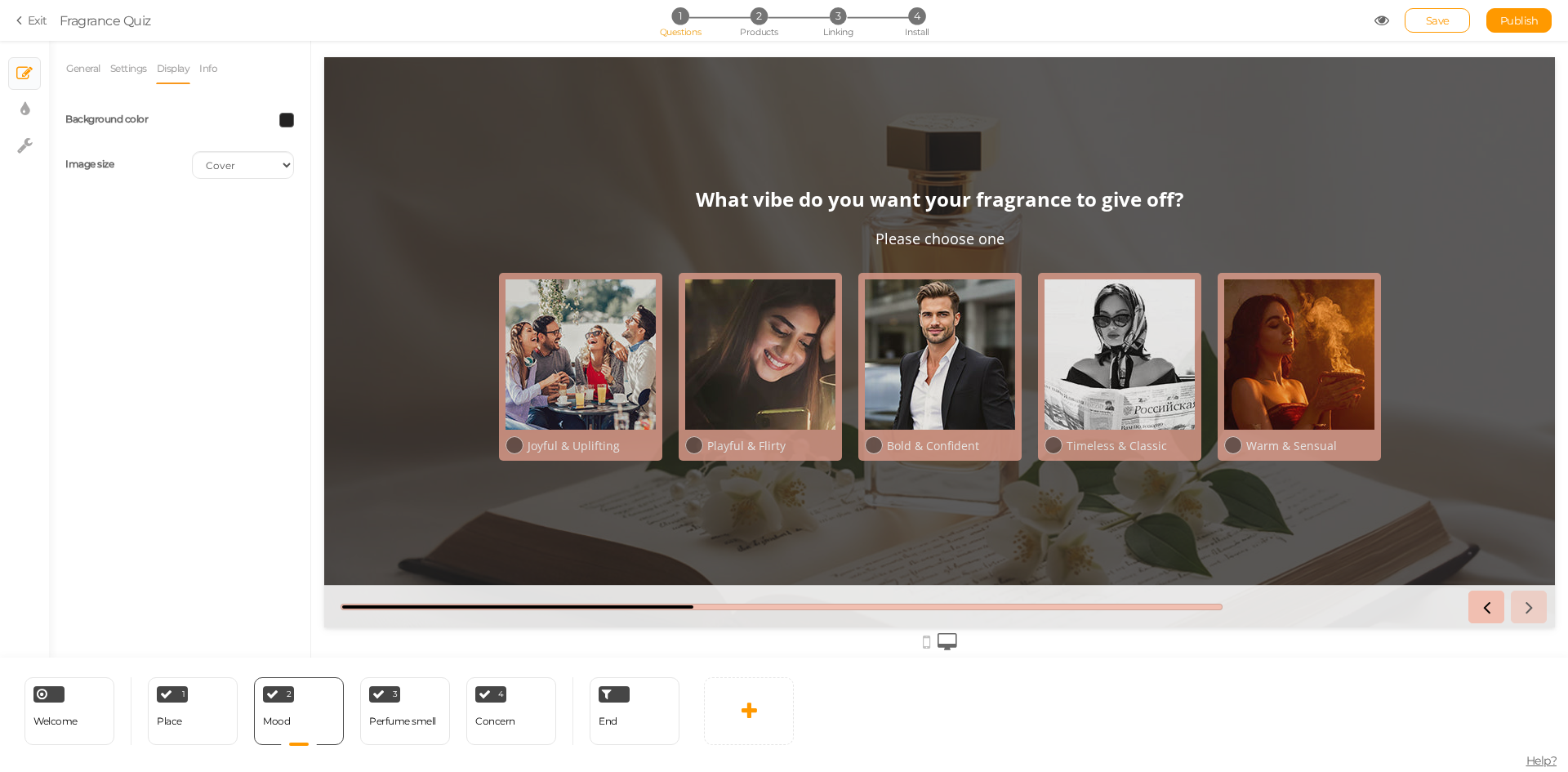
click at [290, 116] on span at bounding box center [286, 120] width 14 height 14
drag, startPoint x: 293, startPoint y: 232, endPoint x: 342, endPoint y: 232, distance: 49.0
click at [342, 232] on input "#0" at bounding box center [324, 235] width 82 height 14
type input "#000"
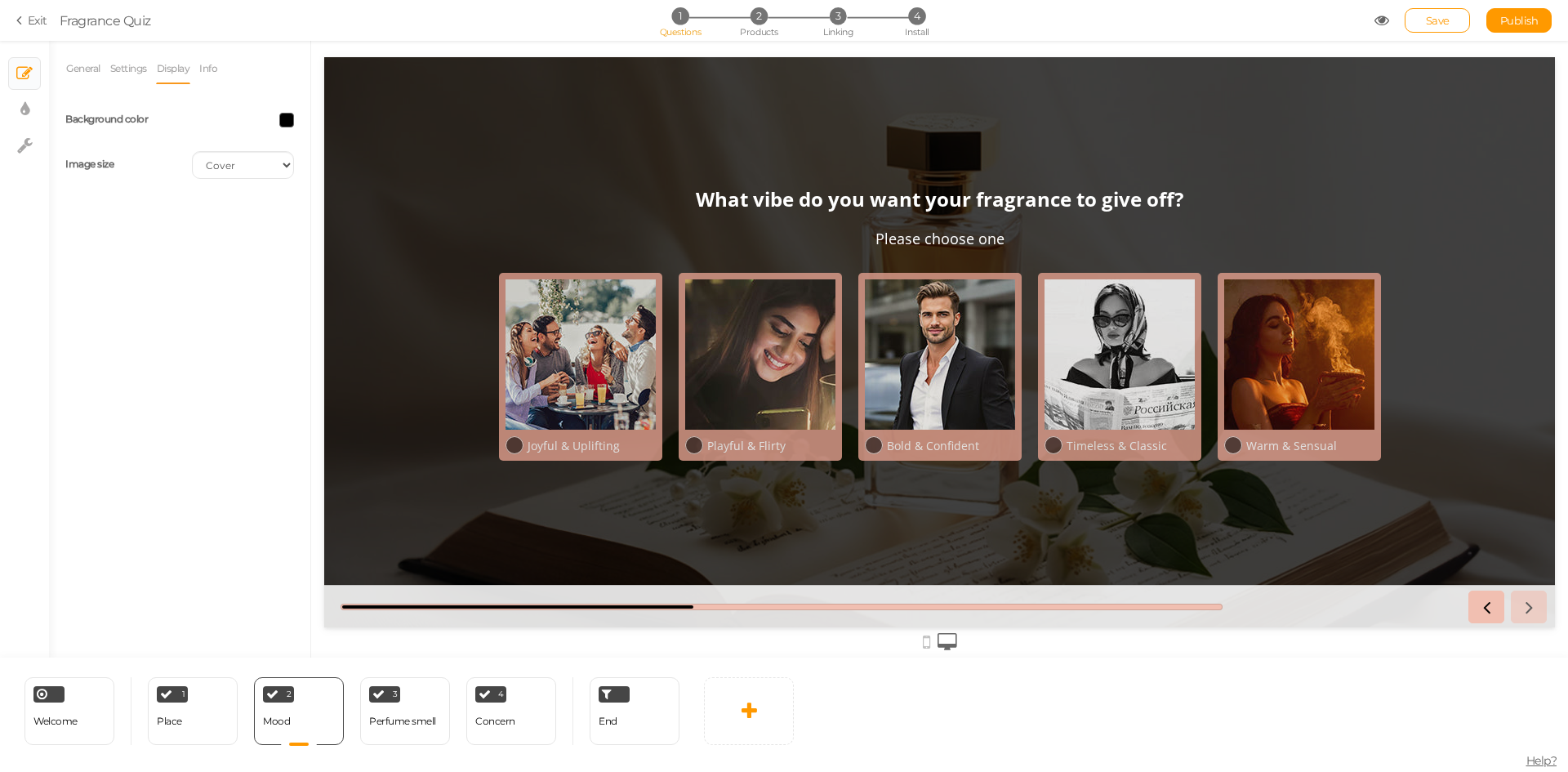
click at [162, 431] on div "General Settings Display Info View Text Images Slider Dropdown Question What vi…" at bounding box center [179, 355] width 261 height 604
click at [395, 728] on div "Perfume smell" at bounding box center [402, 722] width 66 height 29
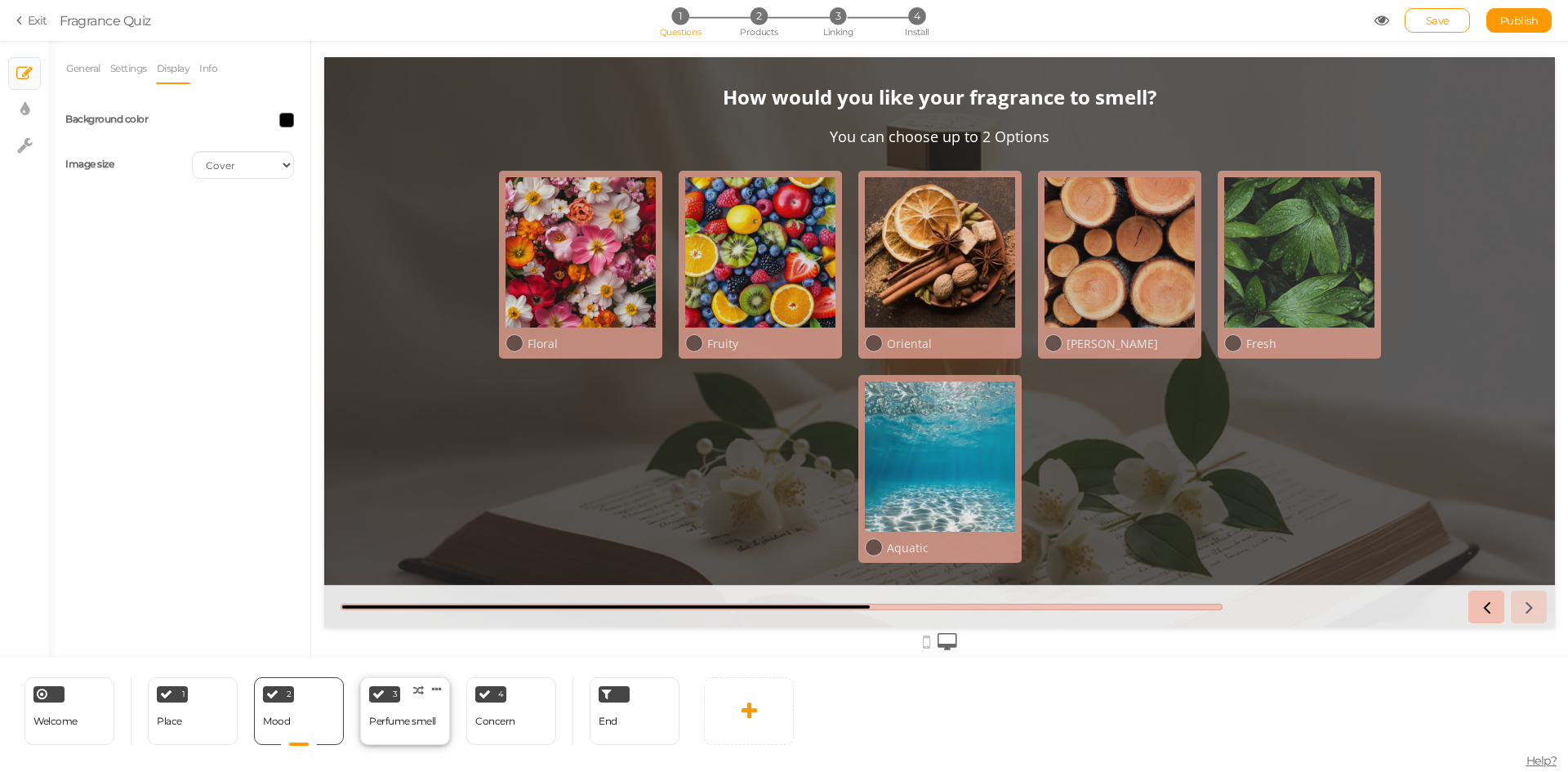
select select "2"
select select
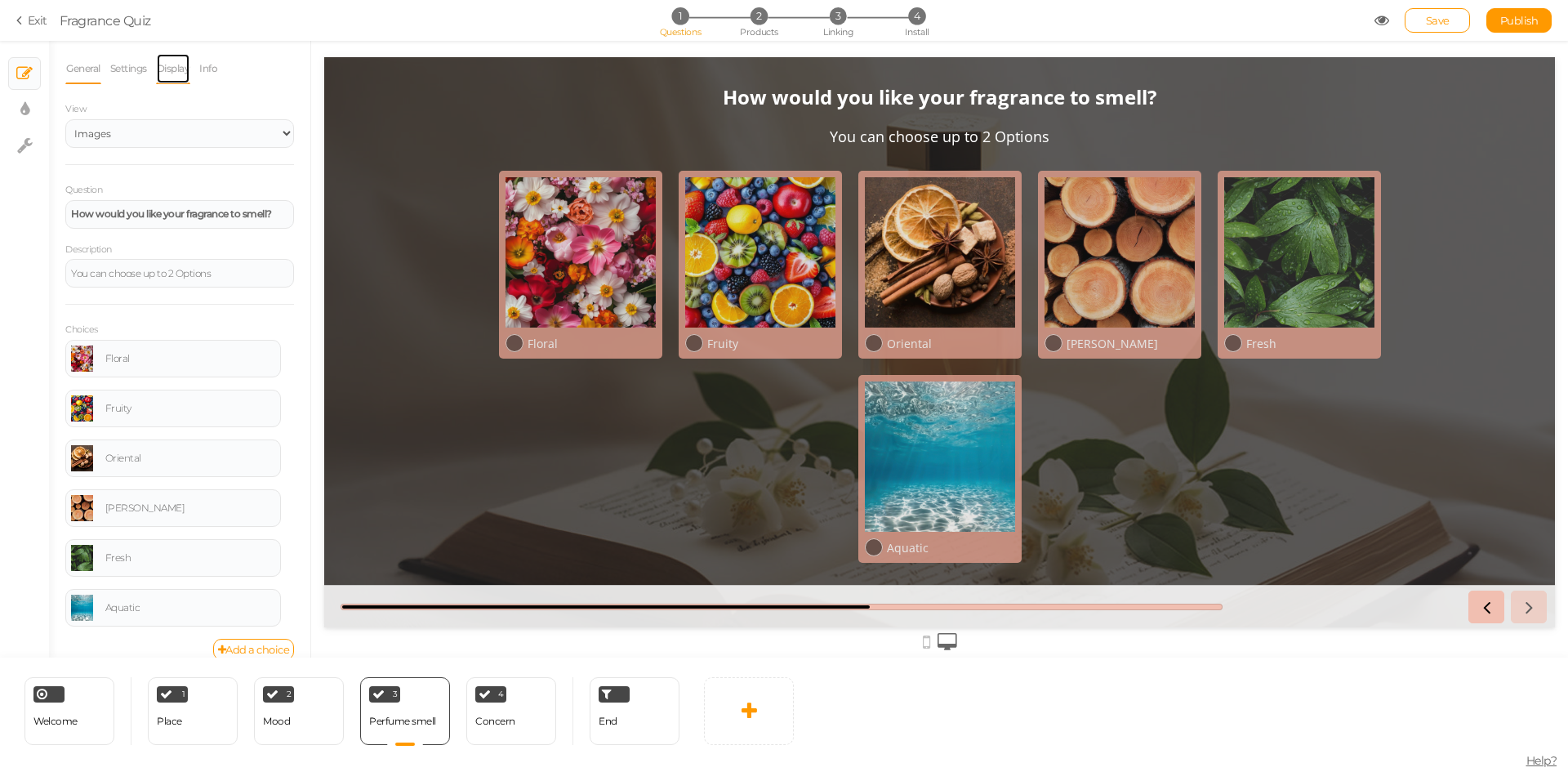
click at [171, 64] on link "Display" at bounding box center [173, 68] width 35 height 31
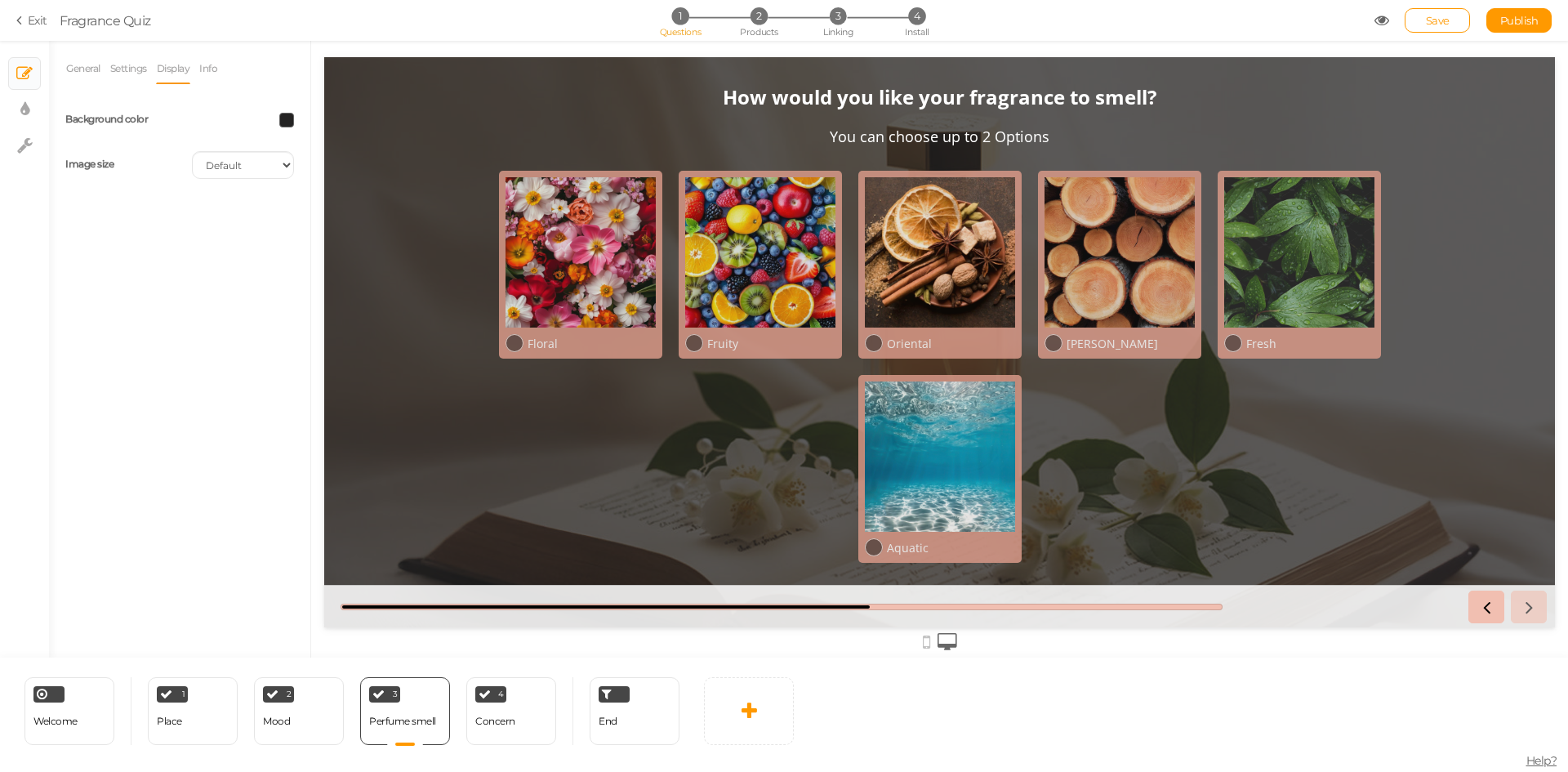
click at [286, 120] on span at bounding box center [286, 120] width 14 height 14
drag, startPoint x: 292, startPoint y: 236, endPoint x: 357, endPoint y: 236, distance: 65.0
click at [357, 236] on input "#242323" at bounding box center [324, 235] width 82 height 14
type input "#000"
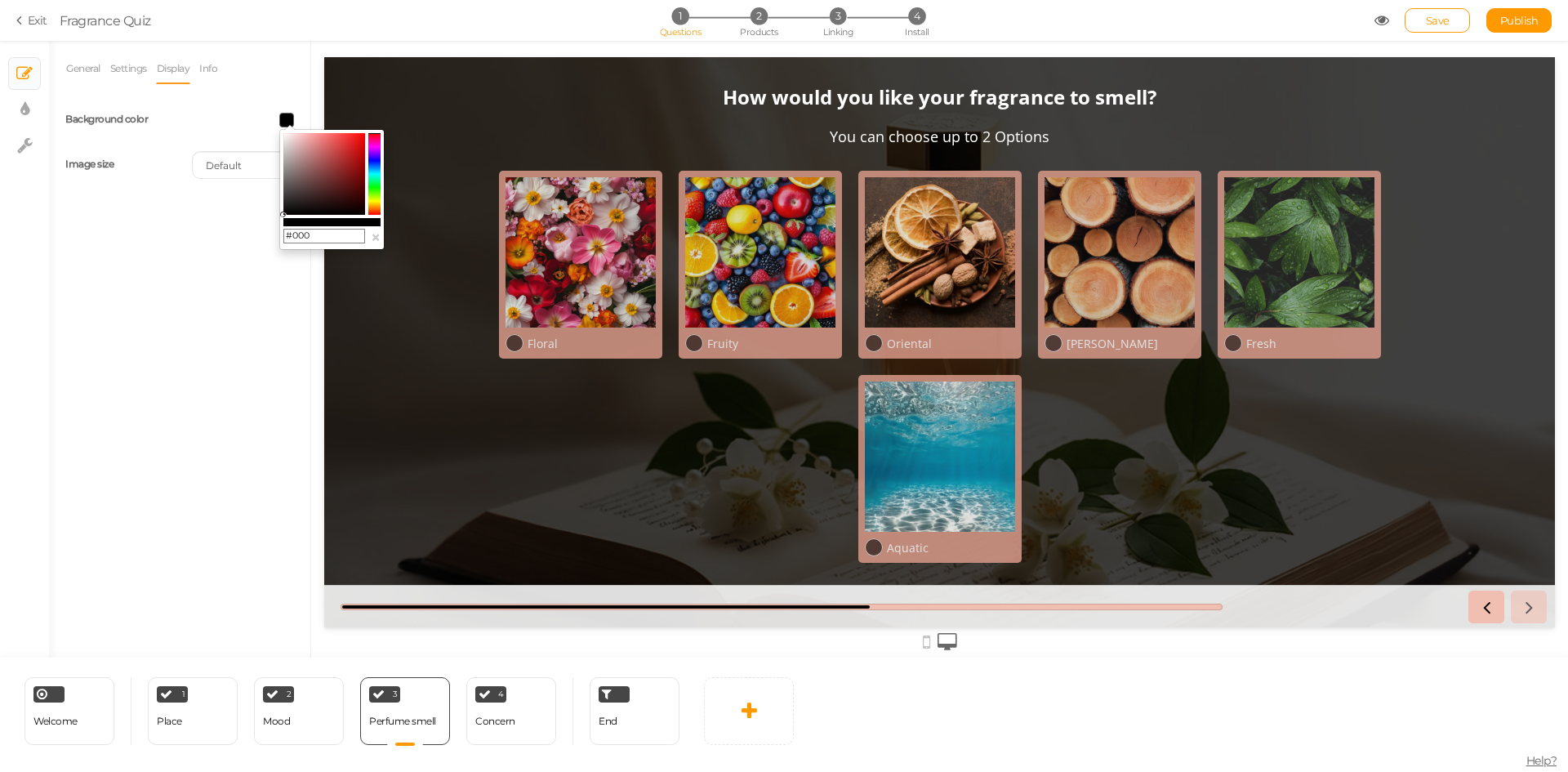
click at [144, 474] on div "General Settings Display Info View Text Images Slider Dropdown Question How wou…" at bounding box center [179, 355] width 261 height 604
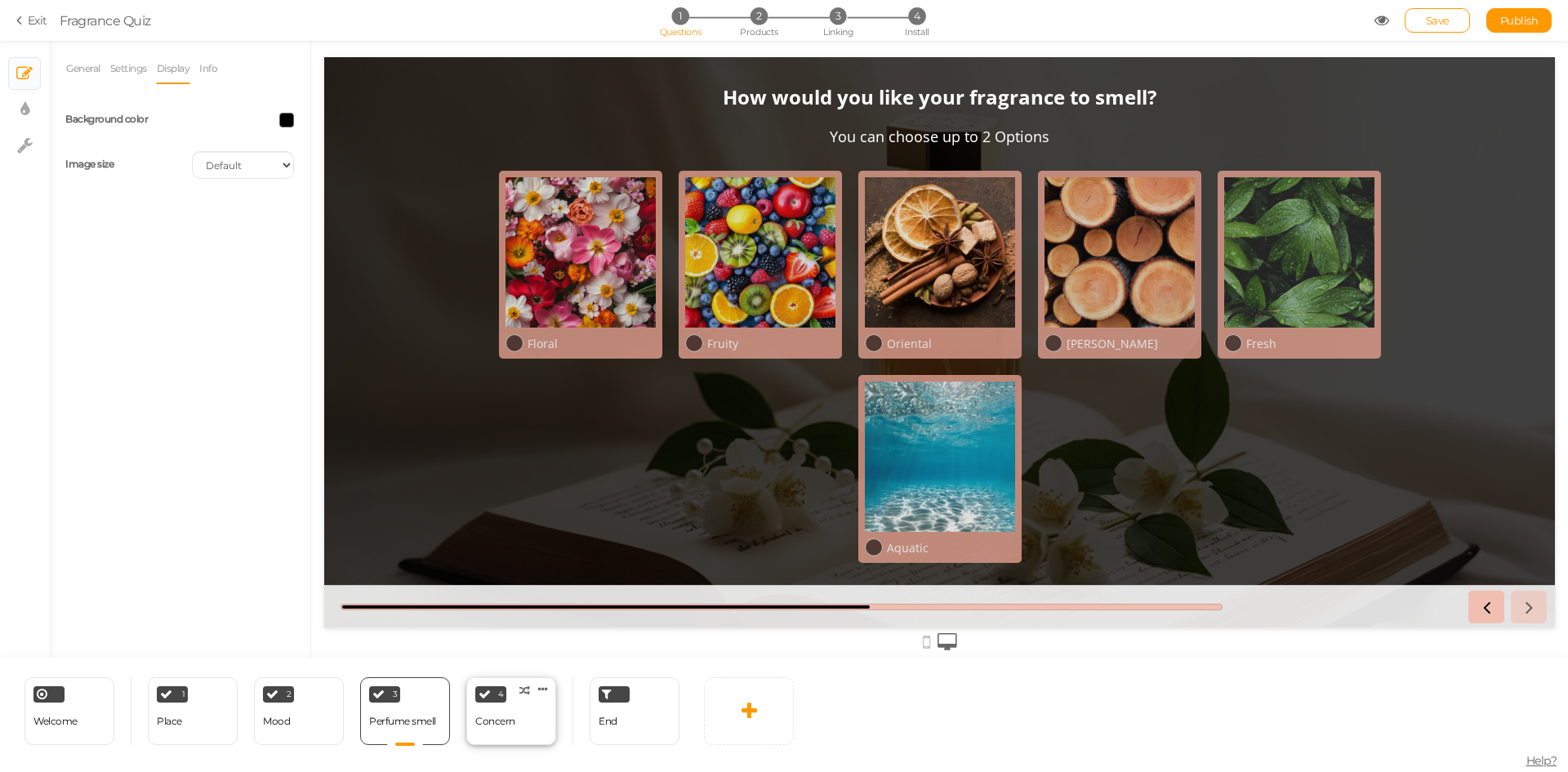
click at [522, 725] on div "4 Concern × Define the conditions to show this slide. Clone Change type Delete" at bounding box center [511, 711] width 90 height 67
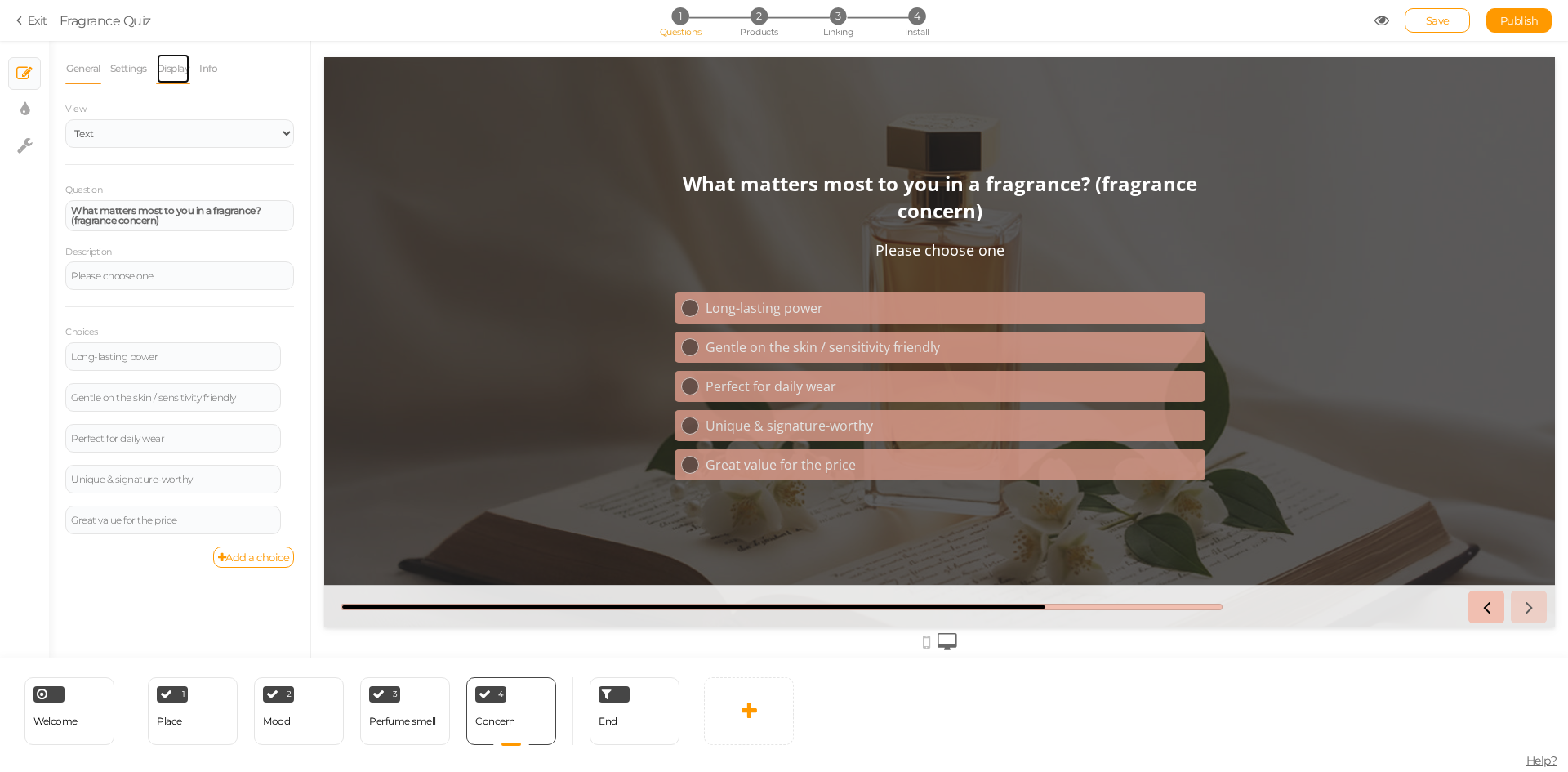
click at [173, 72] on link "Display" at bounding box center [173, 68] width 35 height 31
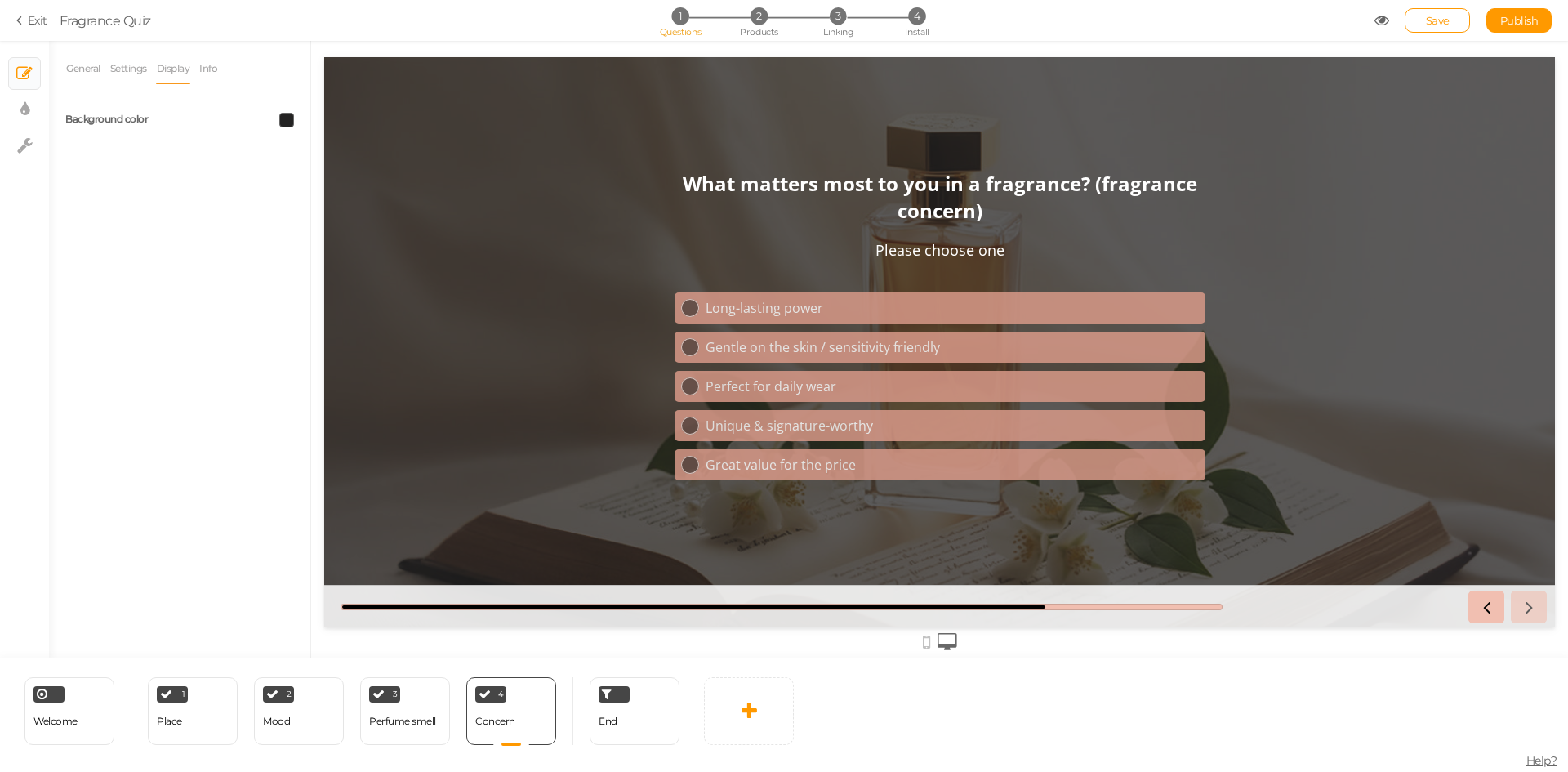
click at [286, 120] on span at bounding box center [286, 120] width 14 height 14
drag, startPoint x: 293, startPoint y: 236, endPoint x: 348, endPoint y: 235, distance: 55.0
click at [348, 235] on input "#242323" at bounding box center [324, 235] width 82 height 14
type input "#000"
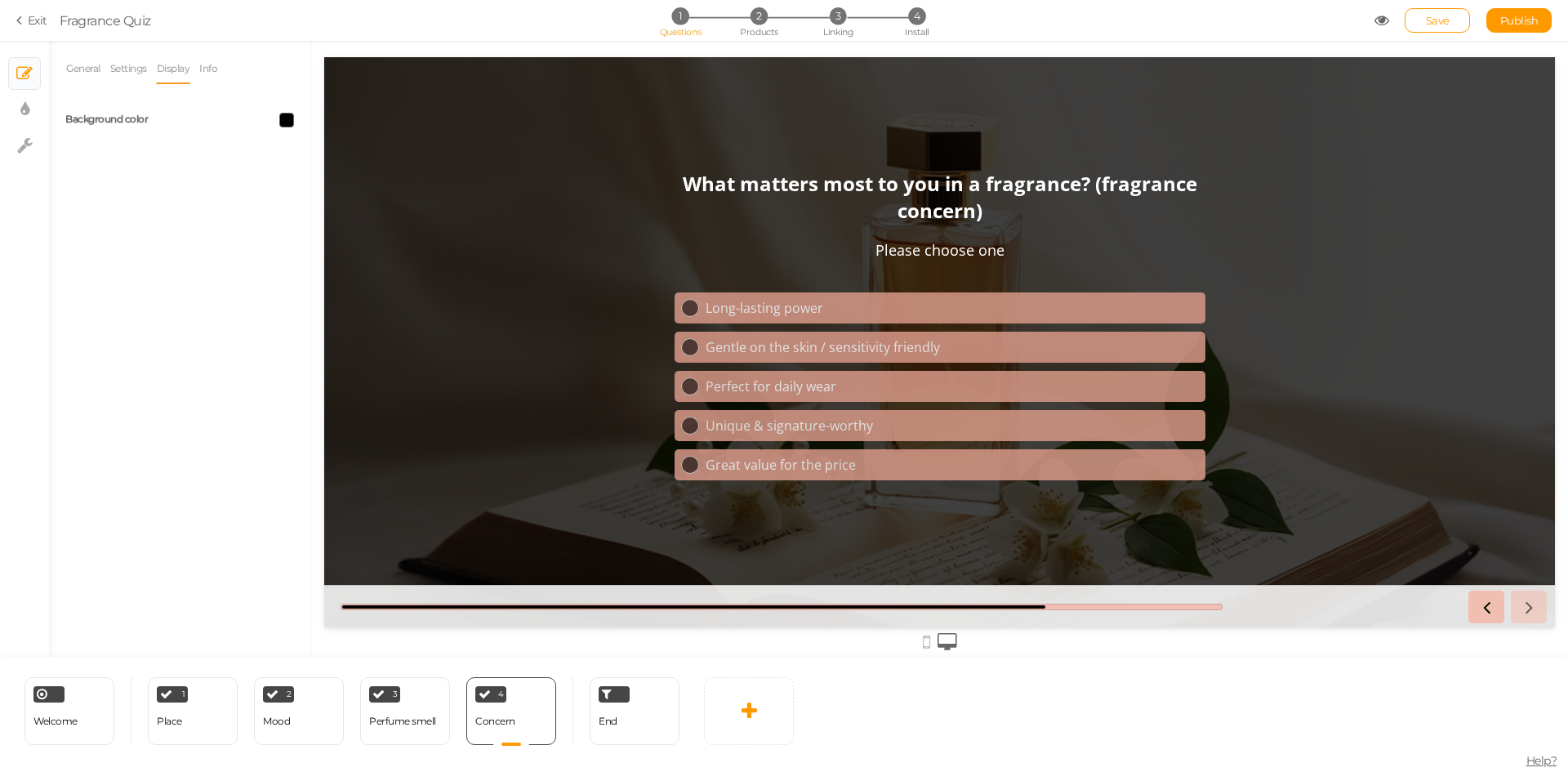
click at [228, 376] on div "General Settings Display Info View Text Images Slider Dropdown Question What ma…" at bounding box center [179, 355] width 261 height 604
click at [1529, 1] on section "Exit Fragrance Quiz 1 Questions 2 Products 3 Linking 4 Install Save Publish Vie…" at bounding box center [784, 20] width 1568 height 40
click at [1528, 18] on span "Publish" at bounding box center [1520, 20] width 39 height 13
click at [77, 67] on link "General" at bounding box center [83, 68] width 36 height 31
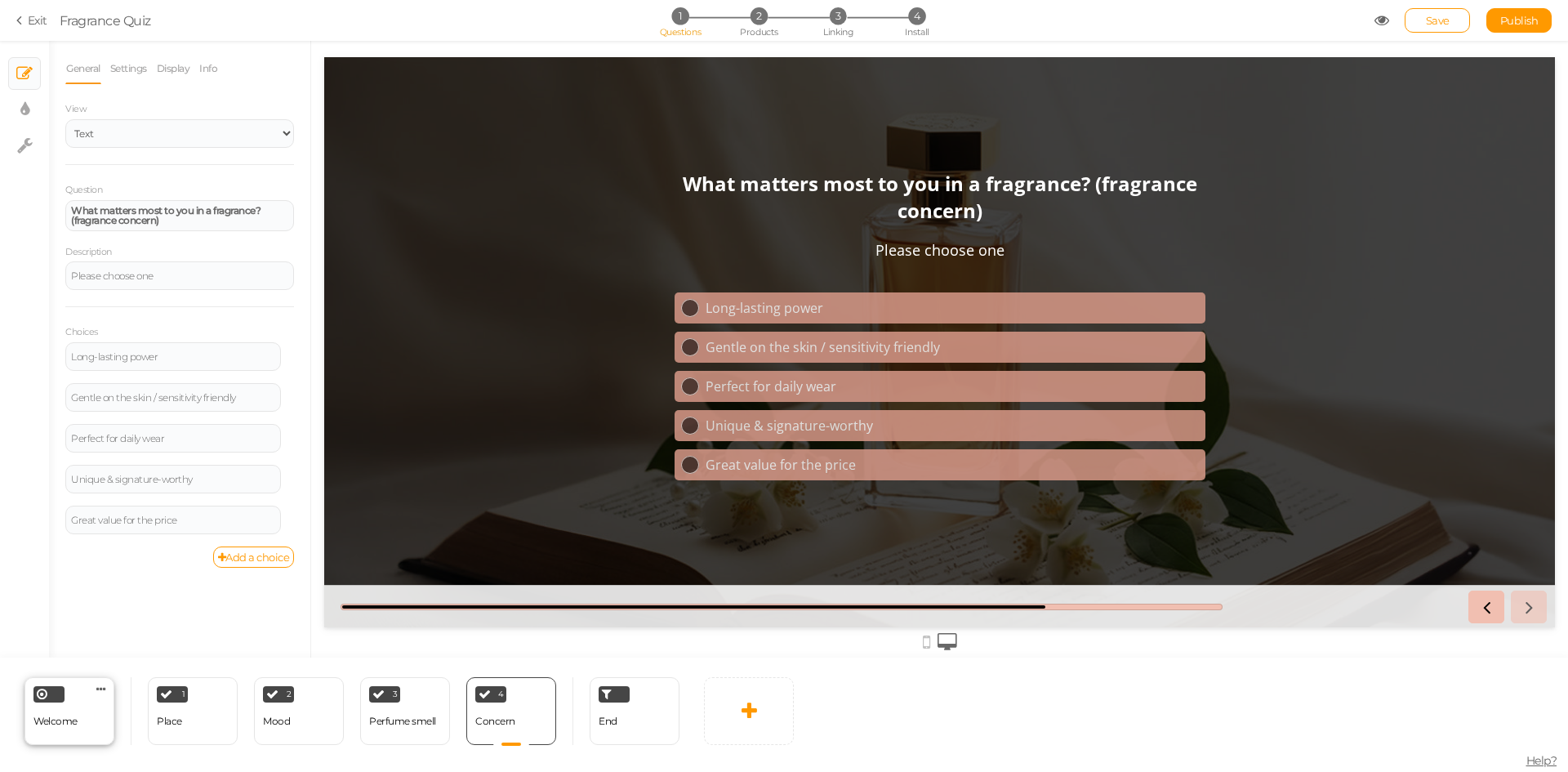
click at [93, 732] on div "Welcome Delete" at bounding box center [68, 711] width 90 height 67
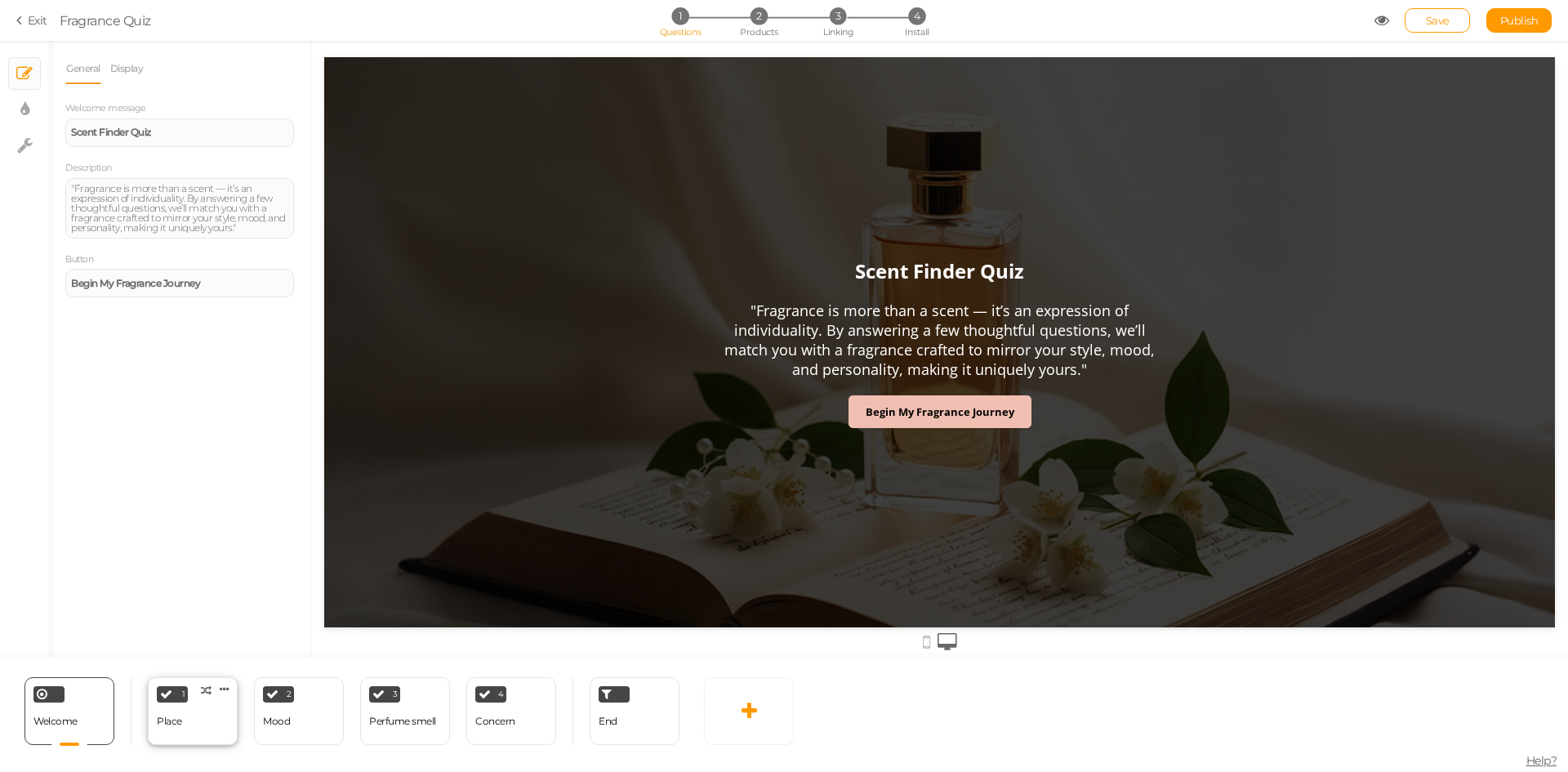
click at [165, 722] on div "Place" at bounding box center [170, 721] width 25 height 12
select select "2"
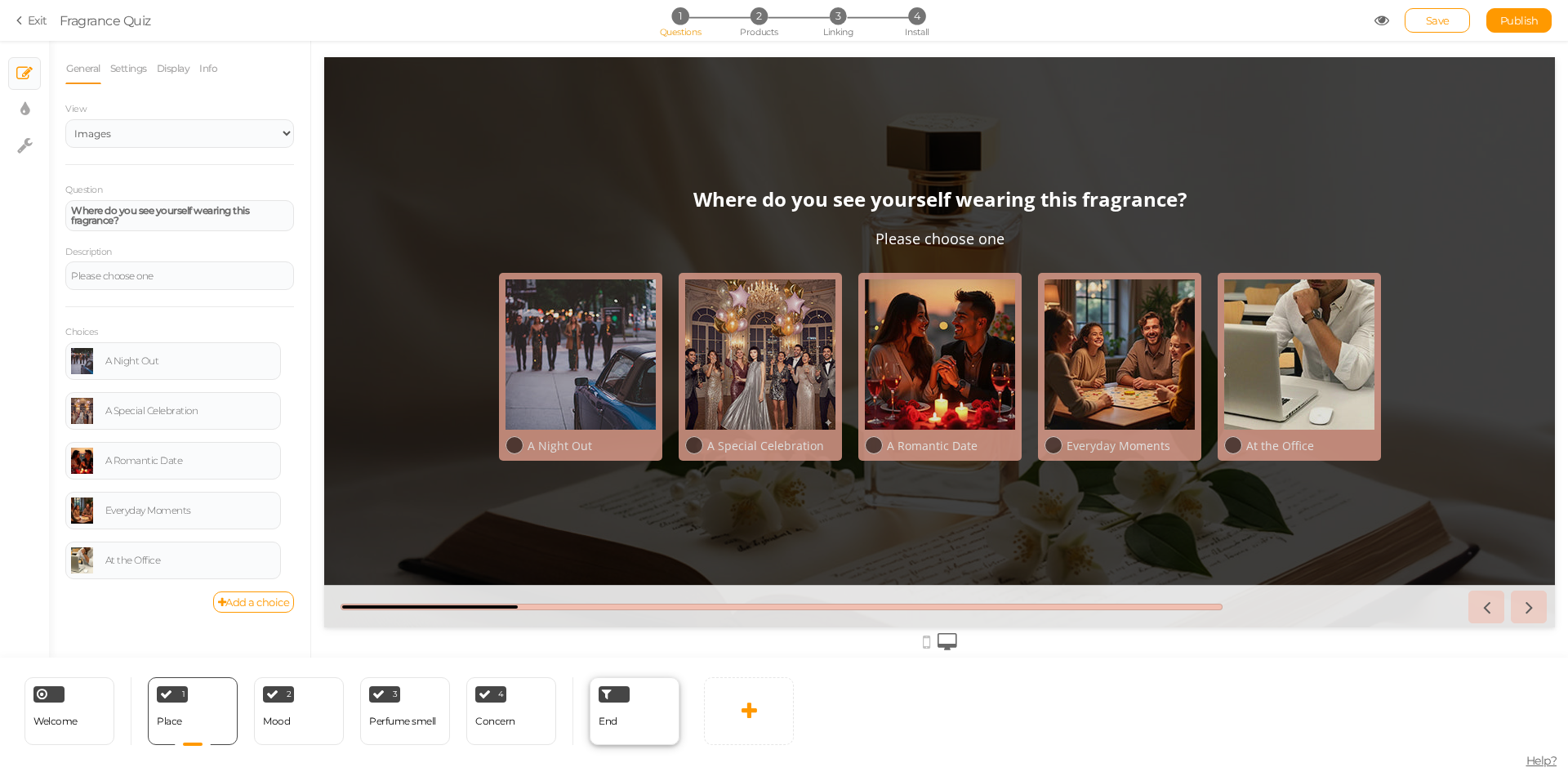
click at [630, 725] on div "End" at bounding box center [634, 711] width 90 height 67
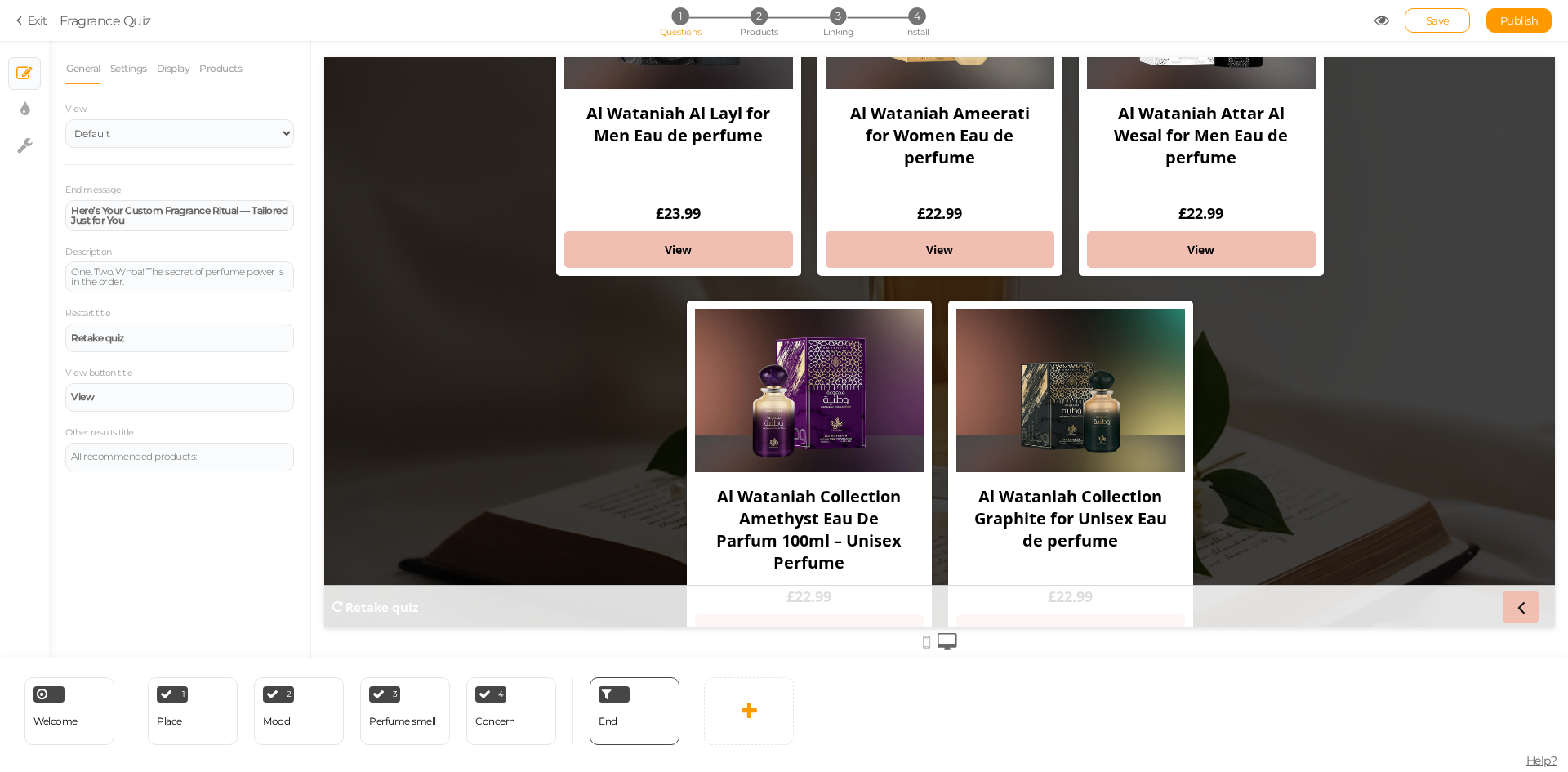
scroll to position [245, 0]
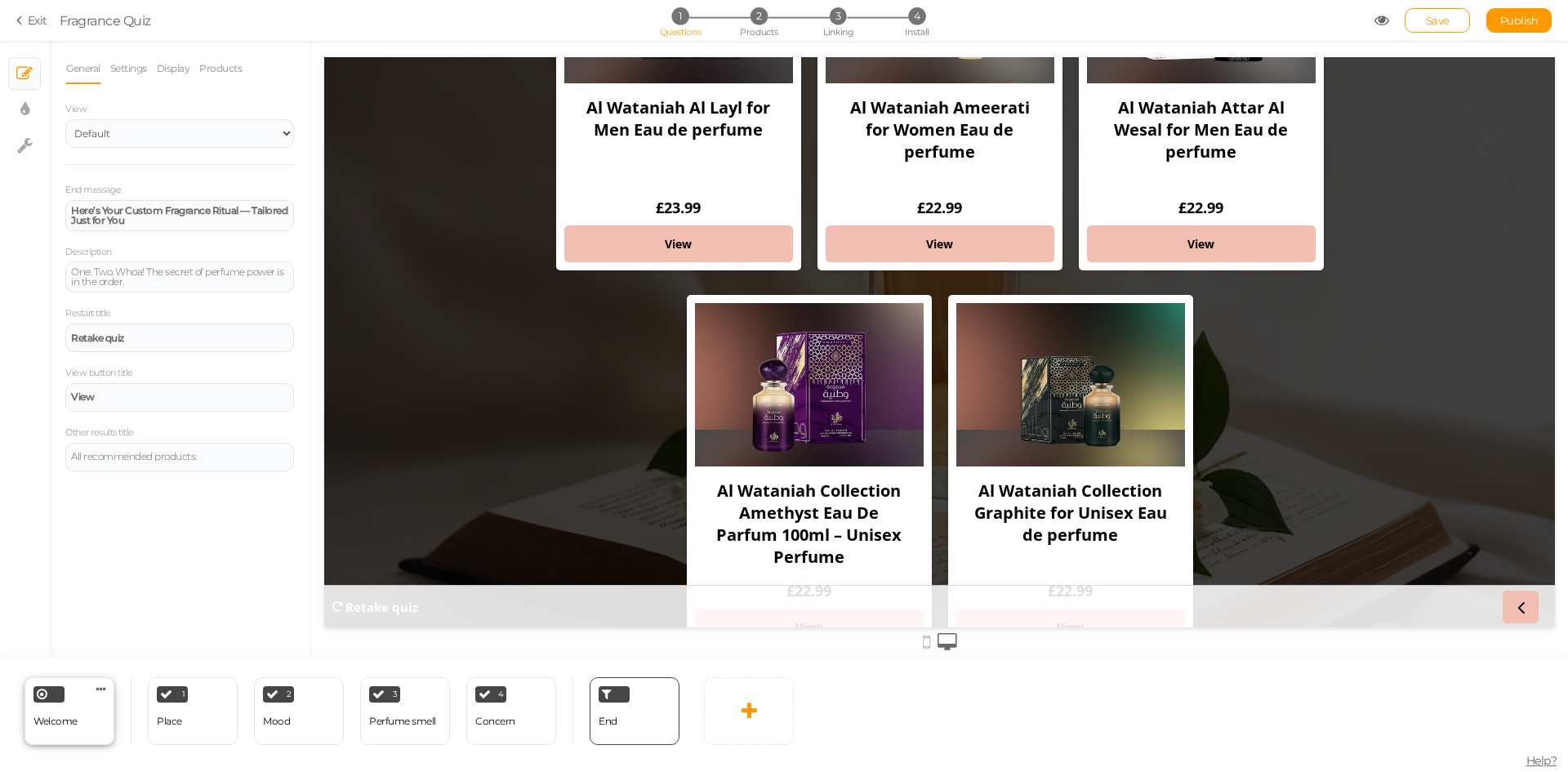
click at [78, 724] on div "Welcome Delete" at bounding box center [68, 711] width 90 height 67
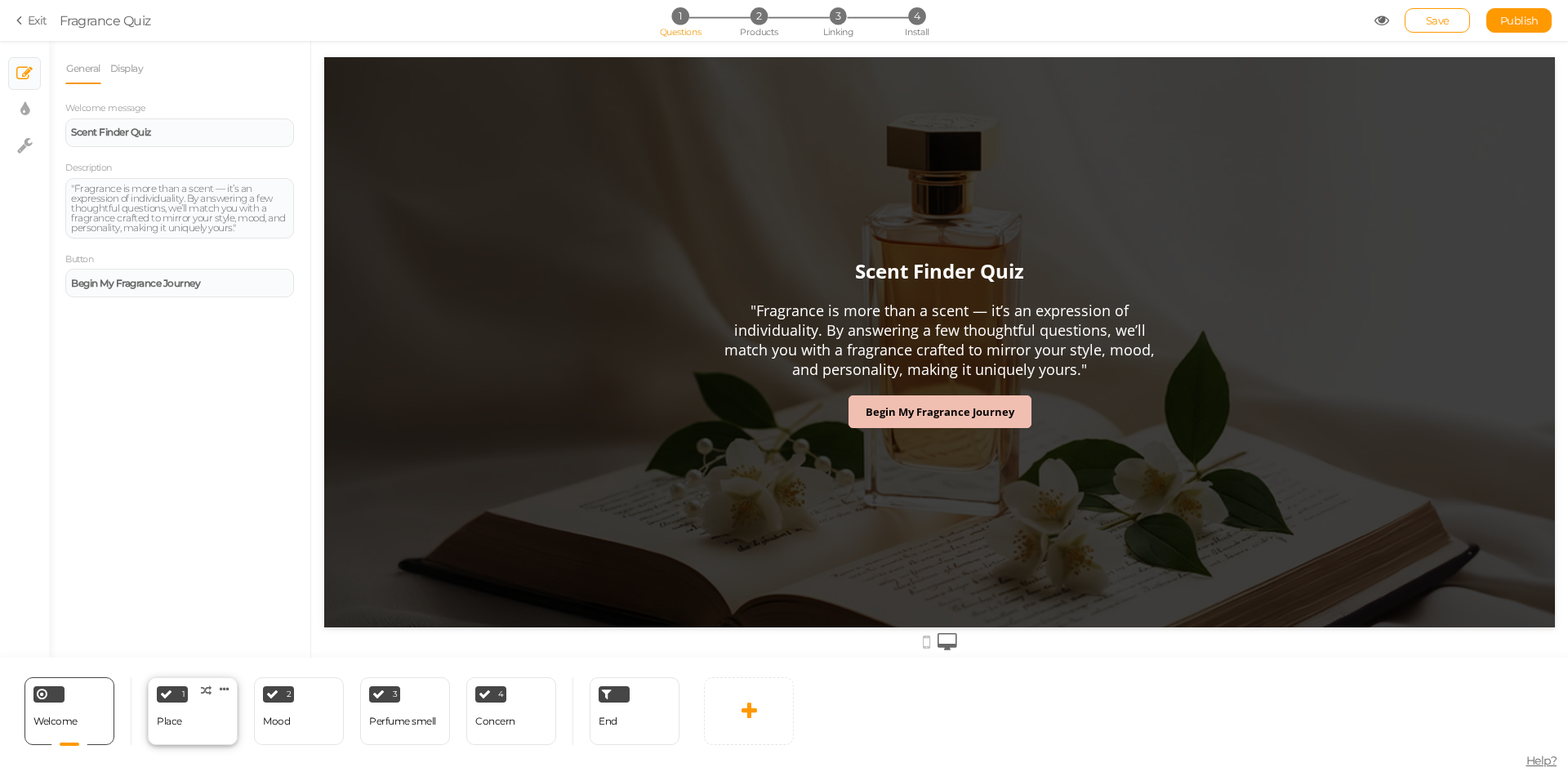
click at [180, 715] on div "Place" at bounding box center [170, 721] width 25 height 12
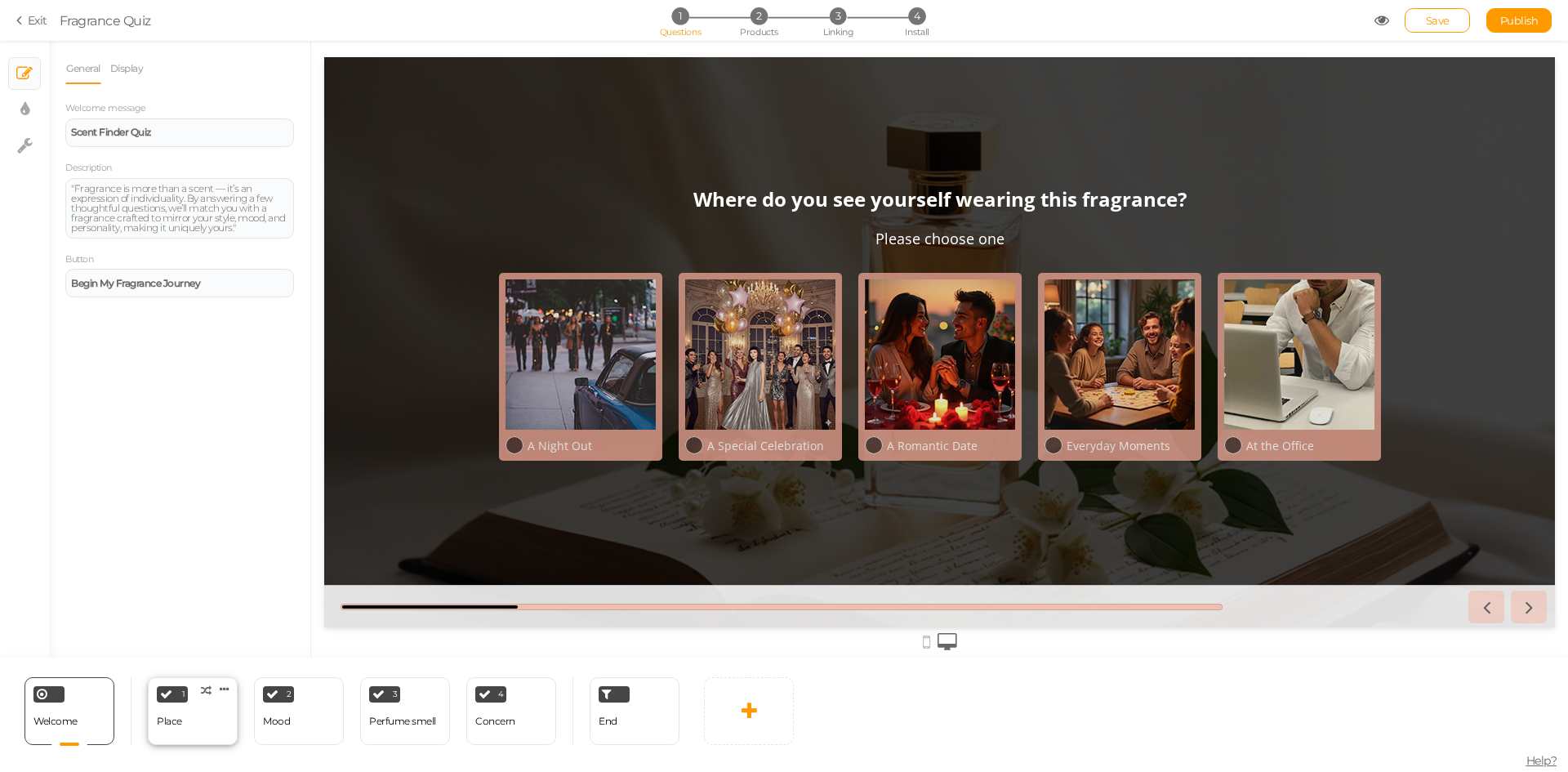
select select "2"
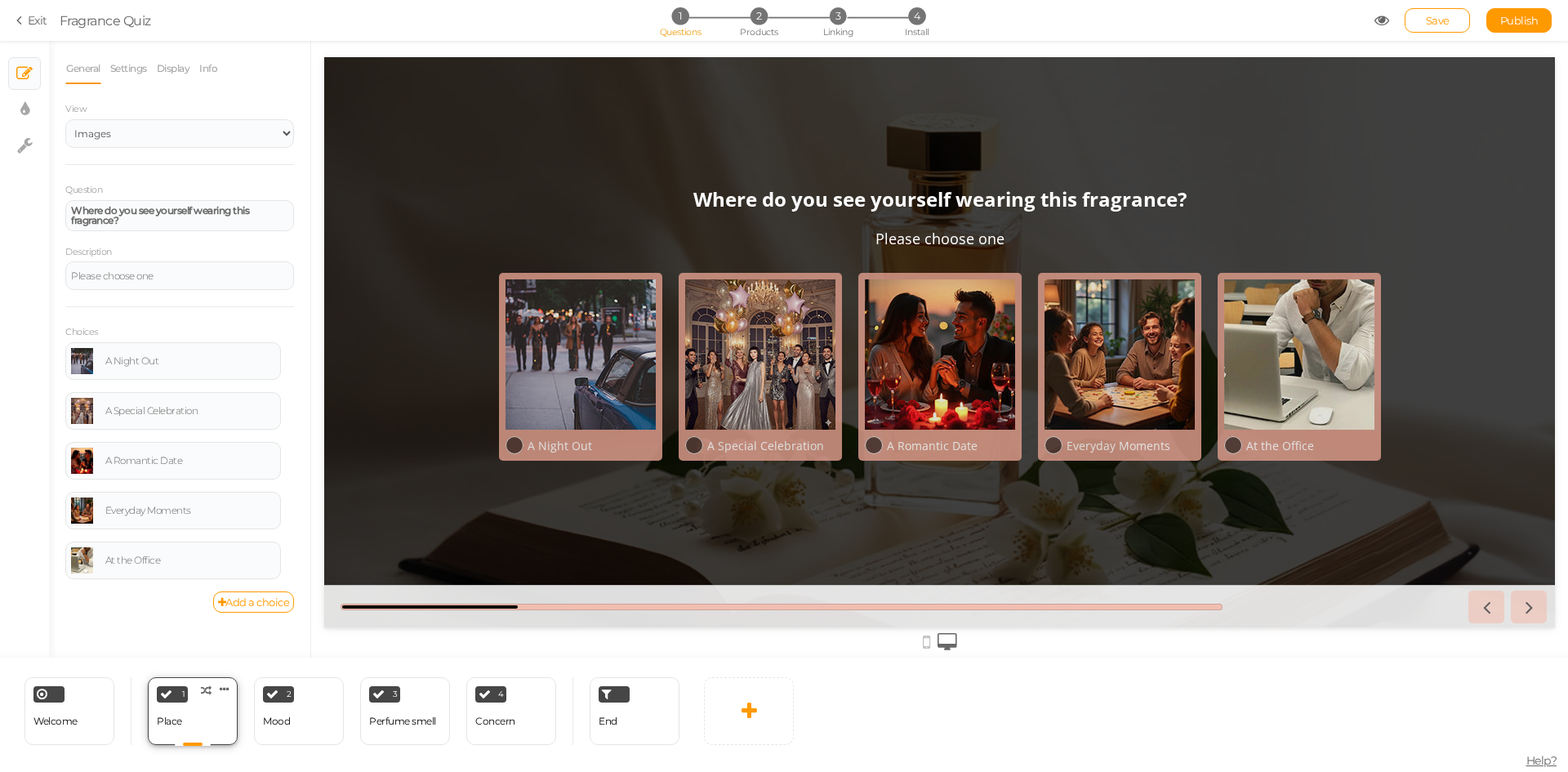
scroll to position [0, 0]
click at [512, 446] on icon at bounding box center [514, 445] width 11 height 11
click at [695, 440] on icon at bounding box center [693, 445] width 11 height 11
click at [1278, 326] on div at bounding box center [1299, 355] width 150 height 150
click at [827, 20] on li "3 Linking" at bounding box center [838, 16] width 76 height 17
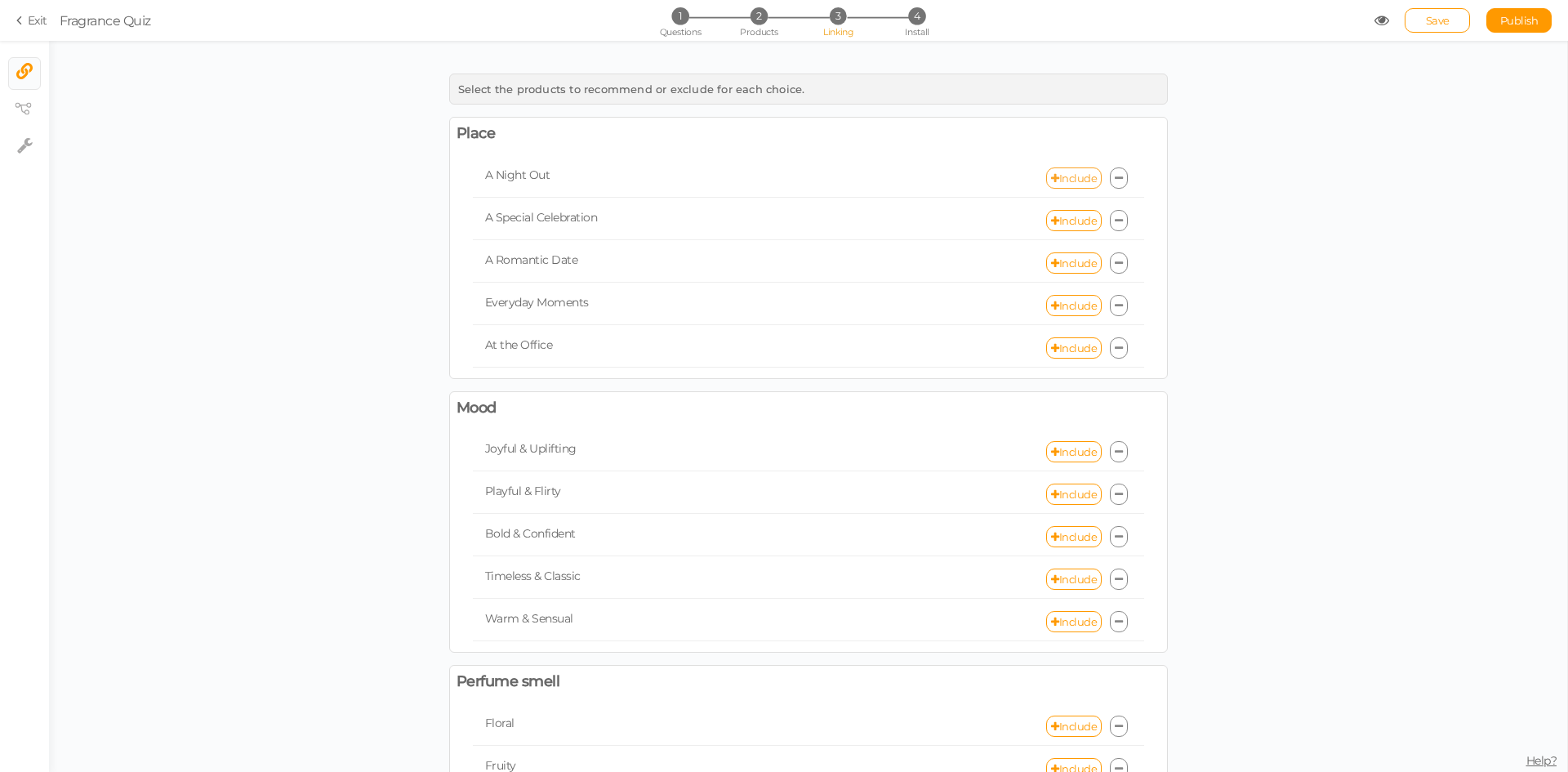
click at [1059, 176] on link "Include" at bounding box center [1075, 178] width 56 height 21
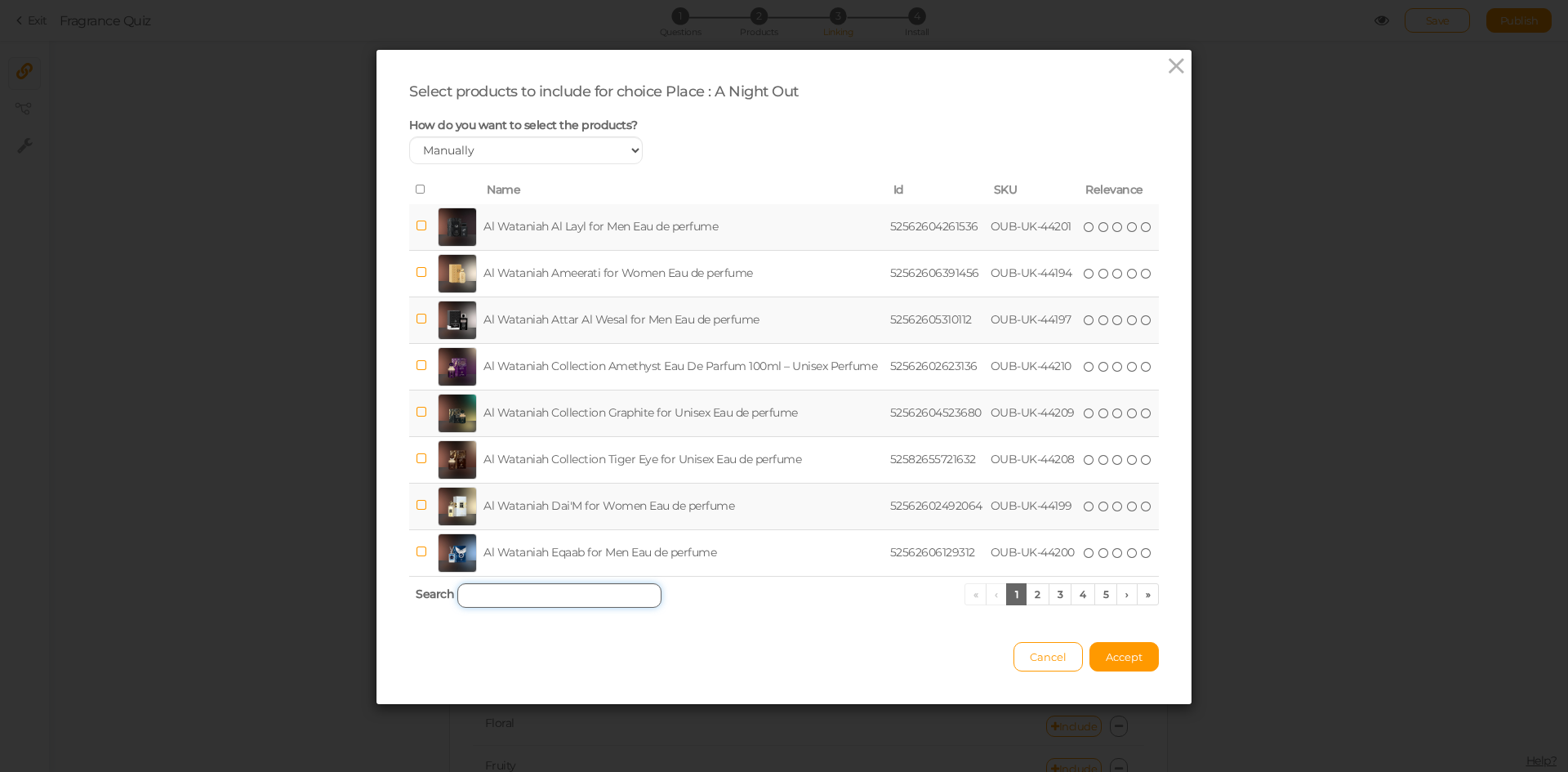
click at [600, 592] on input "search" at bounding box center [560, 595] width 204 height 24
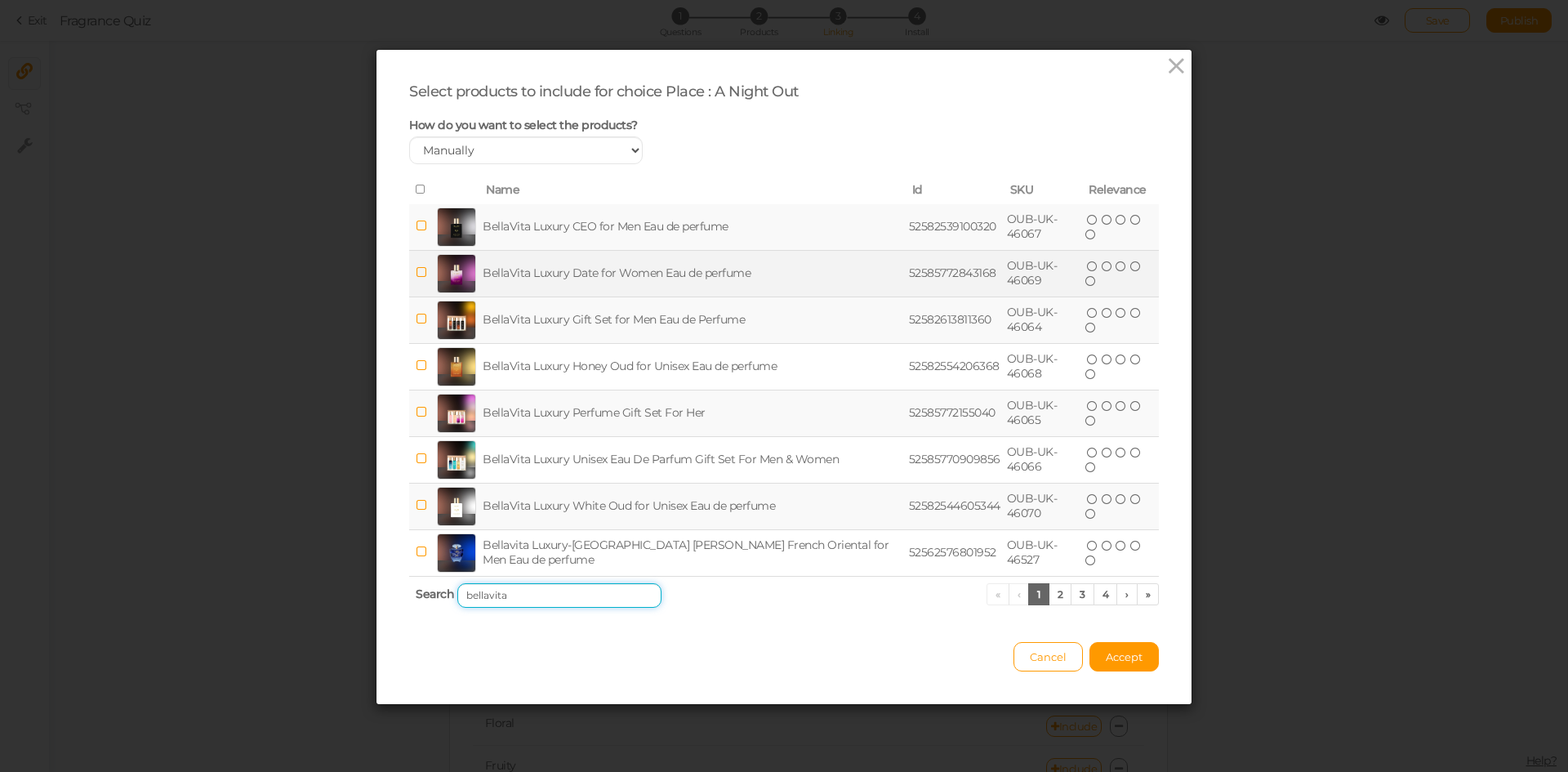
type input "bellavita"
click at [682, 276] on td "BellaVita Luxury Date for Women Eau de perfume" at bounding box center [693, 273] width 426 height 46
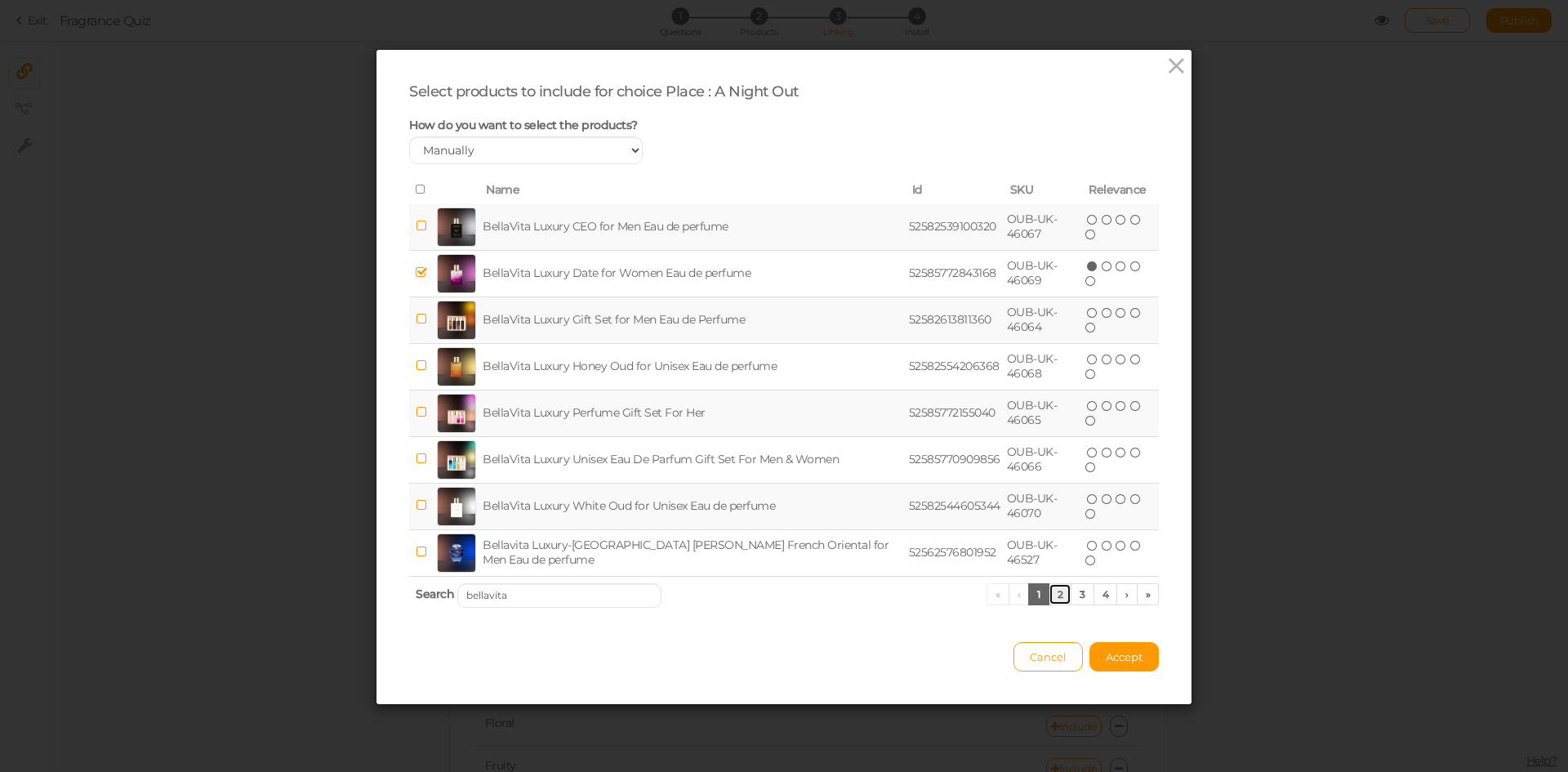
click at [1052, 593] on link "2" at bounding box center [1060, 594] width 24 height 22
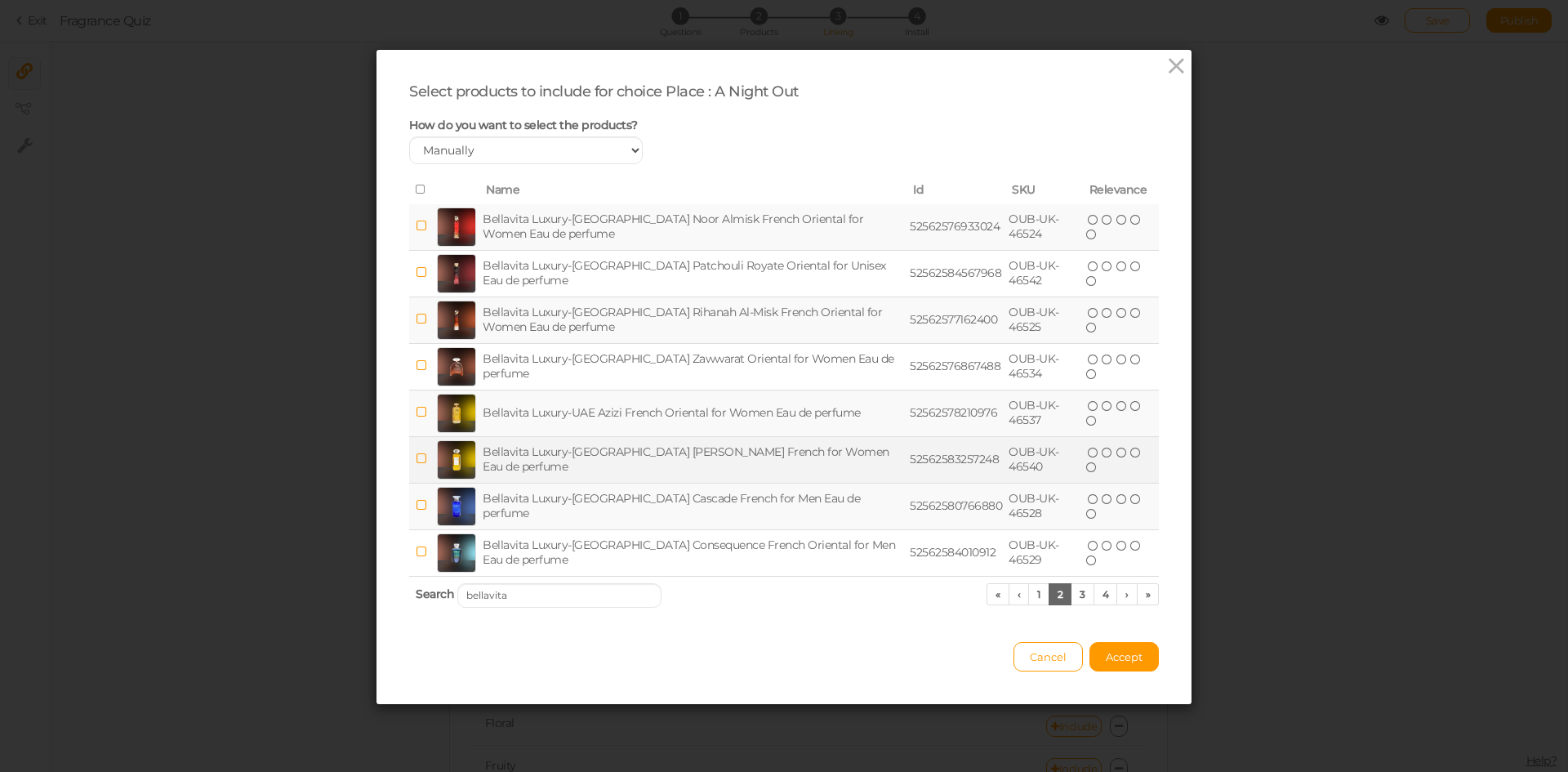
click at [573, 463] on td "Bellavita Luxury-[GEOGRAPHIC_DATA] [PERSON_NAME] French for Women Eau de perfume" at bounding box center [693, 460] width 427 height 46
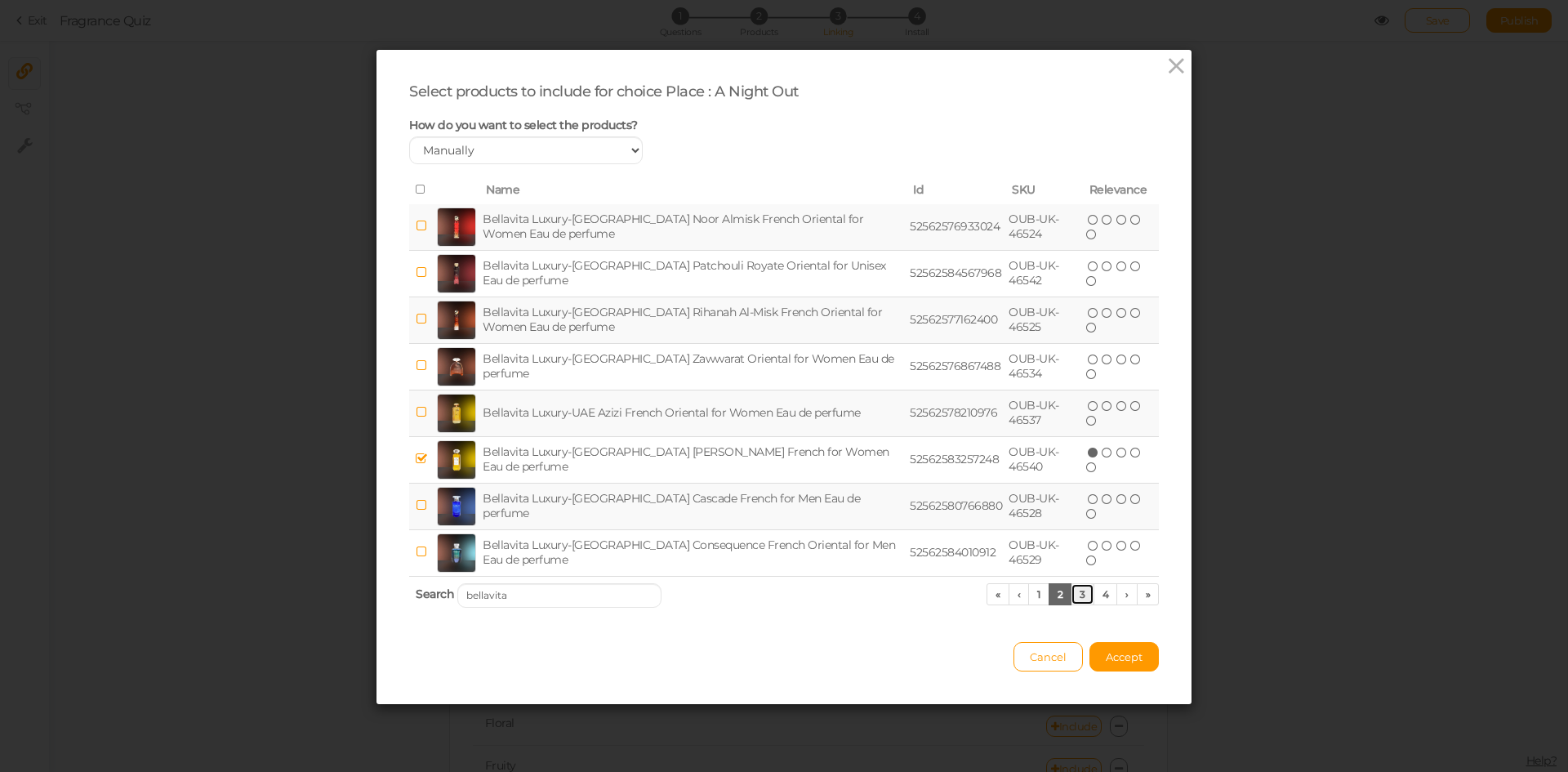
click at [1076, 598] on link "3" at bounding box center [1082, 594] width 24 height 22
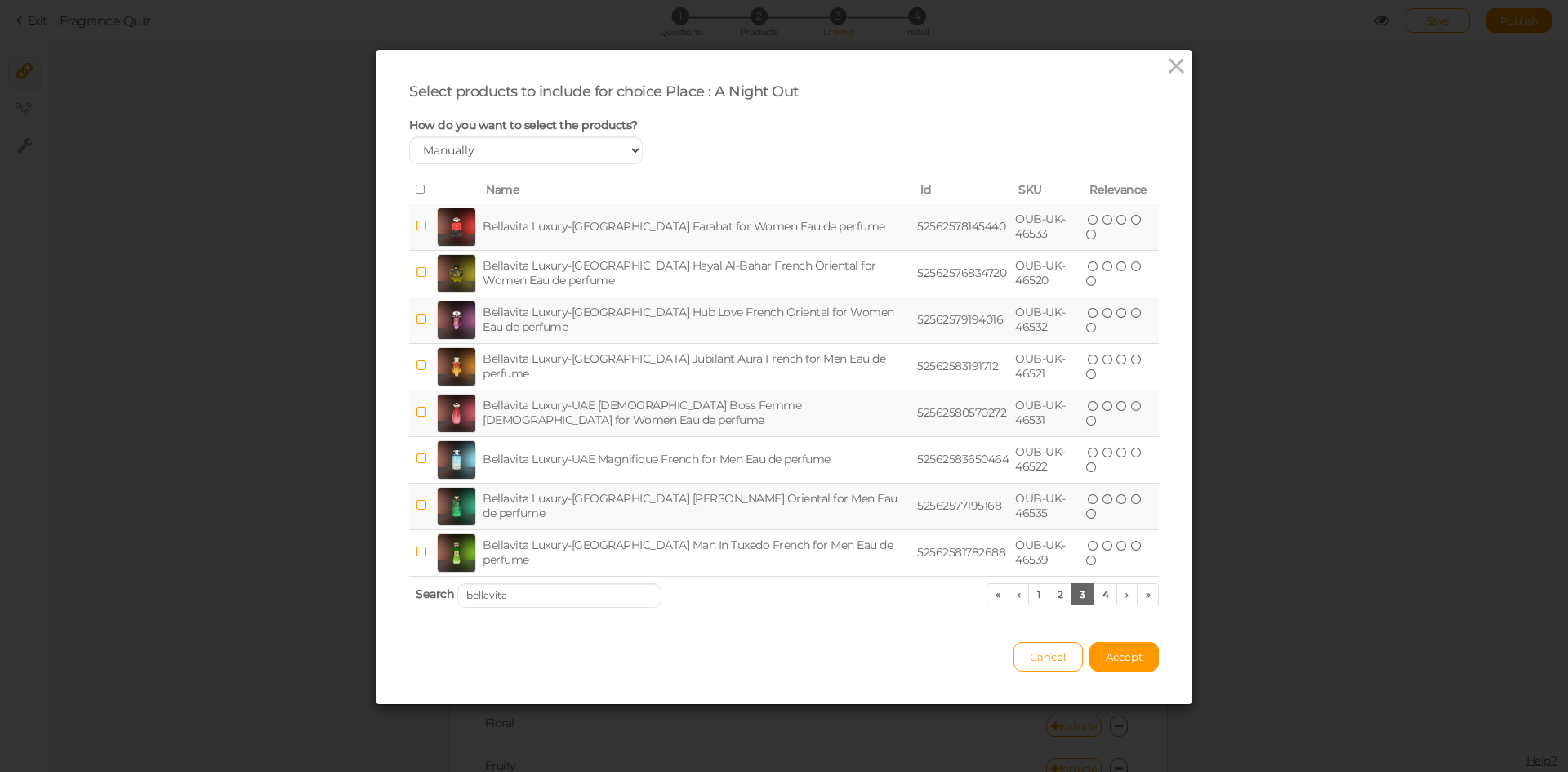
click at [652, 409] on td "Bellavita Luxury-UAE [DEMOGRAPHIC_DATA] Boss Femme [DEMOGRAPHIC_DATA] for Women…" at bounding box center [697, 413] width 435 height 46
click at [1113, 655] on span "Accept" at bounding box center [1125, 657] width 37 height 13
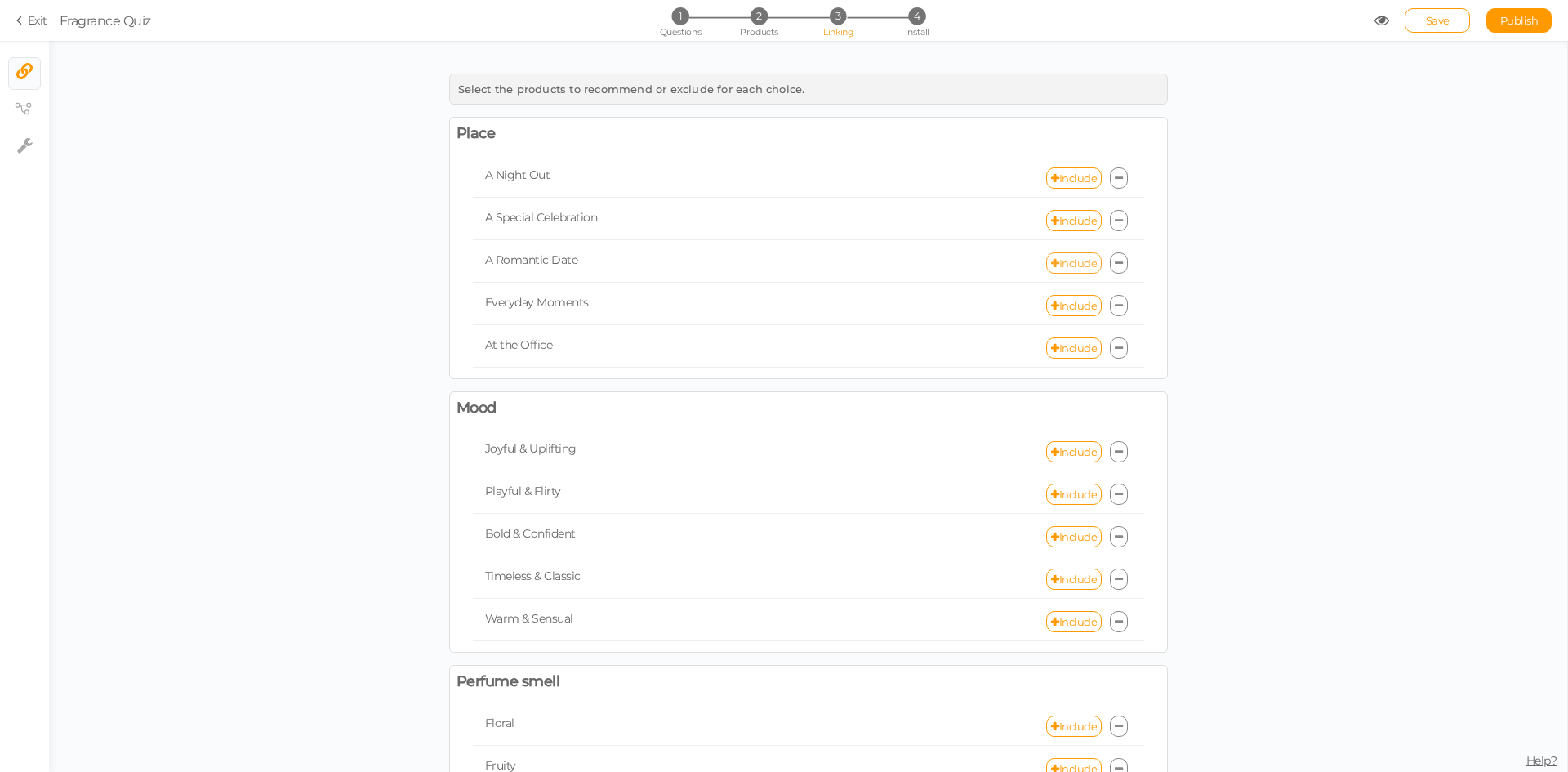
click at [1059, 261] on link "Include" at bounding box center [1075, 263] width 56 height 21
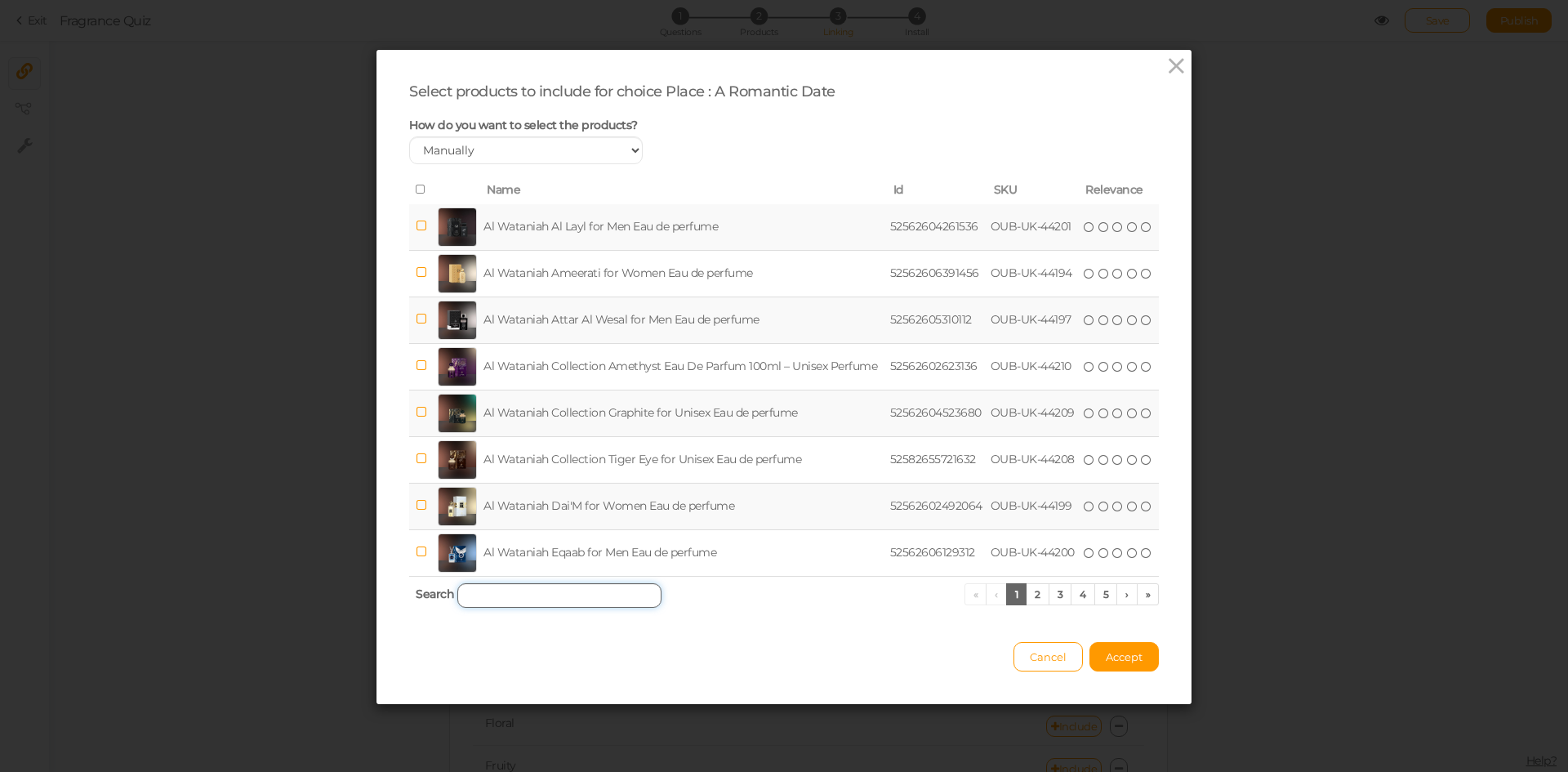
click at [564, 588] on input "search" at bounding box center [560, 595] width 204 height 24
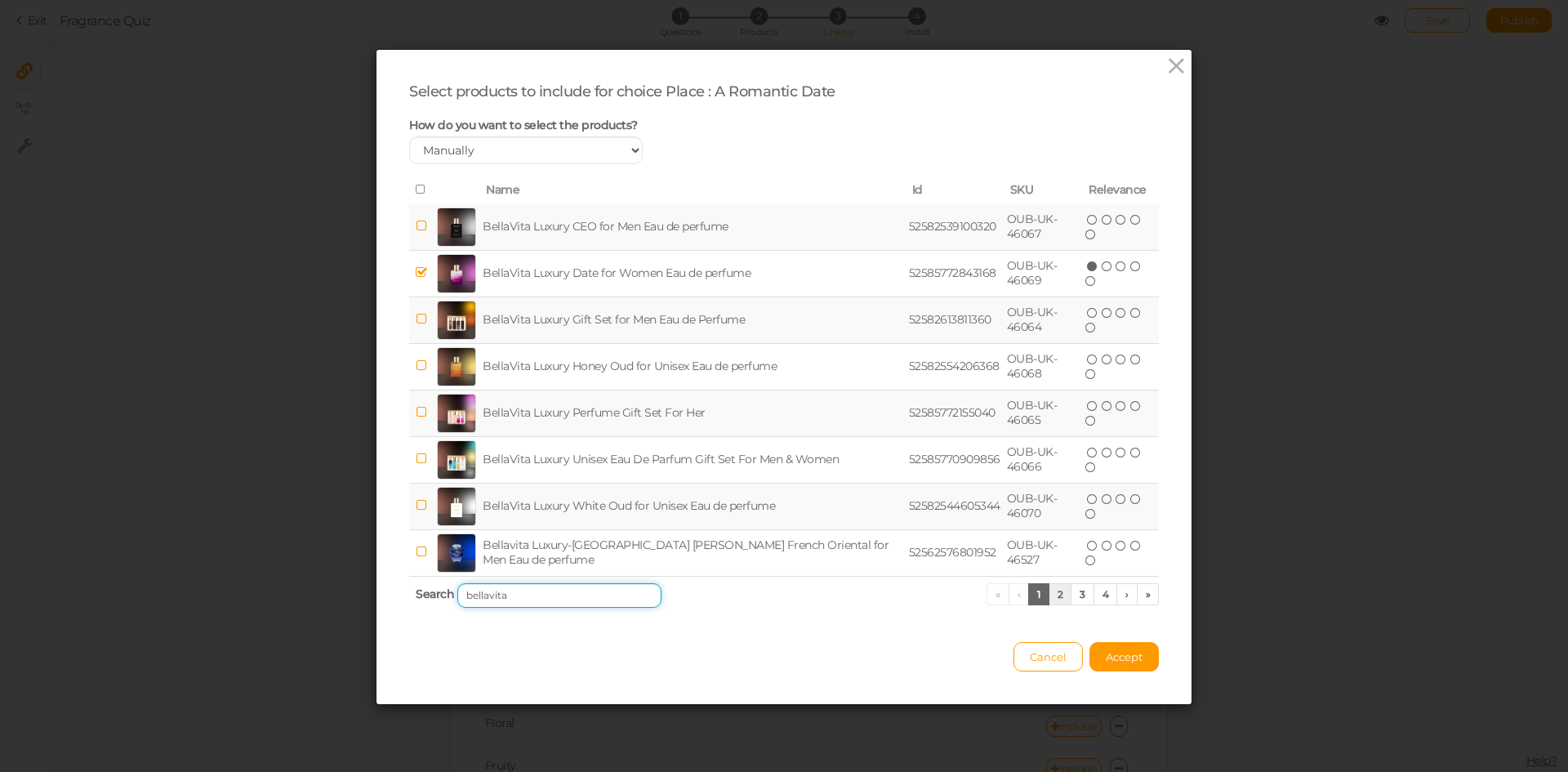
type input "bellavita"
click at [1052, 596] on link "2" at bounding box center [1060, 594] width 24 height 22
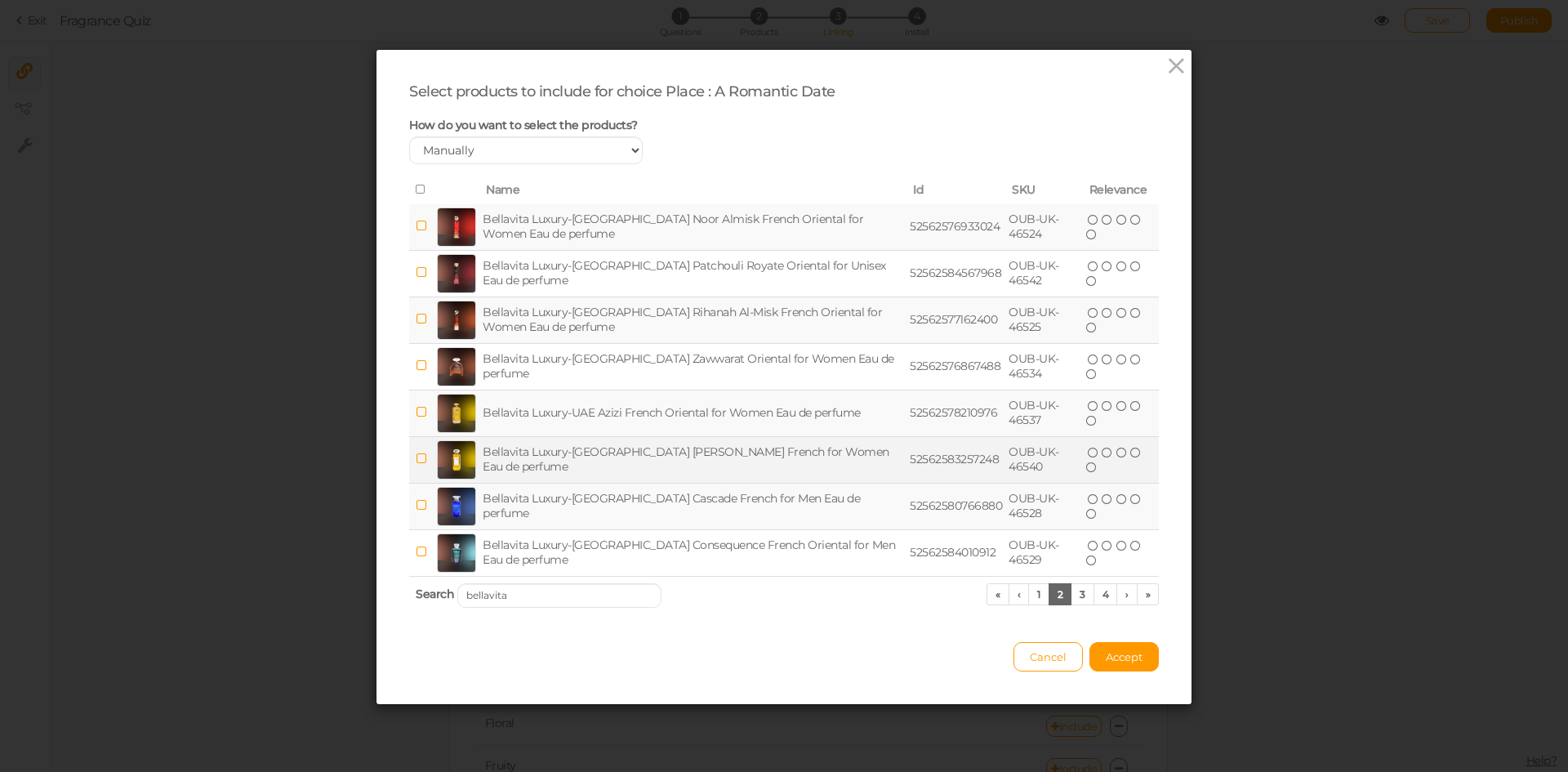
click at [710, 459] on td "Bellavita Luxury-[GEOGRAPHIC_DATA] [PERSON_NAME] French for Women Eau de perfume" at bounding box center [693, 460] width 427 height 46
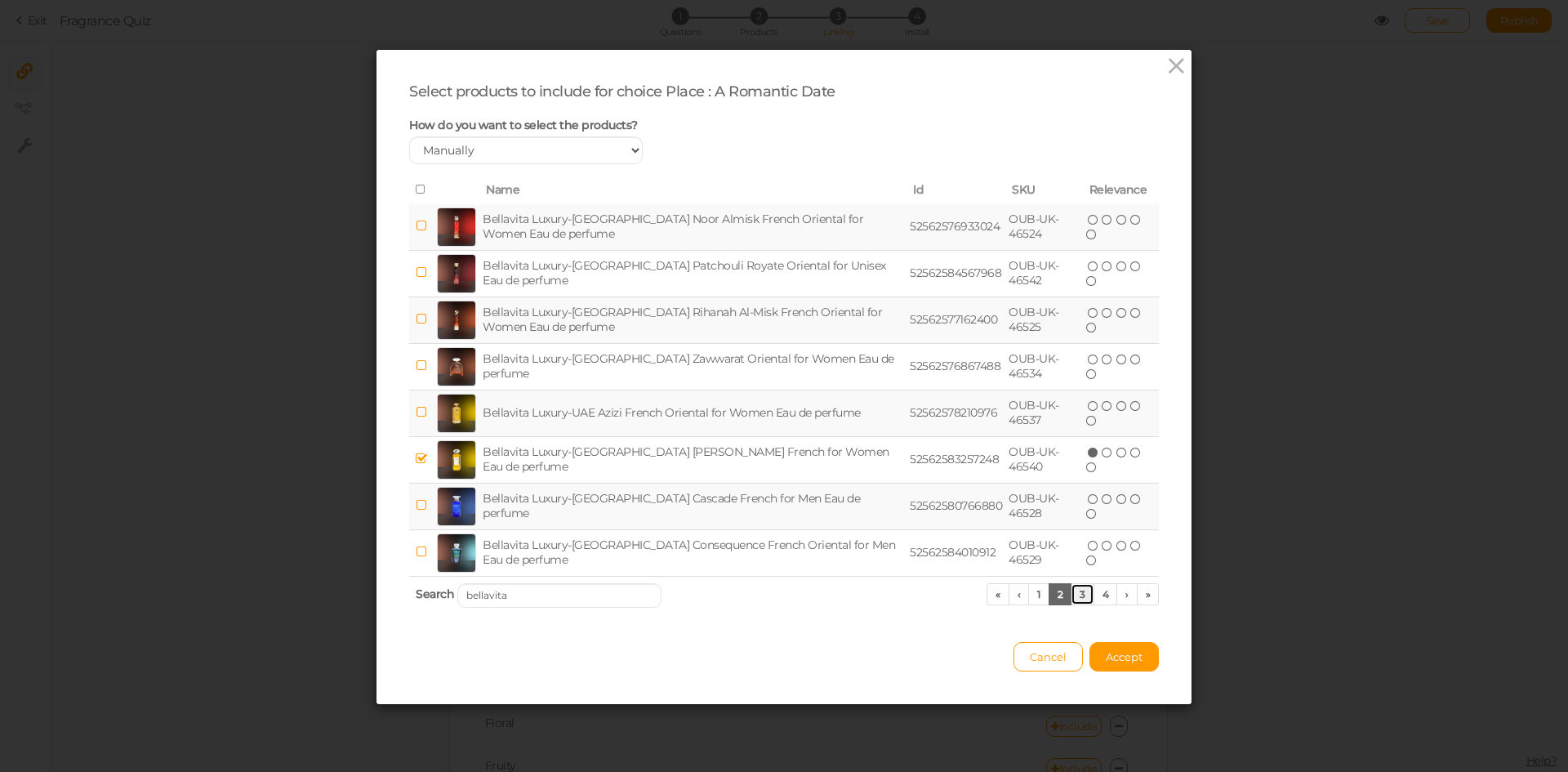
click at [1074, 593] on link "3" at bounding box center [1082, 594] width 24 height 22
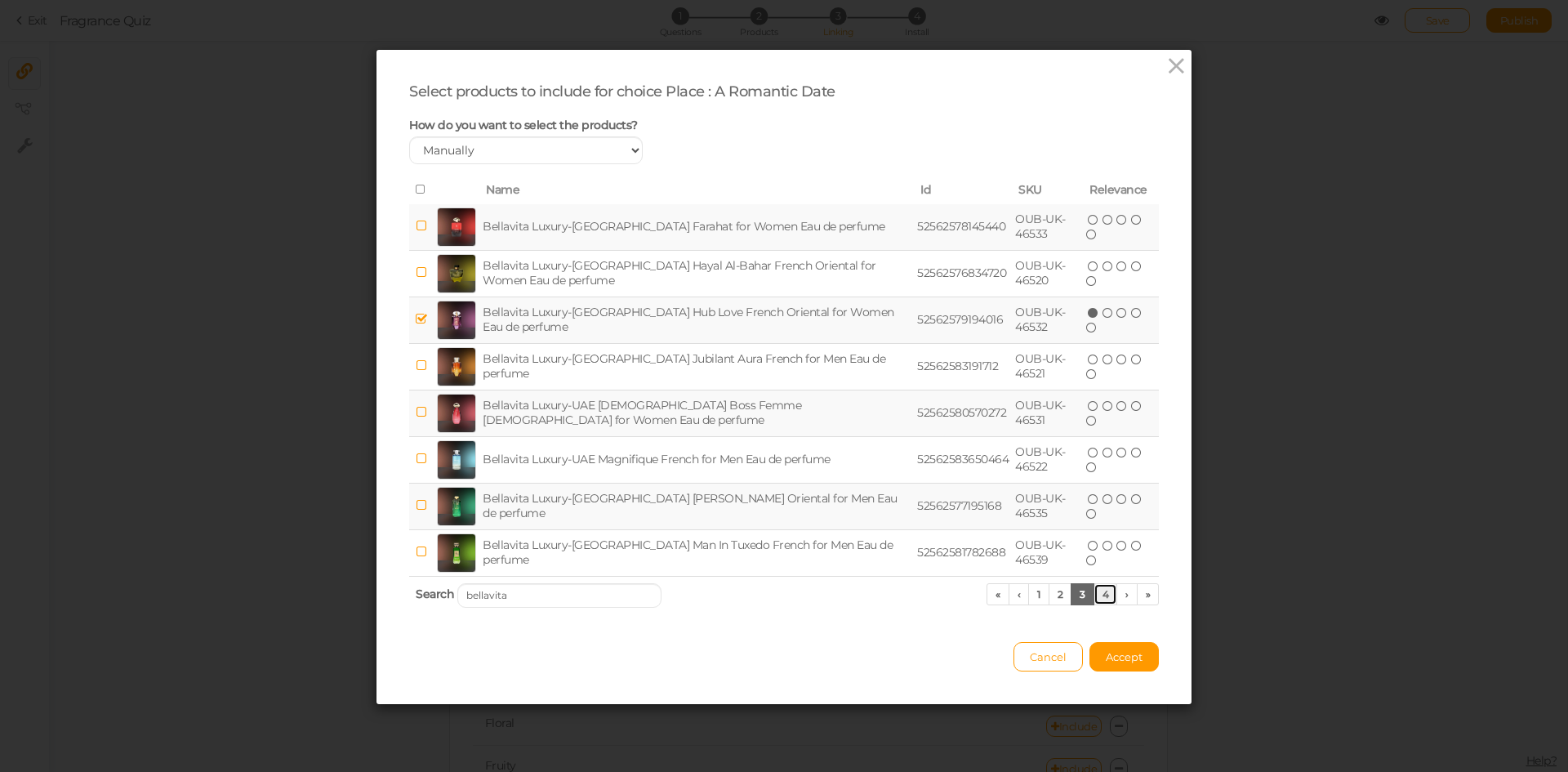
click at [1099, 593] on link "4" at bounding box center [1105, 594] width 24 height 22
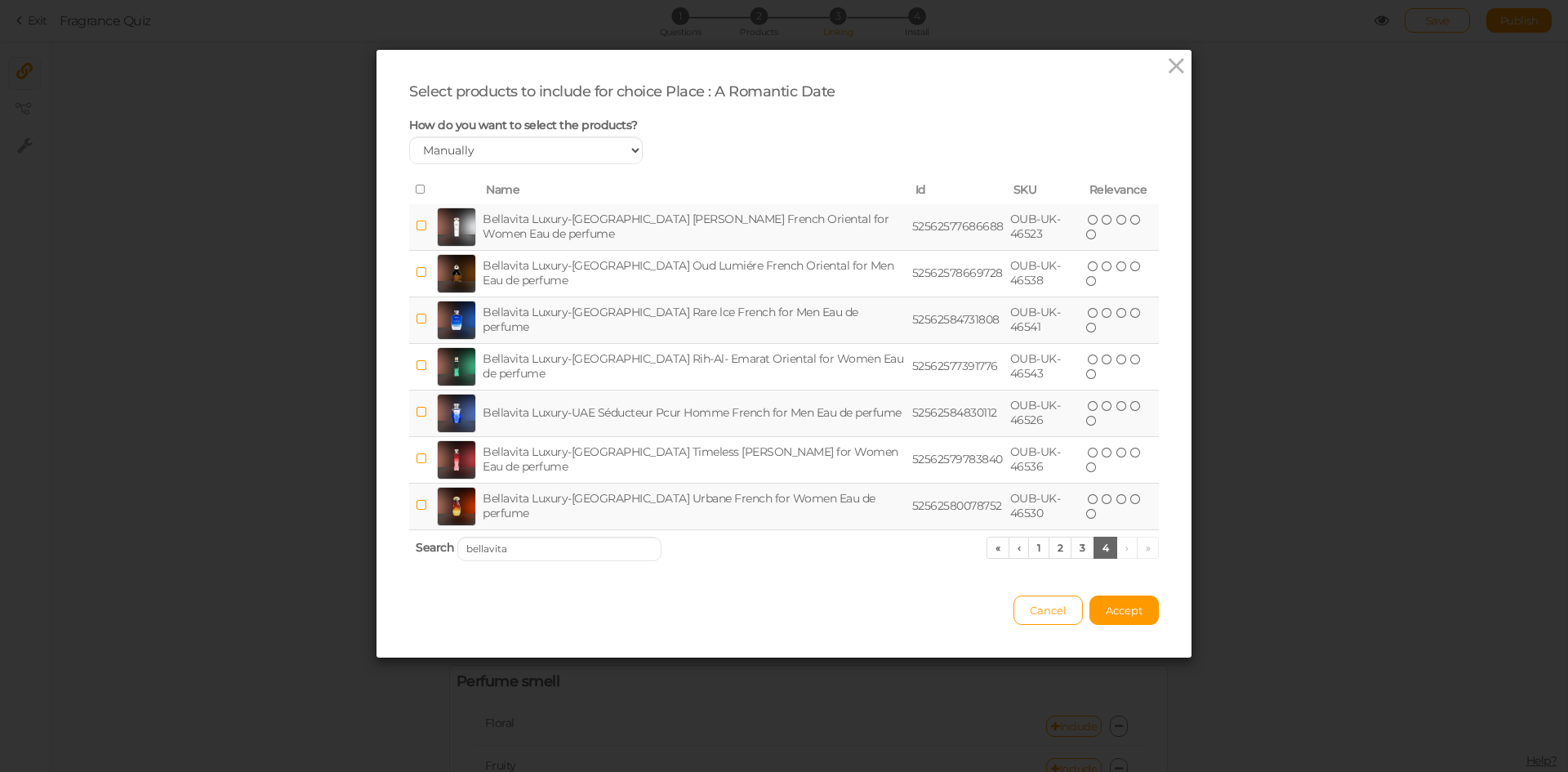
click at [665, 326] on td "Bellavita Luxury-[GEOGRAPHIC_DATA] Rare lce French for Men Eau de perfume" at bounding box center [695, 320] width 430 height 46
click at [1115, 613] on span "Accept" at bounding box center [1125, 610] width 37 height 13
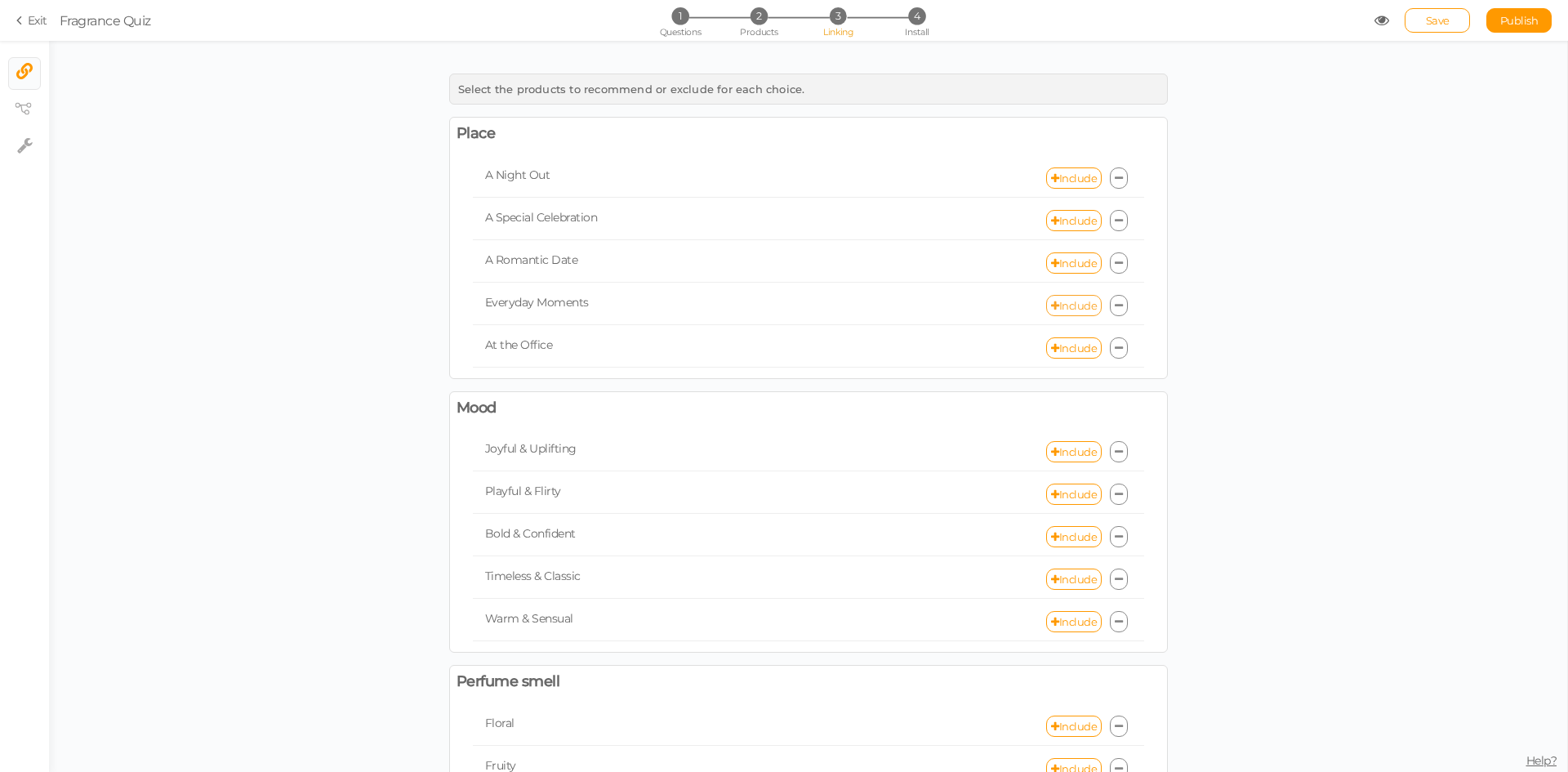
click at [1061, 310] on link "Include" at bounding box center [1075, 306] width 56 height 21
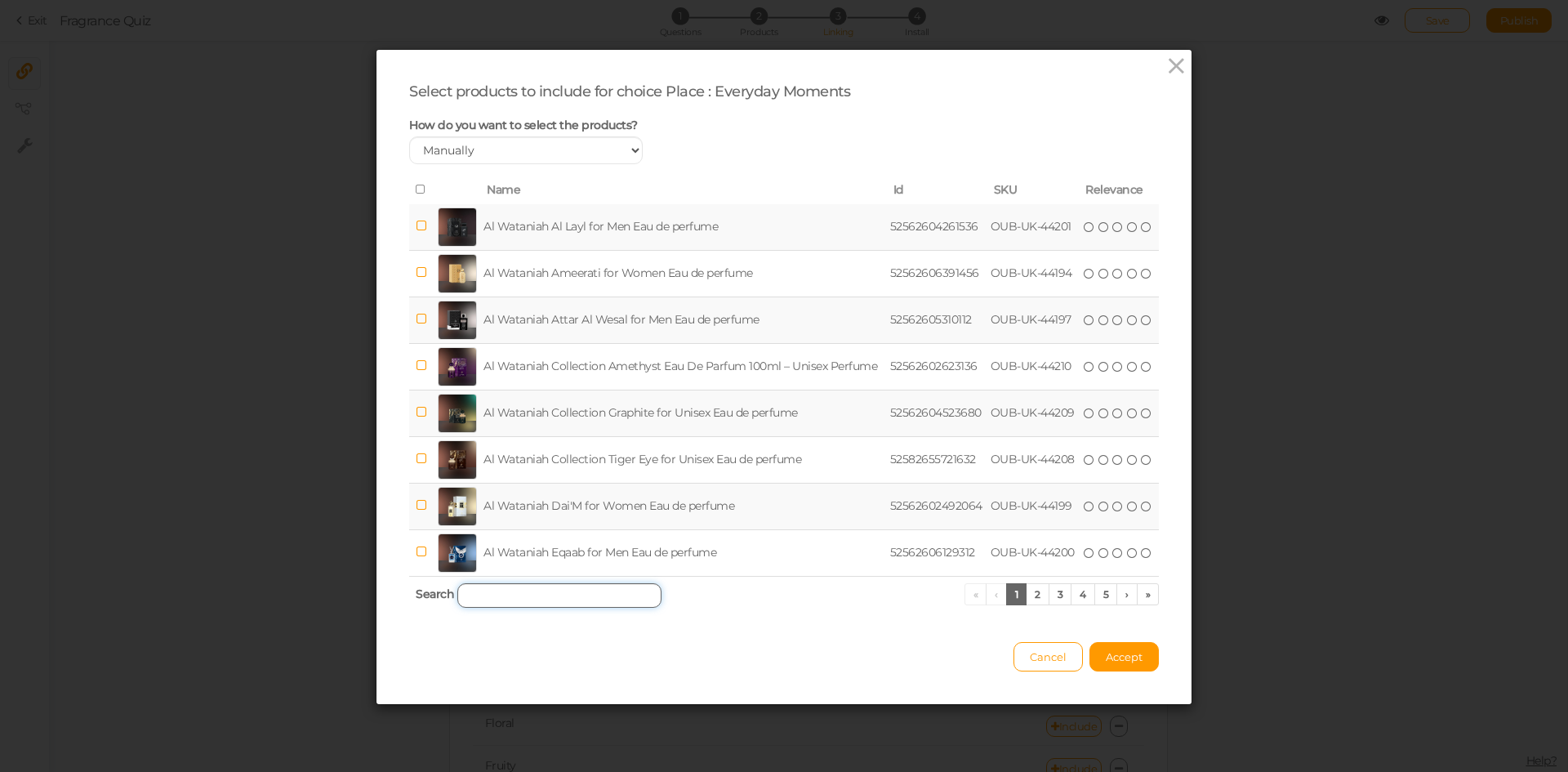
click at [631, 592] on input "search" at bounding box center [560, 595] width 204 height 24
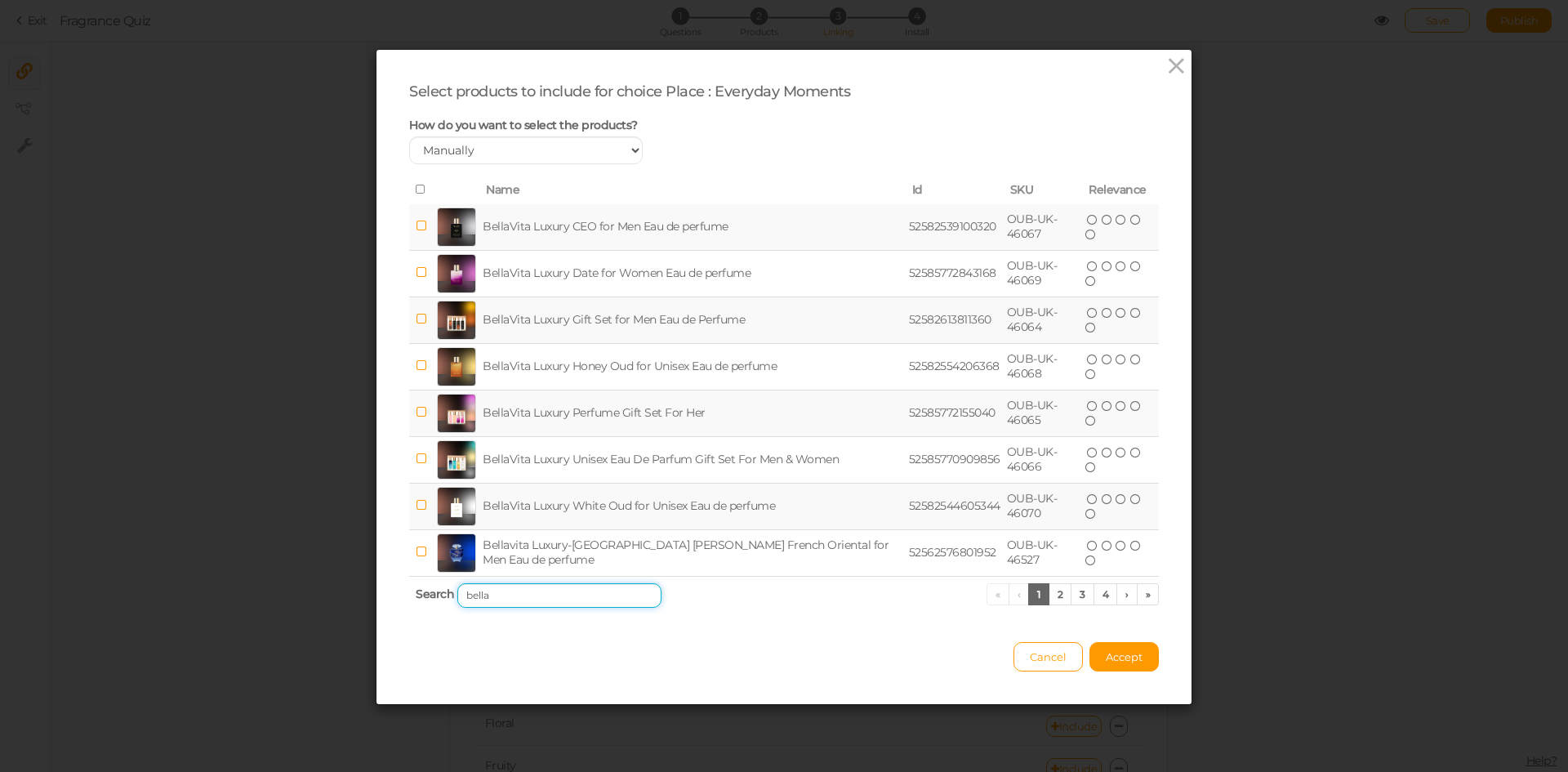
type input "bella"
click at [631, 225] on td "BellaVita Luxury CEO for Men Eau de perfume" at bounding box center [693, 227] width 426 height 46
click at [635, 506] on td "BellaVita Luxury White Oud for Unisex Eau de perfume" at bounding box center [693, 506] width 426 height 46
click at [1127, 666] on button "Accept" at bounding box center [1125, 656] width 69 height 30
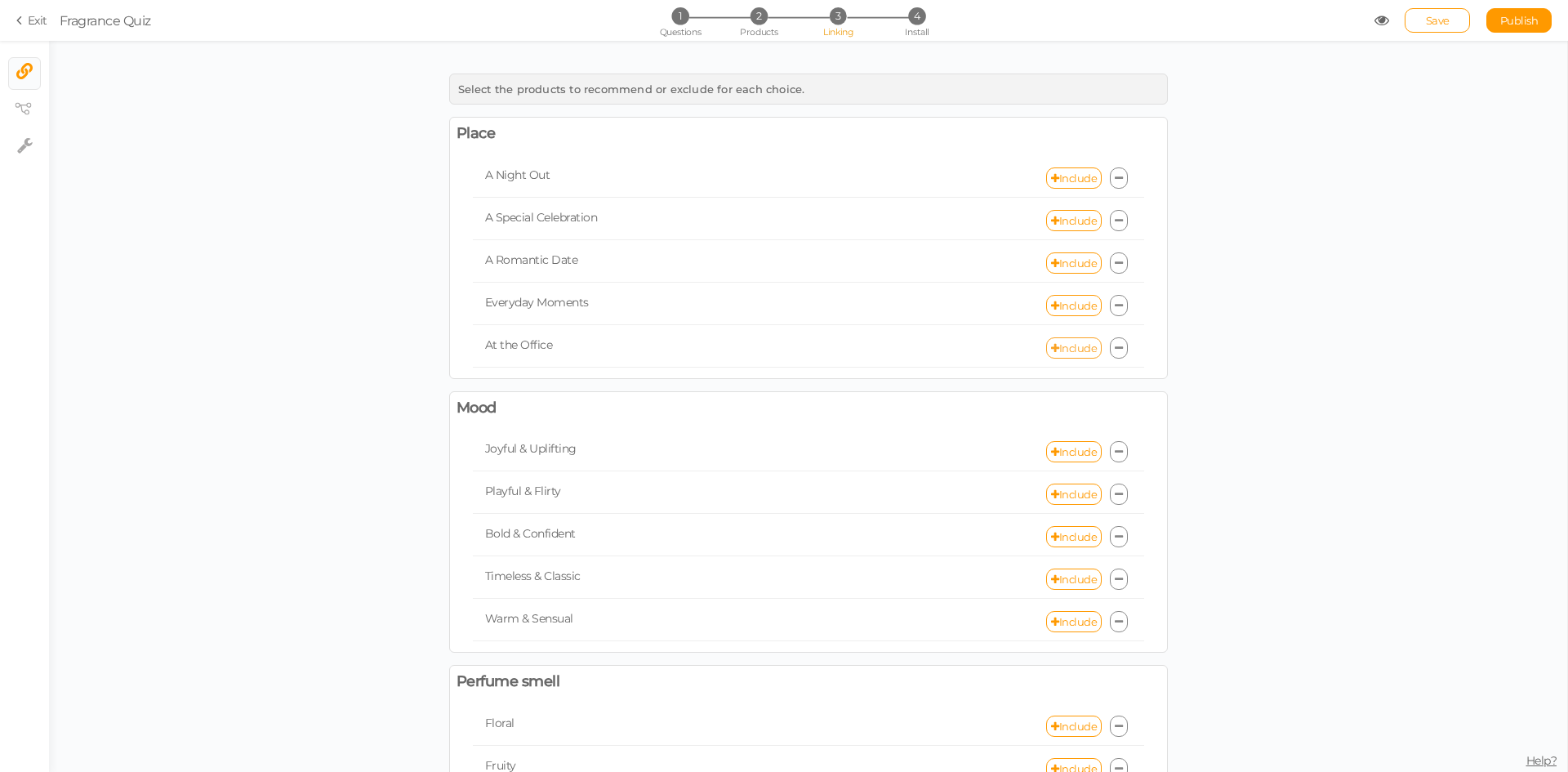
click at [1060, 350] on link "Include" at bounding box center [1075, 348] width 56 height 21
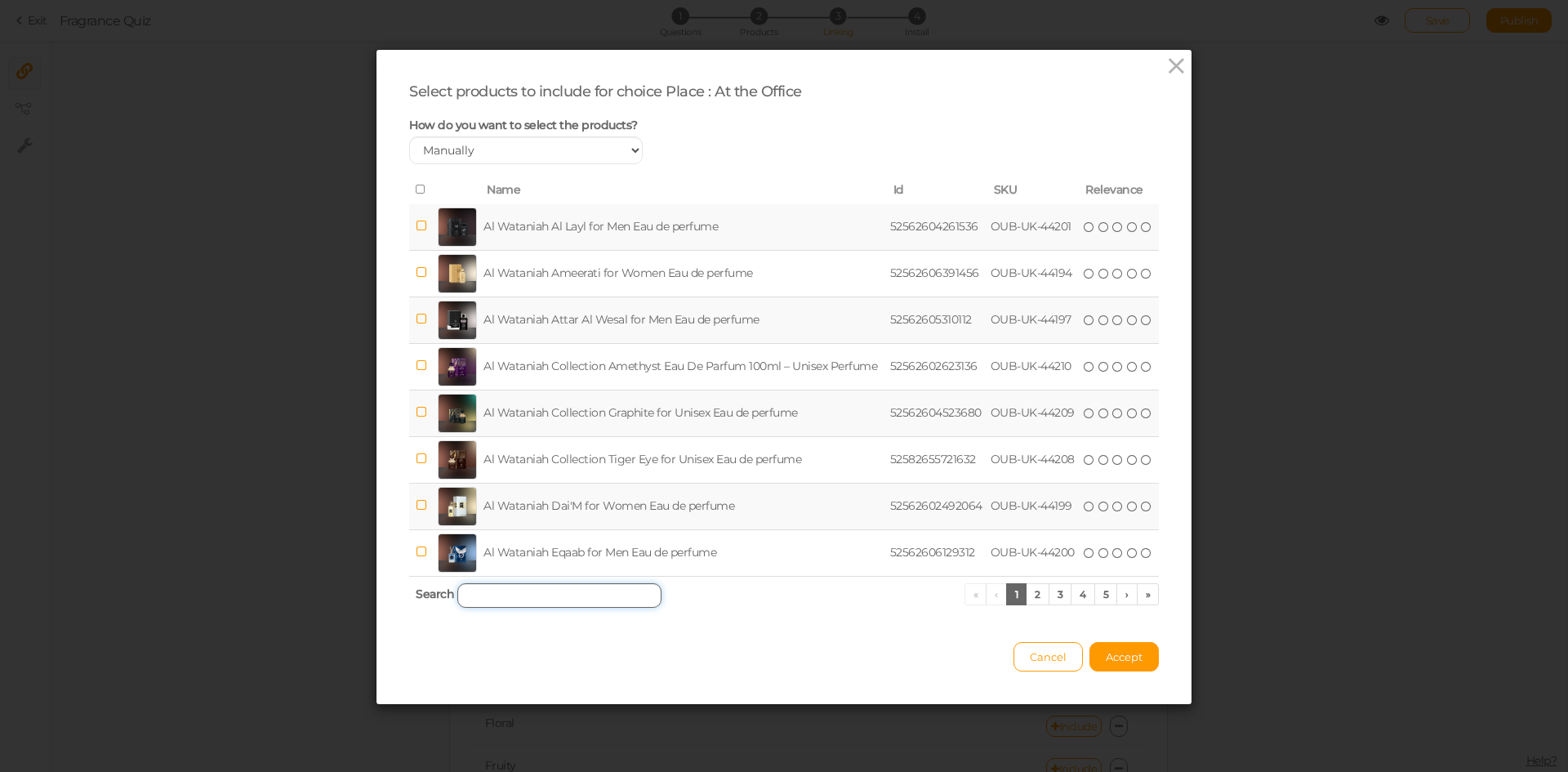
click at [552, 599] on input "search" at bounding box center [560, 595] width 204 height 24
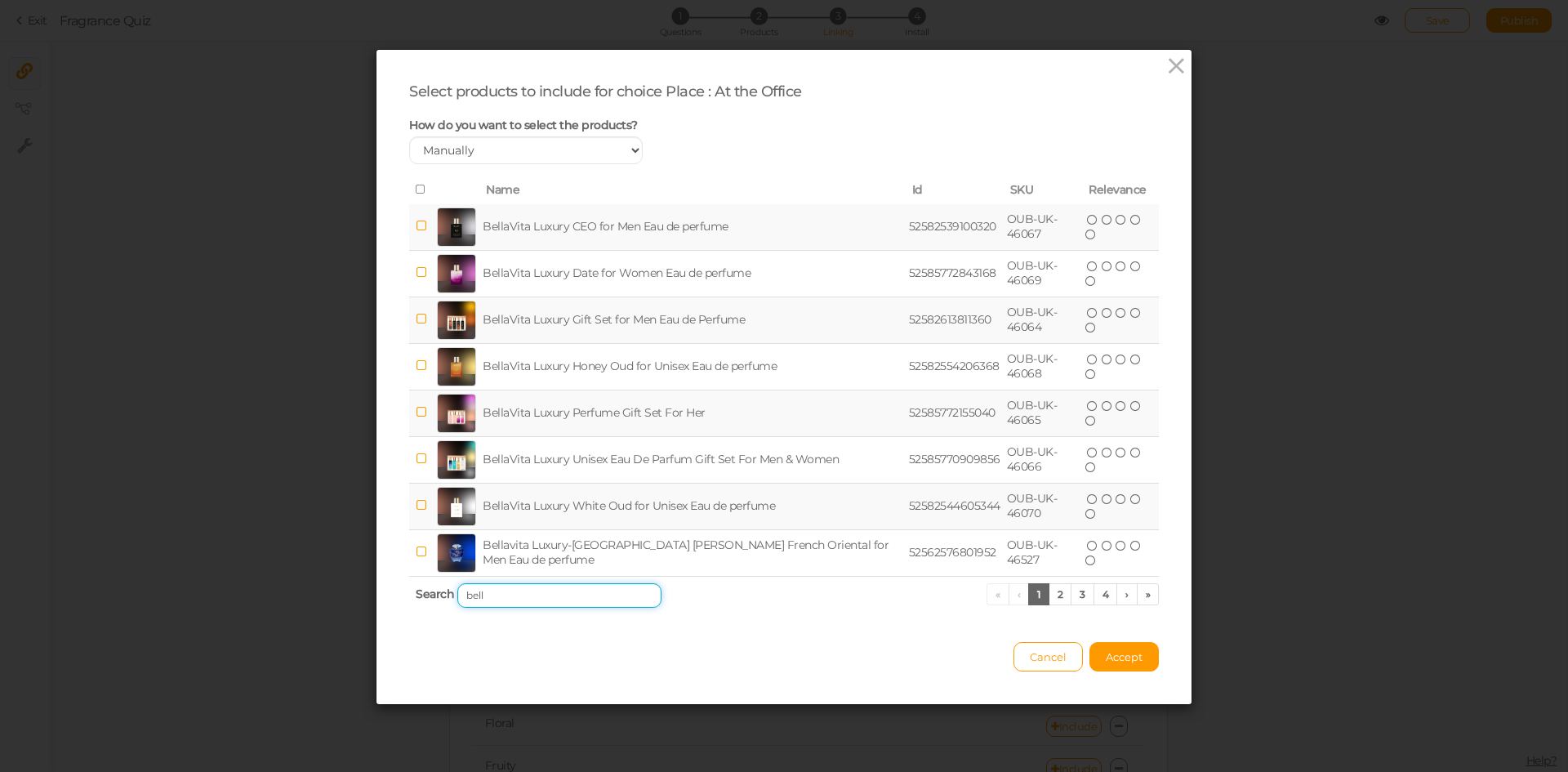
type input "bell"
click at [598, 506] on td "BellaVita Luxury White Oud for Unisex Eau de perfume" at bounding box center [693, 506] width 426 height 46
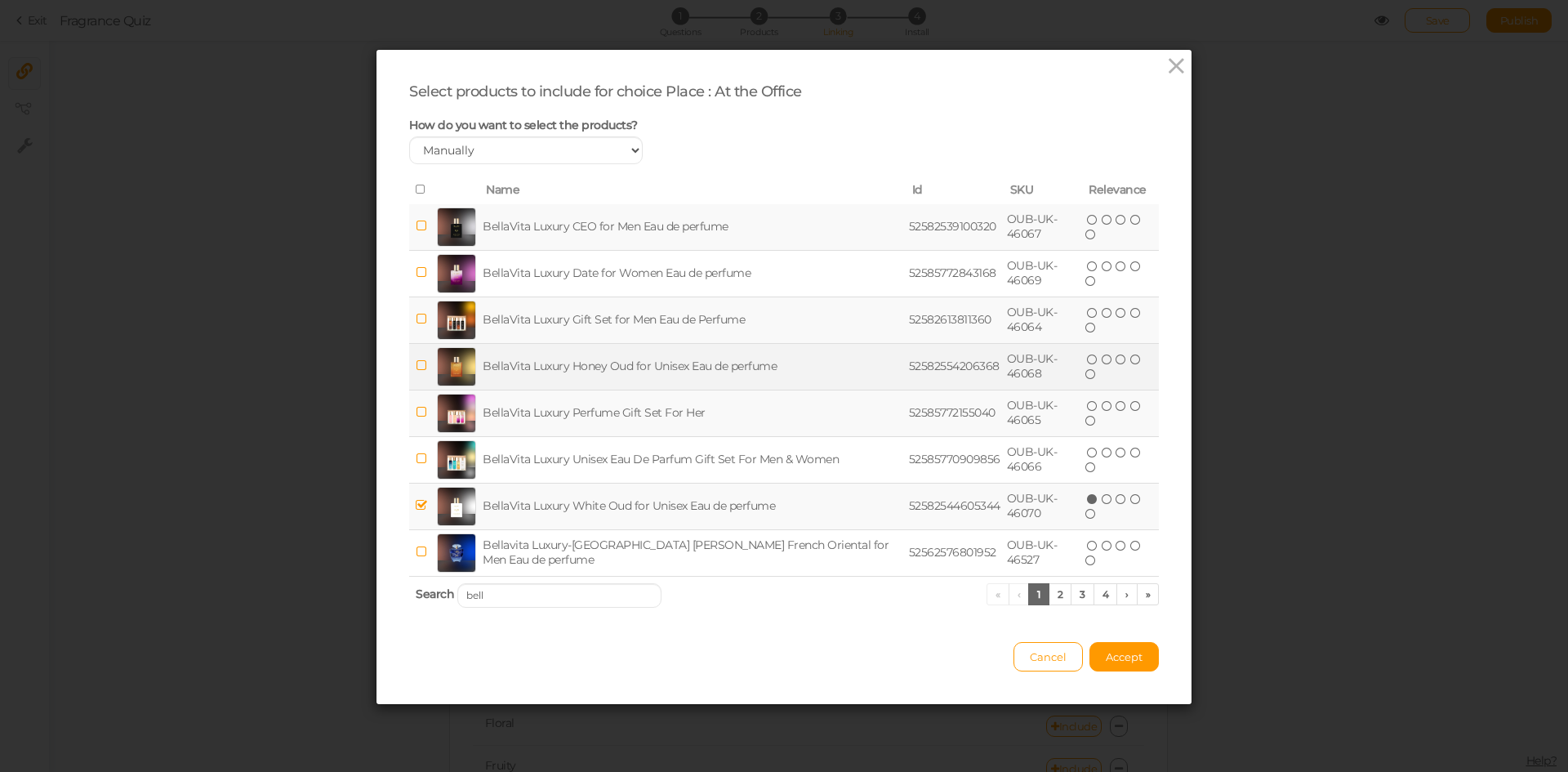
click at [555, 357] on td "BellaVita Luxury Honey Oud for Unisex Eau de perfume" at bounding box center [693, 366] width 426 height 46
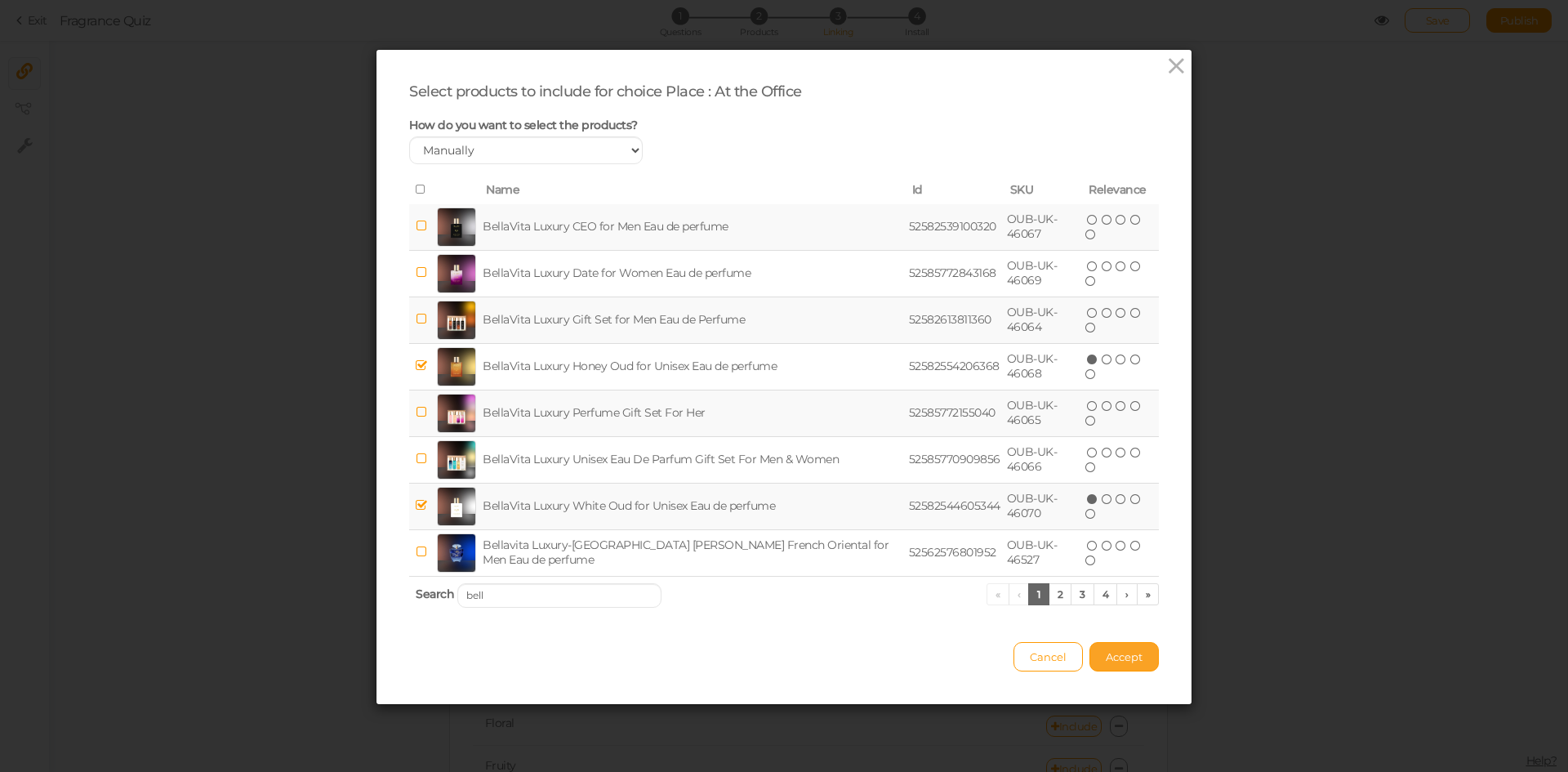
click at [1113, 657] on span "Accept" at bounding box center [1125, 657] width 37 height 13
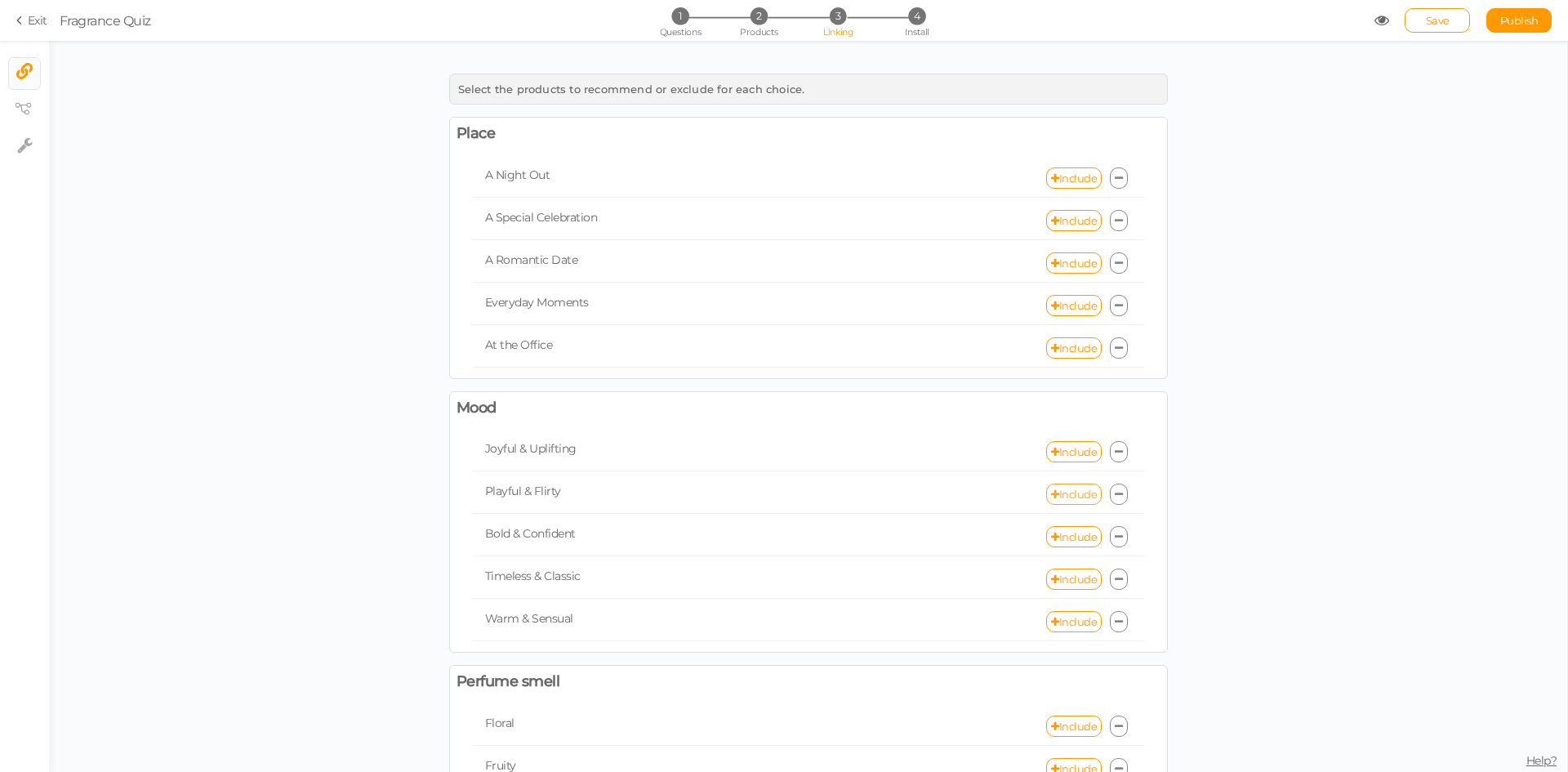
click at [1074, 492] on link "Include" at bounding box center [1075, 494] width 56 height 21
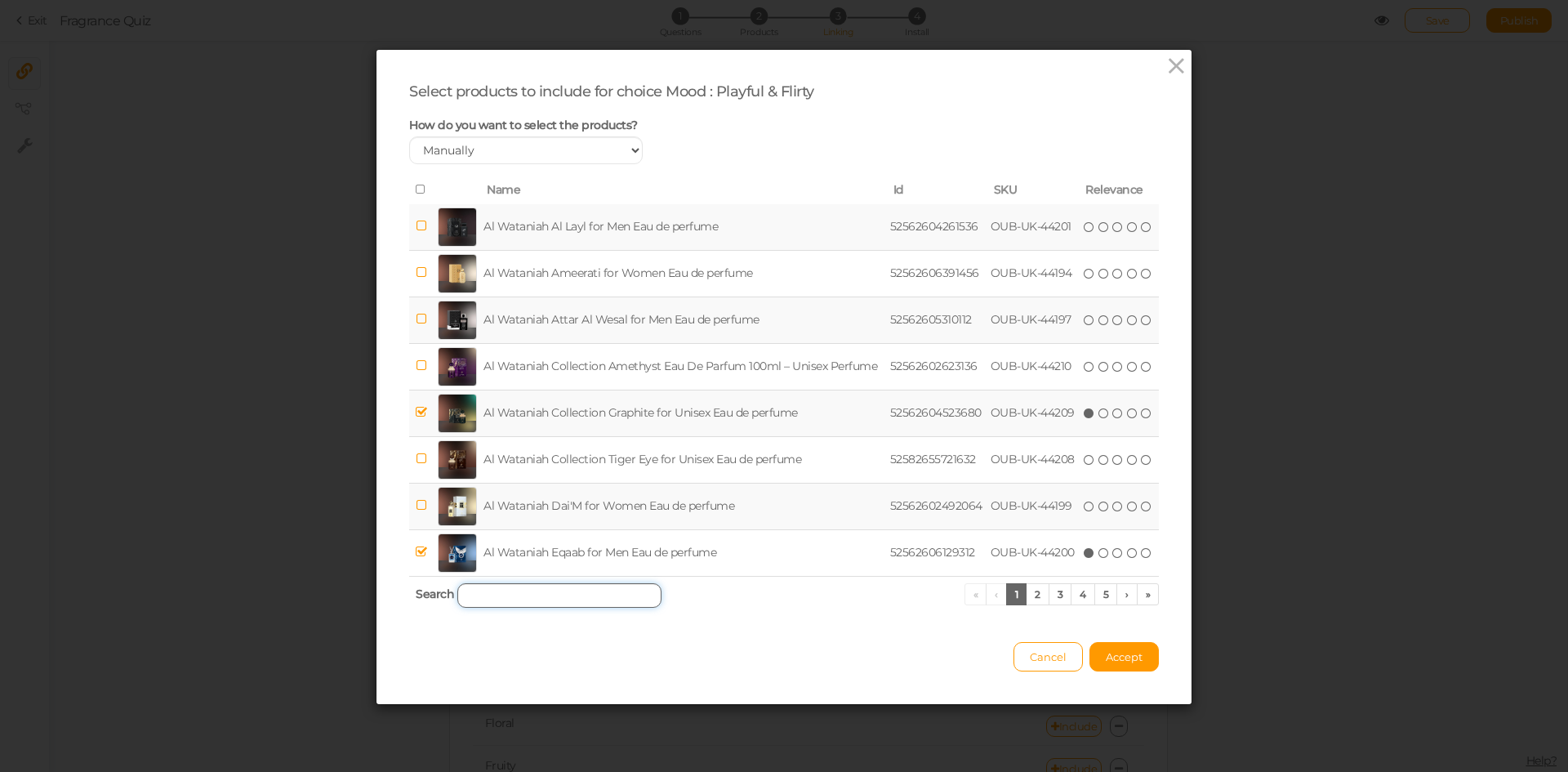
click at [623, 595] on input "search" at bounding box center [560, 595] width 204 height 24
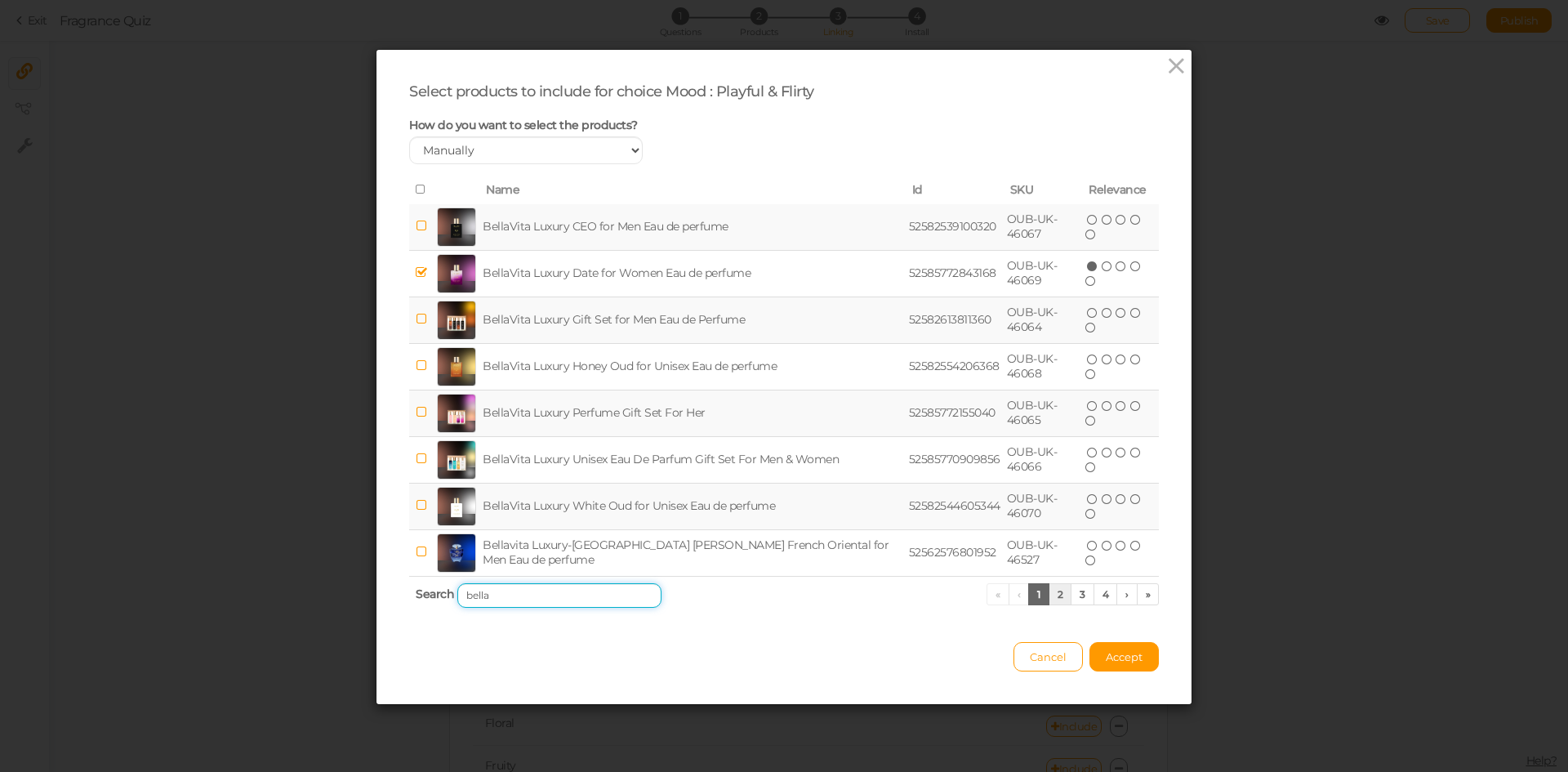
type input "bella"
click at [1050, 599] on link "2" at bounding box center [1060, 594] width 24 height 22
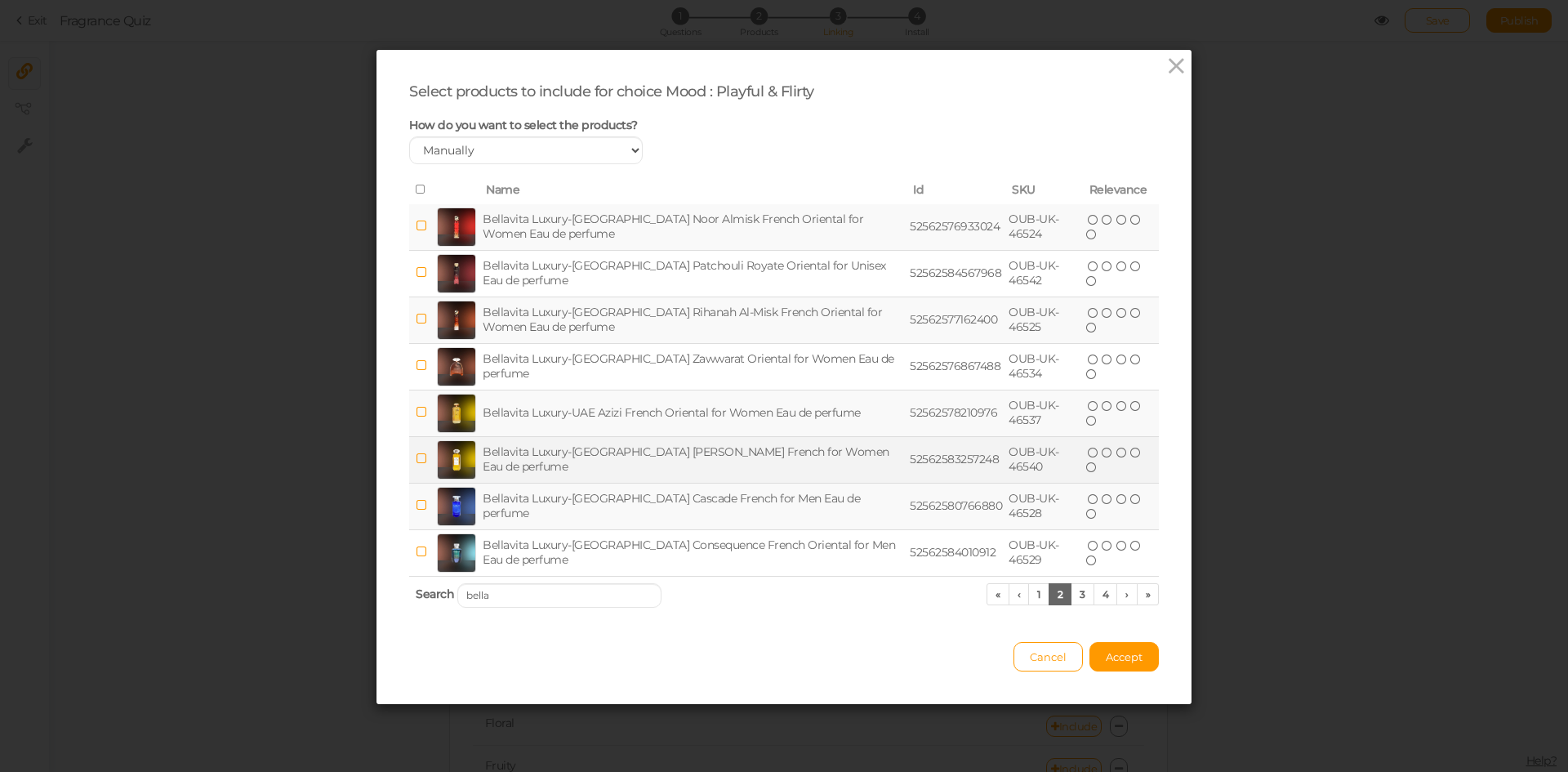
click at [657, 455] on td "Bellavita Luxury-[GEOGRAPHIC_DATA] [PERSON_NAME] French for Women Eau de perfume" at bounding box center [693, 460] width 427 height 46
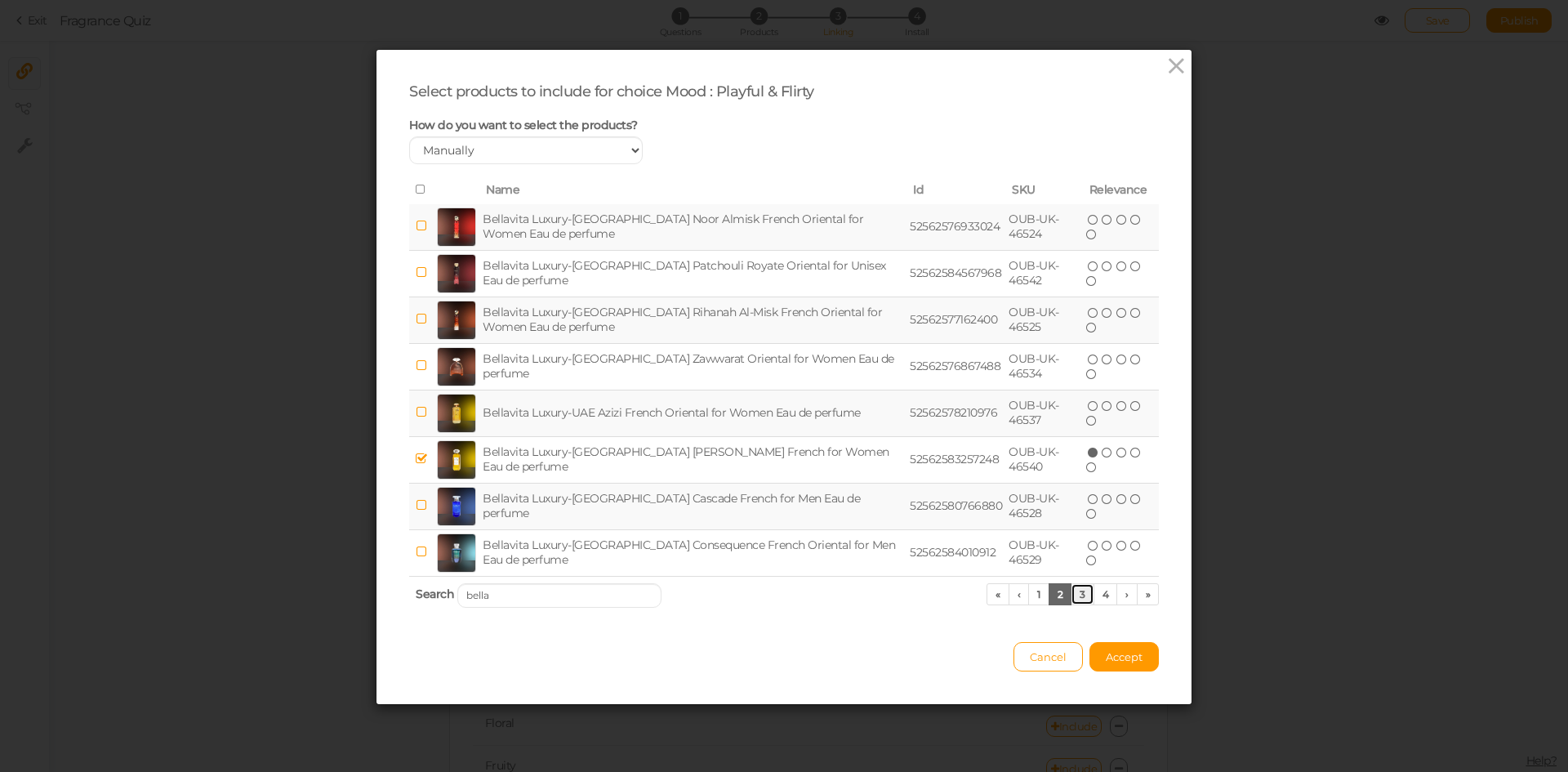
click at [1077, 595] on link "3" at bounding box center [1082, 594] width 24 height 22
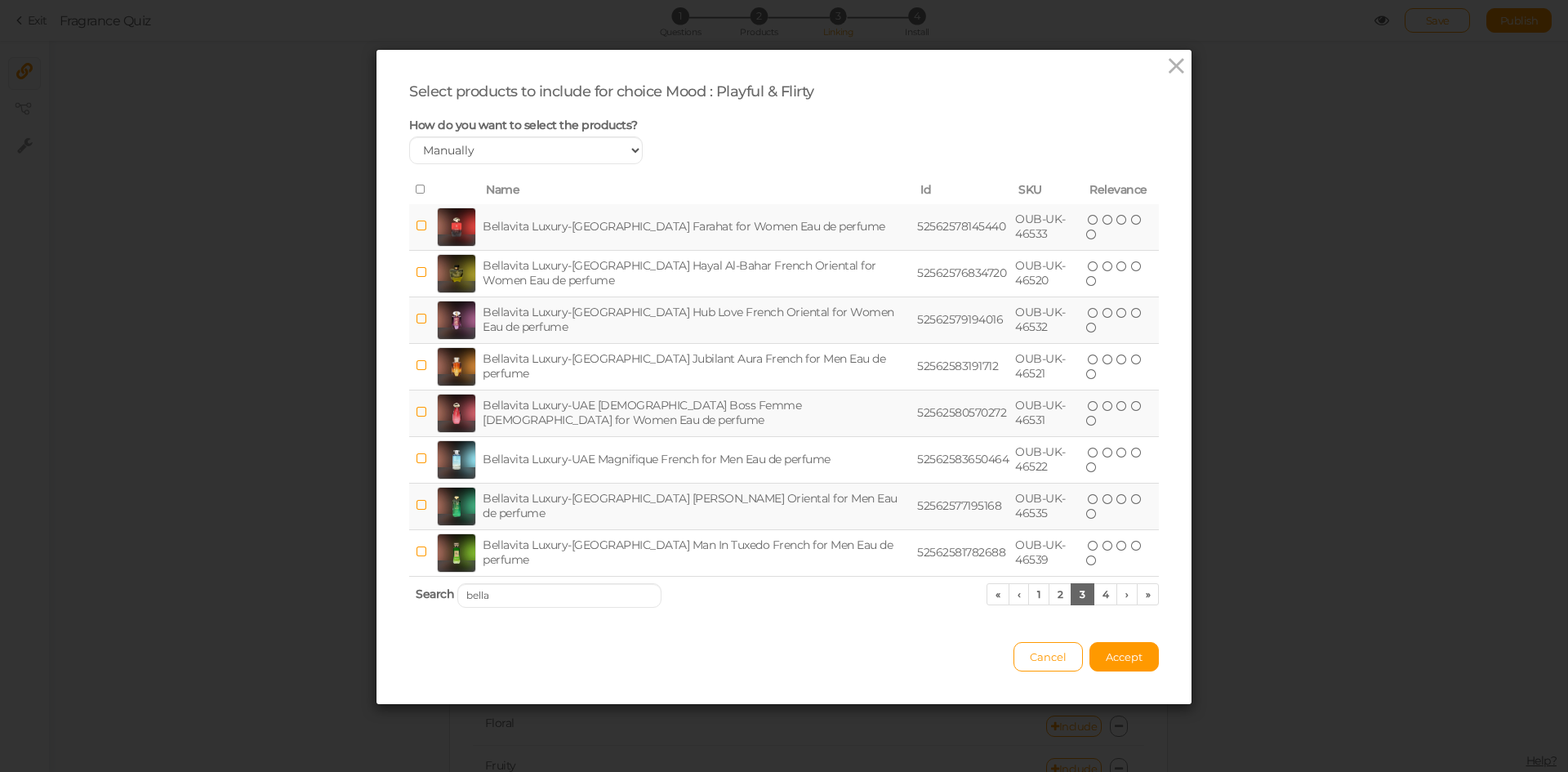
click at [652, 310] on td "Bellavita Luxury-[GEOGRAPHIC_DATA] Hub Love French Oriental for Women Eau de pe…" at bounding box center [697, 320] width 435 height 46
click at [1115, 664] on button "Accept" at bounding box center [1125, 656] width 69 height 30
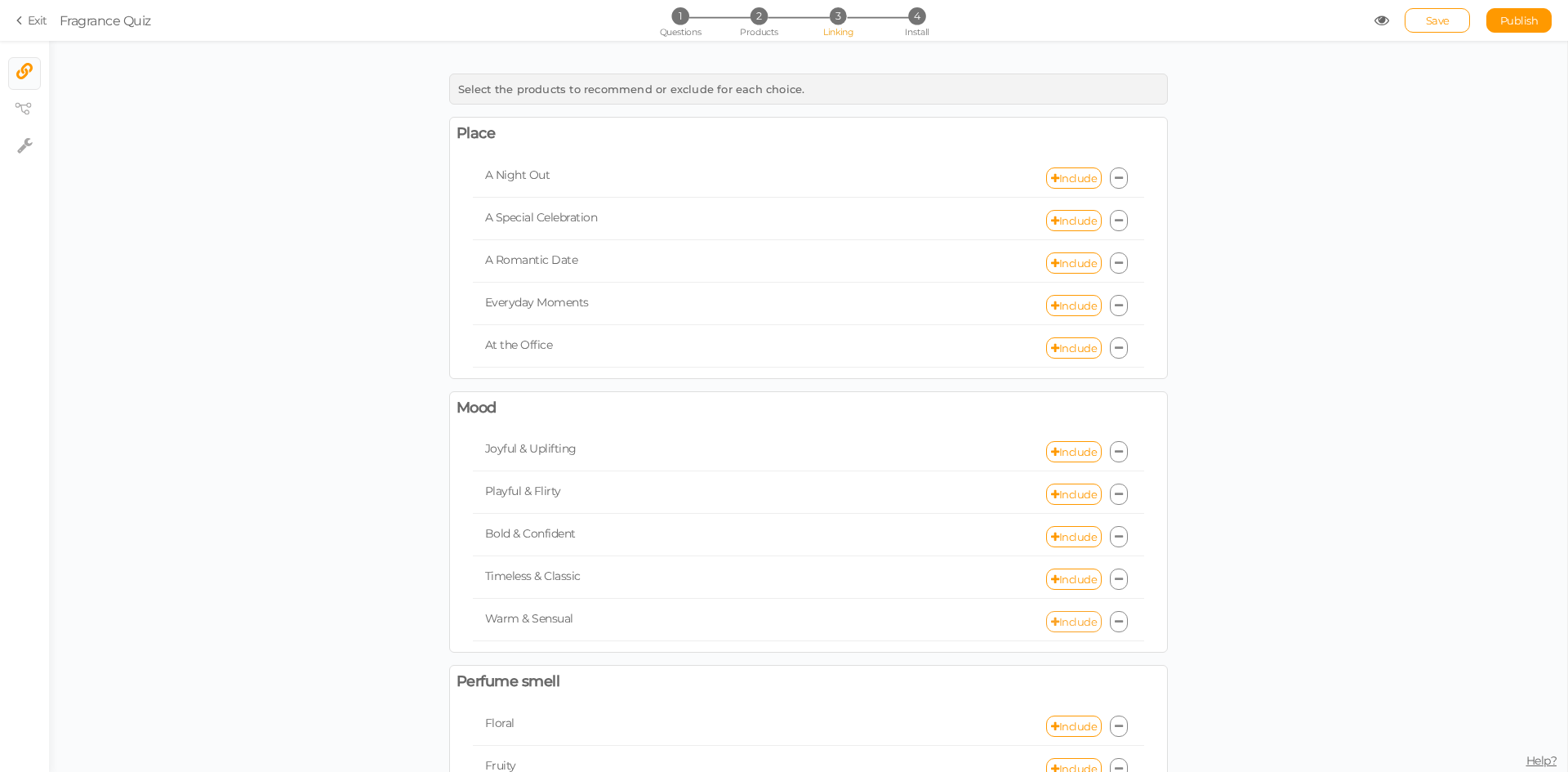
click at [1074, 618] on link "Include" at bounding box center [1075, 622] width 56 height 21
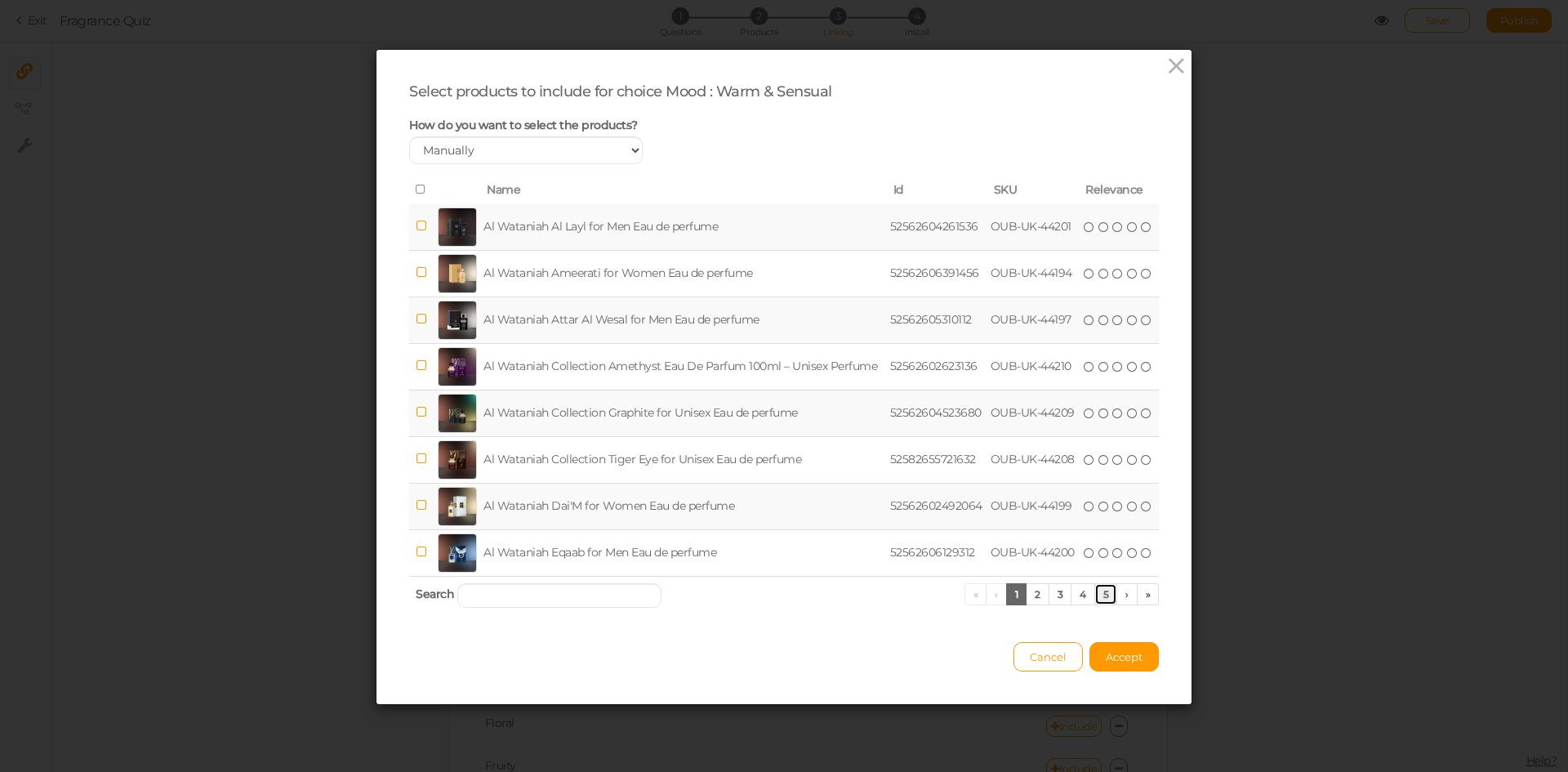
click at [1104, 598] on link "5" at bounding box center [1106, 594] width 24 height 22
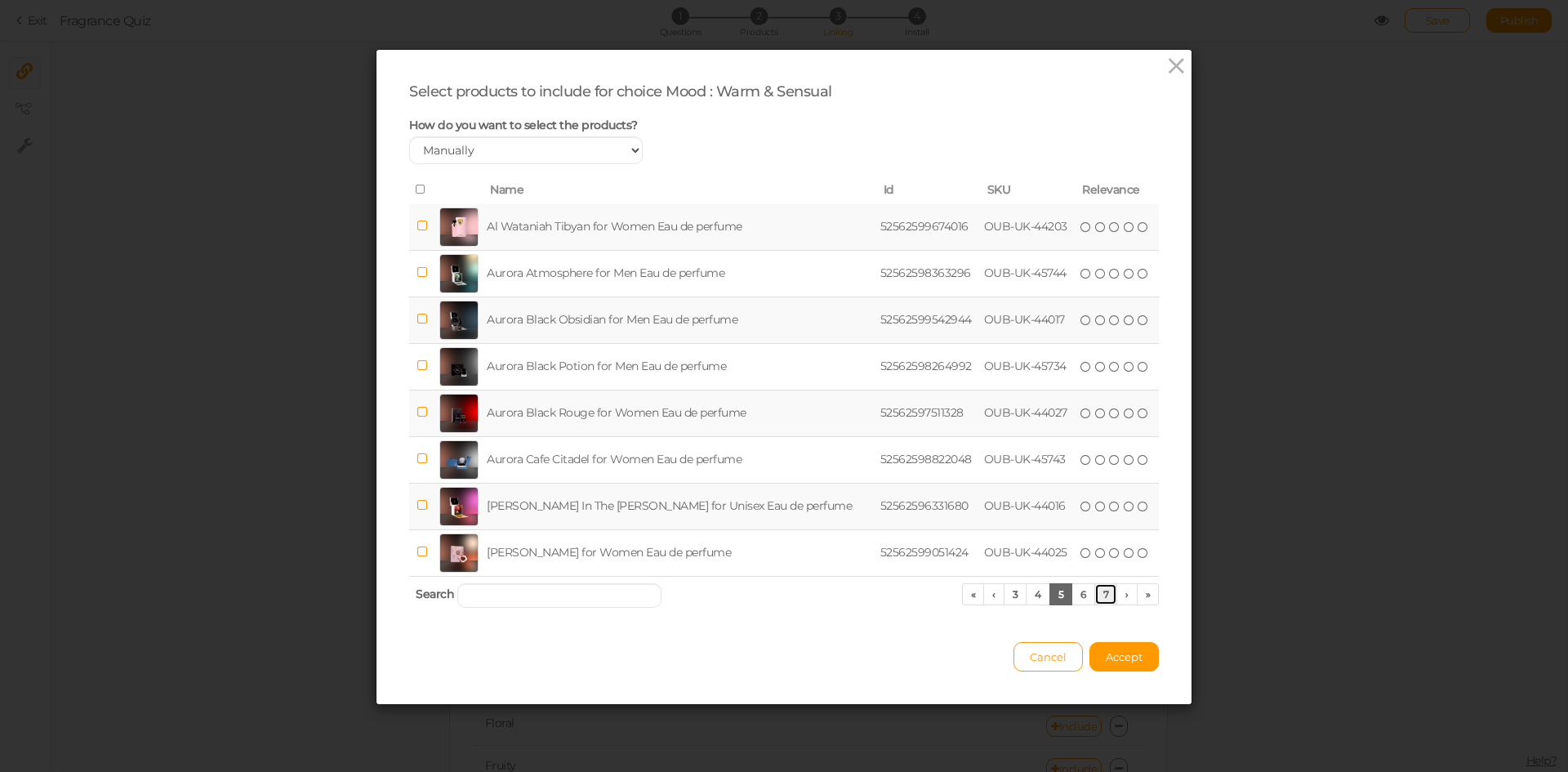
click at [1096, 590] on link "7" at bounding box center [1106, 594] width 24 height 22
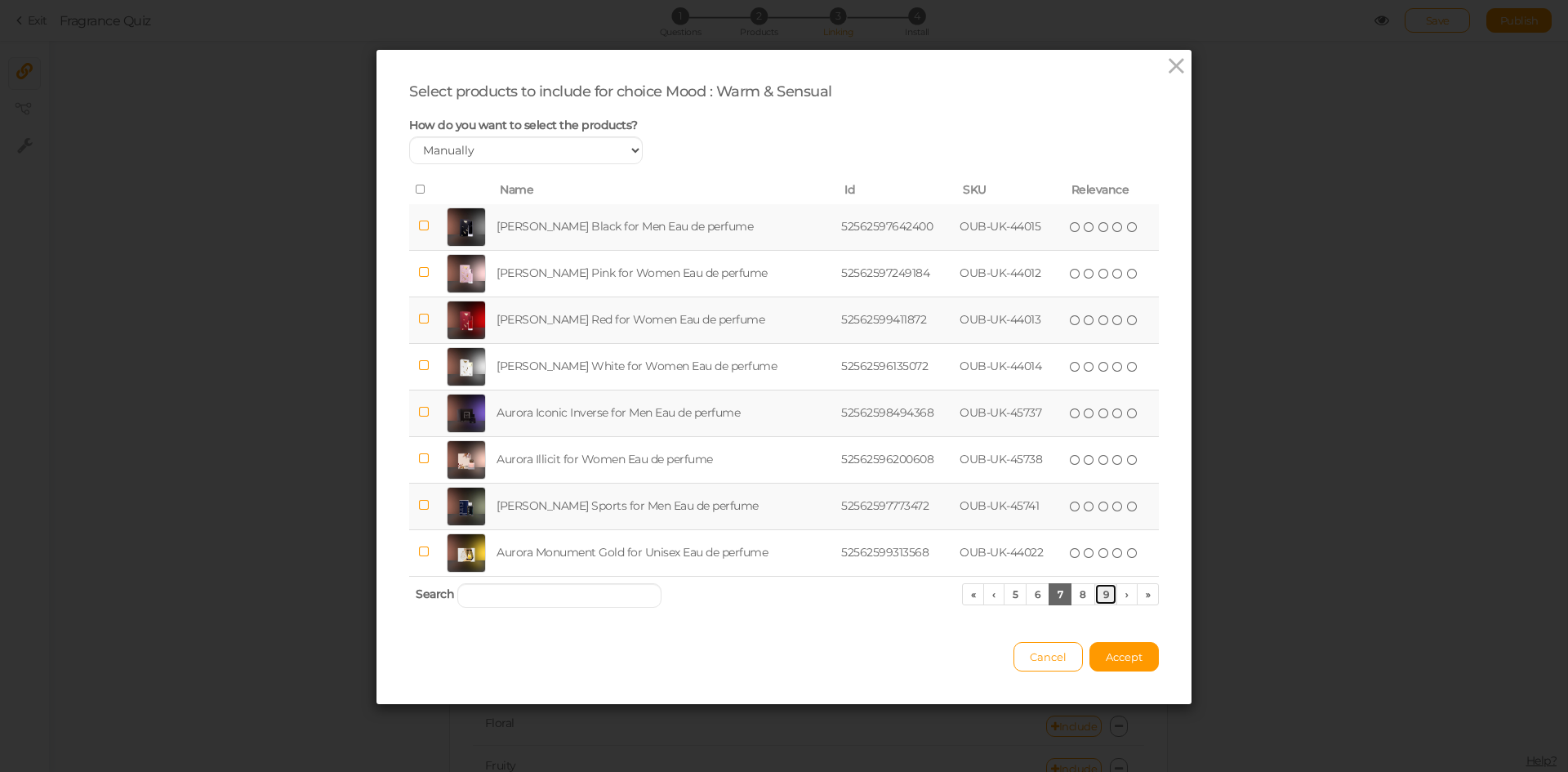
click at [1102, 592] on link "9" at bounding box center [1106, 594] width 24 height 22
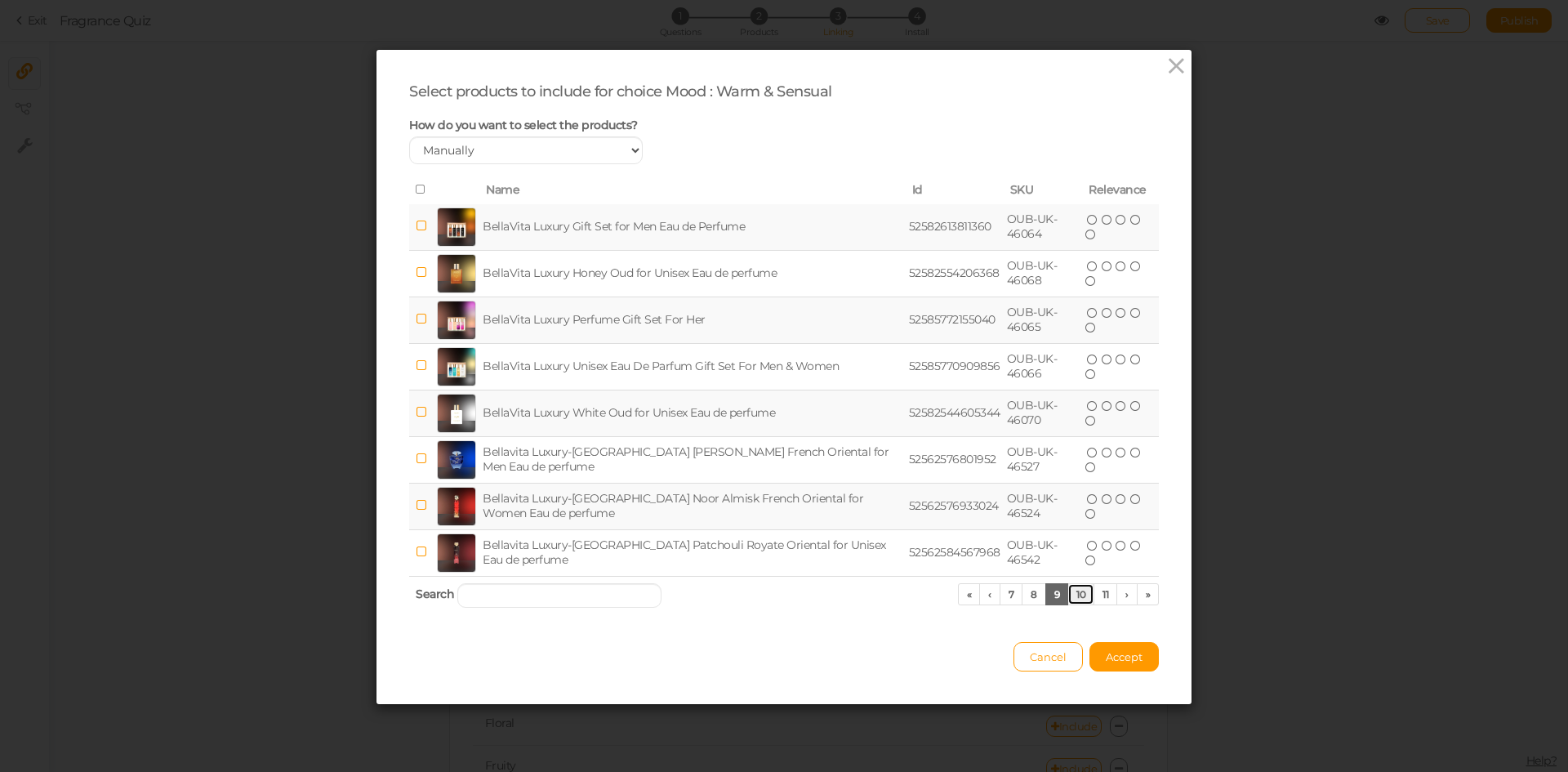
click at [1072, 598] on link "10" at bounding box center [1081, 594] width 27 height 22
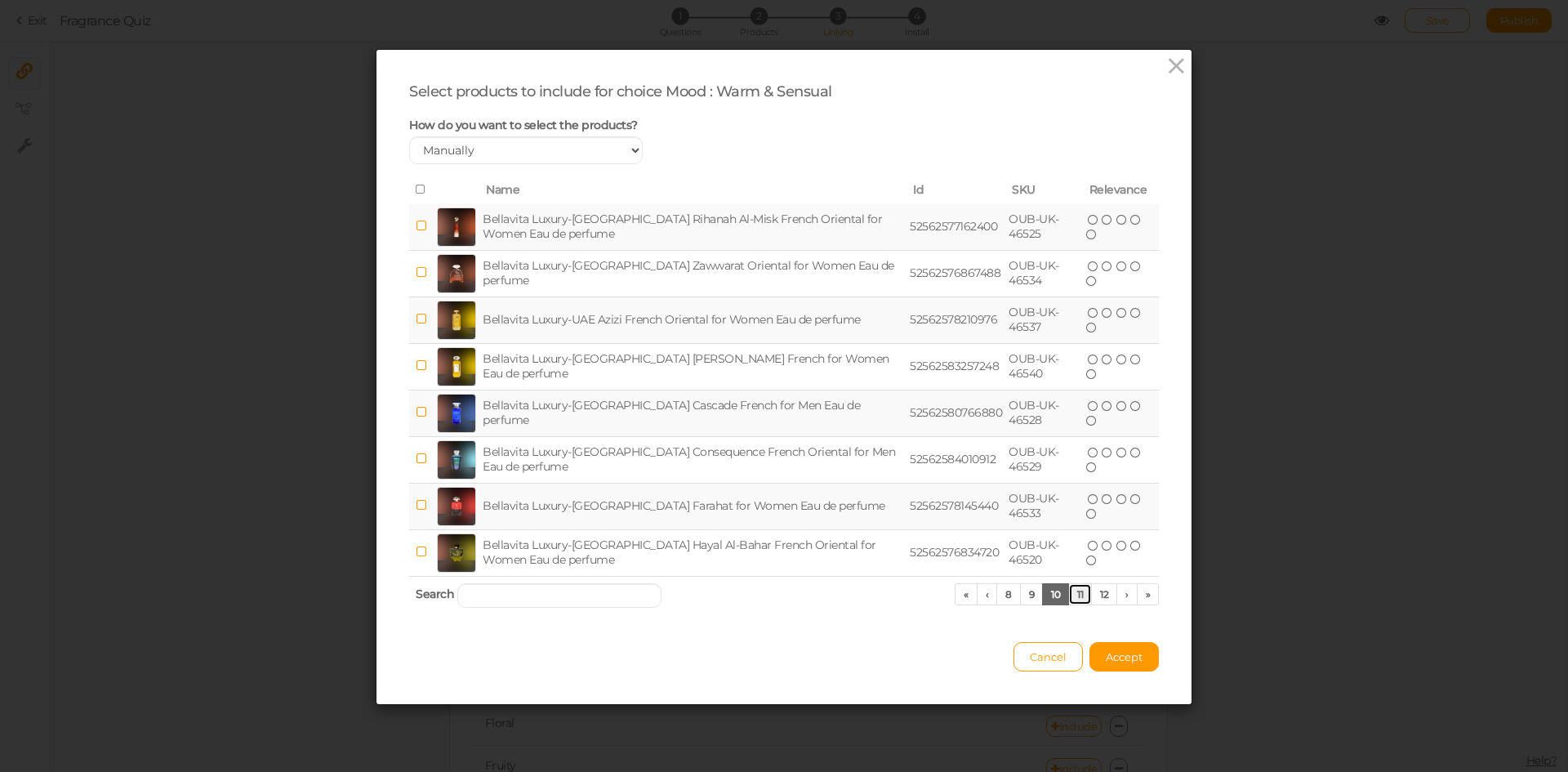
click at [1072, 595] on link "11" at bounding box center [1080, 594] width 24 height 22
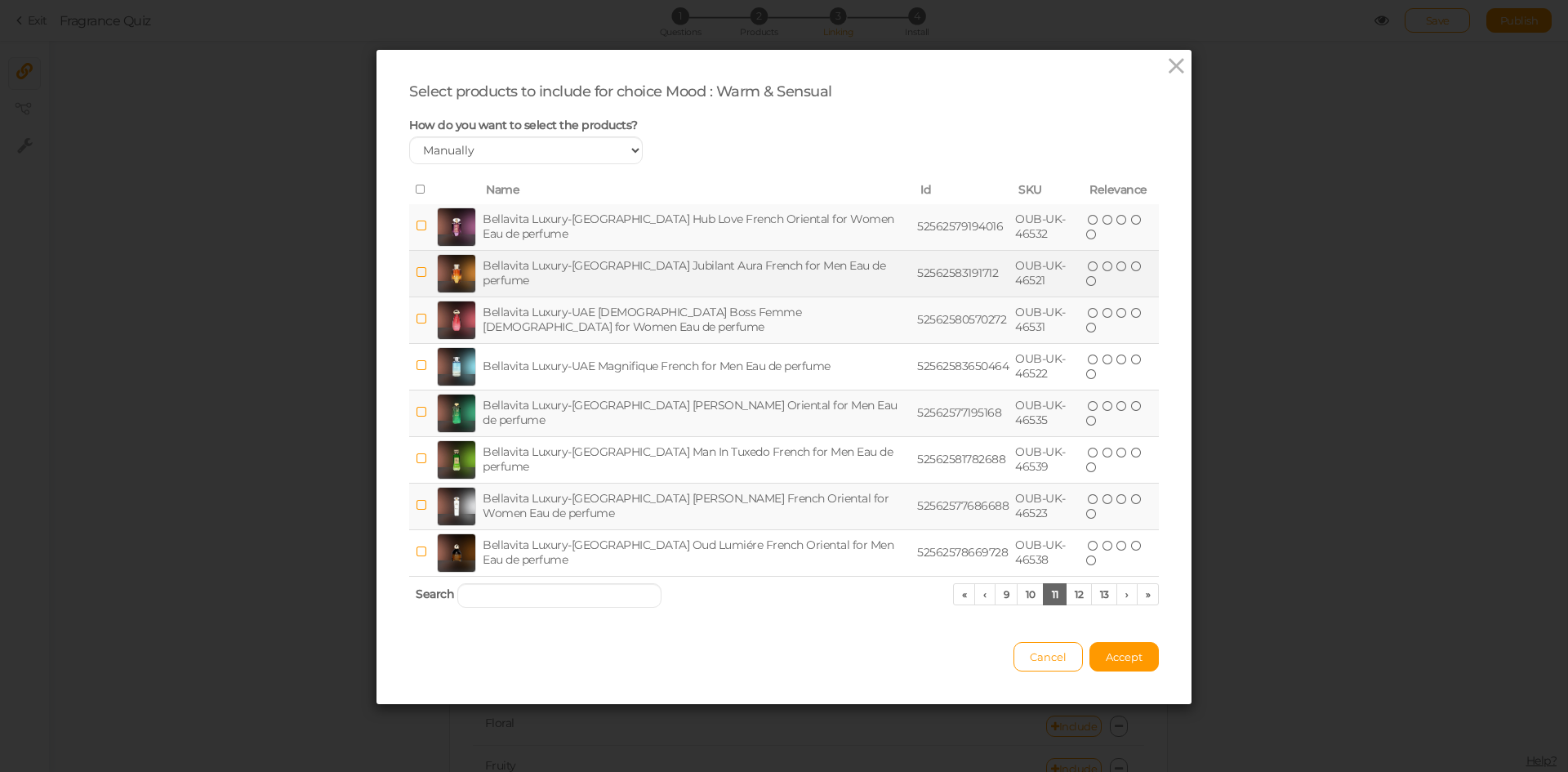
click at [641, 273] on td "Bellavita Luxury-[GEOGRAPHIC_DATA] Jubilant Aura French for Men Eau de perfume" at bounding box center [697, 273] width 435 height 46
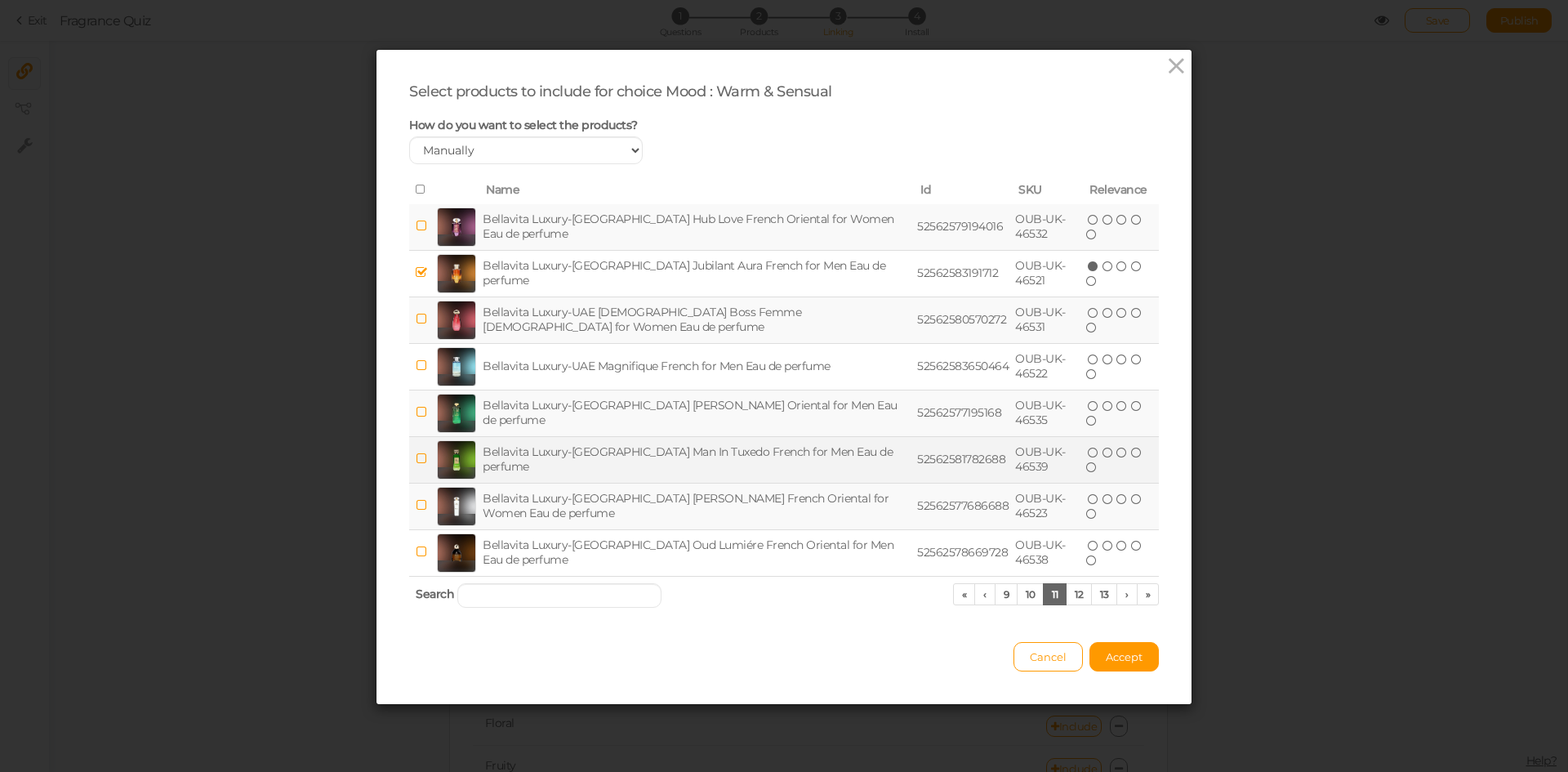
click at [618, 453] on td "Bellavita Luxury-[GEOGRAPHIC_DATA] Man In Tuxedo French for Men Eau de perfume" at bounding box center [697, 460] width 435 height 46
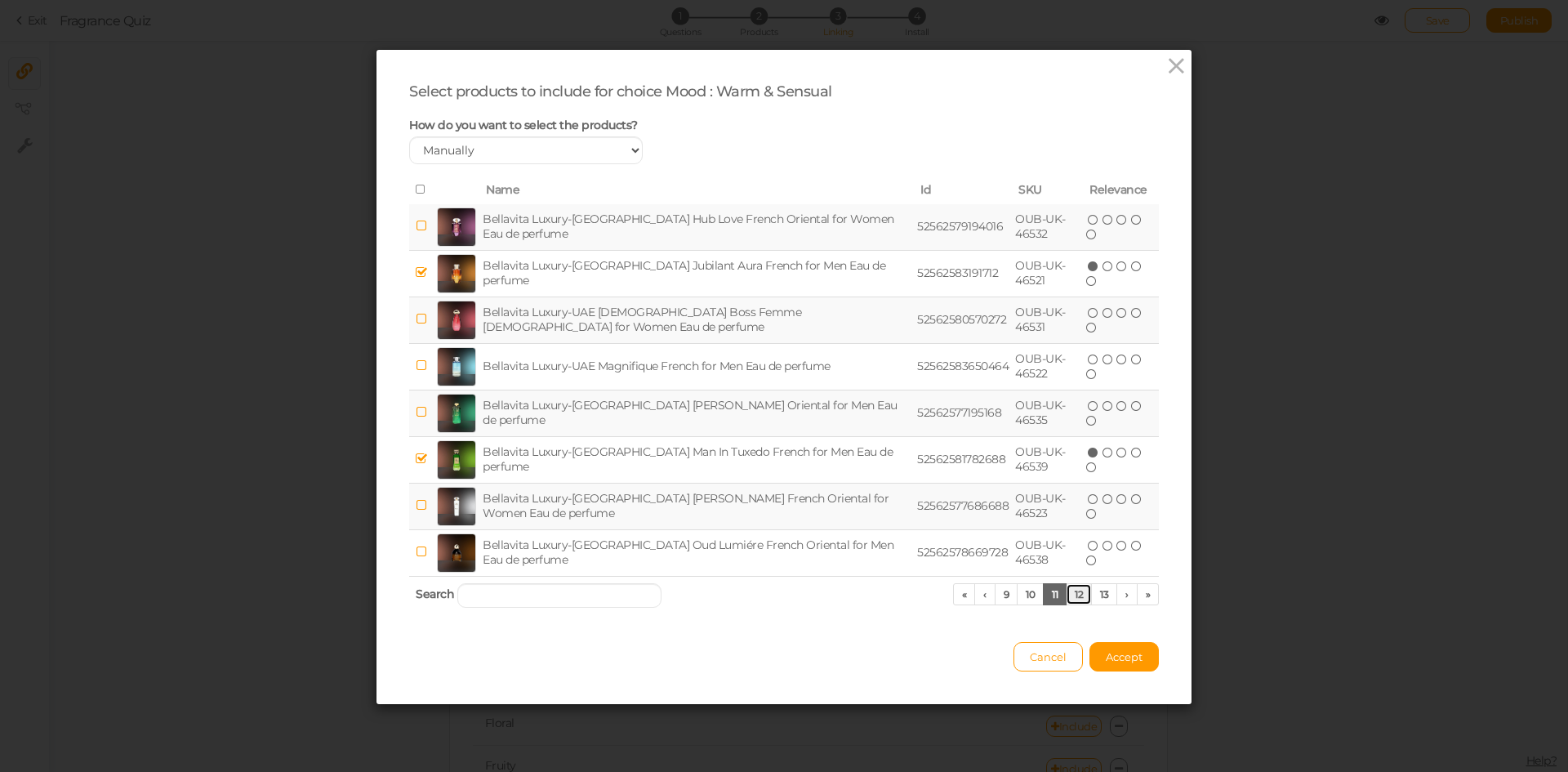
click at [1068, 592] on link "12" at bounding box center [1078, 594] width 26 height 22
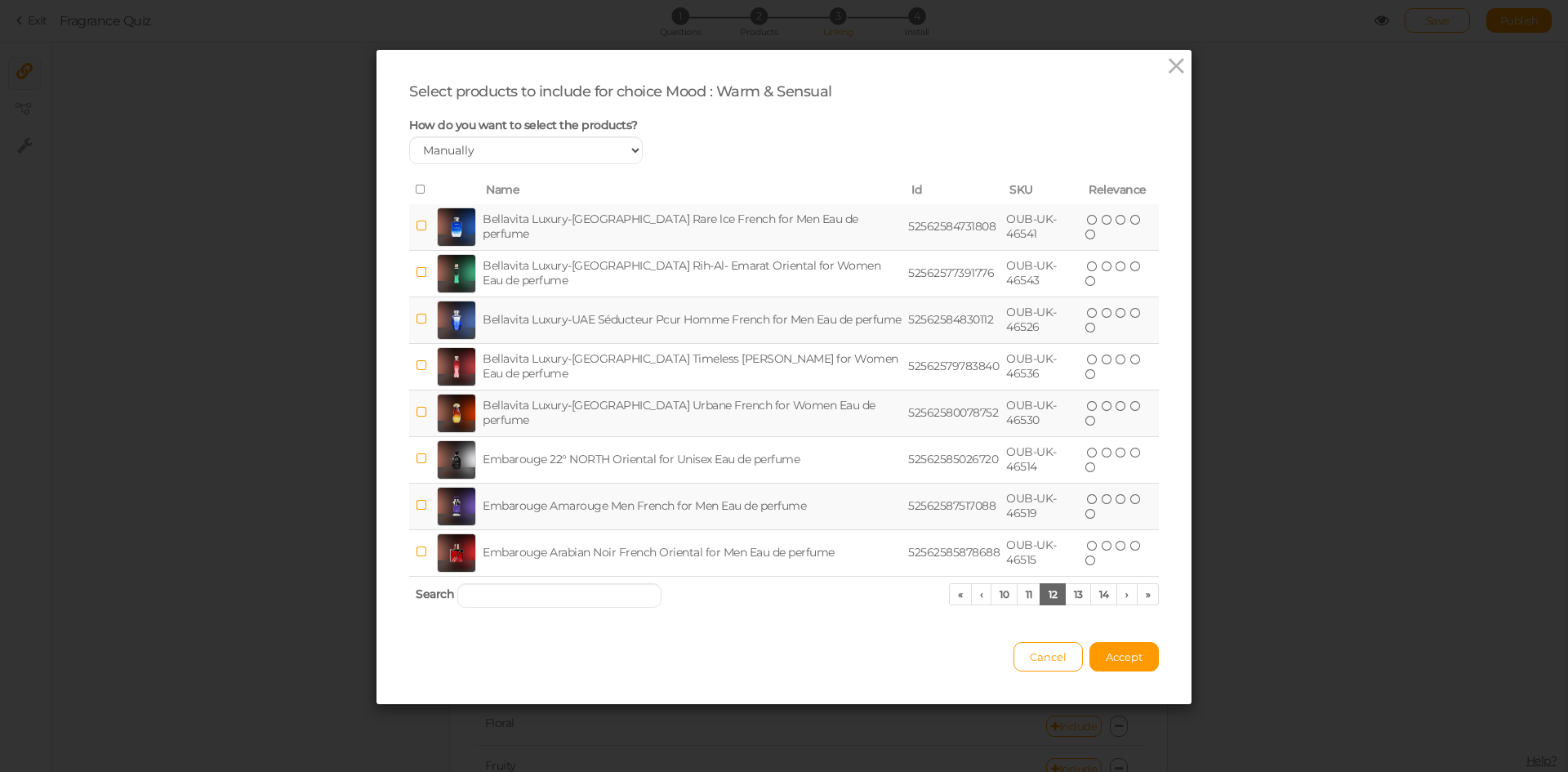
click at [568, 235] on td "Bellavita Luxury-[GEOGRAPHIC_DATA] Rare lce French for Men Eau de perfume" at bounding box center [693, 227] width 426 height 46
click at [1140, 652] on button "Accept" at bounding box center [1125, 656] width 69 height 30
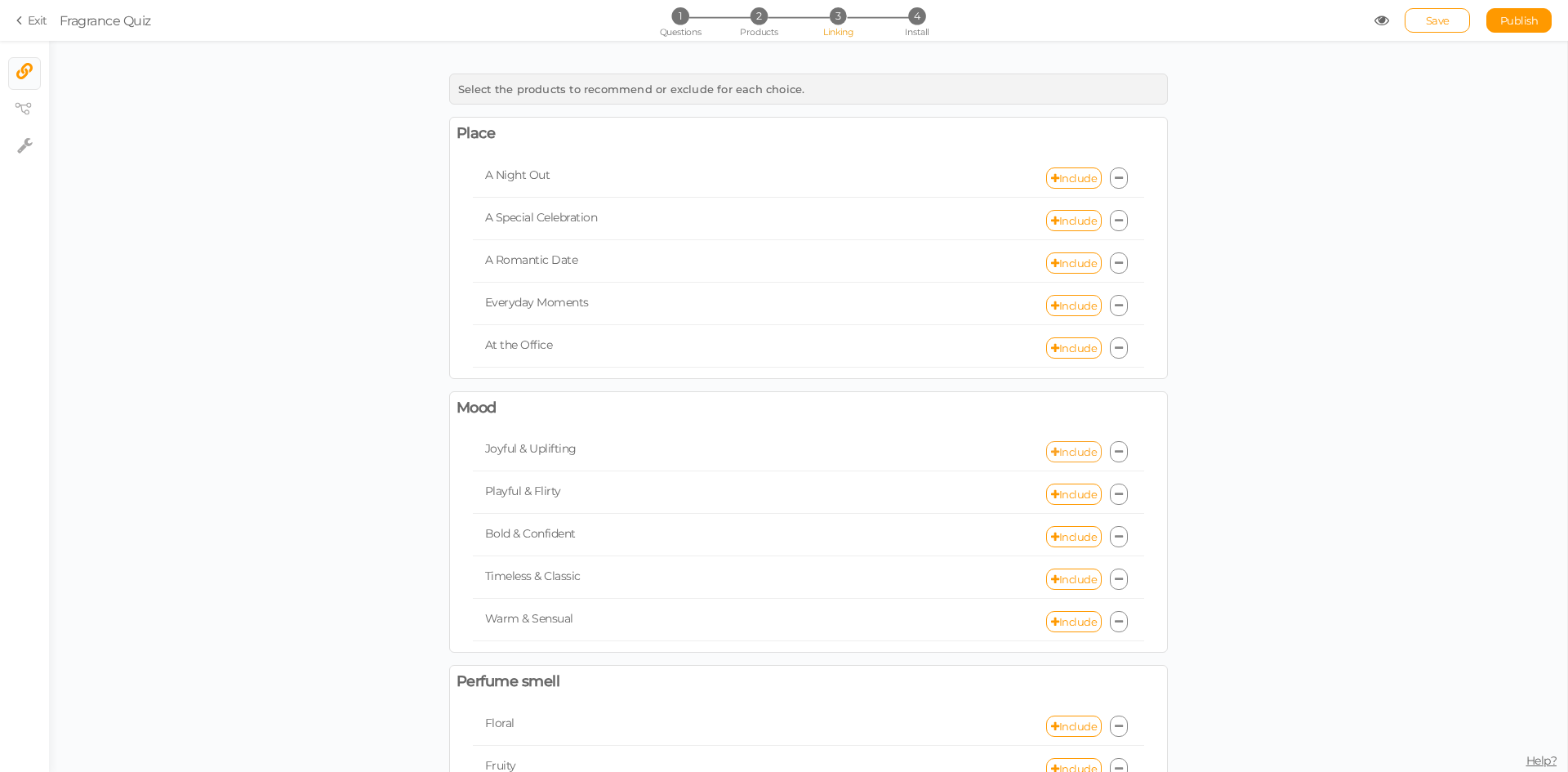
click at [1068, 451] on link "Include" at bounding box center [1075, 452] width 56 height 21
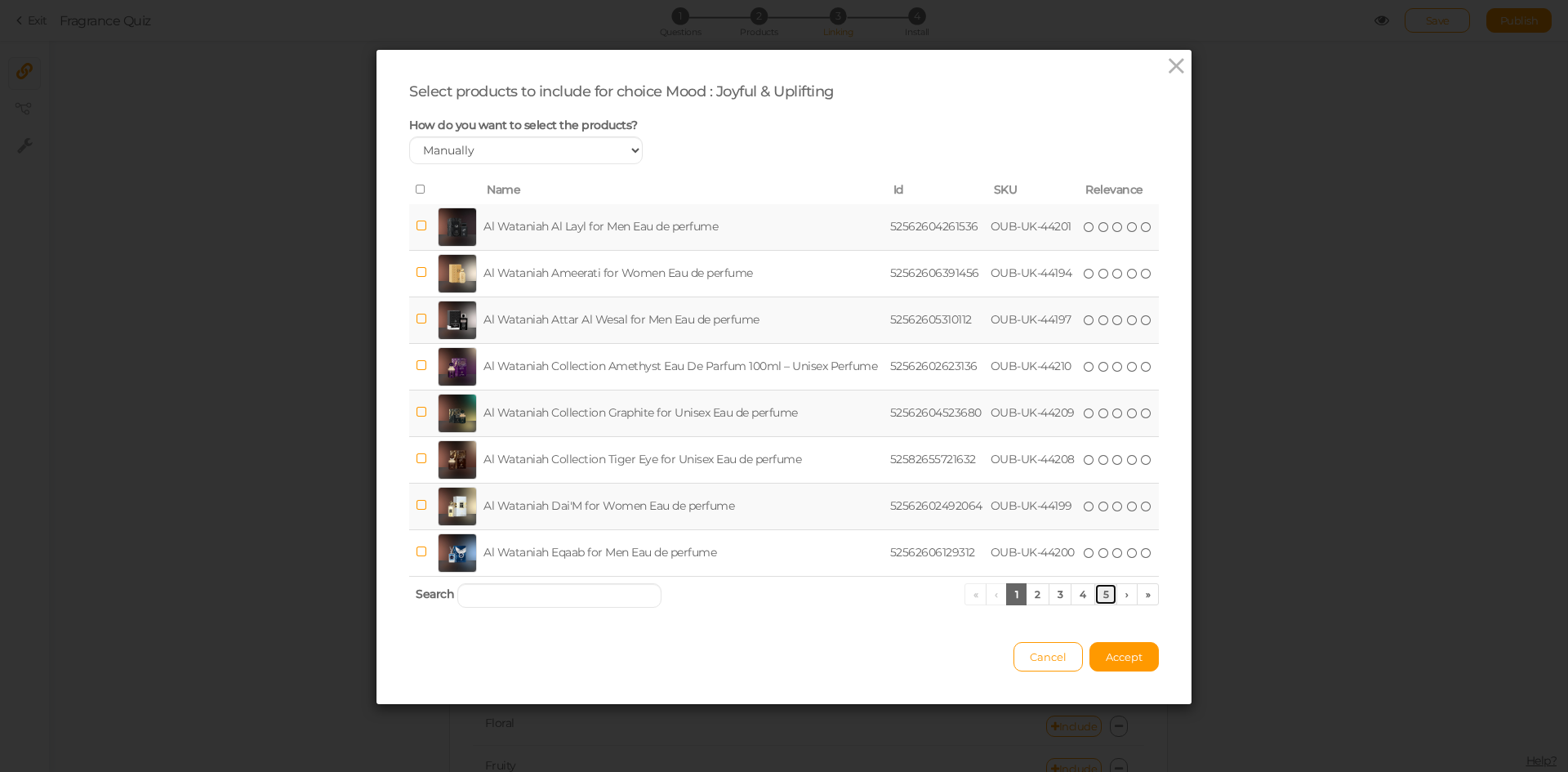
click at [1095, 596] on link "5" at bounding box center [1106, 594] width 24 height 22
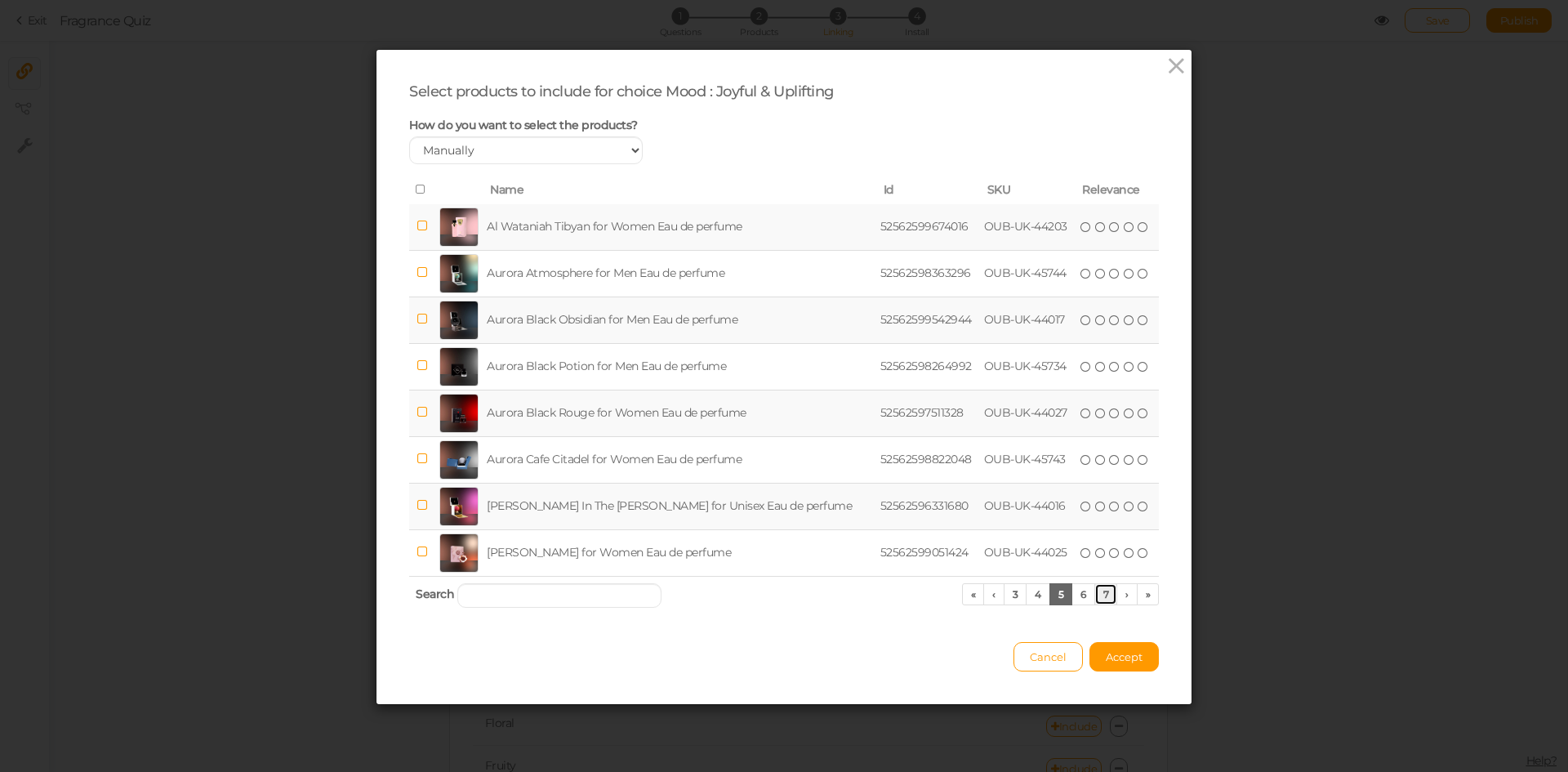
click at [1102, 592] on link "7" at bounding box center [1106, 594] width 24 height 22
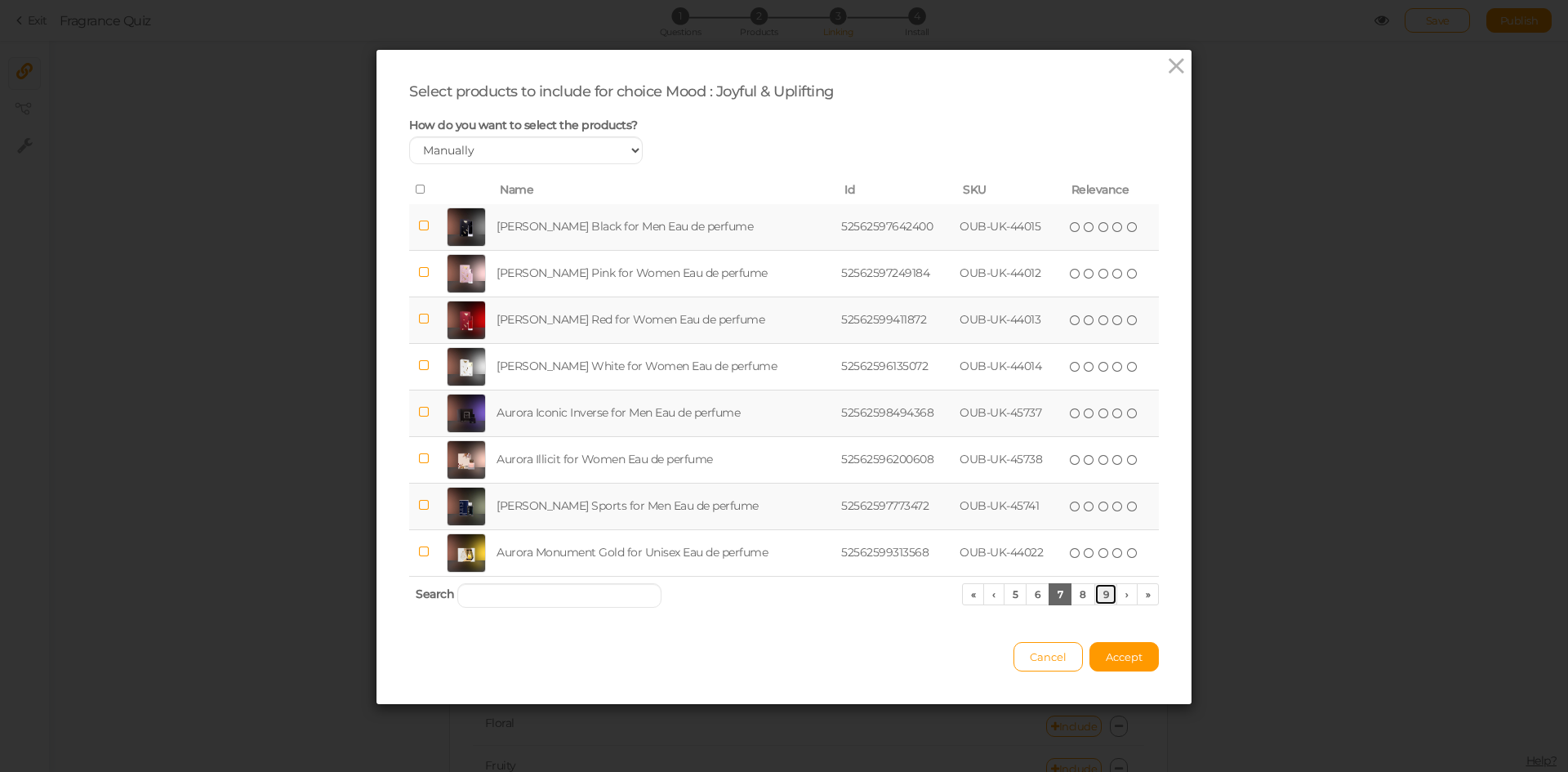
click at [1102, 592] on link "9" at bounding box center [1106, 594] width 24 height 22
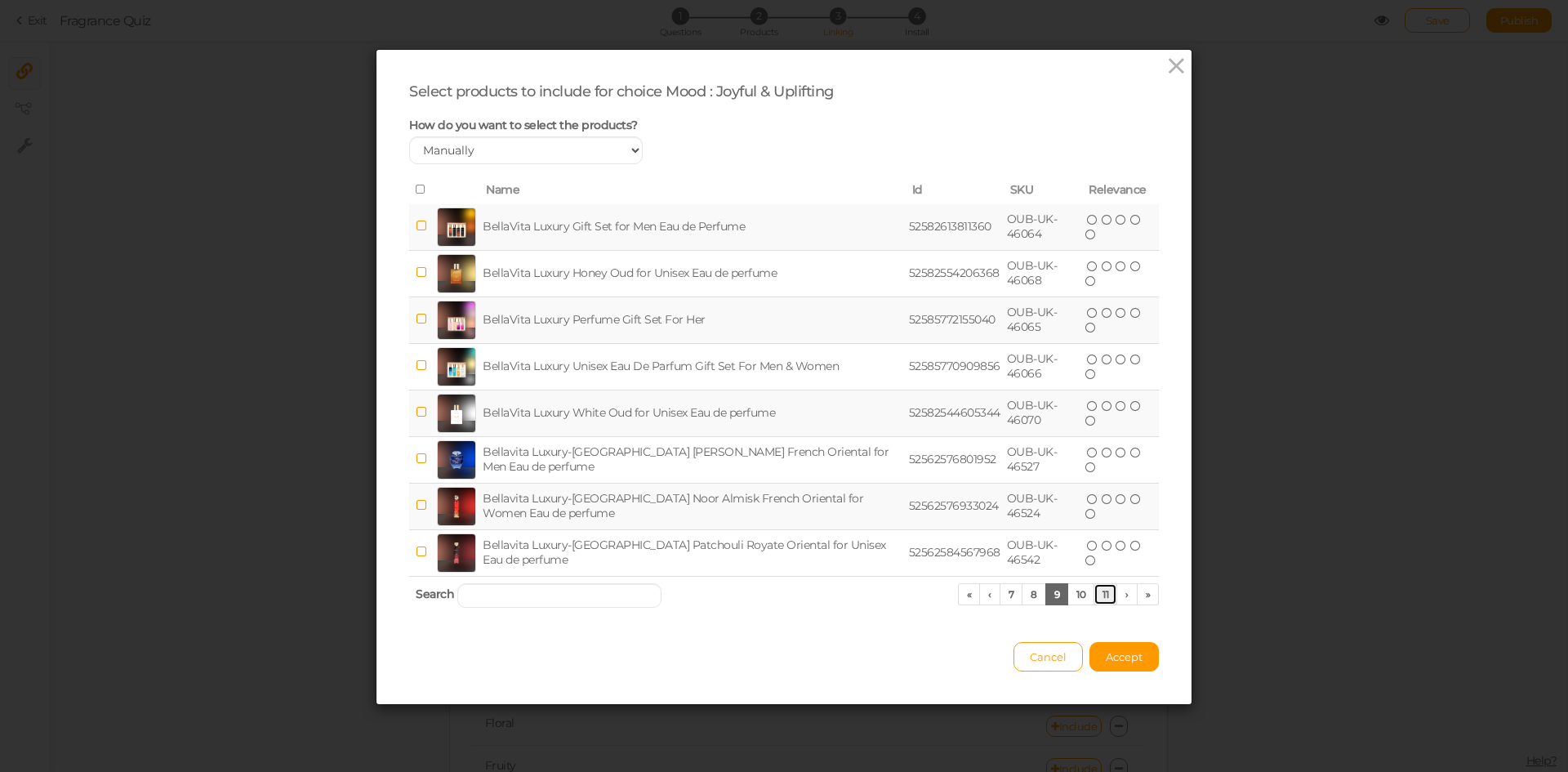
click at [1102, 592] on link "11" at bounding box center [1105, 594] width 24 height 22
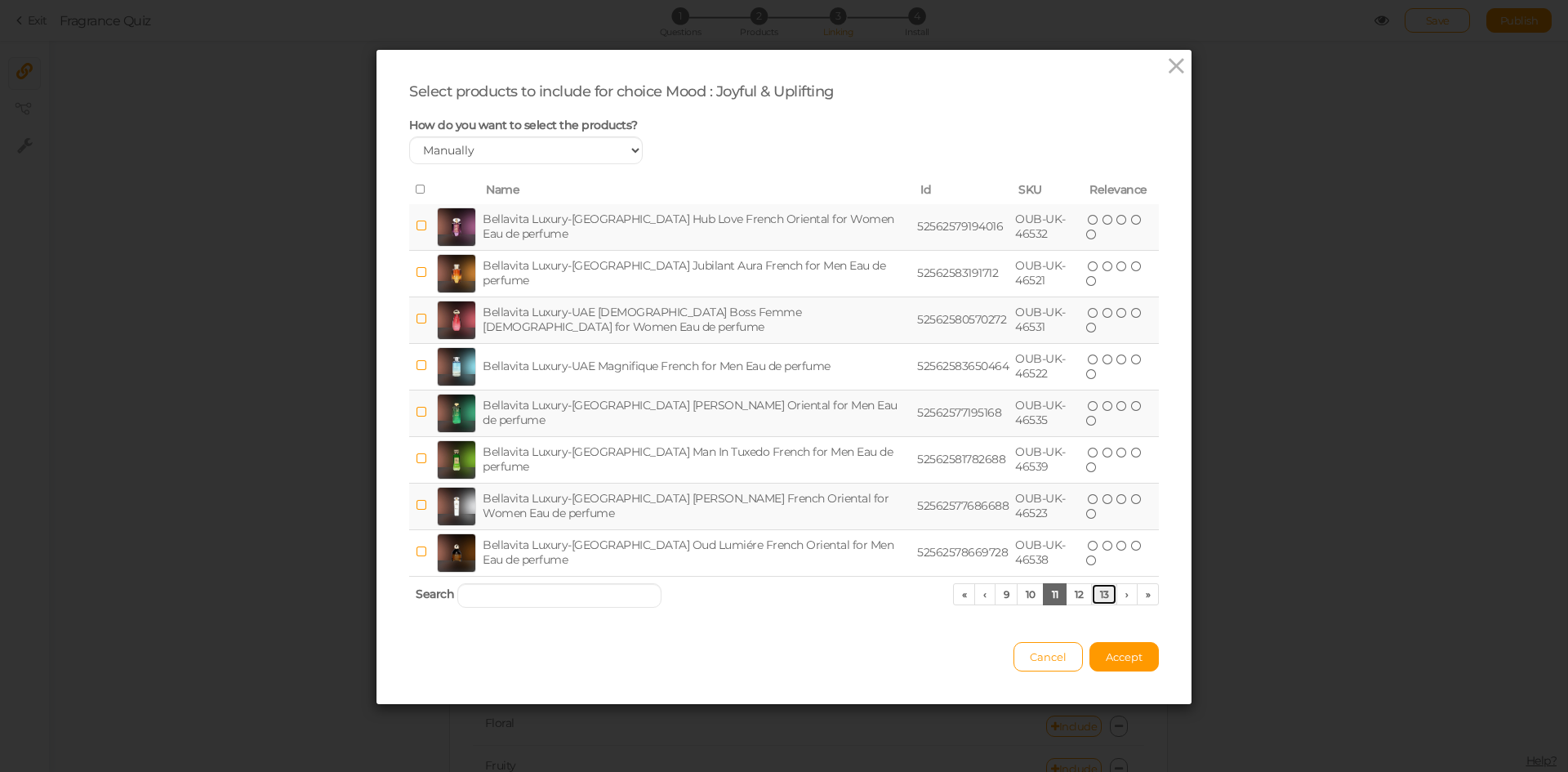
click at [1102, 592] on link "13" at bounding box center [1103, 594] width 26 height 22
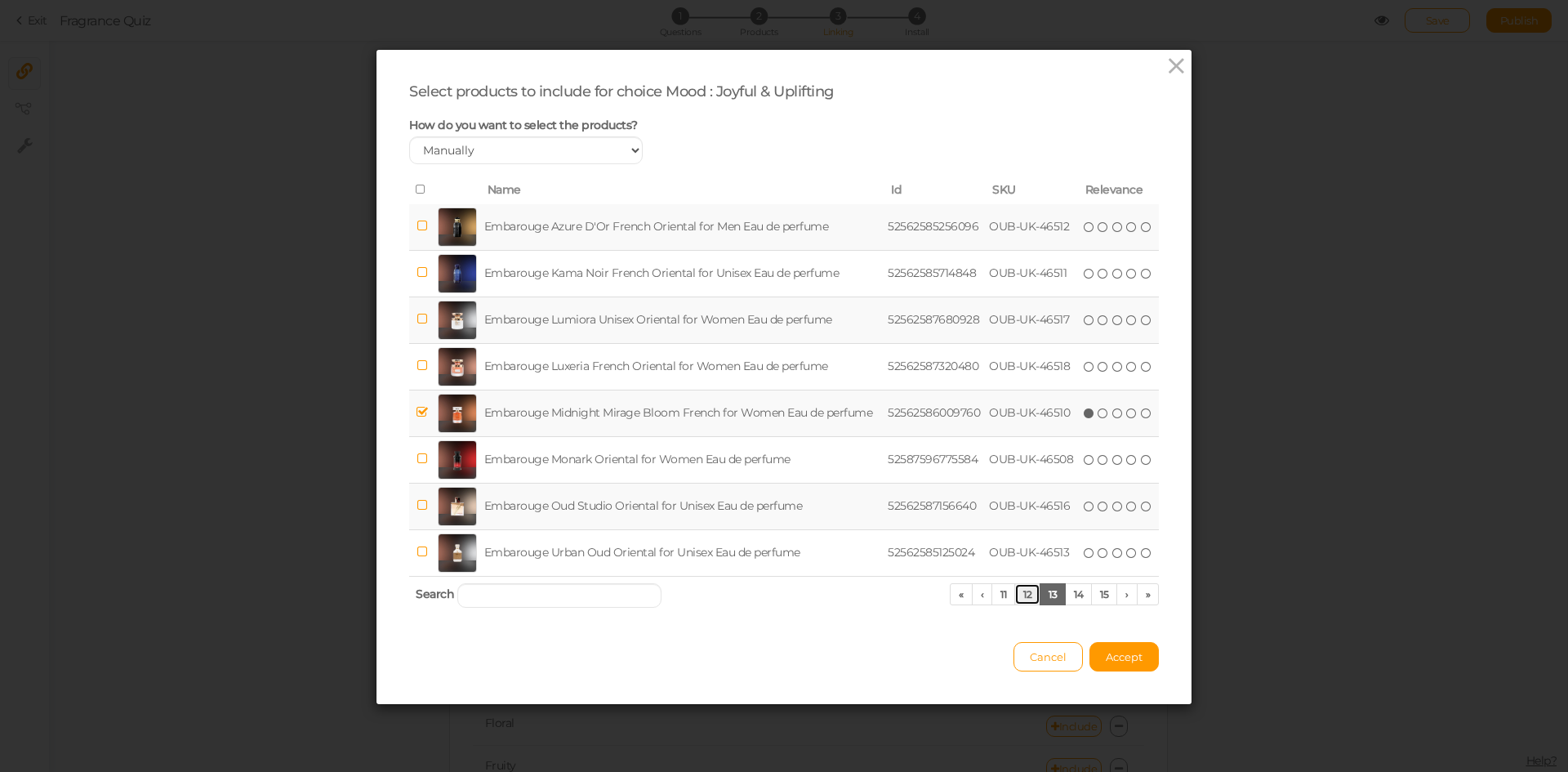
click at [1023, 597] on link "12" at bounding box center [1027, 594] width 26 height 22
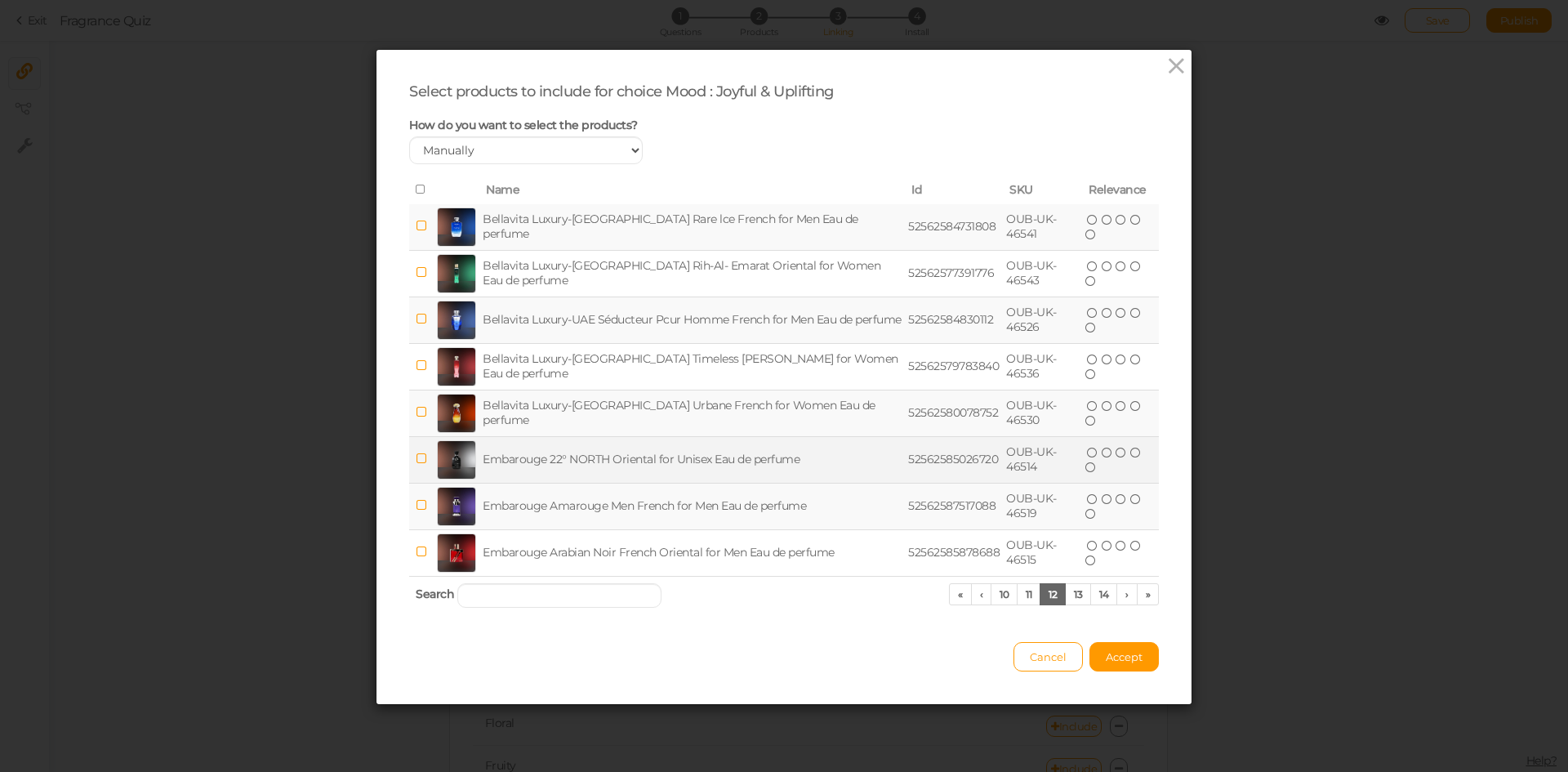
click at [598, 458] on td "Embarouge 22° NORTH Oriental for Unisex Eau de perfume" at bounding box center [693, 460] width 426 height 46
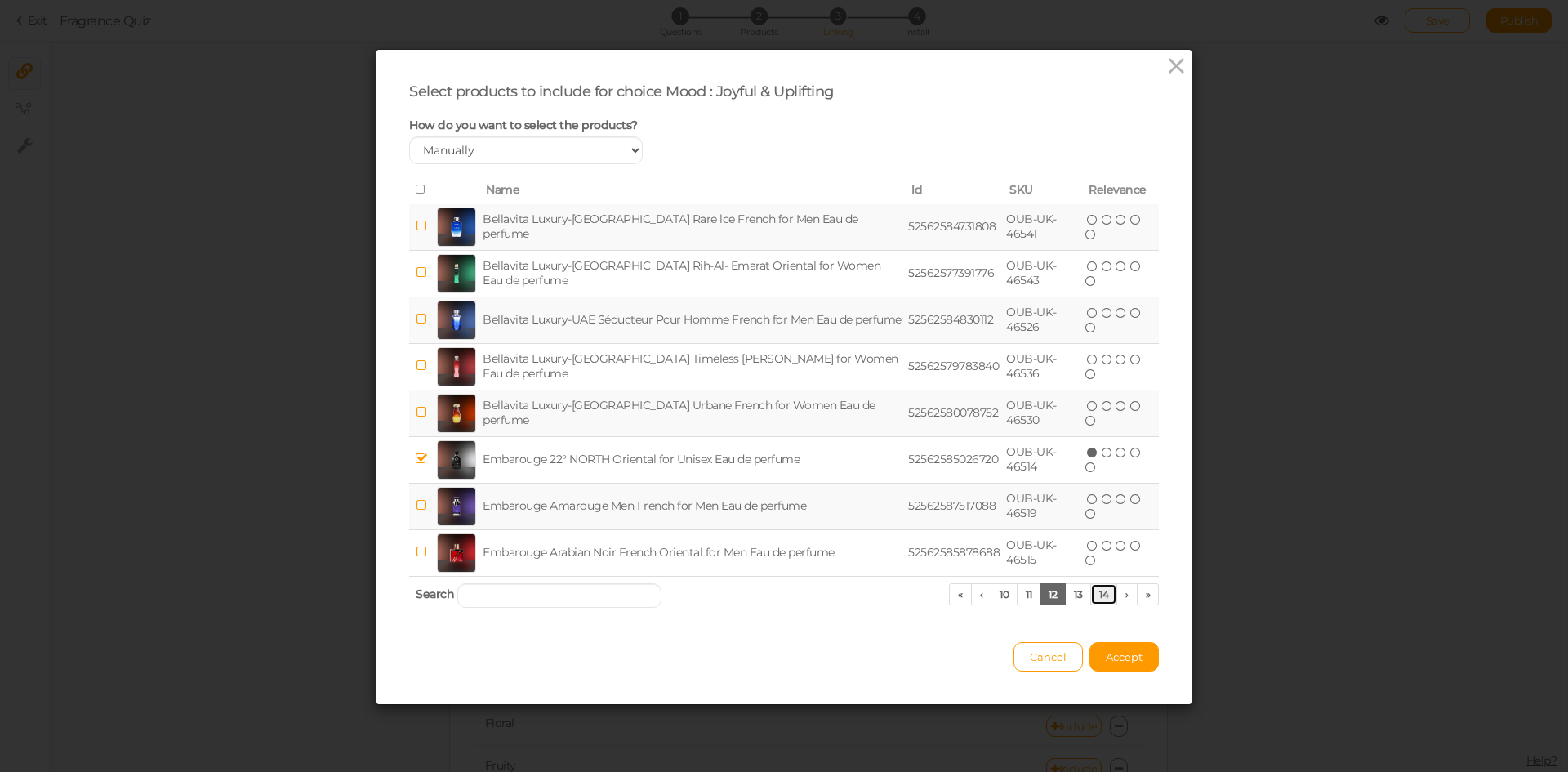
click at [1096, 592] on link "14" at bounding box center [1103, 594] width 27 height 22
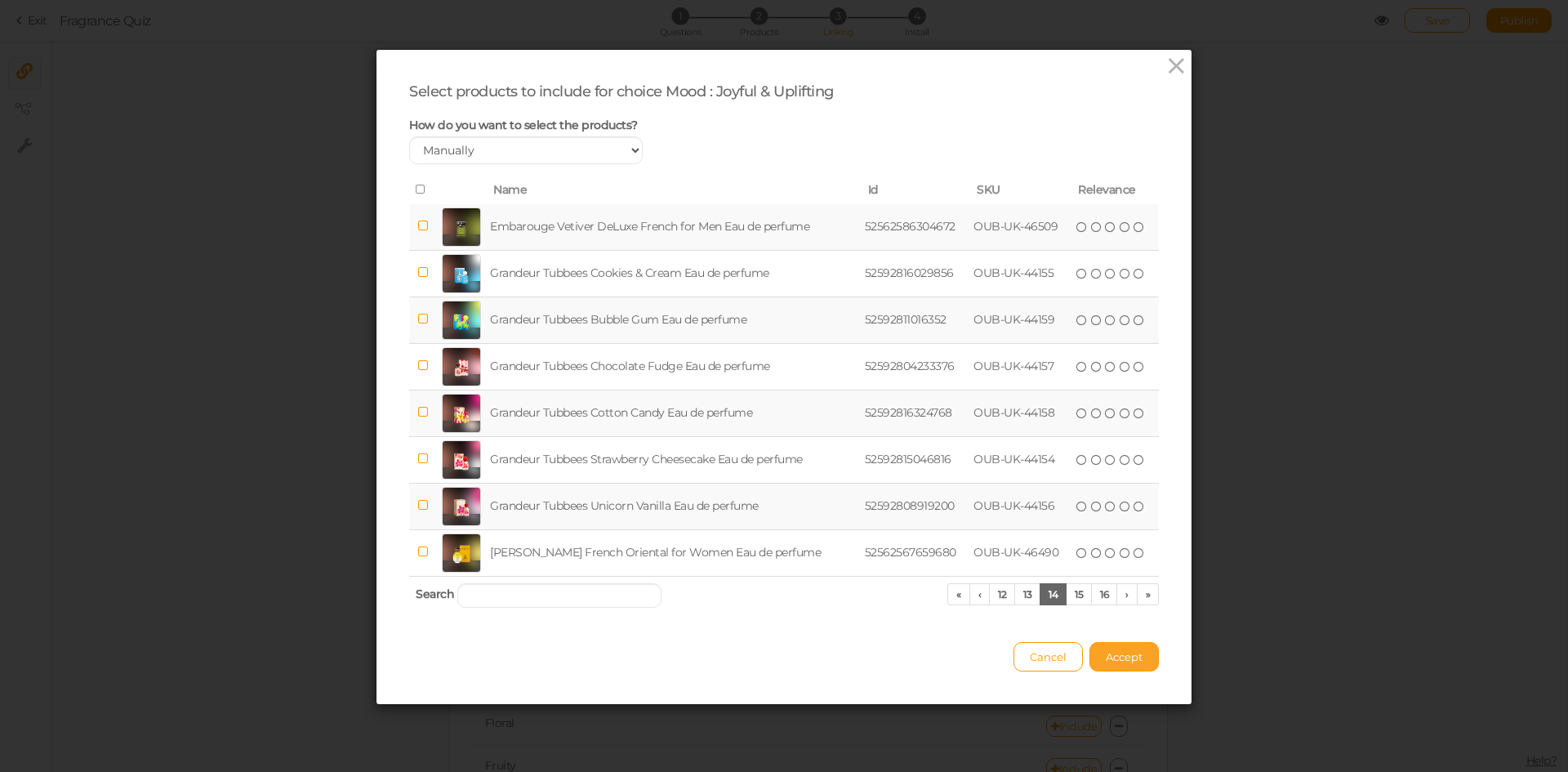
click at [1125, 654] on span "Accept" at bounding box center [1125, 657] width 37 height 13
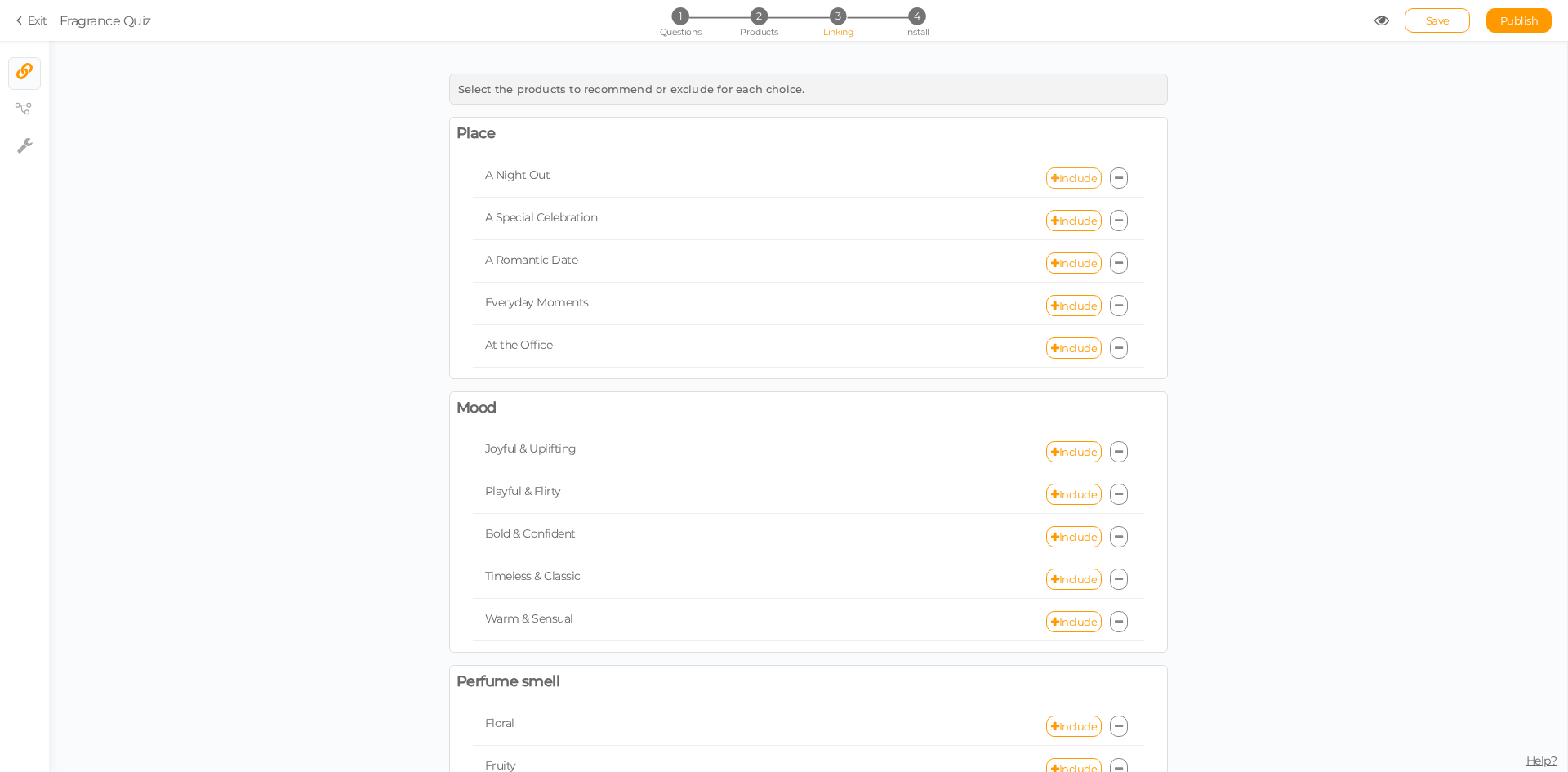
click at [1068, 181] on link "Include" at bounding box center [1075, 178] width 56 height 21
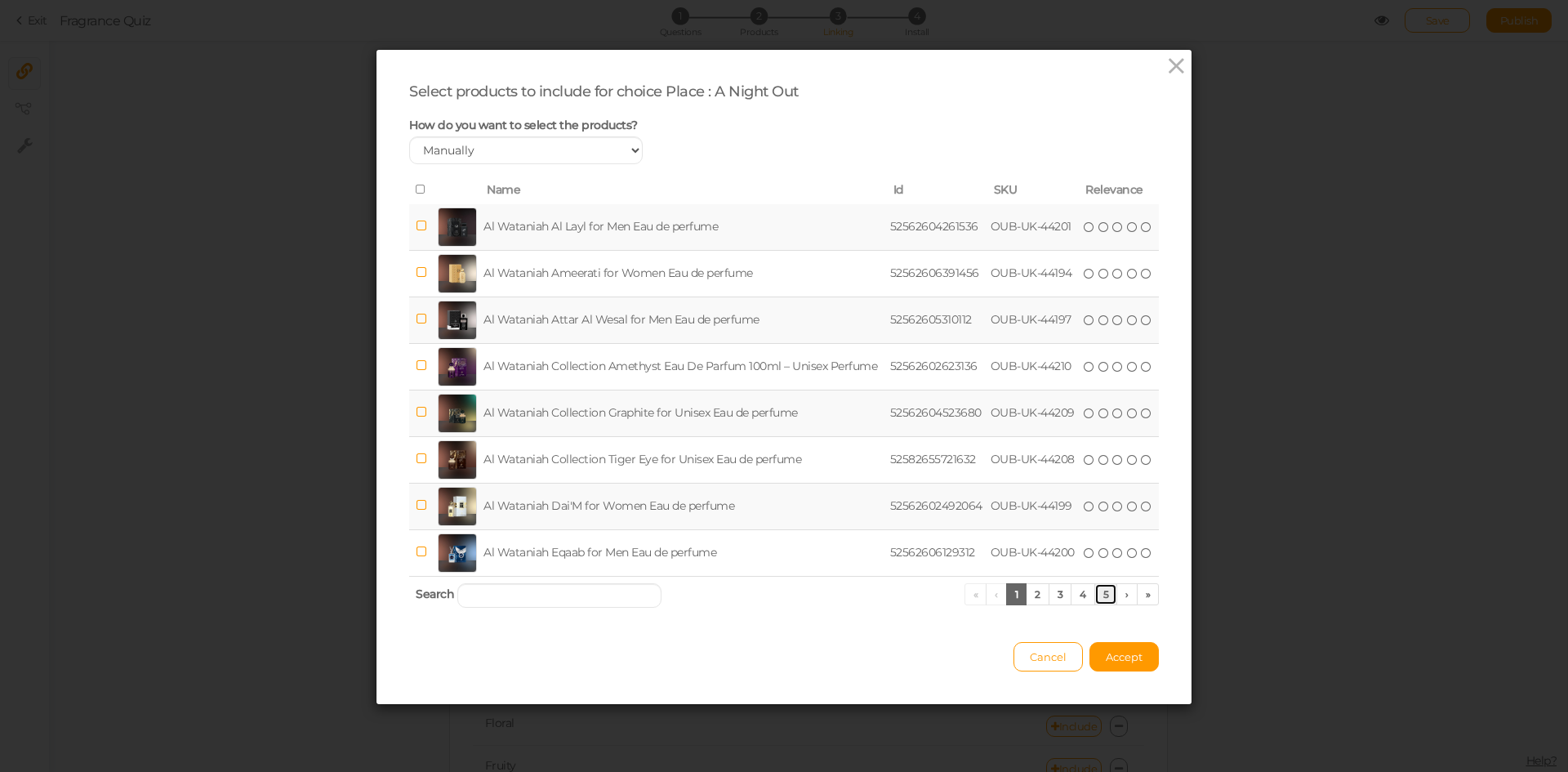
click at [1097, 591] on link "5" at bounding box center [1106, 594] width 24 height 22
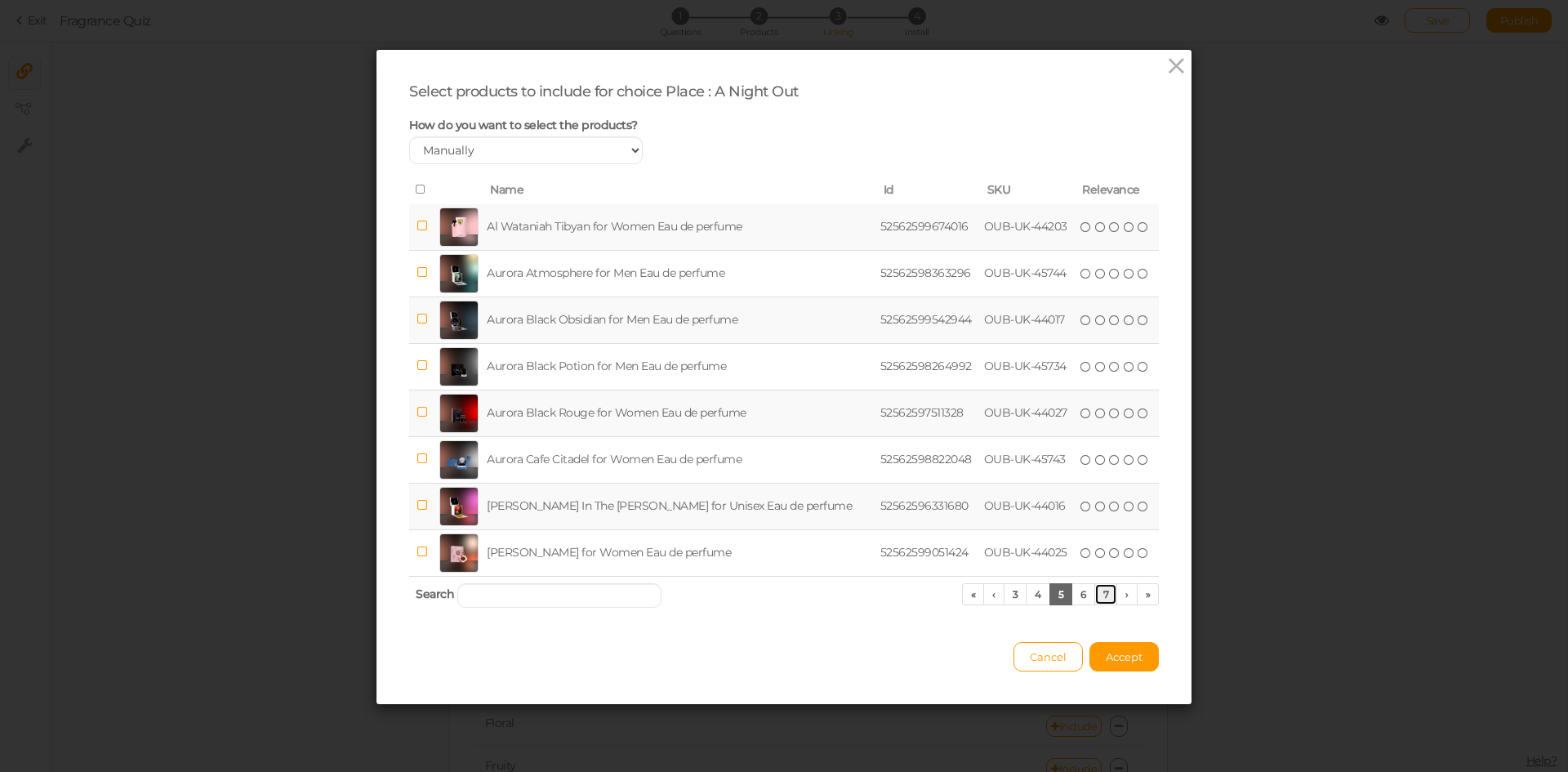
click at [1097, 591] on link "7" at bounding box center [1106, 594] width 24 height 22
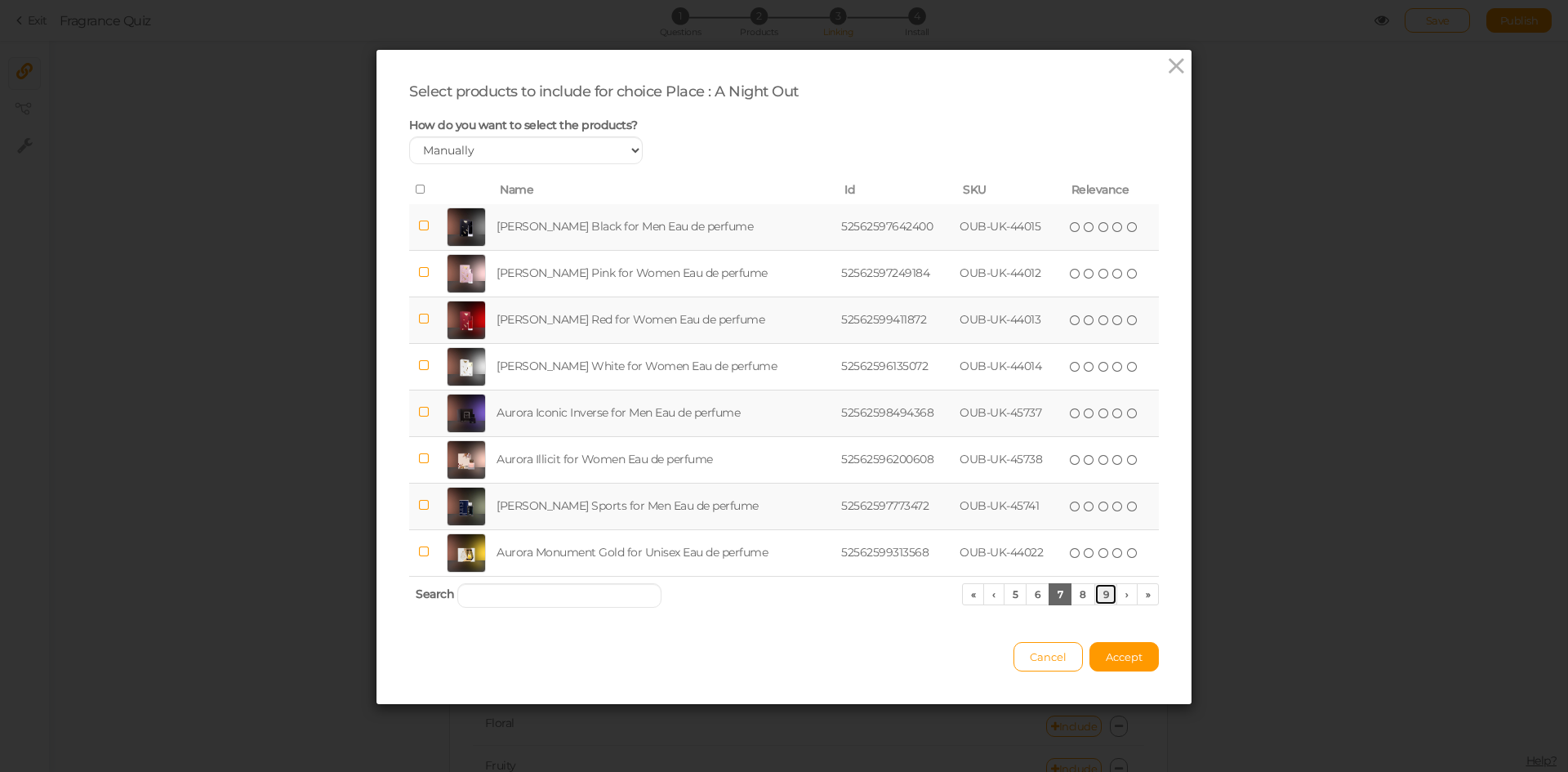
click at [1097, 591] on link "9" at bounding box center [1106, 594] width 24 height 22
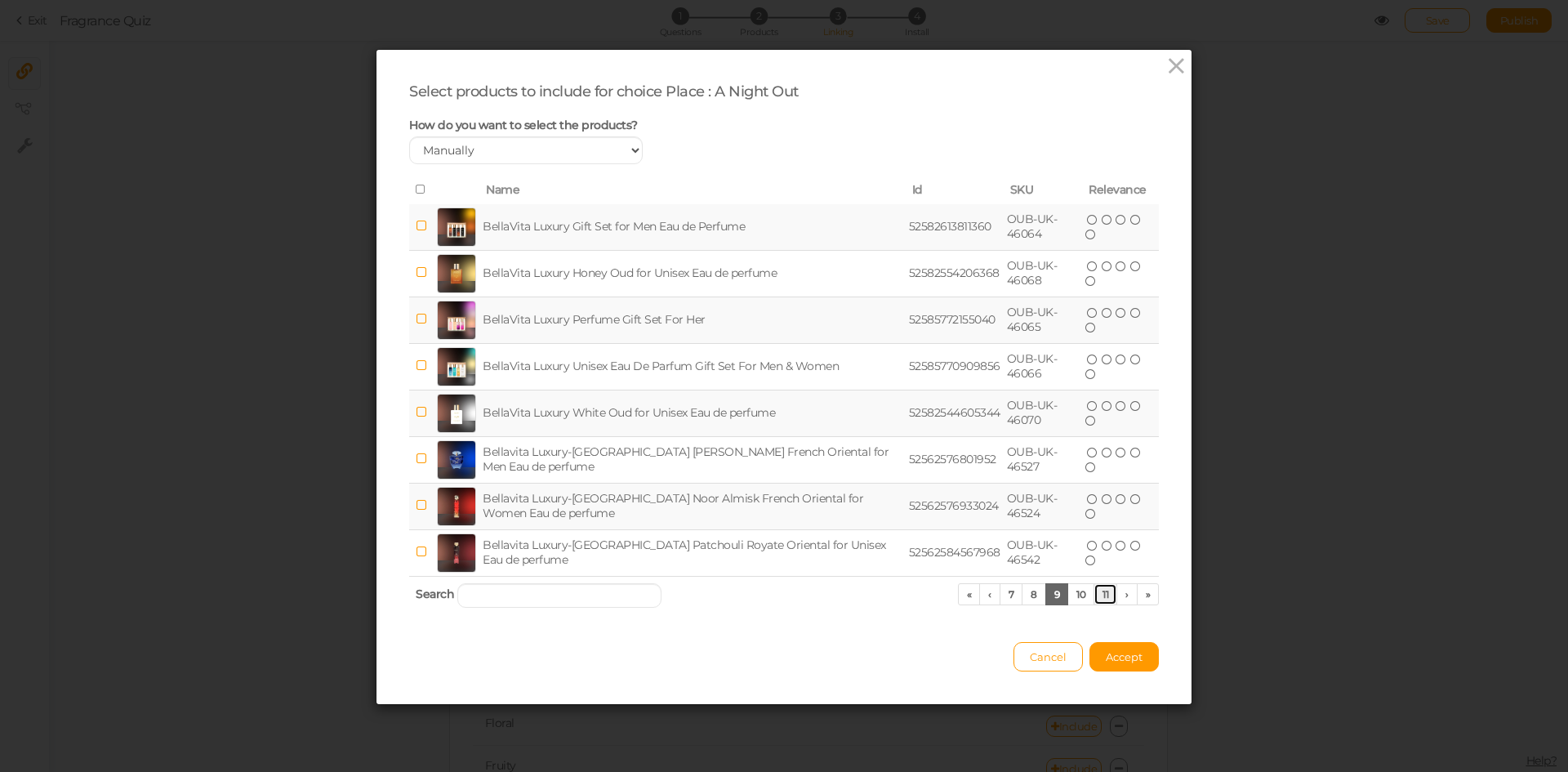
click at [1097, 591] on link "11" at bounding box center [1105, 594] width 24 height 22
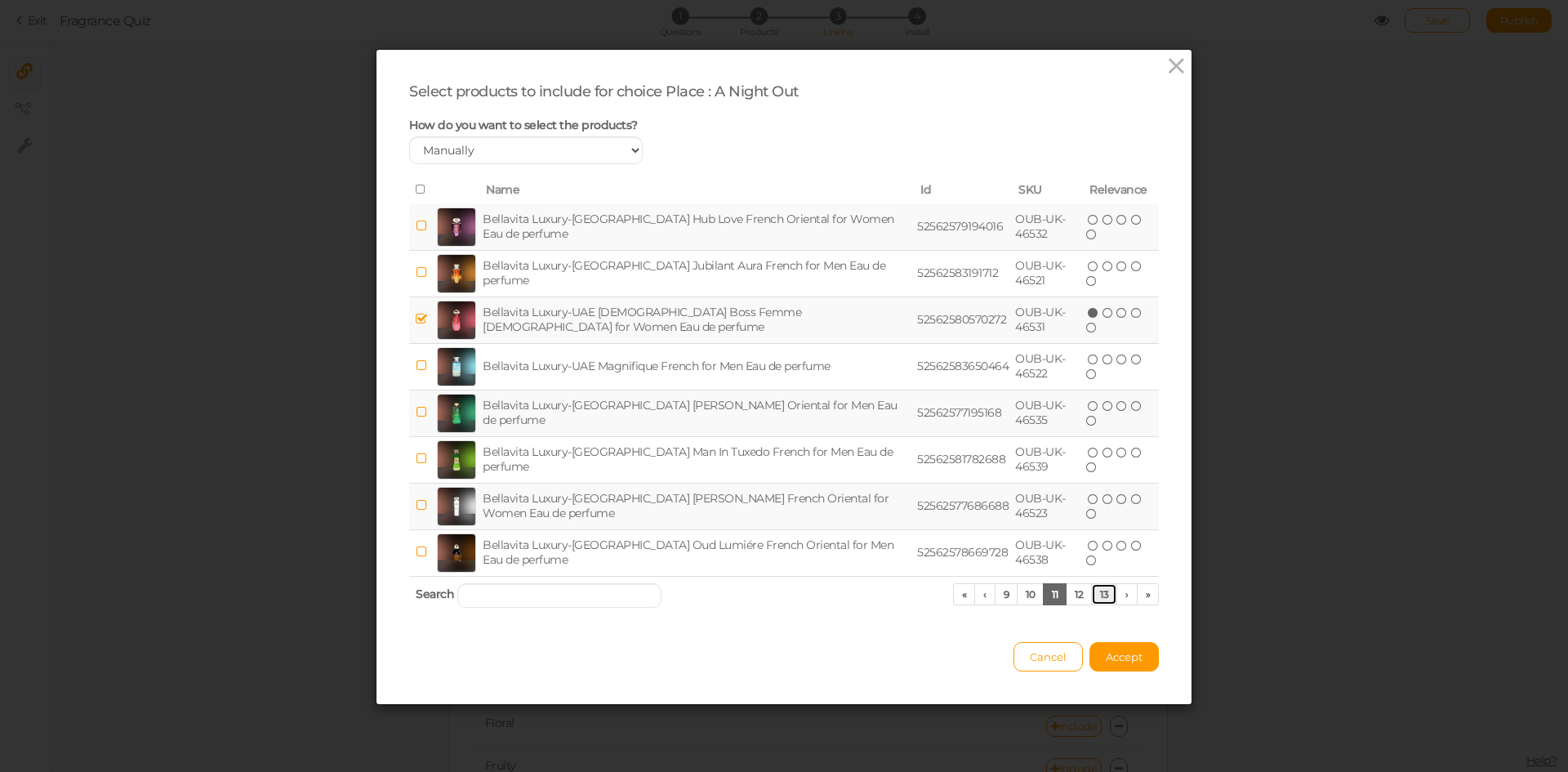
click at [1097, 591] on link "13" at bounding box center [1103, 594] width 26 height 22
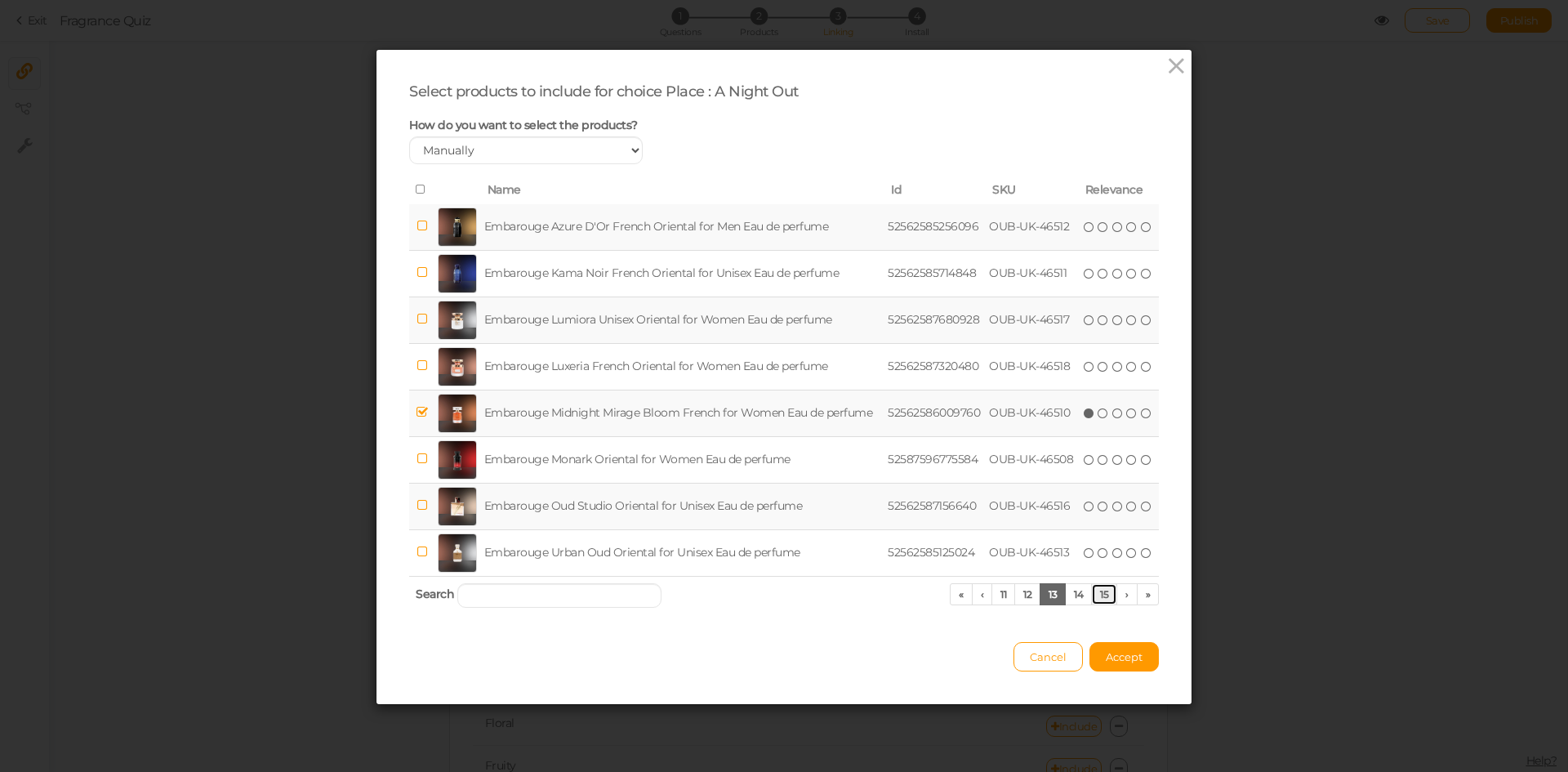
click at [1097, 591] on link "15" at bounding box center [1103, 594] width 26 height 22
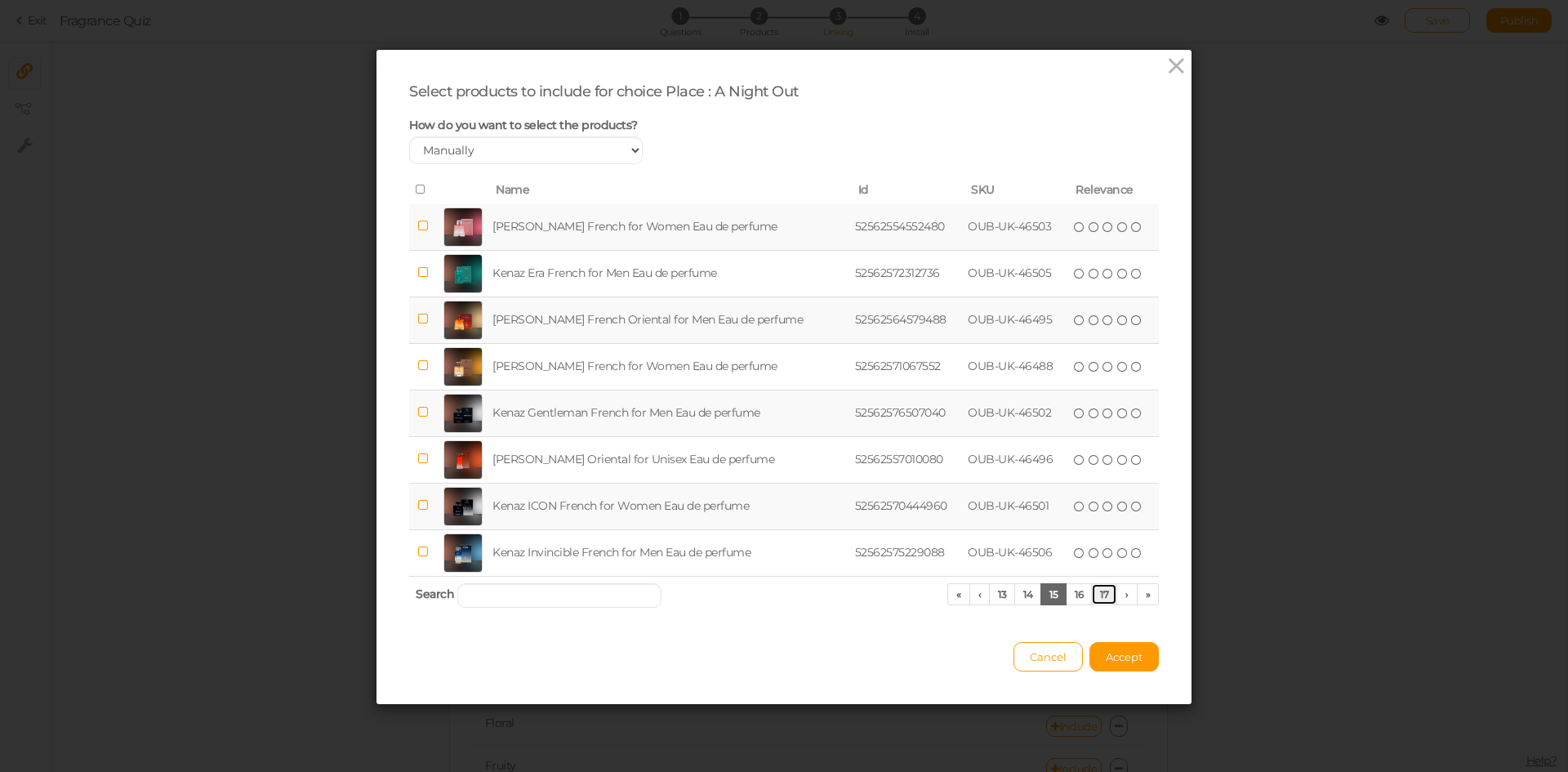
click at [1097, 591] on link "17" at bounding box center [1103, 594] width 26 height 22
click at [1097, 591] on link "19" at bounding box center [1103, 594] width 26 height 22
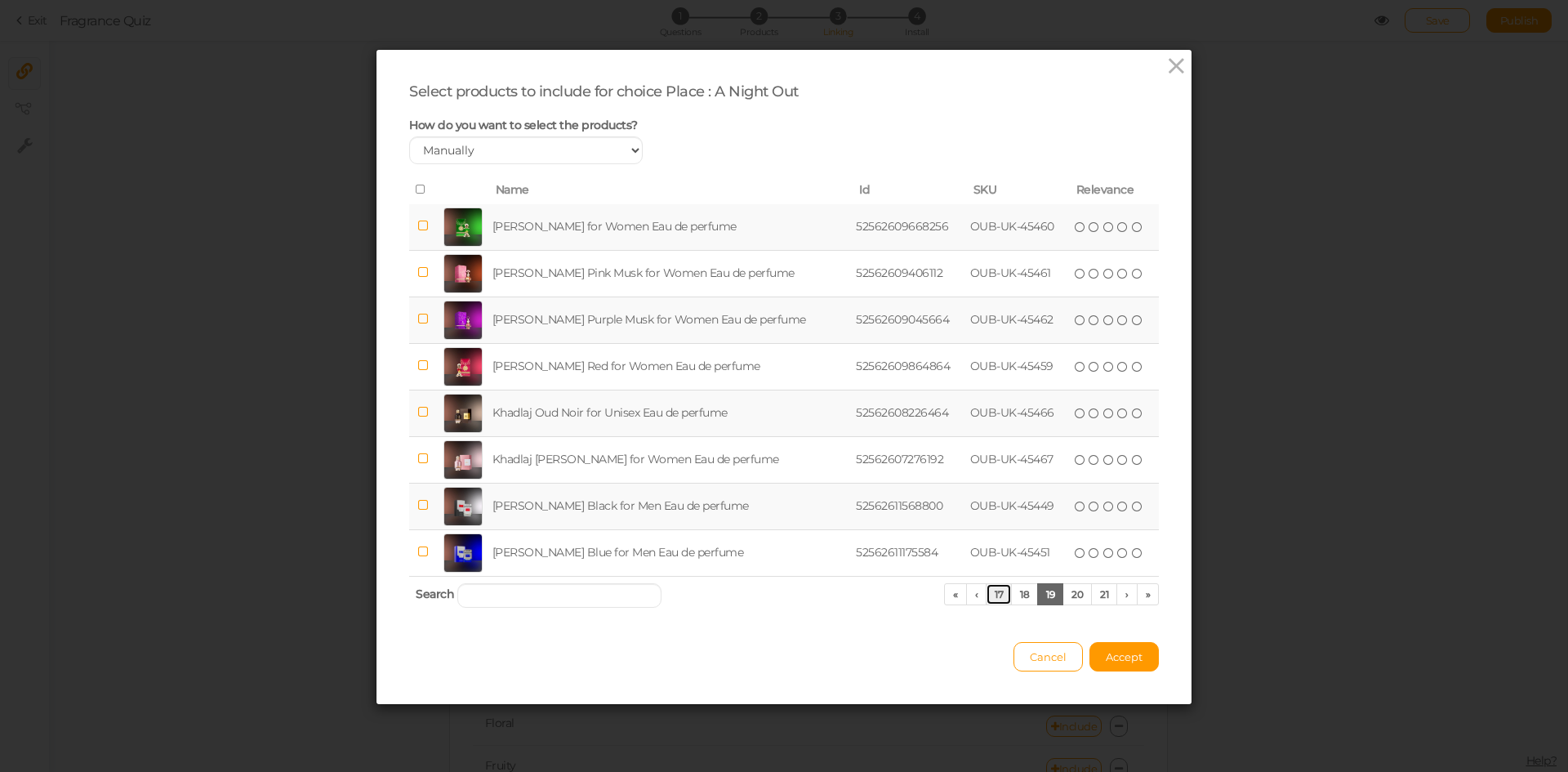
click at [986, 592] on link "17" at bounding box center [998, 594] width 26 height 22
click at [990, 592] on link "15" at bounding box center [1001, 594] width 26 height 22
click at [990, 592] on link "13" at bounding box center [1001, 594] width 26 height 22
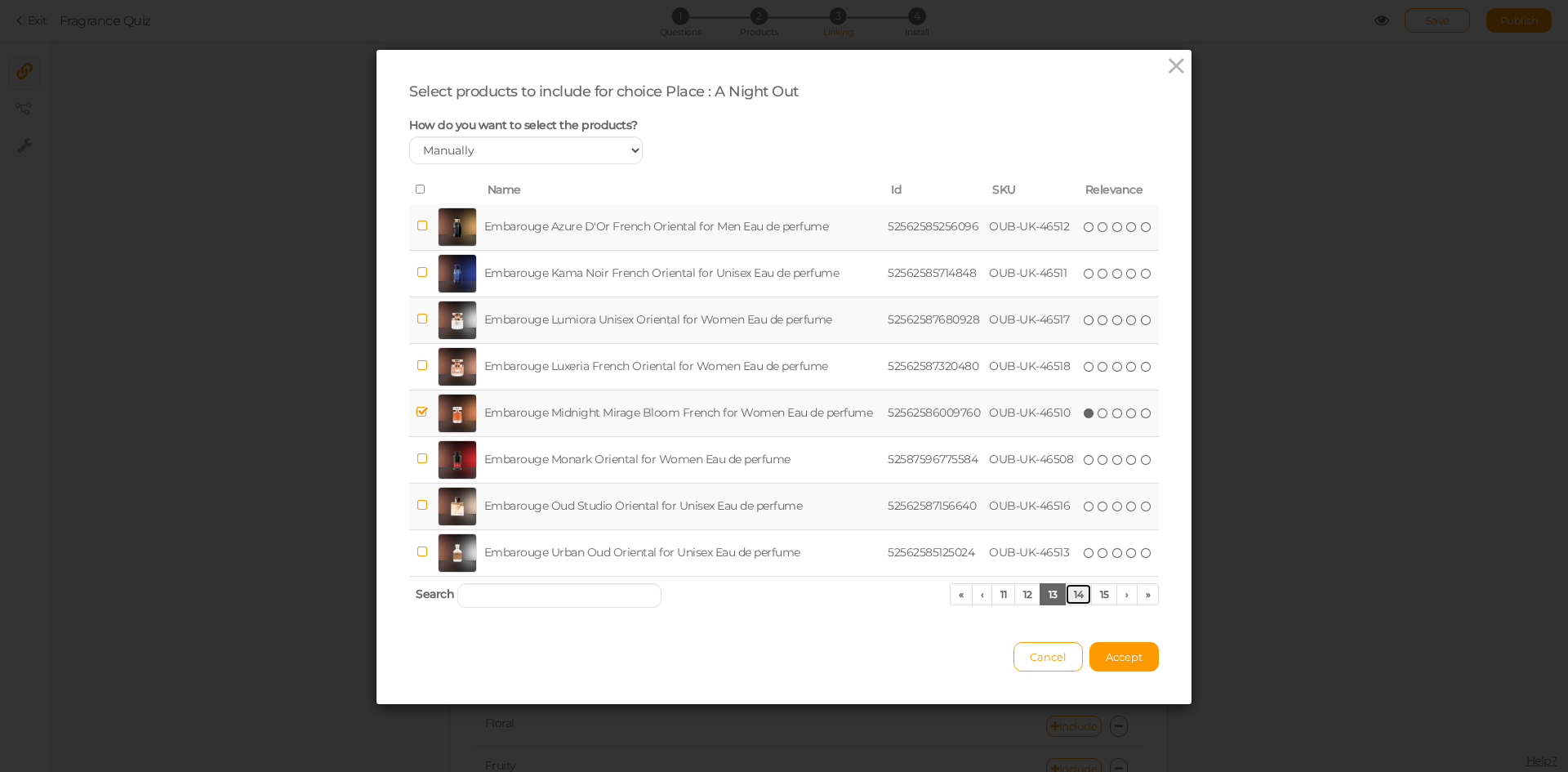
click at [1072, 597] on link "14" at bounding box center [1078, 594] width 27 height 22
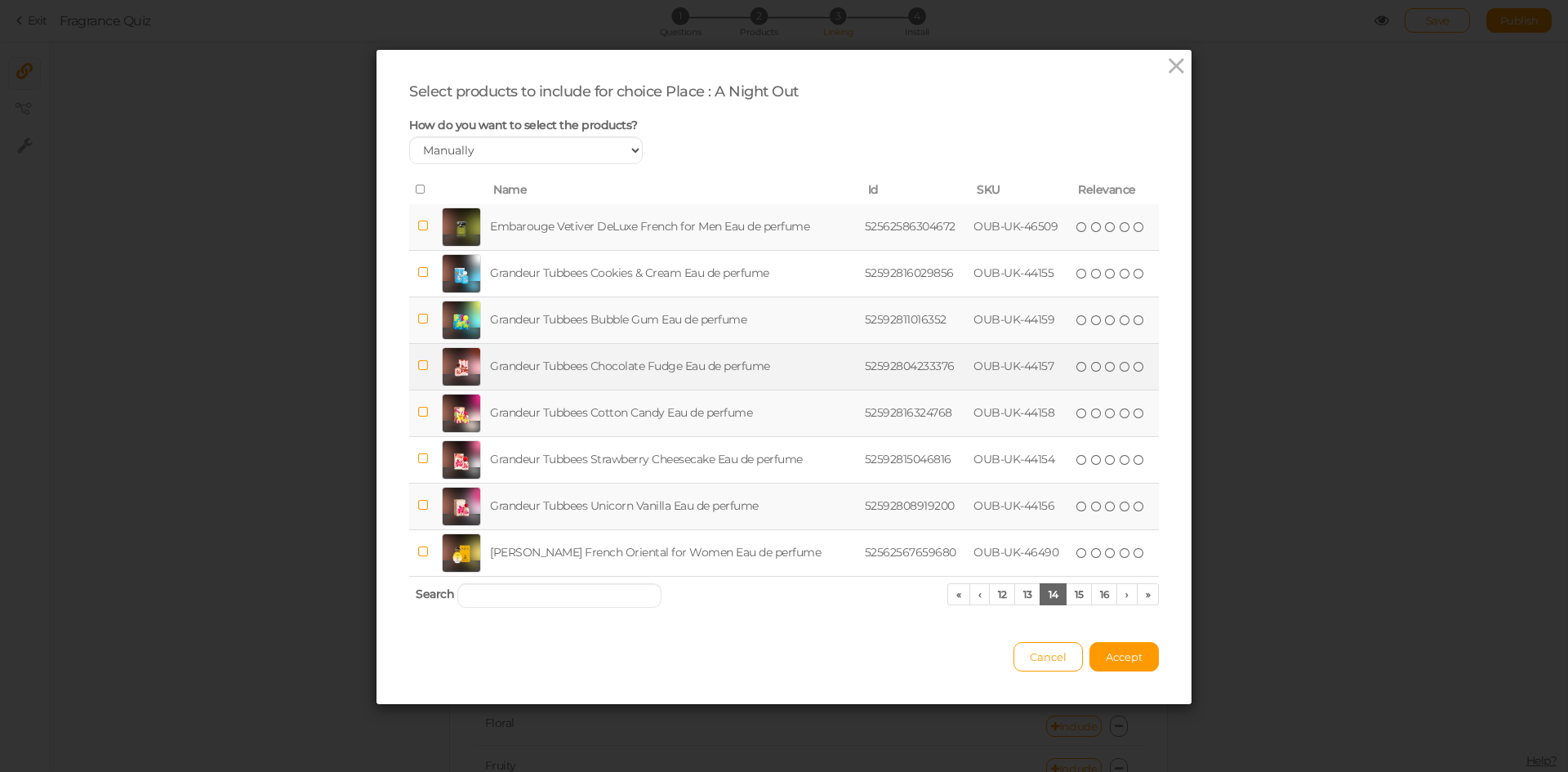
click at [612, 359] on td "Grandeur Tubbees Chocolate Fudge Eau de perfume" at bounding box center [674, 366] width 374 height 46
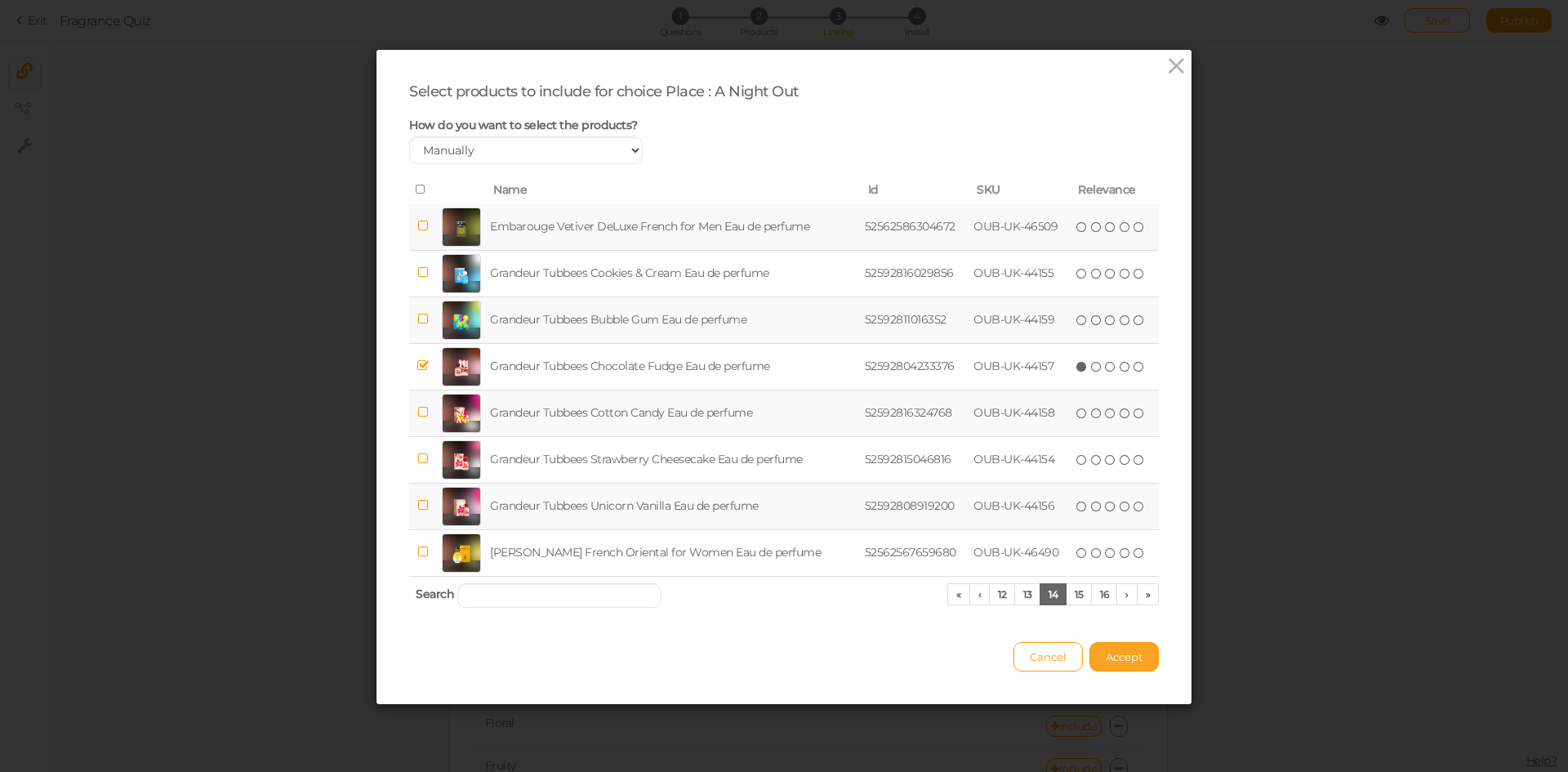
click at [1133, 656] on span "Accept" at bounding box center [1125, 657] width 37 height 13
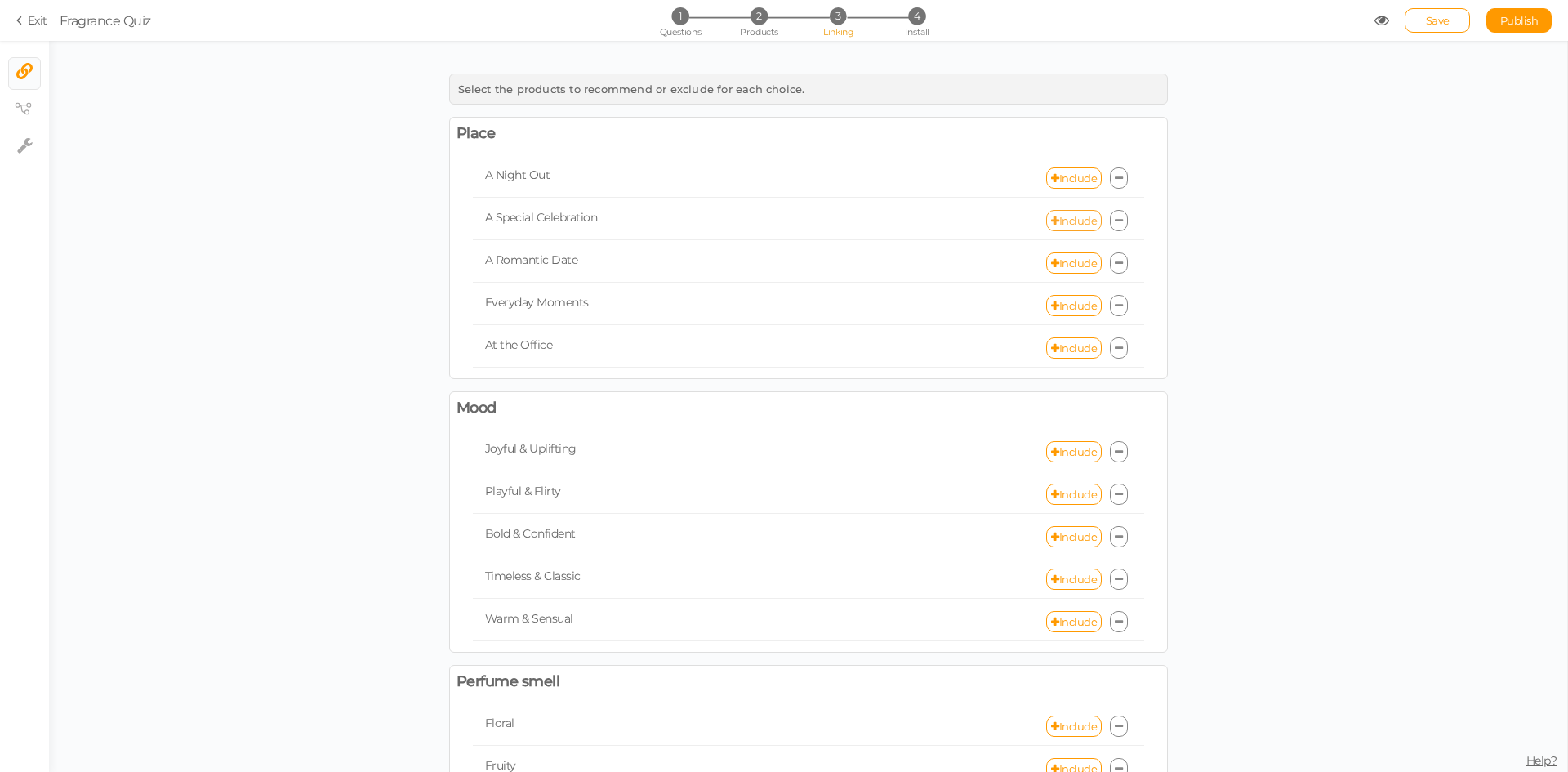
click at [1074, 216] on link "Include" at bounding box center [1075, 221] width 56 height 21
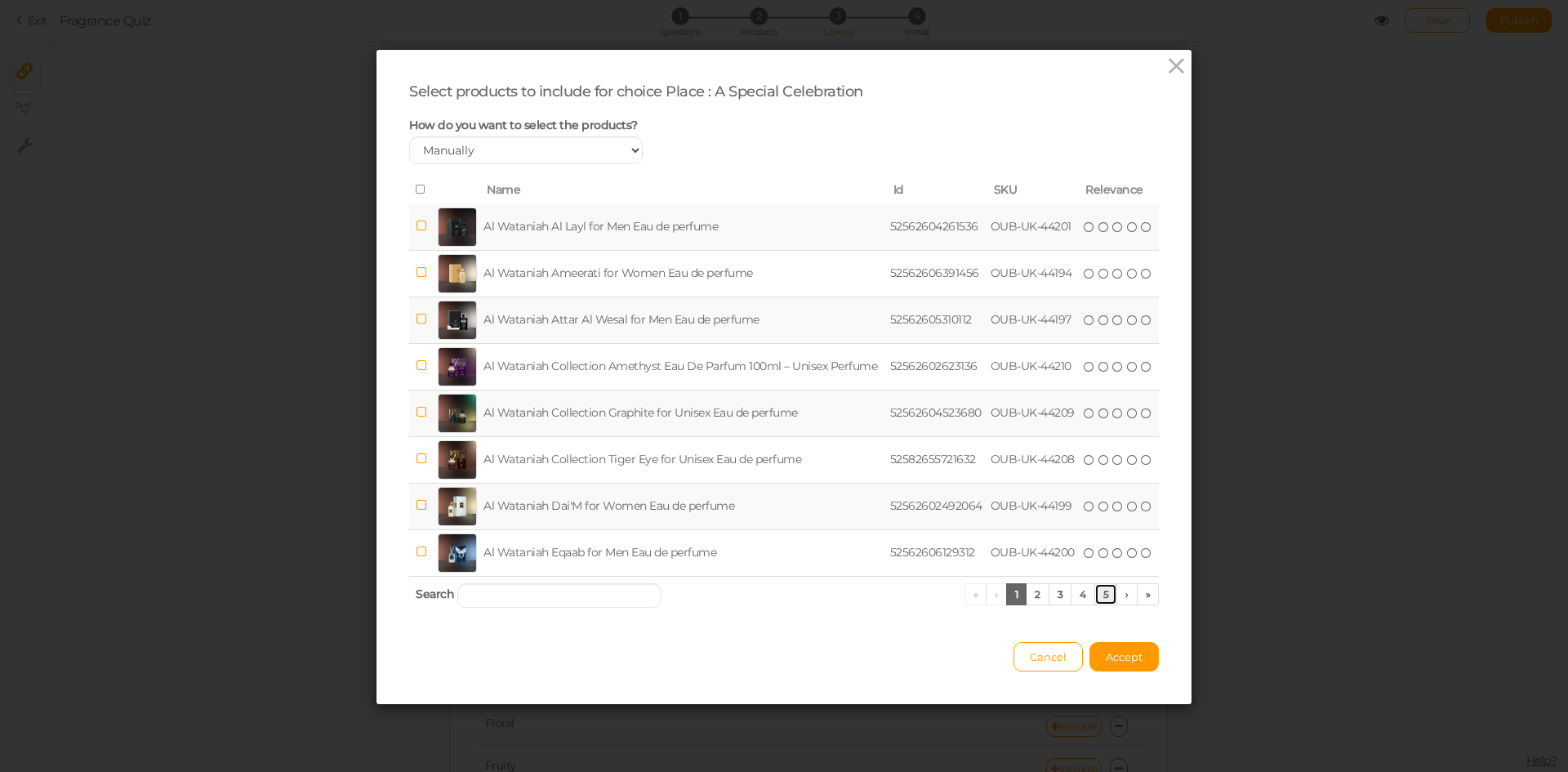
click at [1095, 598] on link "5" at bounding box center [1106, 594] width 24 height 22
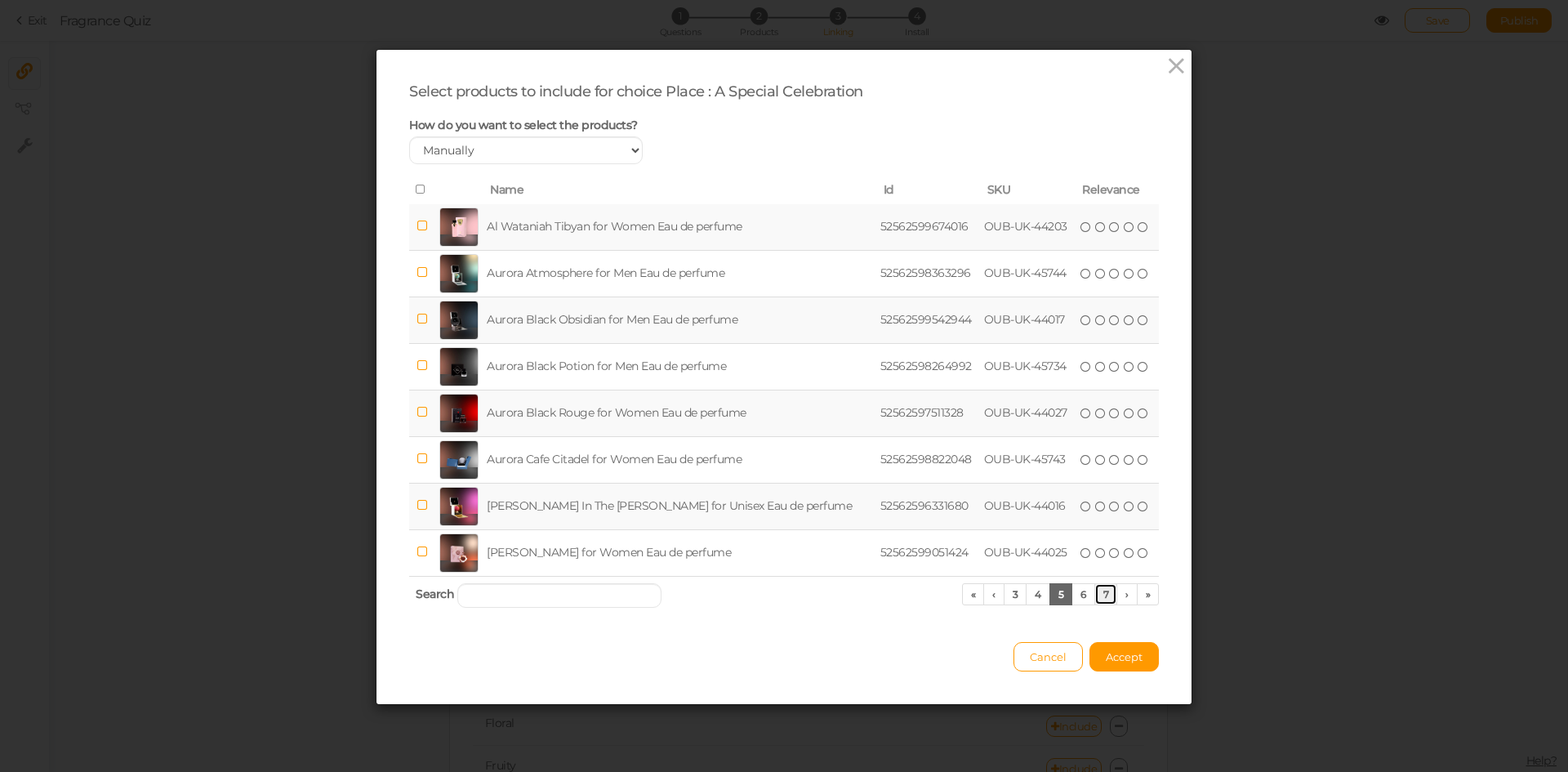
click at [1098, 599] on link "7" at bounding box center [1106, 594] width 24 height 22
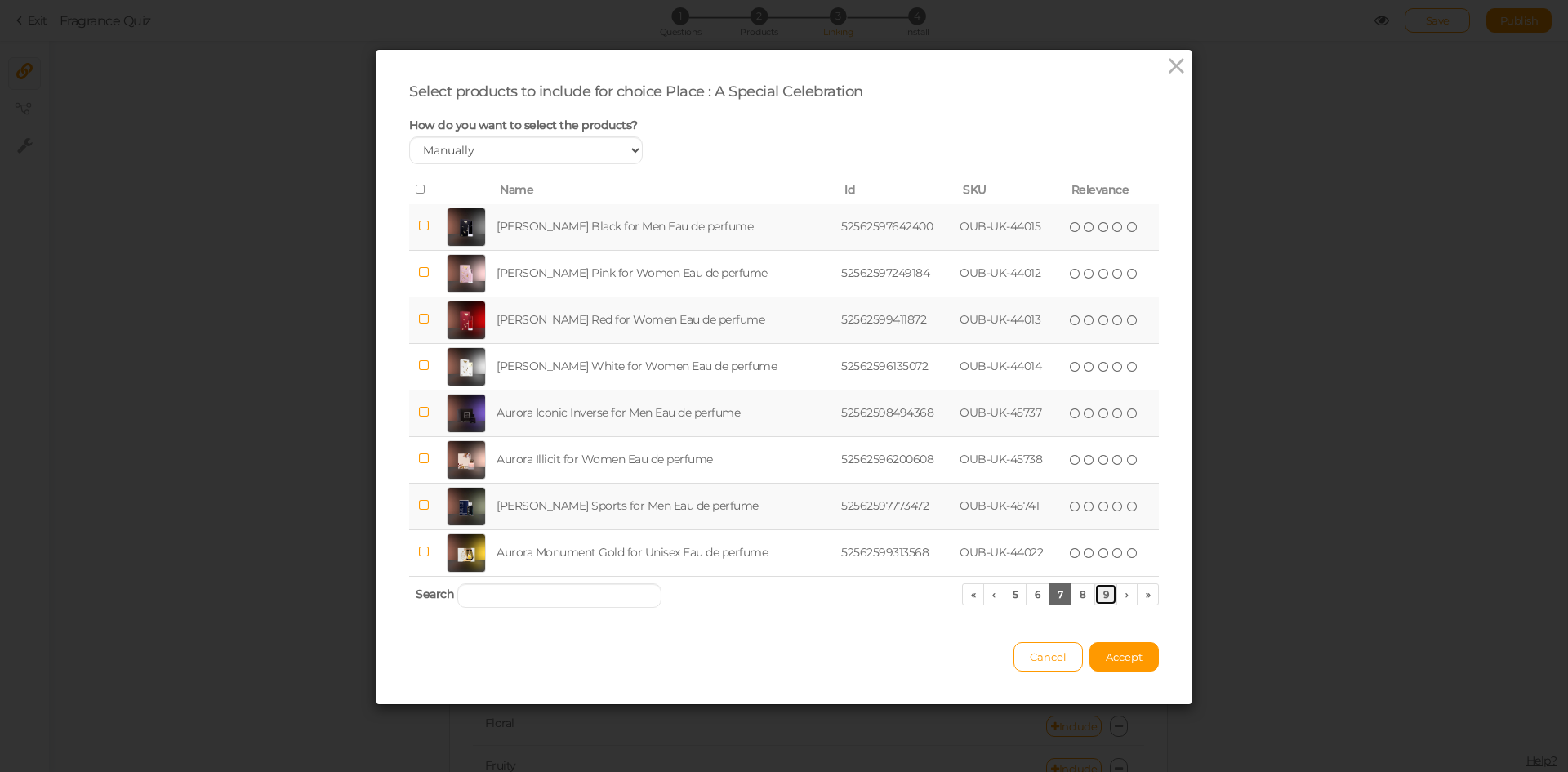
click at [1098, 599] on link "9" at bounding box center [1106, 594] width 24 height 22
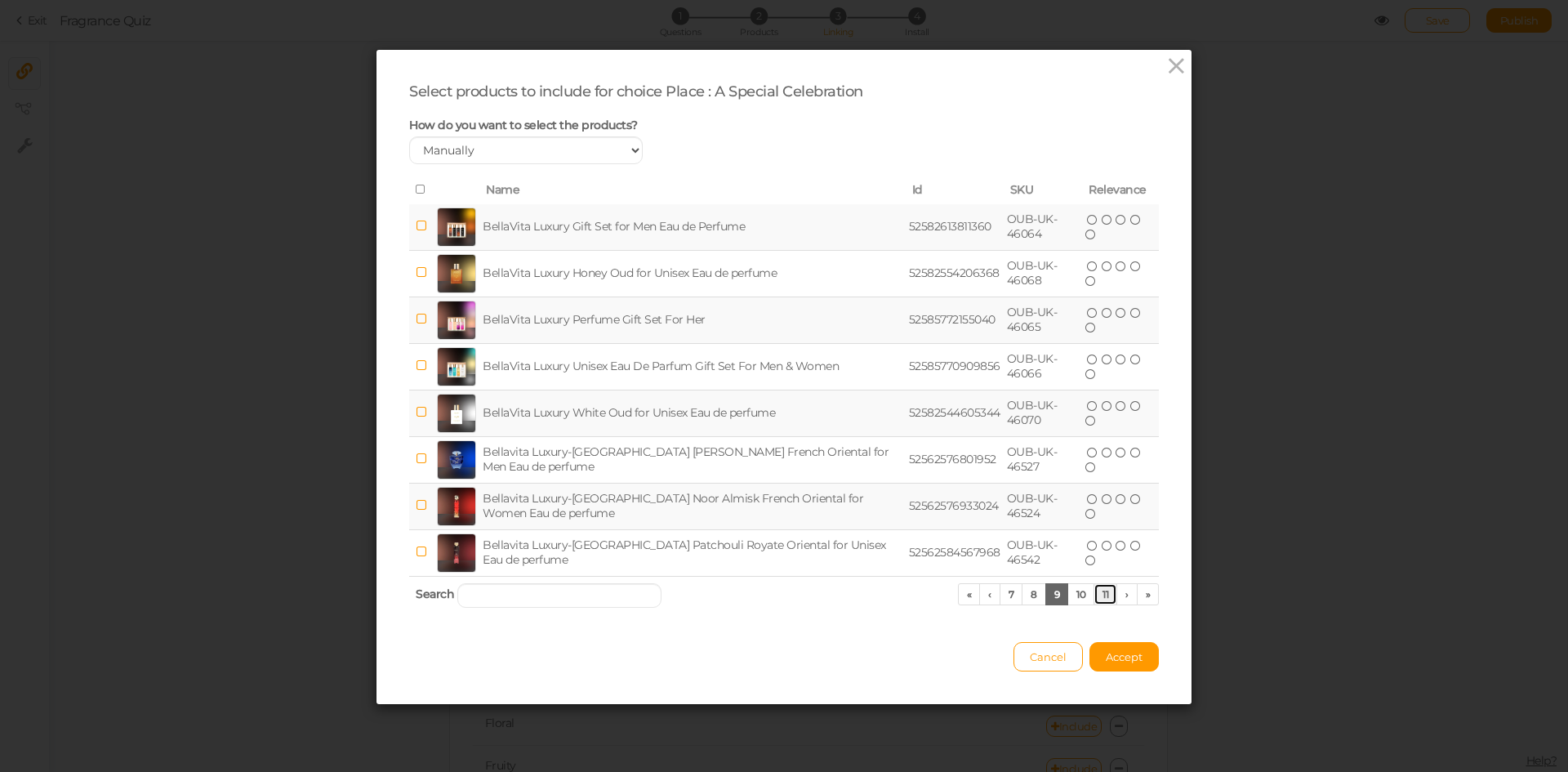
click at [1098, 599] on link "11" at bounding box center [1105, 594] width 24 height 22
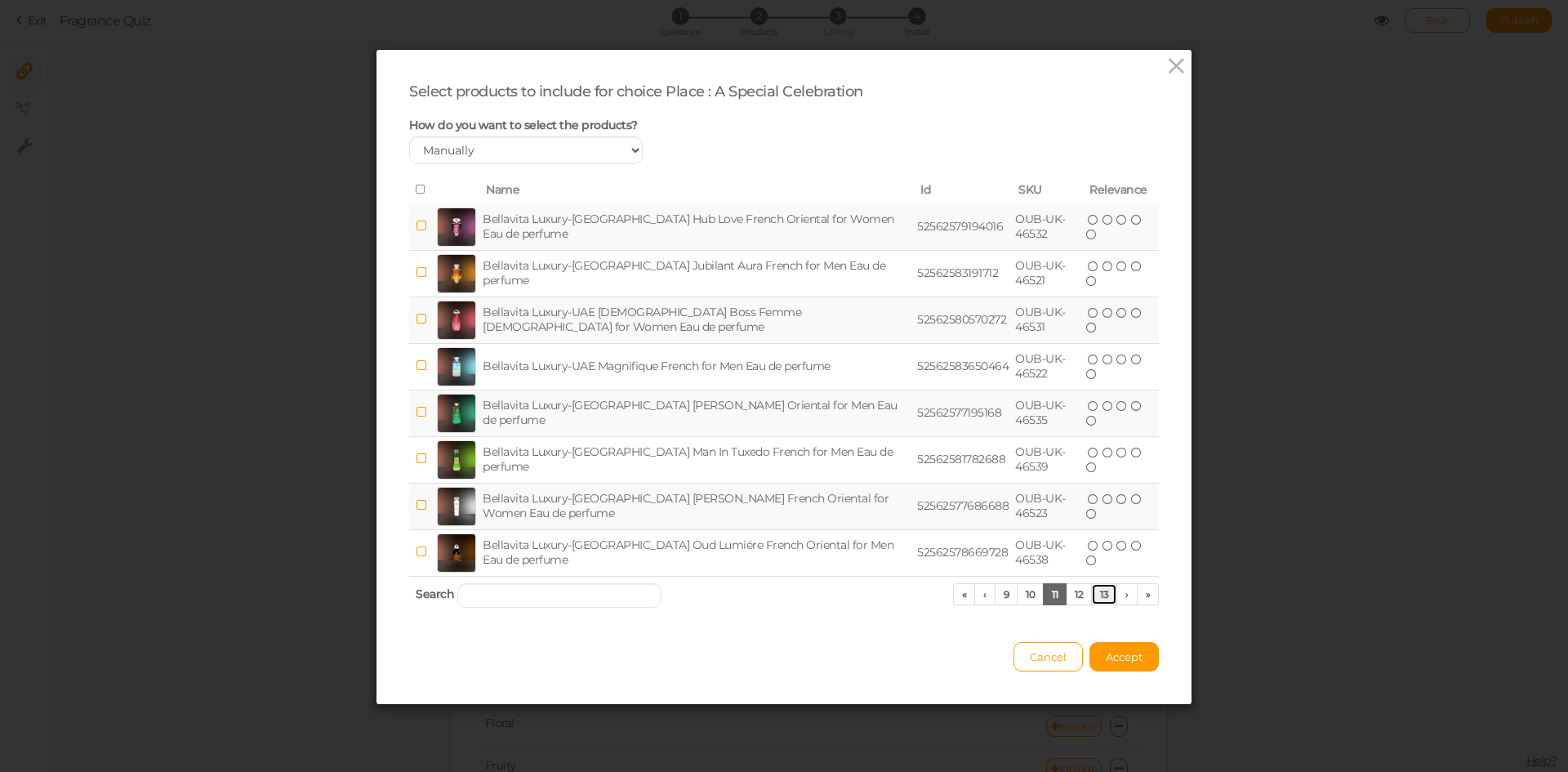
click at [1098, 599] on link "13" at bounding box center [1103, 594] width 26 height 22
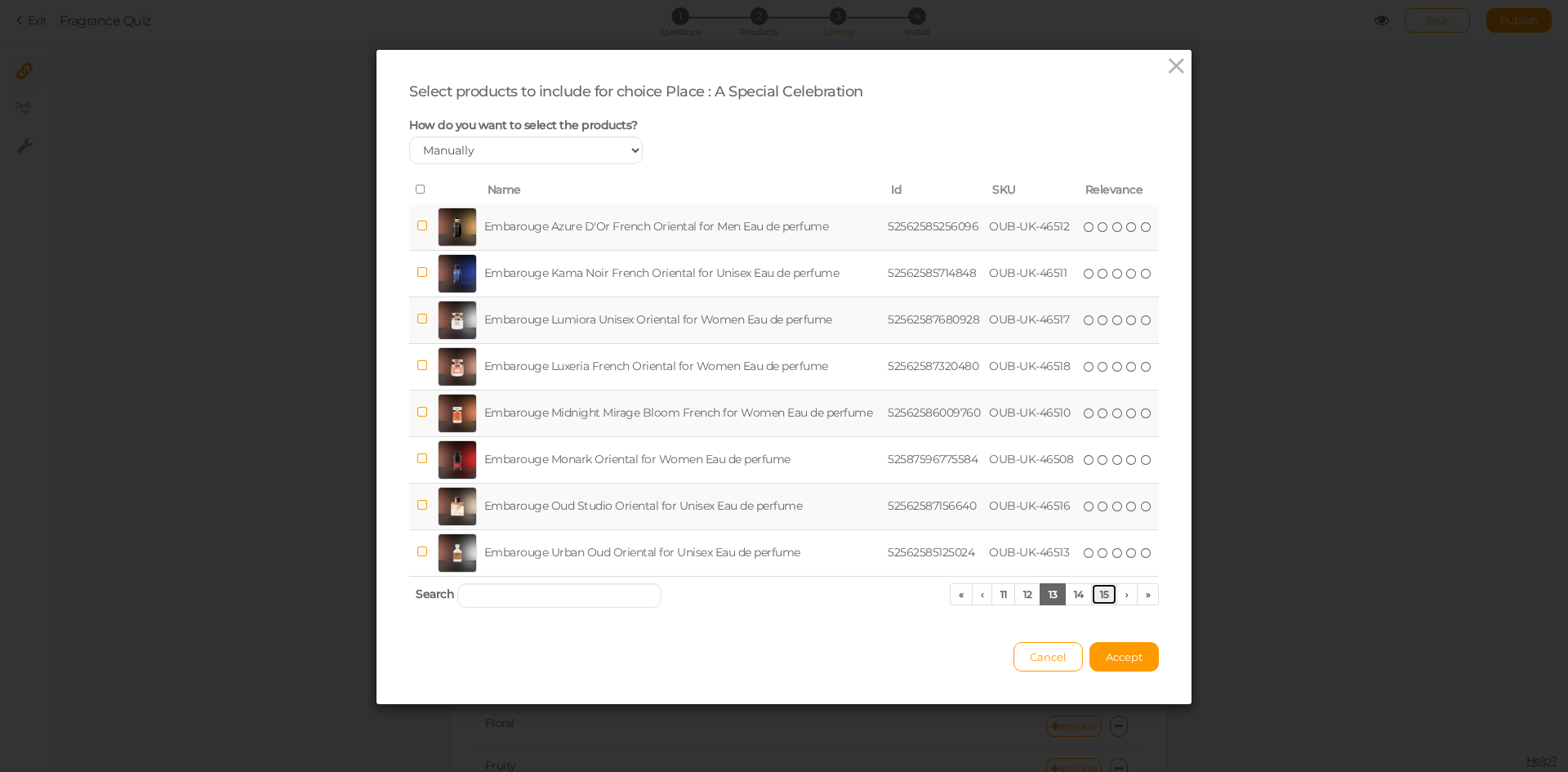
click at [1098, 599] on link "15" at bounding box center [1103, 594] width 26 height 22
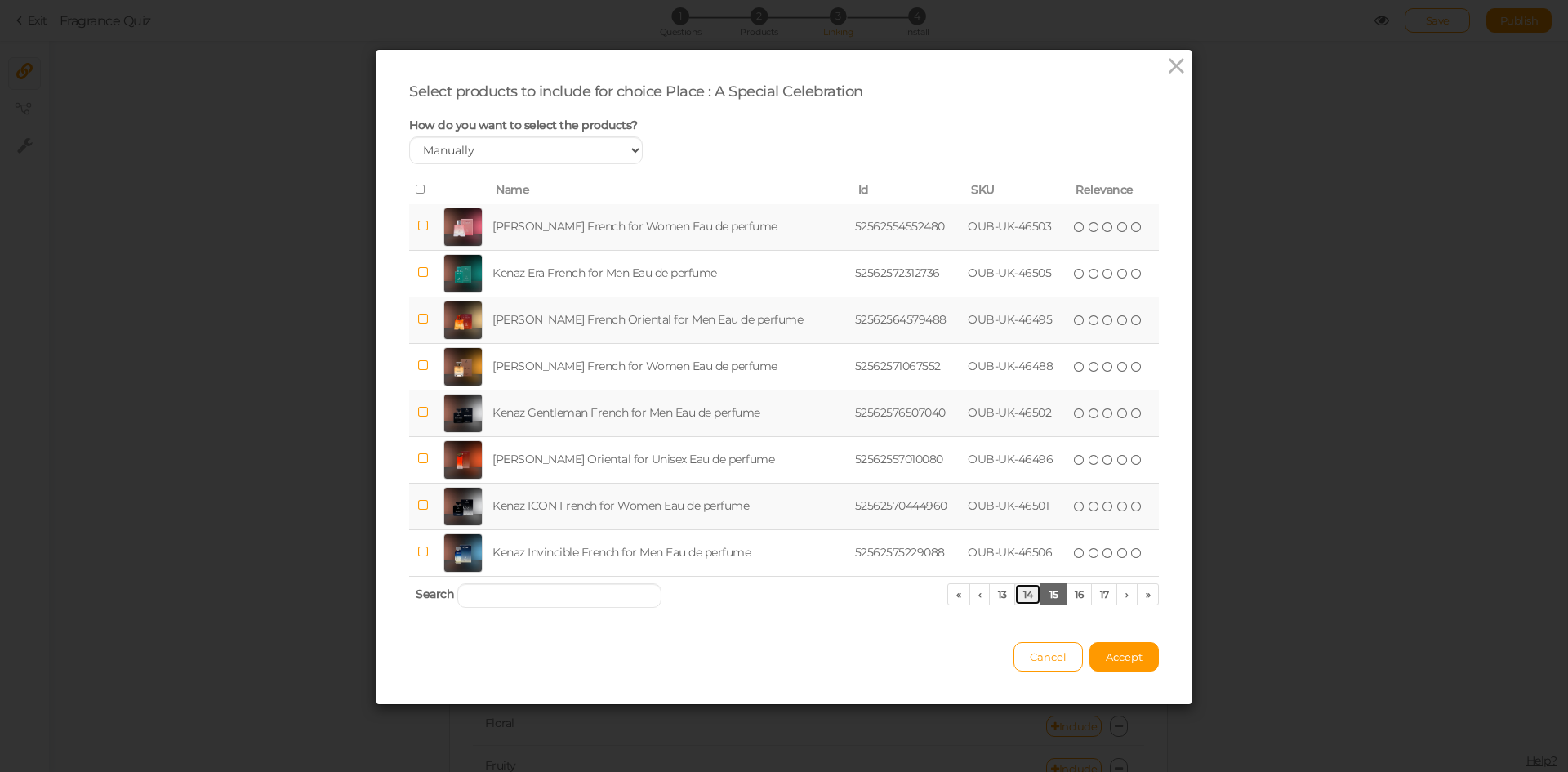
click at [1018, 597] on link "14" at bounding box center [1028, 594] width 27 height 22
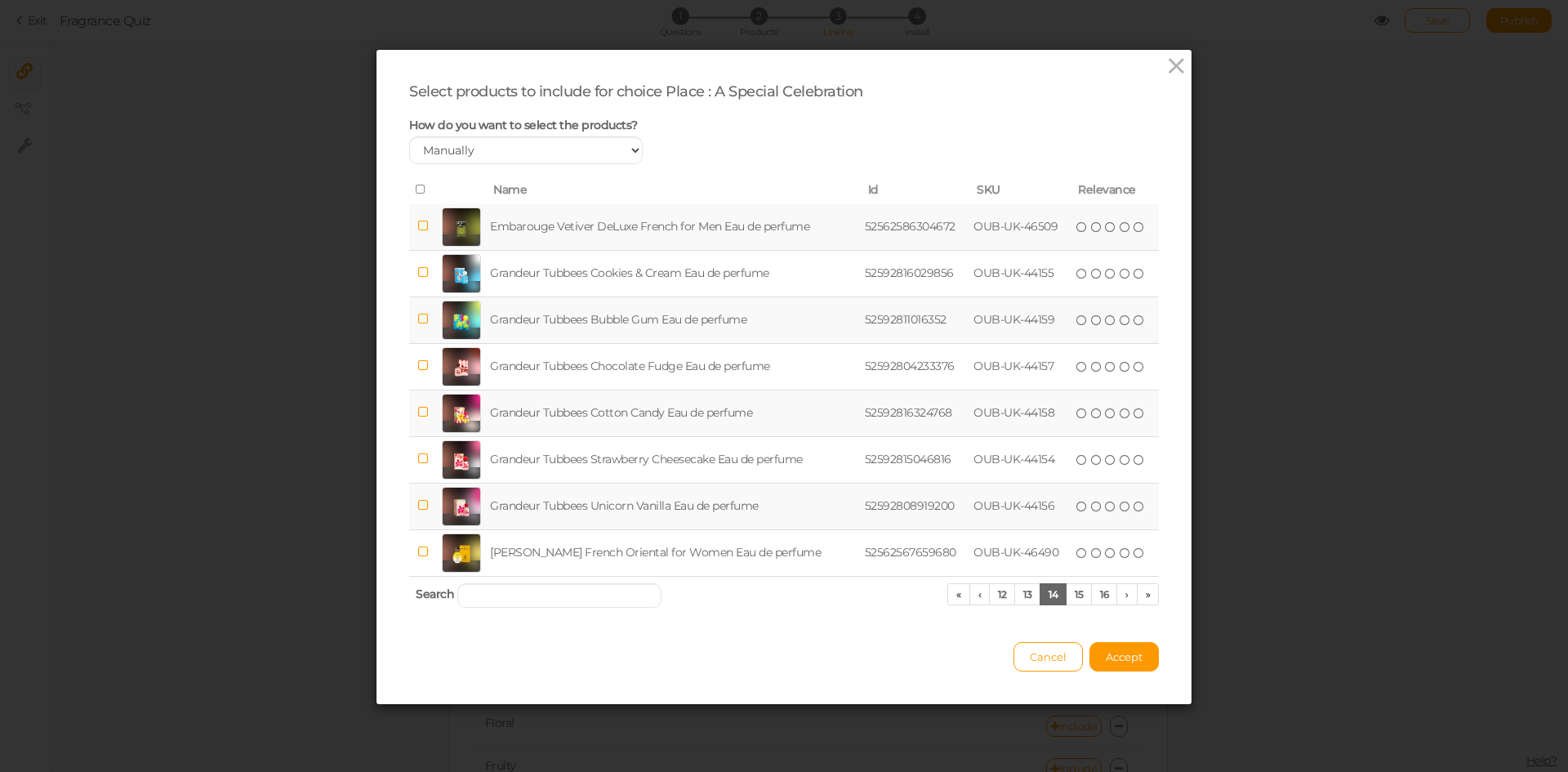
click at [606, 410] on td "Grandeur Tubbees Cotton Candy Eau de perfume" at bounding box center [674, 413] width 374 height 46
click at [1107, 664] on button "Accept" at bounding box center [1125, 656] width 69 height 30
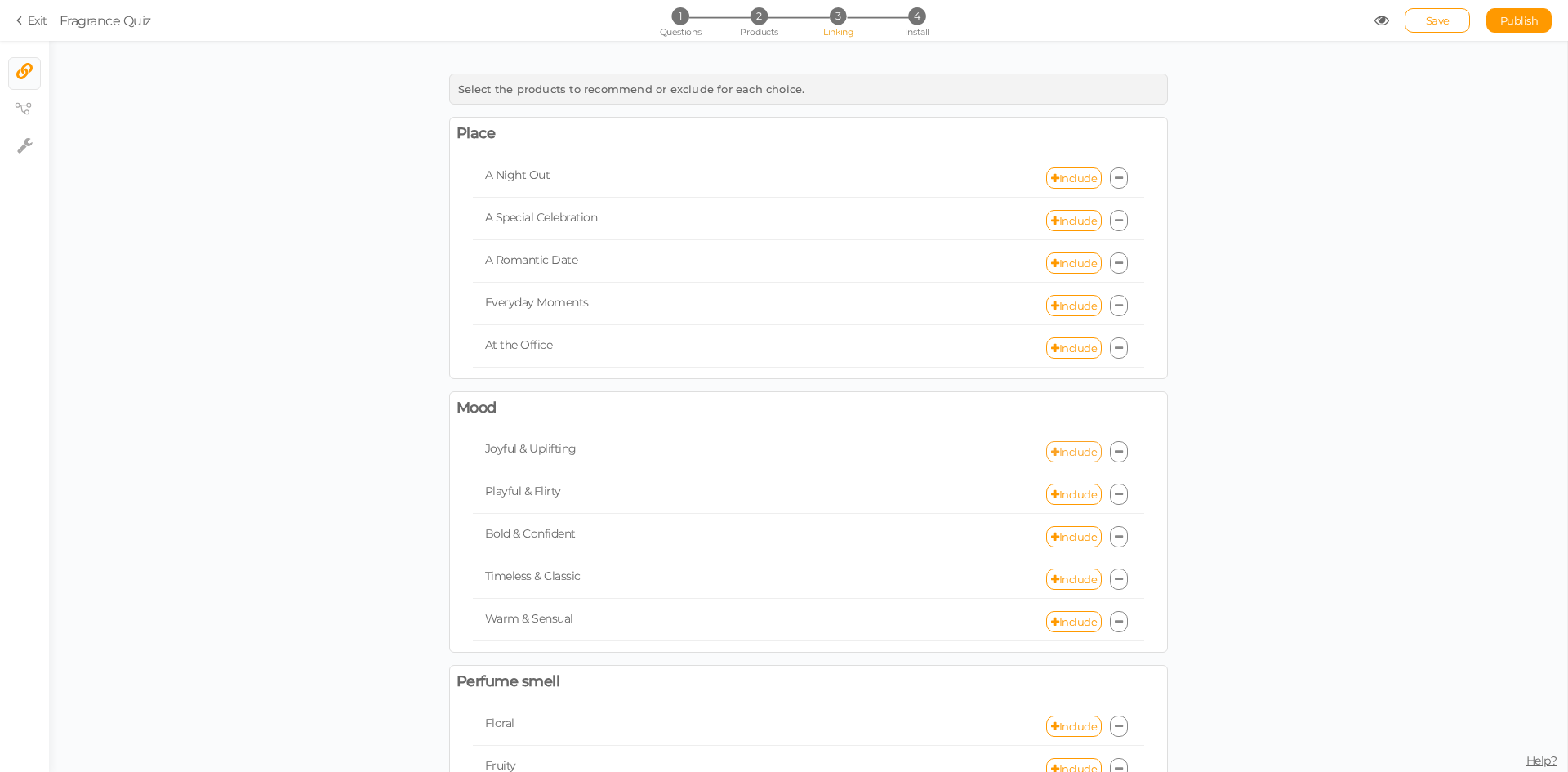
click at [1054, 446] on link "Include" at bounding box center [1075, 452] width 56 height 21
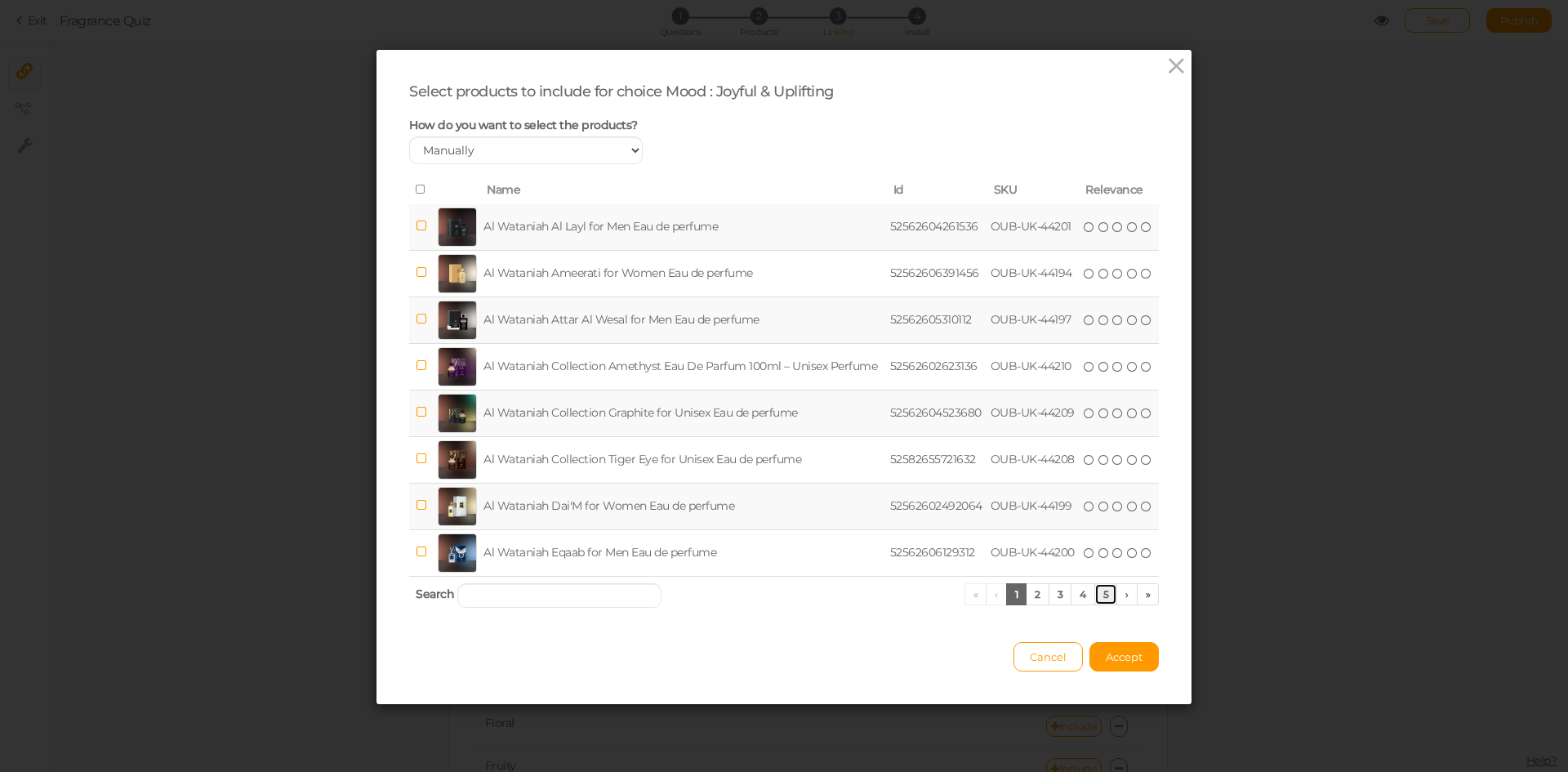
click at [1104, 599] on link "5" at bounding box center [1106, 594] width 24 height 22
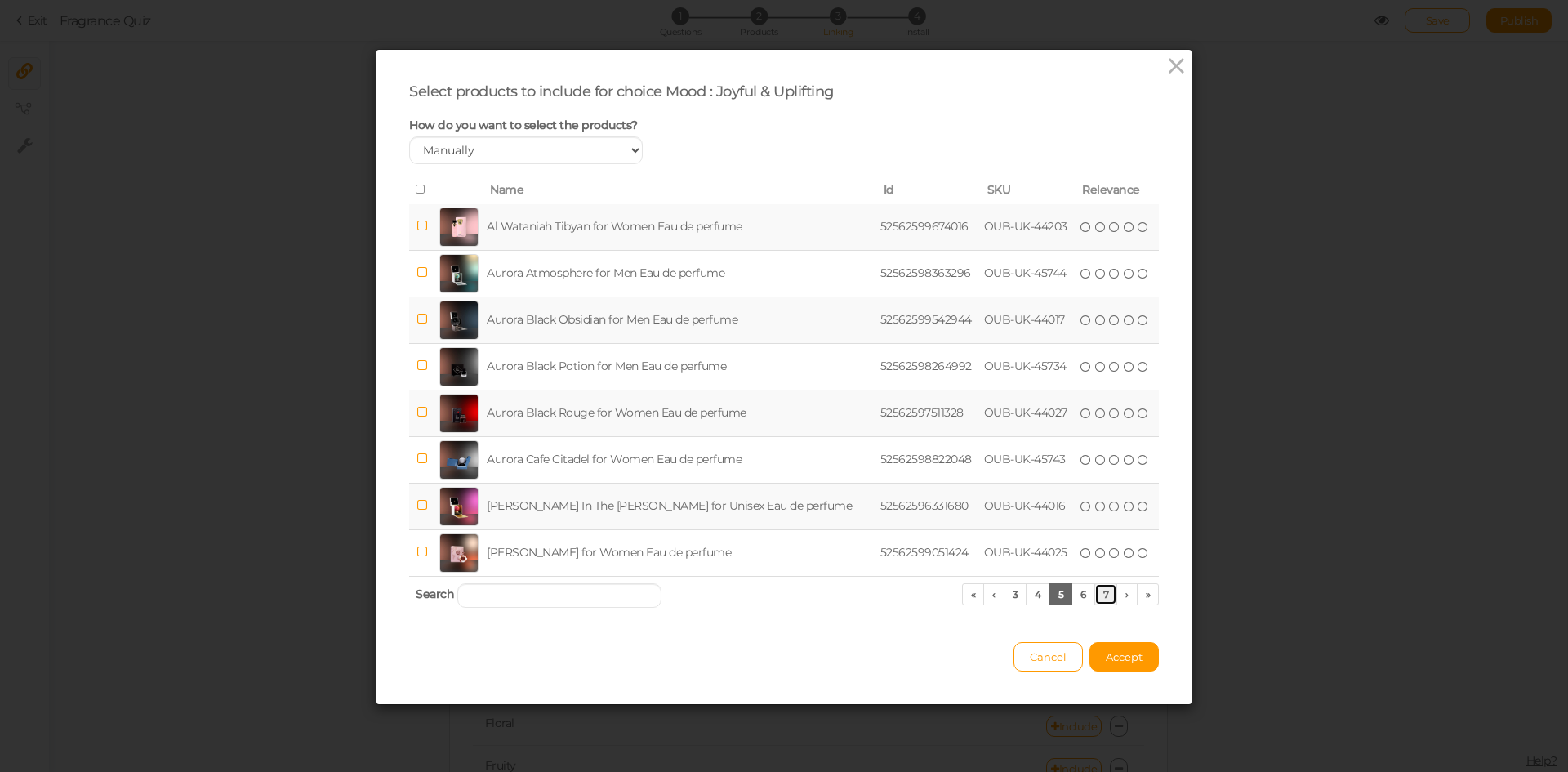
click at [1097, 593] on link "7" at bounding box center [1106, 594] width 24 height 22
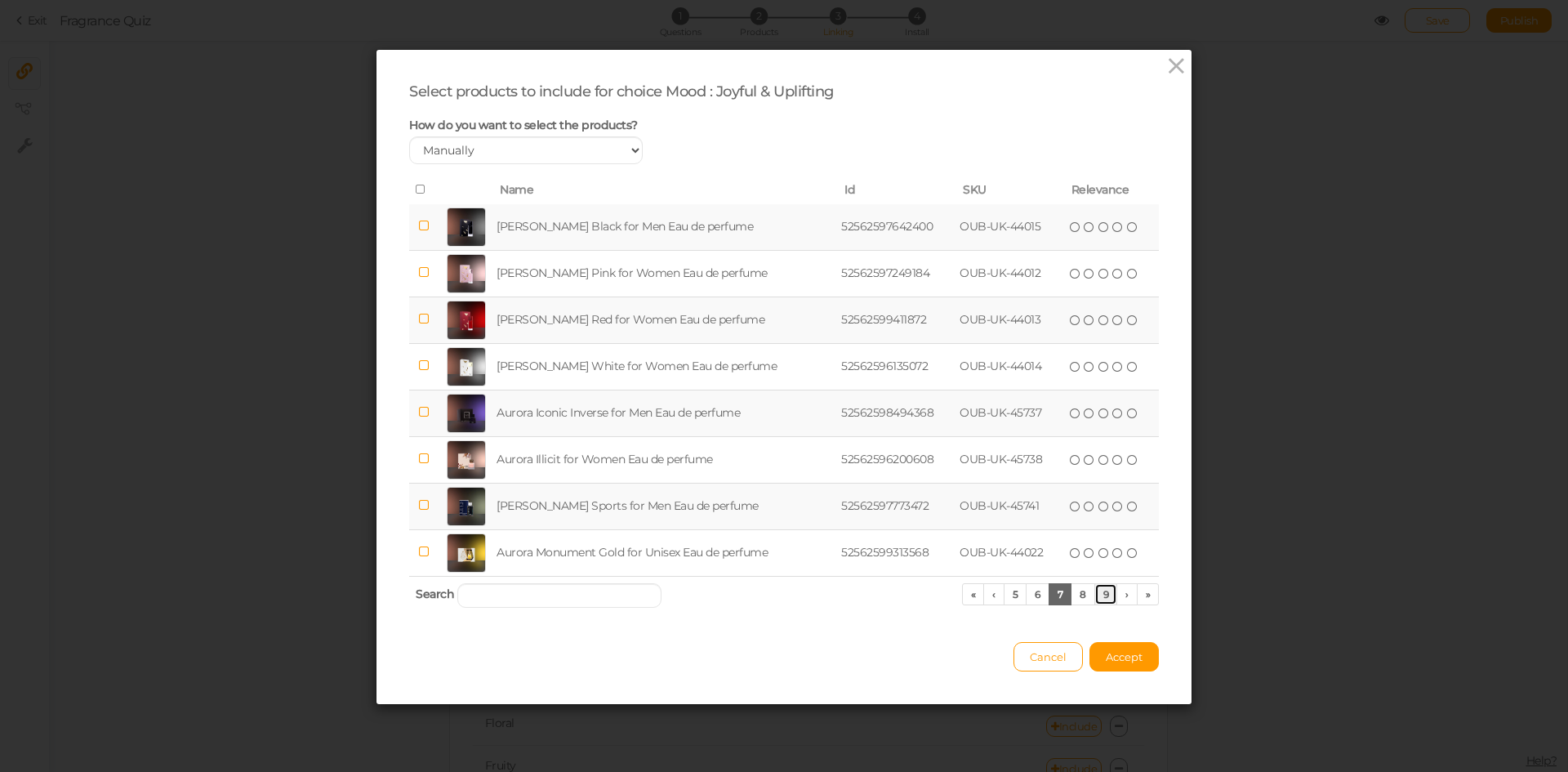
click at [1097, 593] on link "9" at bounding box center [1106, 594] width 24 height 22
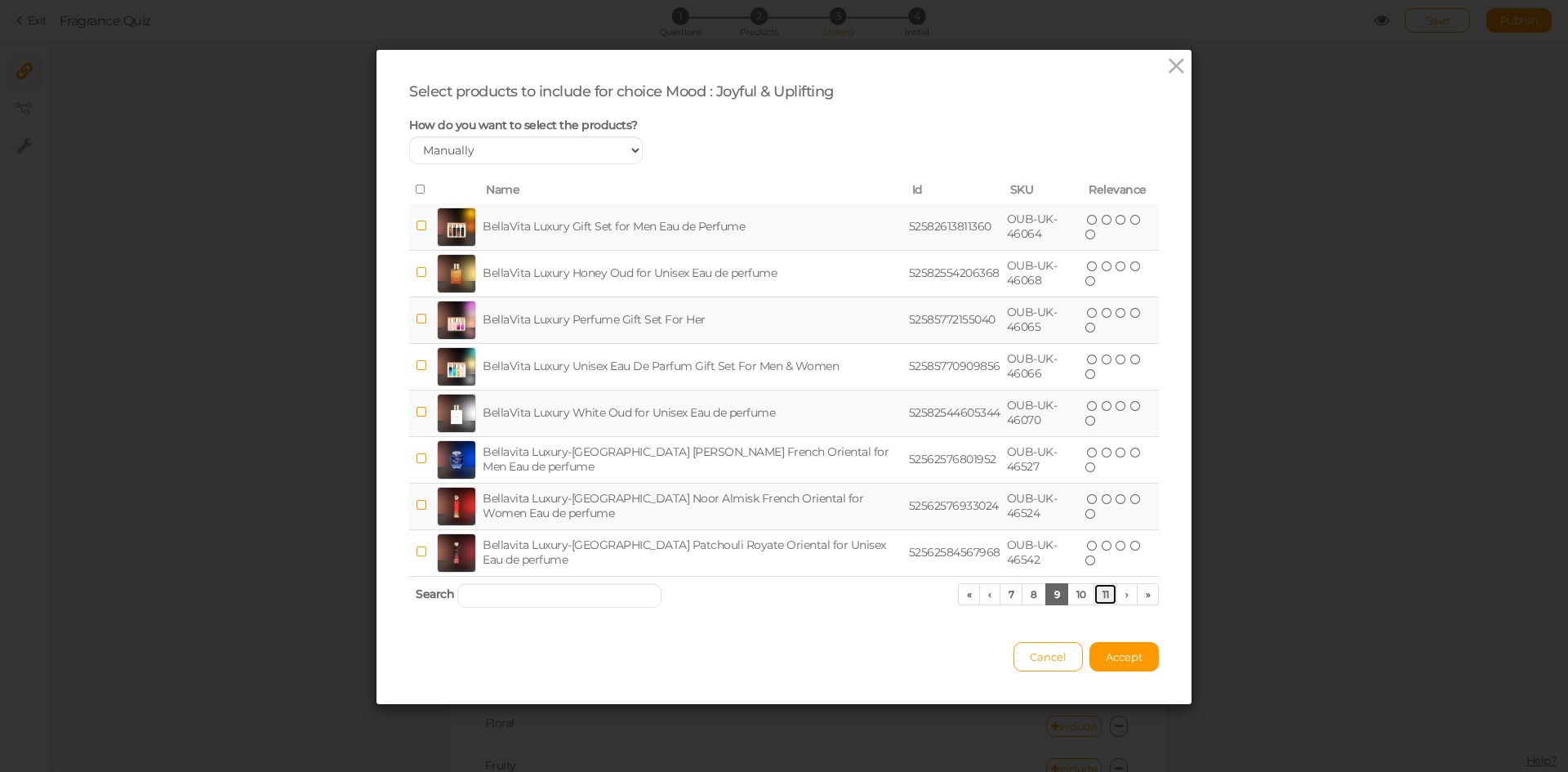
click at [1097, 593] on link "11" at bounding box center [1105, 594] width 24 height 22
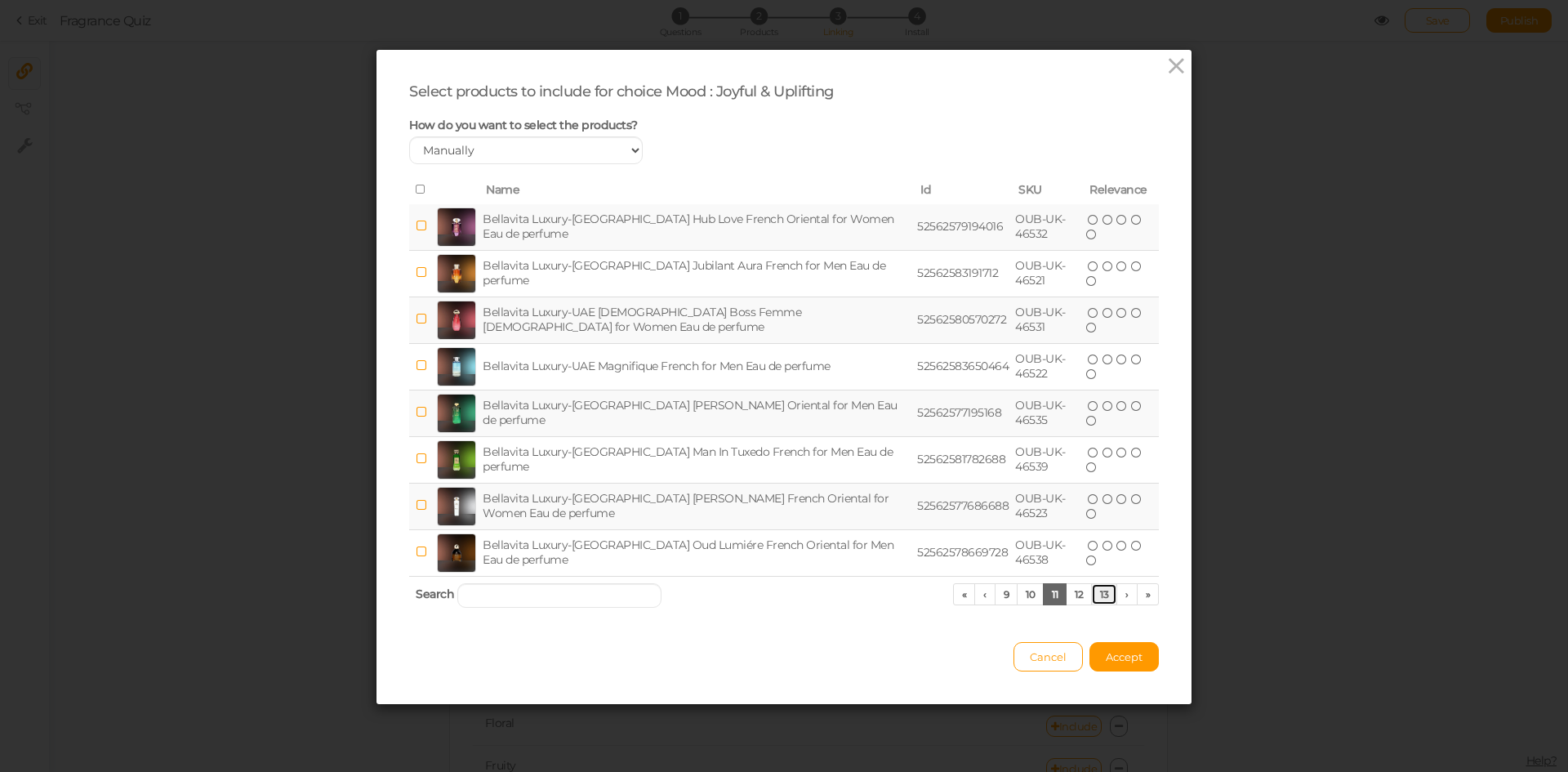
click at [1097, 593] on link "13" at bounding box center [1103, 594] width 26 height 22
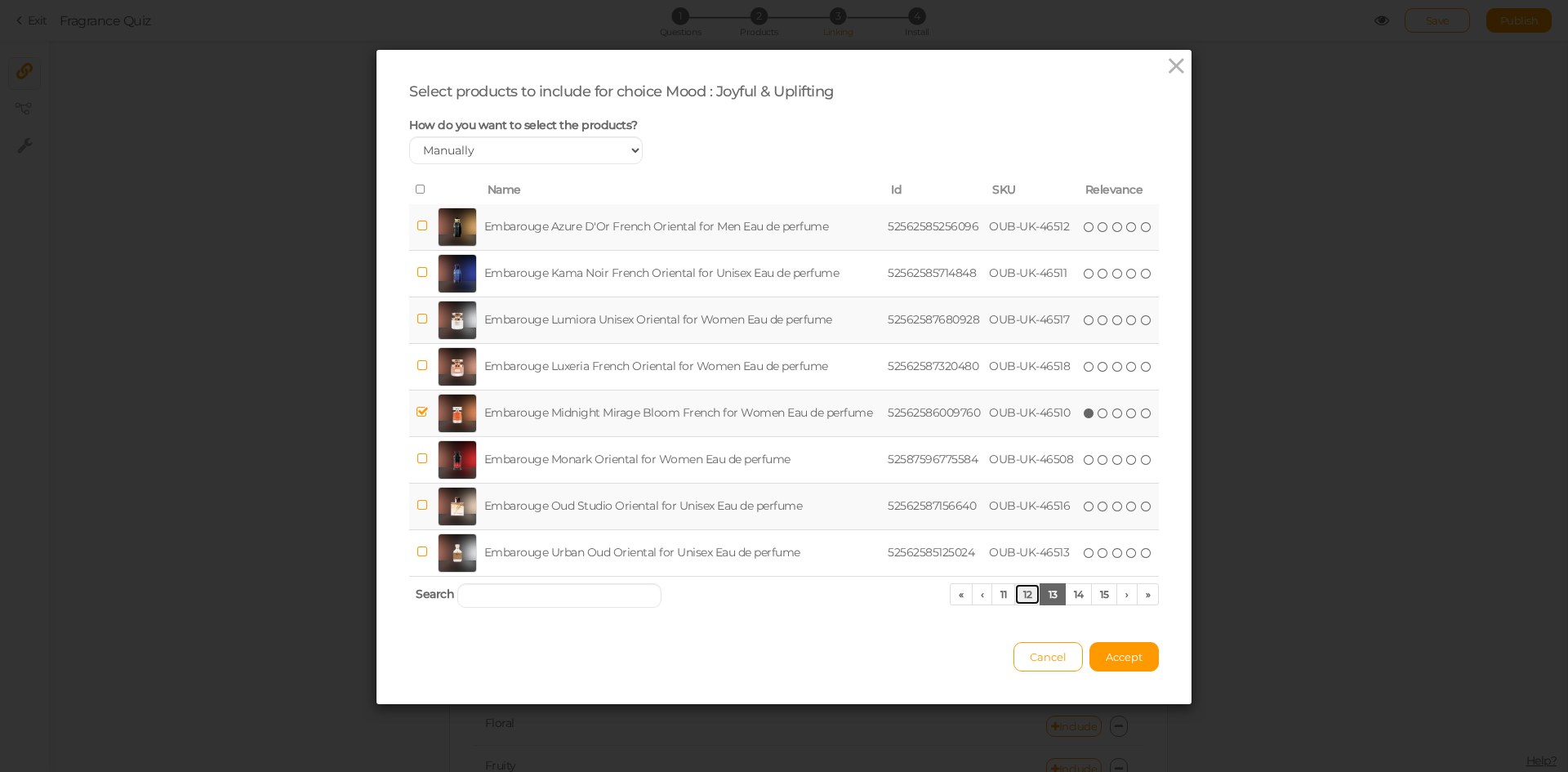
click at [1015, 592] on link "12" at bounding box center [1027, 594] width 26 height 22
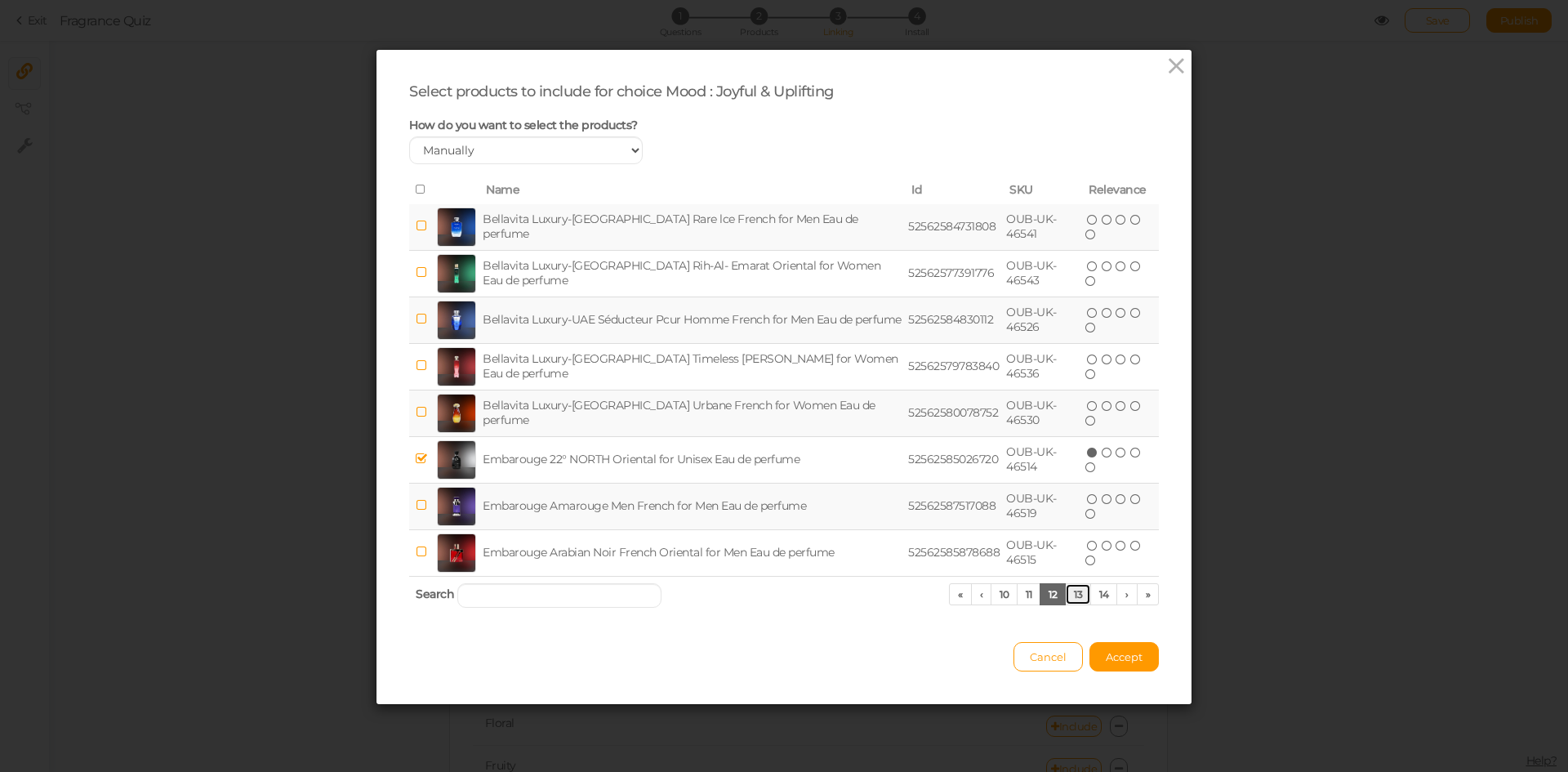
click at [1080, 595] on link "13" at bounding box center [1077, 594] width 26 height 22
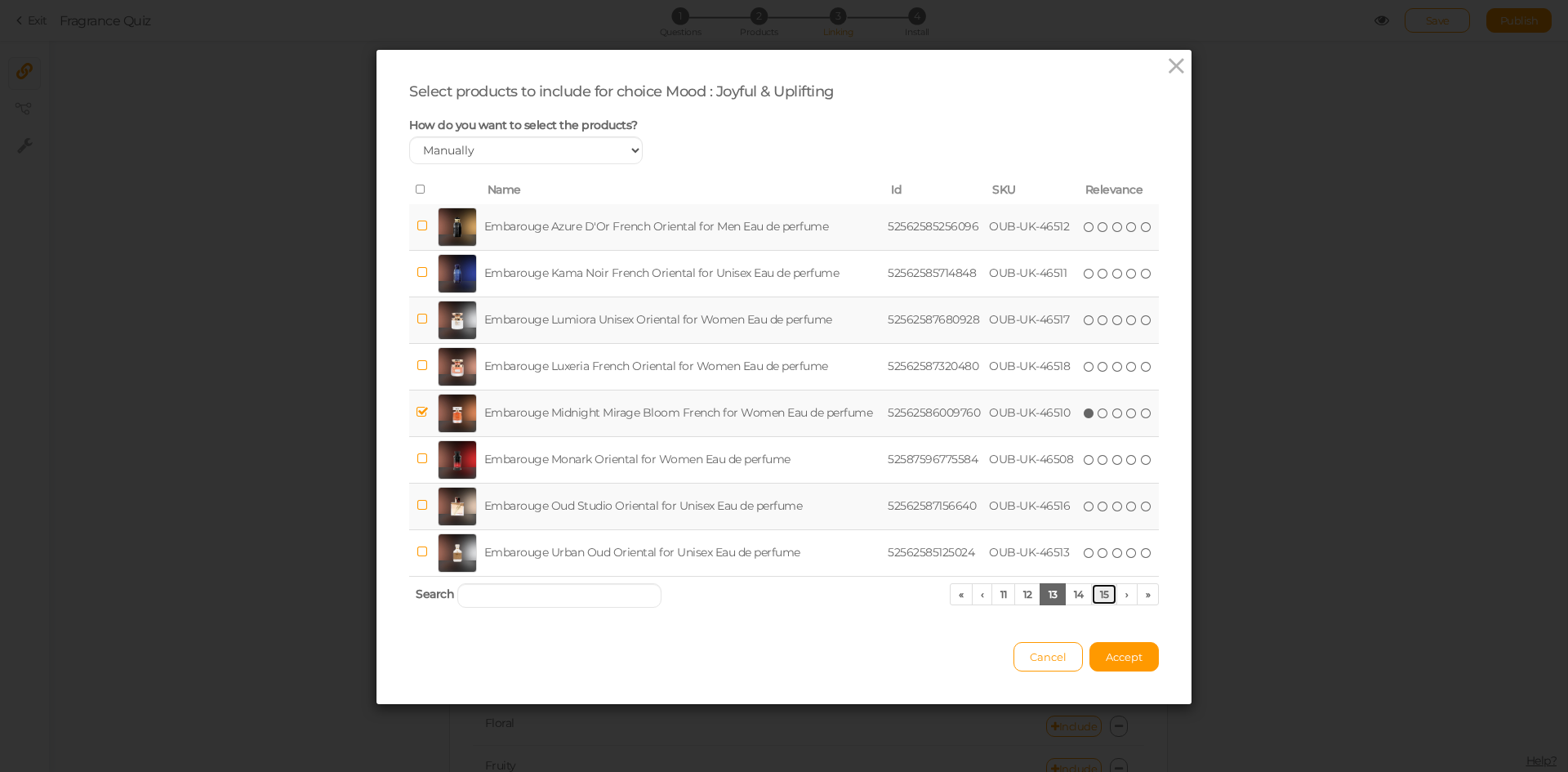
click at [1097, 595] on link "15" at bounding box center [1103, 594] width 26 height 22
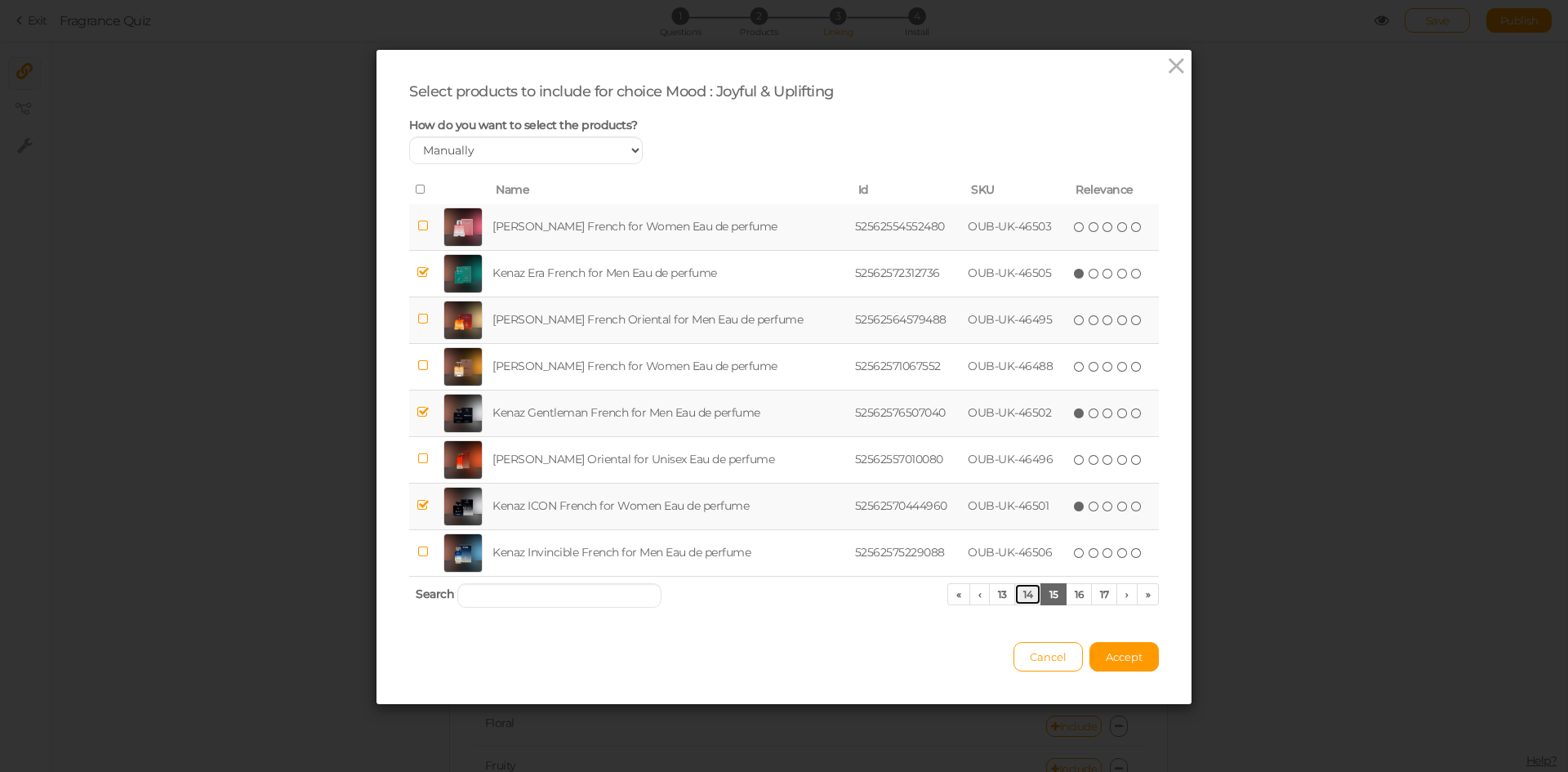
click at [1015, 591] on link "14" at bounding box center [1028, 594] width 27 height 22
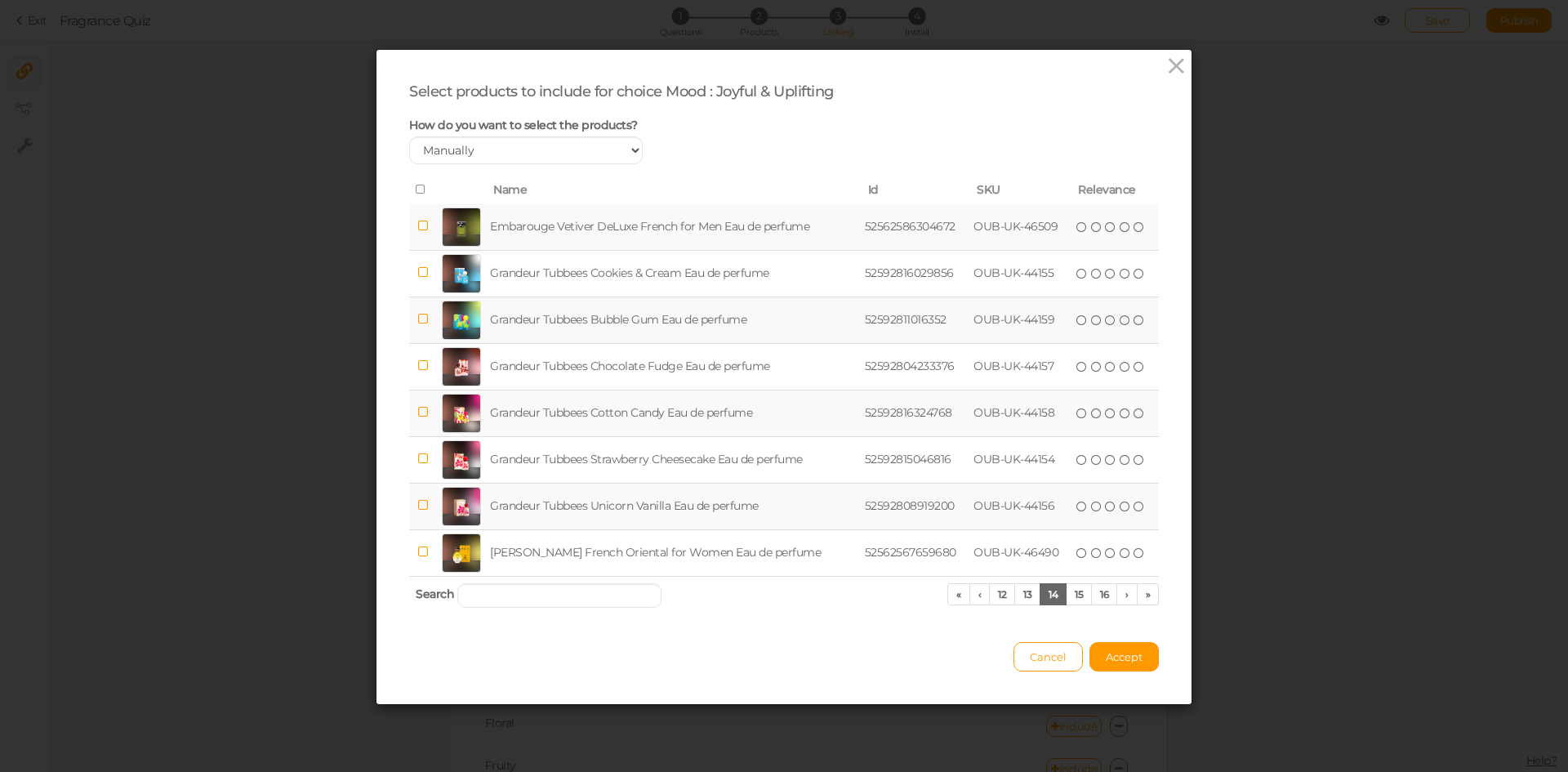
click at [619, 494] on td "Grandeur Tubbees Unicorn Vanilla Eau de perfume" at bounding box center [674, 506] width 374 height 46
click at [1106, 652] on span "Accept" at bounding box center [1125, 657] width 37 height 13
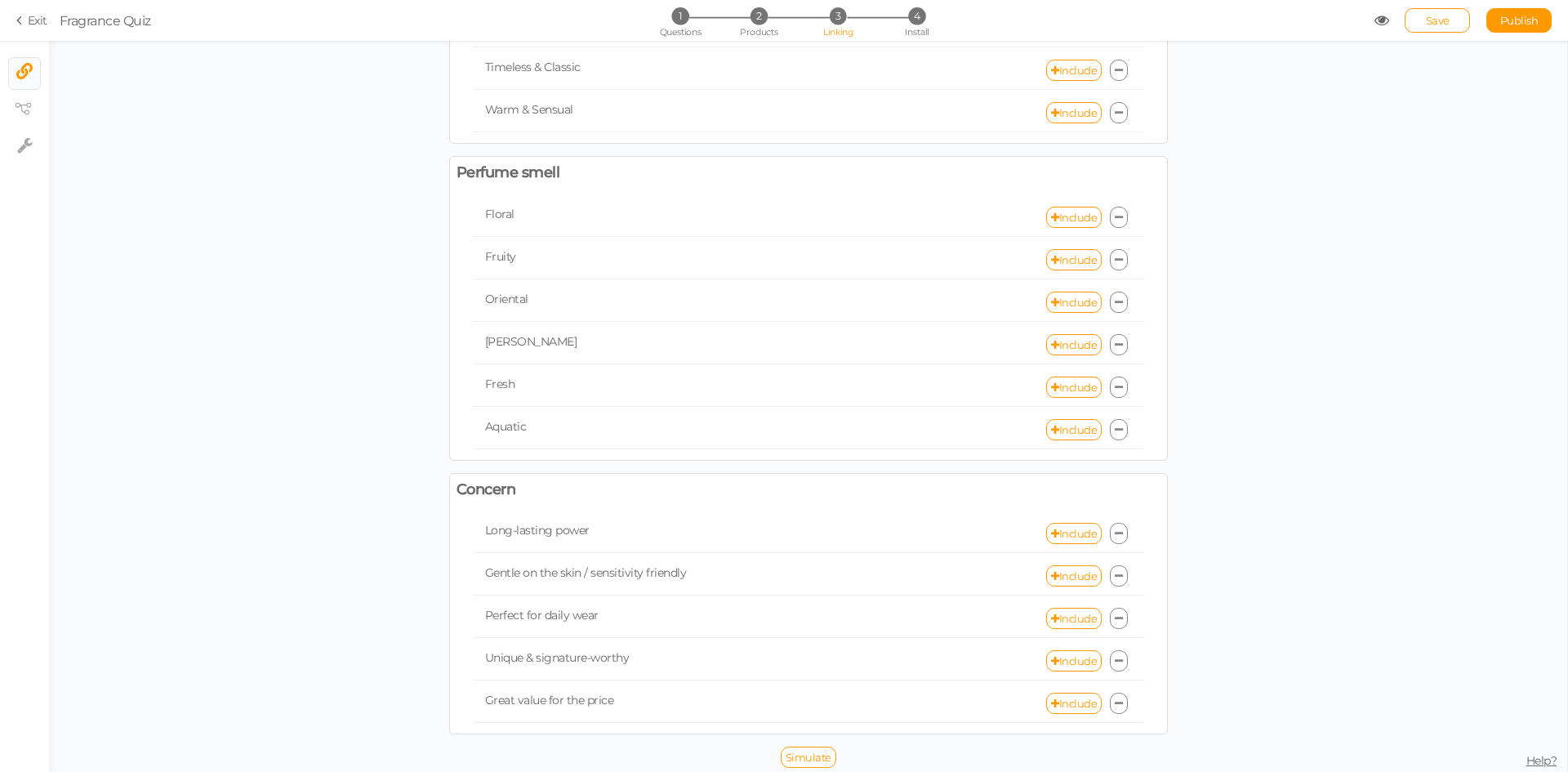
scroll to position [513, 0]
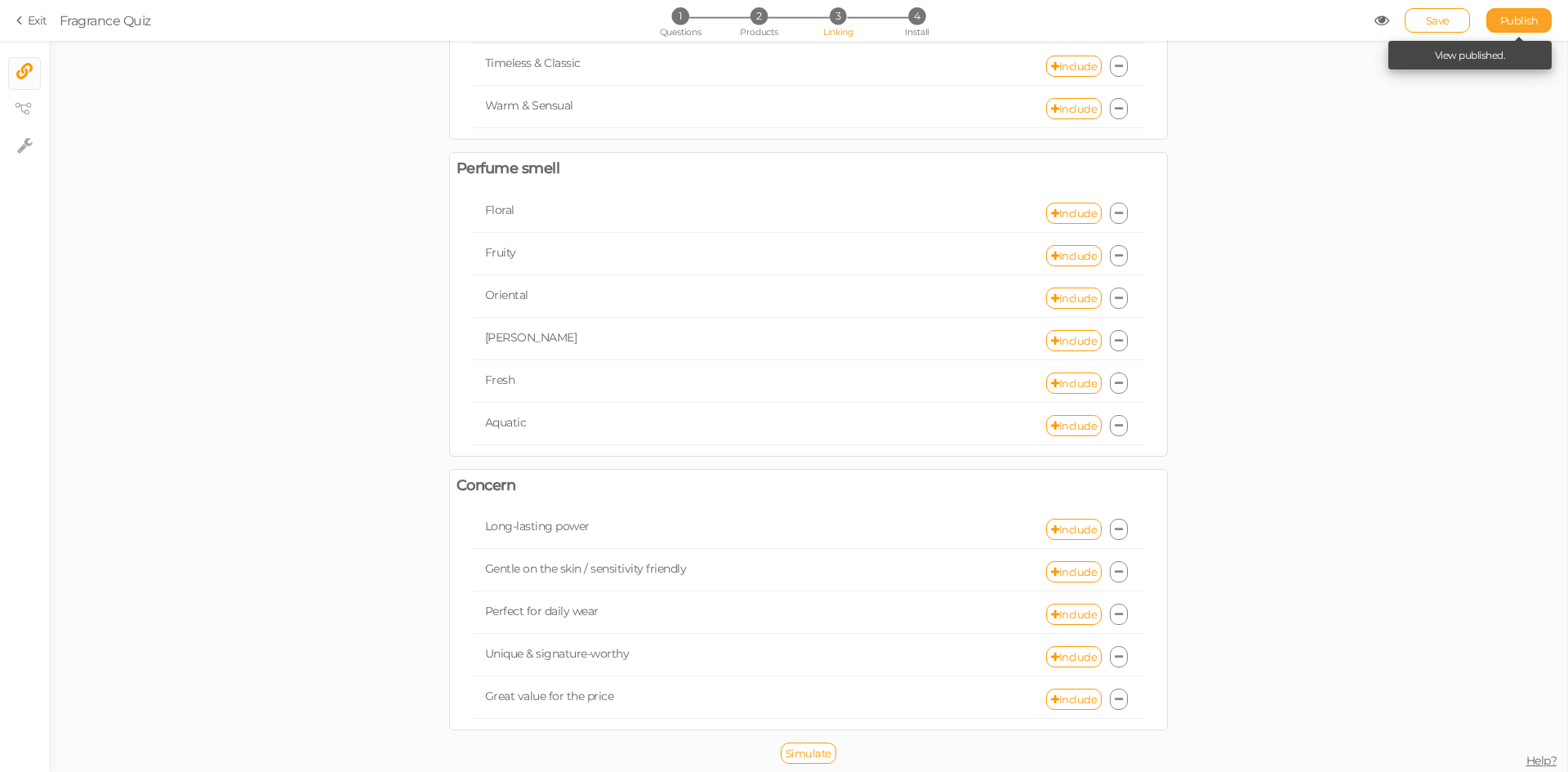
click at [1498, 20] on link "Publish" at bounding box center [1520, 19] width 66 height 24
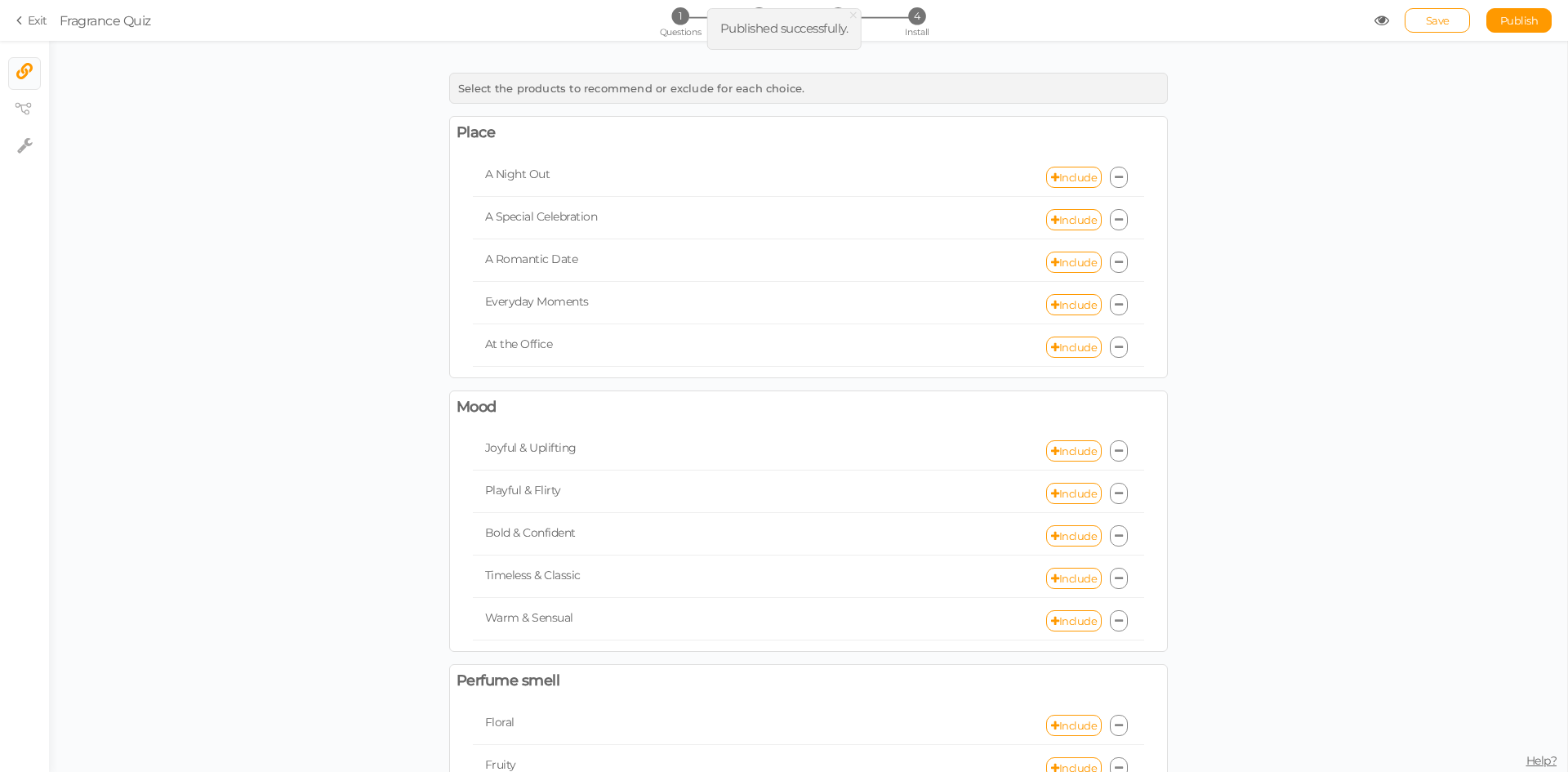
scroll to position [0, 0]
click at [675, 44] on div "Select the products to recommend or exclude for each choice. Place A Night Out …" at bounding box center [809, 406] width 1519 height 732
click at [678, 20] on span "1" at bounding box center [680, 16] width 17 height 17
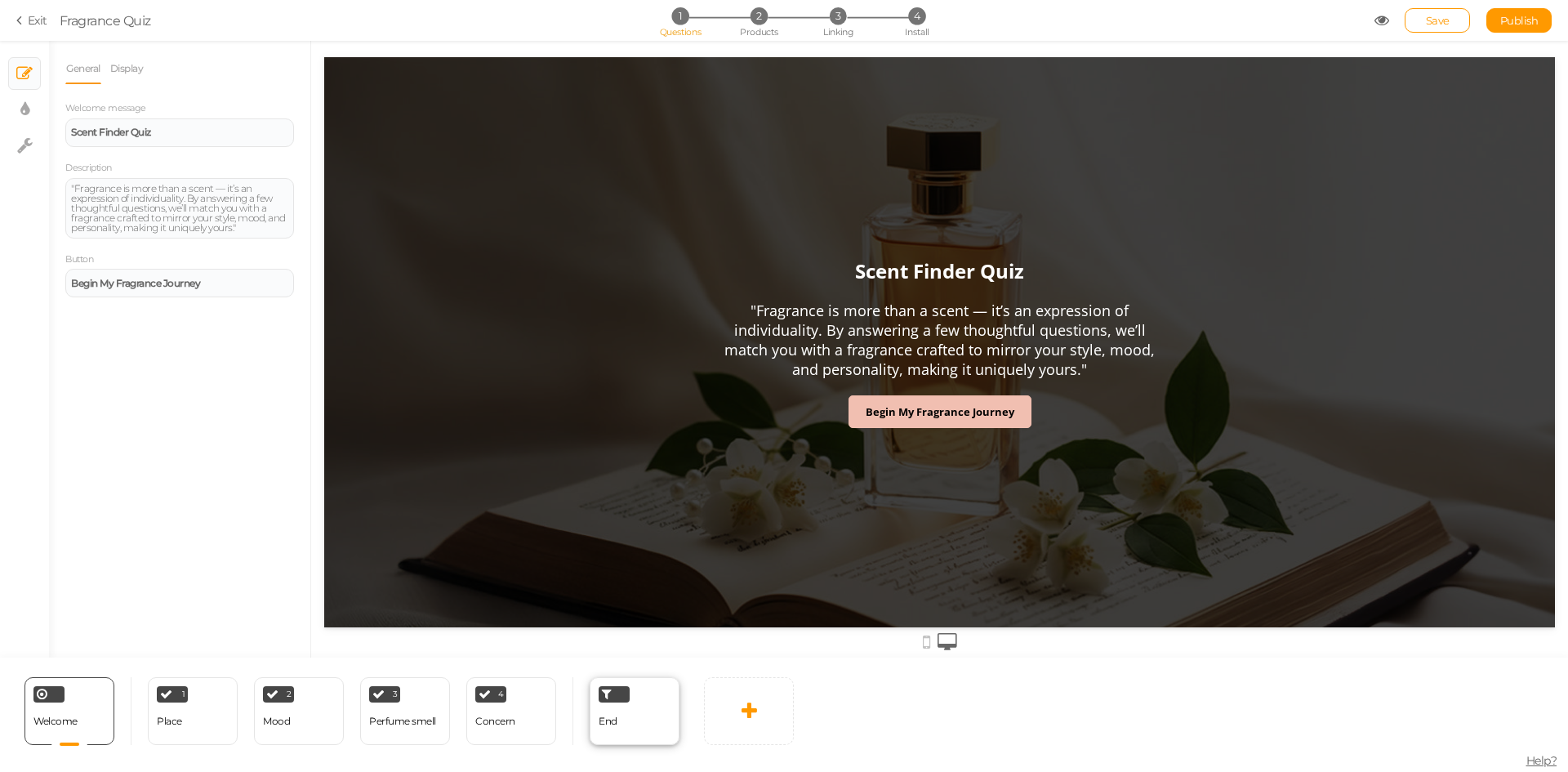
click at [612, 724] on span "End" at bounding box center [607, 721] width 18 height 13
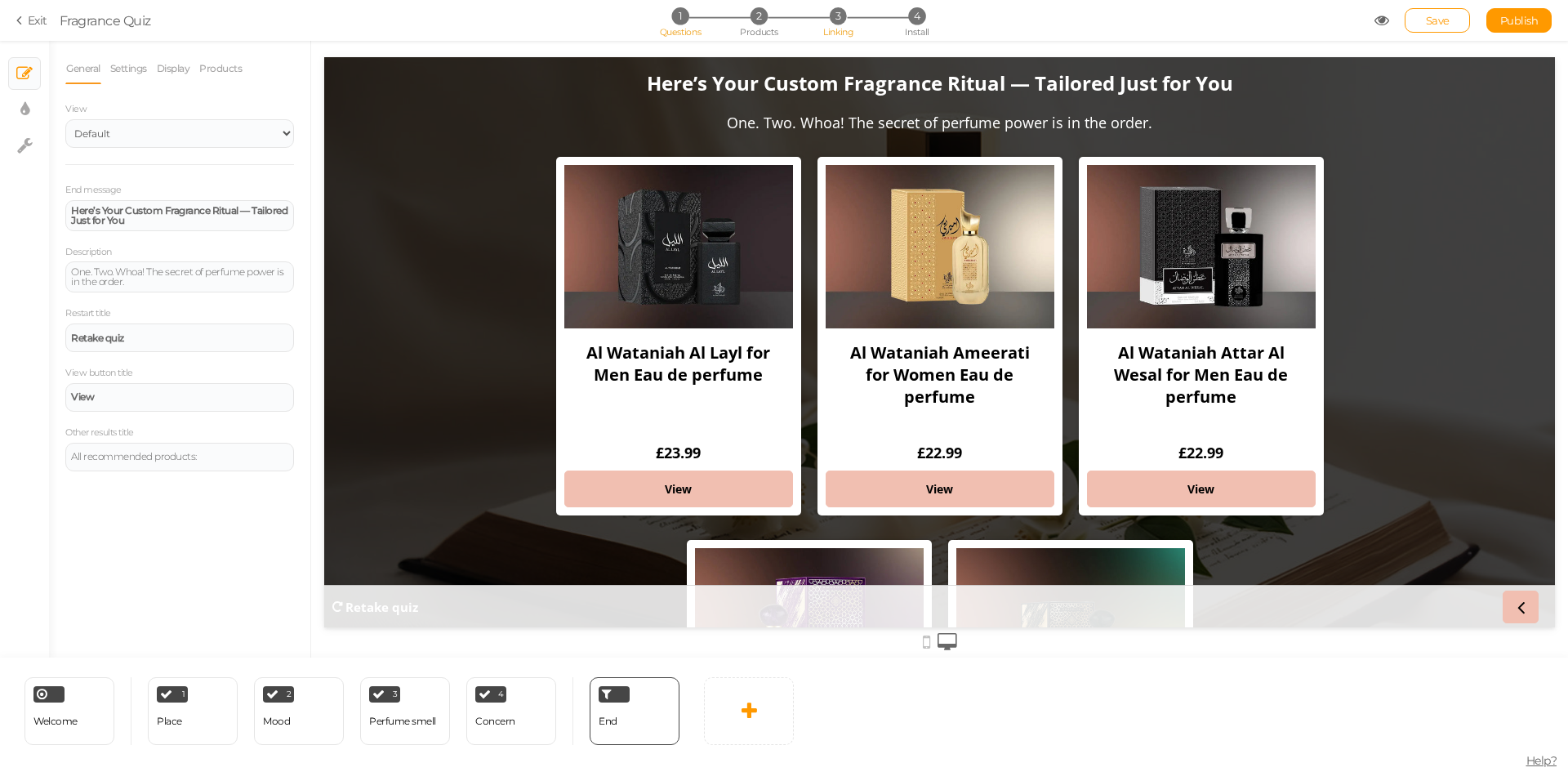
click at [838, 30] on span "Linking" at bounding box center [837, 32] width 30 height 12
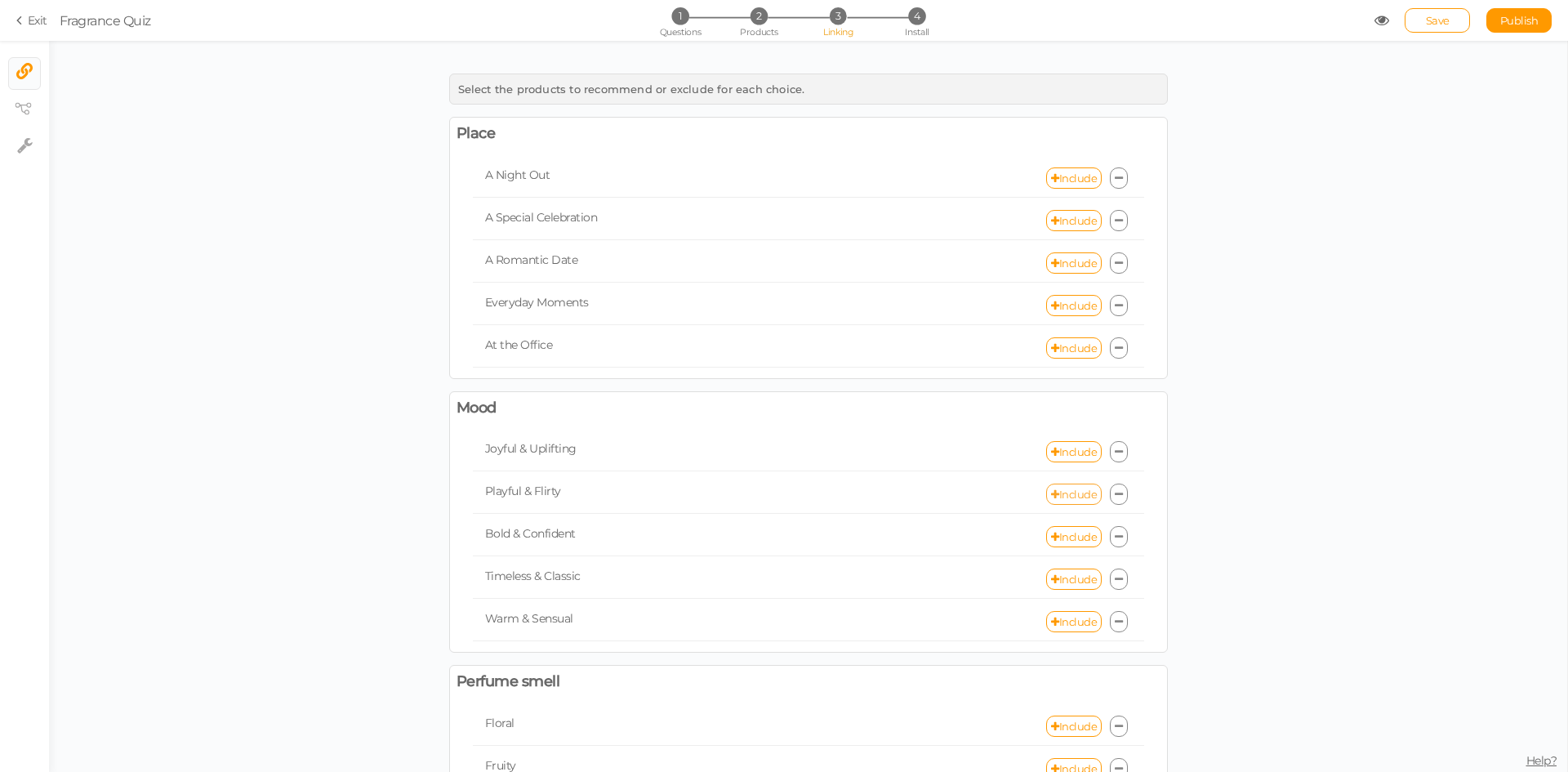
click at [1061, 486] on link "Include" at bounding box center [1075, 494] width 56 height 21
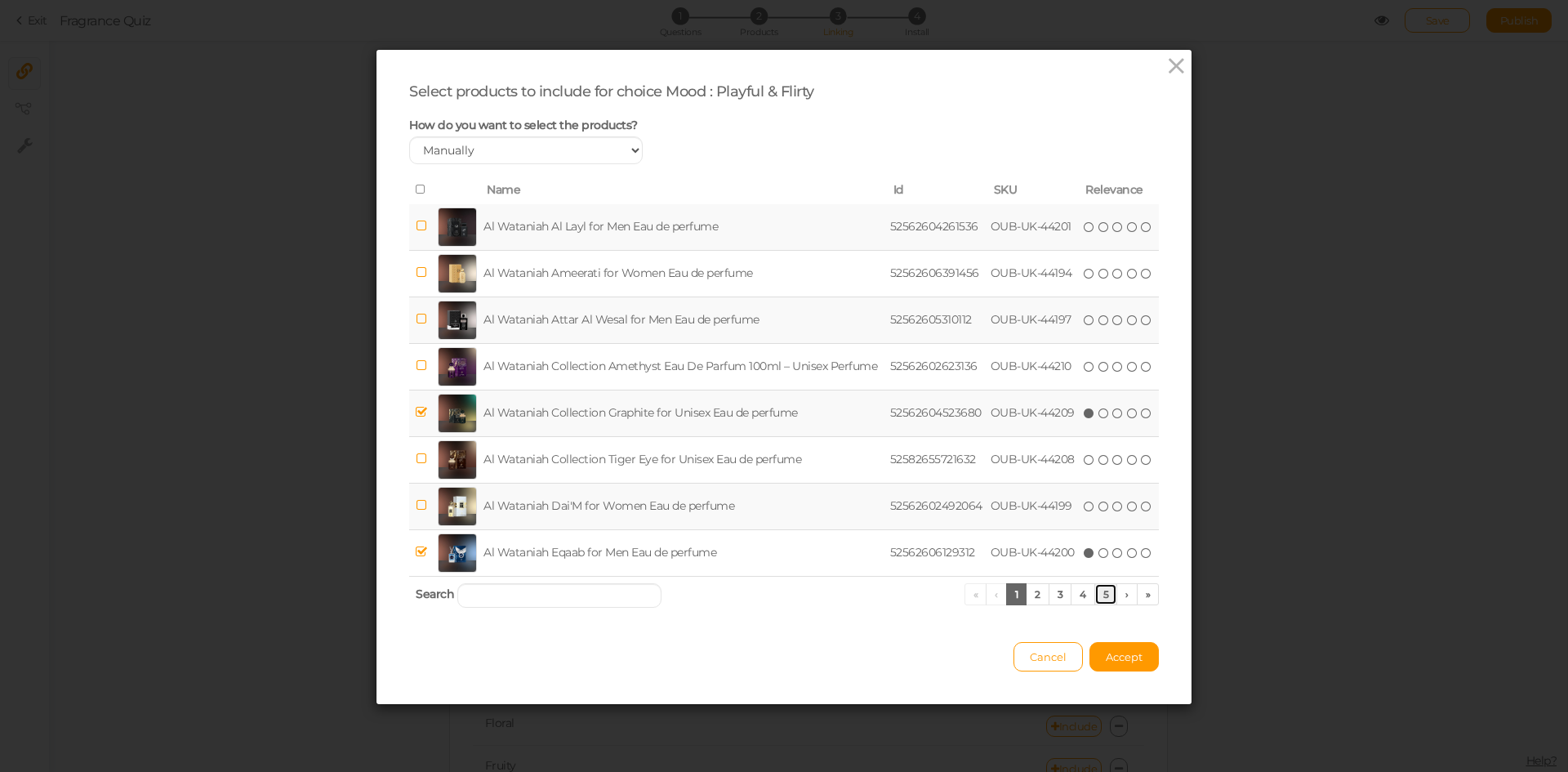
click at [1101, 599] on link "5" at bounding box center [1106, 594] width 24 height 22
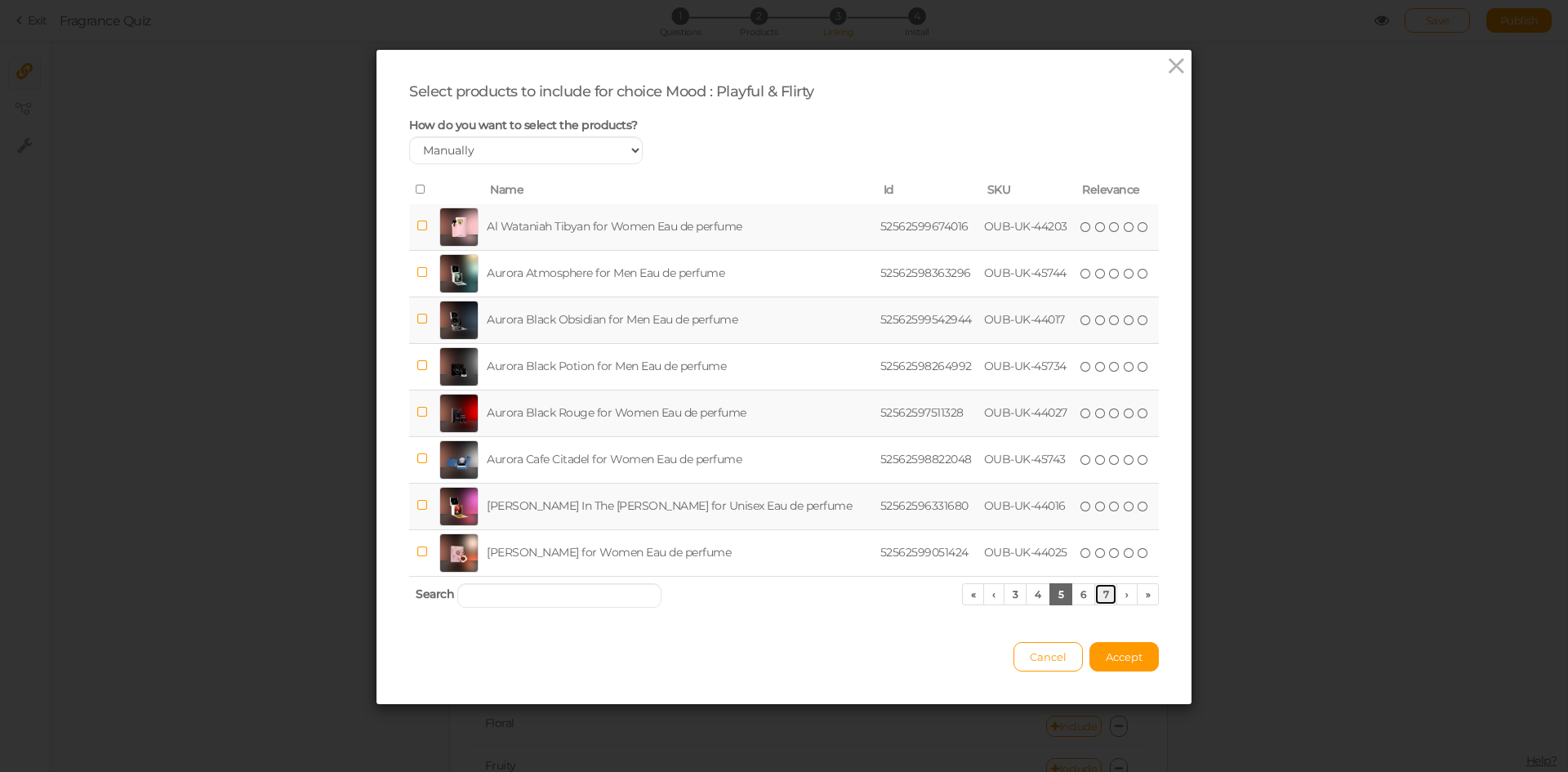
click at [1099, 598] on link "7" at bounding box center [1106, 594] width 24 height 22
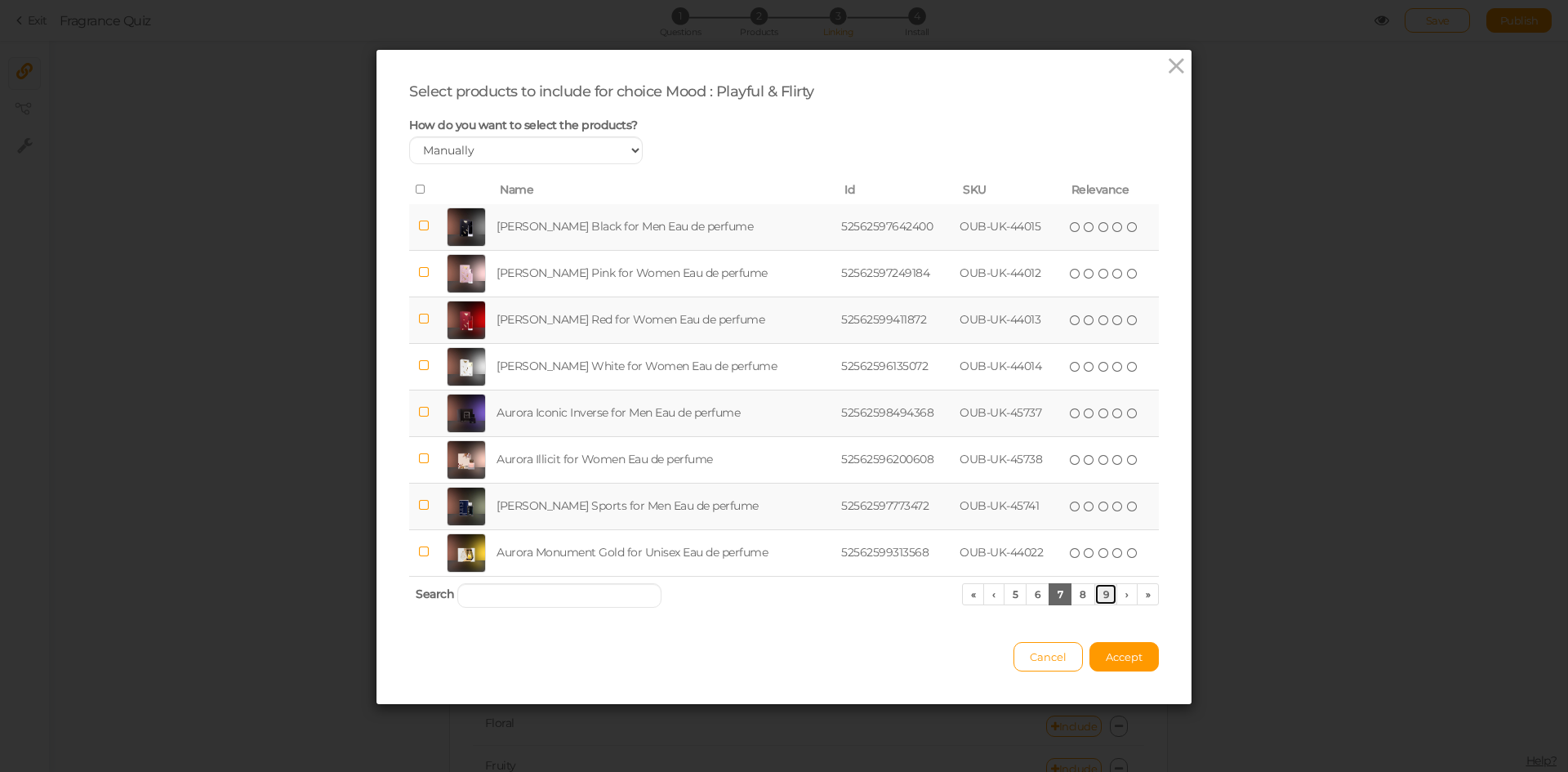
click at [1099, 598] on link "9" at bounding box center [1106, 594] width 24 height 22
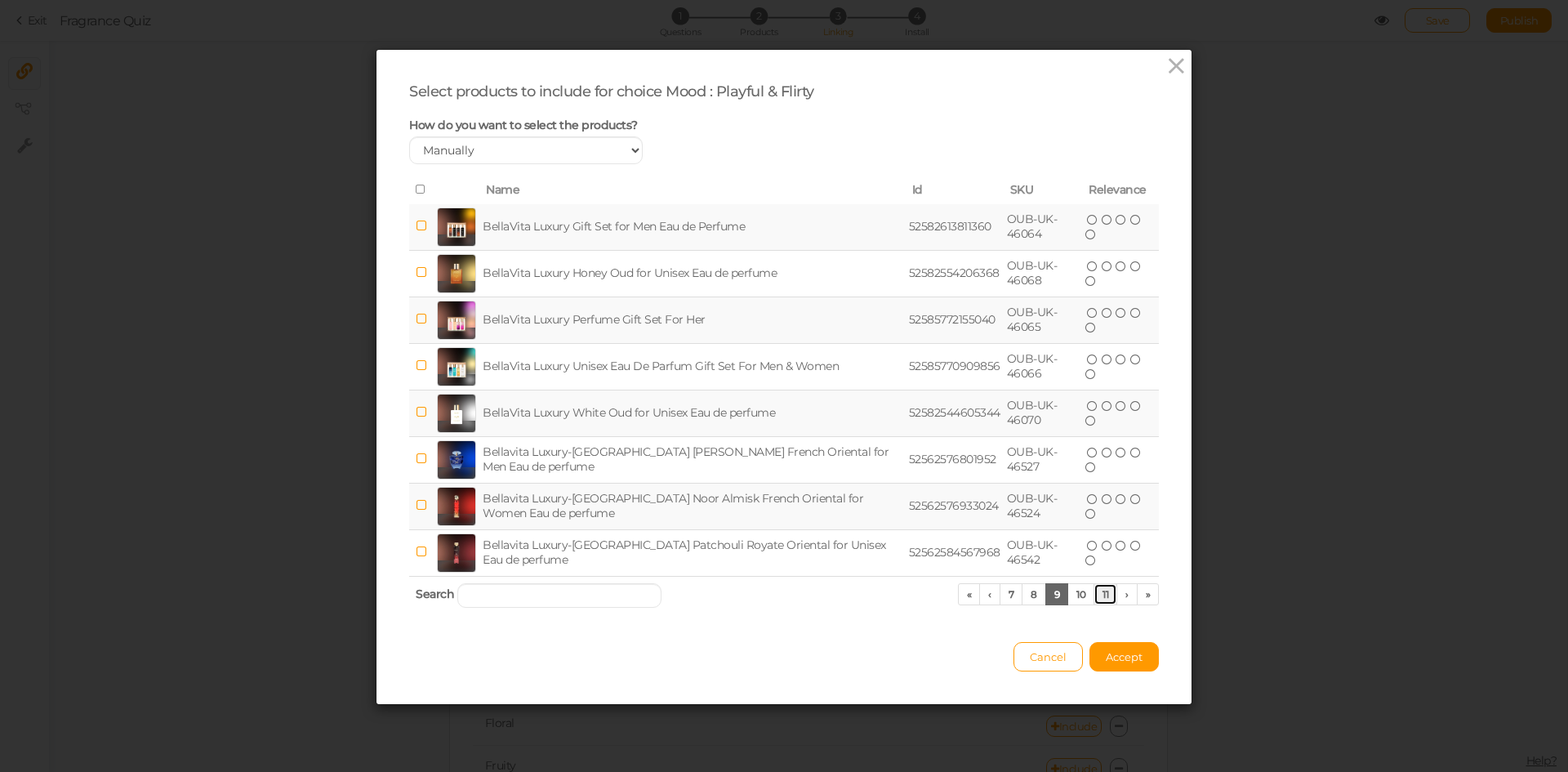
click at [1099, 598] on link "11" at bounding box center [1105, 594] width 24 height 22
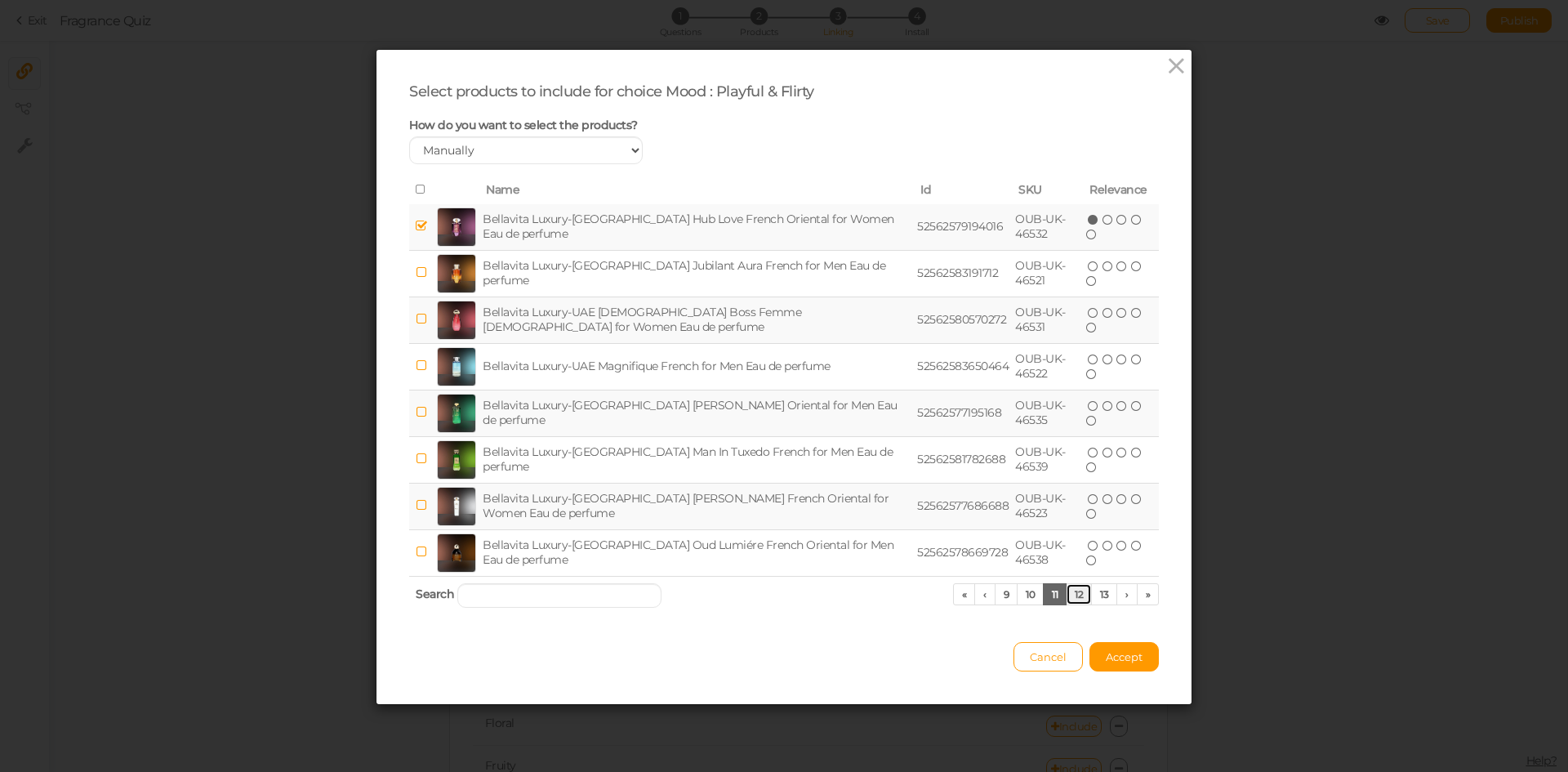
click at [1072, 593] on link "12" at bounding box center [1078, 594] width 26 height 22
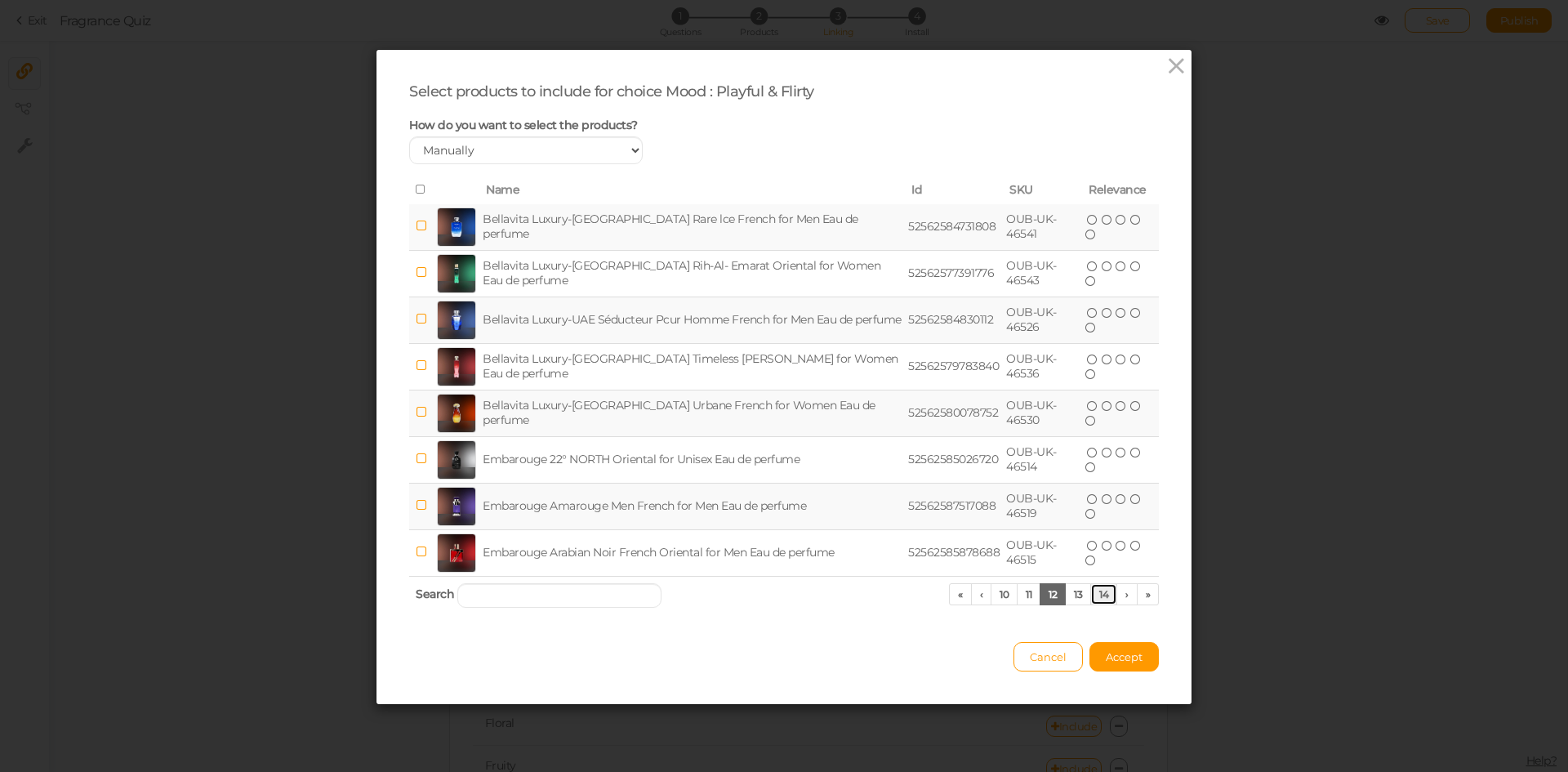
click at [1094, 596] on link "14" at bounding box center [1103, 594] width 27 height 22
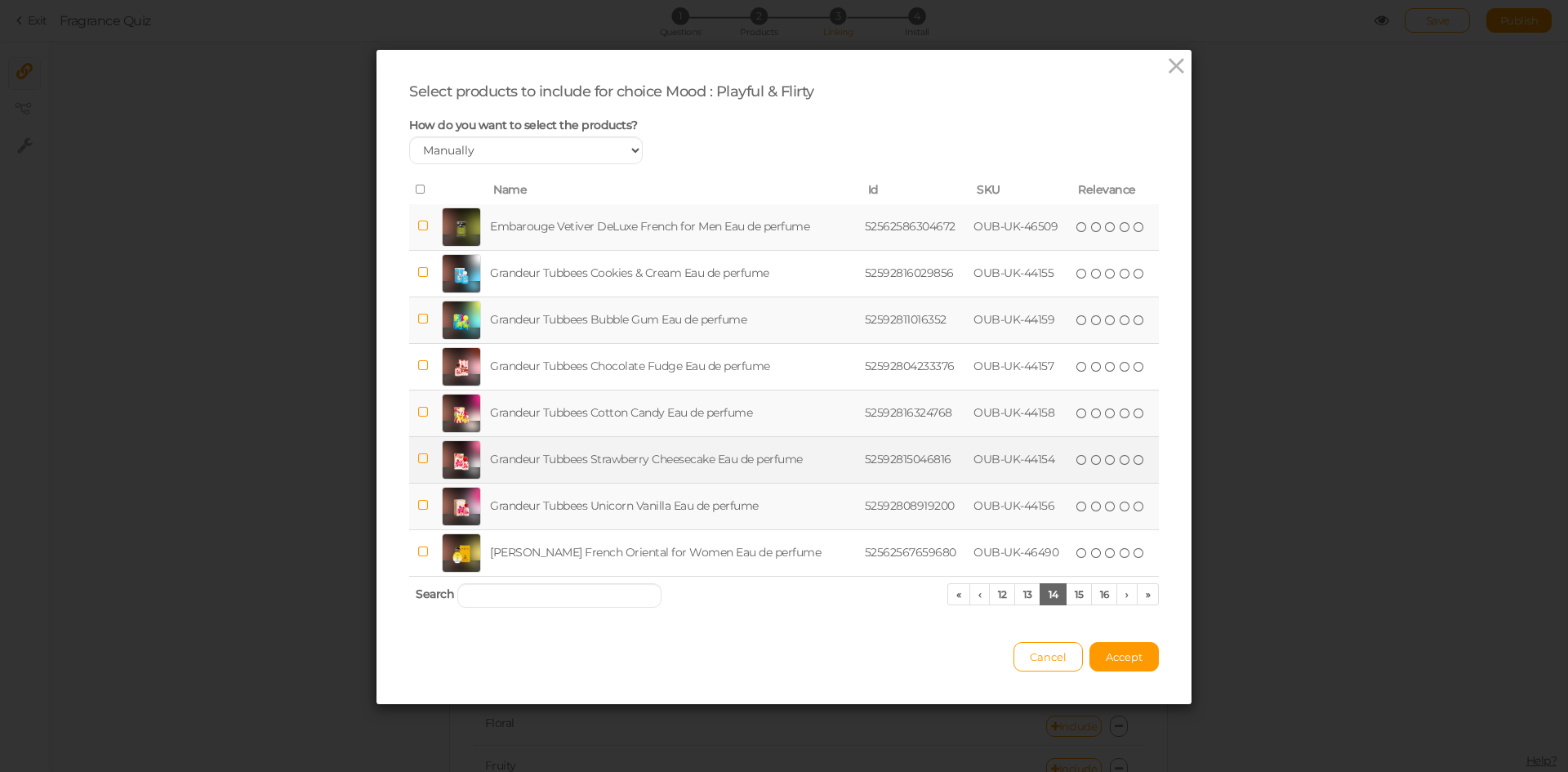
click at [597, 456] on td "Grandeur Tubbees Strawberry Cheesecake Eau de perfume" at bounding box center [674, 460] width 374 height 46
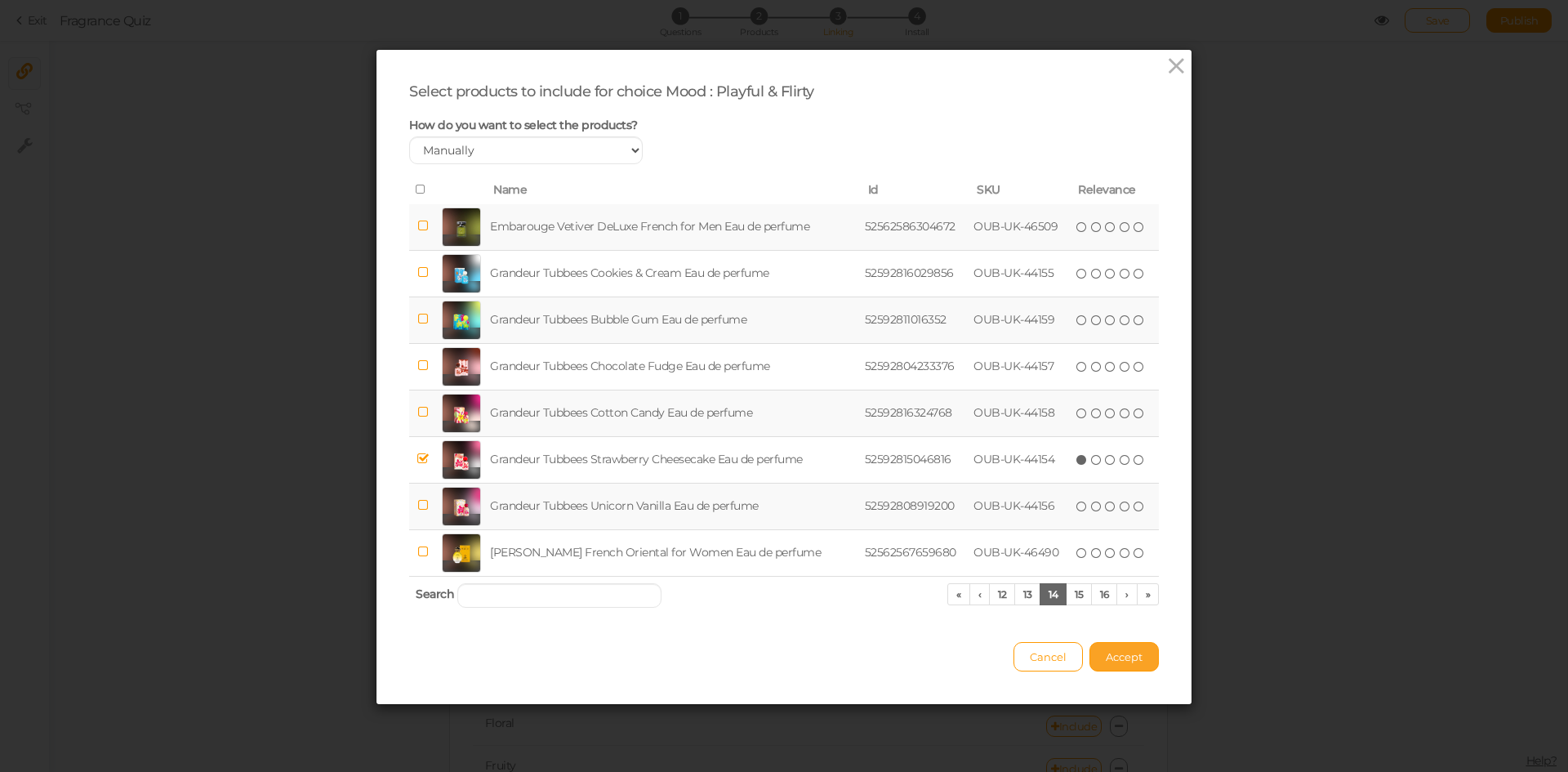
click at [1112, 652] on span "Accept" at bounding box center [1125, 657] width 37 height 13
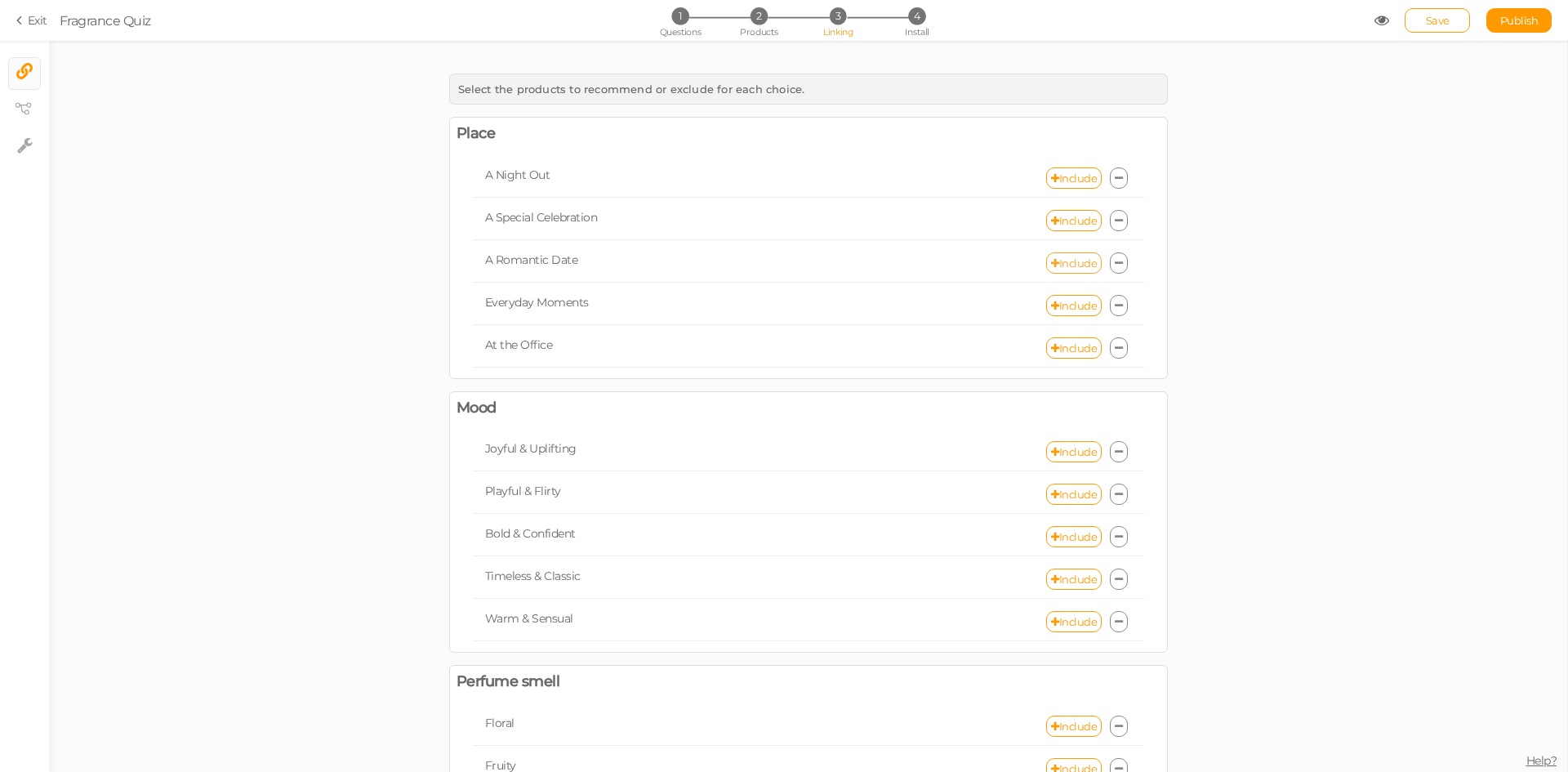
click at [1063, 263] on link "Include" at bounding box center [1075, 263] width 56 height 21
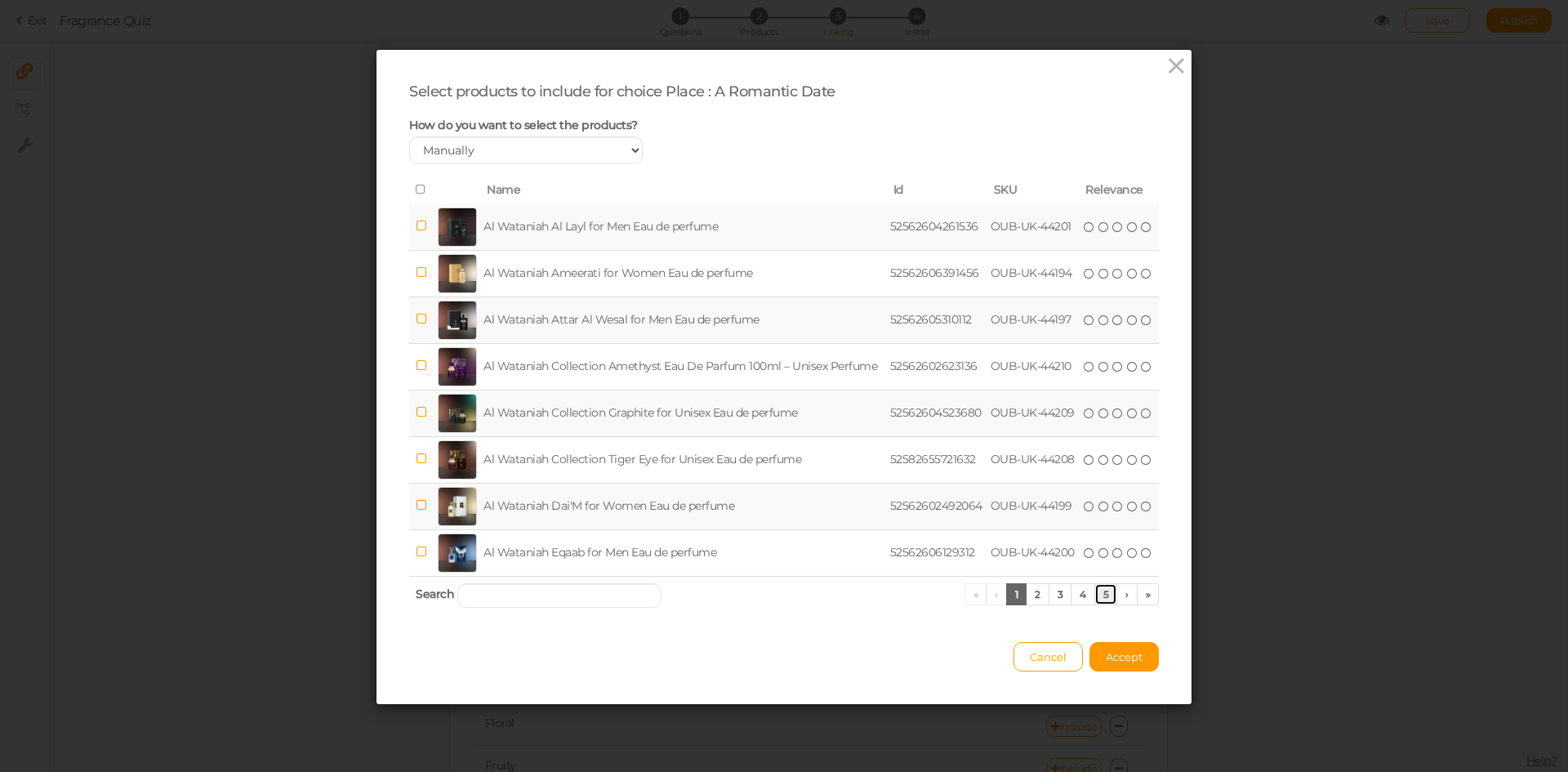
click at [1106, 598] on link "5" at bounding box center [1106, 594] width 24 height 22
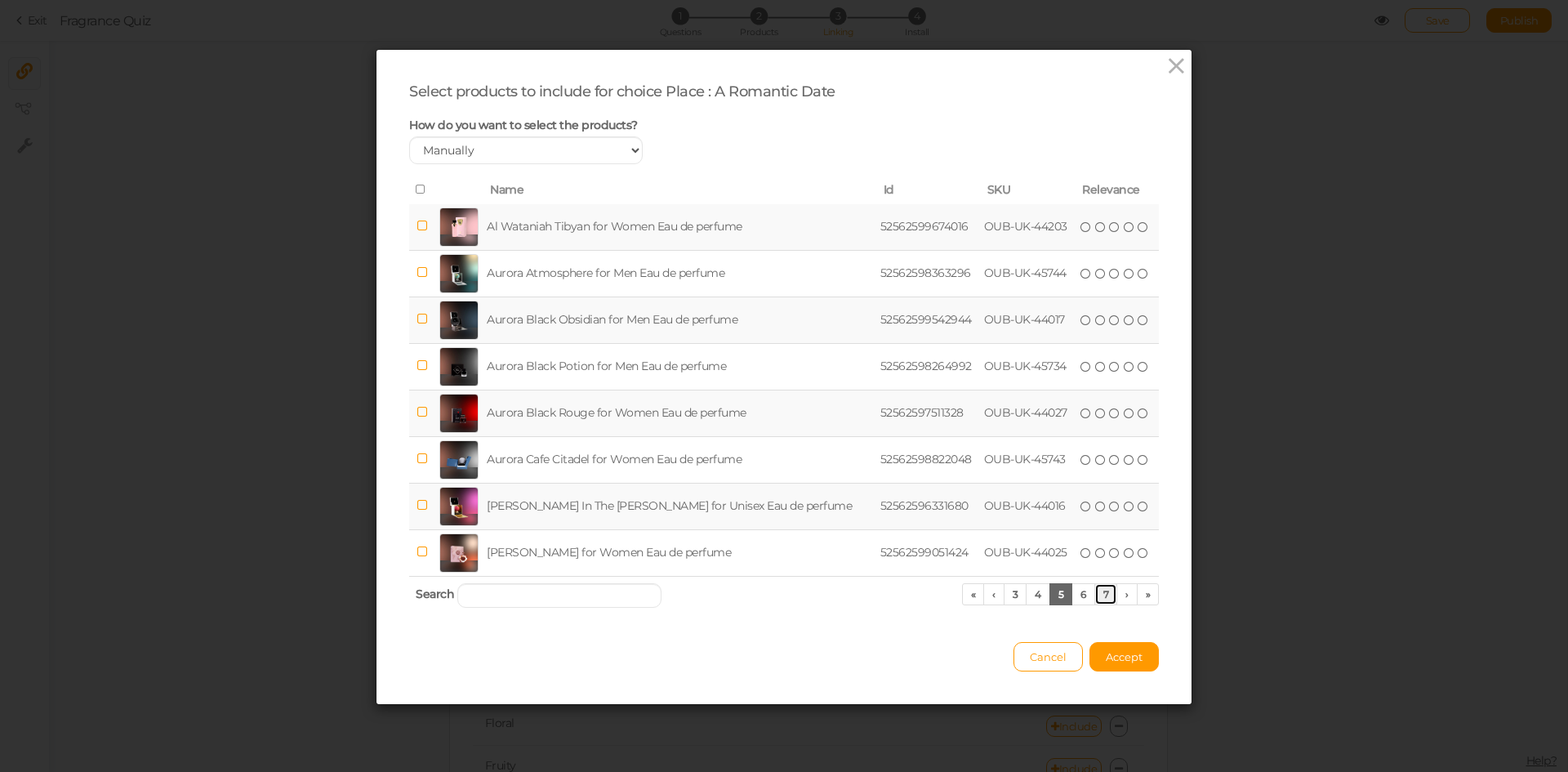
click at [1106, 598] on link "7" at bounding box center [1106, 594] width 24 height 22
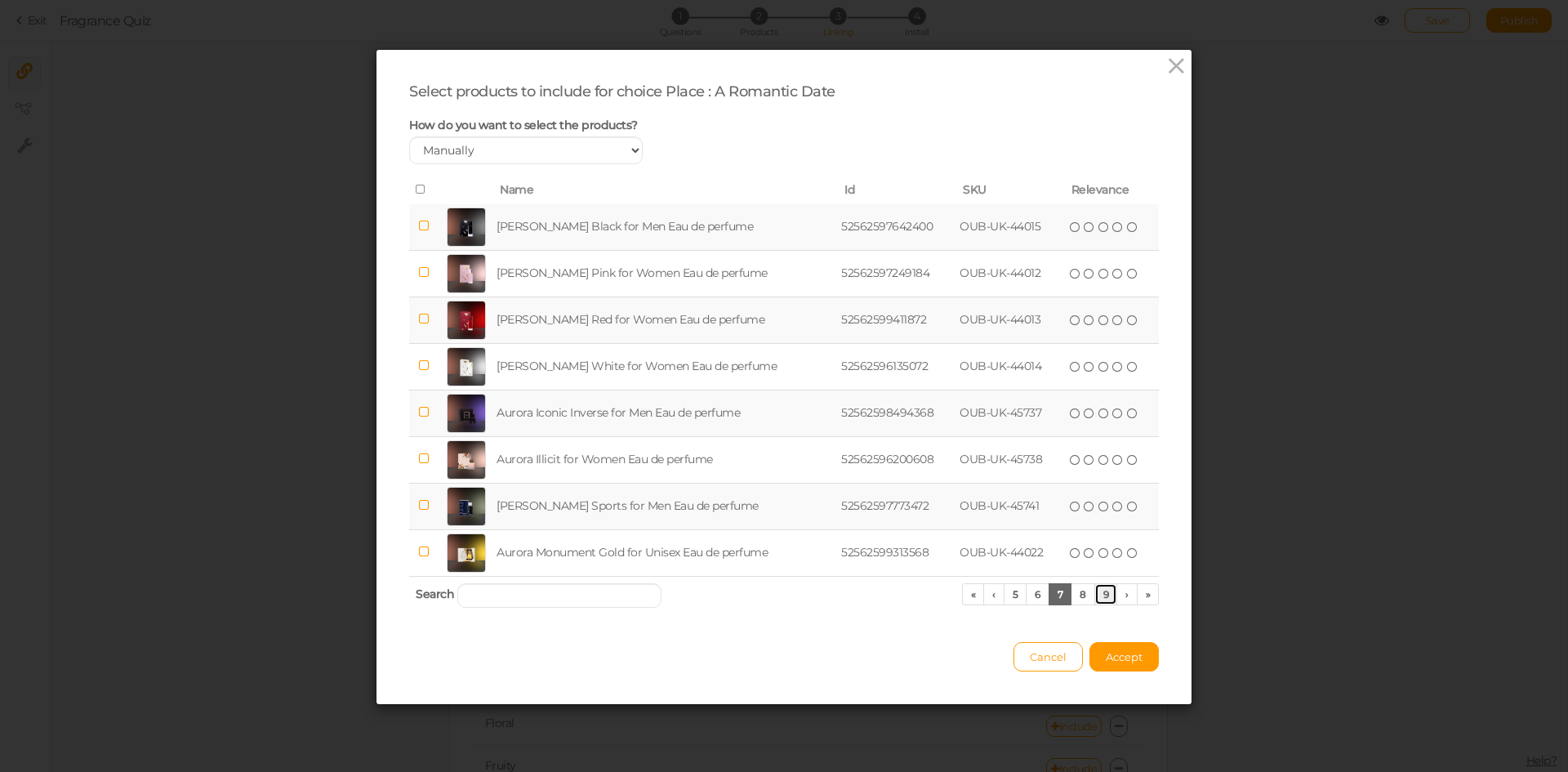
click at [1106, 598] on link "9" at bounding box center [1106, 594] width 24 height 22
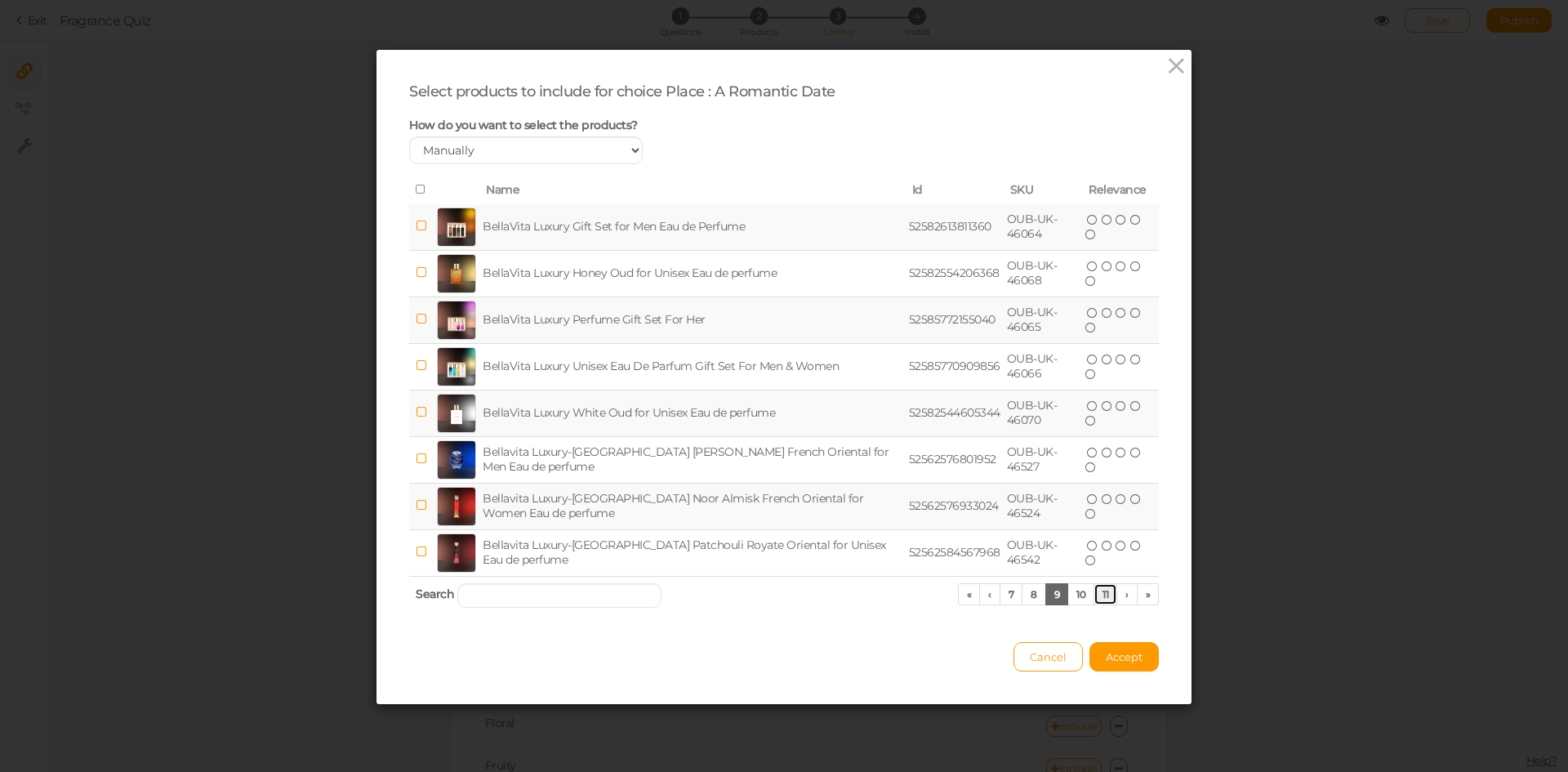
click at [1106, 598] on link "11" at bounding box center [1105, 594] width 24 height 22
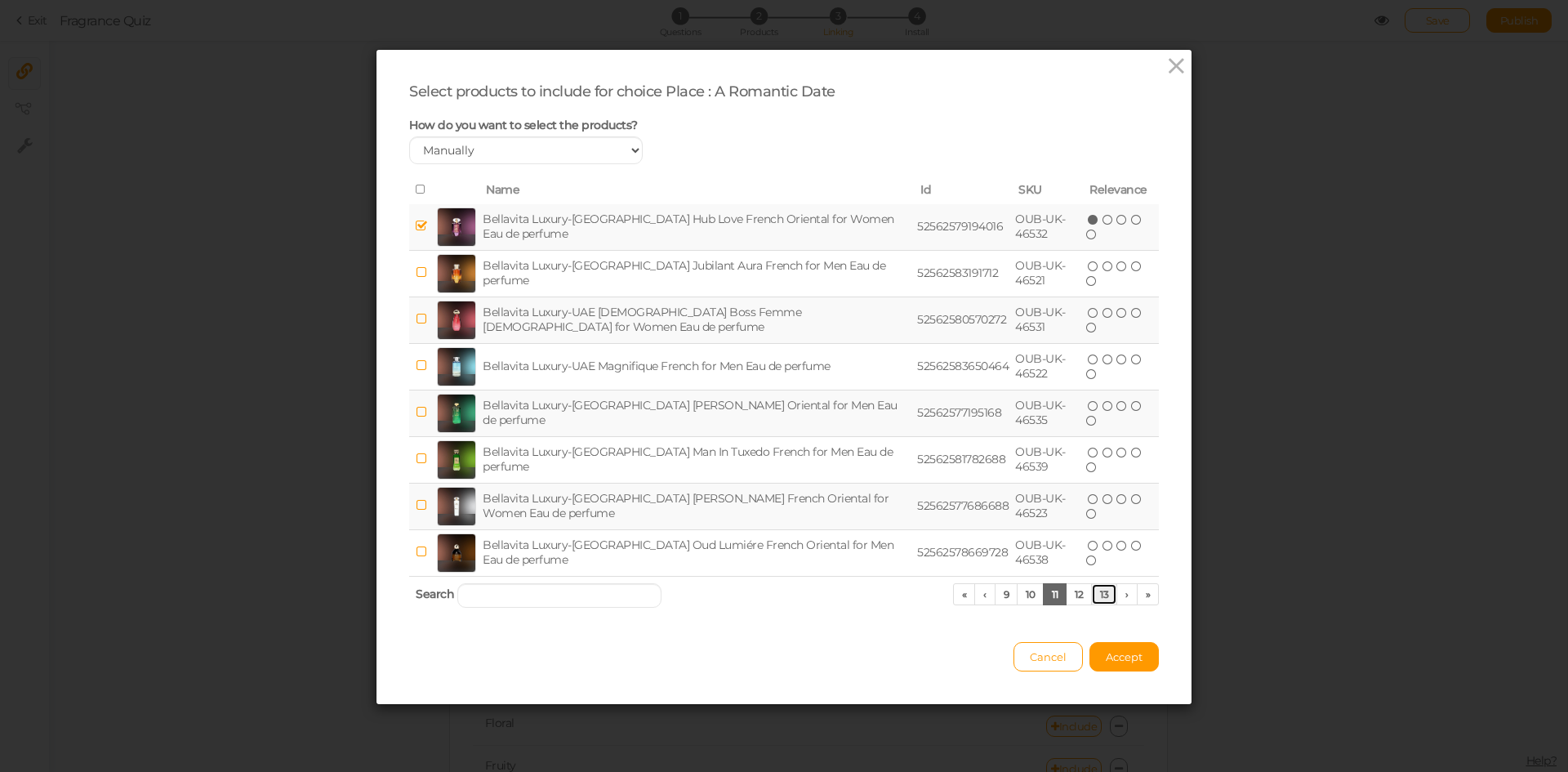
click at [1106, 598] on link "13" at bounding box center [1103, 594] width 26 height 22
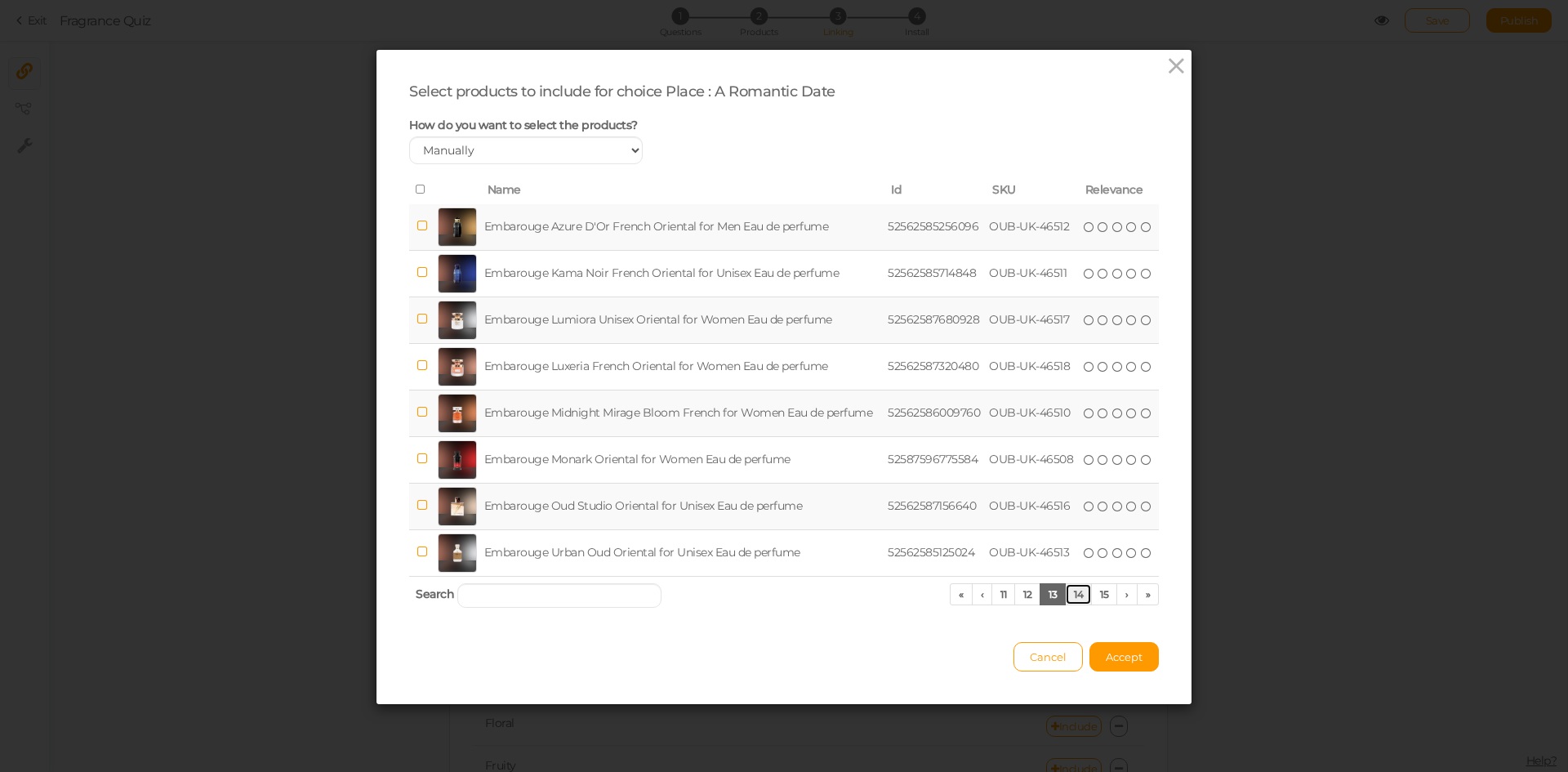
click at [1073, 592] on link "14" at bounding box center [1078, 594] width 27 height 22
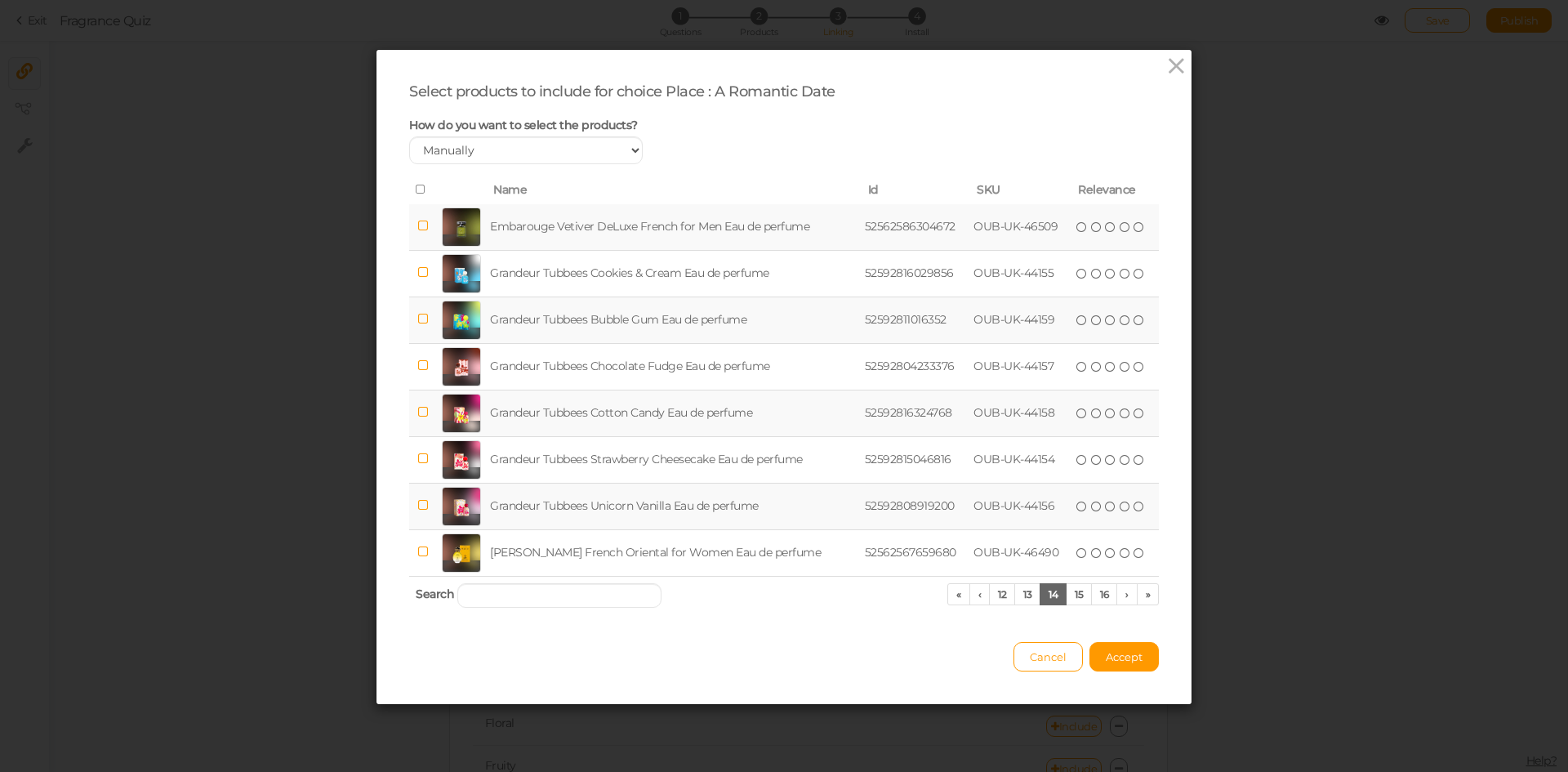
click at [646, 519] on td "Grandeur Tubbees Unicorn Vanilla Eau de perfume" at bounding box center [674, 506] width 374 height 46
click at [1129, 661] on span "Accept" at bounding box center [1125, 657] width 37 height 13
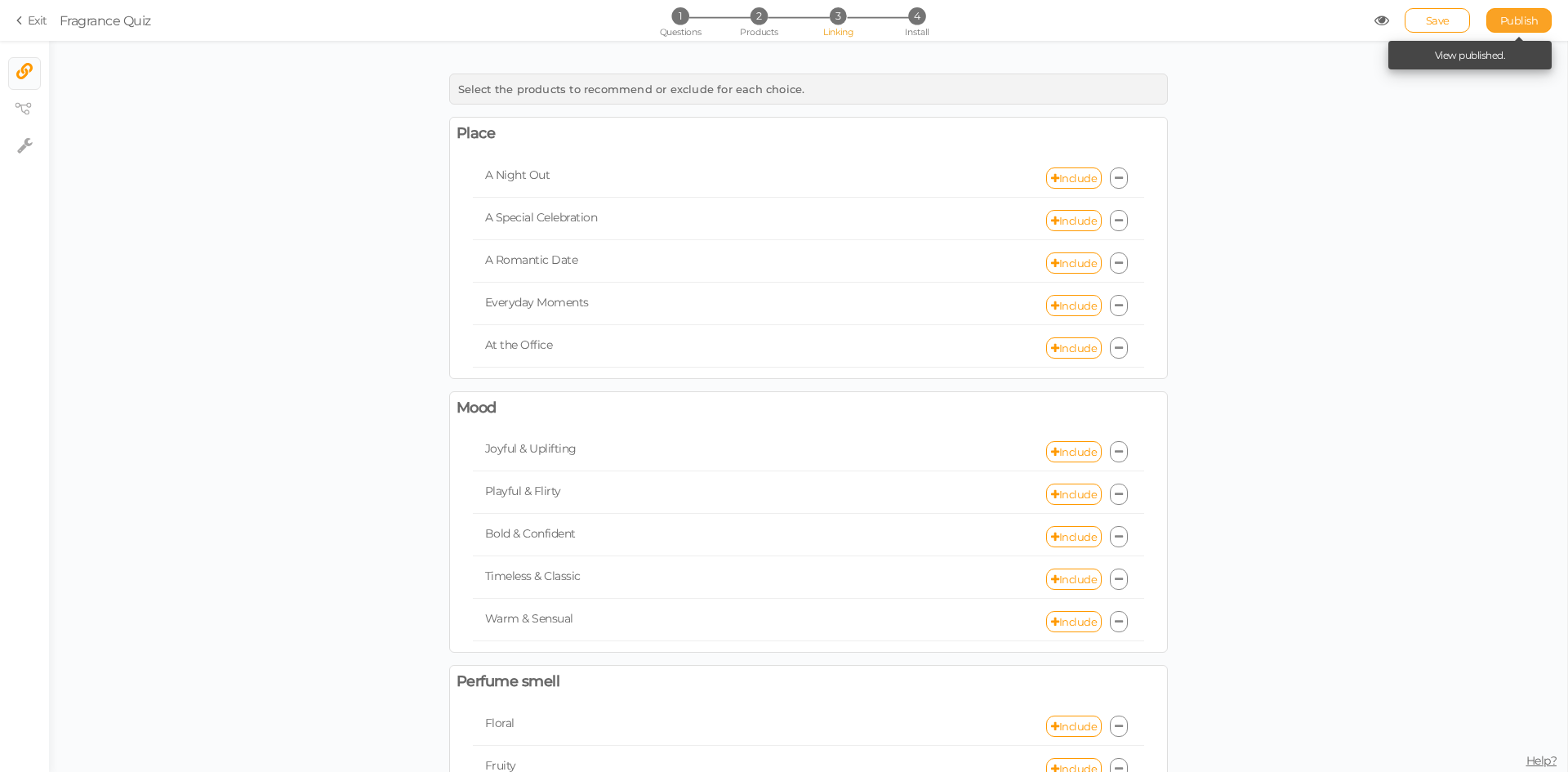
click at [1532, 14] on span "Publish" at bounding box center [1520, 20] width 39 height 13
click at [1068, 303] on link "Include" at bounding box center [1075, 306] width 56 height 21
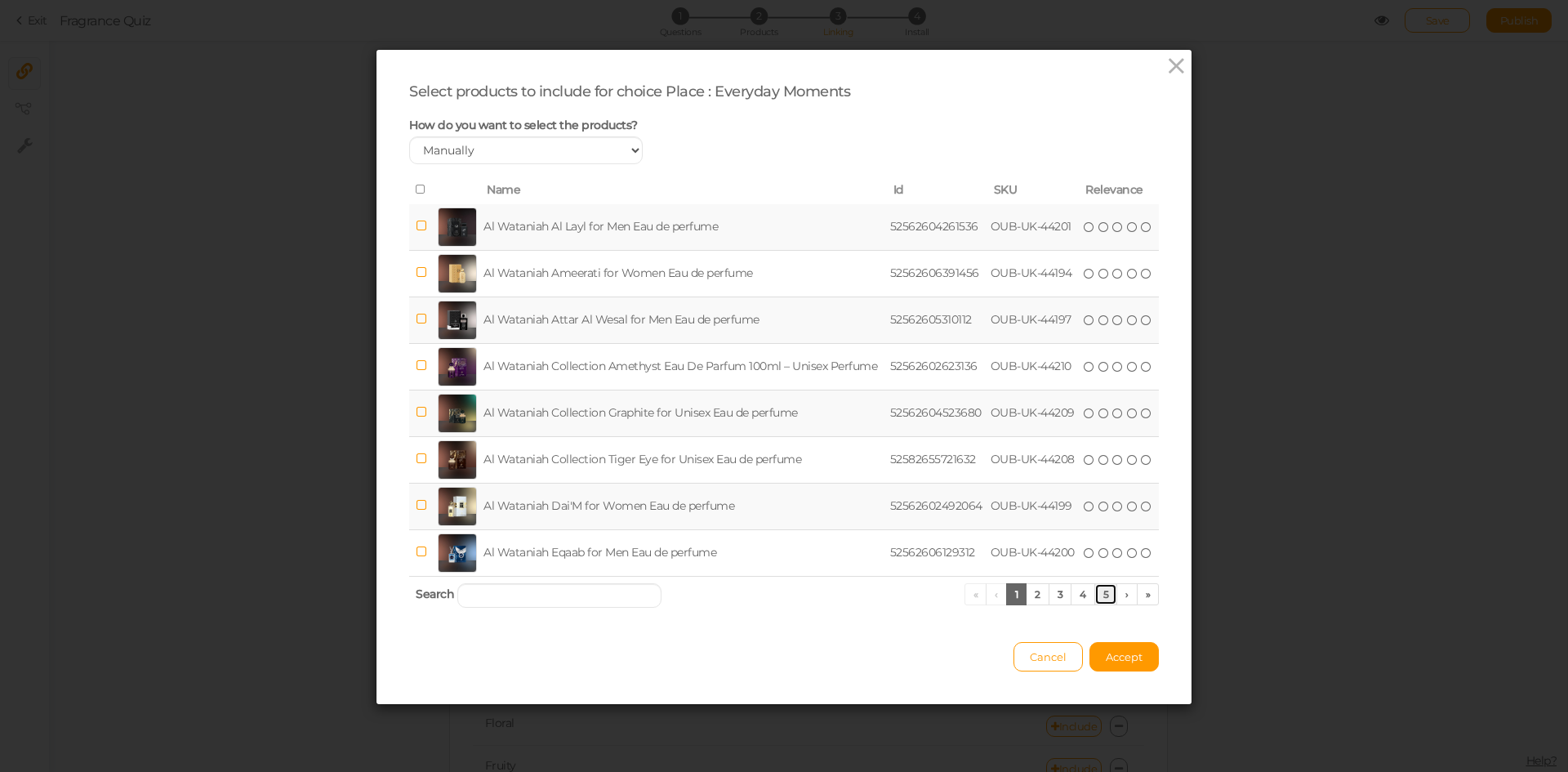
click at [1100, 598] on link "5" at bounding box center [1106, 594] width 24 height 22
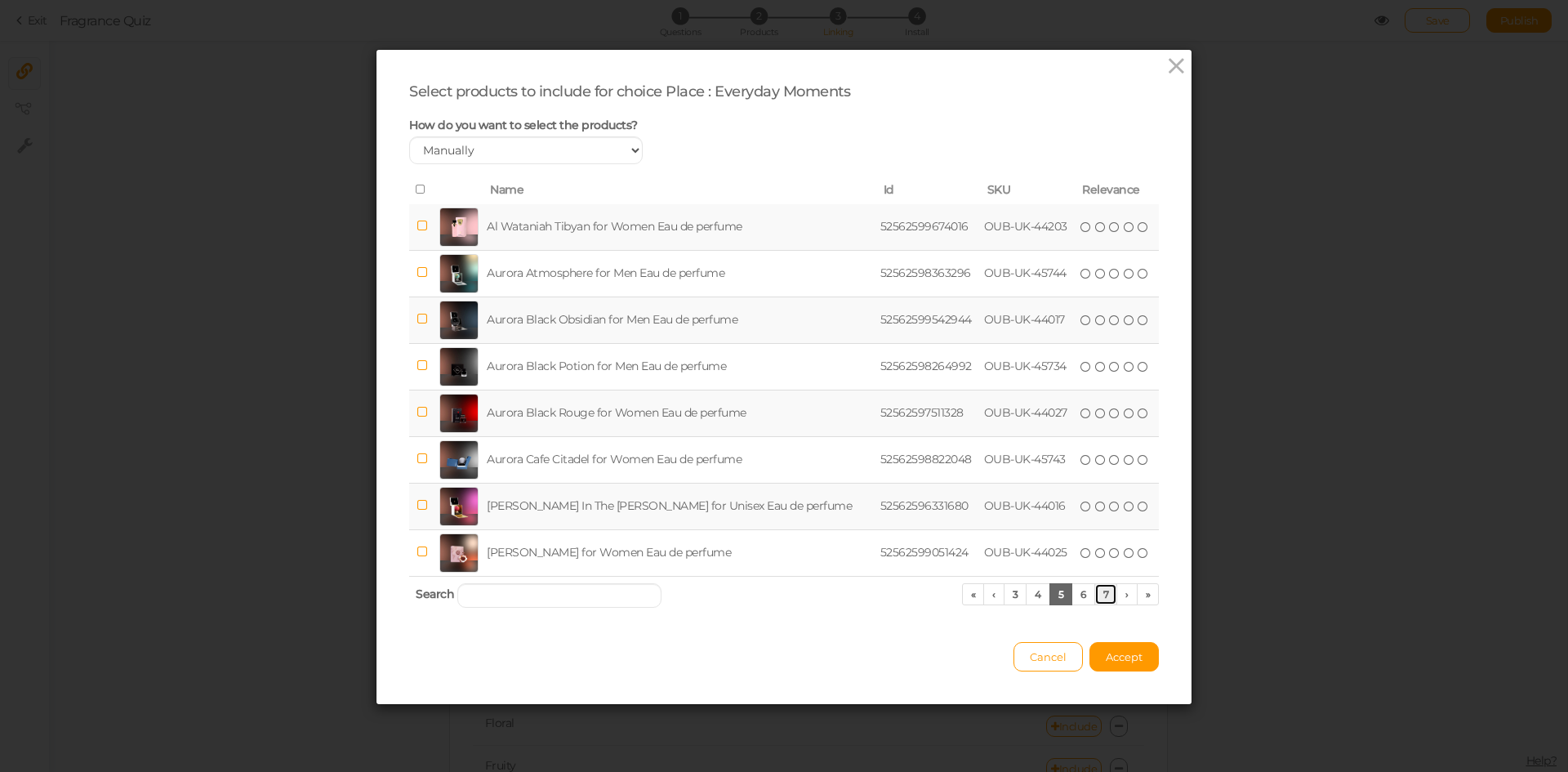
click at [1100, 598] on link "7" at bounding box center [1106, 594] width 24 height 22
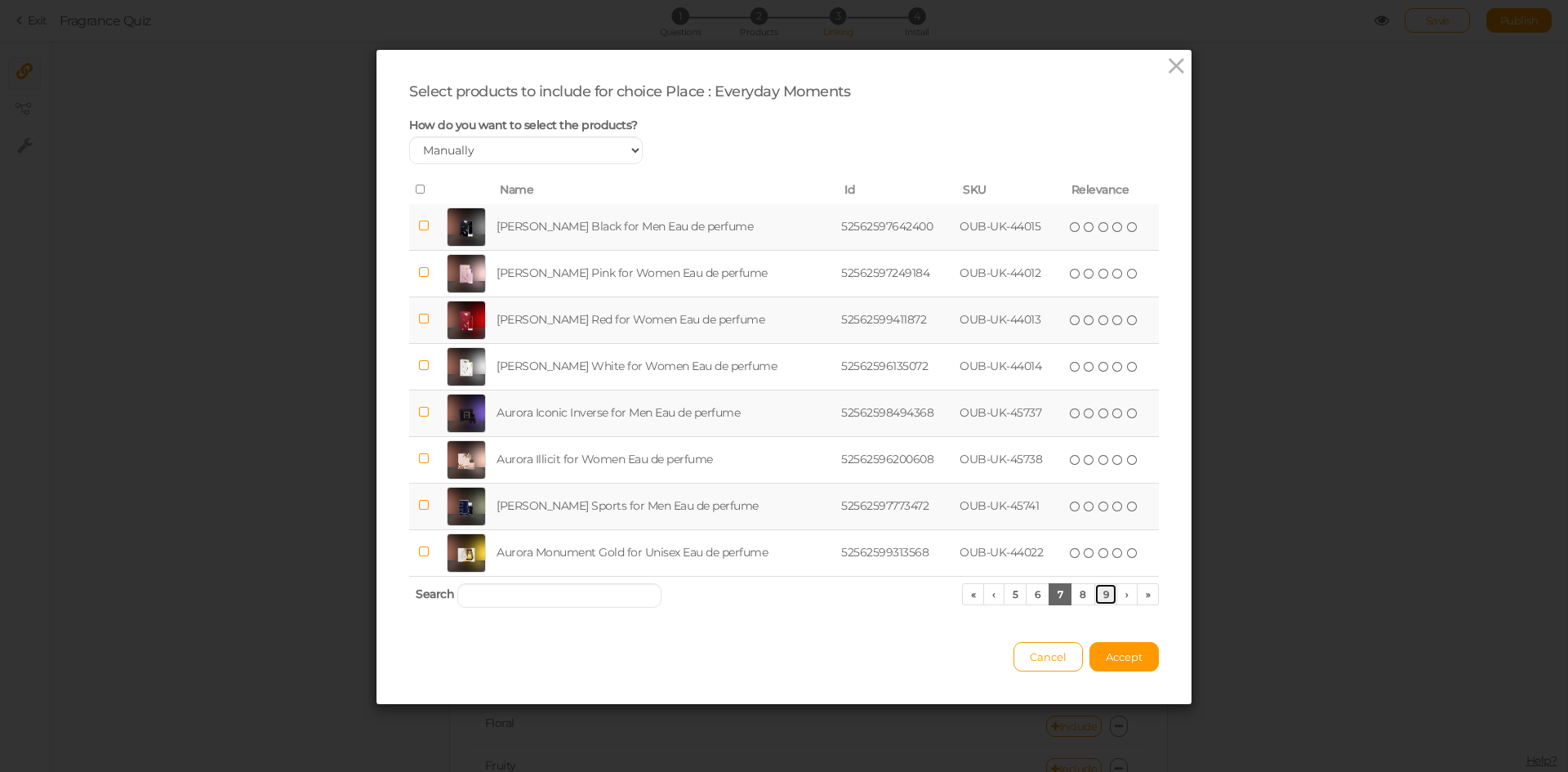
click at [1100, 598] on link "9" at bounding box center [1106, 594] width 24 height 22
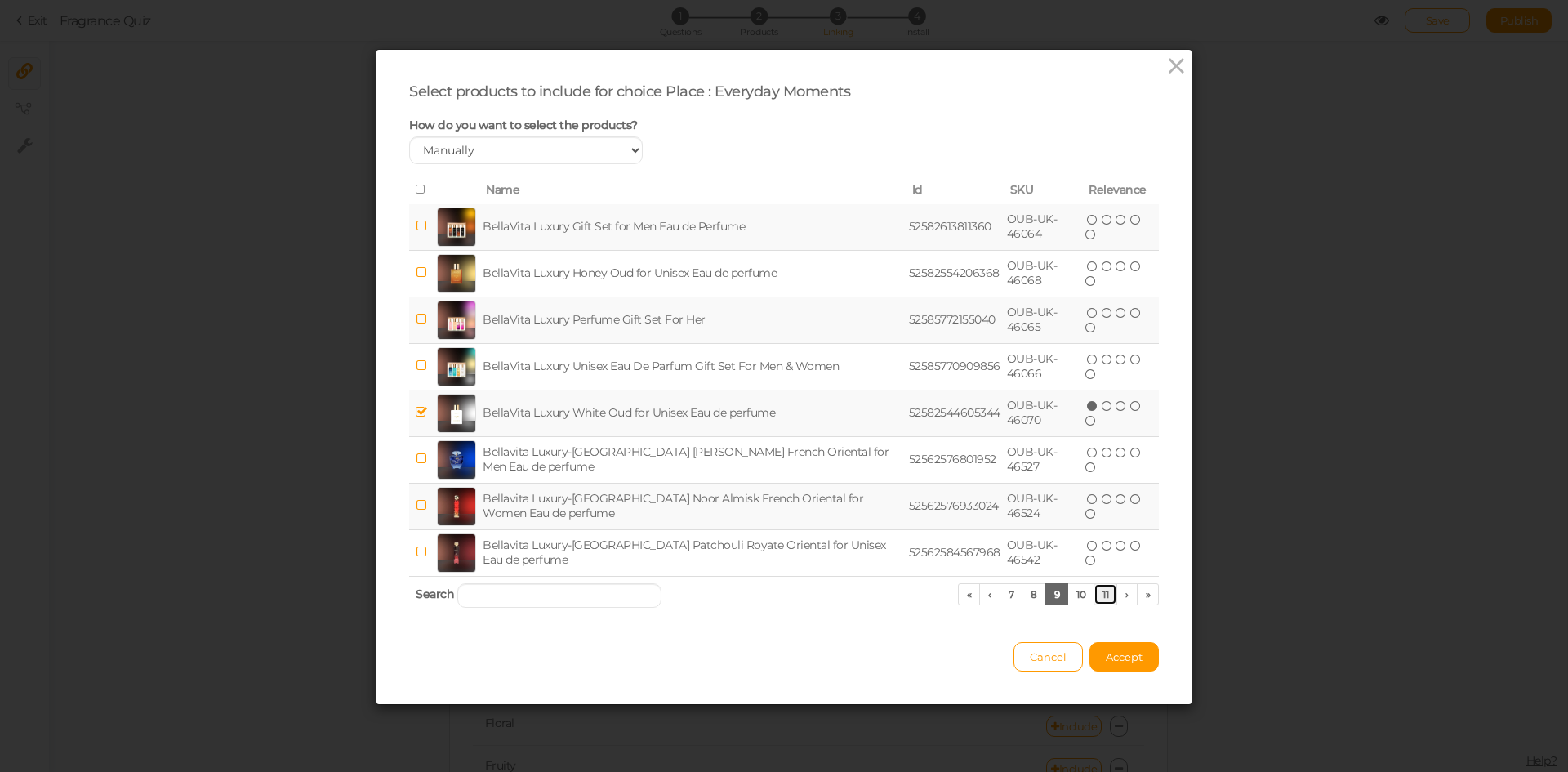
click at [1100, 598] on link "11" at bounding box center [1105, 594] width 24 height 22
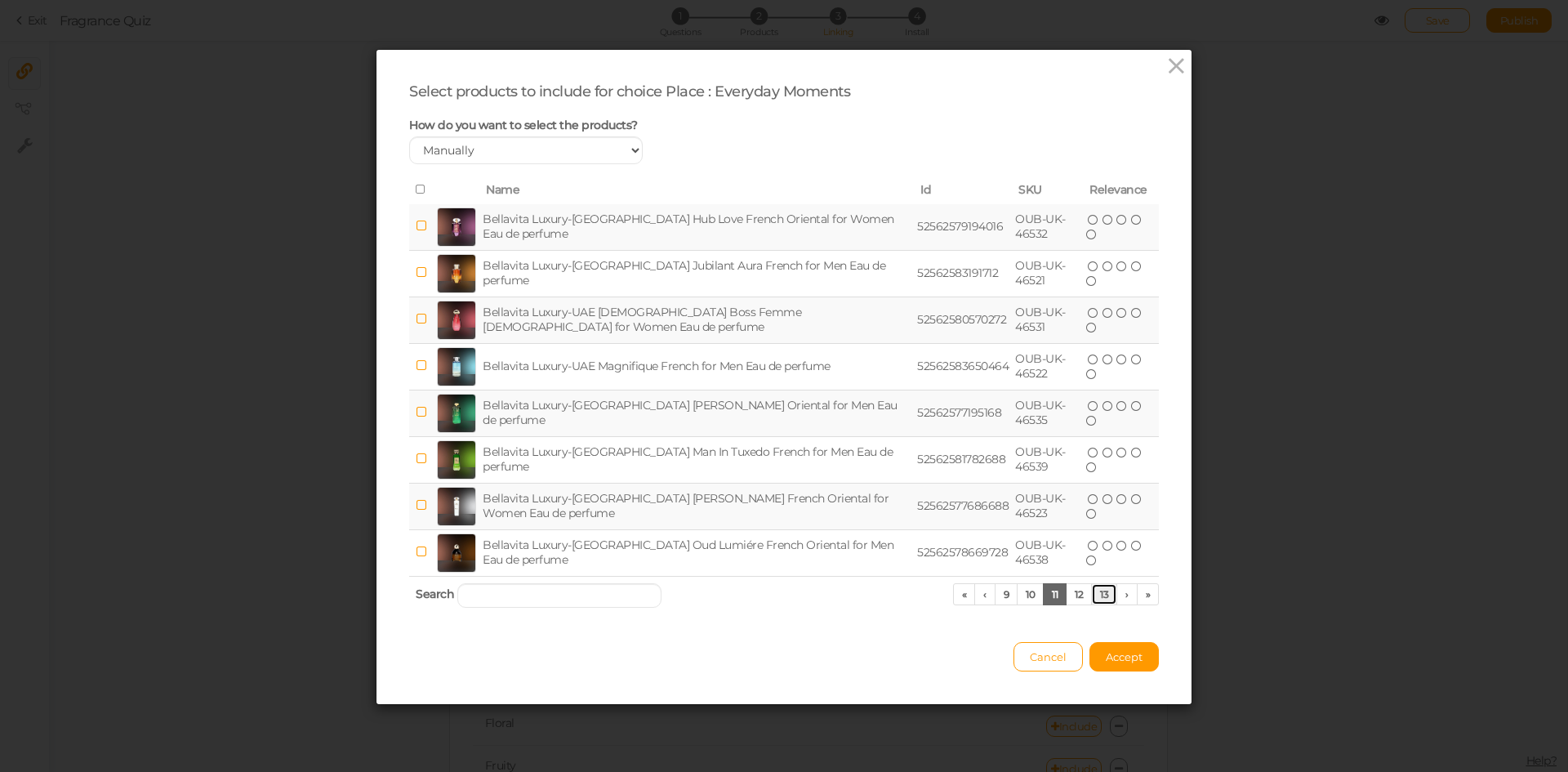
click at [1100, 598] on link "13" at bounding box center [1103, 594] width 26 height 22
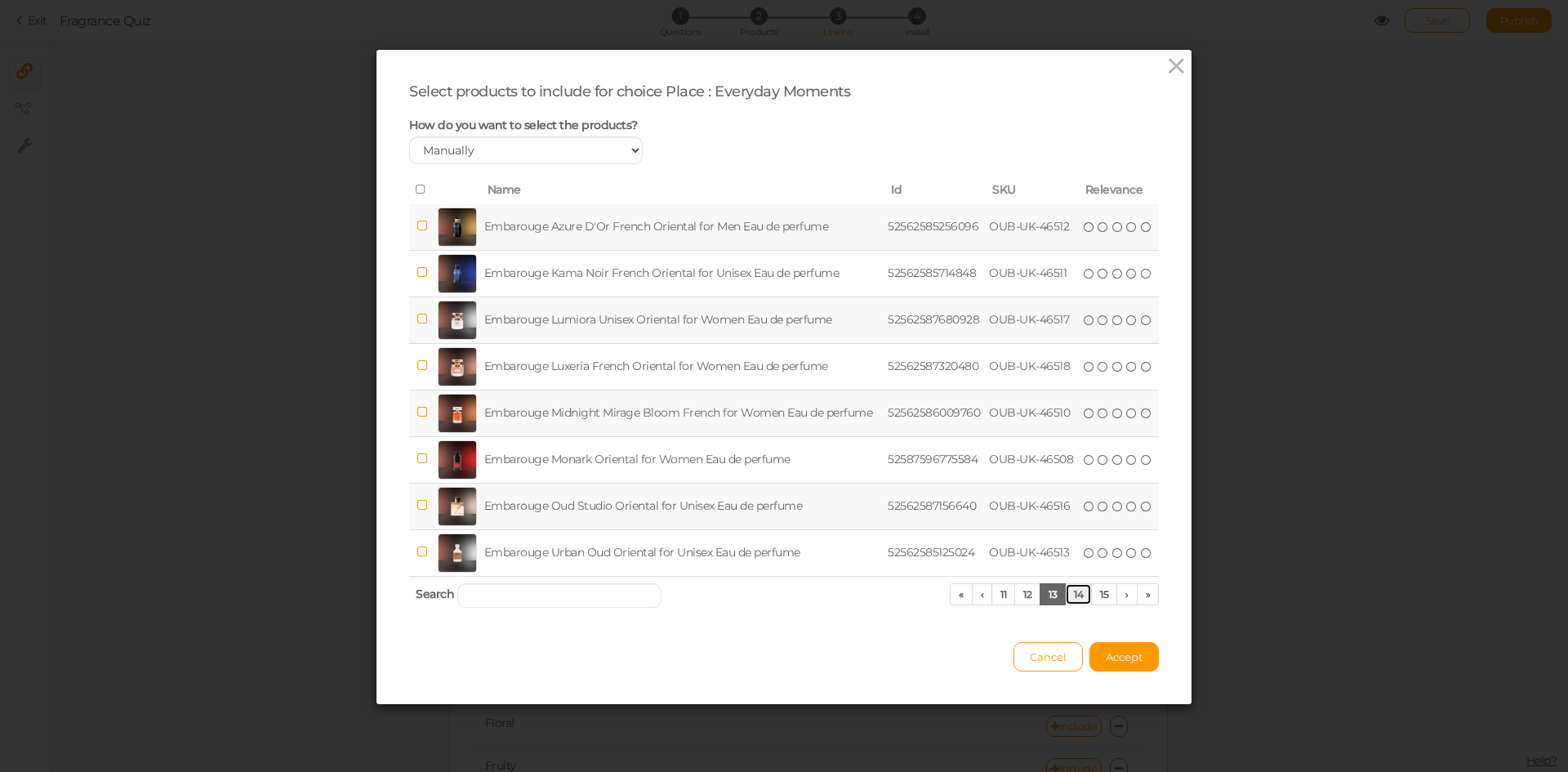
click at [1068, 594] on link "14" at bounding box center [1078, 594] width 27 height 22
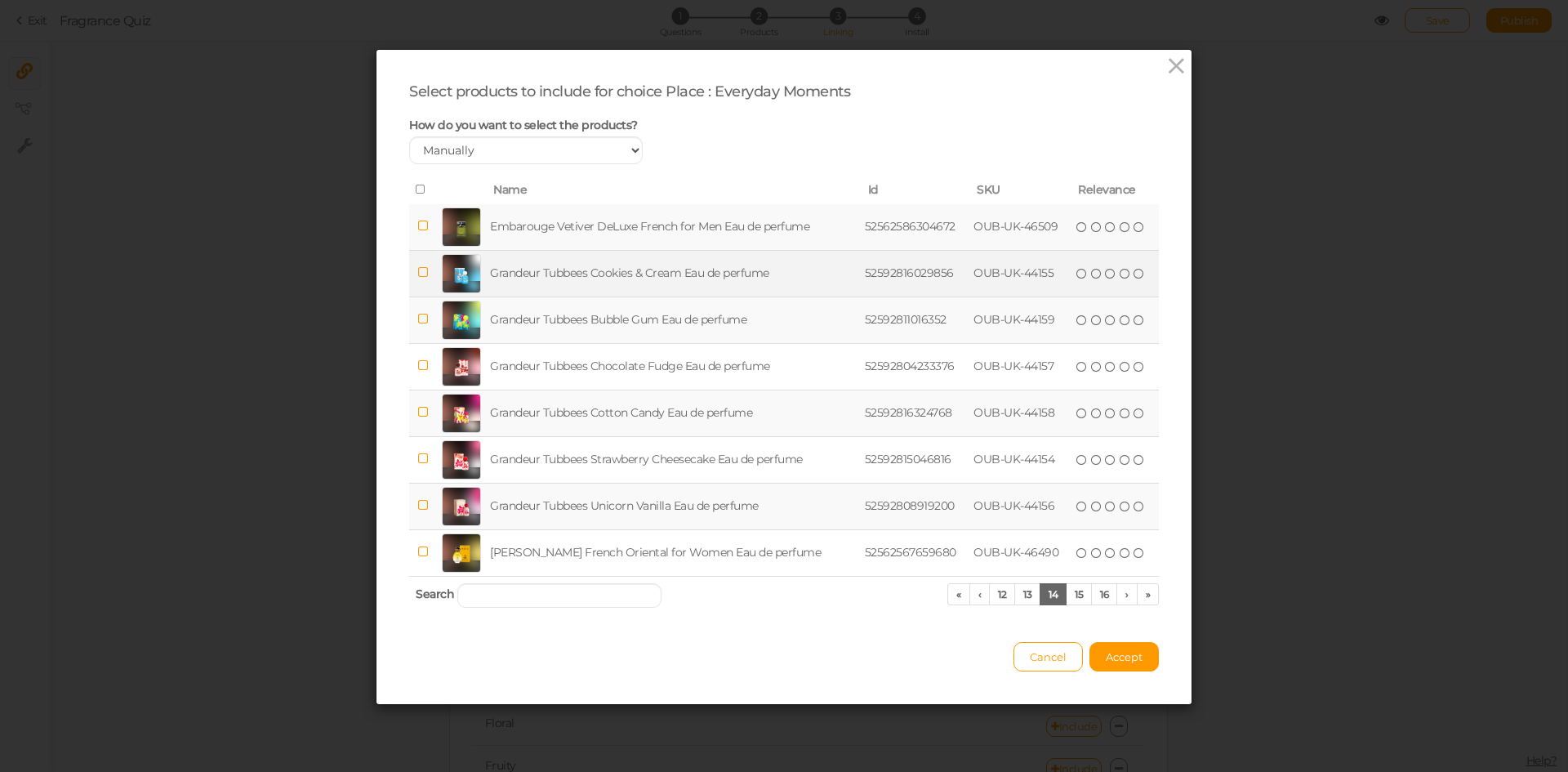
click at [638, 263] on td "Grandeur Tubbees Cookies & Cream Eau de perfume" at bounding box center [674, 273] width 374 height 46
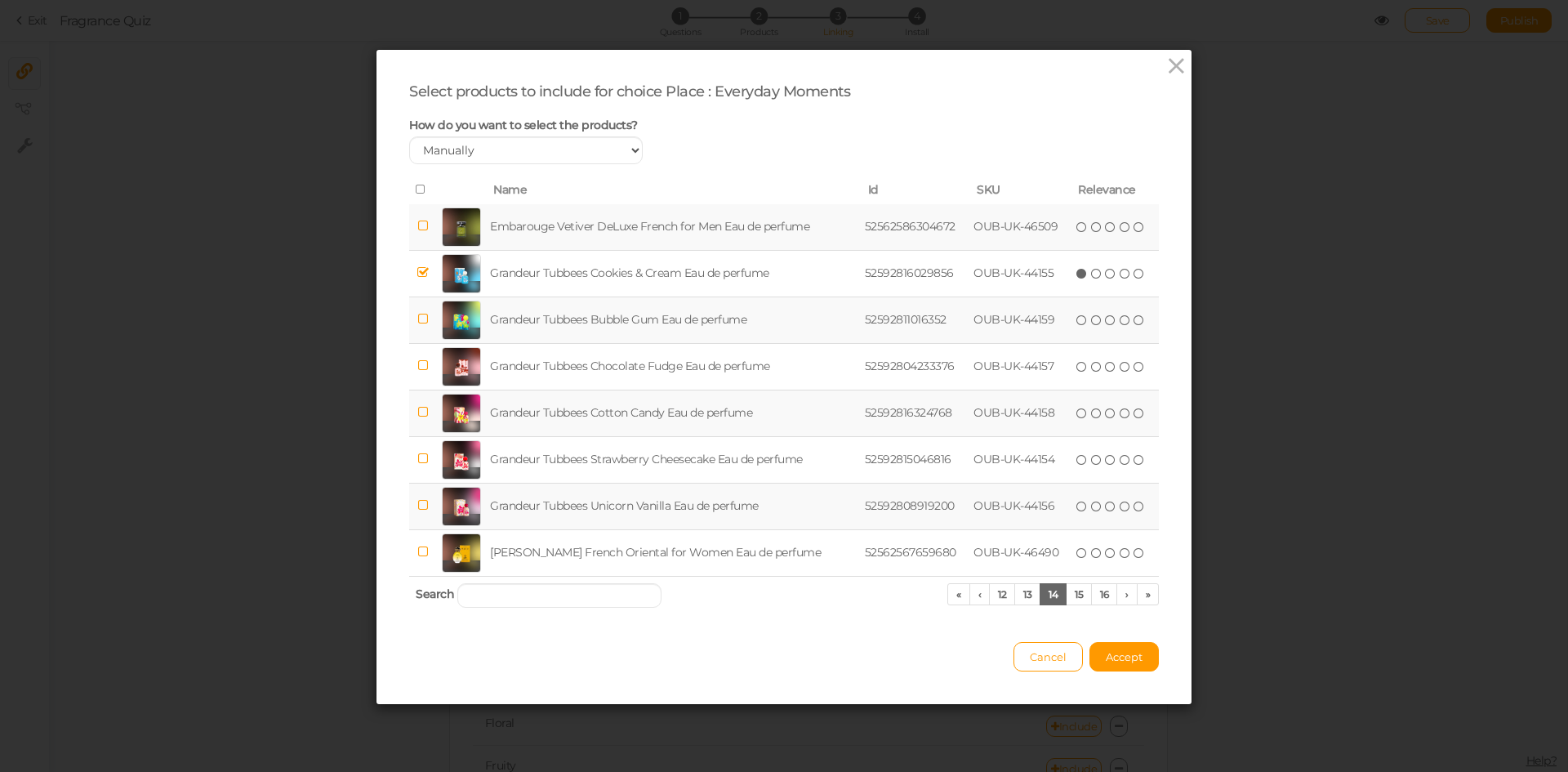
click at [635, 310] on td "Grandeur Tubbees Bubble Gum Eau de perfume" at bounding box center [674, 320] width 374 height 46
click at [1115, 663] on button "Accept" at bounding box center [1125, 656] width 69 height 30
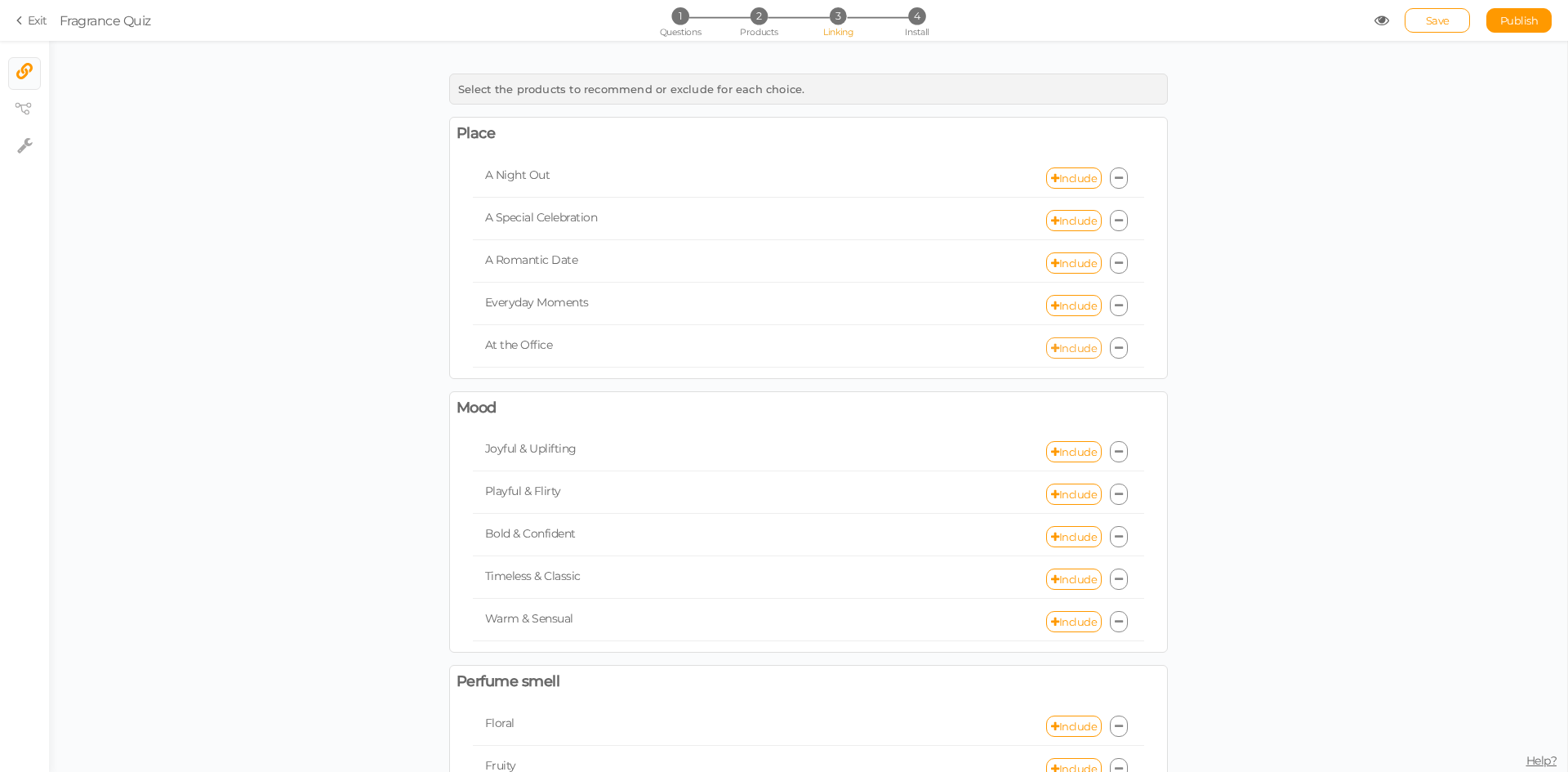
click at [1053, 351] on link "Include" at bounding box center [1075, 348] width 56 height 21
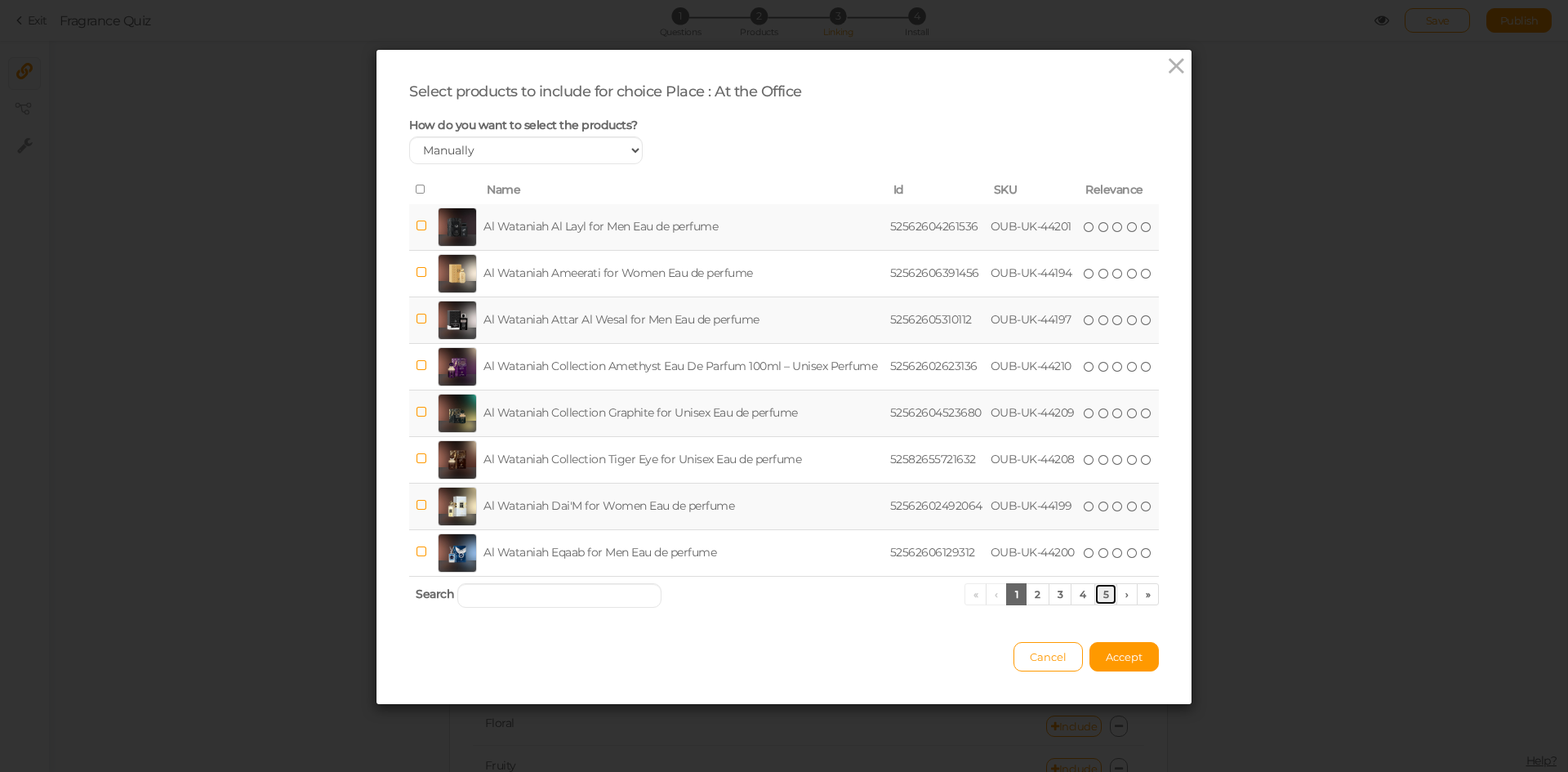
click at [1100, 599] on link "5" at bounding box center [1106, 594] width 24 height 22
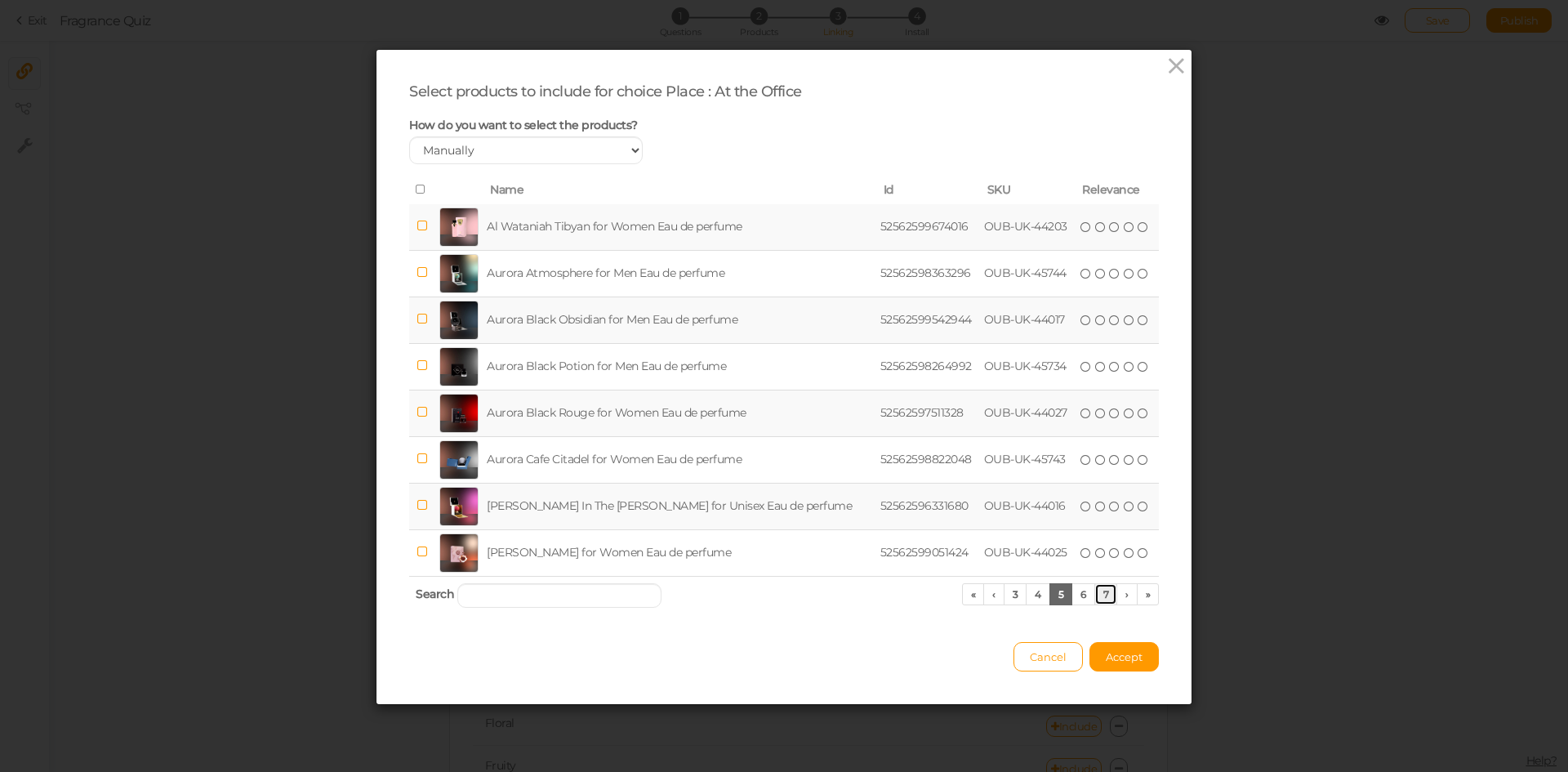
click at [1100, 599] on link "7" at bounding box center [1106, 594] width 24 height 22
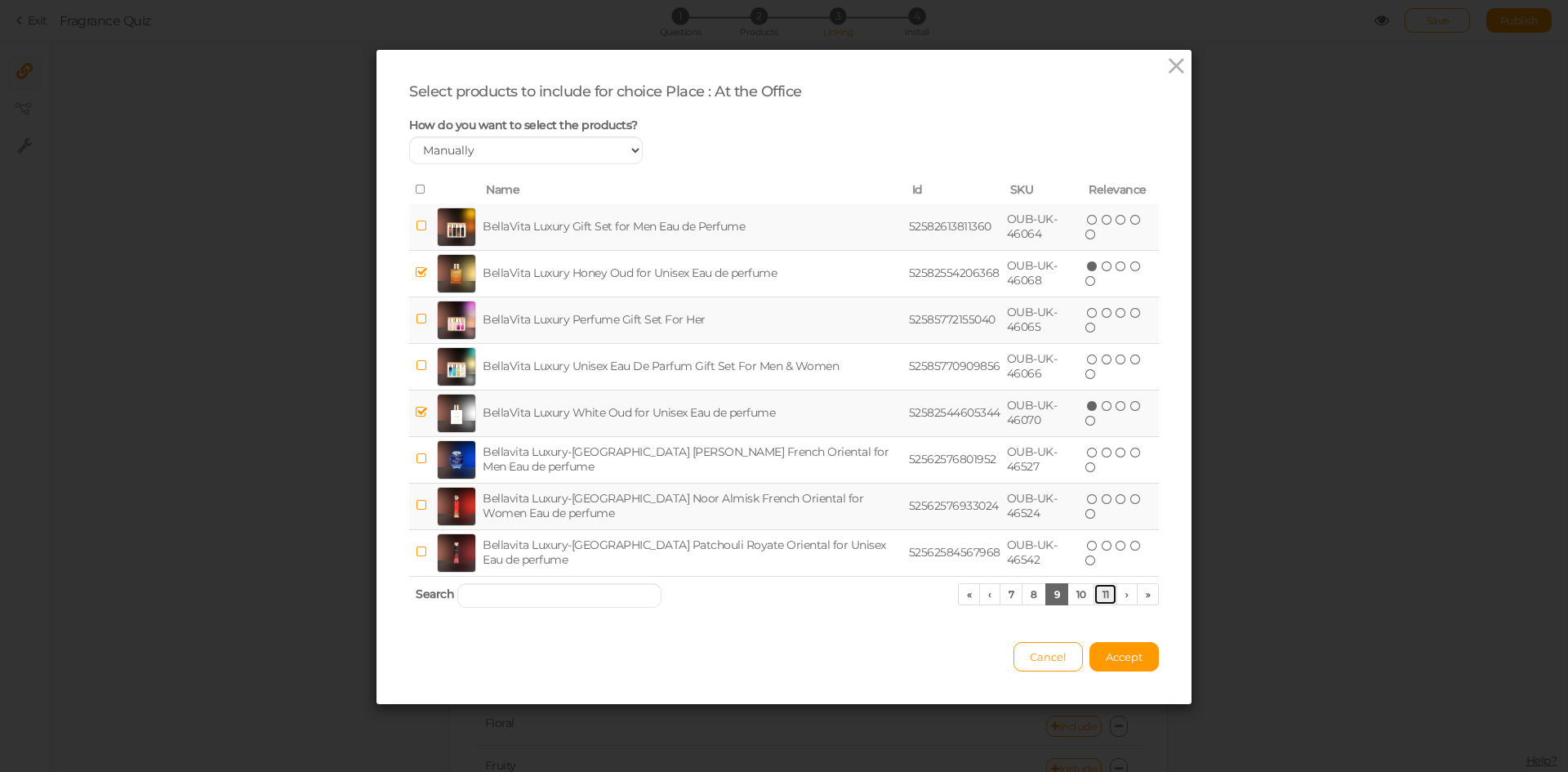
click at [1100, 599] on link "11" at bounding box center [1105, 594] width 24 height 22
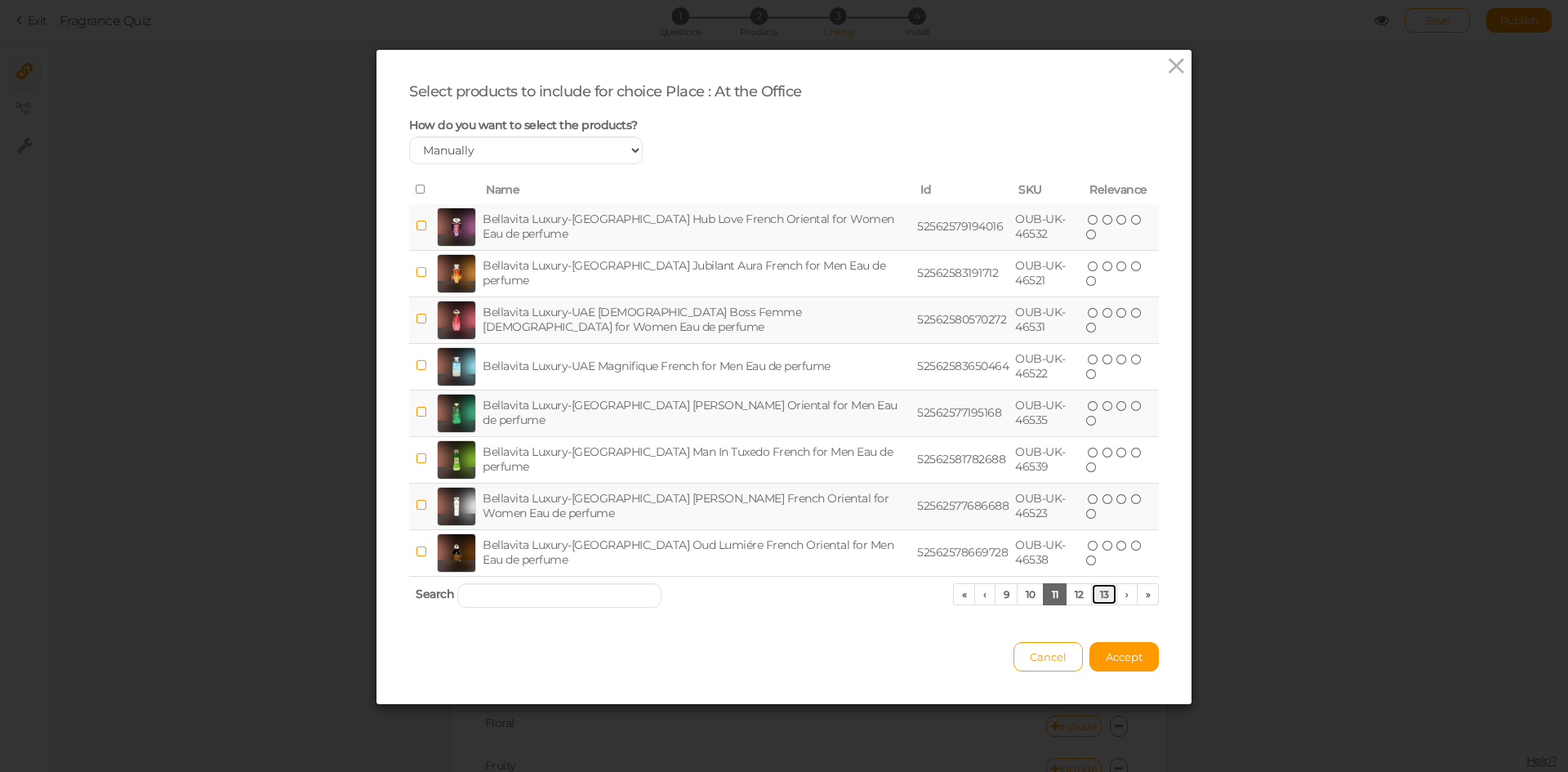
click at [1100, 599] on link "13" at bounding box center [1103, 594] width 26 height 22
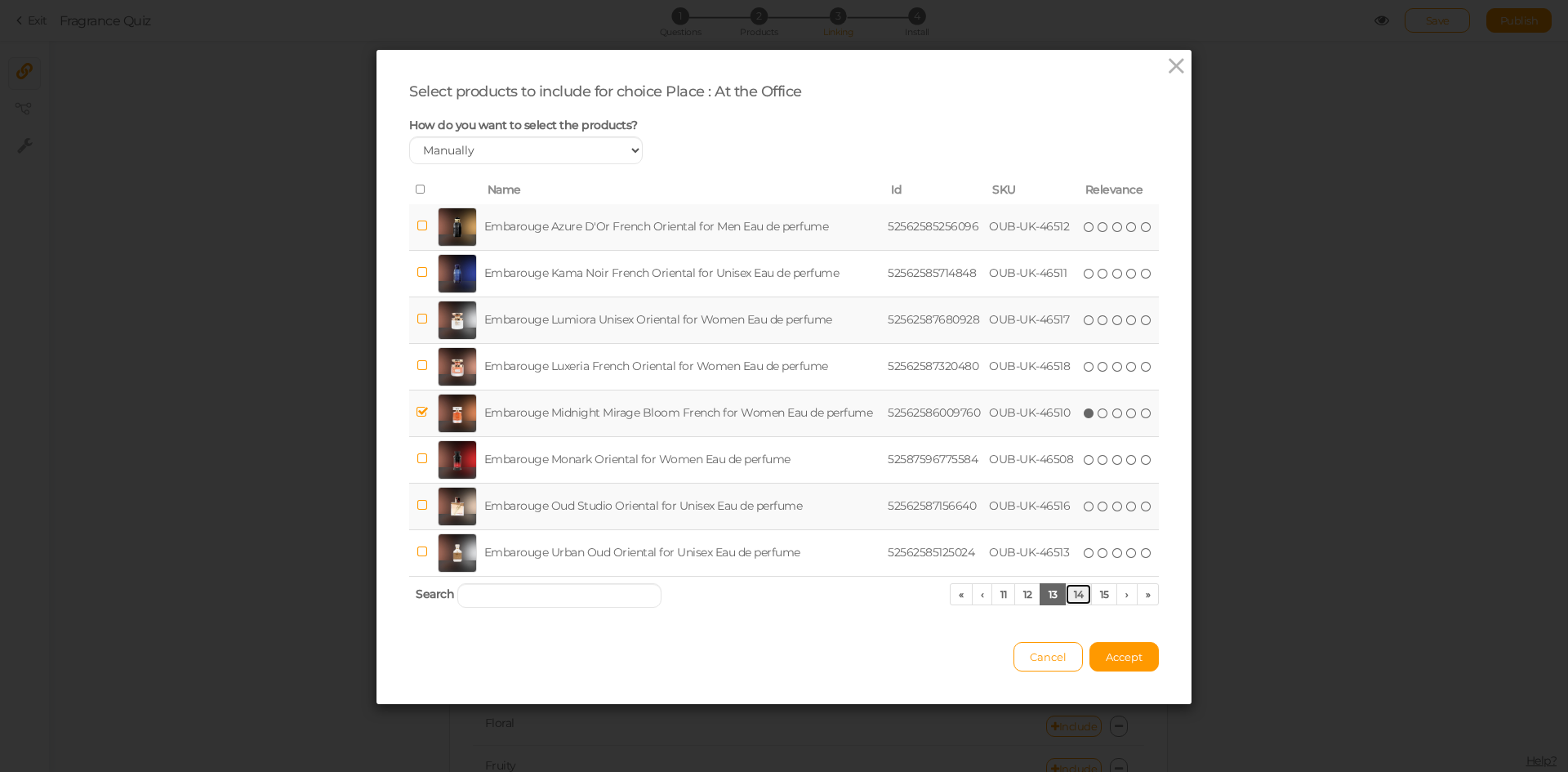
click at [1065, 599] on link "14" at bounding box center [1078, 594] width 27 height 22
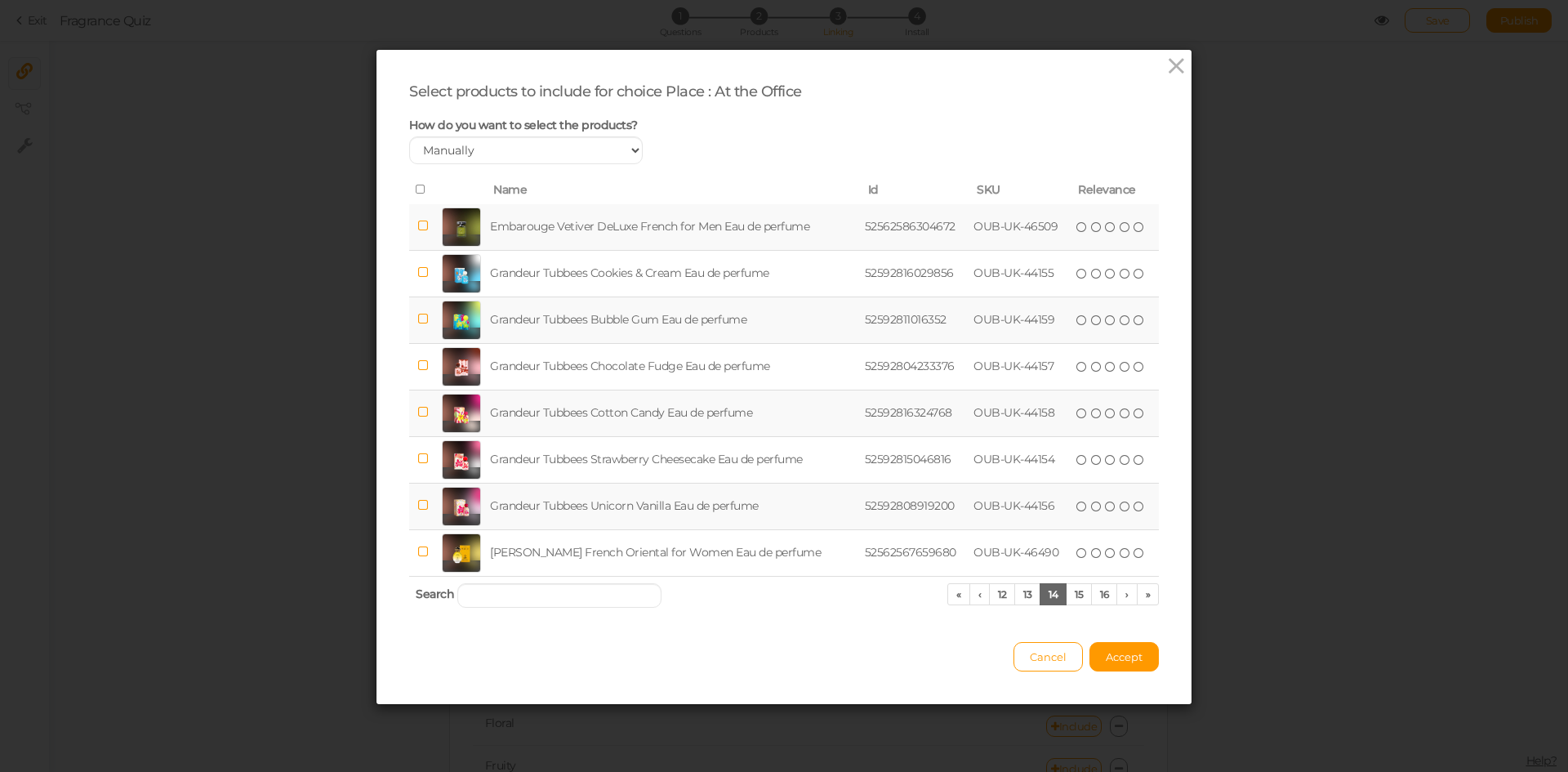
click at [613, 315] on td "Grandeur Tubbees Bubble Gum Eau de perfume" at bounding box center [674, 320] width 374 height 46
click at [619, 503] on td "Grandeur Tubbees Unicorn Vanilla Eau de perfume" at bounding box center [674, 506] width 374 height 46
click at [1124, 662] on span "Accept" at bounding box center [1125, 657] width 37 height 13
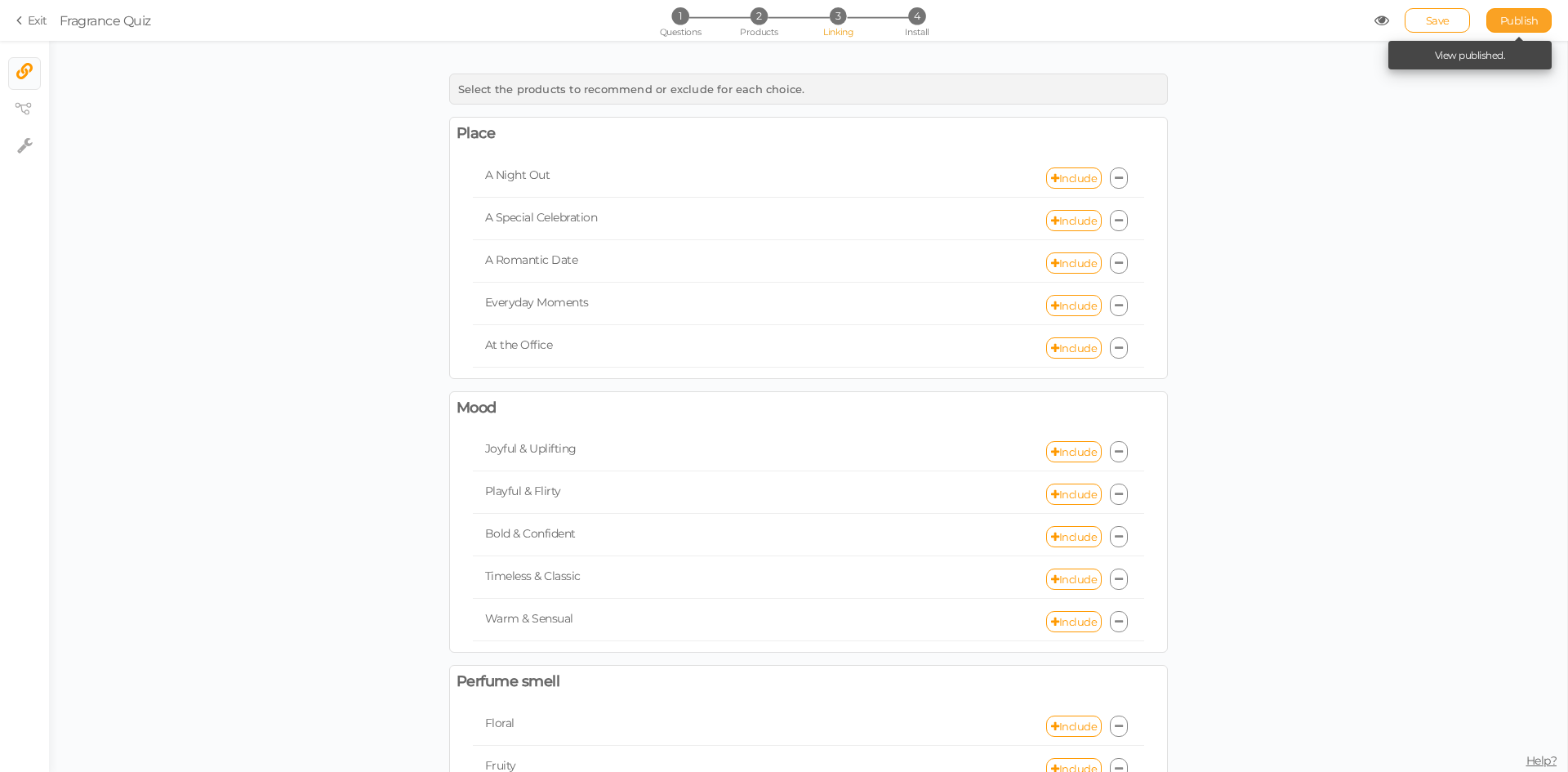
click at [1522, 24] on span "Publish" at bounding box center [1520, 20] width 39 height 13
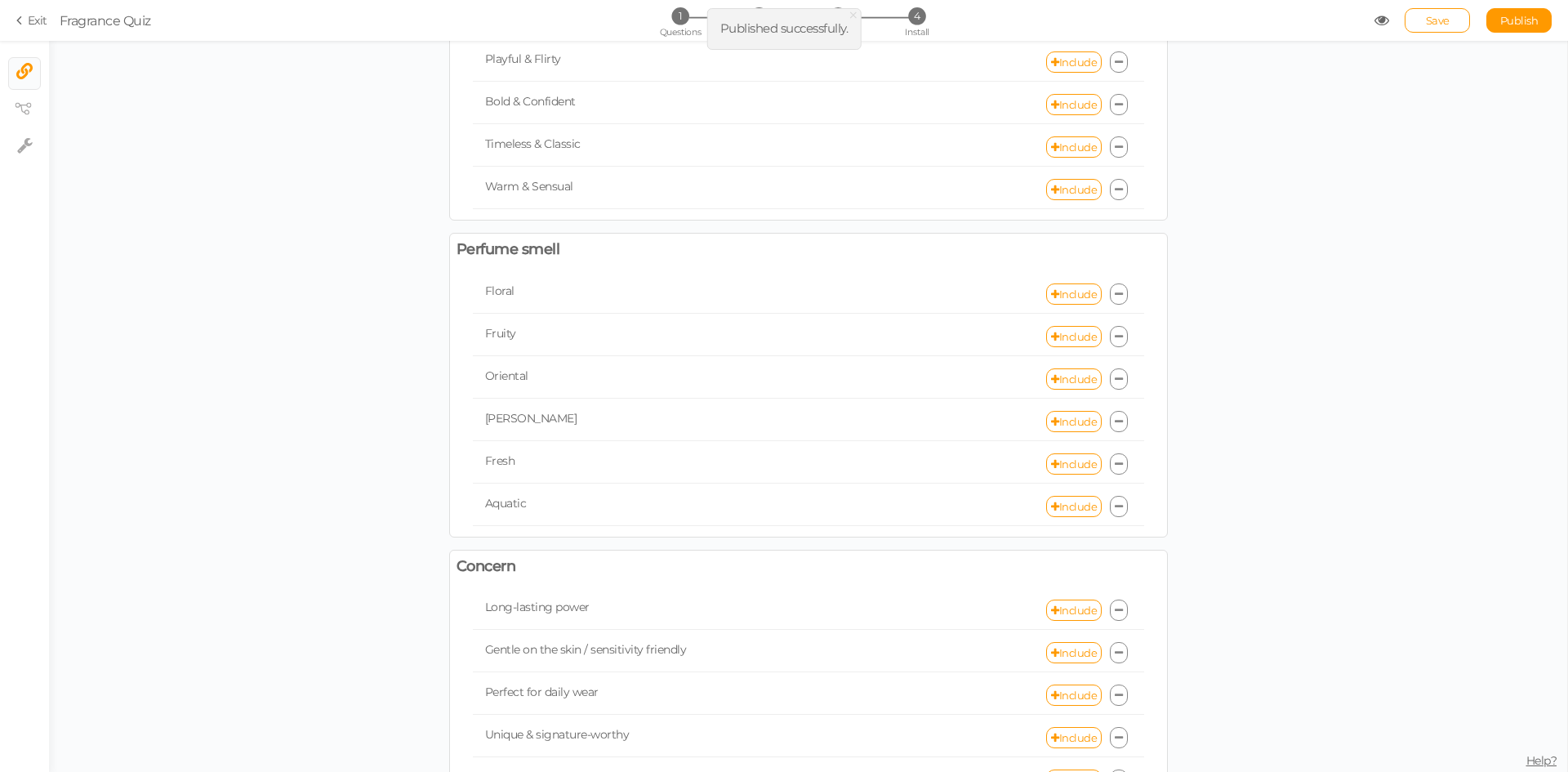
scroll to position [491, 0]
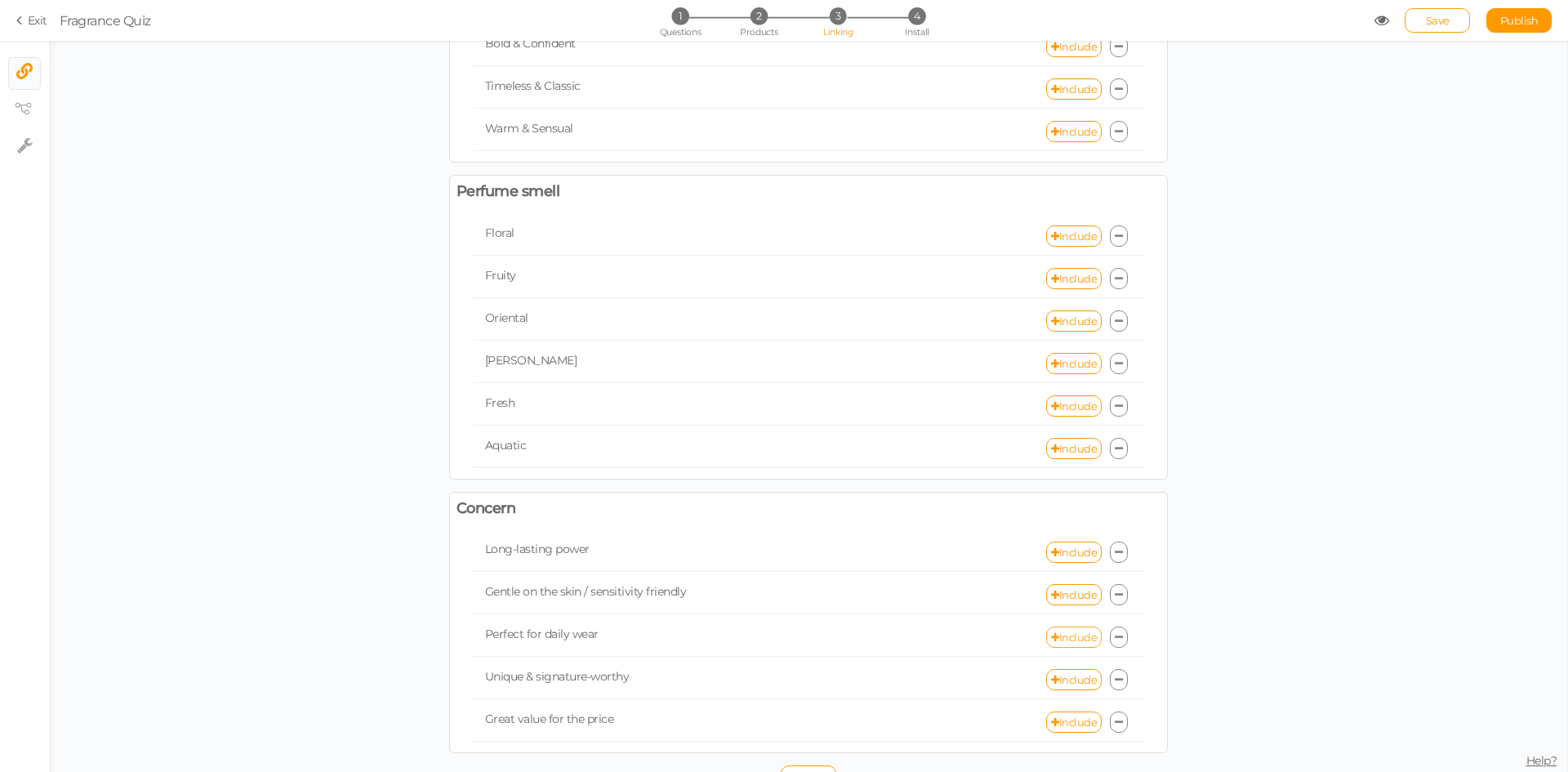
click at [1053, 640] on link "Include" at bounding box center [1075, 637] width 56 height 21
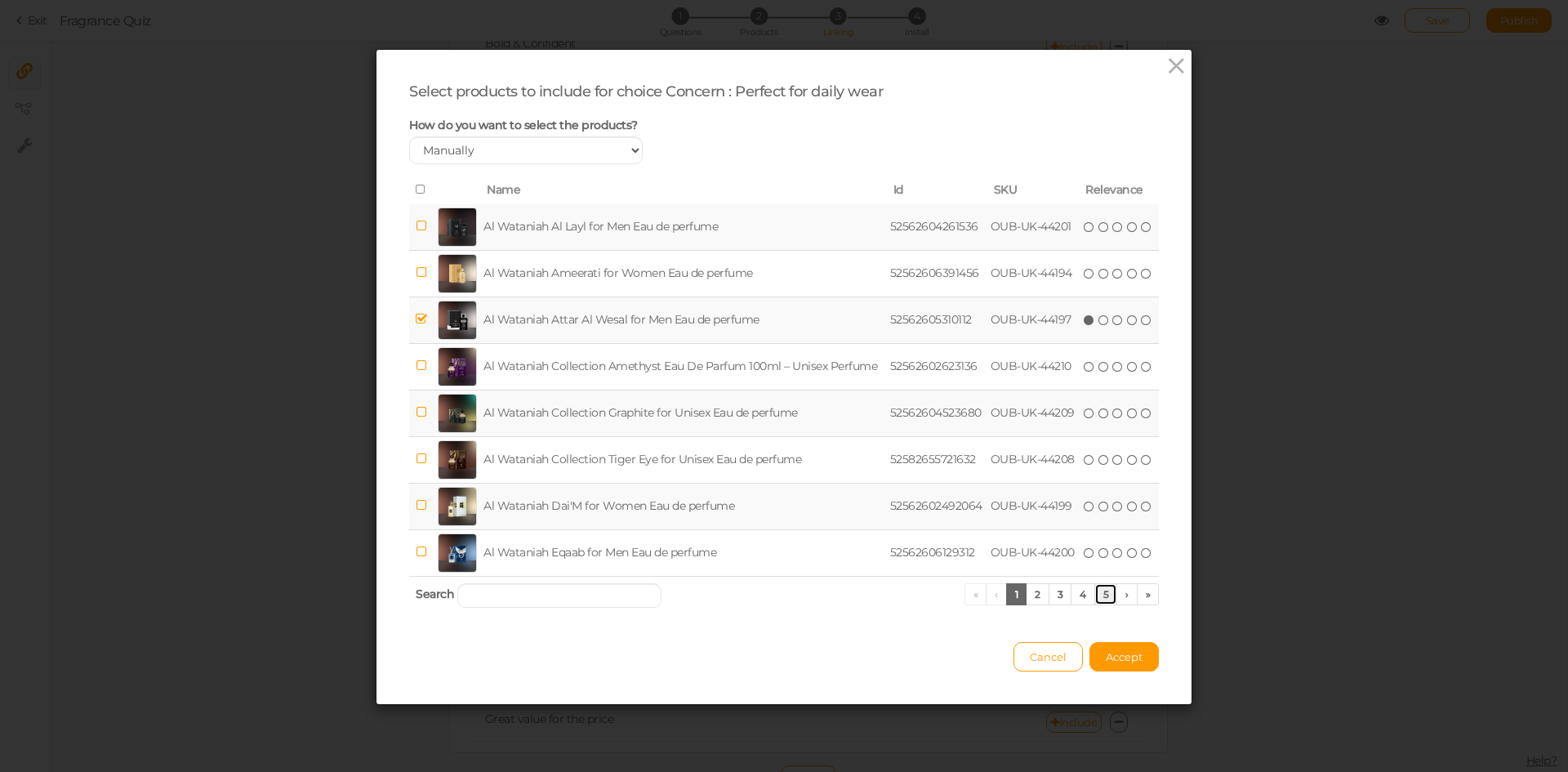
click at [1100, 599] on link "5" at bounding box center [1106, 594] width 24 height 22
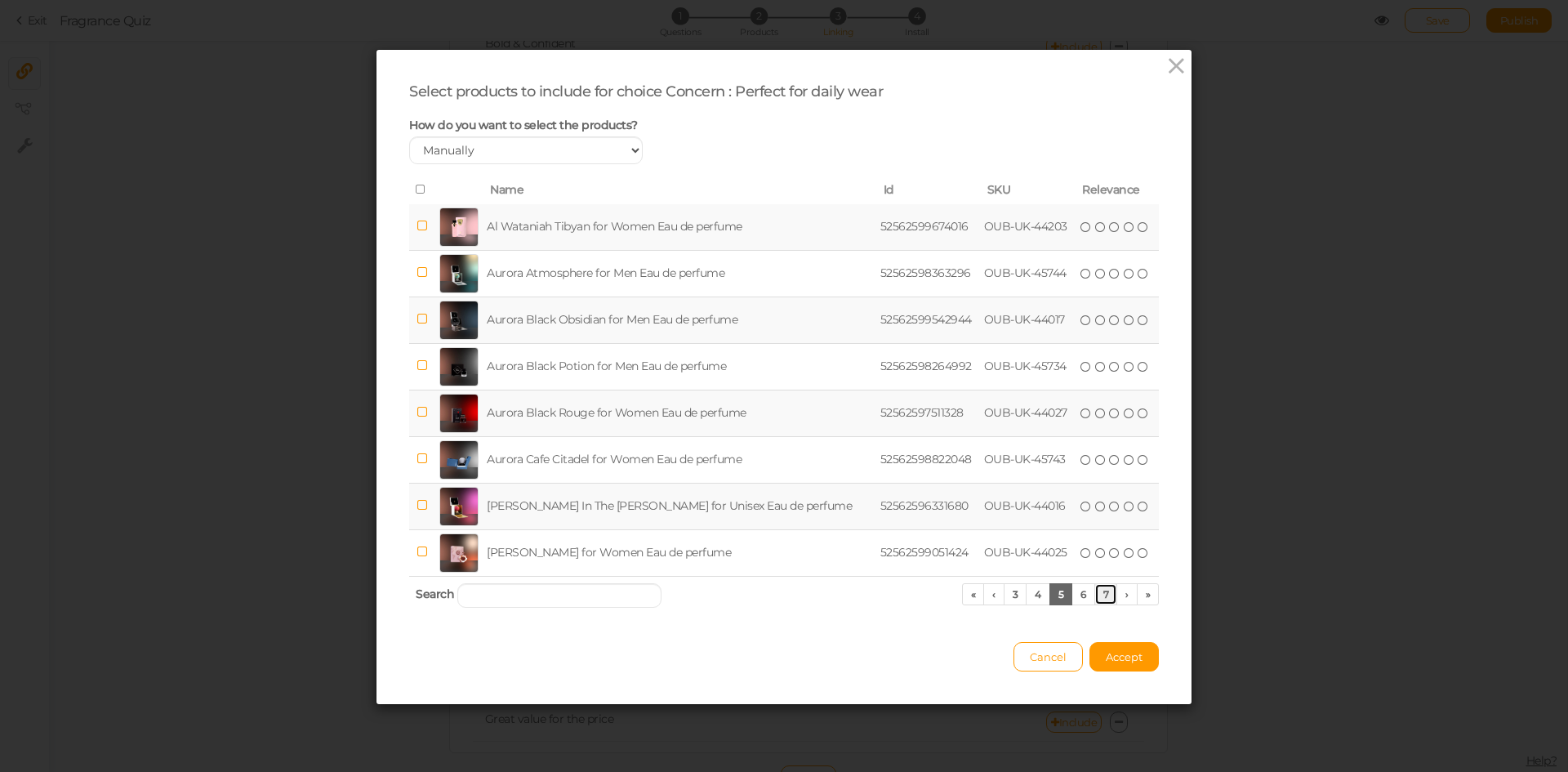
click at [1100, 599] on link "7" at bounding box center [1106, 594] width 24 height 22
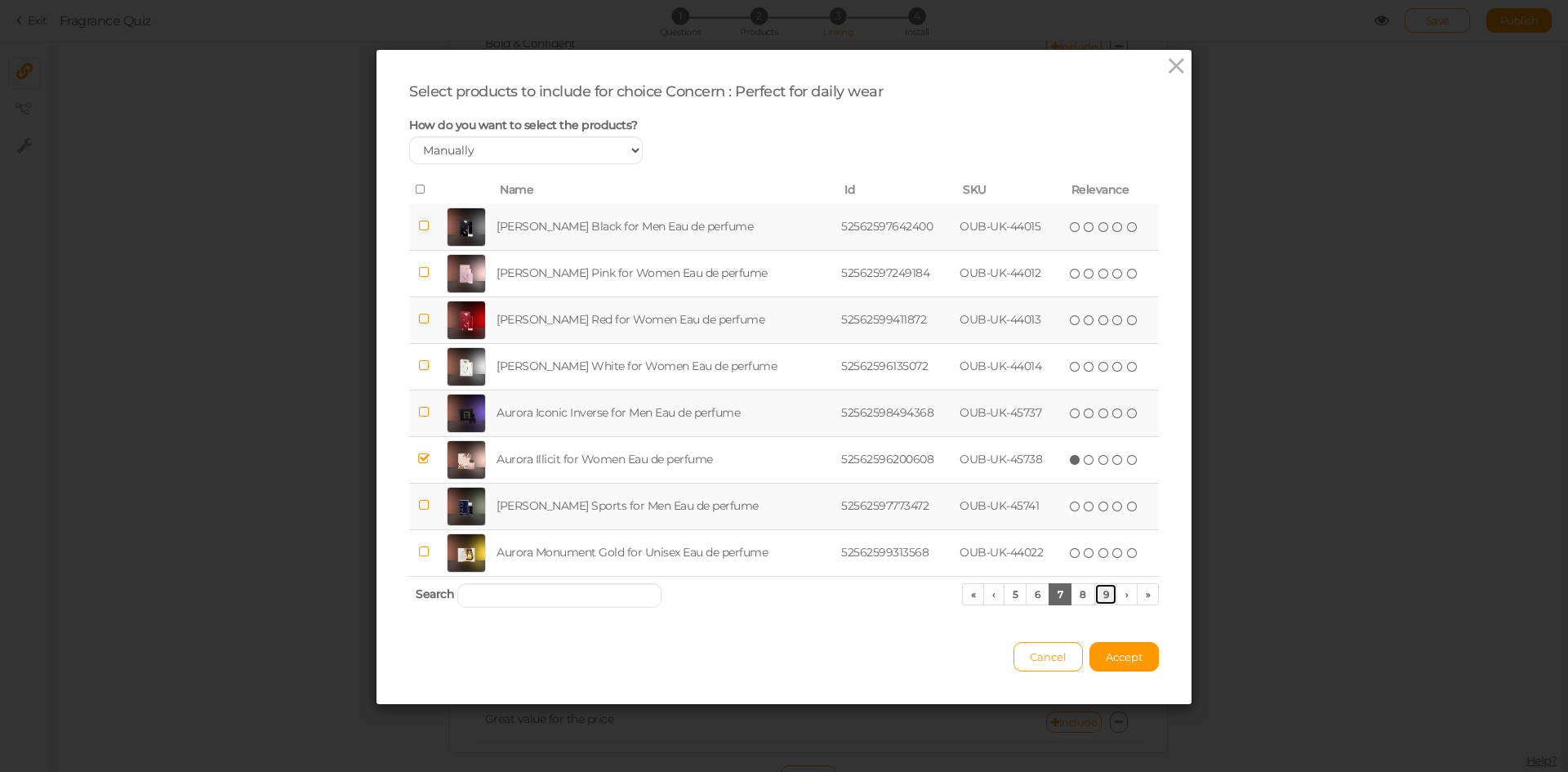
click at [1100, 599] on link "9" at bounding box center [1106, 594] width 24 height 22
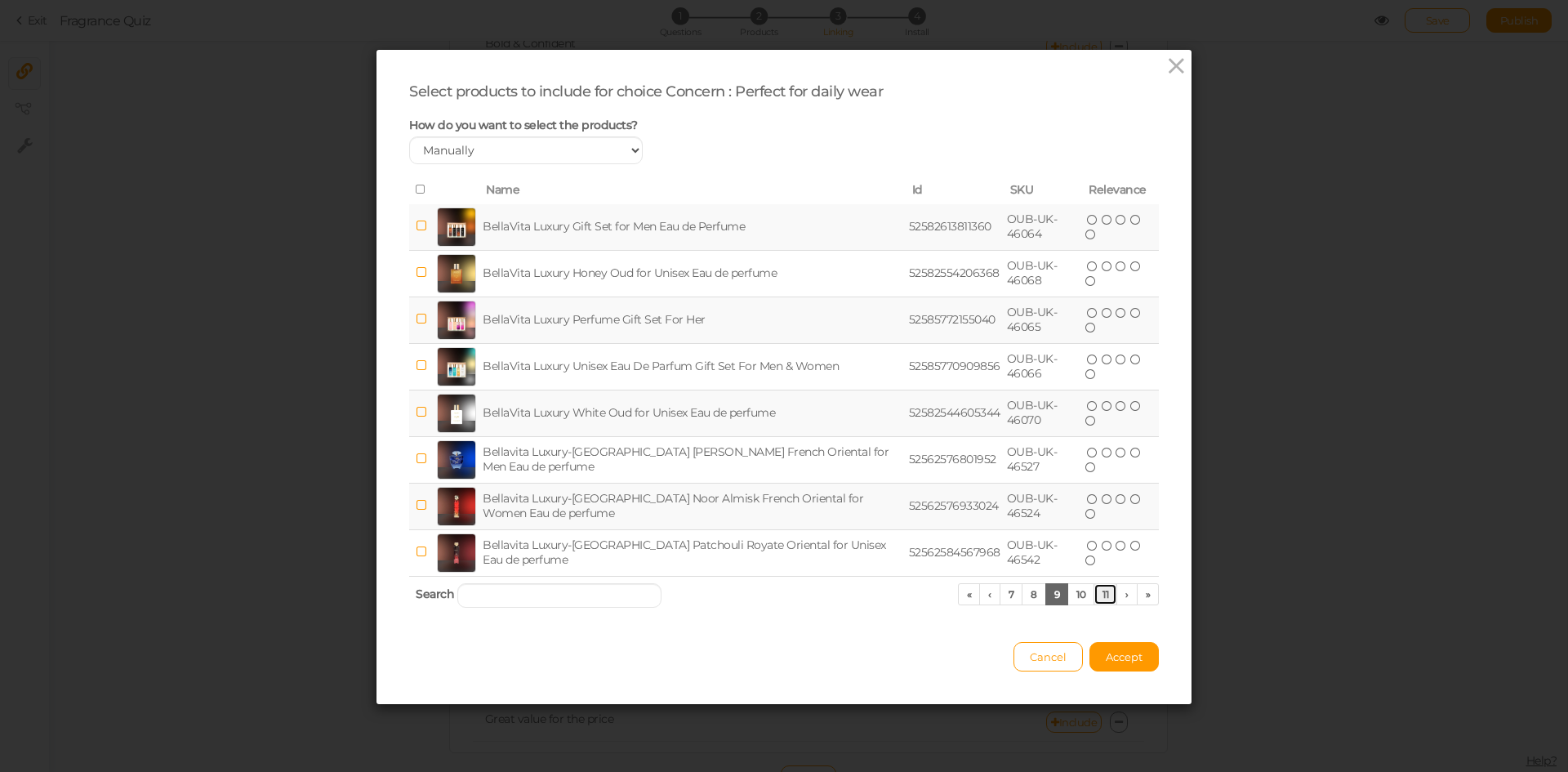
click at [1100, 599] on link "11" at bounding box center [1105, 594] width 24 height 22
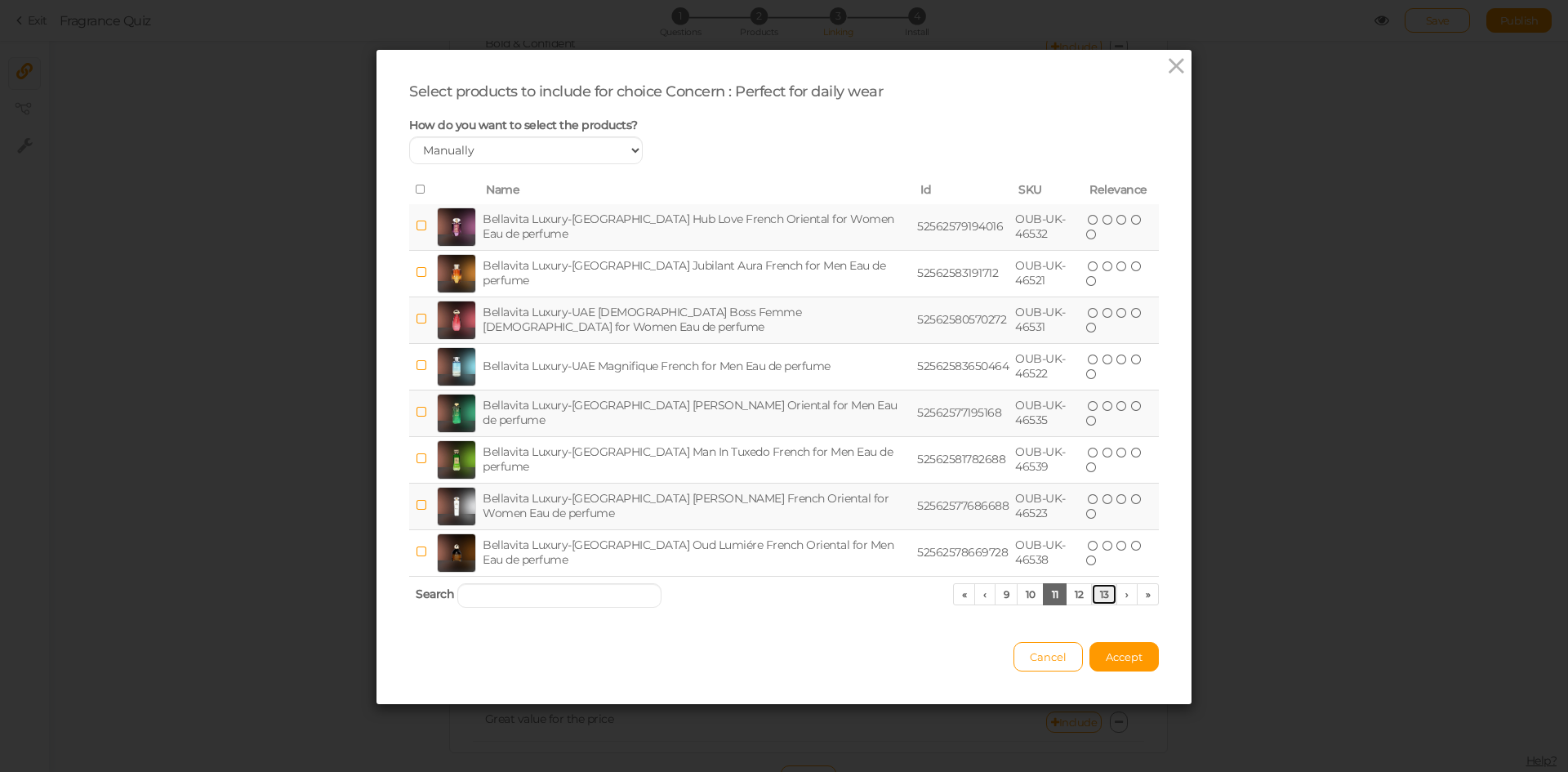
click at [1100, 599] on link "13" at bounding box center [1103, 594] width 26 height 22
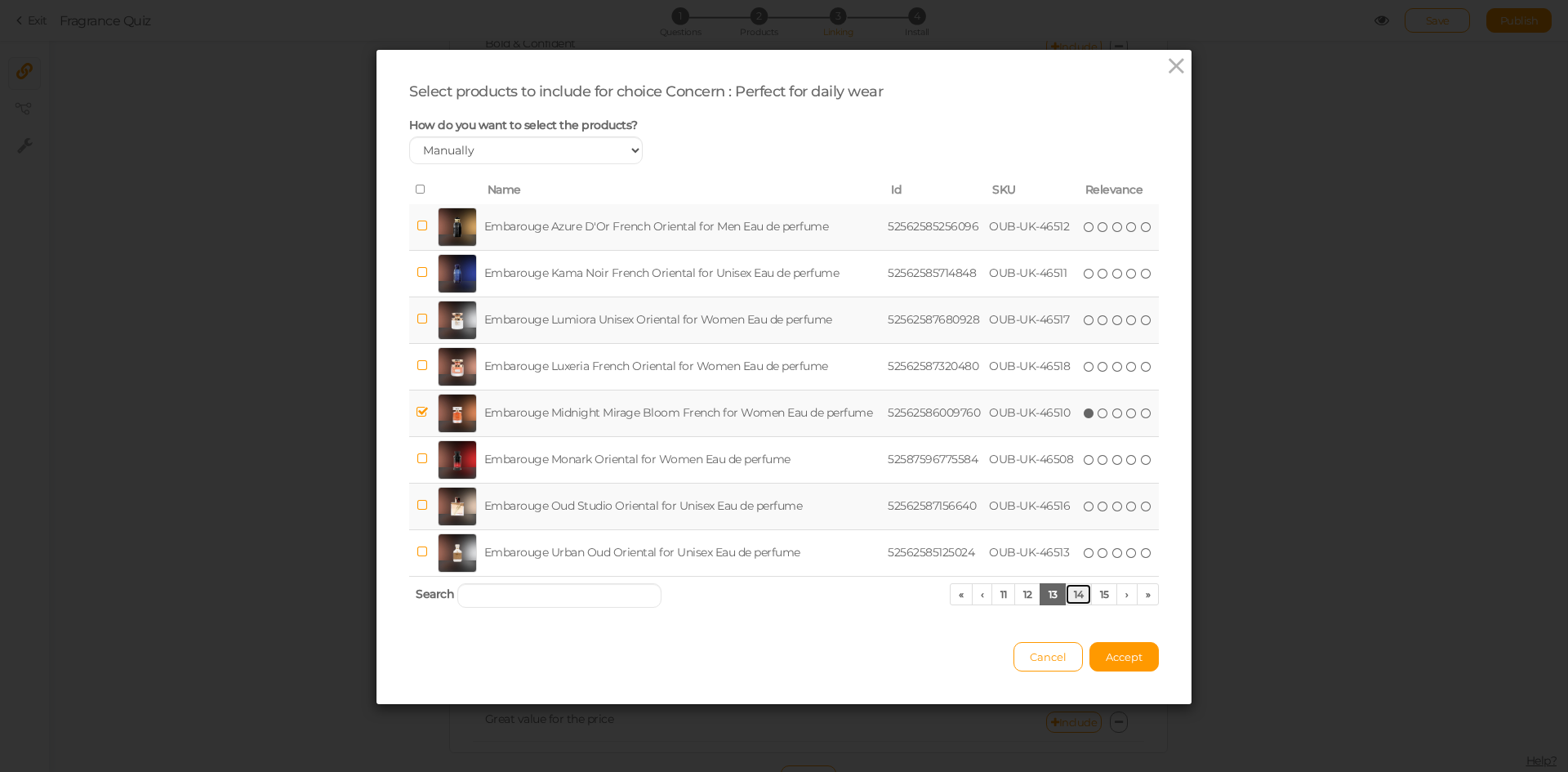
click at [1074, 602] on link "14" at bounding box center [1078, 594] width 27 height 22
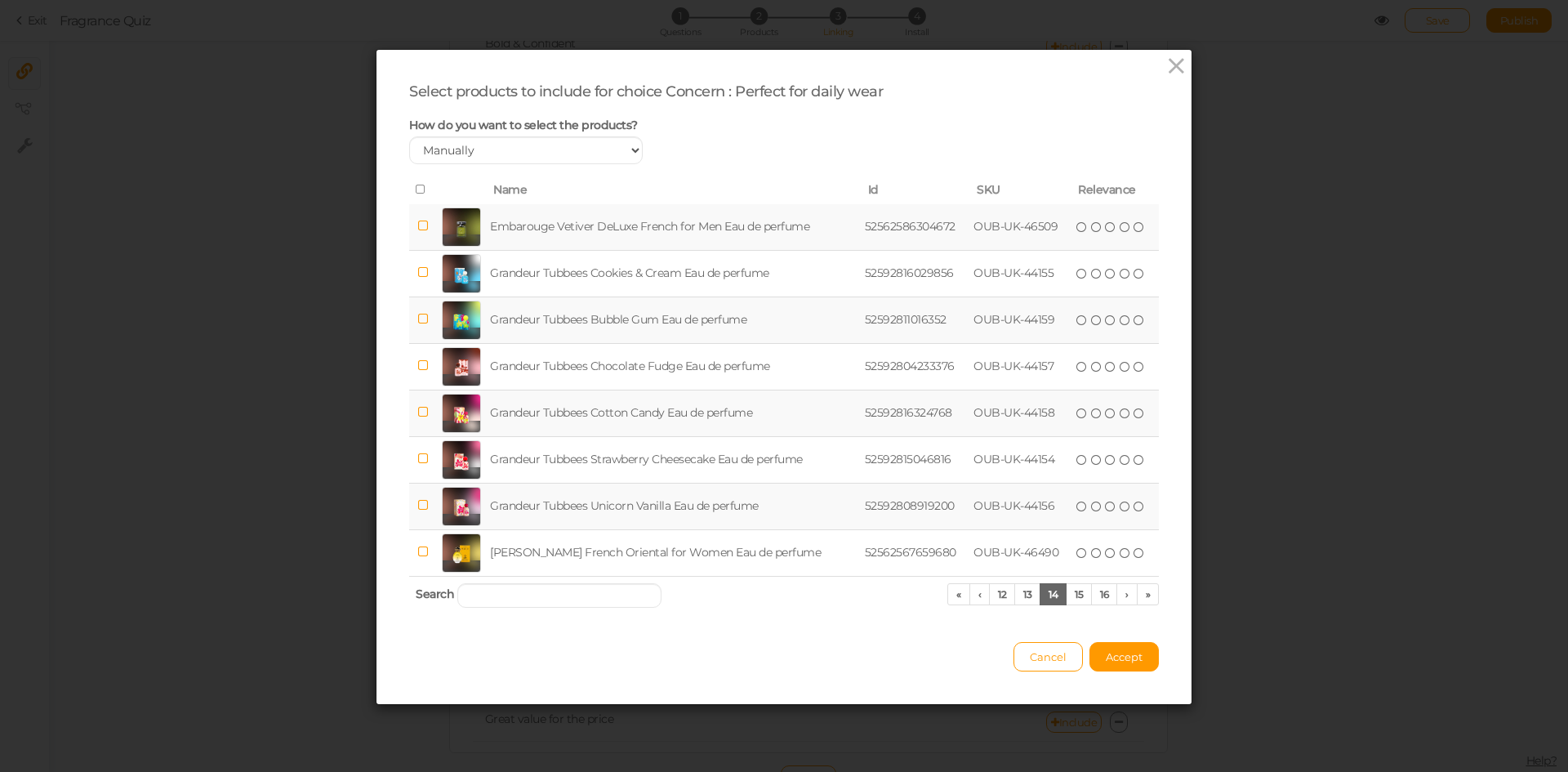
click at [585, 508] on td "Grandeur Tubbees Unicorn Vanilla Eau de perfume" at bounding box center [674, 506] width 374 height 46
click at [616, 414] on td "Grandeur Tubbees Cotton Candy Eau de perfume" at bounding box center [674, 413] width 374 height 46
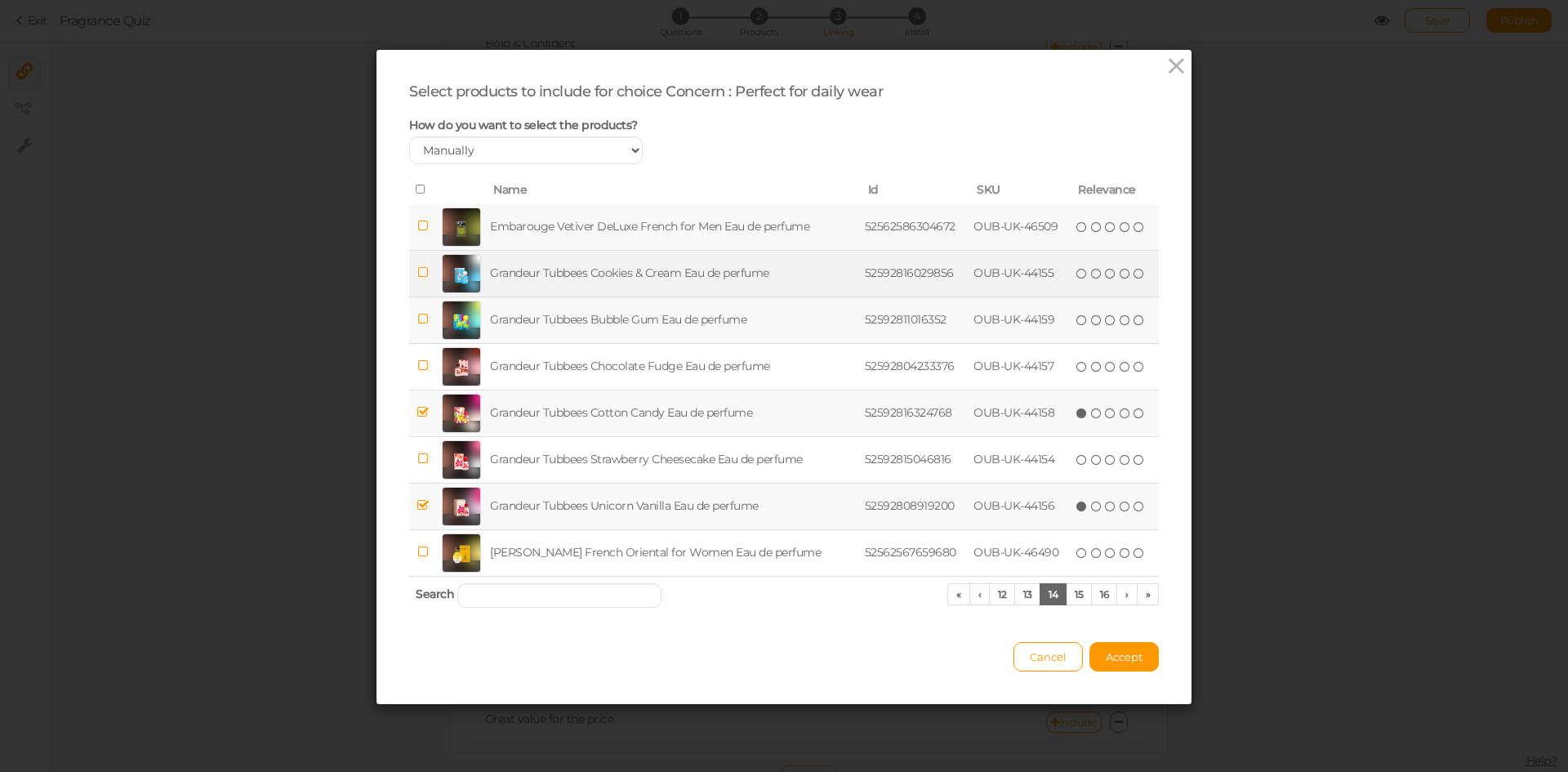
click at [650, 292] on td "Grandeur Tubbees Cookies & Cream Eau de perfume" at bounding box center [674, 273] width 374 height 46
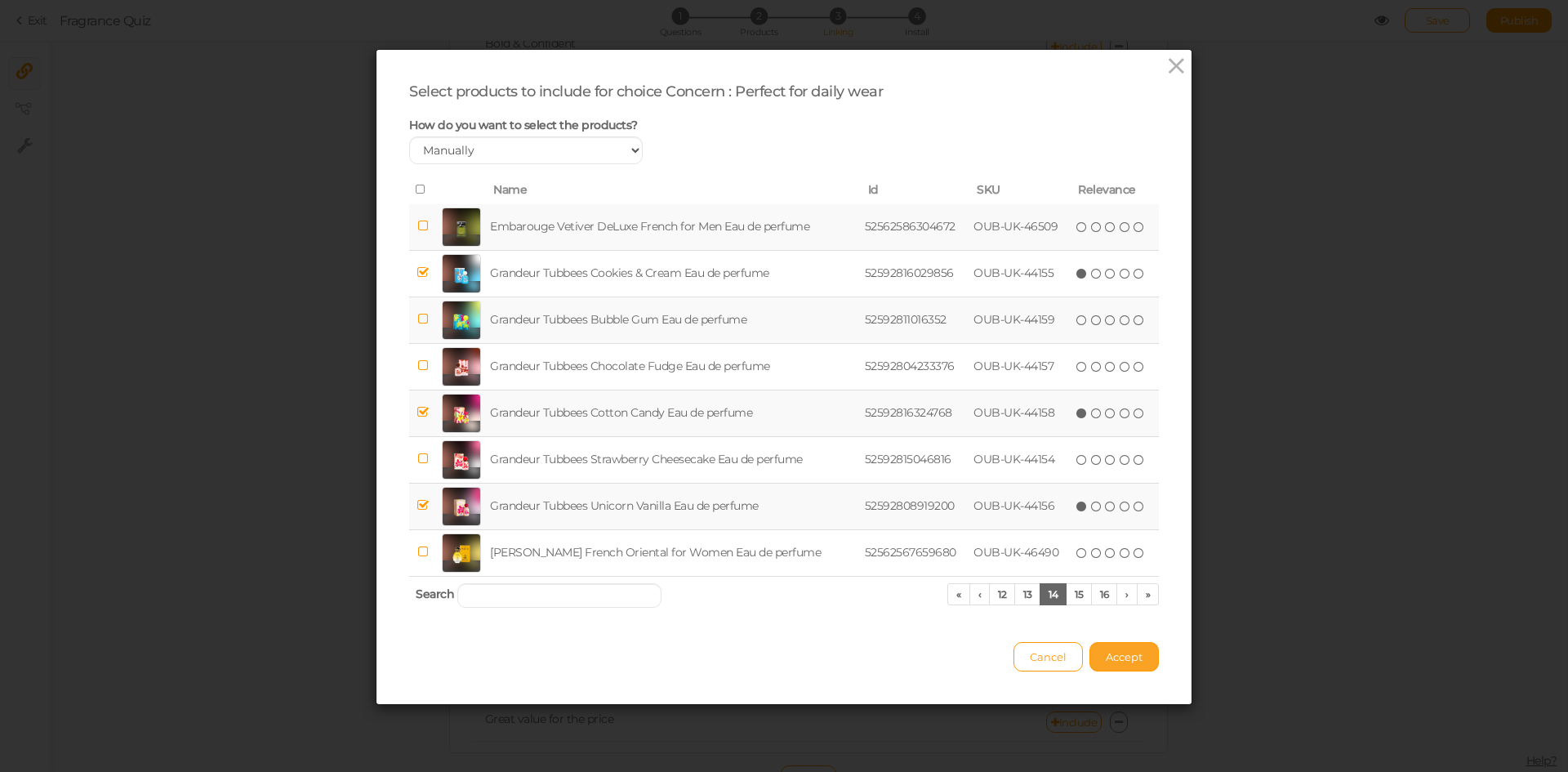
click at [1113, 652] on span "Accept" at bounding box center [1125, 657] width 37 height 13
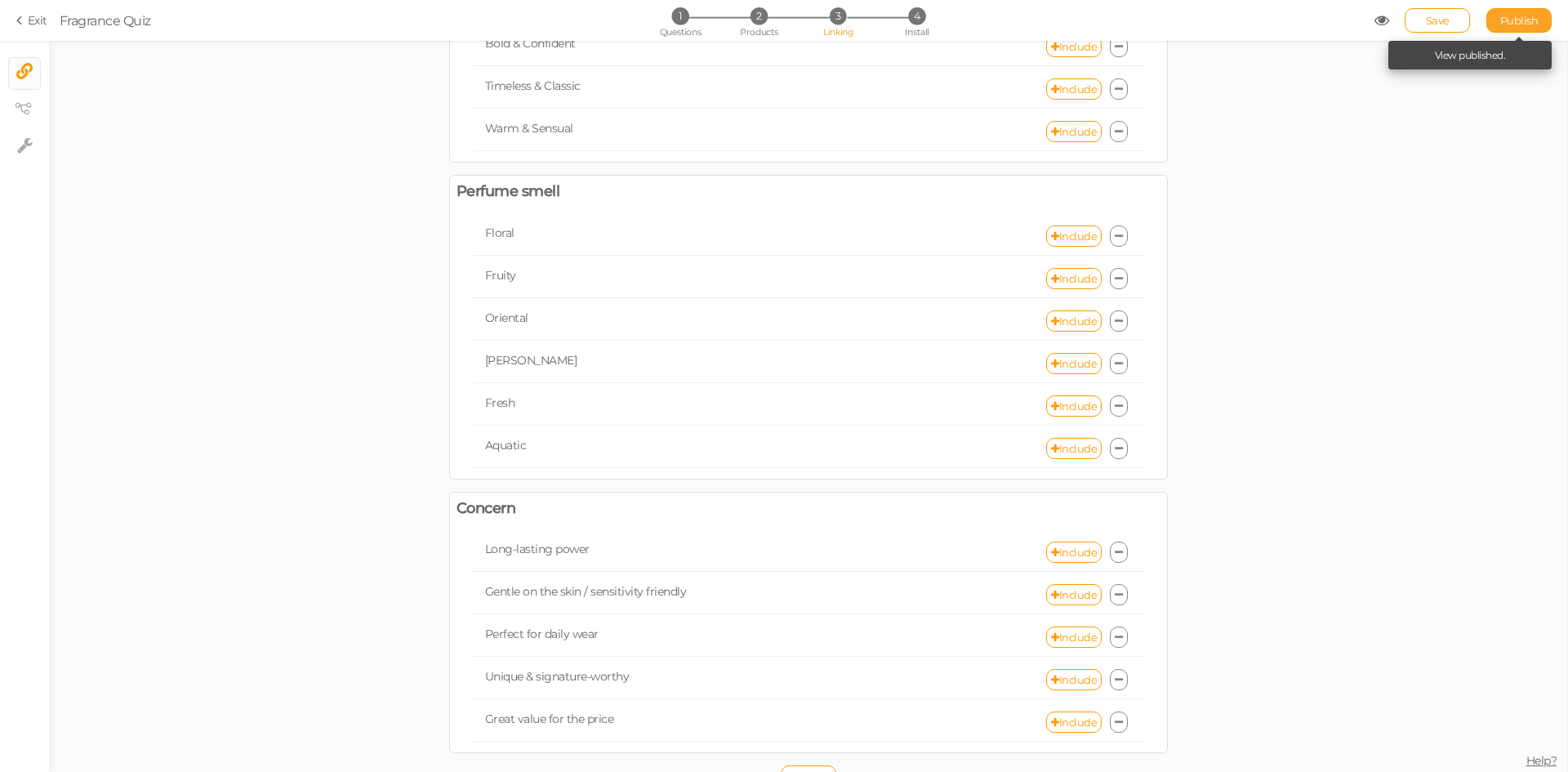
click at [1519, 17] on span "Publish" at bounding box center [1520, 20] width 39 height 13
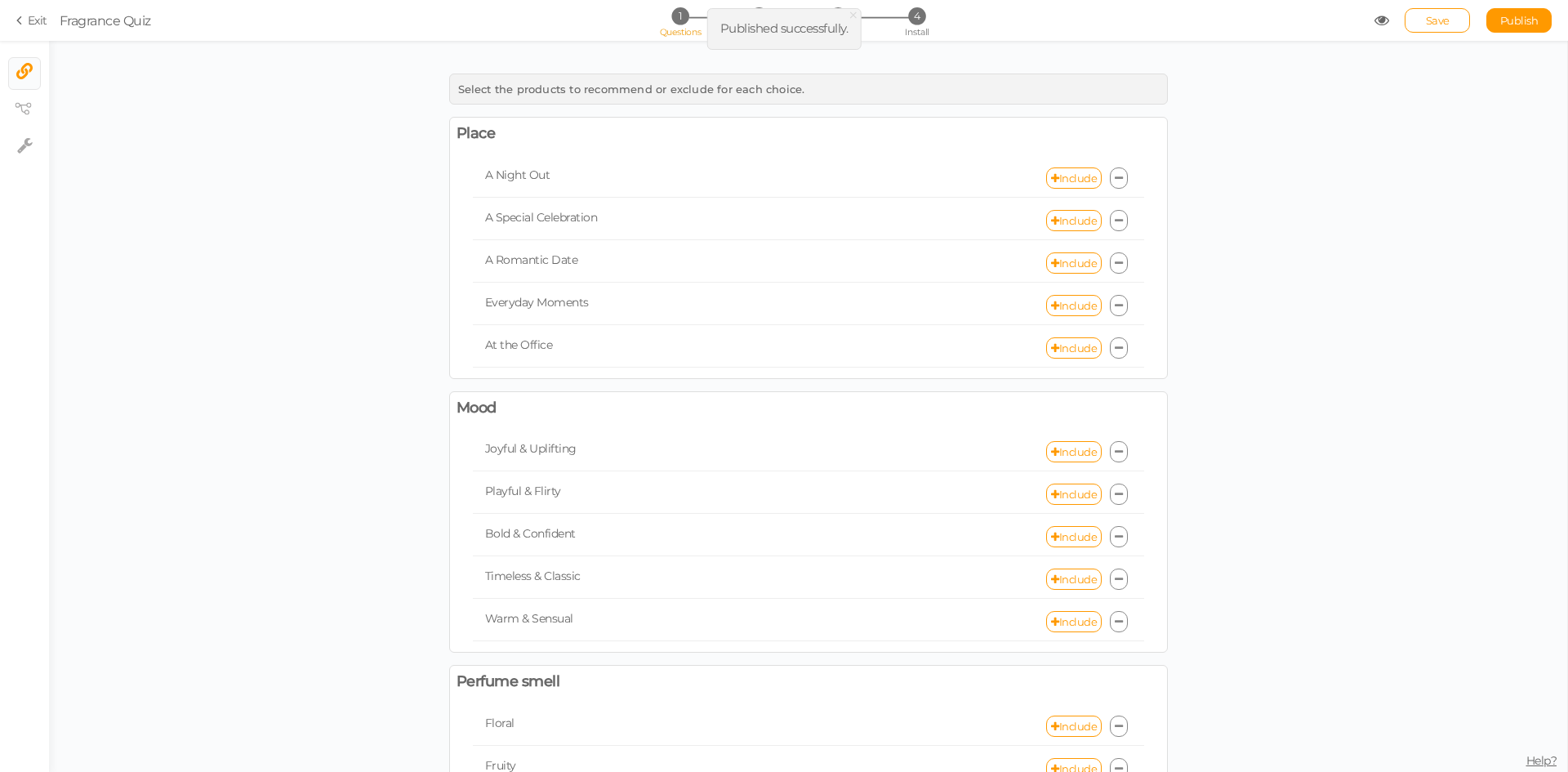
click at [689, 16] on li "1 Questions" at bounding box center [679, 16] width 76 height 17
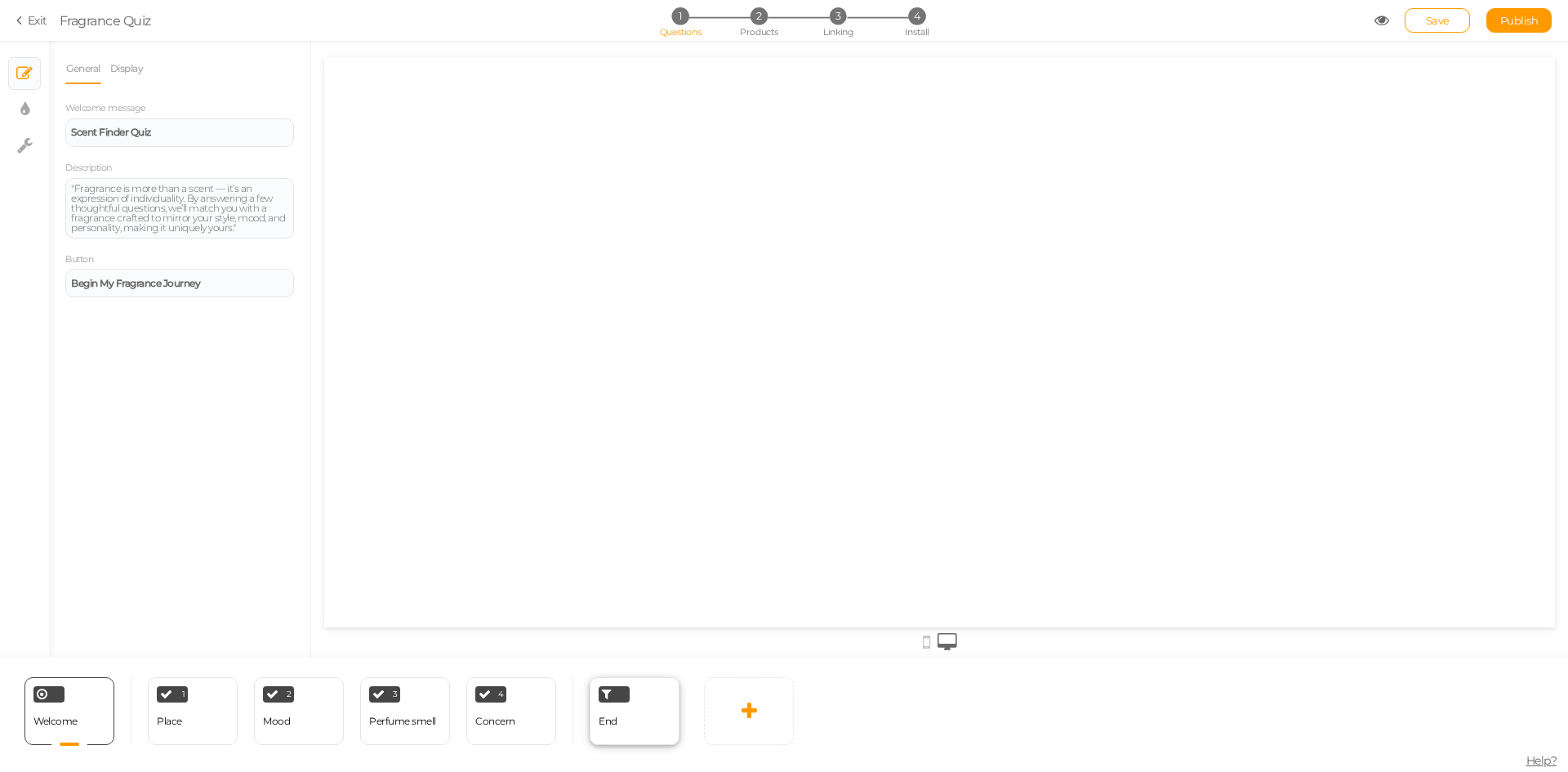
click at [637, 738] on div "End" at bounding box center [634, 711] width 90 height 67
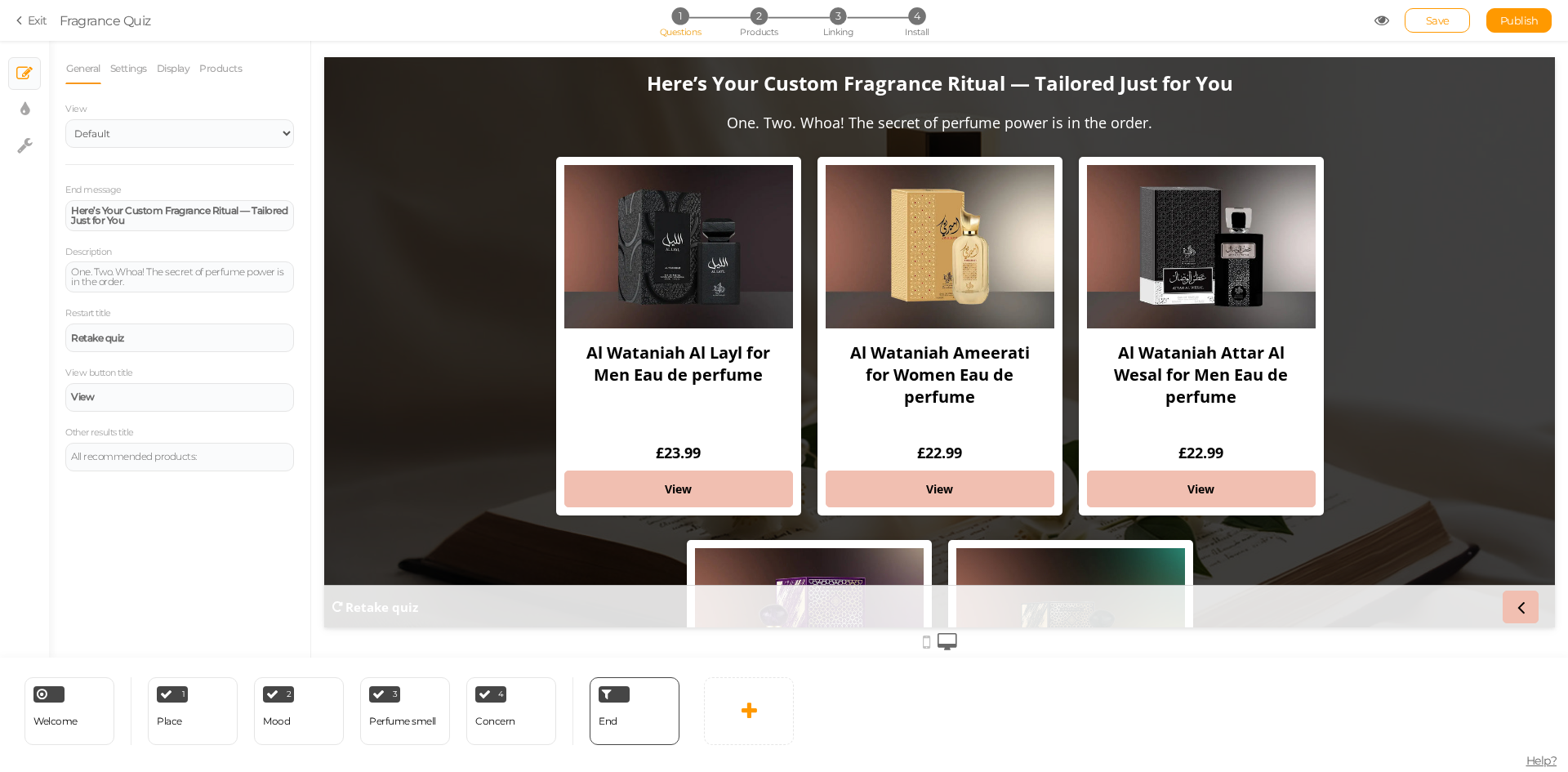
click at [828, 25] on div "1 Questions 2 Products 3 Linking 4 Install" at bounding box center [784, 22] width 342 height 30
click at [848, 28] on span "Linking" at bounding box center [837, 32] width 30 height 12
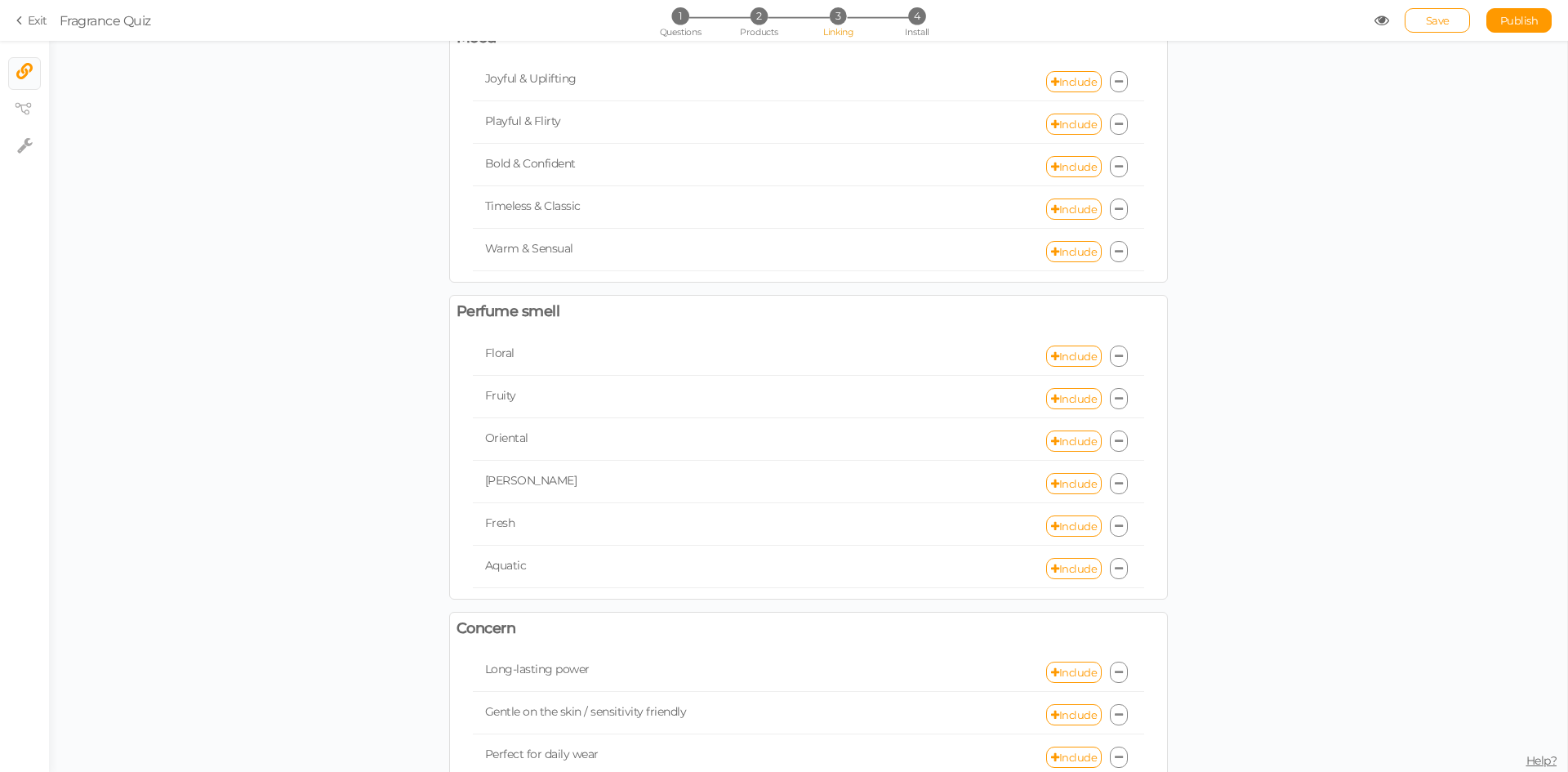
scroll to position [409, 0]
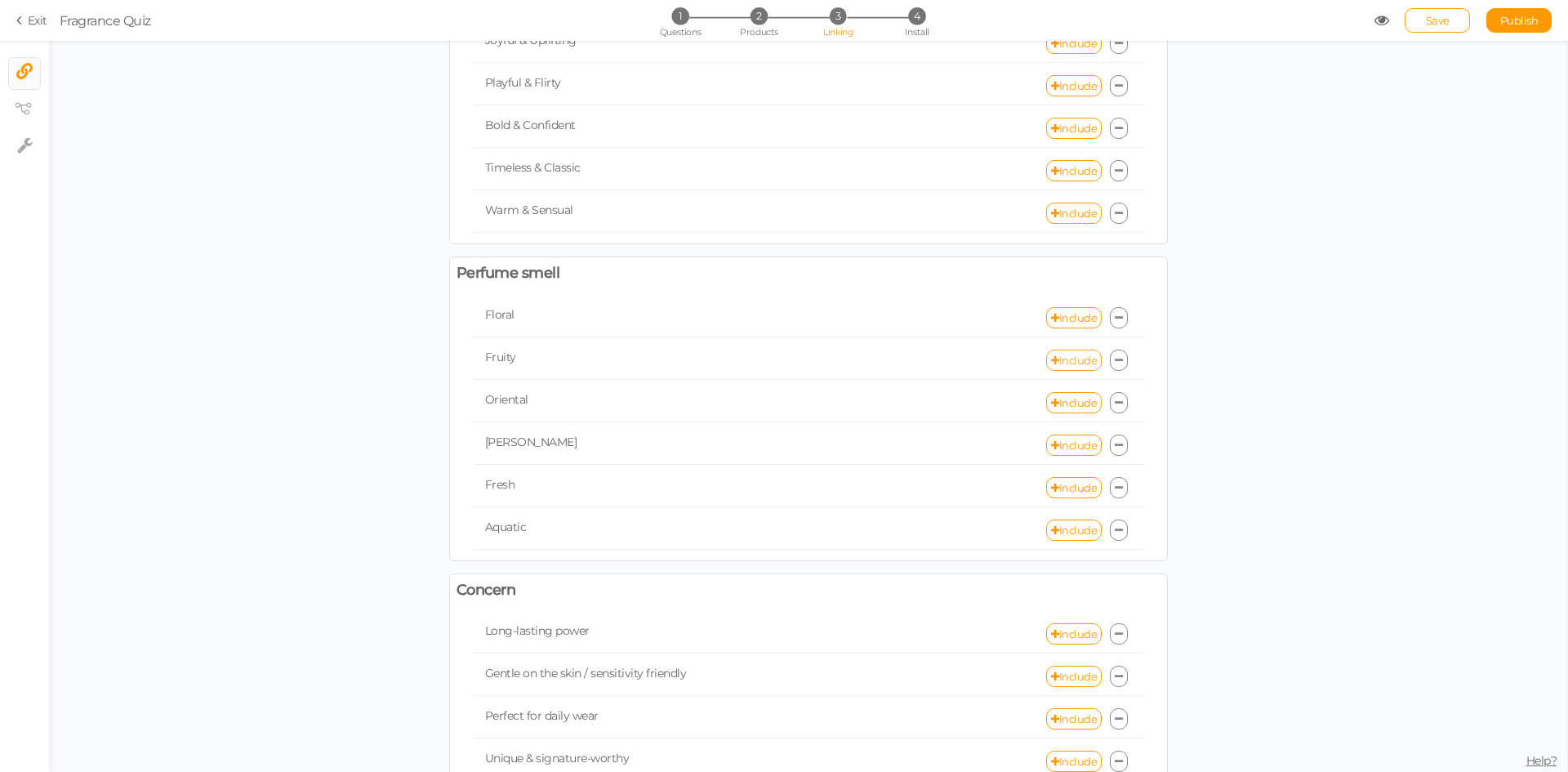
click at [1055, 359] on link "Include" at bounding box center [1075, 360] width 56 height 21
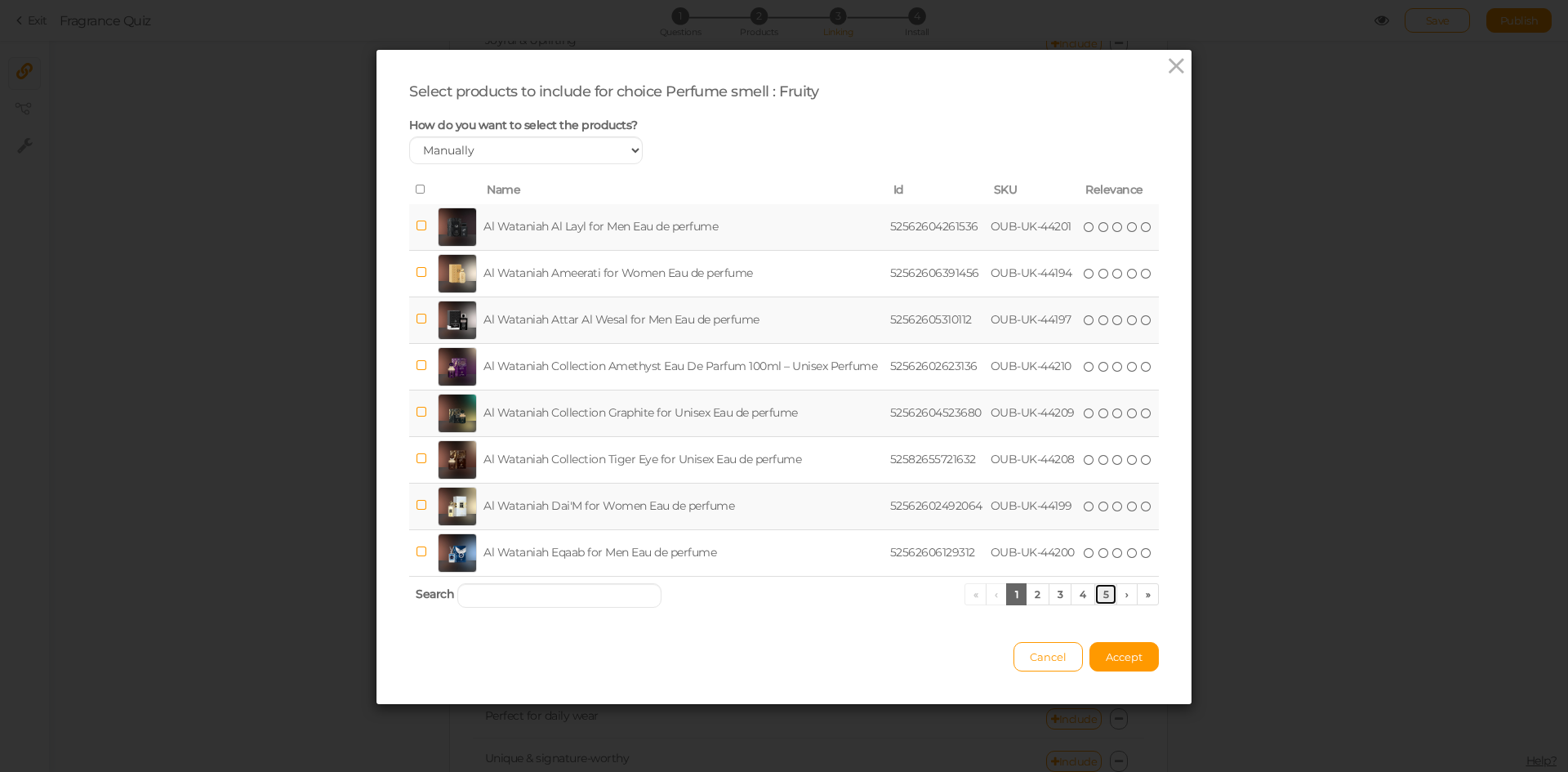
click at [1102, 595] on link "5" at bounding box center [1106, 594] width 24 height 22
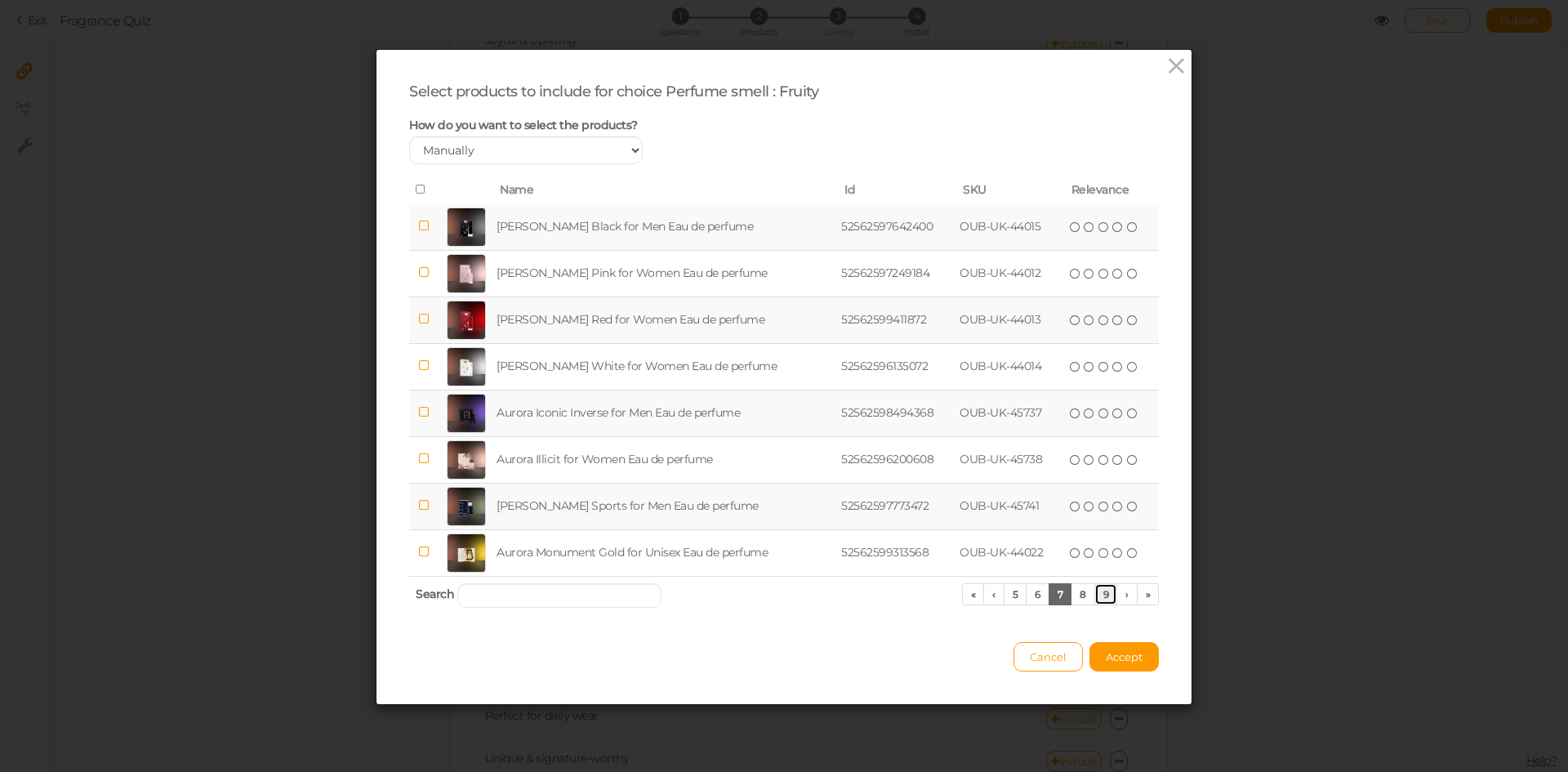
click at [1102, 595] on link "9" at bounding box center [1106, 594] width 24 height 22
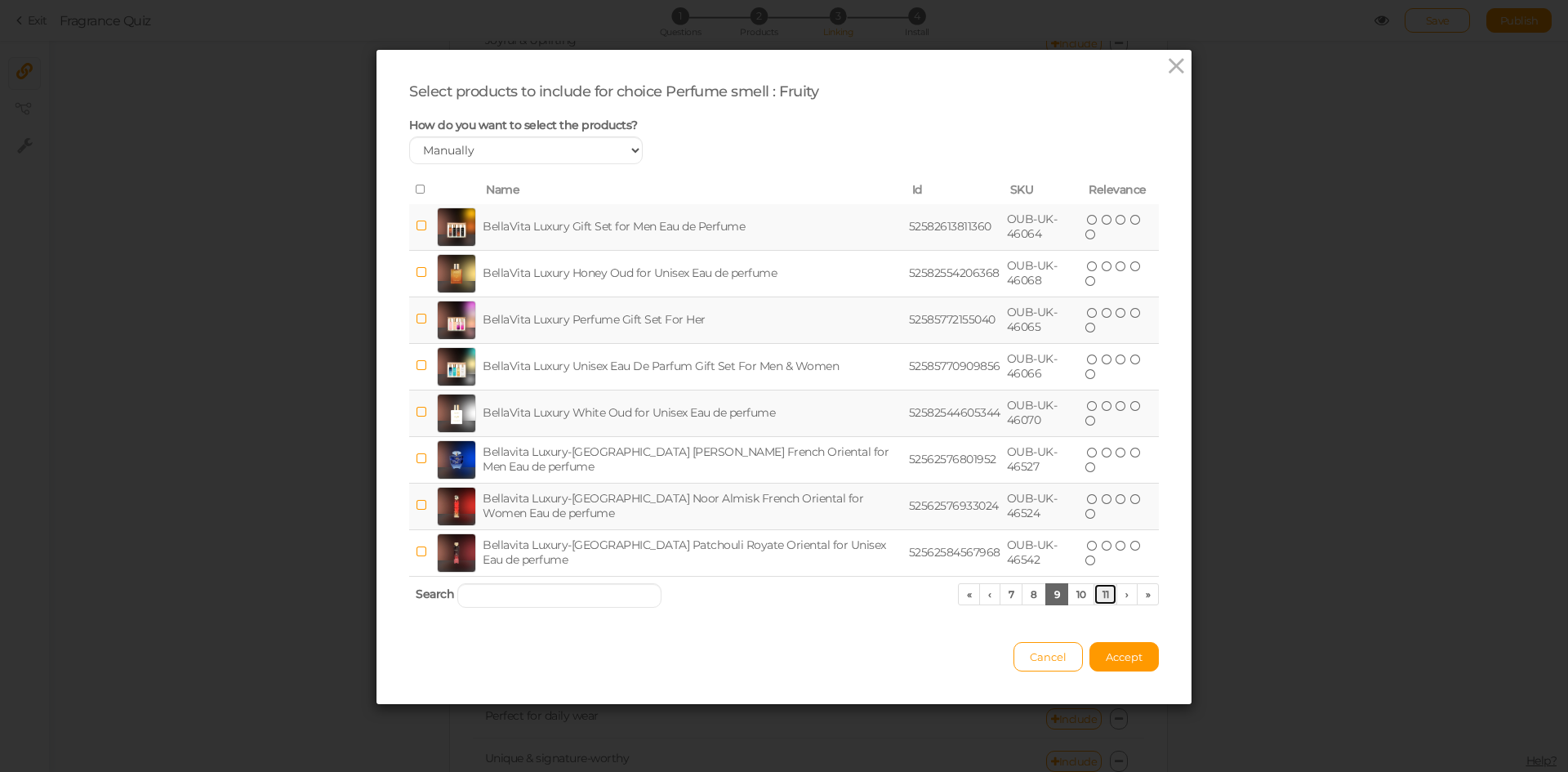
click at [1102, 595] on link "11" at bounding box center [1105, 594] width 24 height 22
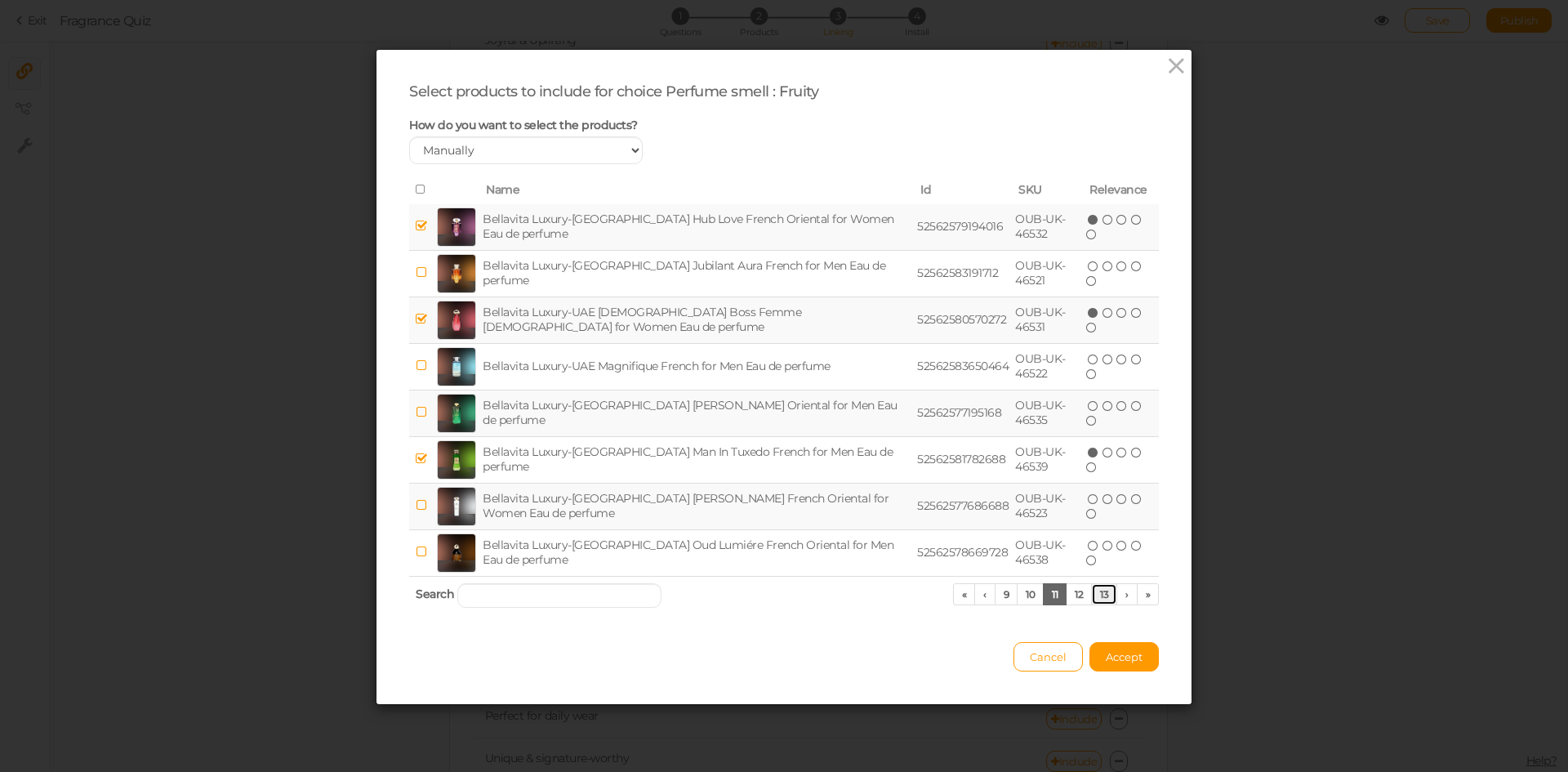
click at [1097, 594] on link "13" at bounding box center [1103, 594] width 26 height 22
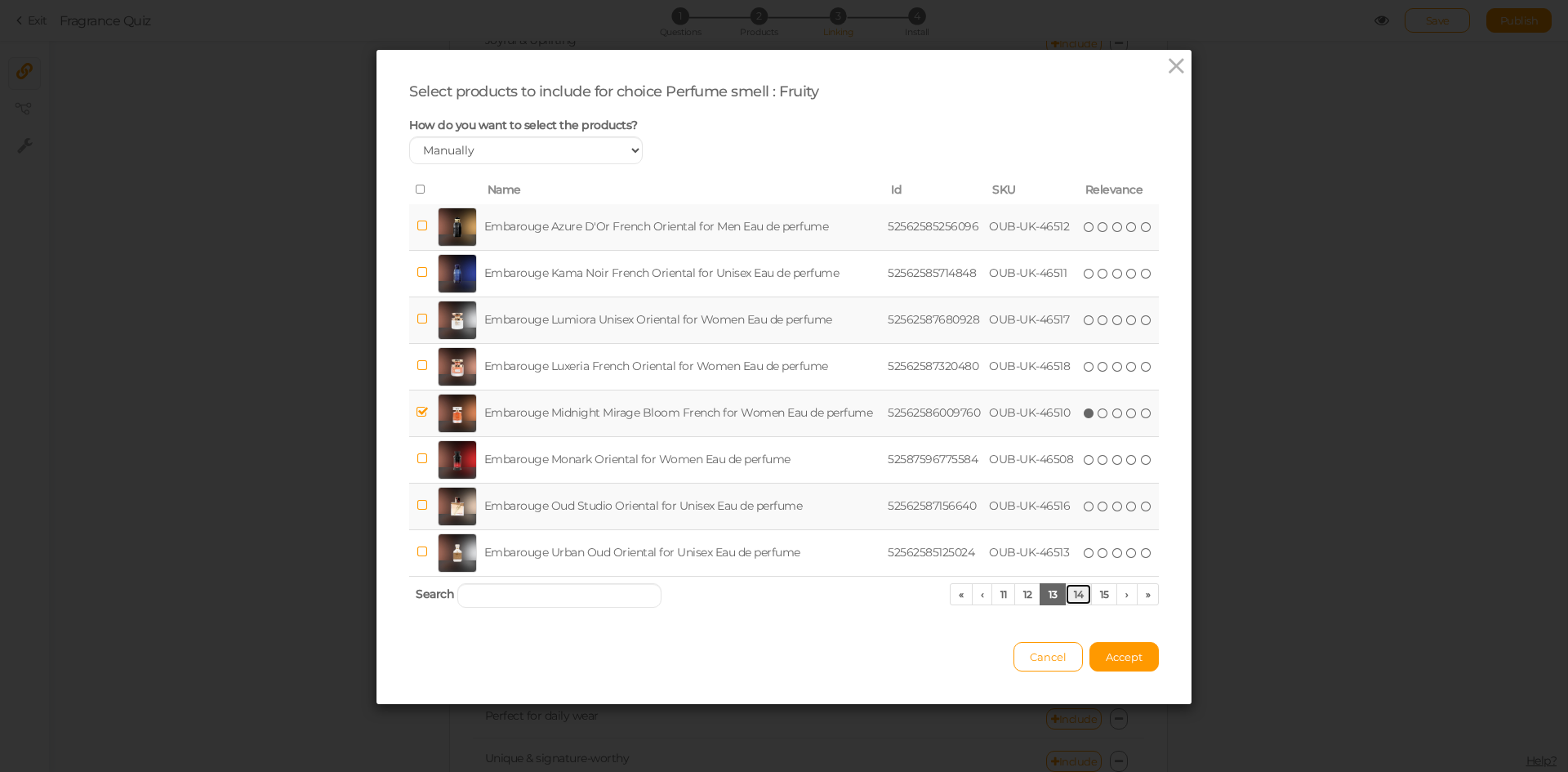
click at [1071, 599] on link "14" at bounding box center [1078, 594] width 27 height 22
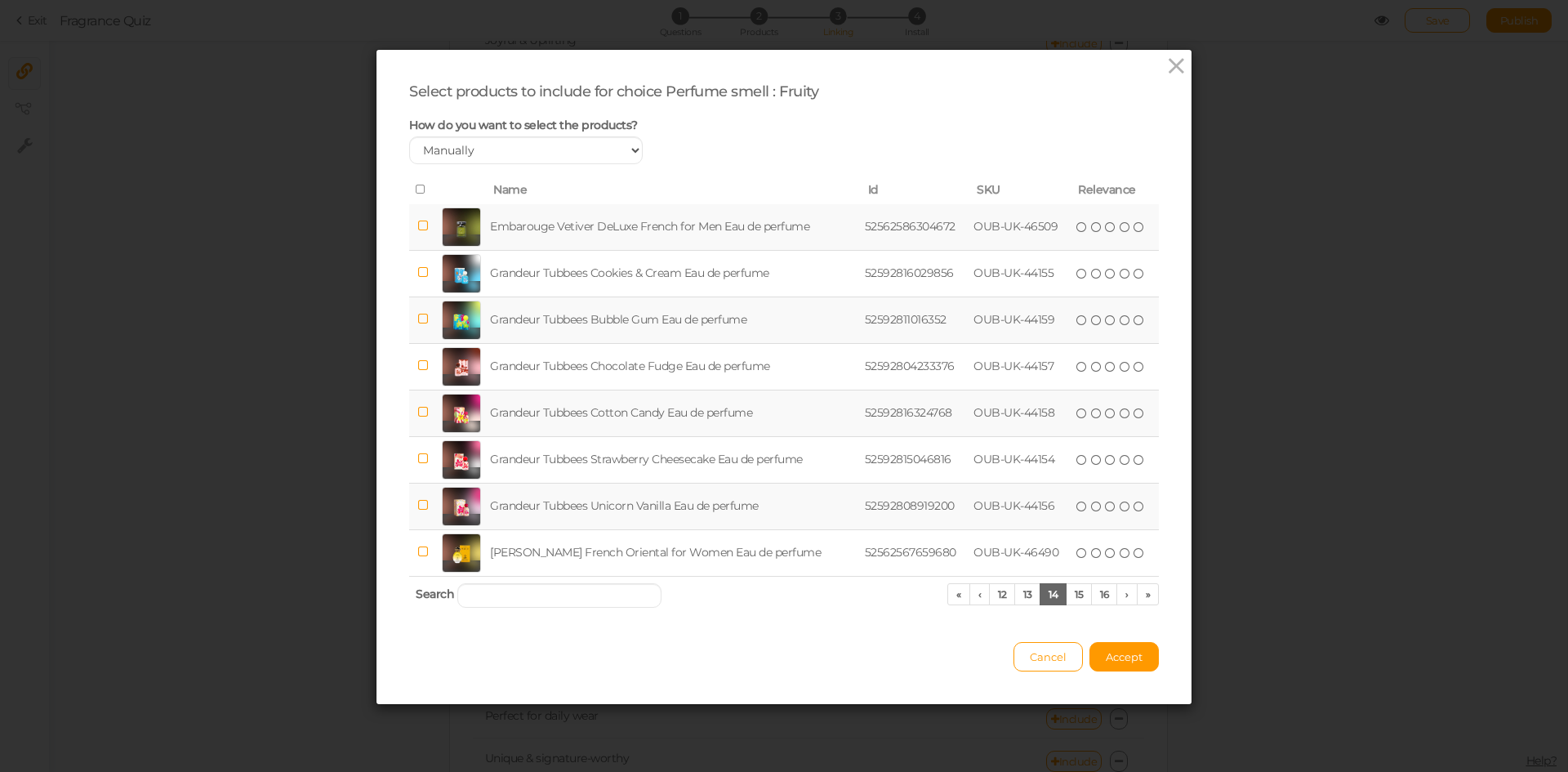
click at [644, 324] on td "Grandeur Tubbees Bubble Gum Eau de perfume" at bounding box center [674, 320] width 374 height 46
click at [623, 414] on td "Grandeur Tubbees Cotton Candy Eau de perfume" at bounding box center [674, 413] width 374 height 46
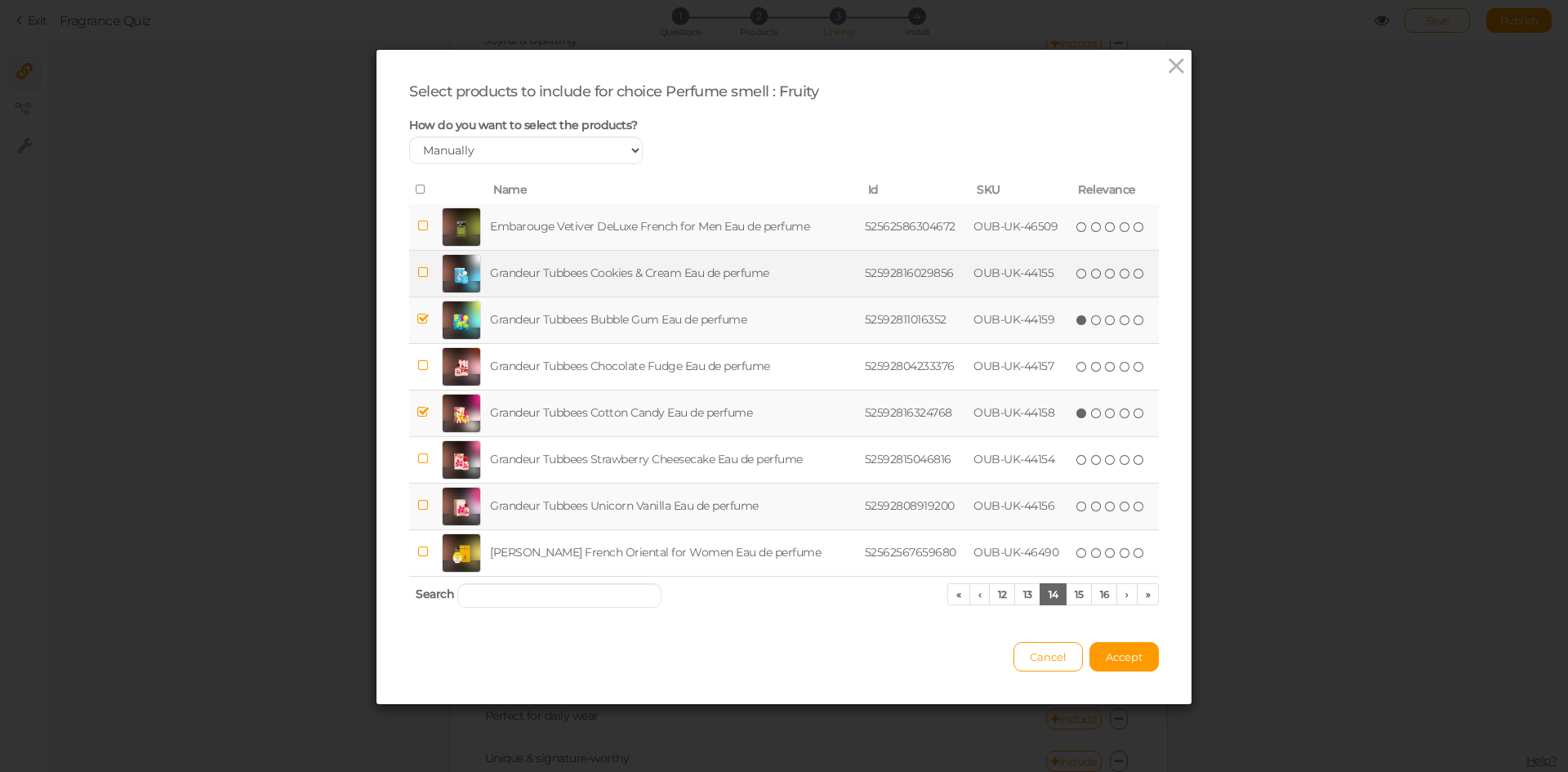
click at [647, 262] on td "Grandeur Tubbees Cookies & Cream Eau de perfume" at bounding box center [674, 273] width 374 height 46
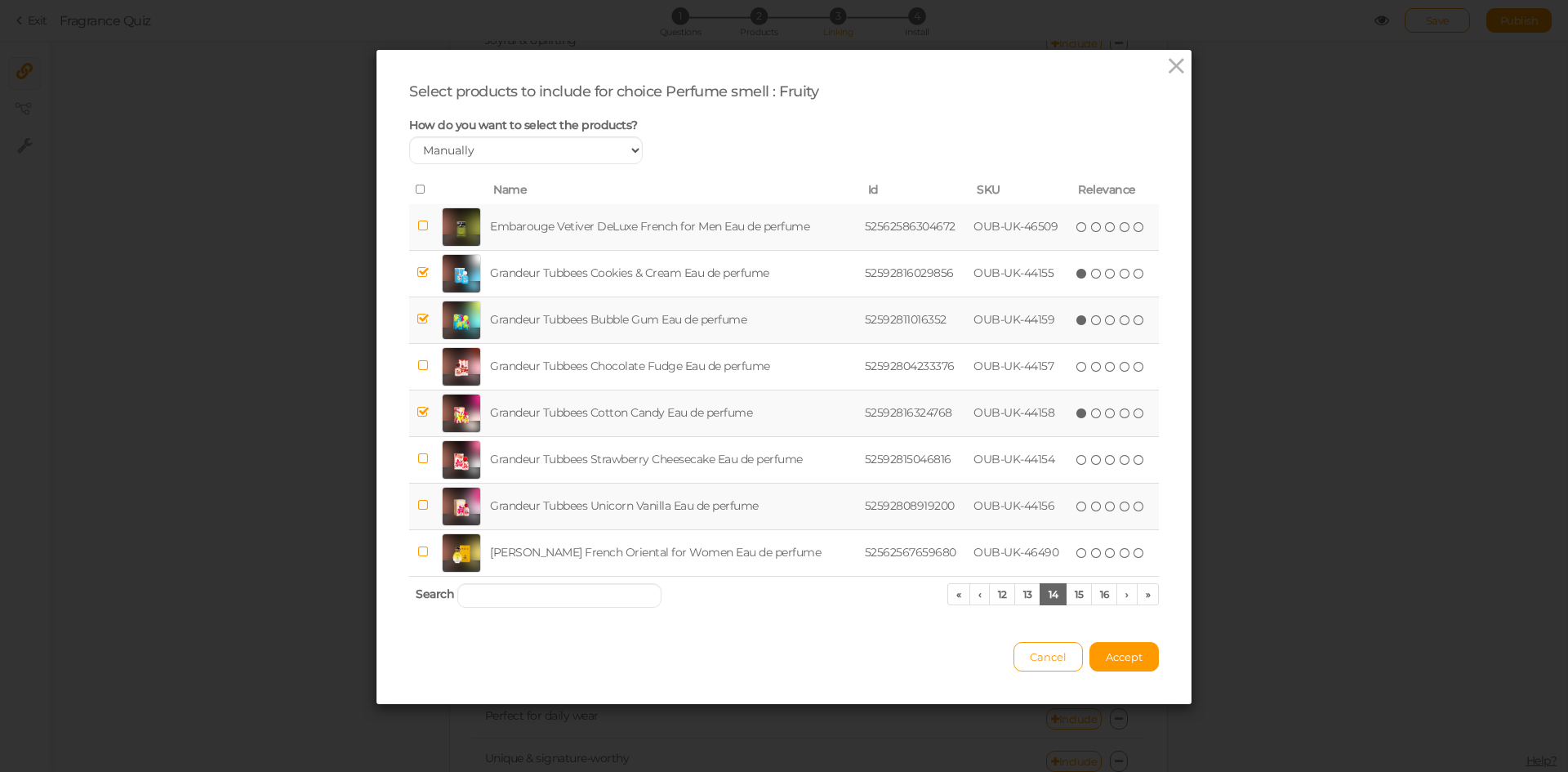
click at [642, 321] on td "Grandeur Tubbees Bubble Gum Eau de perfume" at bounding box center [674, 320] width 374 height 46
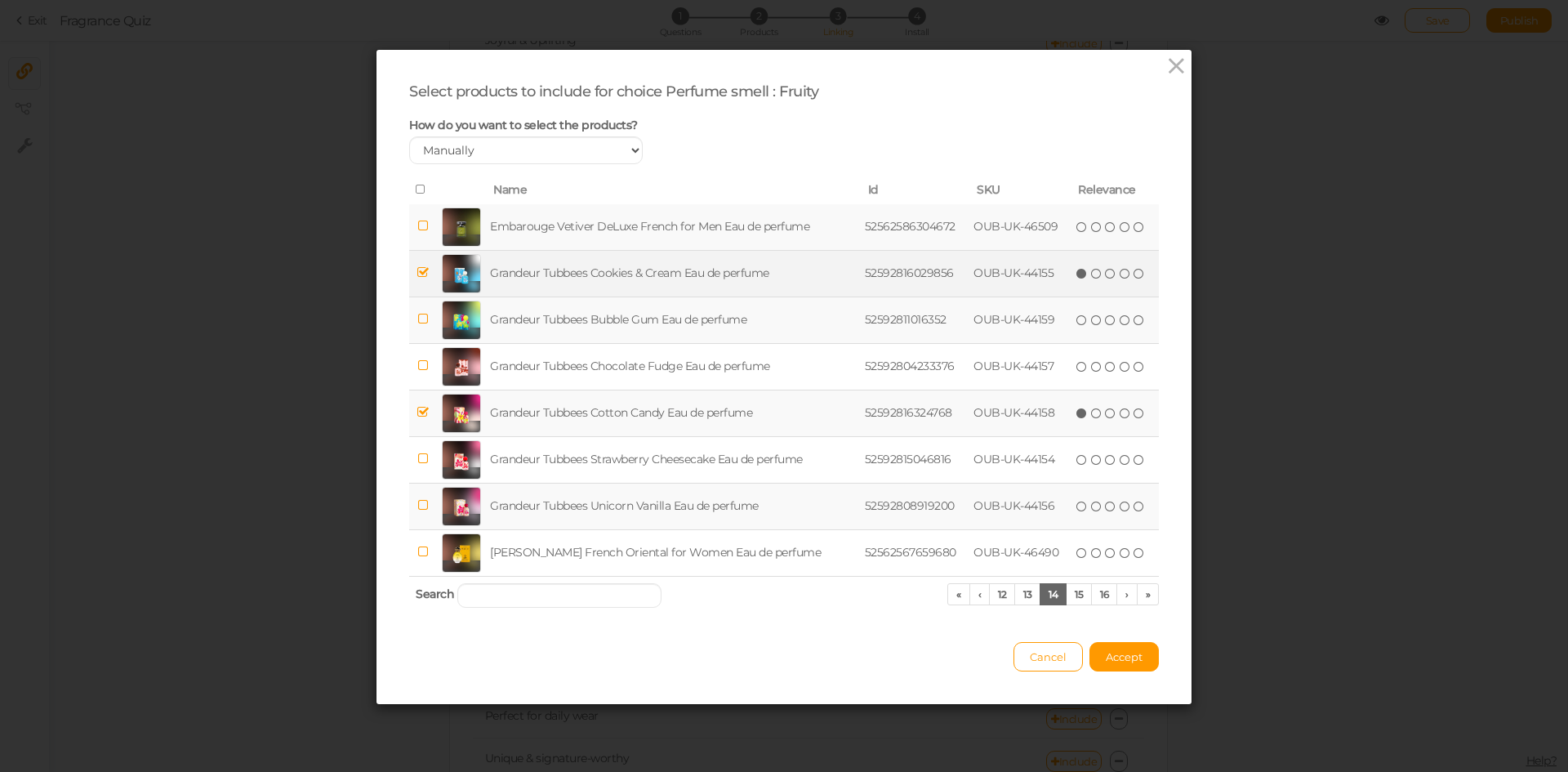
click at [651, 273] on td "Grandeur Tubbees Cookies & Cream Eau de perfume" at bounding box center [674, 273] width 374 height 46
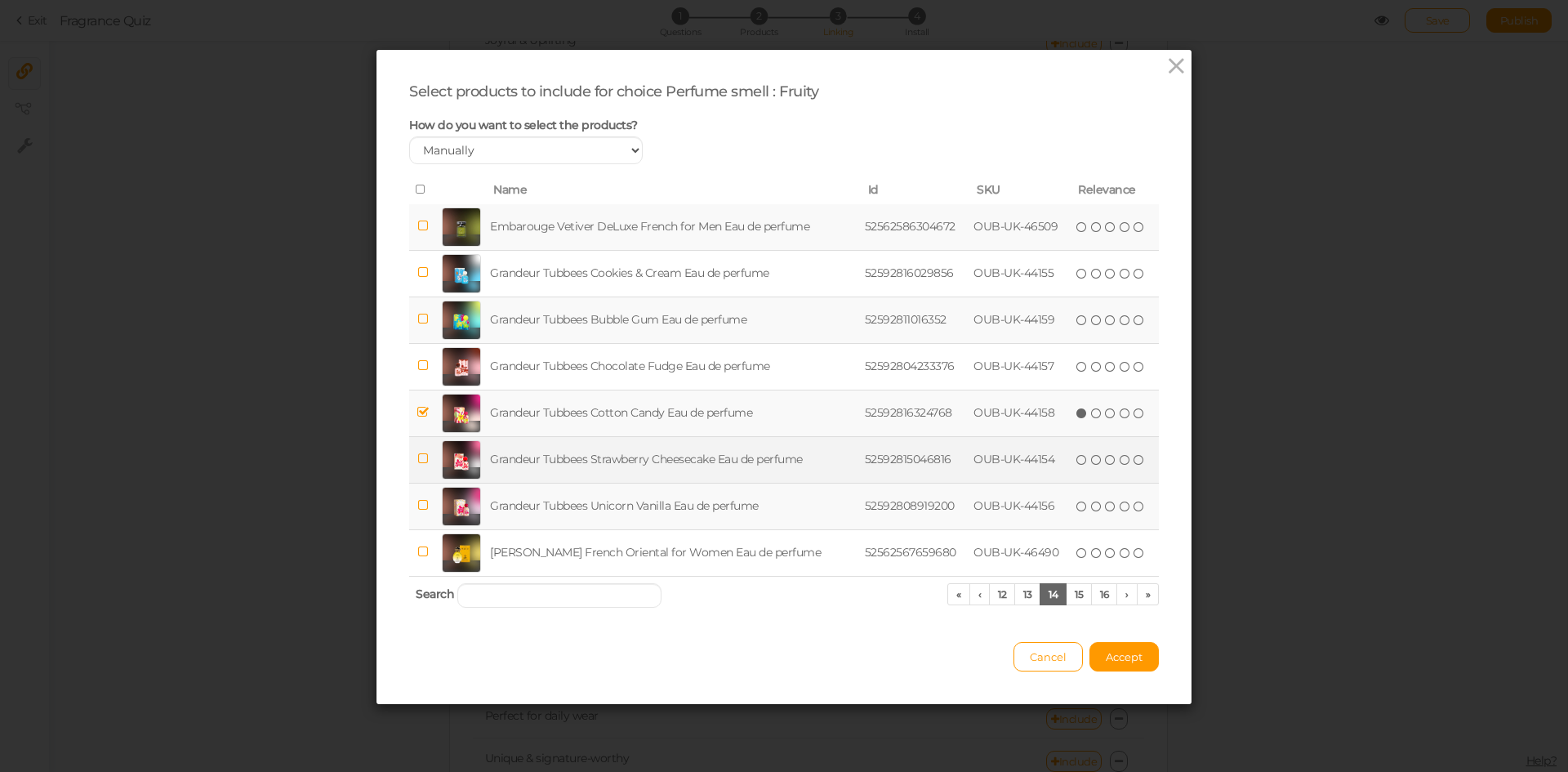
click at [644, 466] on td "Grandeur Tubbees Strawberry Cheesecake Eau de perfume" at bounding box center [674, 460] width 374 height 46
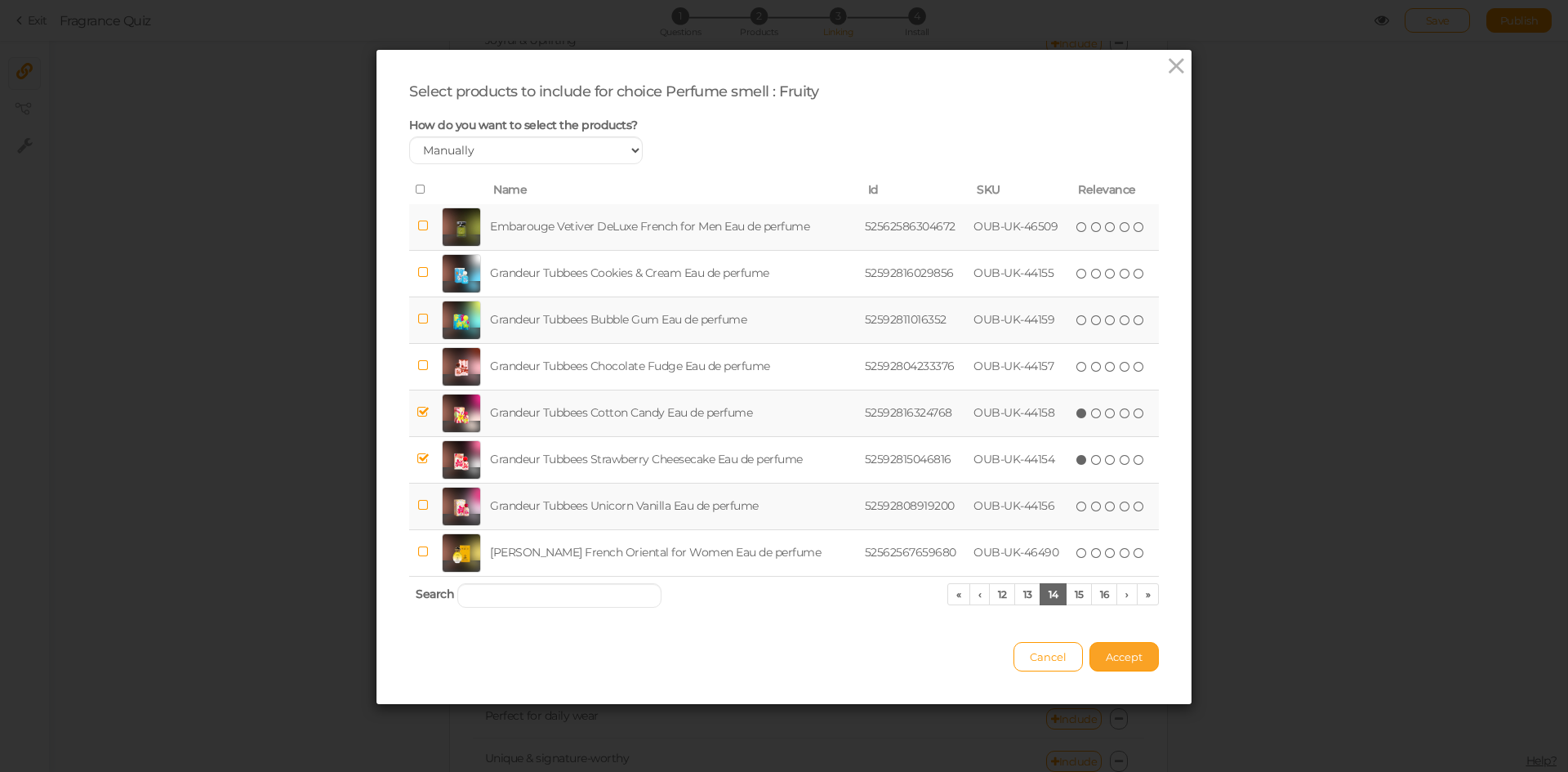
click at [1116, 651] on span "Accept" at bounding box center [1125, 657] width 37 height 13
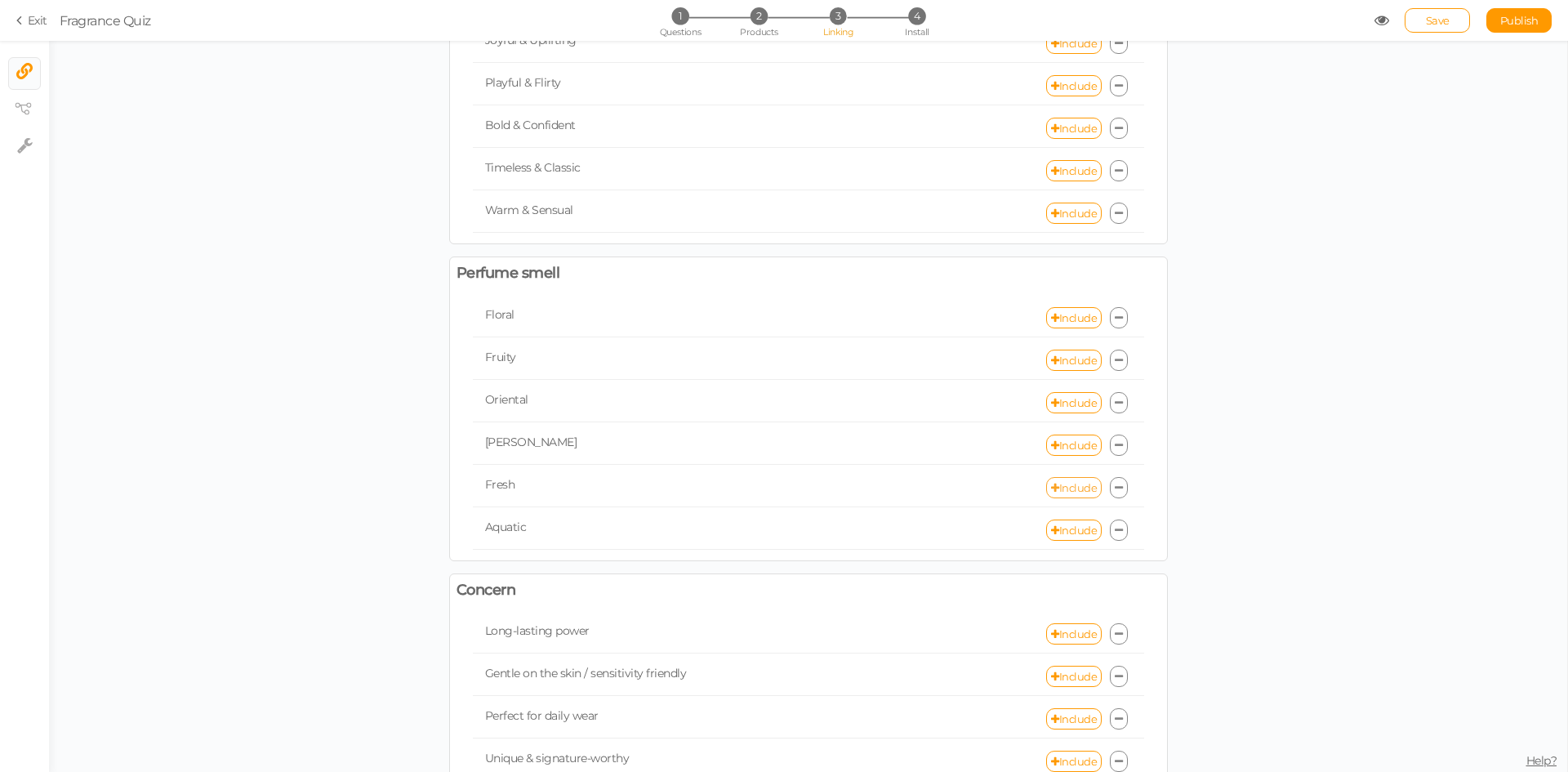
click at [1060, 484] on link "Include" at bounding box center [1075, 488] width 56 height 21
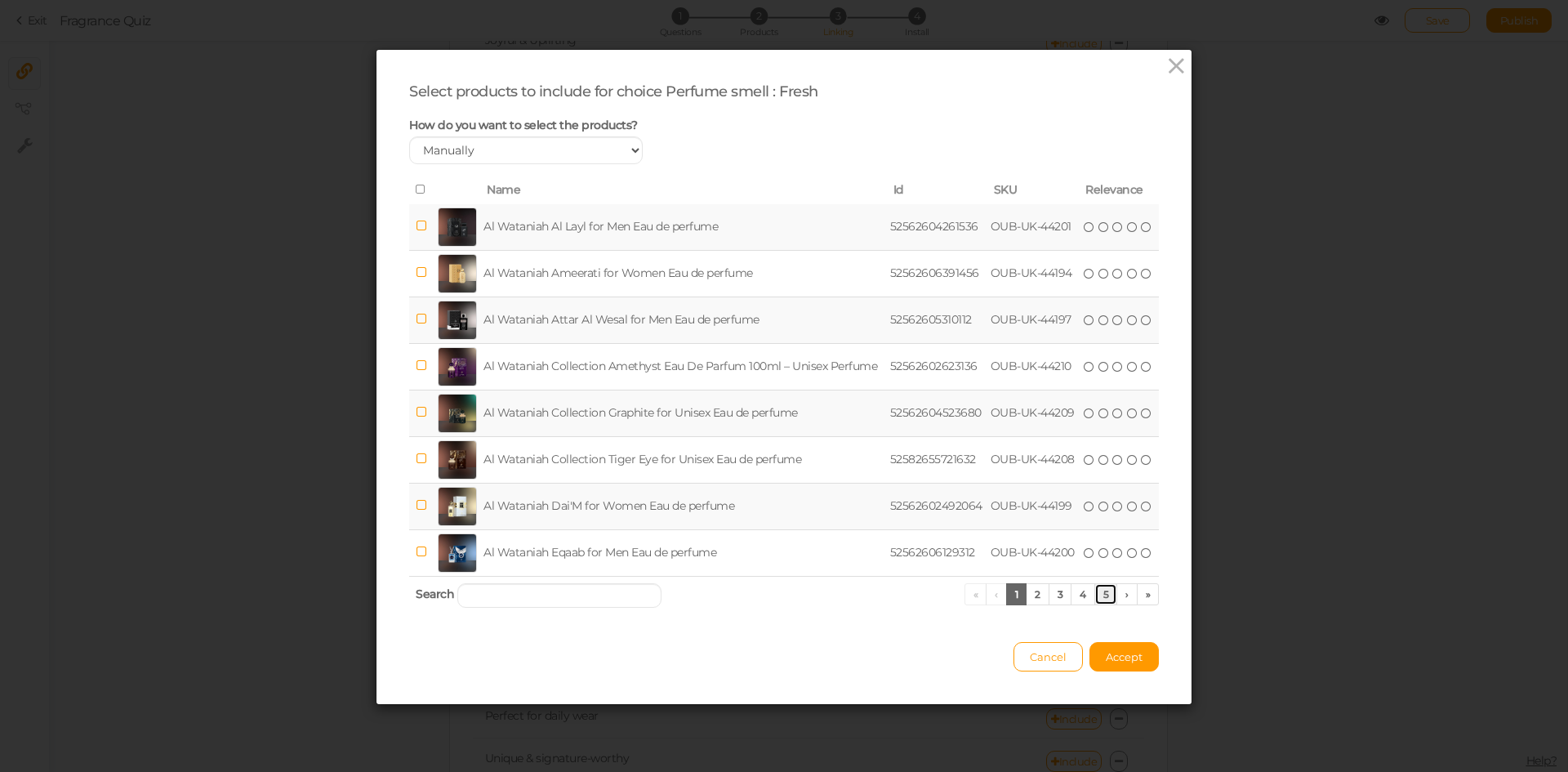
click at [1101, 602] on link "5" at bounding box center [1106, 594] width 24 height 22
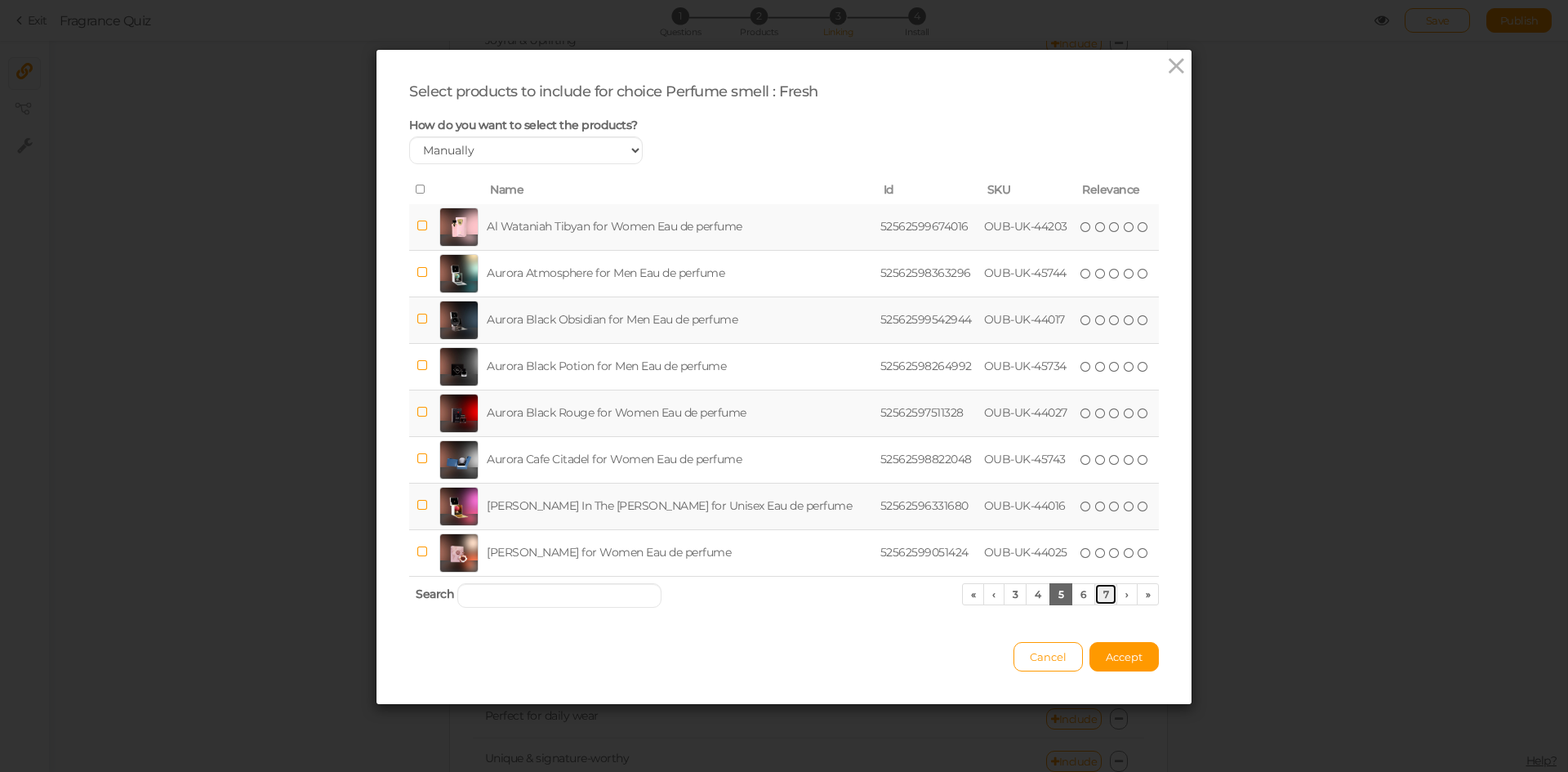
click at [1101, 602] on link "7" at bounding box center [1106, 594] width 24 height 22
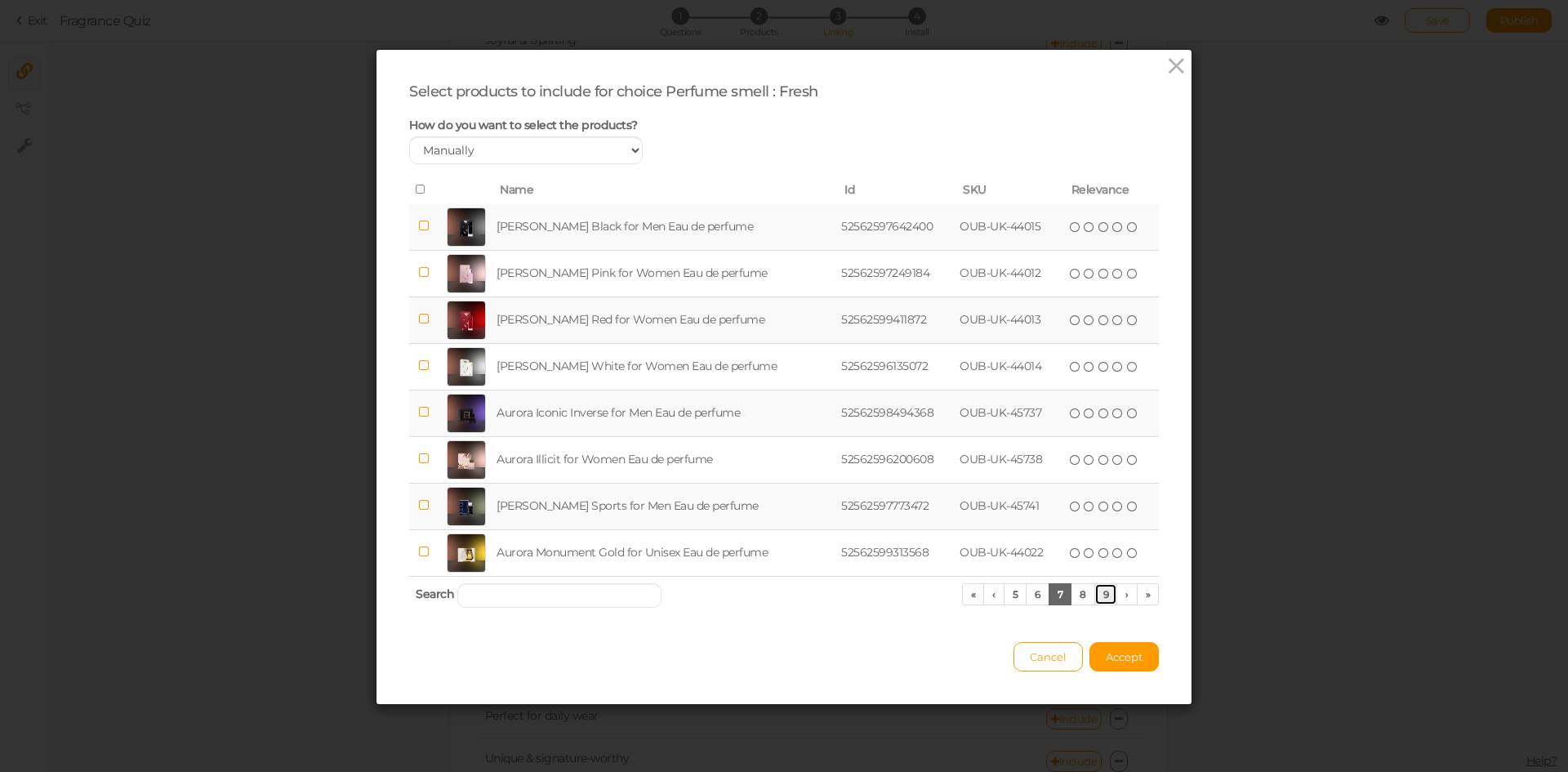
click at [1101, 602] on link "9" at bounding box center [1106, 594] width 24 height 22
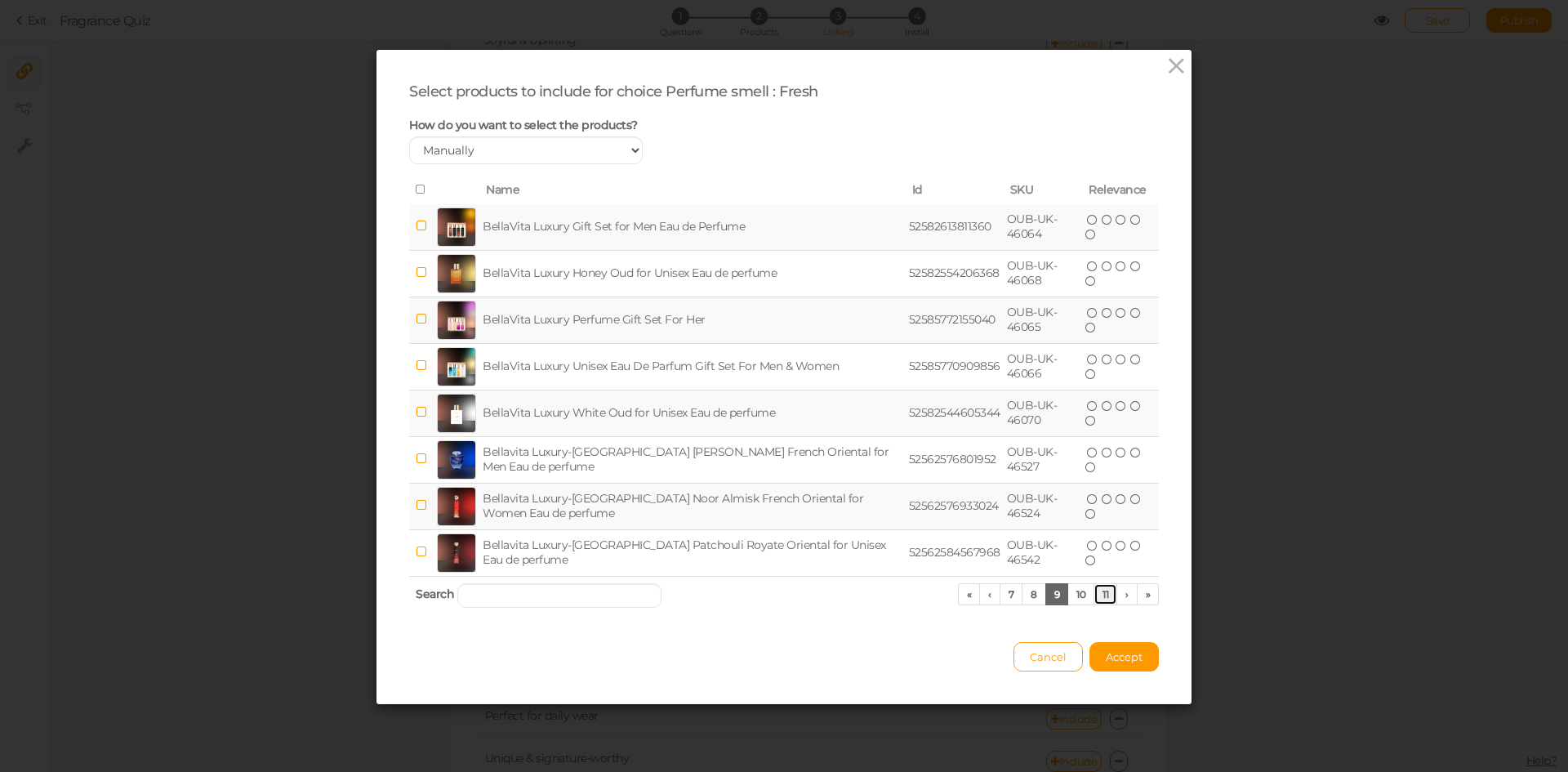
click at [1101, 602] on link "11" at bounding box center [1105, 594] width 24 height 22
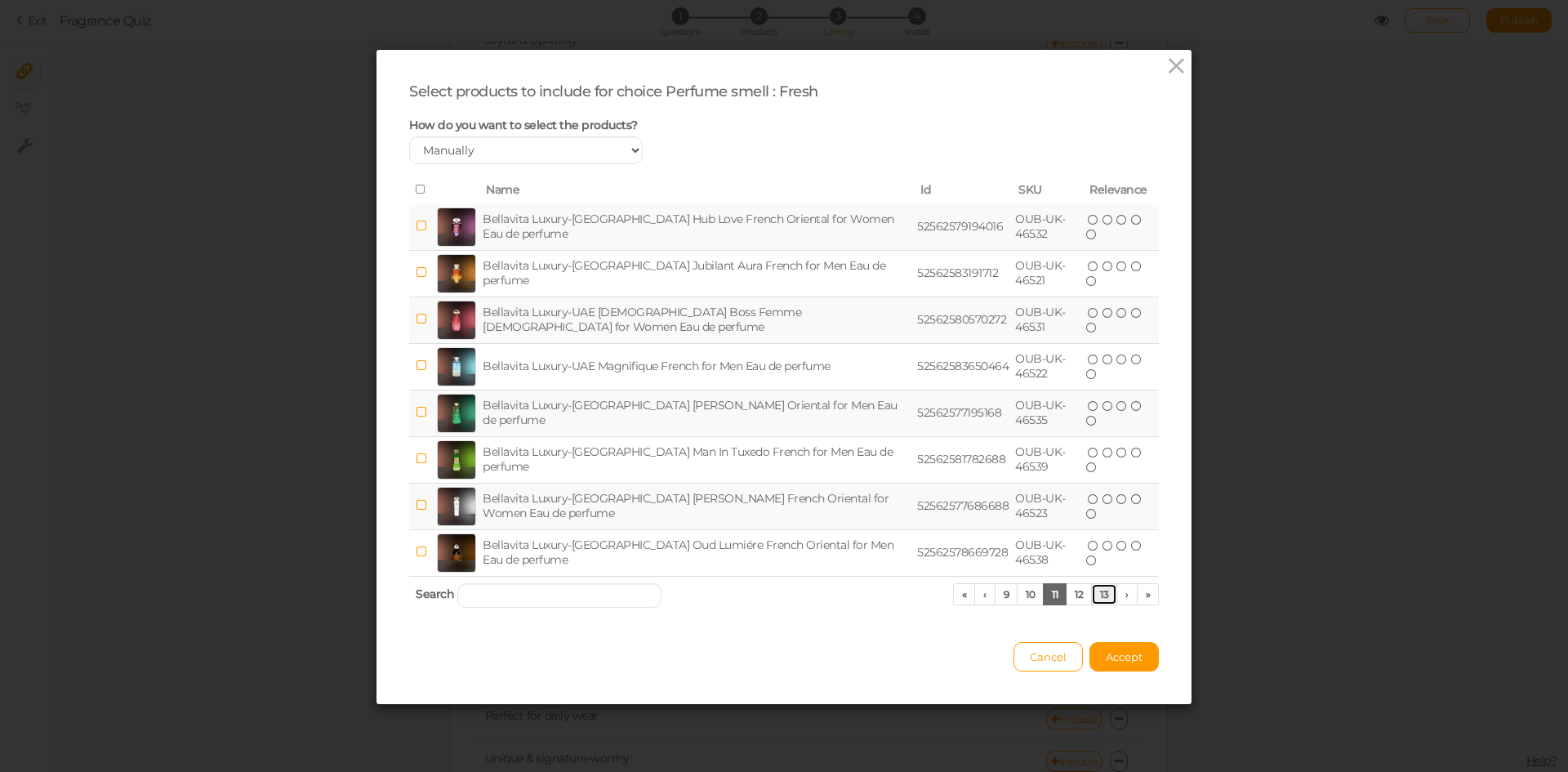
click at [1101, 602] on link "13" at bounding box center [1103, 594] width 26 height 22
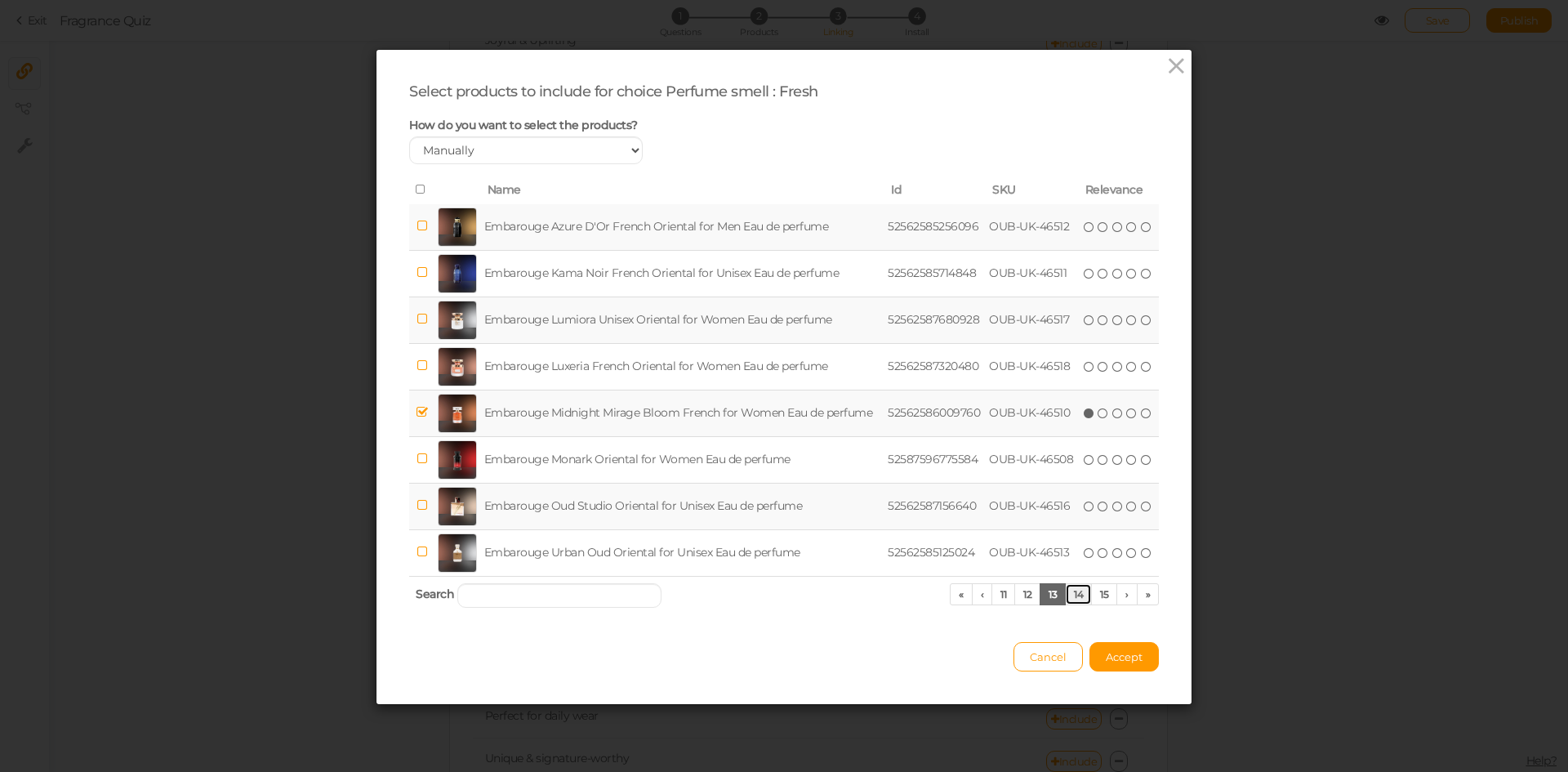
click at [1066, 597] on link "14" at bounding box center [1078, 594] width 27 height 22
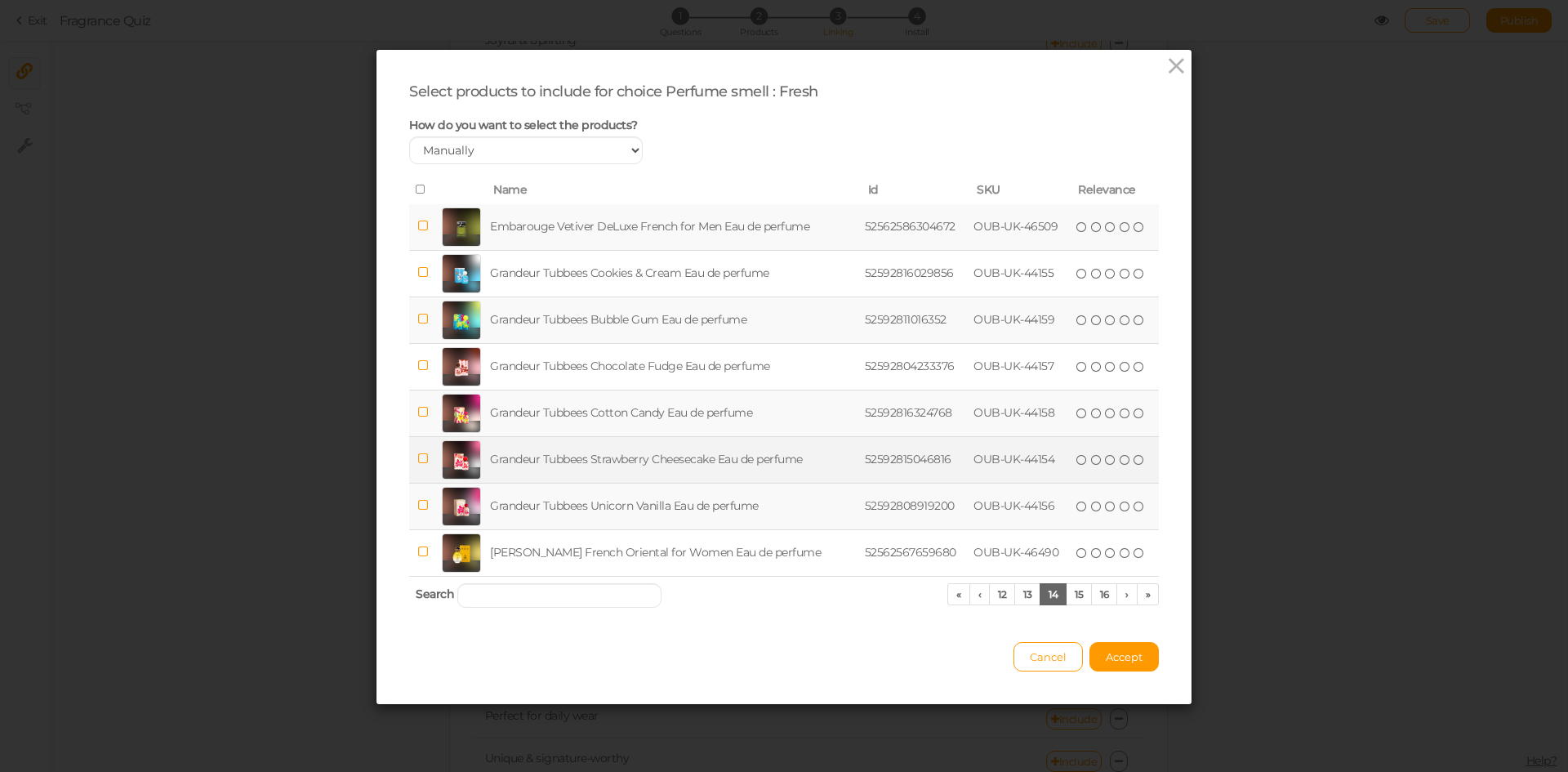
click at [658, 468] on td "Grandeur Tubbees Strawberry Cheesecake Eau de perfume" at bounding box center [674, 460] width 374 height 46
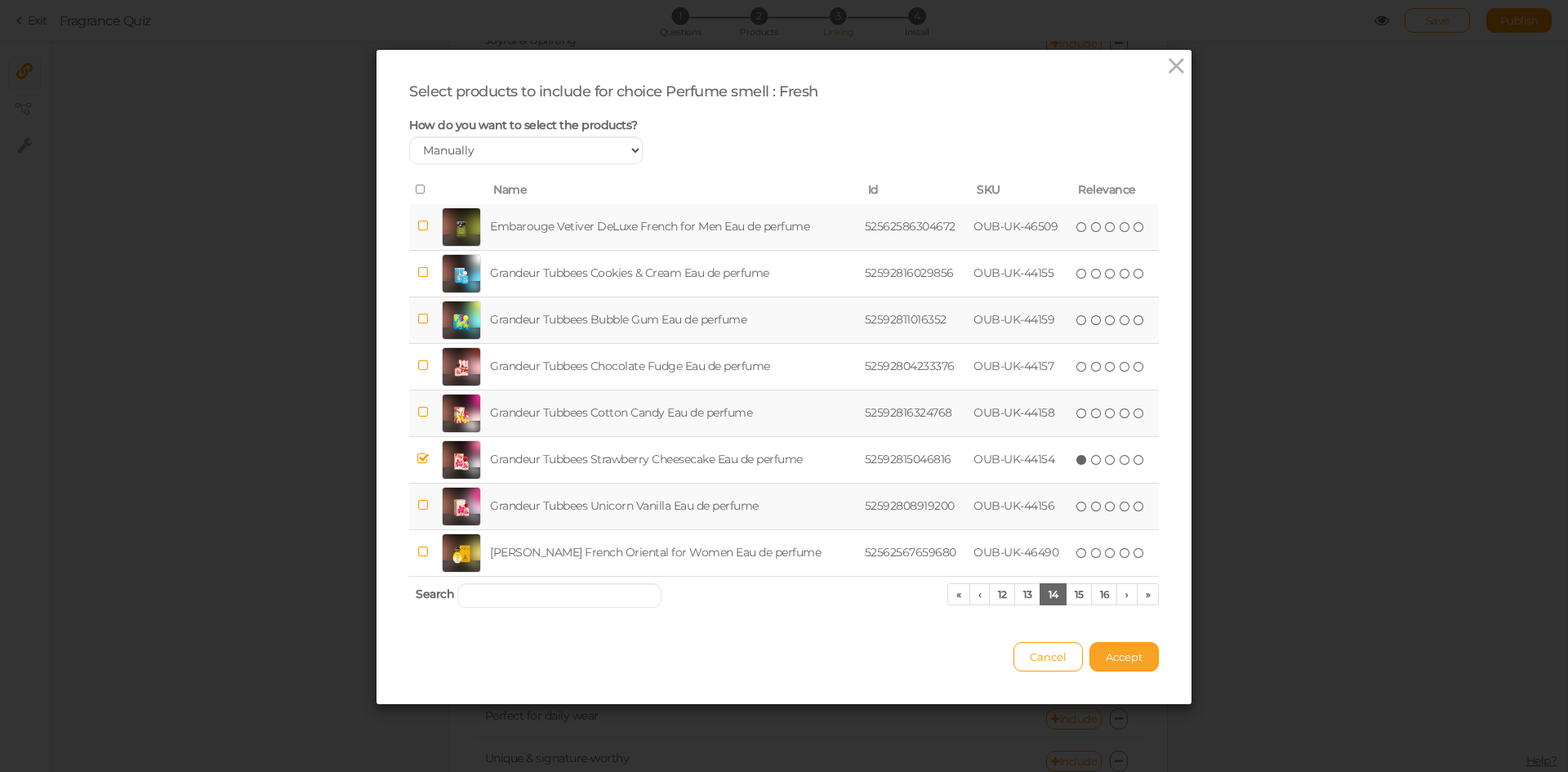
click at [1128, 655] on span "Accept" at bounding box center [1125, 657] width 37 height 13
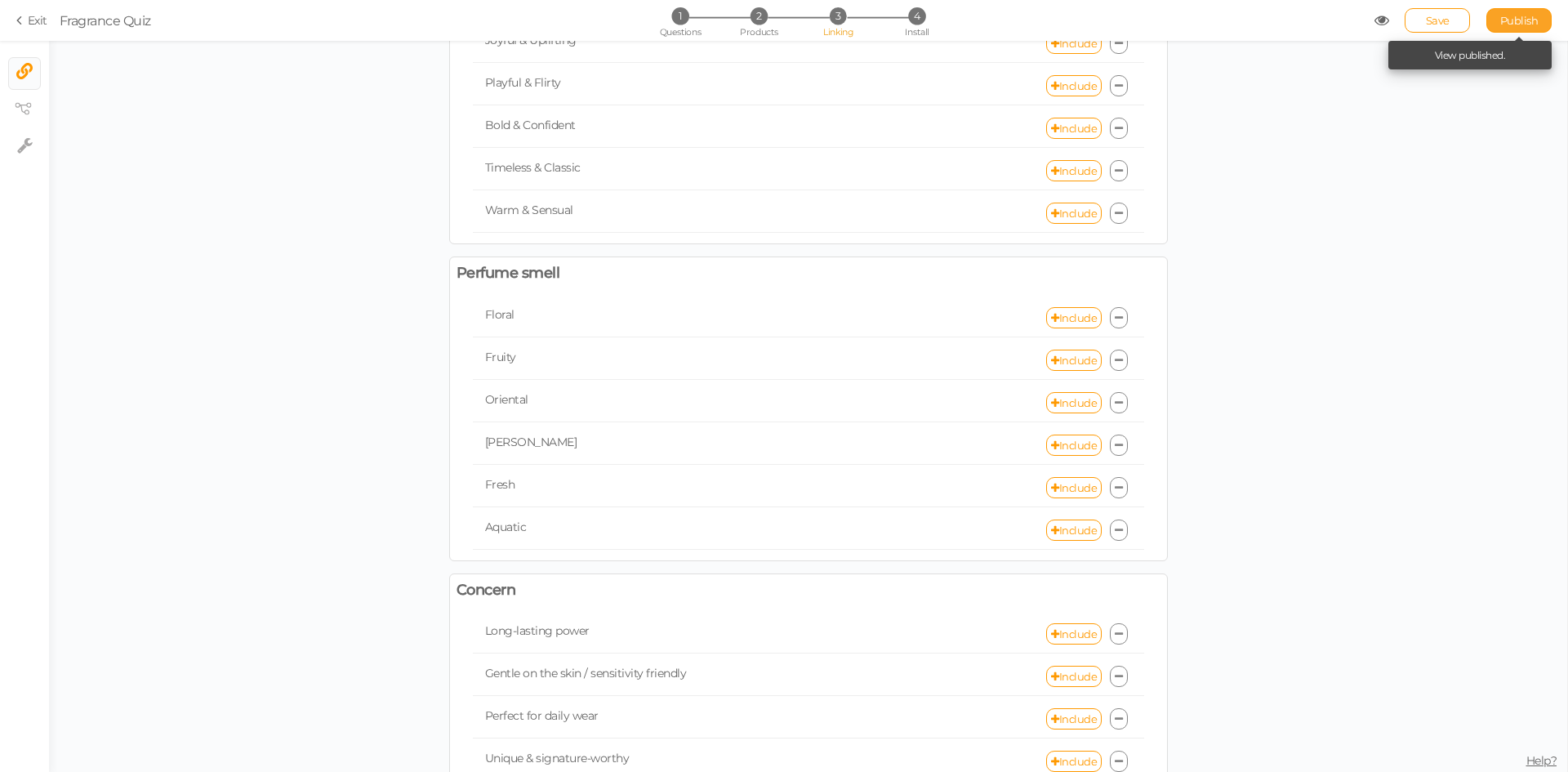
click at [1508, 17] on span "Publish" at bounding box center [1520, 20] width 39 height 13
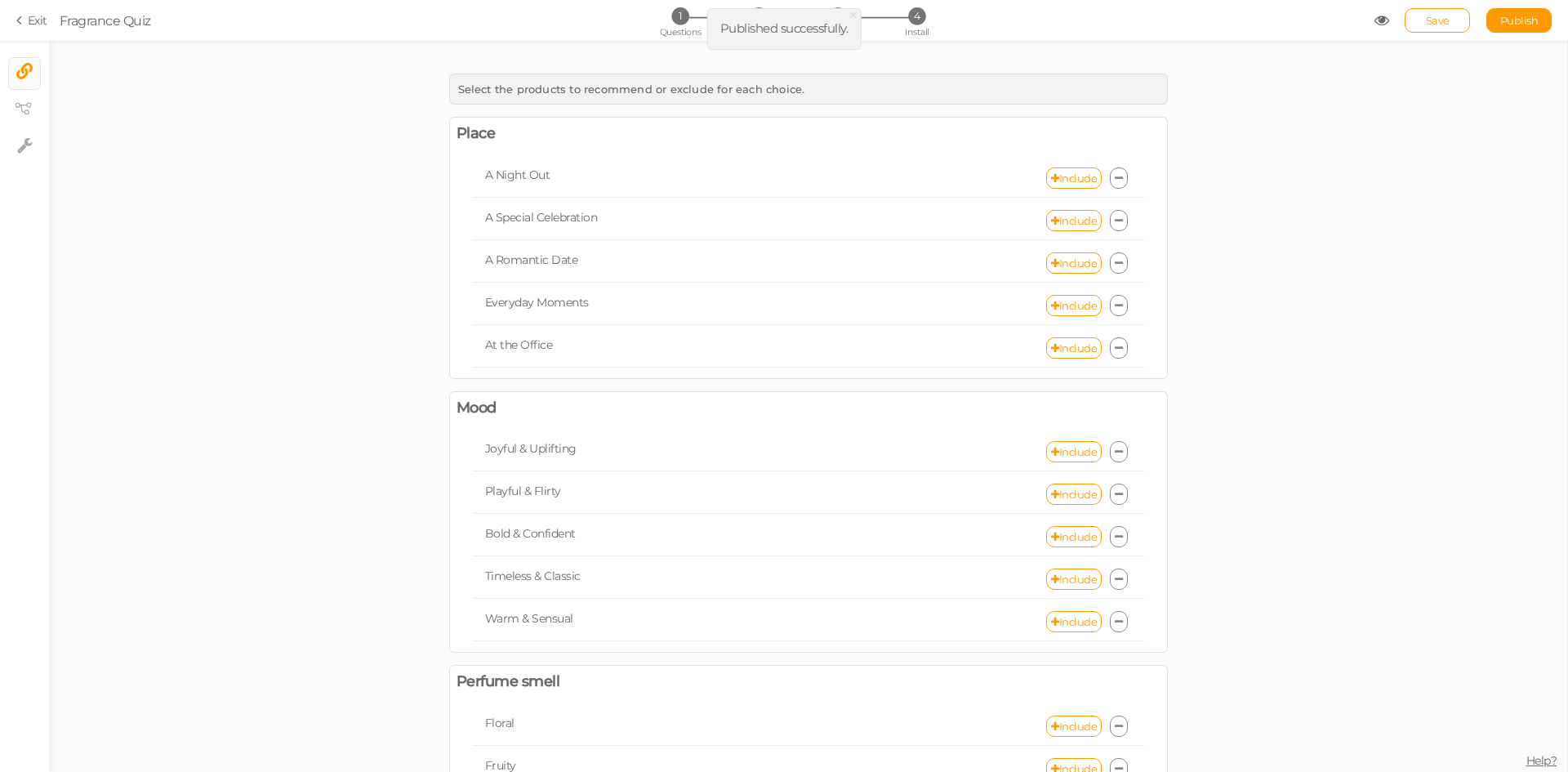
scroll to position [0, 0]
click at [680, 24] on span "1" at bounding box center [680, 16] width 17 height 17
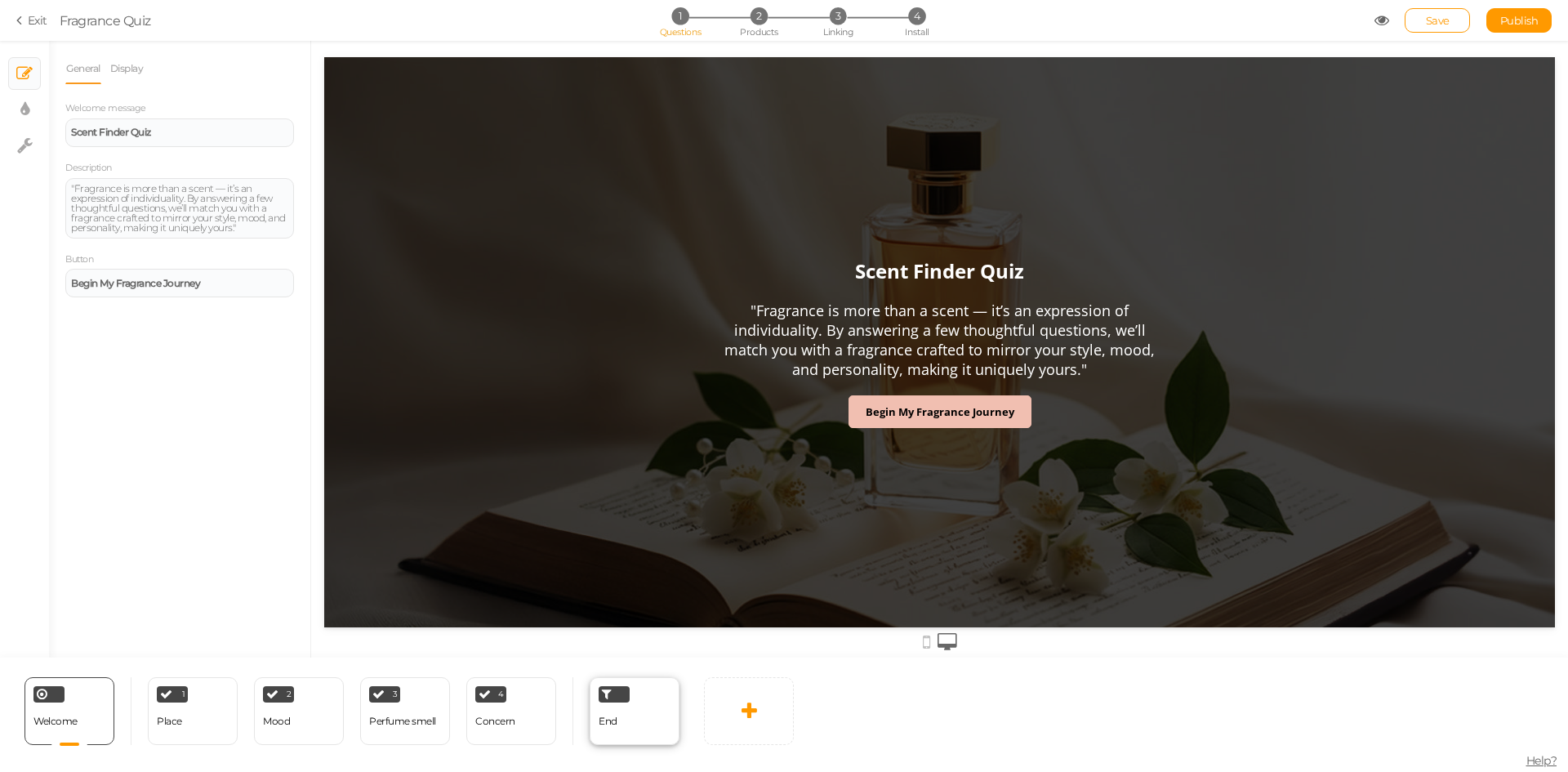
click at [609, 721] on span "End" at bounding box center [607, 721] width 18 height 13
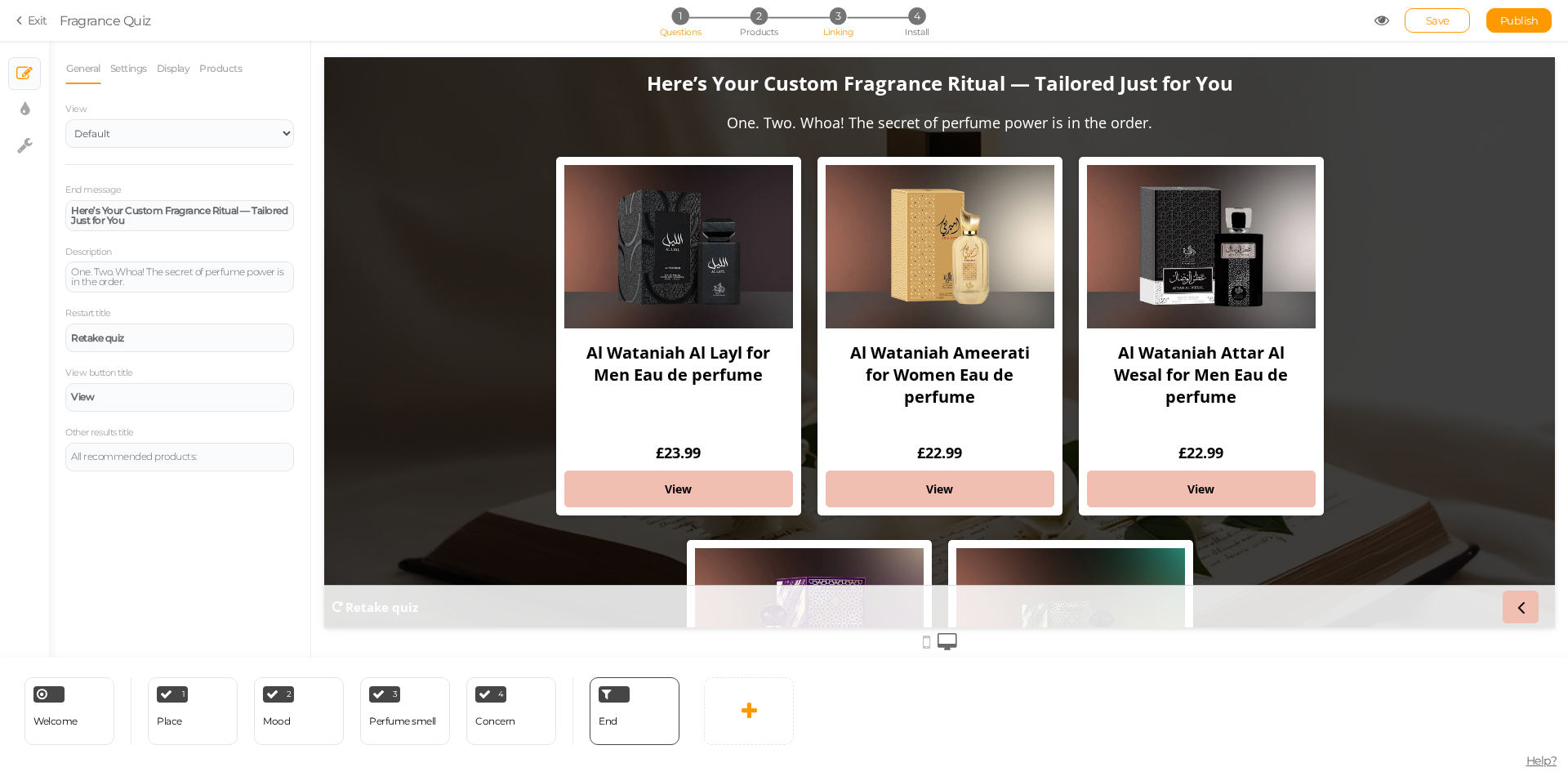
click at [844, 33] on span "Linking" at bounding box center [837, 32] width 30 height 12
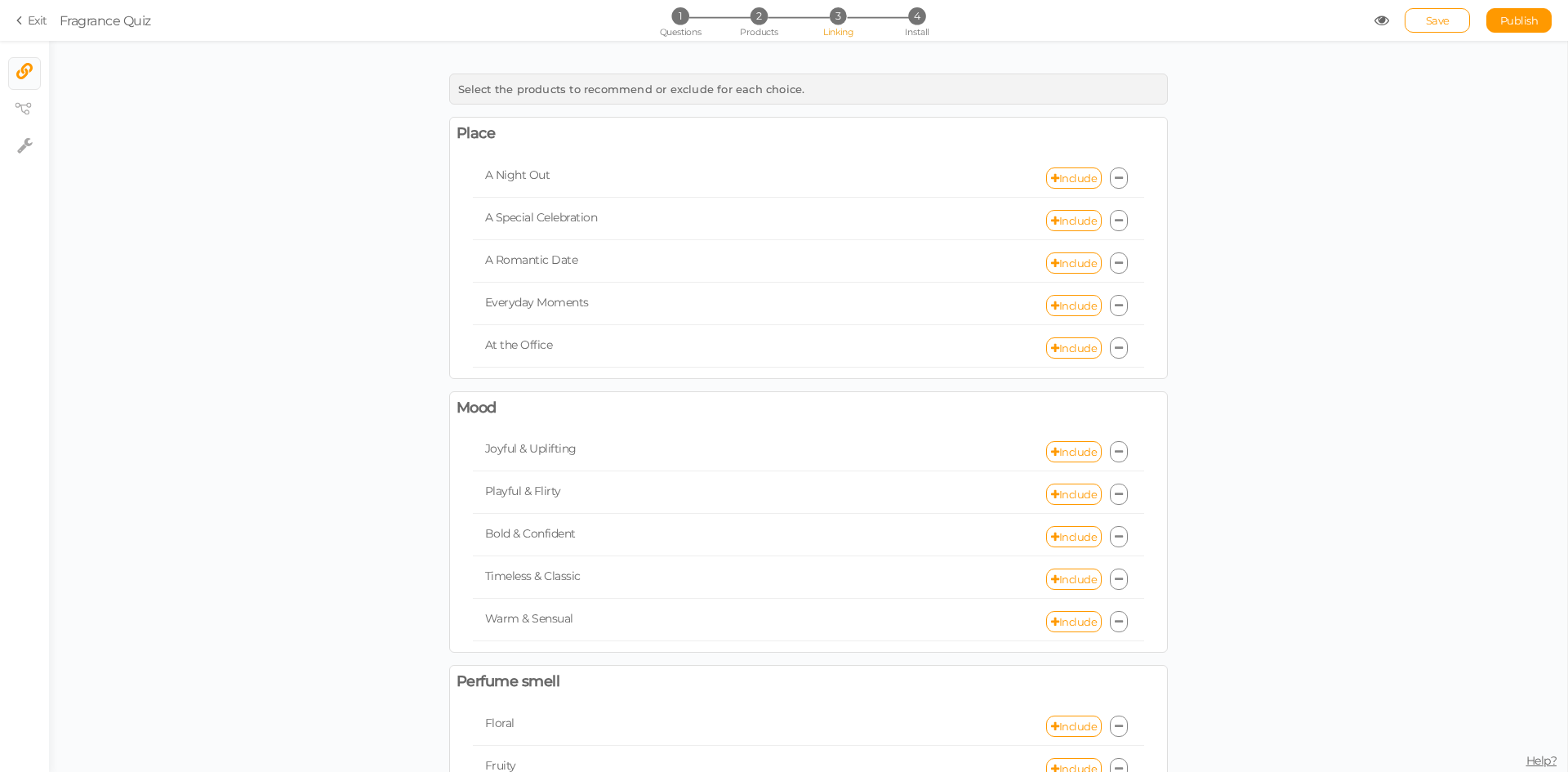
scroll to position [513, 0]
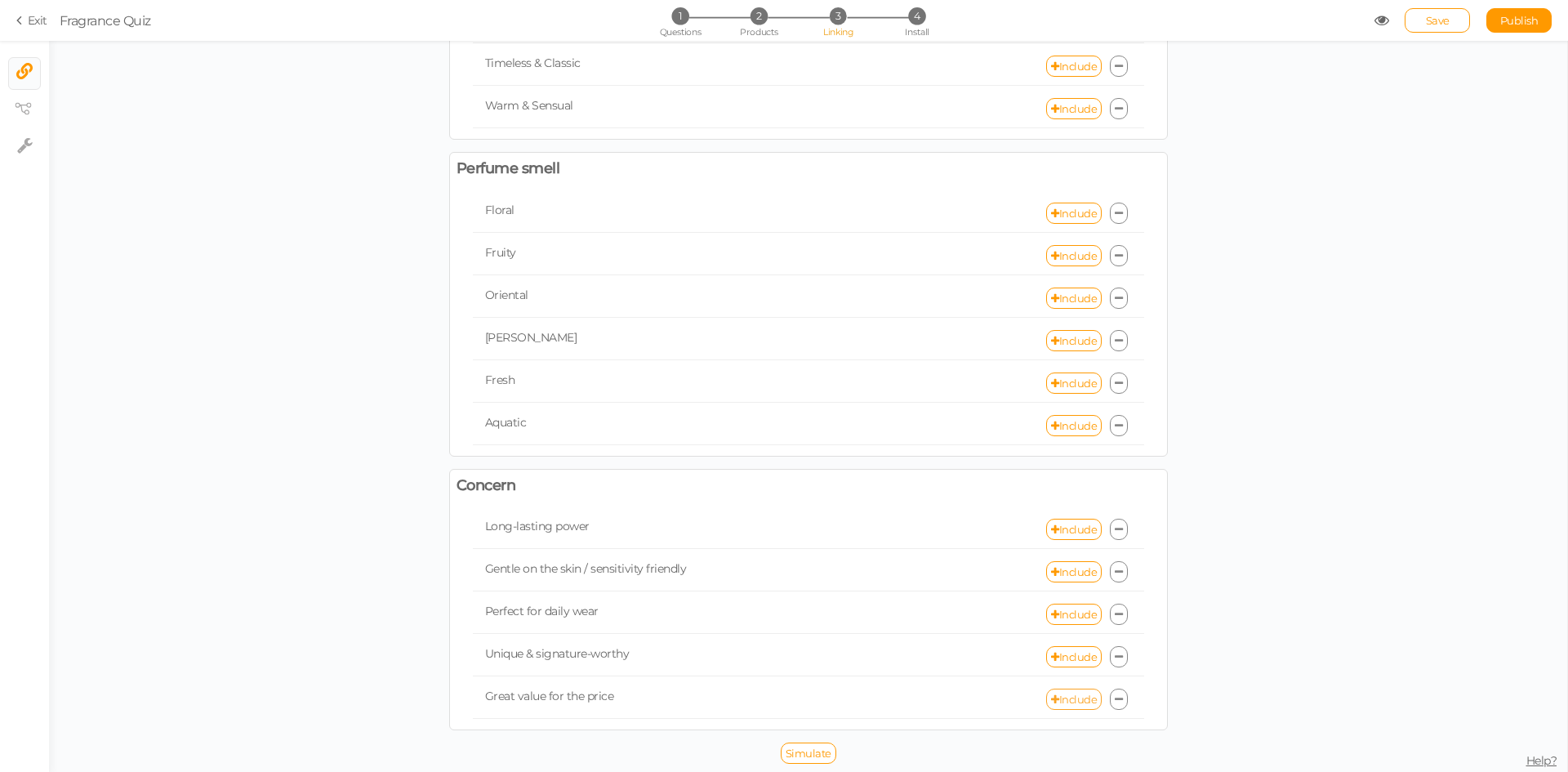
click at [1051, 699] on icon at bounding box center [1055, 699] width 8 height 11
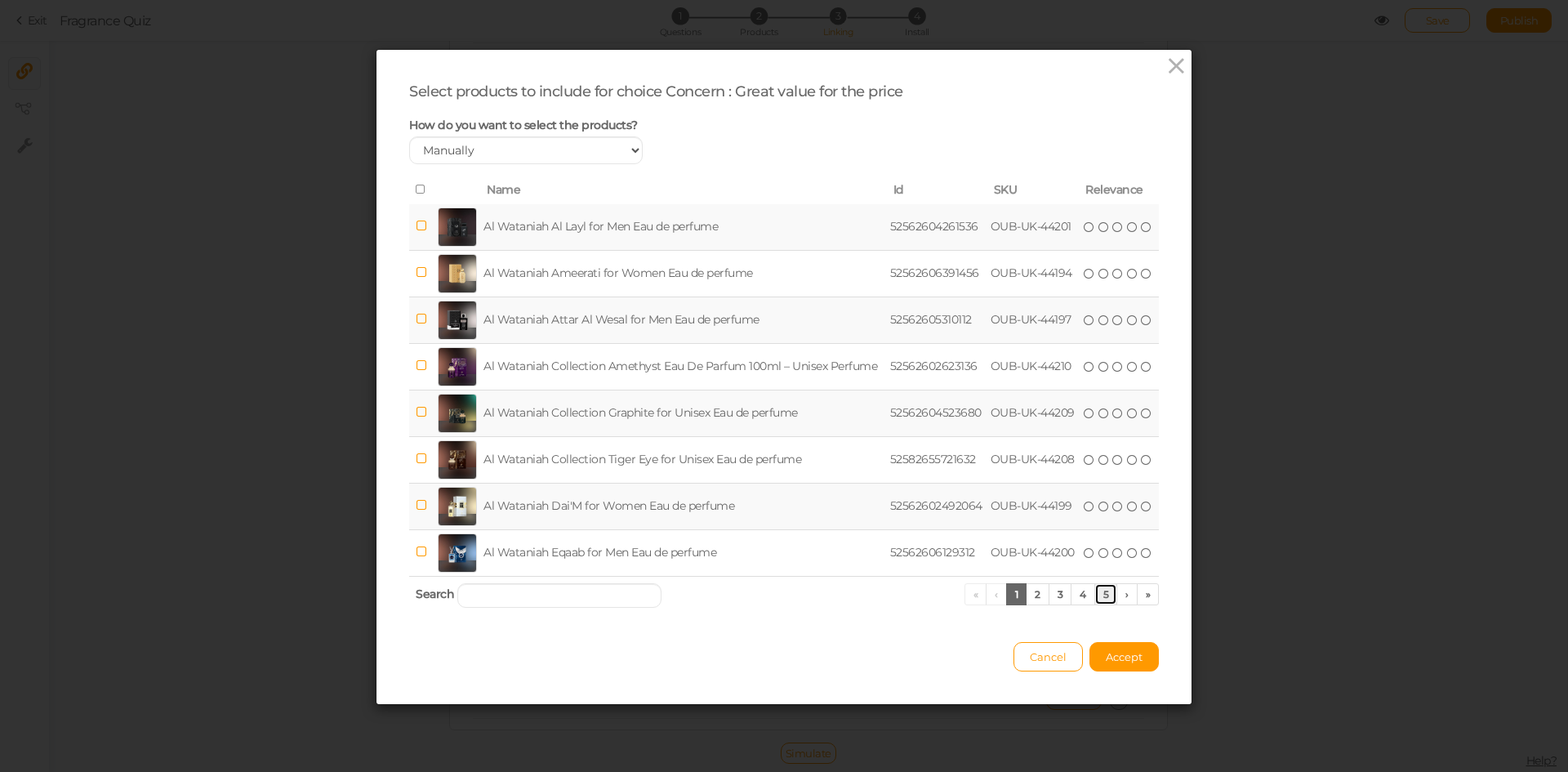
click at [1105, 594] on link "5" at bounding box center [1106, 594] width 24 height 22
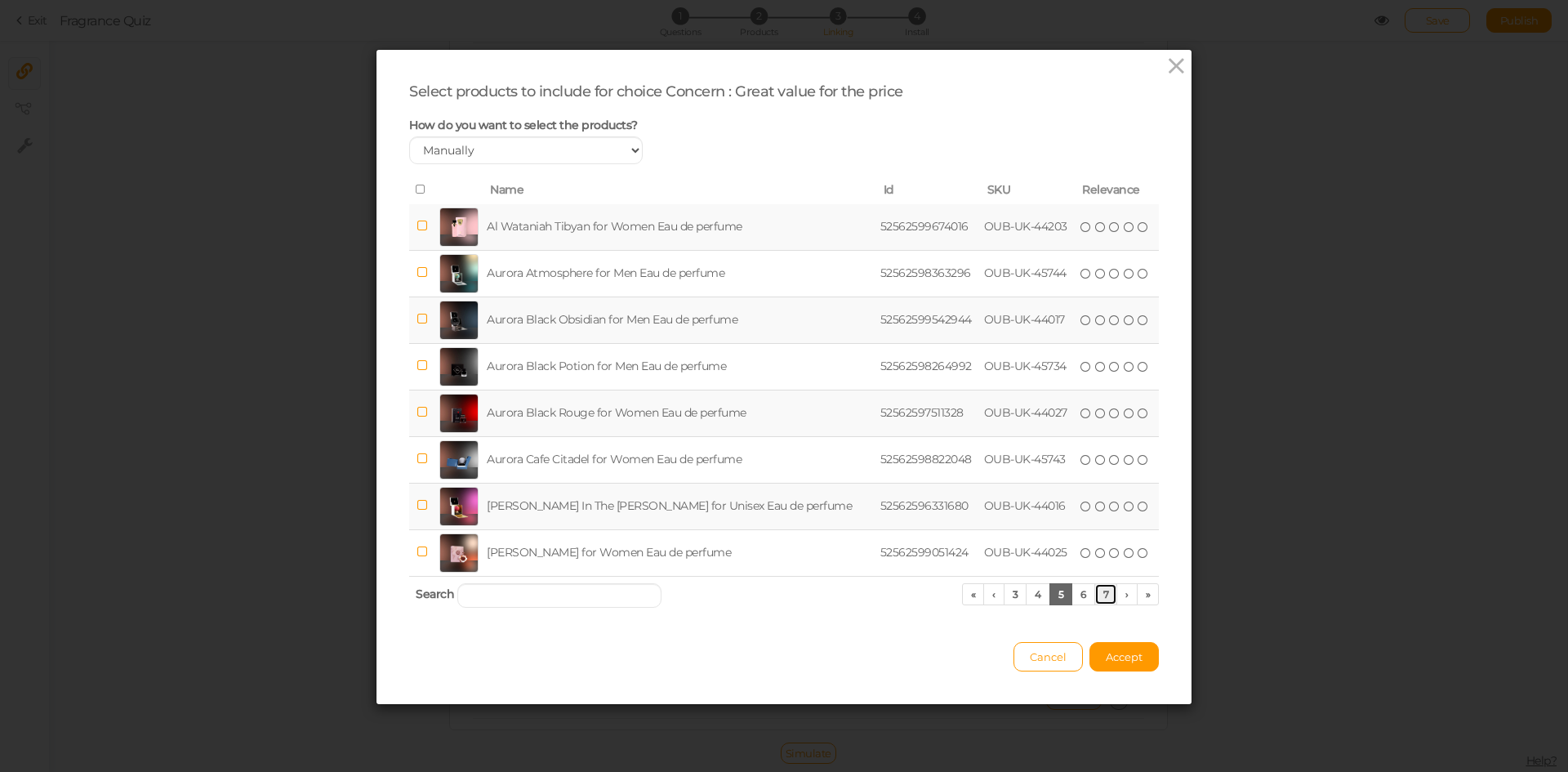
click at [1104, 594] on link "7" at bounding box center [1106, 594] width 24 height 22
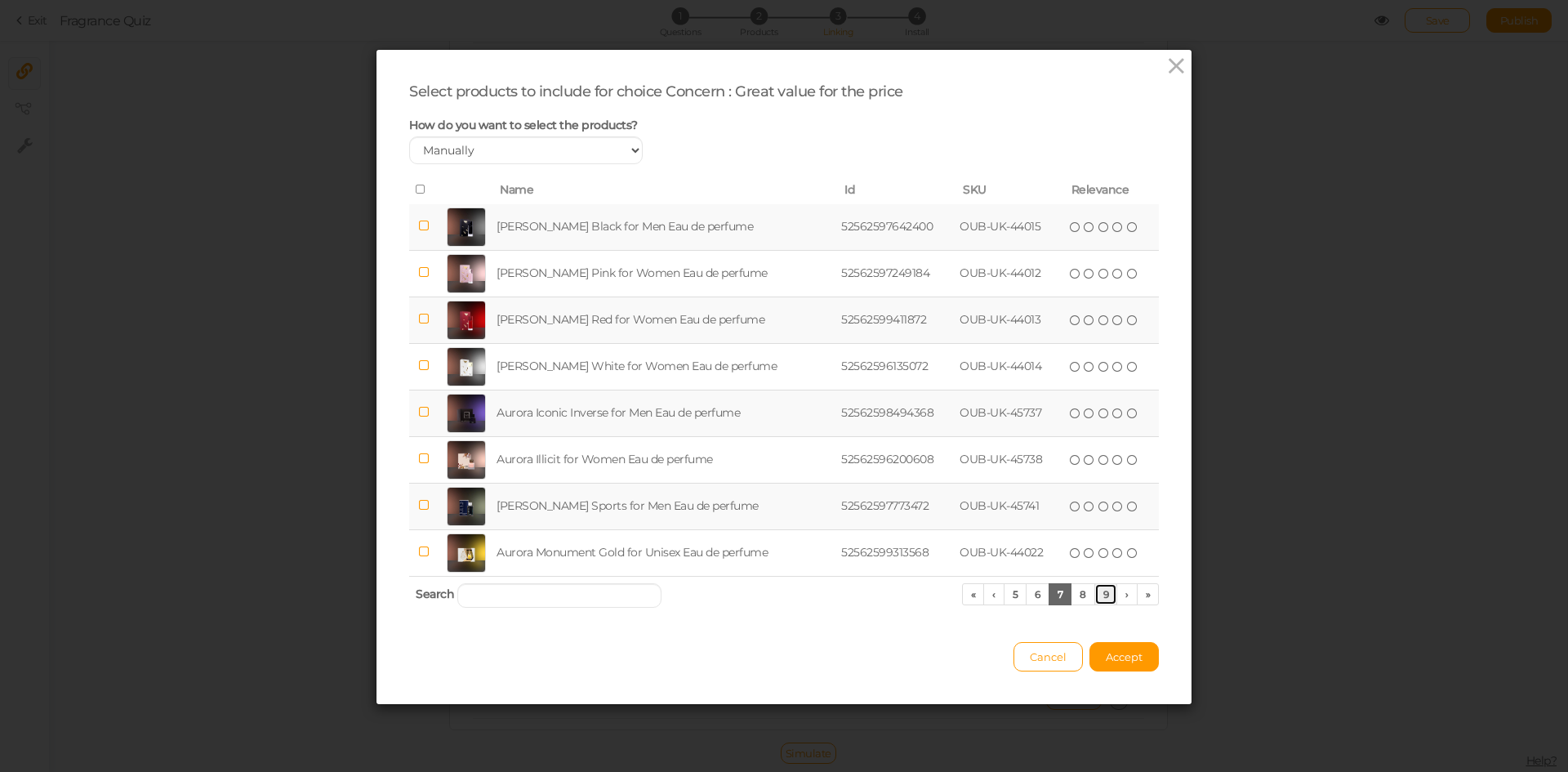
click at [1103, 595] on link "9" at bounding box center [1106, 594] width 24 height 22
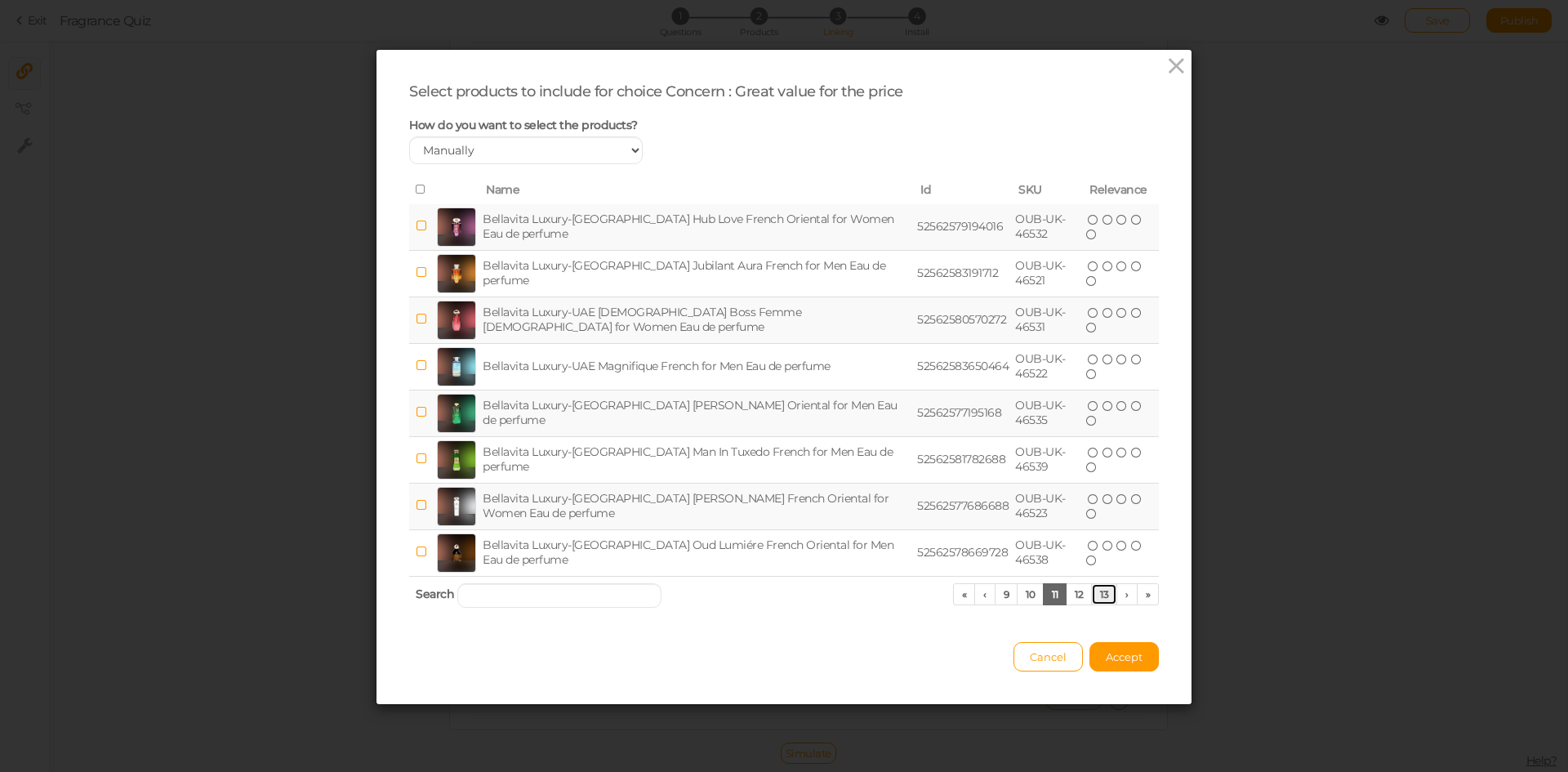
click at [1103, 595] on link "13" at bounding box center [1103, 594] width 26 height 22
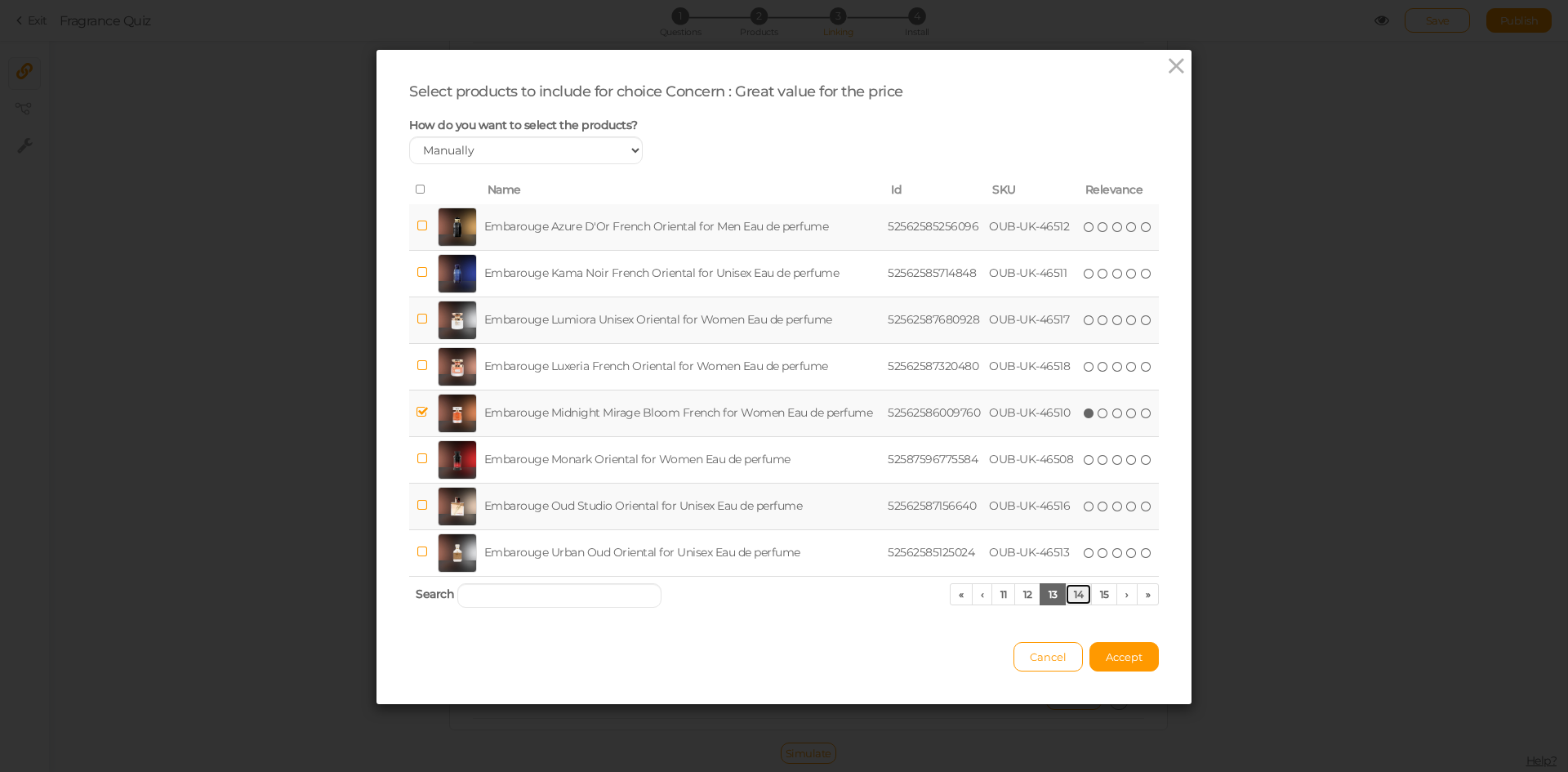
click at [1076, 592] on link "14" at bounding box center [1078, 594] width 27 height 22
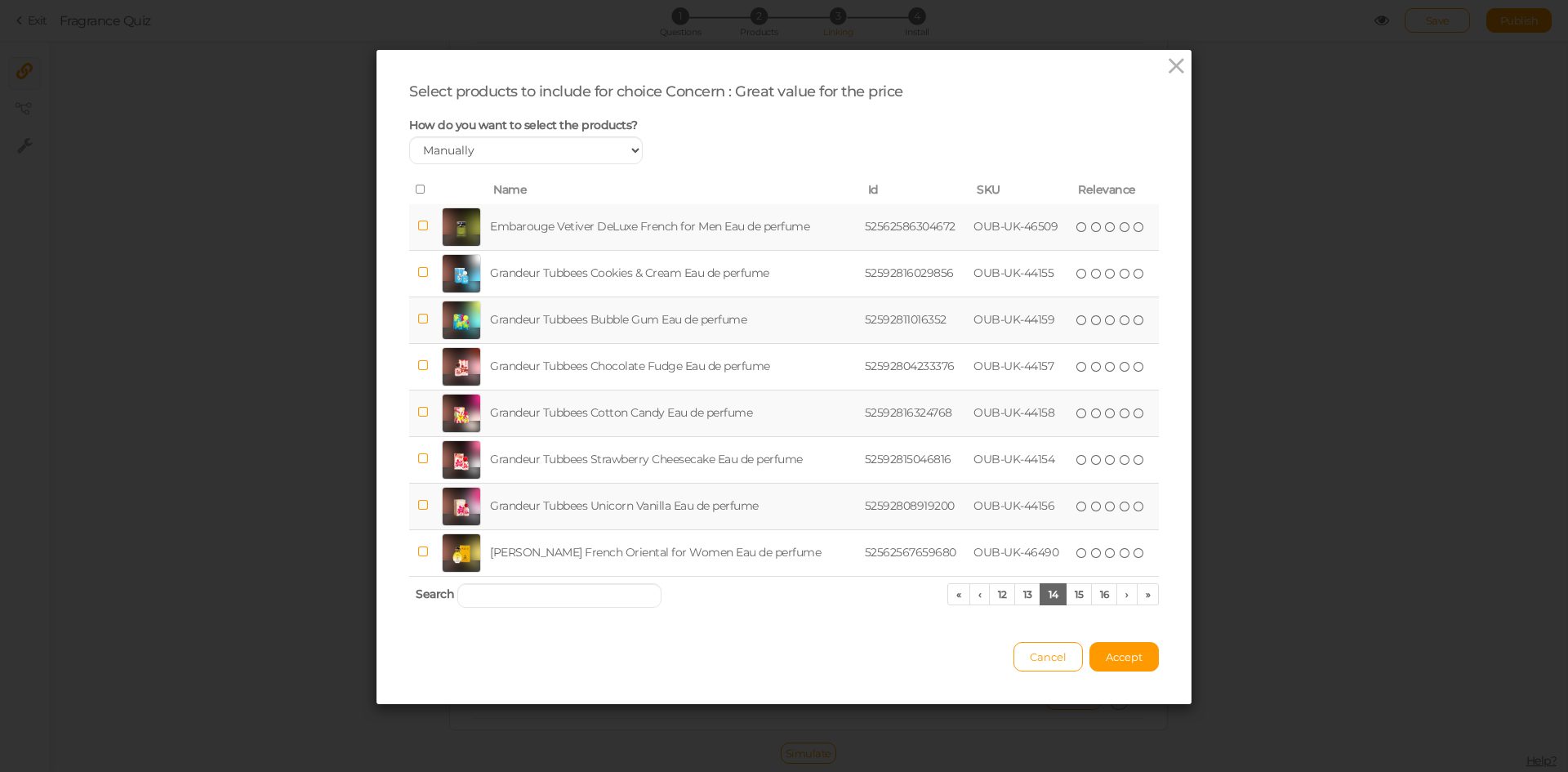
click at [654, 413] on td "Grandeur Tubbees Cotton Candy Eau de perfume" at bounding box center [674, 413] width 374 height 46
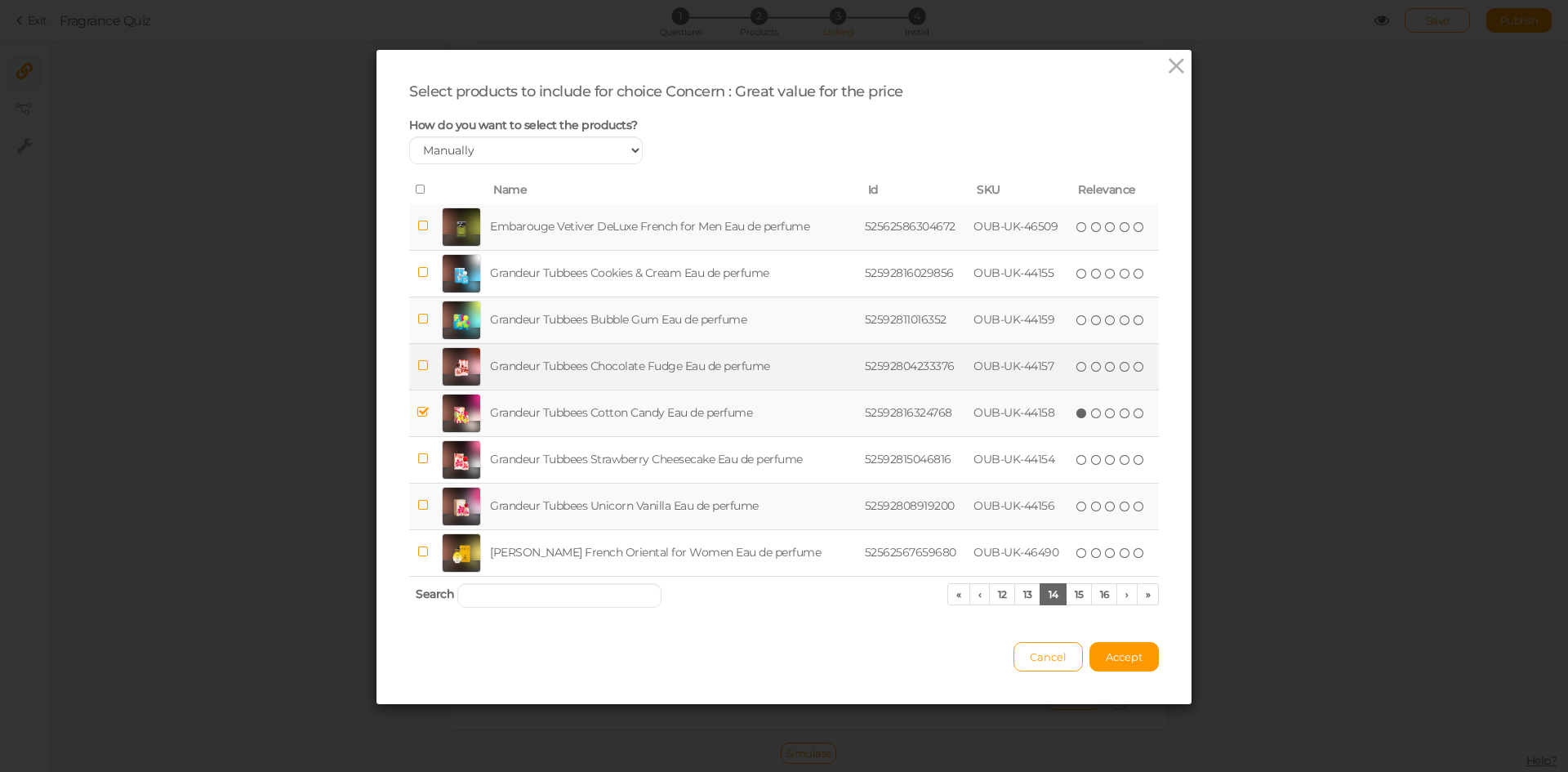
click at [629, 355] on td "Grandeur Tubbees Chocolate Fudge Eau de perfume" at bounding box center [674, 366] width 374 height 46
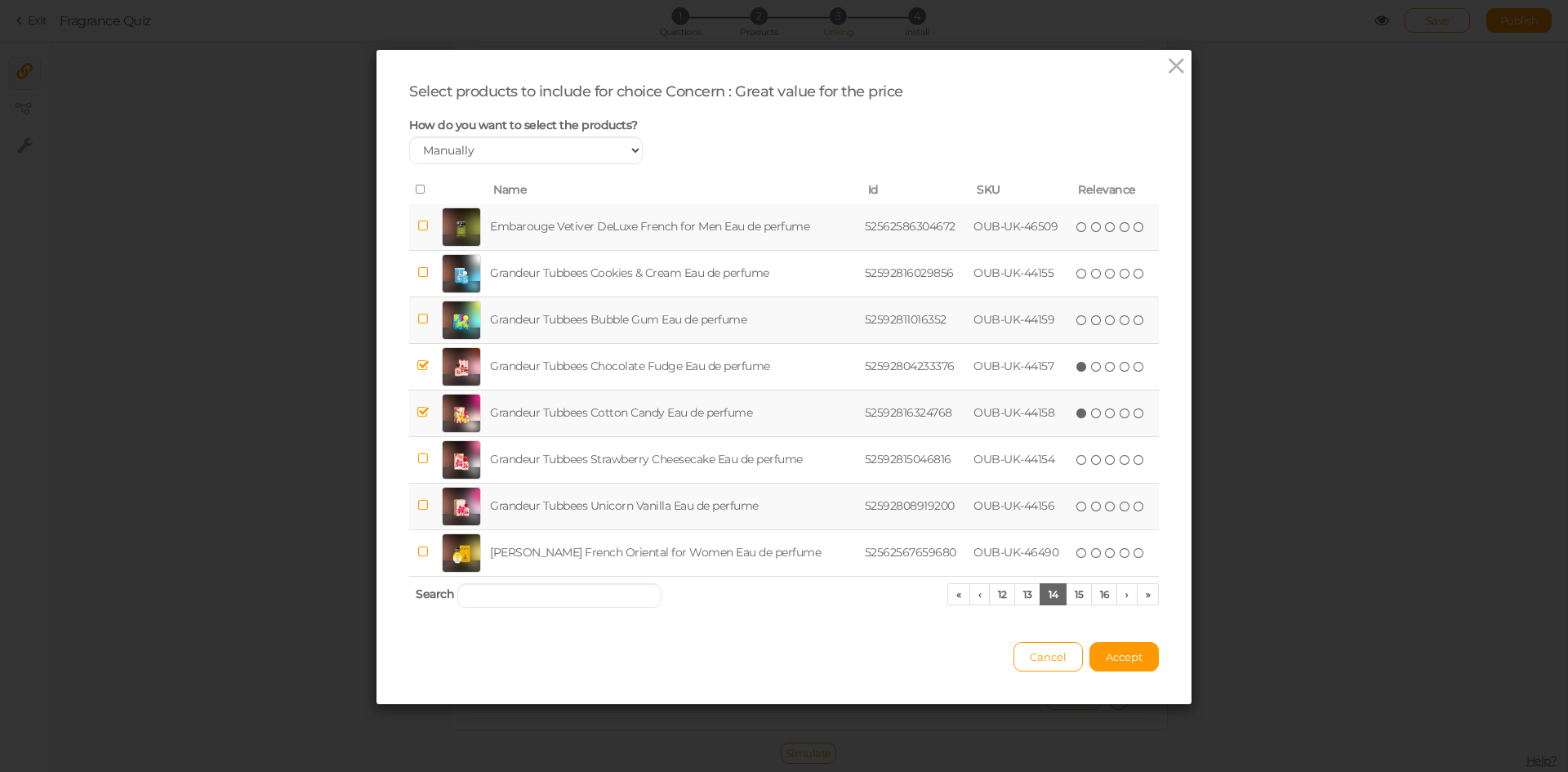
click at [651, 516] on td "Grandeur Tubbees Unicorn Vanilla Eau de perfume" at bounding box center [674, 506] width 374 height 46
click at [653, 495] on td "Grandeur Tubbees Unicorn Vanilla Eau de perfume" at bounding box center [674, 506] width 374 height 46
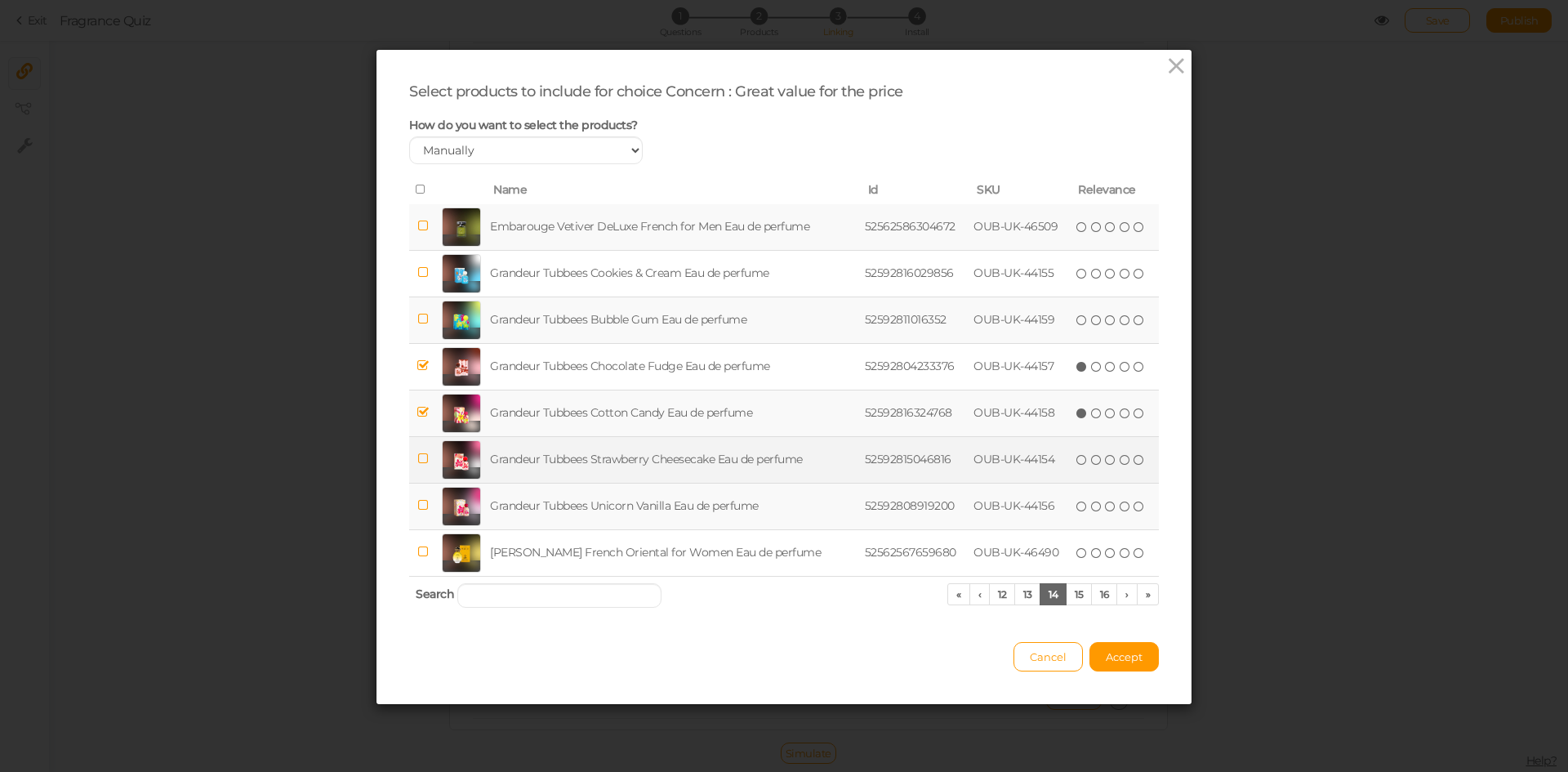
click at [660, 470] on td "Grandeur Tubbees Strawberry Cheesecake Eau de perfume" at bounding box center [674, 460] width 374 height 46
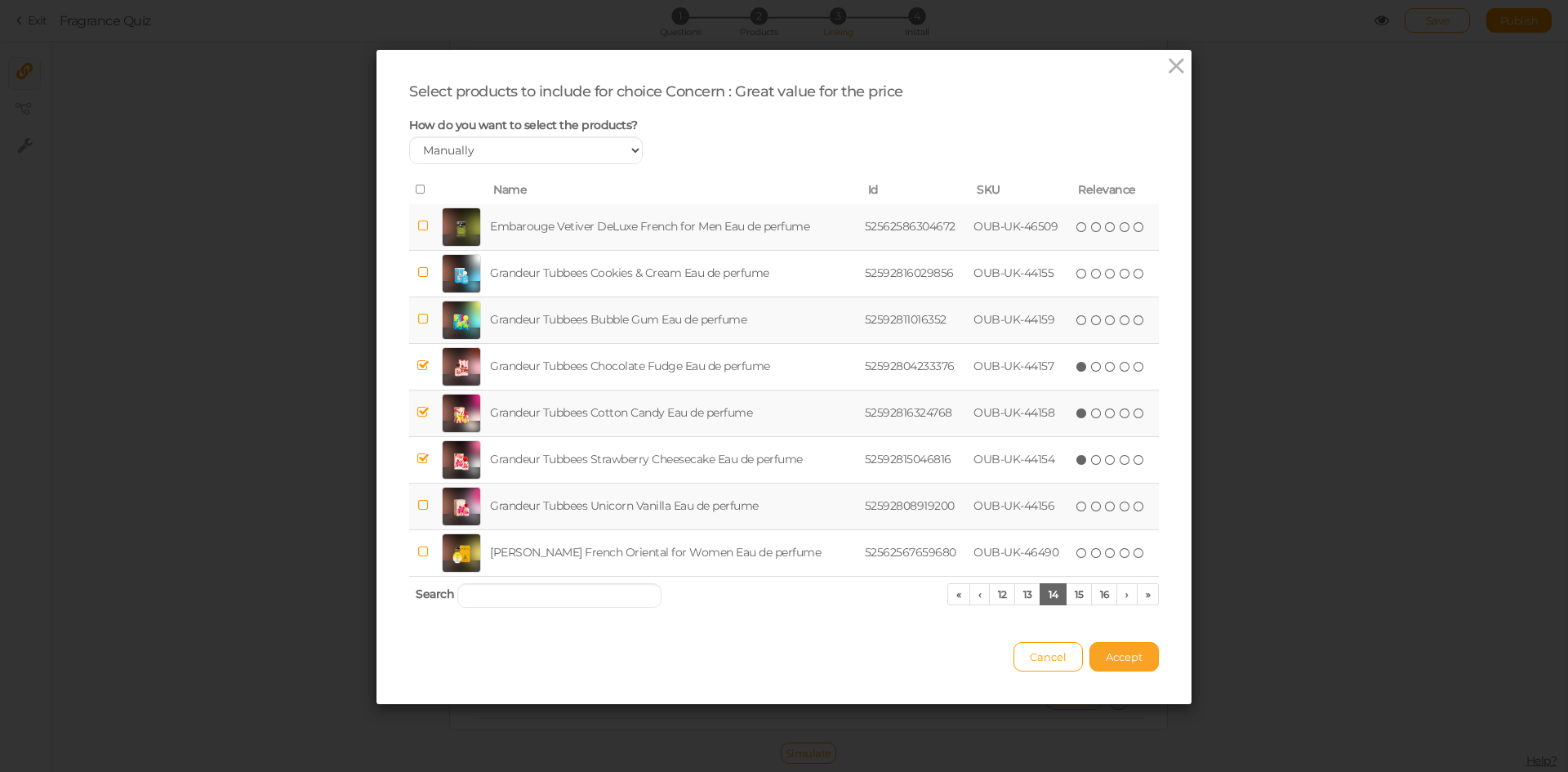
click at [1134, 651] on span "Accept" at bounding box center [1125, 657] width 37 height 13
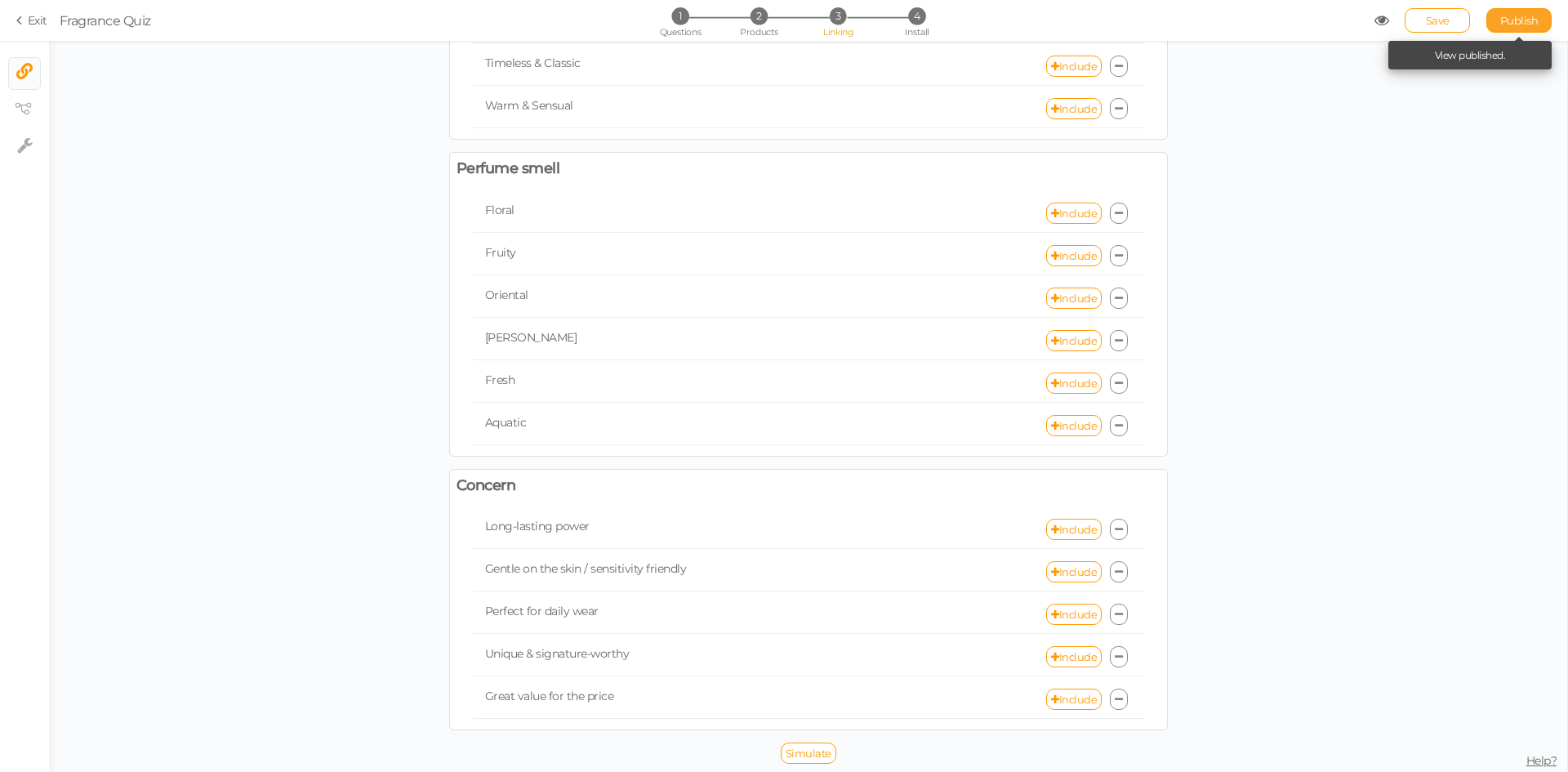
click at [1532, 27] on link "Publish" at bounding box center [1520, 19] width 66 height 24
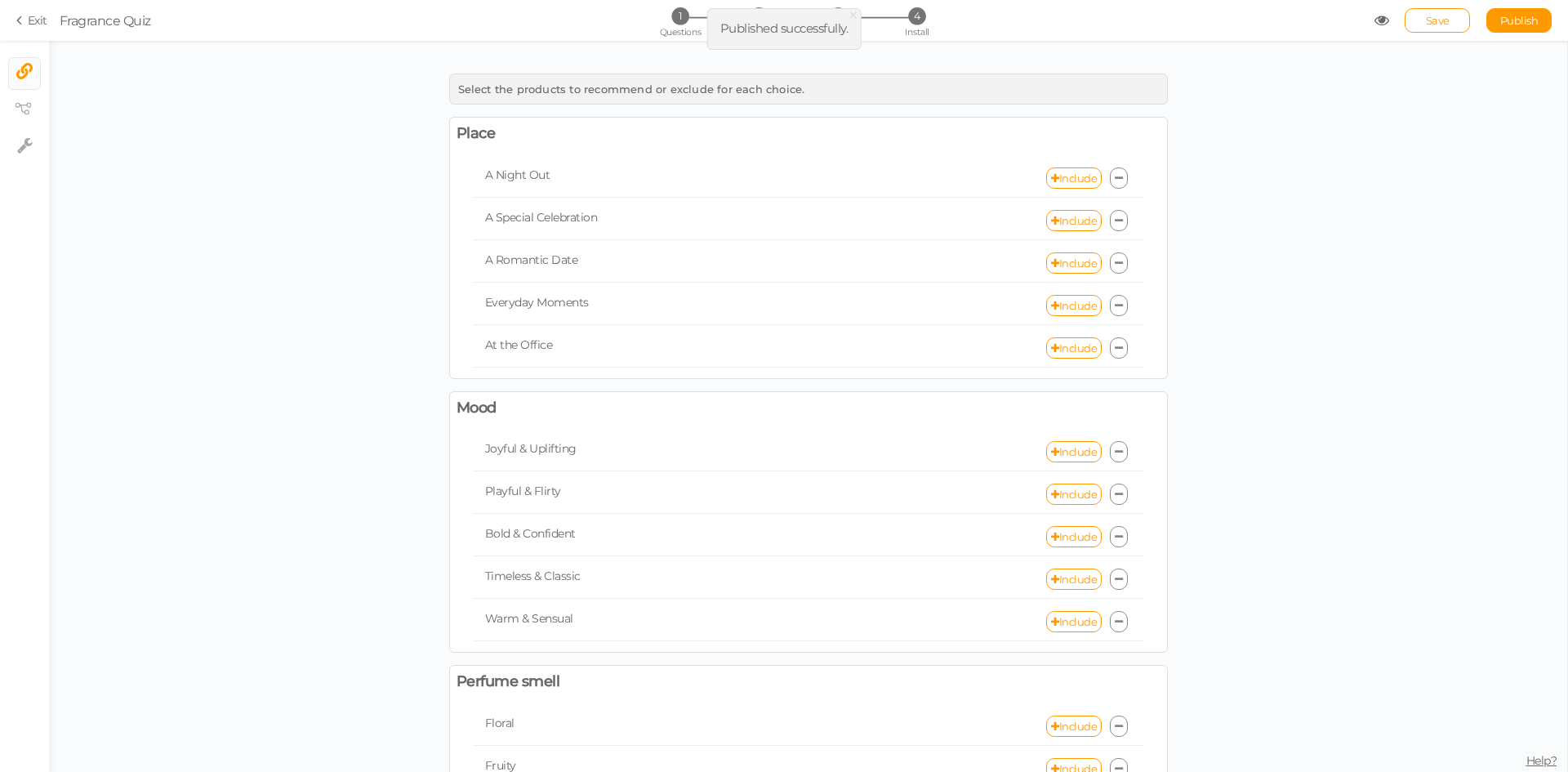
scroll to position [0, 0]
click at [678, 22] on span "1" at bounding box center [680, 16] width 17 height 17
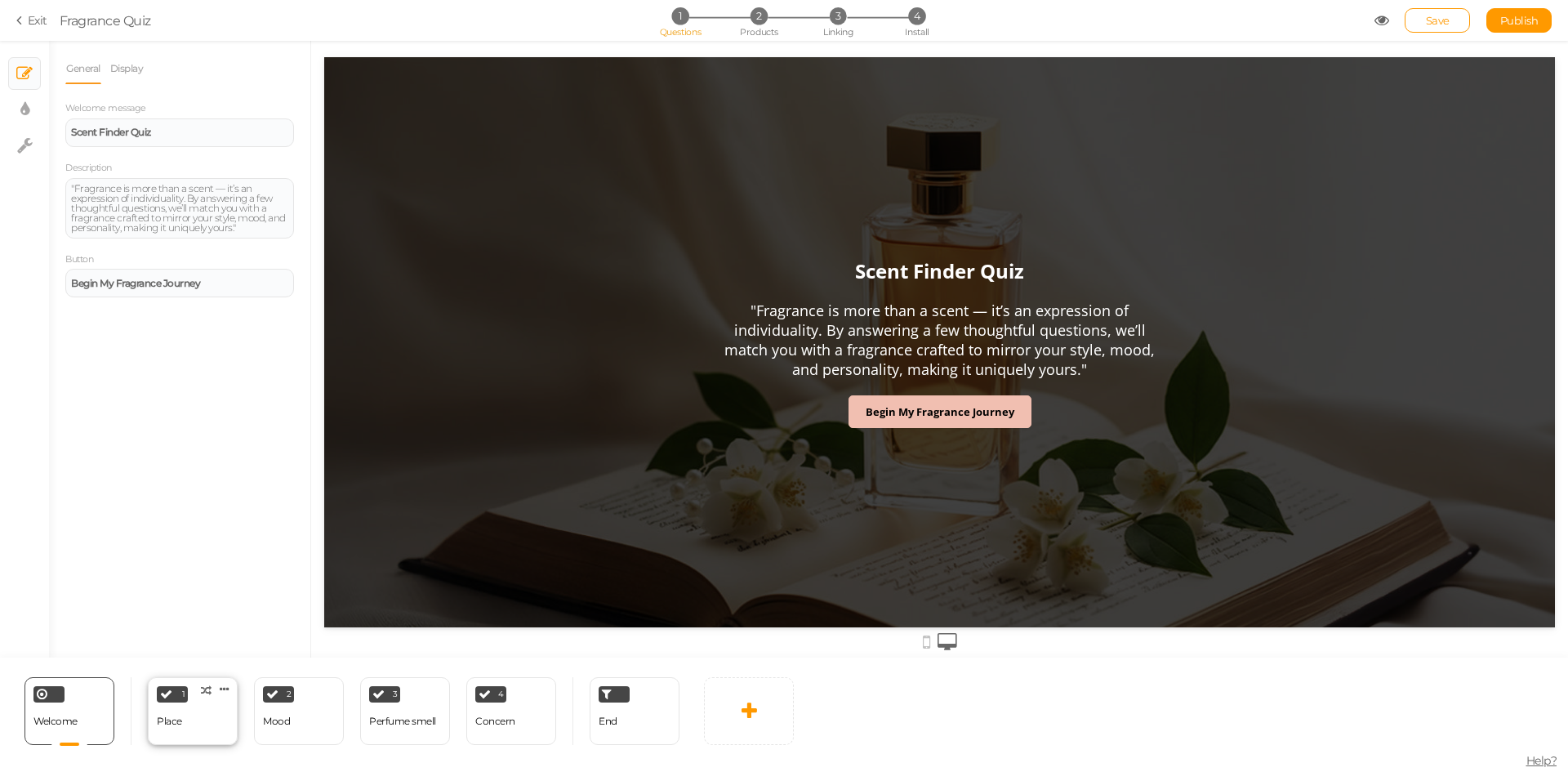
click at [179, 719] on div "Place" at bounding box center [170, 721] width 25 height 12
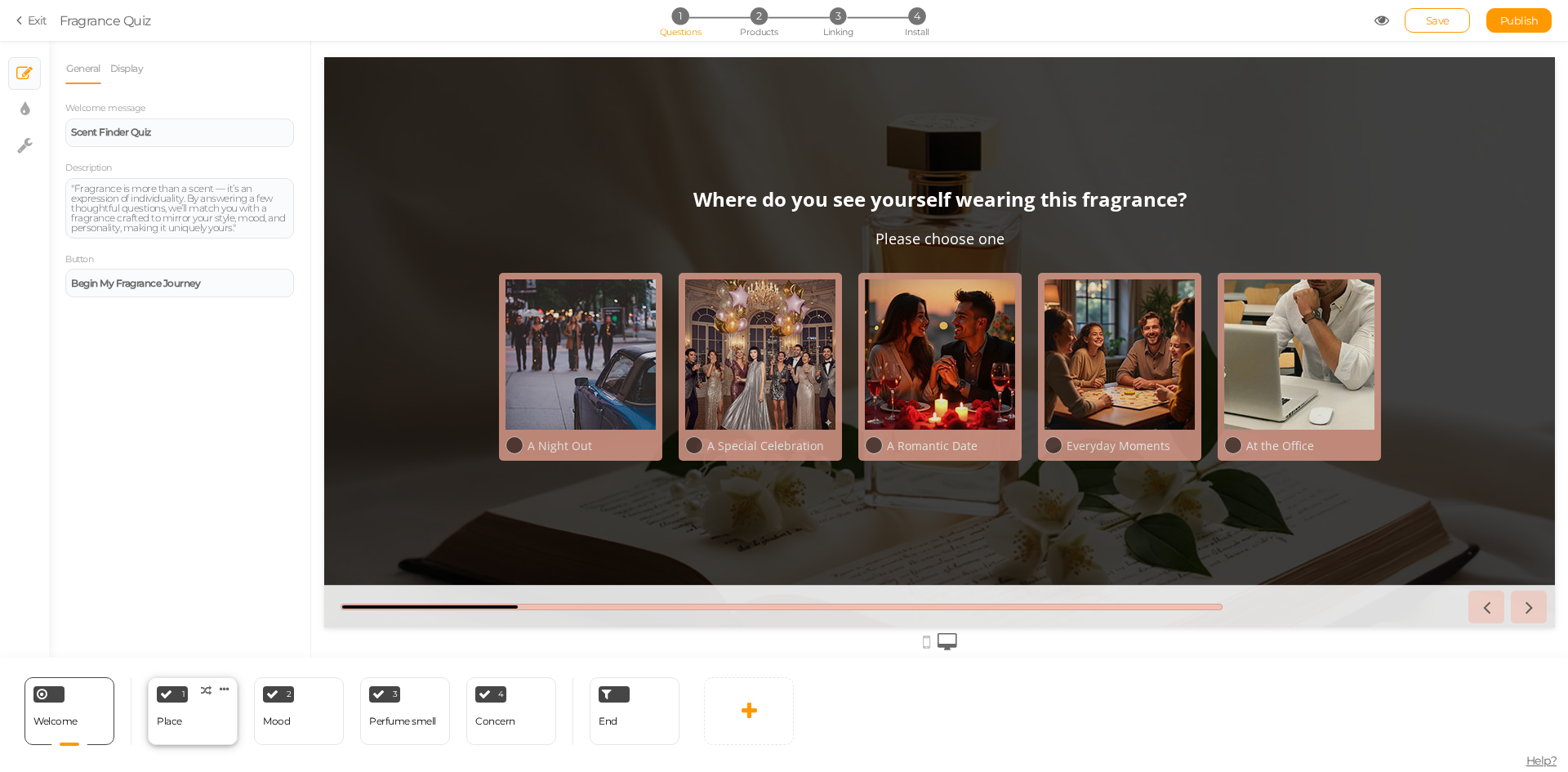
select select "2"
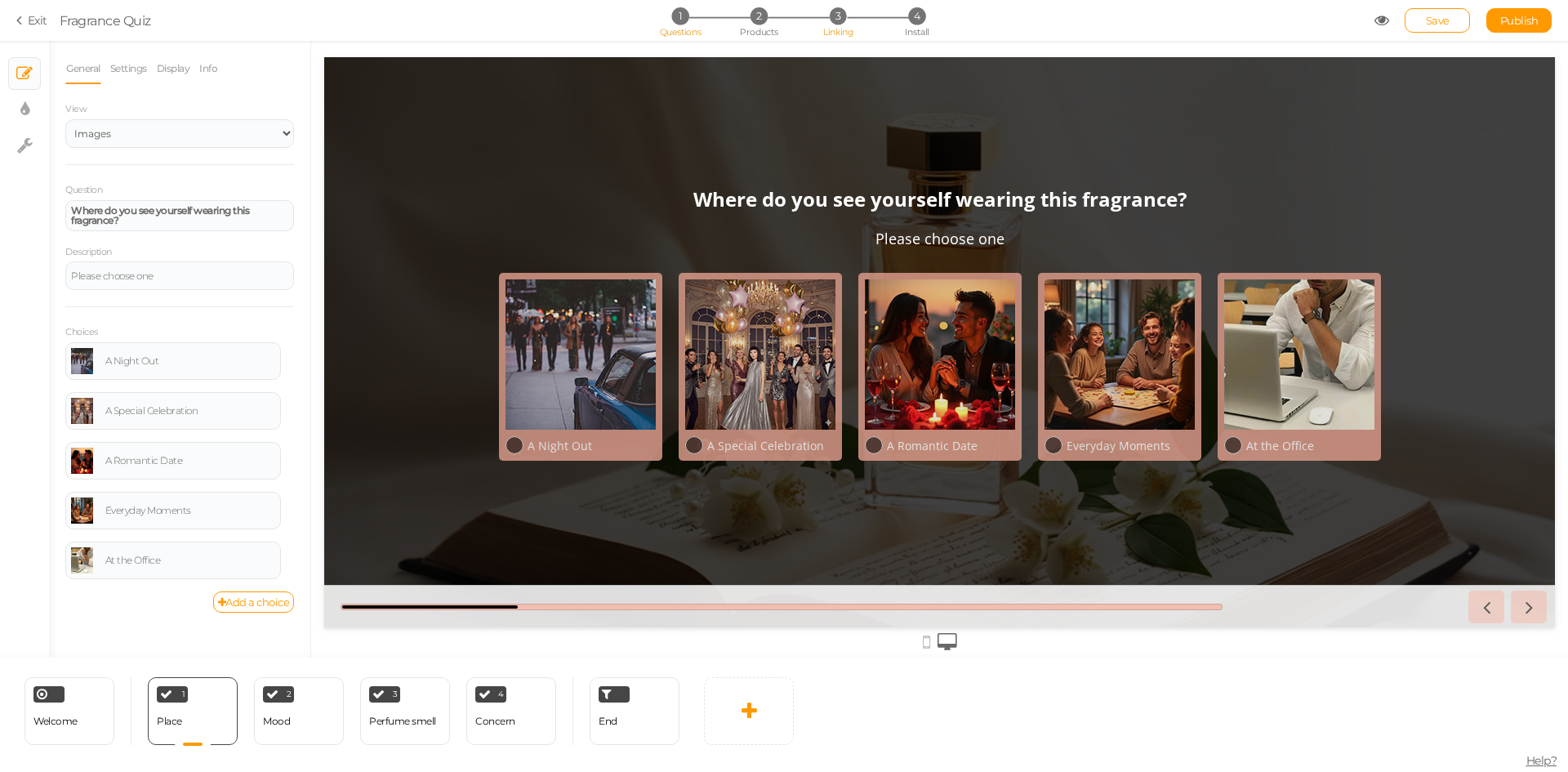
click at [835, 18] on span "3" at bounding box center [838, 16] width 17 height 17
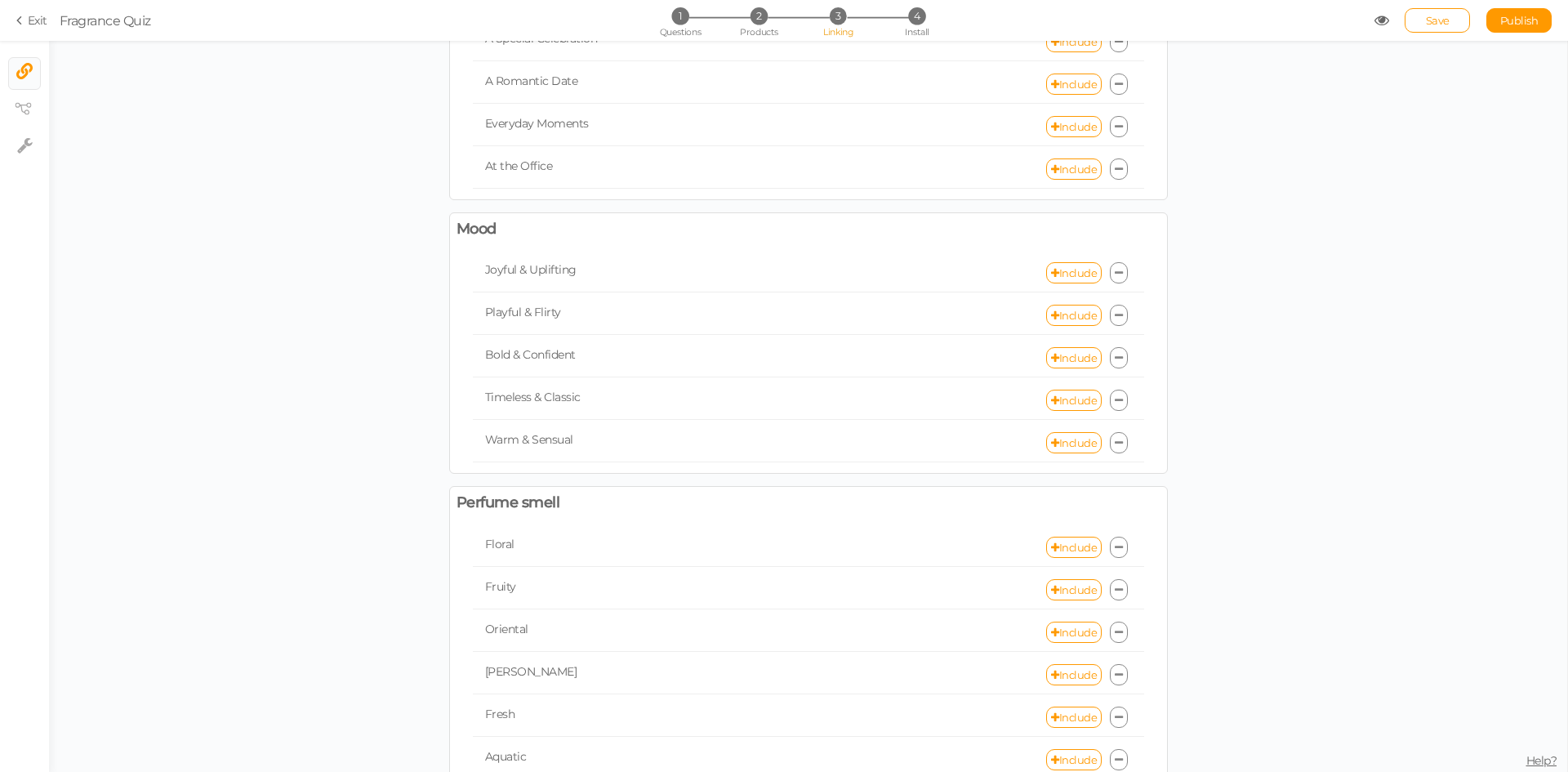
scroll to position [491, 0]
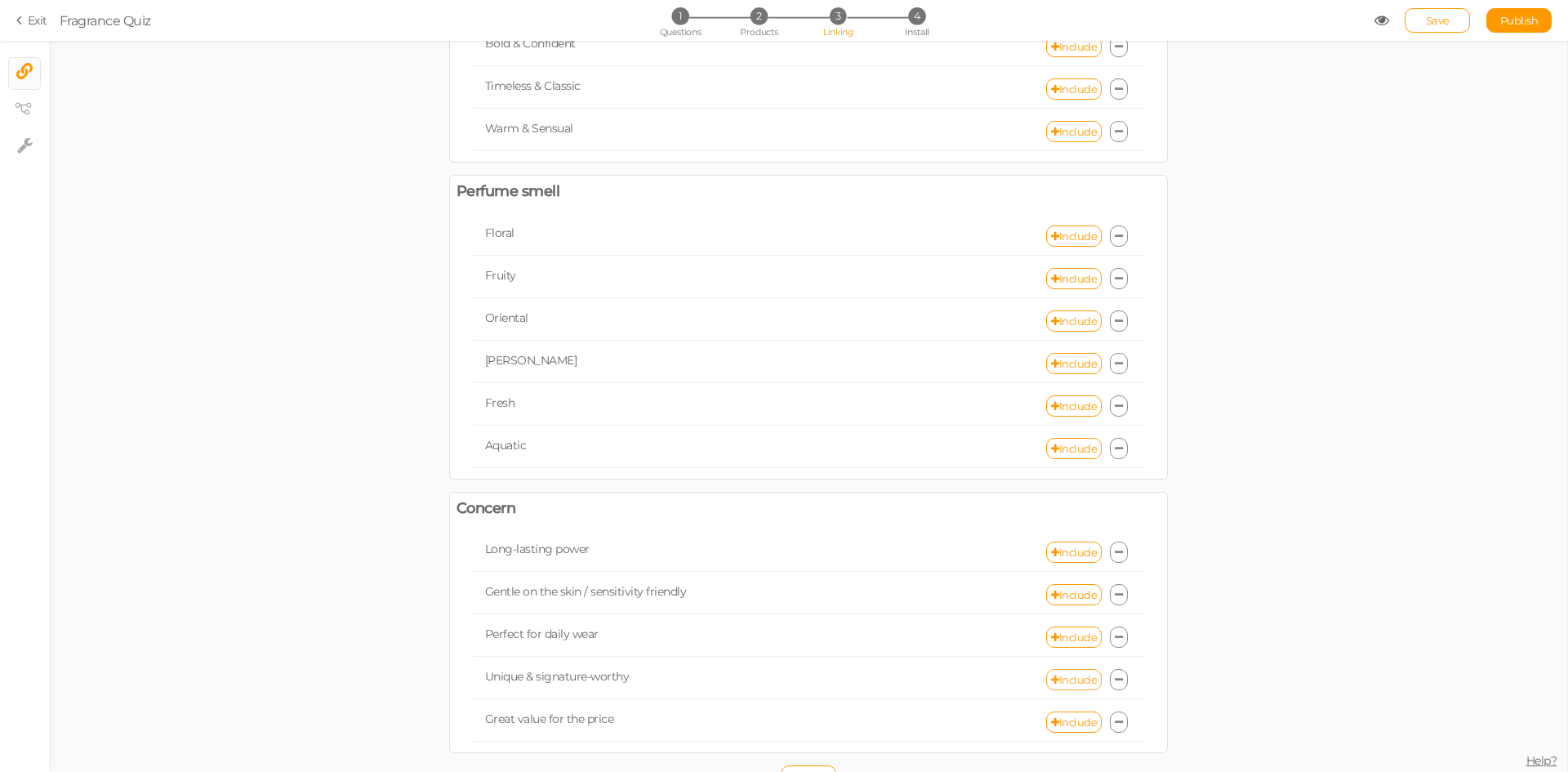
click at [1067, 677] on link "Include" at bounding box center [1075, 679] width 56 height 21
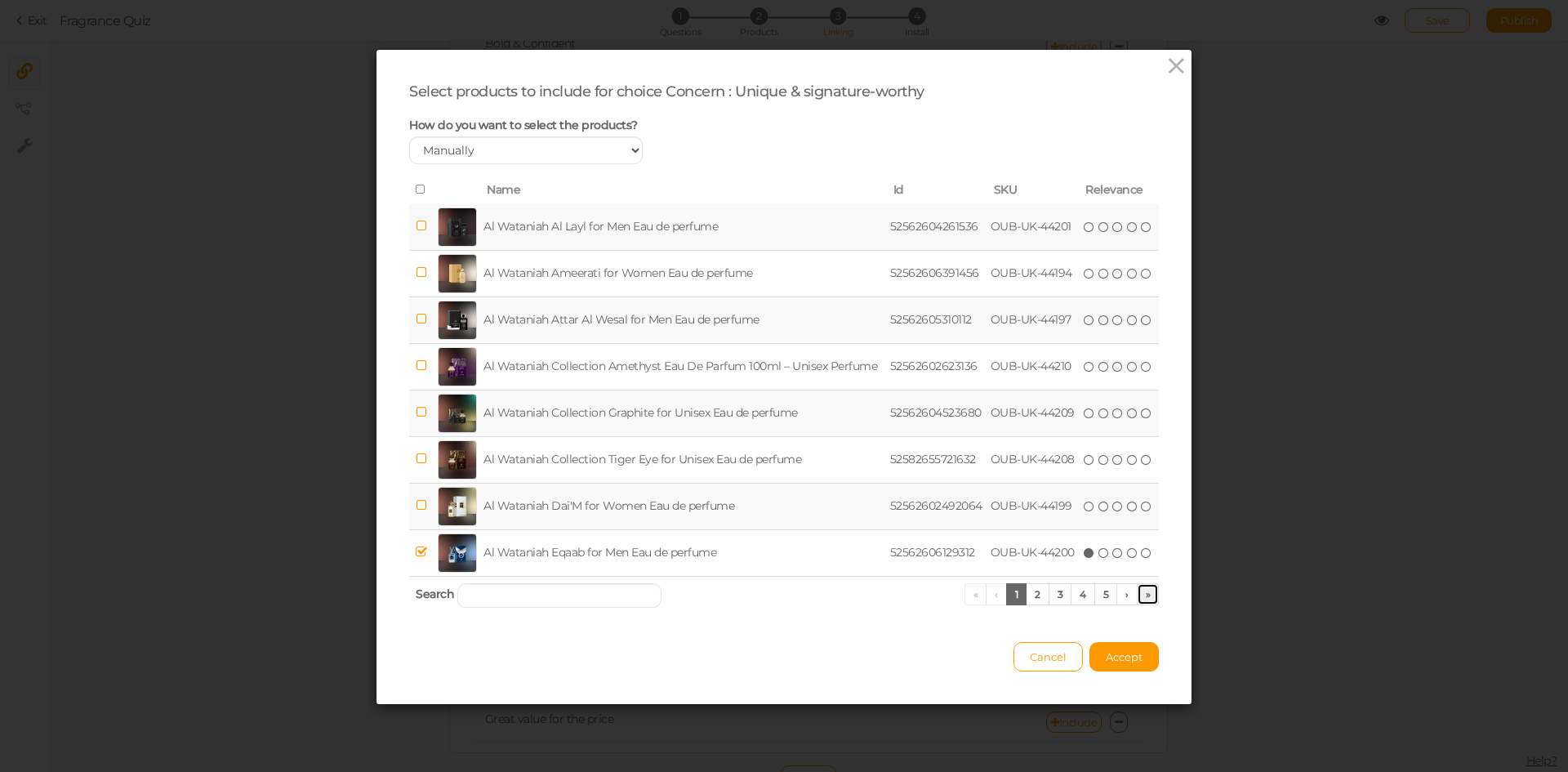
click at [1150, 599] on link "»" at bounding box center [1149, 594] width 23 height 22
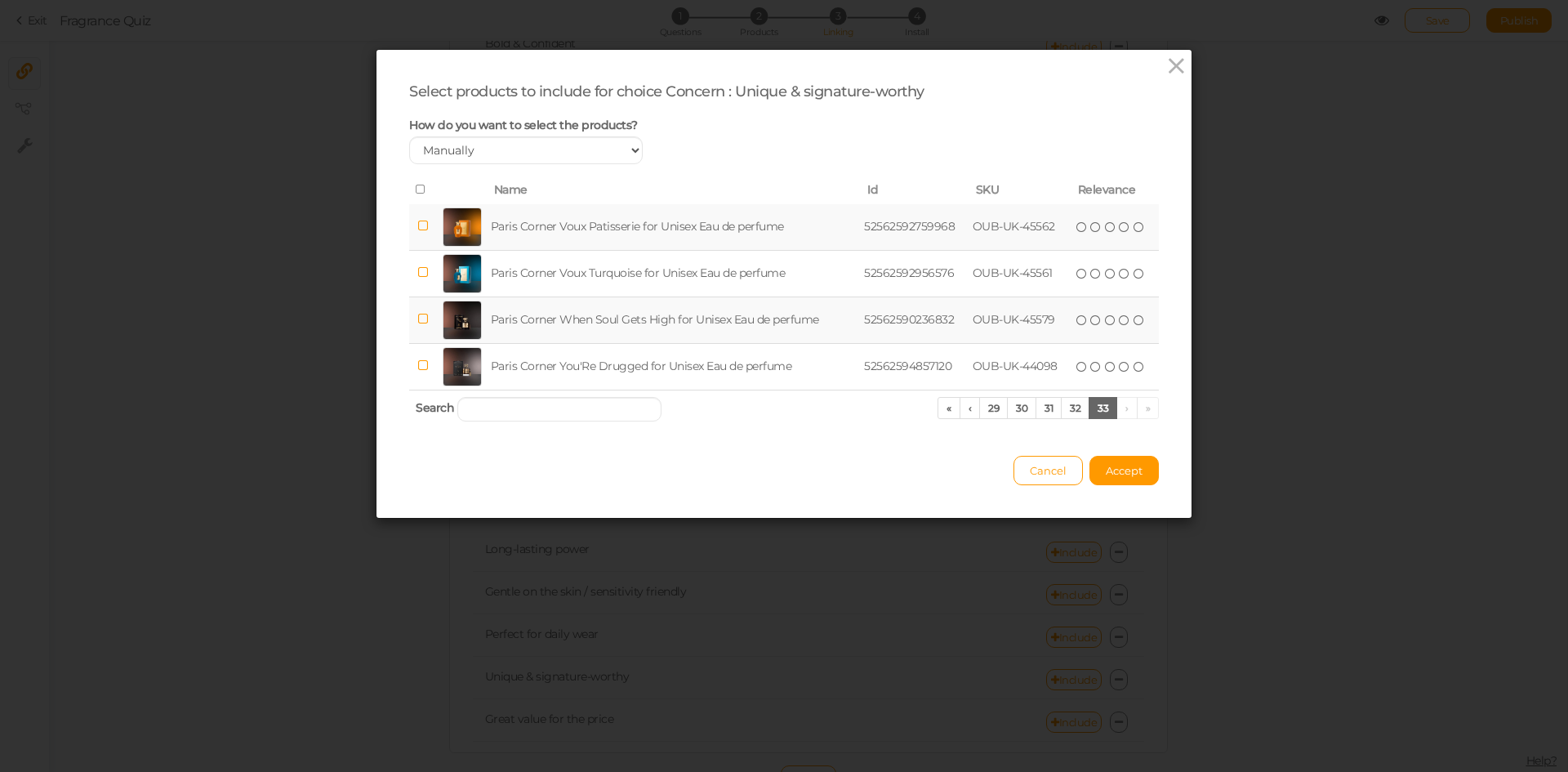
click at [708, 224] on td "Paris Corner Voux Patisserie for Unisex Eau de perfume" at bounding box center [674, 227] width 373 height 46
click at [1068, 405] on link "32" at bounding box center [1076, 408] width 29 height 22
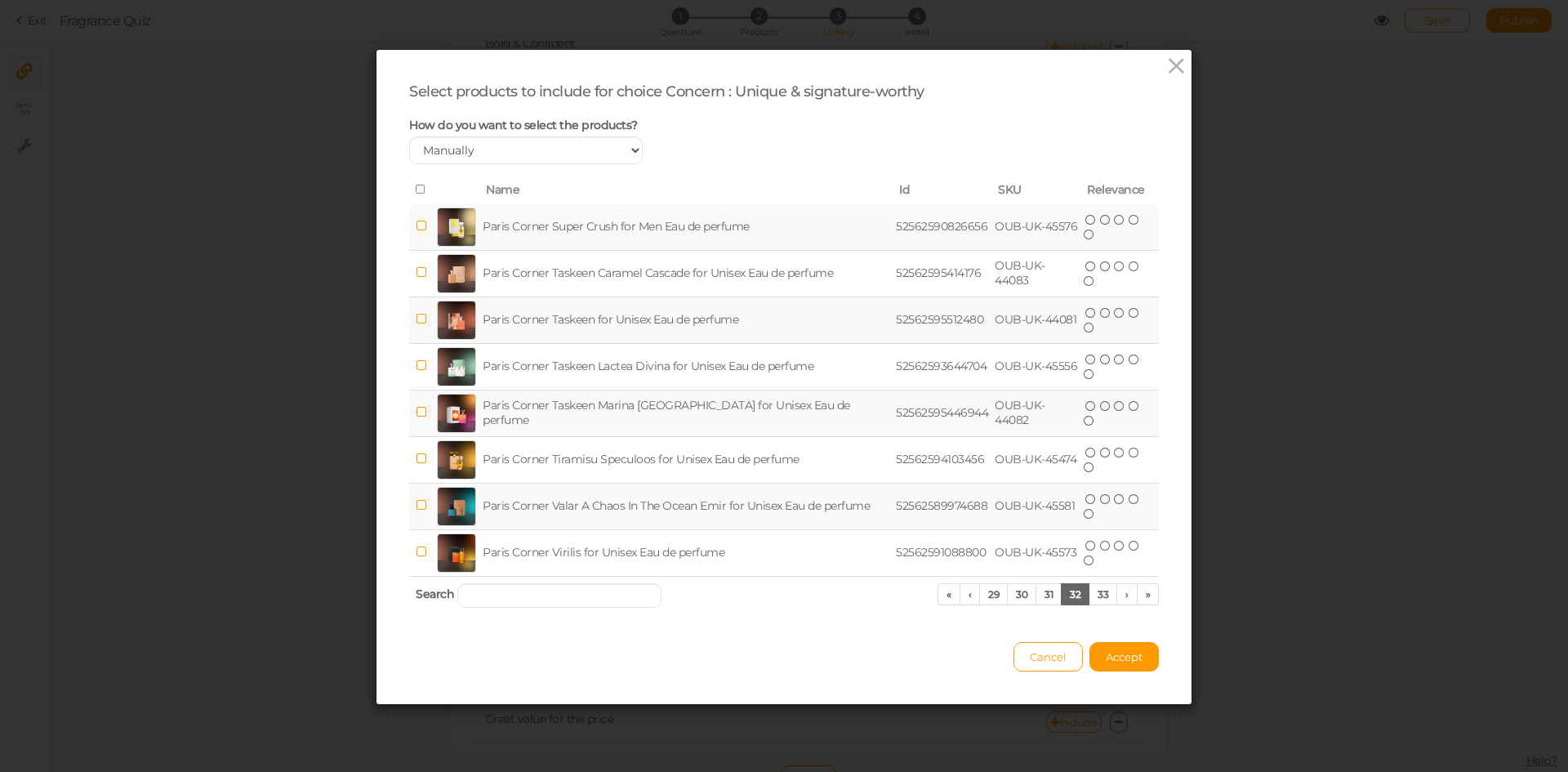
click at [680, 224] on td "Paris Corner Super Crush for Men Eau de perfume" at bounding box center [686, 227] width 413 height 46
click at [1037, 593] on link "31" at bounding box center [1049, 594] width 26 height 22
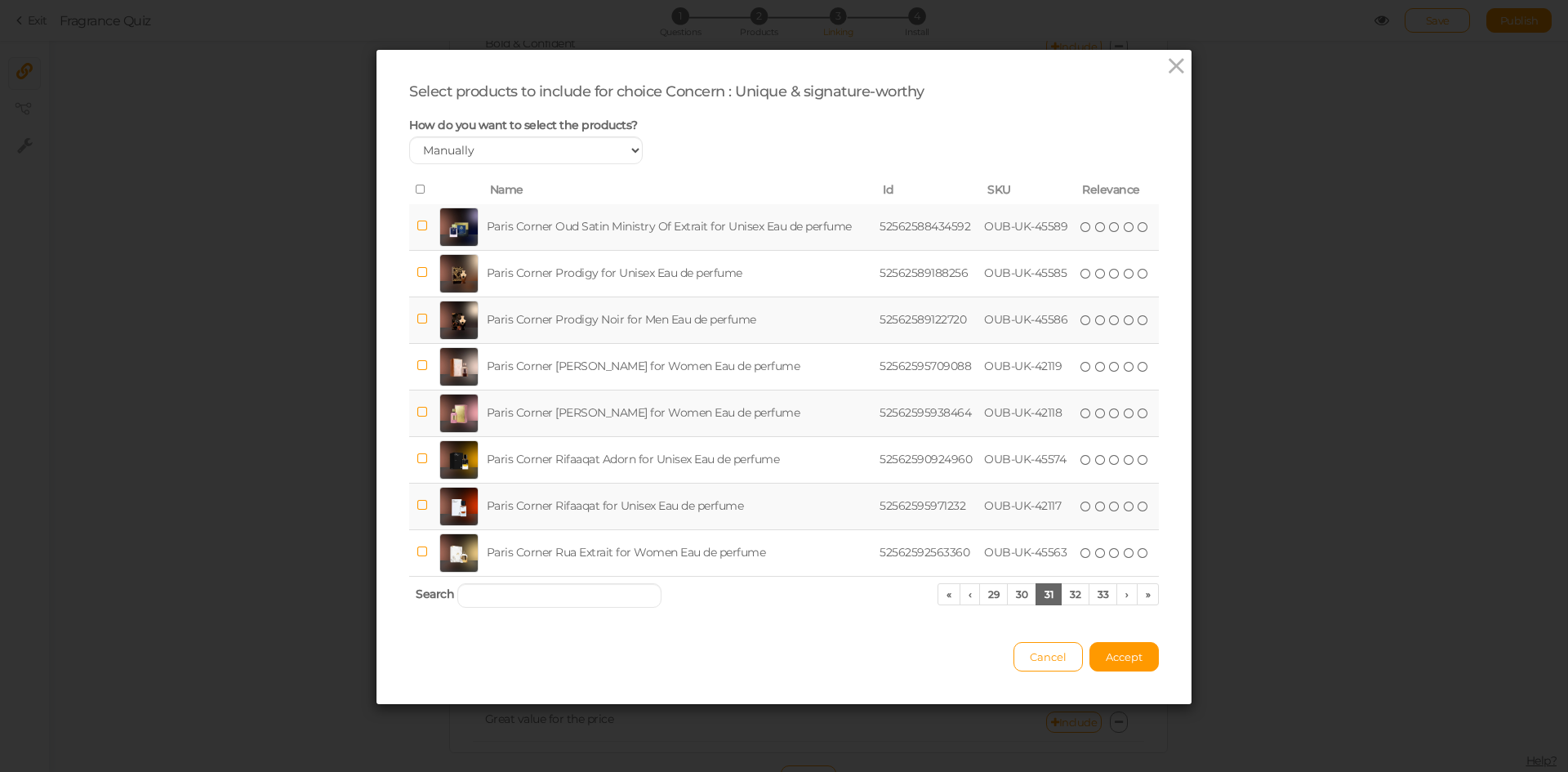
click at [630, 422] on td "Paris Corner [PERSON_NAME] for Women Eau de perfume" at bounding box center [680, 413] width 393 height 46
click at [1007, 598] on link "30" at bounding box center [1022, 594] width 30 height 22
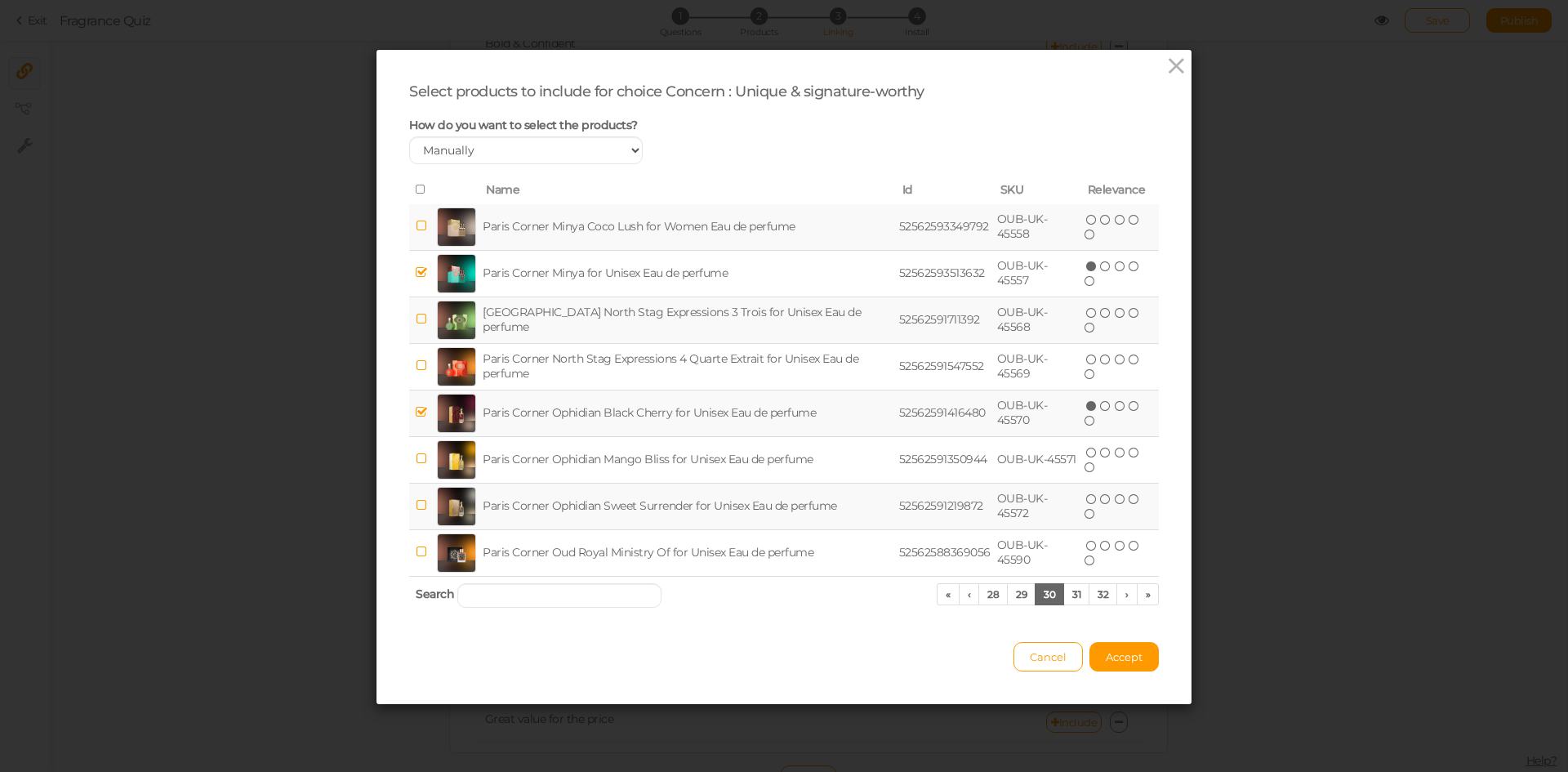
click at [624, 418] on td "Paris Corner Ophidian Black Cherry for Unisex Eau de perfume" at bounding box center [688, 413] width 416 height 46
click at [594, 405] on td "Paris Corner Ophidian Black Cherry for Unisex Eau de perfume" at bounding box center [688, 413] width 416 height 46
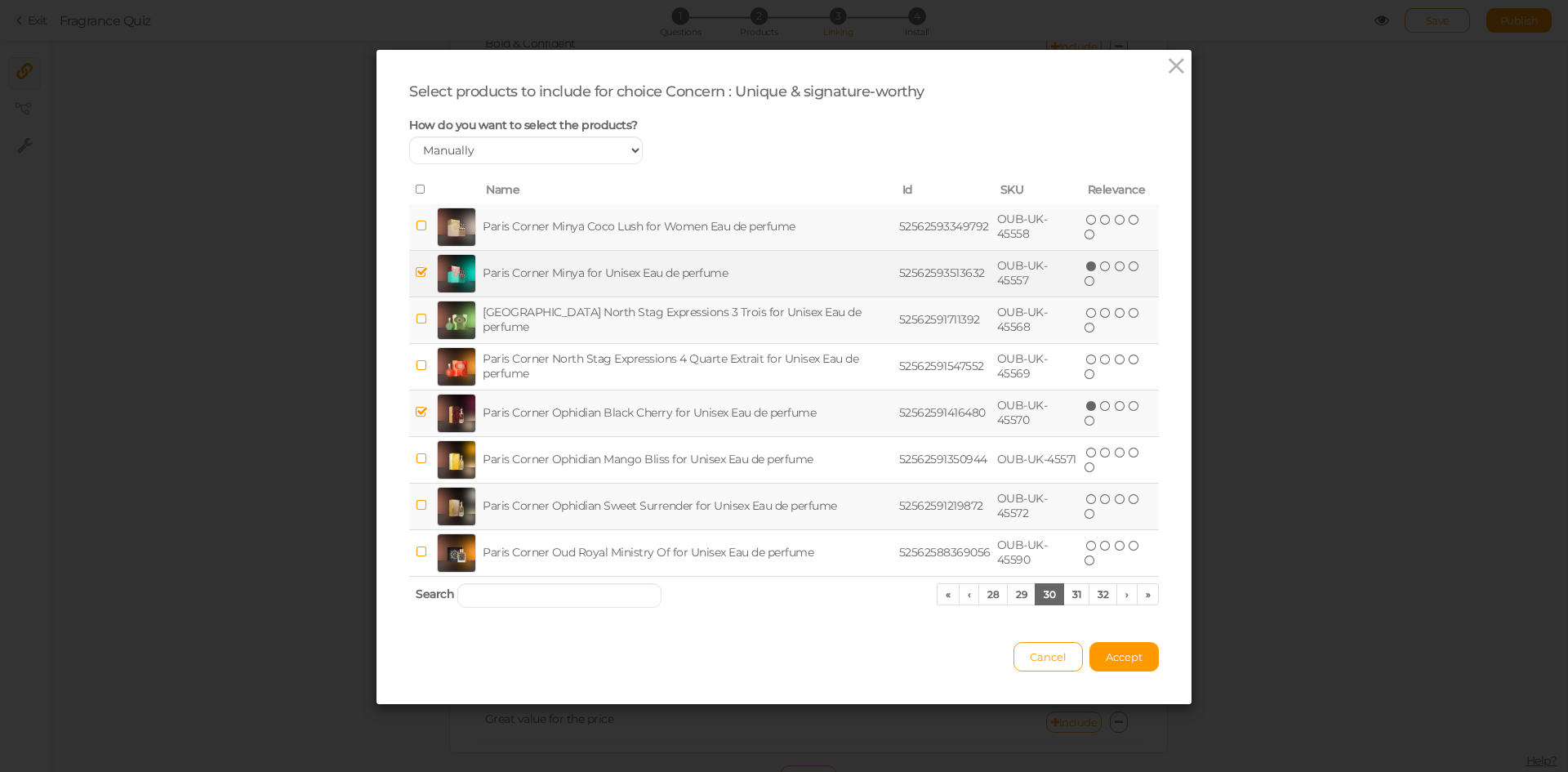
click at [613, 258] on td "Paris Corner Minya for Unisex Eau de perfume" at bounding box center [688, 273] width 416 height 46
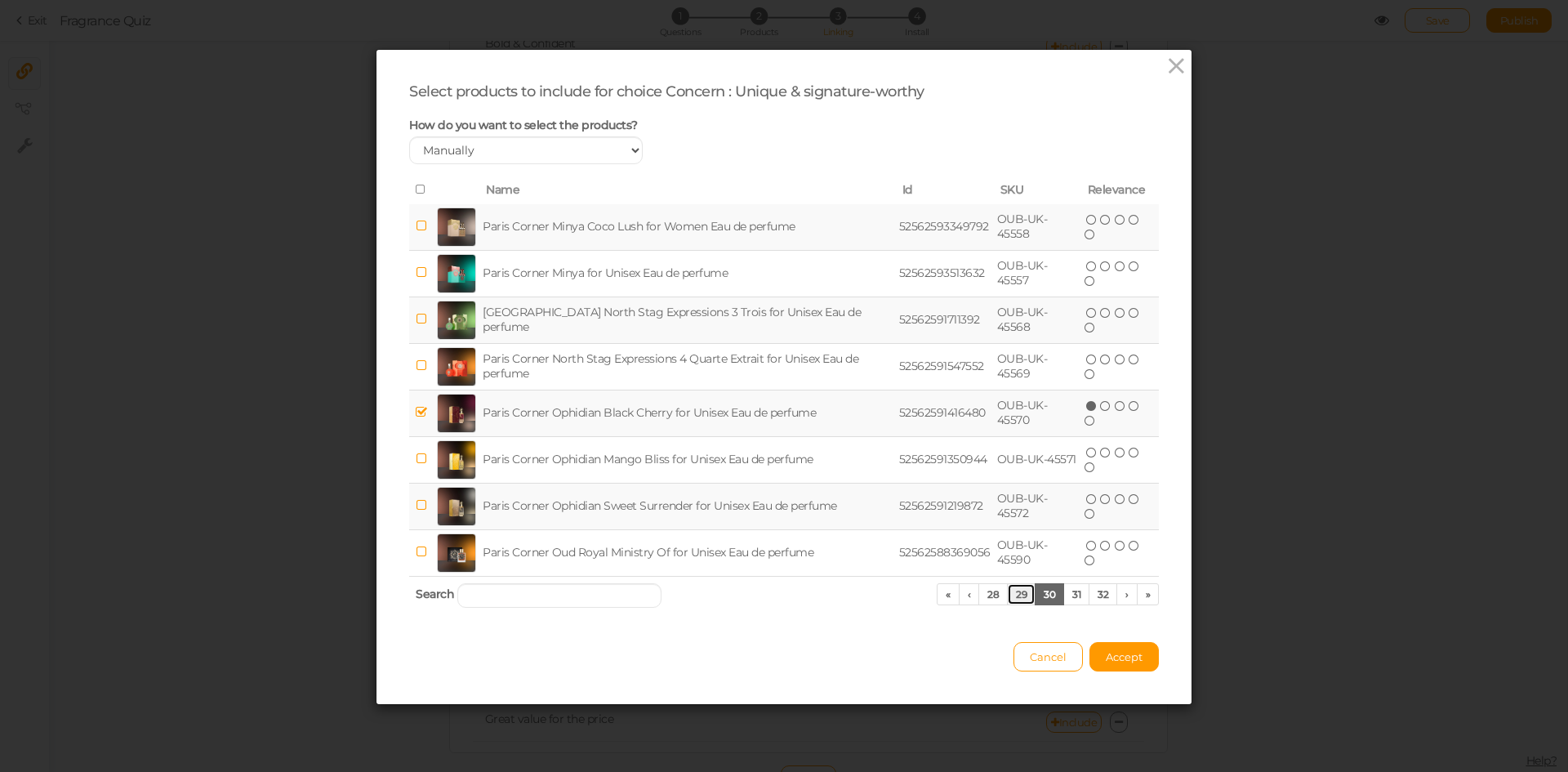
click at [1009, 598] on link "29" at bounding box center [1022, 594] width 29 height 22
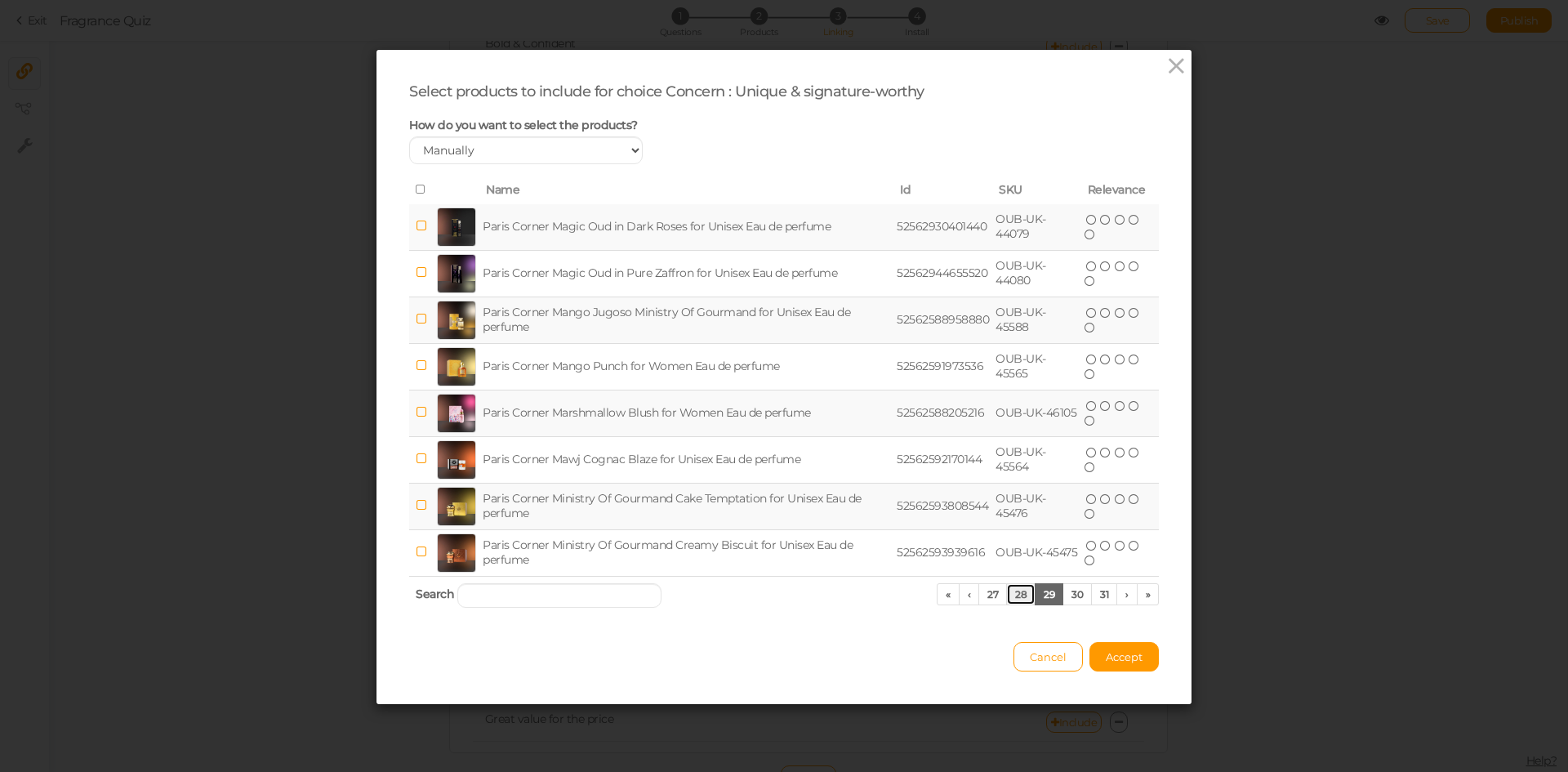
click at [1009, 598] on link "28" at bounding box center [1021, 594] width 30 height 22
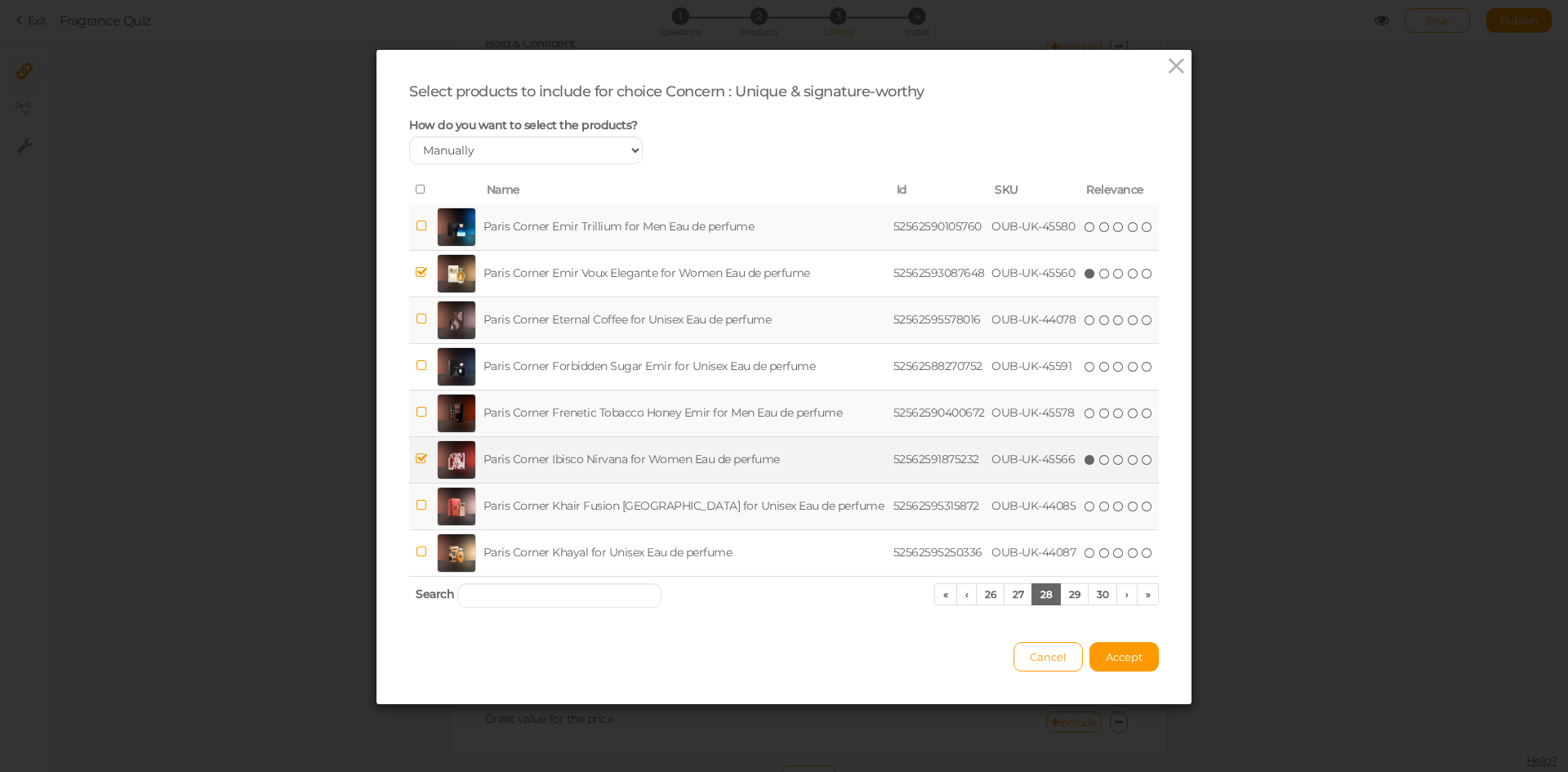
click at [625, 459] on td "Paris Corner Ibisco Nirvana for Women Eau de perfume" at bounding box center [684, 460] width 410 height 46
drag, startPoint x: 636, startPoint y: 456, endPoint x: 598, endPoint y: 348, distance: 114.5
click at [636, 456] on td "Paris Corner Ibisco Nirvana for Women Eau de perfume" at bounding box center [684, 460] width 410 height 46
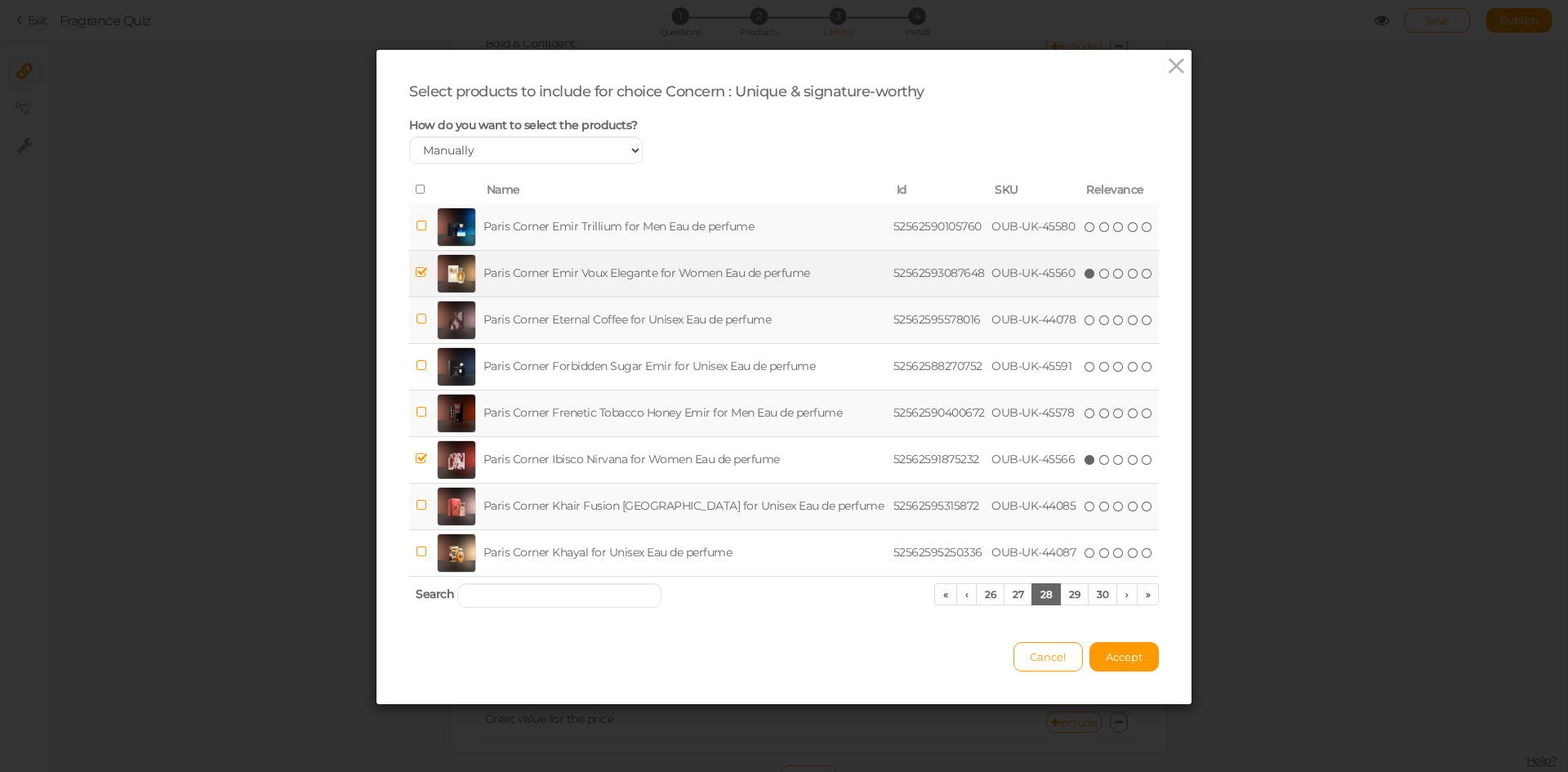
click at [560, 271] on td "Paris Corner Emir Voux Elegante for Women Eau de perfume" at bounding box center [684, 273] width 410 height 46
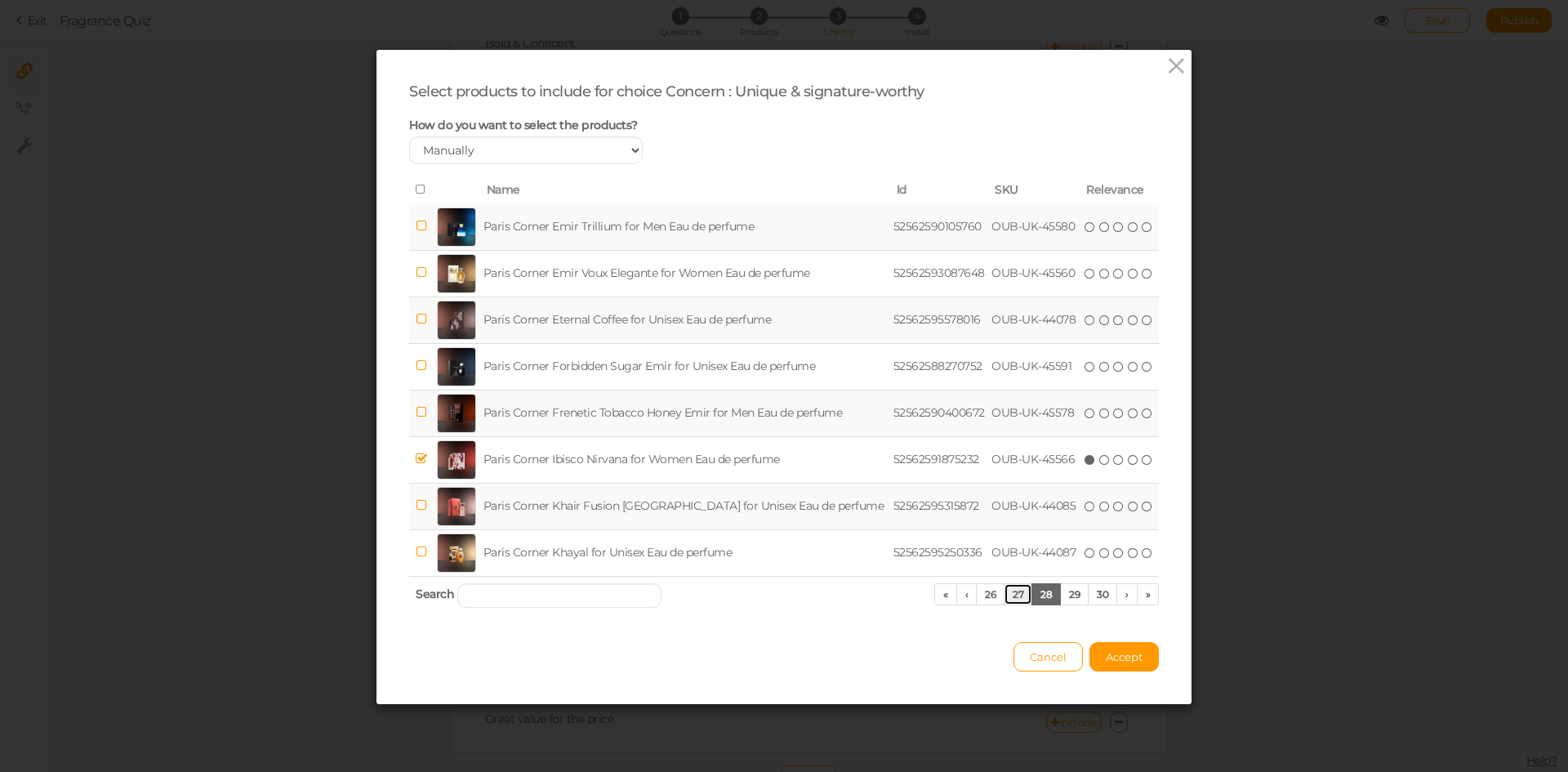
click at [1007, 594] on link "27" at bounding box center [1019, 594] width 29 height 22
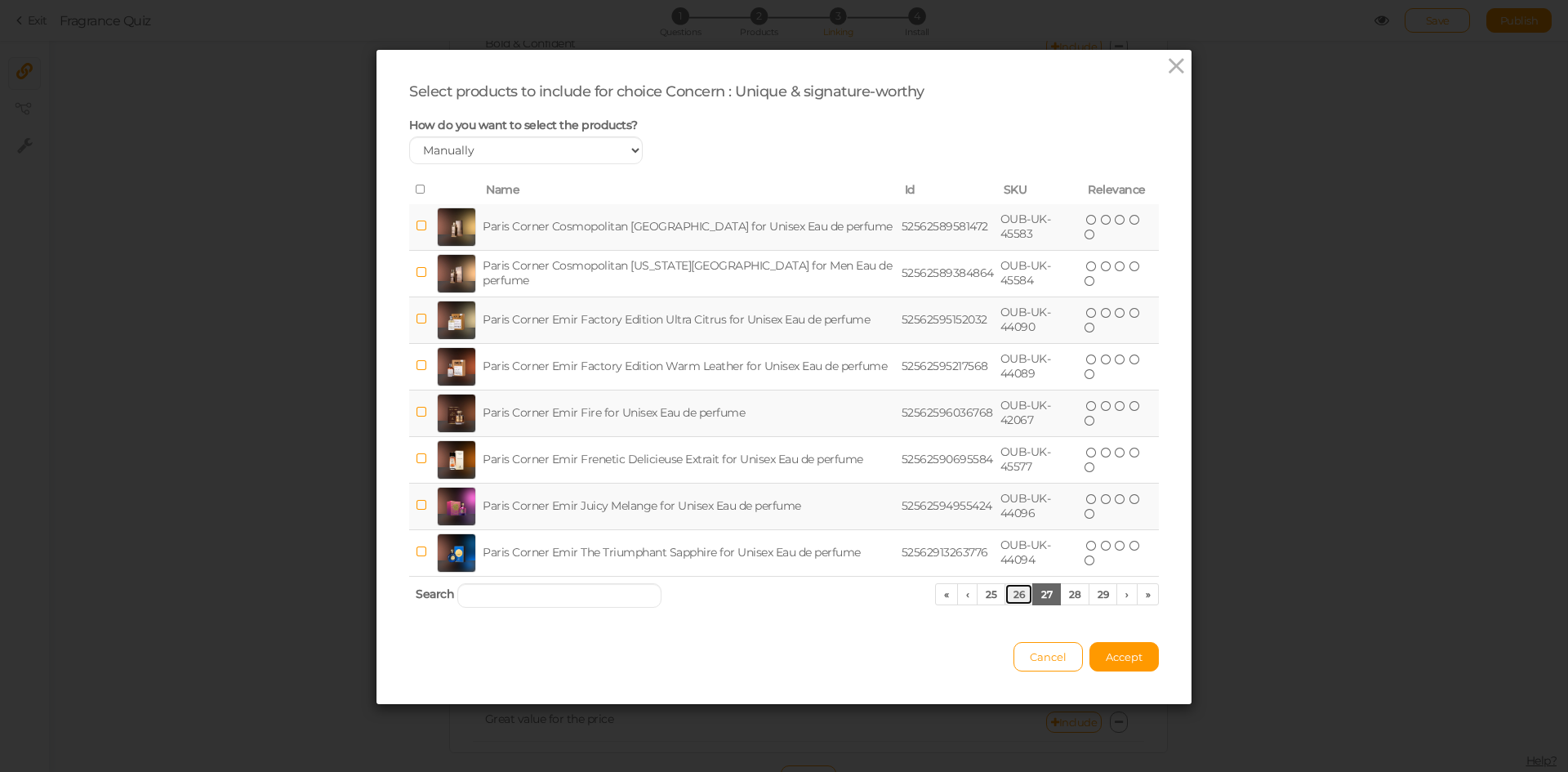
click at [1007, 594] on link "26" at bounding box center [1019, 594] width 29 height 22
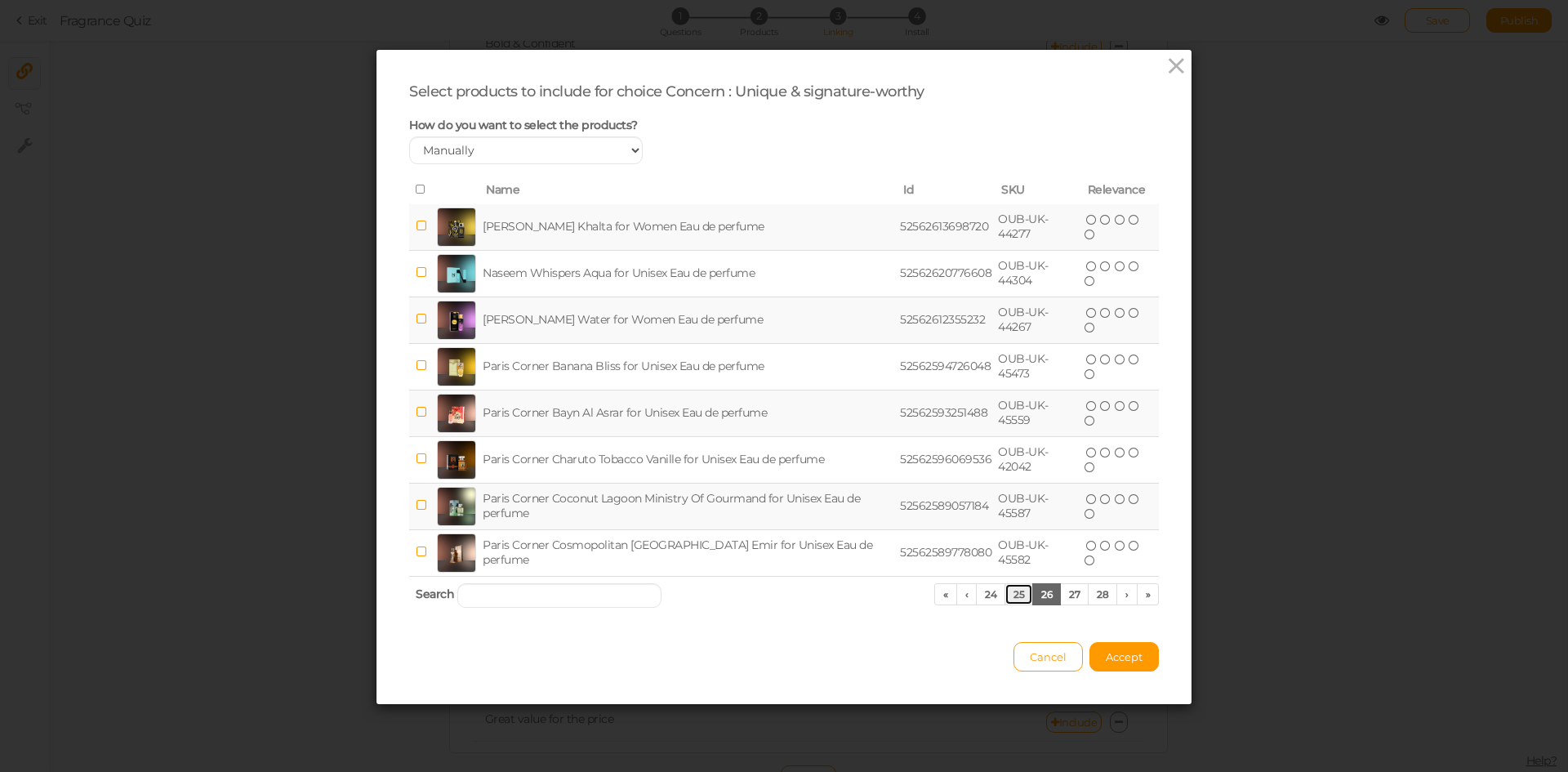
click at [1007, 594] on link "25" at bounding box center [1019, 594] width 29 height 22
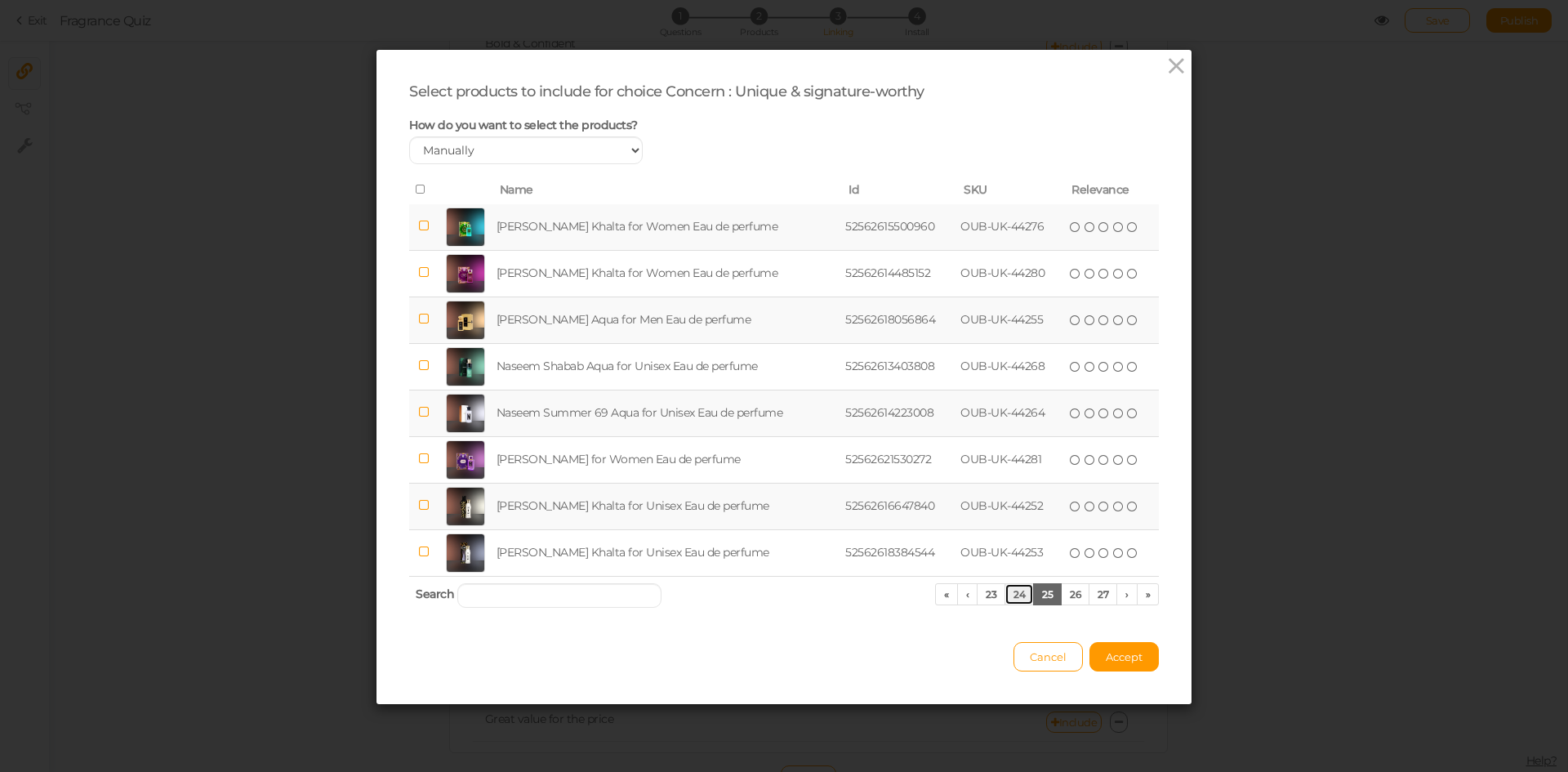
click at [1007, 594] on link "24" at bounding box center [1019, 594] width 30 height 22
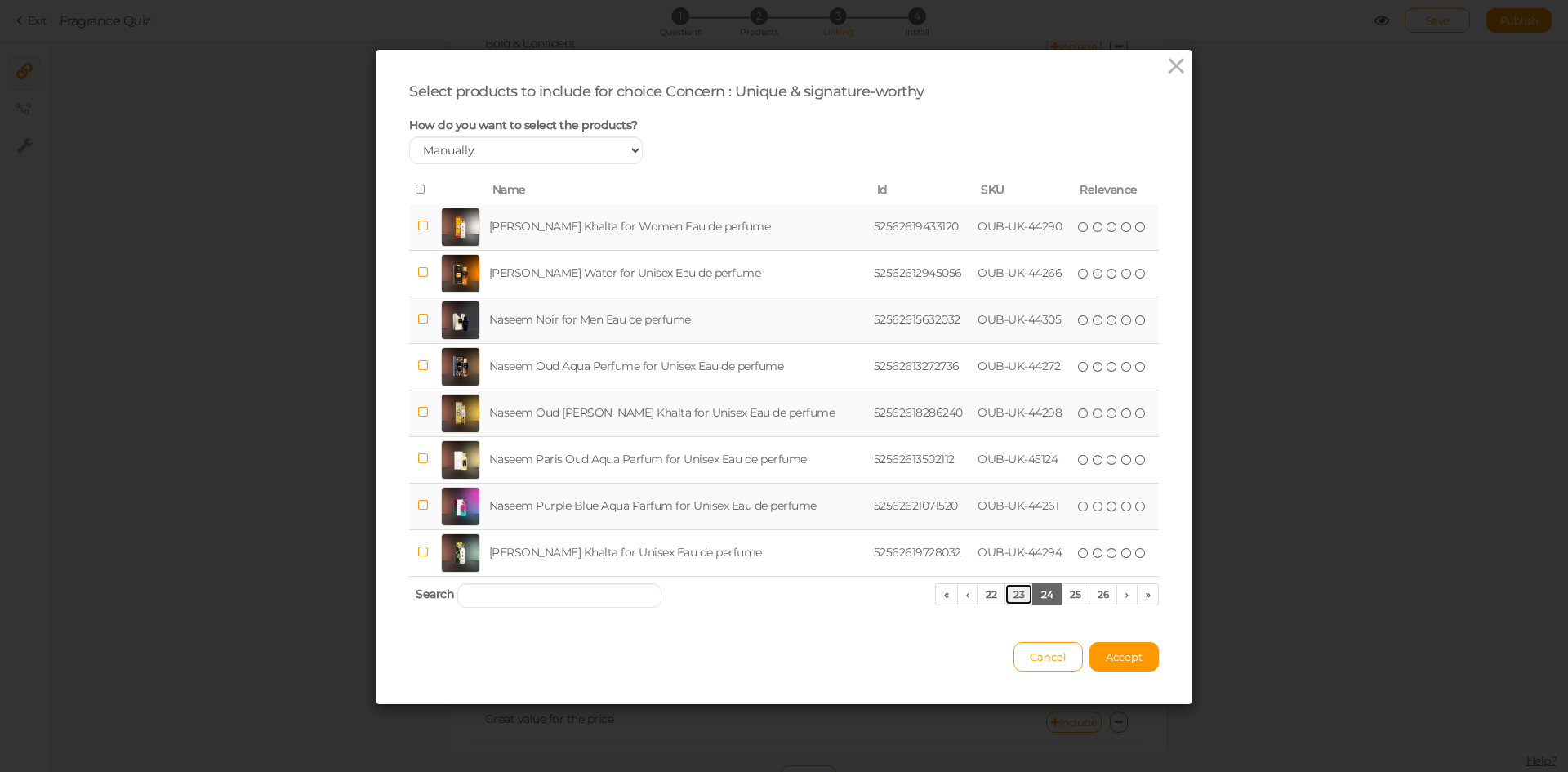
click at [1007, 594] on link "23" at bounding box center [1019, 594] width 29 height 22
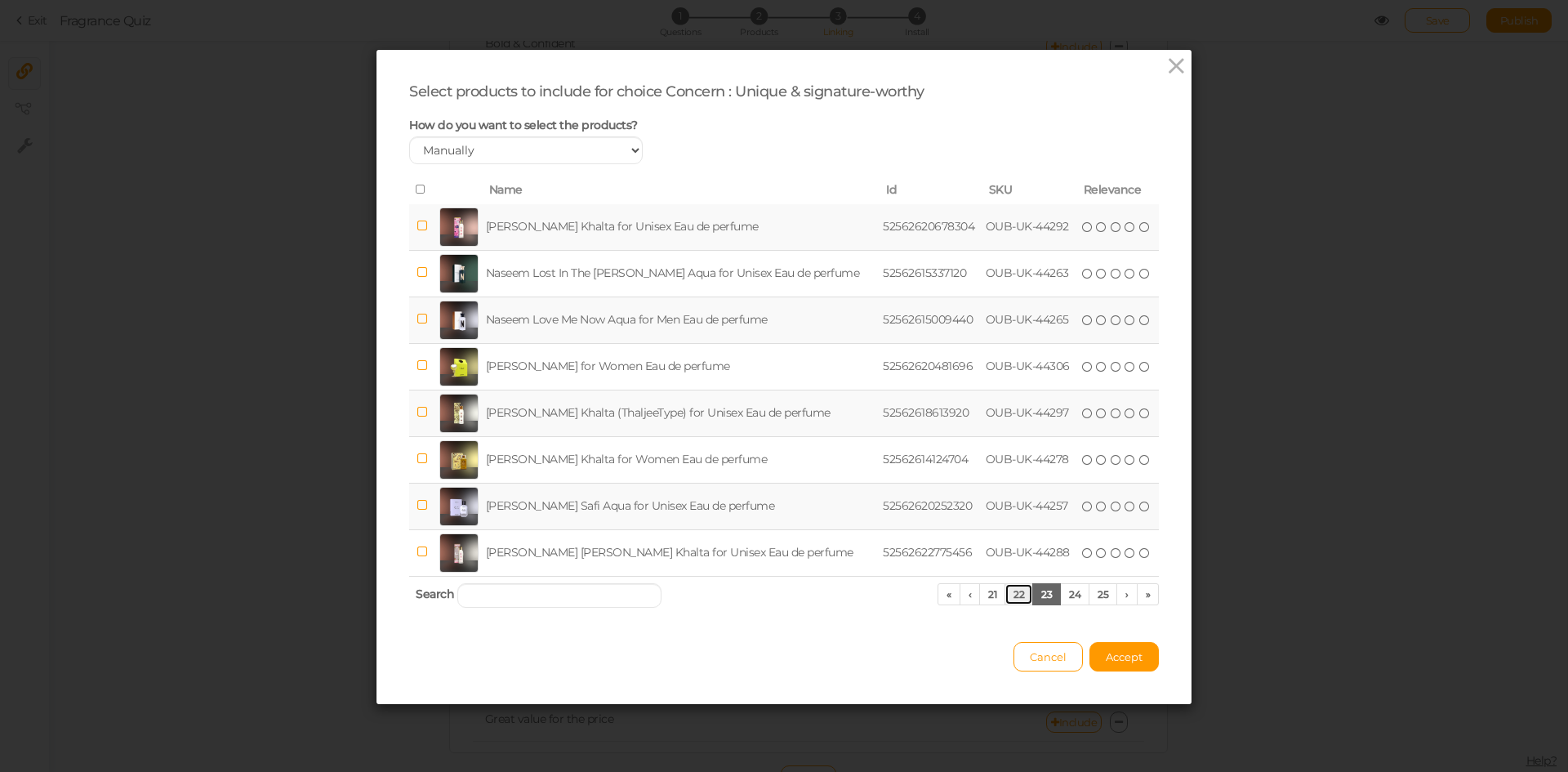
click at [1007, 594] on link "22" at bounding box center [1019, 594] width 29 height 22
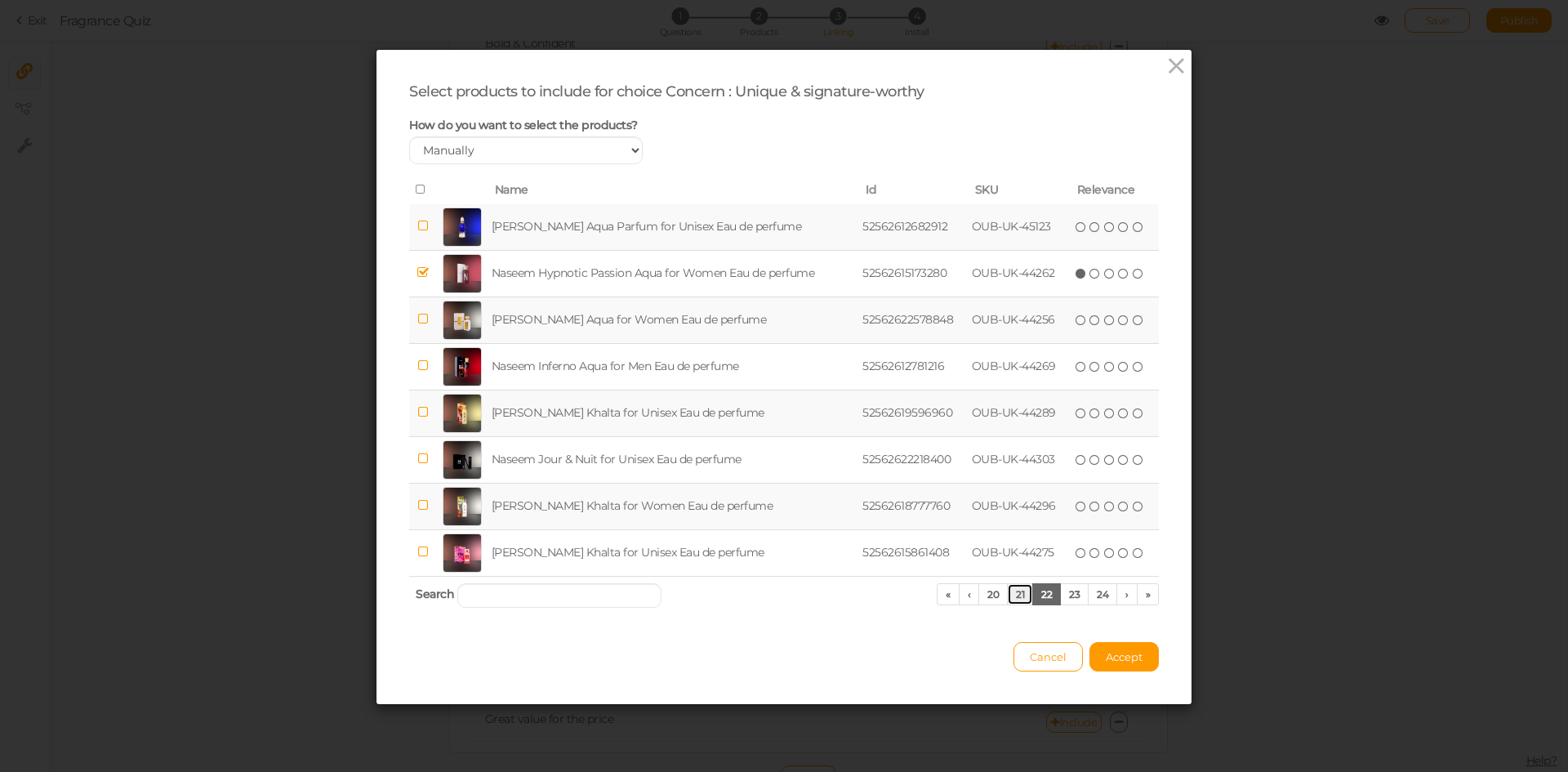
click at [1007, 594] on link "21" at bounding box center [1020, 594] width 26 height 22
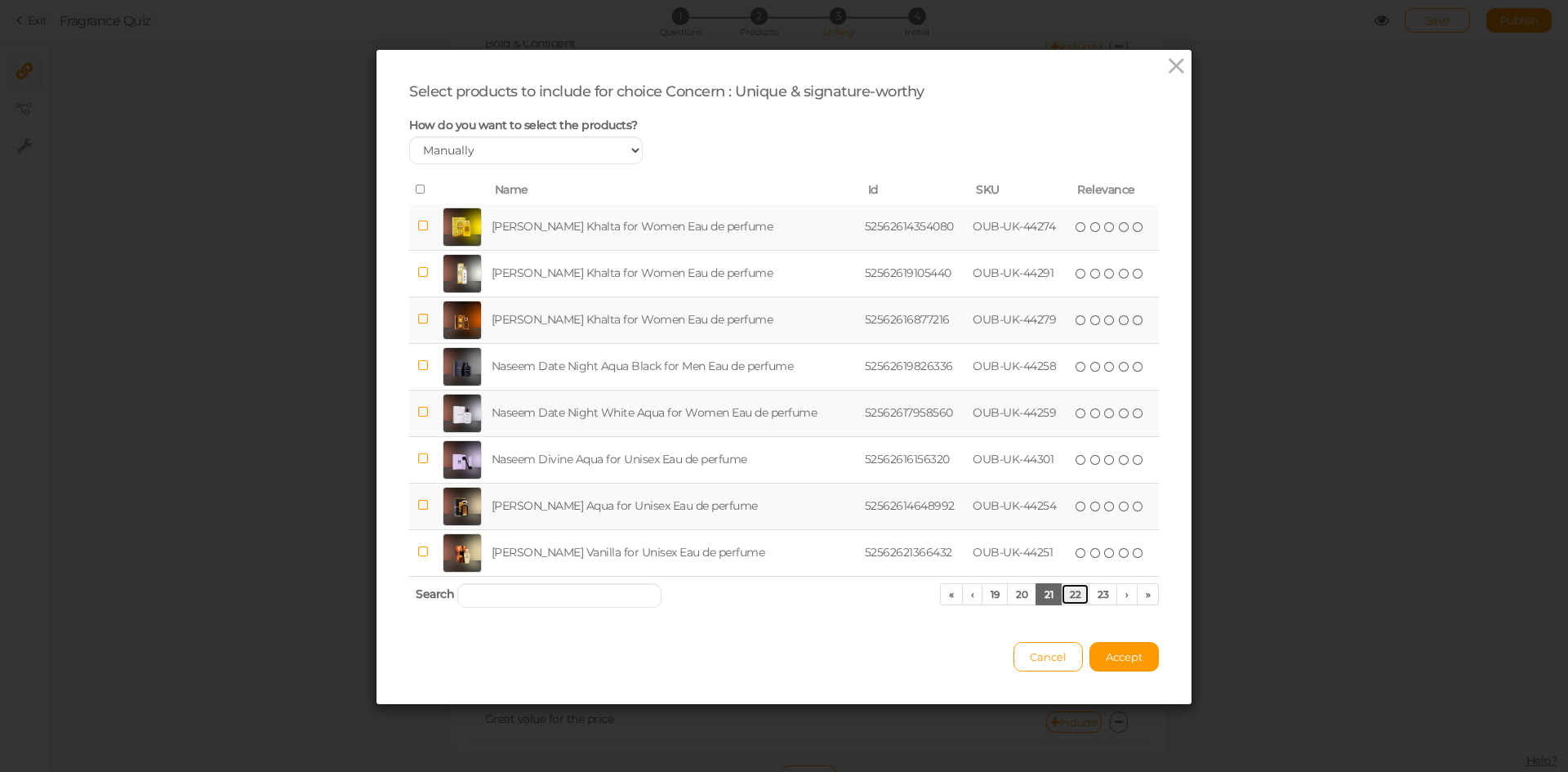
click at [1064, 590] on link "22" at bounding box center [1076, 594] width 29 height 22
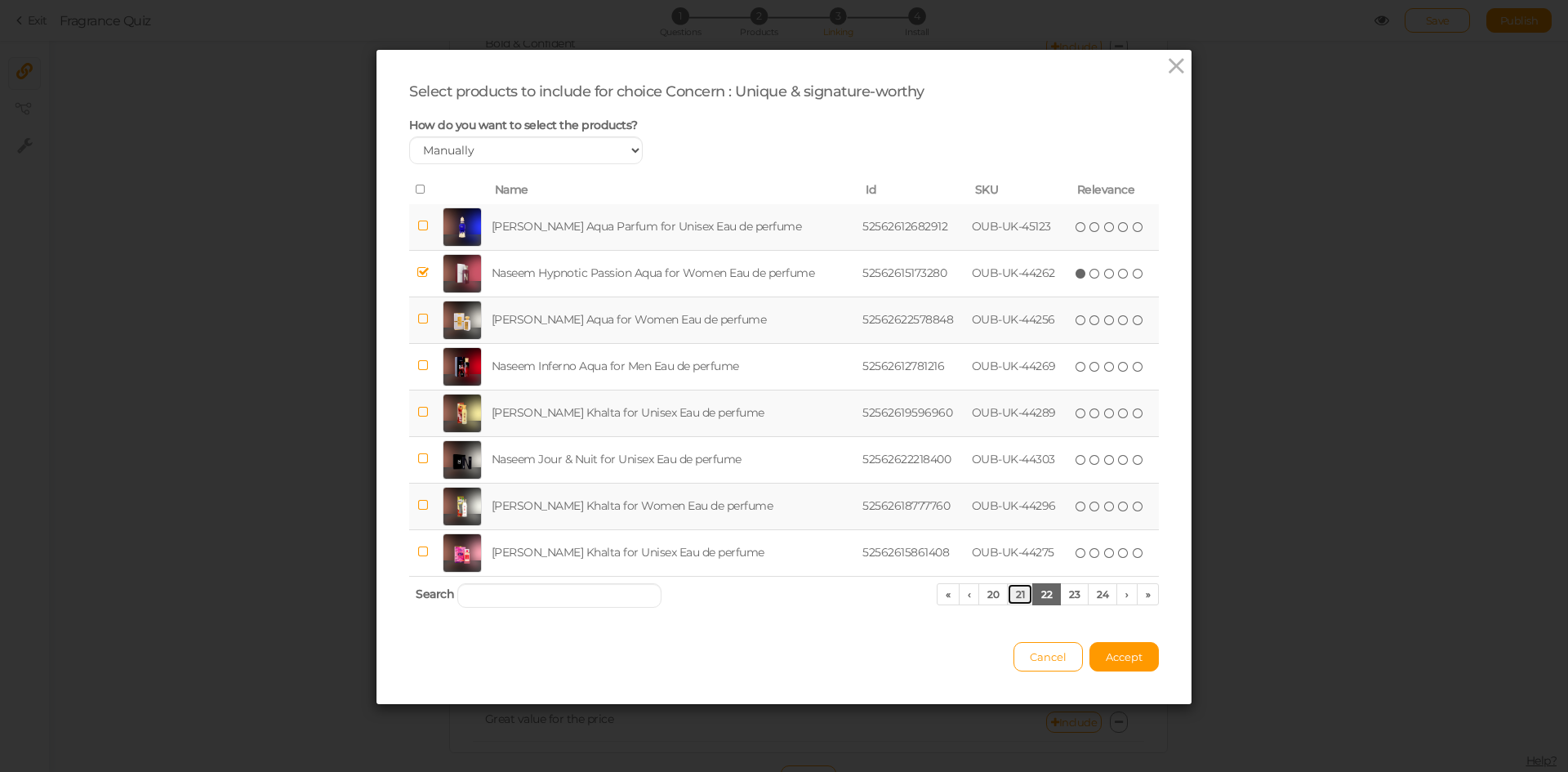
click at [1021, 591] on link "21" at bounding box center [1020, 594] width 26 height 22
click at [1021, 591] on link "20" at bounding box center [1022, 594] width 30 height 22
click at [1021, 591] on link "19" at bounding box center [1023, 594] width 26 height 22
click at [1021, 591] on link "18" at bounding box center [1024, 594] width 27 height 22
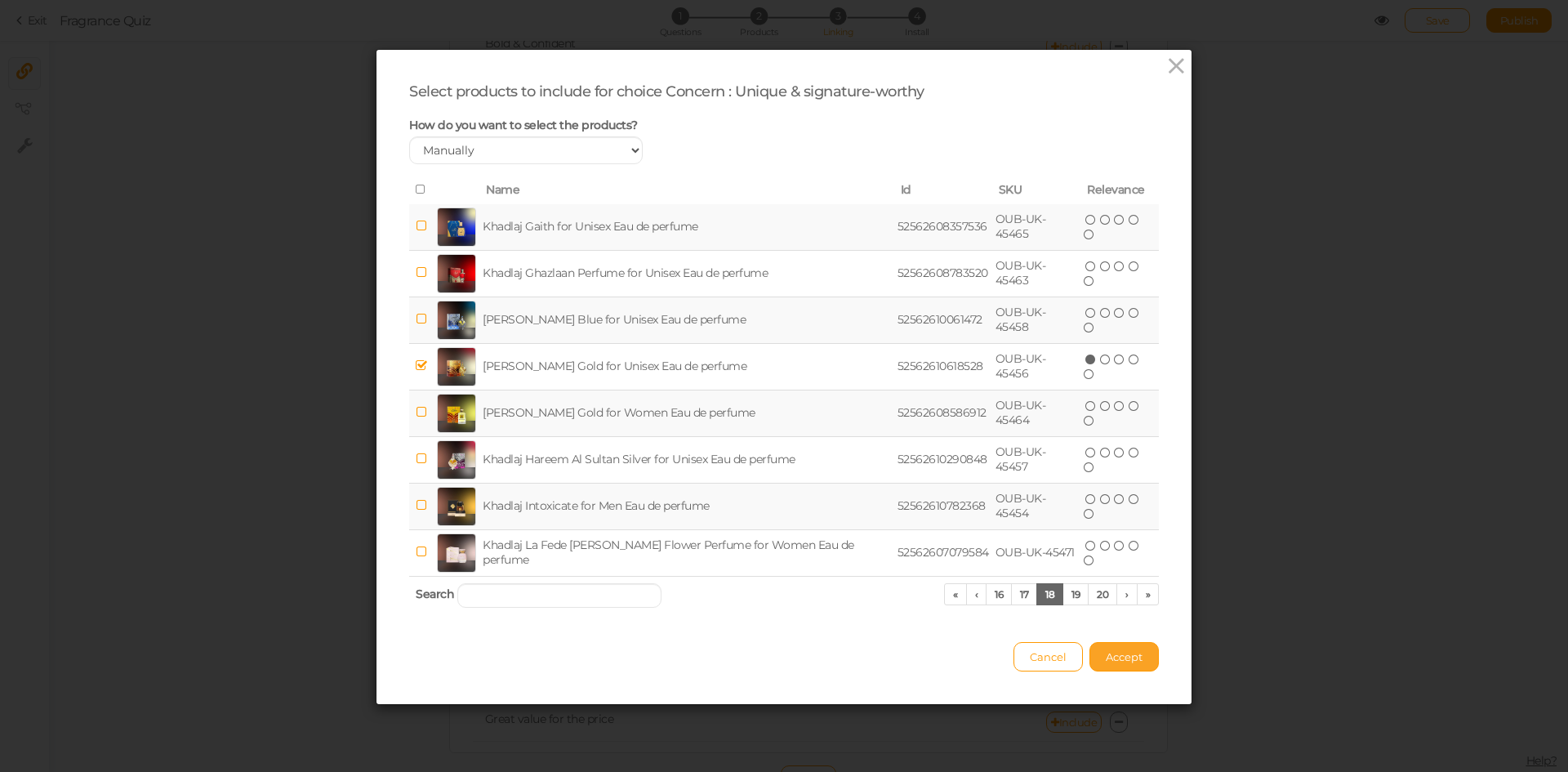
click at [1110, 661] on span "Accept" at bounding box center [1125, 657] width 37 height 13
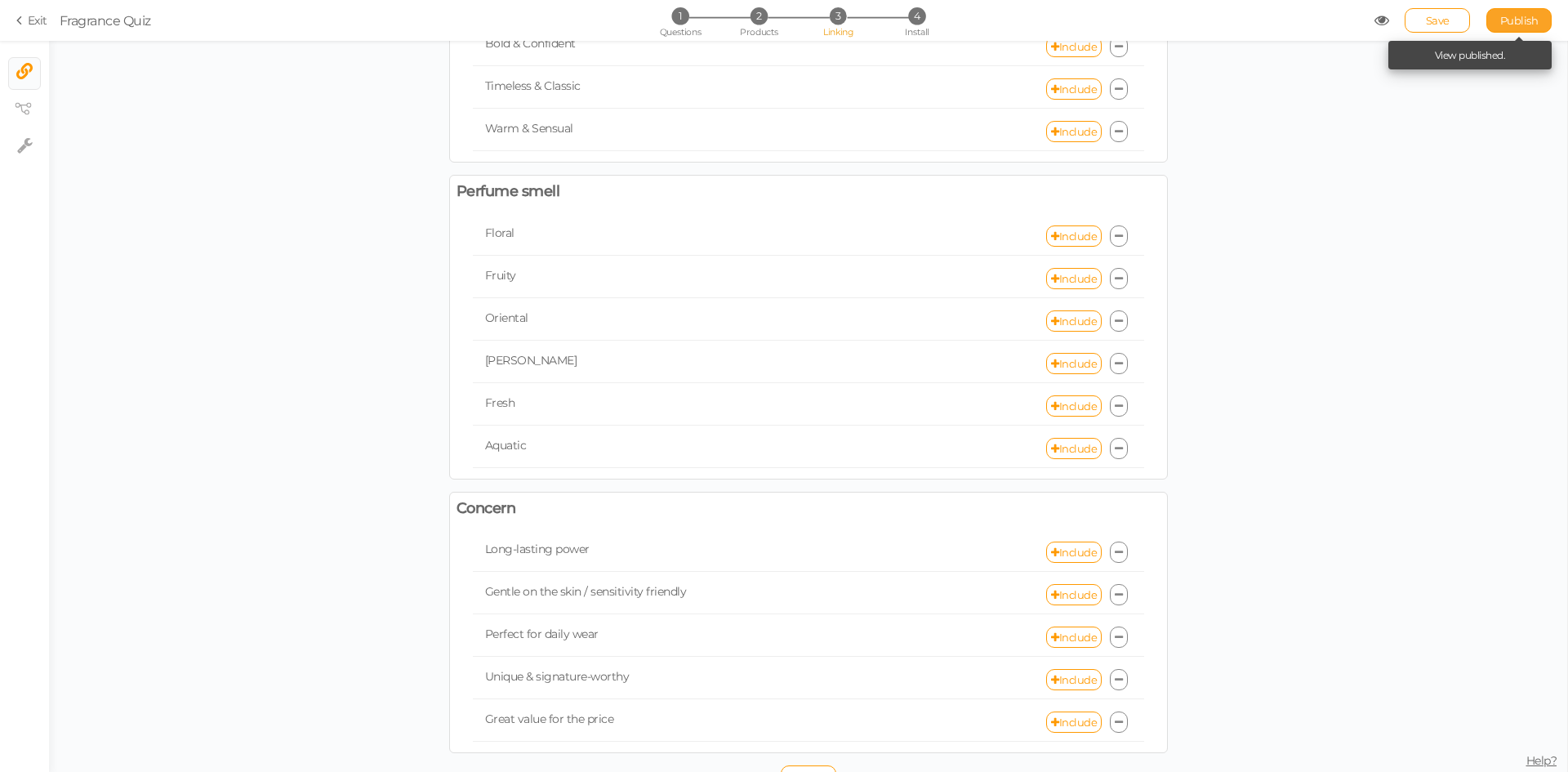
click at [1511, 20] on span "Publish" at bounding box center [1520, 20] width 39 height 13
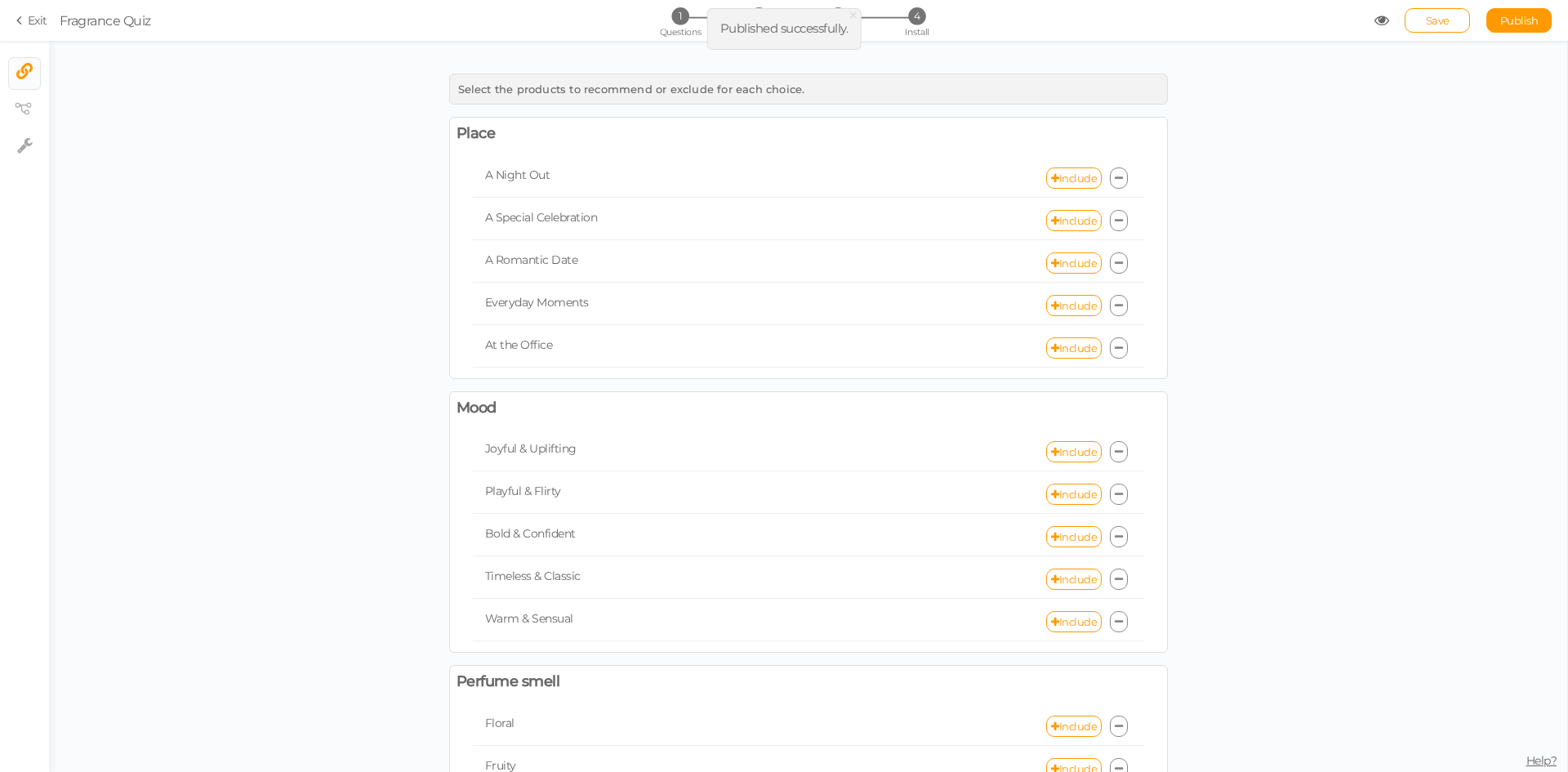
click at [667, 4] on section "Exit Fragrance Quiz 1 Questions 2 Products 3 Linking 4 Install Save Publish Vie…" at bounding box center [784, 20] width 1568 height 40
click at [695, 24] on li "1 Questions" at bounding box center [679, 16] width 76 height 17
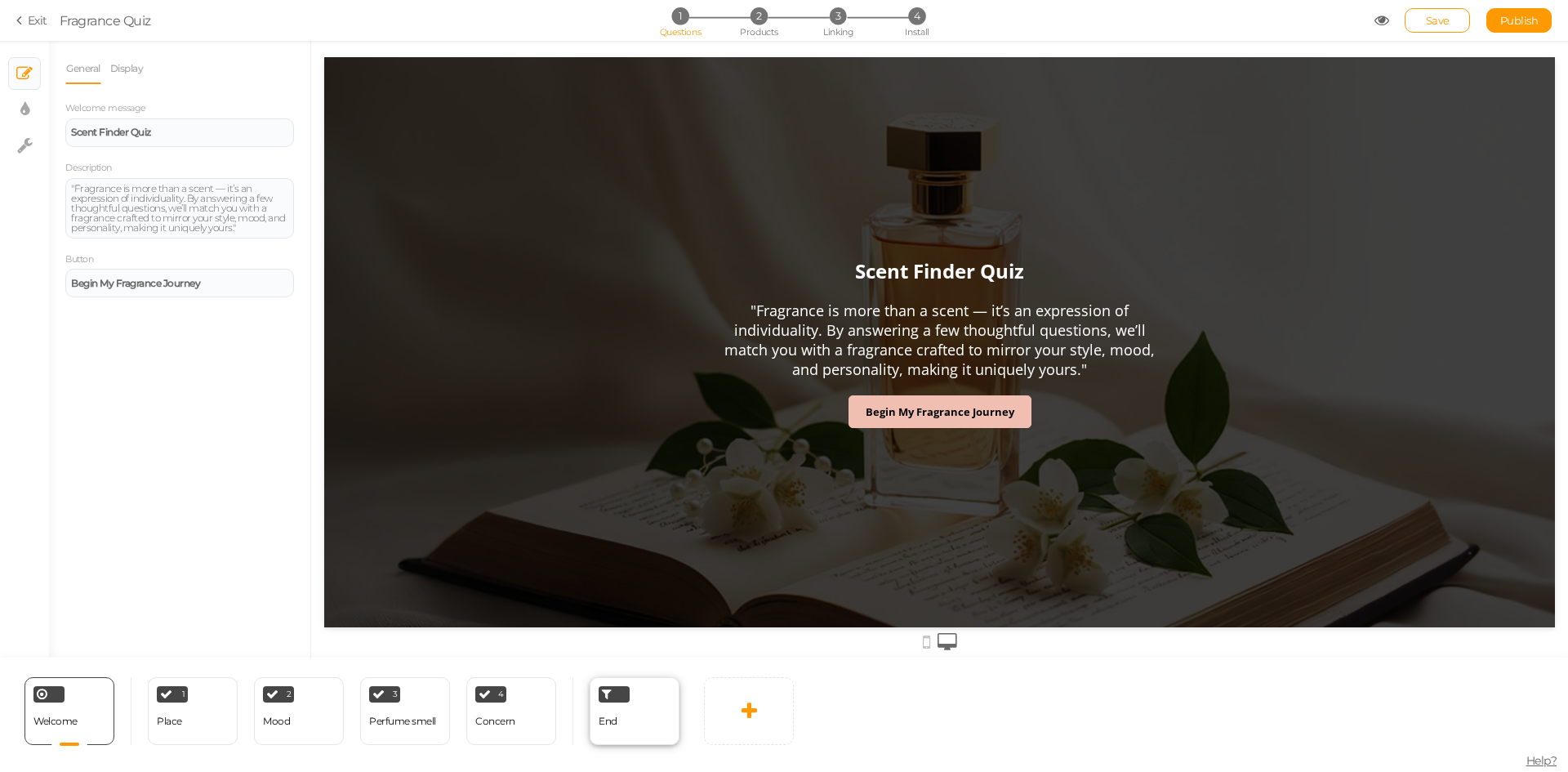
click at [629, 718] on div "End" at bounding box center [634, 711] width 90 height 67
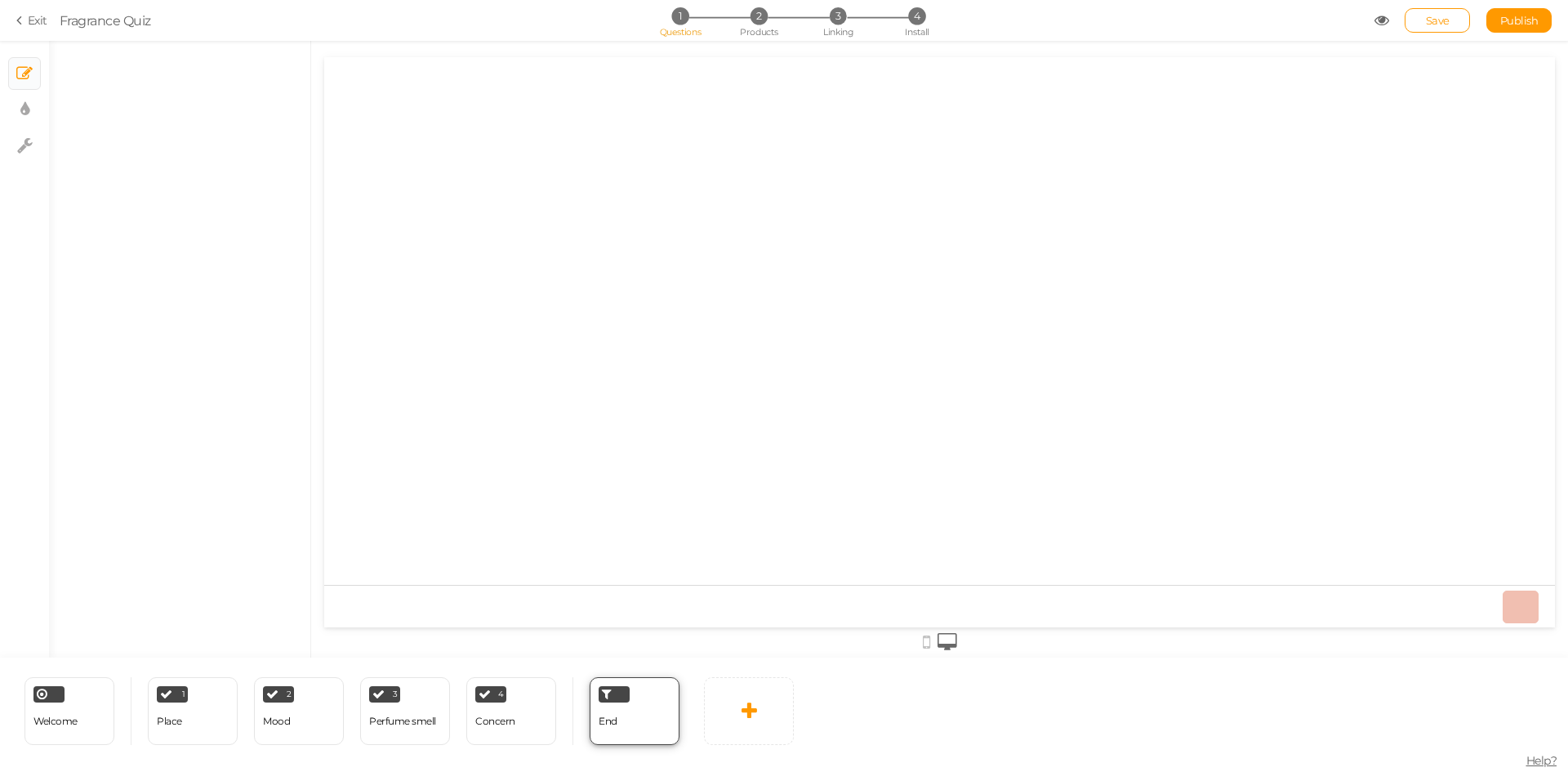
select select "GBP"
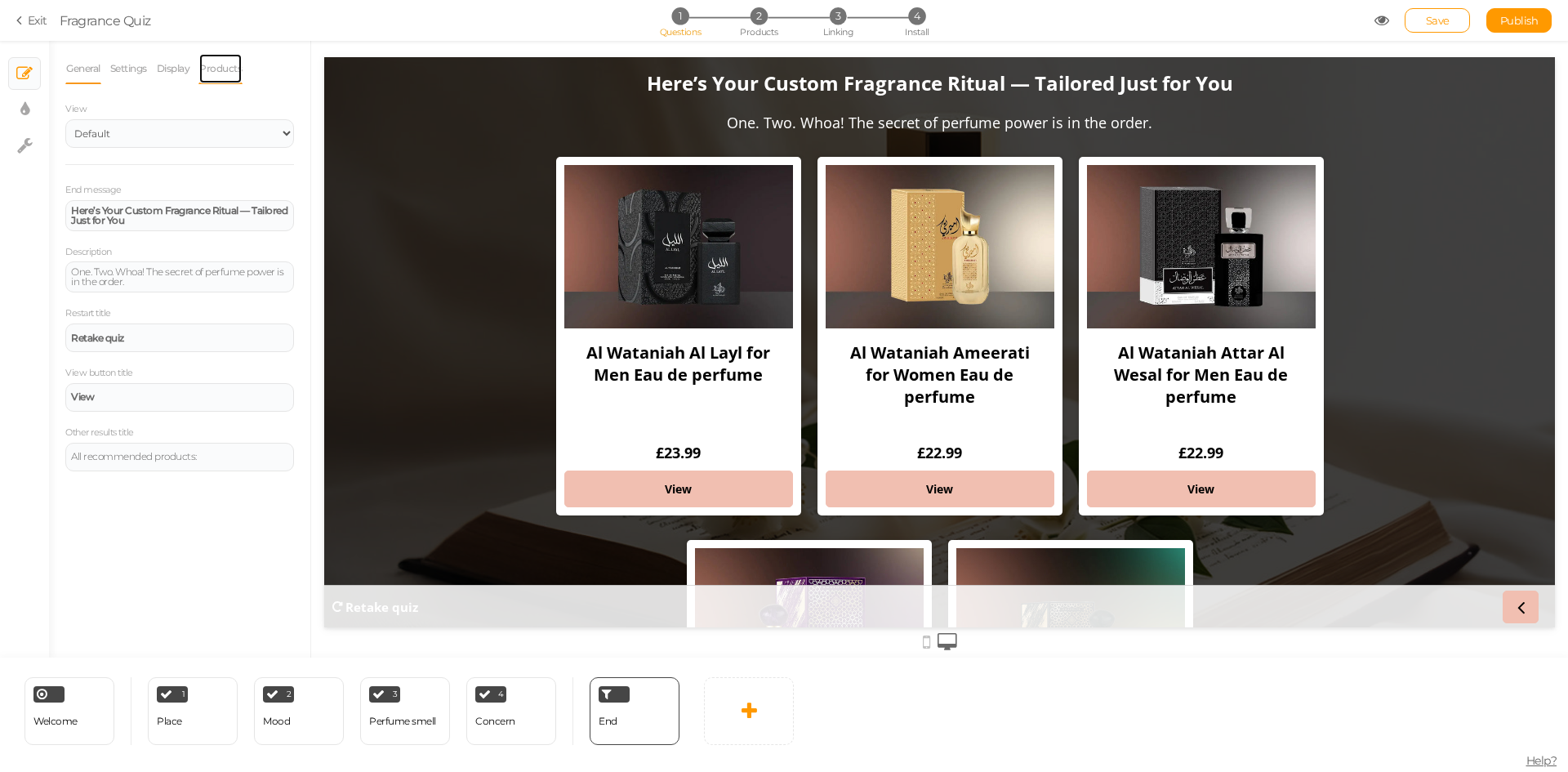
click at [220, 62] on link "Products" at bounding box center [221, 68] width 44 height 31
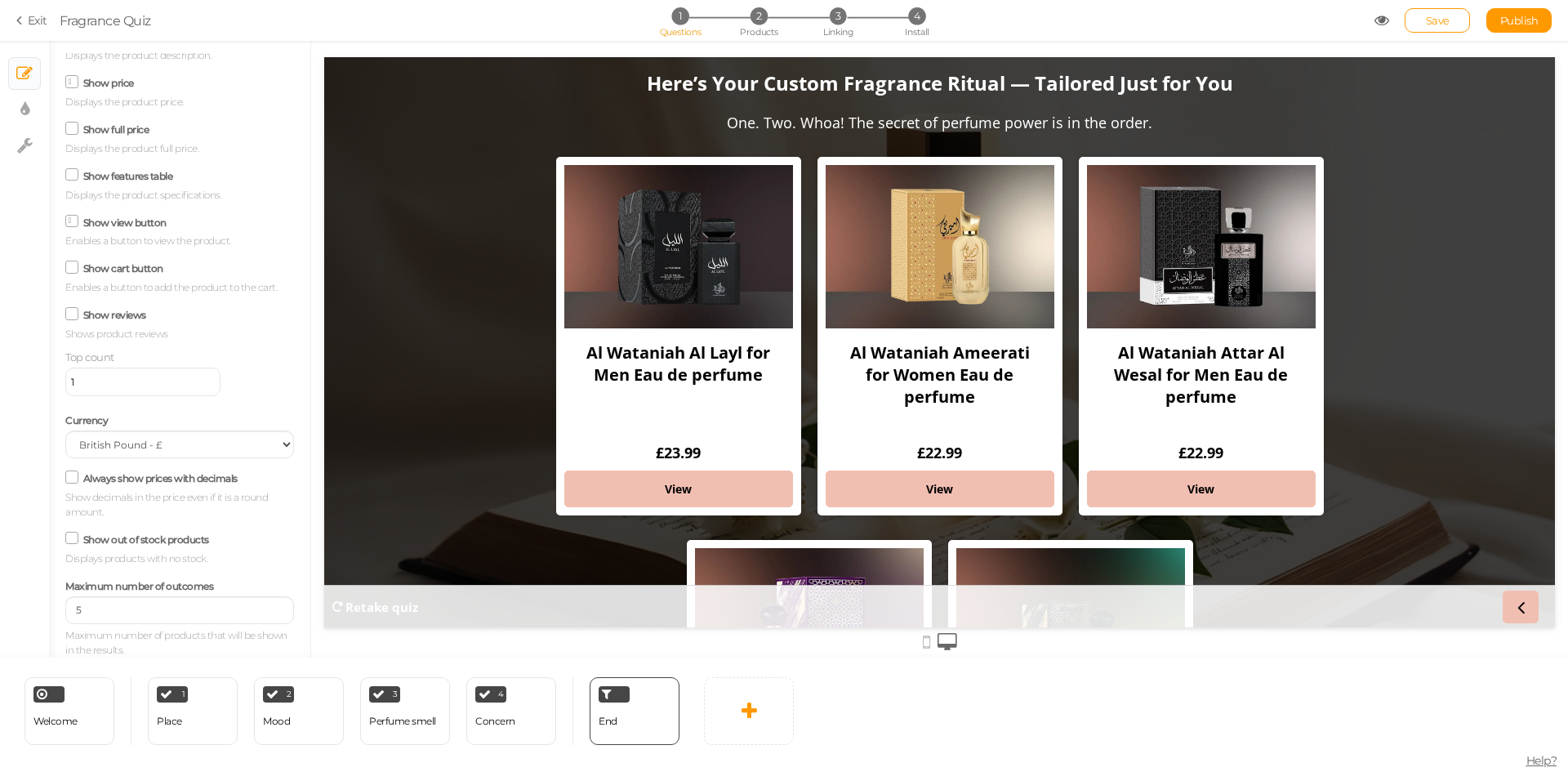
scroll to position [182, 0]
click at [1519, 14] on span "Publish" at bounding box center [1520, 20] width 39 height 13
click at [834, 30] on span "Linking" at bounding box center [837, 32] width 30 height 12
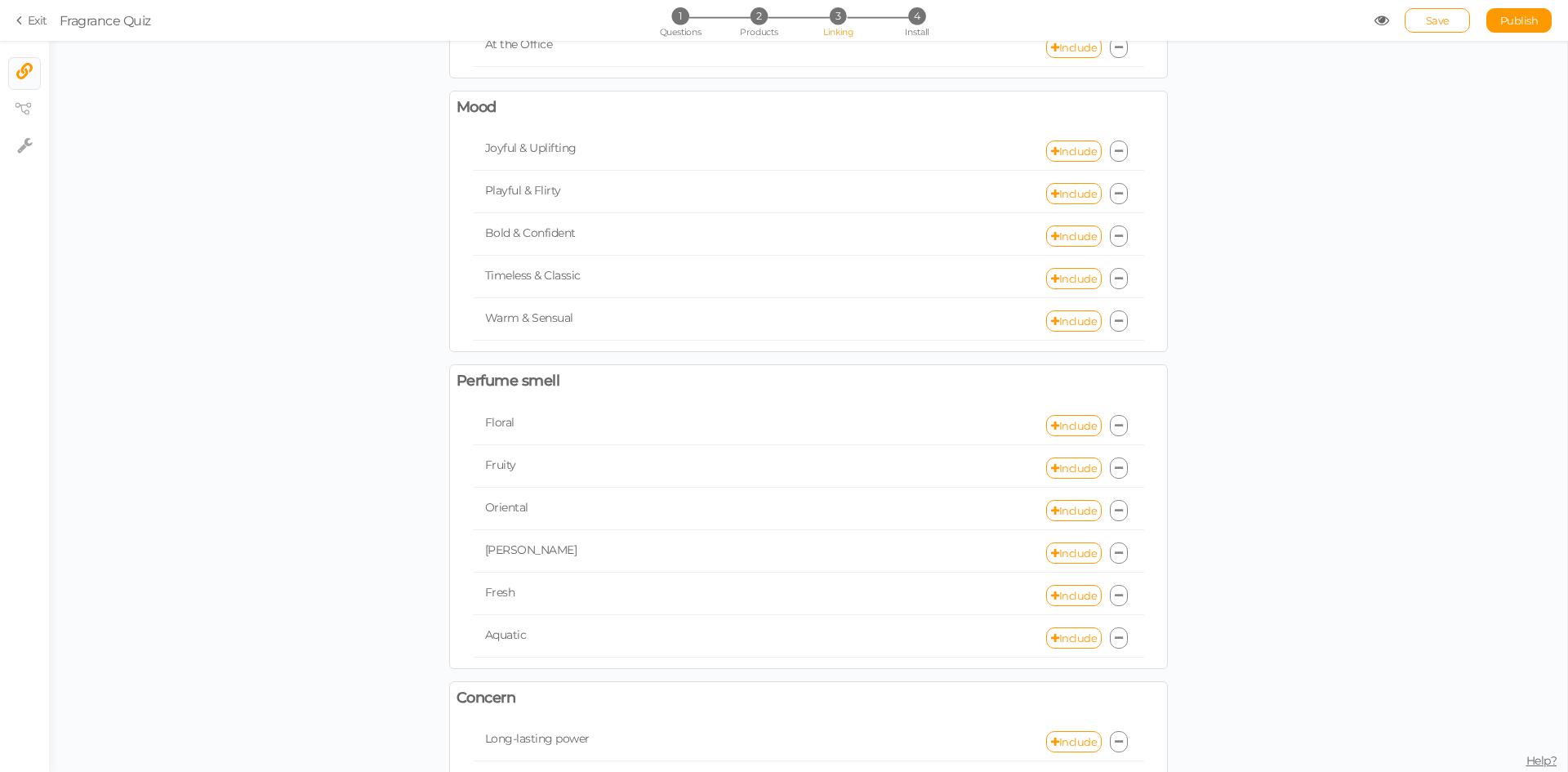
scroll to position [513, 0]
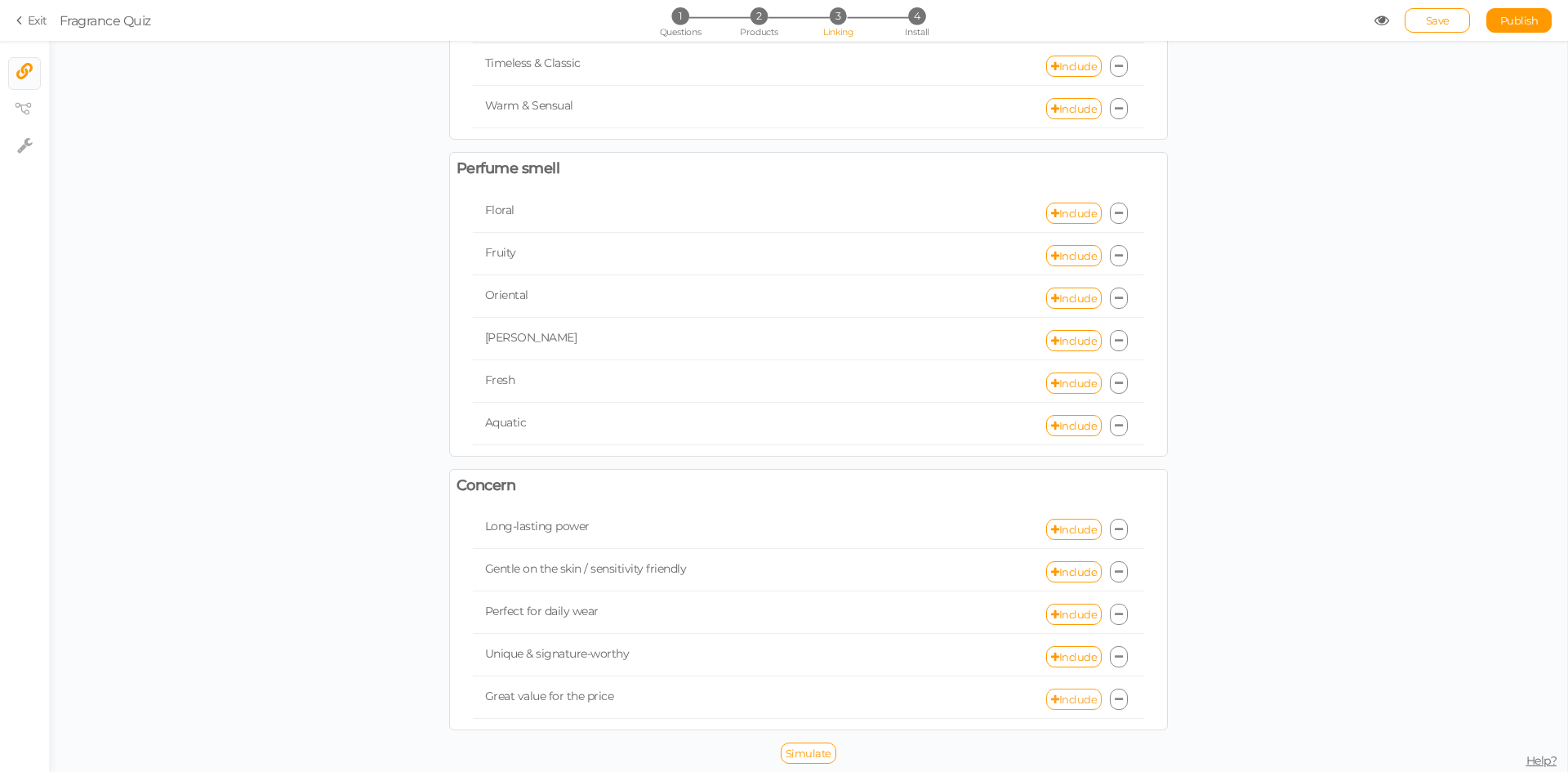
click at [1074, 694] on link "Include" at bounding box center [1075, 699] width 56 height 21
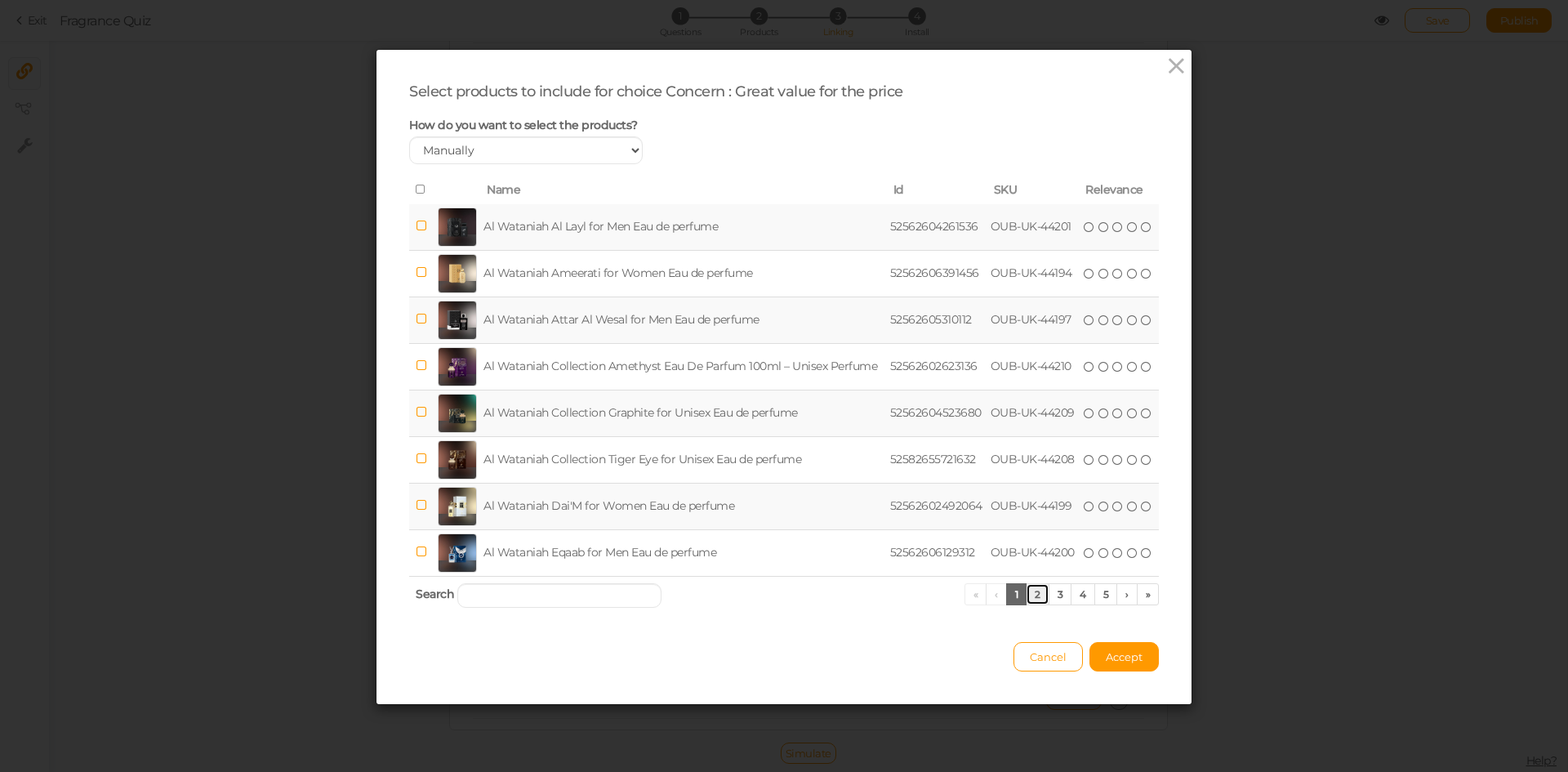
click at [1031, 599] on link "2" at bounding box center [1038, 594] width 24 height 22
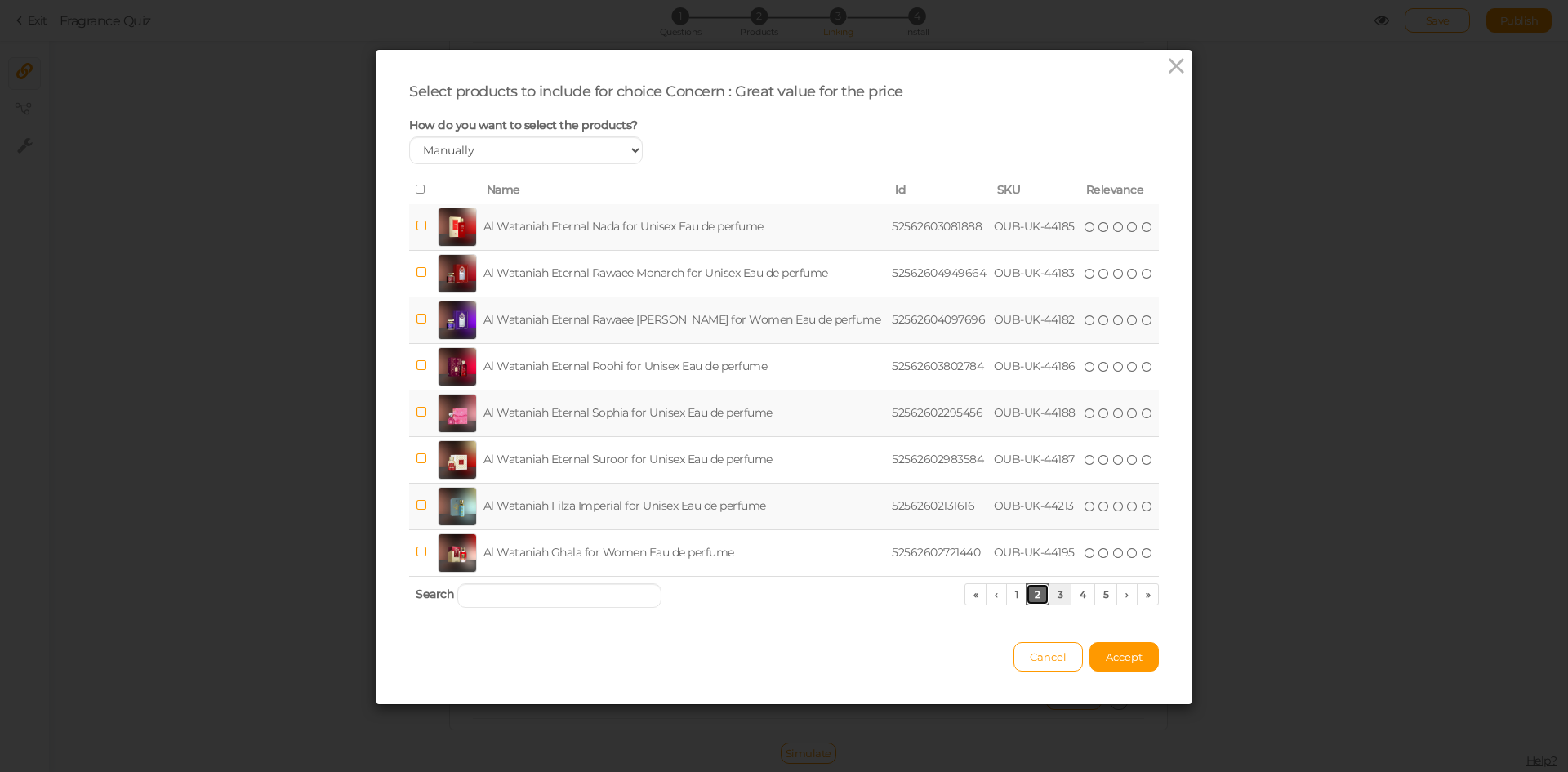
click at [1044, 597] on ul "« ‹ 1 2 3 4 5 › »" at bounding box center [1062, 594] width 196 height 22
click at [1050, 596] on link "3" at bounding box center [1060, 594] width 24 height 22
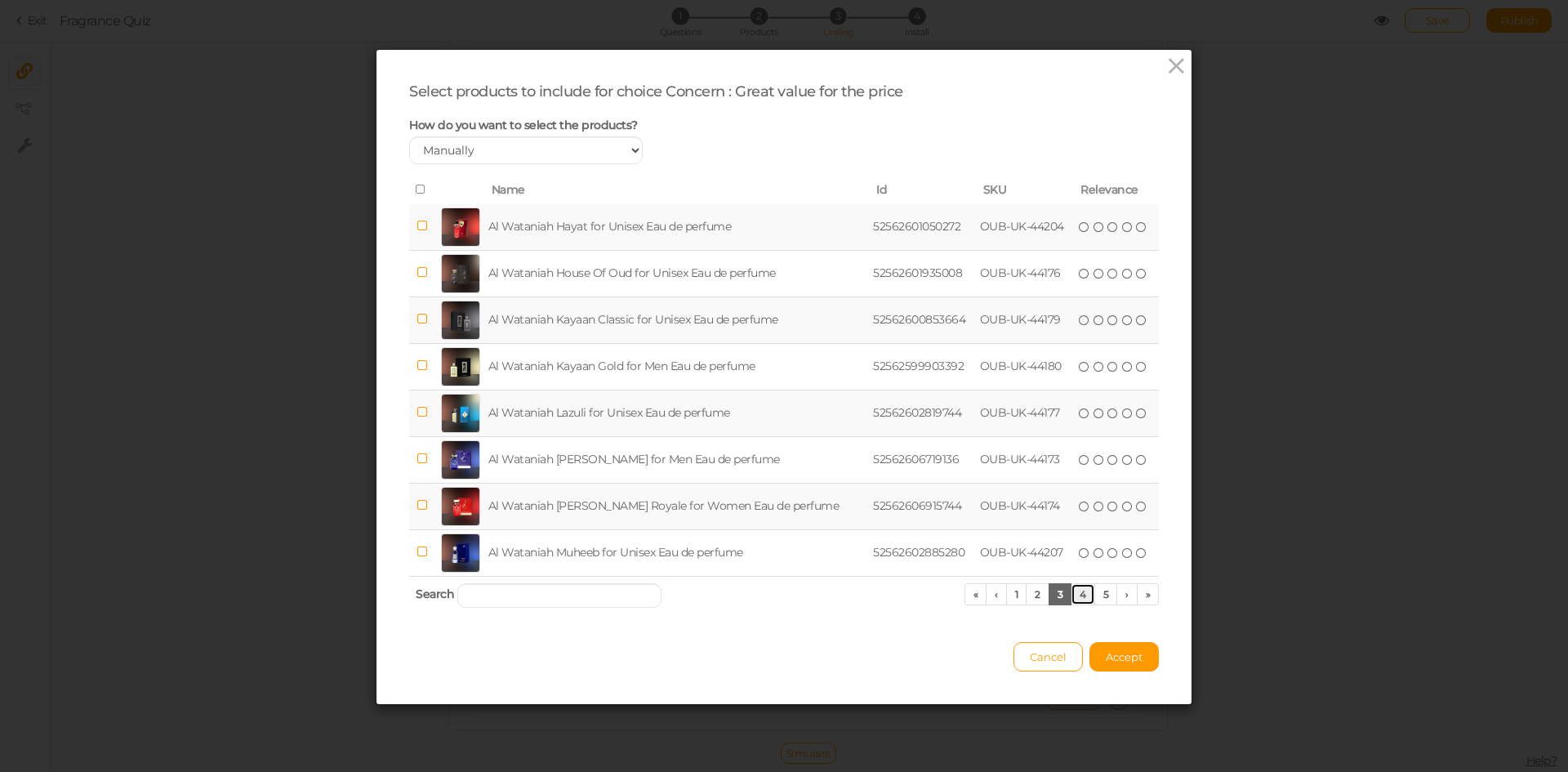
click at [1072, 592] on link "4" at bounding box center [1082, 594] width 24 height 22
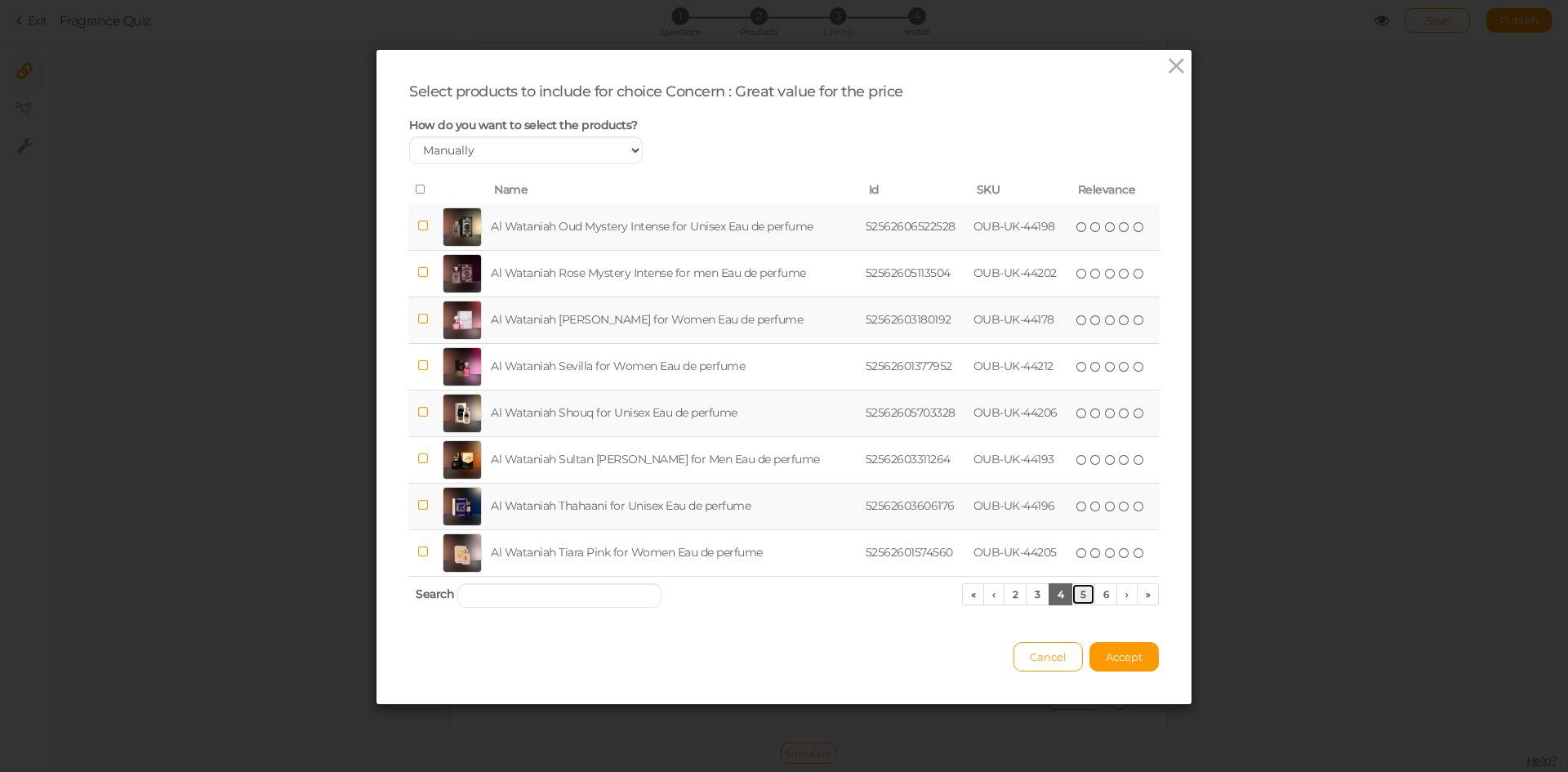
click at [1081, 596] on link "5" at bounding box center [1083, 594] width 24 height 22
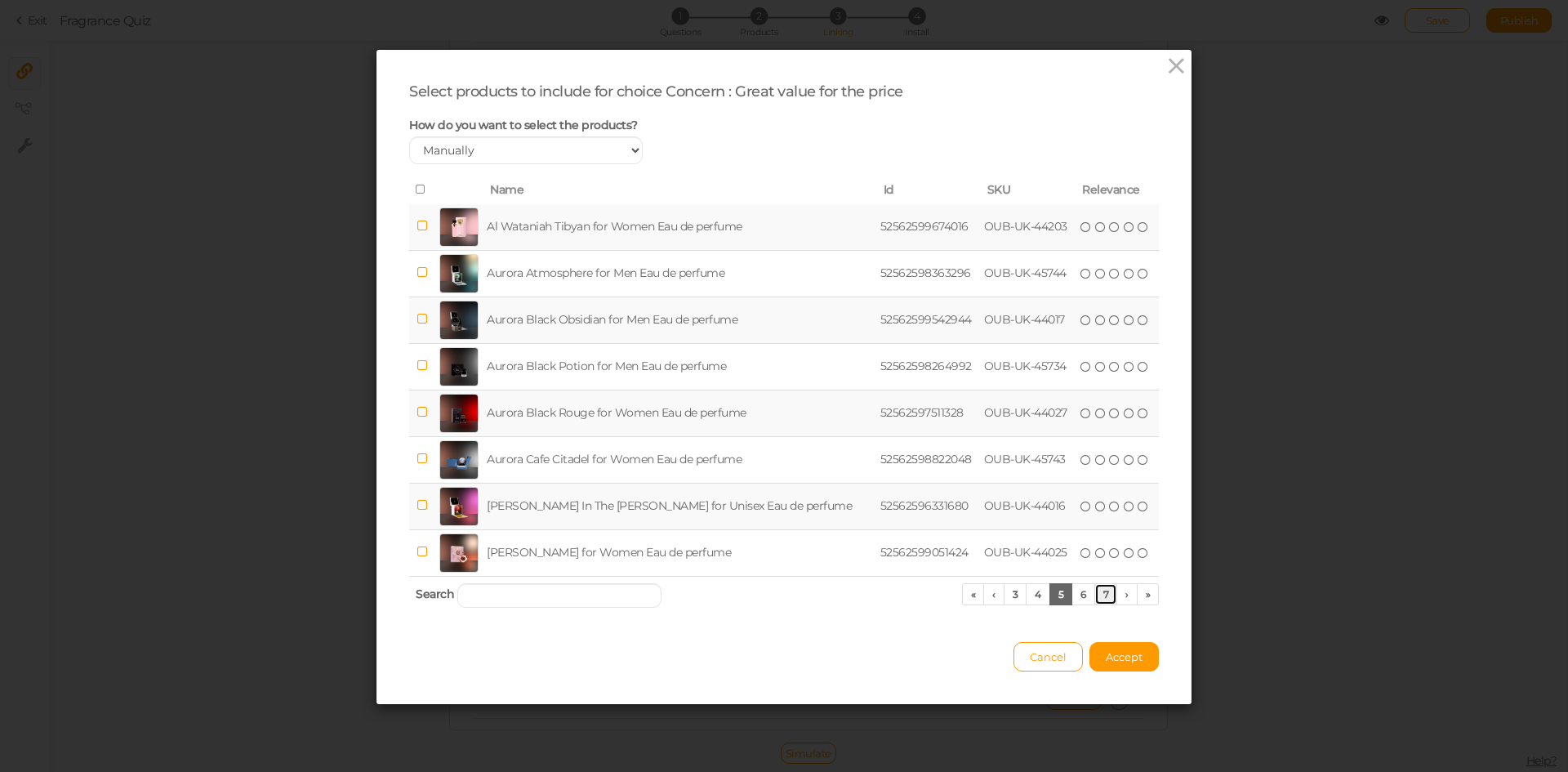
click at [1096, 593] on link "7" at bounding box center [1106, 594] width 24 height 22
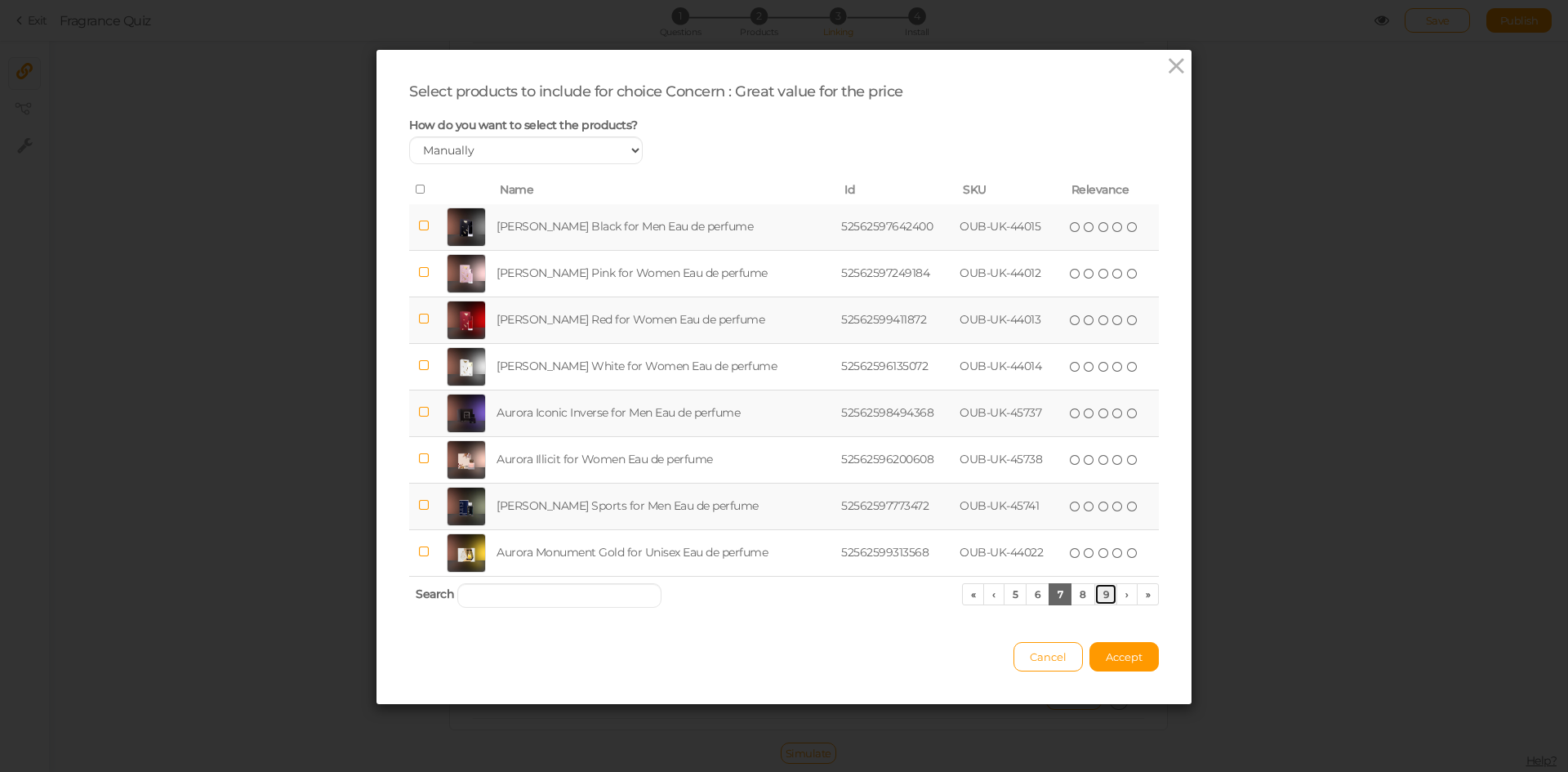
click at [1098, 594] on link "9" at bounding box center [1106, 594] width 24 height 22
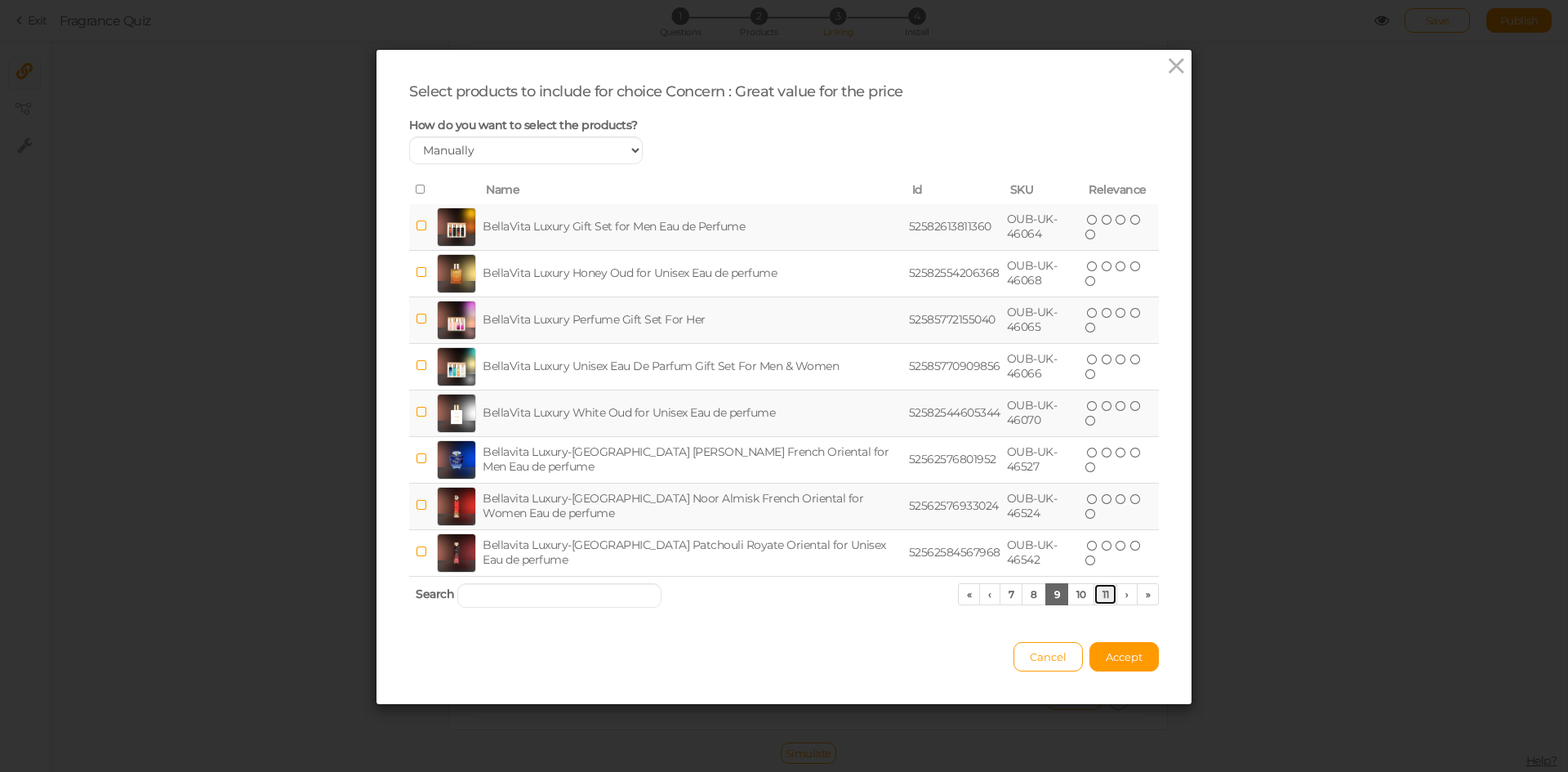
click at [1098, 594] on link "11" at bounding box center [1105, 594] width 24 height 22
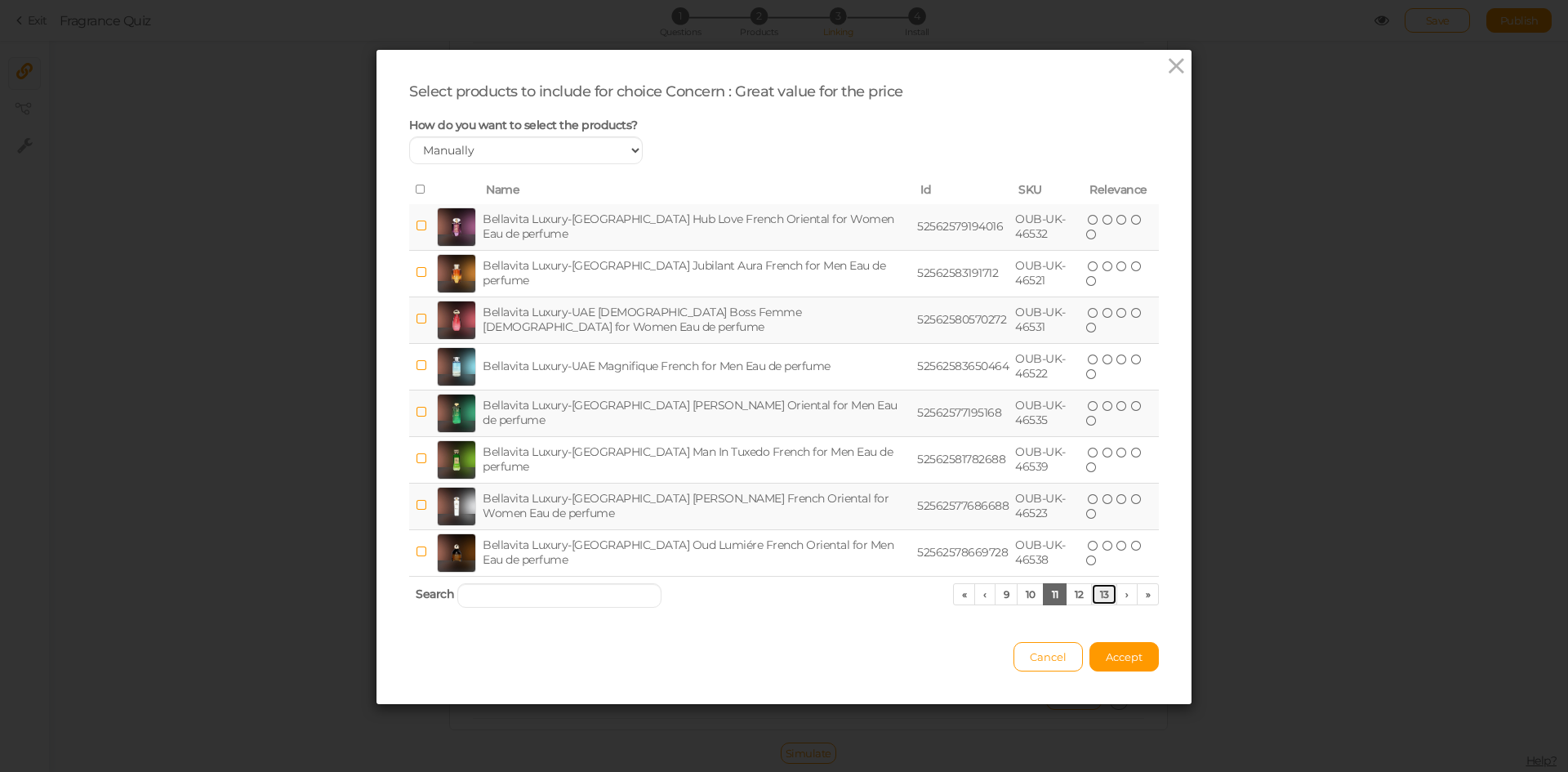
click at [1098, 594] on link "13" at bounding box center [1103, 594] width 26 height 22
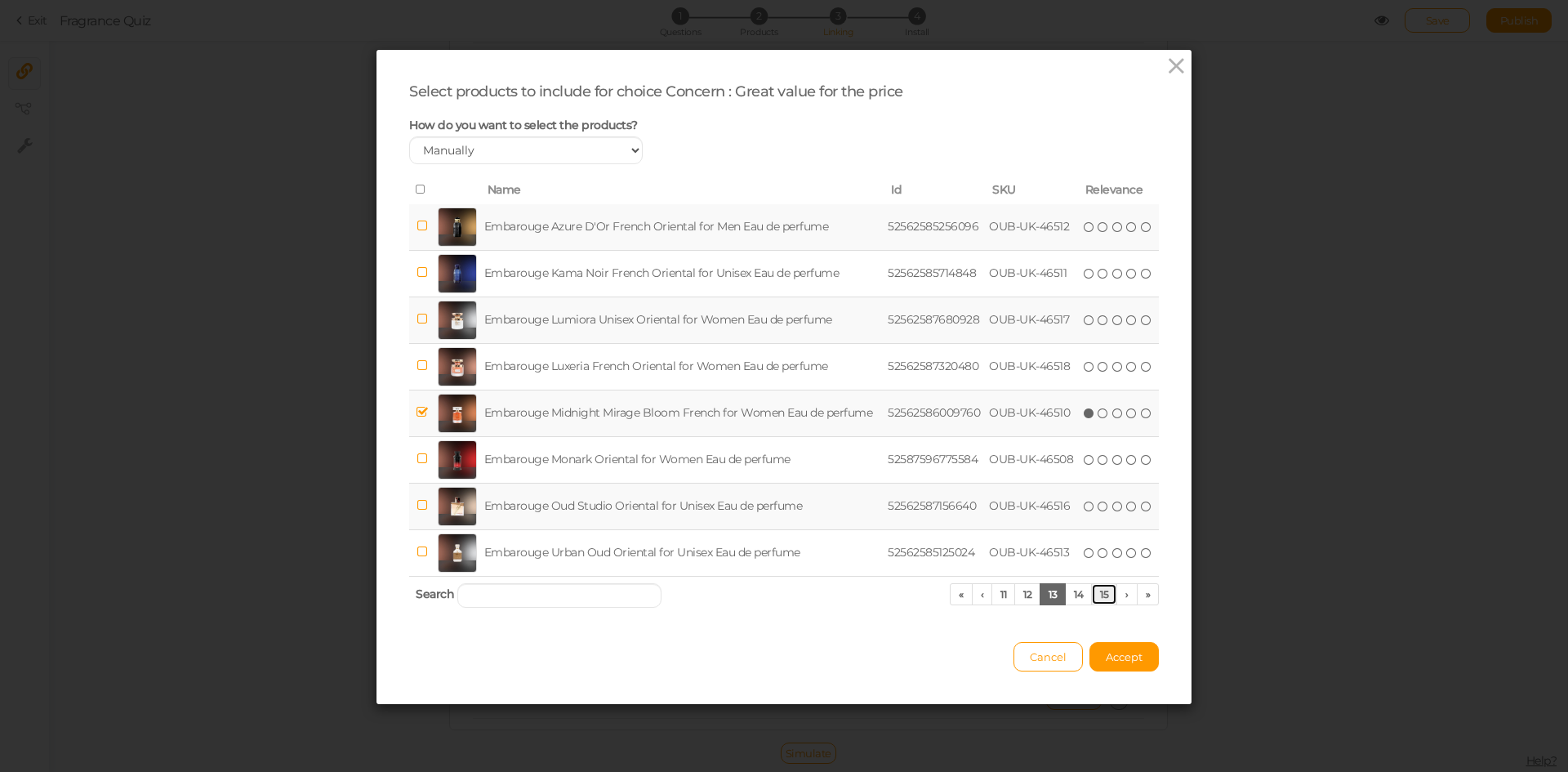
click at [1098, 594] on link "15" at bounding box center [1103, 594] width 26 height 22
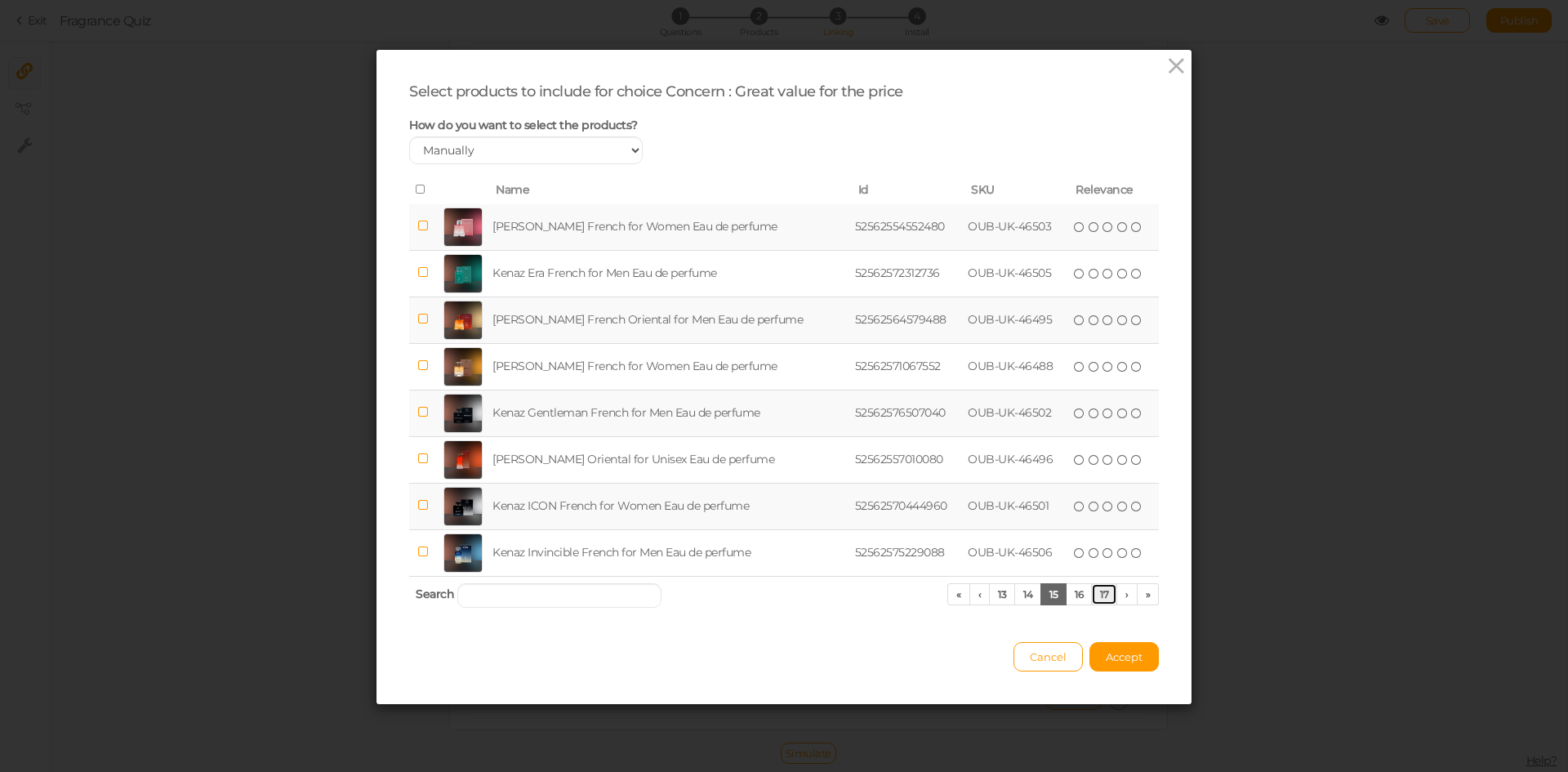
click at [1098, 594] on link "17" at bounding box center [1103, 594] width 26 height 22
click at [1098, 594] on link "19" at bounding box center [1103, 594] width 26 height 22
click at [1098, 594] on link "21" at bounding box center [1103, 594] width 26 height 22
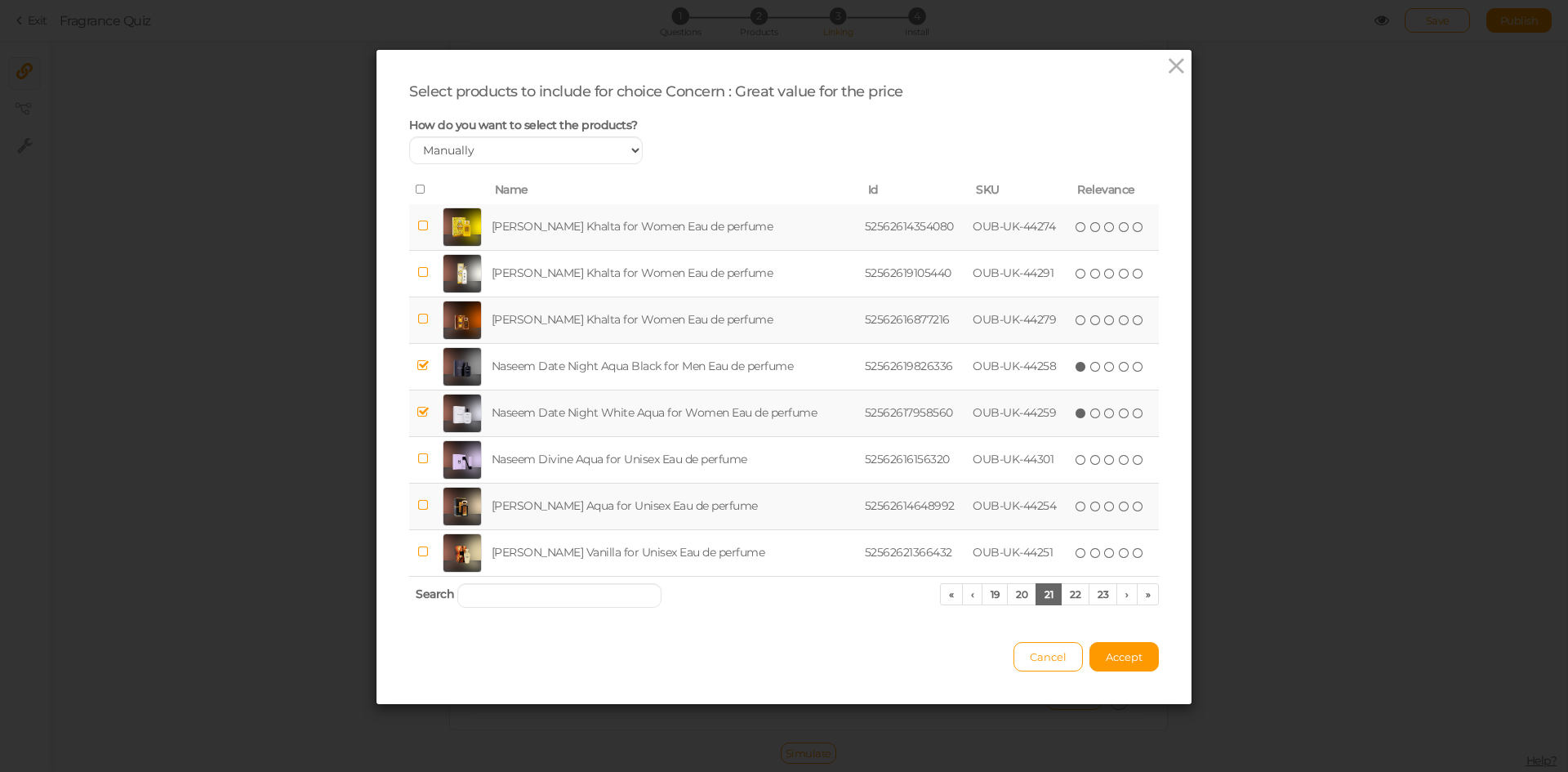
click at [604, 409] on td "Naseem Date Night White Aqua for Women Eau de perfume" at bounding box center [675, 413] width 373 height 46
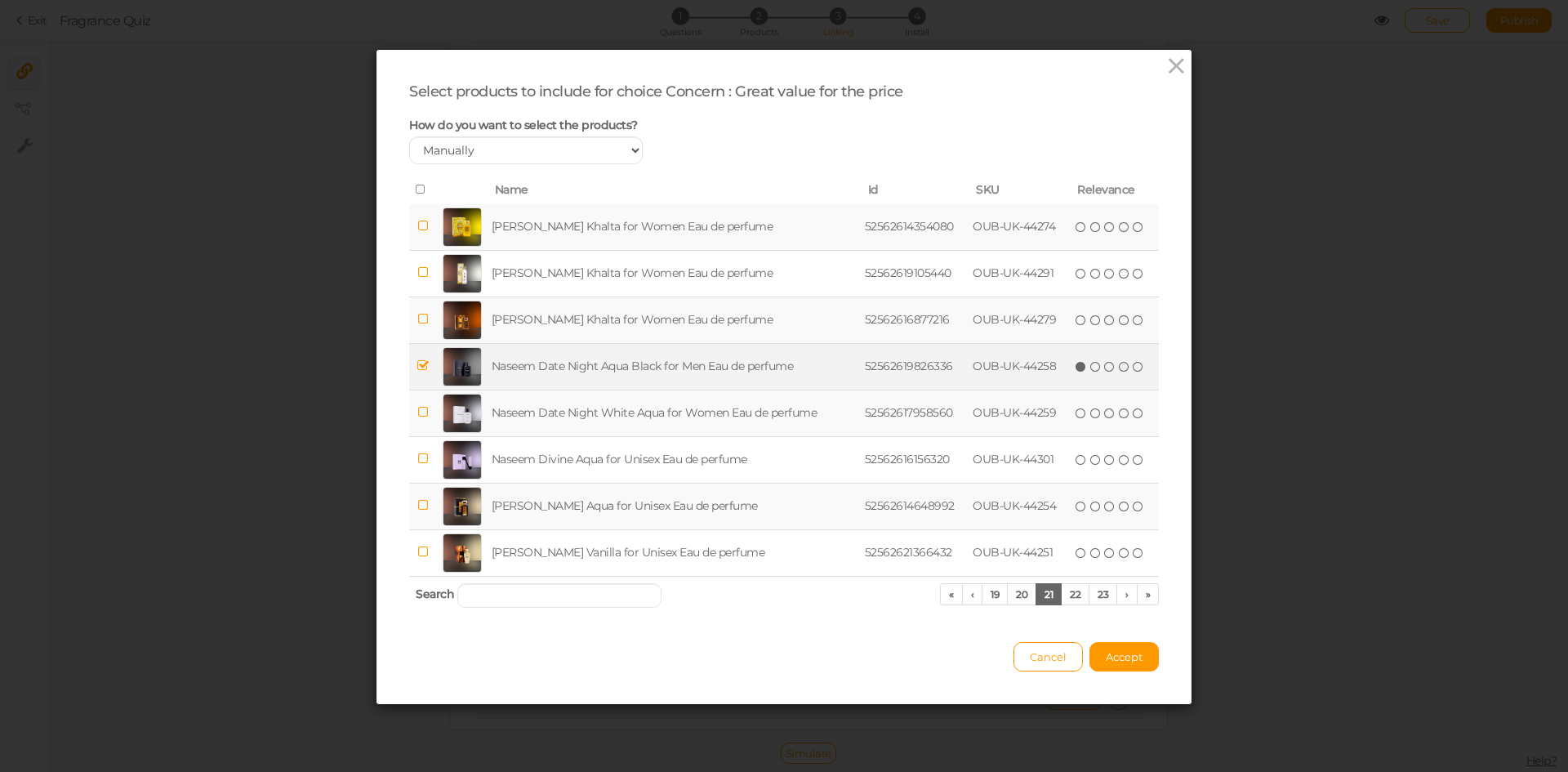
click at [601, 361] on td "Naseem Date Night Aqua Black for Men Eau de perfume" at bounding box center [675, 366] width 373 height 46
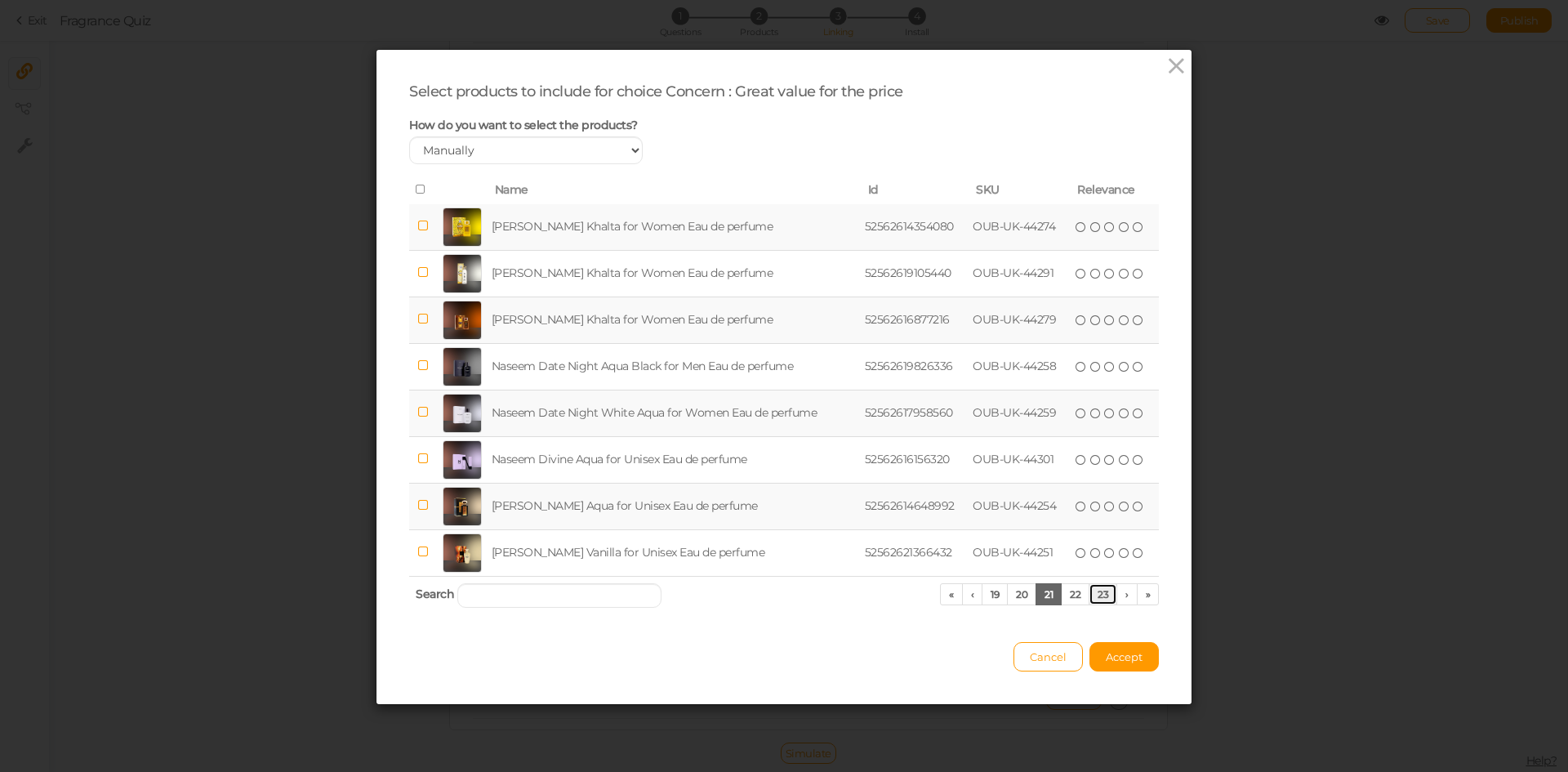
click at [1096, 592] on link "23" at bounding box center [1103, 594] width 29 height 22
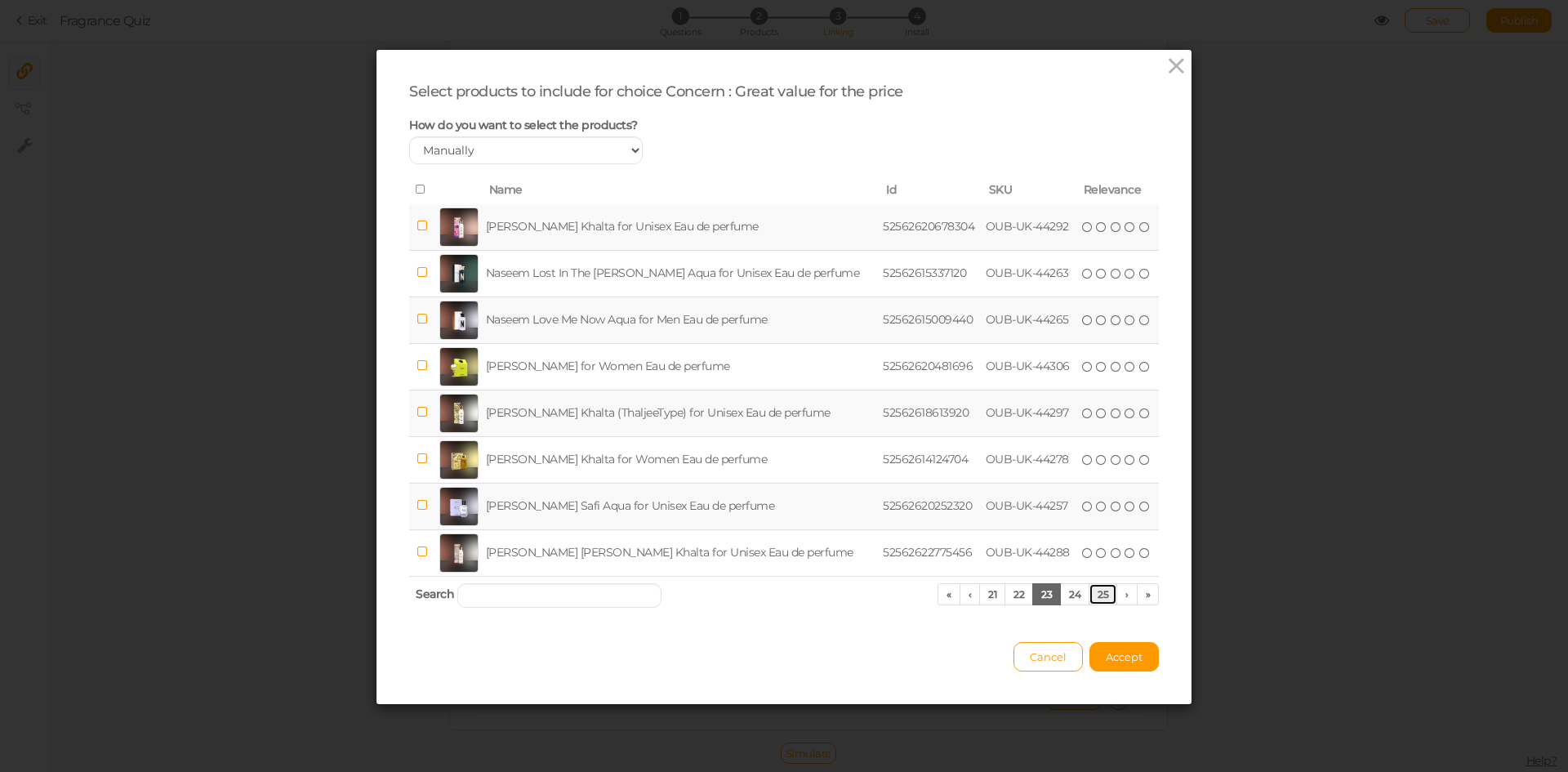
click at [1096, 592] on link "25" at bounding box center [1103, 594] width 29 height 22
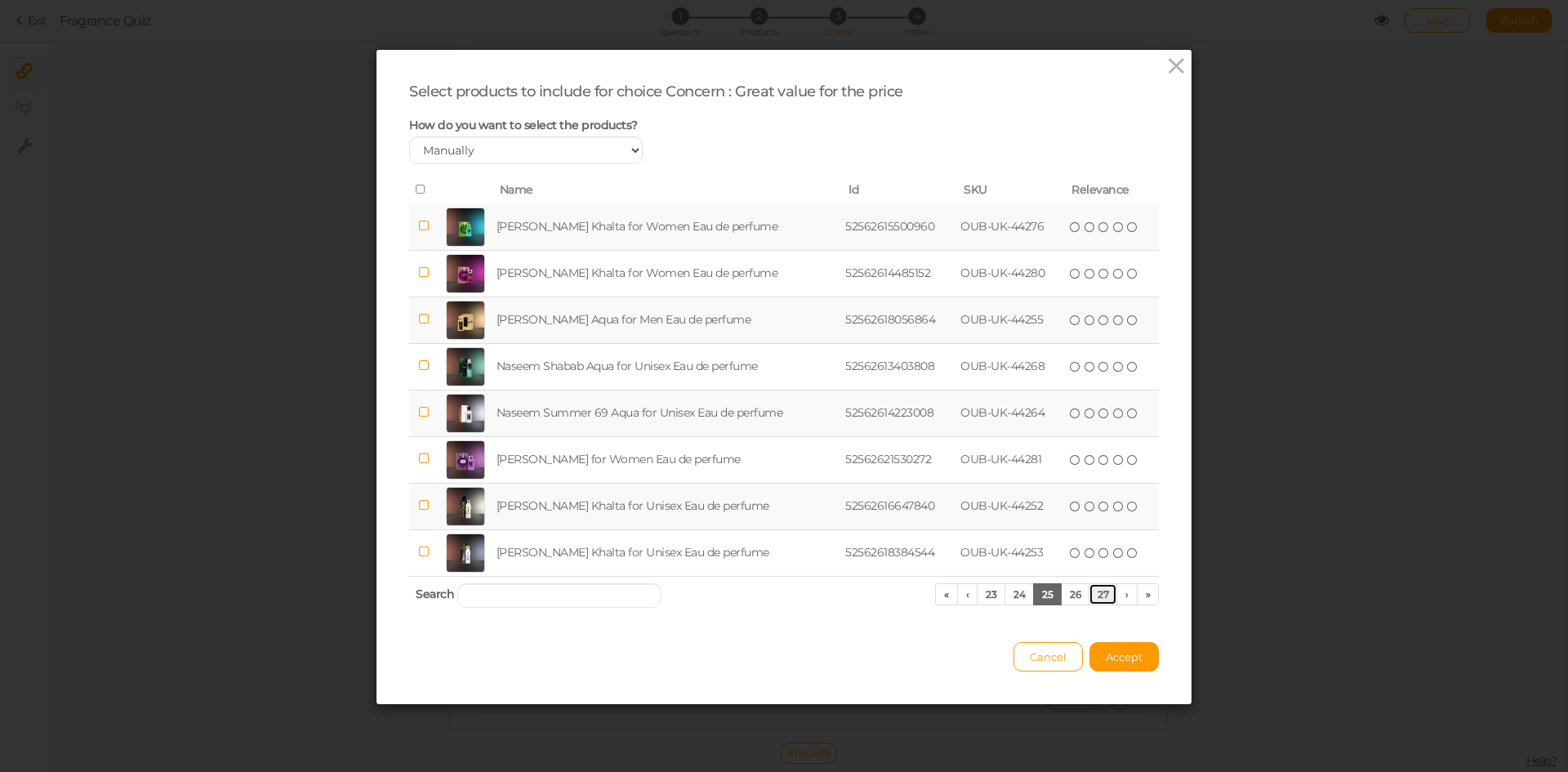
click at [1096, 592] on link "27" at bounding box center [1103, 594] width 29 height 22
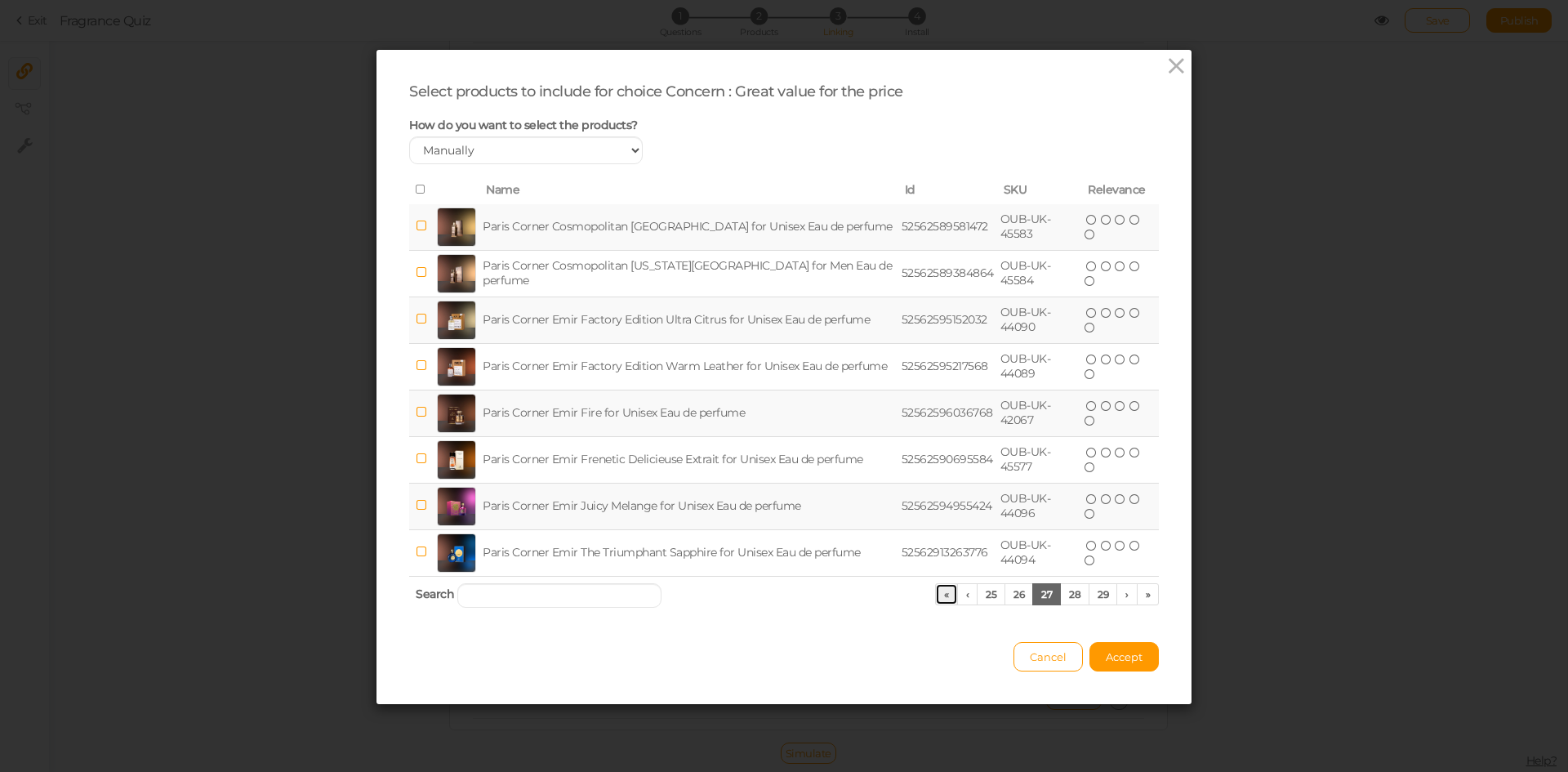
click at [944, 596] on link "«" at bounding box center [946, 594] width 23 height 22
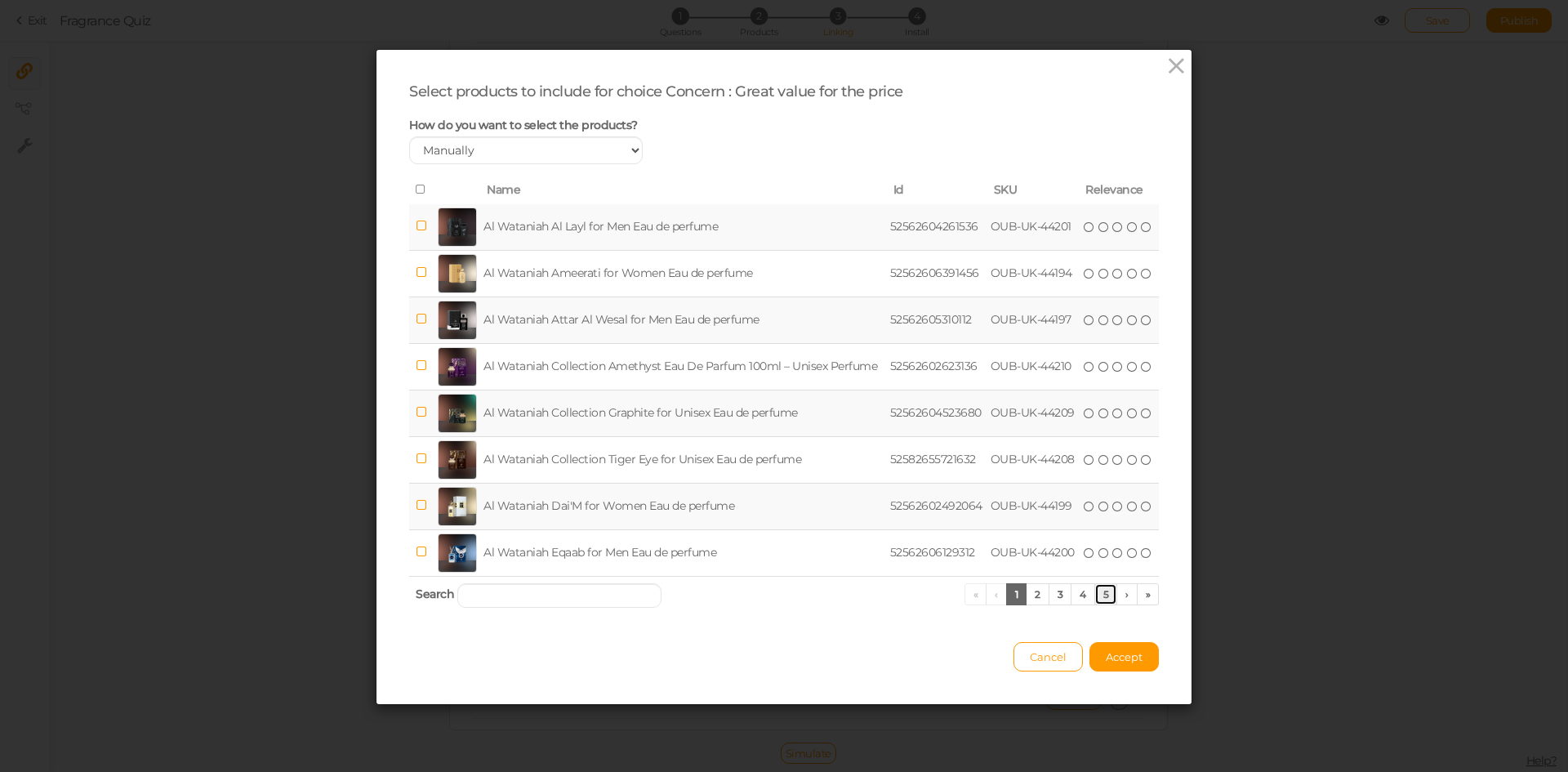
click at [1099, 599] on link "5" at bounding box center [1106, 594] width 24 height 22
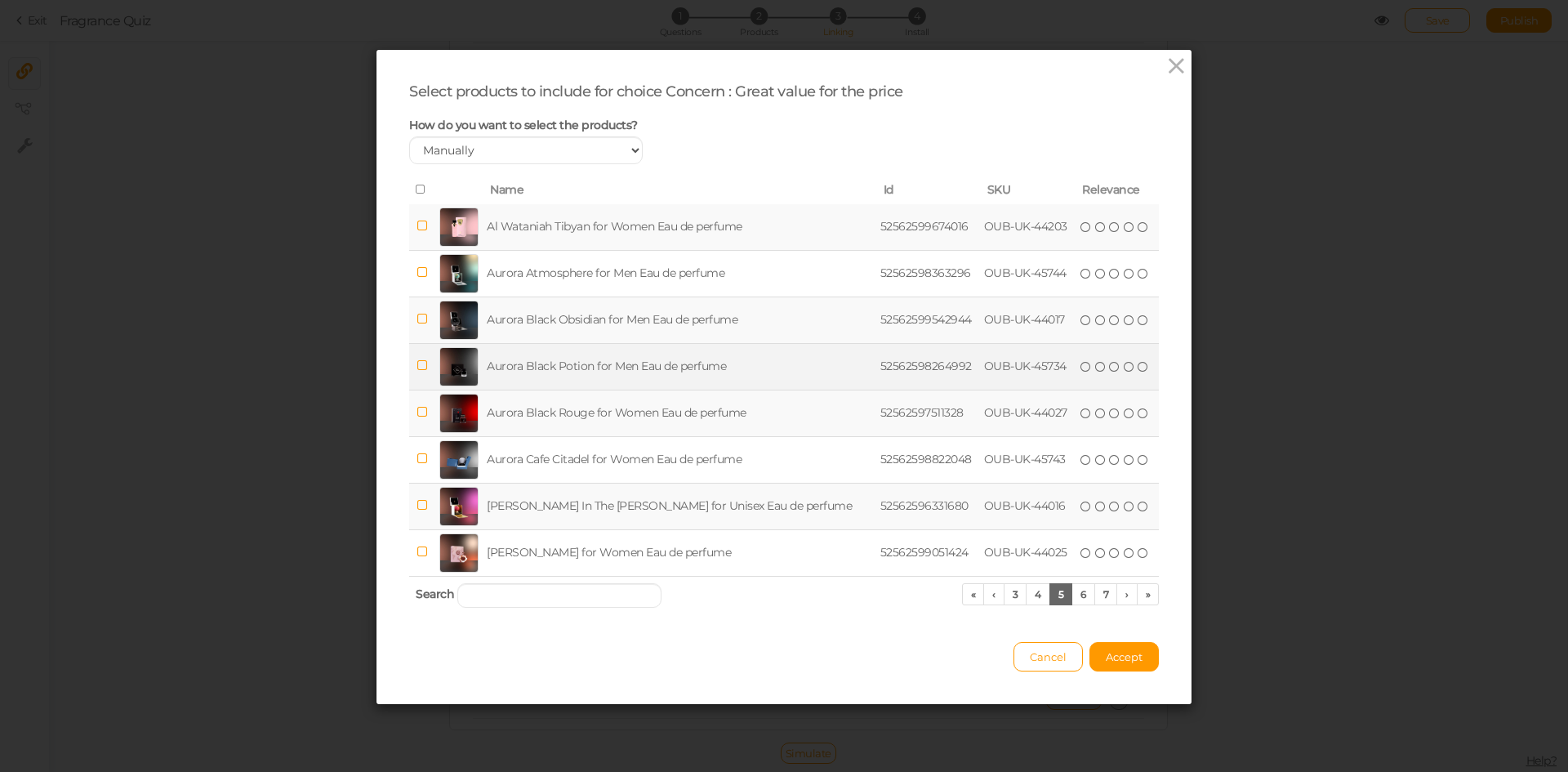
click at [625, 357] on td "Aurora Black Potion for Men Eau de perfume" at bounding box center [680, 366] width 394 height 46
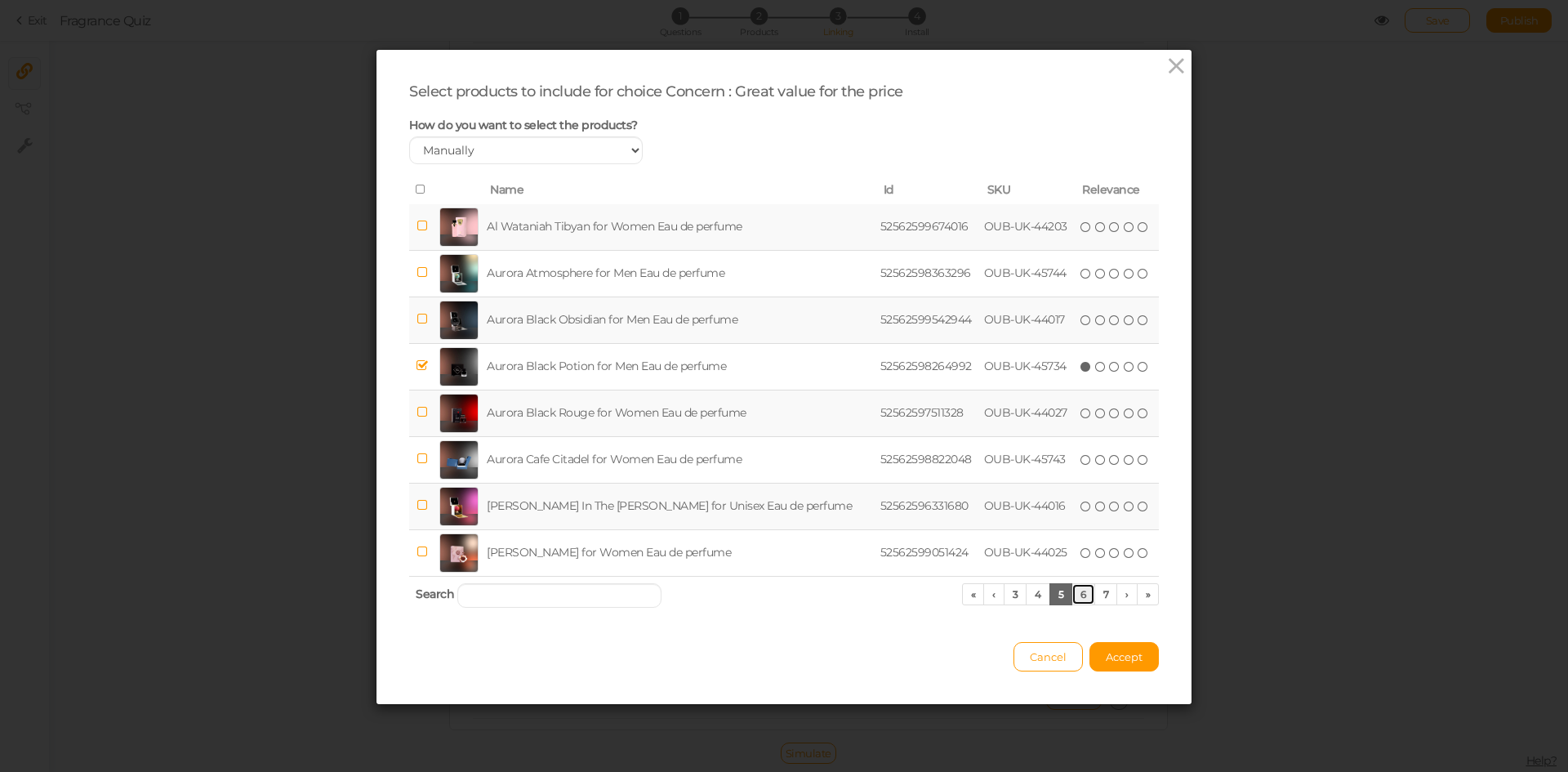
click at [1076, 596] on link "6" at bounding box center [1083, 594] width 24 height 22
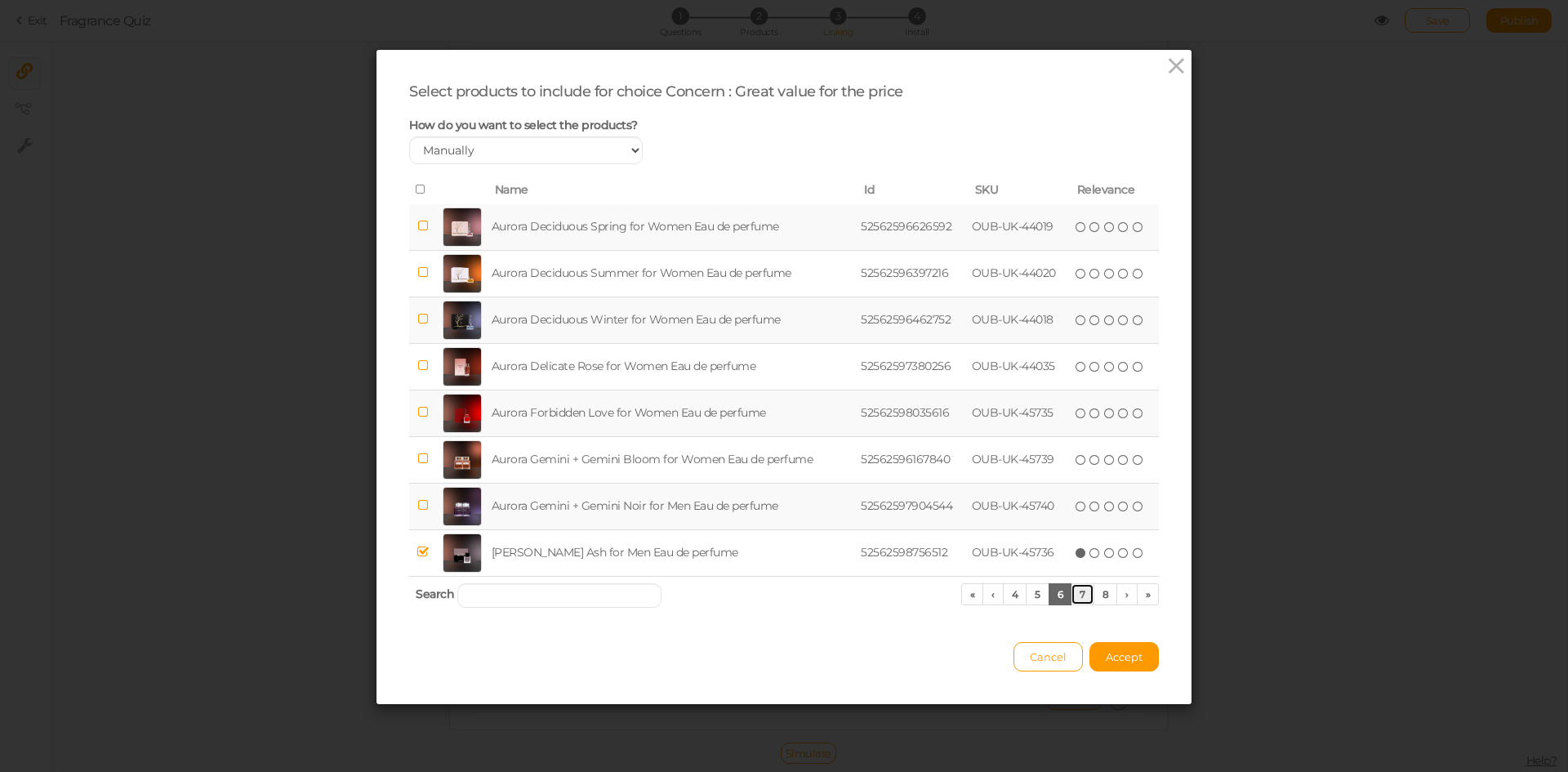
click at [1071, 588] on link "7" at bounding box center [1082, 594] width 24 height 22
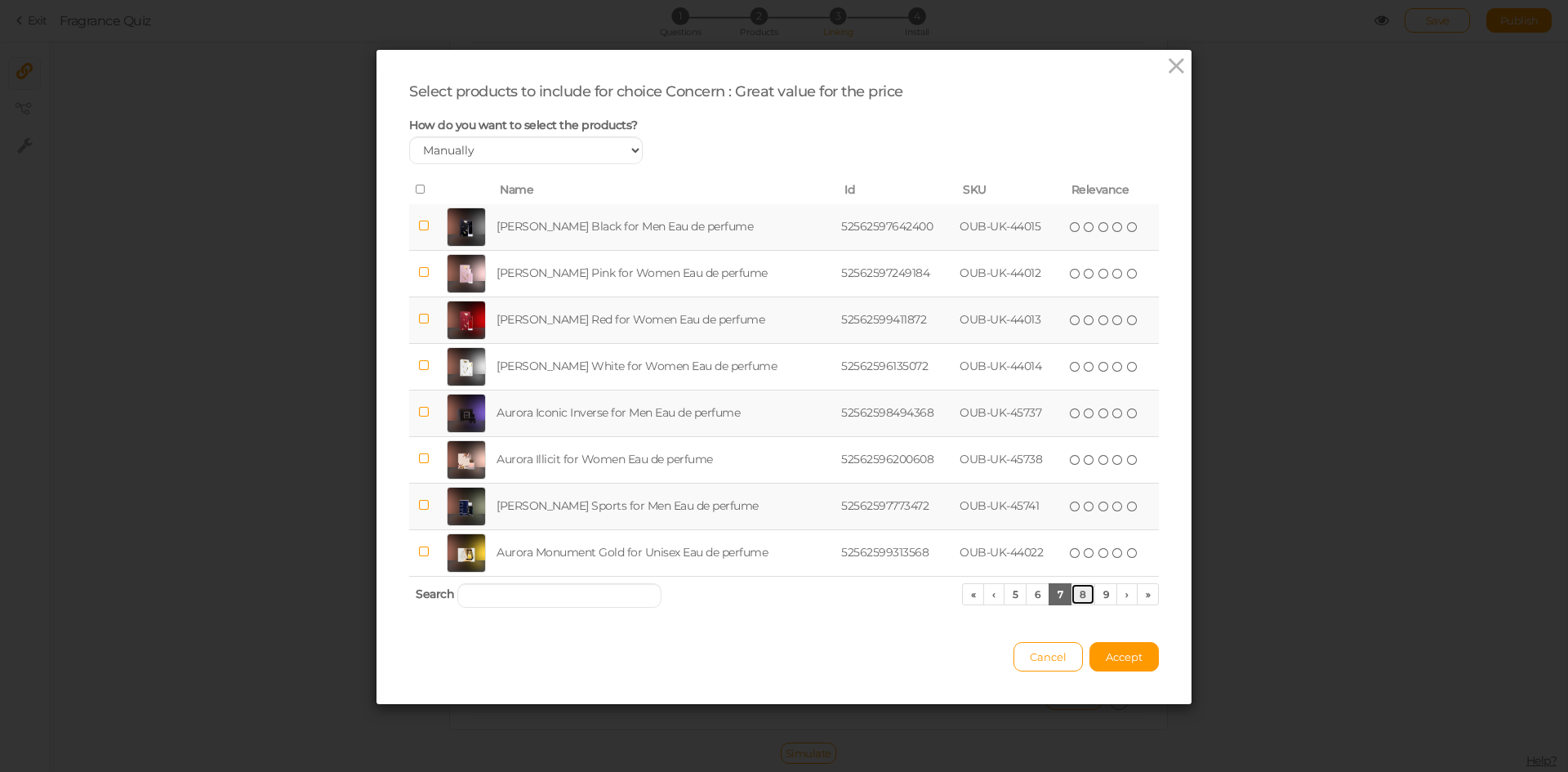
click at [1072, 592] on link "8" at bounding box center [1082, 594] width 24 height 22
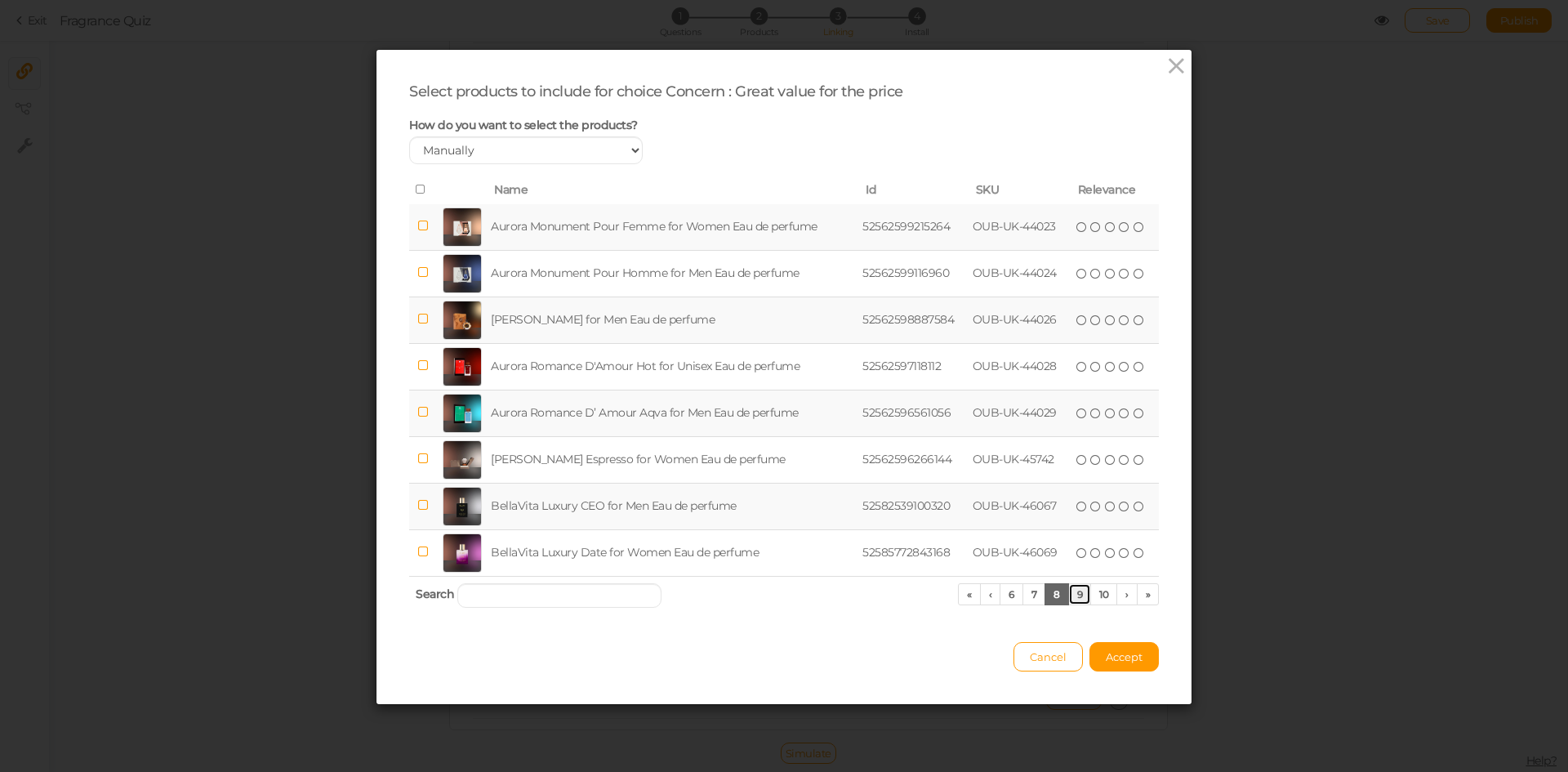
click at [1072, 592] on link "9" at bounding box center [1080, 594] width 24 height 22
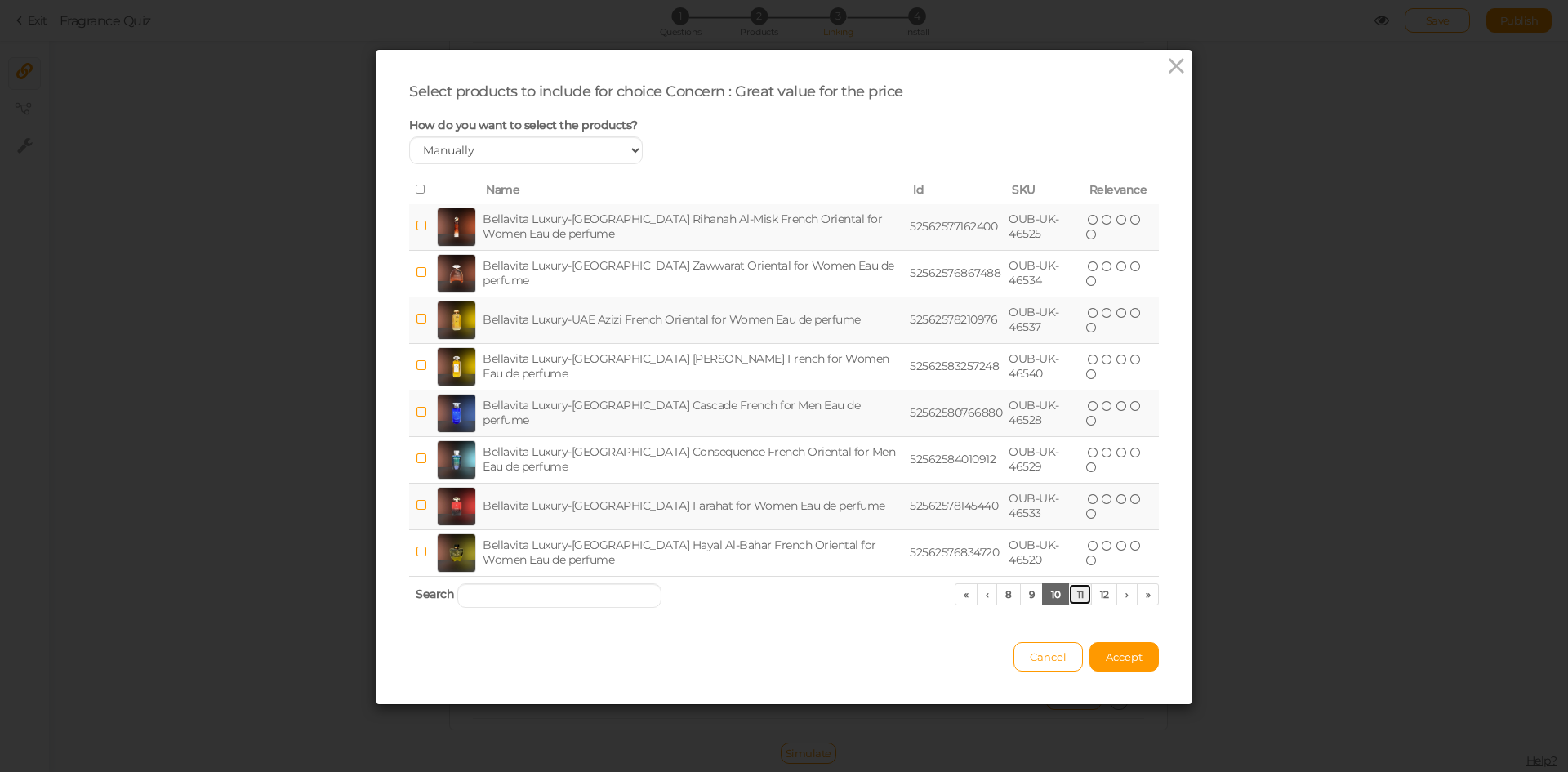
click at [1072, 592] on link "11" at bounding box center [1080, 594] width 24 height 22
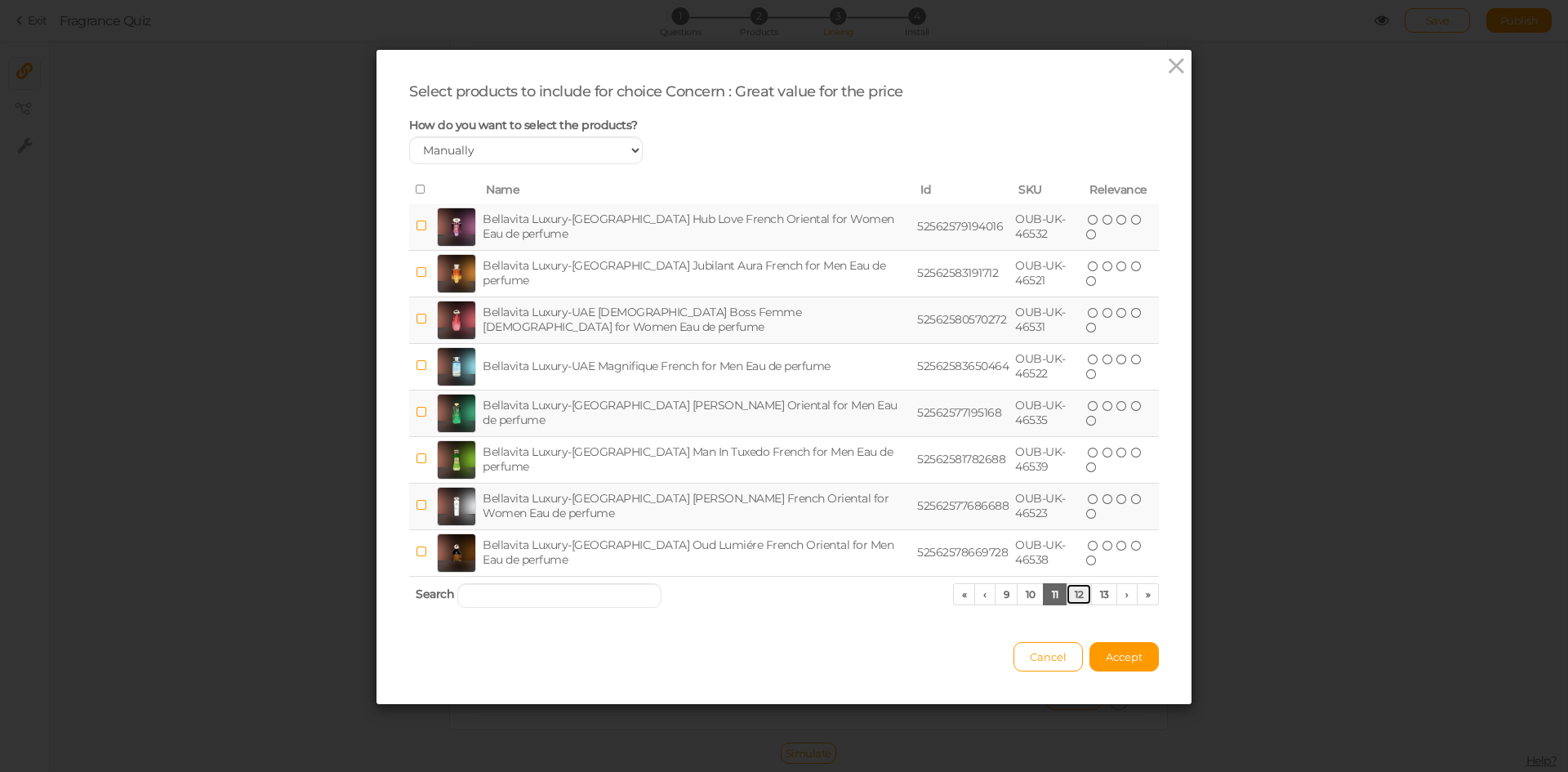
click at [1072, 592] on link "12" at bounding box center [1078, 594] width 26 height 22
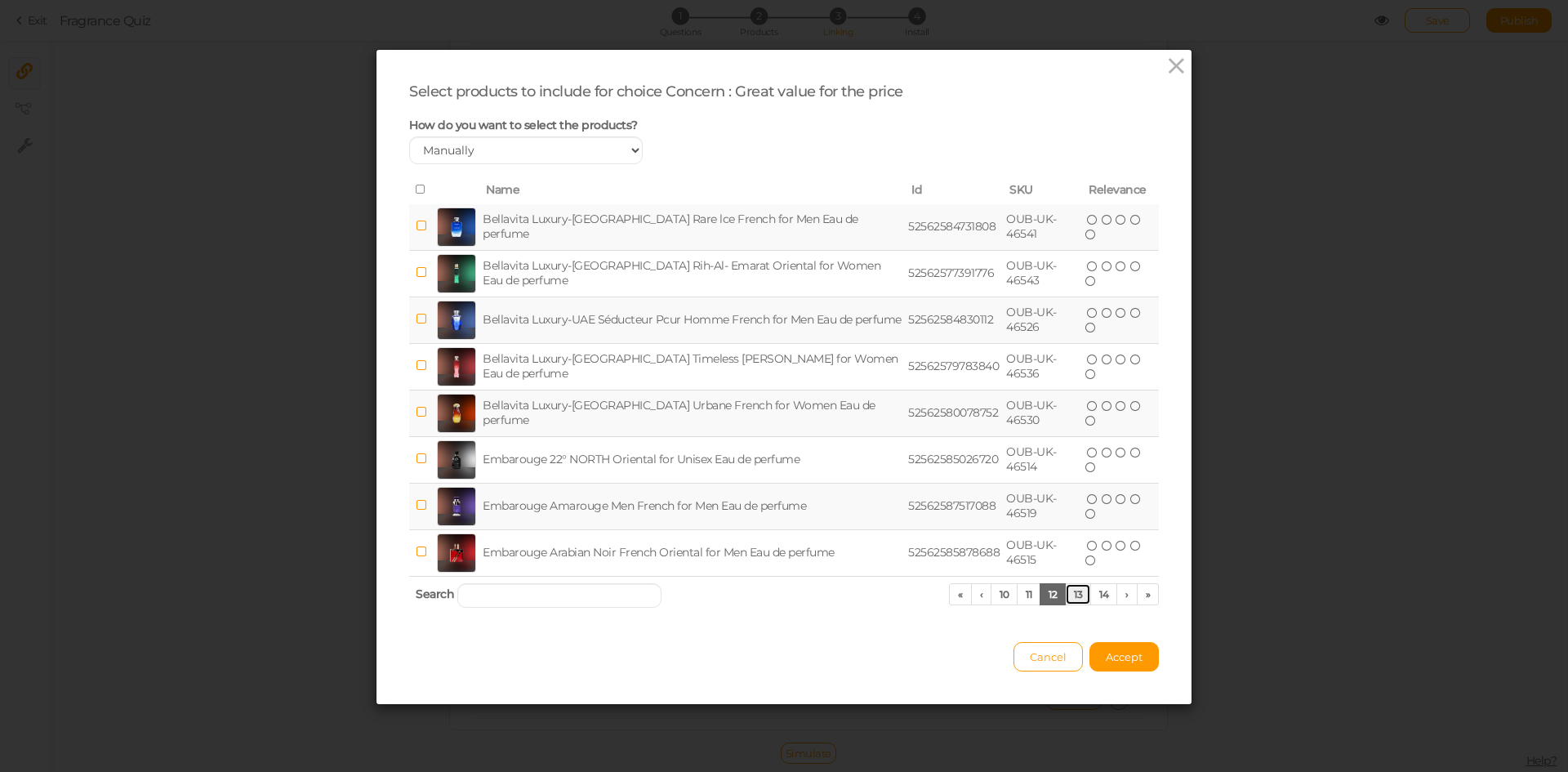
click at [1072, 592] on link "13" at bounding box center [1077, 594] width 26 height 22
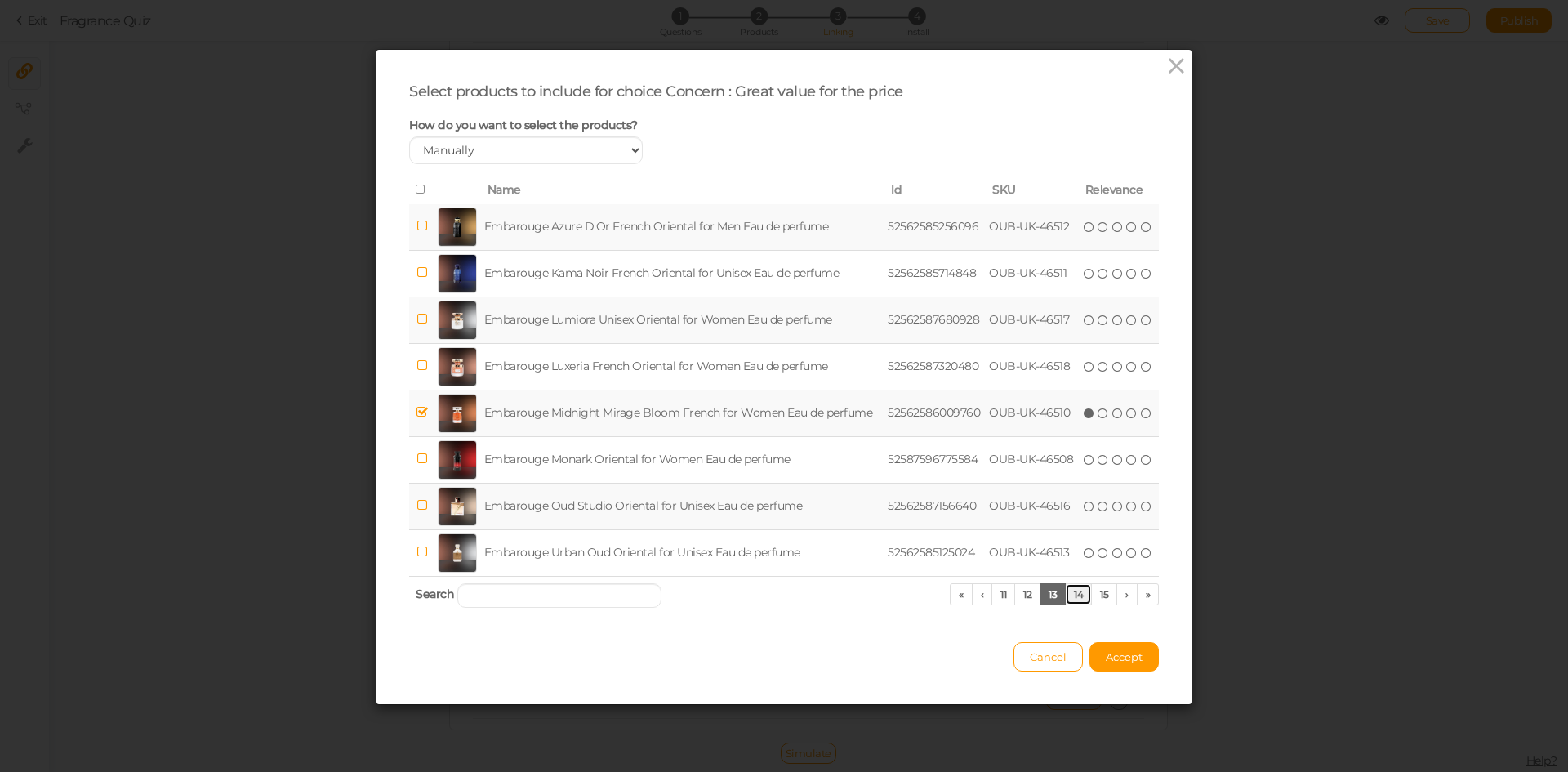
click at [1072, 592] on link "14" at bounding box center [1078, 594] width 27 height 22
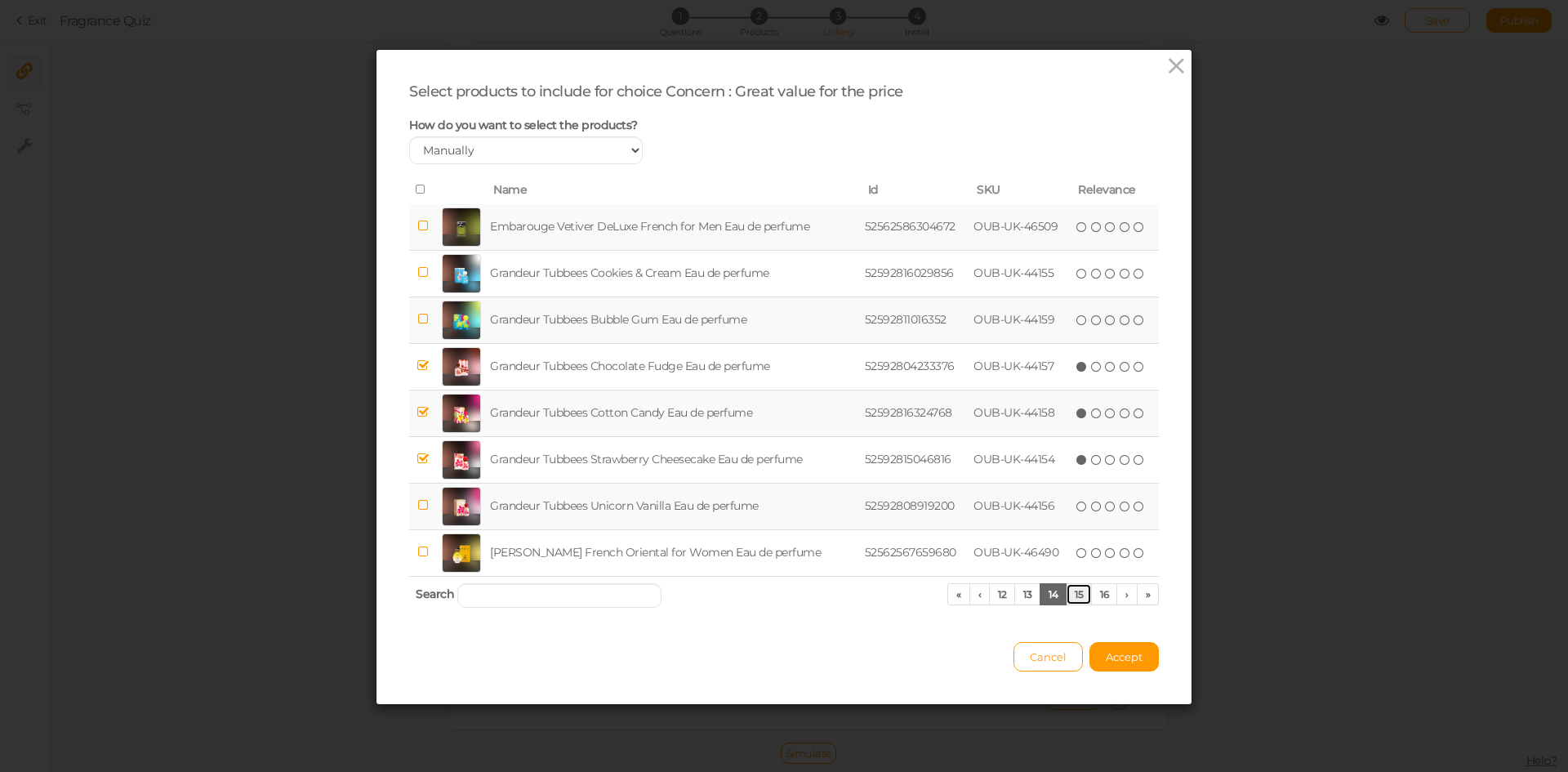
click at [1072, 592] on link "15" at bounding box center [1078, 594] width 26 height 22
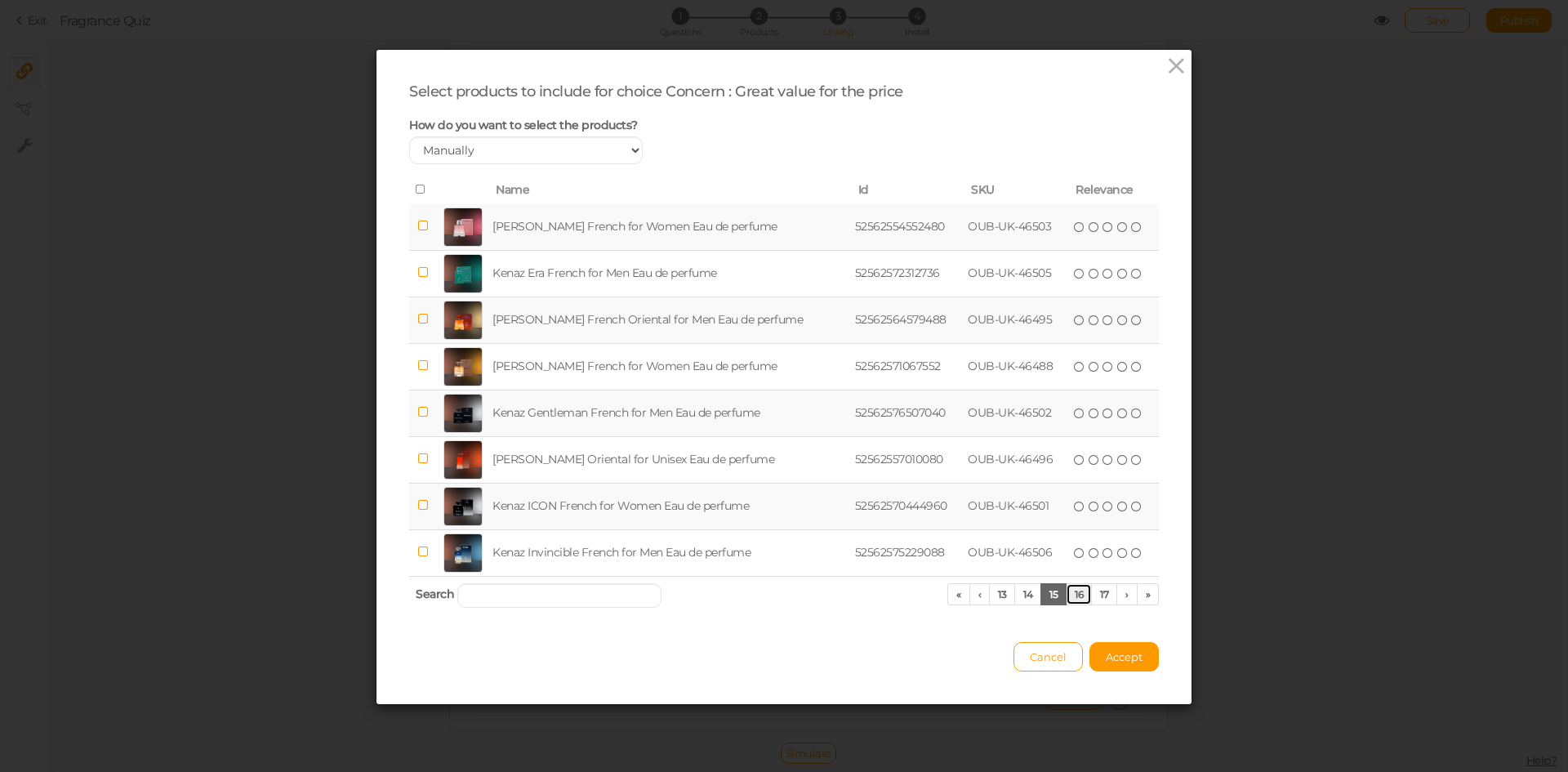
click at [1072, 592] on link "16" at bounding box center [1078, 594] width 26 height 22
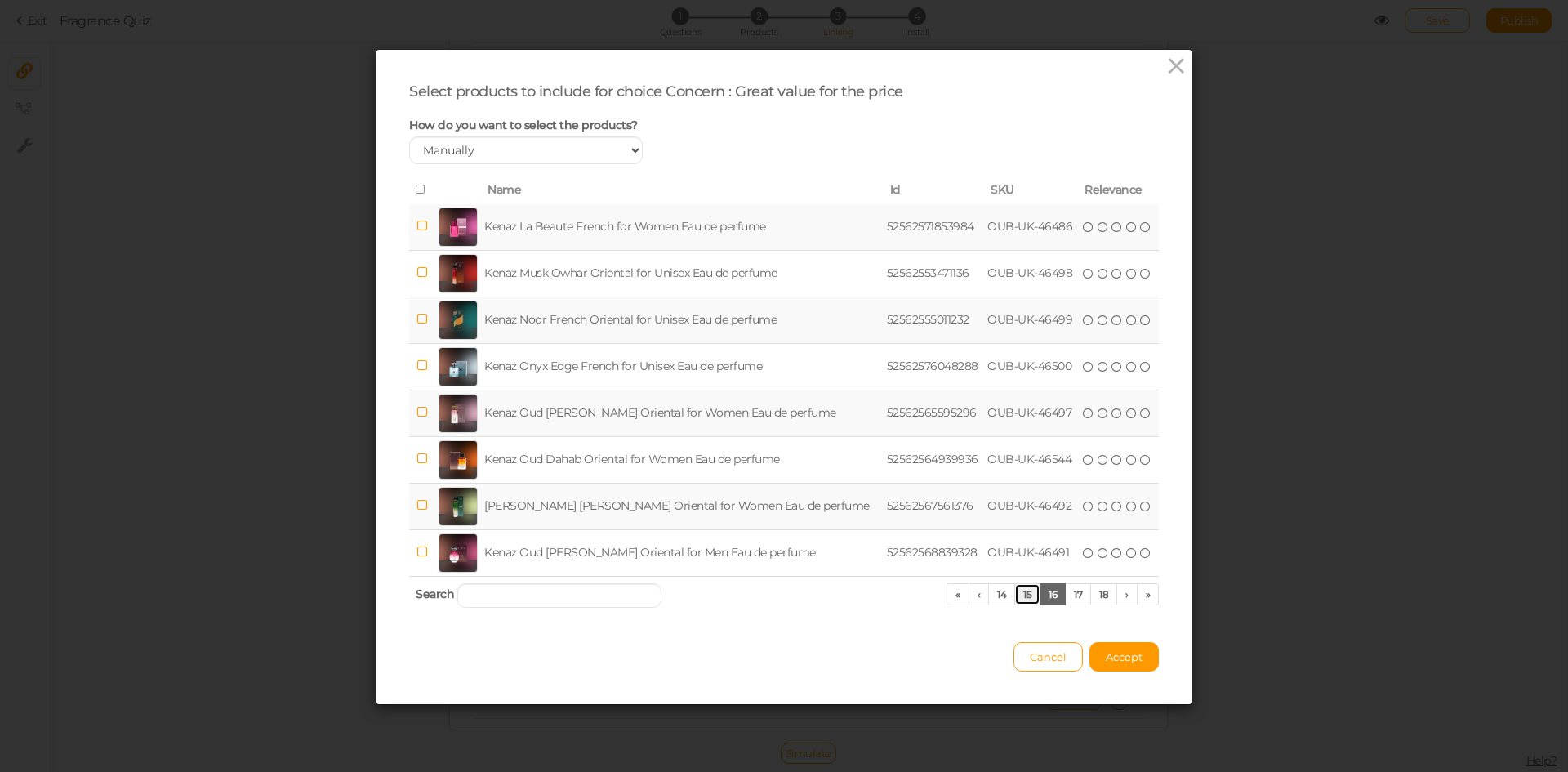
click at [1015, 589] on link "15" at bounding box center [1027, 594] width 26 height 22
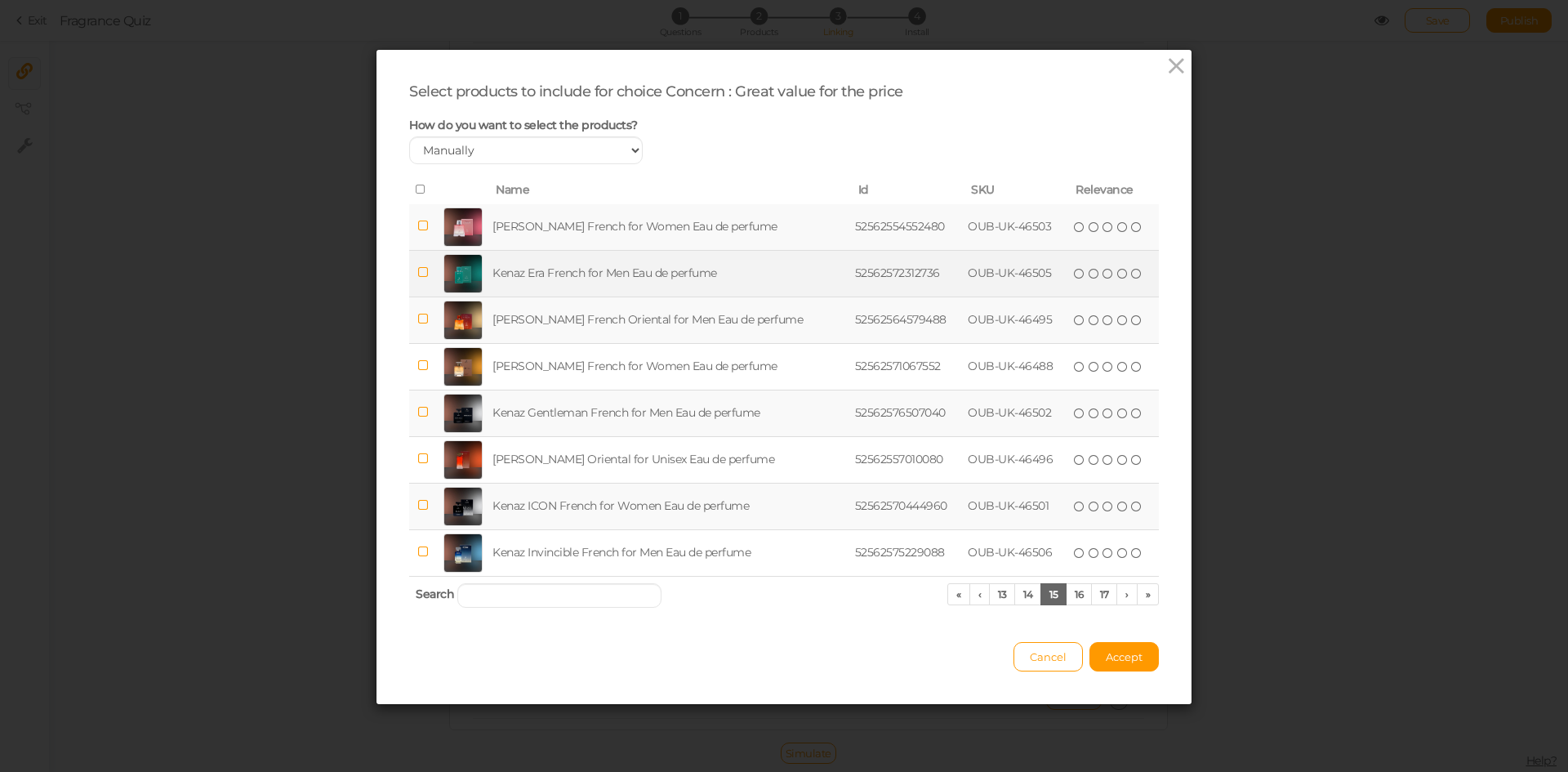
click at [655, 265] on td "Kenaz Era French for Men Eau de perfume" at bounding box center [671, 273] width 362 height 46
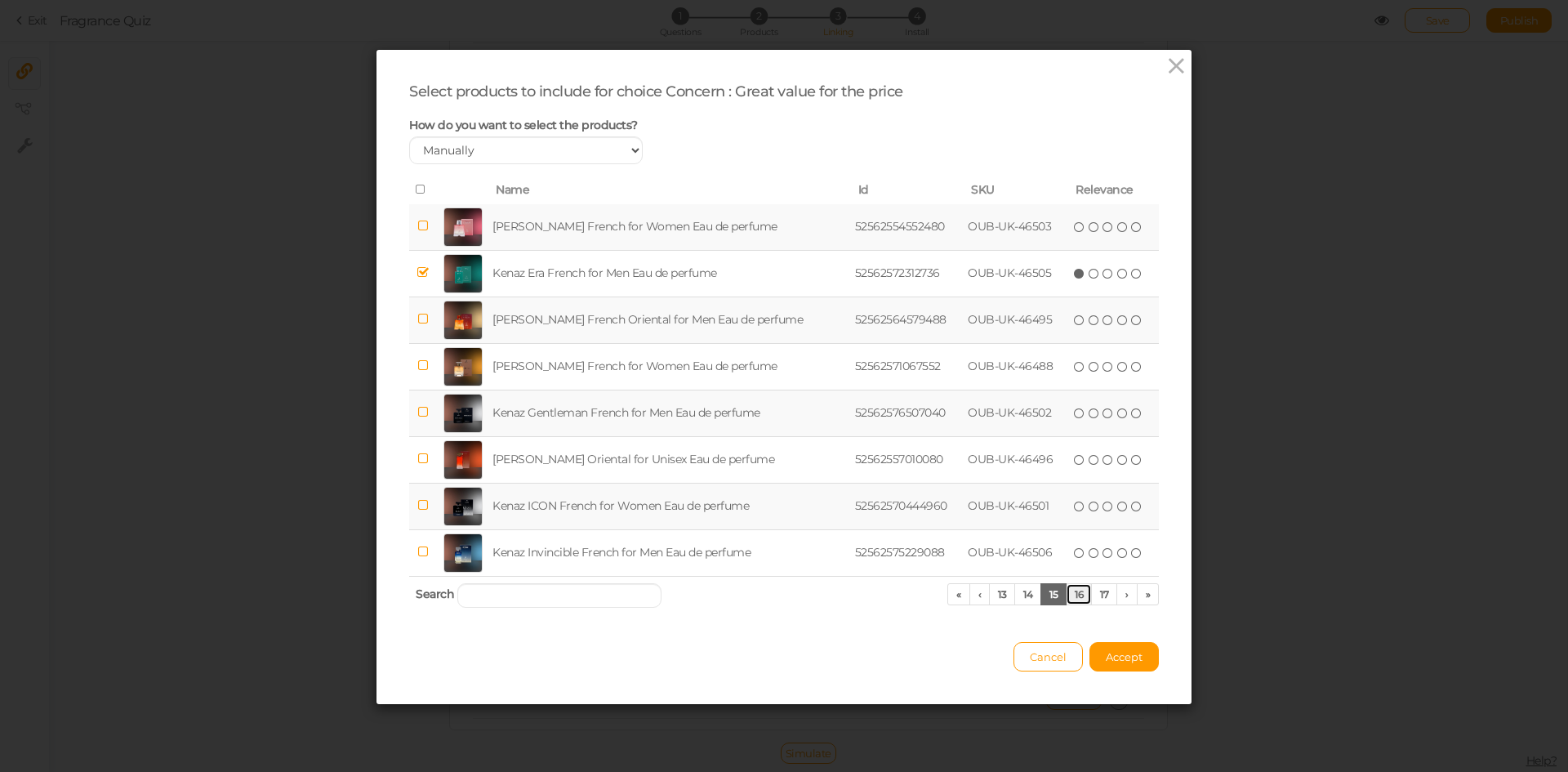
click at [1076, 600] on link "16" at bounding box center [1078, 594] width 26 height 22
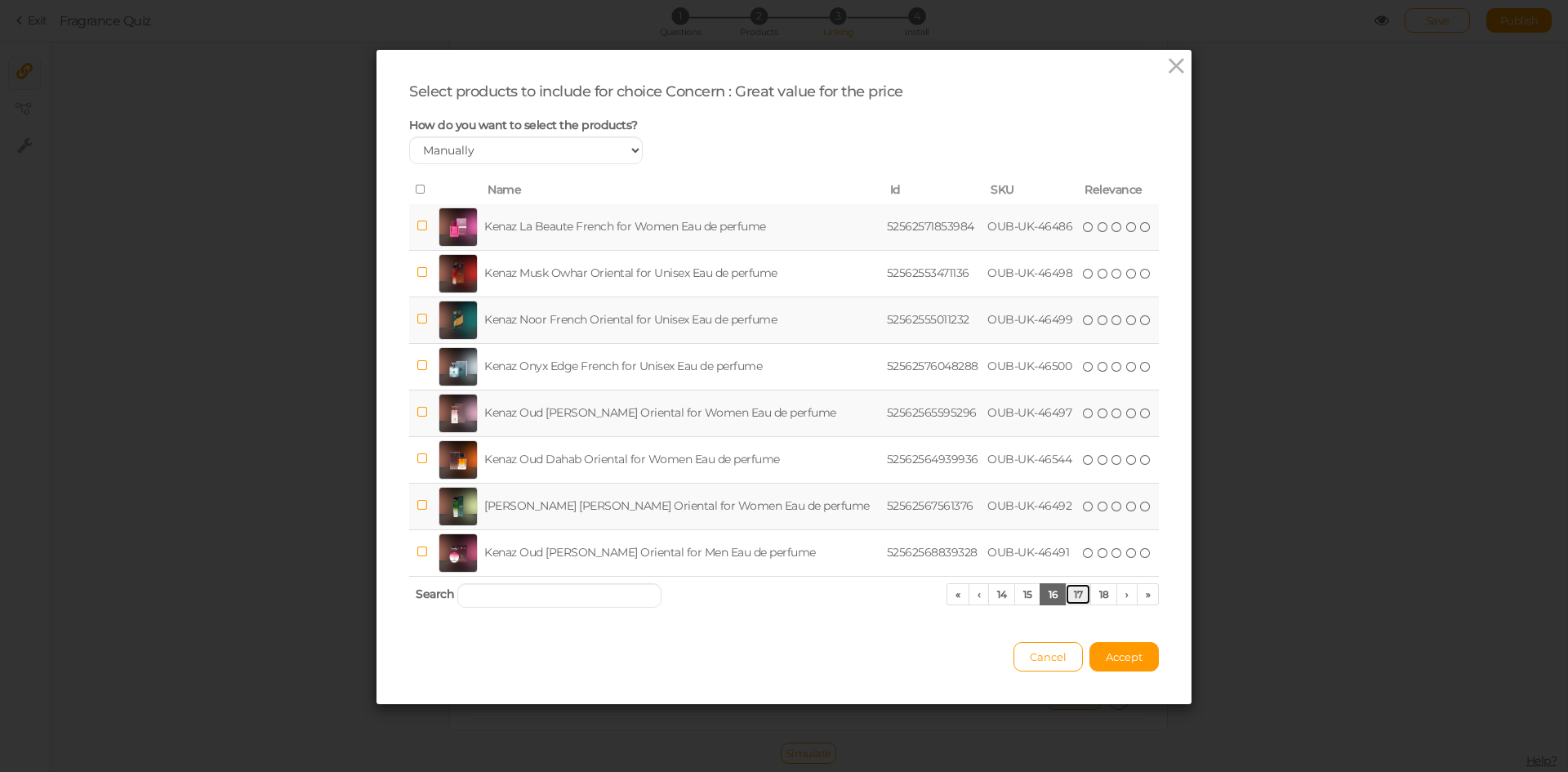
click at [1076, 600] on link "17" at bounding box center [1077, 594] width 26 height 22
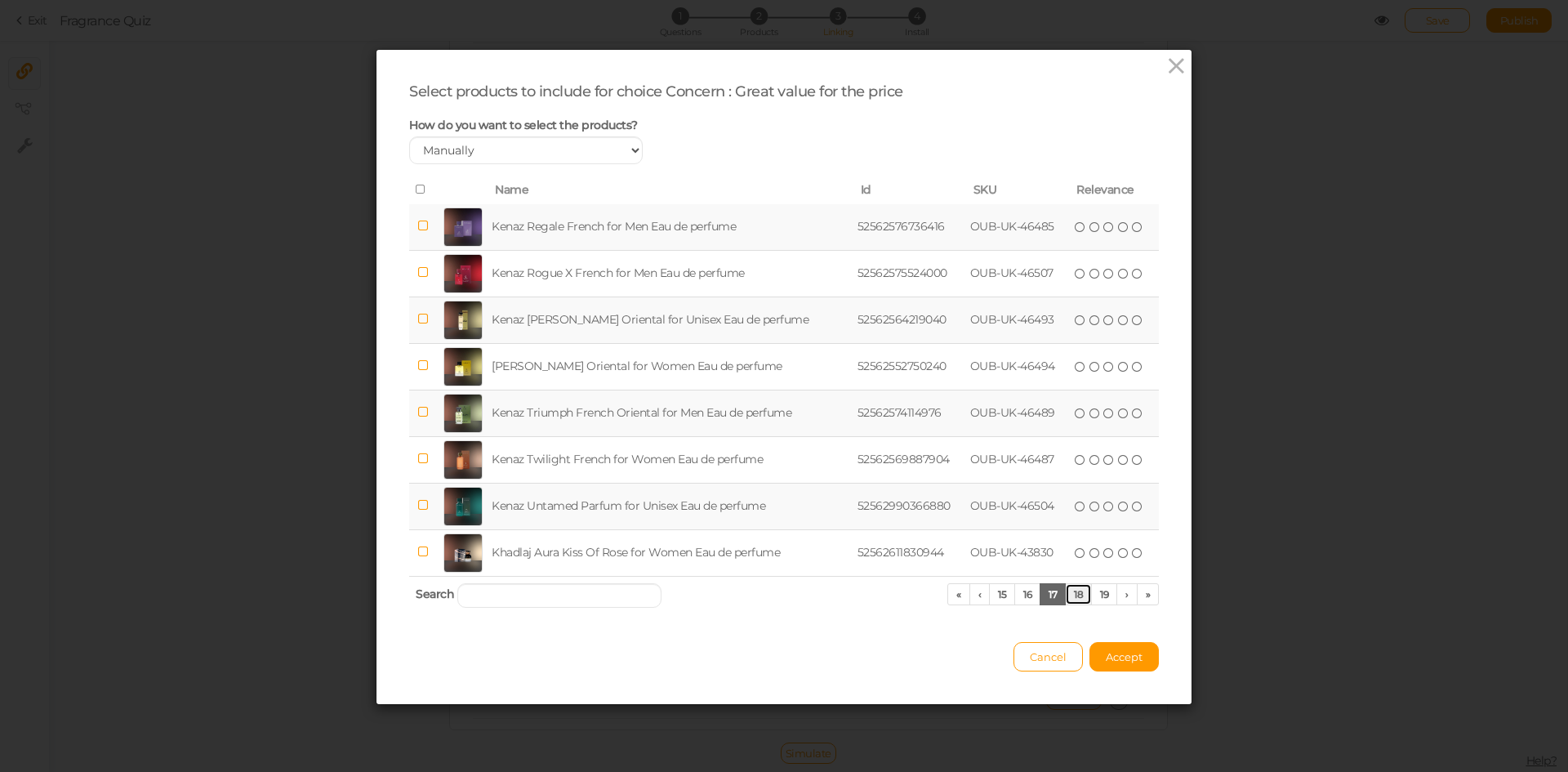
click at [1076, 600] on link "18" at bounding box center [1078, 594] width 27 height 22
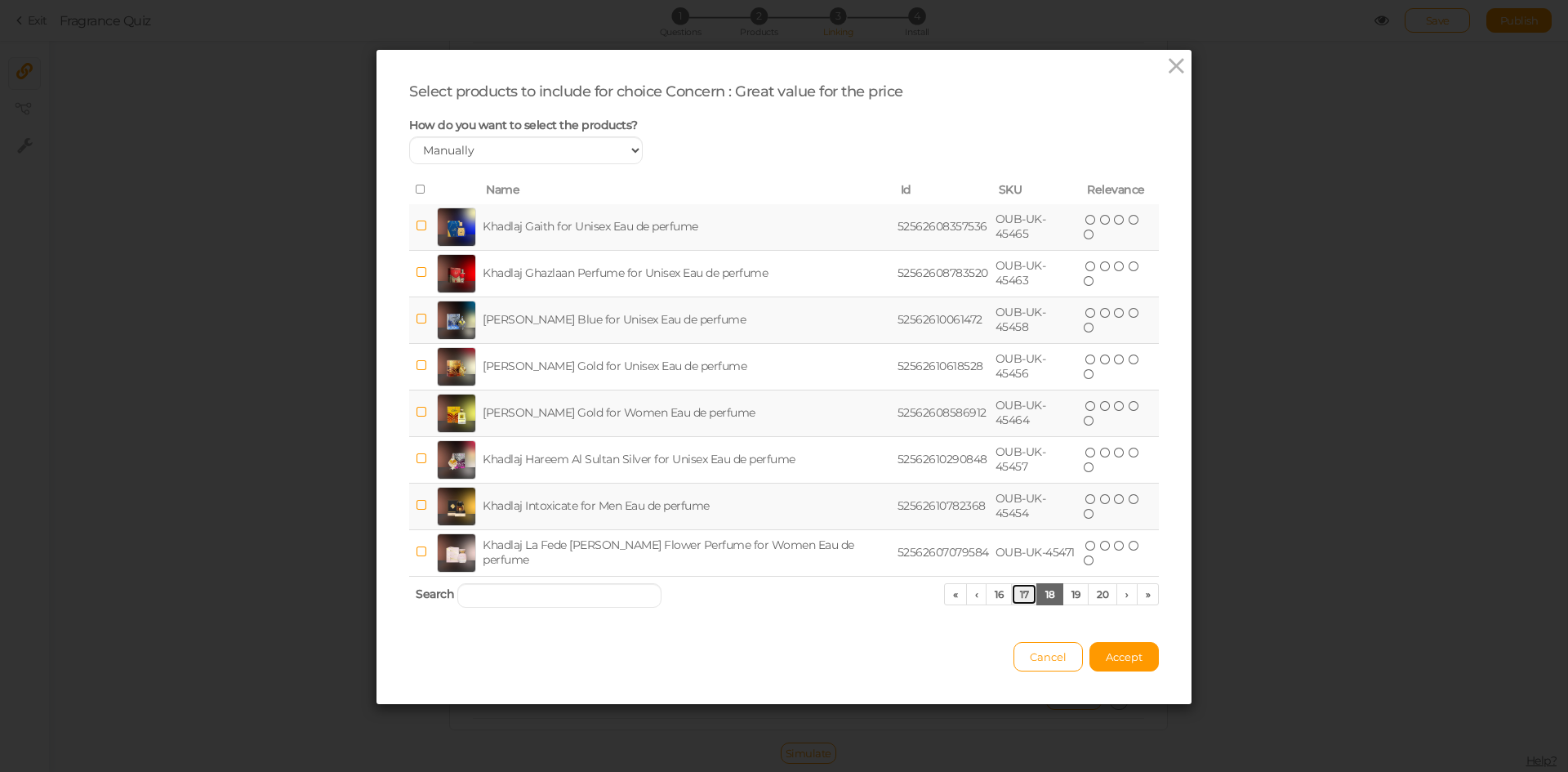
click at [1011, 592] on link "17" at bounding box center [1023, 594] width 26 height 22
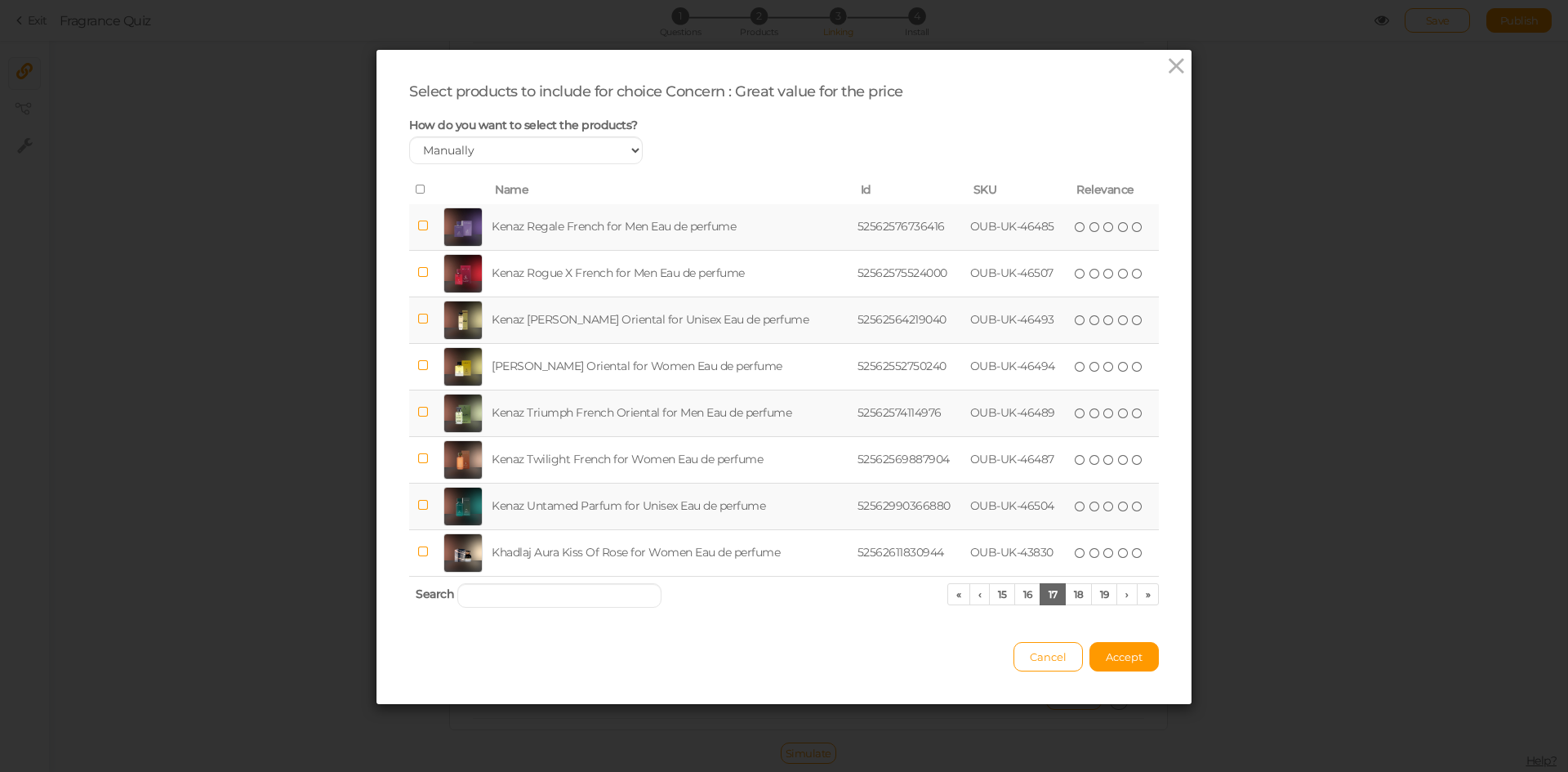
click at [573, 492] on td "Kenaz Untamed Parfum for Unisex Eau de perfume" at bounding box center [672, 506] width 366 height 46
click at [1065, 598] on link "18" at bounding box center [1078, 594] width 27 height 22
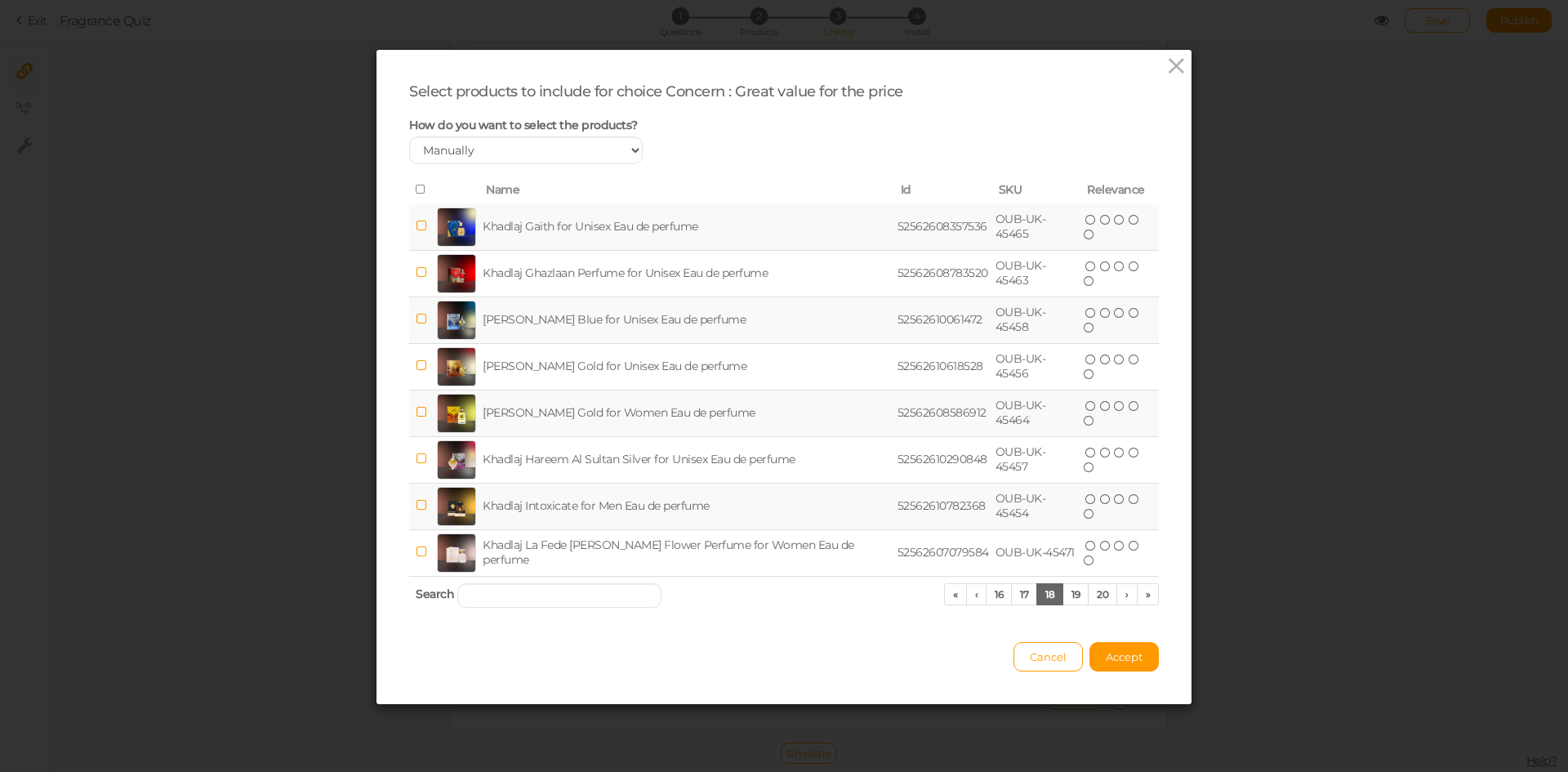
click at [592, 217] on td "Khadlaj Gaith for Unisex Eau de perfume" at bounding box center [687, 227] width 415 height 46
click at [612, 513] on td "Khadlaj Intoxicate for Men Eau de perfume" at bounding box center [687, 506] width 415 height 46
click at [687, 232] on td "Khadlaj Gaith for Unisex Eau de perfume" at bounding box center [687, 227] width 415 height 46
click at [1069, 594] on link "19" at bounding box center [1076, 594] width 26 height 22
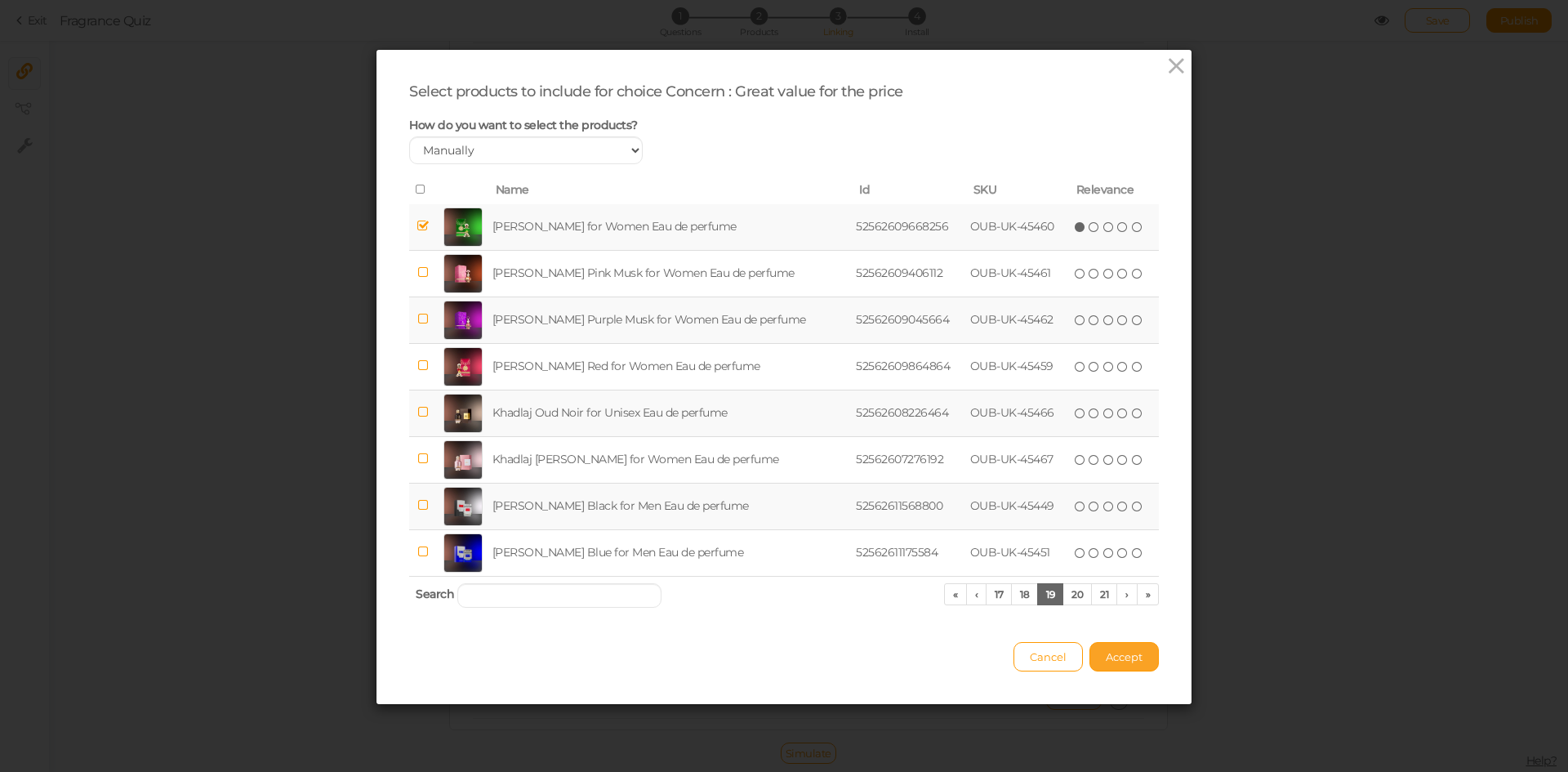
click at [1094, 656] on button "Accept" at bounding box center [1125, 656] width 69 height 30
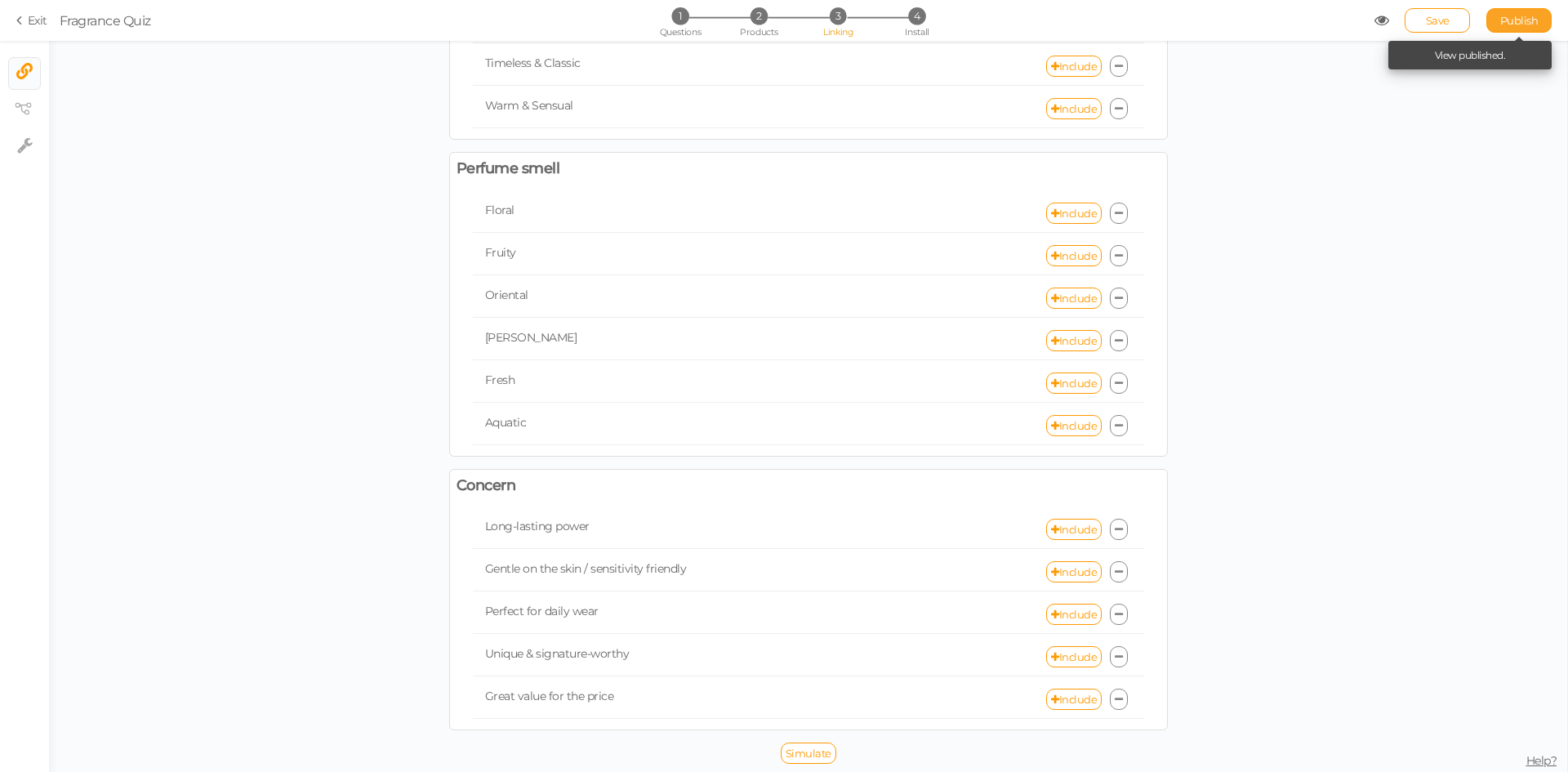
click at [1507, 20] on span "Publish" at bounding box center [1520, 20] width 39 height 13
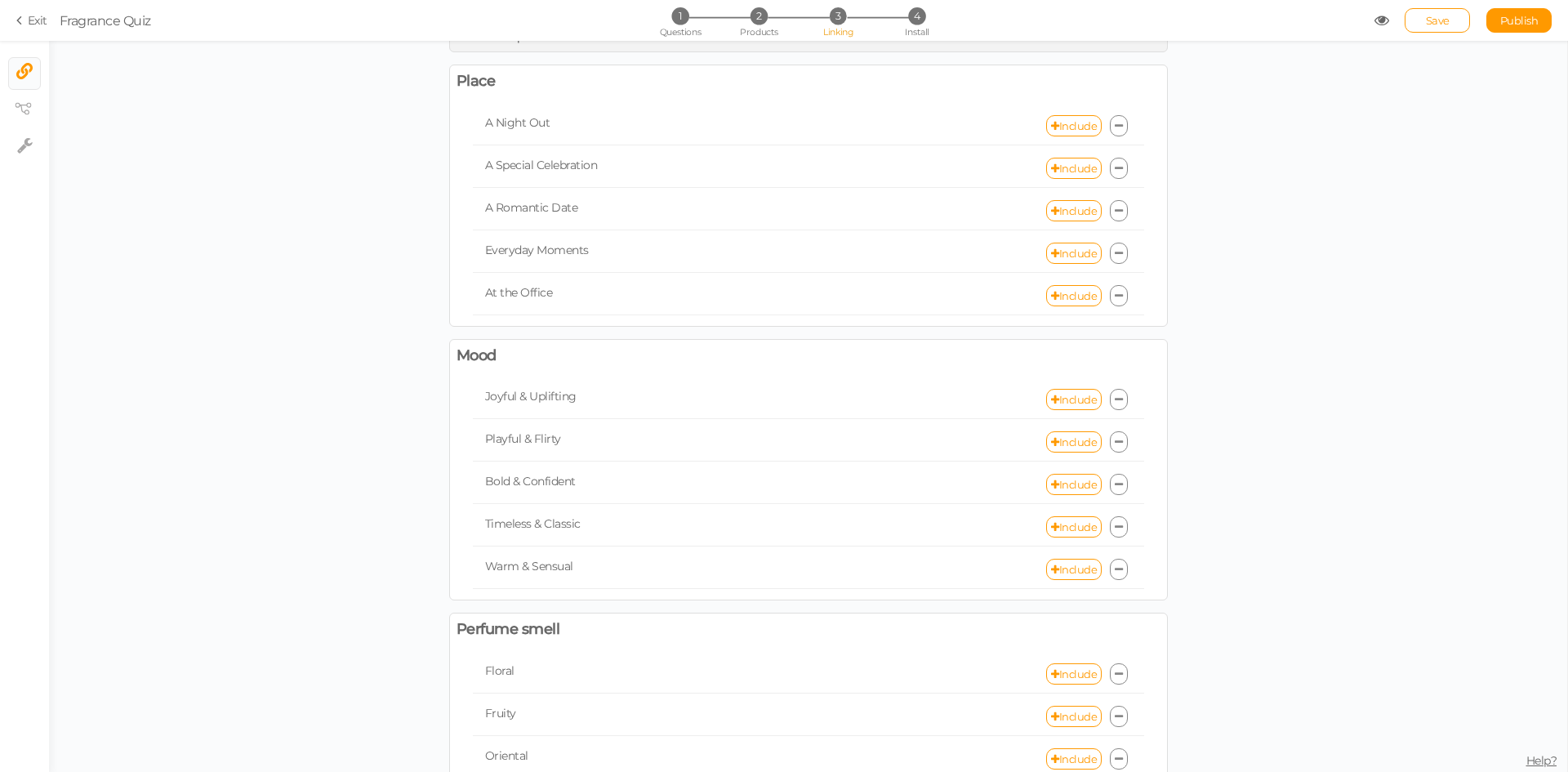
scroll to position [0, 0]
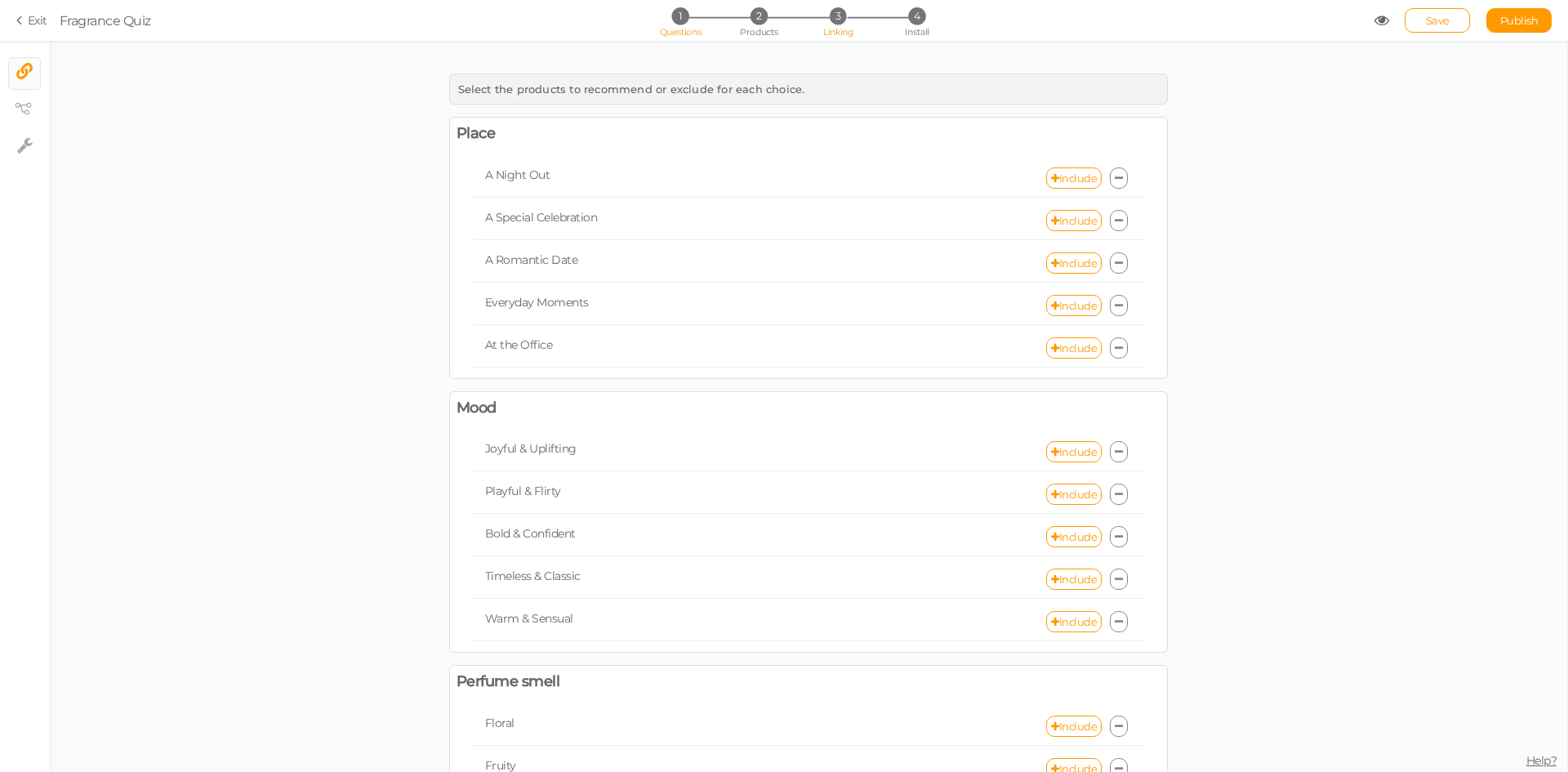
click at [695, 26] on span "Questions" at bounding box center [680, 32] width 41 height 12
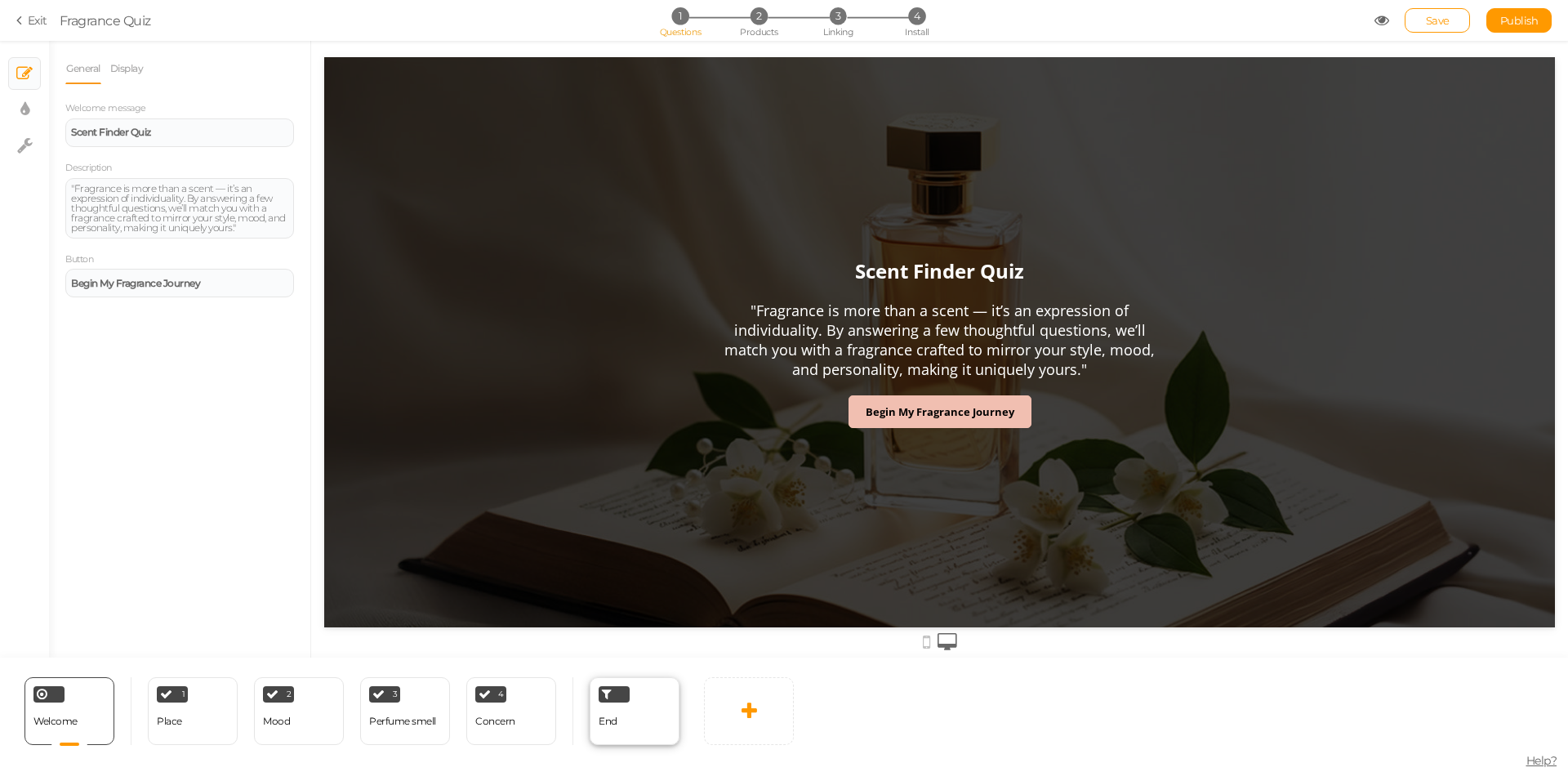
click at [651, 732] on div "End" at bounding box center [634, 711] width 90 height 67
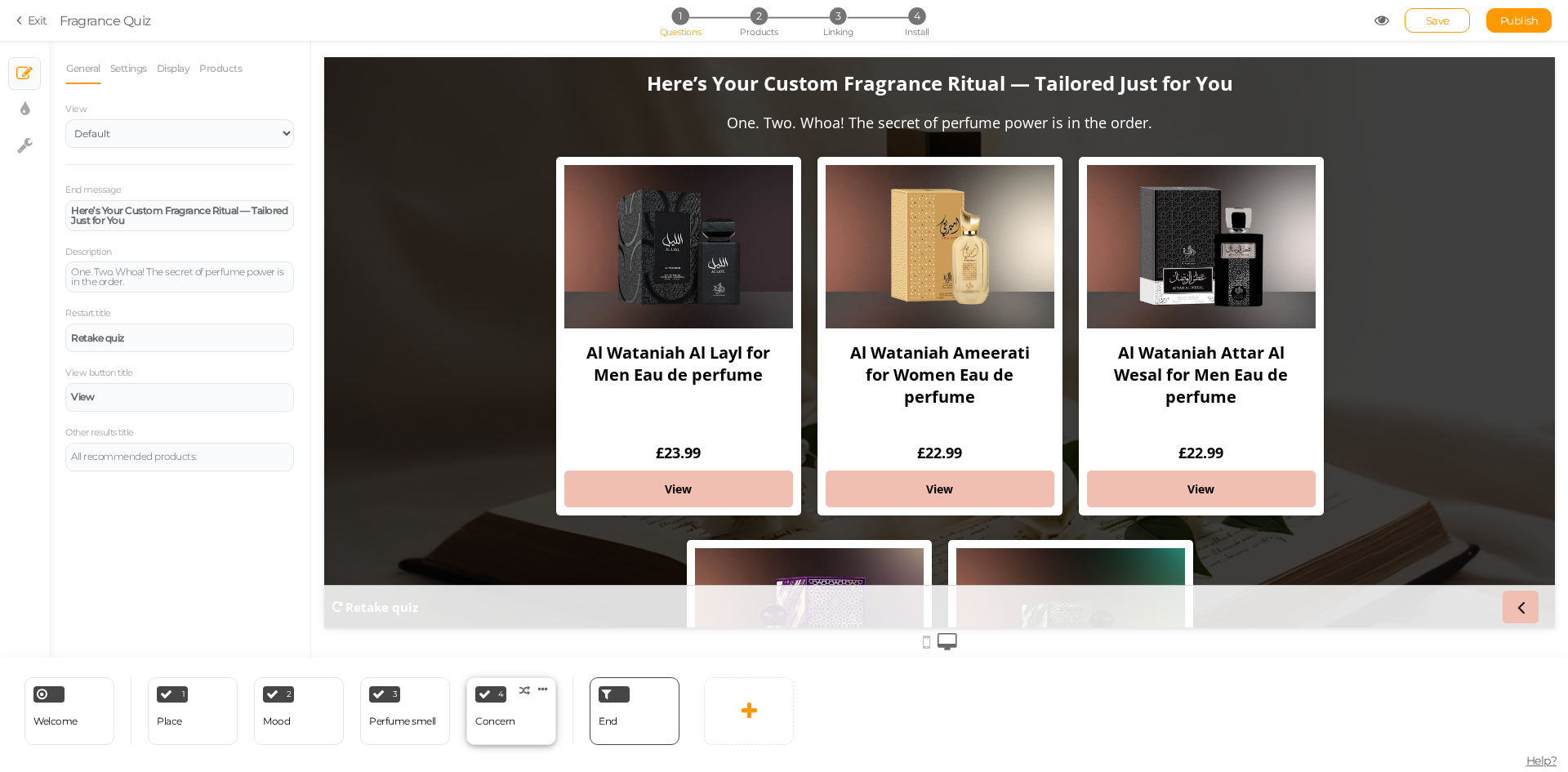
click at [528, 728] on div "4 Concern × Define the conditions to show this slide. Clone Change type Delete" at bounding box center [511, 711] width 90 height 67
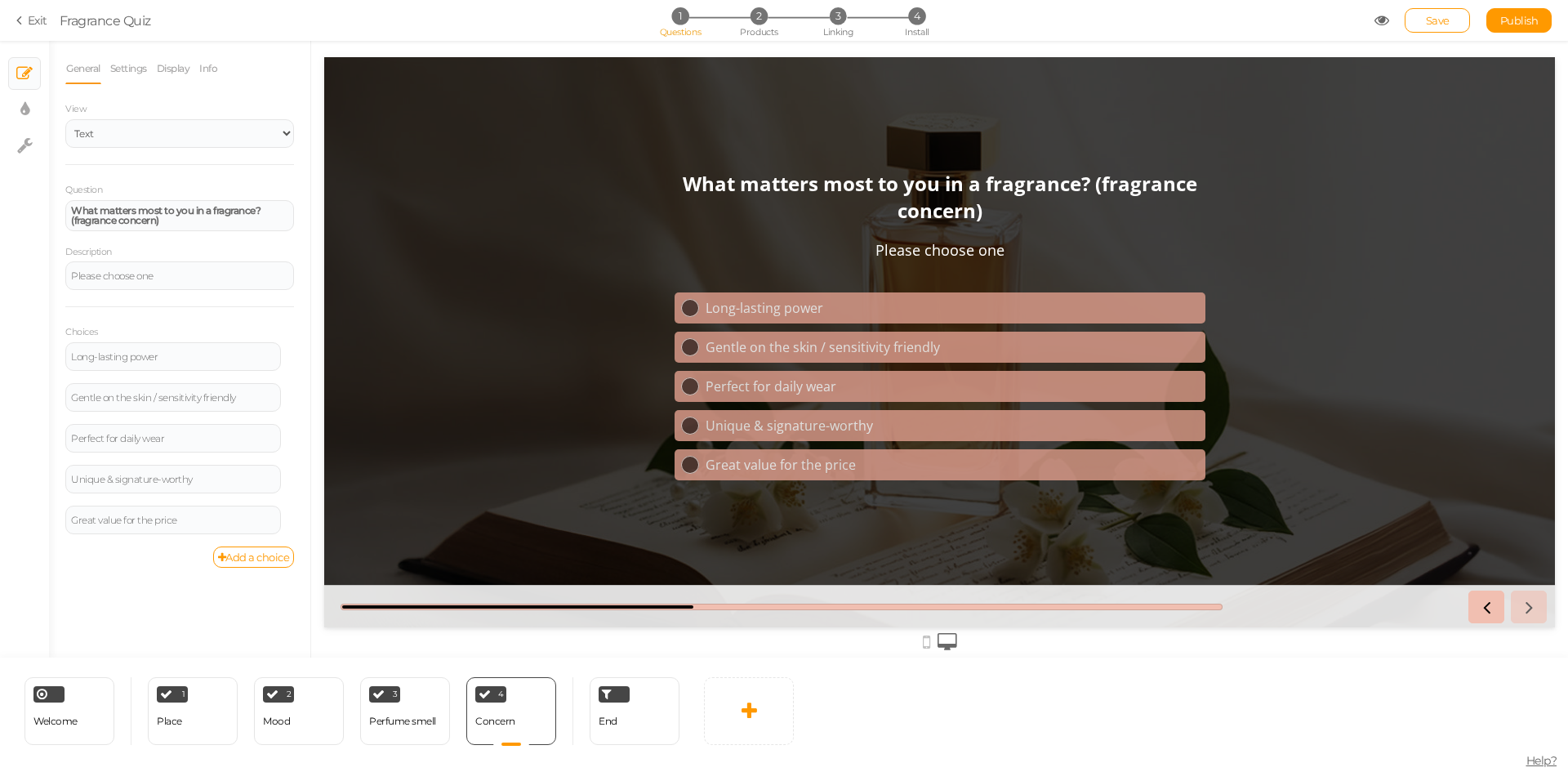
drag, startPoint x: 989, startPoint y: 181, endPoint x: 1021, endPoint y: 203, distance: 38.8
click at [1055, 183] on strong "What matters most to you in a fragrance? (fragrance concern)" at bounding box center [941, 197] width 515 height 54
drag, startPoint x: 215, startPoint y: 211, endPoint x: 260, endPoint y: 210, distance: 45.0
click at [260, 210] on strong "What matters most to you in a fragrance? (fragrance concern)" at bounding box center [166, 215] width 190 height 22
copy strong "fragrance"
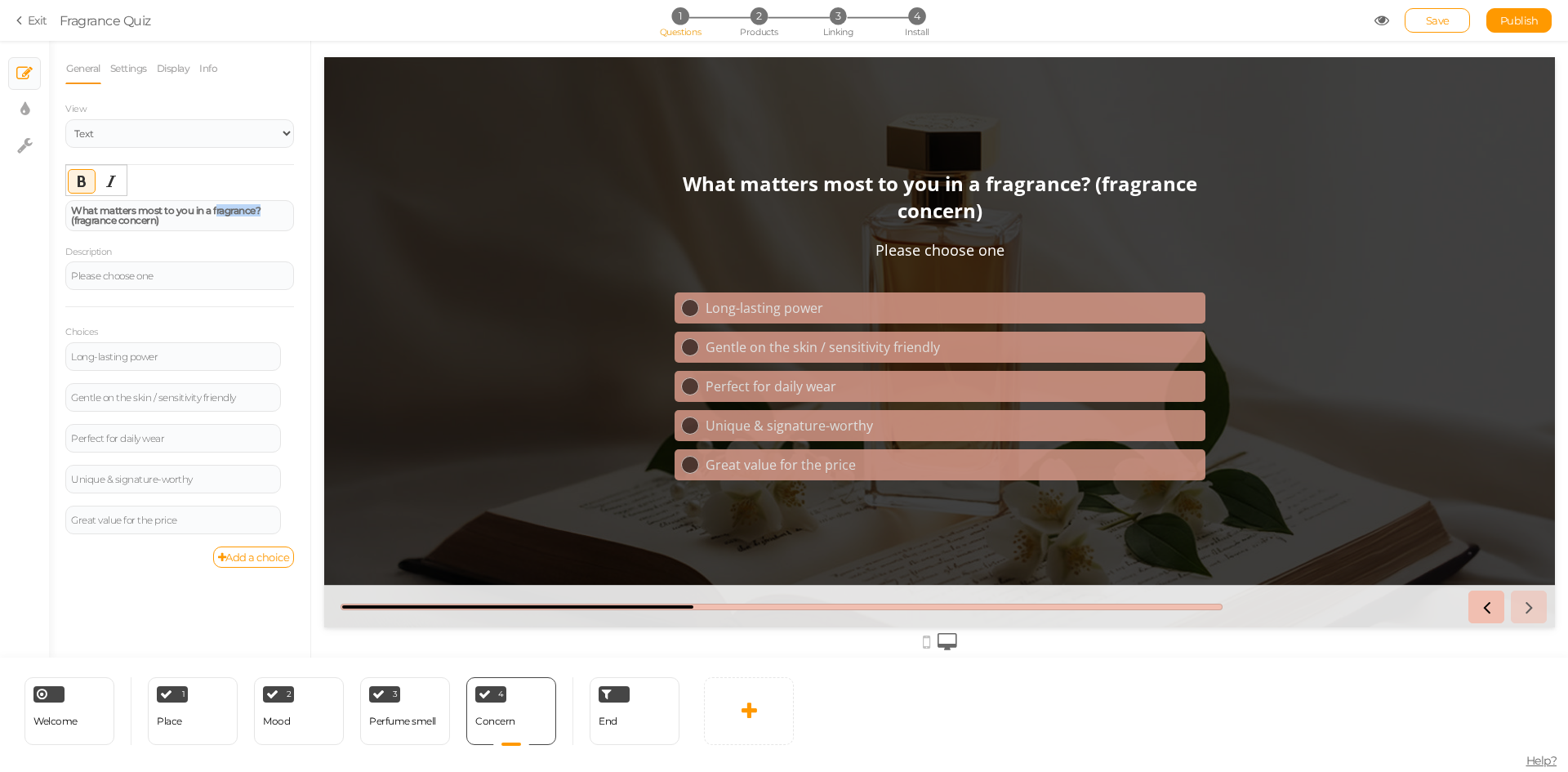
paste div
click at [1530, 20] on span "Publish" at bounding box center [1520, 20] width 39 height 13
click at [632, 731] on div "End" at bounding box center [634, 711] width 90 height 67
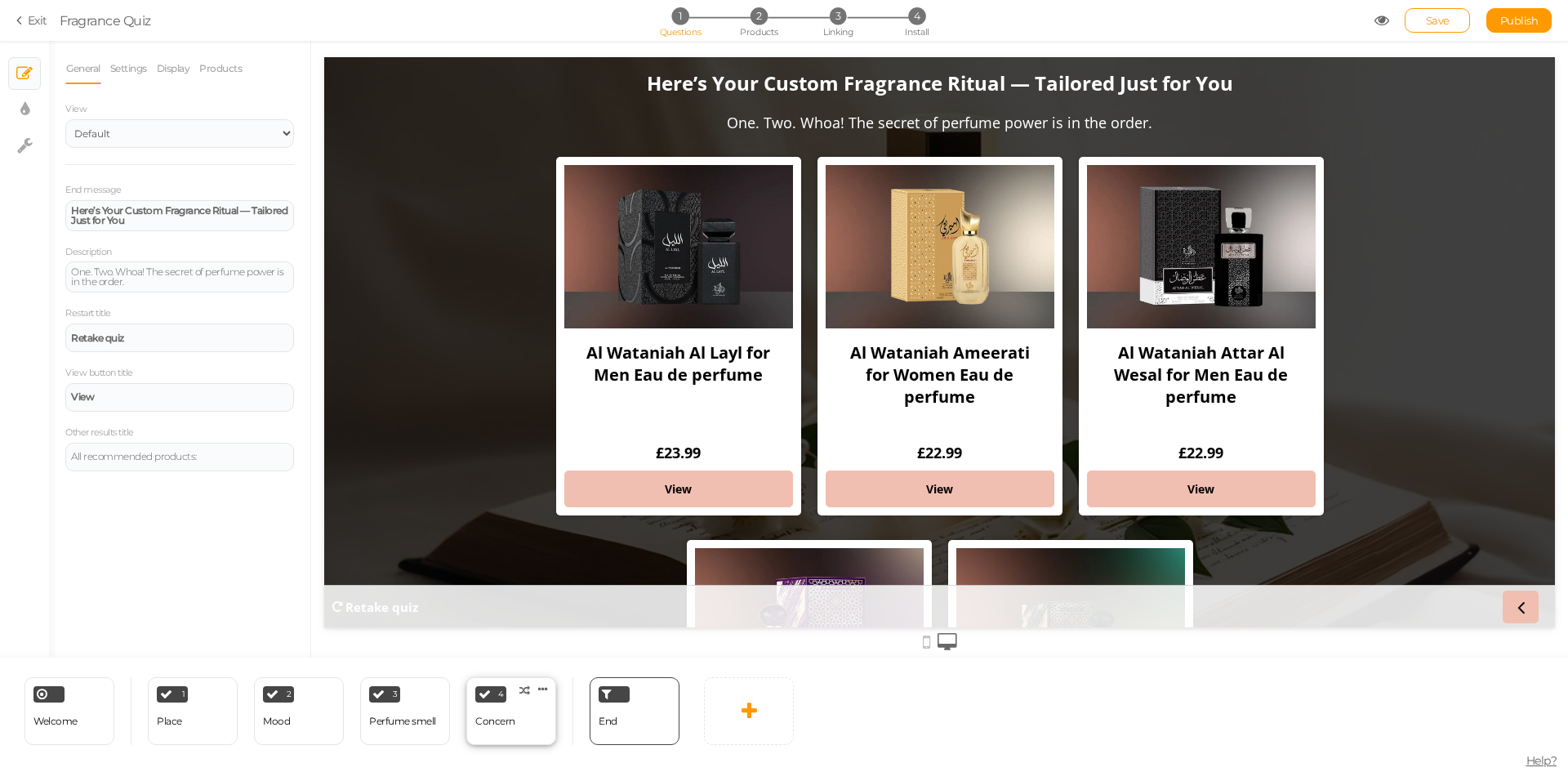
click at [502, 710] on div "Concern" at bounding box center [495, 722] width 40 height 29
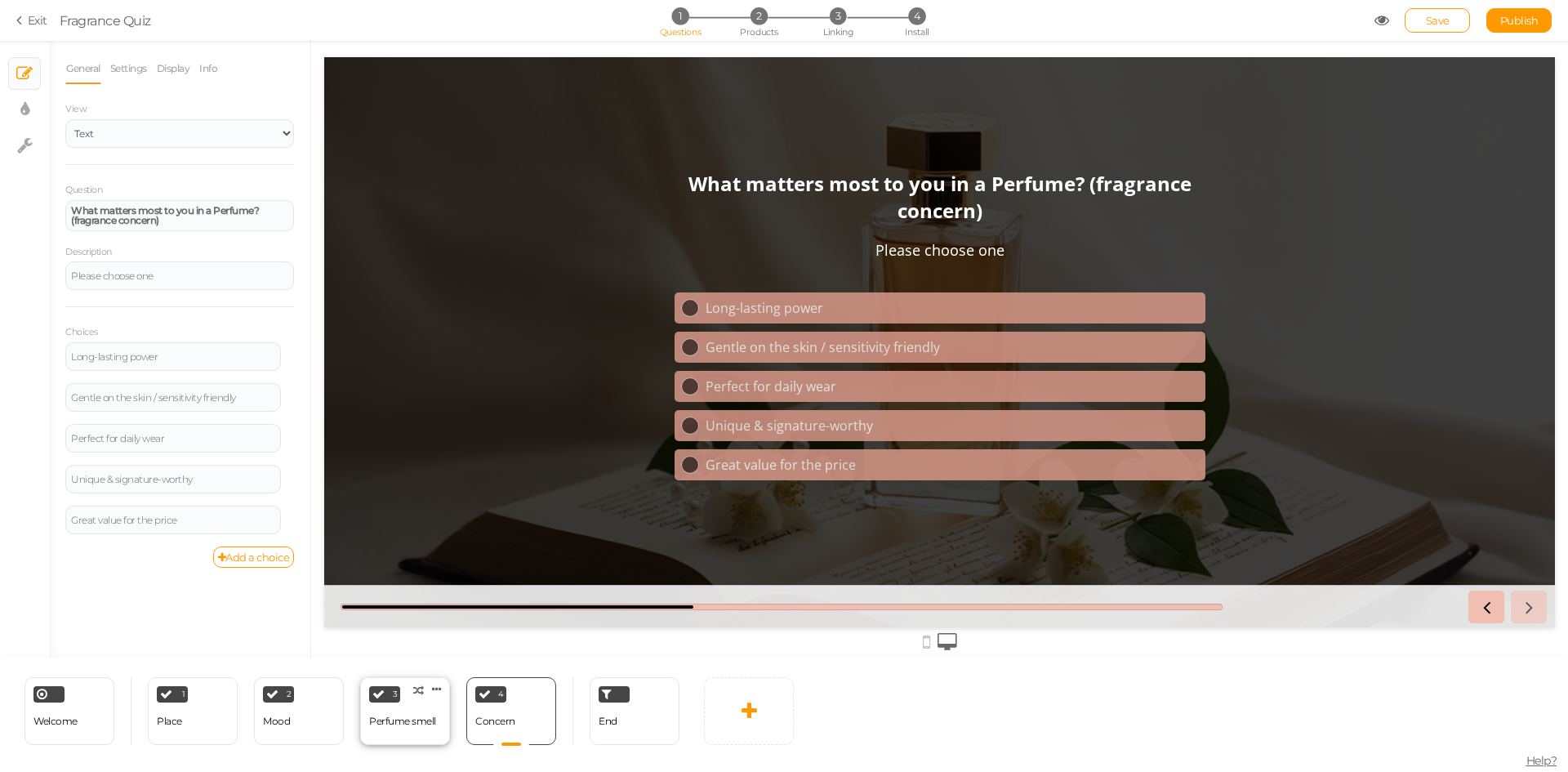
click at [403, 714] on div "Perfume smell" at bounding box center [402, 722] width 66 height 29
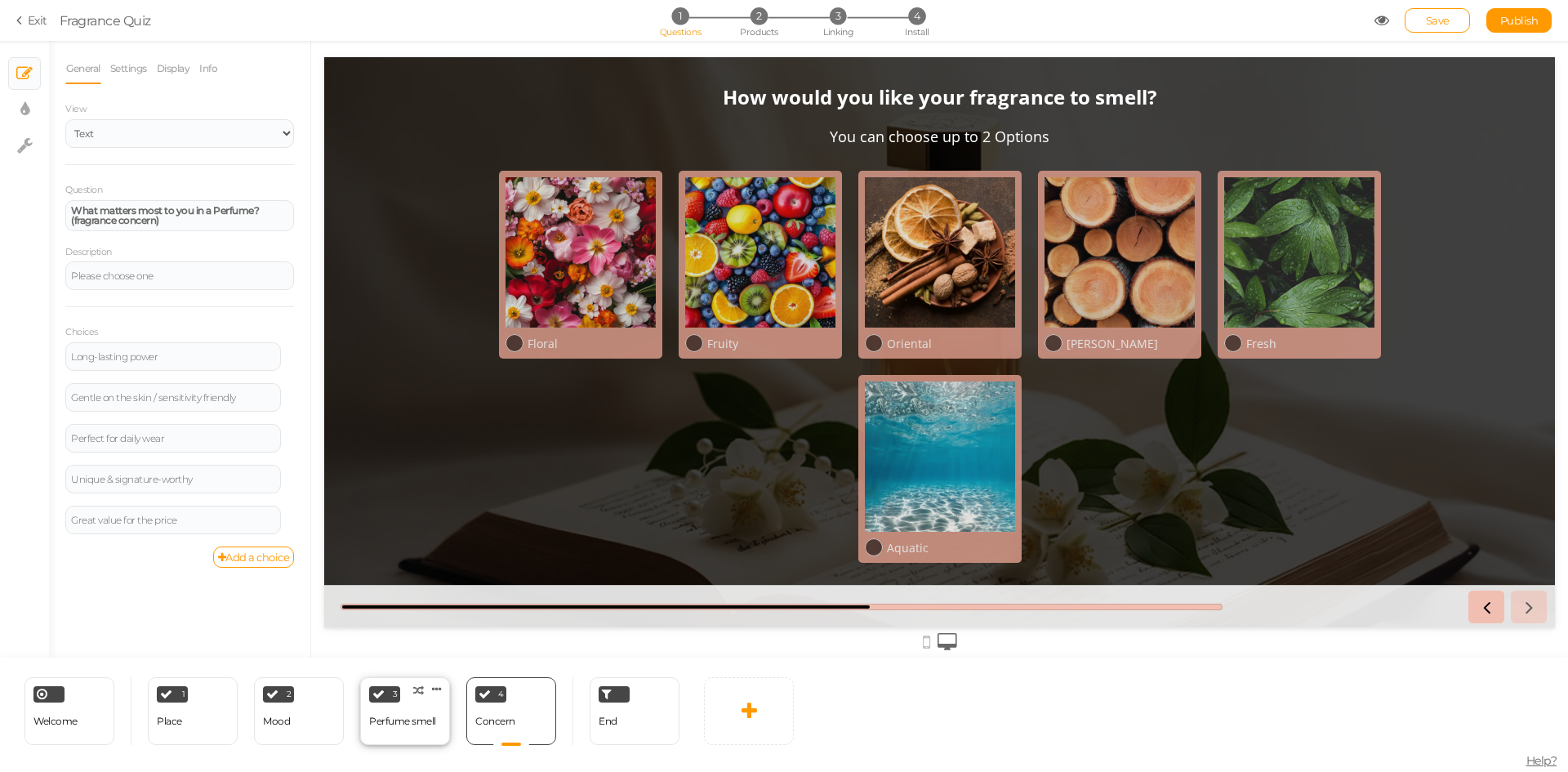
select select "2"
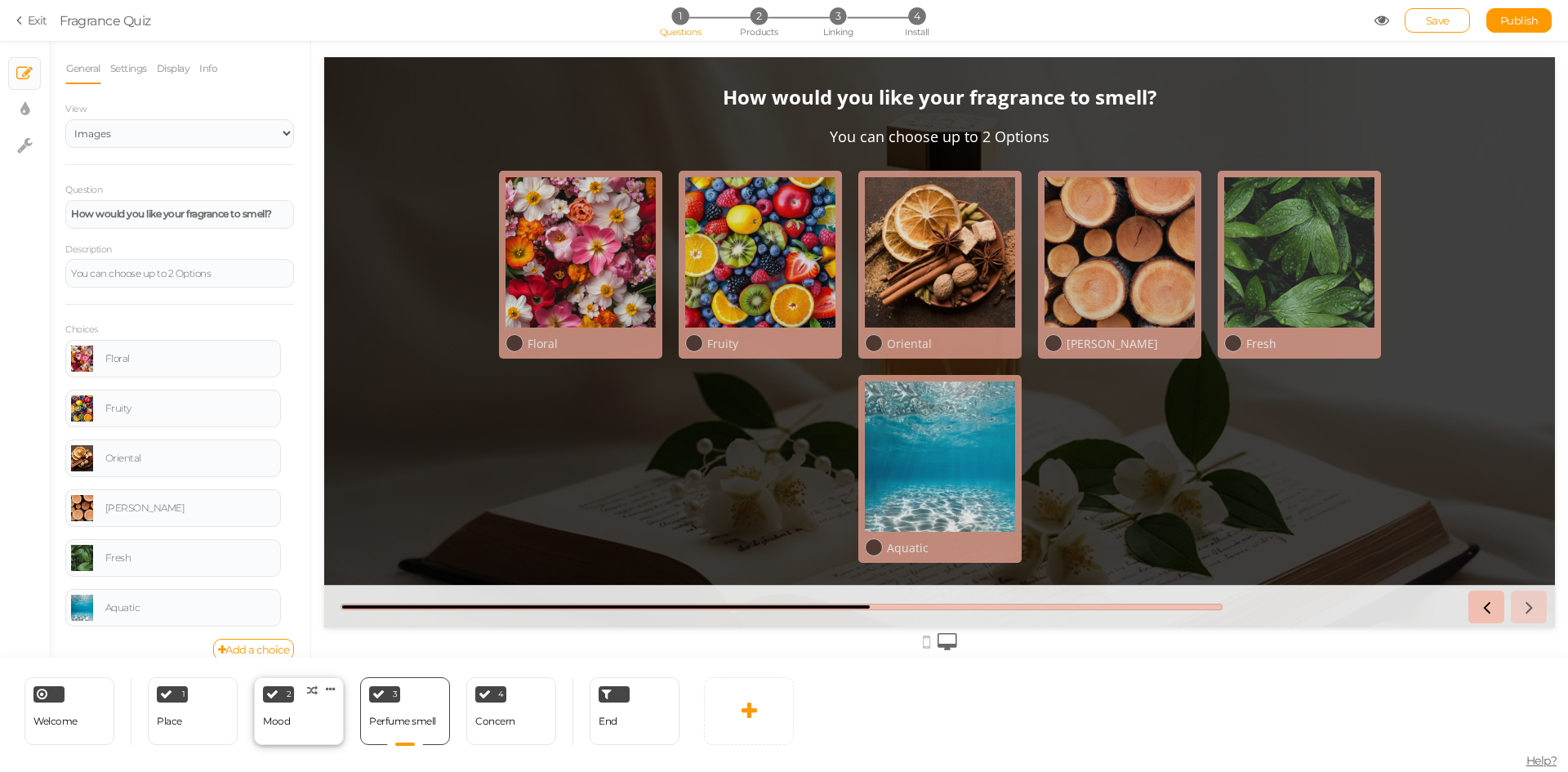
click at [336, 721] on div "2 Mood × Define the conditions to show this slide. Clone Change type Delete" at bounding box center [299, 711] width 90 height 67
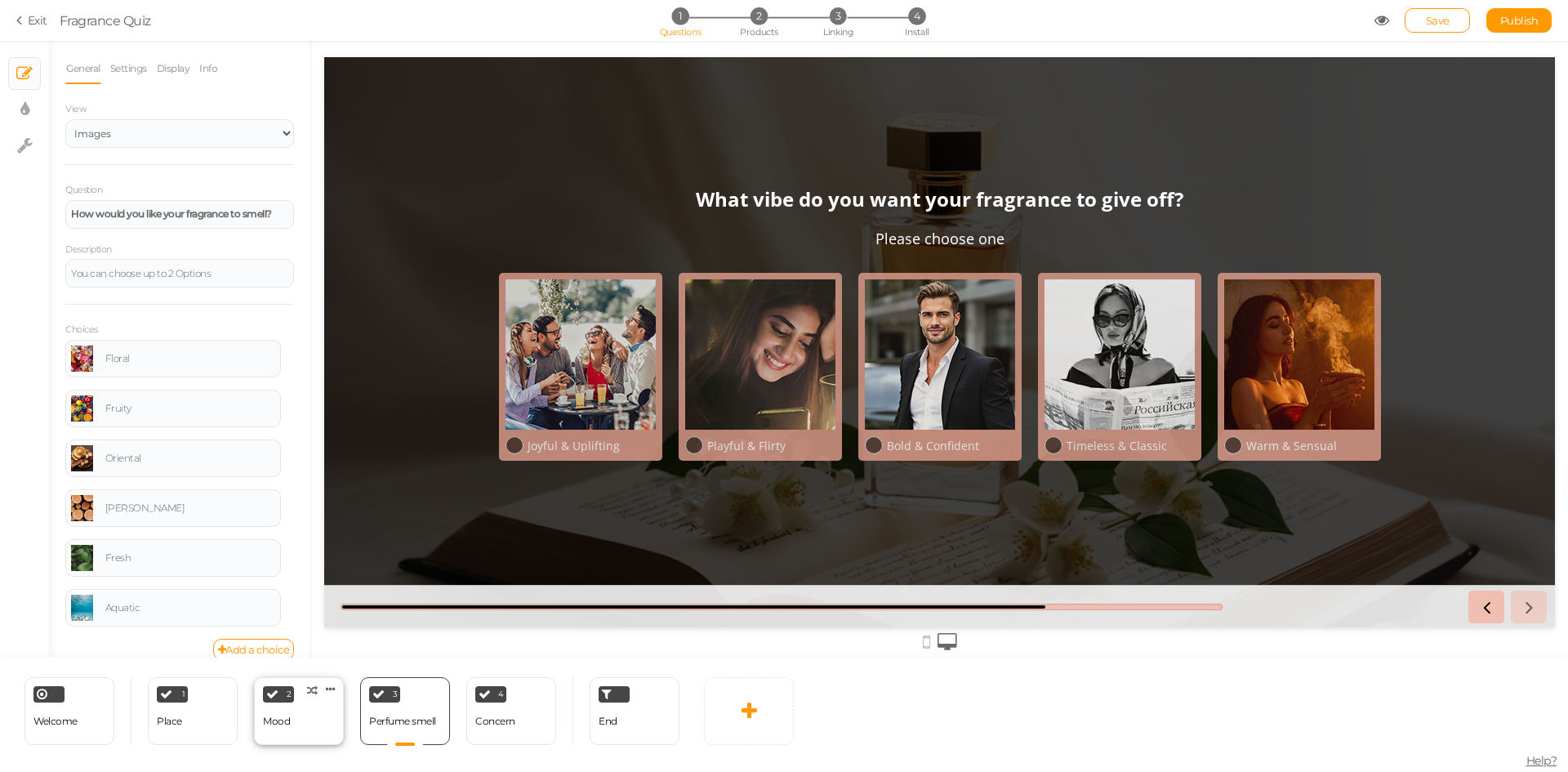
select select "2"
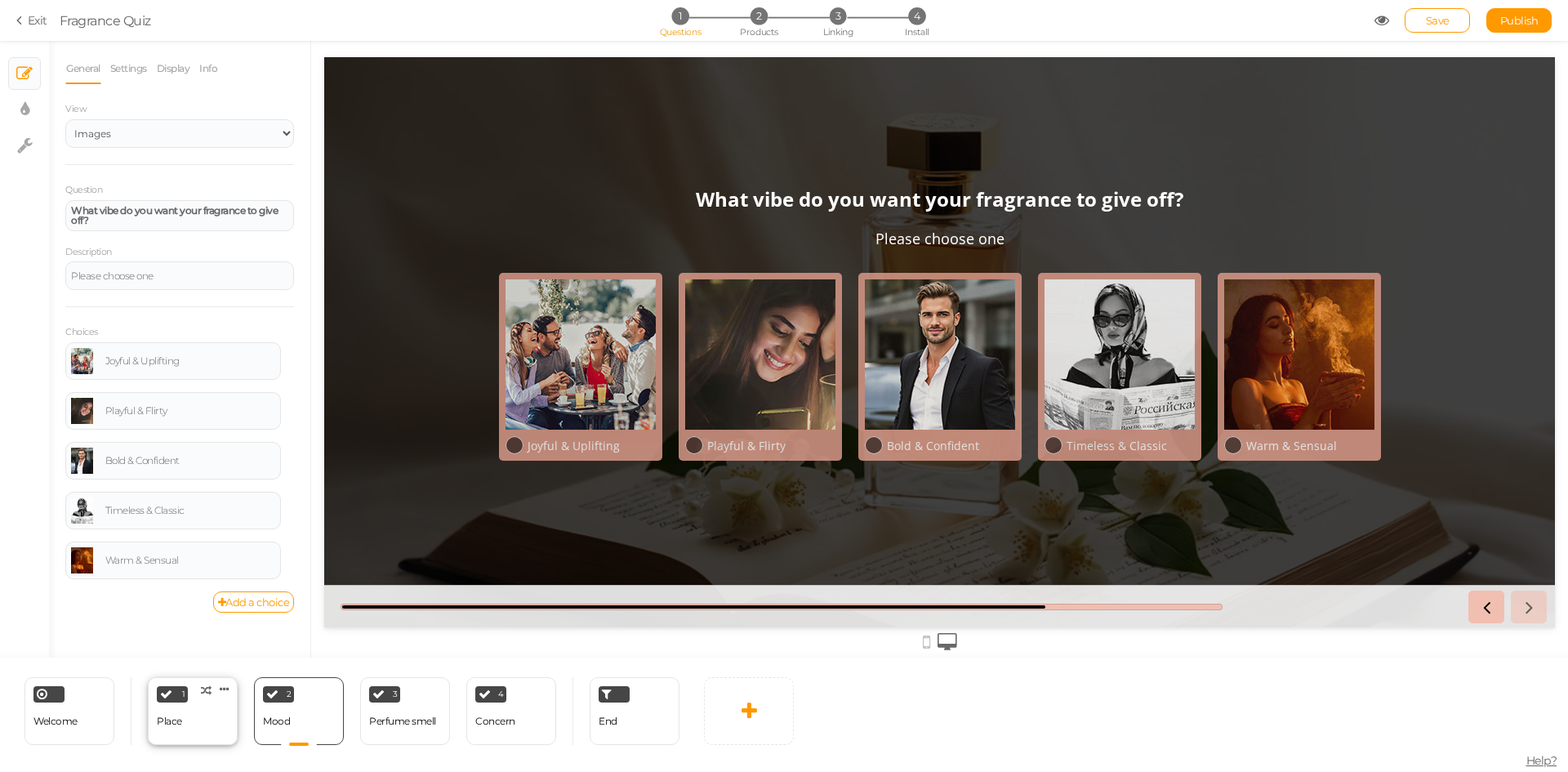
click at [208, 727] on div "1 Place × Define the conditions to show this slide. Clone Change type Delete" at bounding box center [192, 711] width 90 height 67
select select "2"
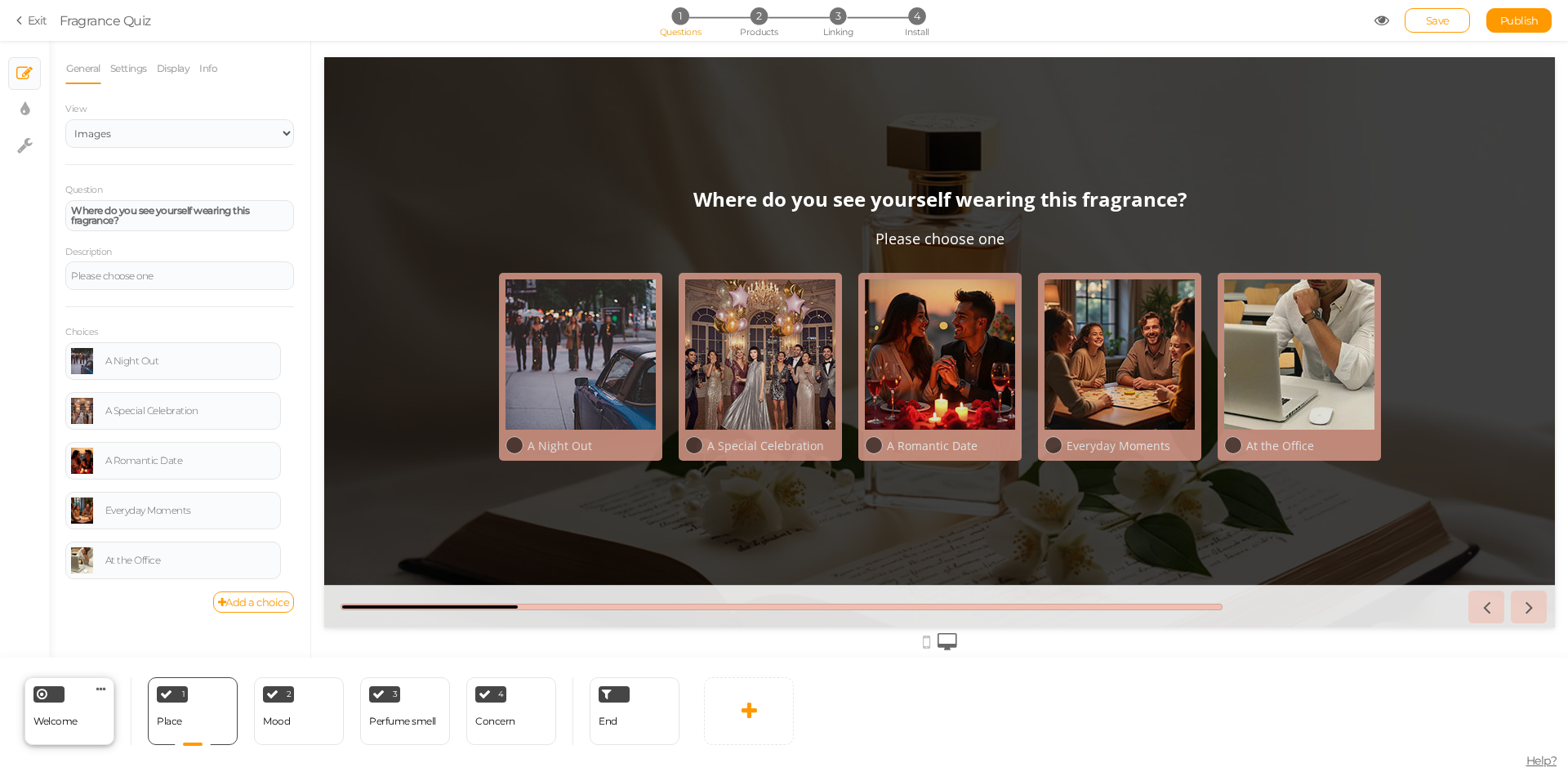
click at [59, 731] on div "Welcome" at bounding box center [56, 722] width 44 height 29
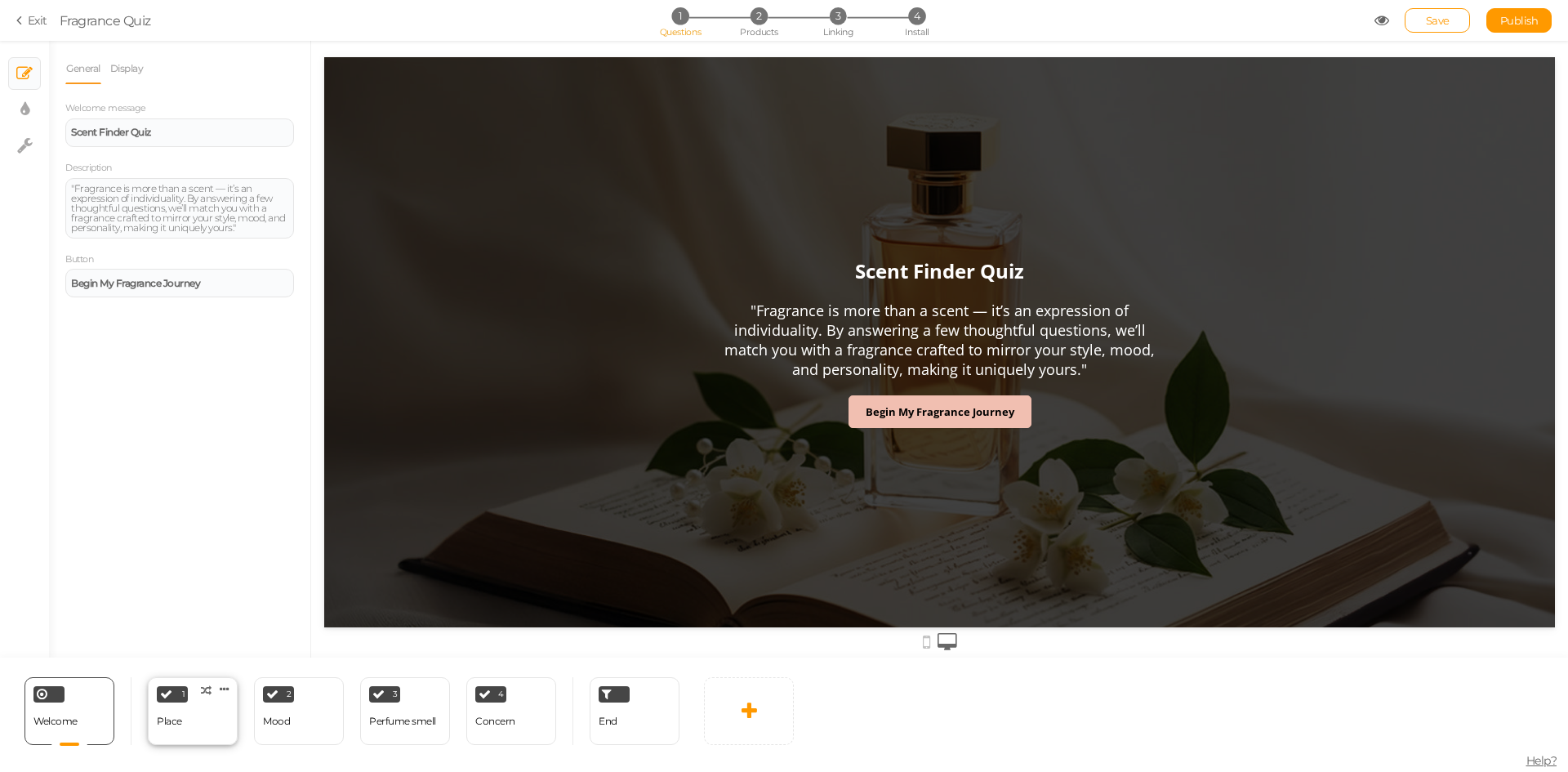
click at [212, 734] on div "1 Place × Define the conditions to show this slide. Clone Change type Delete" at bounding box center [192, 711] width 90 height 67
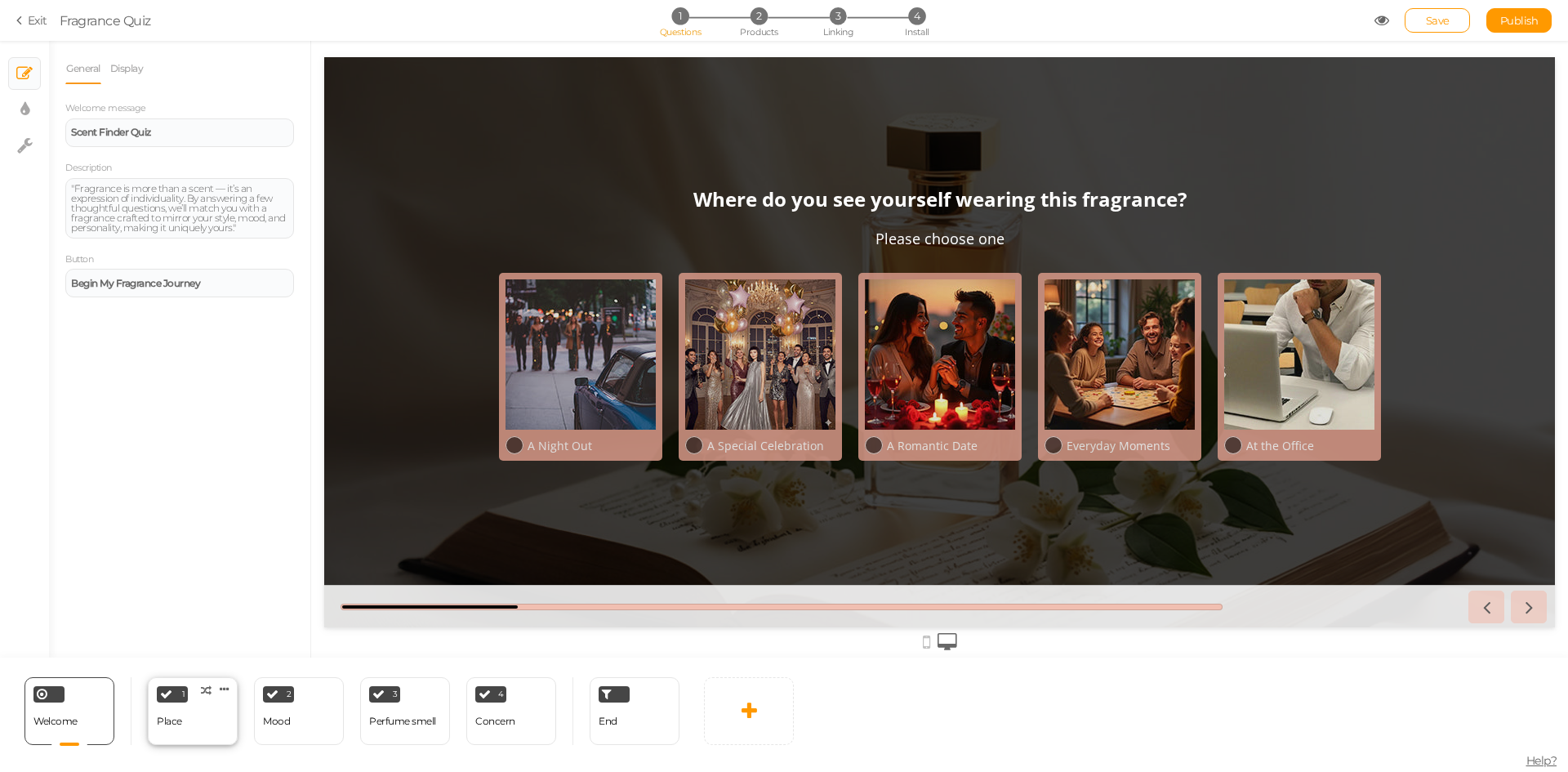
select select "2"
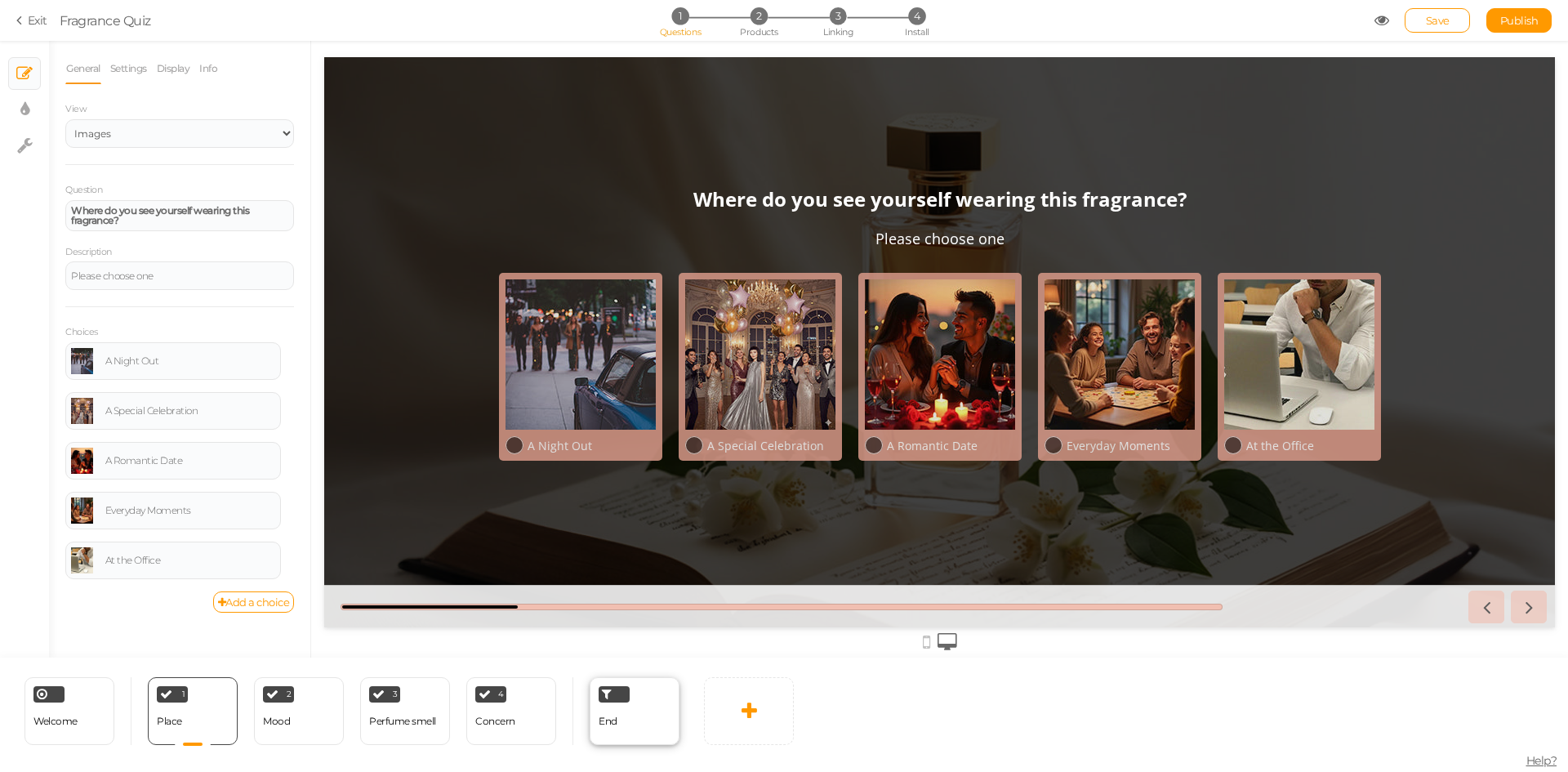
click at [641, 733] on div "End" at bounding box center [634, 711] width 90 height 67
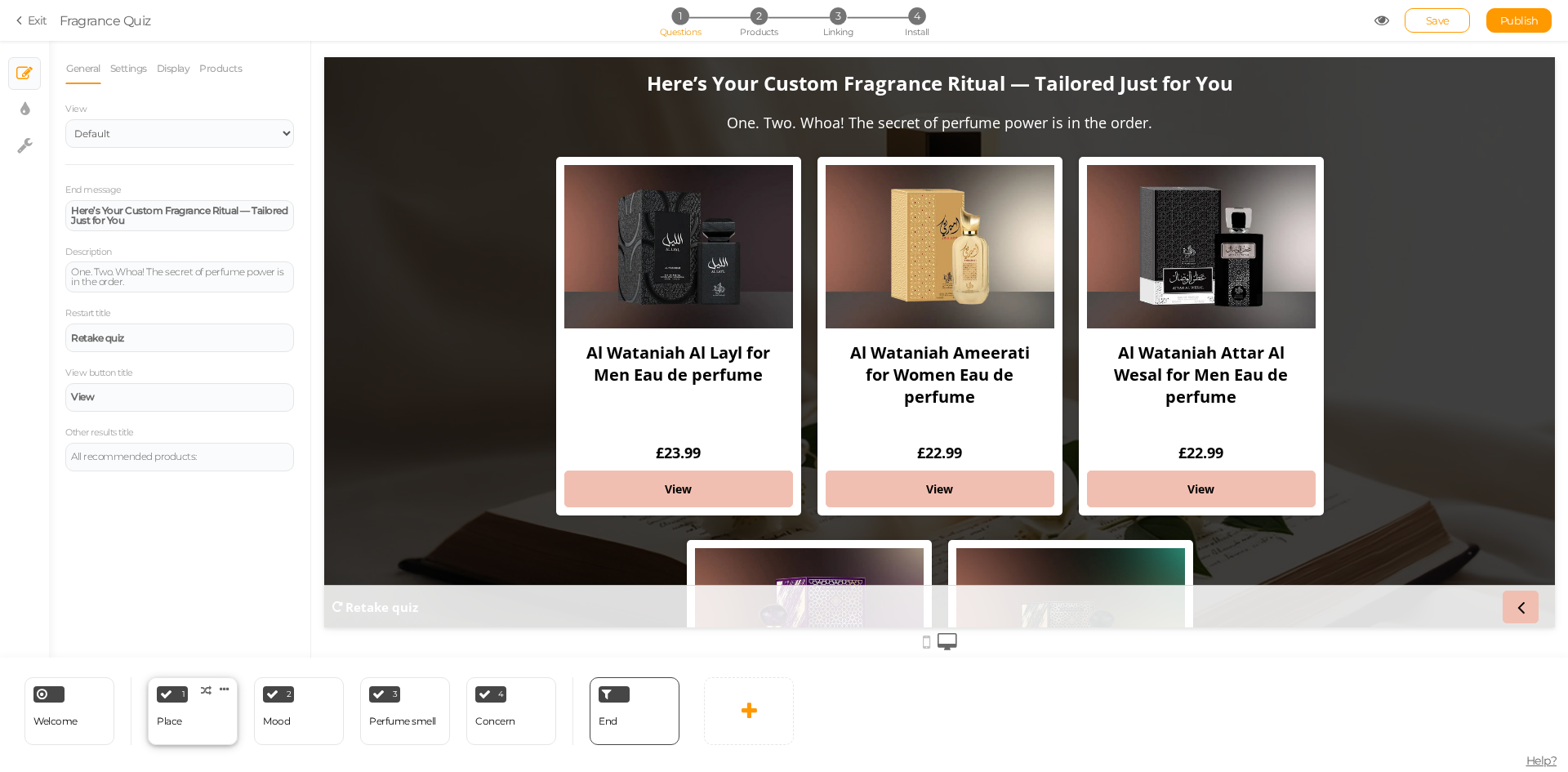
click at [209, 724] on div "1 Place × Define the conditions to show this slide. Clone Change type Delete" at bounding box center [192, 711] width 90 height 67
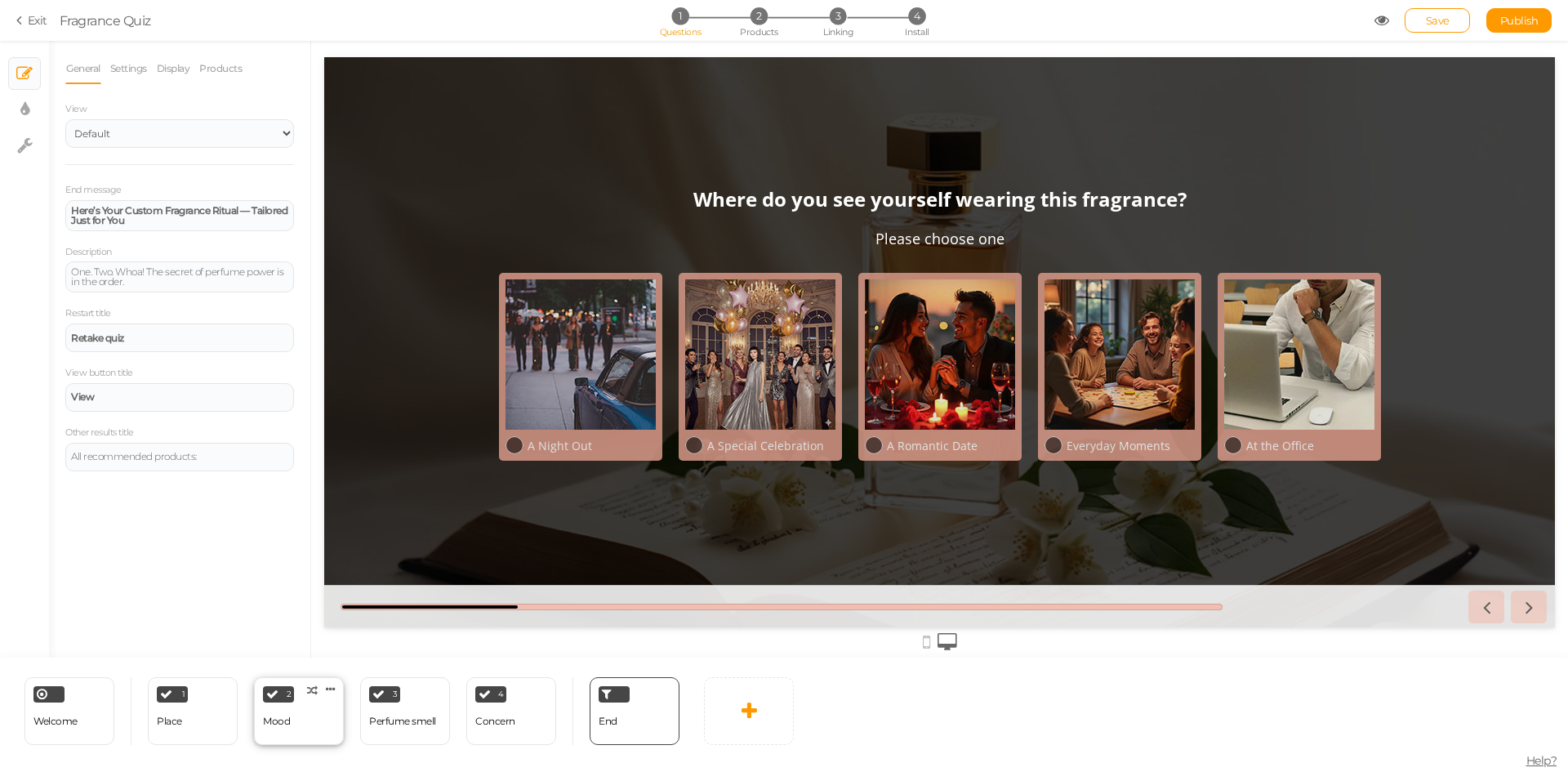
select select "2"
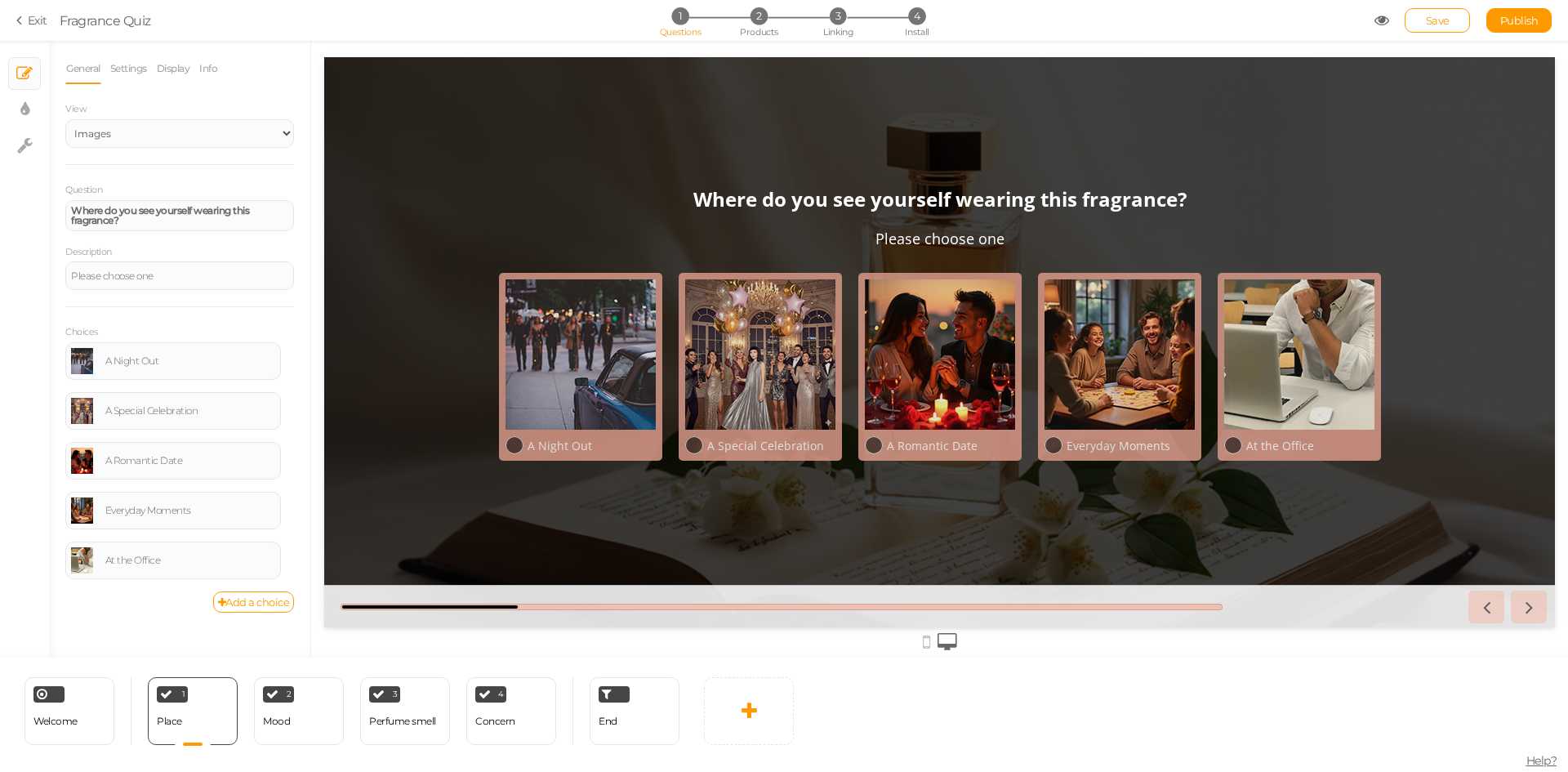
click at [813, 34] on div "1 Questions 2 Products 3 Linking 4 Install" at bounding box center [784, 22] width 342 height 30
click at [838, 22] on span "3" at bounding box center [838, 16] width 17 height 17
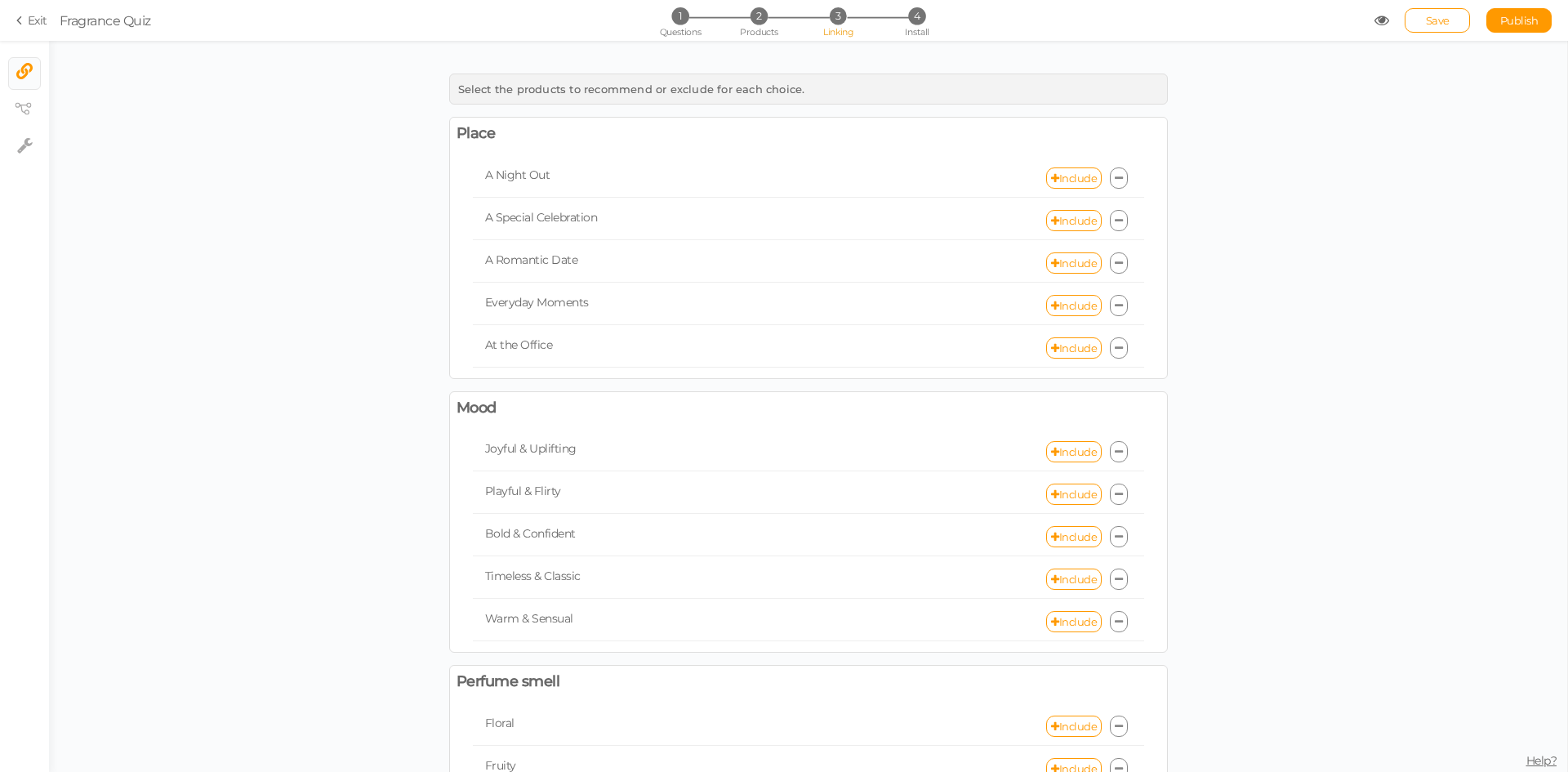
click at [1380, 24] on icon at bounding box center [1381, 20] width 14 height 14
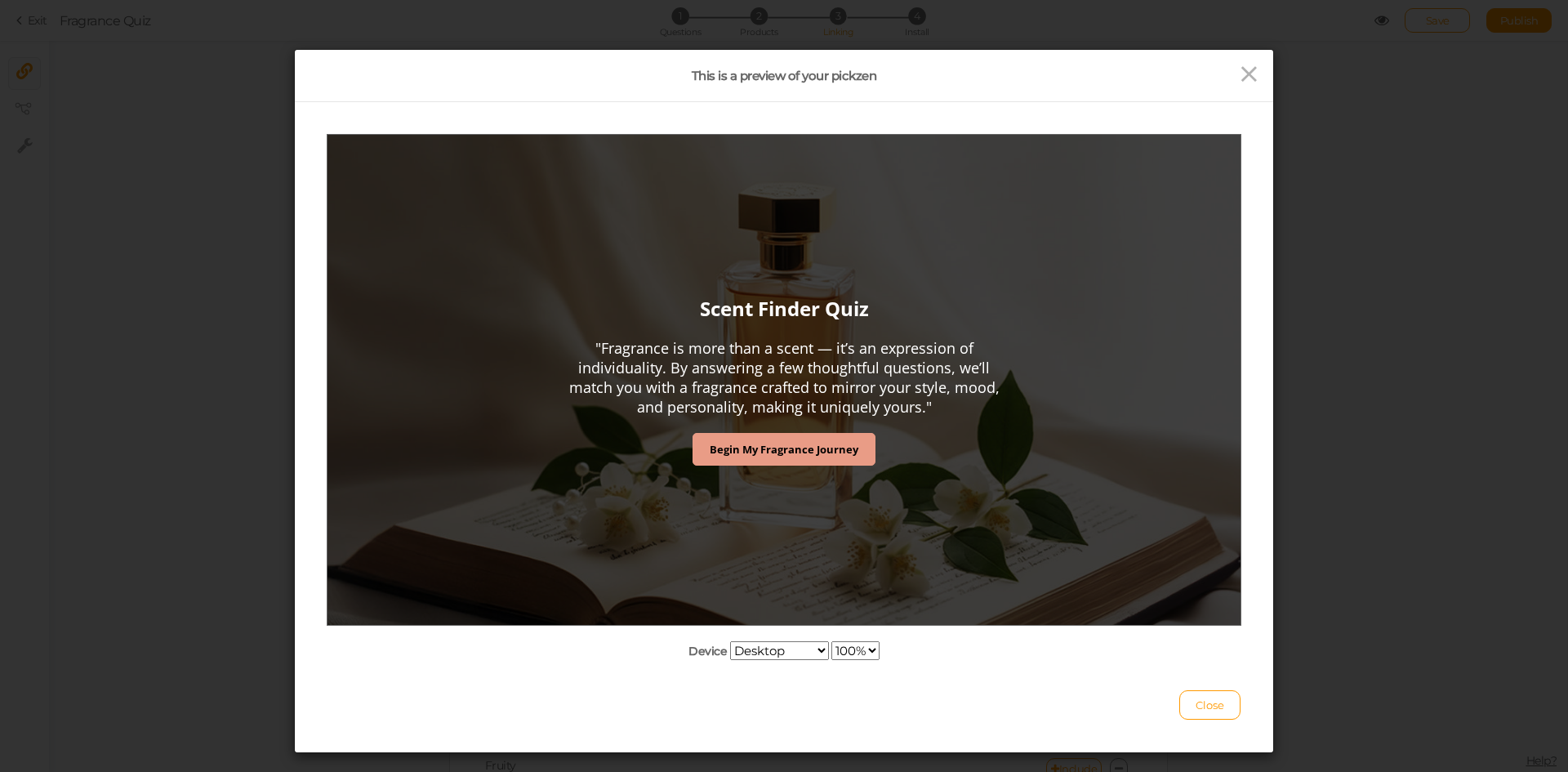
click at [748, 446] on strong "Begin My Fragrance Journey" at bounding box center [784, 448] width 148 height 14
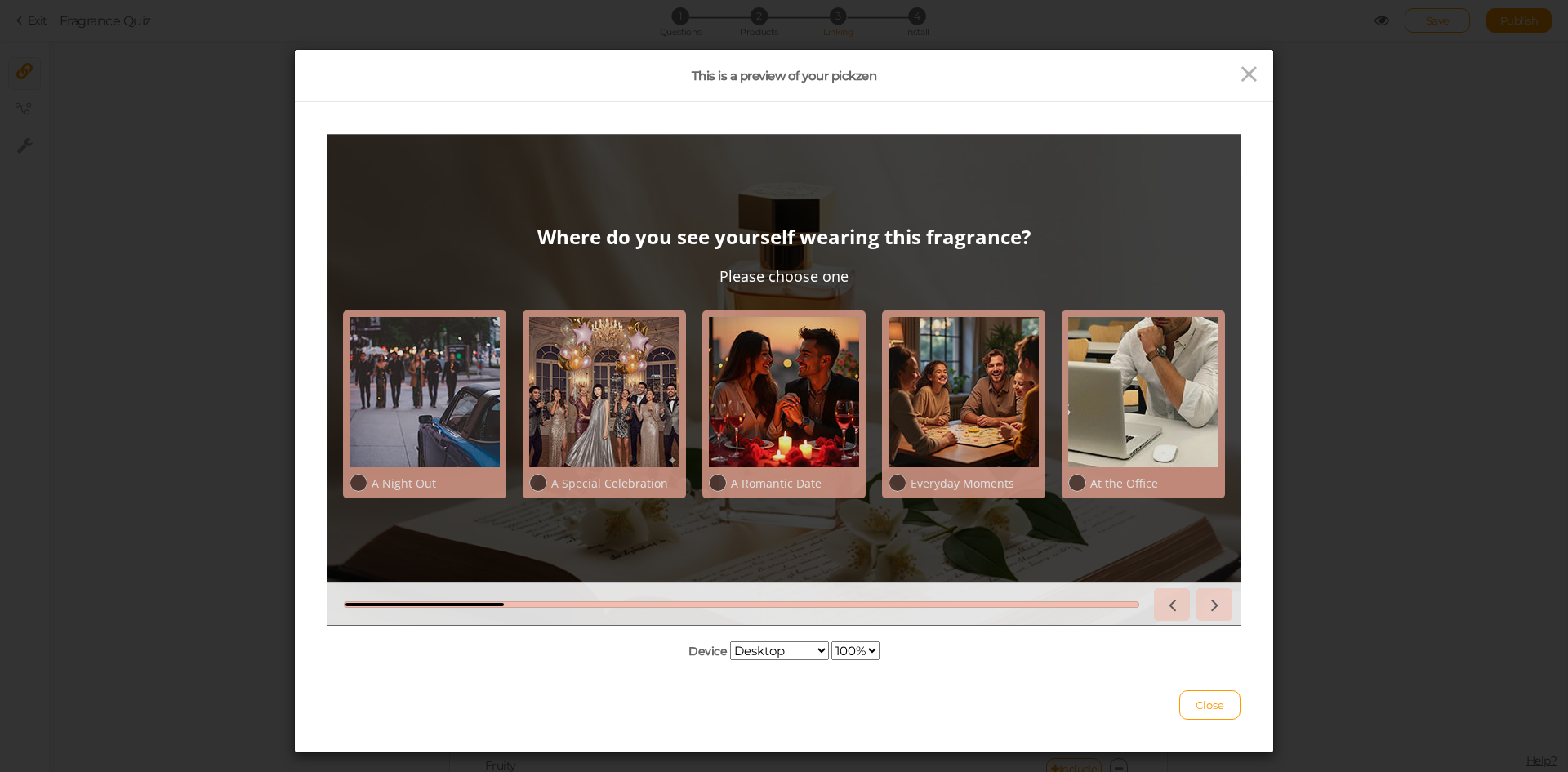
click at [771, 652] on select "Desktop Small mobile Large mobile" at bounding box center [780, 650] width 99 height 18
select select "1"
click at [731, 660] on select "Desktop Small mobile Large mobile" at bounding box center [780, 650] width 99 height 18
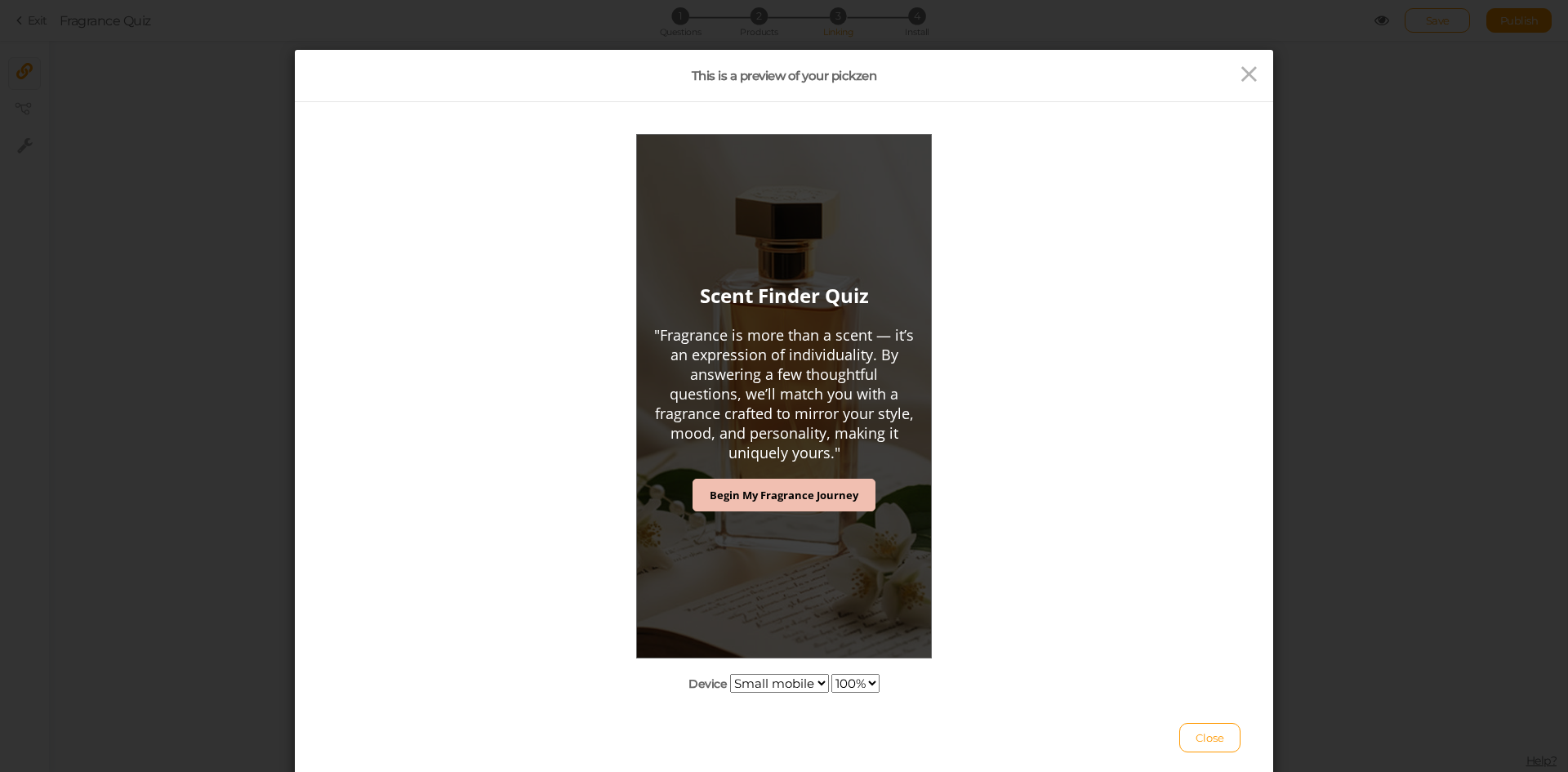
click at [842, 680] on select "100% 75% 50% 25%" at bounding box center [856, 682] width 48 height 18
click at [832, 674] on select "100% 75% 50% 25%" at bounding box center [856, 682] width 48 height 18
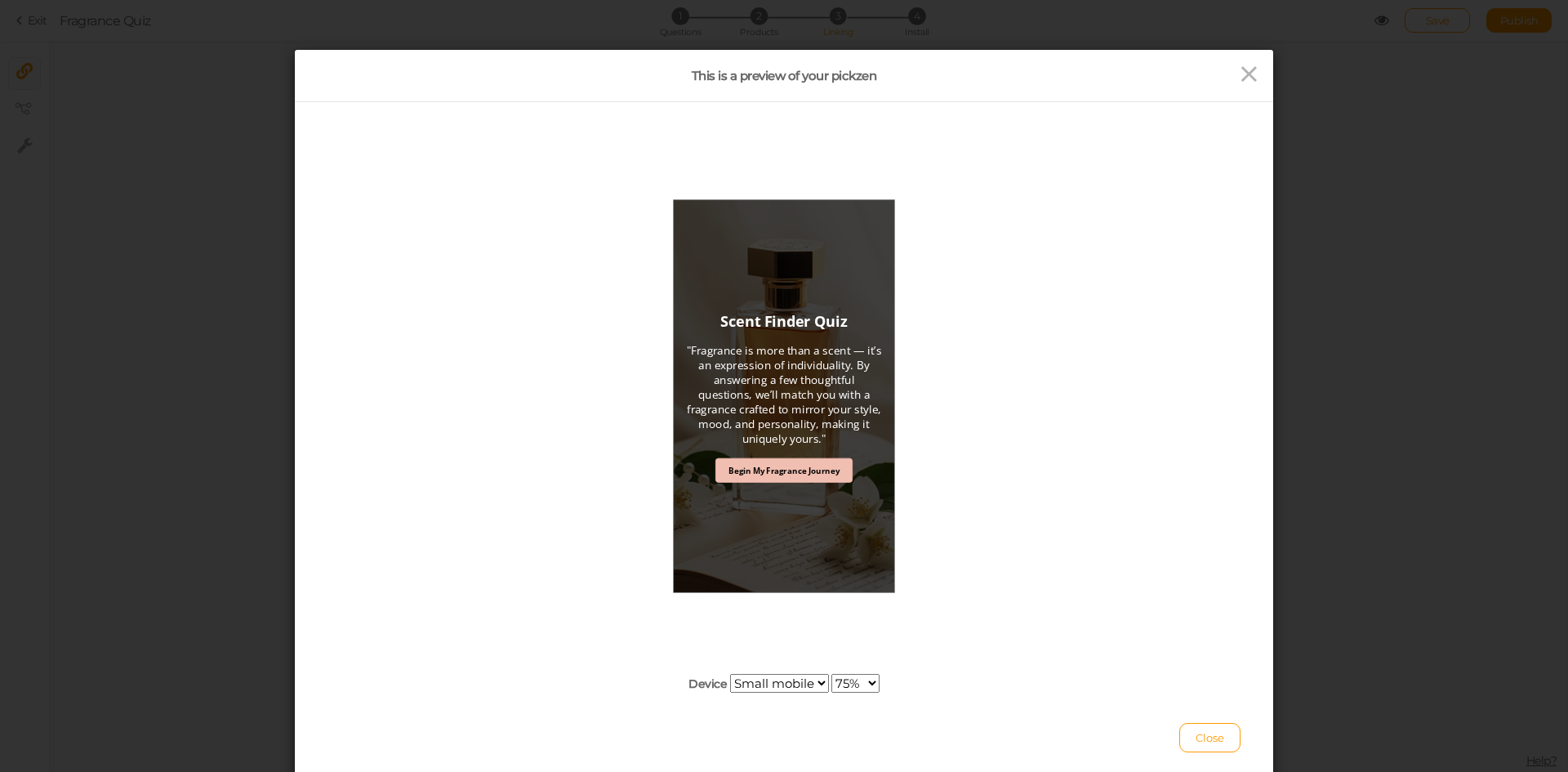
click at [854, 682] on select "100% 75% 50% 25%" at bounding box center [856, 682] width 48 height 18
select select "0"
click at [832, 674] on select "100% 75% 50% 25%" at bounding box center [856, 682] width 48 height 18
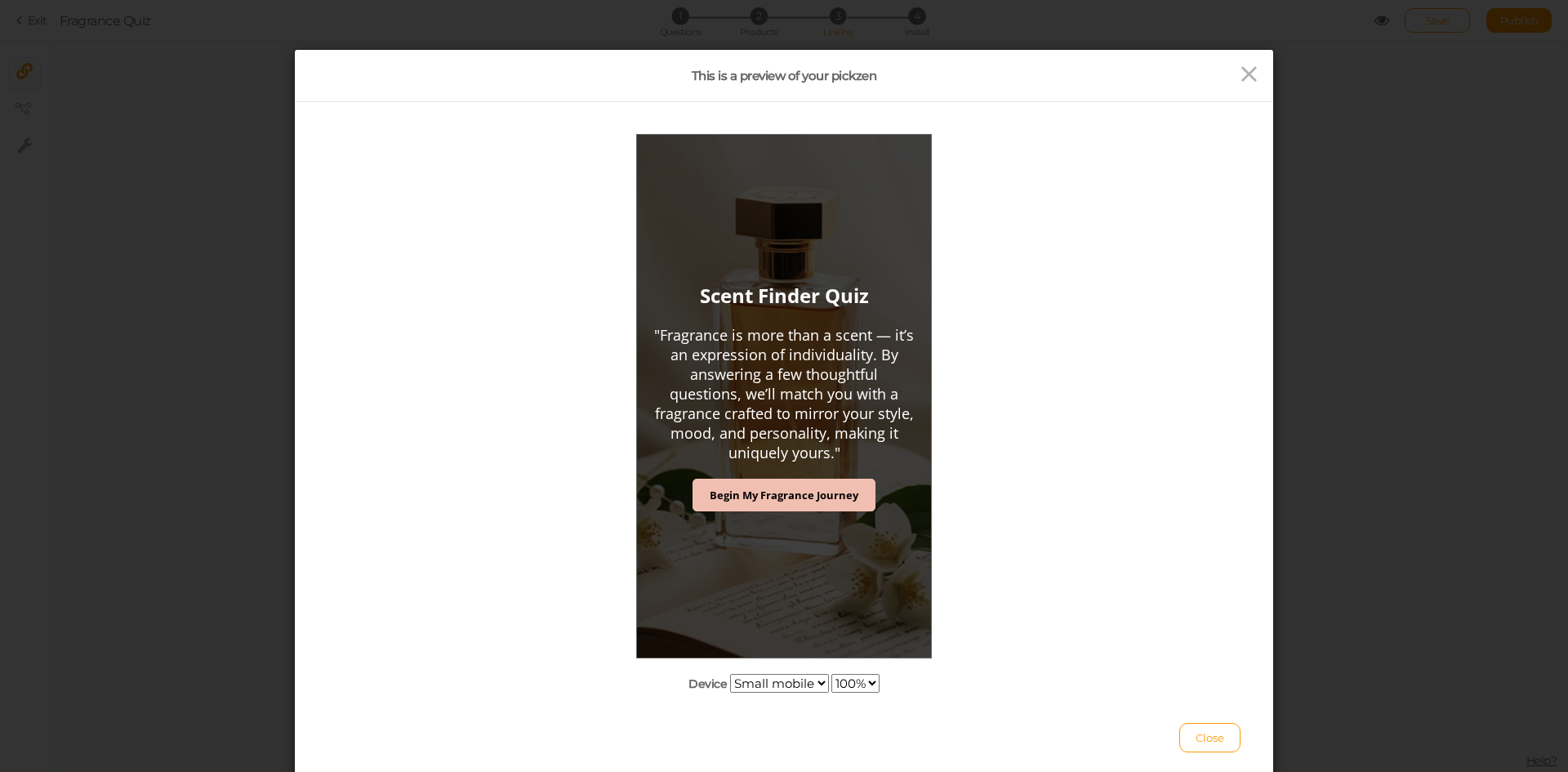
click at [789, 679] on select "Desktop Small mobile Large mobile" at bounding box center [780, 682] width 99 height 18
click at [731, 693] on select "Desktop Small mobile Large mobile" at bounding box center [780, 682] width 99 height 18
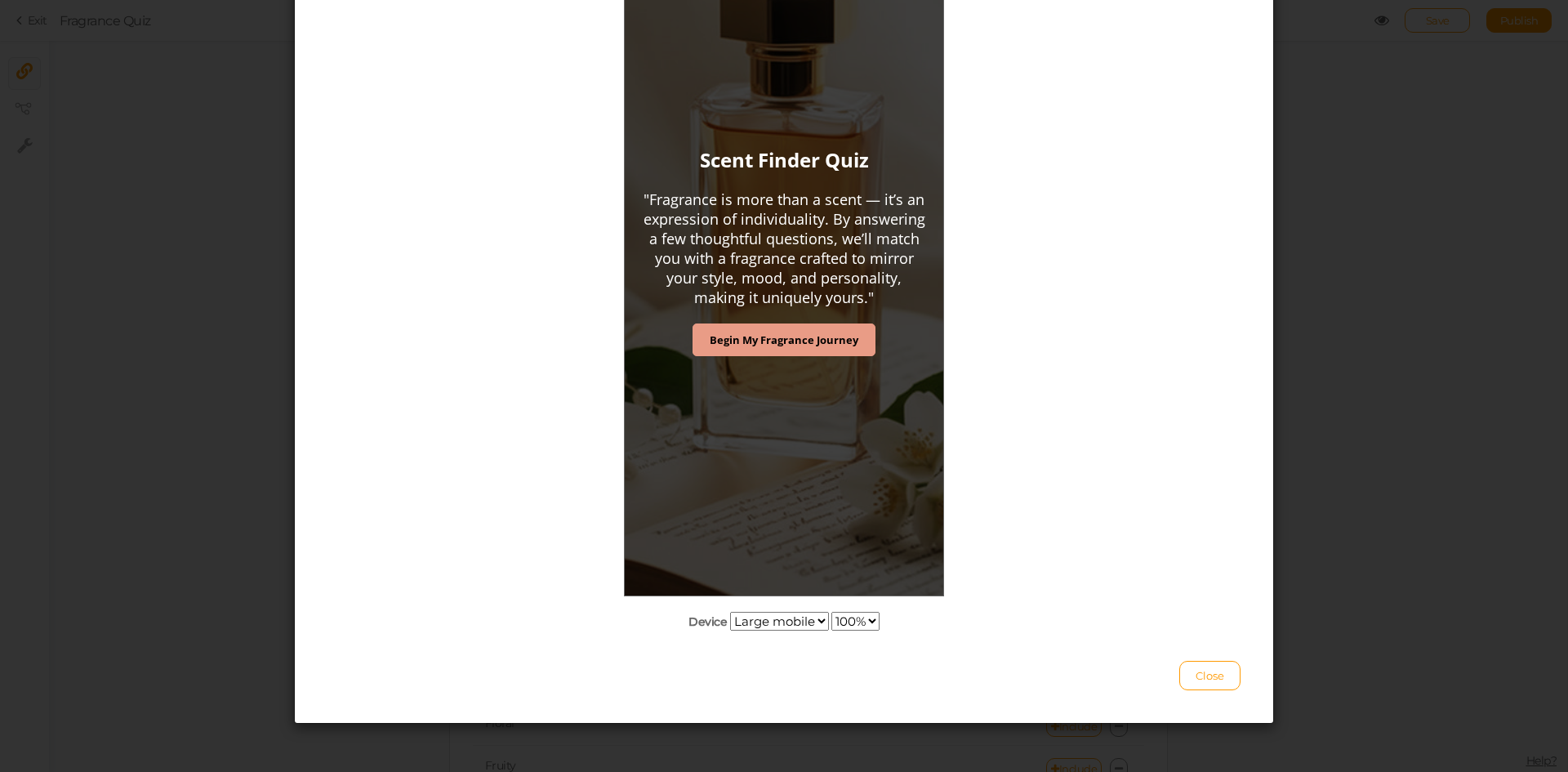
scroll to position [229, 0]
click at [790, 618] on select "Desktop Small mobile Large mobile" at bounding box center [780, 620] width 99 height 18
click at [731, 611] on select "Desktop Small mobile Large mobile" at bounding box center [780, 620] width 99 height 18
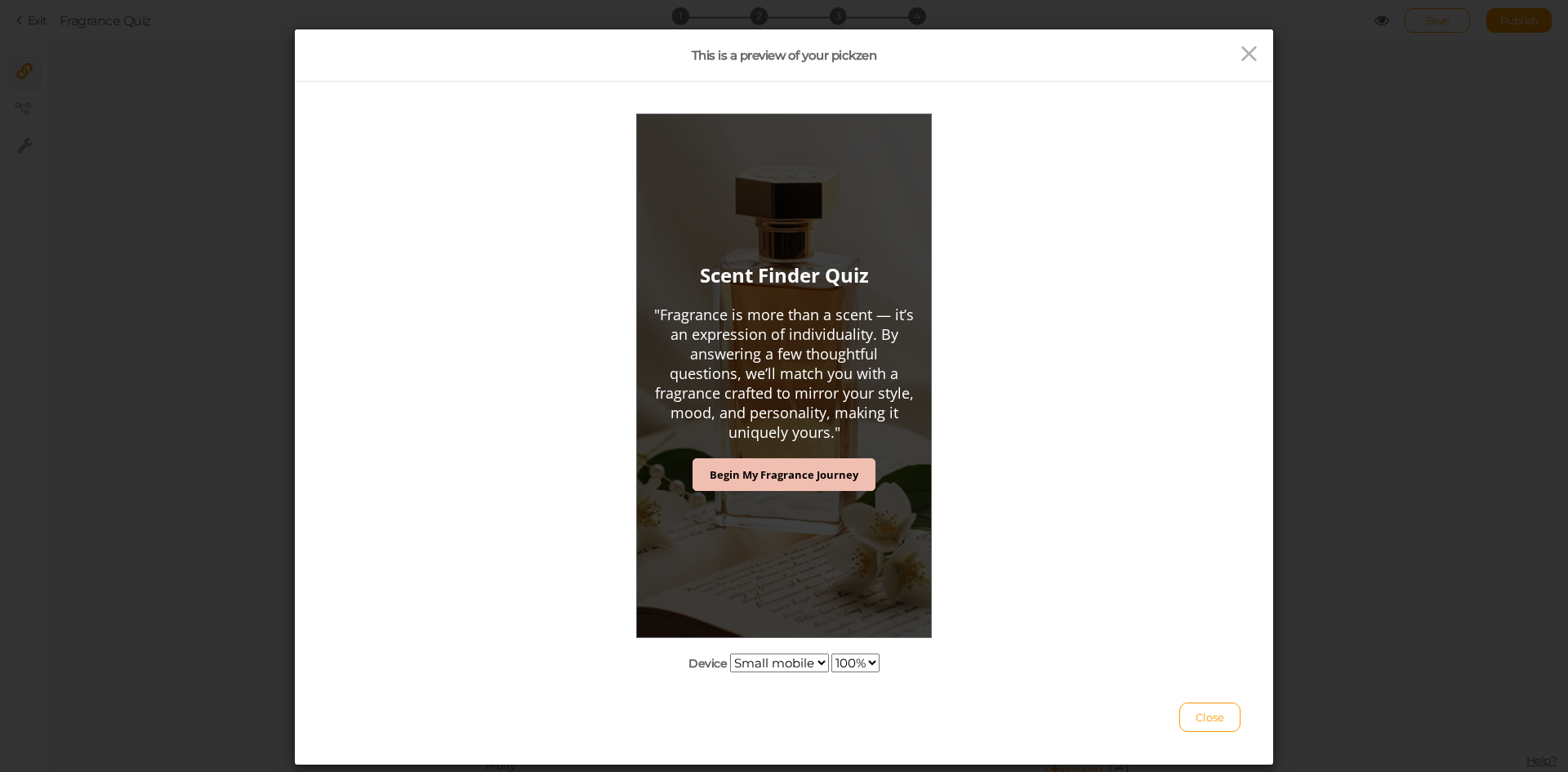
scroll to position [0, 0]
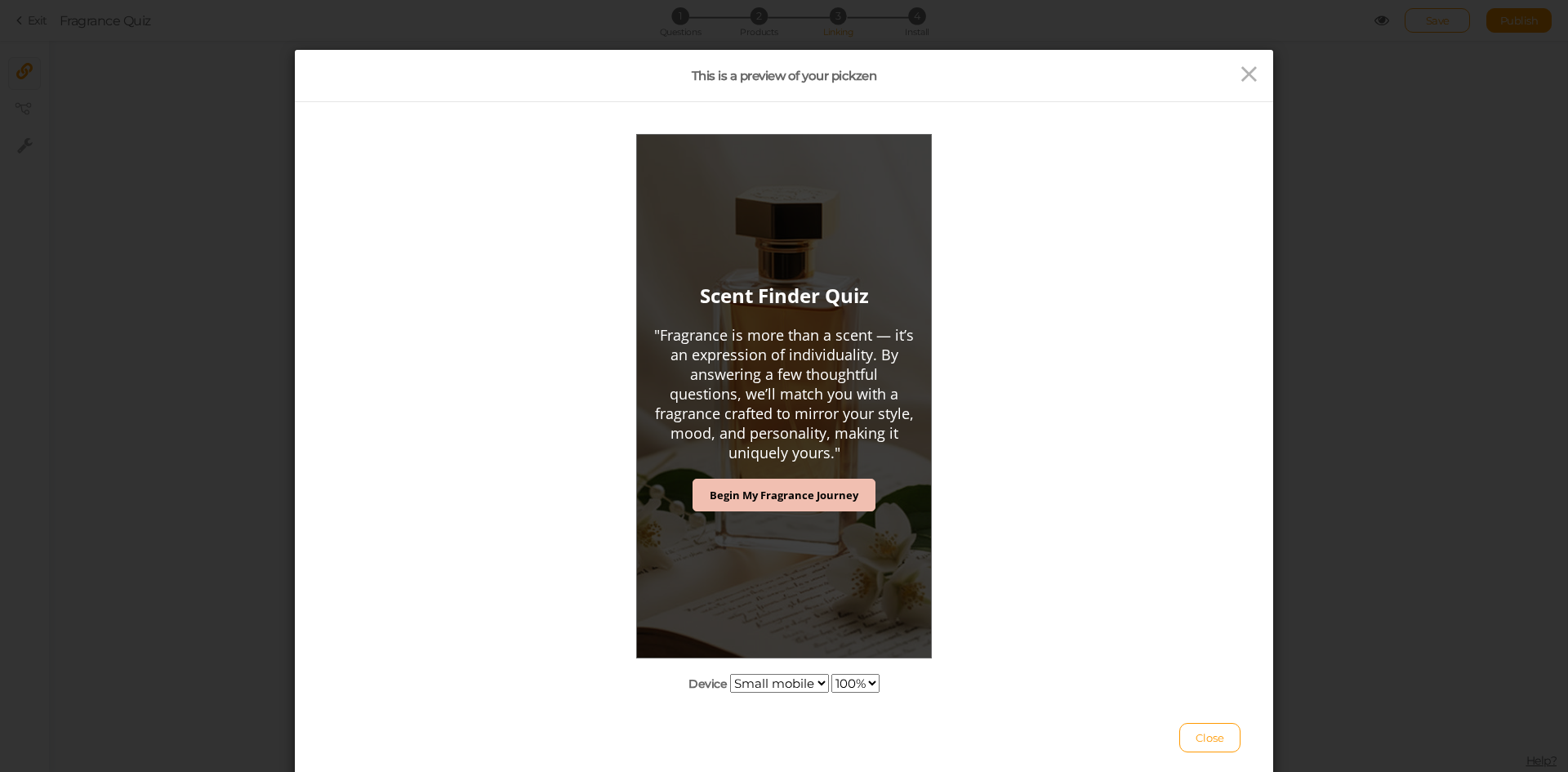
click at [755, 691] on select "Desktop Small mobile Large mobile" at bounding box center [780, 682] width 99 height 18
click at [731, 693] on select "Desktop Small mobile Large mobile" at bounding box center [780, 682] width 99 height 18
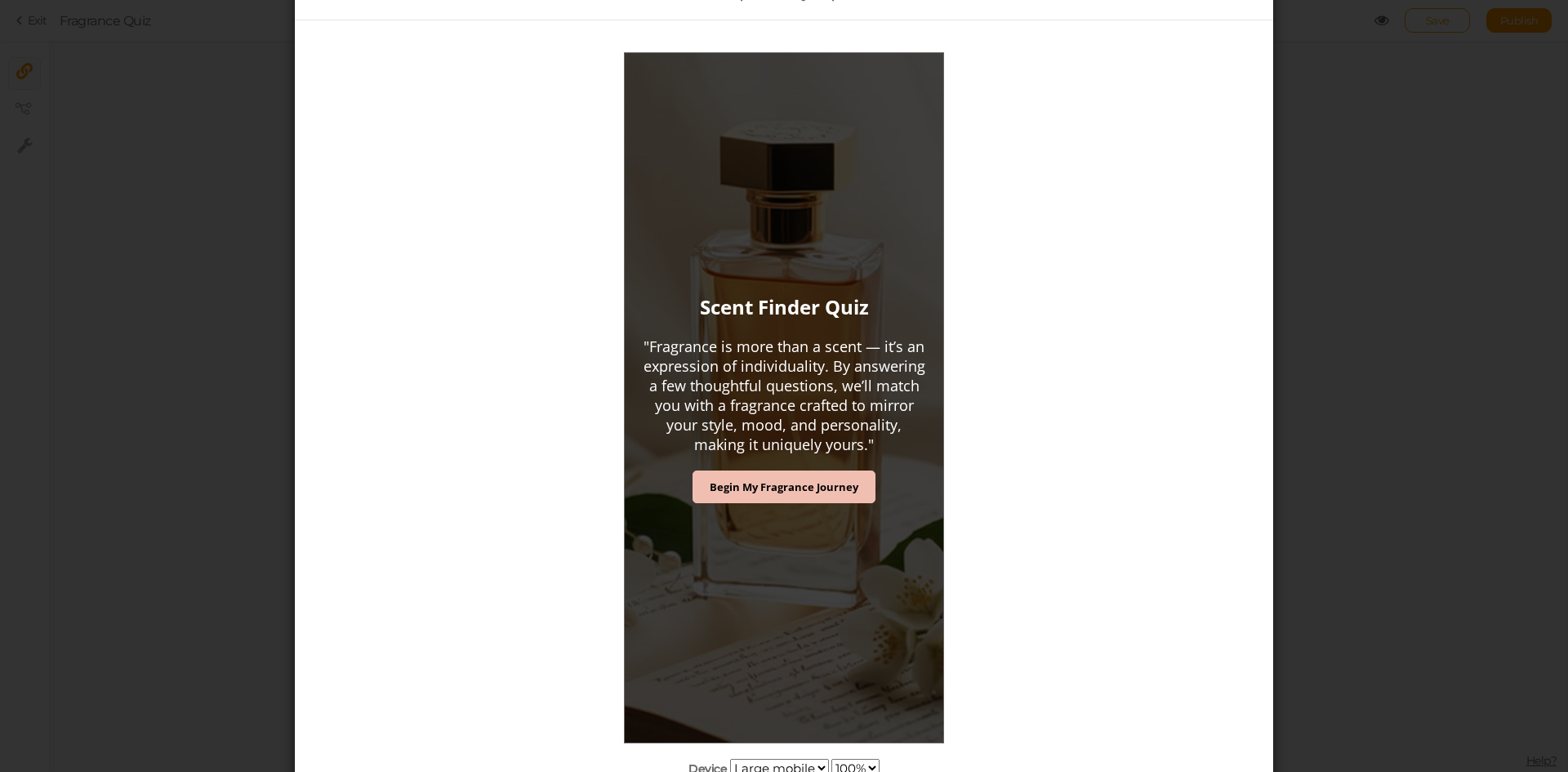
scroll to position [164, 0]
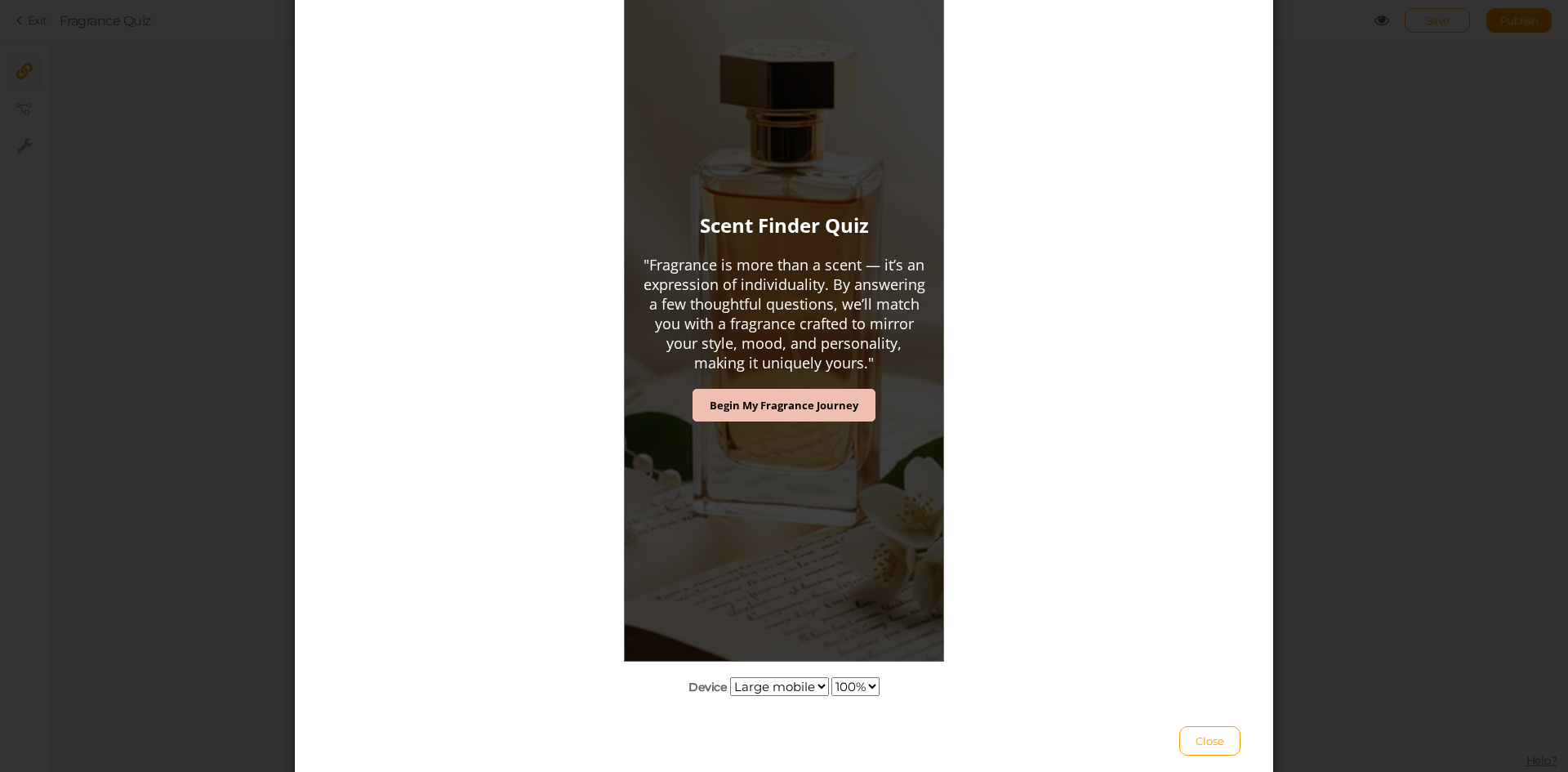
click at [768, 688] on select "Desktop Small mobile Large mobile" at bounding box center [780, 686] width 99 height 18
select select "0"
click at [731, 678] on select "Desktop Small mobile Large mobile" at bounding box center [780, 686] width 99 height 18
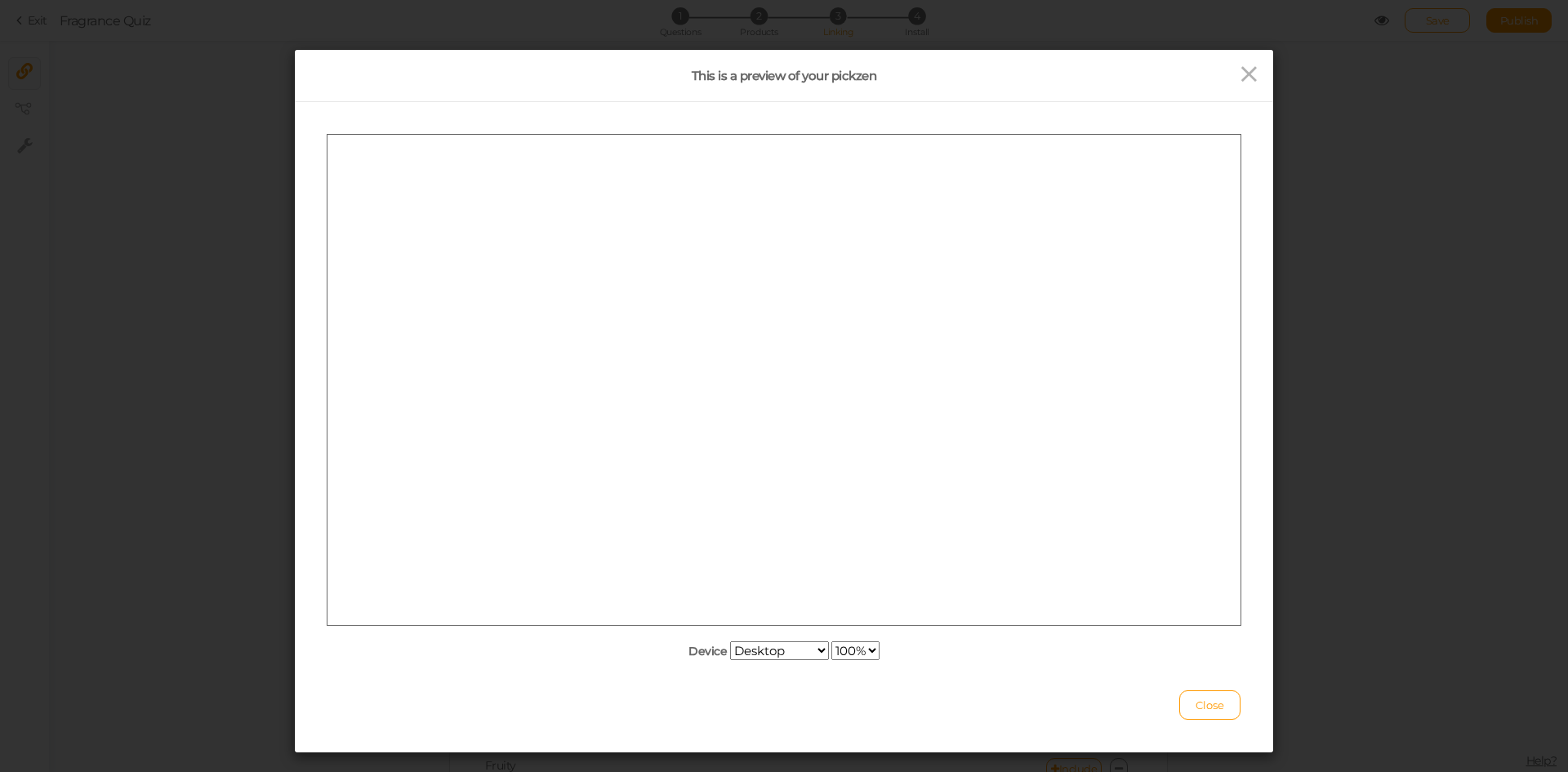
scroll to position [0, 0]
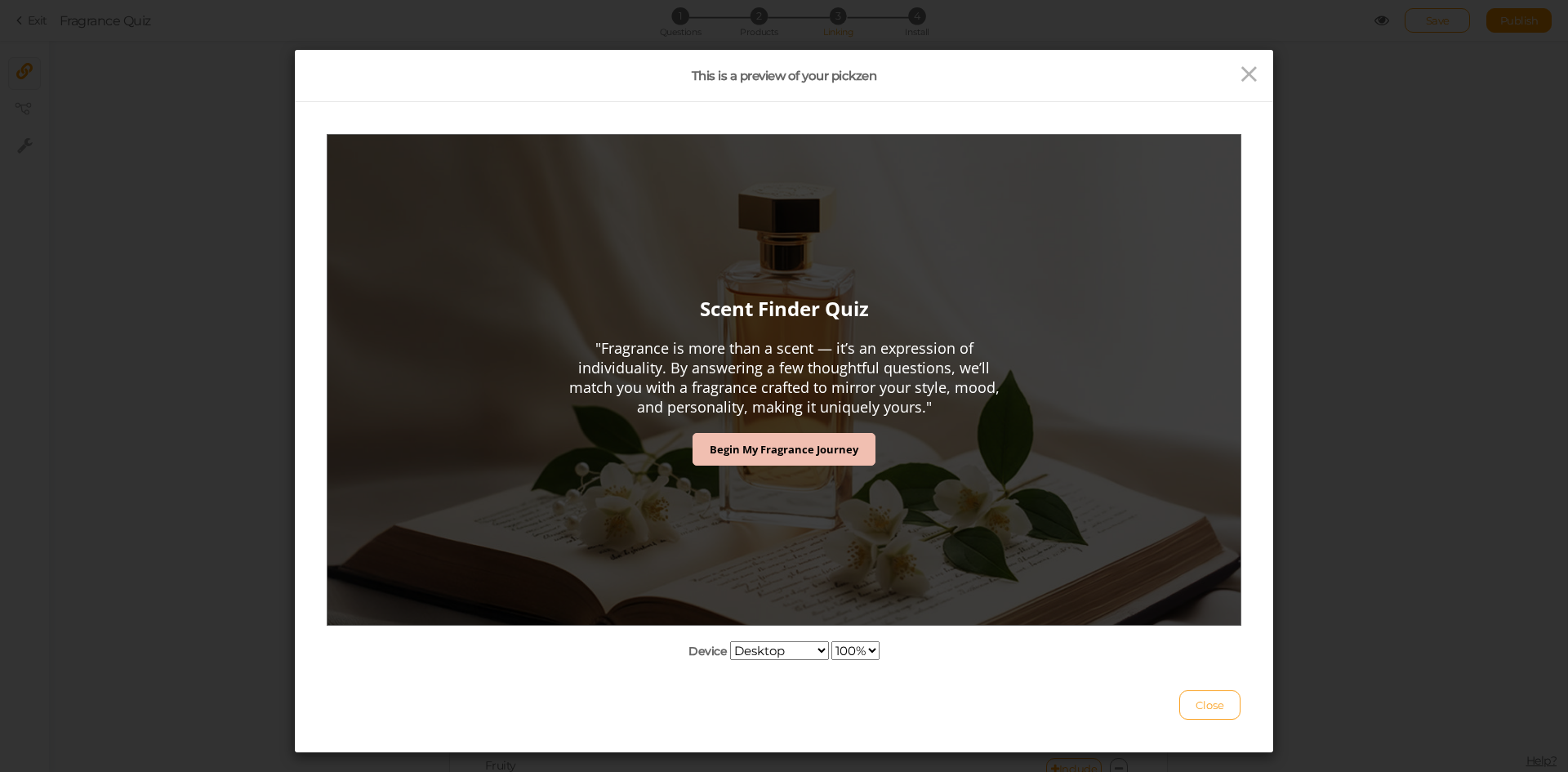
click at [1204, 711] on button "Close" at bounding box center [1210, 705] width 62 height 30
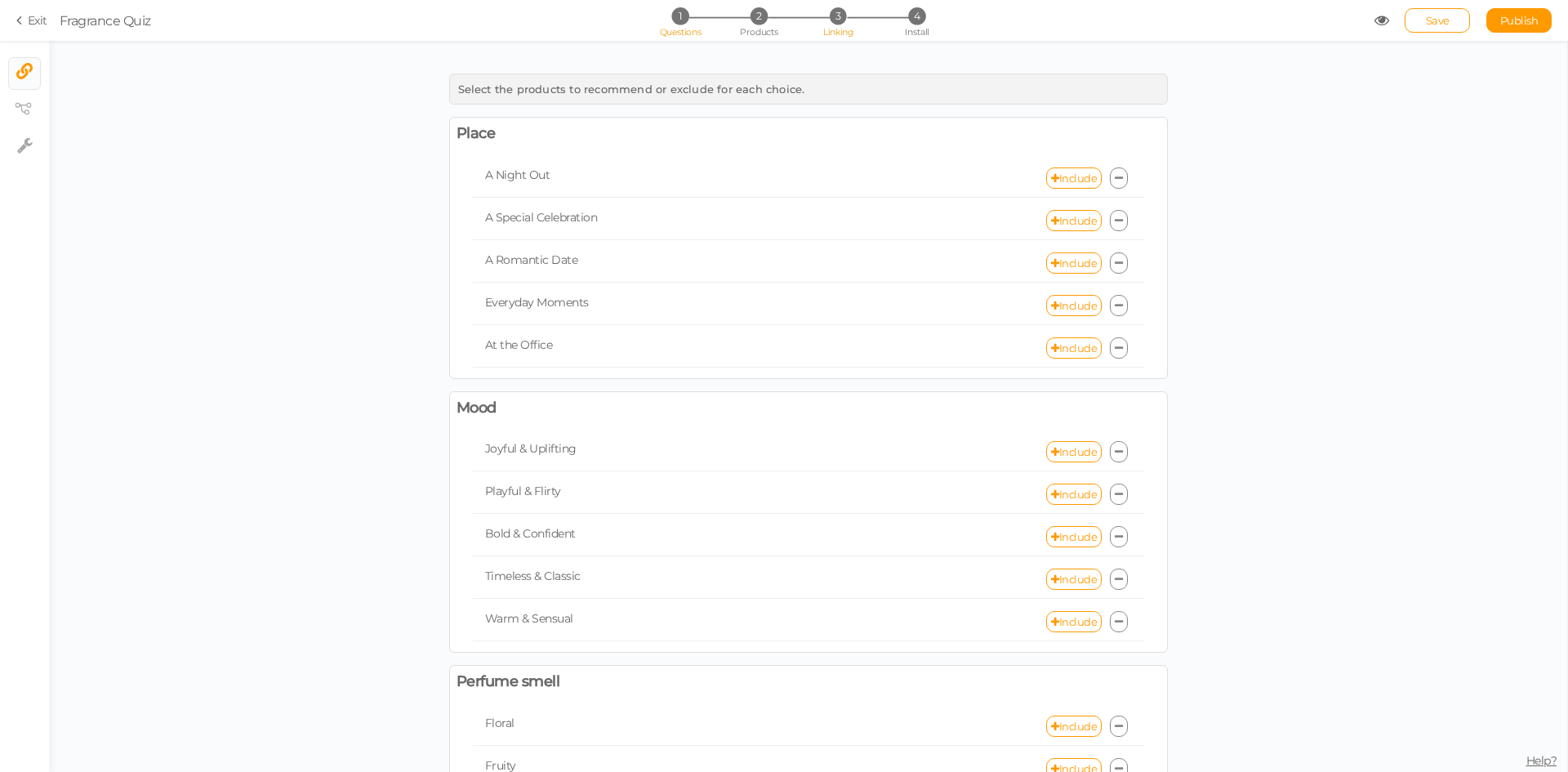
click at [675, 29] on span "Questions" at bounding box center [680, 32] width 41 height 12
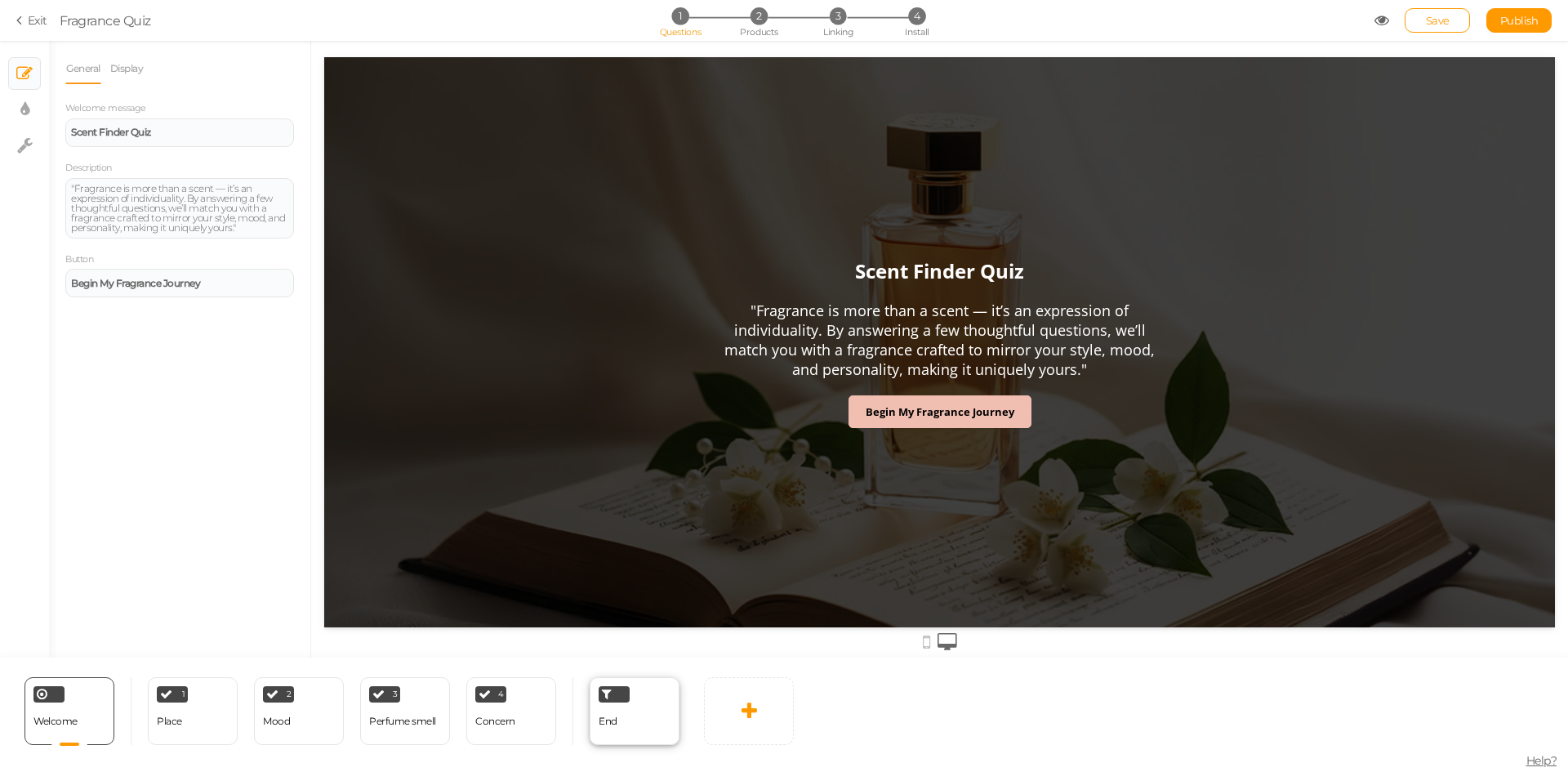
click at [624, 725] on div "End" at bounding box center [634, 711] width 90 height 67
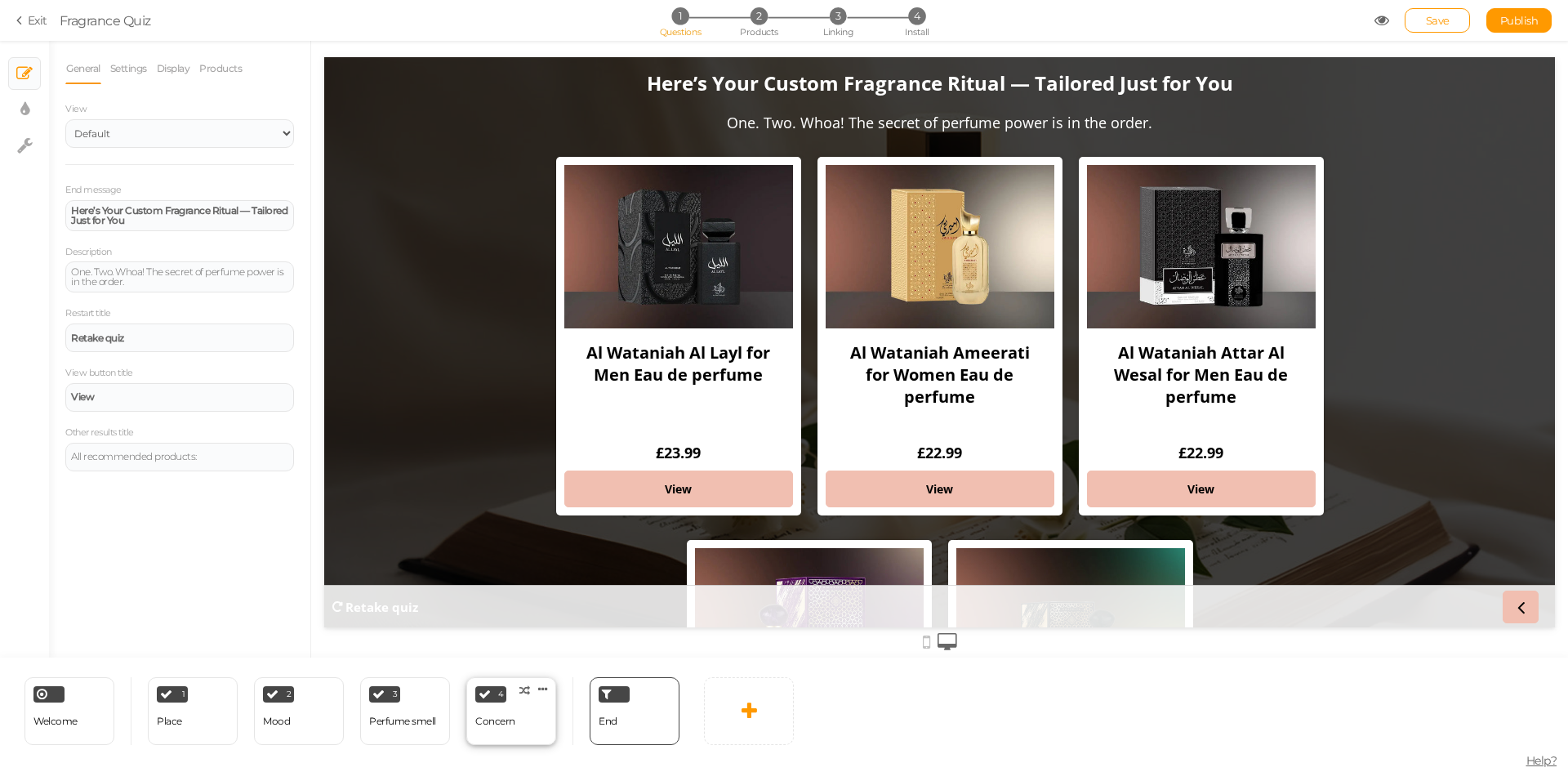
click at [479, 728] on div "Concern" at bounding box center [495, 722] width 40 height 29
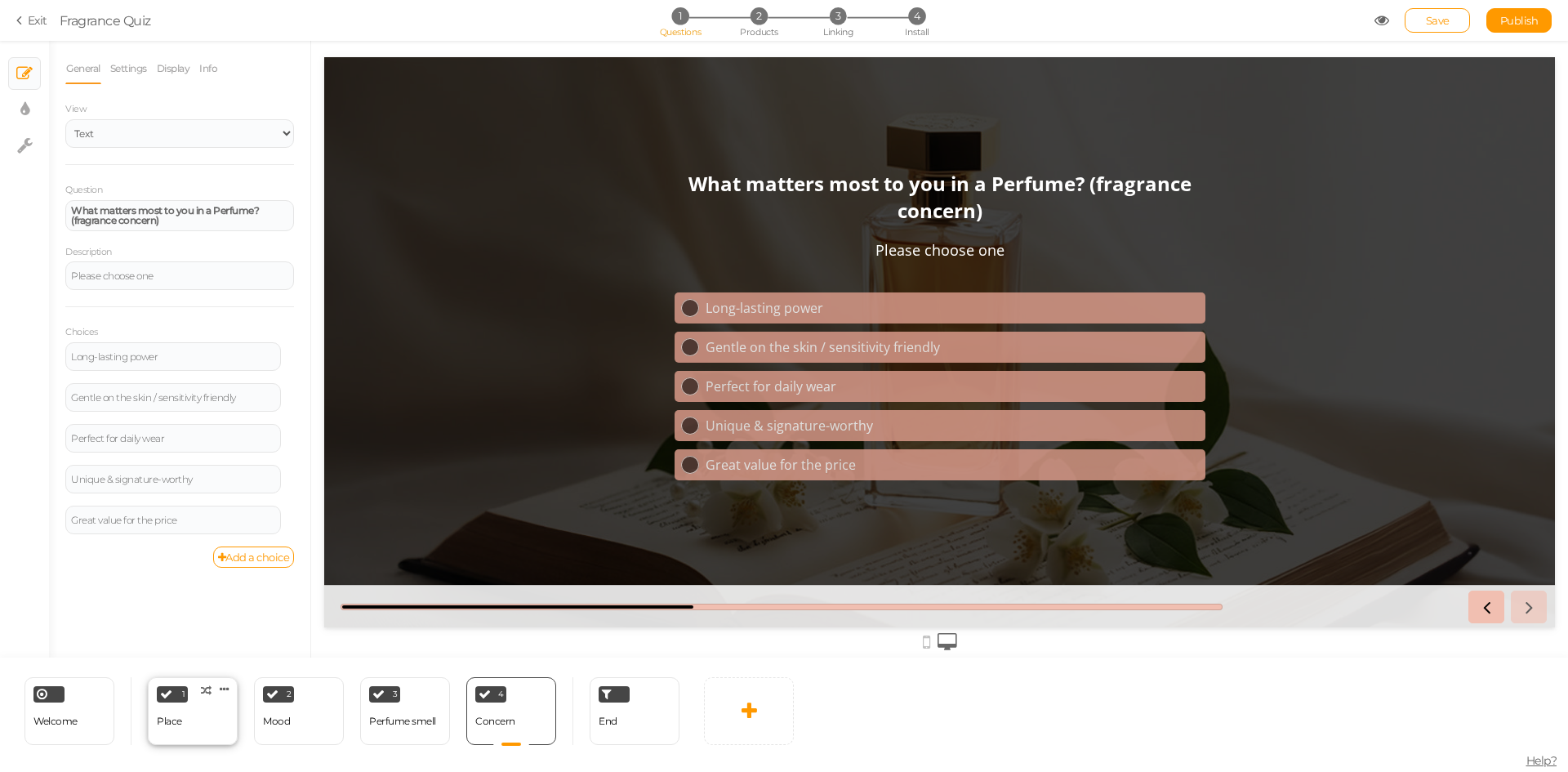
click at [167, 731] on div "Place" at bounding box center [170, 722] width 25 height 29
select select "2"
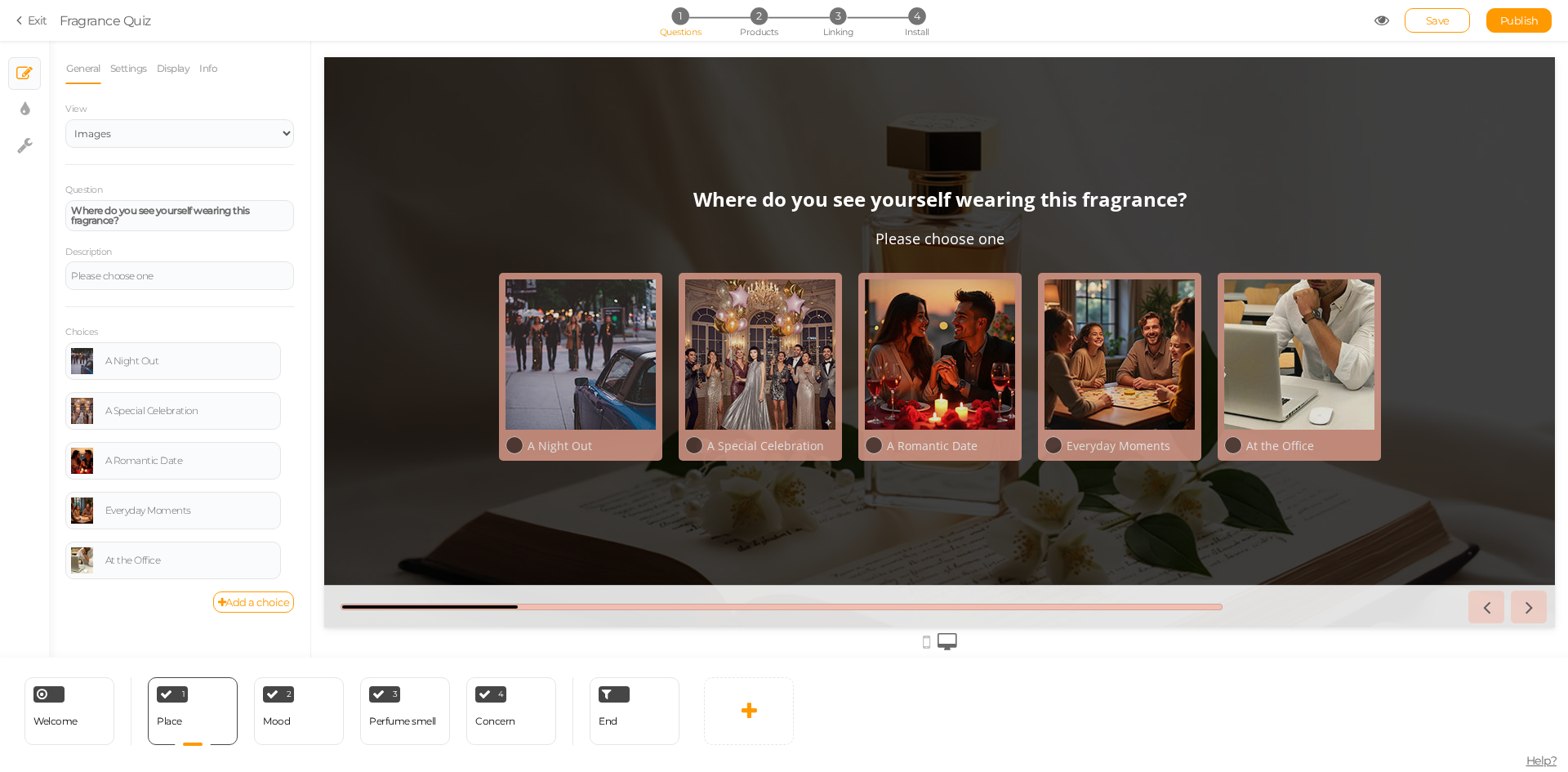
click at [1385, 18] on icon at bounding box center [1381, 20] width 14 height 14
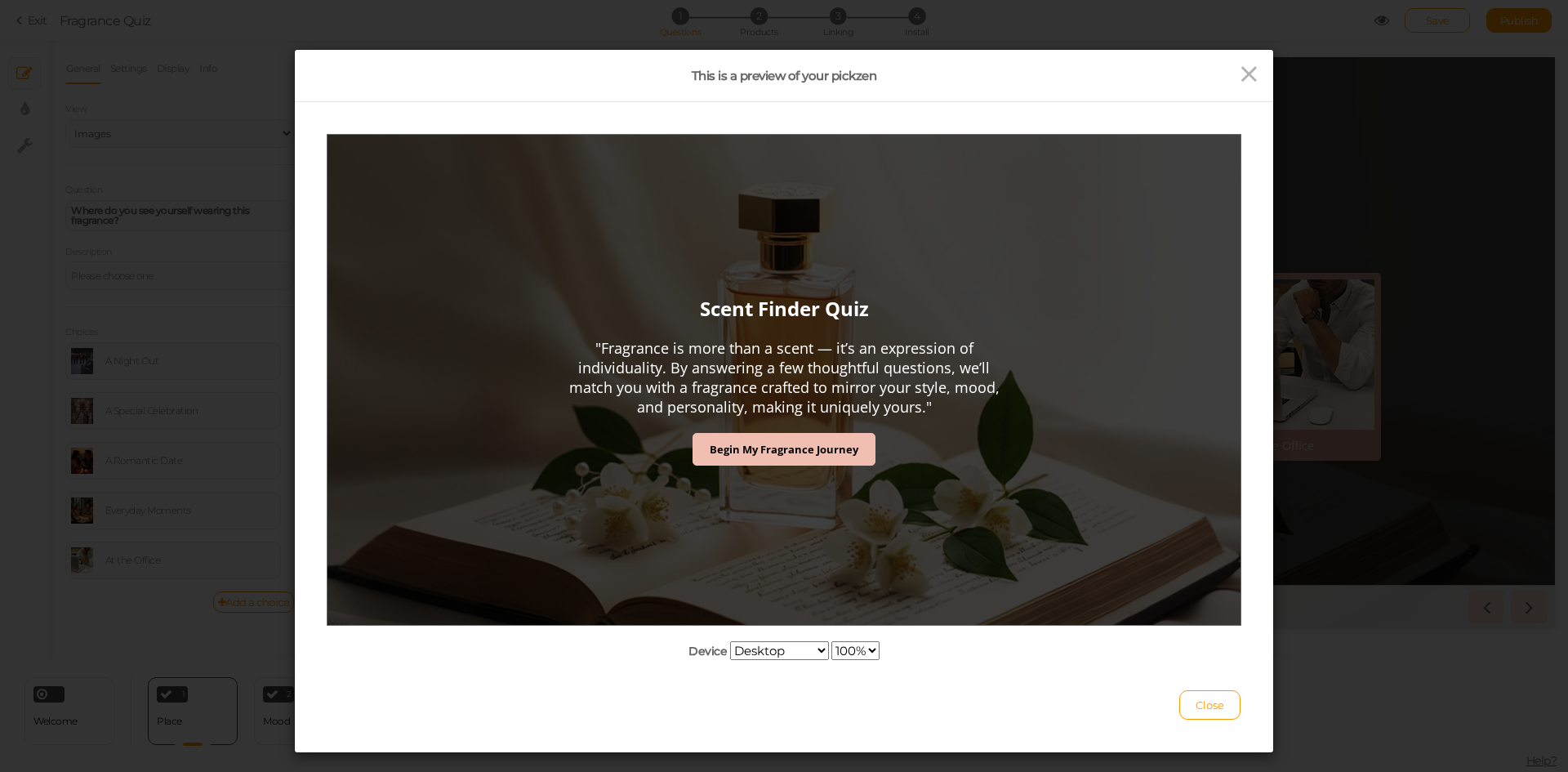
click at [783, 659] on select "Desktop Small mobile Large mobile" at bounding box center [780, 650] width 99 height 18
click at [731, 660] on select "Desktop Small mobile Large mobile" at bounding box center [780, 650] width 99 height 18
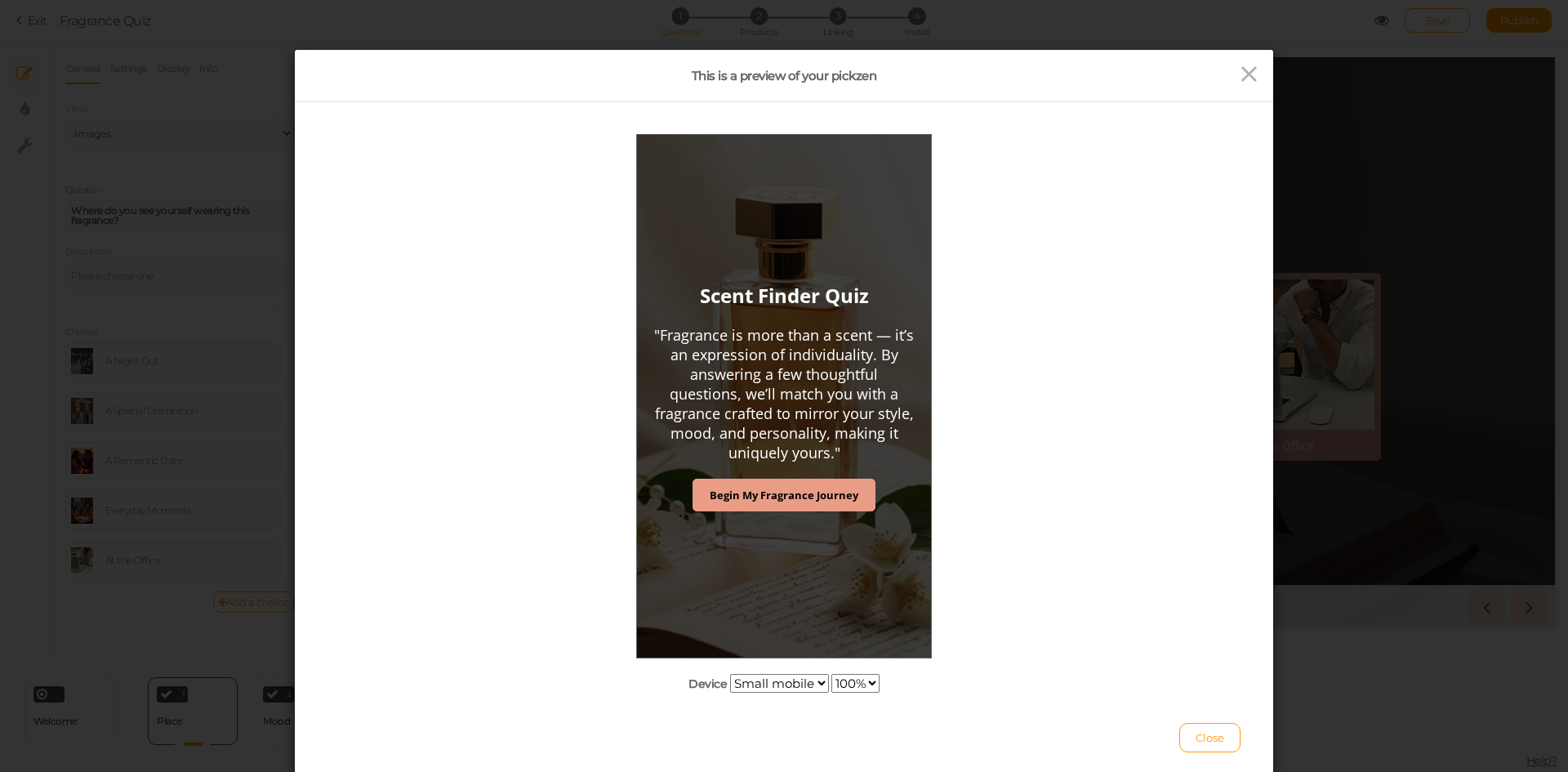
click at [813, 506] on link "Begin My Fragrance Journey" at bounding box center [784, 494] width 183 height 33
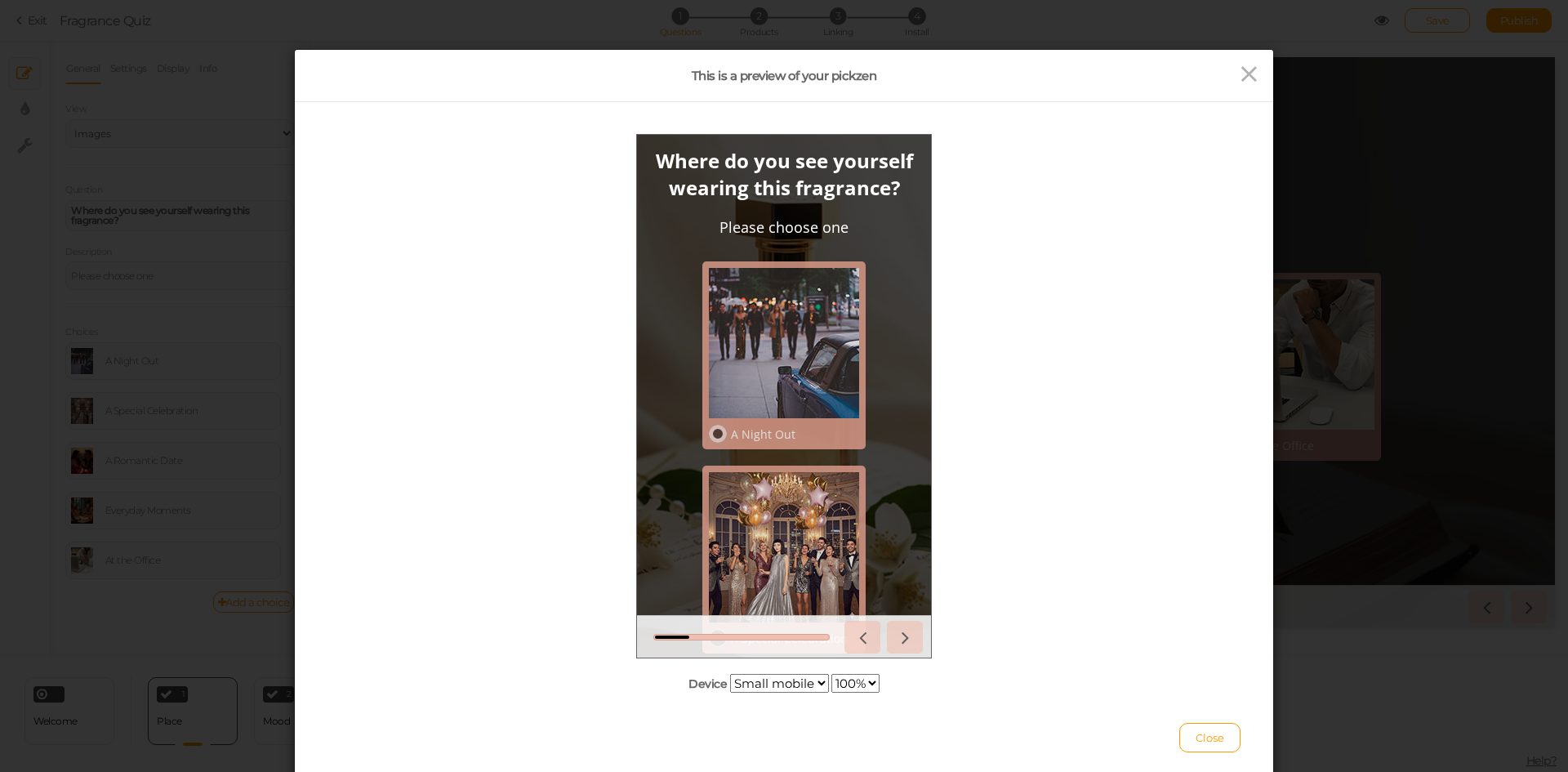
click at [792, 417] on div at bounding box center [784, 342] width 150 height 150
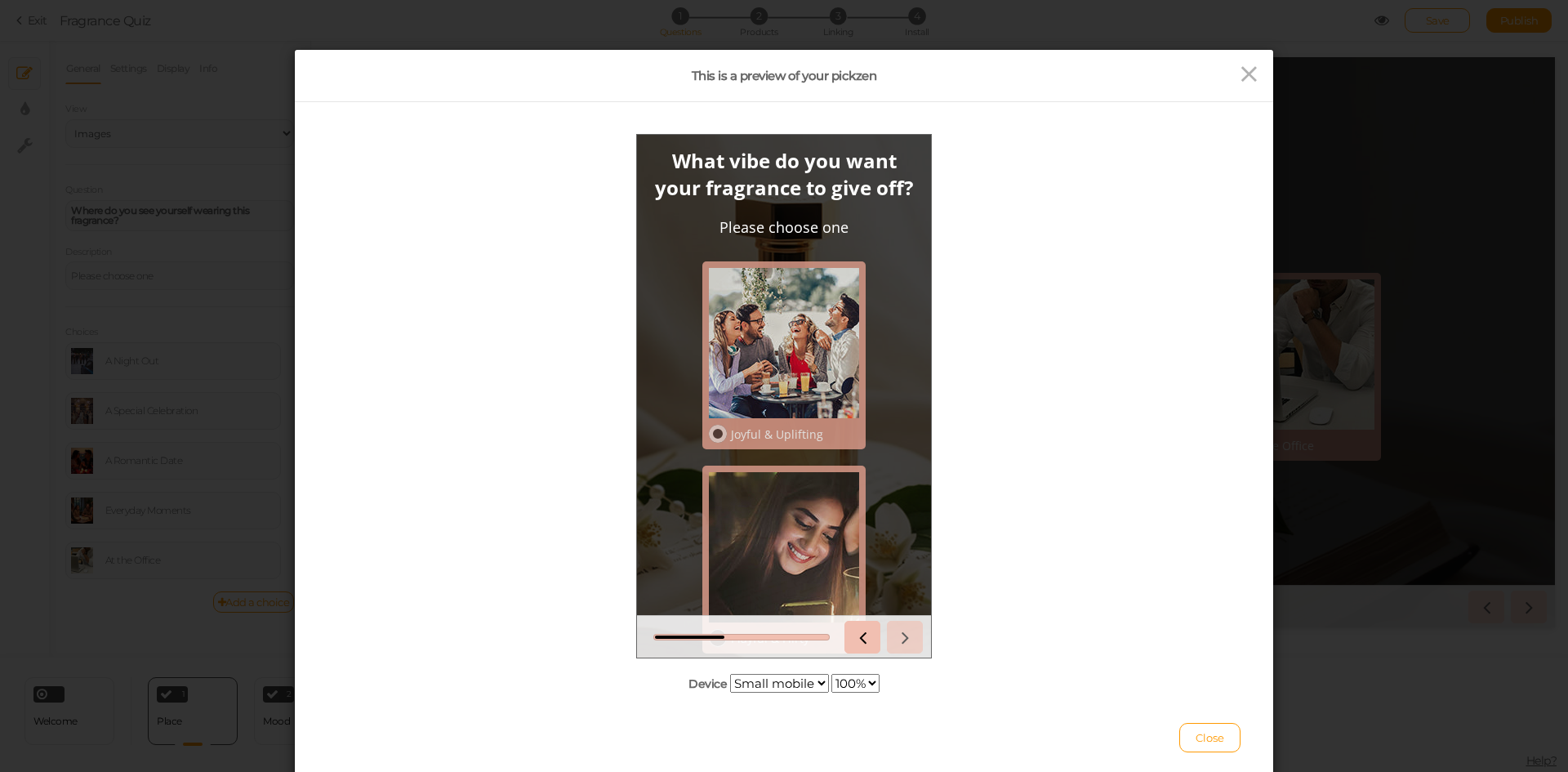
click at [792, 417] on div at bounding box center [784, 342] width 150 height 150
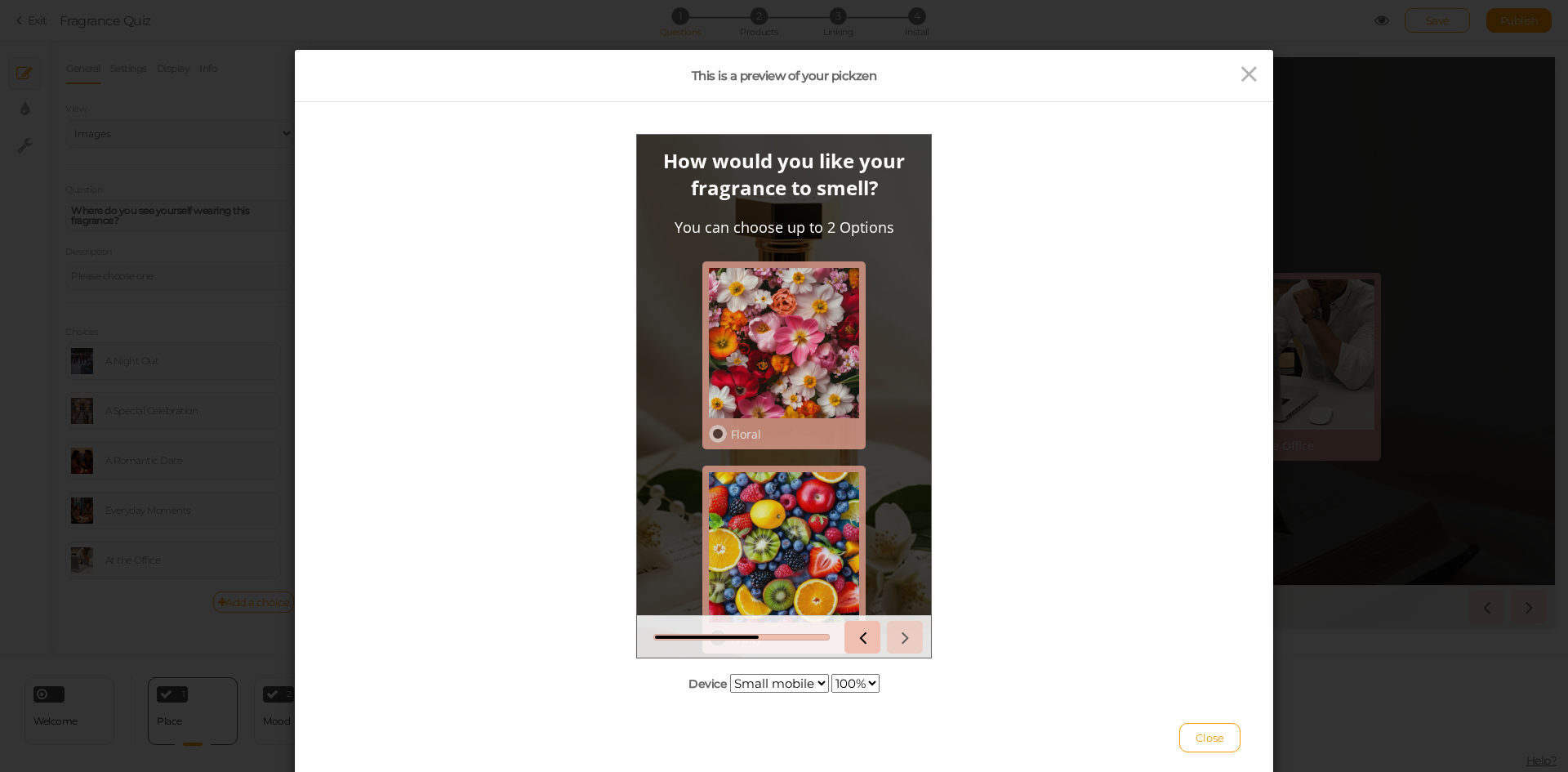
click at [790, 388] on div at bounding box center [784, 342] width 150 height 150
click at [792, 499] on div at bounding box center [784, 546] width 150 height 150
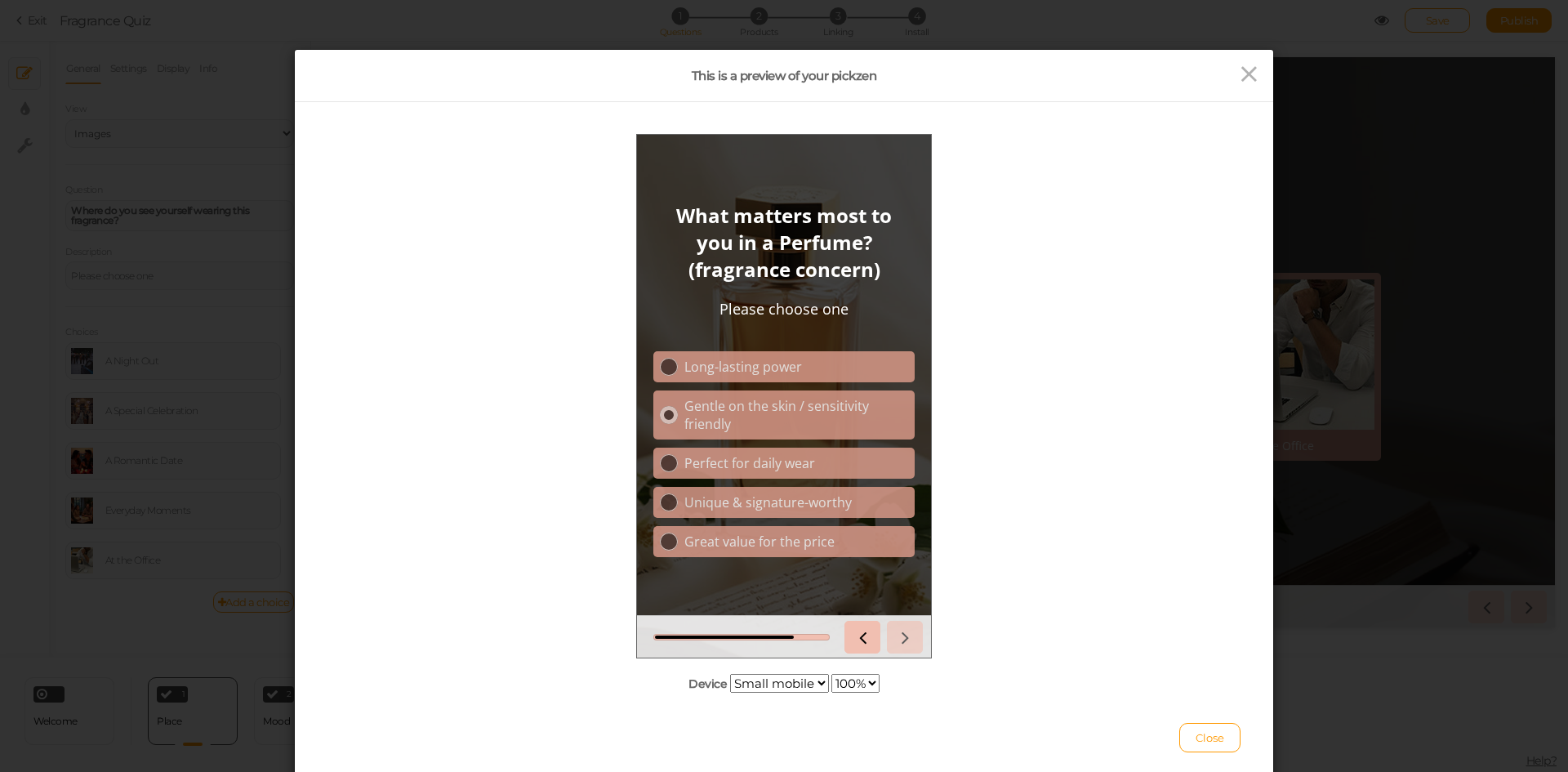
click at [816, 412] on div "Gentle on the skin / sensitivity friendly" at bounding box center [796, 413] width 224 height 36
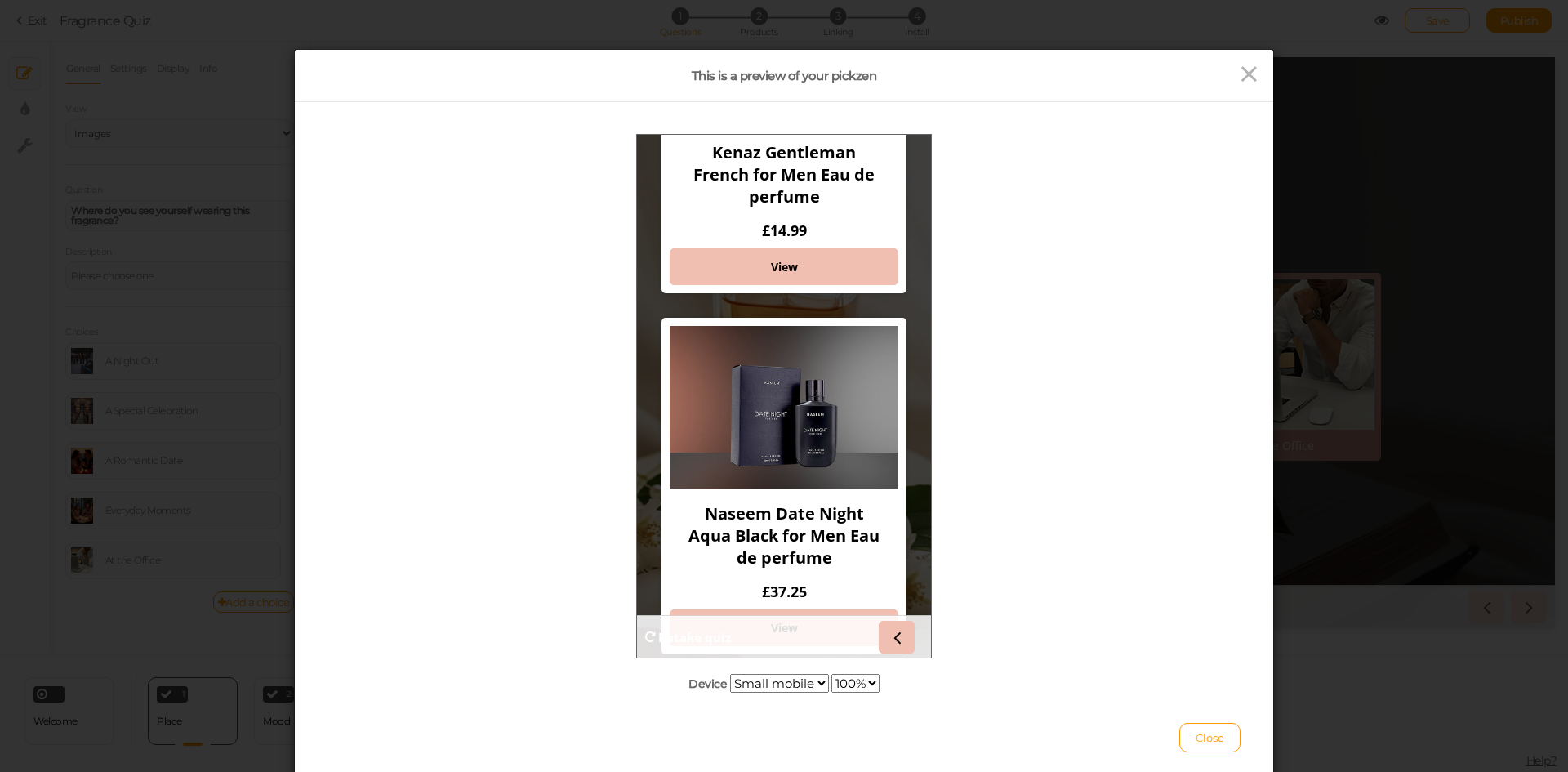
scroll to position [1129, 0]
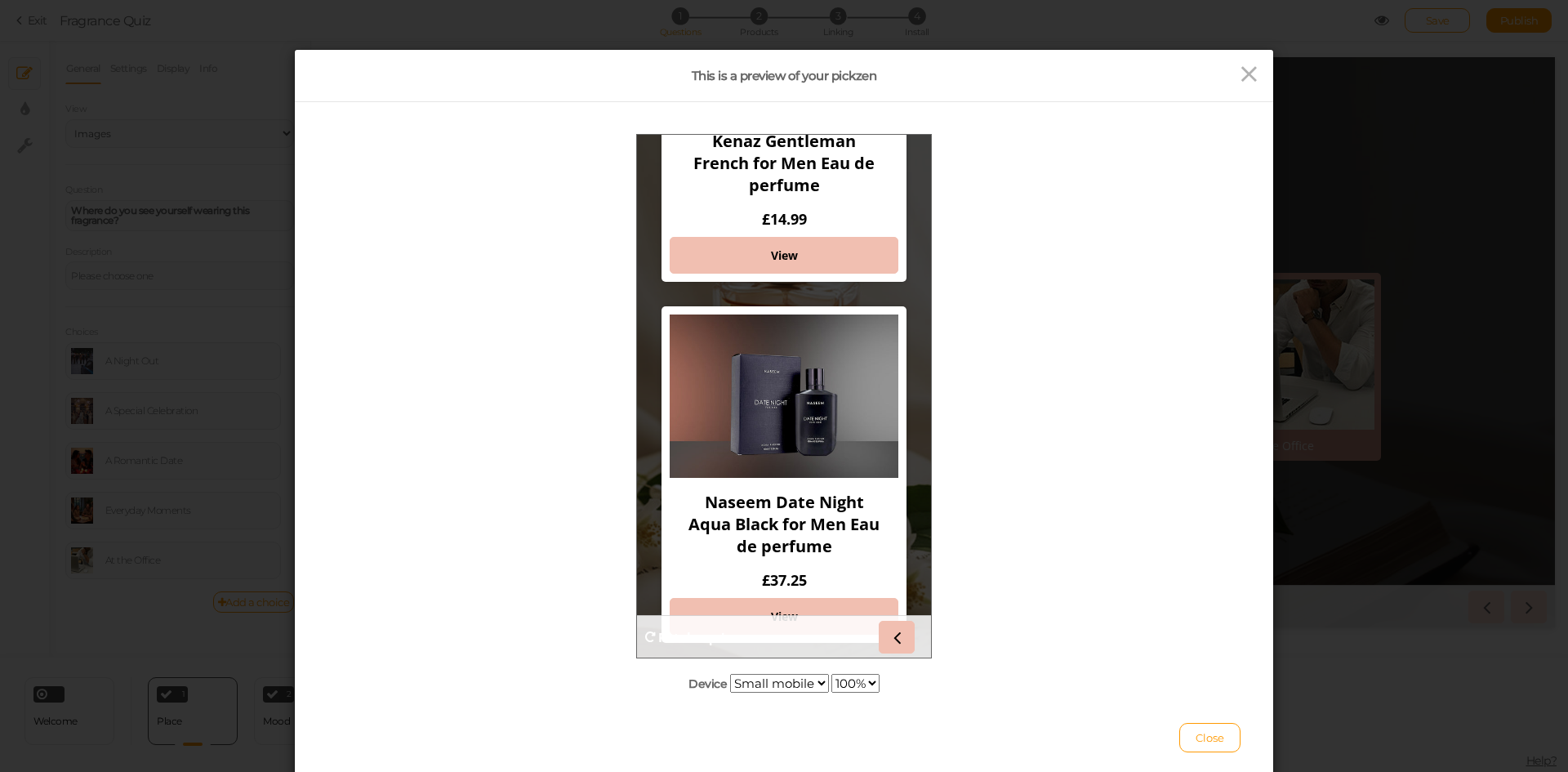
click at [786, 682] on select "Desktop Small mobile Large mobile" at bounding box center [780, 682] width 99 height 18
click at [731, 693] on select "Desktop Small mobile Large mobile" at bounding box center [780, 682] width 99 height 18
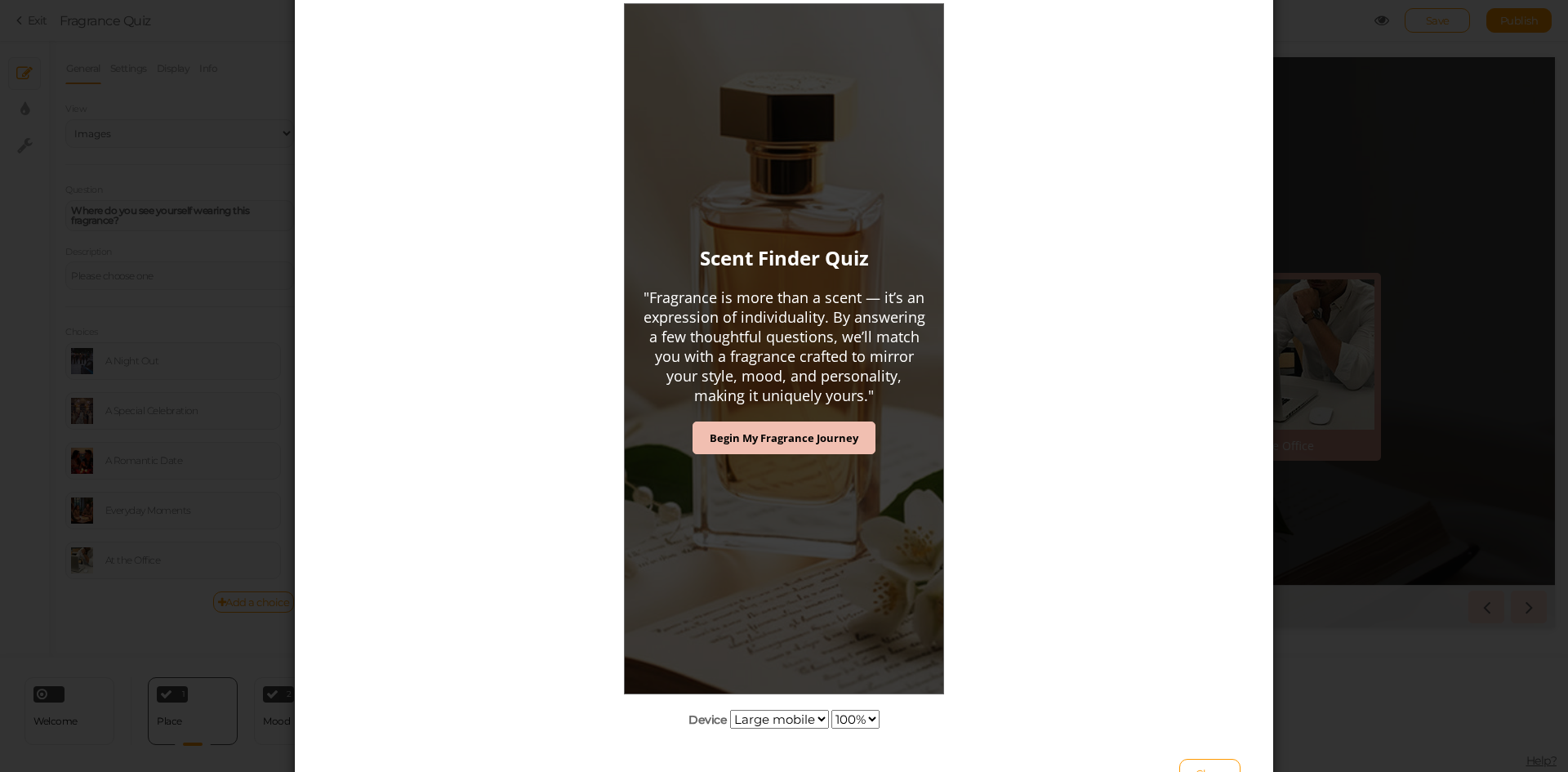
scroll to position [229, 0]
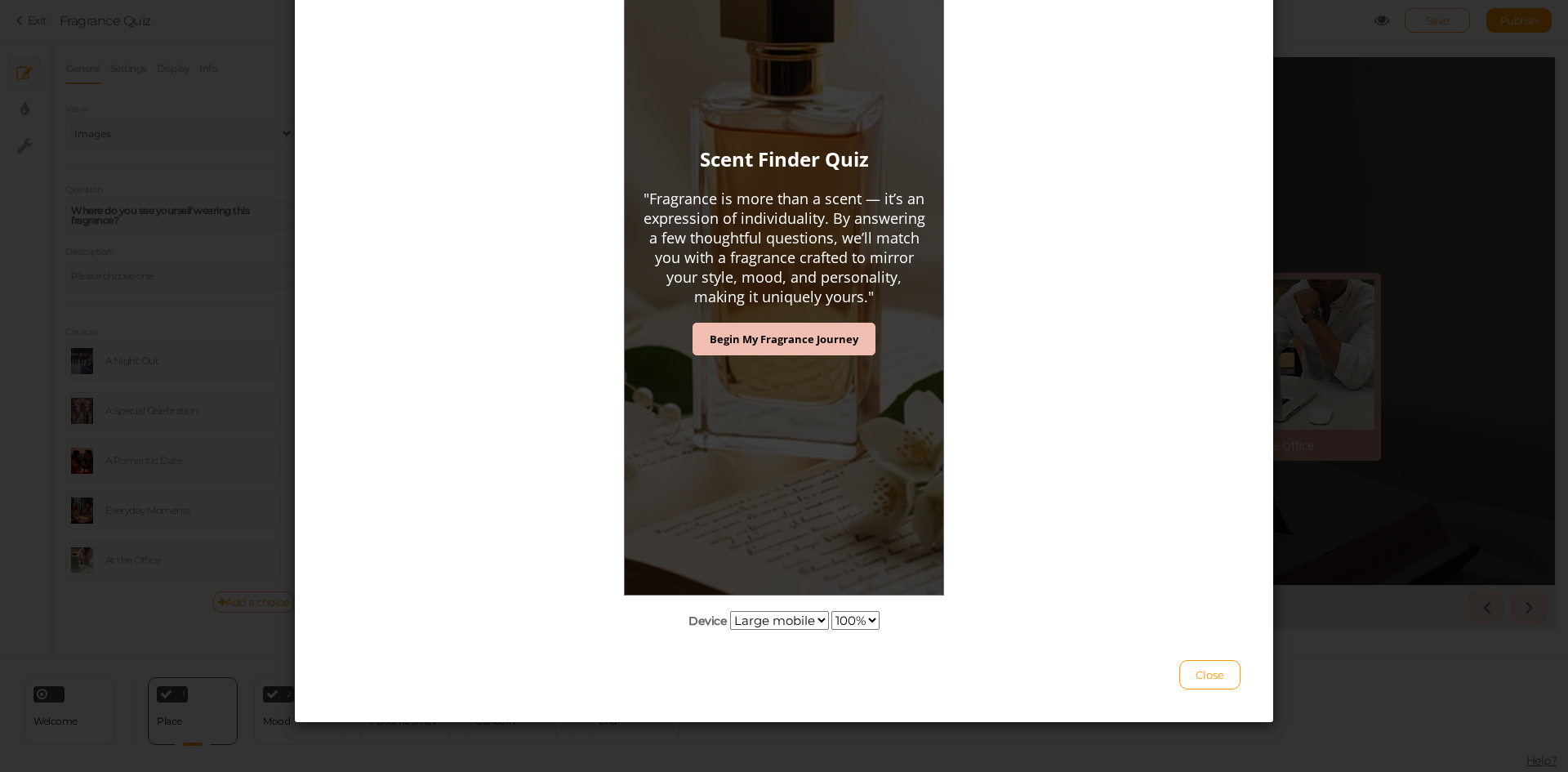
click at [780, 618] on select "Desktop Small mobile Large mobile" at bounding box center [780, 620] width 99 height 18
select select "0"
click at [731, 611] on select "Desktop Small mobile Large mobile" at bounding box center [780, 620] width 99 height 18
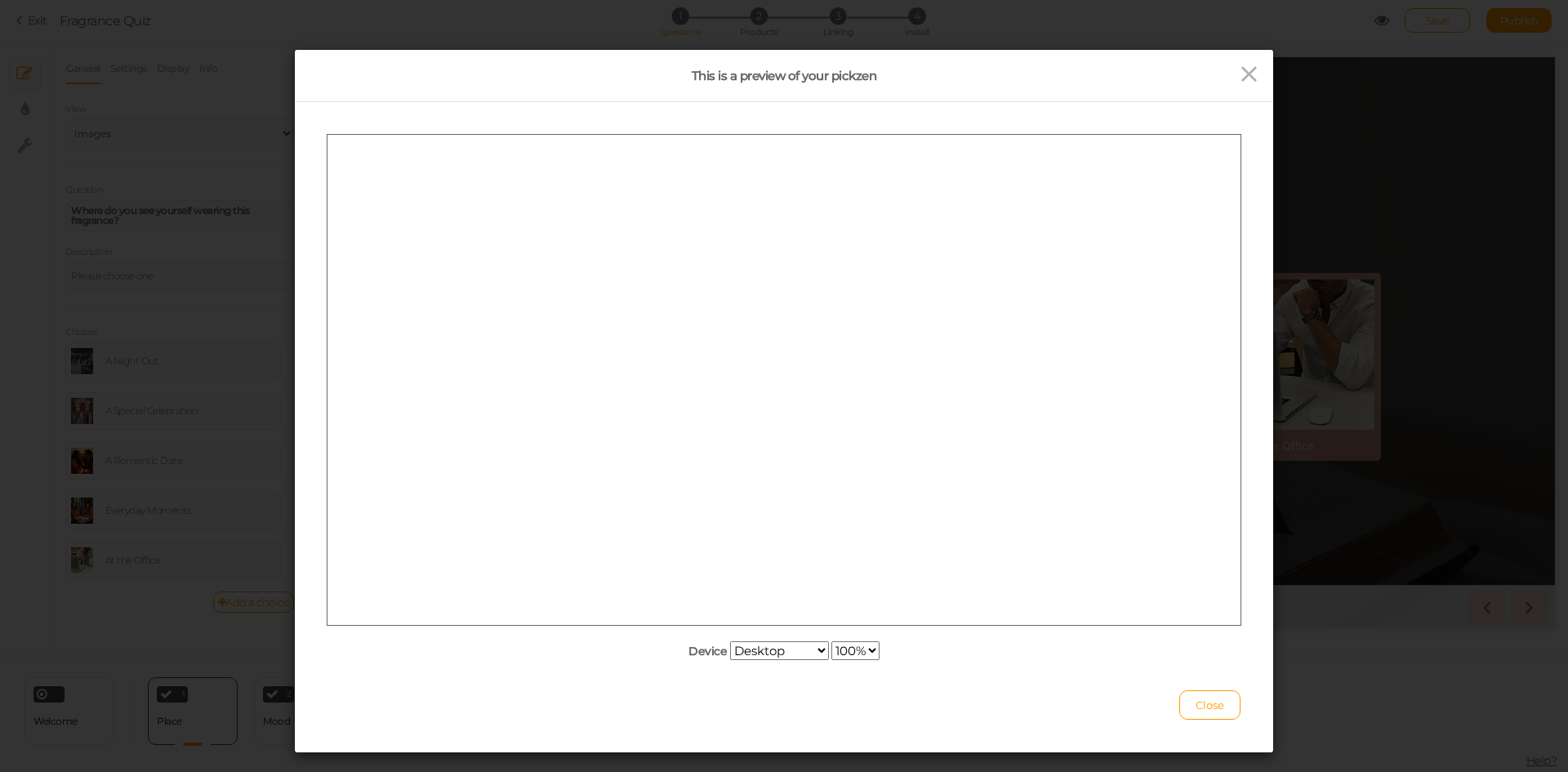
scroll to position [0, 0]
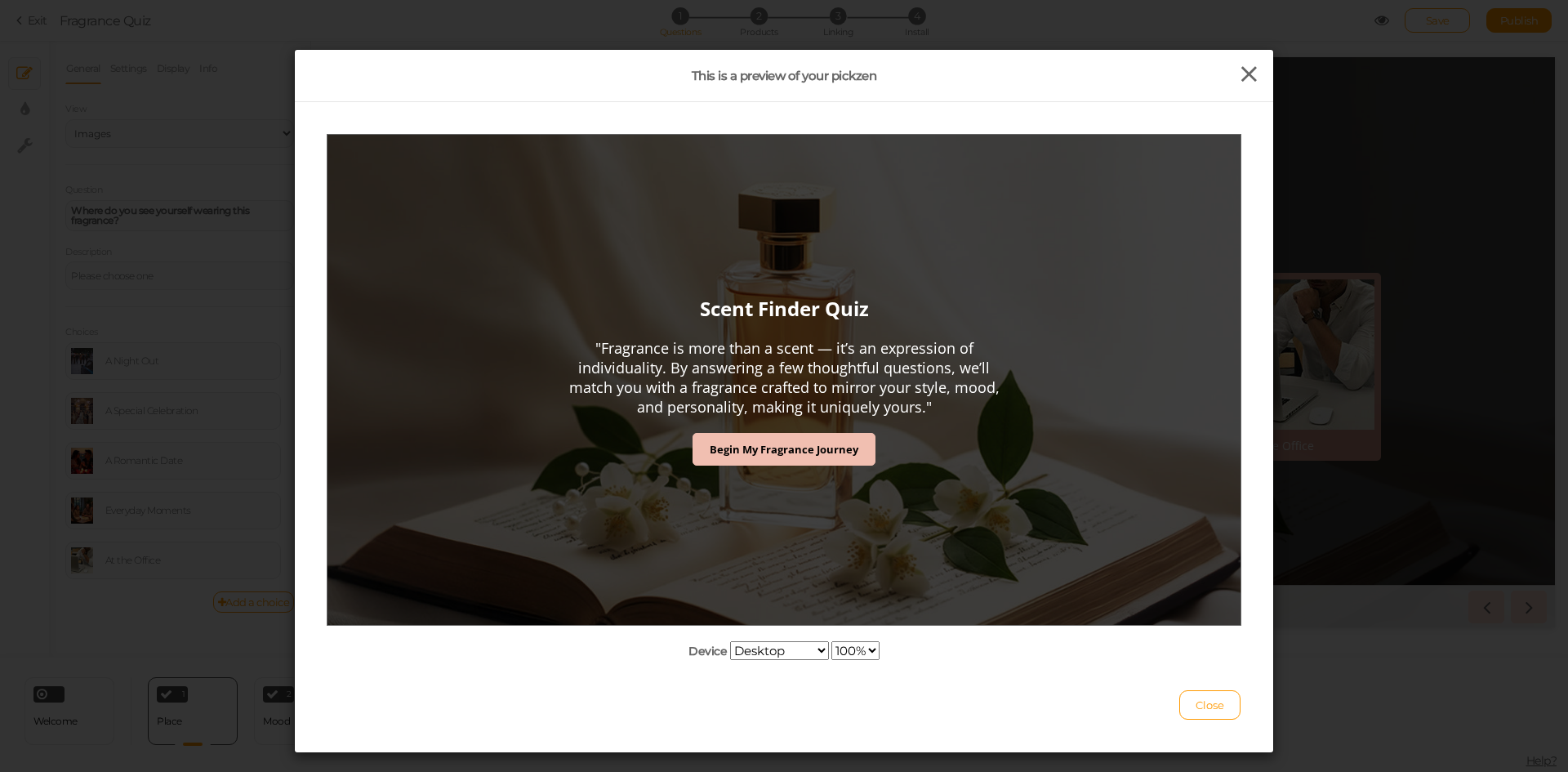
click at [1245, 73] on icon at bounding box center [1249, 73] width 24 height 24
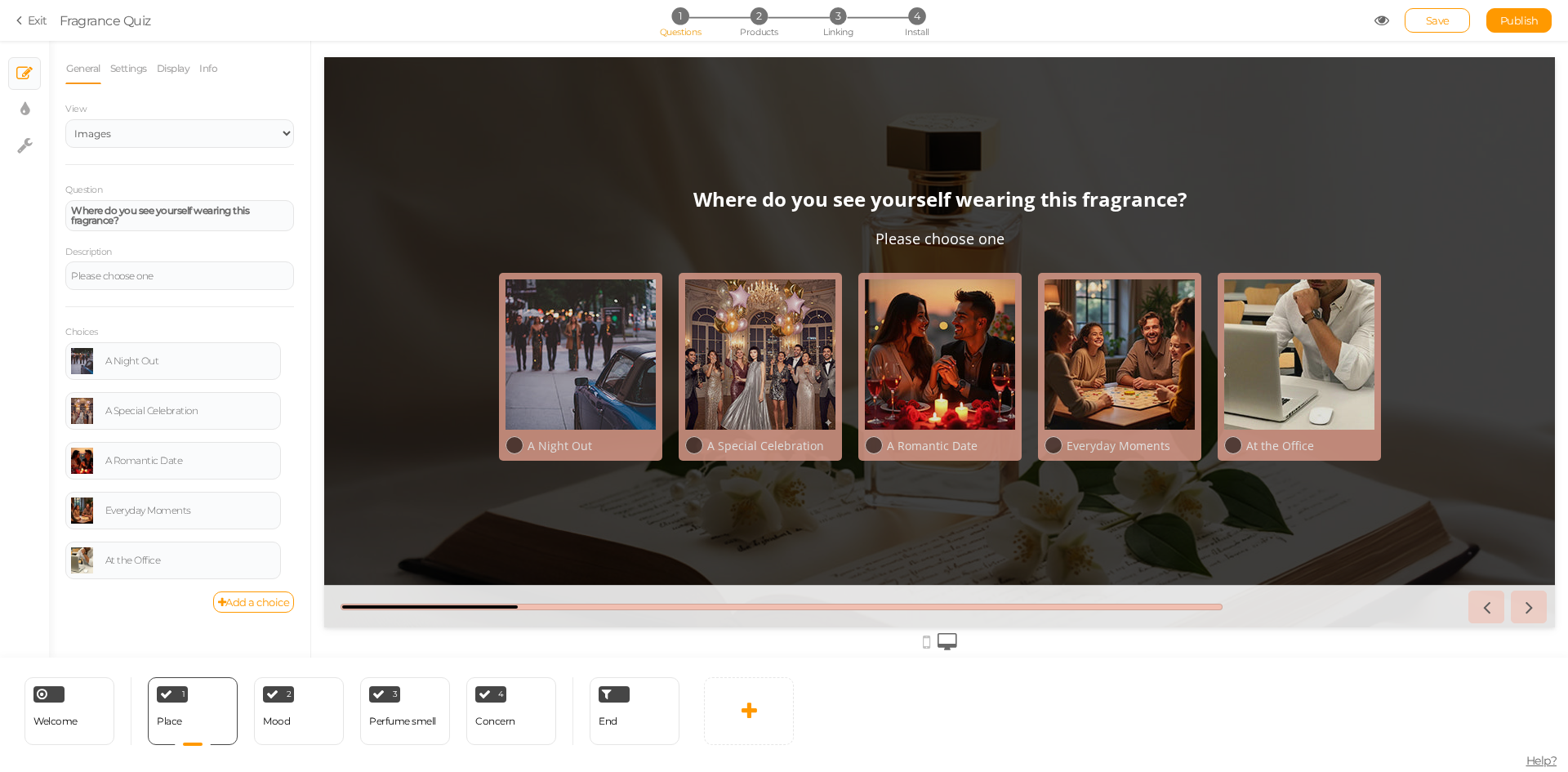
click at [929, 641] on icon at bounding box center [927, 642] width 8 height 18
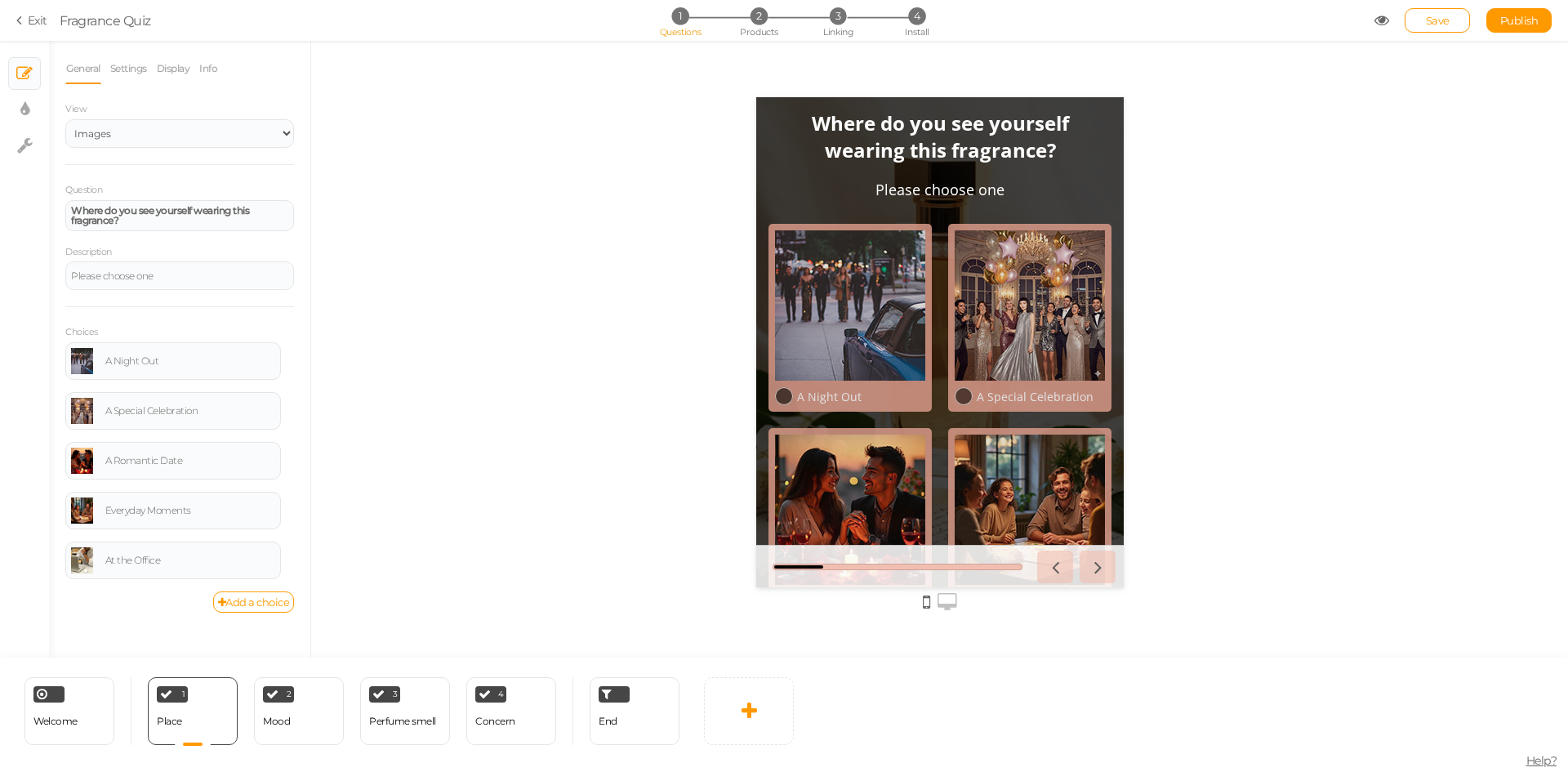
click at [951, 599] on icon at bounding box center [947, 601] width 19 height 18
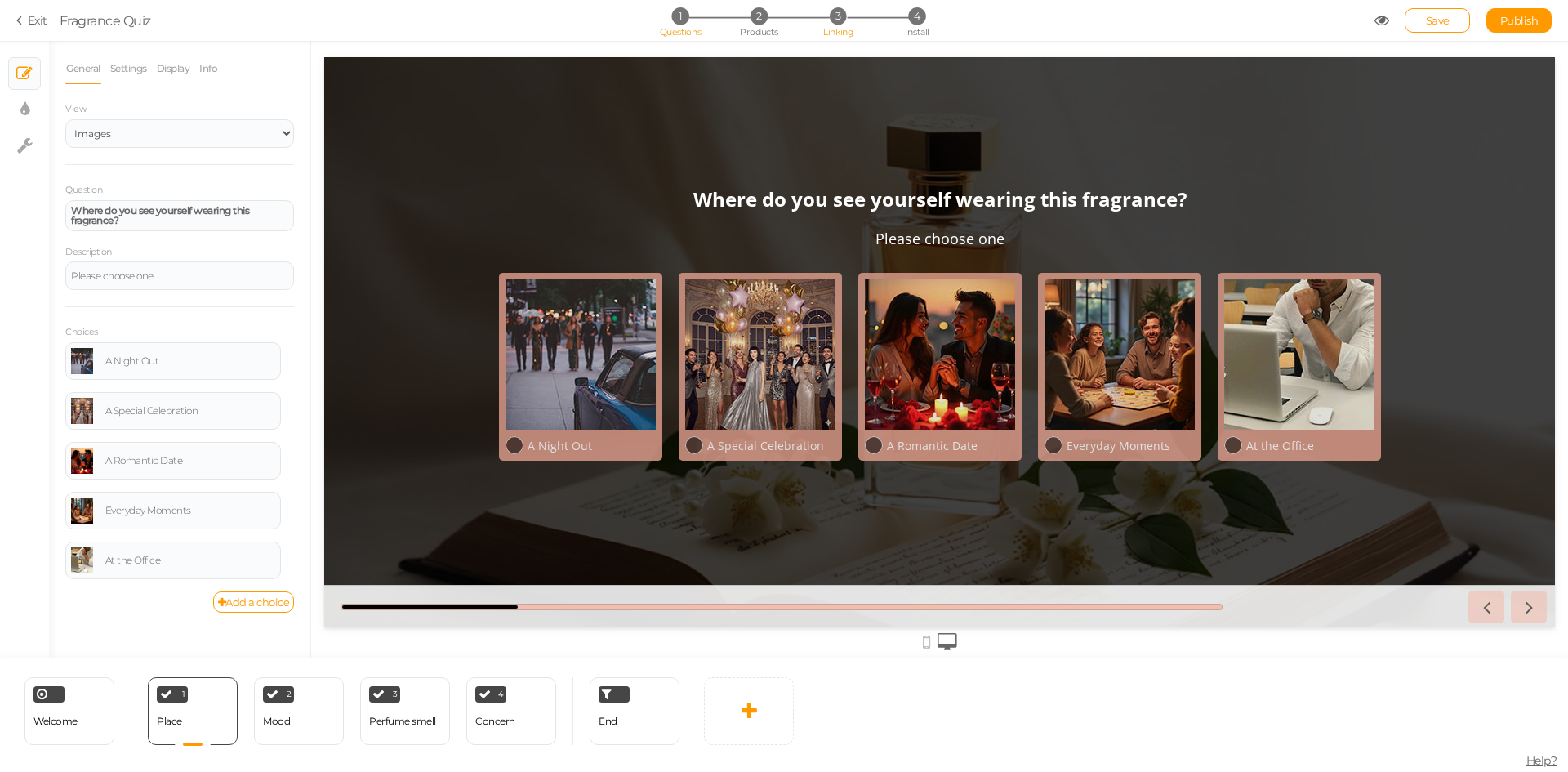
click at [842, 21] on span "3" at bounding box center [838, 16] width 17 height 17
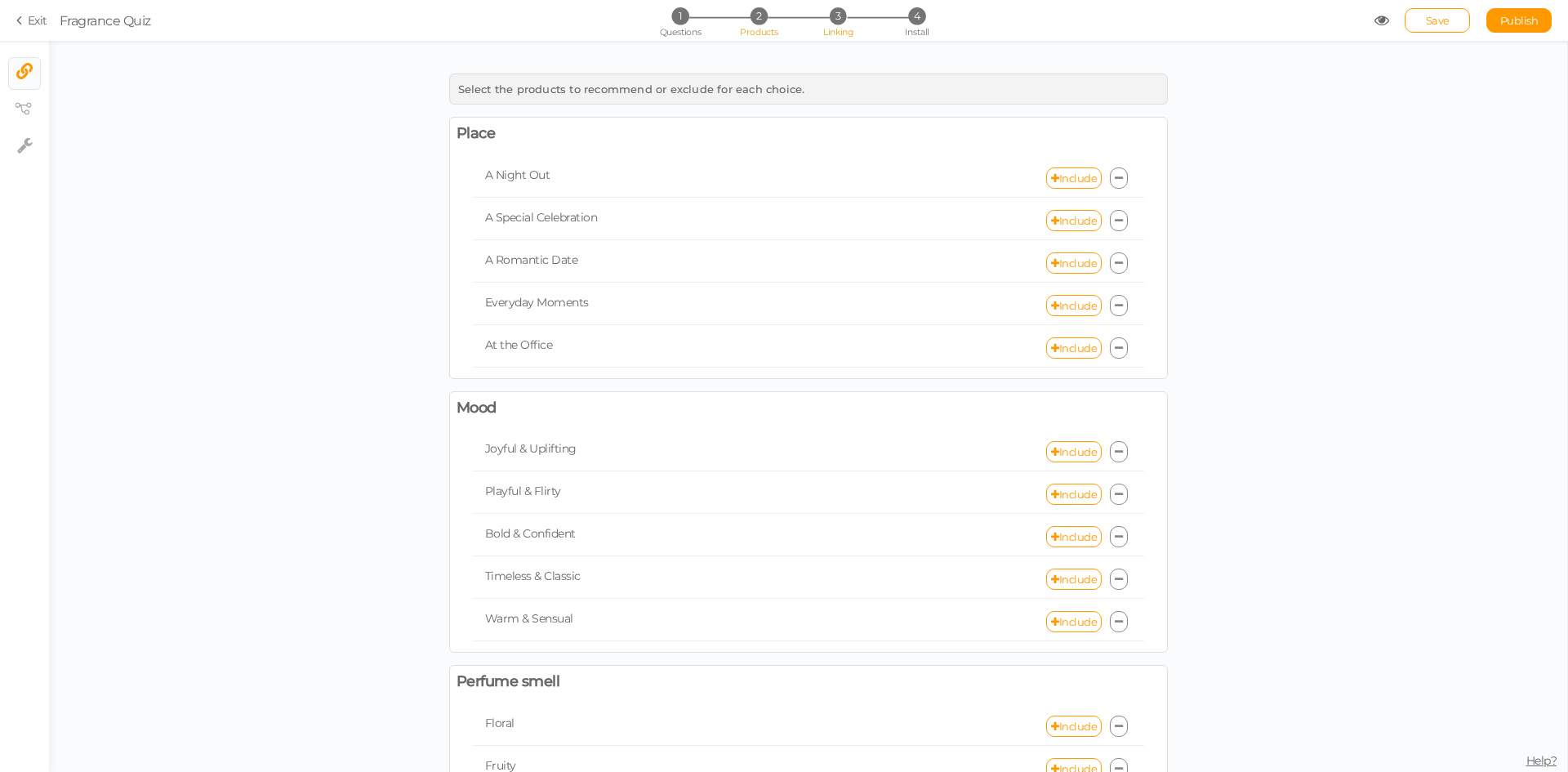
click at [758, 31] on span "Products" at bounding box center [759, 32] width 39 height 12
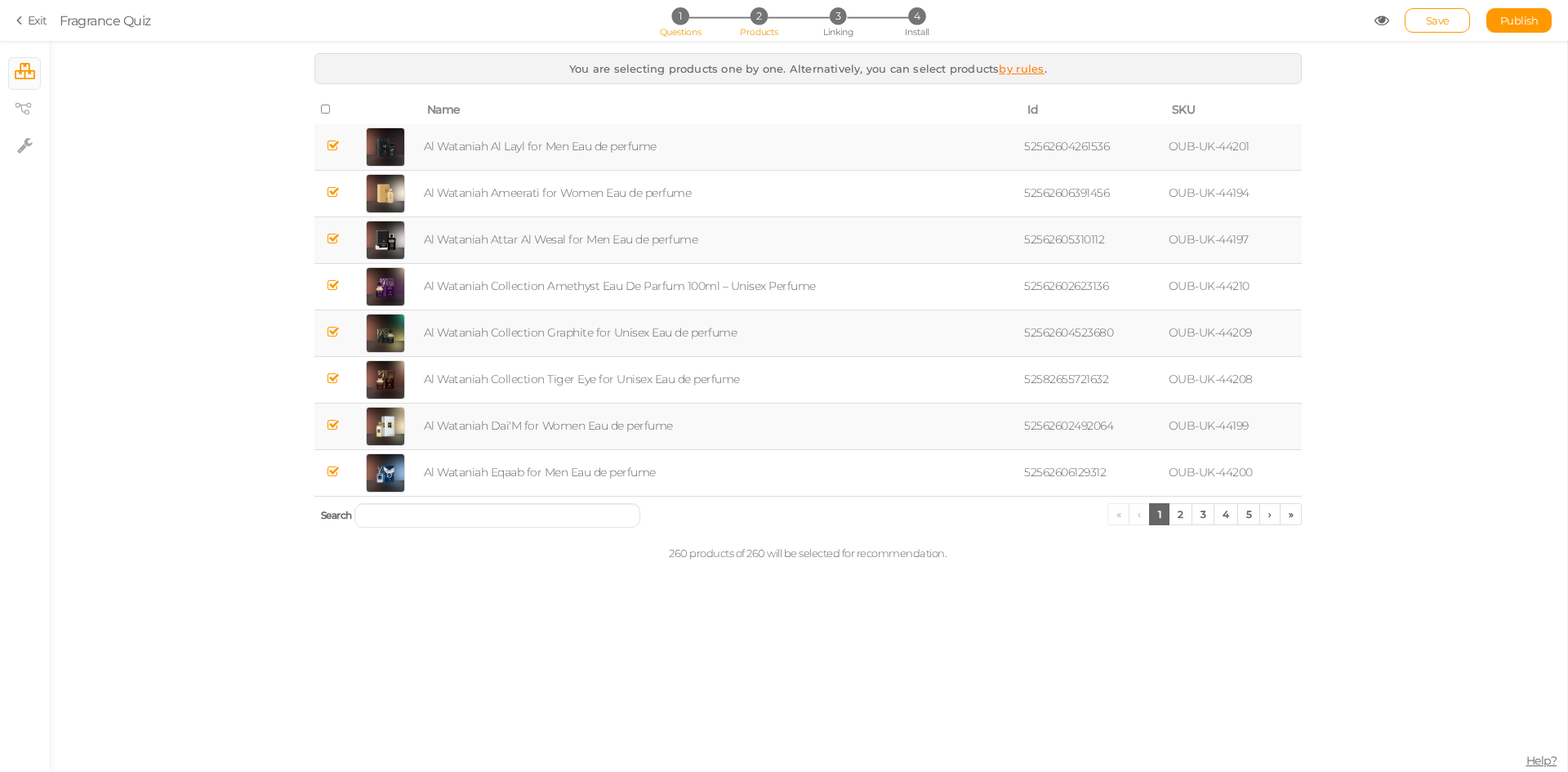
click at [688, 19] on span "1" at bounding box center [680, 16] width 17 height 17
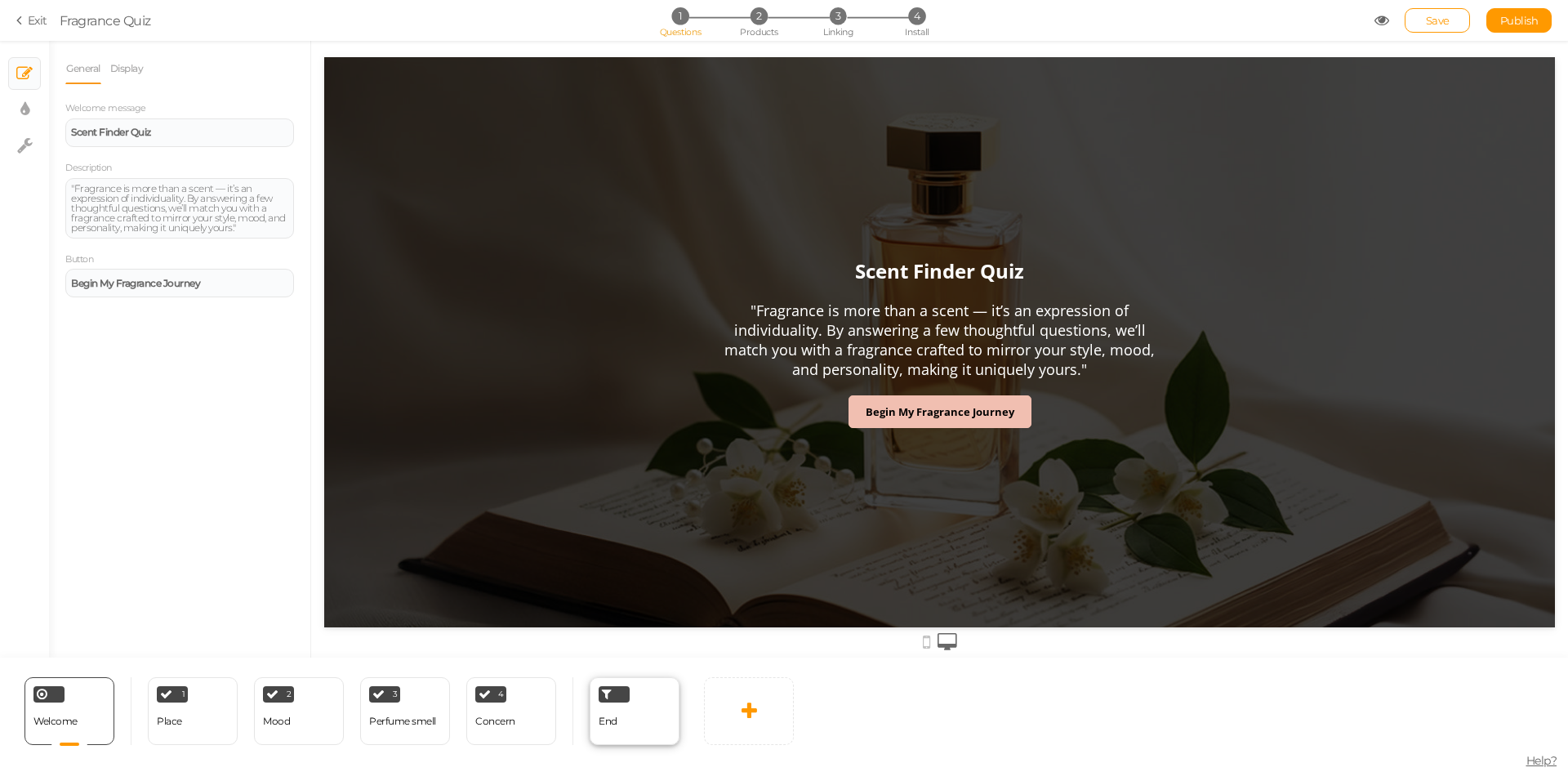
click at [641, 726] on div "End" at bounding box center [634, 711] width 90 height 67
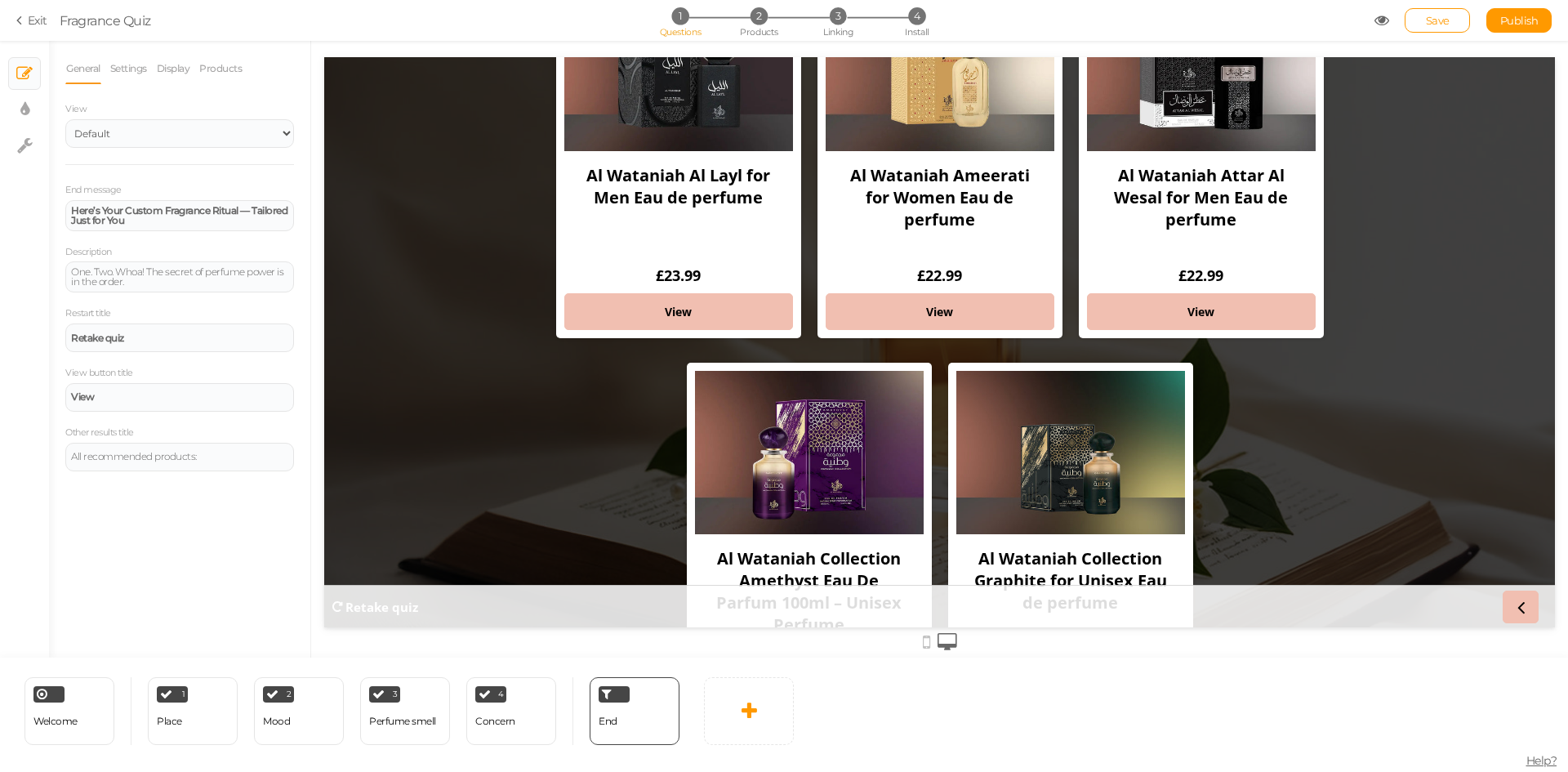
scroll to position [167, 0]
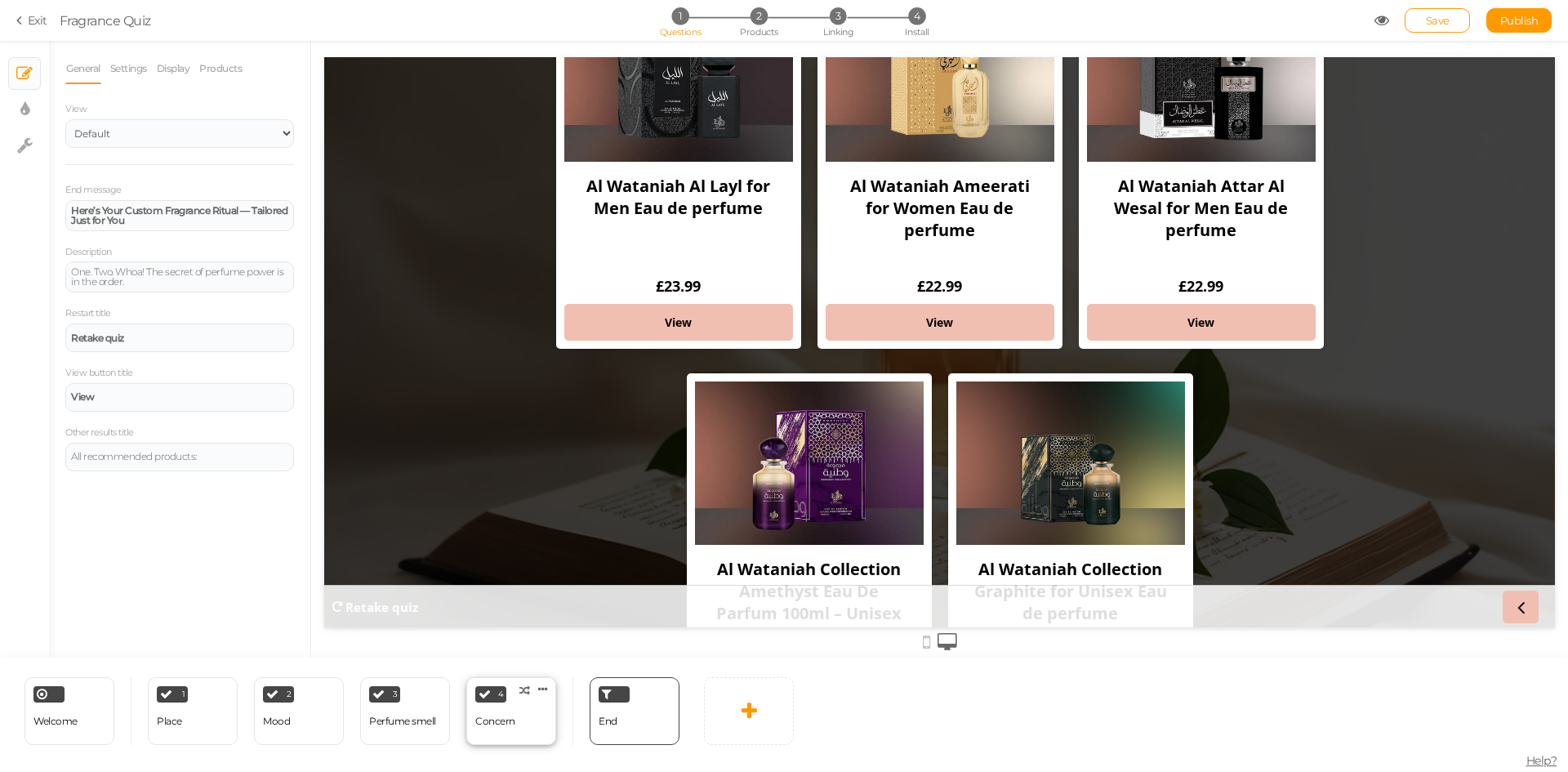
click at [501, 730] on div "Concern" at bounding box center [495, 722] width 40 height 29
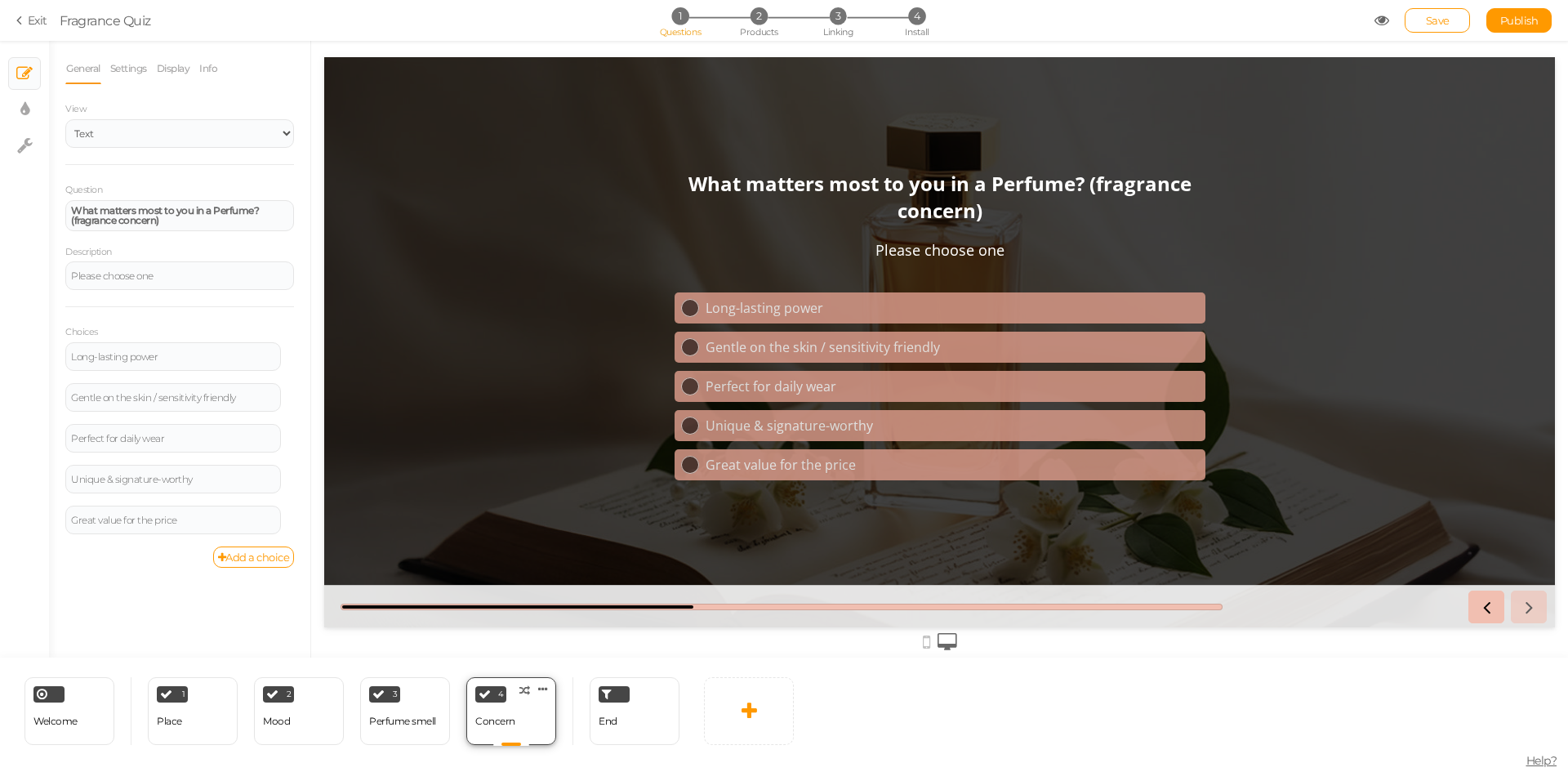
scroll to position [0, 0]
click at [784, 310] on div "Long-lasting power" at bounding box center [952, 307] width 493 height 18
click at [393, 731] on div "Perfume smell" at bounding box center [402, 722] width 66 height 29
select select "2"
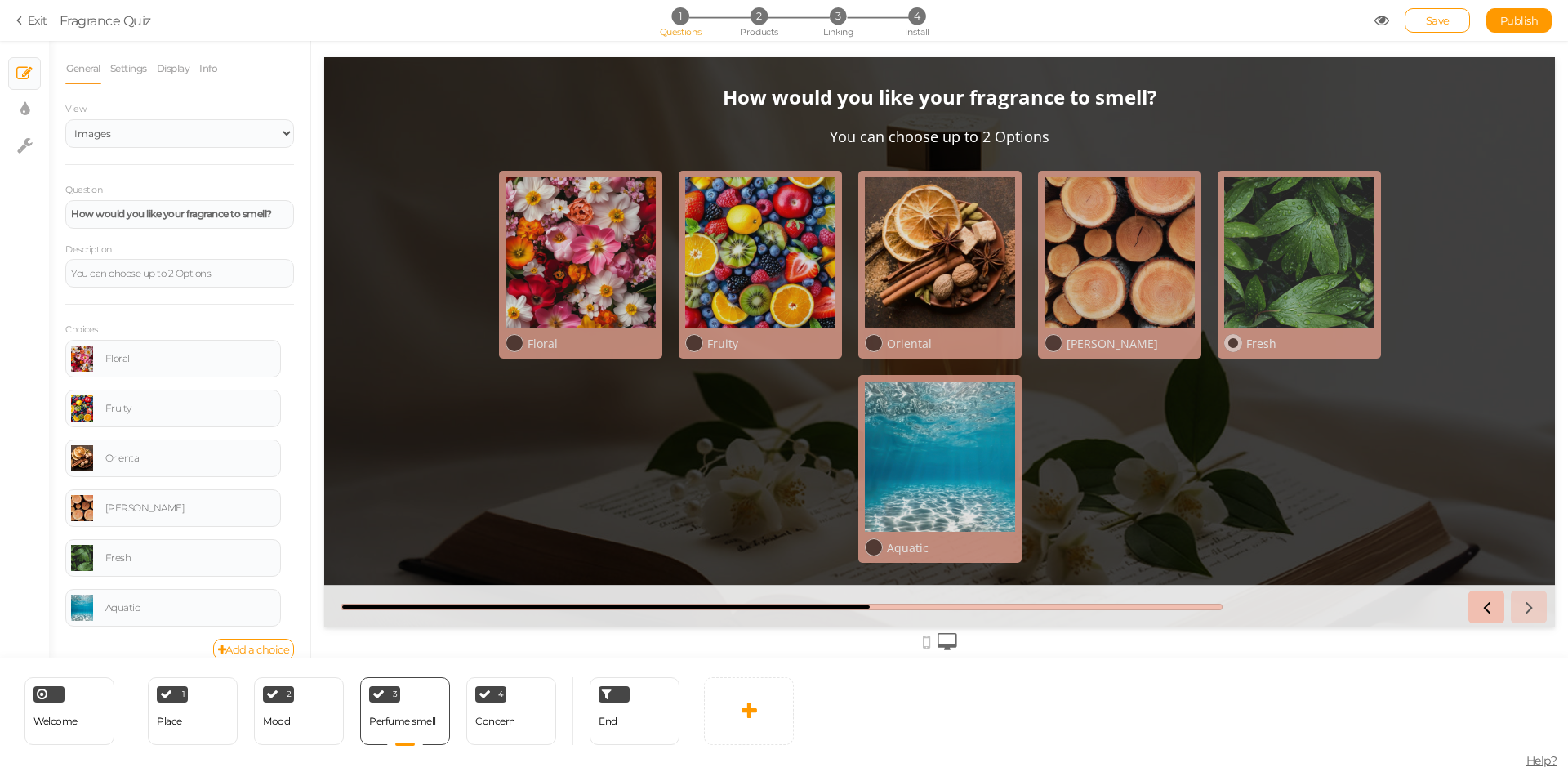
click at [1299, 292] on div at bounding box center [1299, 253] width 150 height 150
click at [1132, 288] on div at bounding box center [1120, 253] width 150 height 150
click at [1102, 279] on div at bounding box center [1120, 253] width 150 height 150
click at [1260, 254] on div at bounding box center [1299, 253] width 150 height 150
click at [1127, 262] on div at bounding box center [1120, 253] width 150 height 150
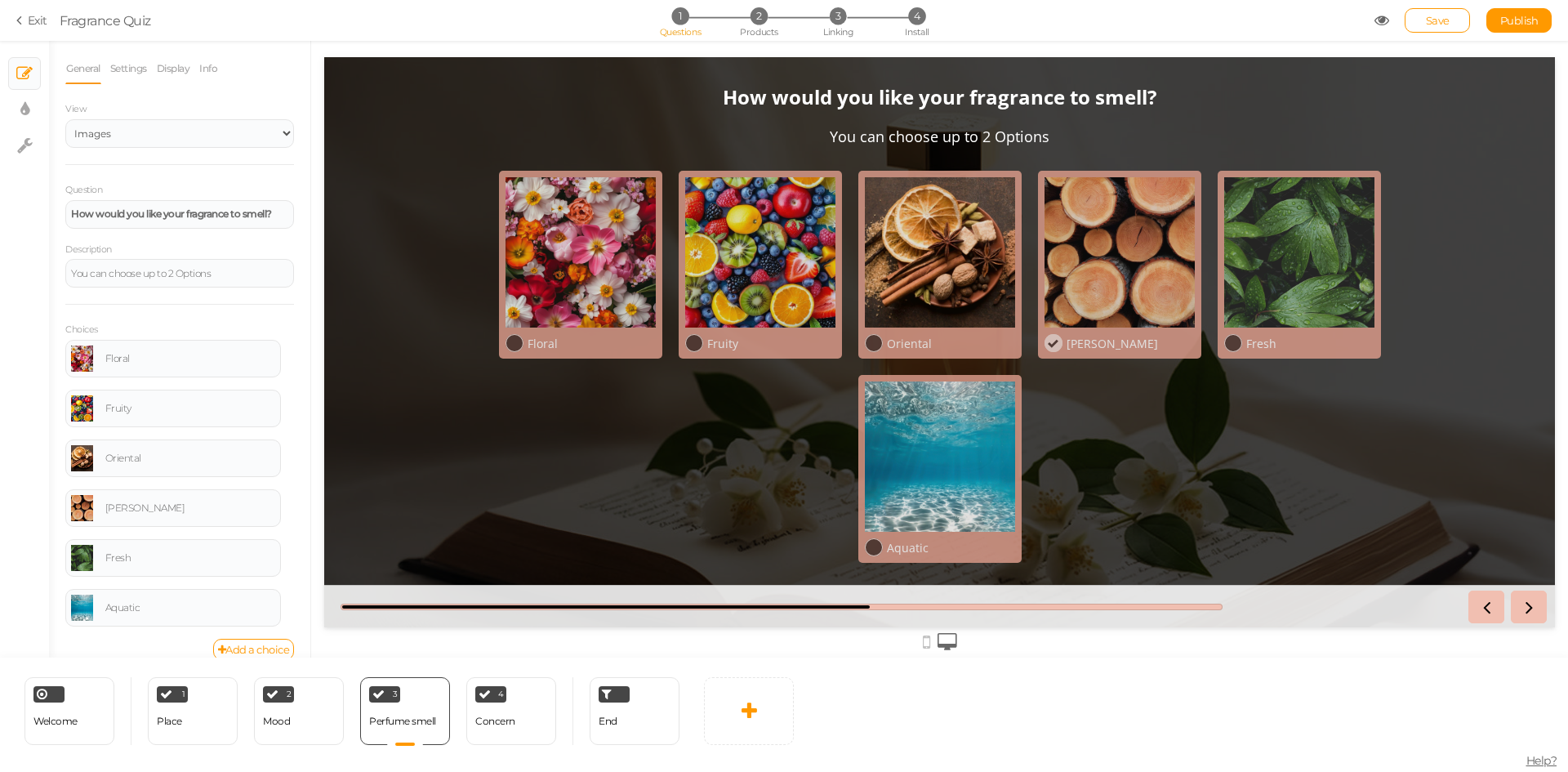
click at [1129, 263] on div at bounding box center [1120, 253] width 150 height 150
click at [1276, 265] on div at bounding box center [1299, 253] width 150 height 150
click at [1145, 256] on div at bounding box center [1120, 253] width 150 height 150
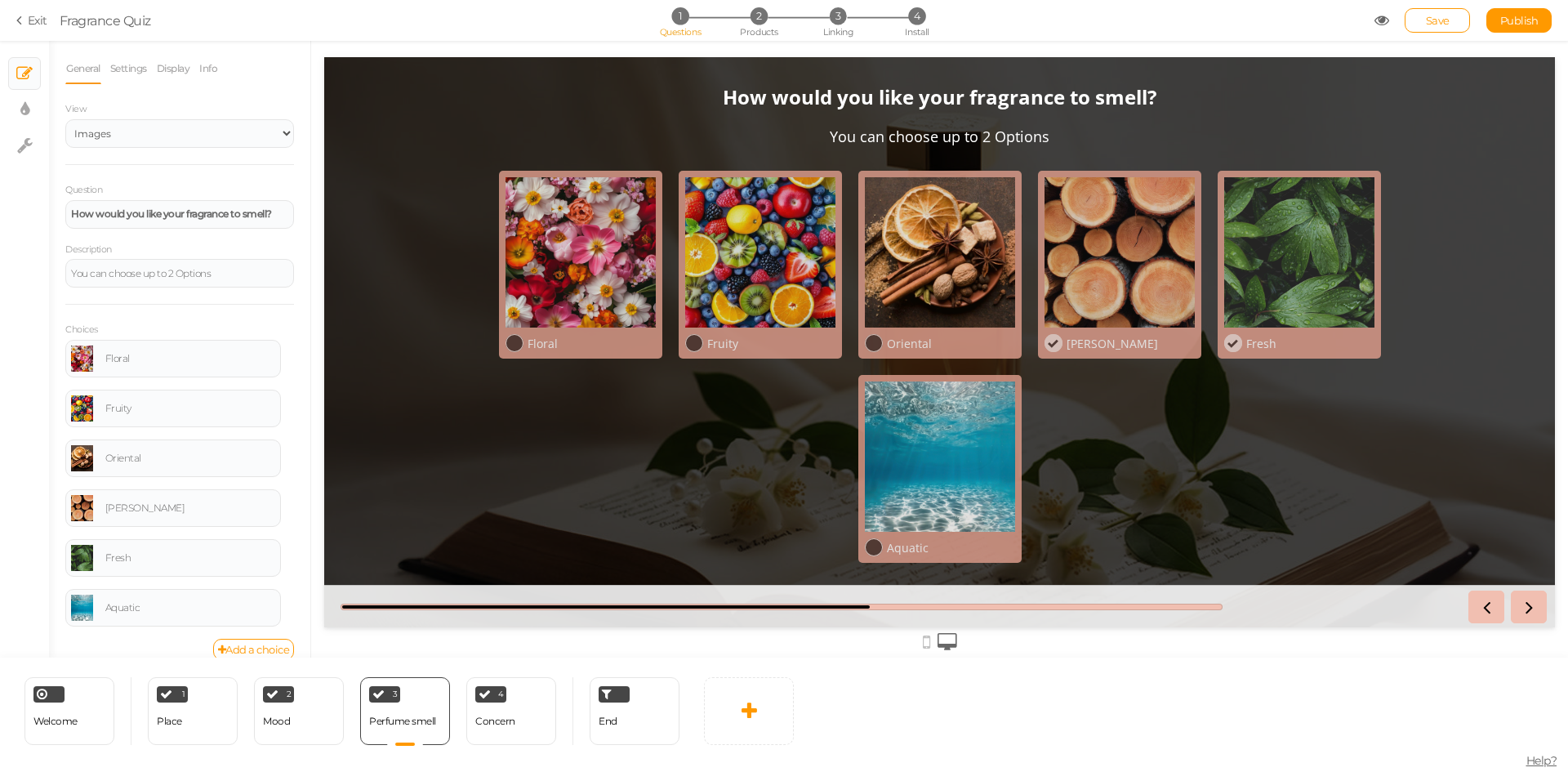
click at [1145, 256] on div at bounding box center [1120, 253] width 150 height 150
click at [1315, 251] on div at bounding box center [1299, 253] width 150 height 150
click at [292, 726] on div "2 Mood × Define the conditions to show this slide. Clone Change type Delete" at bounding box center [299, 711] width 90 height 67
select select "2"
